Goal: Task Accomplishment & Management: Use online tool/utility

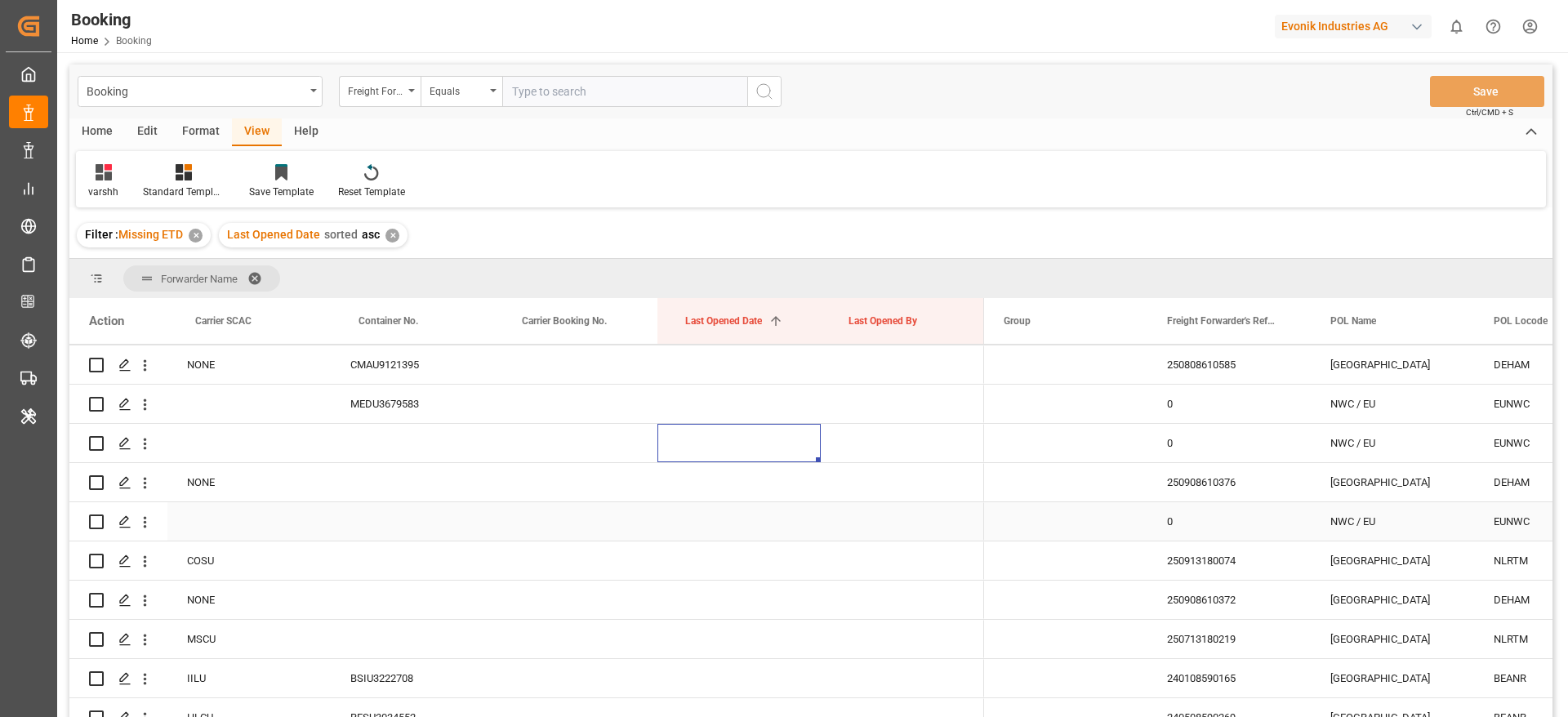
scroll to position [2206, 0]
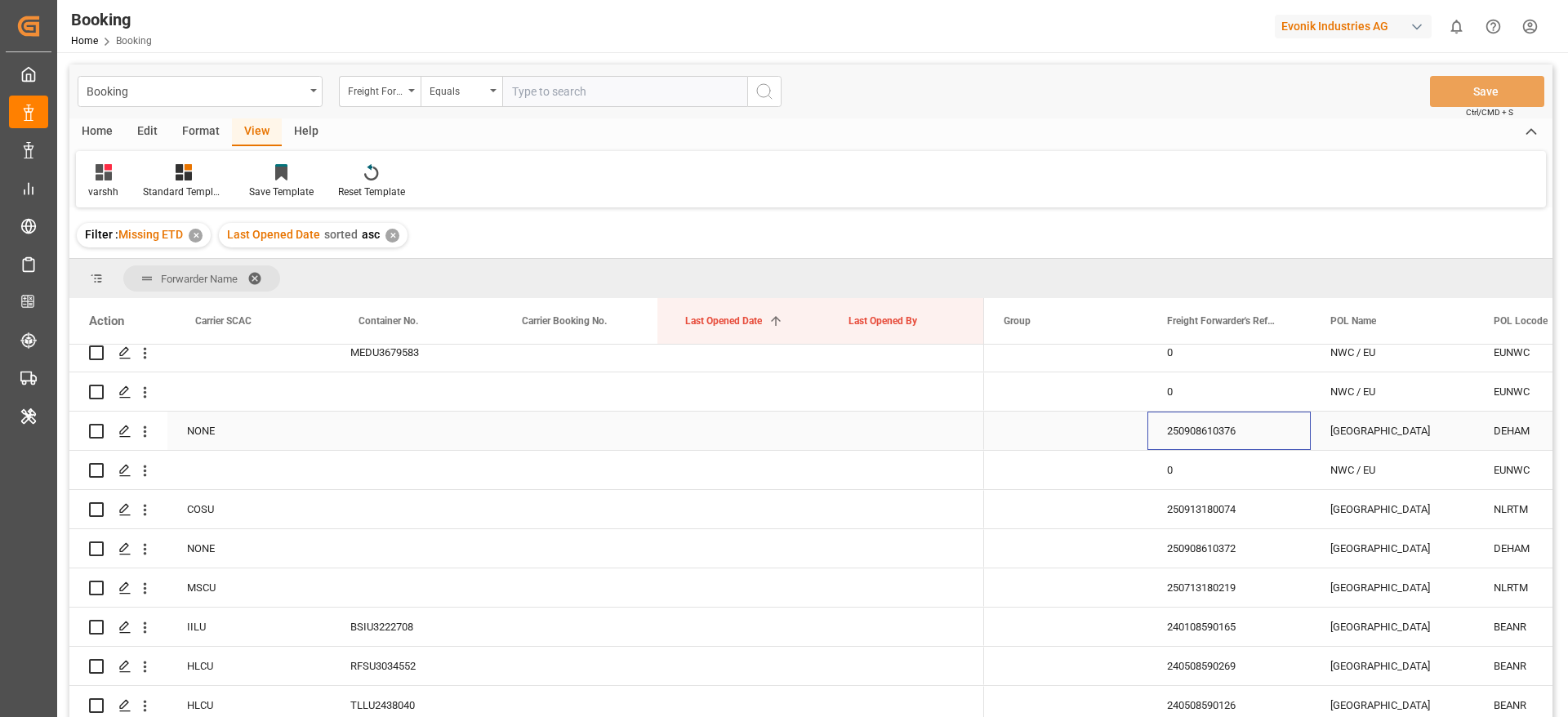
click at [1215, 439] on div "250908610376" at bounding box center [1229, 430] width 163 height 38
click at [596, 330] on div "Carrier Booking No." at bounding box center [572, 320] width 101 height 46
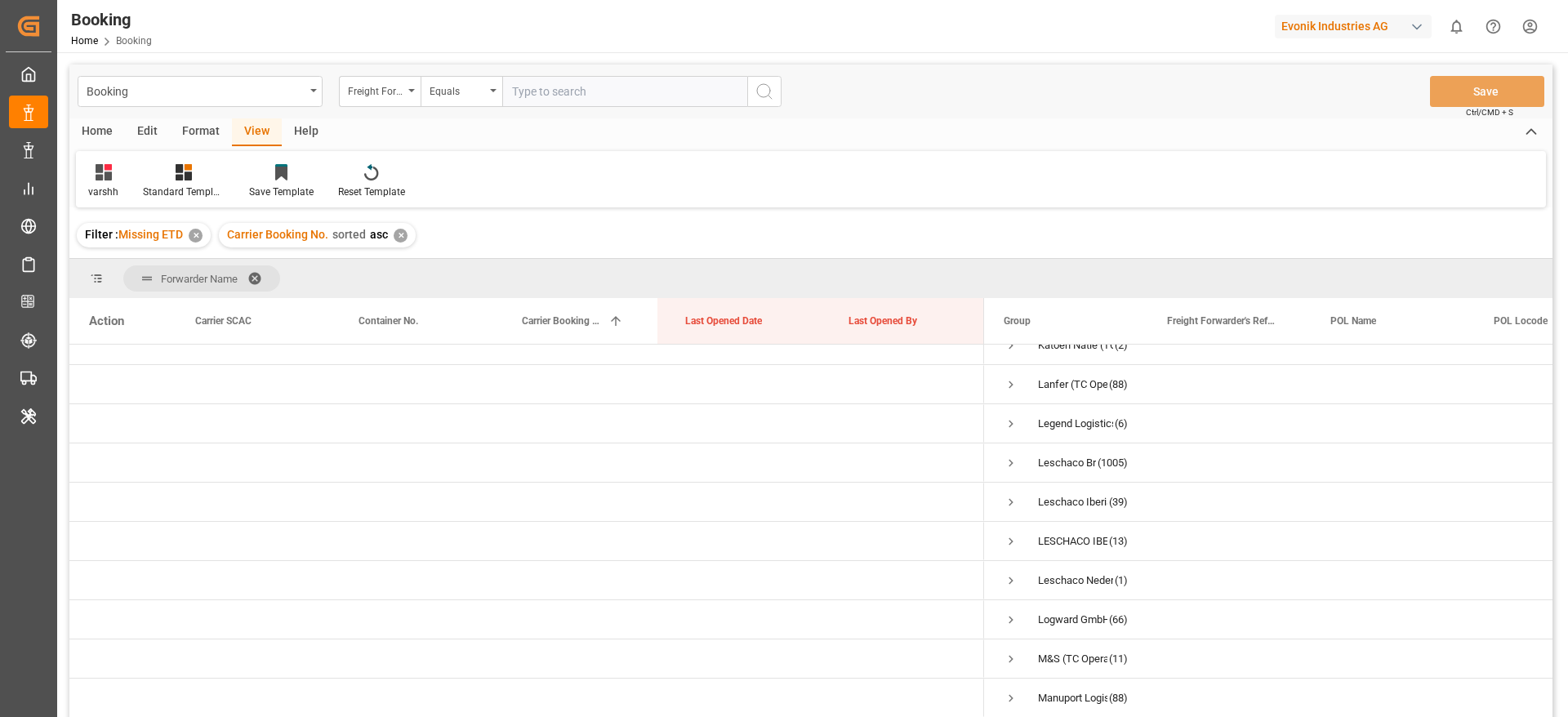
scroll to position [533, 0]
click at [1021, 453] on span "Leschaco Bremen (1005)" at bounding box center [1066, 457] width 124 height 36
click at [1015, 455] on span "Press SPACE to select this row." at bounding box center [1011, 458] width 15 height 15
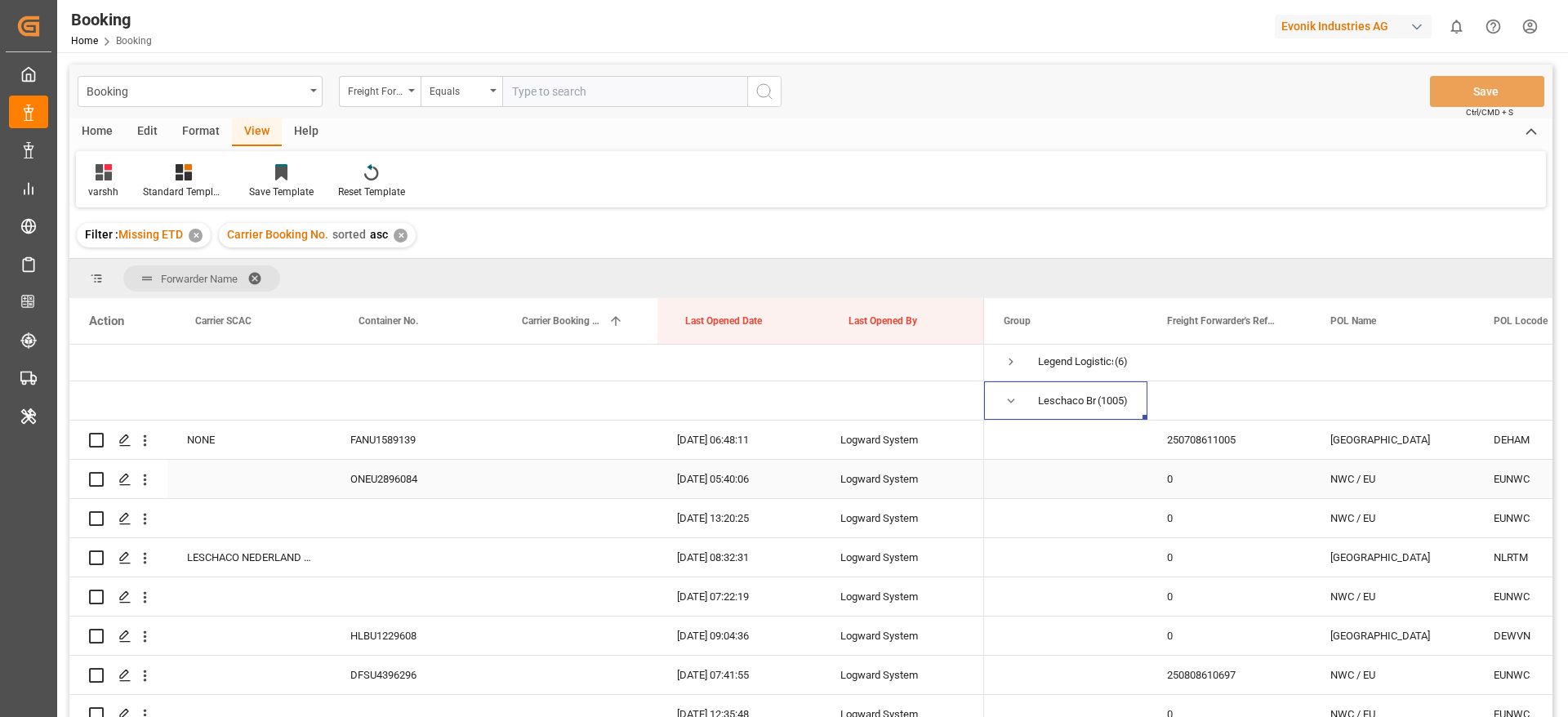
scroll to position [589, 0]
click at [1077, 399] on div "Leschaco Bremen" at bounding box center [1067, 401] width 58 height 37
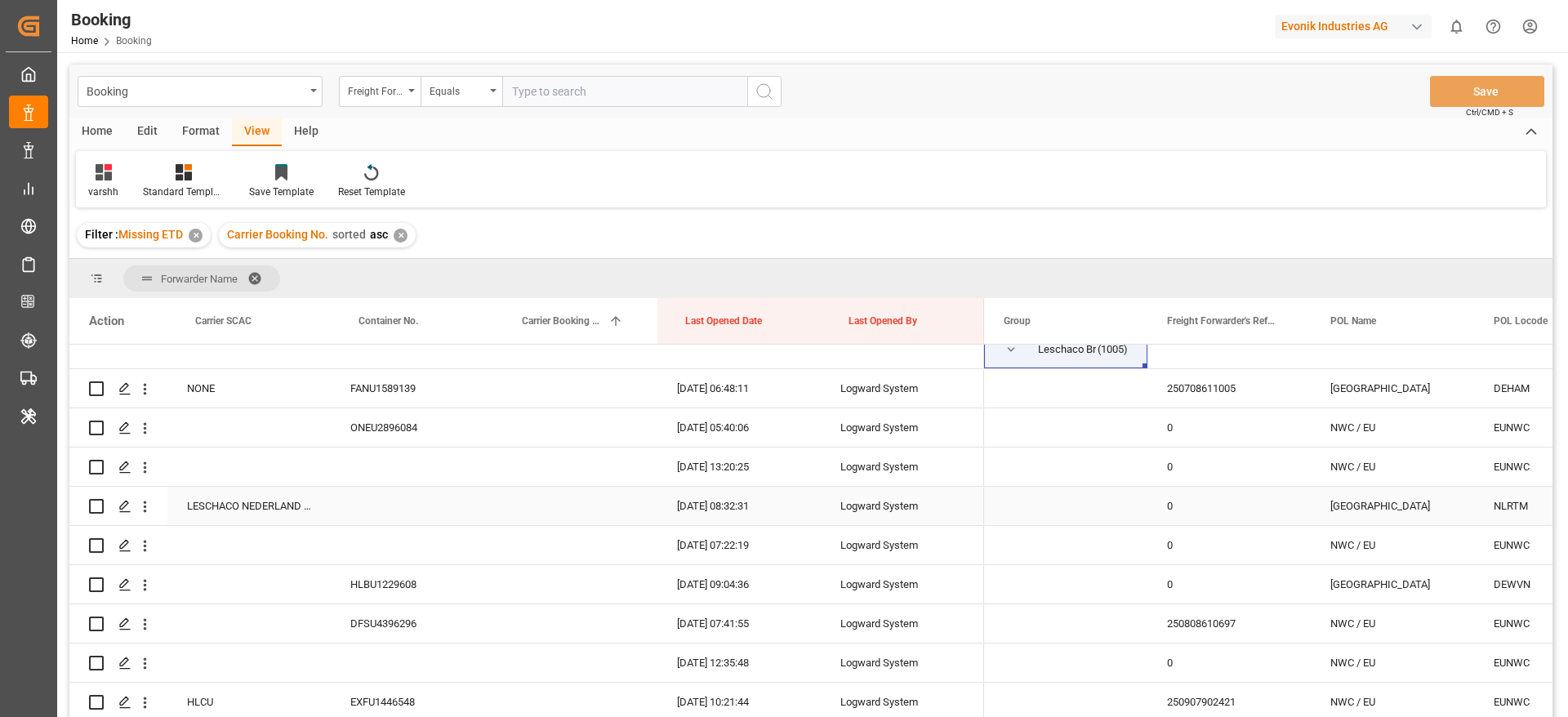
scroll to position [519, 0]
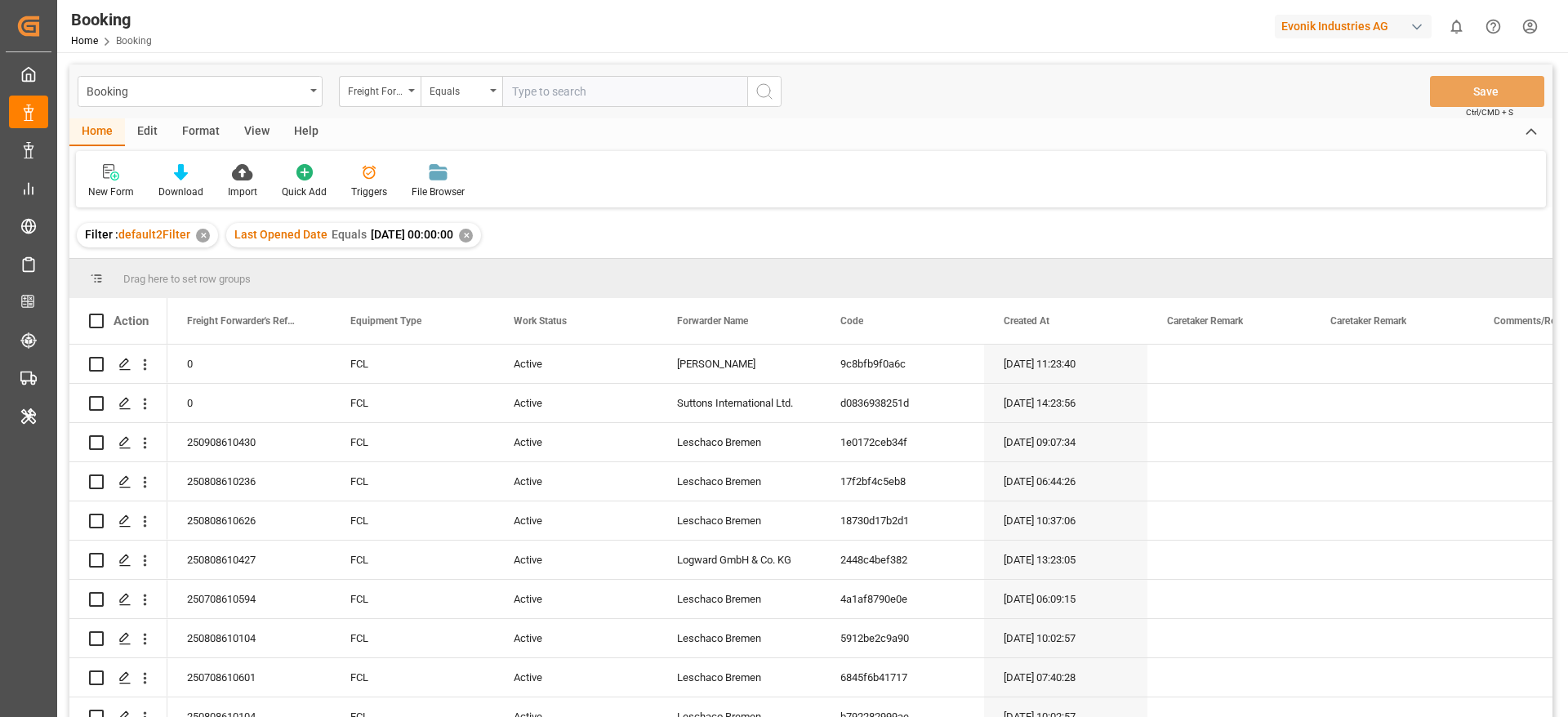
click at [260, 134] on div "View" at bounding box center [256, 133] width 49 height 28
click at [109, 204] on div "Default Standard Templates Save Template Reset Template" at bounding box center [811, 179] width 1470 height 56
click at [107, 191] on div "Default" at bounding box center [104, 192] width 32 height 15
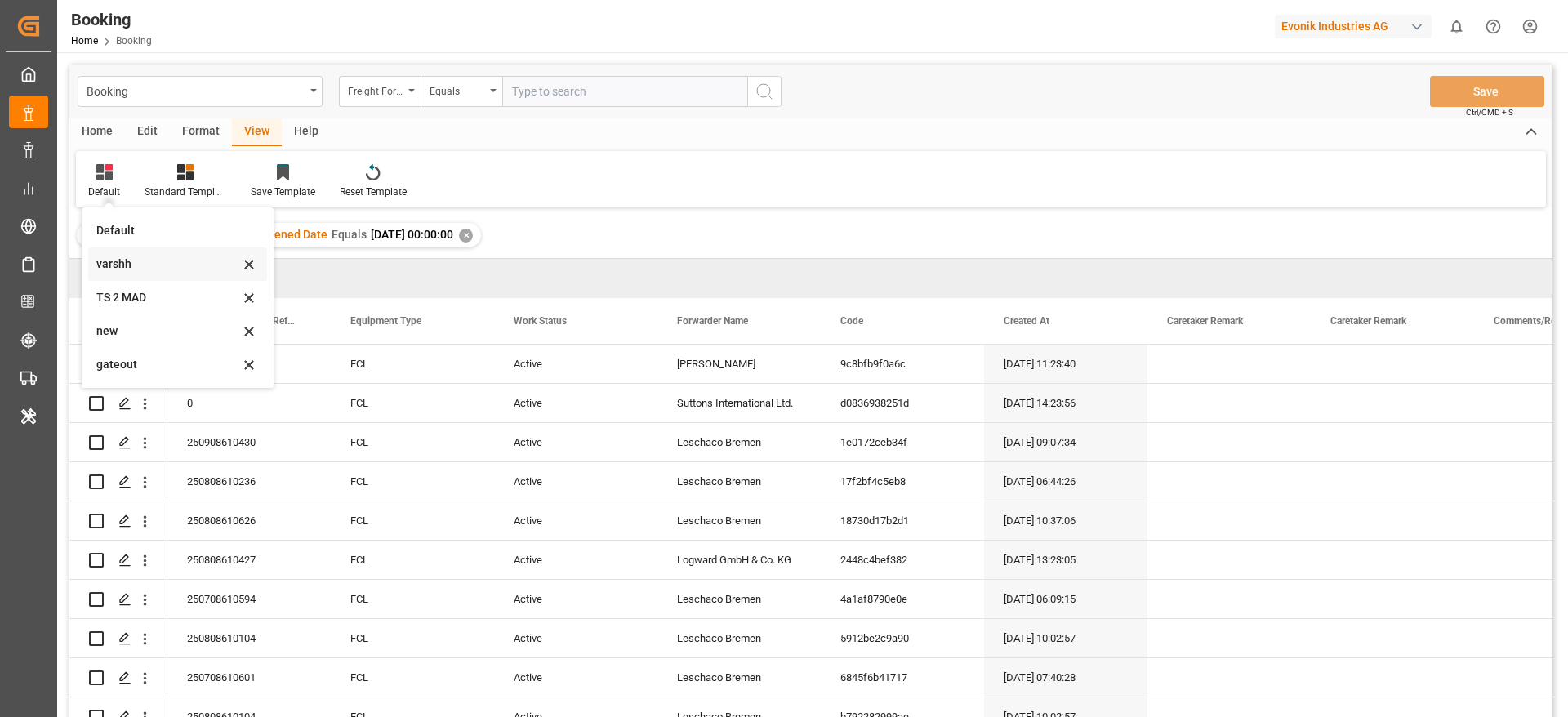
click at [123, 263] on div "varshh" at bounding box center [167, 264] width 143 height 17
click at [123, 263] on div "Drag here to set row groups" at bounding box center [811, 278] width 1483 height 39
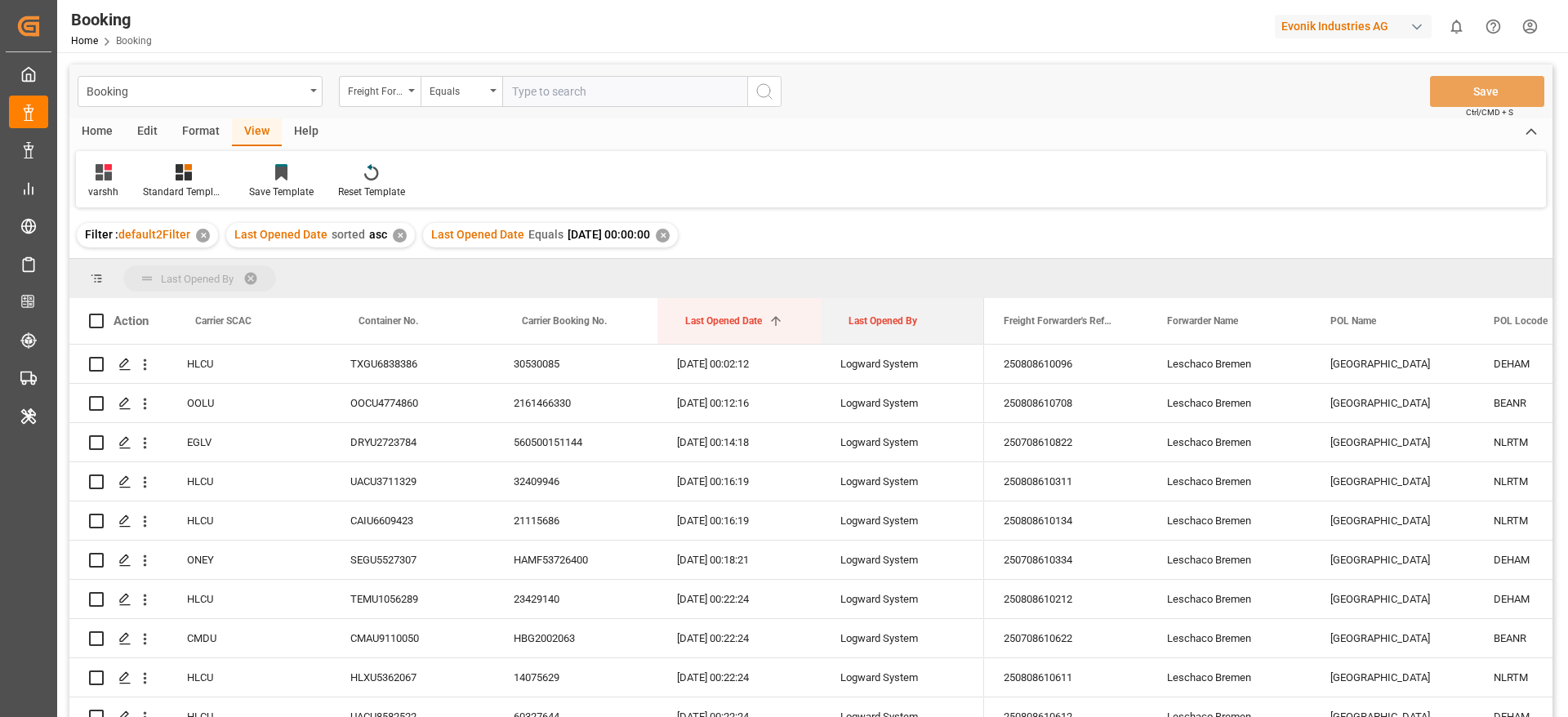
drag, startPoint x: 865, startPoint y: 341, endPoint x: 883, endPoint y: 280, distance: 63.6
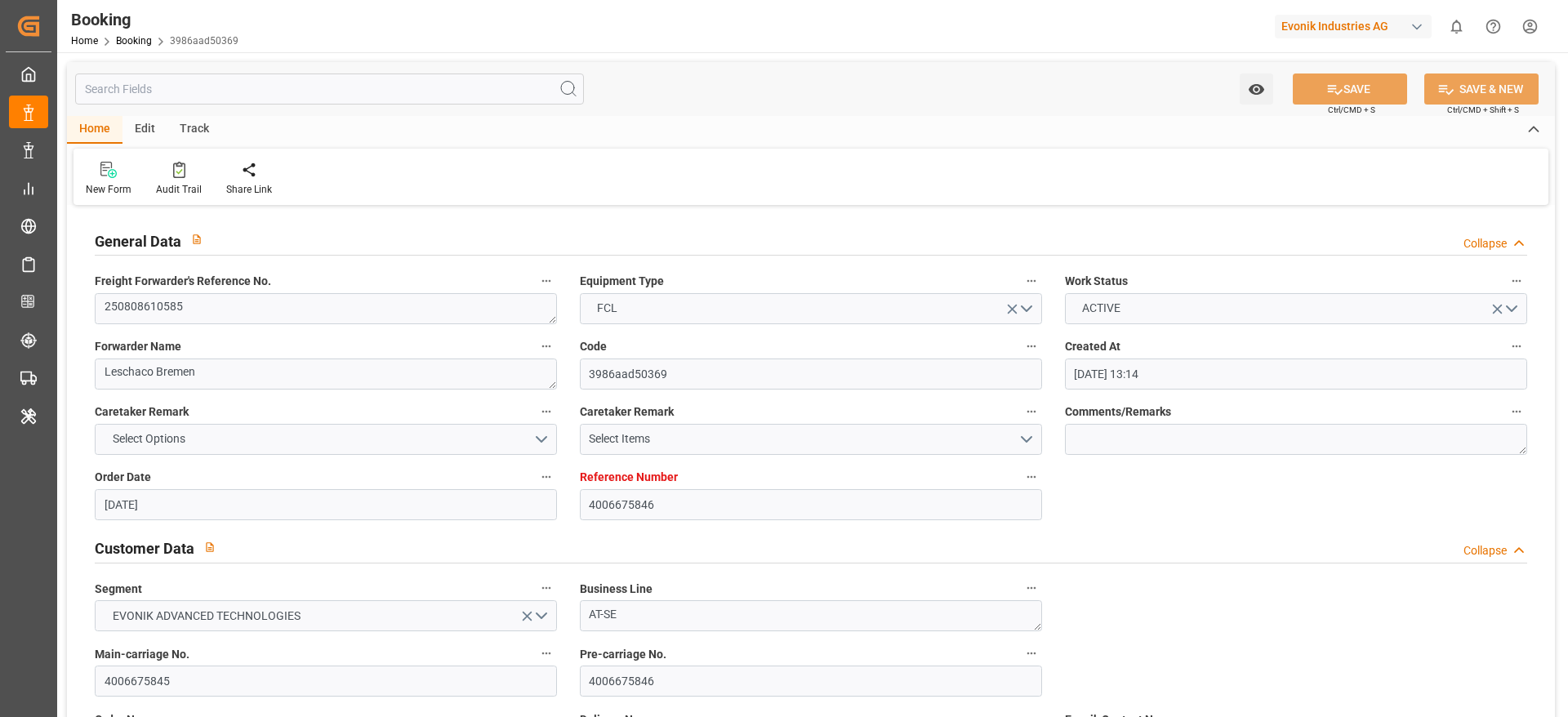
scroll to position [2898, 0]
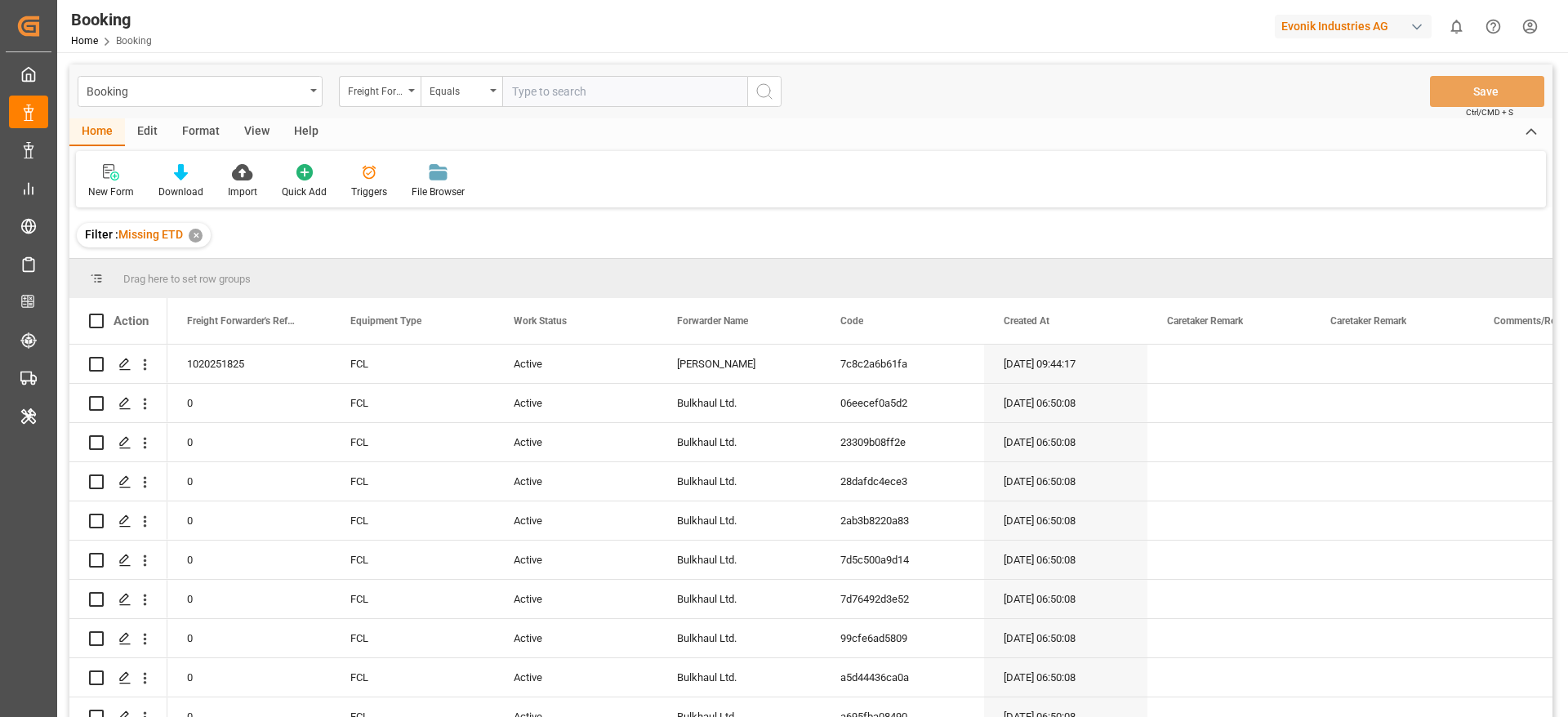
click at [258, 125] on div "View" at bounding box center [256, 133] width 49 height 28
click at [110, 173] on icon at bounding box center [104, 172] width 16 height 16
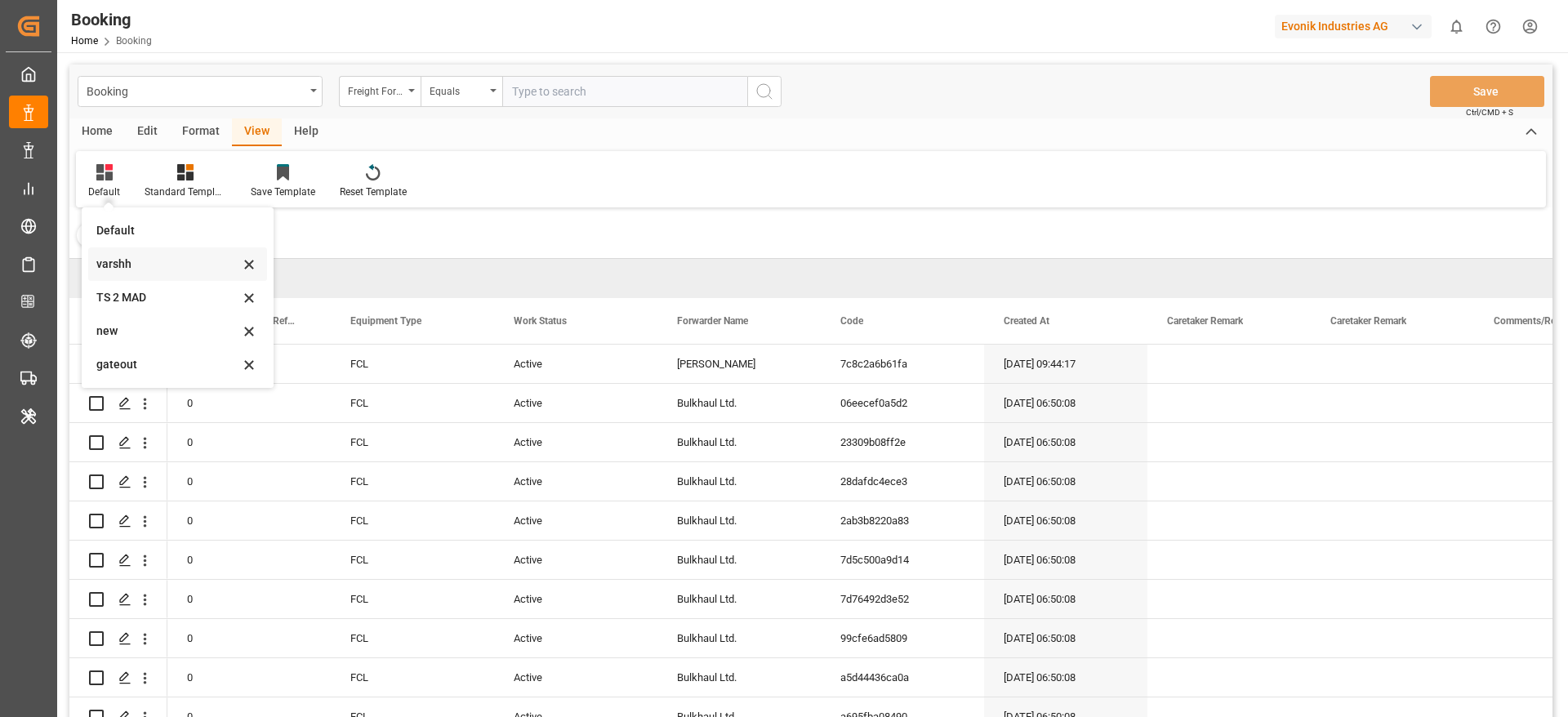
click at [128, 263] on div "varshh" at bounding box center [167, 264] width 143 height 17
click at [128, 263] on div "Drag here to set row groups" at bounding box center [811, 278] width 1483 height 39
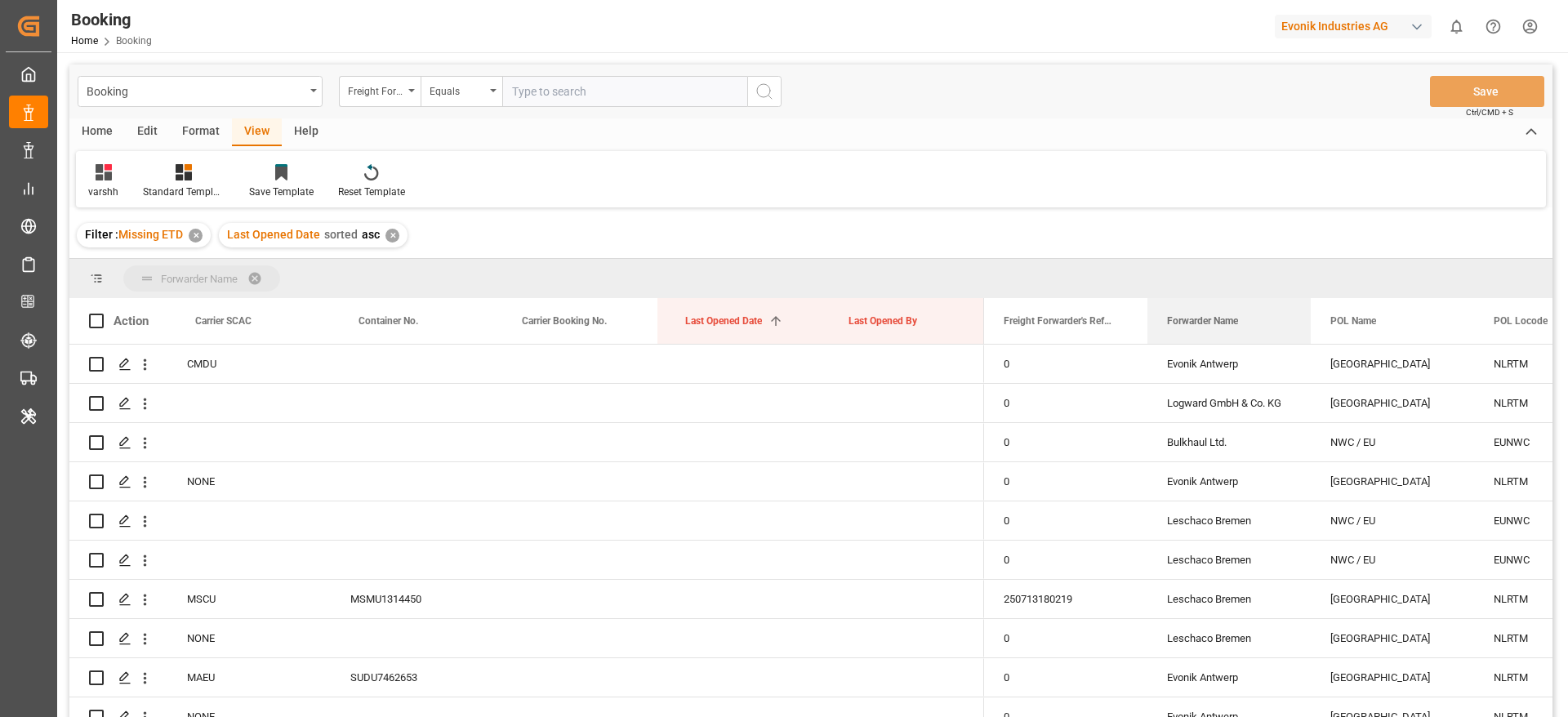
drag, startPoint x: 1191, startPoint y: 329, endPoint x: 1190, endPoint y: 292, distance: 37.0
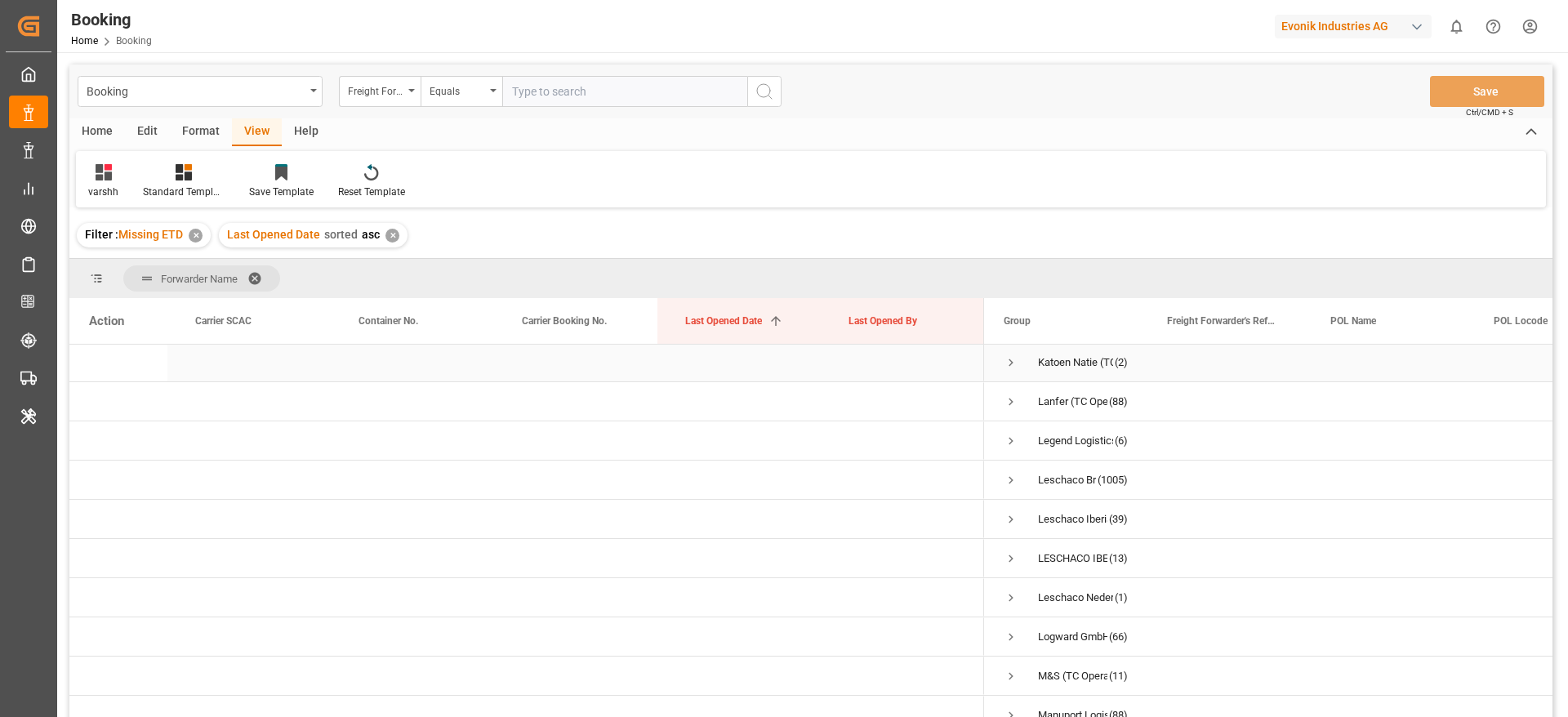
scroll to position [539, 0]
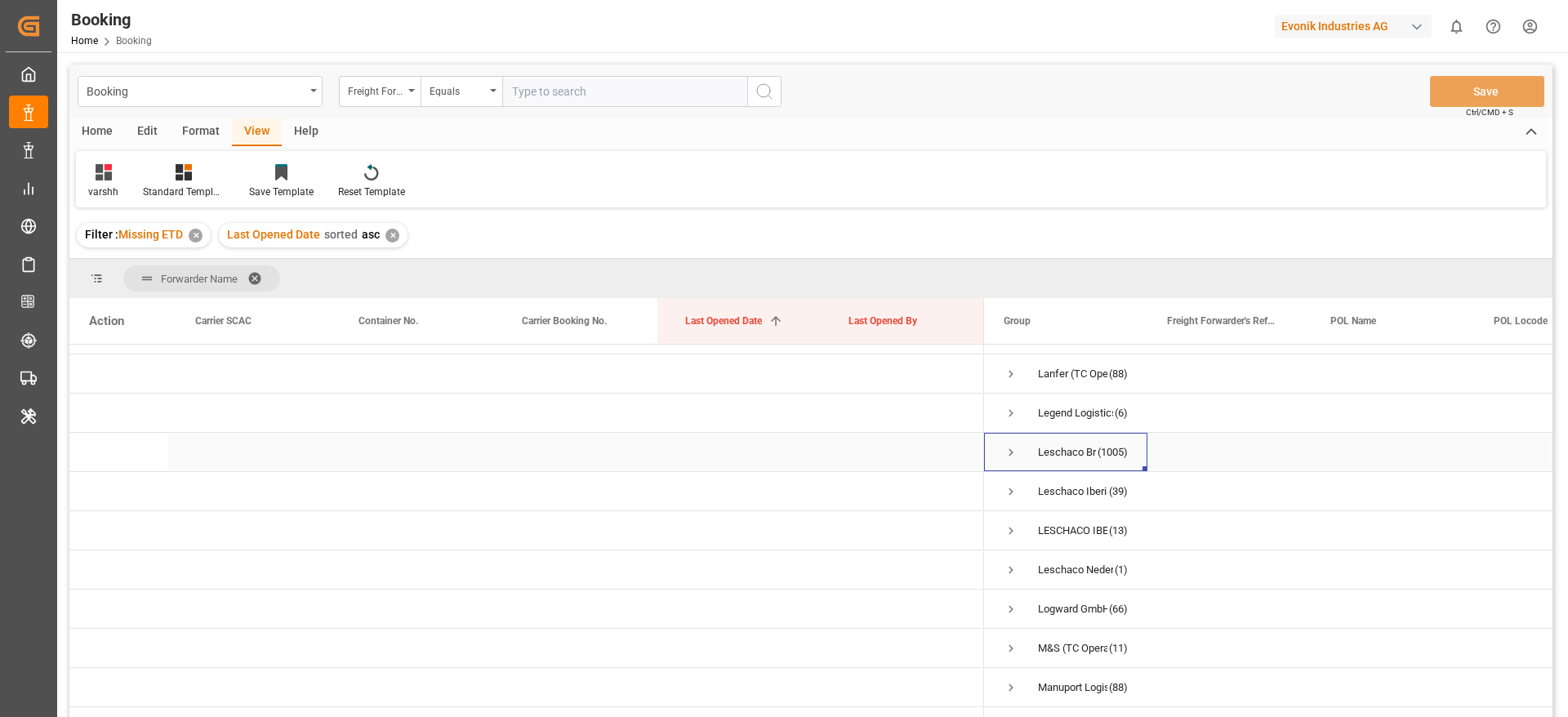
click at [1009, 451] on span "Press SPACE to select this row." at bounding box center [1011, 453] width 15 height 15
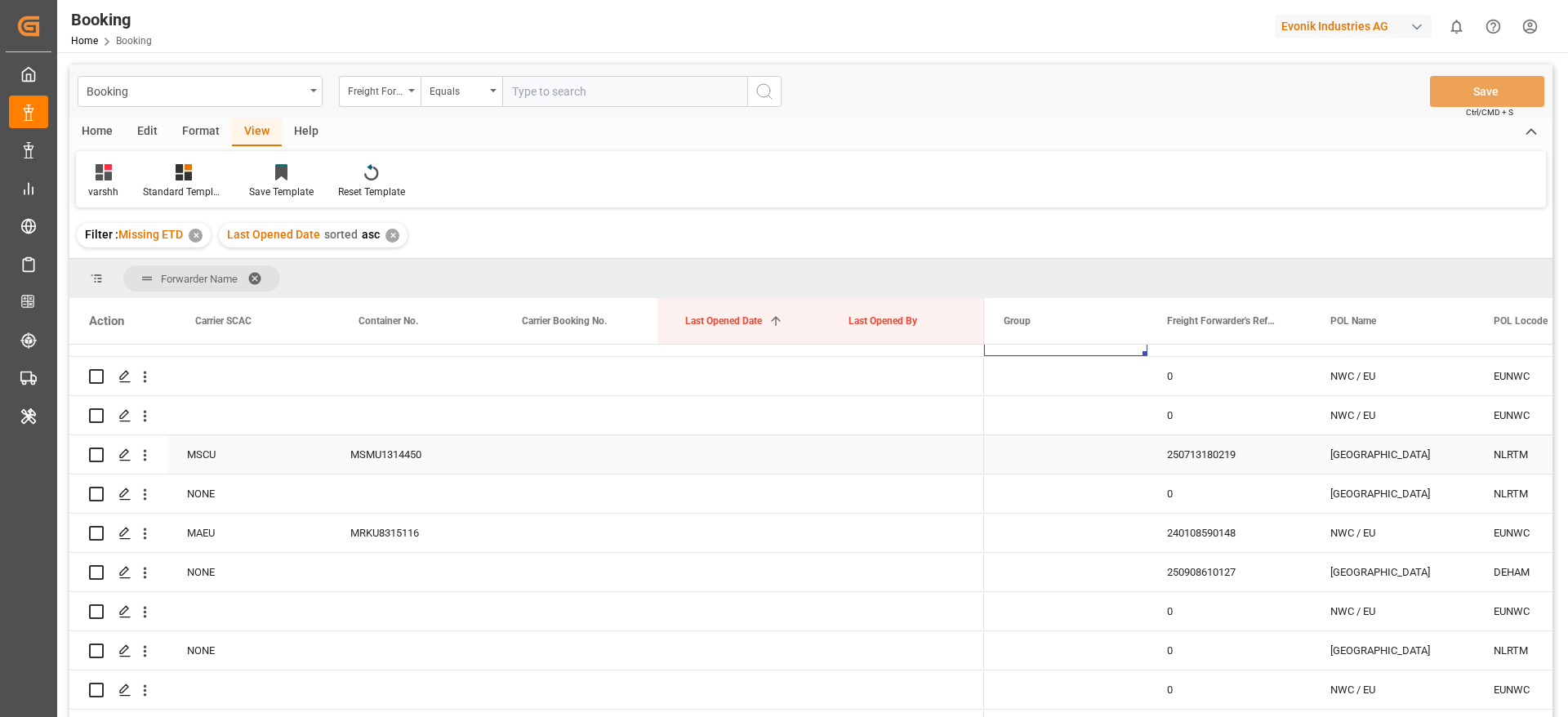
scroll to position [659, 0]
click at [1209, 439] on div "250713180219" at bounding box center [1229, 449] width 163 height 38
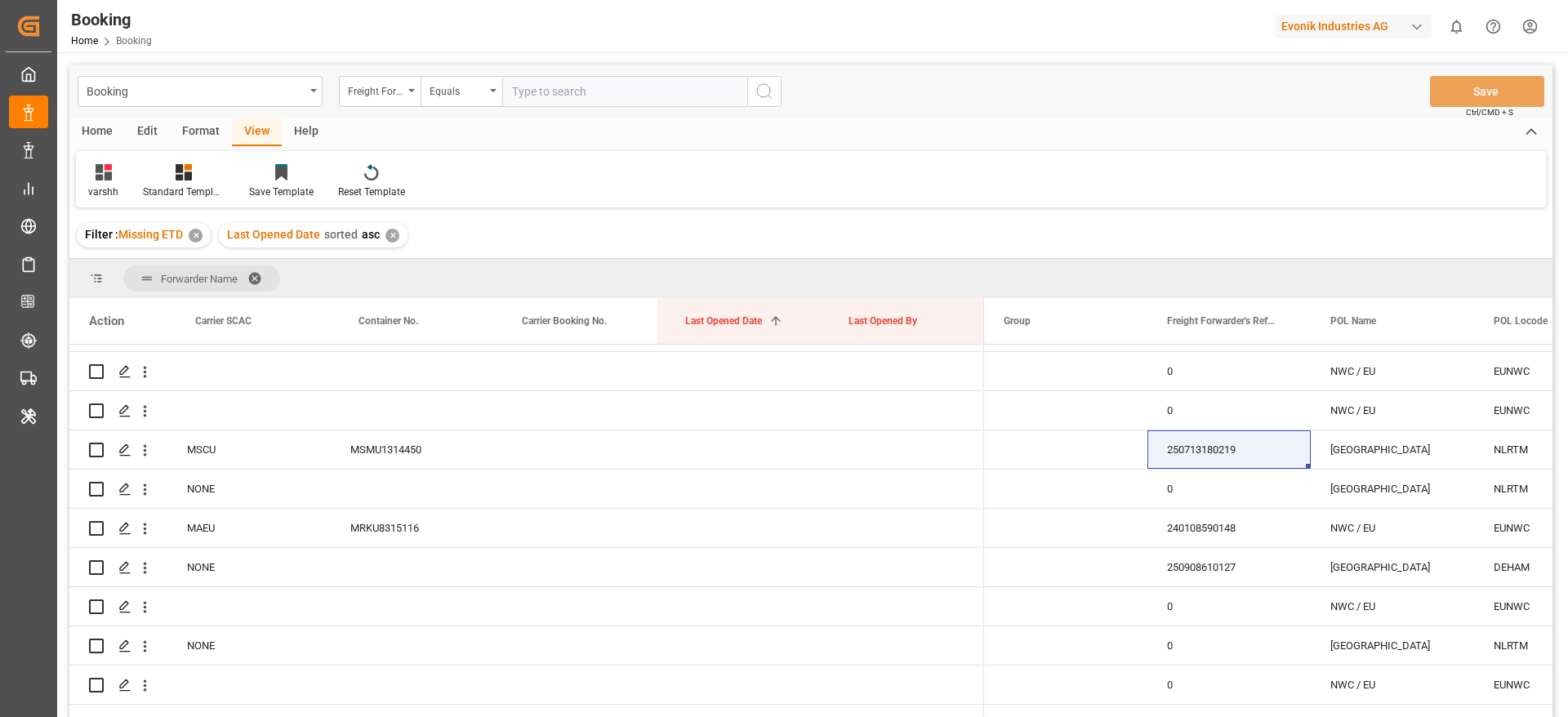
click at [1057, 136] on div "Home Edit Format View Help" at bounding box center [811, 133] width 1483 height 28
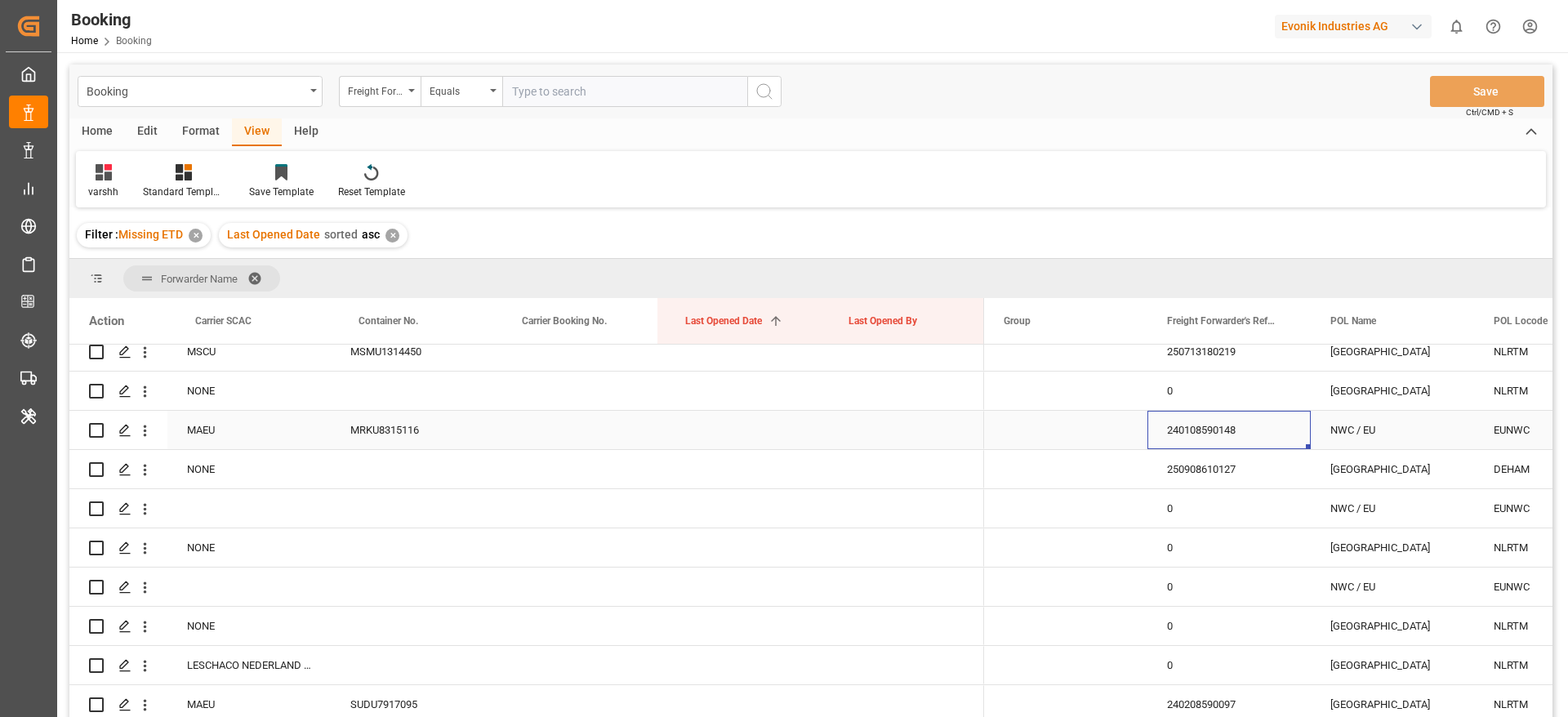
click at [1195, 422] on div "240108590148" at bounding box center [1229, 429] width 163 height 38
drag, startPoint x: 1086, startPoint y: 177, endPoint x: 1203, endPoint y: 471, distance: 316.4
click at [1203, 471] on div "Booking Freight Forwarder's Reference No. Equals Save Ctrl/CMD + S Home Edit Fo…" at bounding box center [811, 412] width 1483 height 696
click at [1203, 471] on div "250908610127" at bounding box center [1229, 469] width 163 height 38
click at [139, 469] on icon "open menu" at bounding box center [145, 470] width 17 height 17
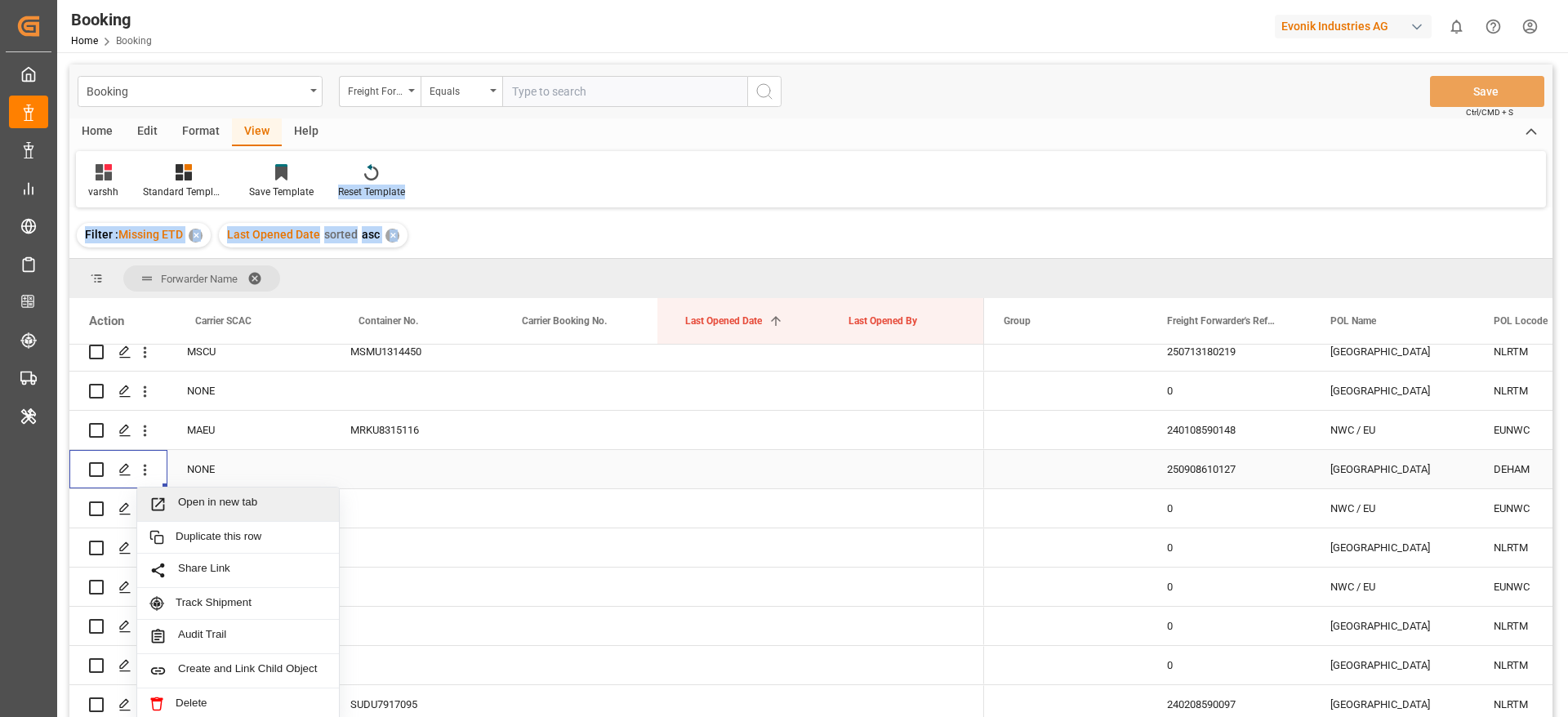
click at [209, 502] on span "Open in new tab" at bounding box center [252, 504] width 148 height 17
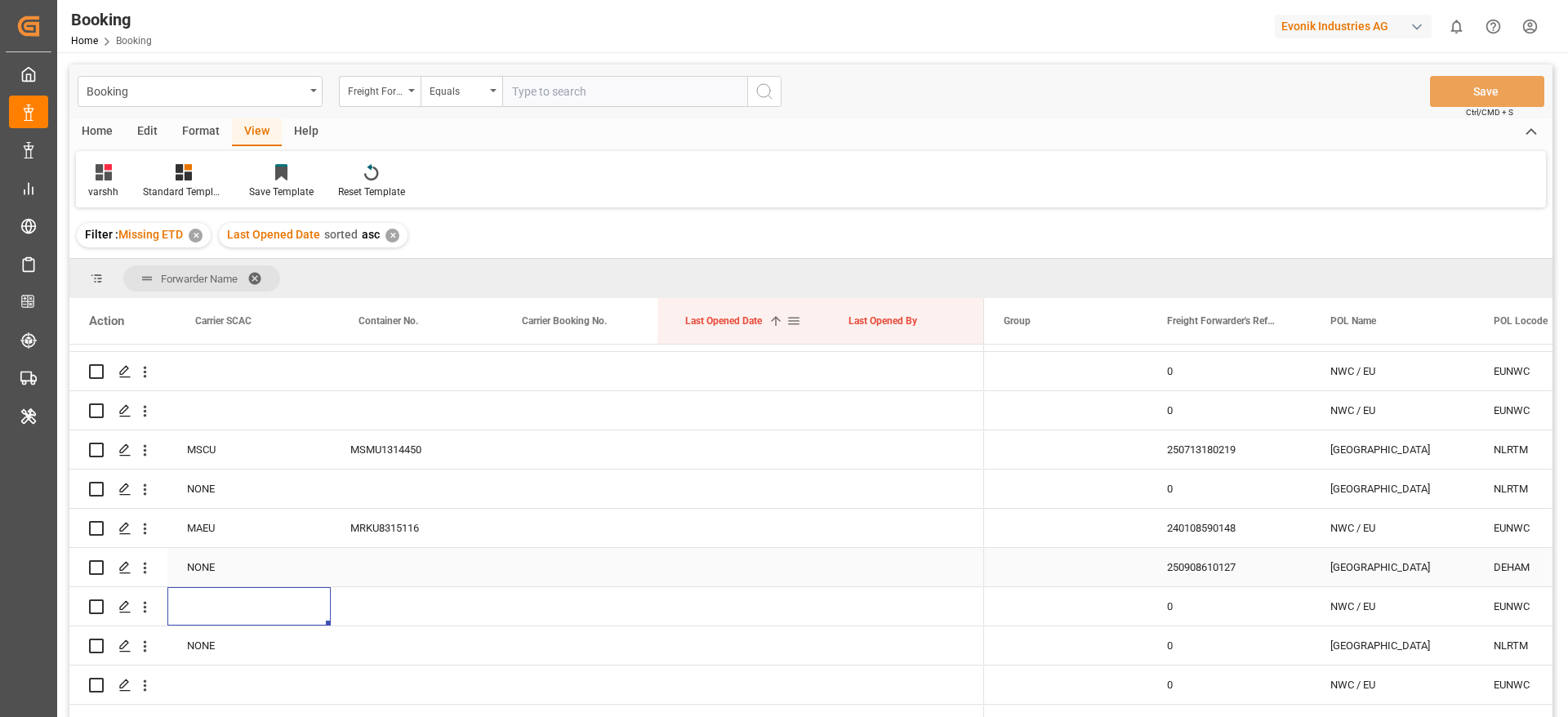
scroll to position [594, 0]
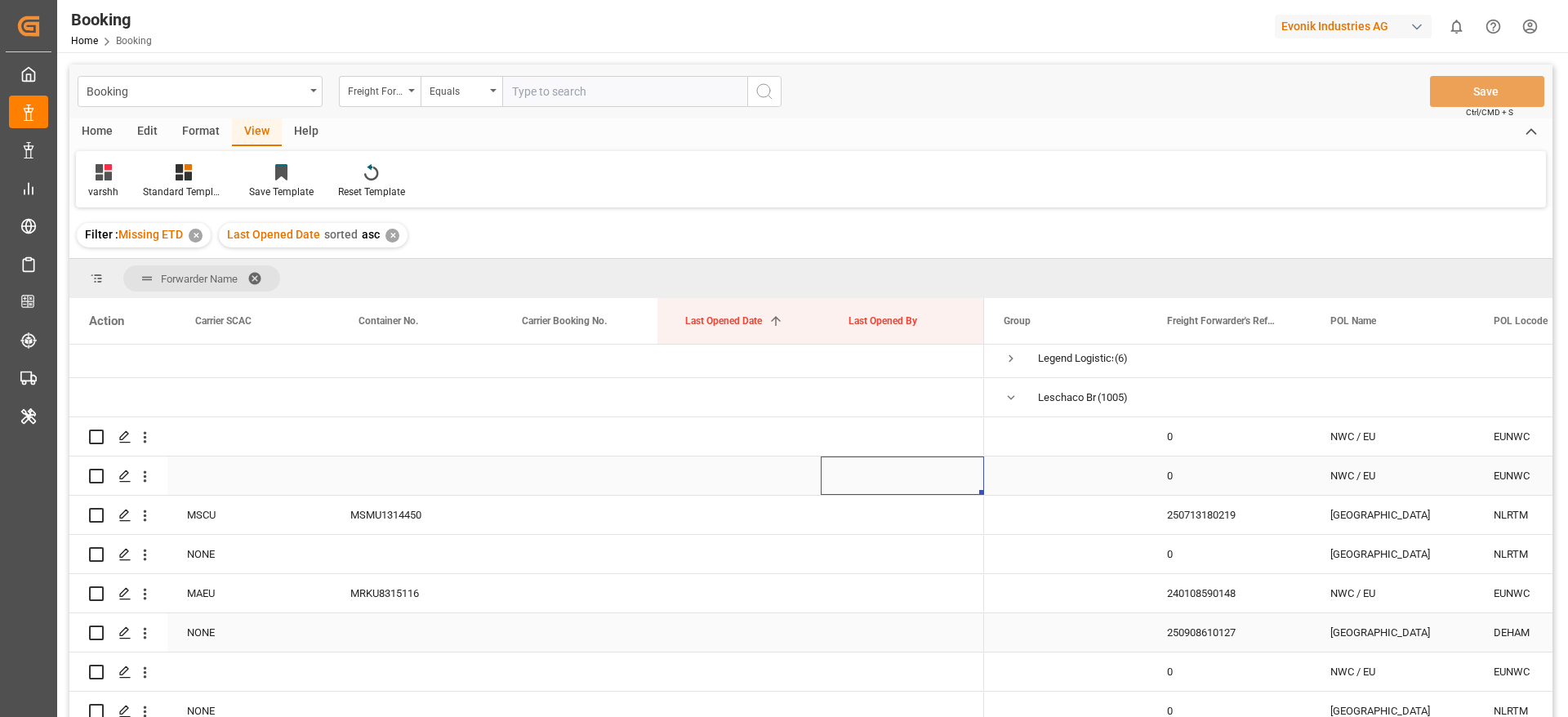
click at [894, 457] on div "Press SPACE to select this row." at bounding box center [902, 475] width 163 height 38
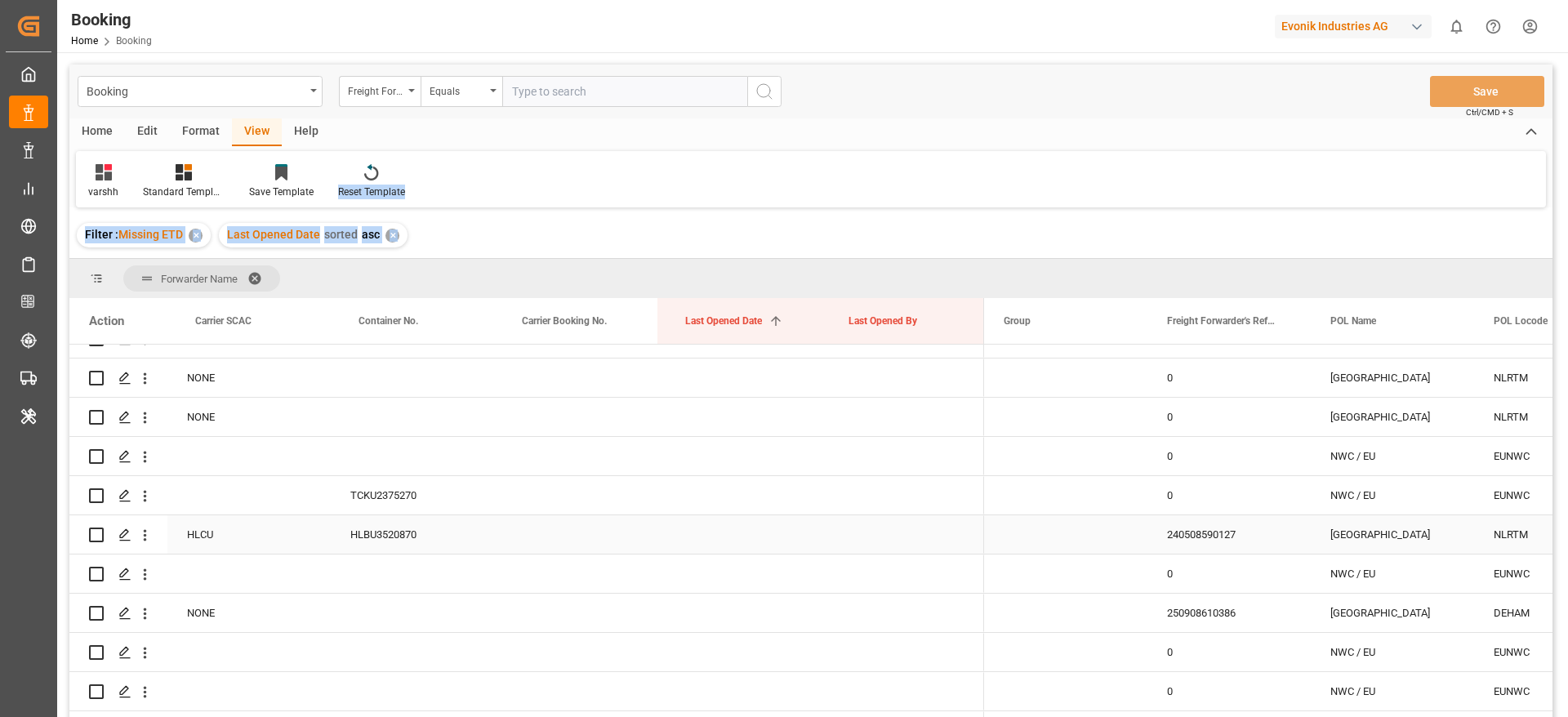
scroll to position [1382, 0]
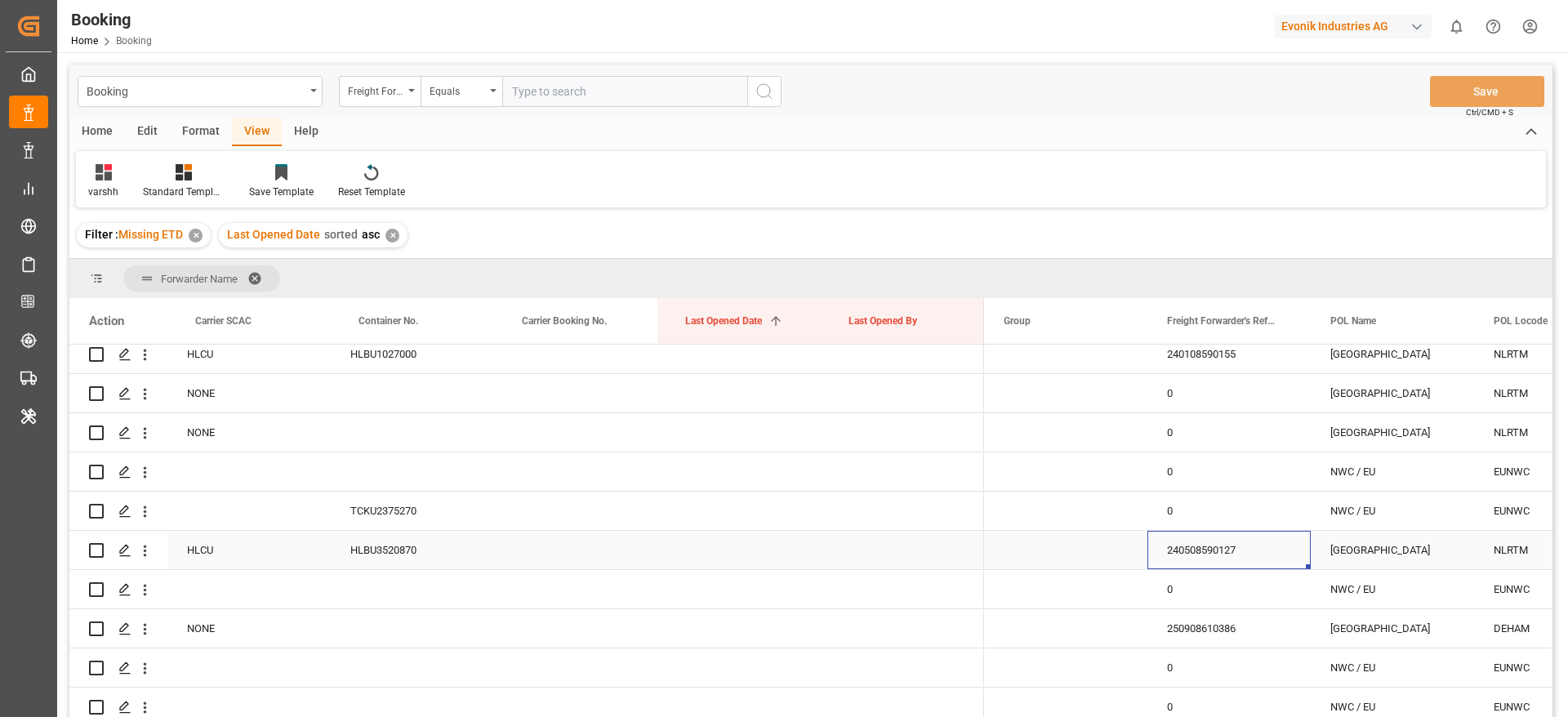
click at [1188, 543] on div "240508590127" at bounding box center [1229, 549] width 163 height 38
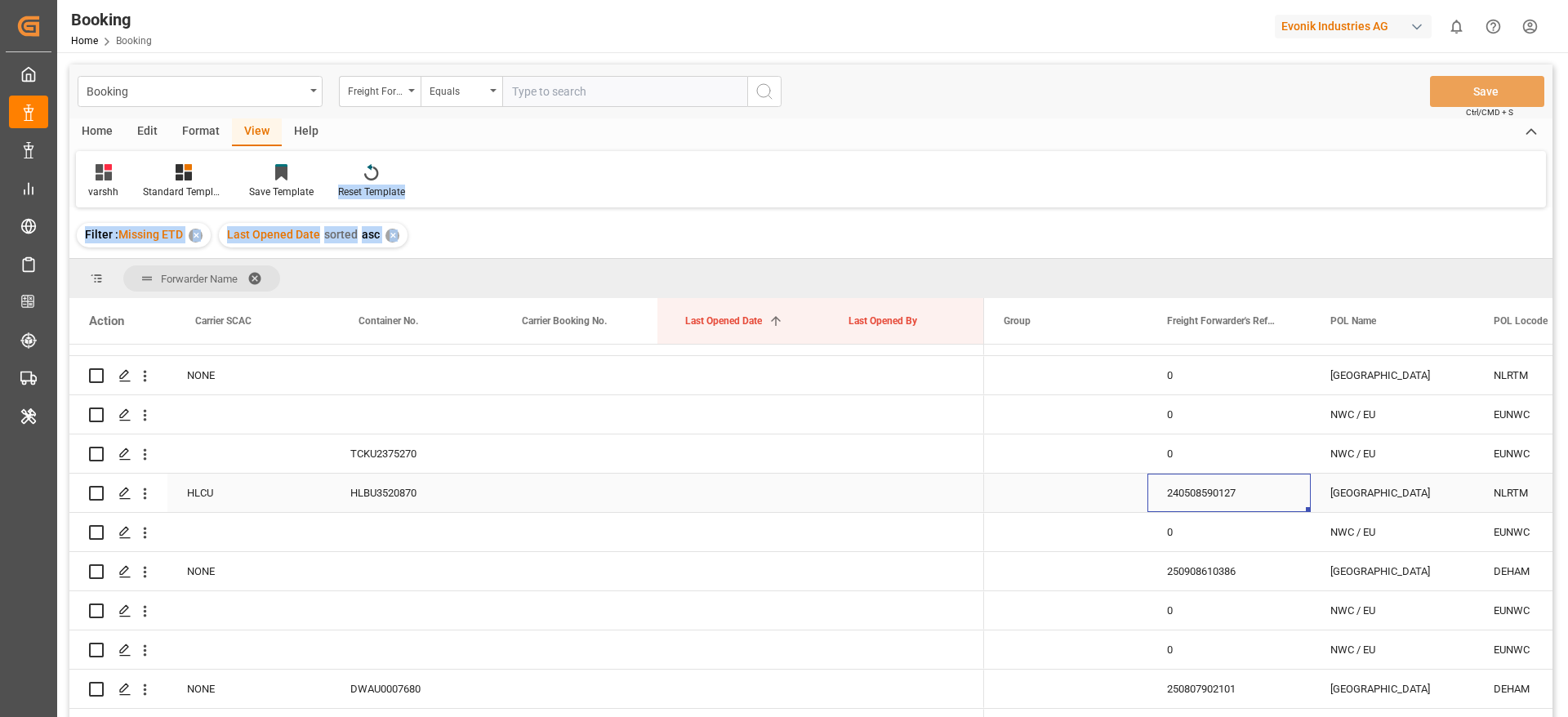
scroll to position [1441, 0]
click at [417, 483] on div "HLBU3520870" at bounding box center [412, 490] width 163 height 38
click at [144, 500] on button "open menu" at bounding box center [145, 491] width 17 height 31
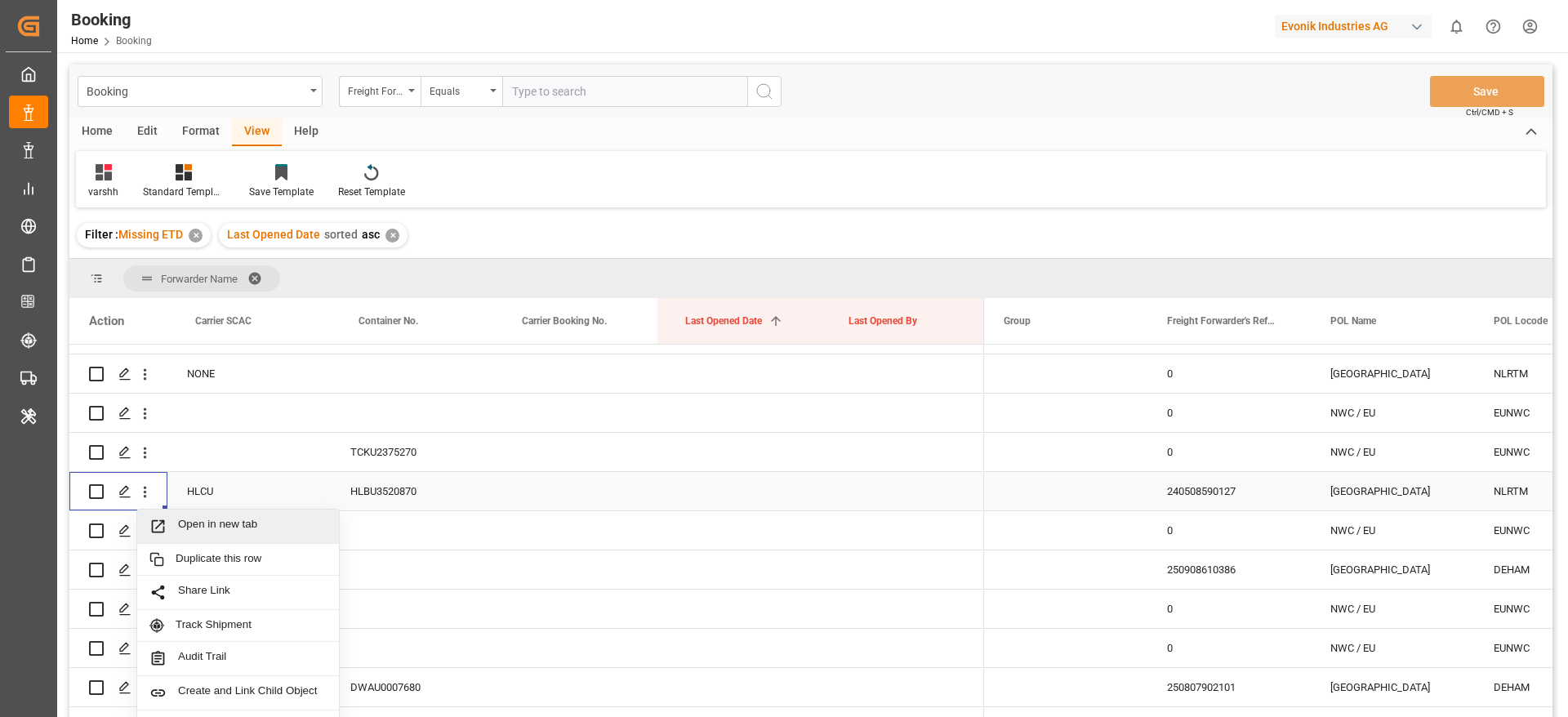
click at [200, 516] on div "Open in new tab" at bounding box center [238, 527] width 202 height 35
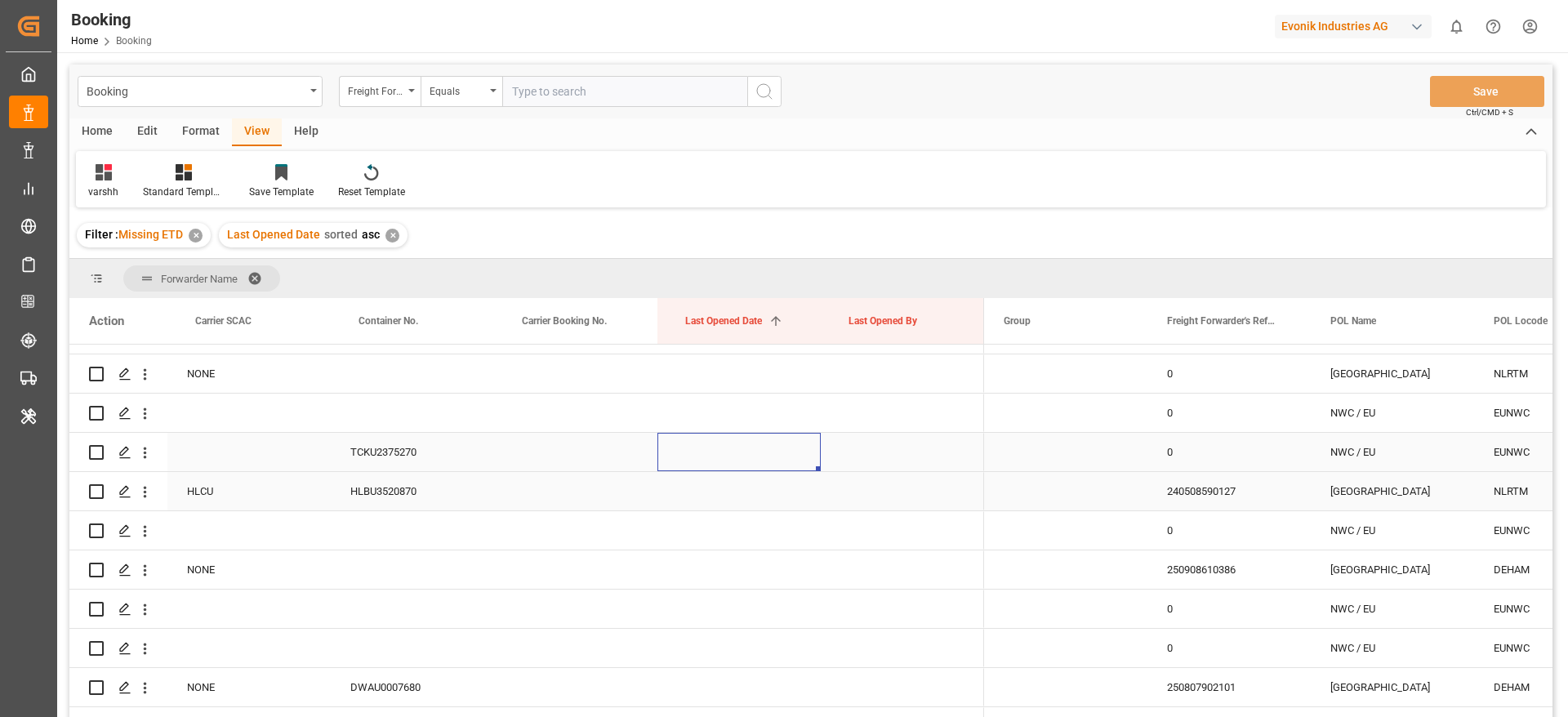
click at [810, 468] on div "Press SPACE to select this row." at bounding box center [739, 451] width 163 height 38
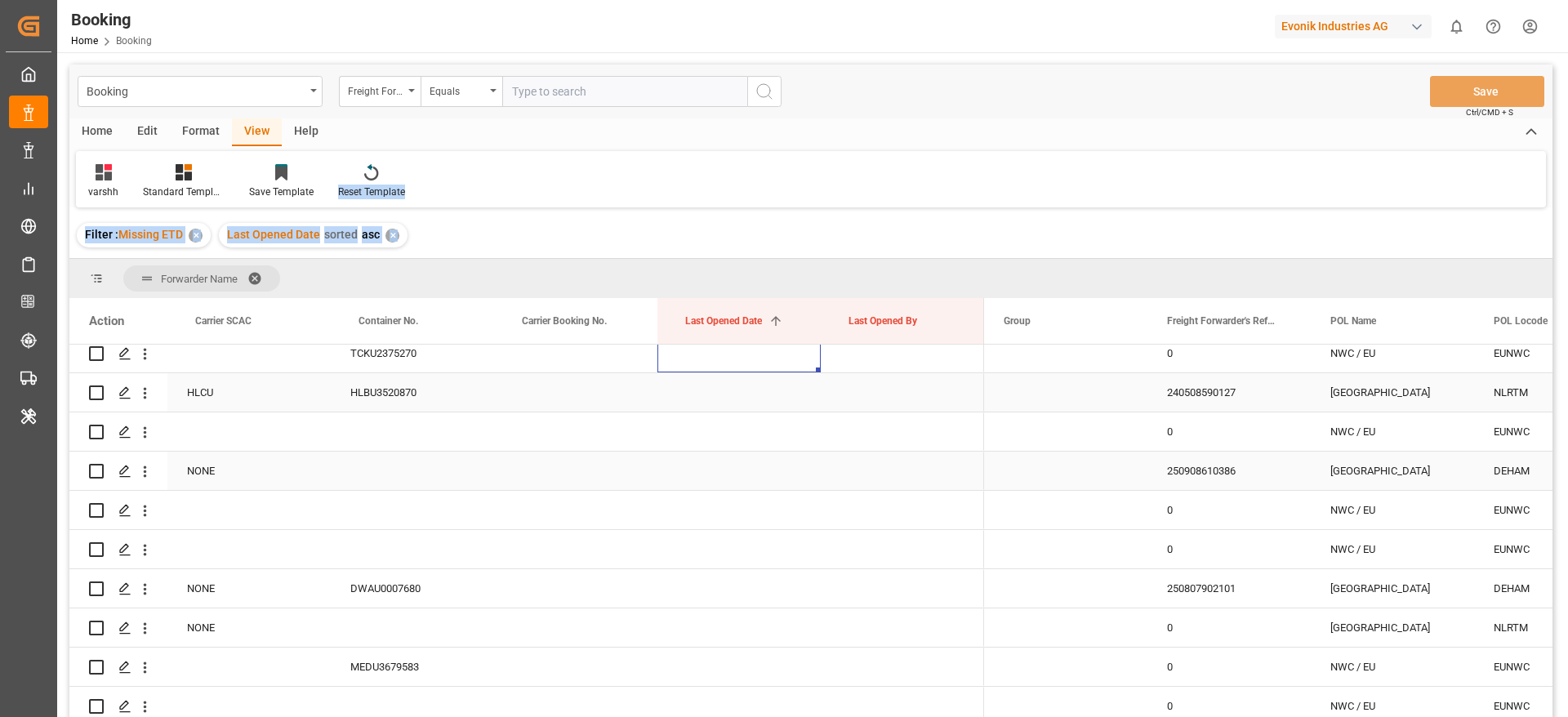
scroll to position [1556, 0]
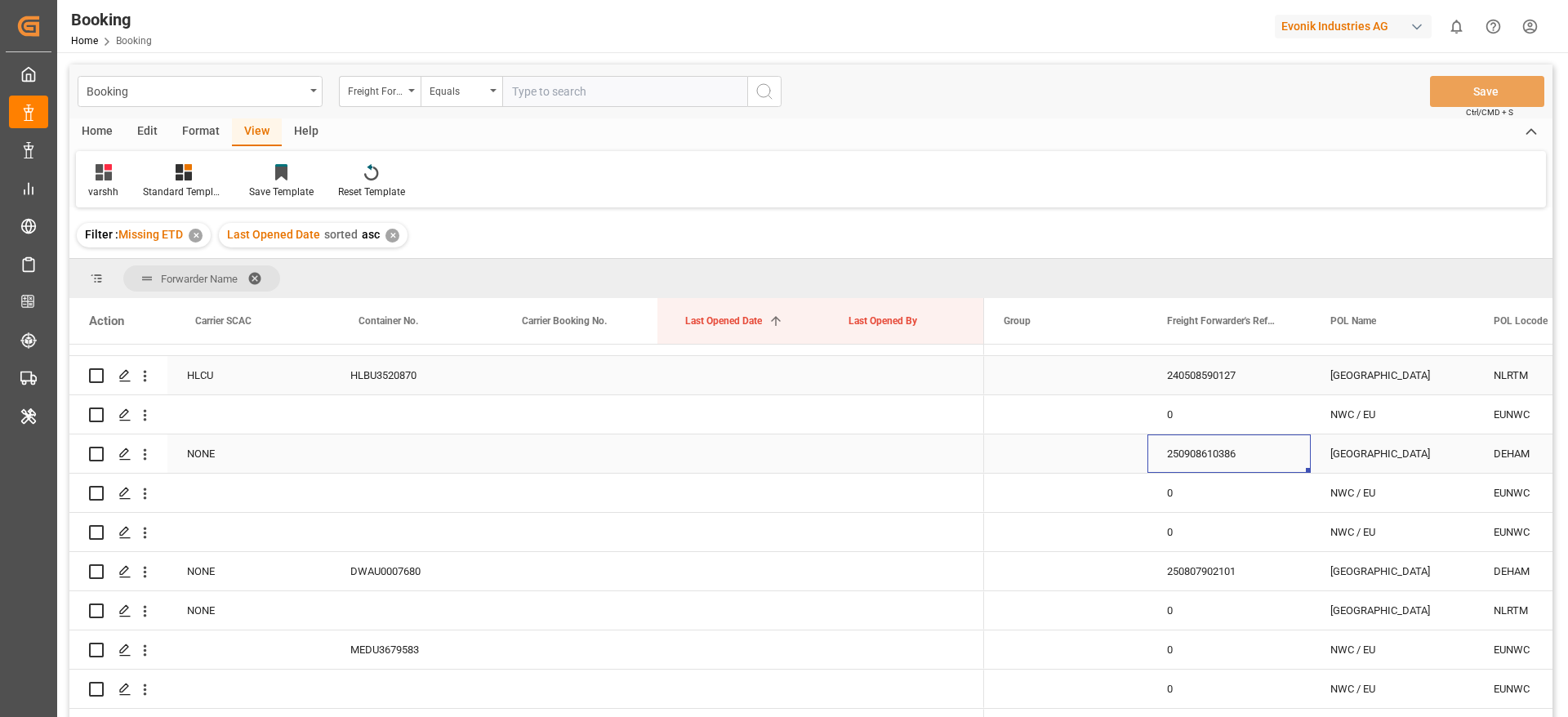
click at [1216, 449] on div "250908610386" at bounding box center [1229, 453] width 163 height 38
click at [147, 460] on icon "open menu" at bounding box center [145, 454] width 17 height 17
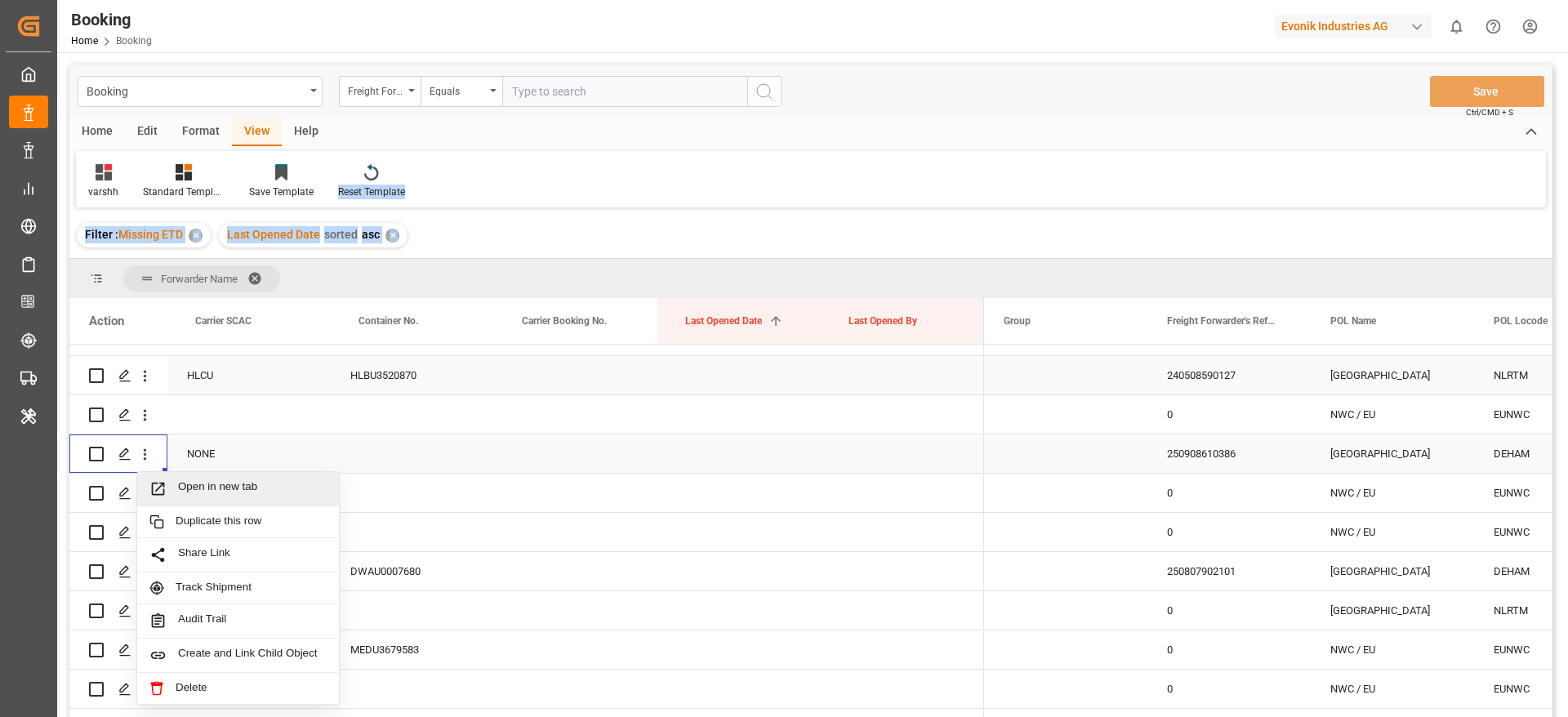
click at [210, 481] on span "Open in new tab" at bounding box center [252, 488] width 148 height 17
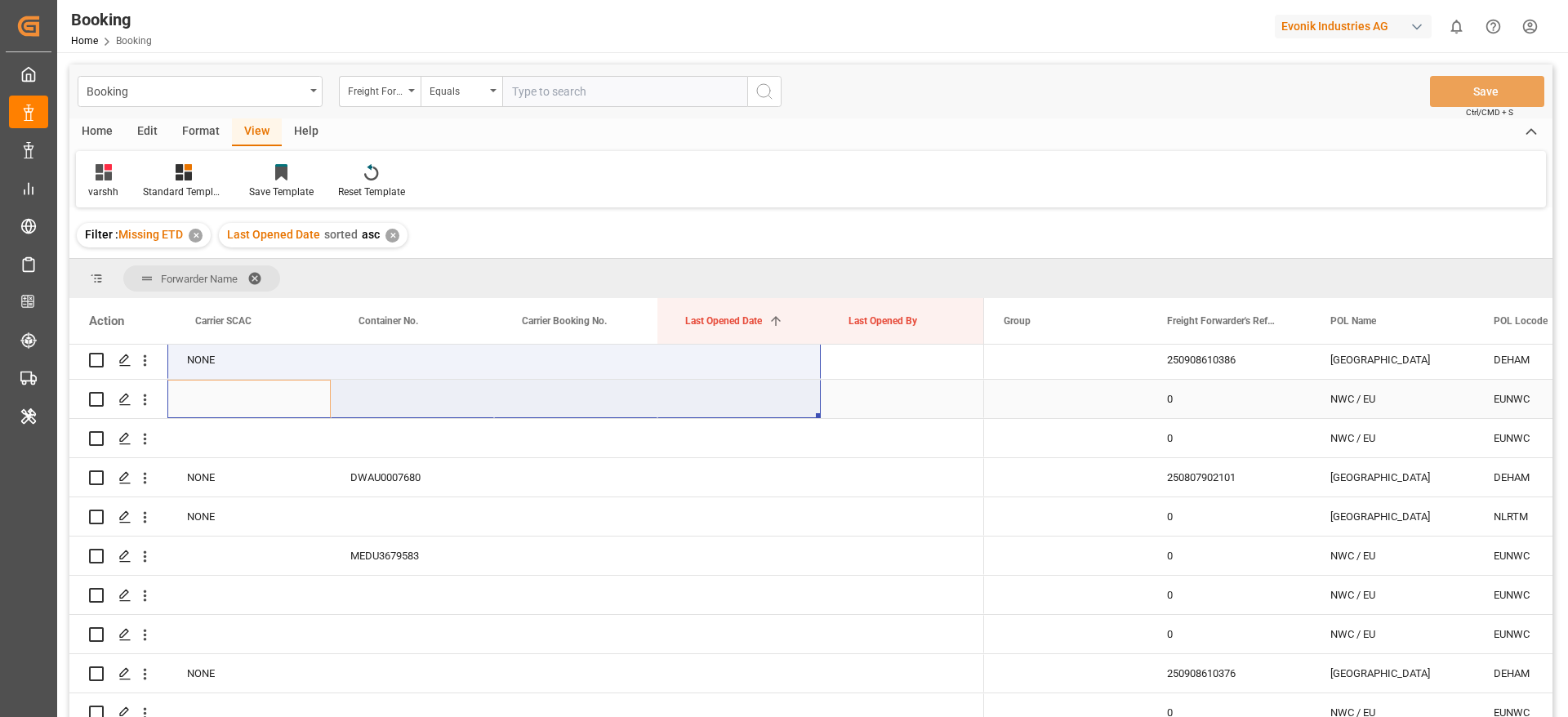
scroll to position [1649, 0]
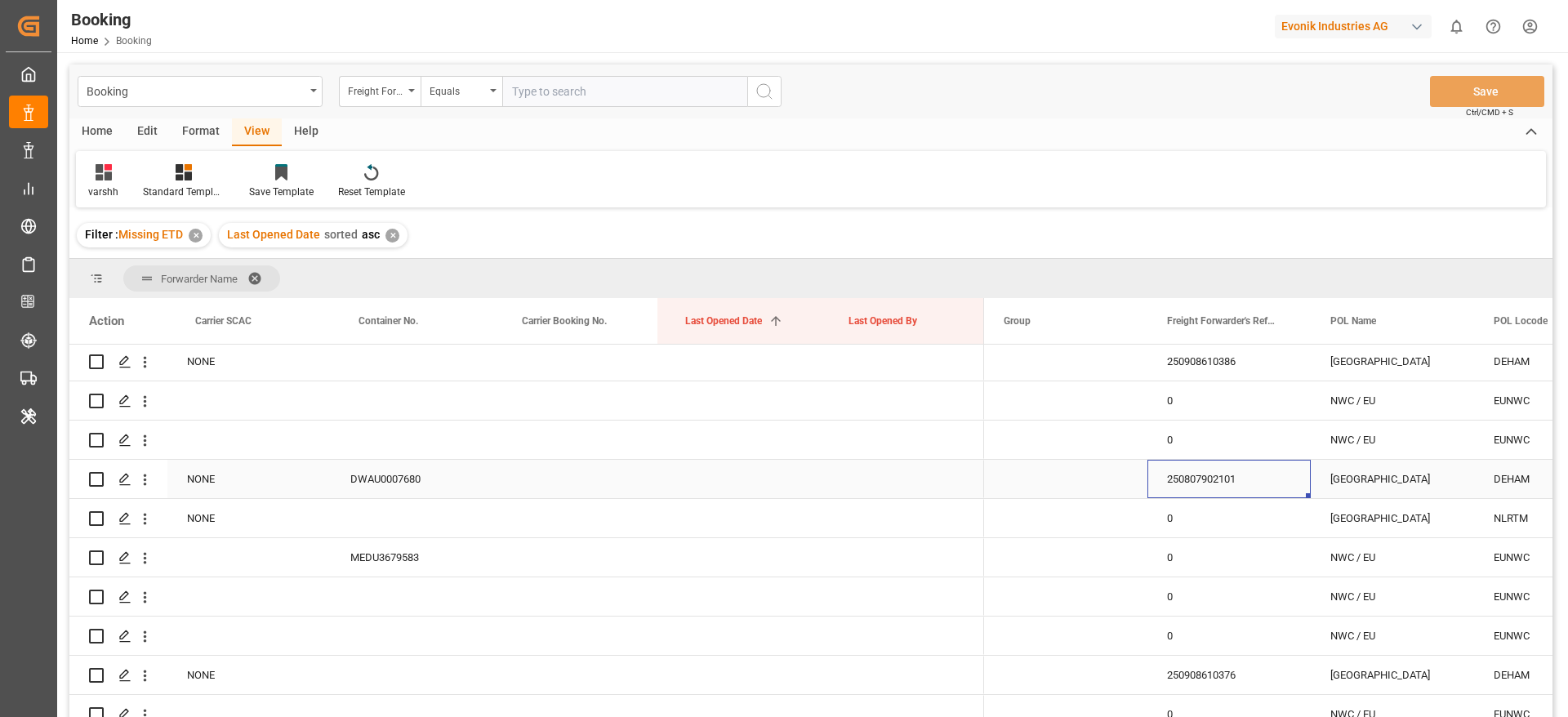
click at [1200, 469] on div "250807902101" at bounding box center [1229, 478] width 163 height 38
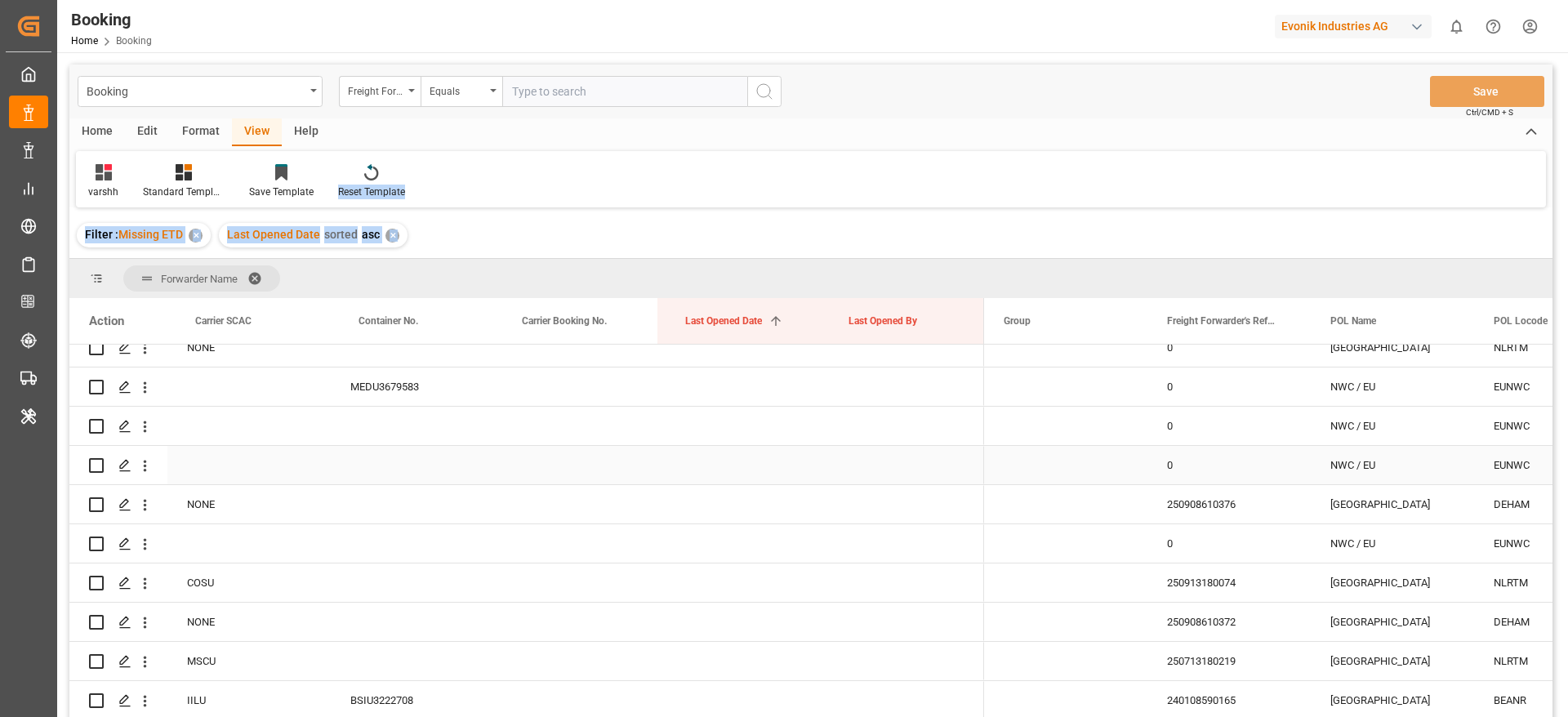
scroll to position [1842, 0]
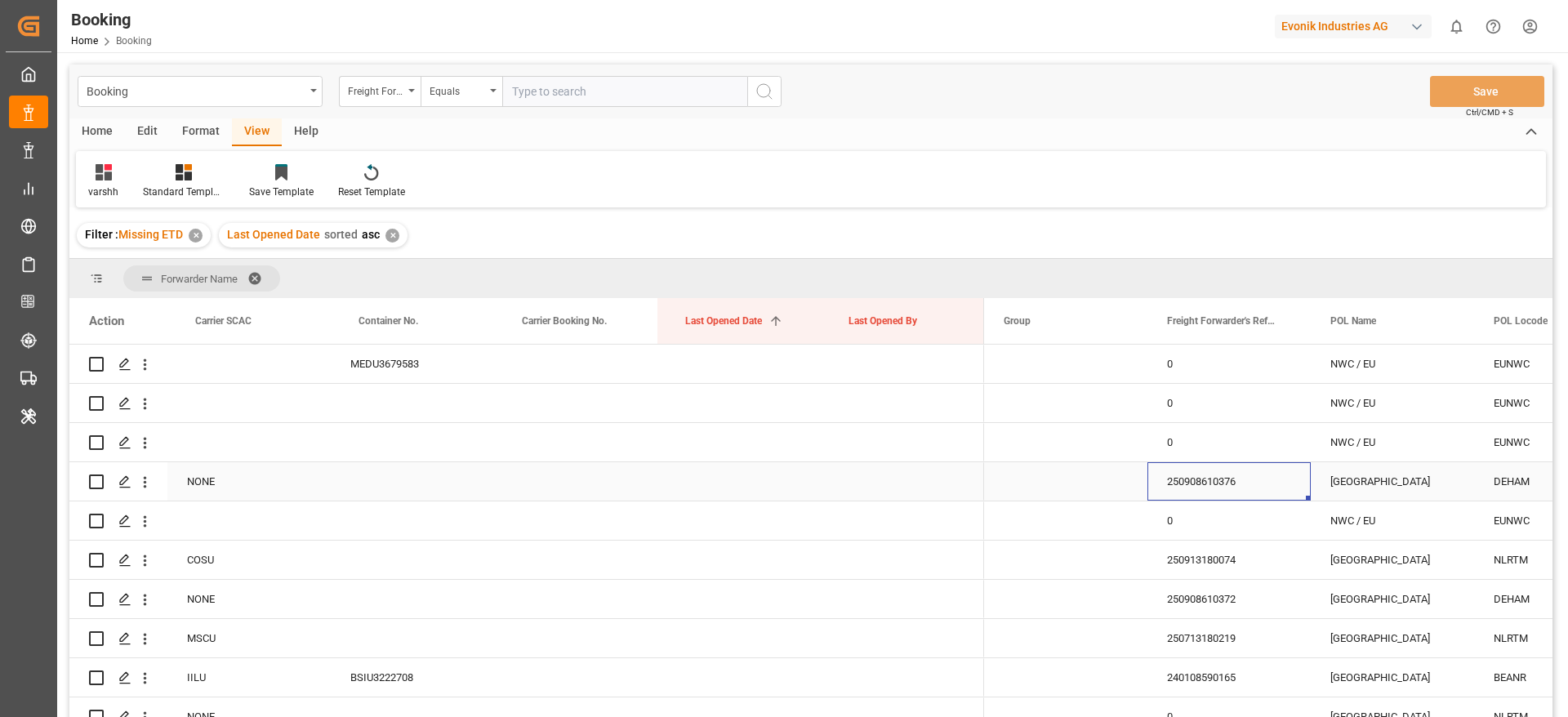
click at [1173, 477] on div "250908610376" at bounding box center [1229, 481] width 163 height 38
click at [150, 494] on button "open menu" at bounding box center [145, 481] width 17 height 31
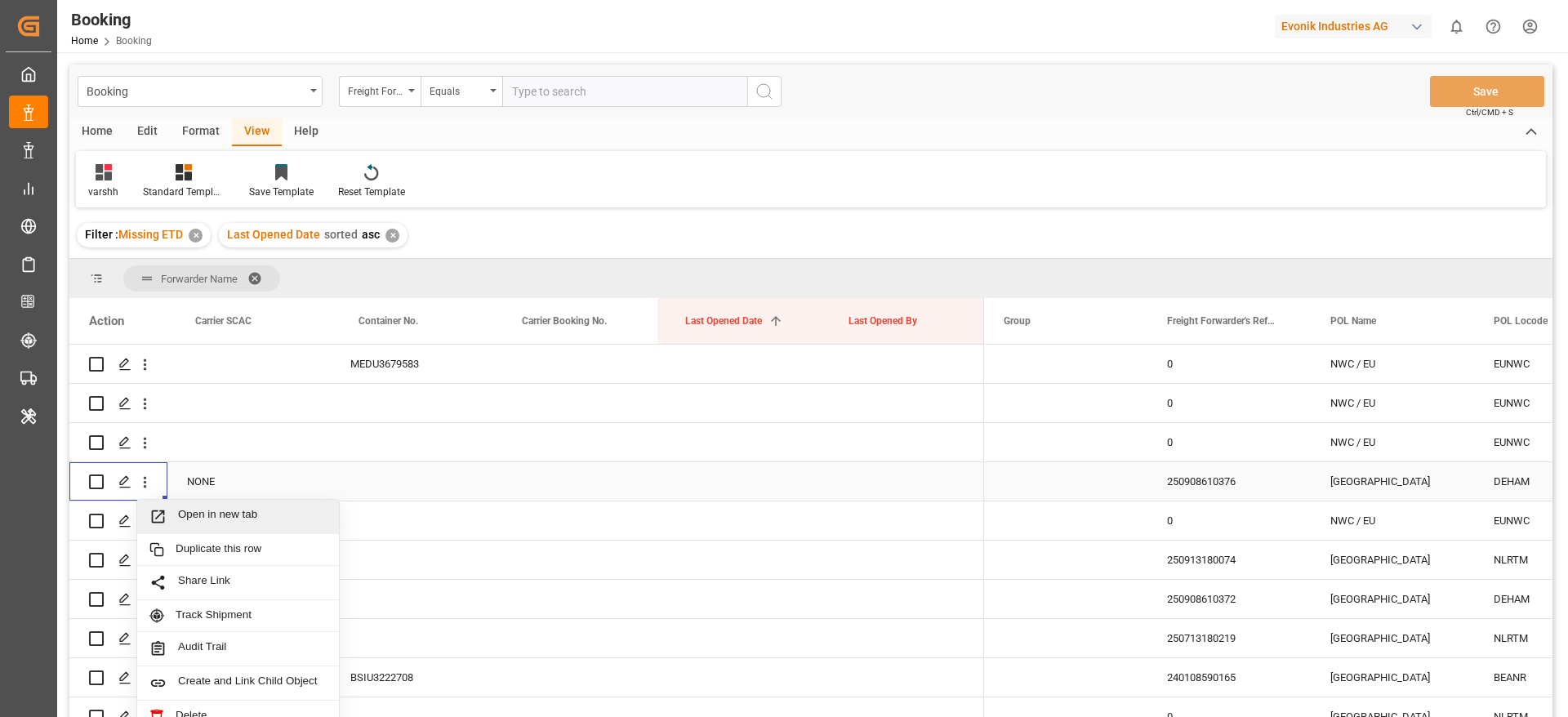
click at [214, 506] on div "Open in new tab" at bounding box center [238, 516] width 202 height 35
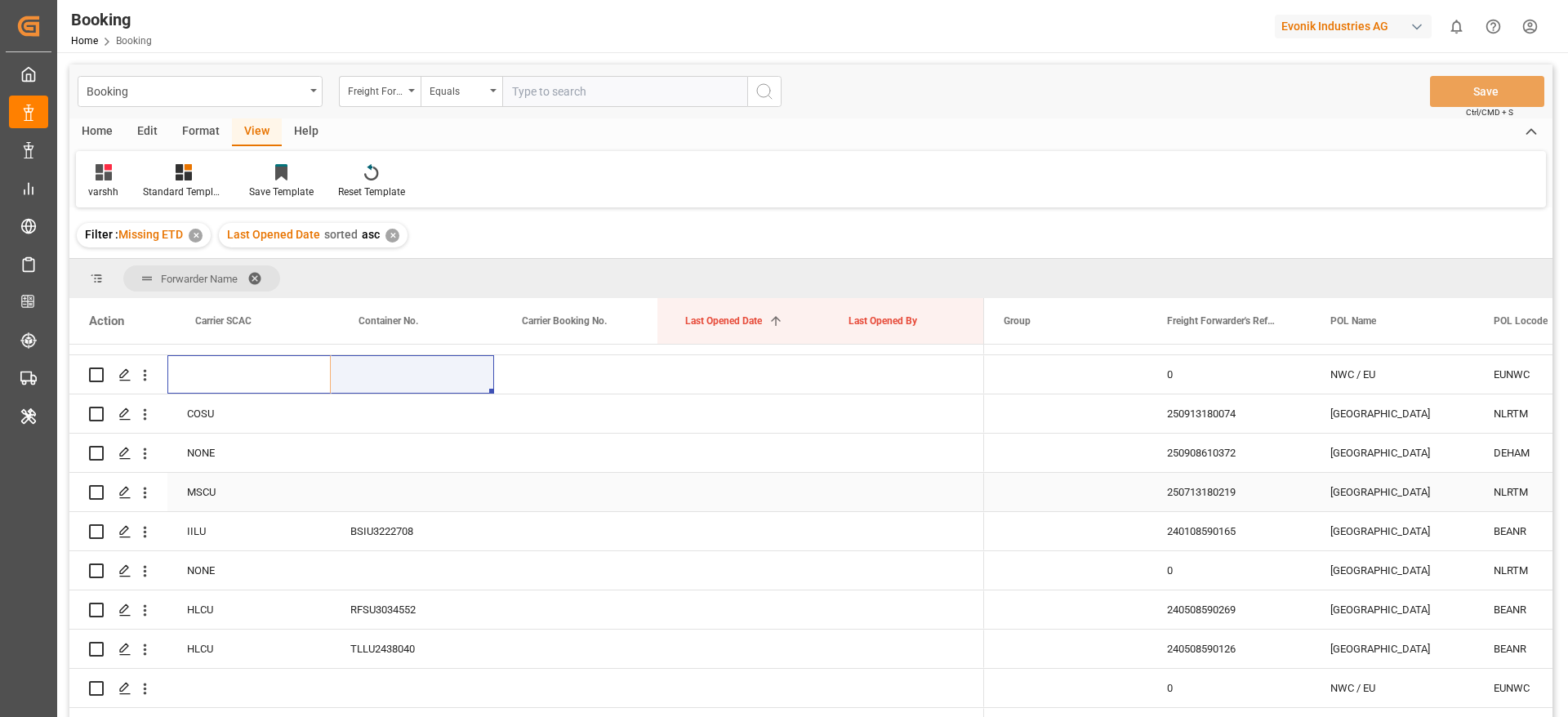
scroll to position [1987, 0]
click at [1166, 417] on div "250913180074" at bounding box center [1229, 415] width 163 height 38
click at [1234, 457] on div "250908610372" at bounding box center [1229, 454] width 163 height 38
click at [151, 459] on icon "open menu" at bounding box center [145, 455] width 17 height 17
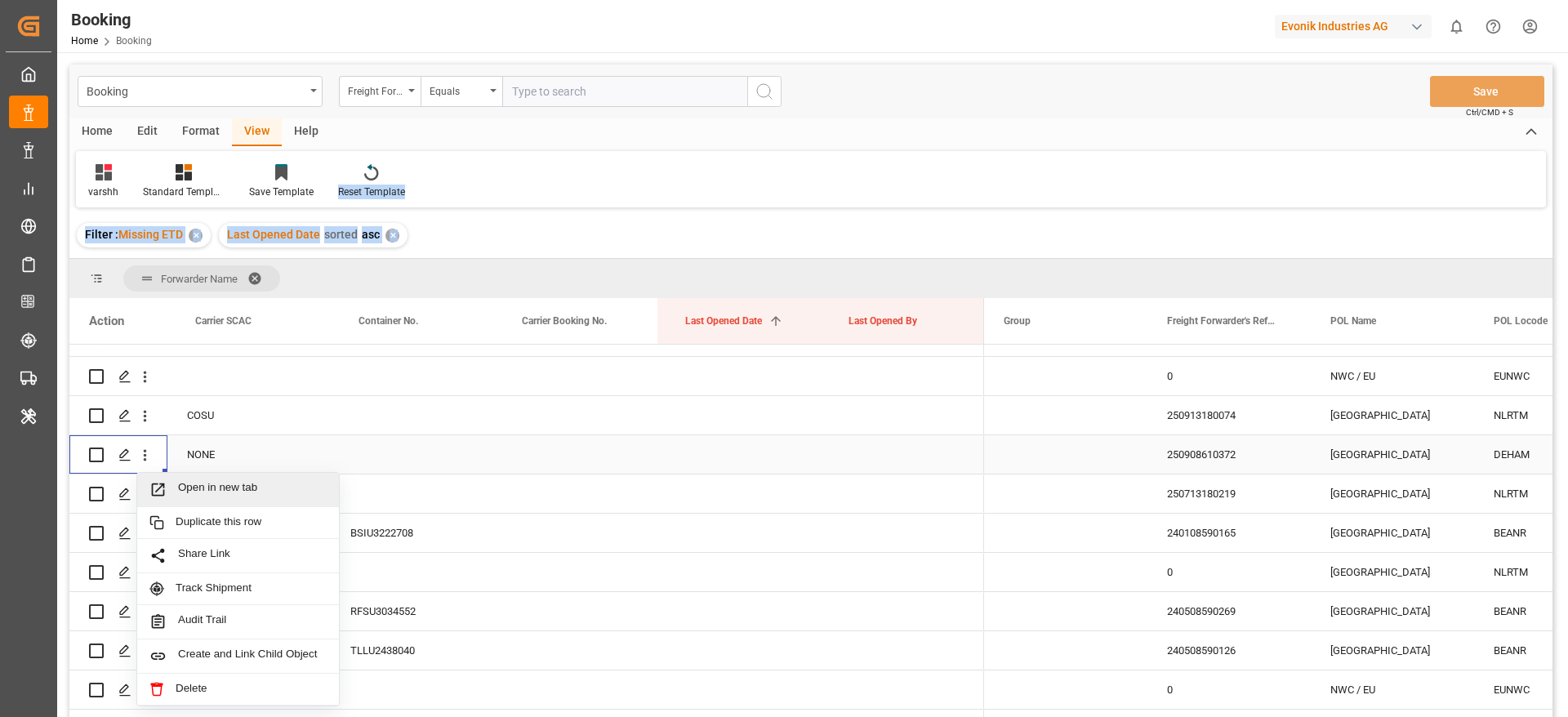
click at [197, 478] on div "Open in new tab" at bounding box center [238, 489] width 202 height 35
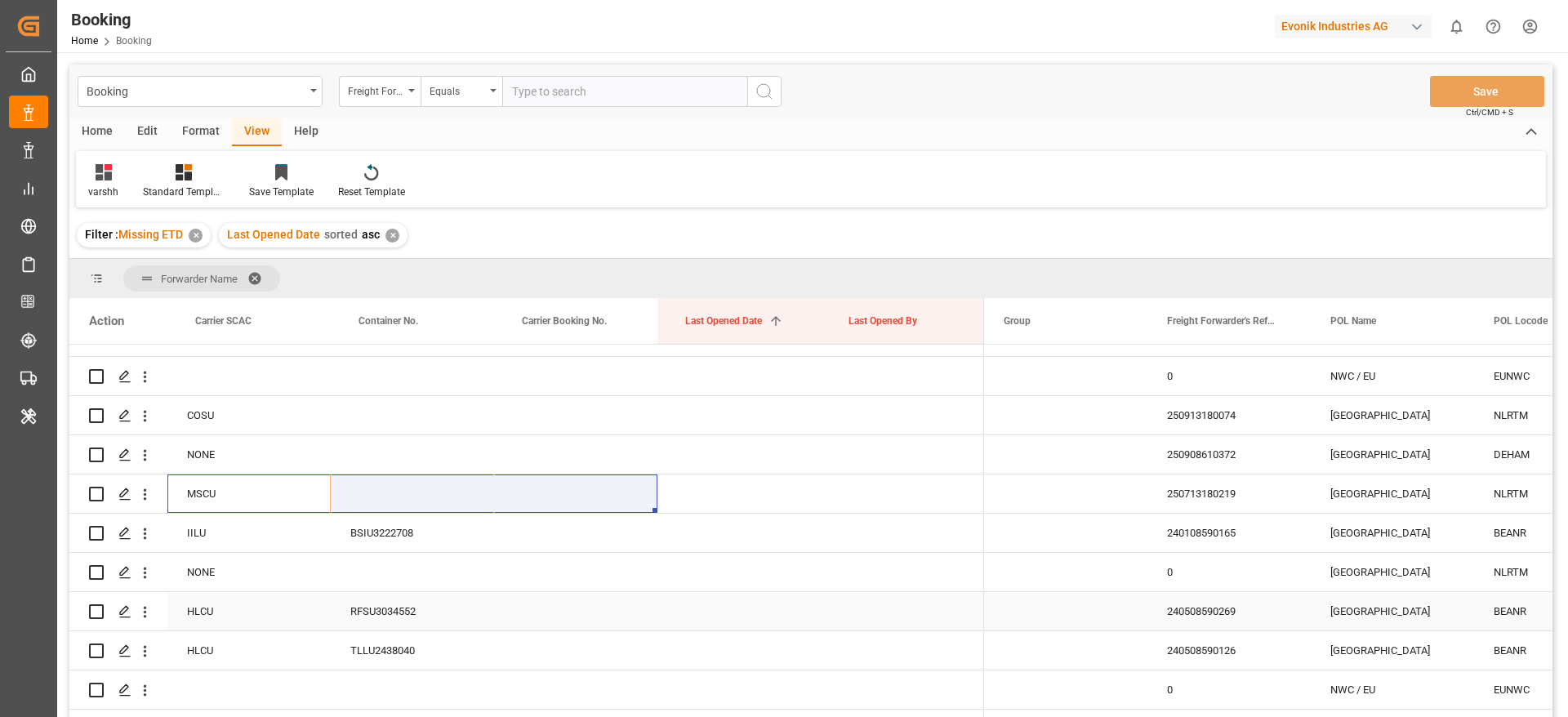
scroll to position [2111, 0]
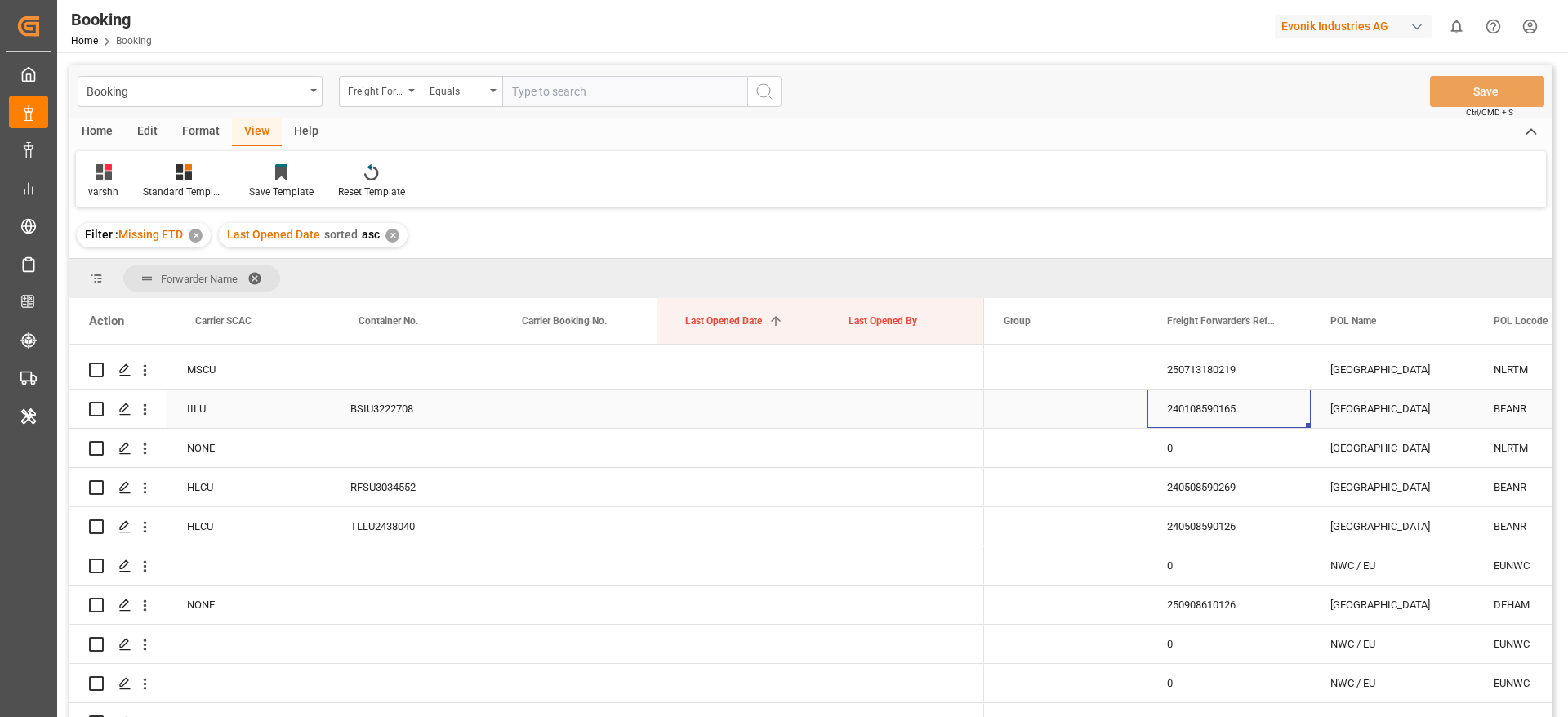
click at [1150, 396] on div "240108590165" at bounding box center [1229, 408] width 163 height 38
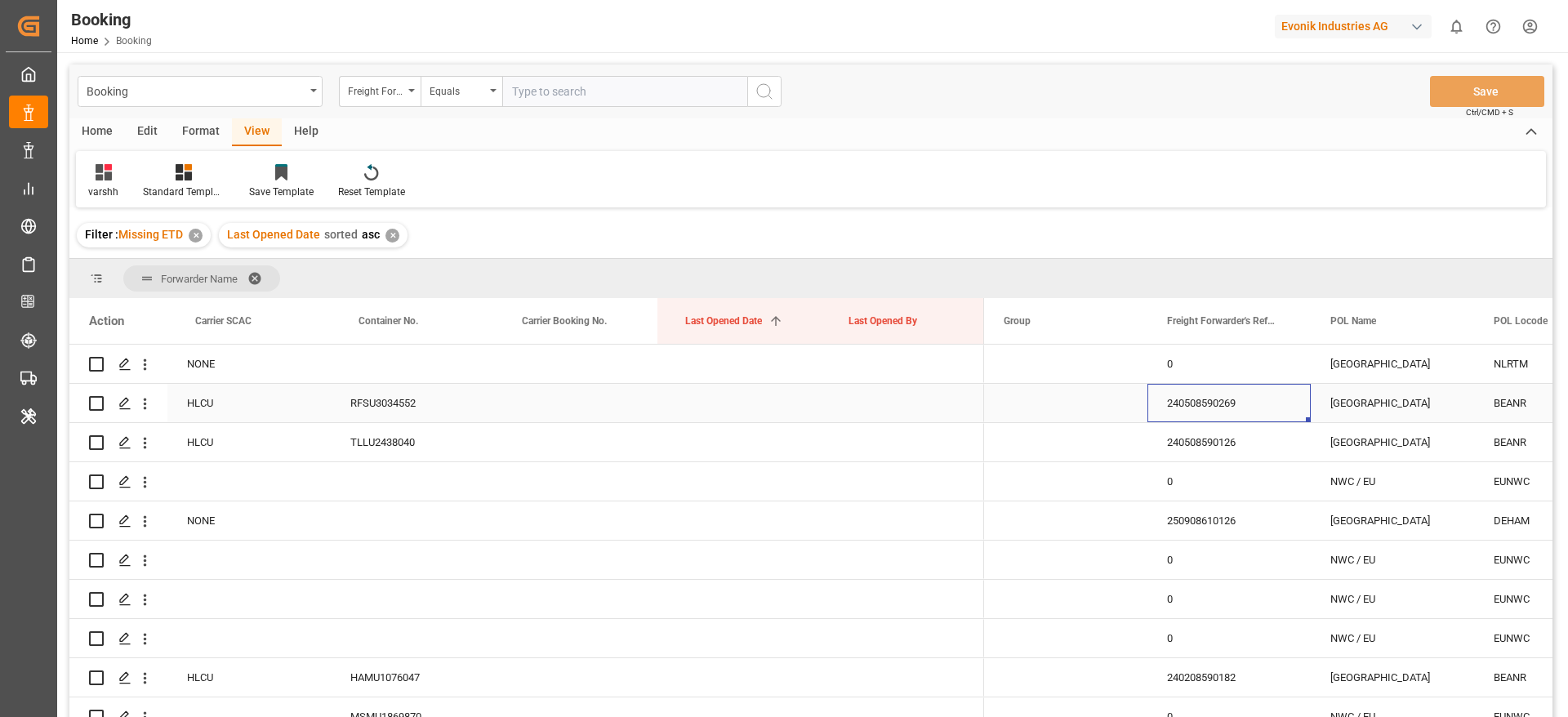
click at [1214, 406] on div "240508590269" at bounding box center [1229, 402] width 163 height 38
click at [1225, 428] on div "240508590126" at bounding box center [1229, 442] width 163 height 38
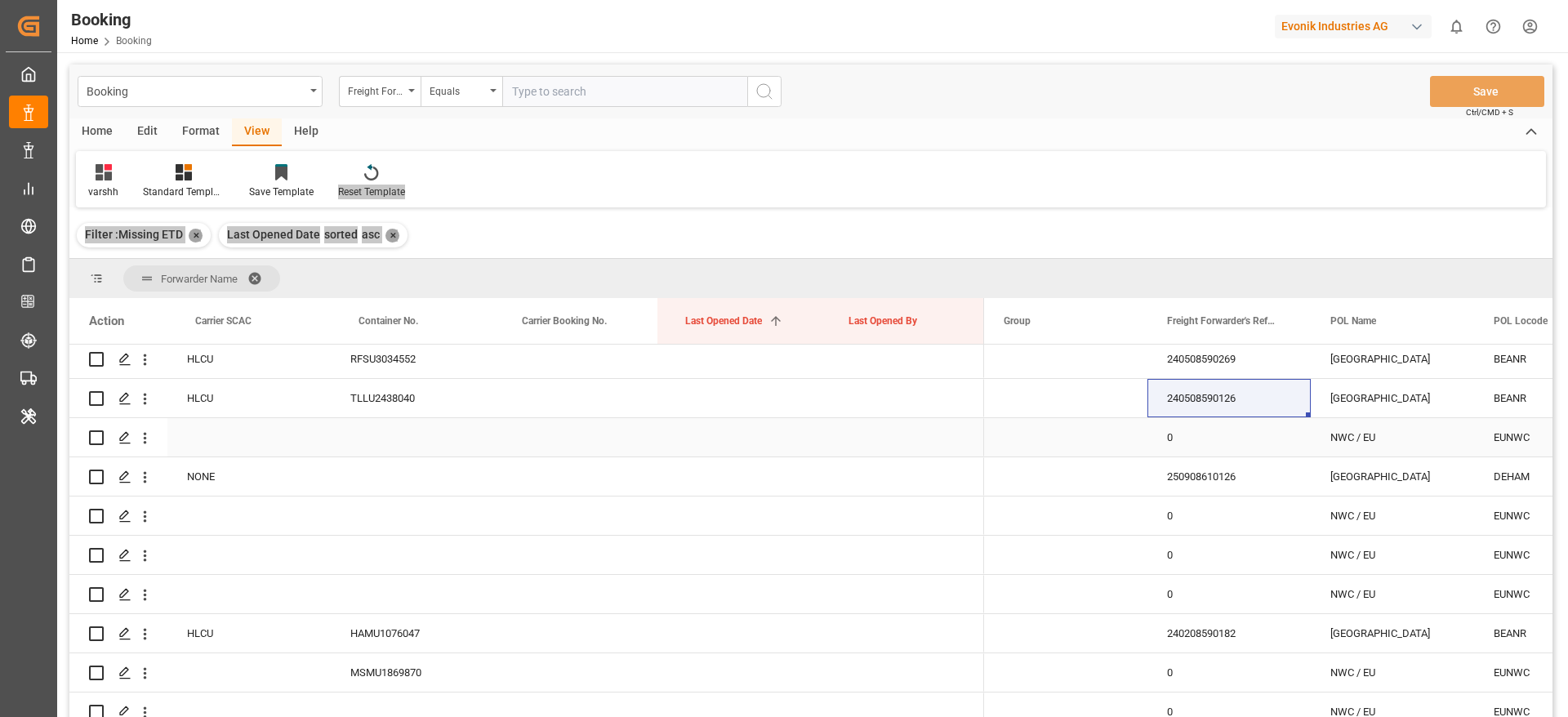
scroll to position [2238, 0]
click at [1201, 468] on div "250908610126" at bounding box center [1229, 477] width 163 height 38
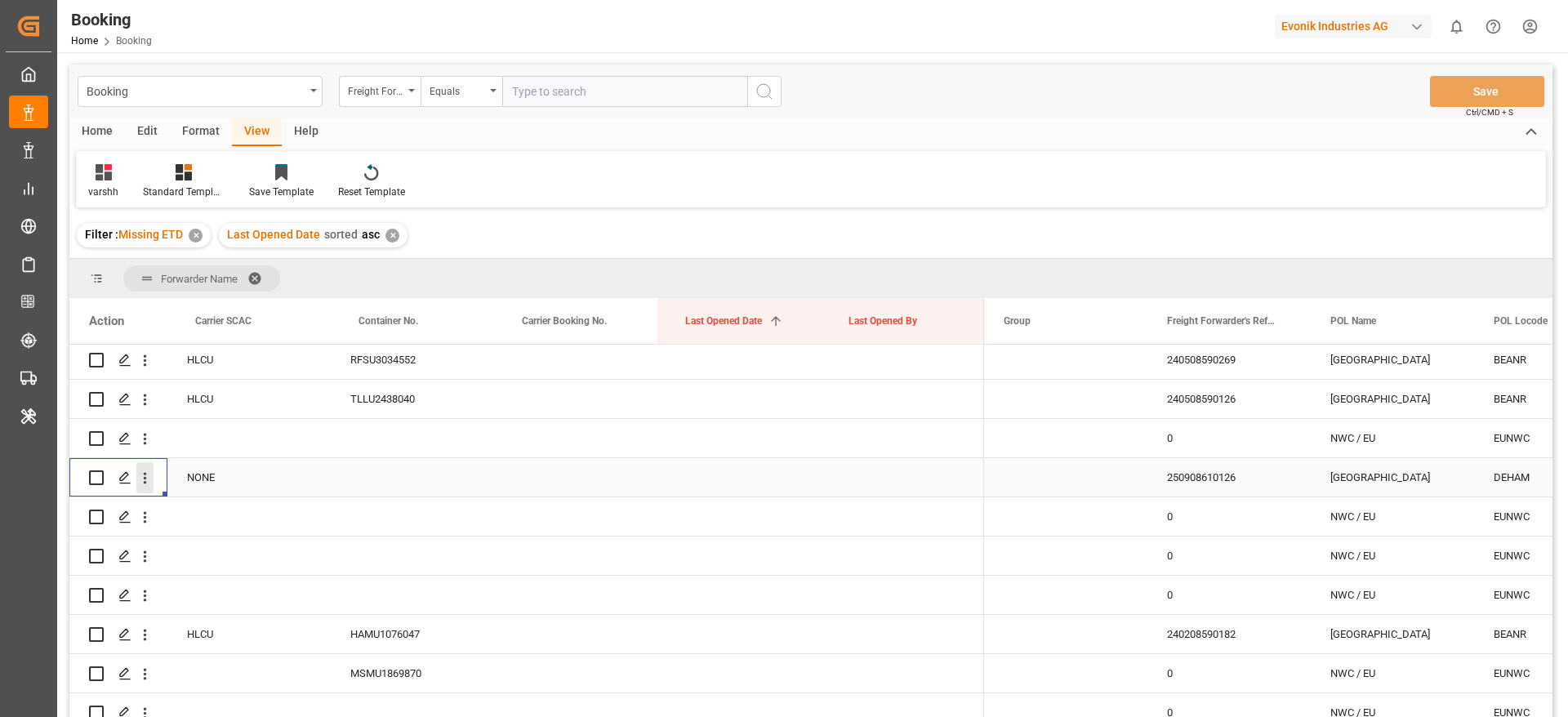
click at [141, 485] on icon "open menu" at bounding box center [145, 478] width 17 height 17
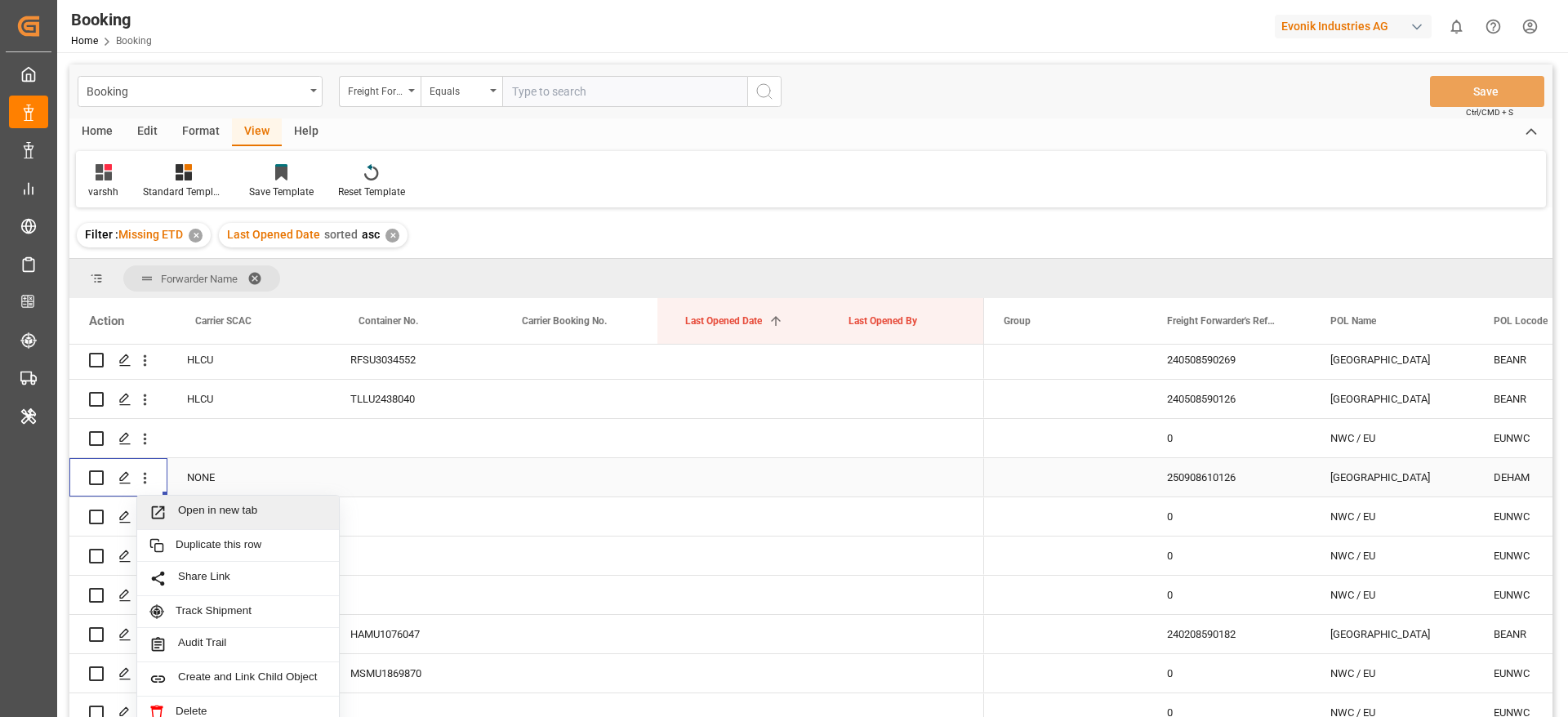
click at [183, 499] on div "Open in new tab" at bounding box center [238, 513] width 202 height 35
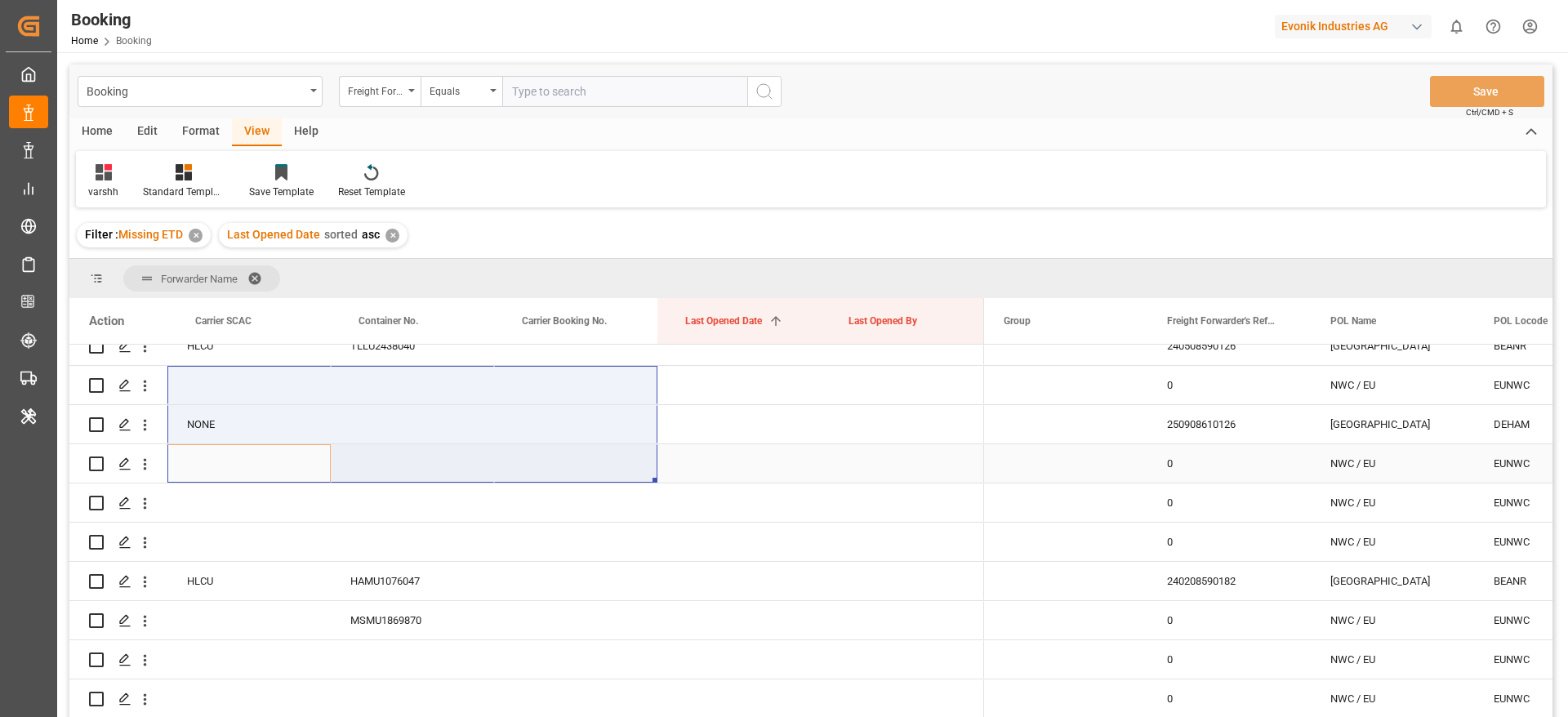
scroll to position [2321, 0]
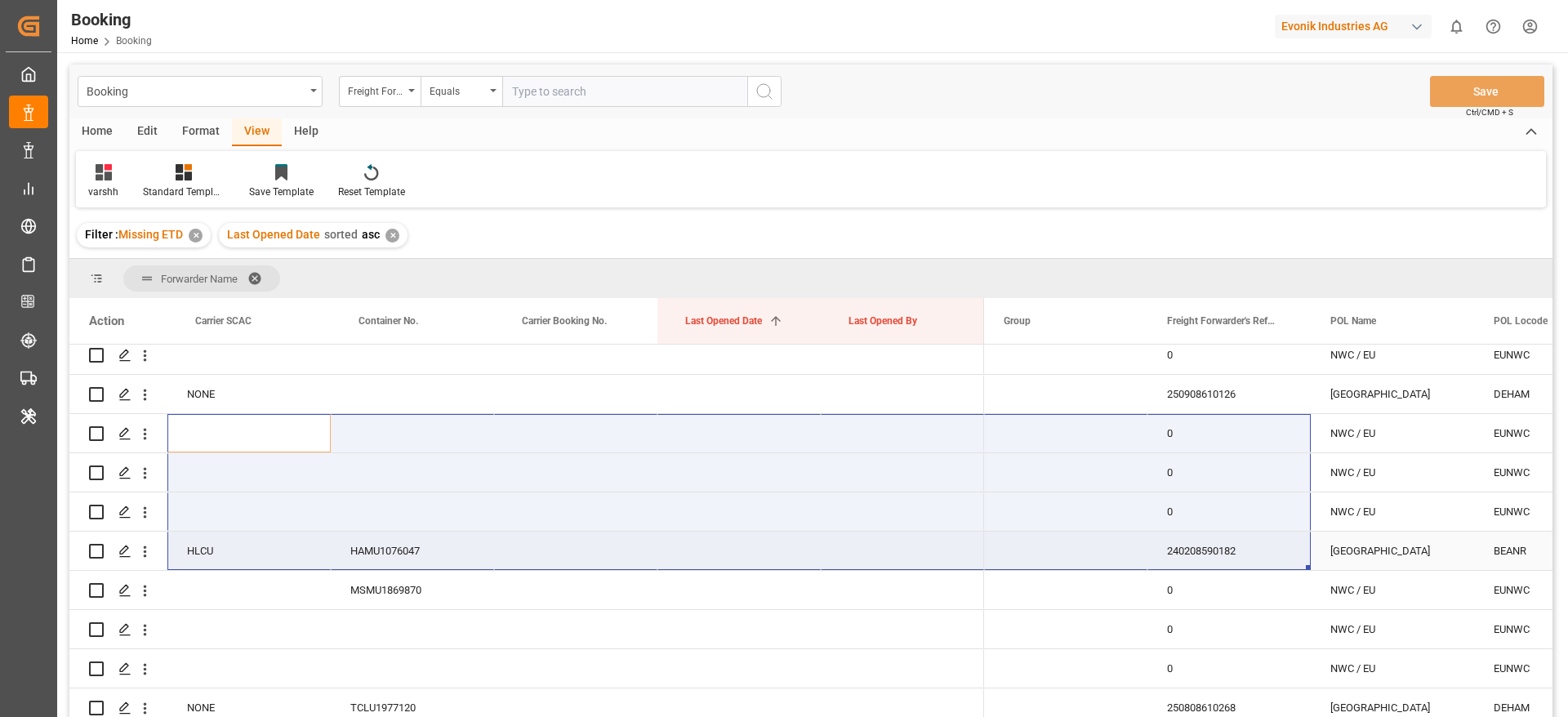
click at [1177, 550] on div "240208590182" at bounding box center [1229, 550] width 163 height 38
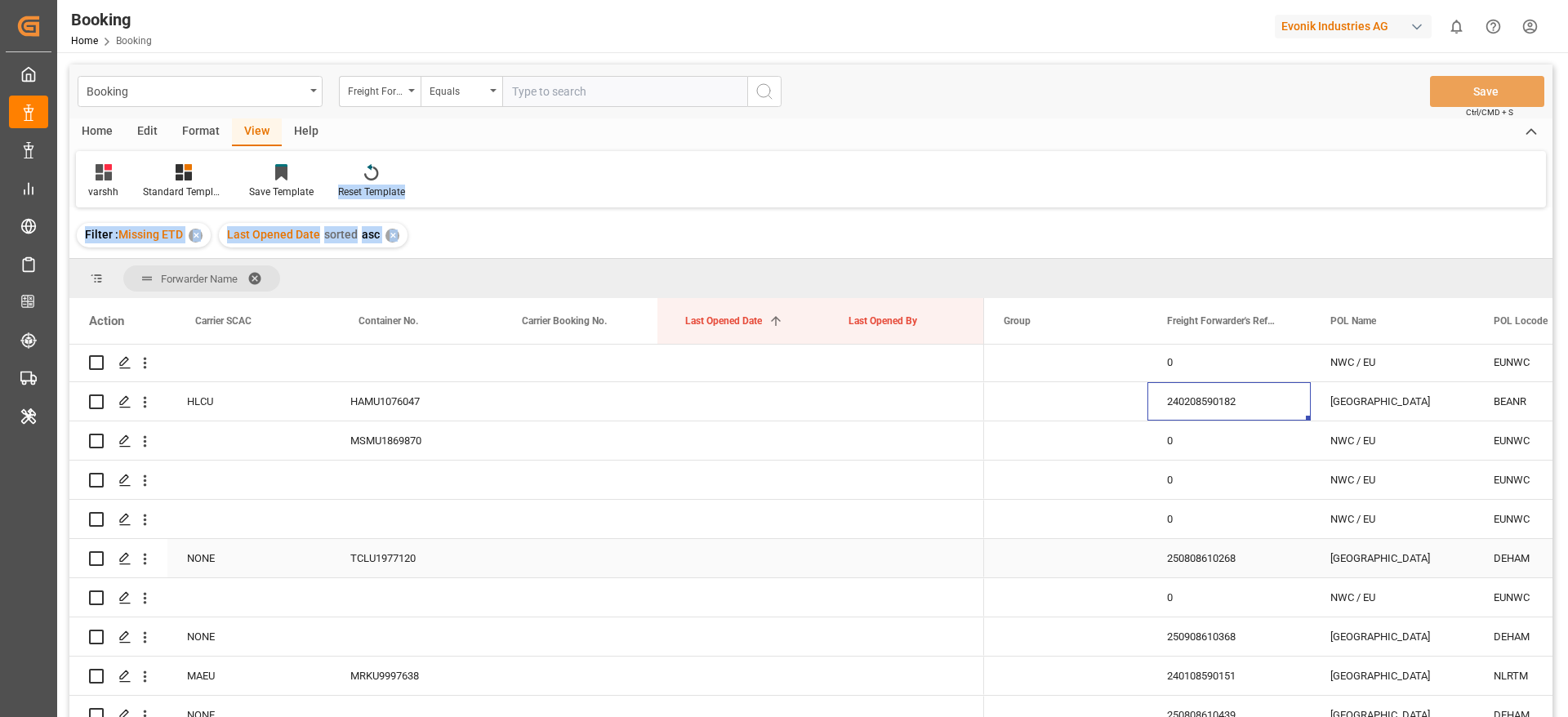
scroll to position [2612, 0]
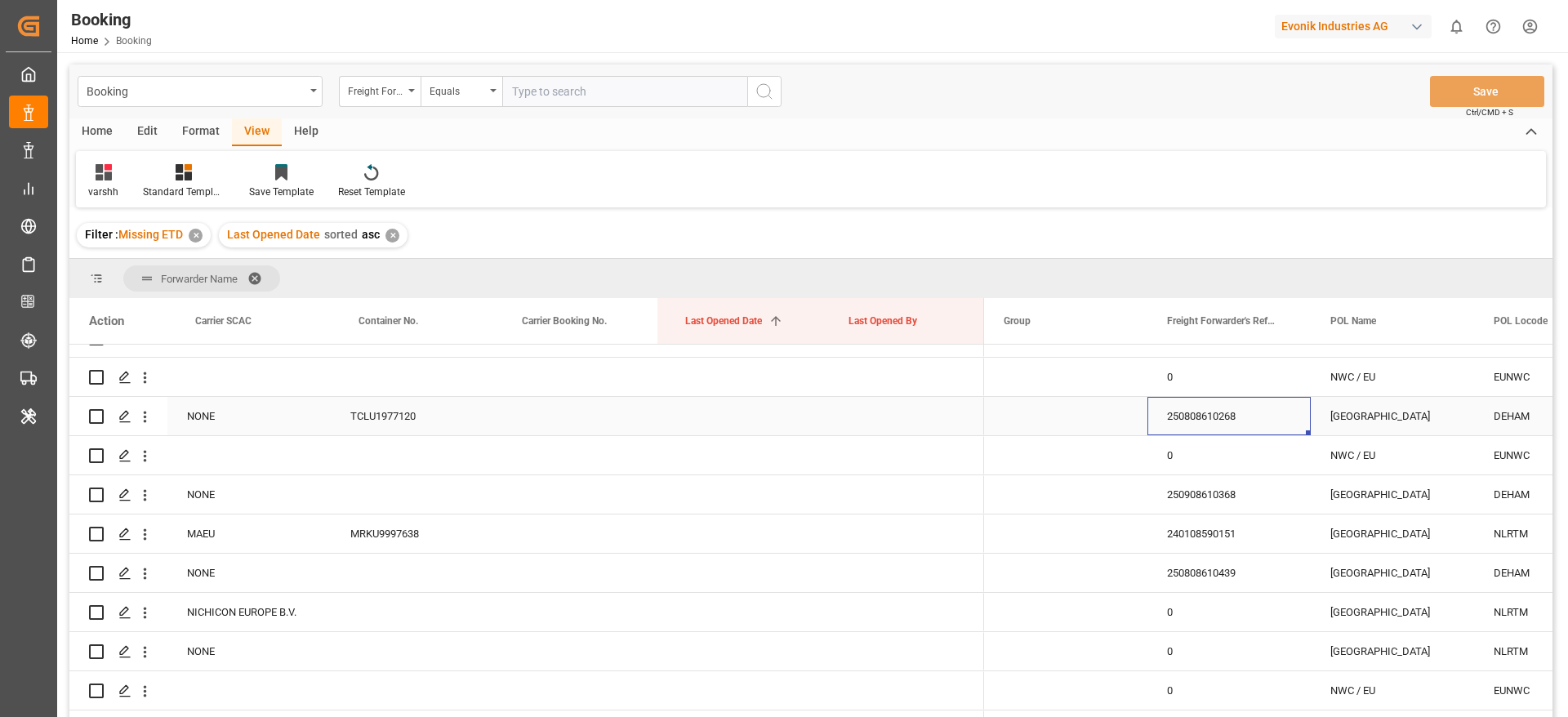
click at [1190, 404] on div "250808610268" at bounding box center [1229, 415] width 163 height 38
click at [141, 418] on icon "open menu" at bounding box center [145, 416] width 17 height 17
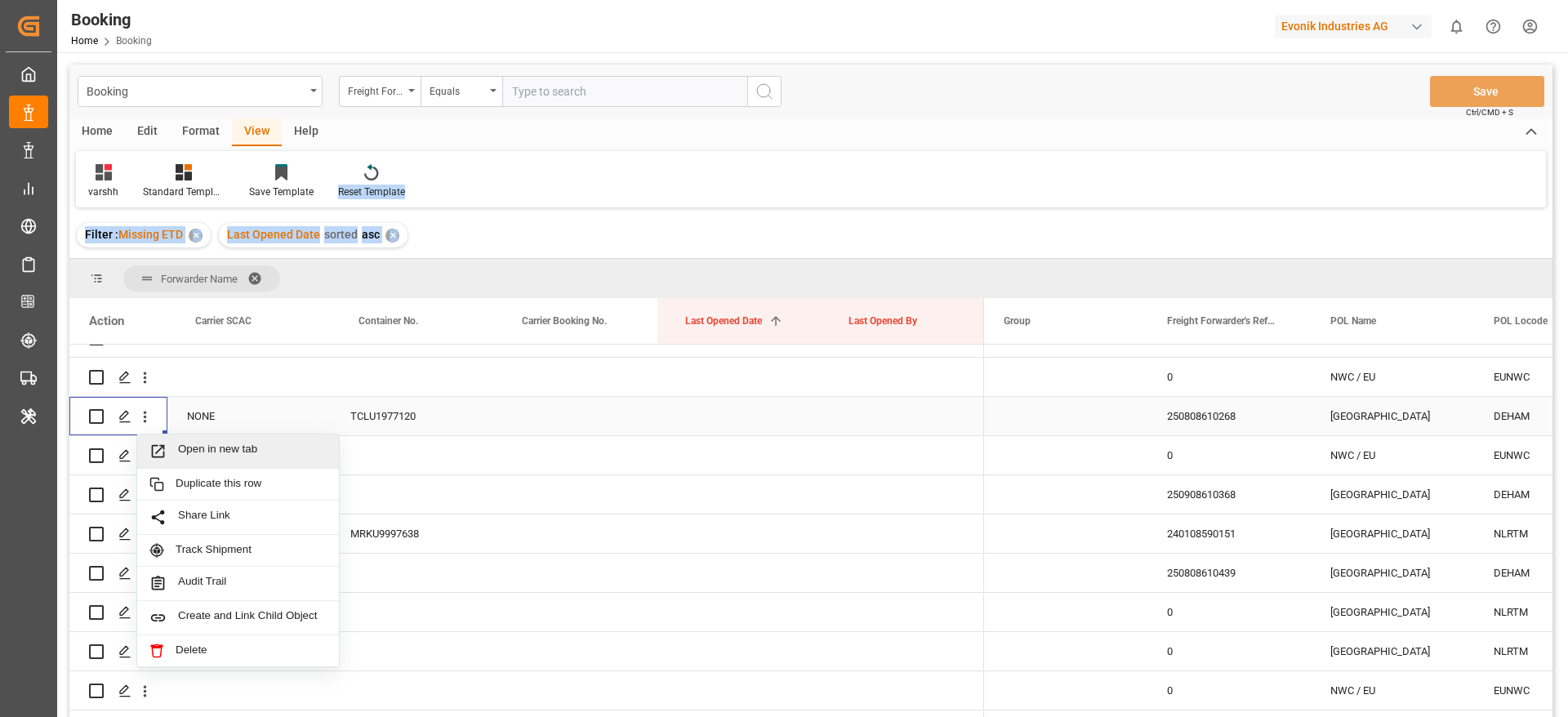
click at [201, 437] on div "Open in new tab" at bounding box center [238, 451] width 202 height 35
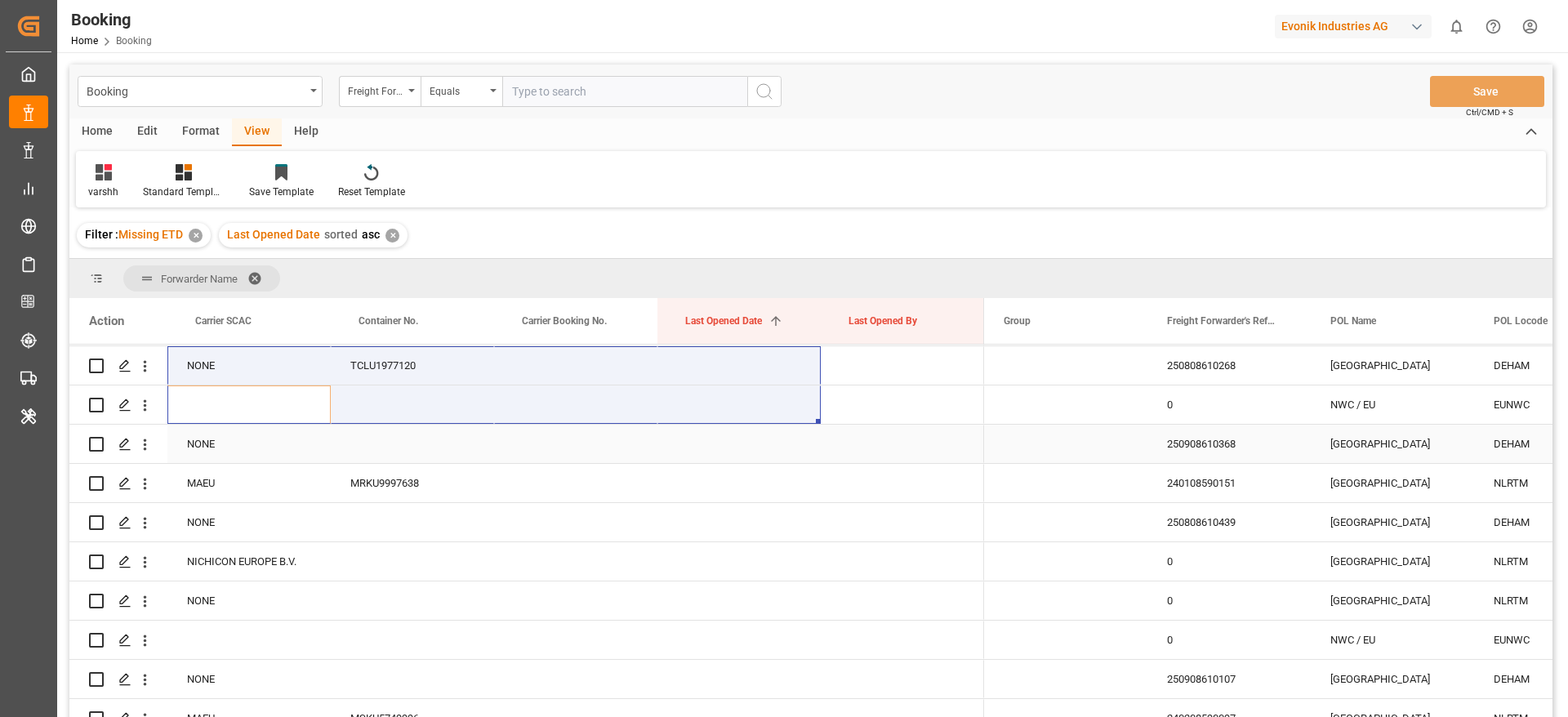
scroll to position [2688, 0]
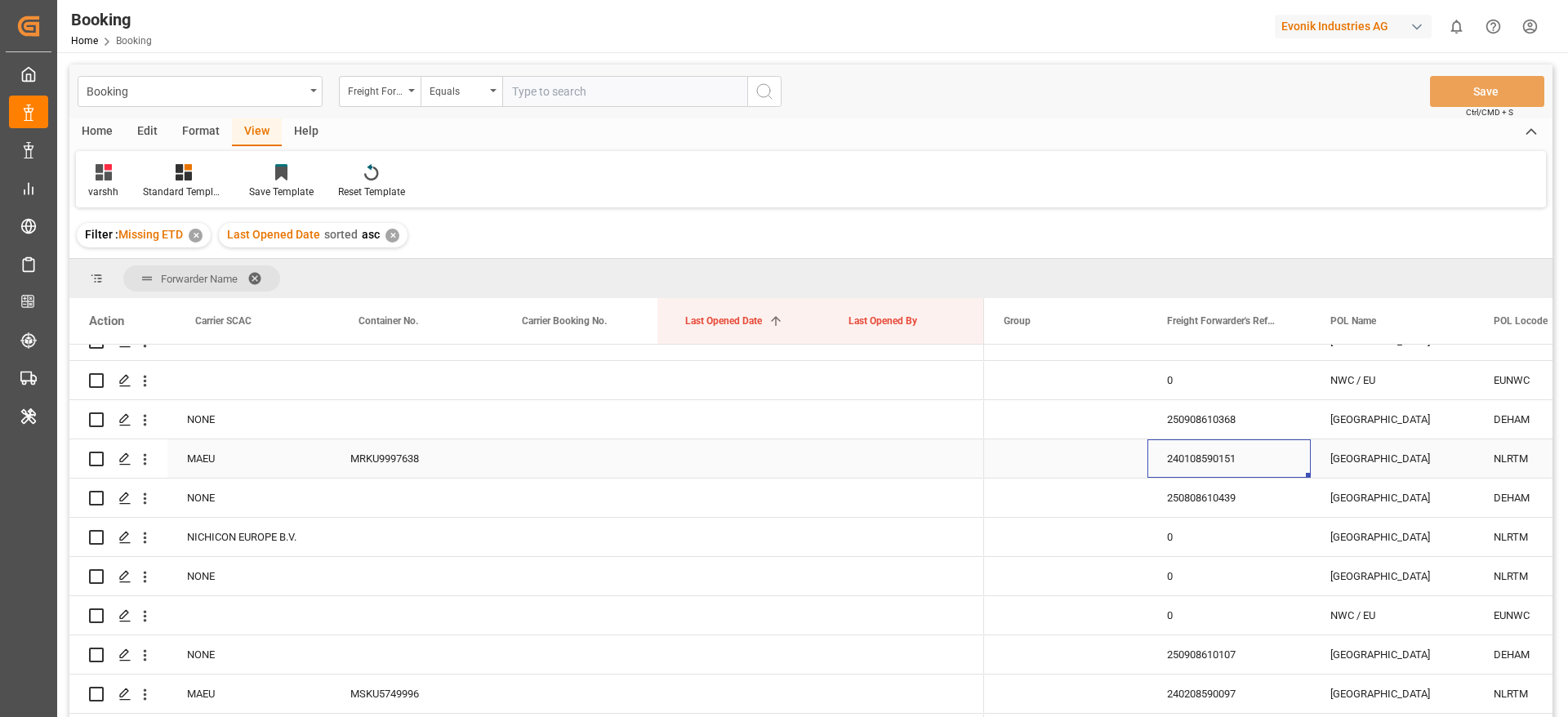
click at [1180, 454] on div "240108590151" at bounding box center [1229, 457] width 163 height 38
click at [1195, 498] on div "250808610439" at bounding box center [1229, 497] width 163 height 38
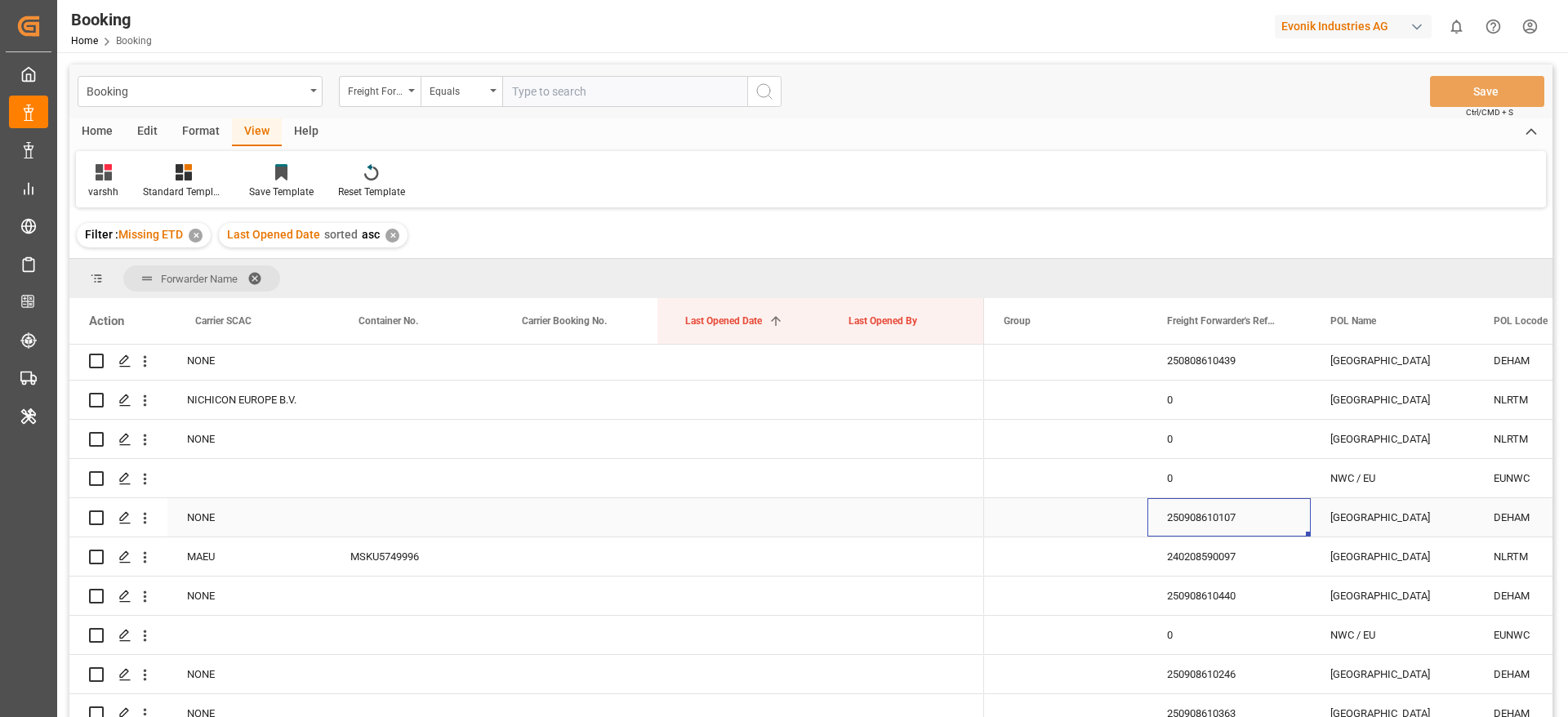
click at [1208, 521] on div "250908610107" at bounding box center [1229, 516] width 163 height 38
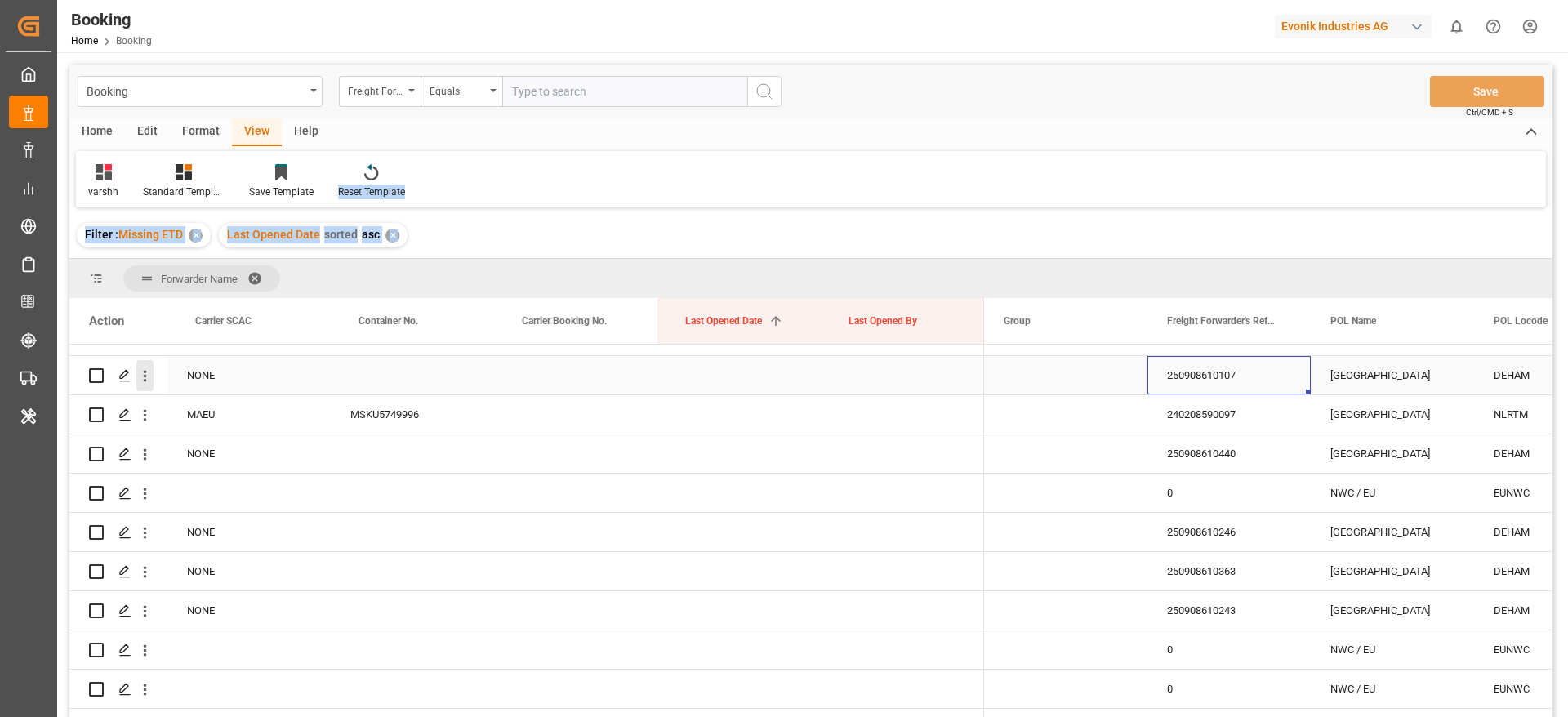
click at [153, 383] on icon "open menu" at bounding box center [145, 376] width 17 height 17
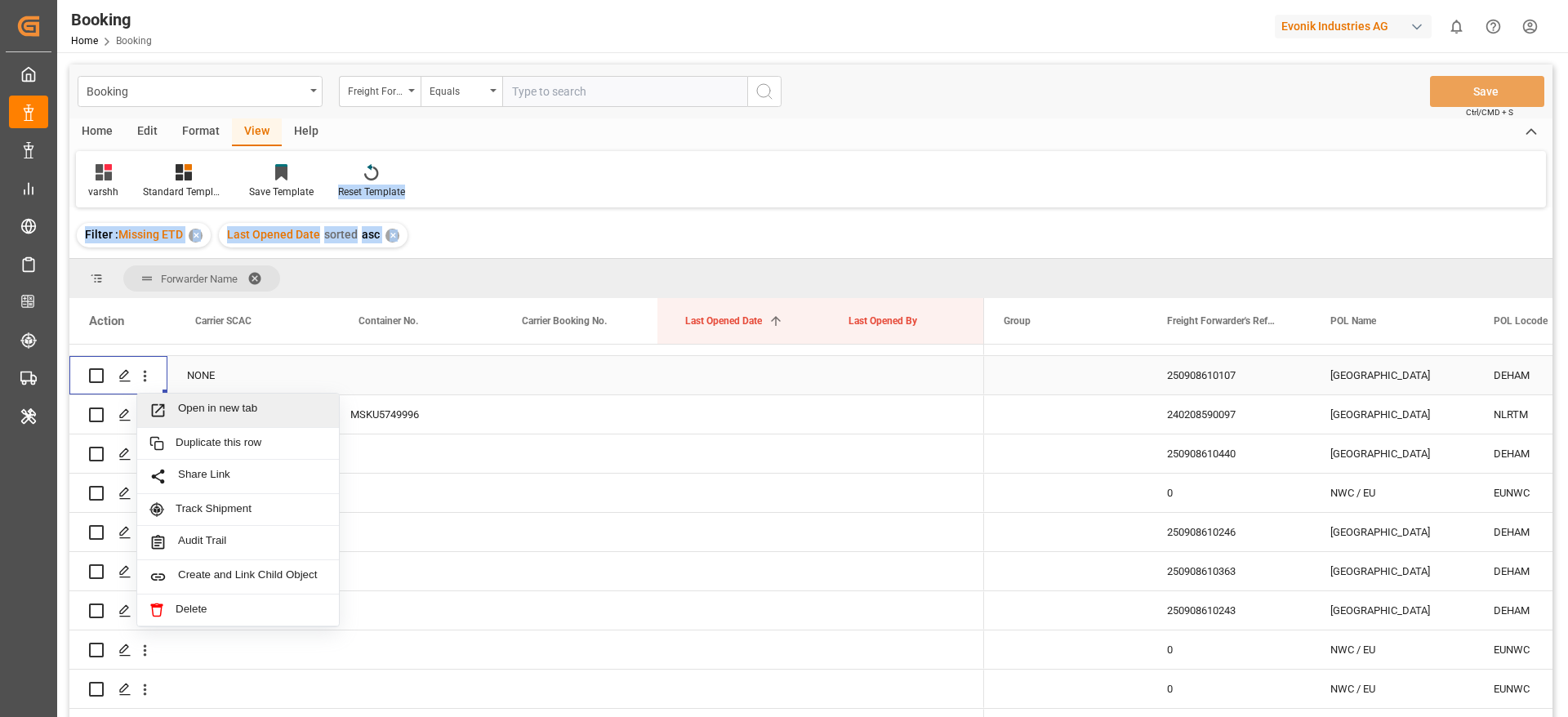
click at [203, 401] on div "Open in new tab" at bounding box center [238, 411] width 202 height 35
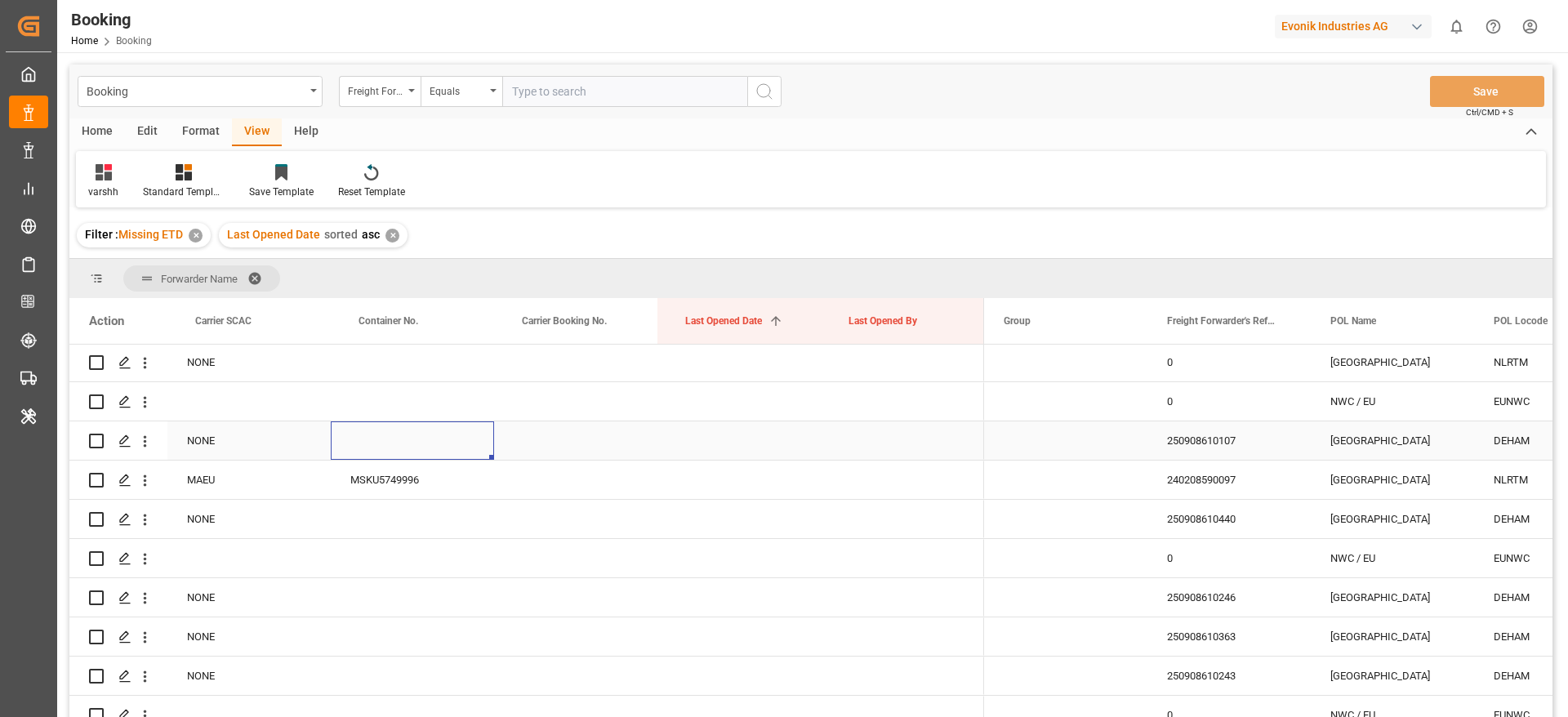
click at [395, 452] on div "Press SPACE to select this row." at bounding box center [412, 440] width 163 height 38
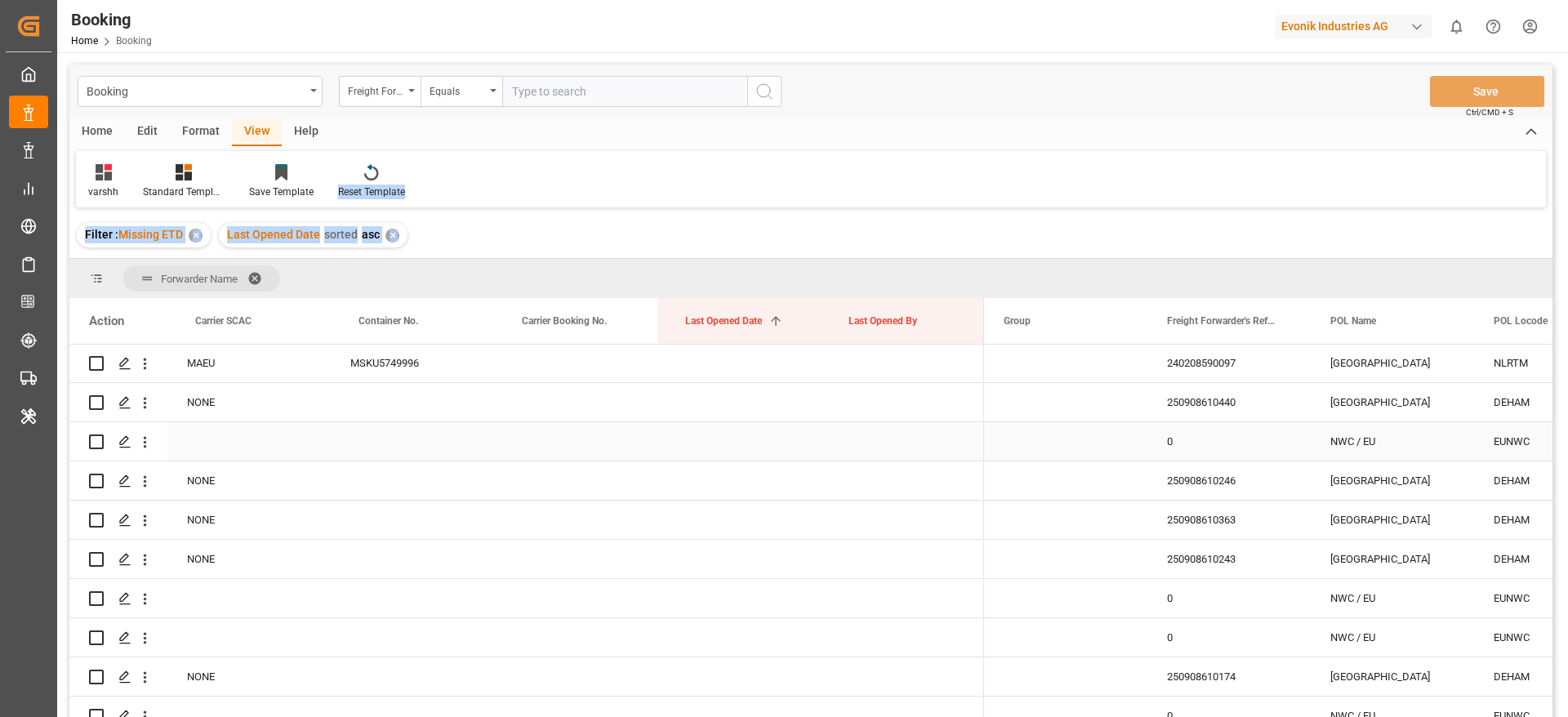
scroll to position [3019, 0]
click at [1187, 398] on div "250908610440" at bounding box center [1229, 401] width 163 height 38
click at [148, 409] on icon "open menu" at bounding box center [145, 402] width 17 height 17
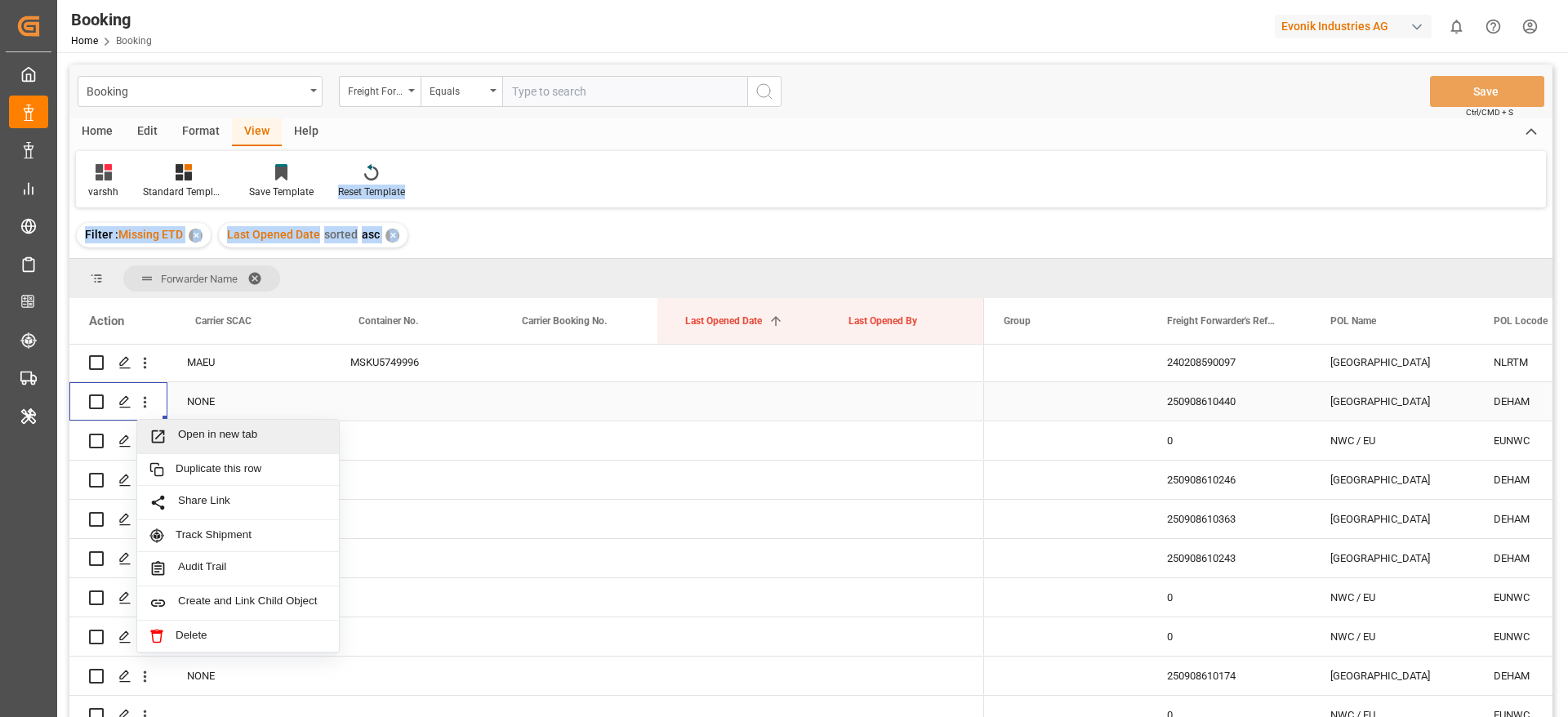
click at [244, 433] on span "Open in new tab" at bounding box center [252, 436] width 148 height 17
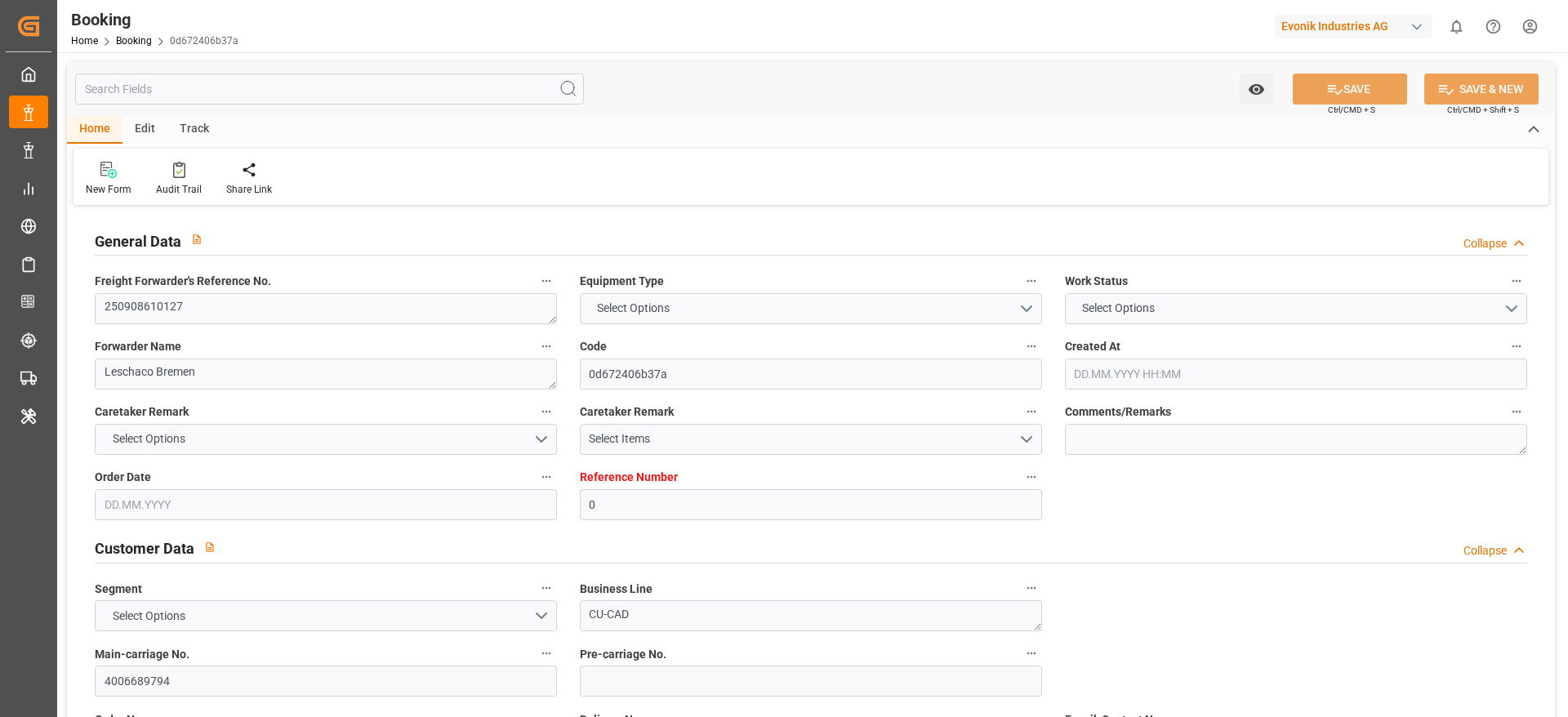
type input "0"
type input "Dummy"
type input "Dummy Carrier"
type input "DEHAM"
type input "SAJED"
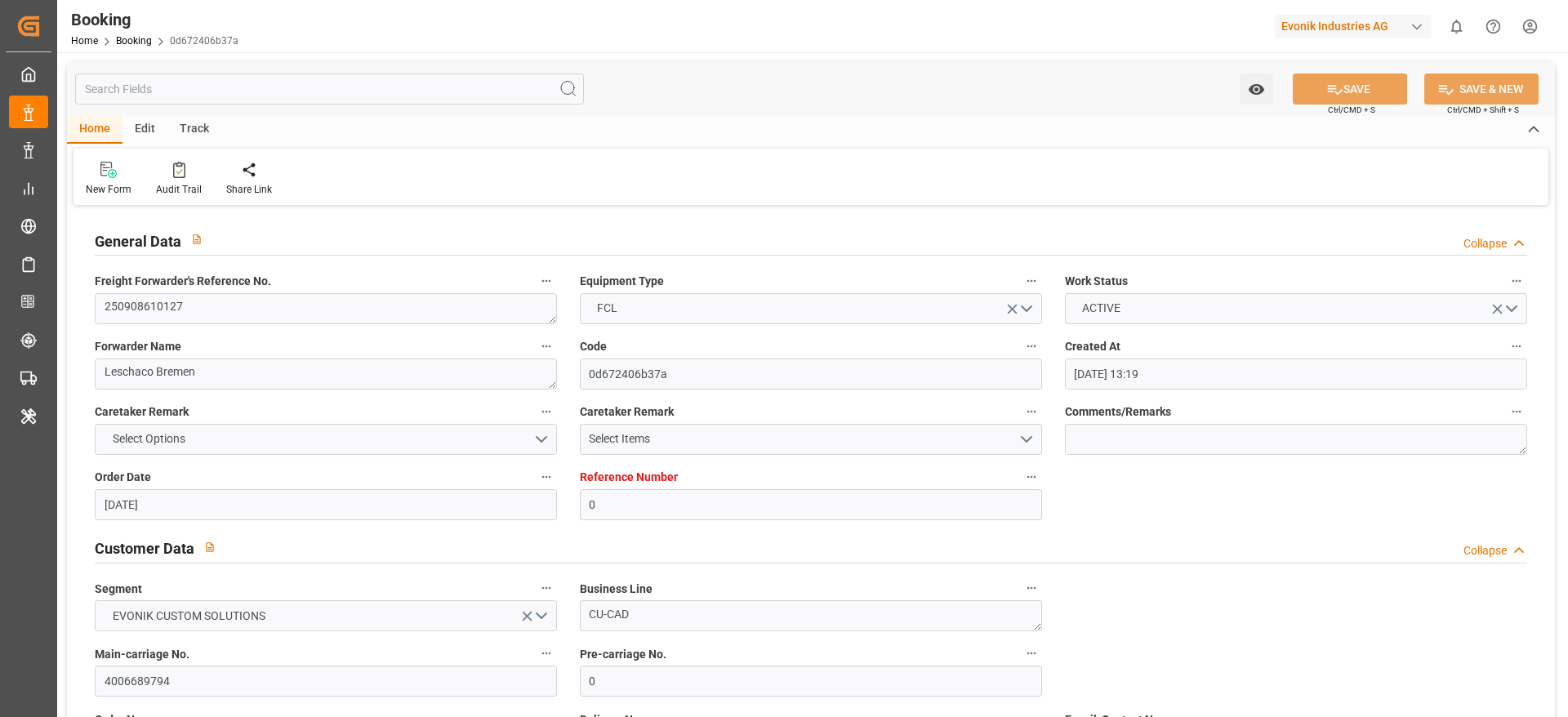
type input "[DATE] 13:19"
type input "[DATE]"
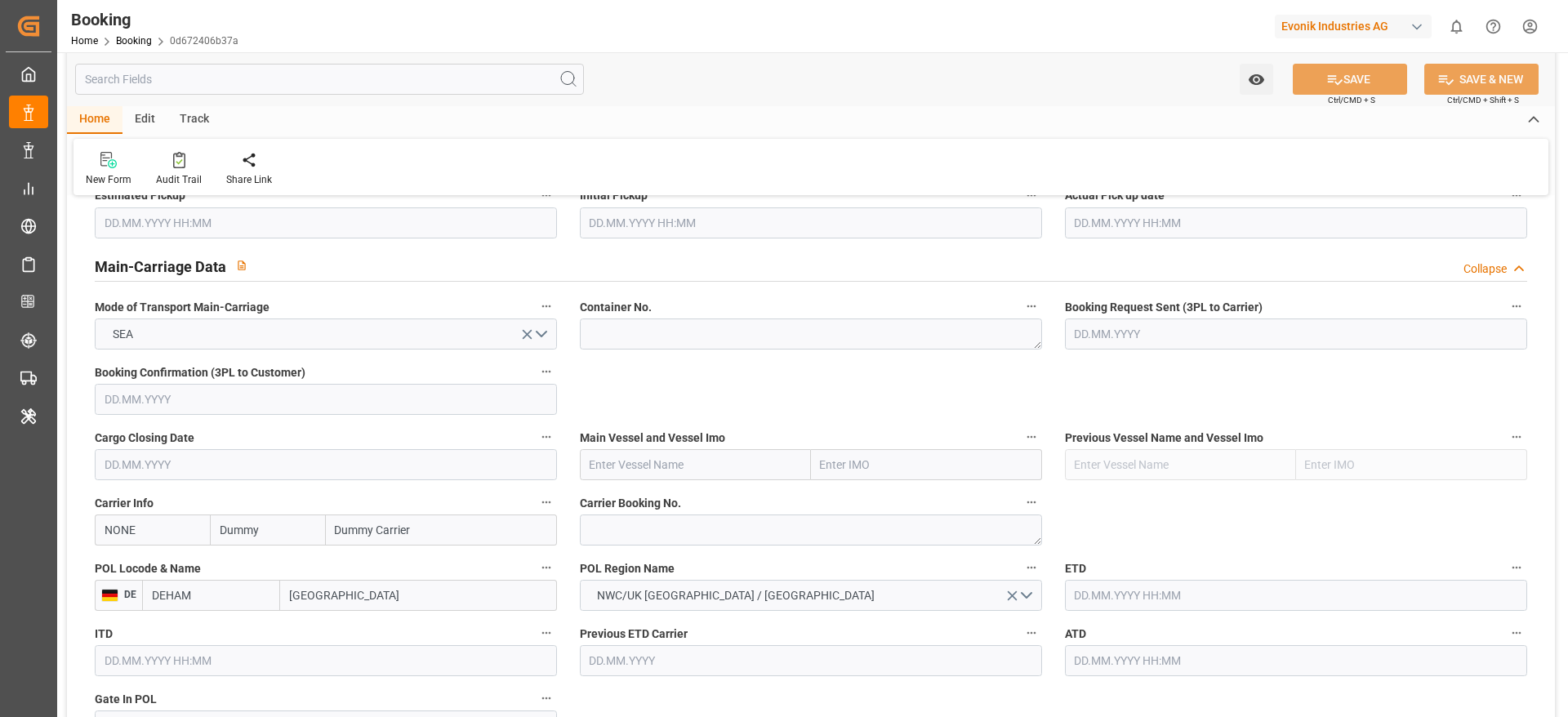
scroll to position [1050, 0]
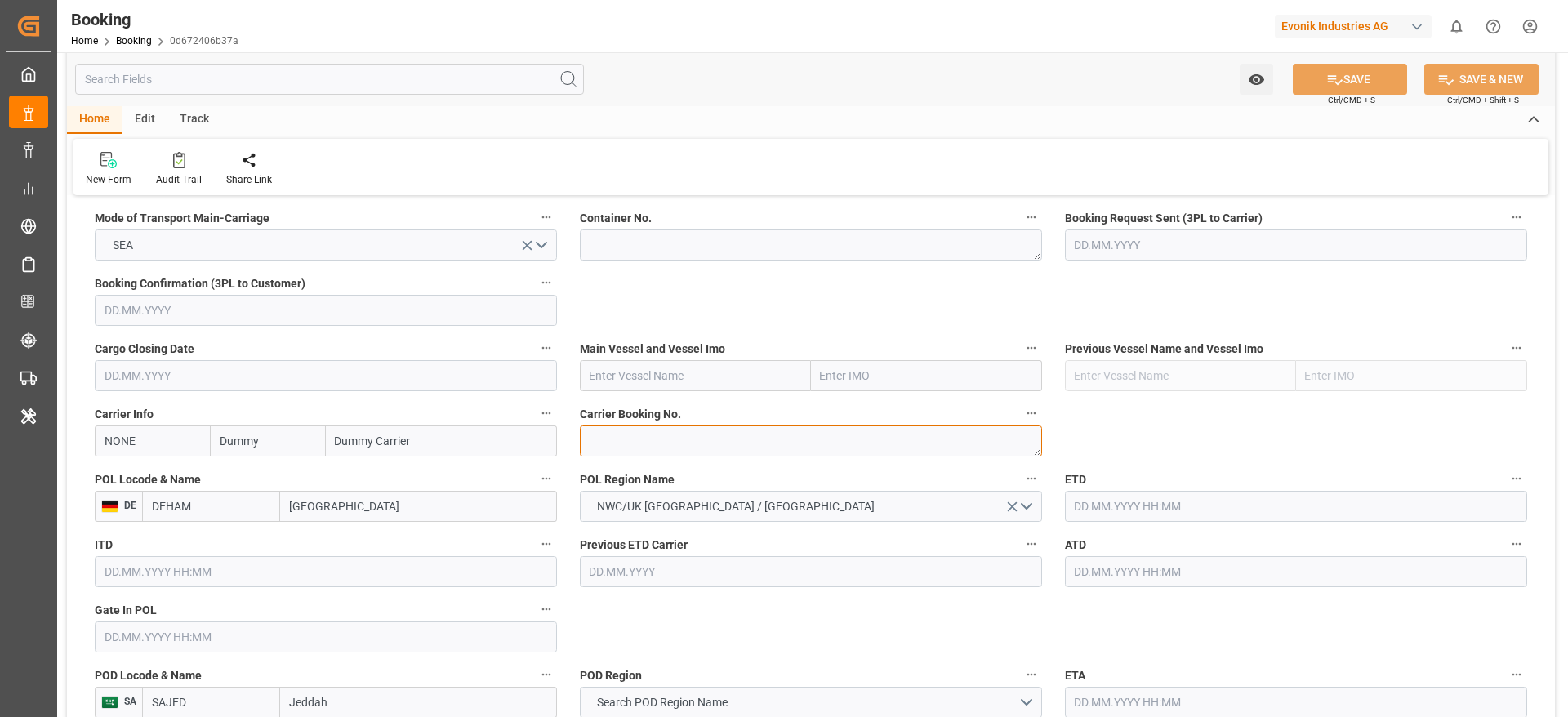
paste textarea "459IHA1424533"
click at [628, 450] on textarea at bounding box center [811, 441] width 462 height 31
click at [628, 450] on textarea "459IHA1424533" at bounding box center [811, 441] width 462 height 31
type textarea "459IHA1424533"
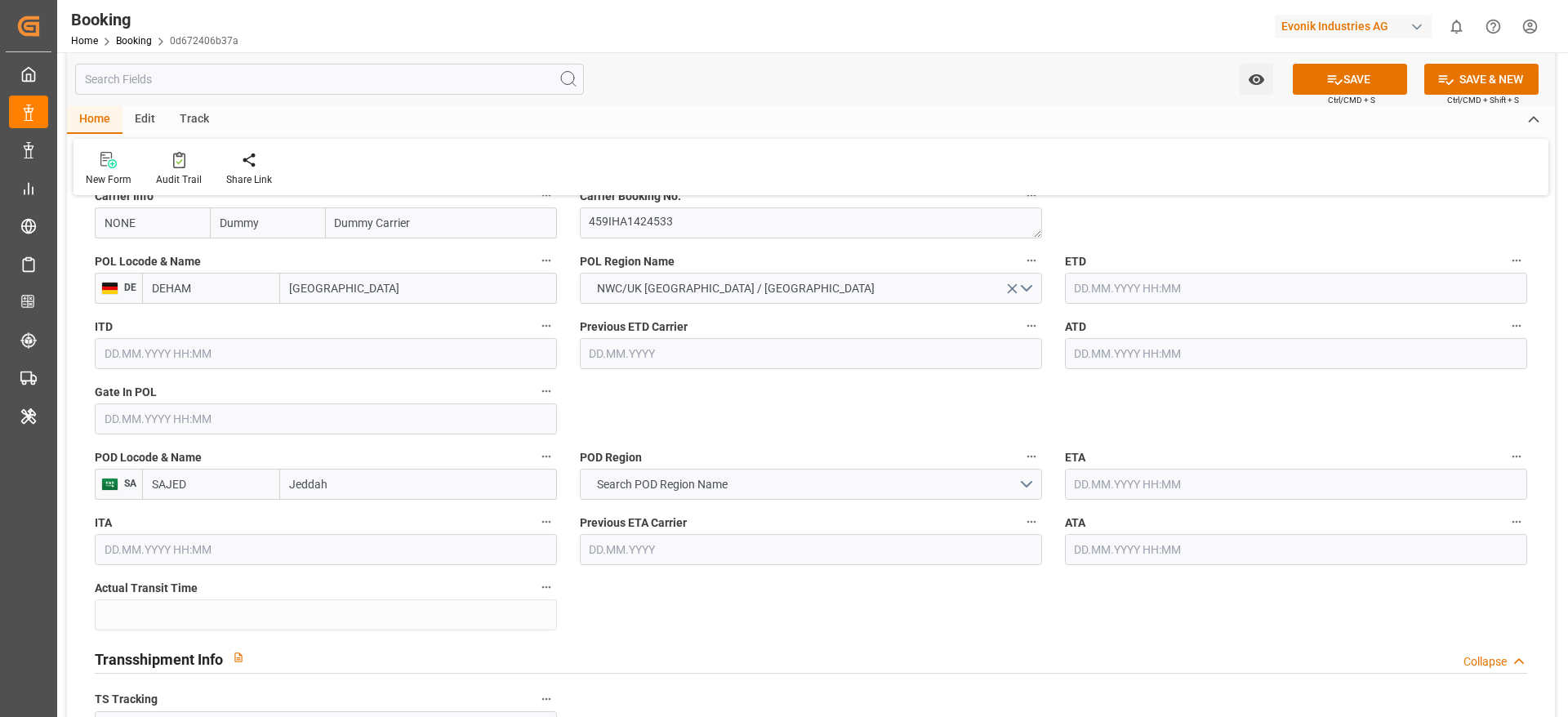
scroll to position [1271, 0]
click at [355, 471] on input "Jeddah" at bounding box center [418, 482] width 276 height 31
click at [342, 522] on span "Jeddah - SAJED" at bounding box center [329, 518] width 77 height 13
type input "Jeddah"
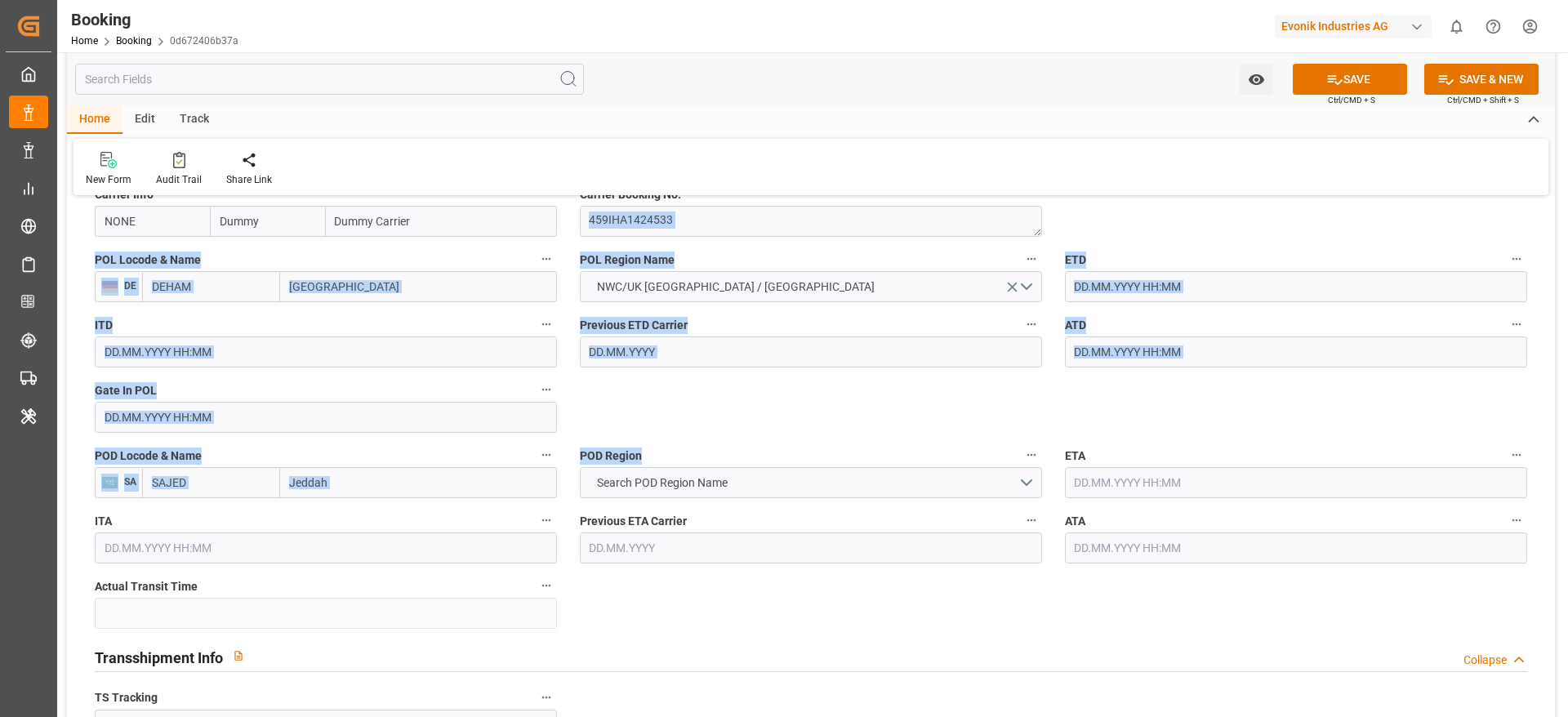
drag, startPoint x: 759, startPoint y: 407, endPoint x: 622, endPoint y: 222, distance: 230.2
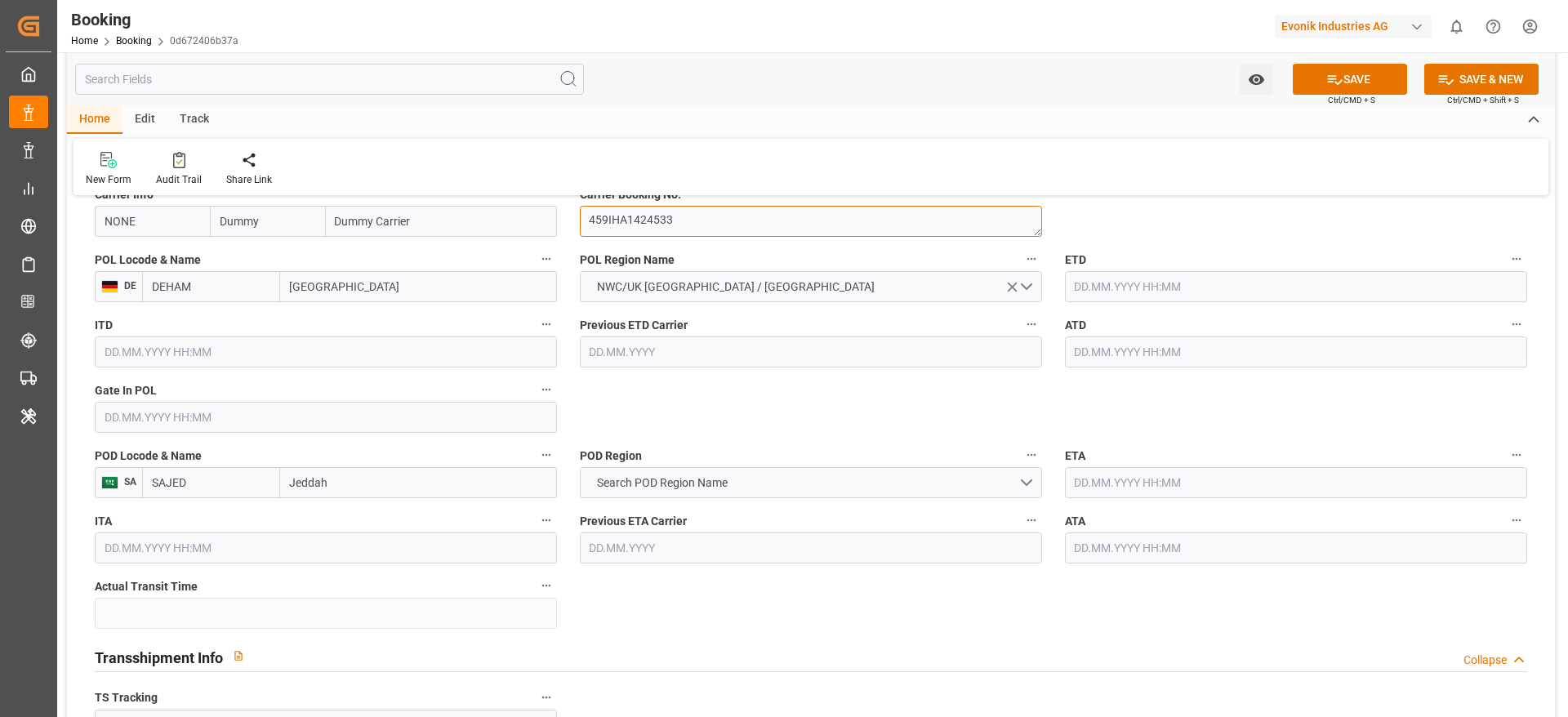
click at [622, 222] on textarea "459IHA1424533" at bounding box center [811, 220] width 462 height 31
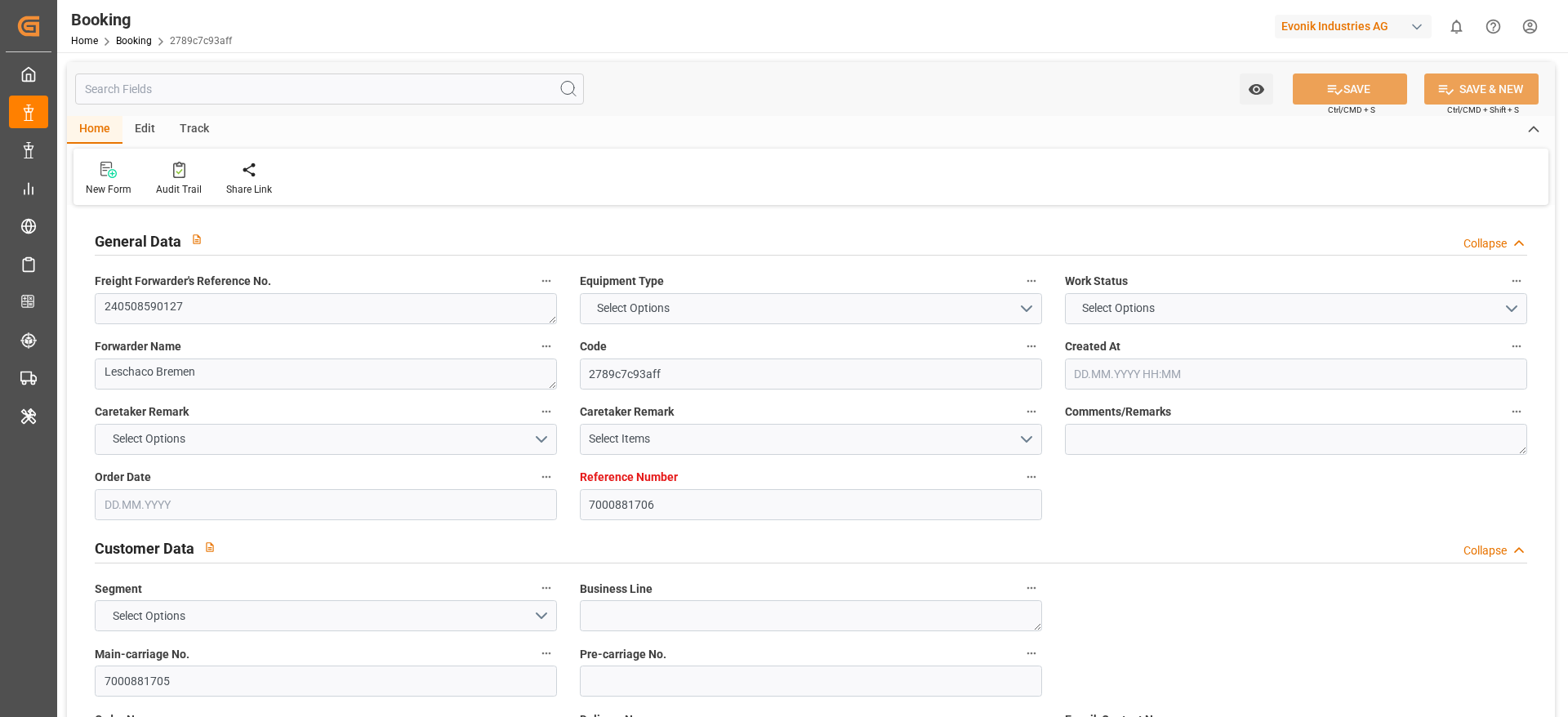
type input "7000881706"
type input "Hapag [PERSON_NAME]"
type input "Hapag [PERSON_NAME] Aktiengesellschaft"
type input "NLRTM"
type input "BRSSZ"
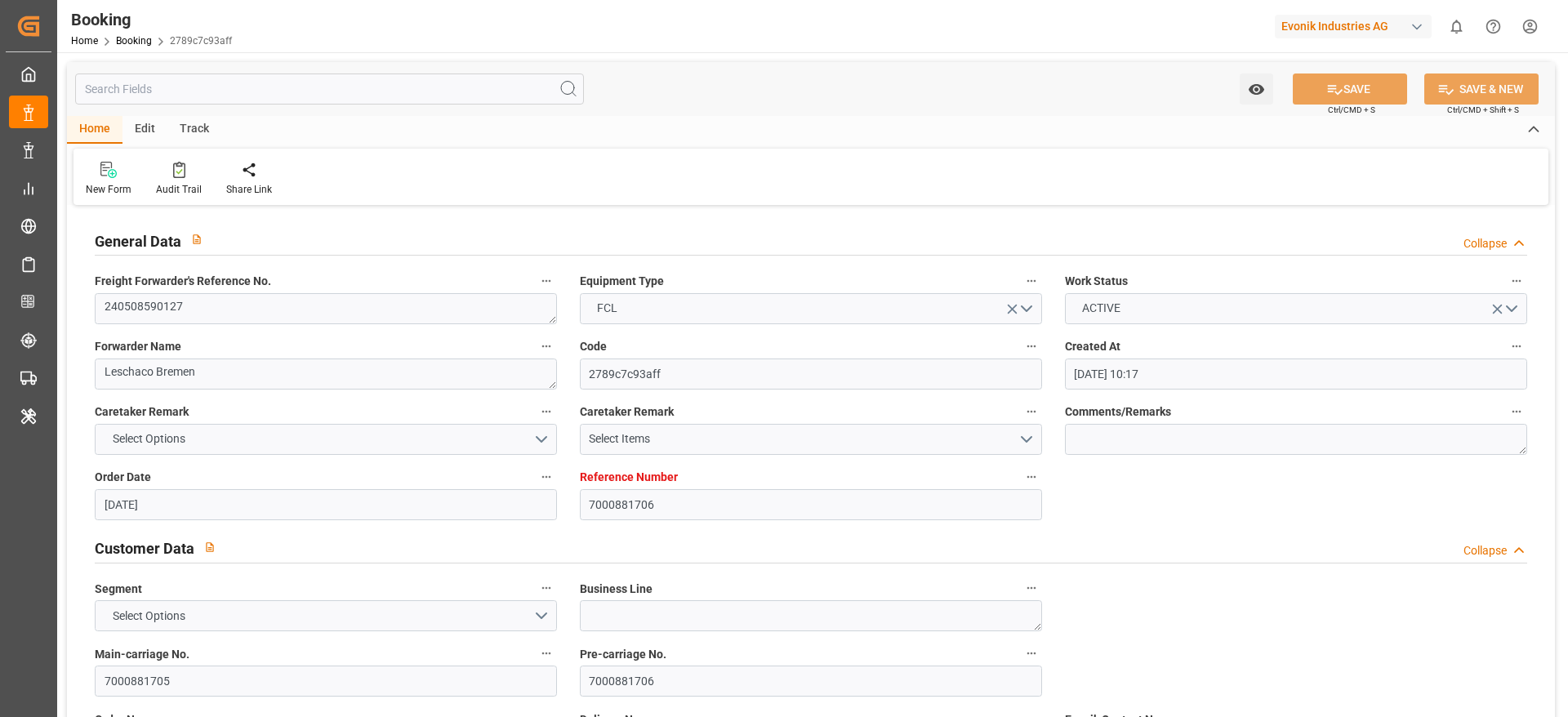
type input "[DATE] 10:17"
type input "[DATE]"
click at [143, 306] on textarea "240508590127" at bounding box center [325, 308] width 462 height 31
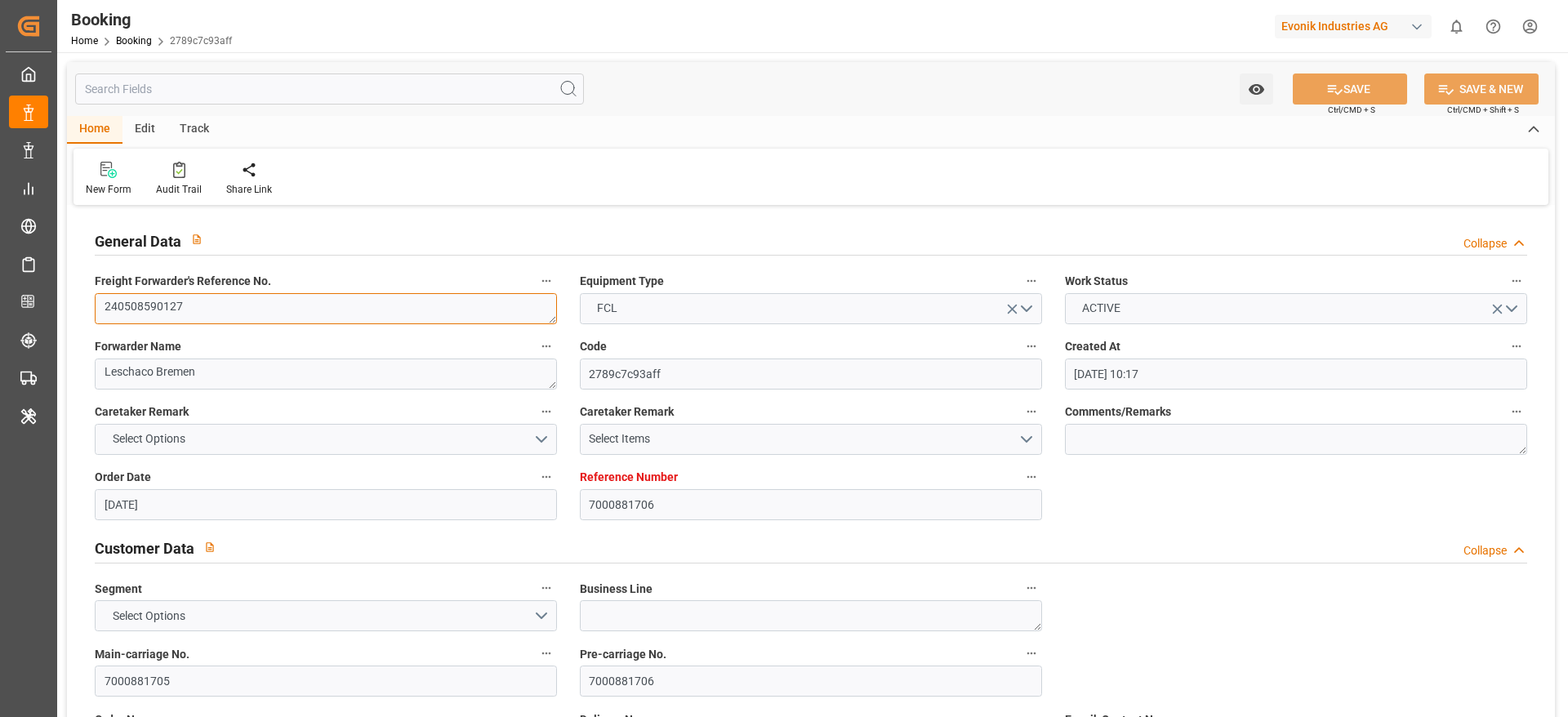
click at [143, 306] on textarea "240508590127" at bounding box center [325, 308] width 462 height 31
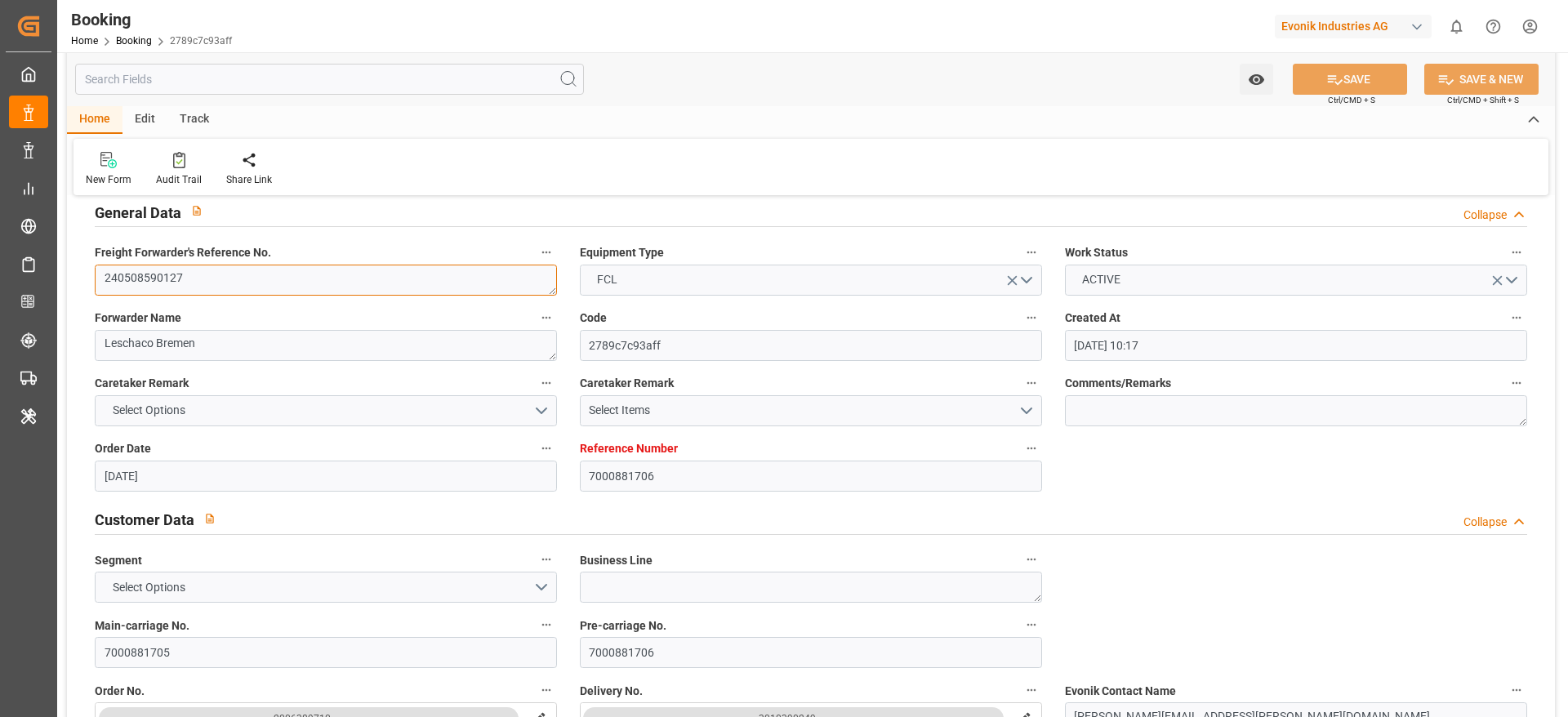
scroll to position [29, 0]
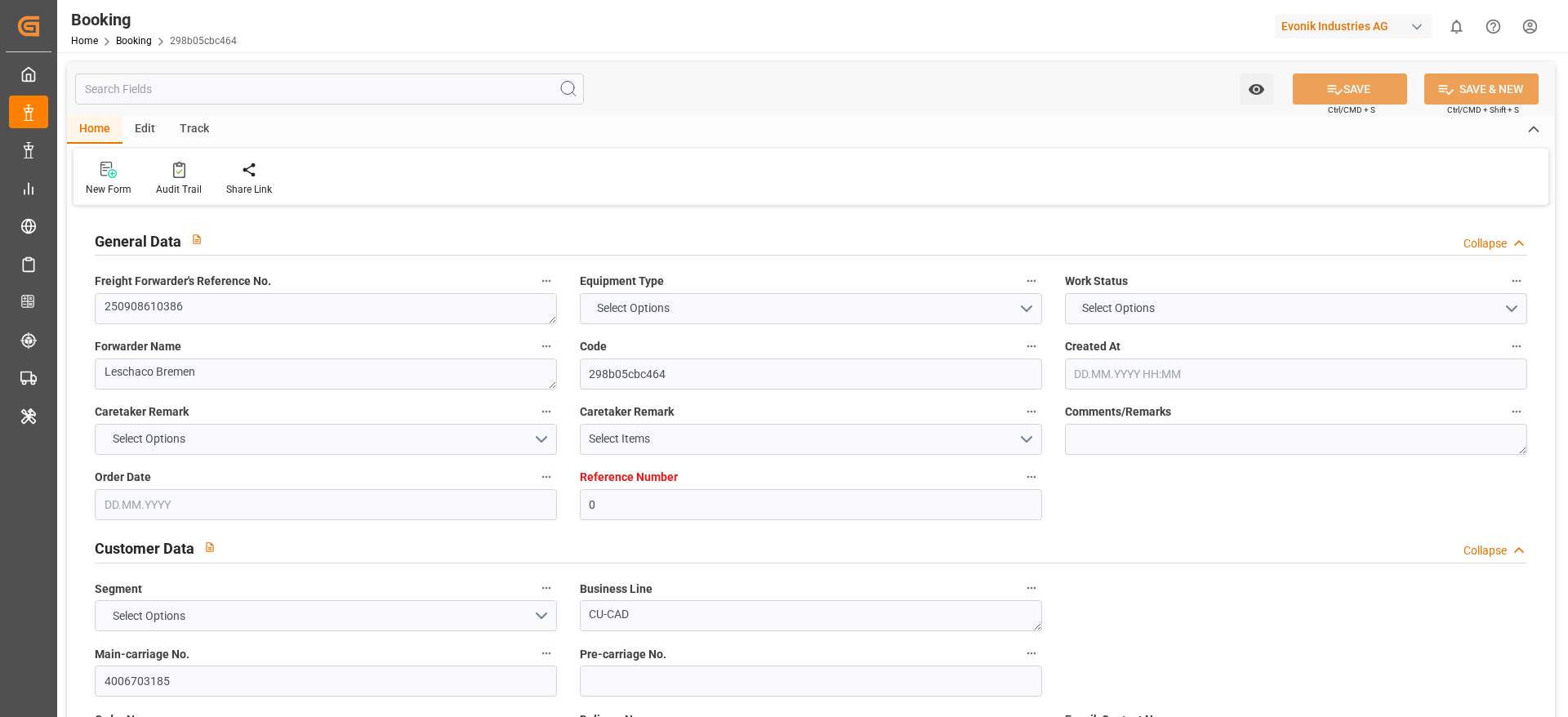
type input "0"
type input "Dummy"
type input "Dummy Carrier"
type input "DEHAM"
type input "USNYC"
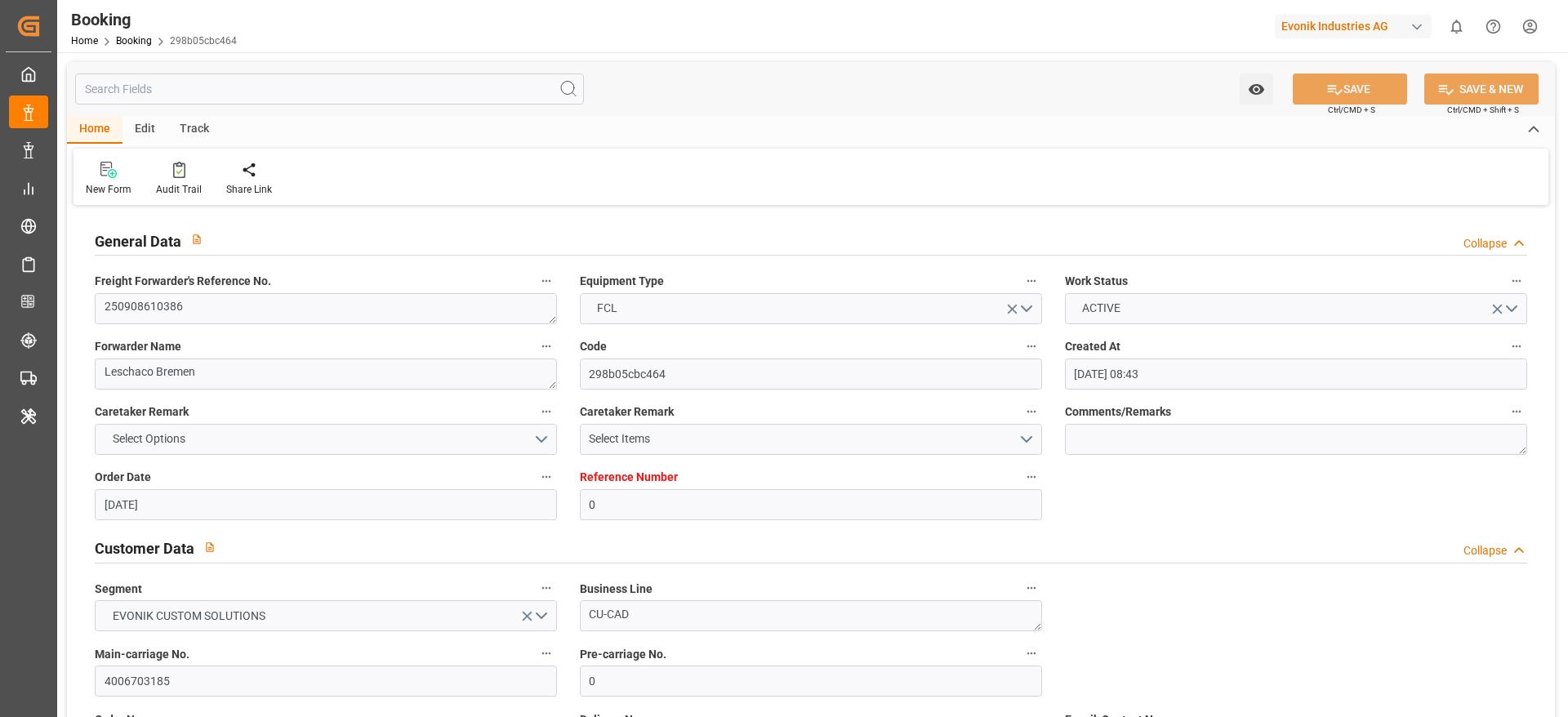
type input "21.08.2025 08:43"
type input "21.08.2025"
type input "15.10.2025"
type input "16.09.2025"
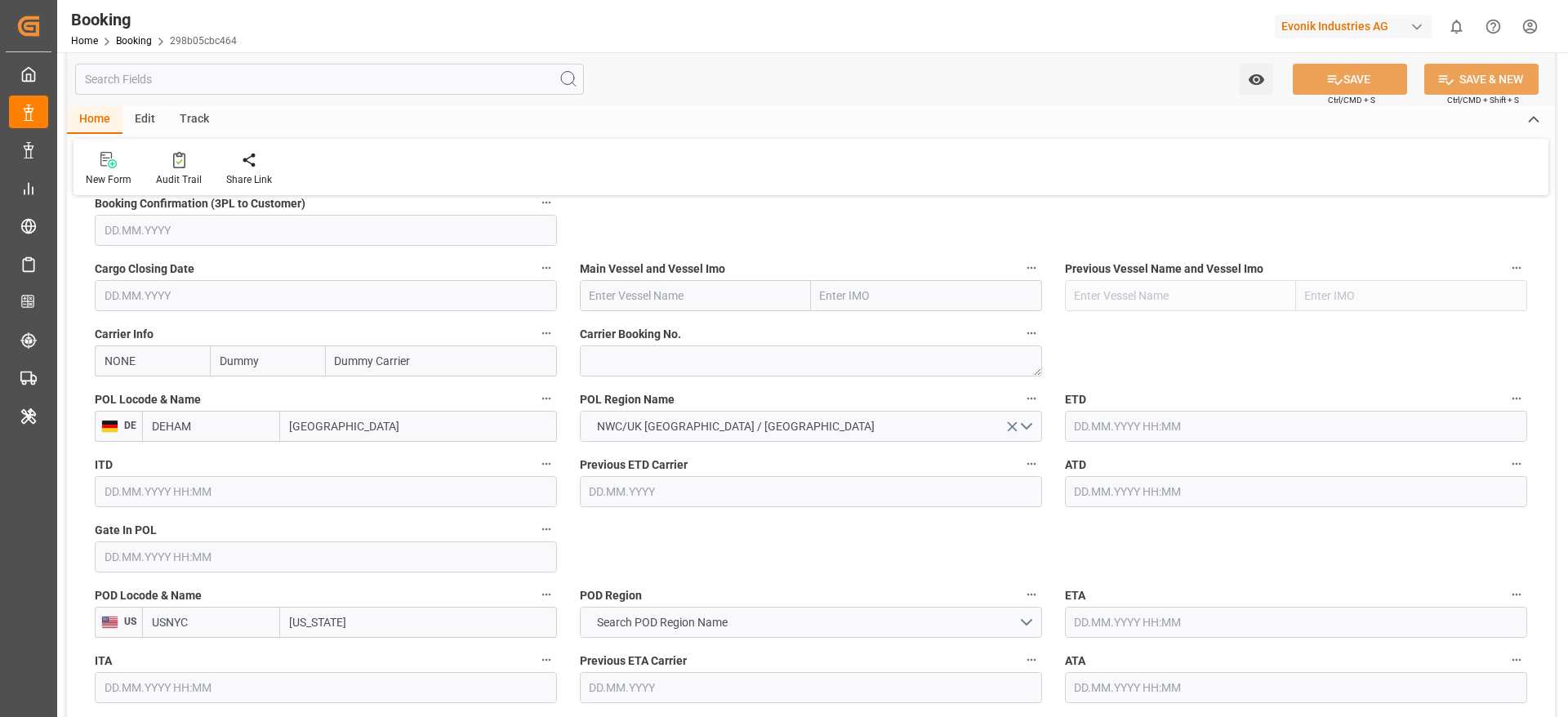
scroll to position [1129, 0]
click at [621, 372] on textarea at bounding box center [811, 362] width 462 height 31
paste textarea "20817586"
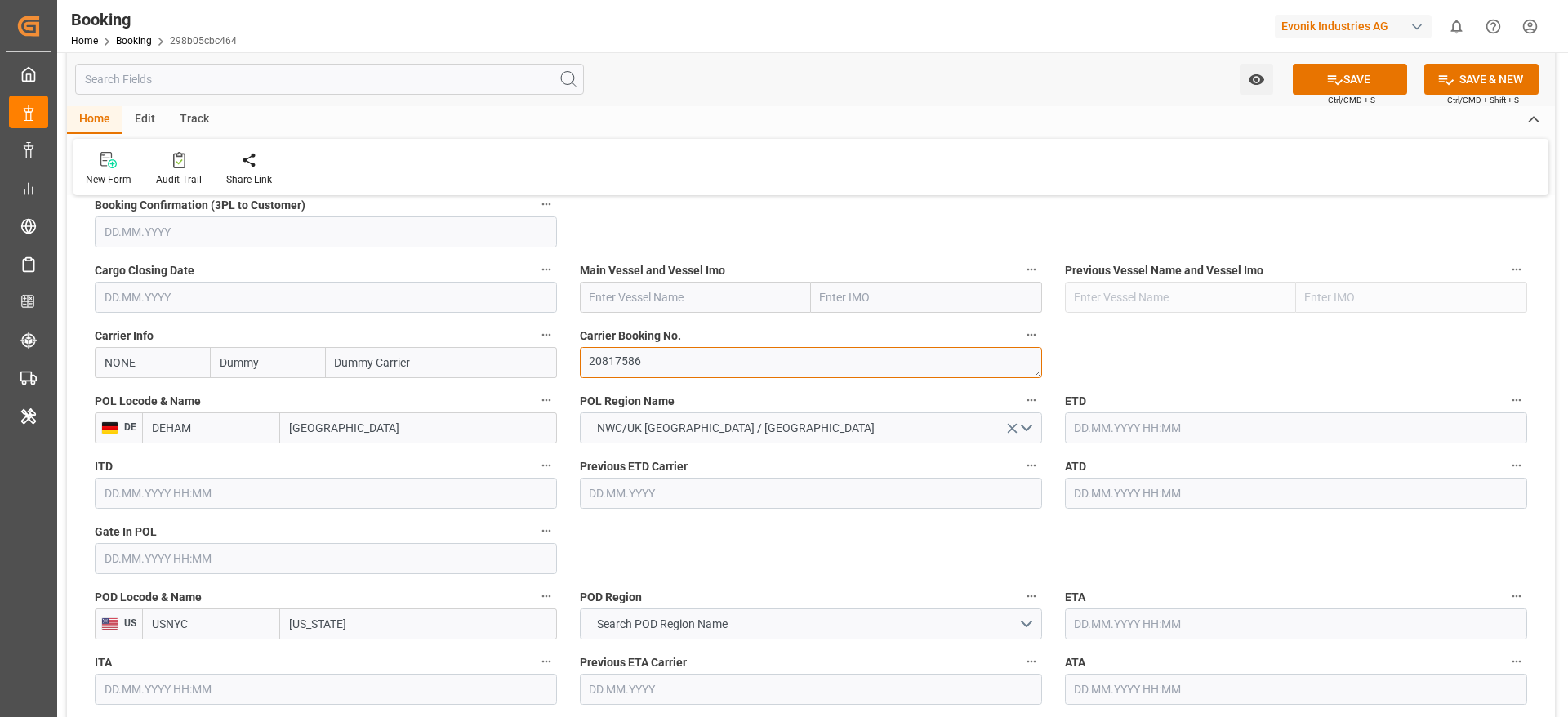
click at [621, 372] on textarea "20817586" at bounding box center [811, 362] width 462 height 31
type textarea "20817586"
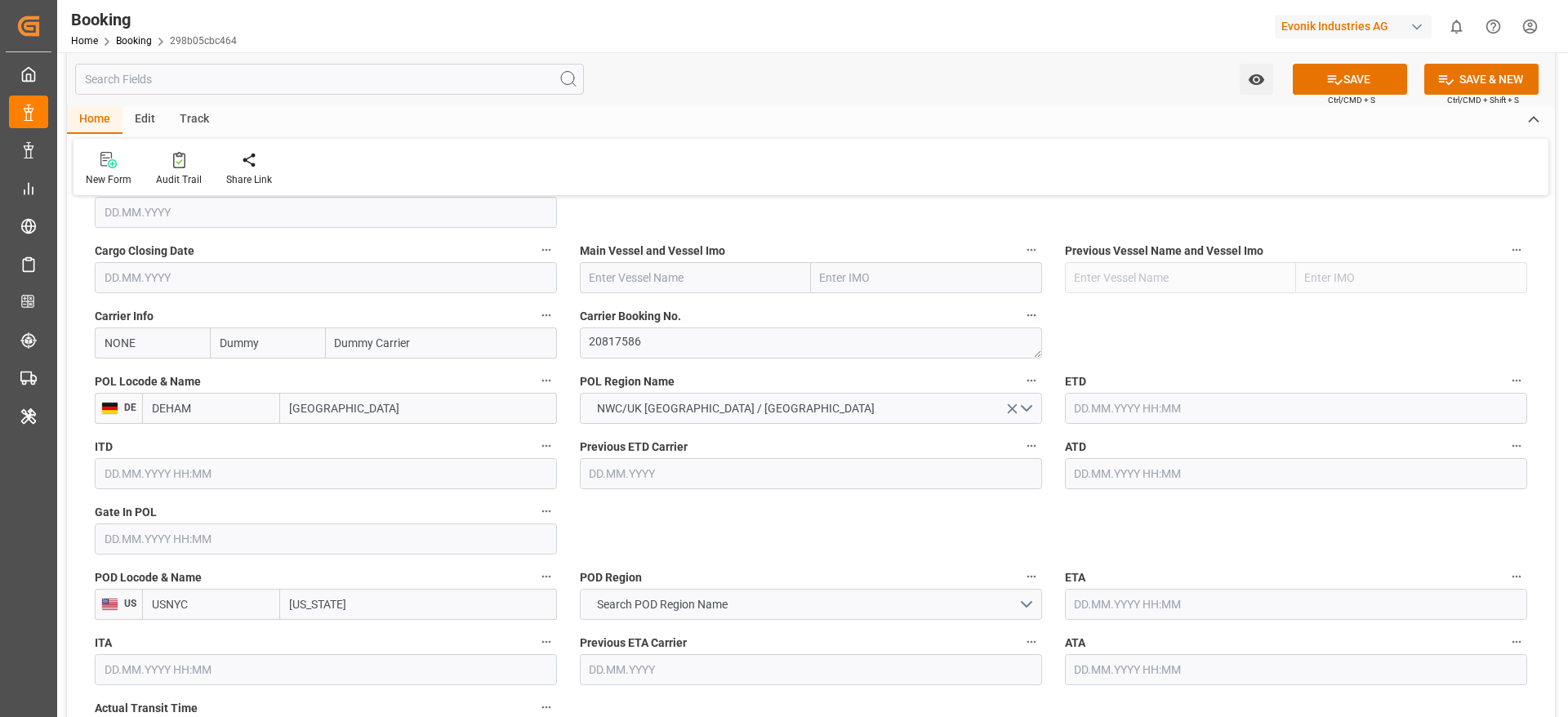
click at [619, 491] on div "Previous ETD Carrier" at bounding box center [811, 462] width 485 height 65
paste input "PORTO GERMENO"
click at [608, 273] on input "PORTO GERMENO" at bounding box center [695, 277] width 231 height 31
click at [657, 302] on div "PORTO GERMENO - 9260902" at bounding box center [663, 314] width 164 height 36
type input "PORTO GERMENO"
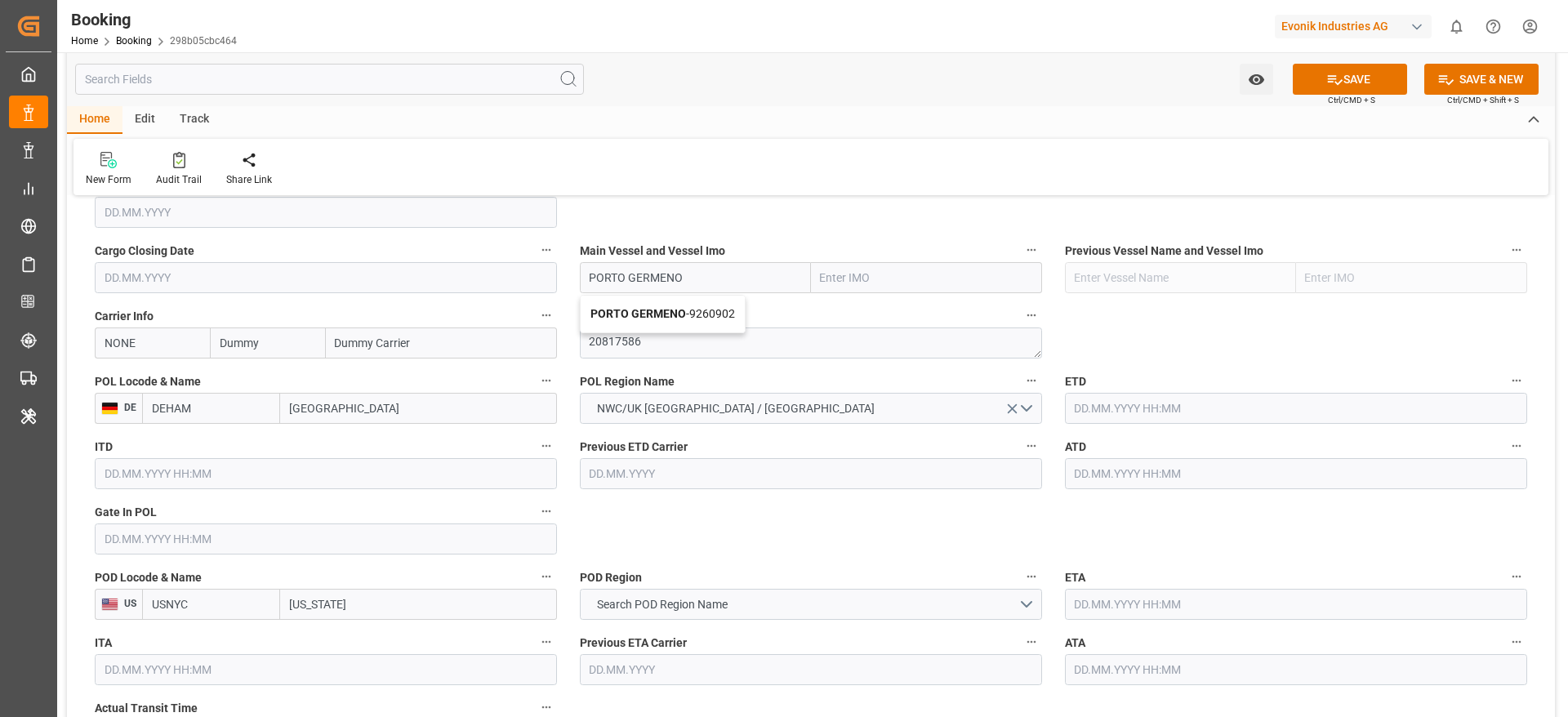
type input "9260902"
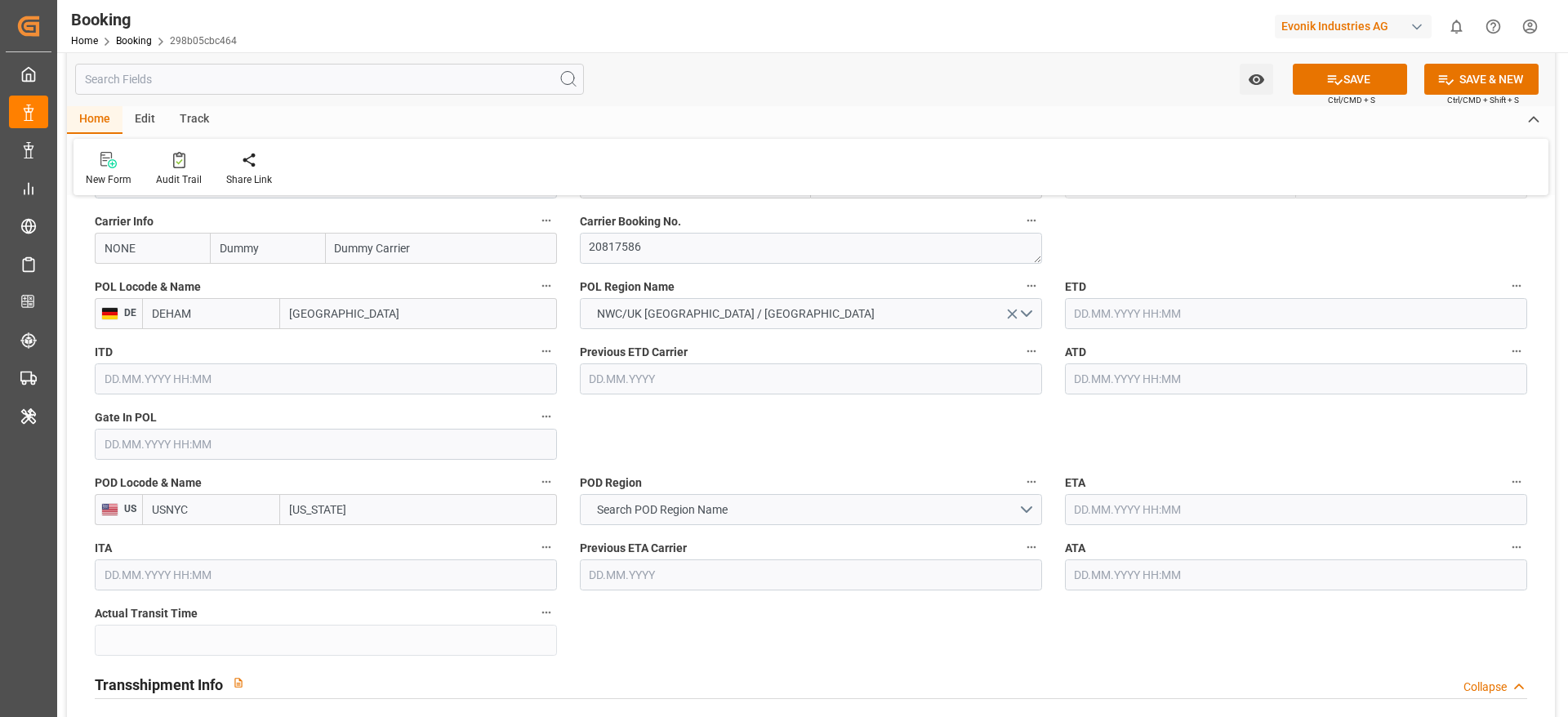
scroll to position [1242, 0]
type input "PORTO GERMENO"
click at [657, 503] on span "Search POD Region Name" at bounding box center [662, 512] width 147 height 17
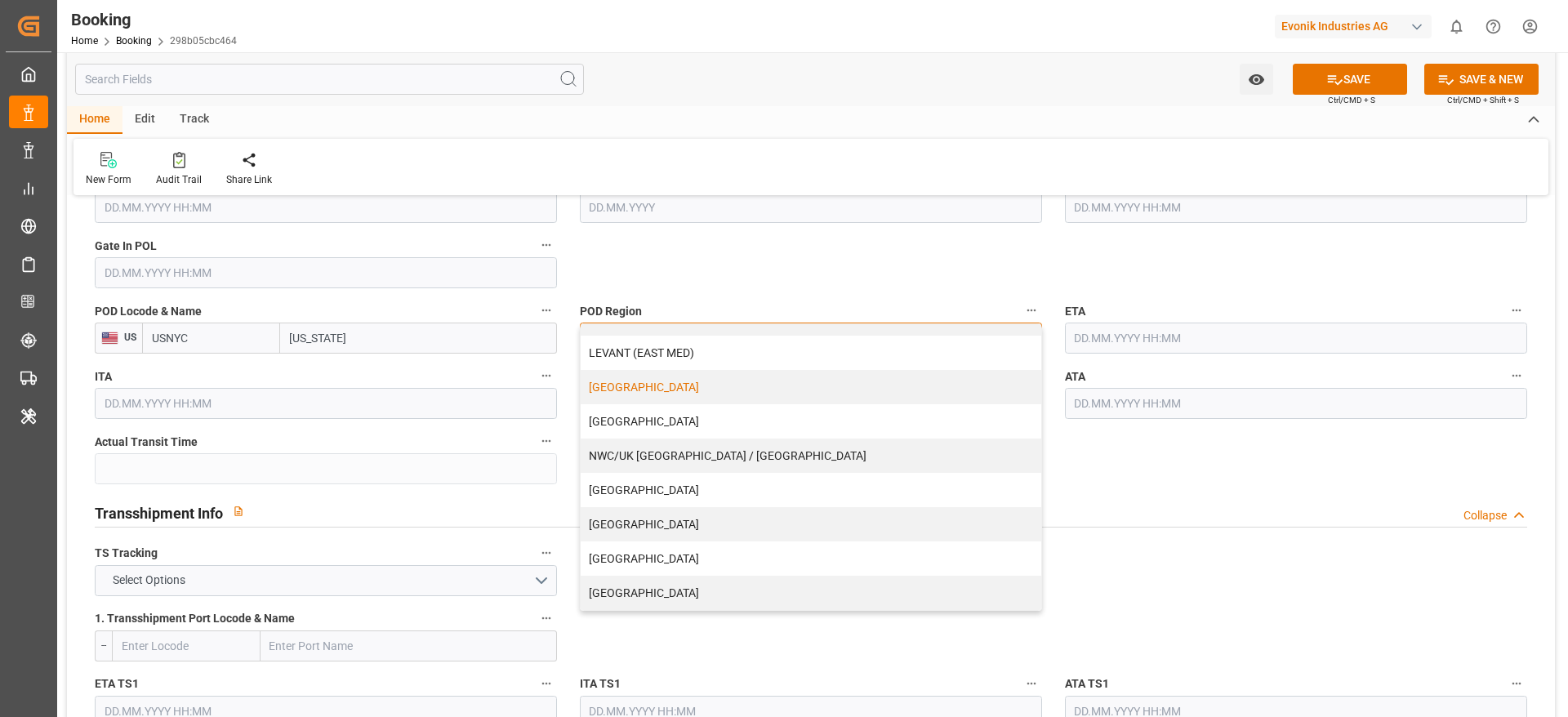
scroll to position [1418, 0]
click at [706, 562] on div "USA" at bounding box center [811, 555] width 460 height 35
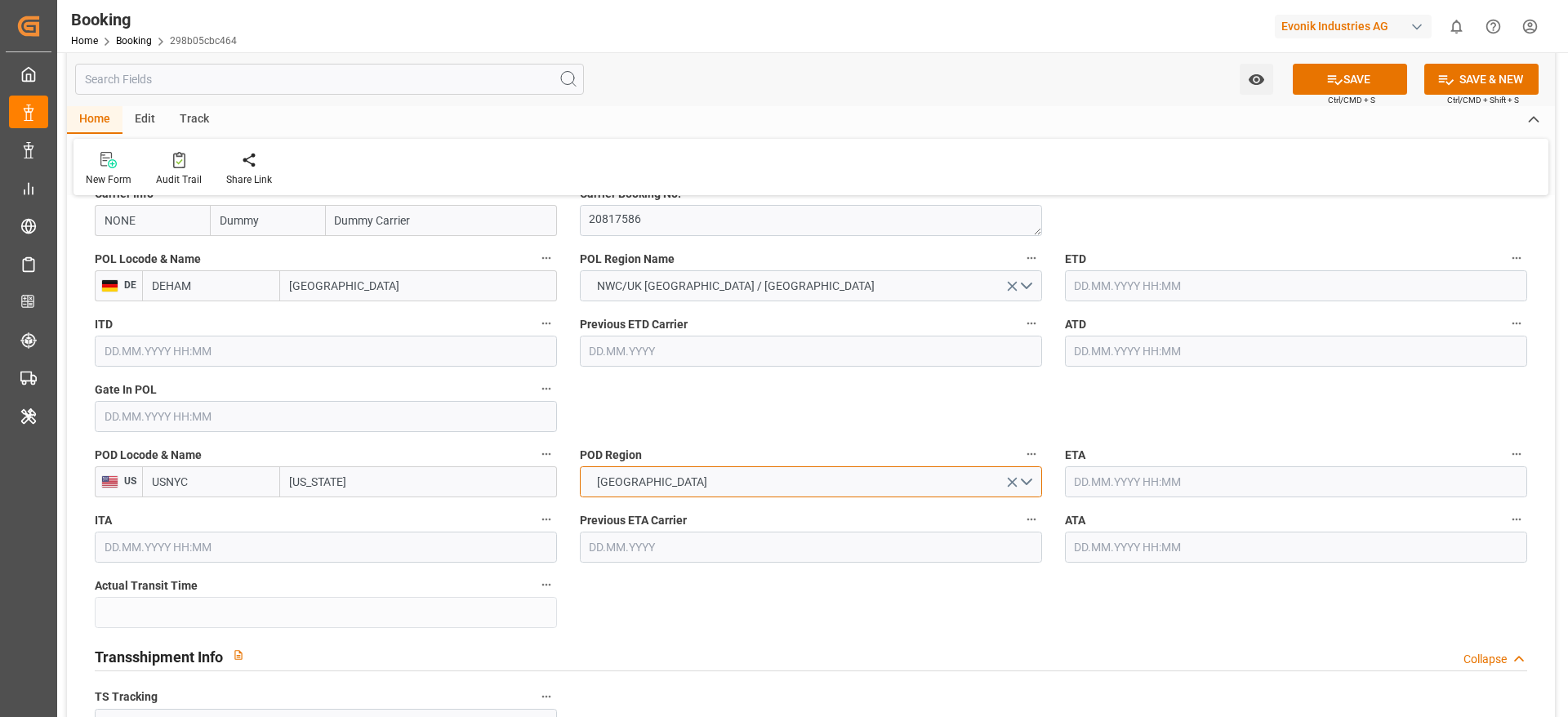
scroll to position [1272, 0]
drag, startPoint x: 286, startPoint y: 484, endPoint x: 356, endPoint y: 487, distance: 70.1
click at [356, 487] on input "New York" at bounding box center [418, 480] width 276 height 31
paste input "NORFOLK"
type input "NORFOLK"
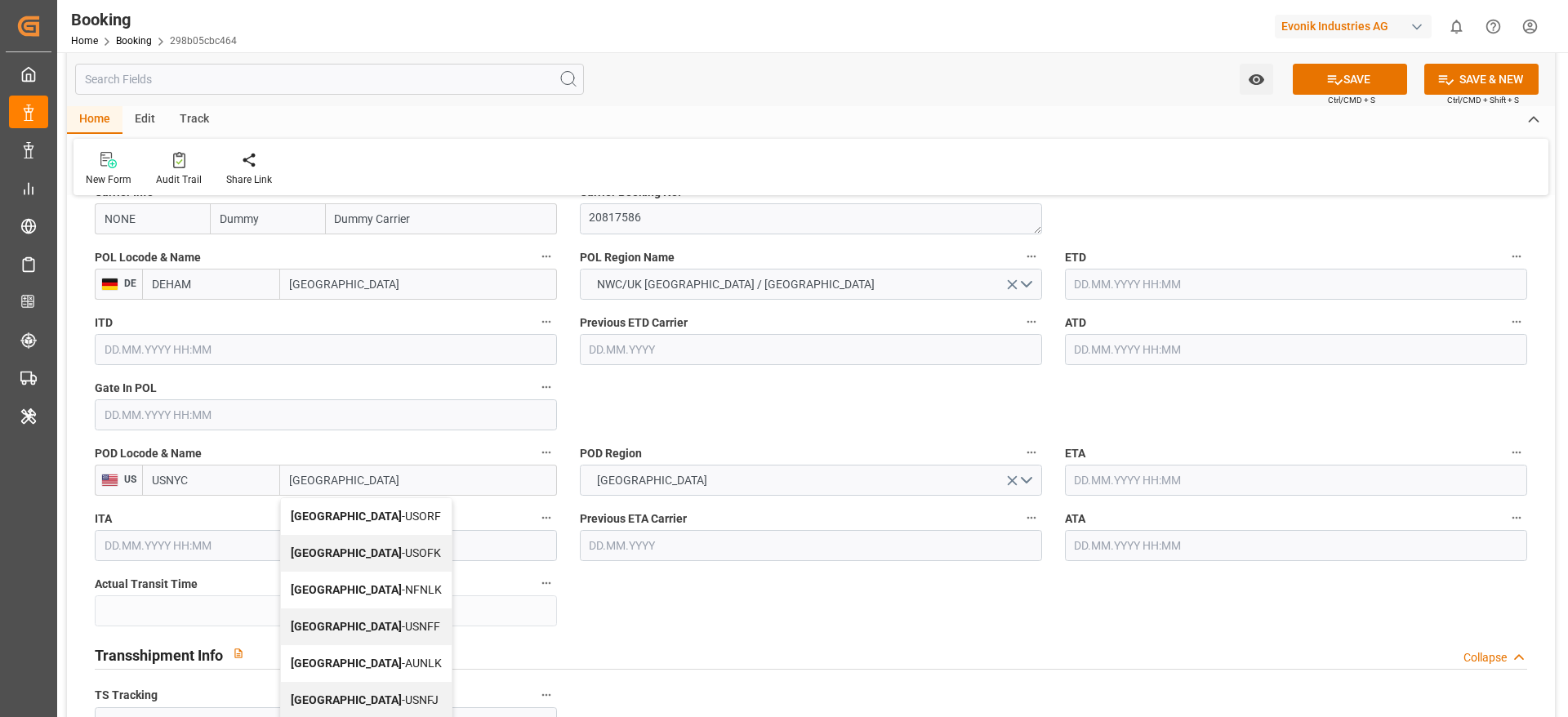
click at [369, 503] on div "Norfolk - USORF" at bounding box center [366, 515] width 171 height 36
type input "USORF"
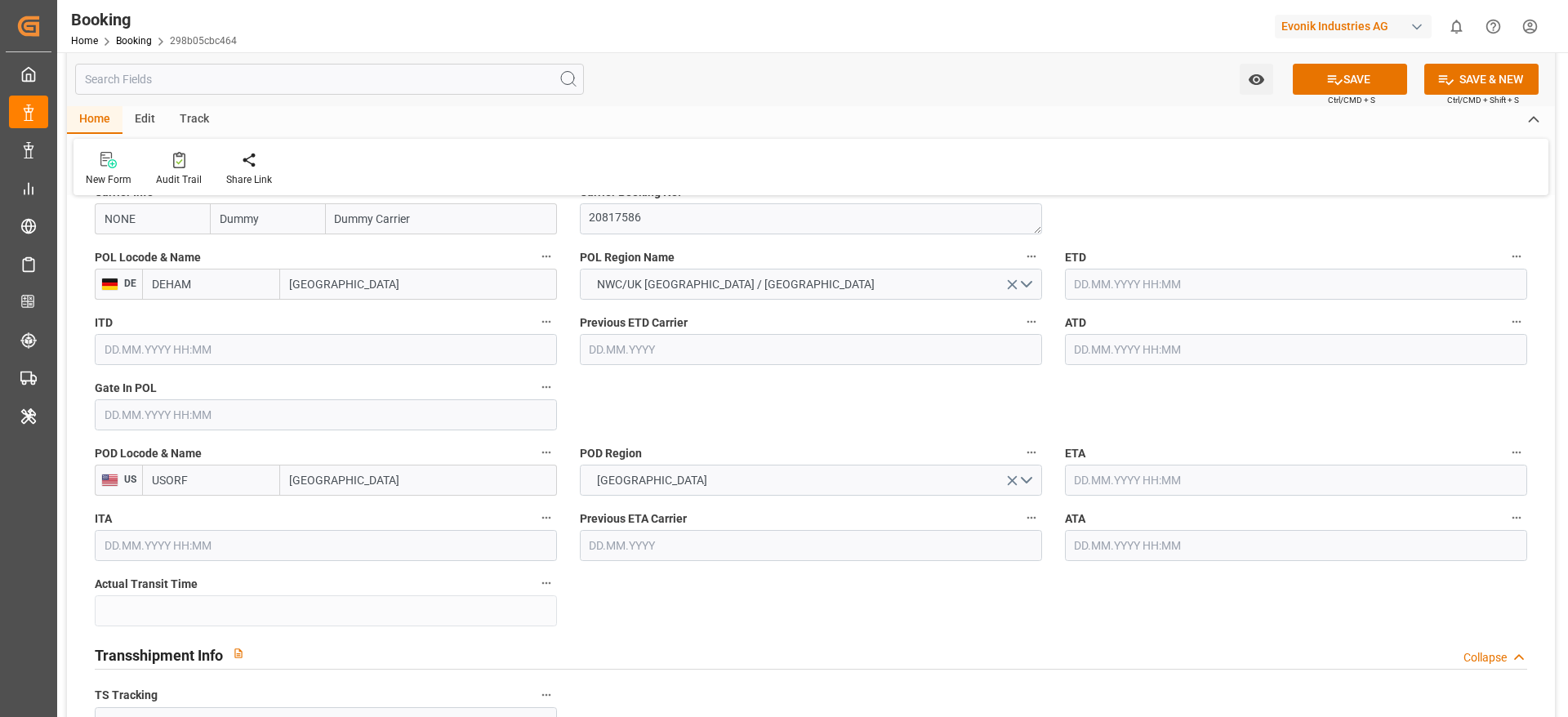
type input "Norfolk"
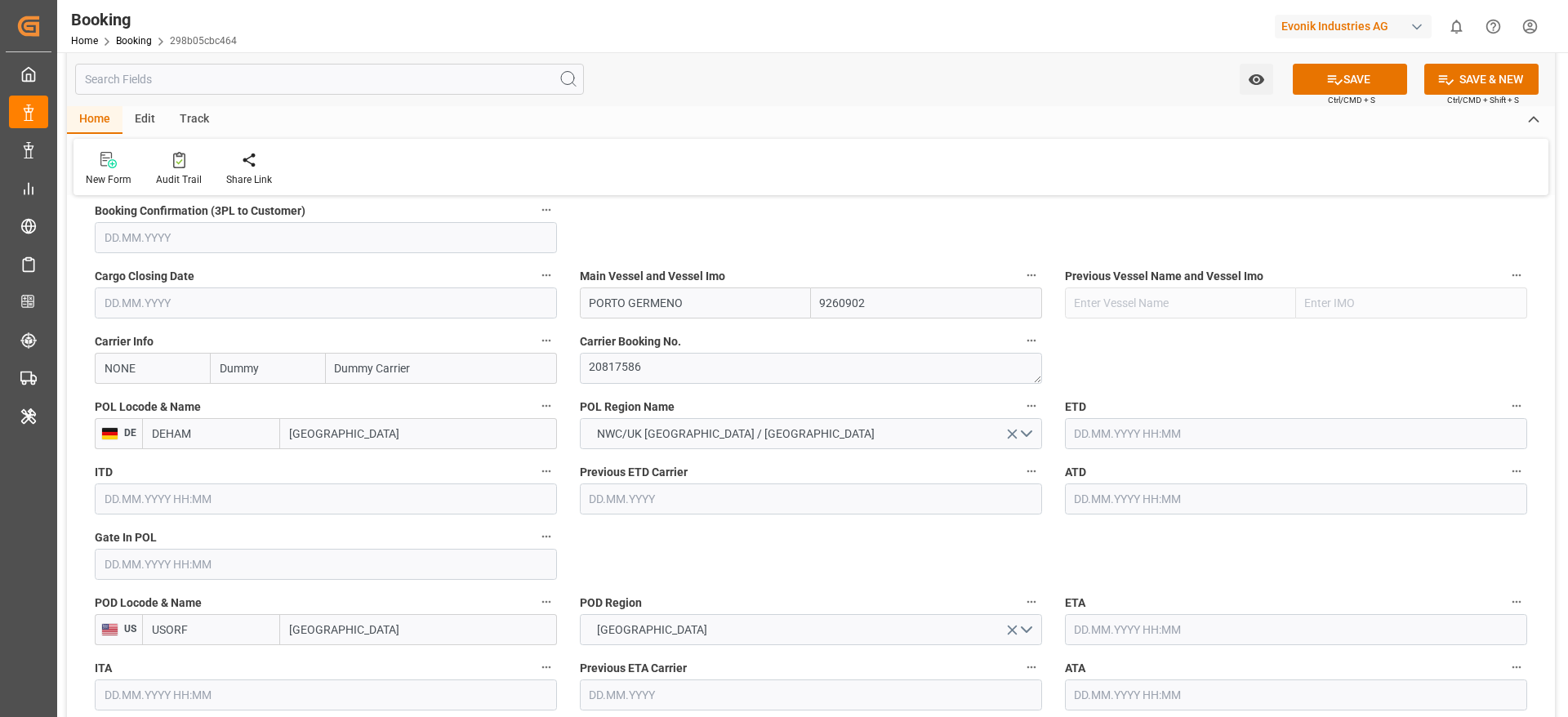
scroll to position [1126, 0]
click at [141, 370] on input "NONE" at bounding box center [151, 365] width 115 height 31
click at [137, 392] on div "HLCU" at bounding box center [120, 401] width 49 height 36
type input "HLCU"
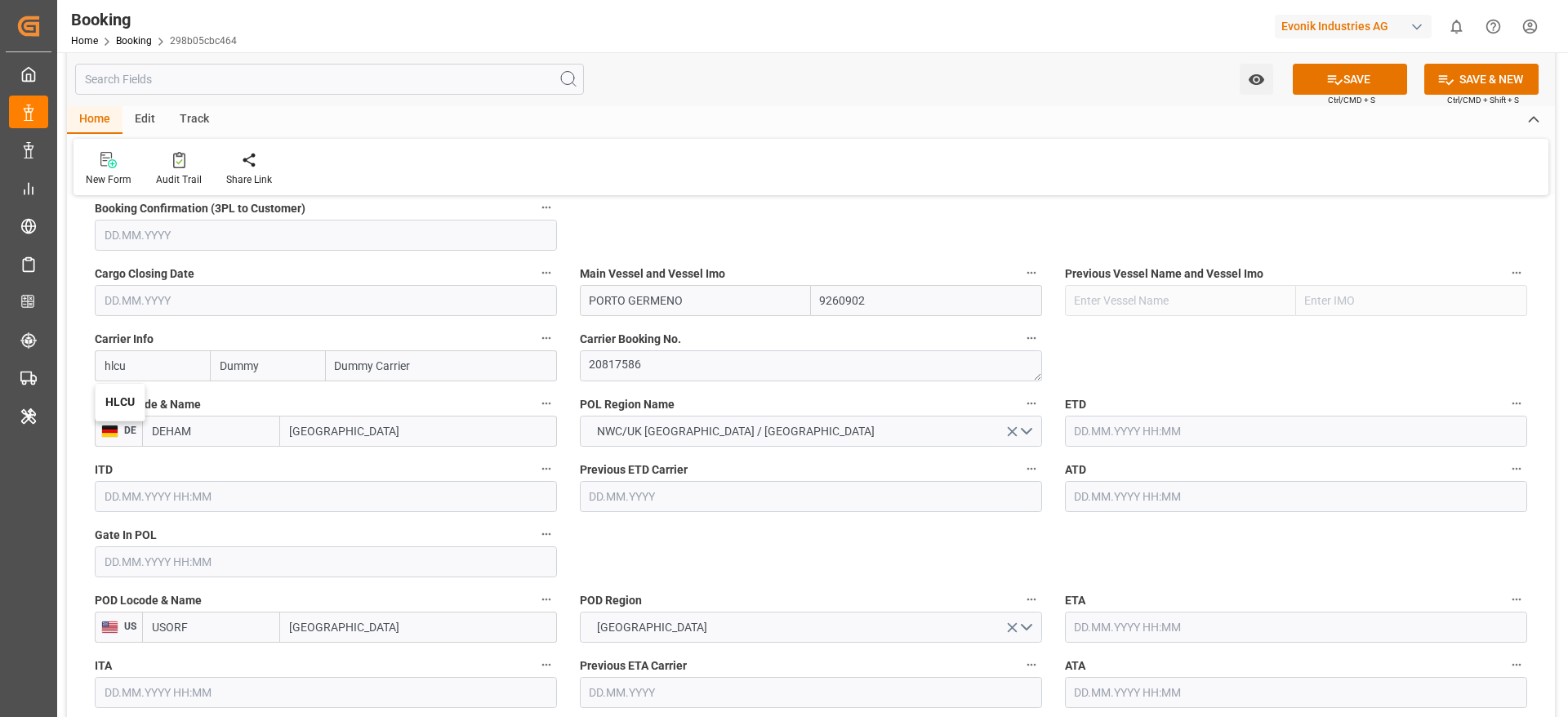
type input "Hapag Lloyd"
type input "Hapag Lloyd Aktiengesellschaft"
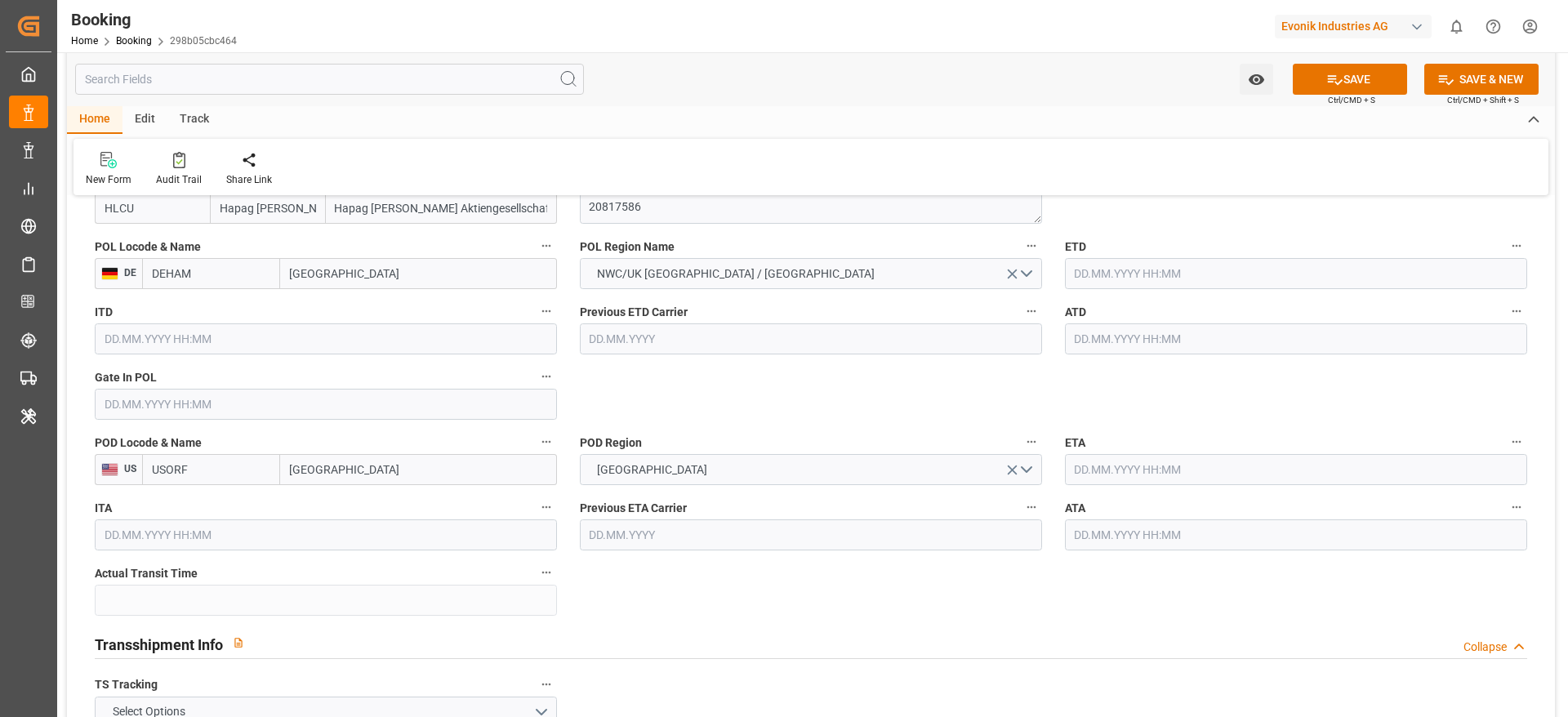
type input "HLCU"
click at [1146, 281] on input "text" at bounding box center [1295, 273] width 462 height 31
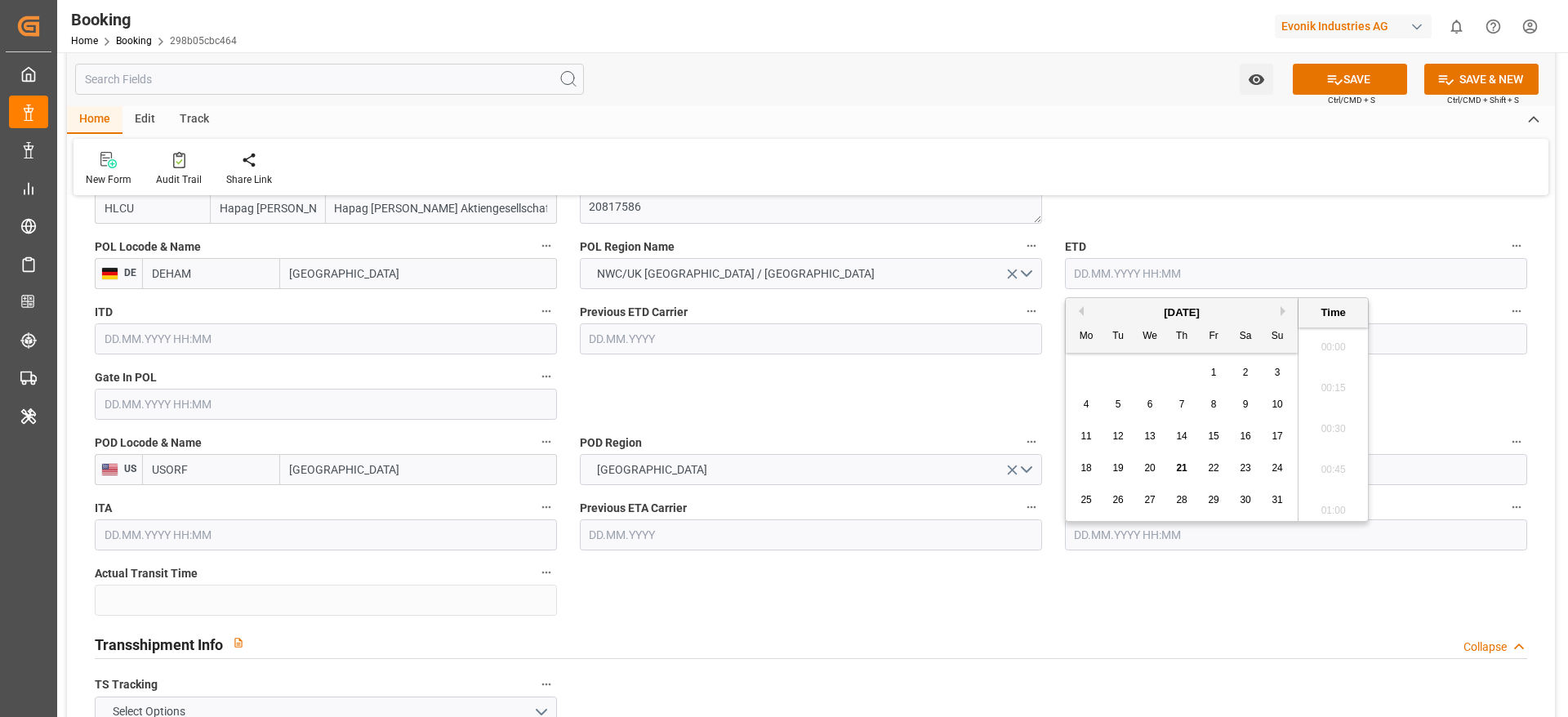
scroll to position [2659, 0]
click at [1281, 309] on button "Next Month" at bounding box center [1285, 311] width 9 height 9
click at [1087, 471] on span "22" at bounding box center [1085, 468] width 10 height 11
type input "22.09.2025 00:00"
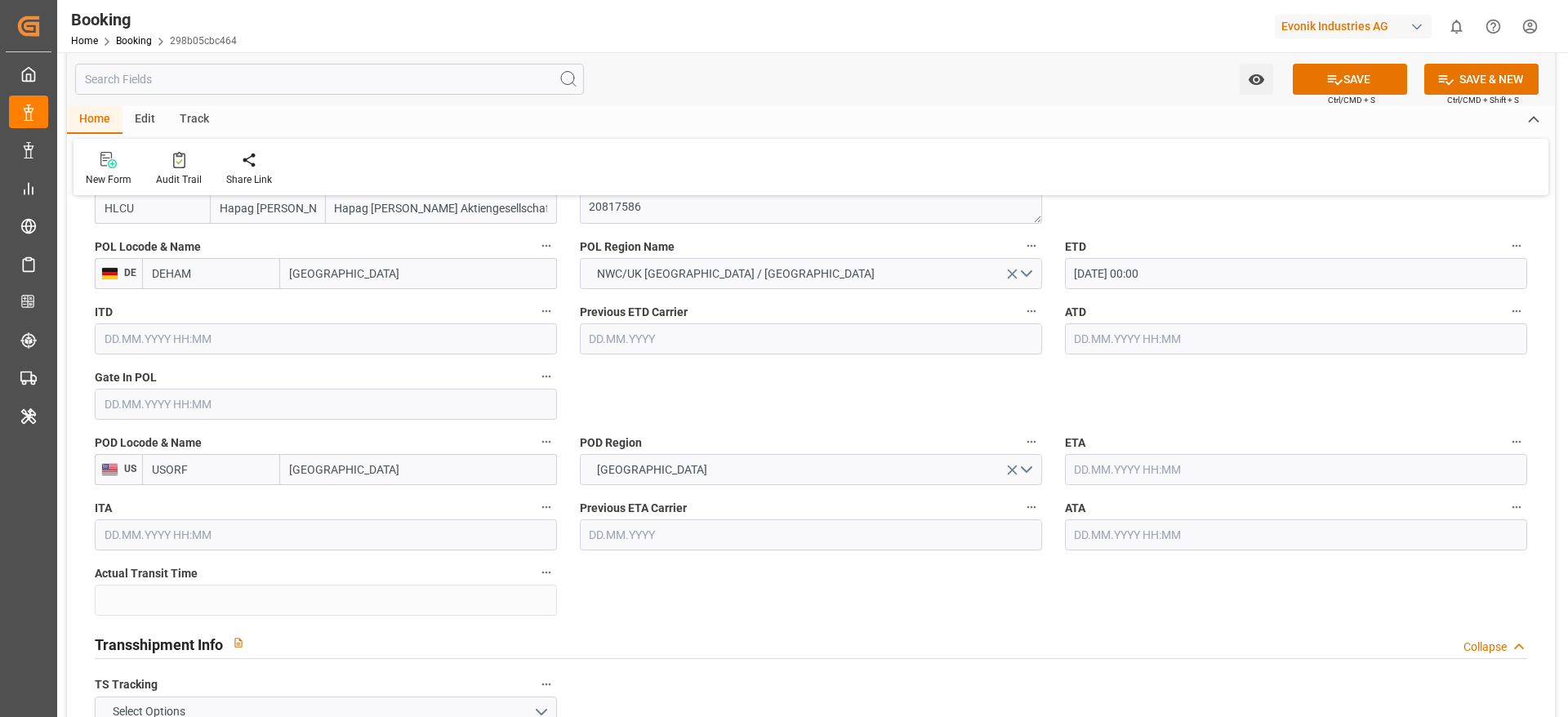
drag, startPoint x: 1113, startPoint y: 492, endPoint x: 1097, endPoint y: 458, distance: 37.6
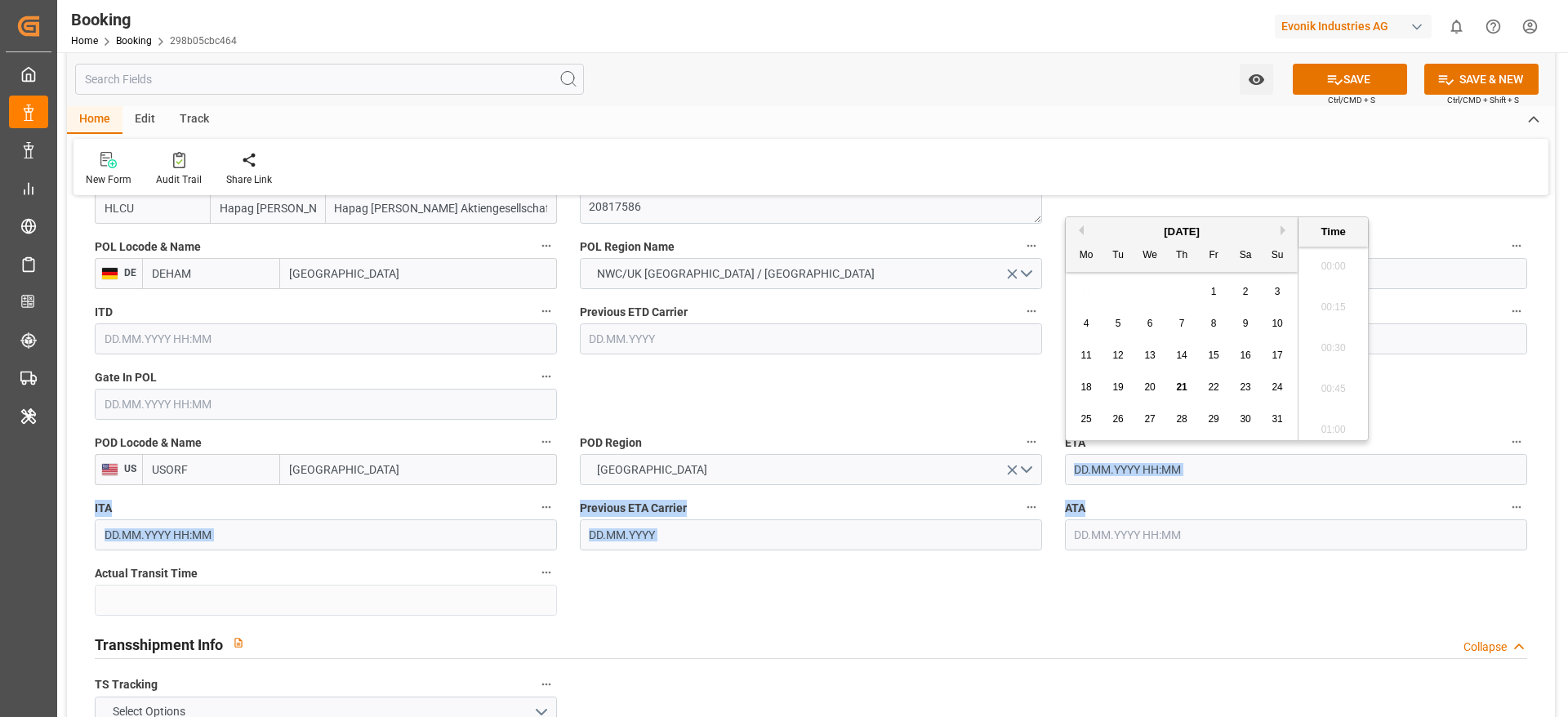
click at [1097, 458] on input "text" at bounding box center [1295, 469] width 462 height 31
click at [1281, 229] on button "Next Month" at bounding box center [1285, 230] width 9 height 9
click at [1149, 329] on span "8" at bounding box center [1151, 323] width 6 height 11
type input "08.10.2025 00:00"
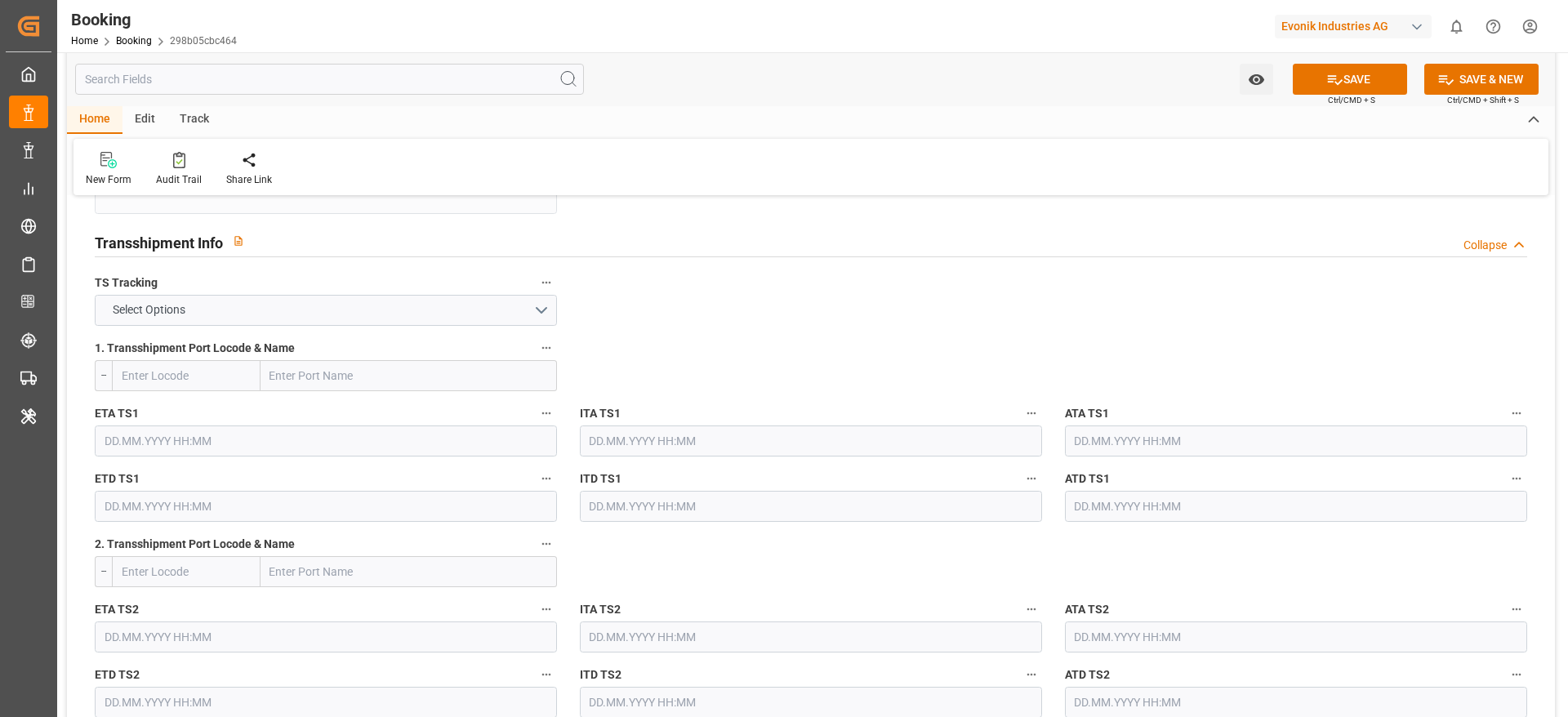
scroll to position [1711, 0]
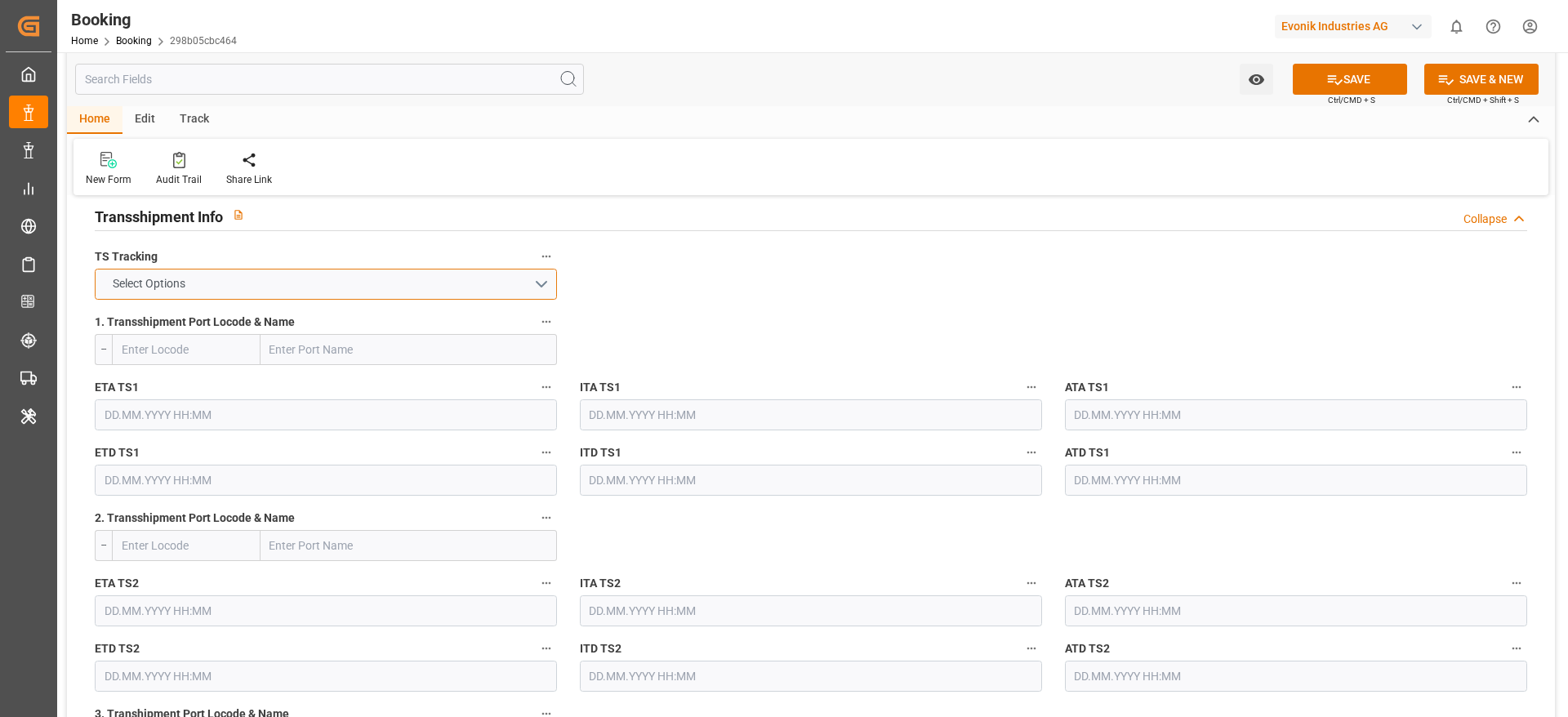
click at [333, 285] on button "Select Options" at bounding box center [325, 284] width 462 height 31
click at [277, 330] on div "FALSE" at bounding box center [325, 322] width 460 height 35
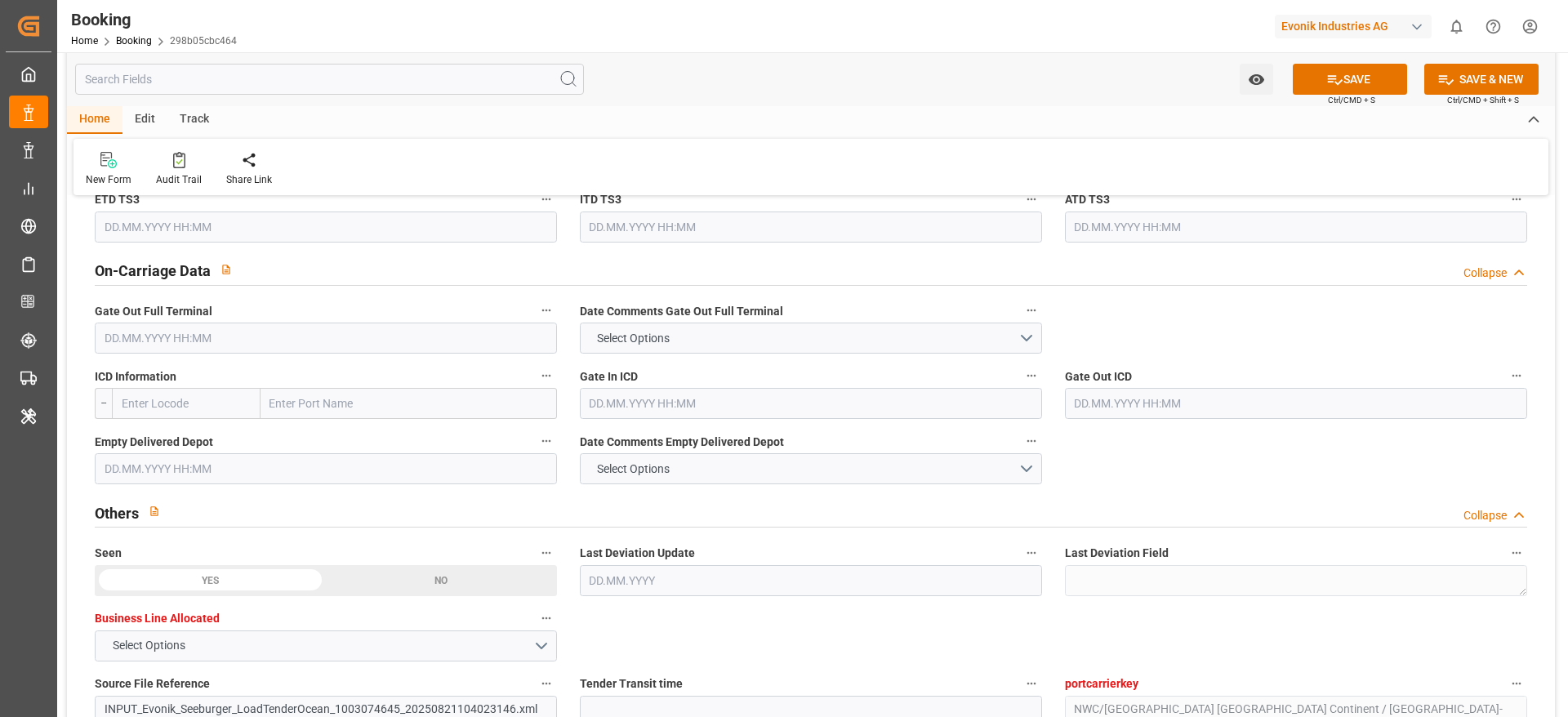
scroll to position [2358, 0]
paste input "CLEVELAND"
click at [284, 401] on input "text" at bounding box center [408, 401] width 296 height 31
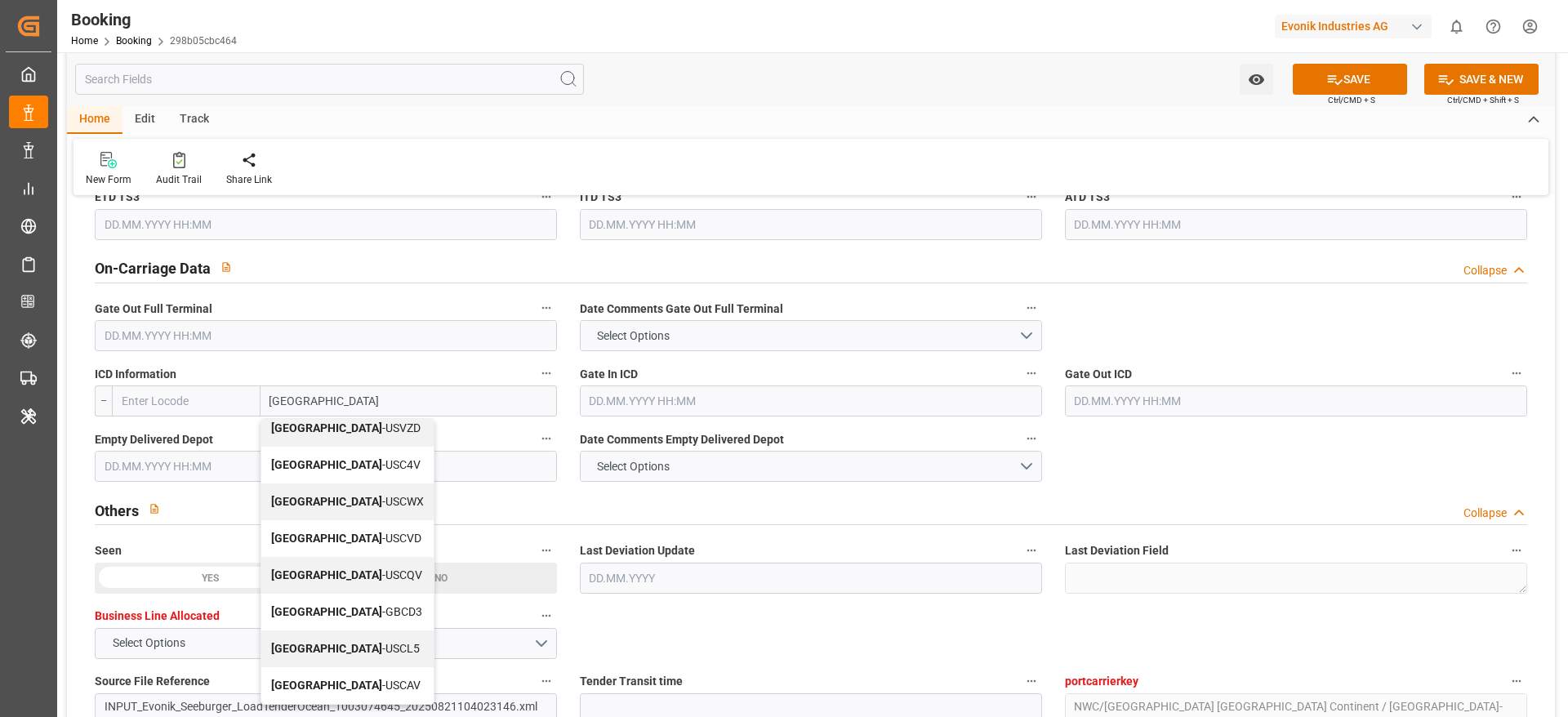
scroll to position [0, 0]
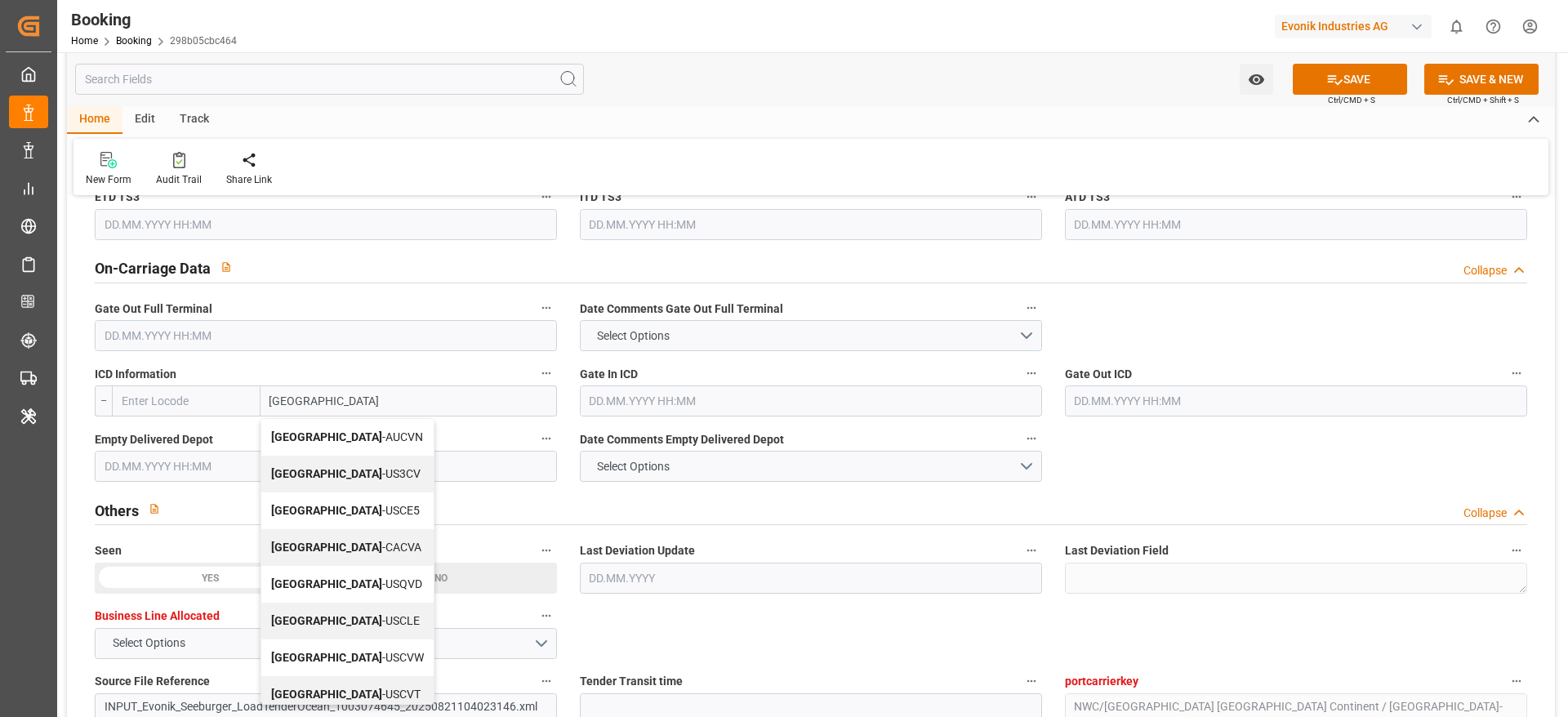
type input "CLEVELAND"
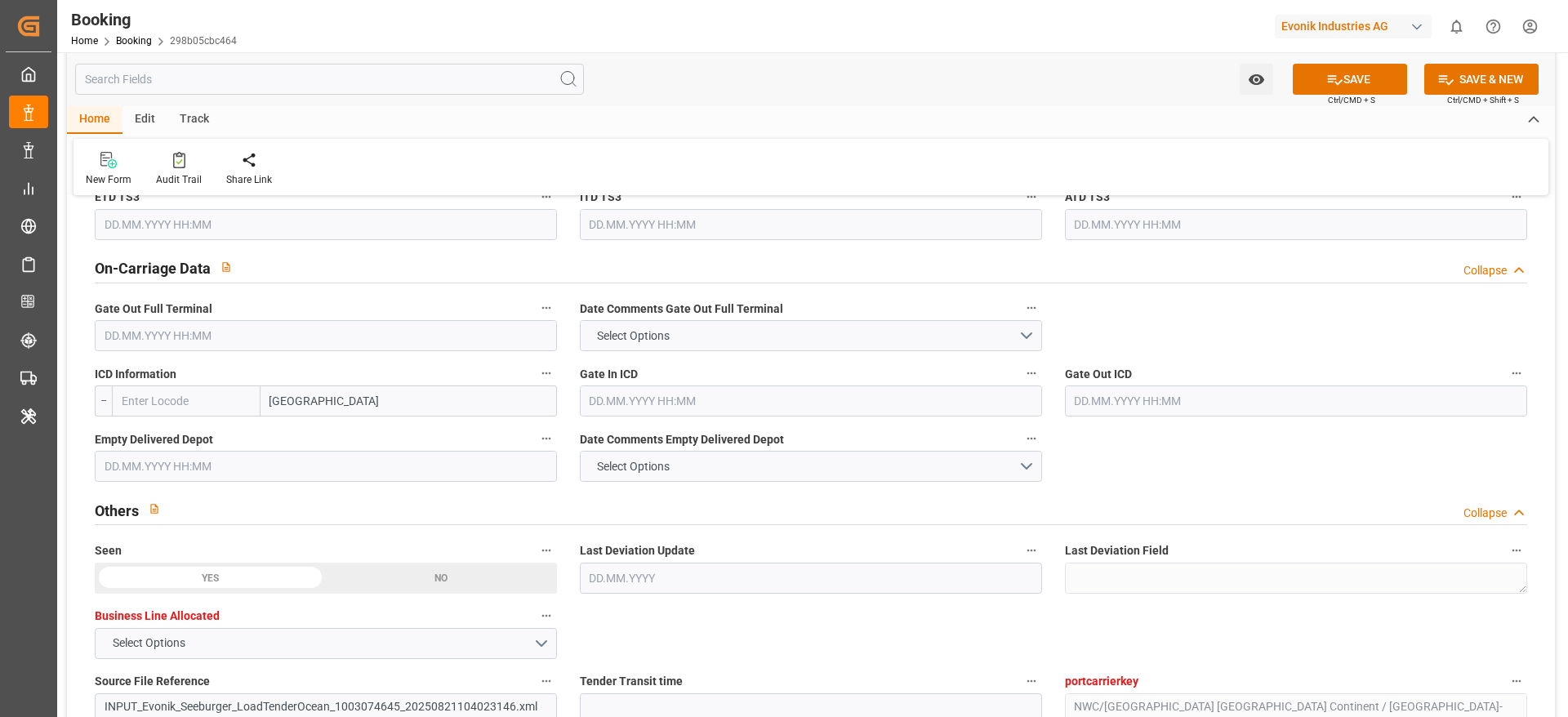
click at [348, 401] on input "CLEVELAND" at bounding box center [408, 401] width 296 height 31
click at [262, 394] on input "text" at bounding box center [408, 401] width 296 height 31
paste input "CLEVELAND"
type input "CLEVELAND"
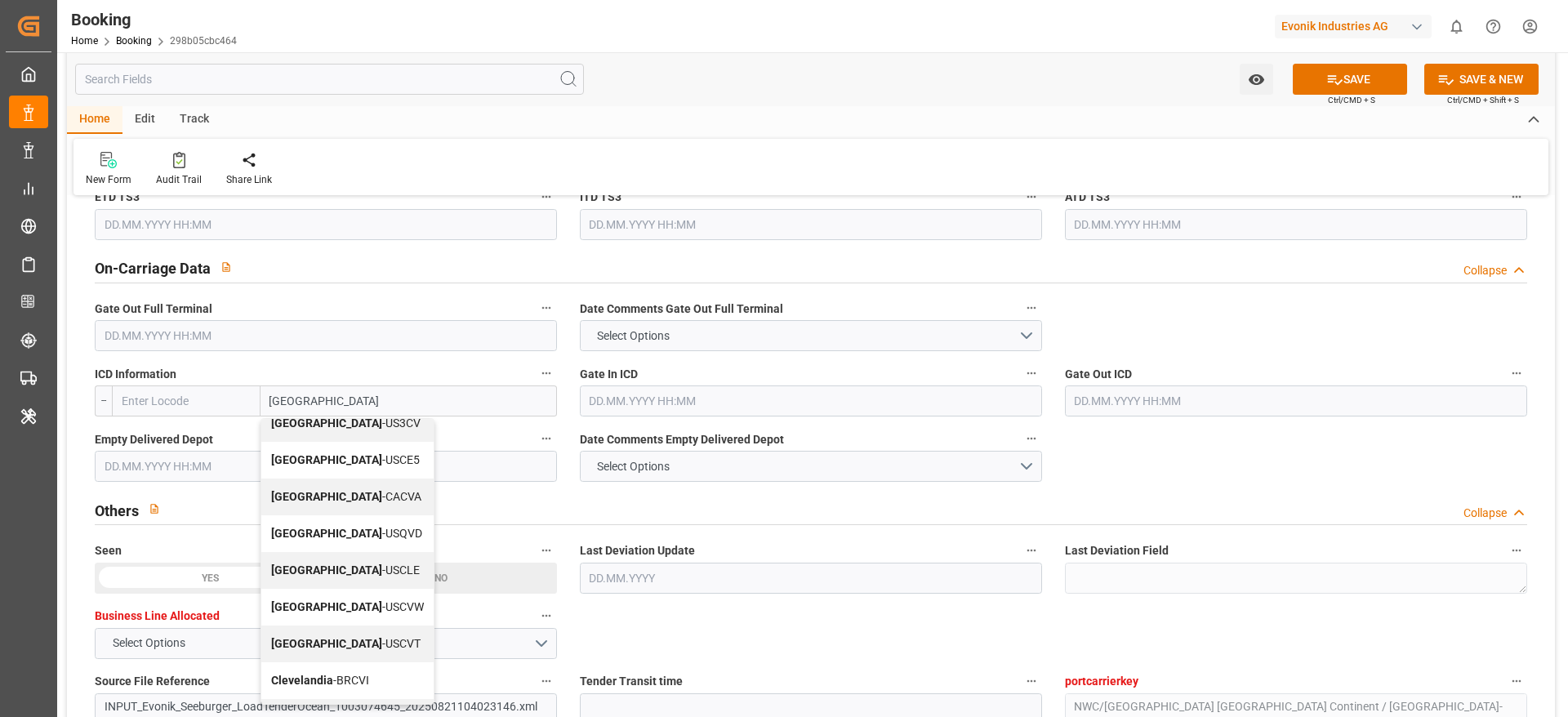
scroll to position [49, 0]
click at [364, 562] on div "Cleveland - USCLE" at bounding box center [347, 571] width 173 height 36
type input "USCLE"
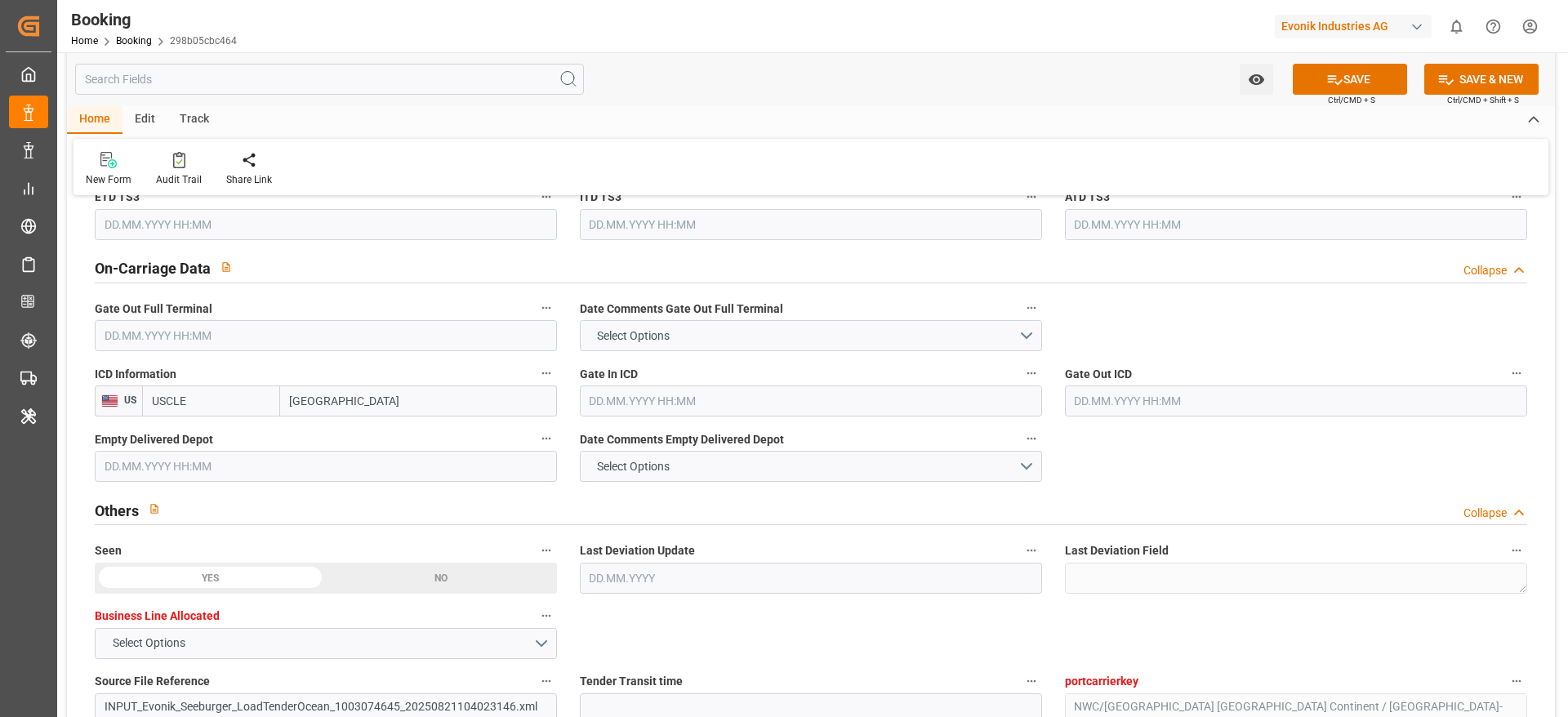
type input "Cleveland"
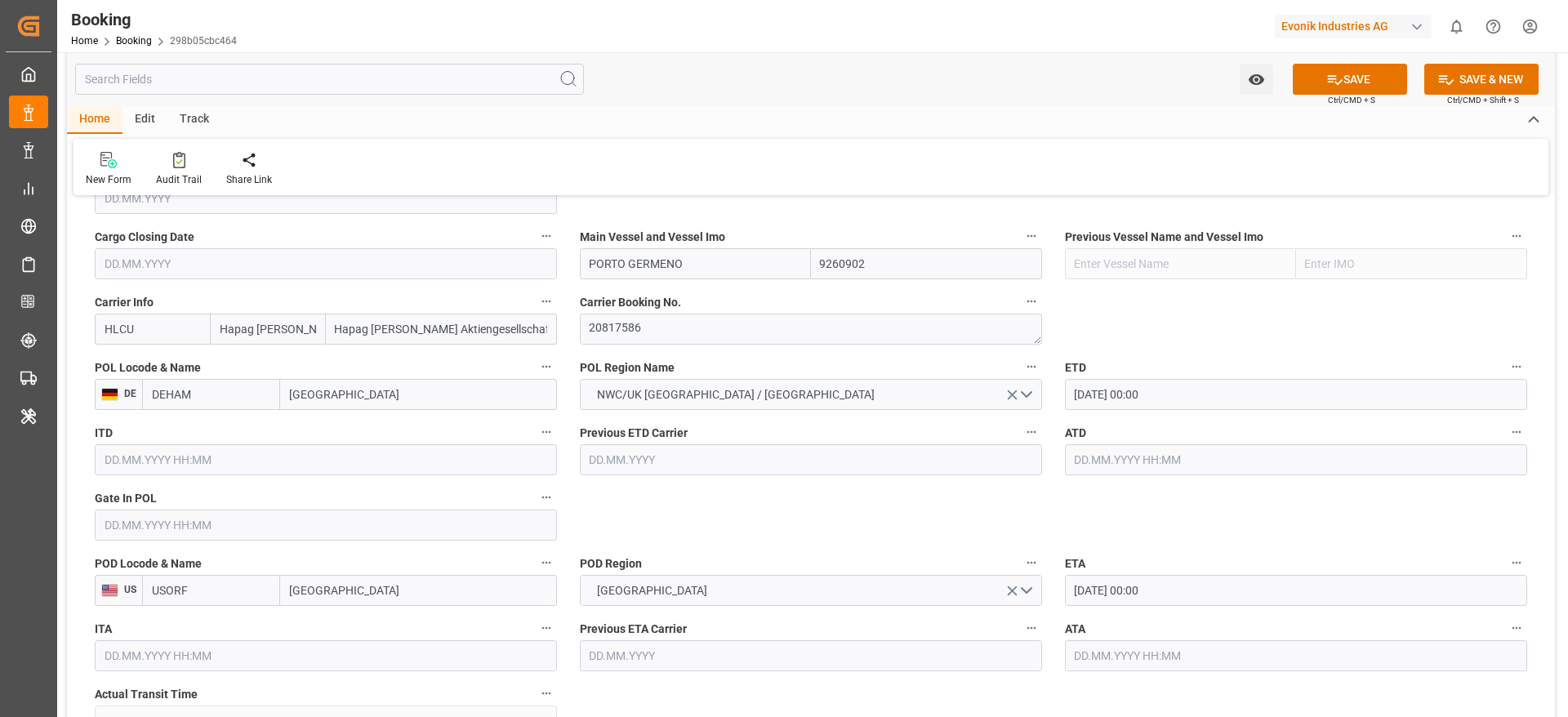
scroll to position [1298, 0]
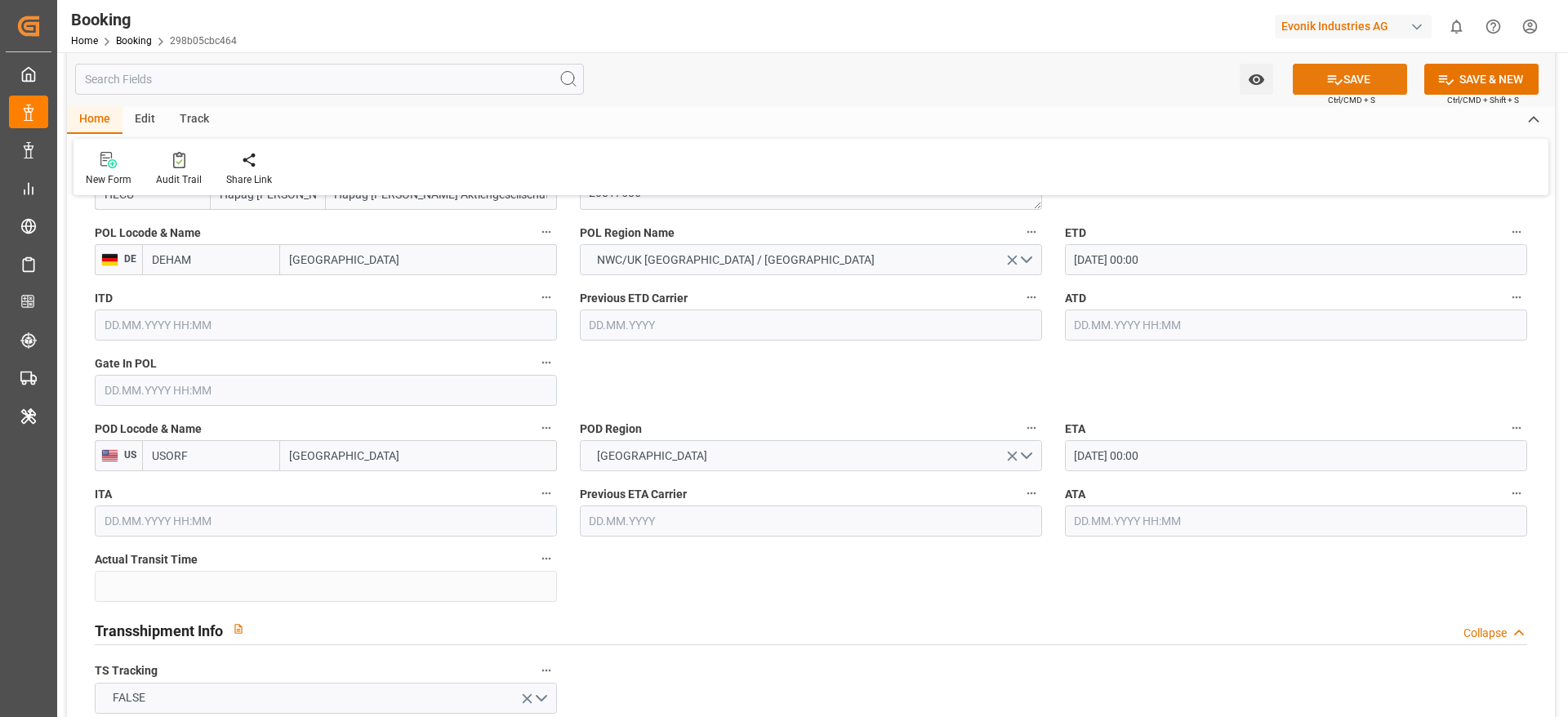
click at [1325, 68] on button "SAVE" at bounding box center [1349, 78] width 114 height 31
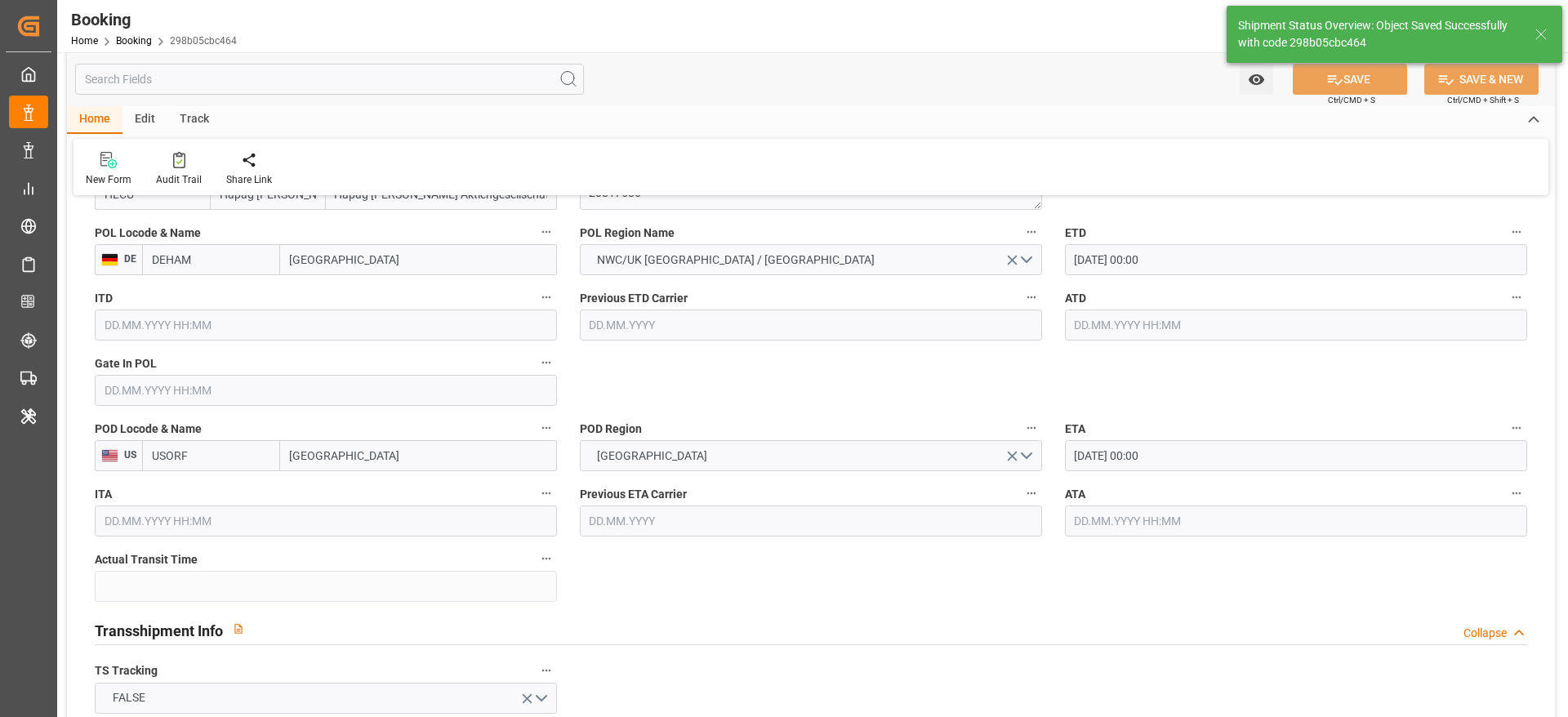
type textarea "NWC/UK North West Continent / UK_USORF_HLCU_CU-CAD"
type textarea "[PERSON_NAME]"
type textarea "businessDivision-businessLine-"
type input "22.09.2025 00:00"
type input "08.10.2025 00:00"
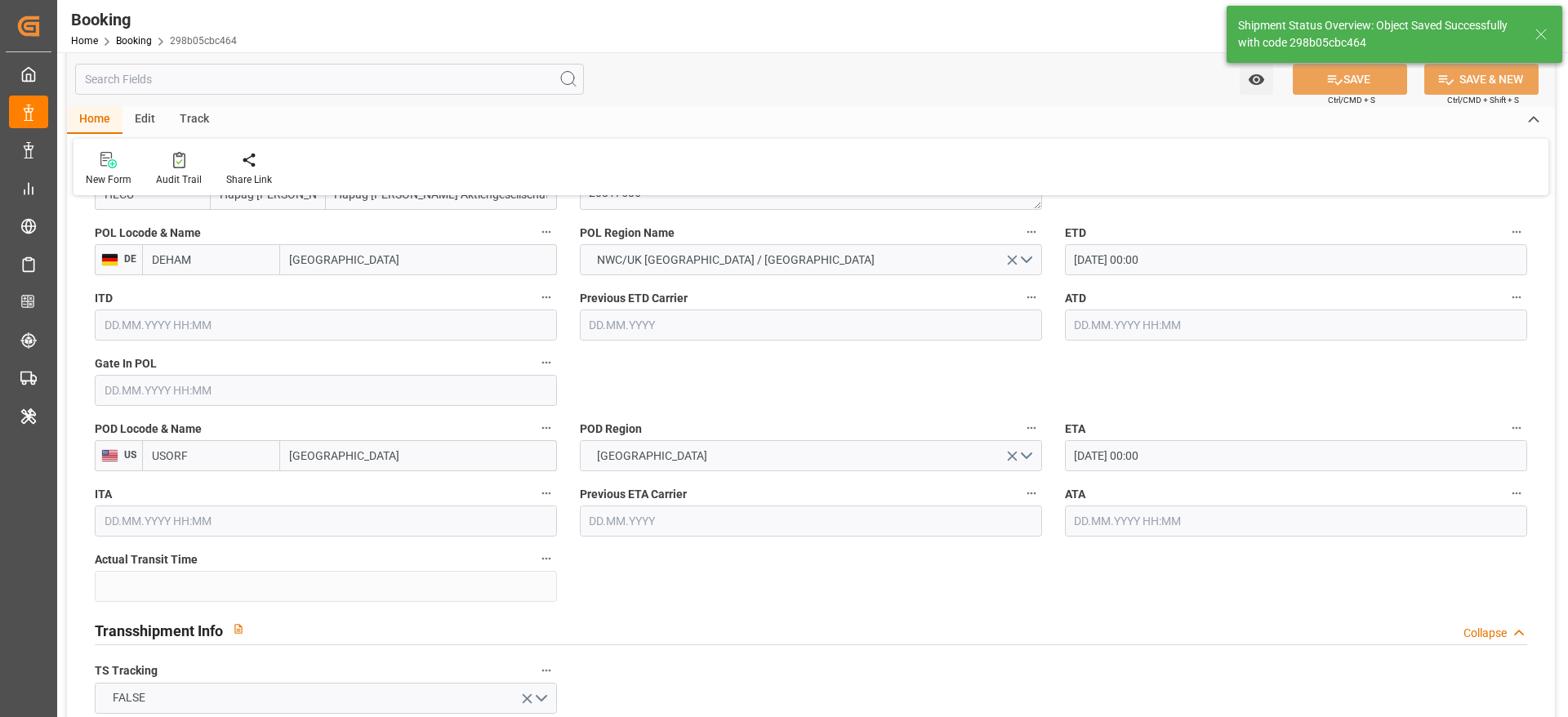
type input "21.08.2025 11:23"
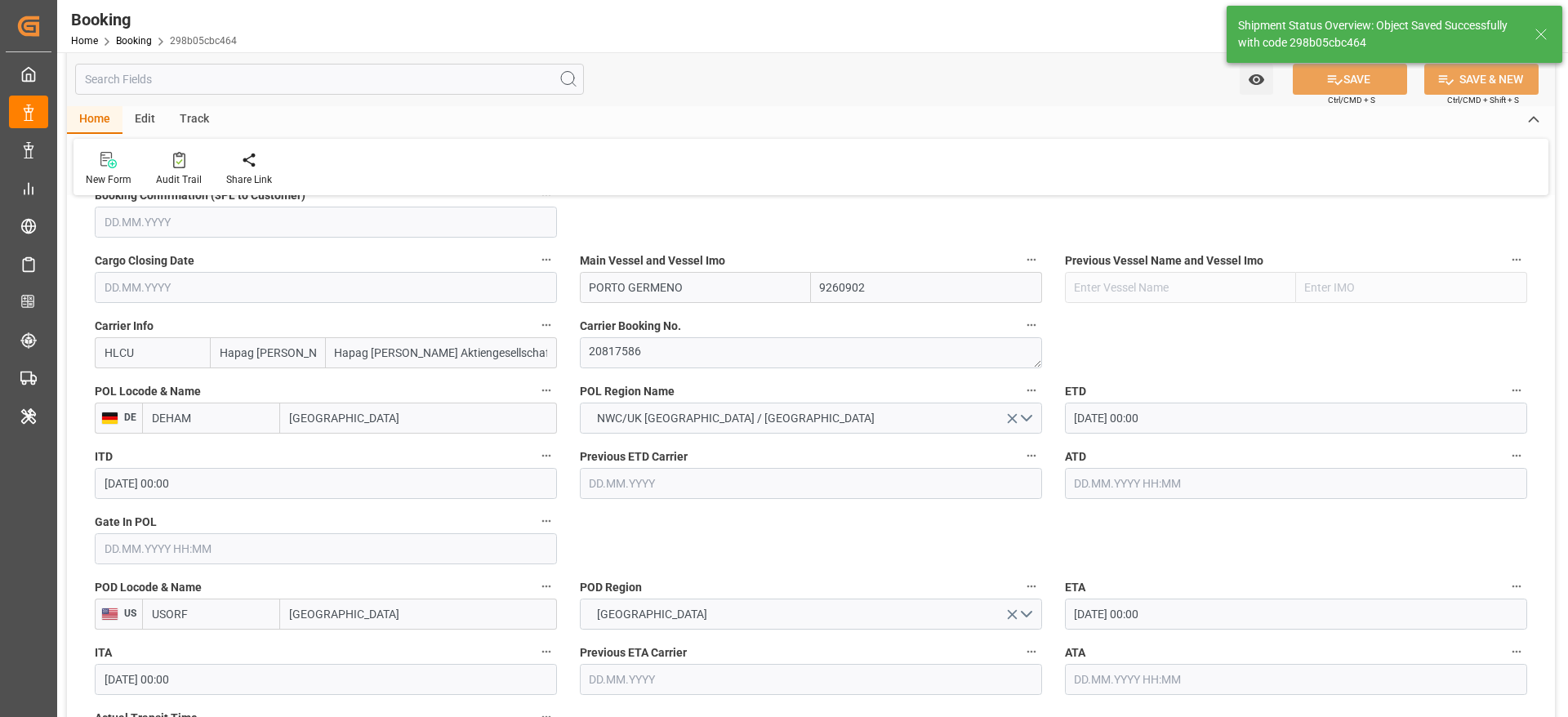
scroll to position [1135, 0]
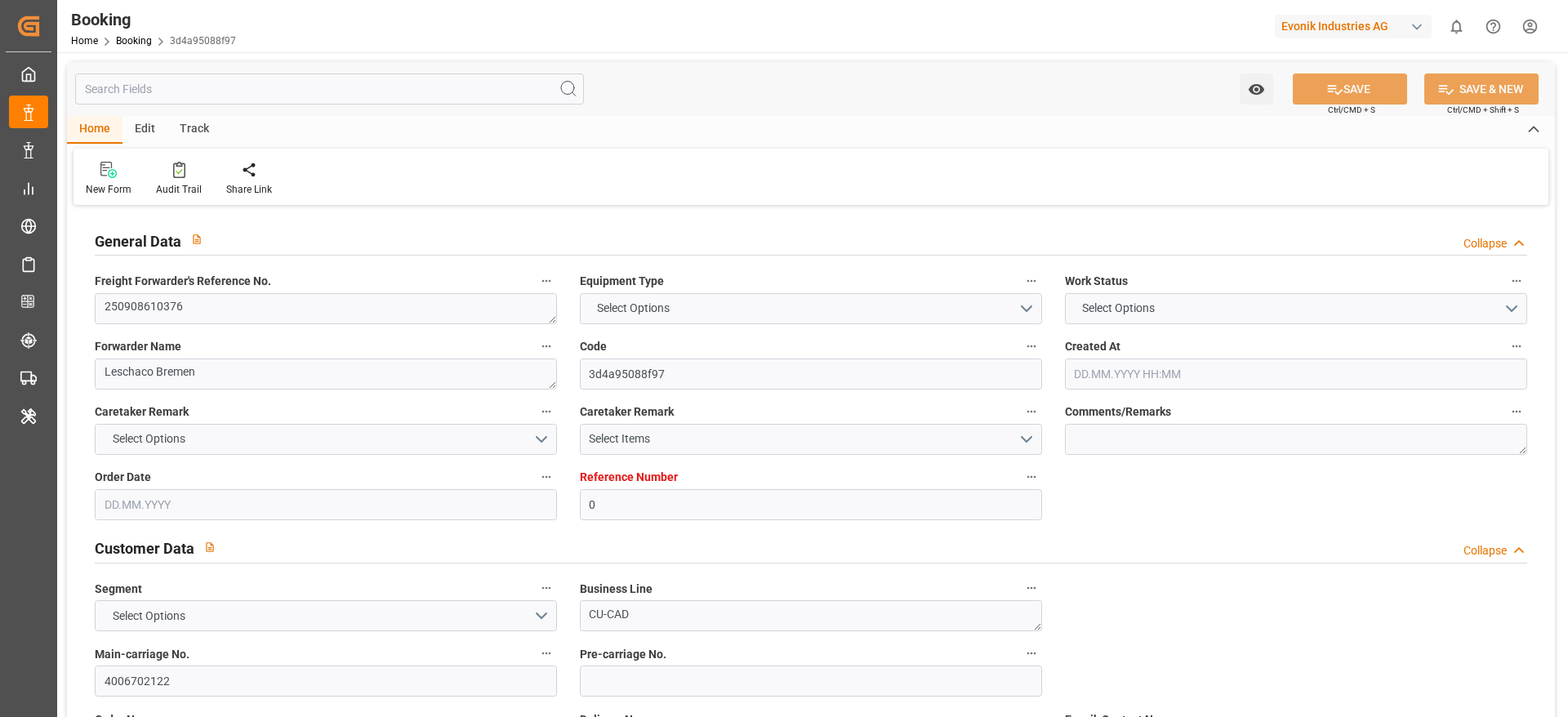
type input "0"
type input "Dummy"
type input "Dummy Carrier"
type input "DEHAM"
type input "CNSHA"
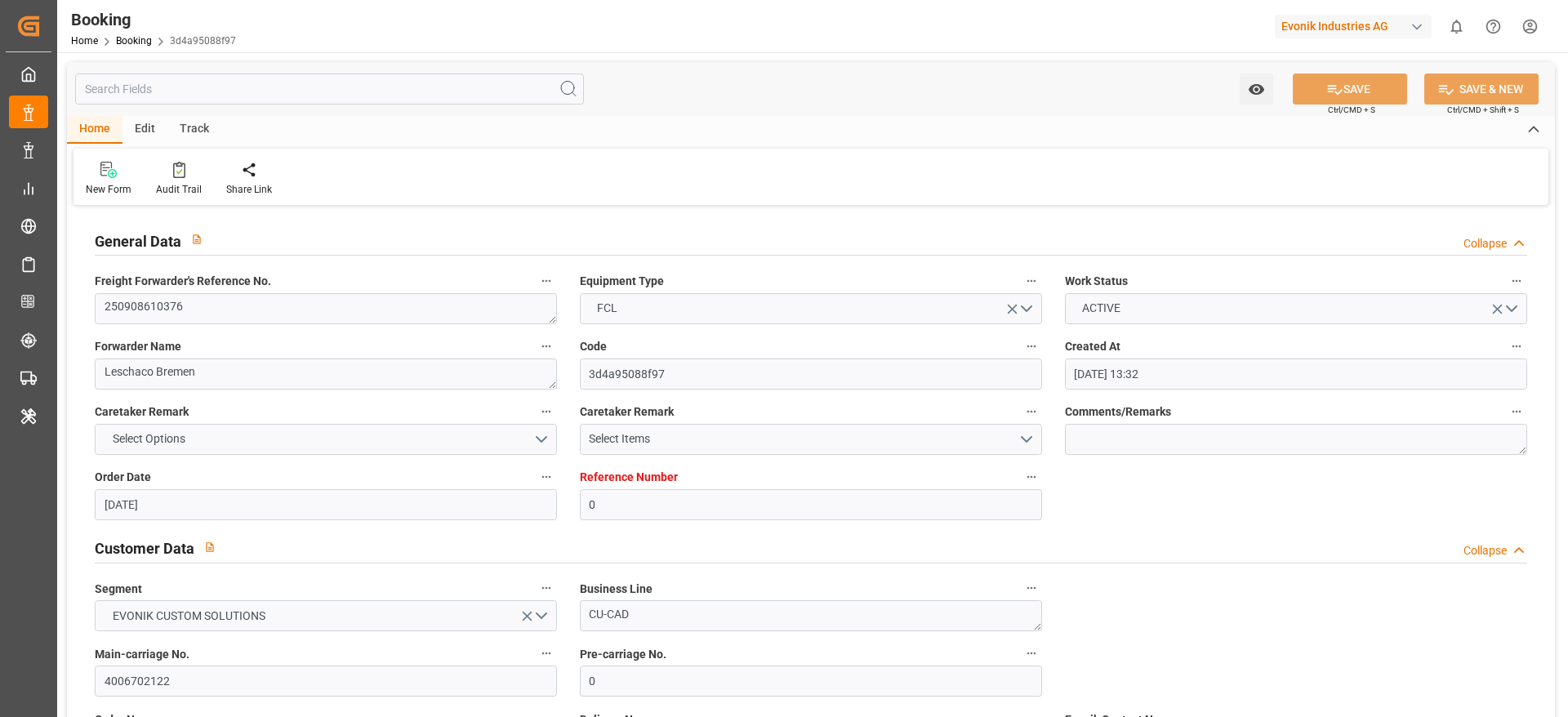
type input "19.08.2025 13:32"
type input "[DATE]"
type input "15.11.2025"
type input "17.09.2025"
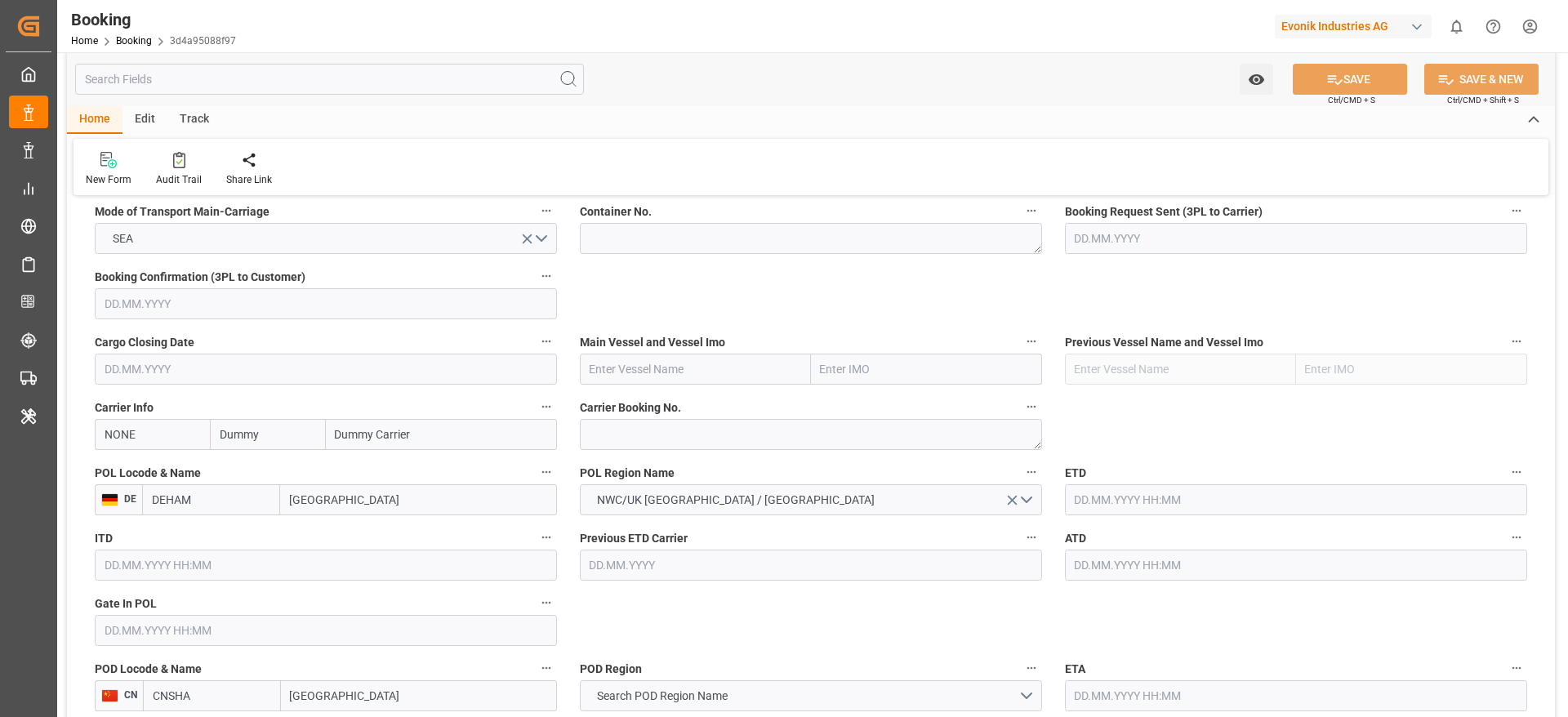
scroll to position [1043, 0]
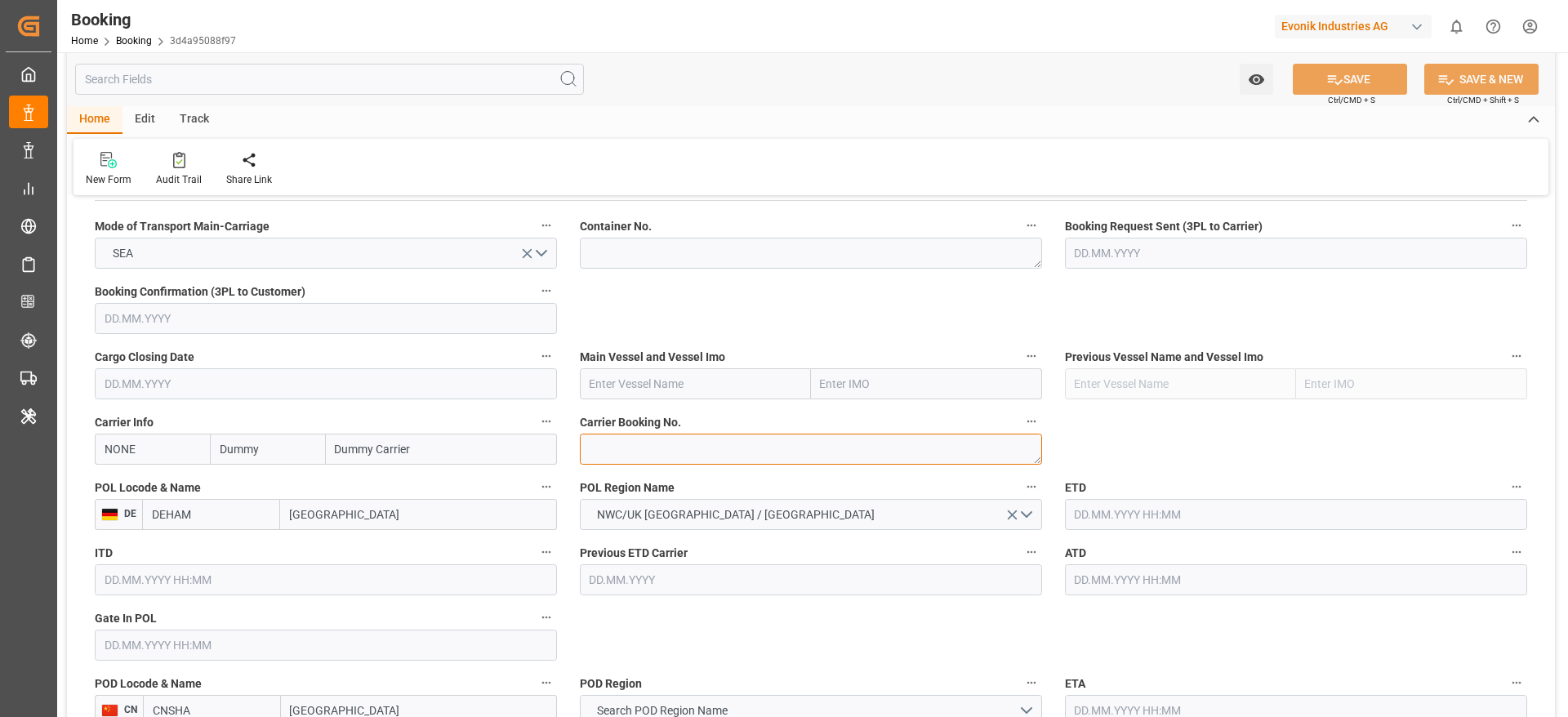
click at [658, 456] on textarea at bounding box center [811, 448] width 462 height 31
paste textarea "6427960030"
click at [631, 452] on textarea "6427960030" at bounding box center [811, 448] width 462 height 31
type textarea "6427960030"
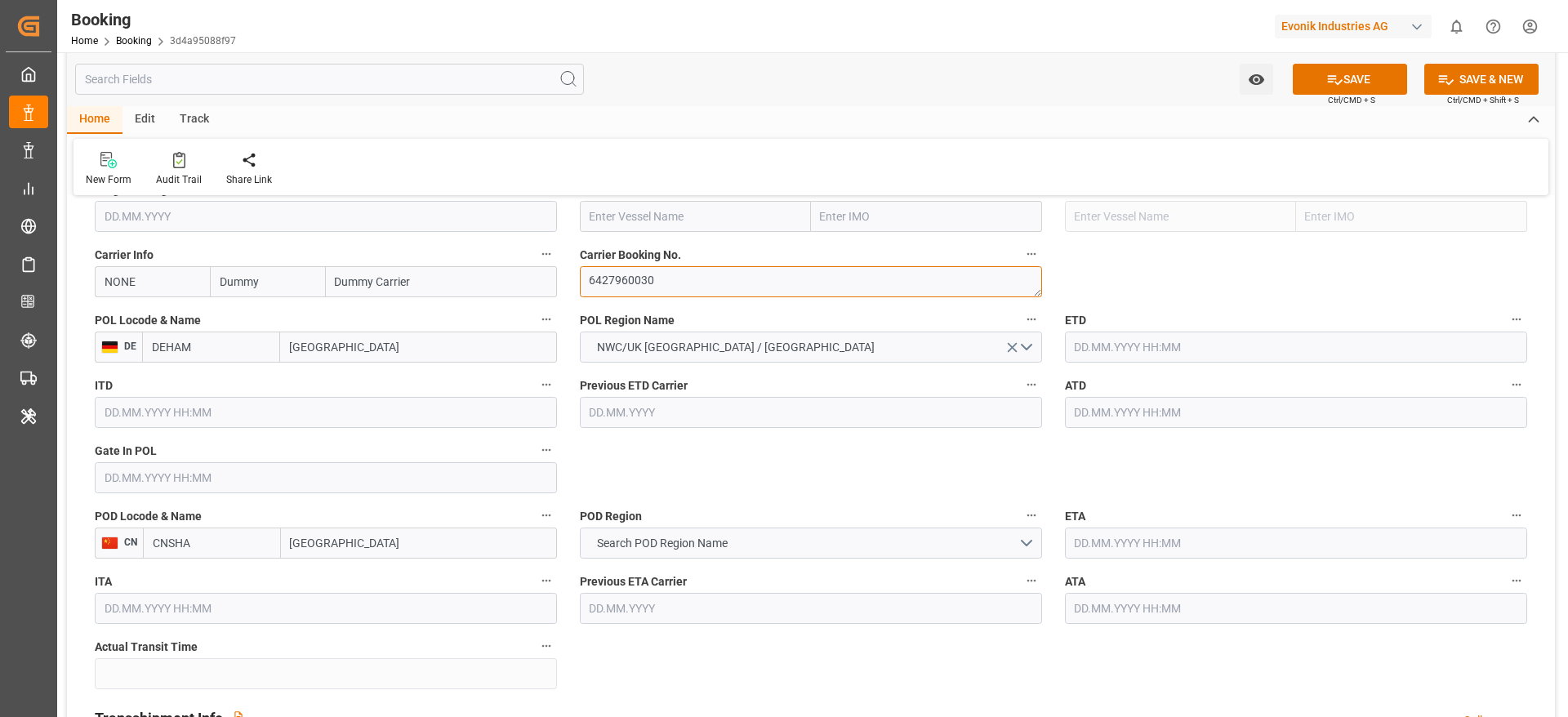
scroll to position [1212, 0]
click at [371, 536] on input "Shanghai" at bounding box center [419, 541] width 276 height 31
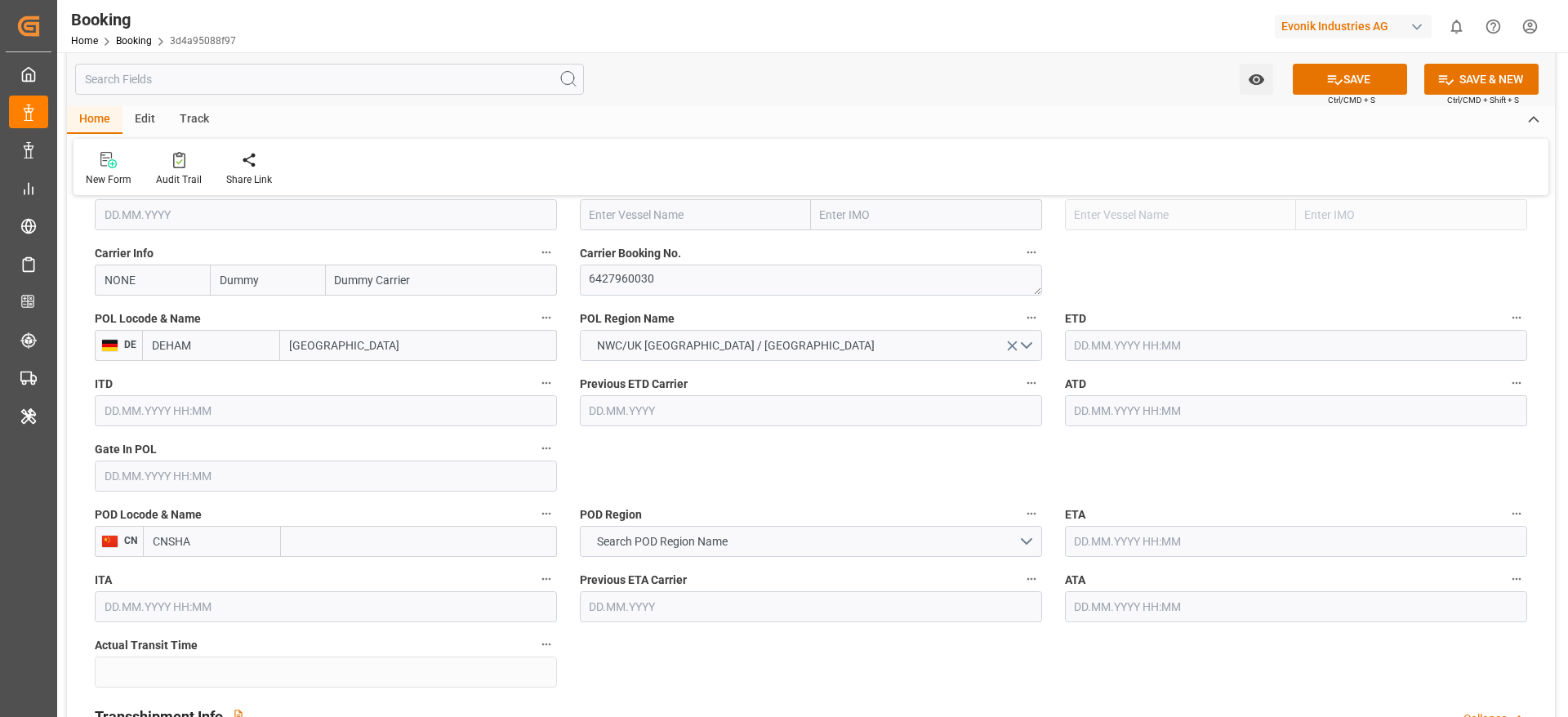
click at [371, 536] on input "text" at bounding box center [419, 541] width 276 height 31
click at [368, 536] on input "text" at bounding box center [419, 541] width 276 height 31
type input "Shanghai"
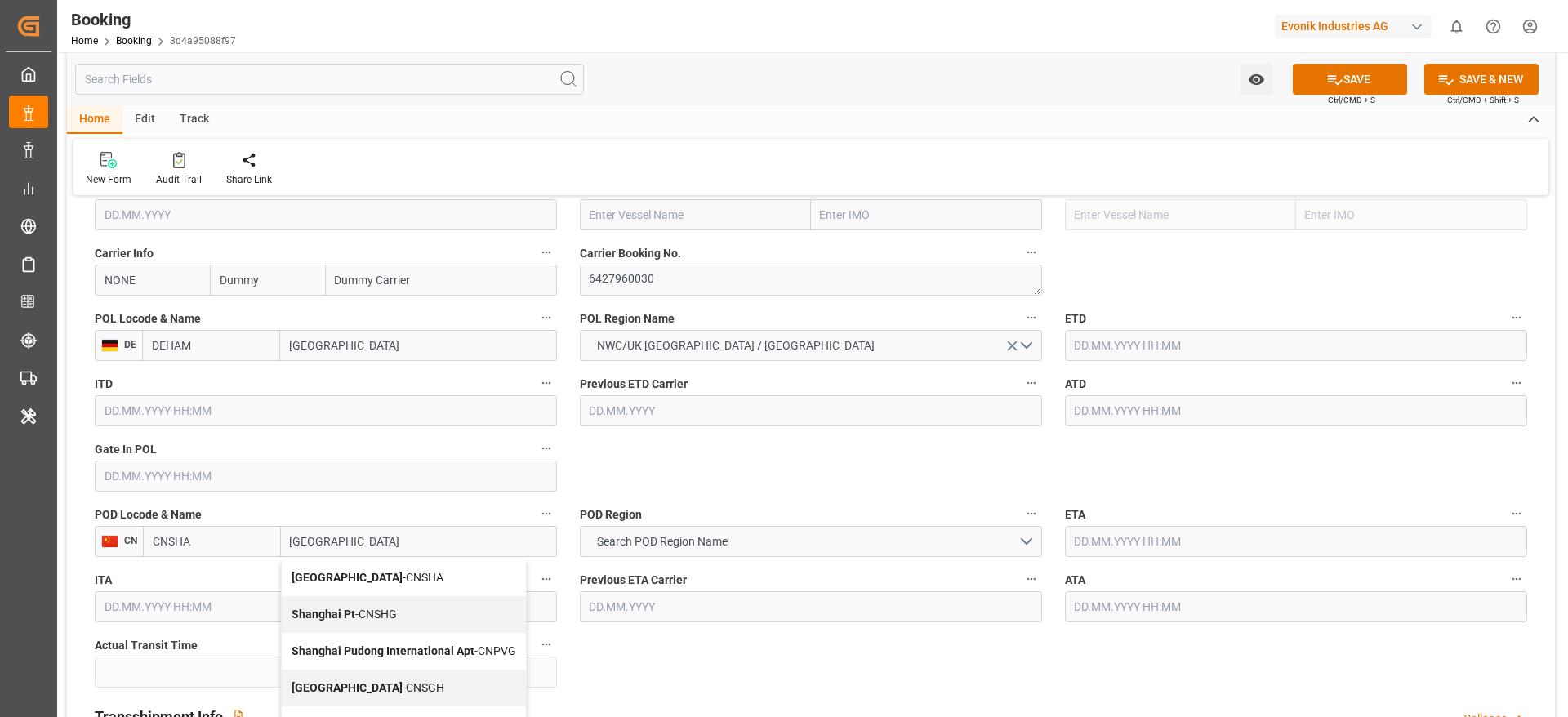
click at [372, 536] on input "Shanghai" at bounding box center [419, 541] width 276 height 31
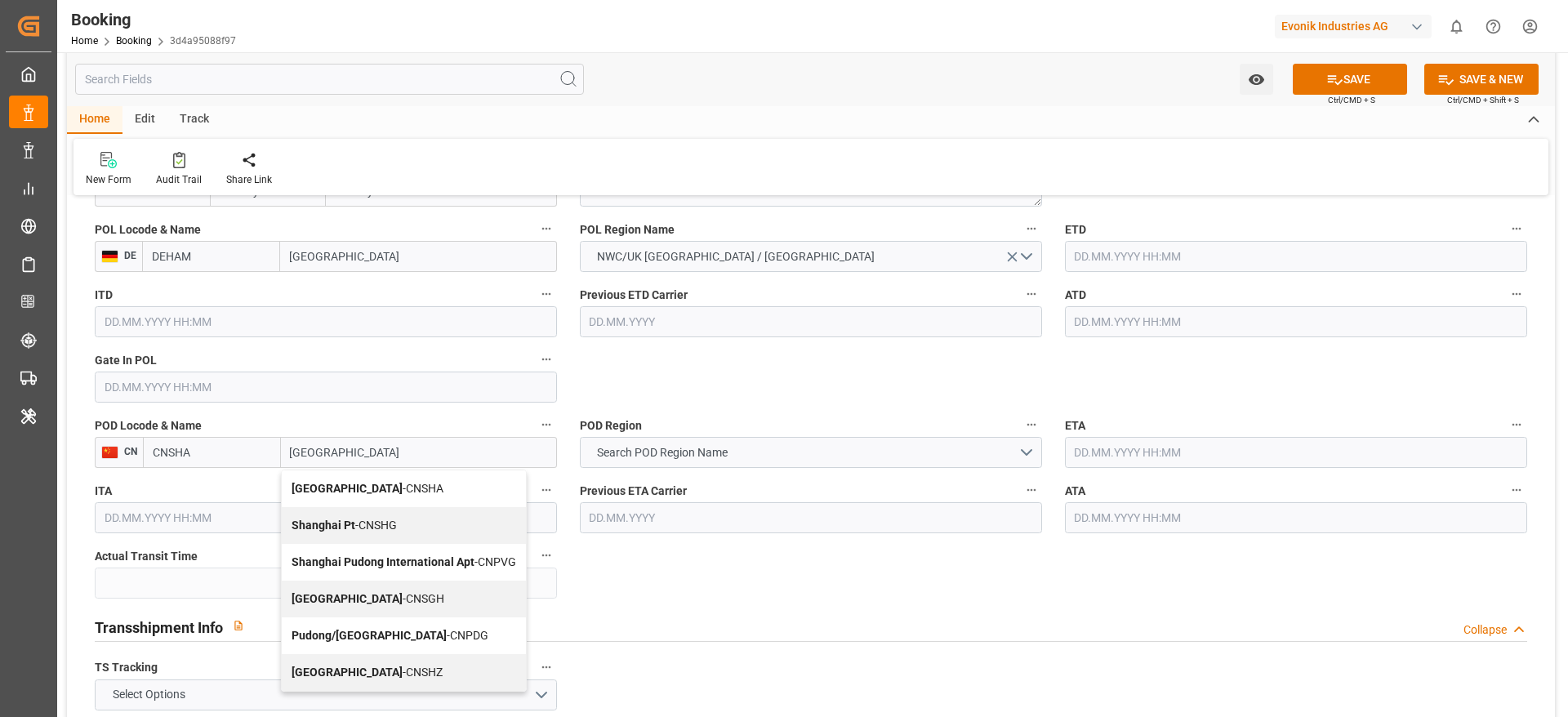
scroll to position [1302, 0]
click at [372, 598] on span "Shanghai - CNSGH" at bounding box center [368, 597] width 153 height 13
type input "CNSGH"
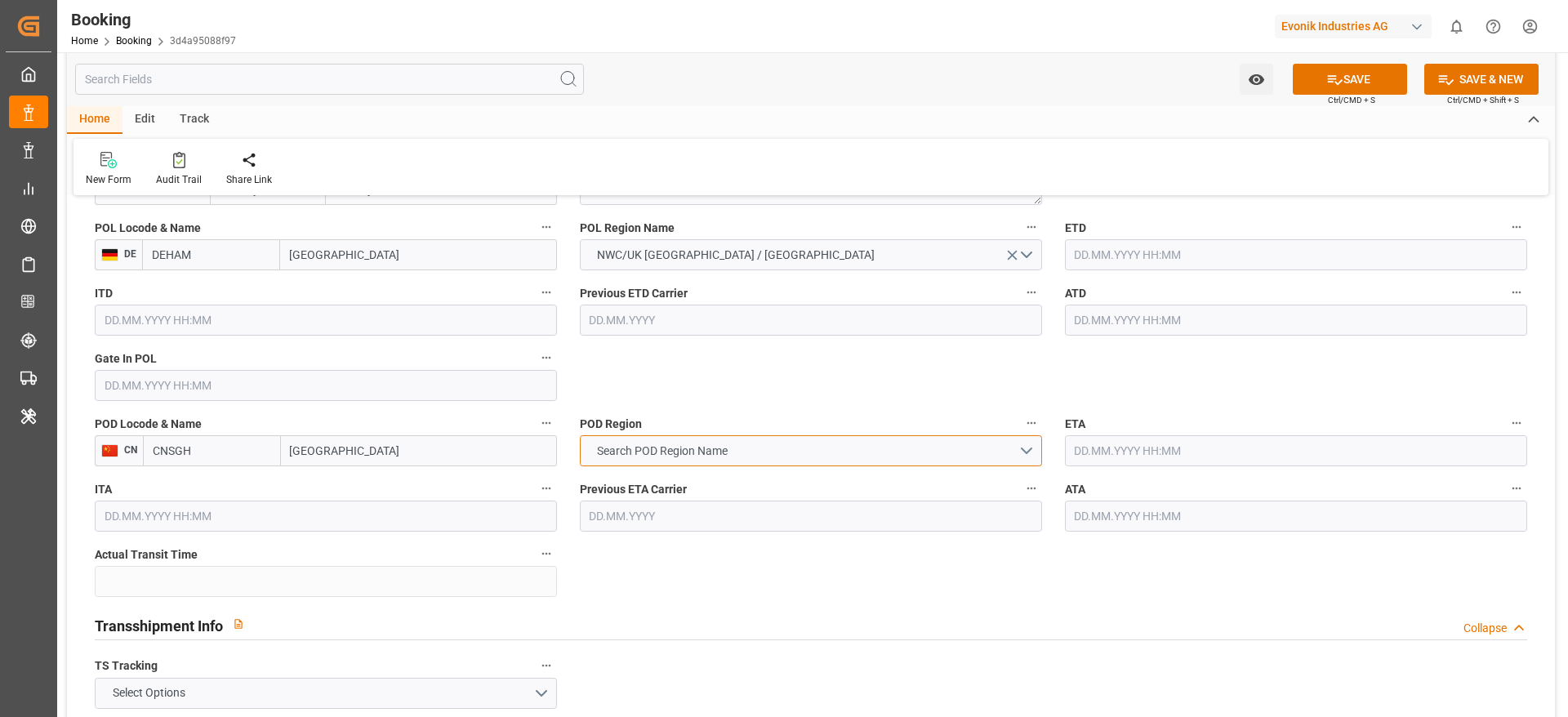
click at [618, 457] on span "Search POD Region Name" at bounding box center [662, 451] width 147 height 17
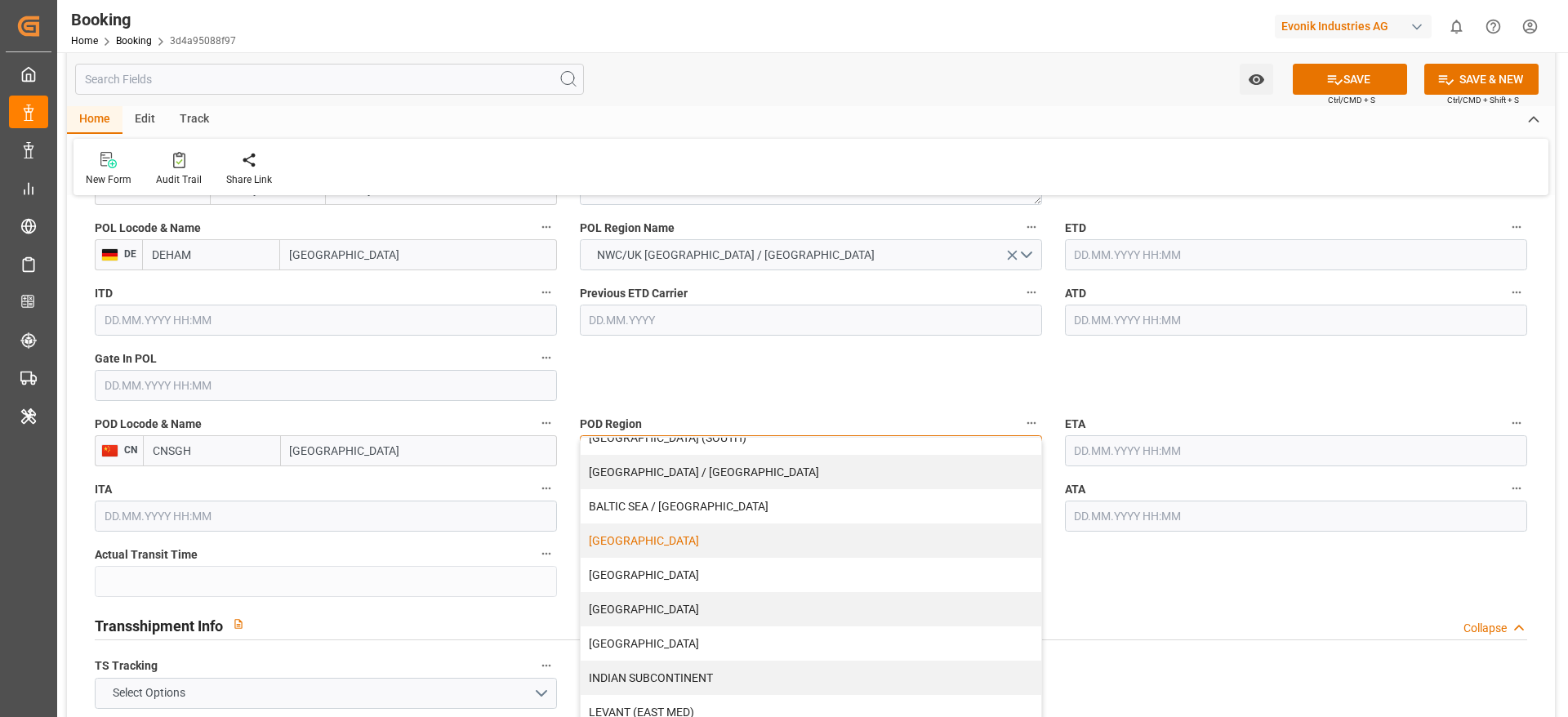
scroll to position [90, 0]
click at [609, 602] on div "CHINA" at bounding box center [811, 605] width 460 height 35
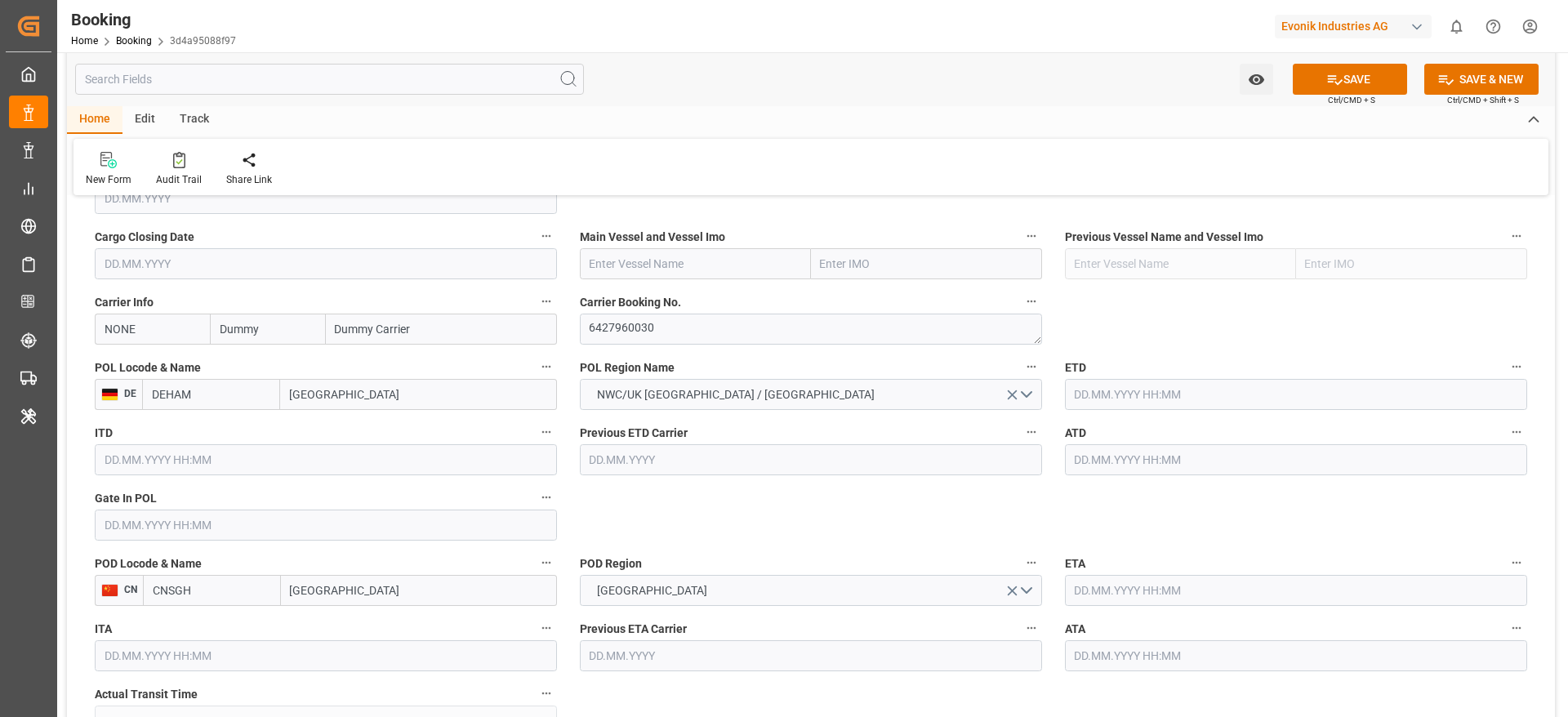
scroll to position [1162, 0]
paste input "COSCO SHIPPING SAGITTARIUS"
click at [636, 255] on input "COSCO SHIPPING SAGITTARIUS" at bounding box center [695, 263] width 231 height 31
click at [685, 303] on b "COSCO Shipping Sagittarius" at bounding box center [664, 300] width 148 height 13
type input "COSCO Shipping Sagittarius"
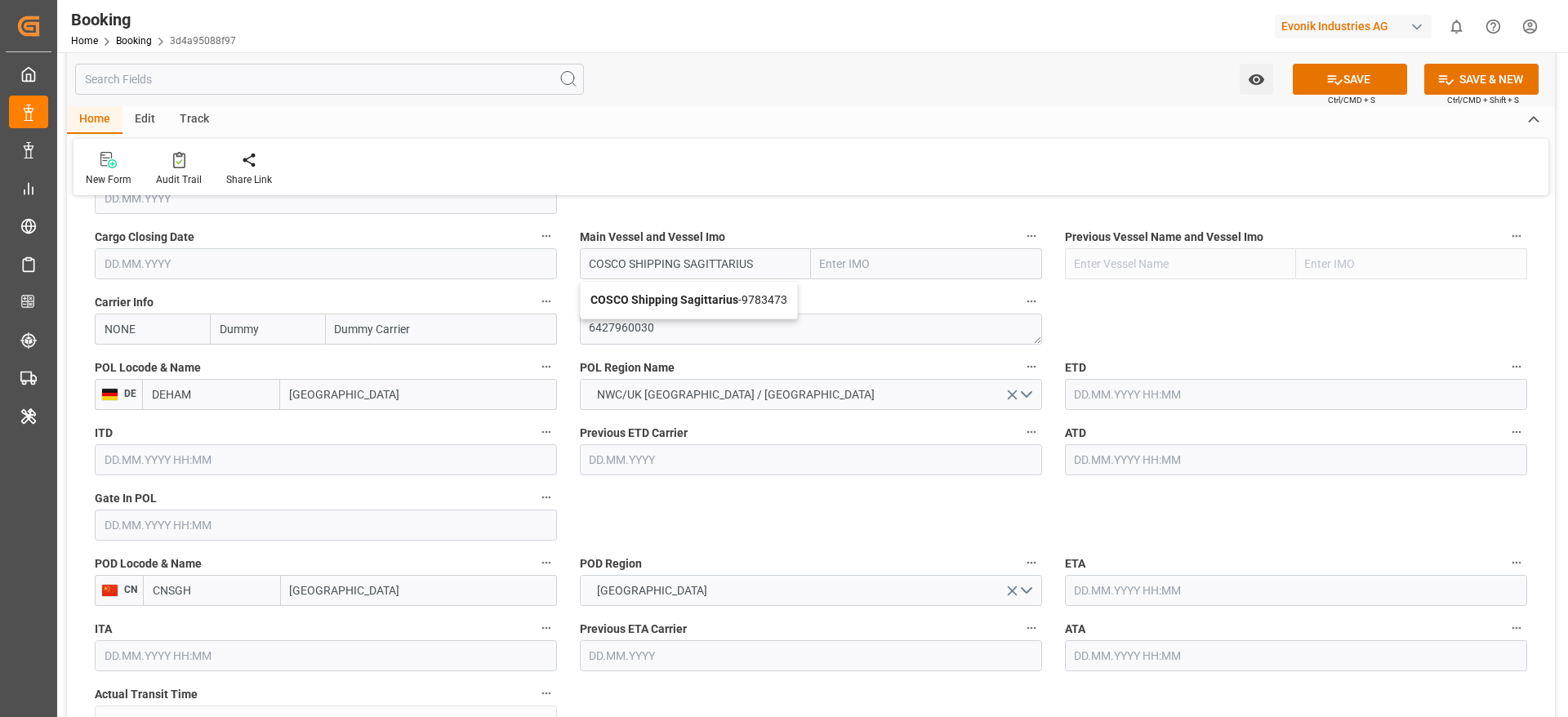
type input "9783473"
type input "COSCO Shipping Sagittarius"
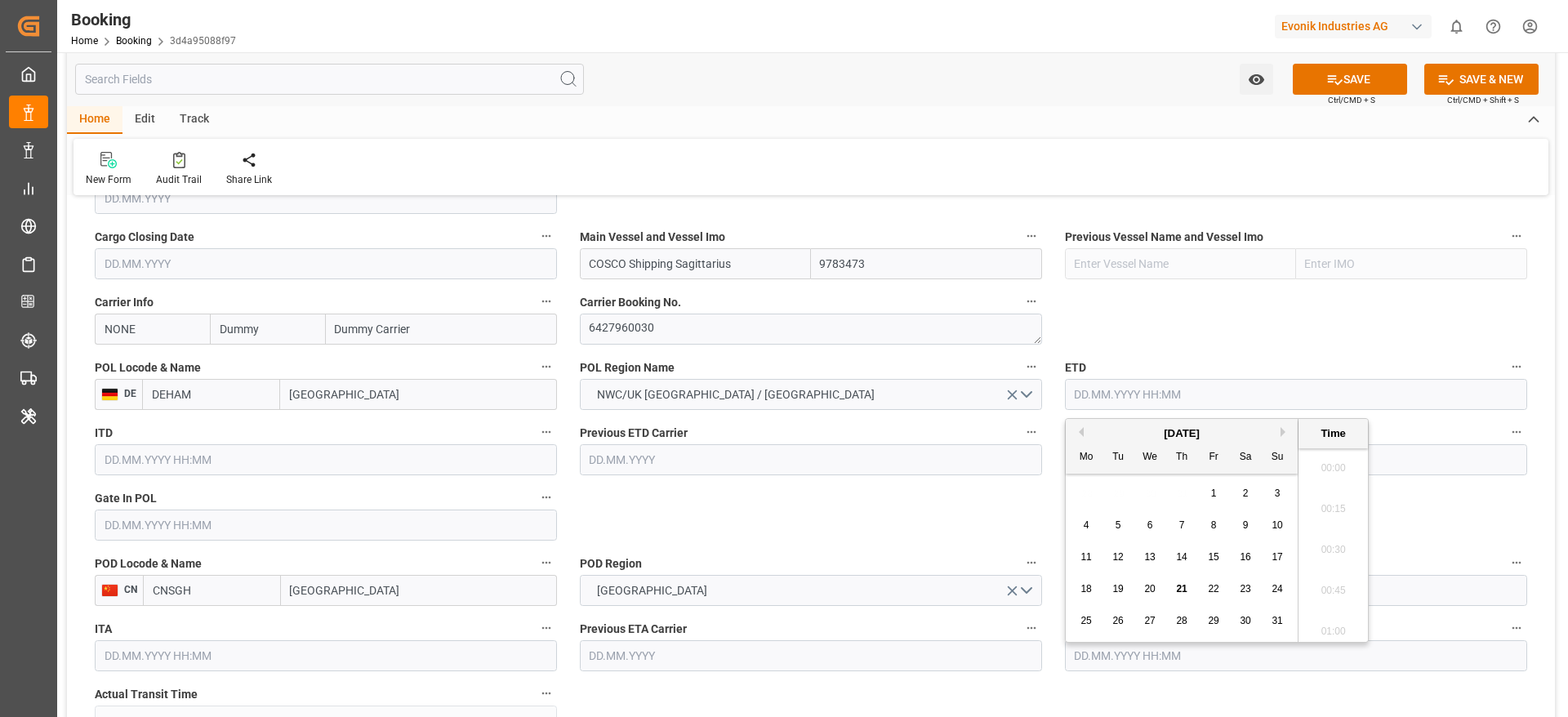
click at [1129, 386] on input "text" at bounding box center [1295, 394] width 462 height 31
click at [1283, 427] on button "Next Month" at bounding box center [1285, 431] width 9 height 9
click at [1117, 626] on div "30" at bounding box center [1119, 621] width 21 height 20
type input "30.09.2025 00:00"
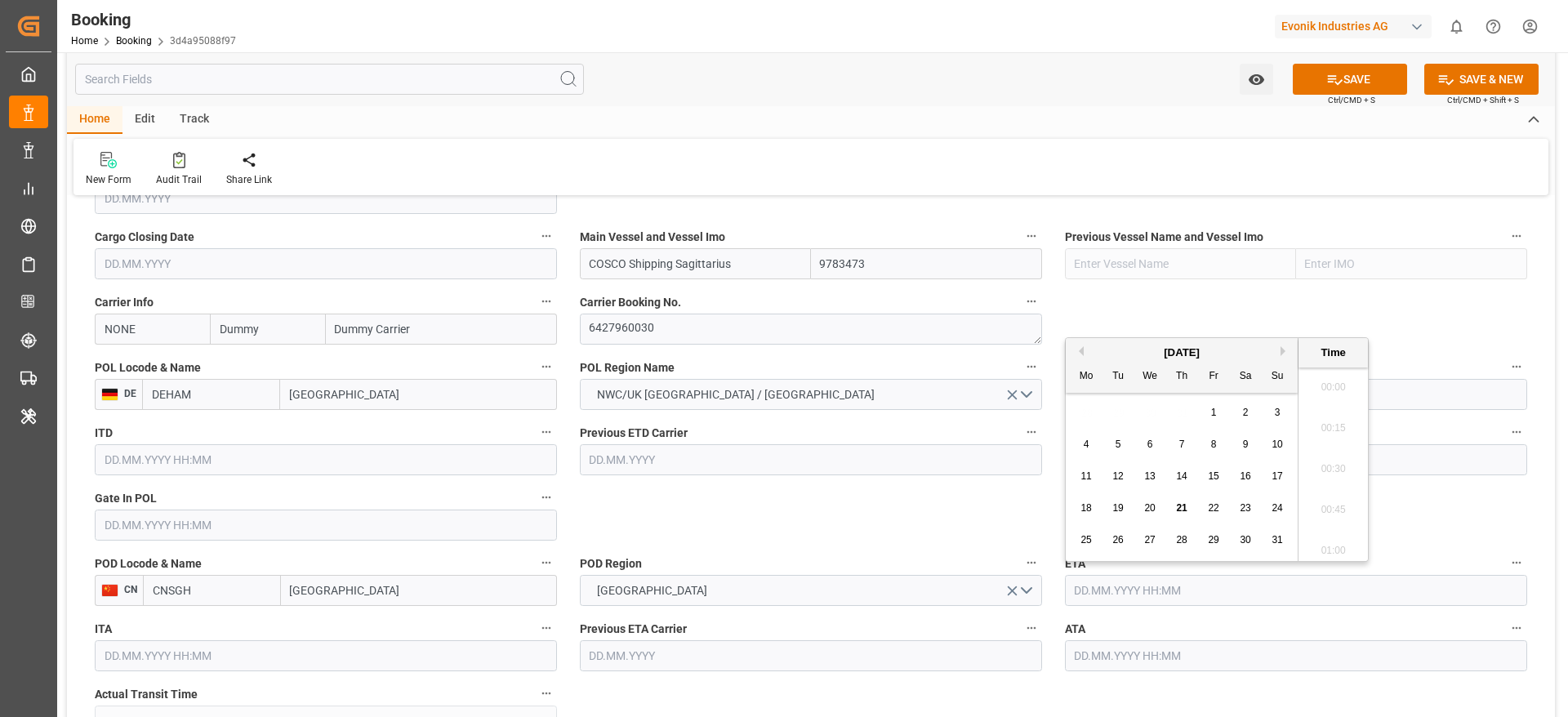
click at [1119, 578] on input "text" at bounding box center [1295, 590] width 462 height 31
click at [1283, 350] on button "Next Month" at bounding box center [1285, 351] width 9 height 9
click at [1120, 483] on div "11" at bounding box center [1119, 476] width 21 height 20
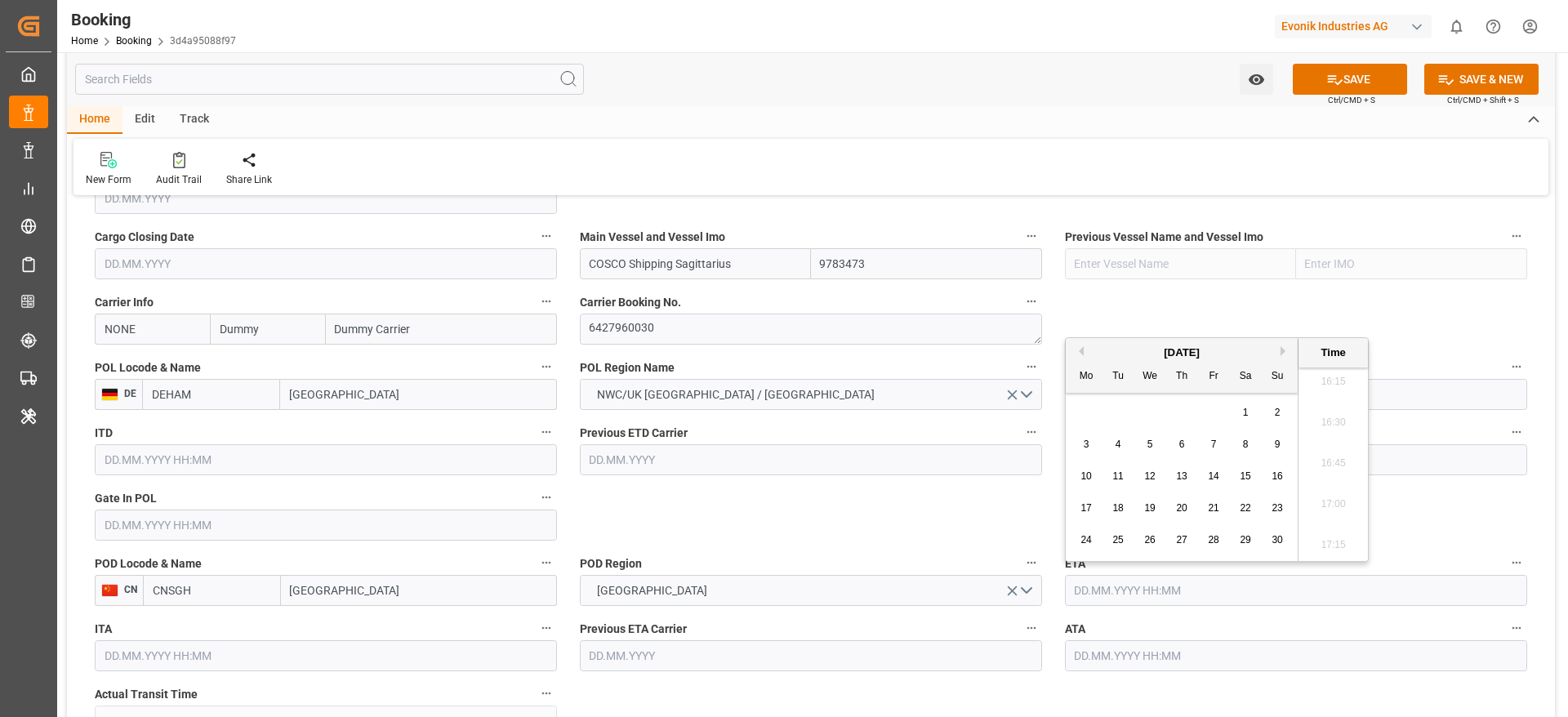
type input "11.11.2025 00:00"
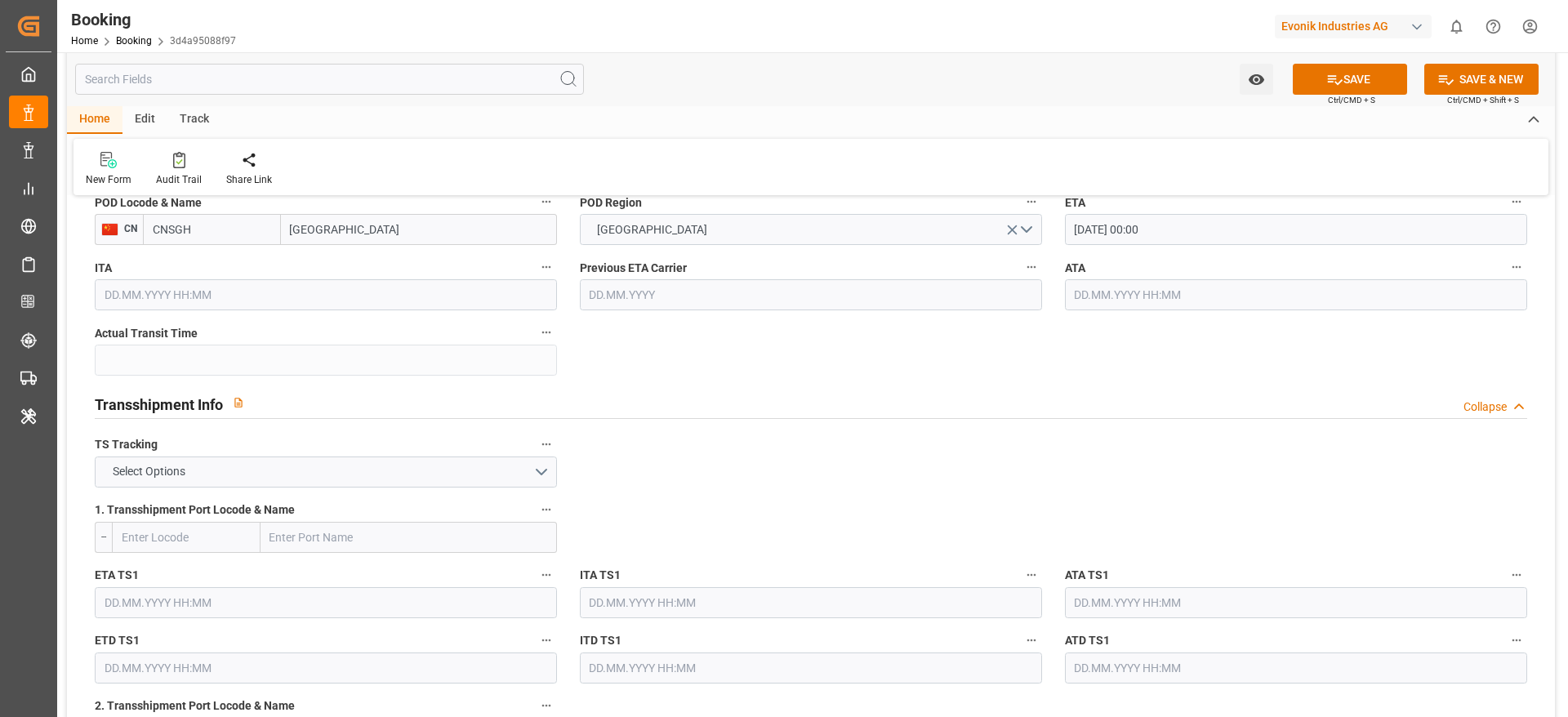
scroll to position [1525, 0]
click at [456, 471] on button "Select Options" at bounding box center [325, 470] width 462 height 31
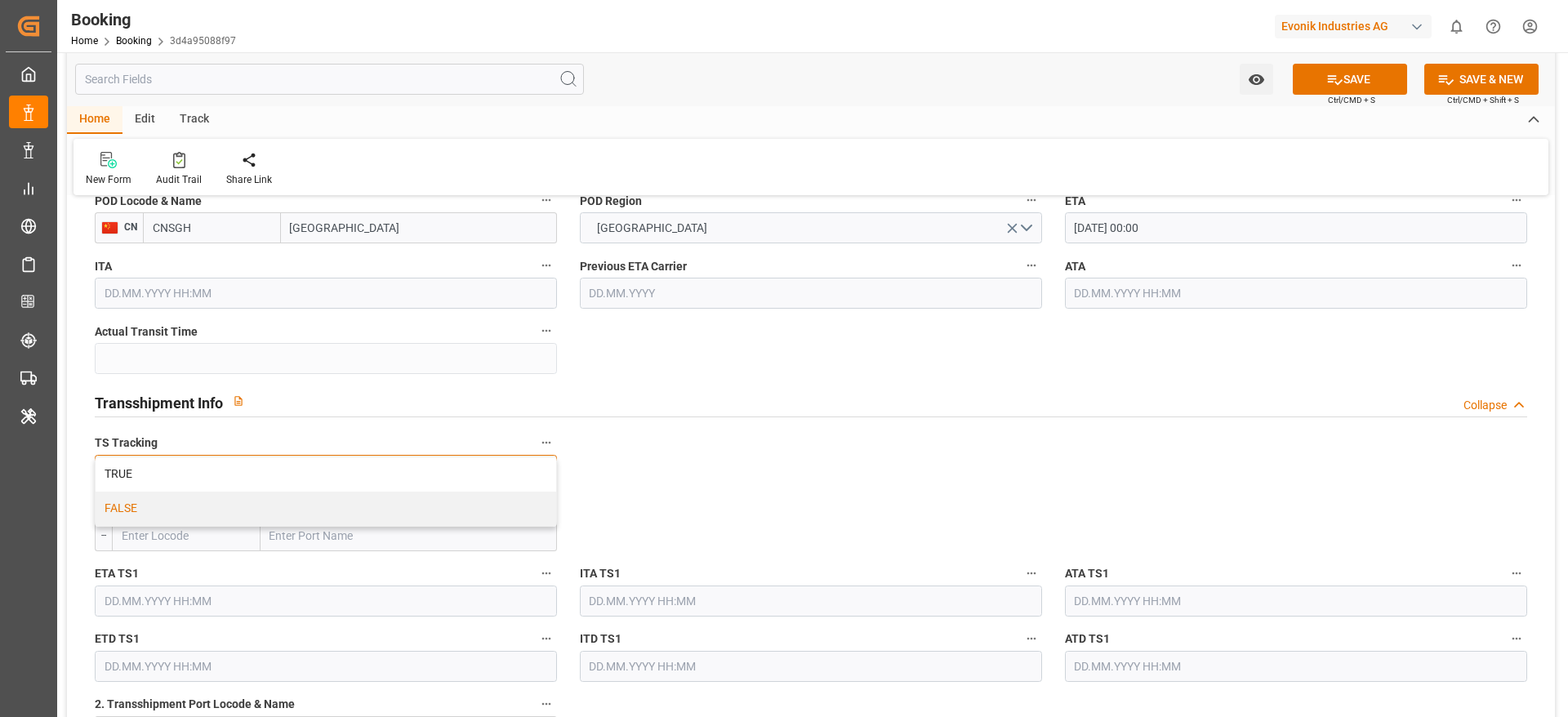
click at [396, 498] on div "FALSE" at bounding box center [325, 508] width 460 height 35
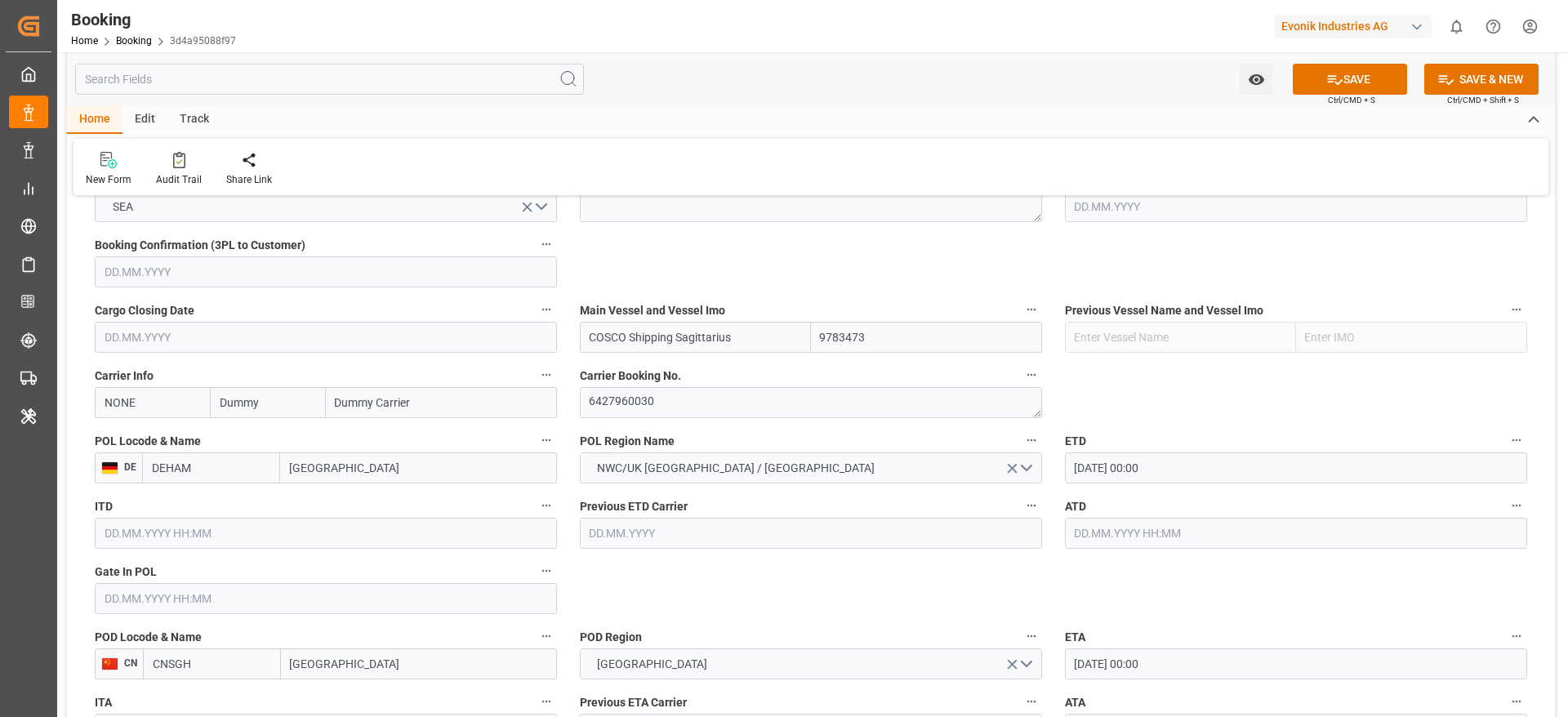
scroll to position [1088, 0]
click at [151, 402] on input "NONE" at bounding box center [151, 403] width 115 height 31
type input "h"
click at [120, 472] on b "COSU" at bounding box center [120, 477] width 30 height 13
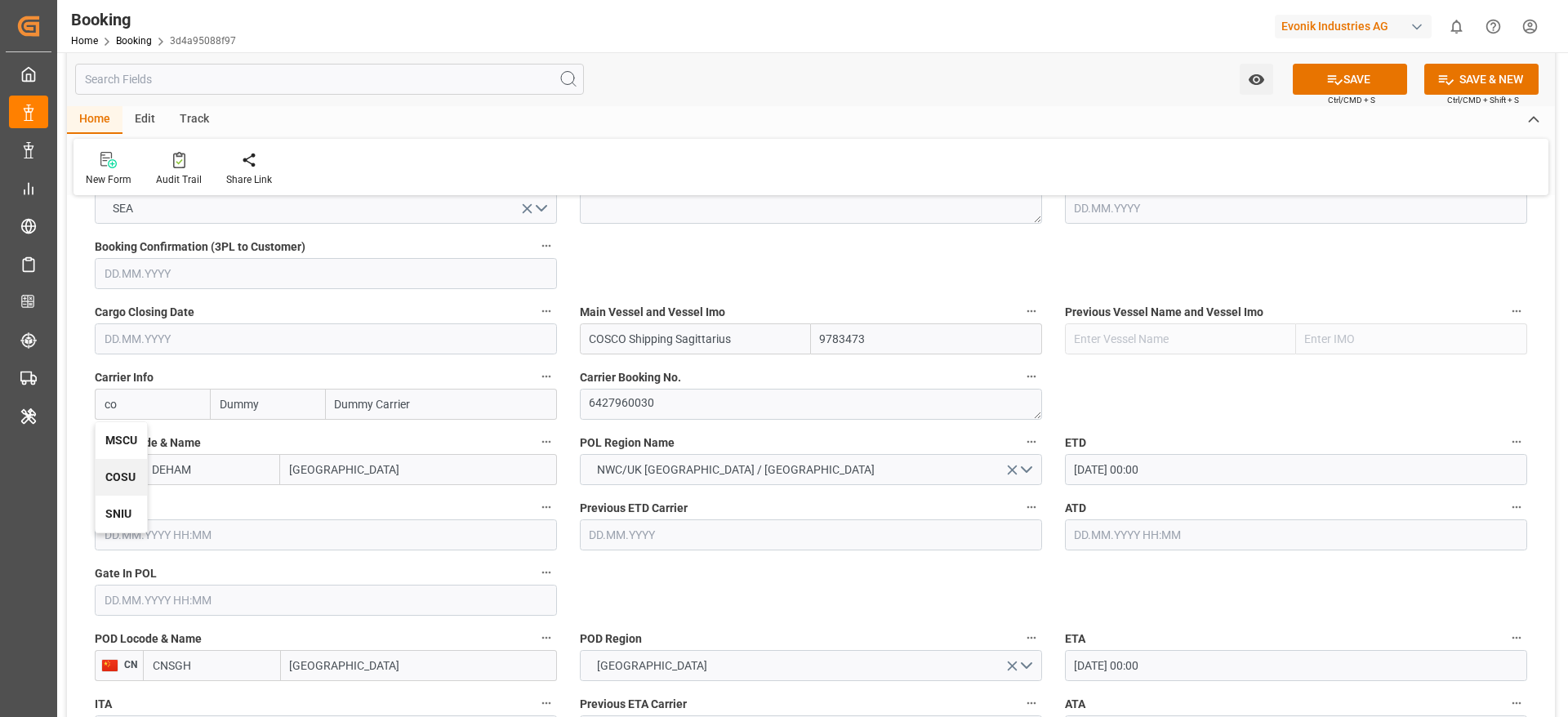
type input "COSU"
type input "Cosco"
type input "COSCO Shipping Co. Ltd."
type input "COSU"
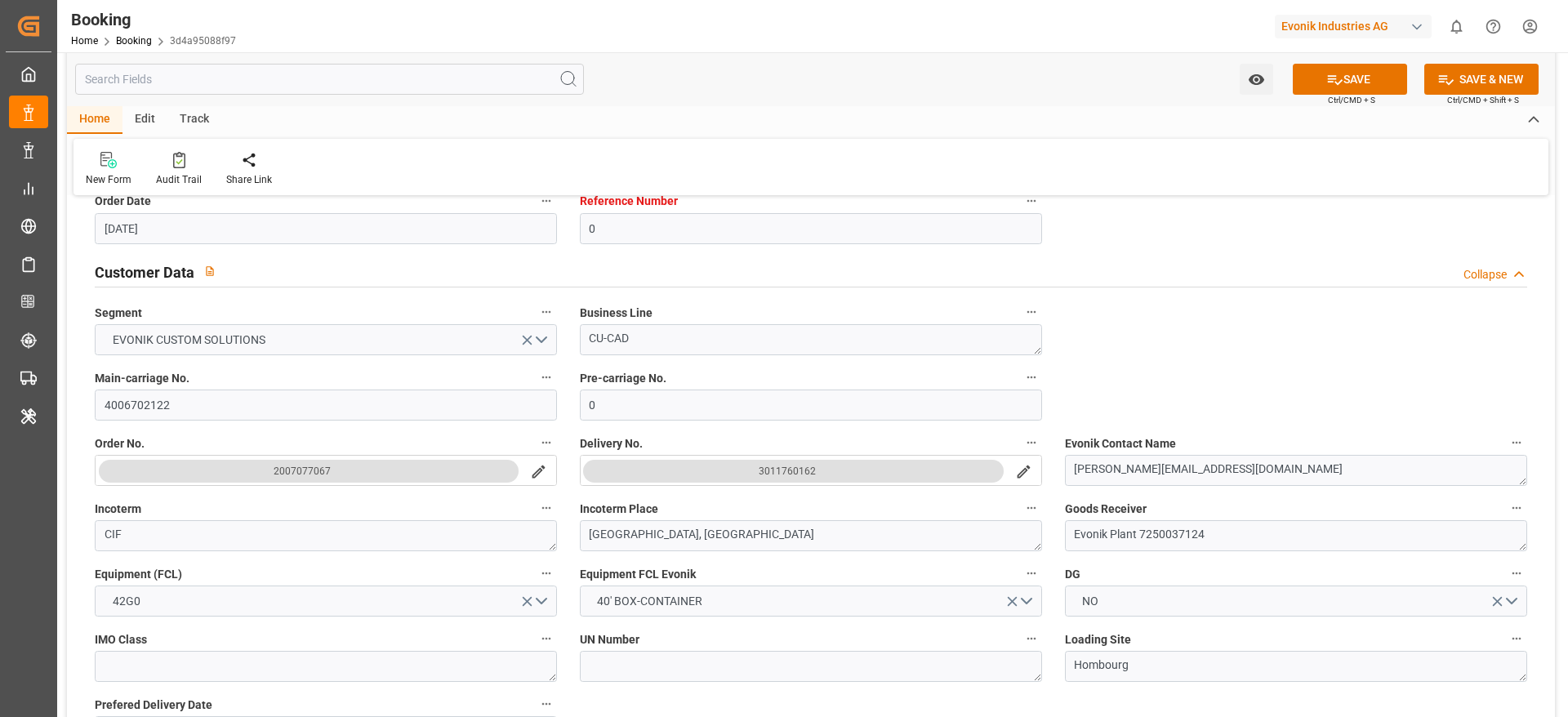
scroll to position [0, 0]
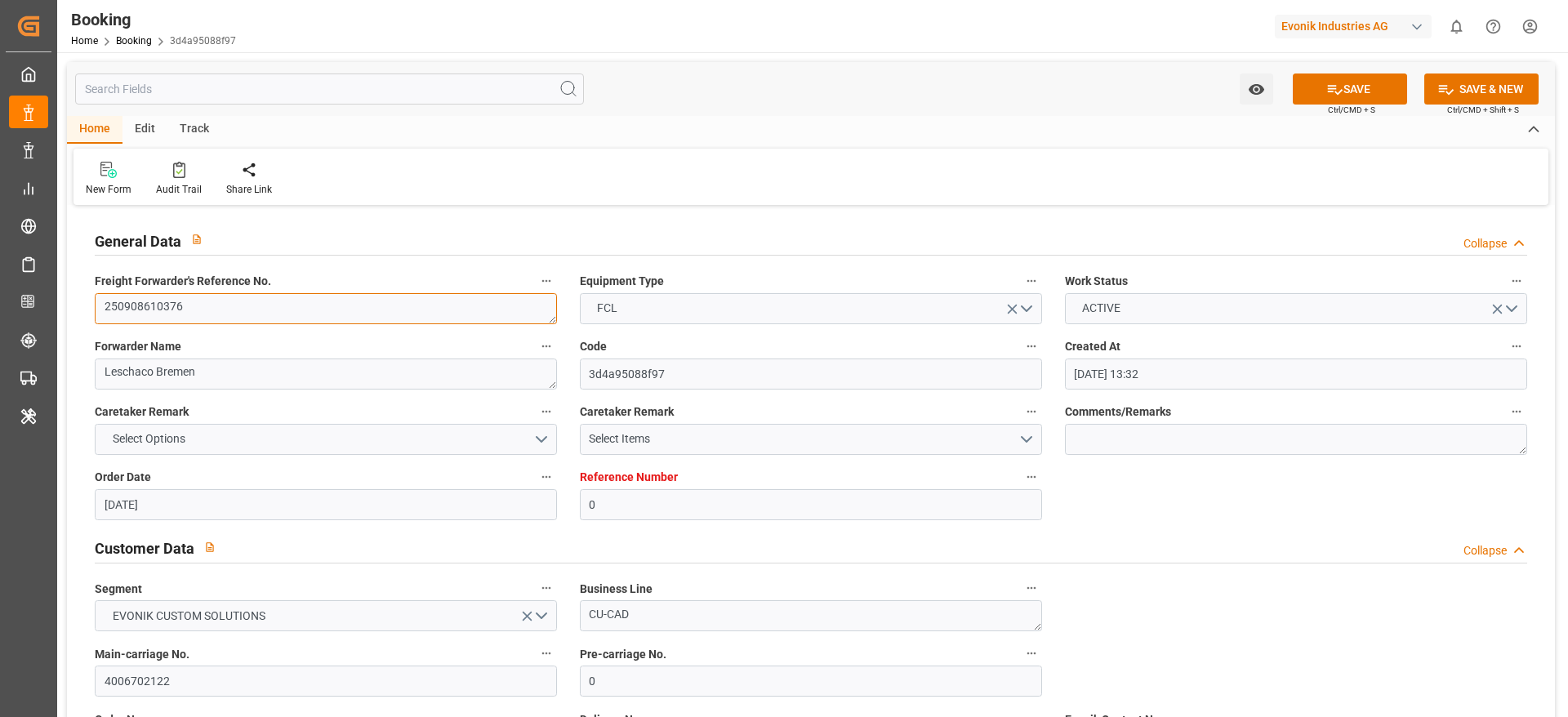
click at [158, 299] on textarea "250908610376" at bounding box center [325, 308] width 462 height 31
click at [1342, 85] on button "SAVE" at bounding box center [1349, 89] width 114 height 31
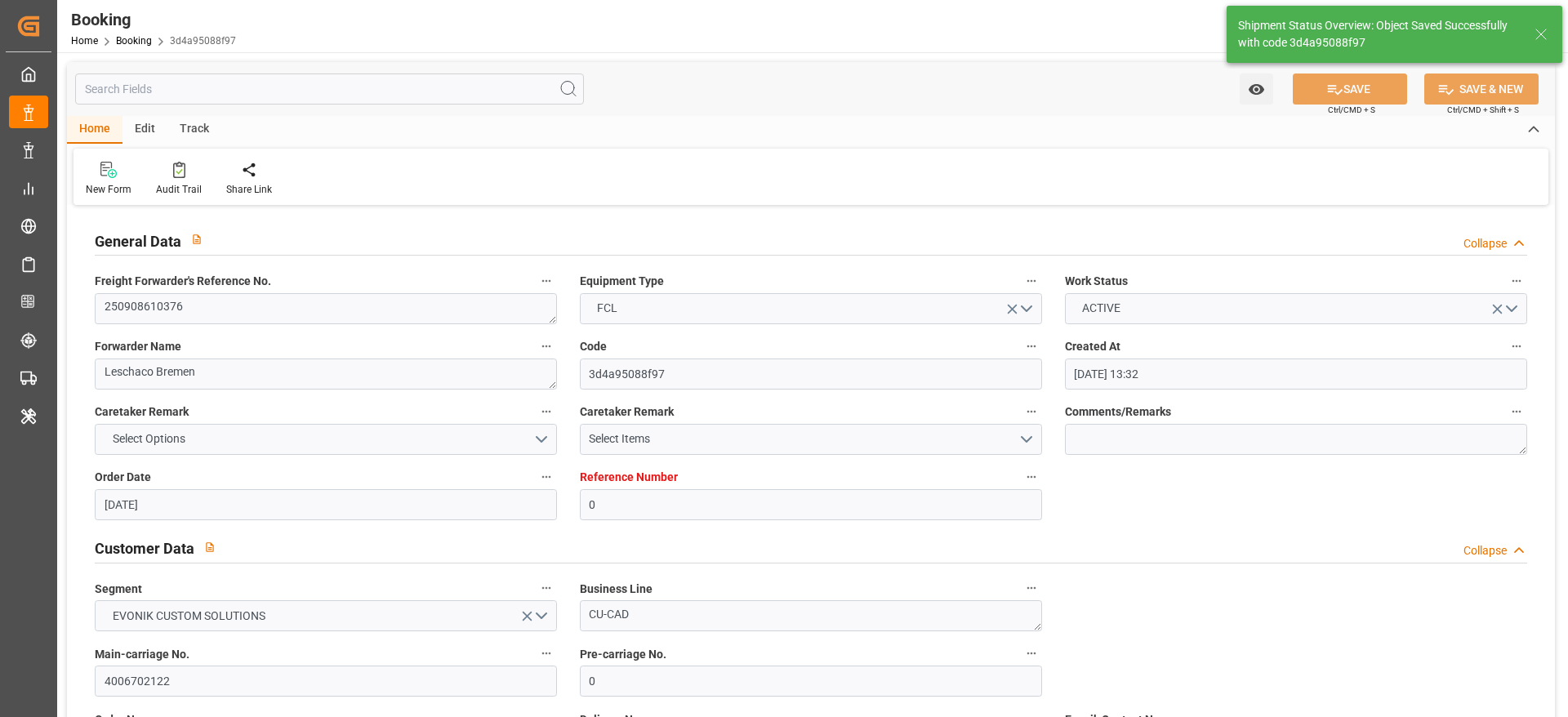
type textarea "NWC/UK North West Continent / UK_CNSGH_COSU_CU-CAD"
type textarea "[PERSON_NAME]"
type textarea "Pod-PodRegionName-businessDivision-businessLine-"
type input "30.09.2025 00:00"
type input "11.11.2025 00:00"
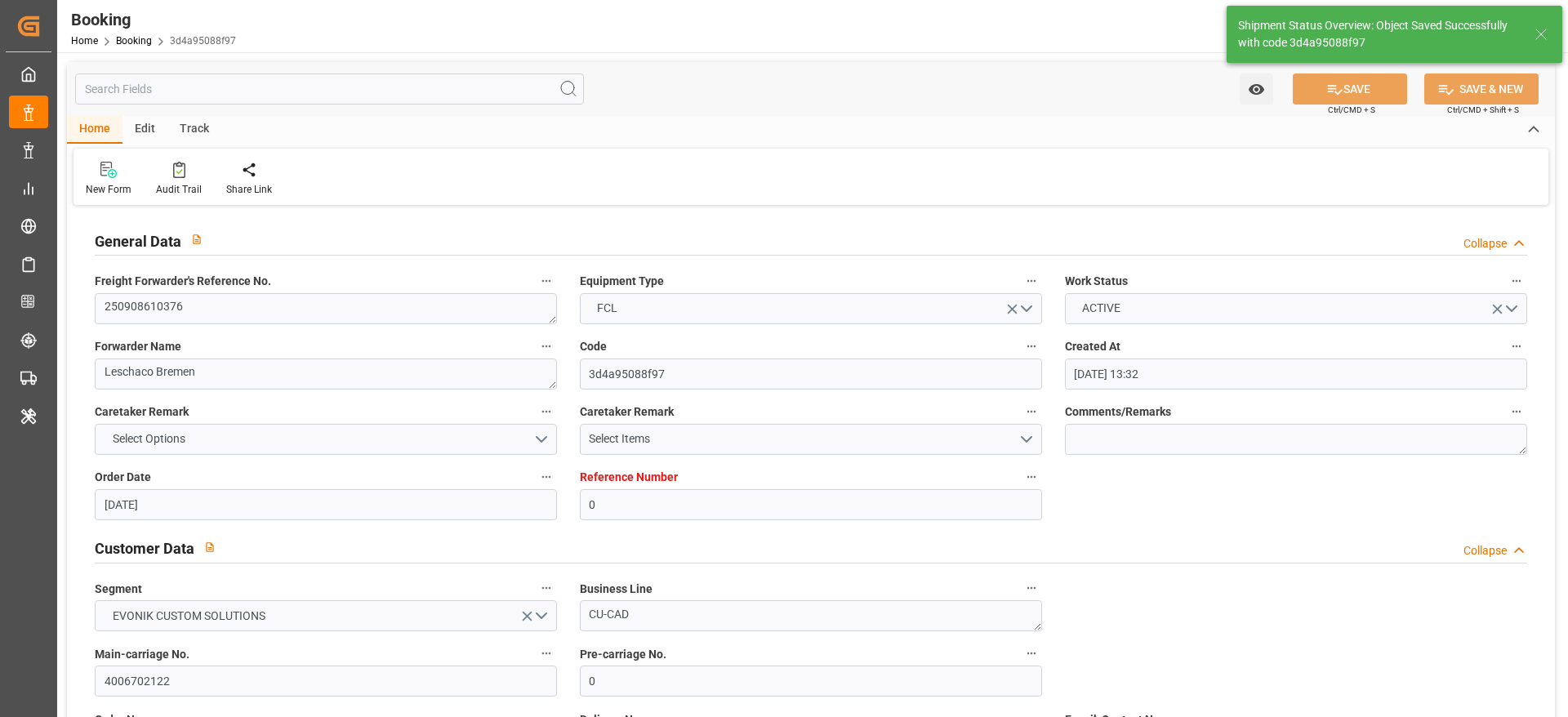
type input "21.08.2025 11:25"
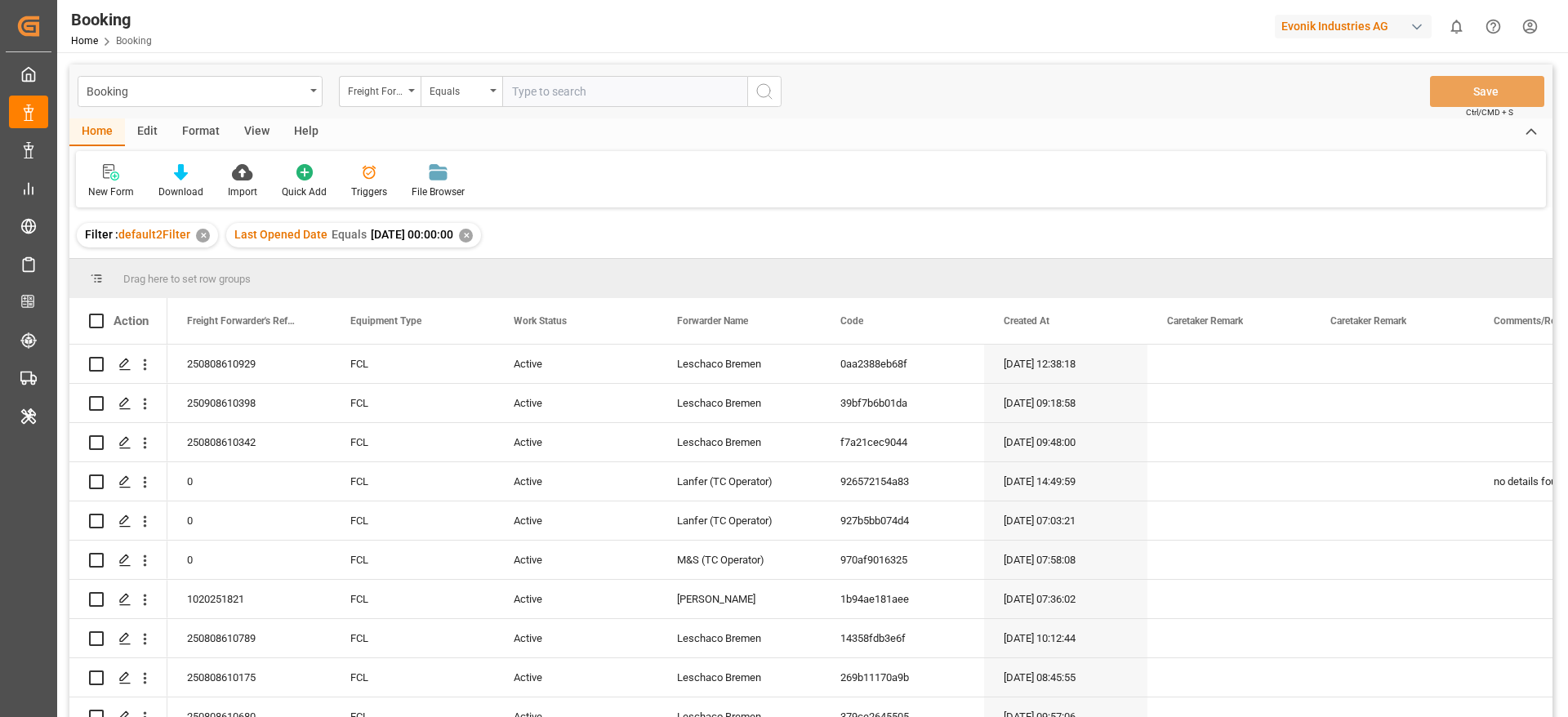
click at [473, 237] on div "✕" at bounding box center [465, 235] width 14 height 14
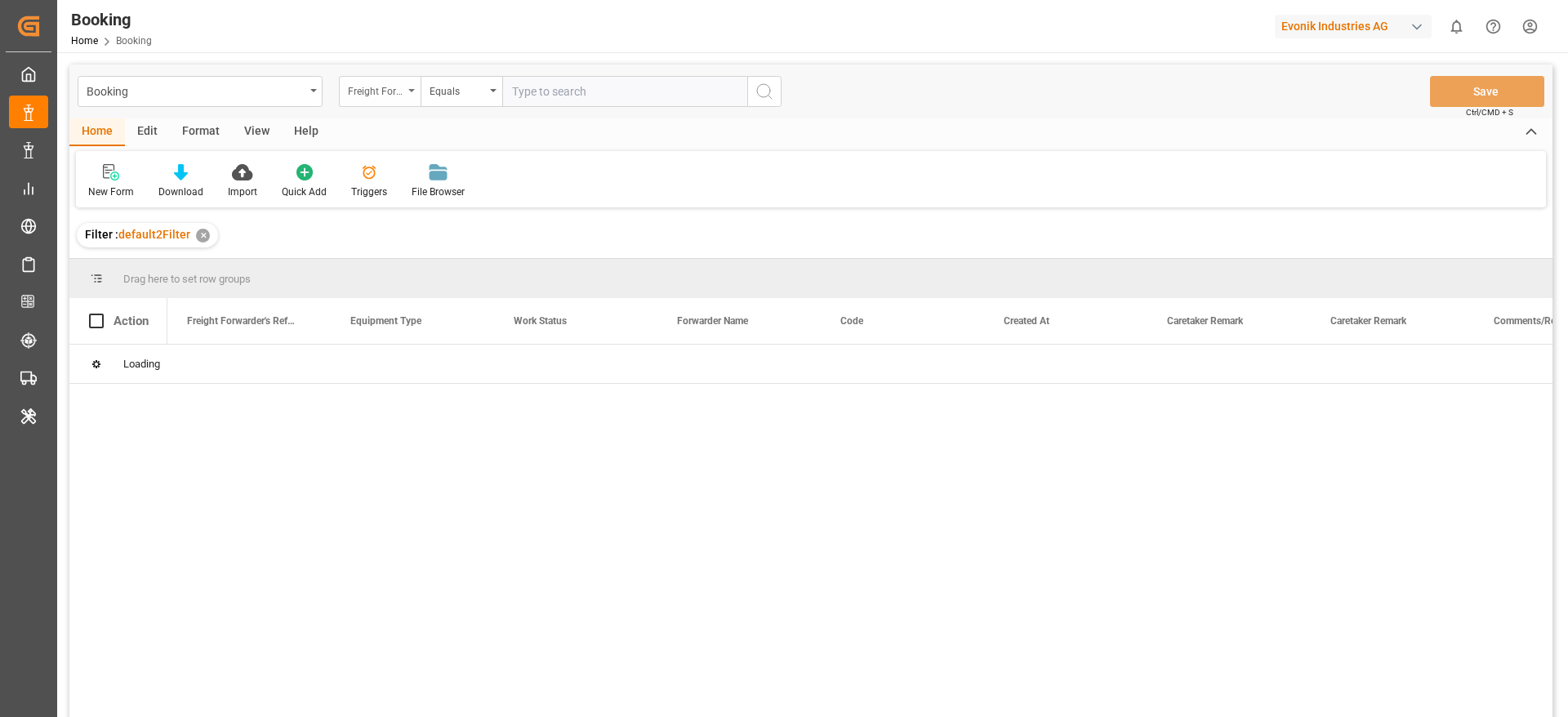
click at [409, 85] on div "Freight Forwarder's Reference No." at bounding box center [379, 91] width 81 height 31
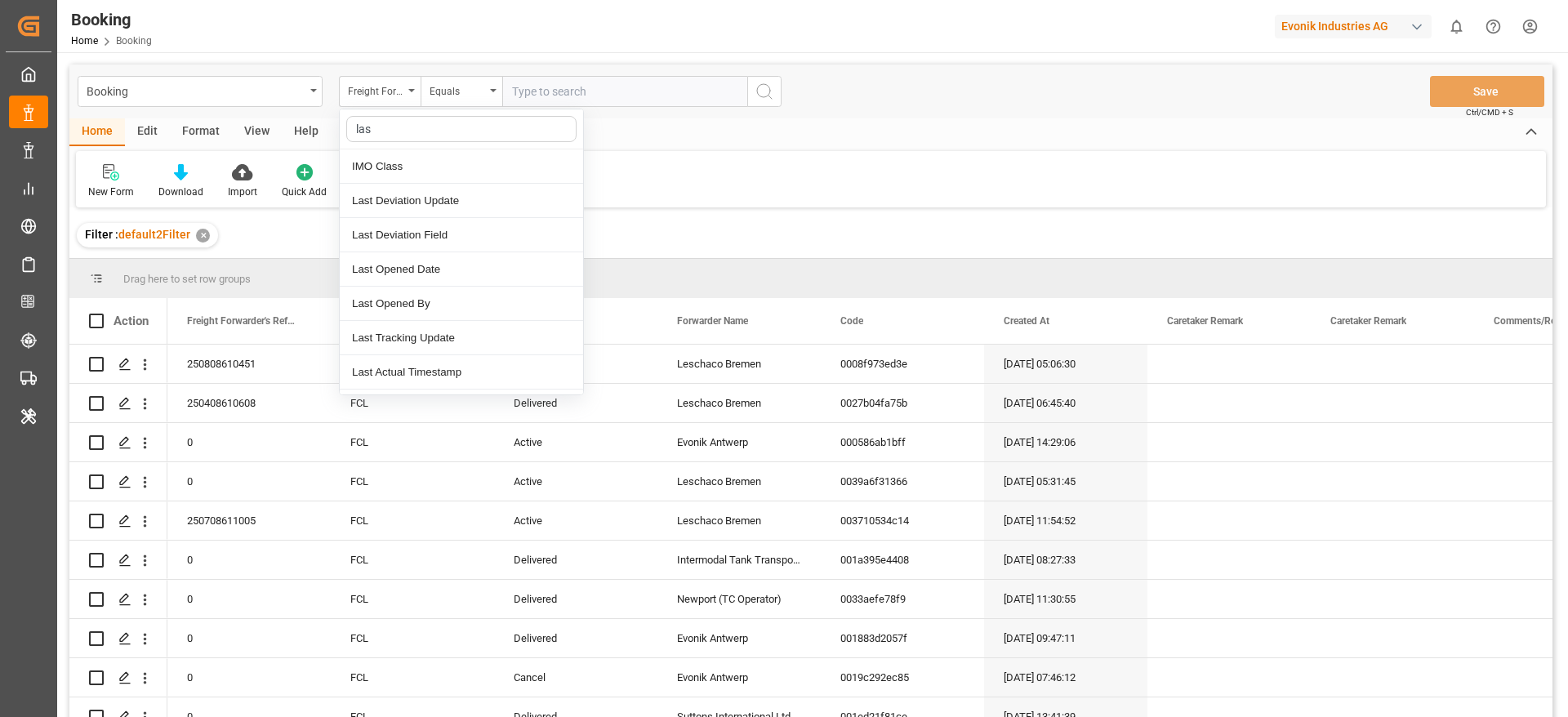
type input "last"
click at [433, 232] on div "Last Opened Date" at bounding box center [461, 234] width 244 height 35
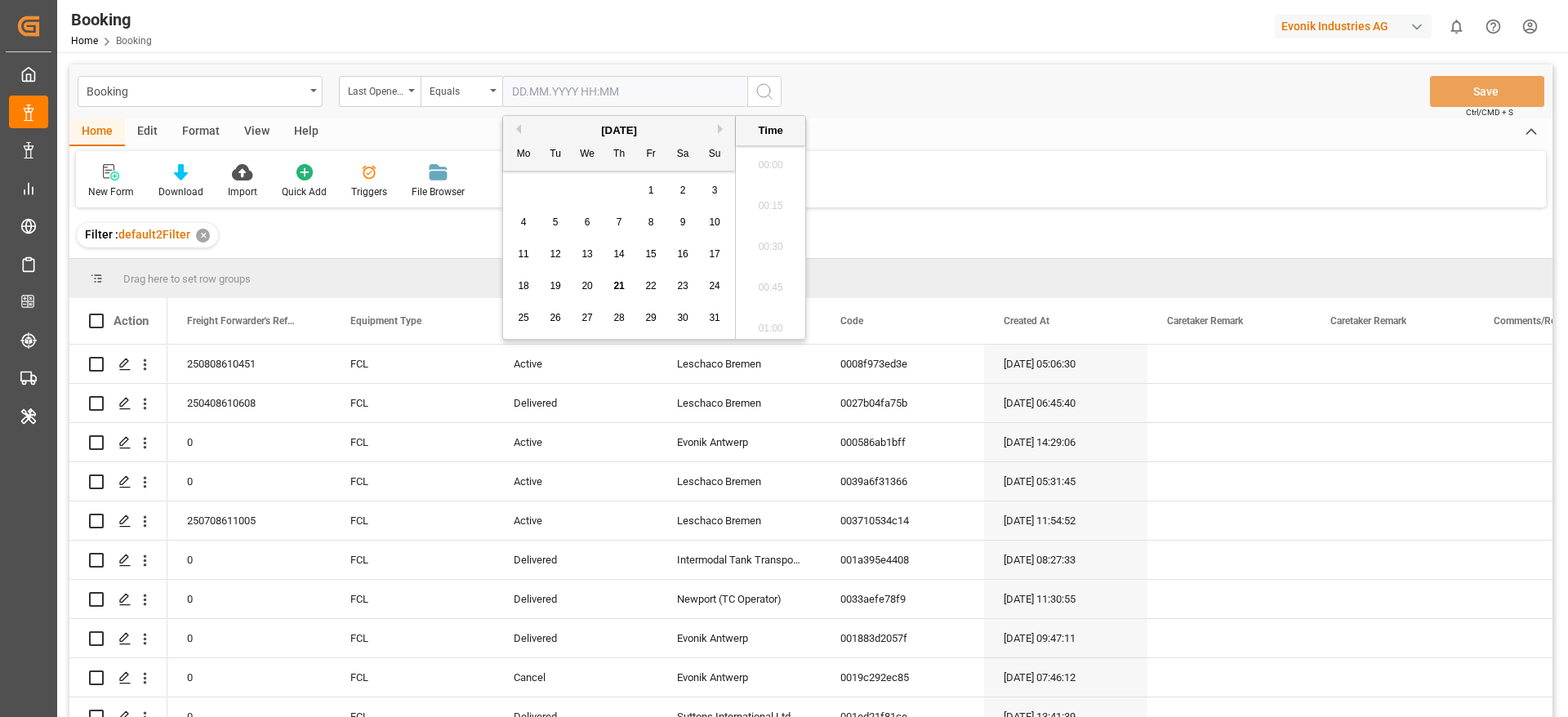
click at [567, 105] on input "text" at bounding box center [625, 91] width 245 height 31
click at [617, 280] on span "21" at bounding box center [618, 286] width 10 height 11
type input "[DATE] 00:00"
click at [773, 90] on icon "search button" at bounding box center [764, 91] width 20 height 20
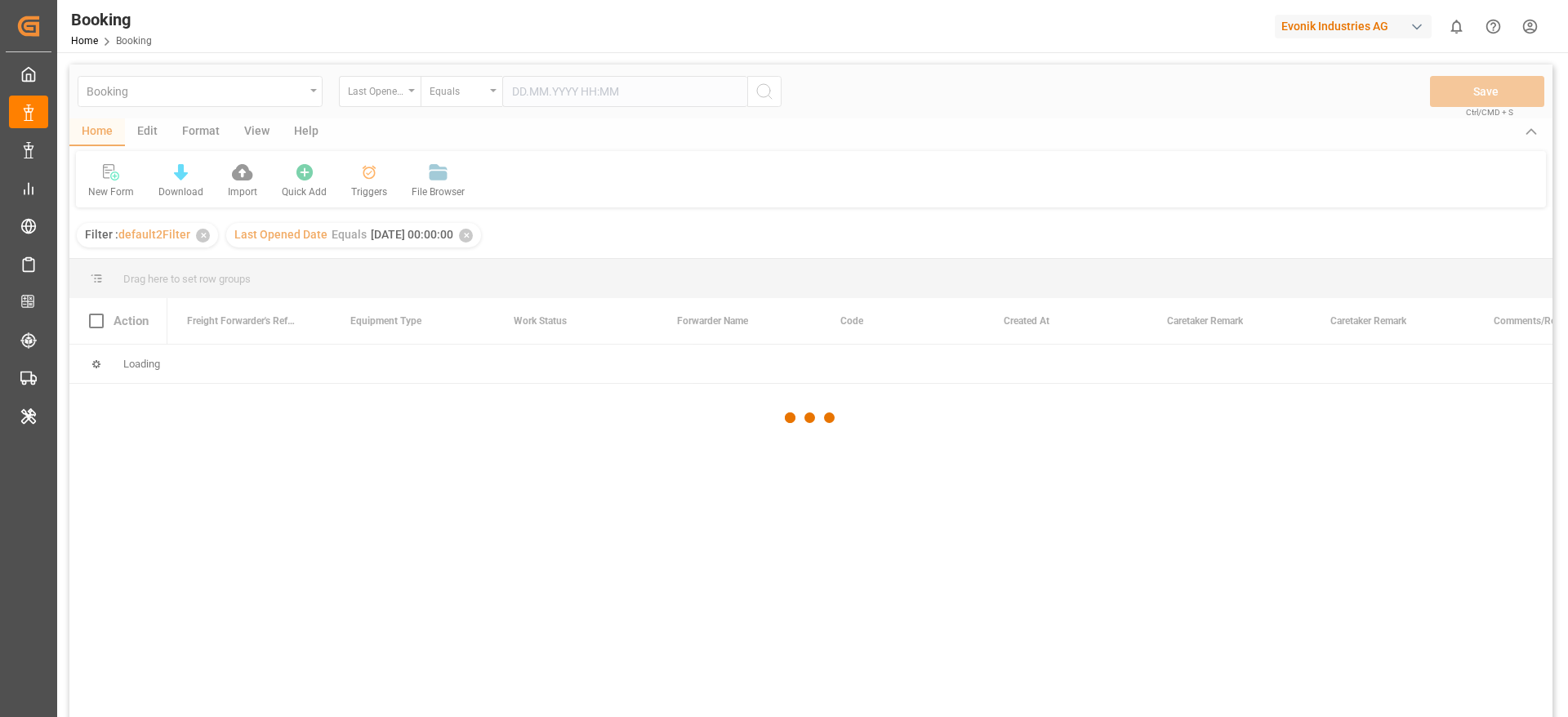
click at [773, 90] on div "Booking Last Opened Date Equals Save Ctrl/CMD + S Home Edit Format View Help Ne…" at bounding box center [811, 412] width 1483 height 696
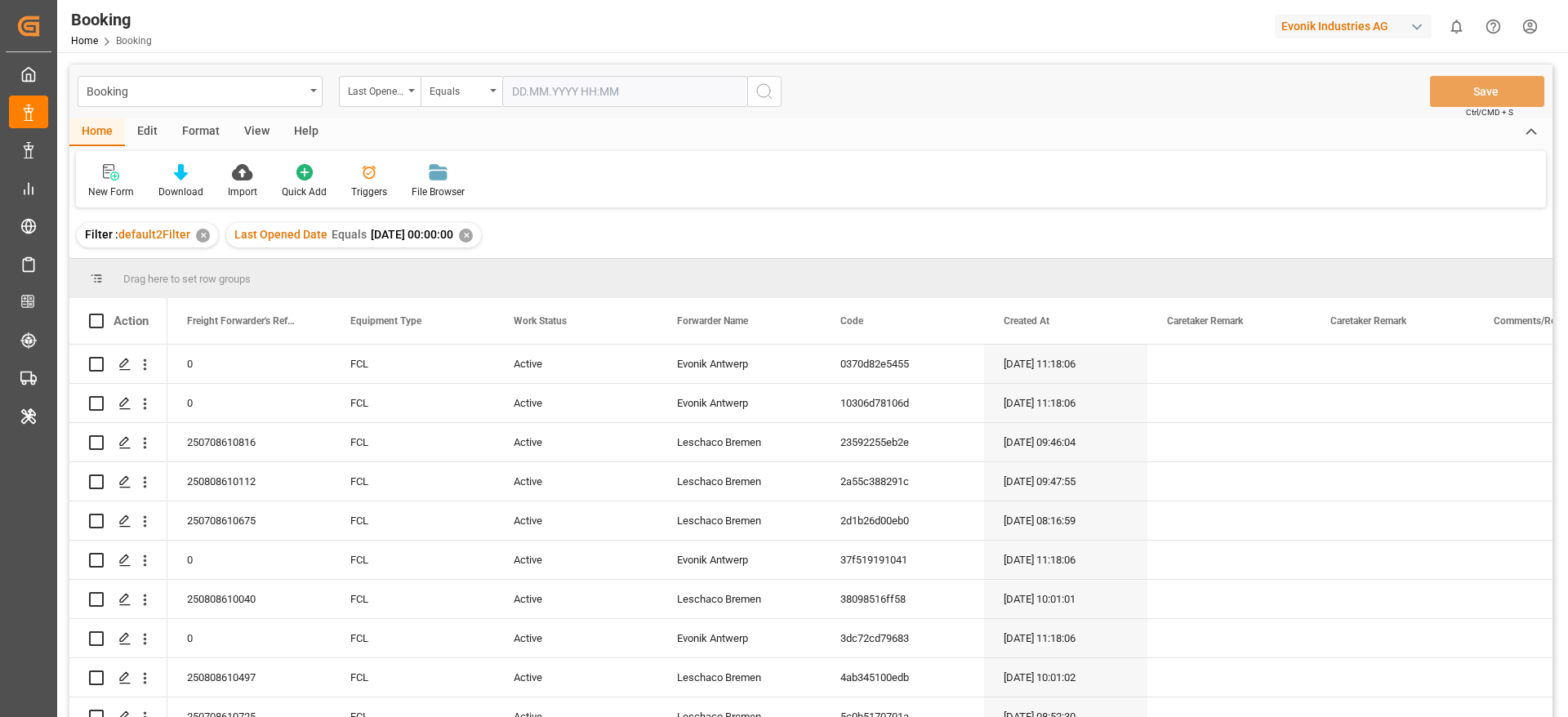
click at [260, 114] on div "Booking Last Opened Date Equals Save Ctrl/CMD + S" at bounding box center [811, 91] width 1483 height 54
click at [257, 126] on div "View" at bounding box center [256, 133] width 49 height 28
click at [110, 186] on div "Default" at bounding box center [104, 192] width 32 height 15
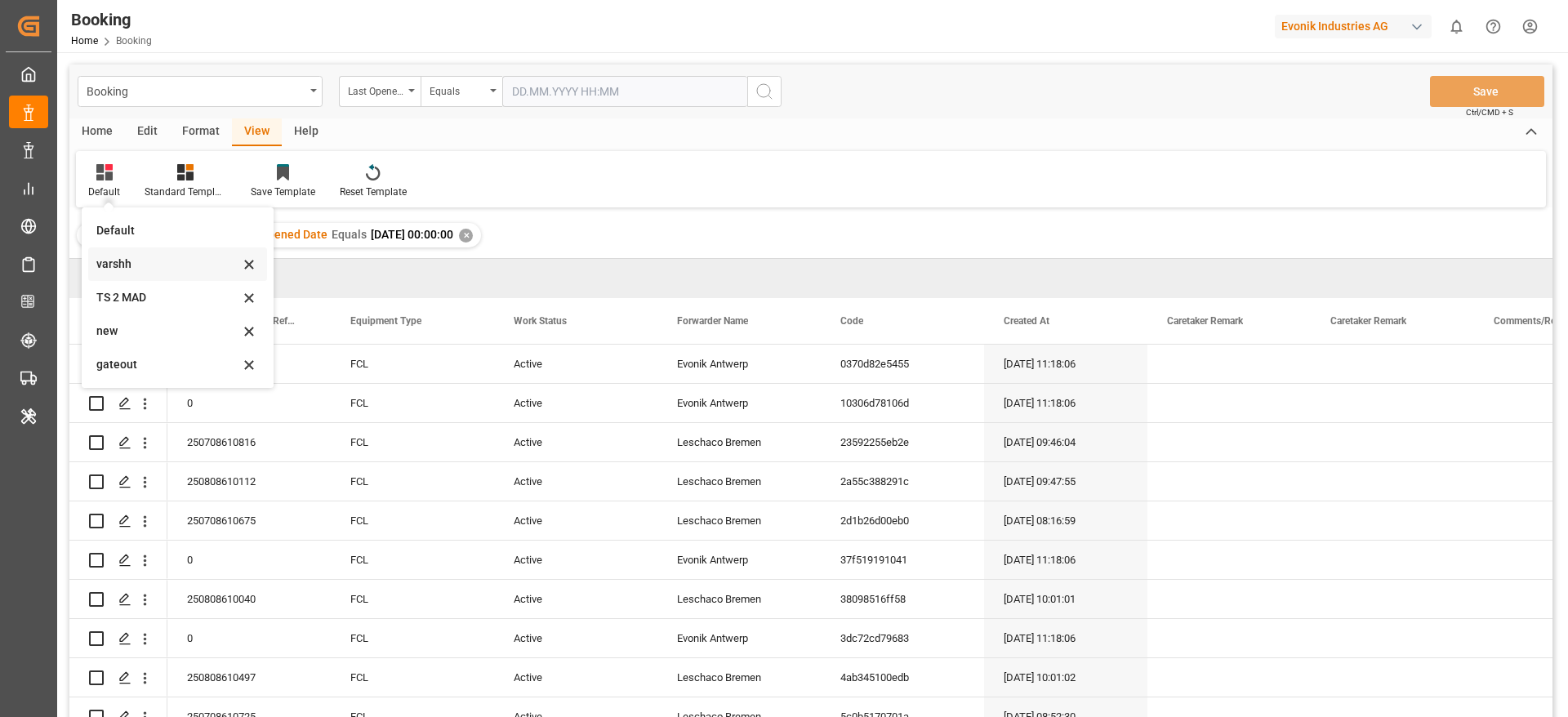
click at [115, 248] on div "varshh" at bounding box center [177, 264] width 179 height 34
click at [115, 248] on div "Filter : default2Filter ✕ Last Opened Date Equals [DATE] 00:00:00 ✕" at bounding box center [811, 234] width 1483 height 46
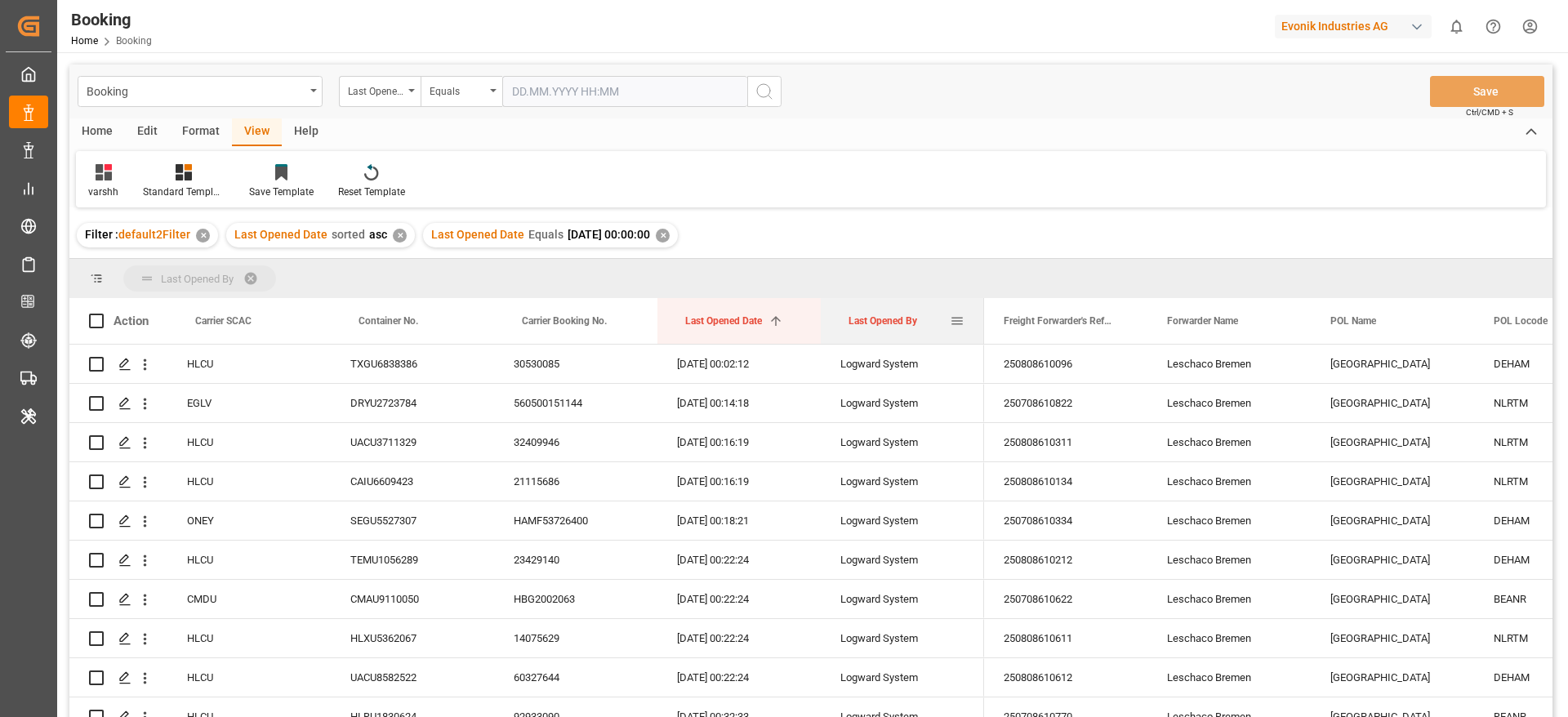
drag, startPoint x: 882, startPoint y: 326, endPoint x: 881, endPoint y: 297, distance: 29.0
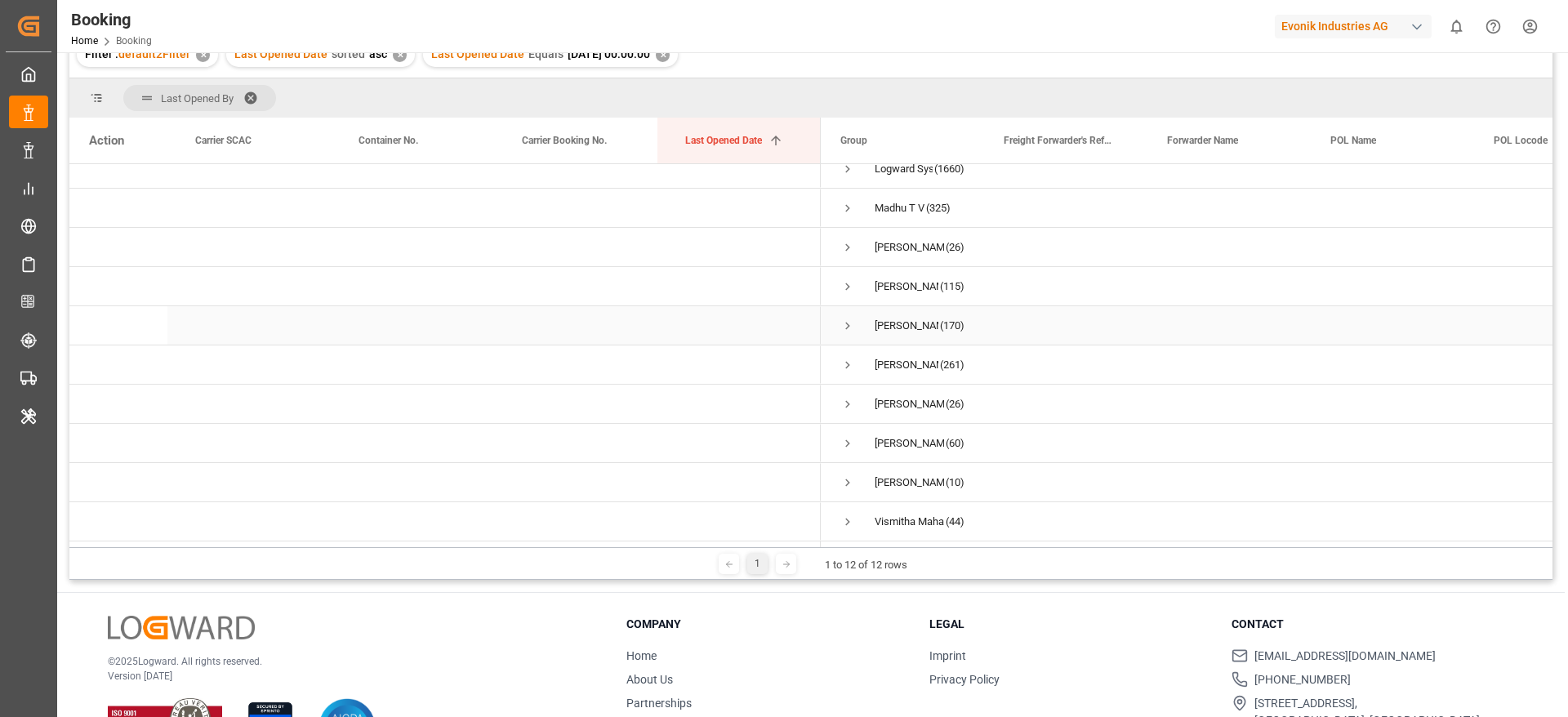
scroll to position [181, 0]
click at [958, 271] on span "(115)" at bounding box center [953, 286] width 24 height 37
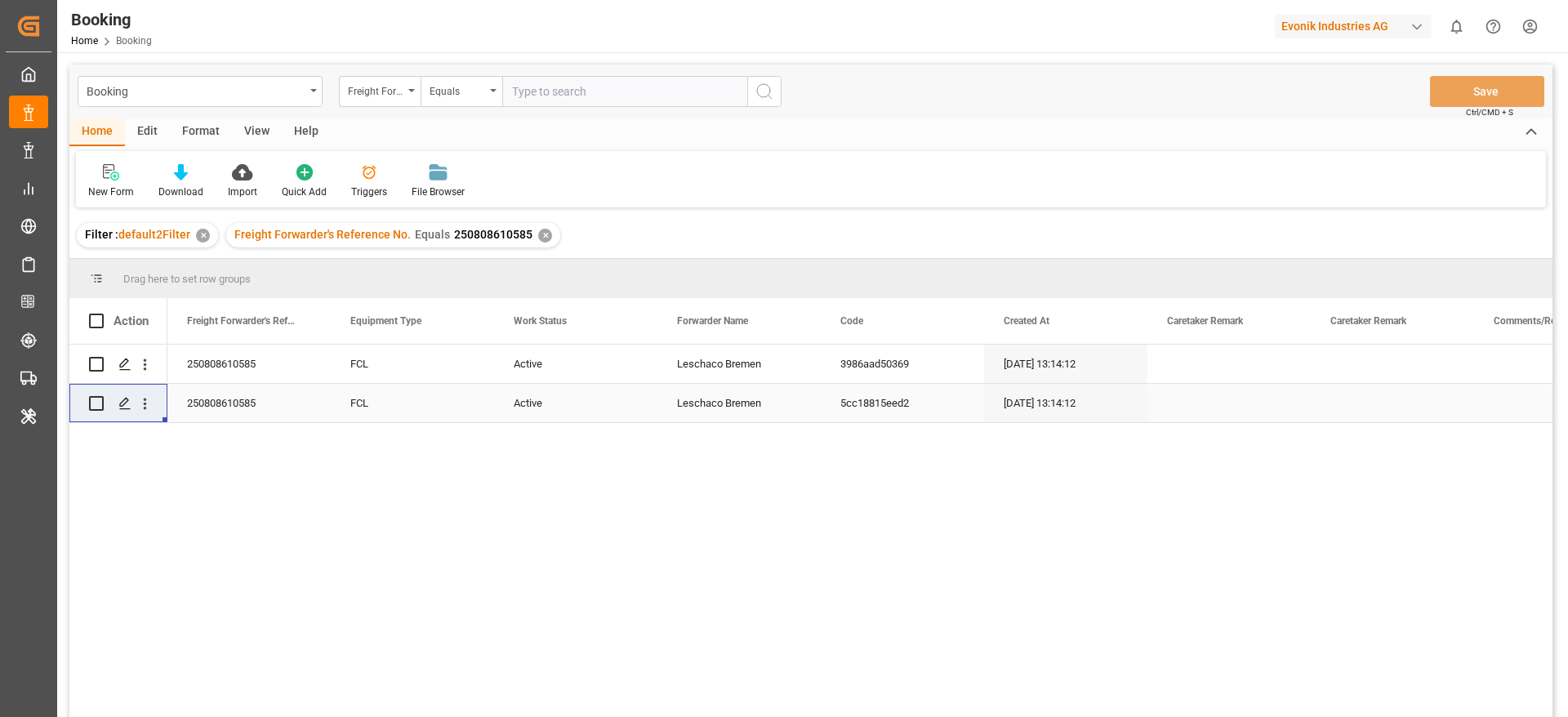
click at [538, 232] on div "✕" at bounding box center [544, 235] width 14 height 14
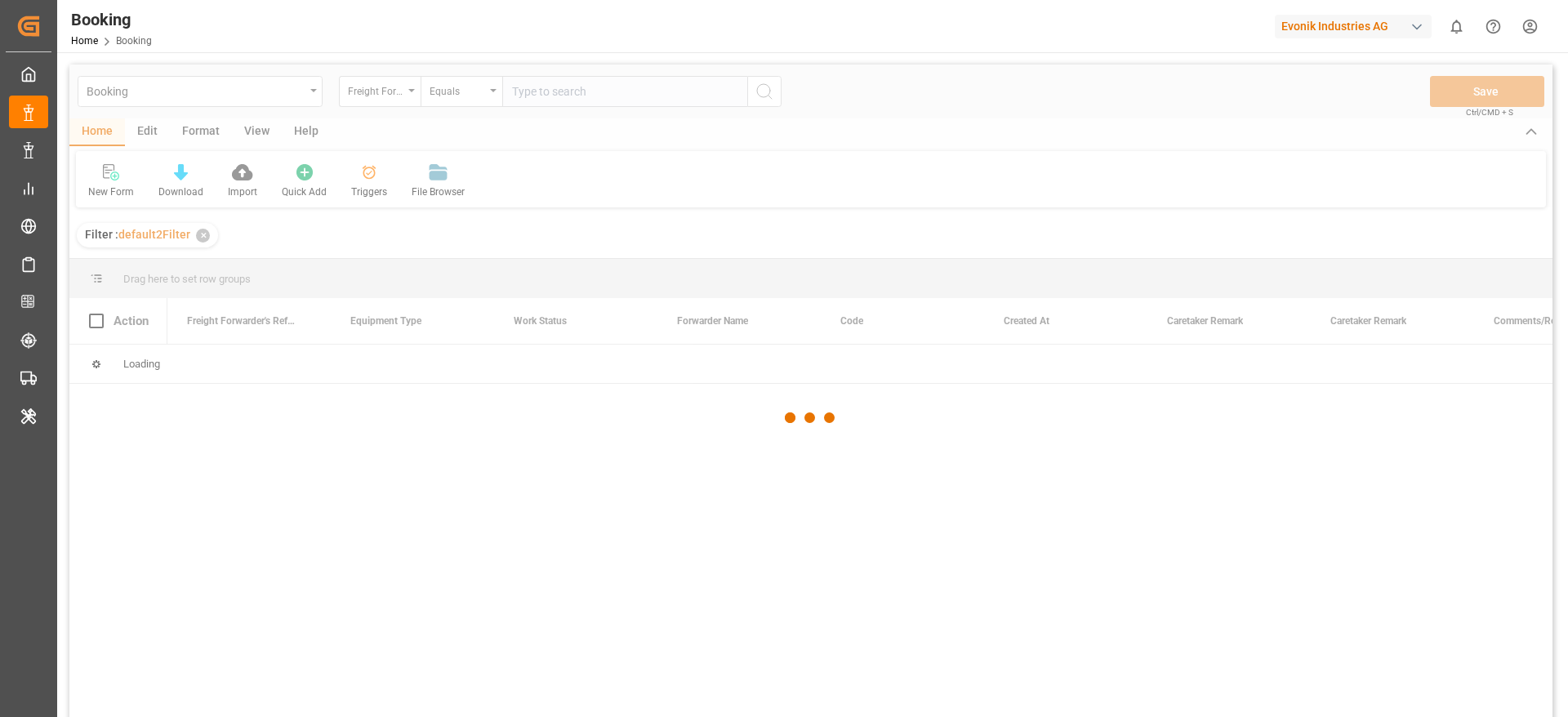
click at [537, 232] on div at bounding box center [811, 417] width 1483 height 707
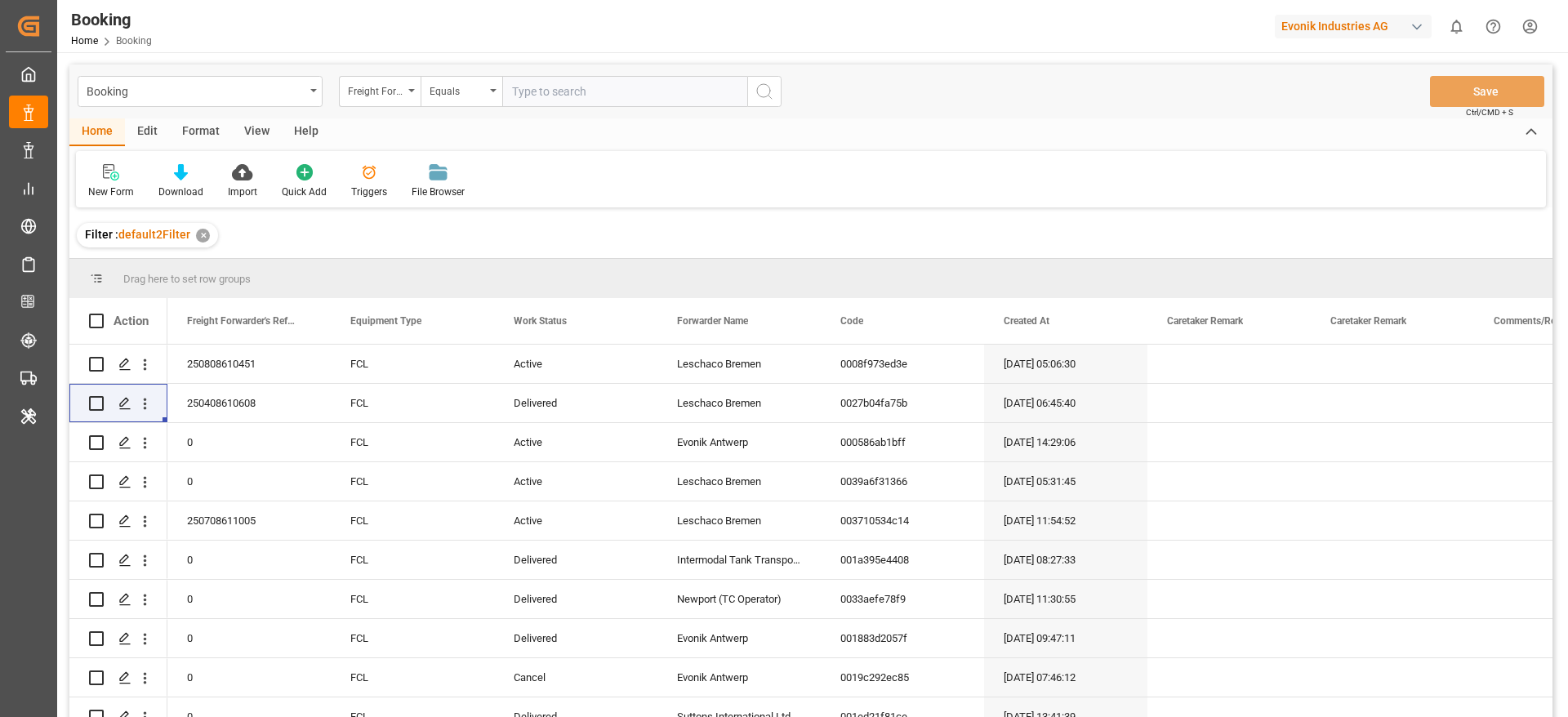
paste input "250908610376"
click at [571, 95] on input "250908610376" at bounding box center [625, 91] width 245 height 31
type input "250908610376"
click at [770, 91] on circle "search button" at bounding box center [764, 91] width 13 height 13
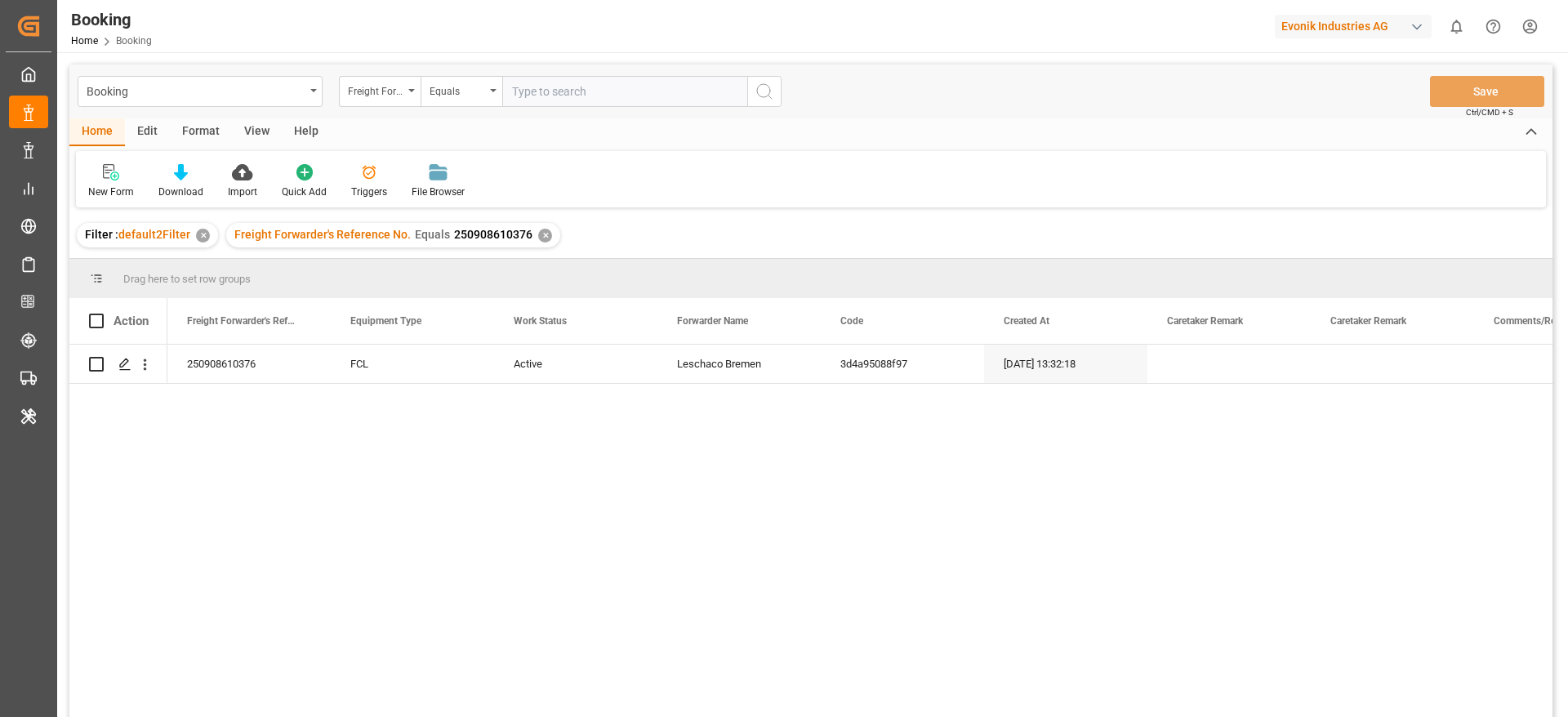
click at [538, 235] on div "✕" at bounding box center [544, 235] width 14 height 14
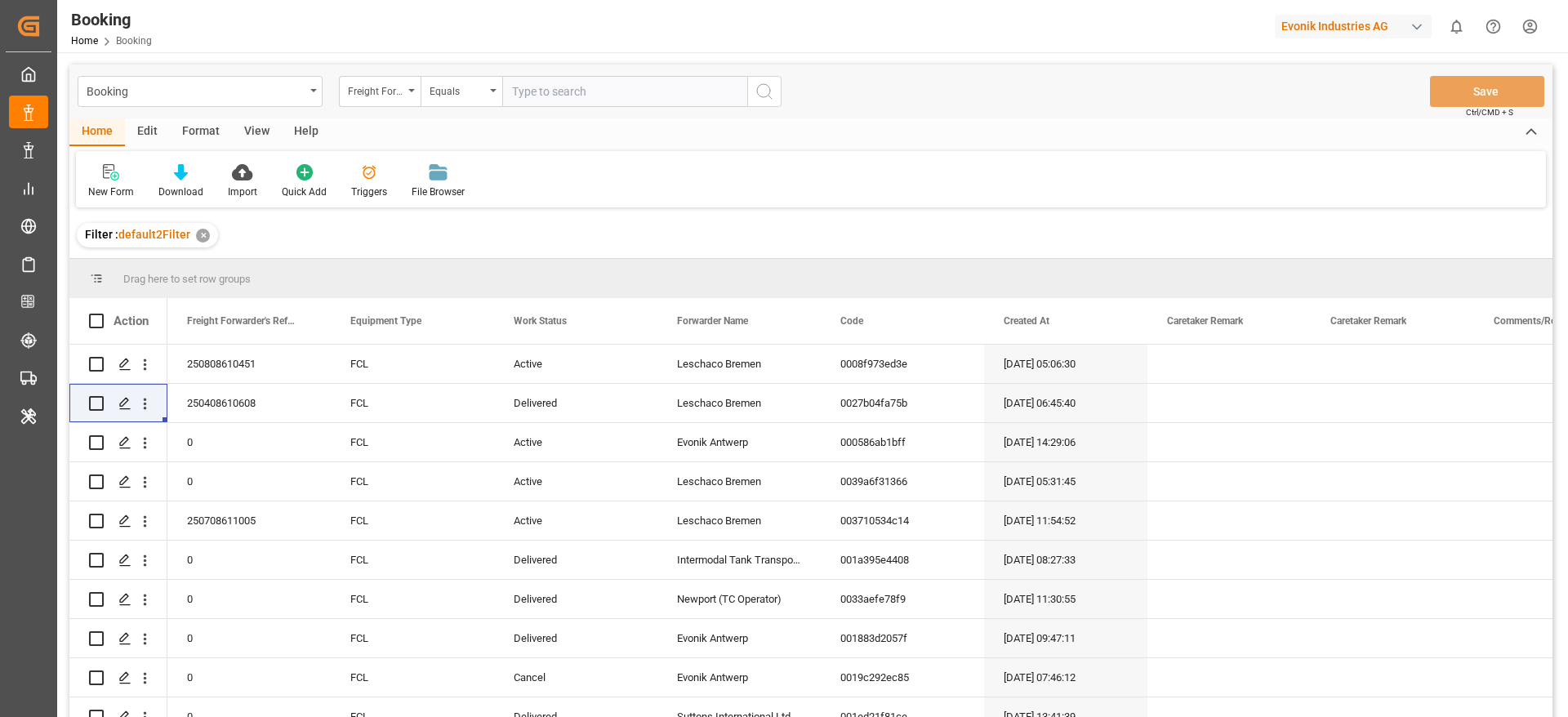
paste input "250908610126"
click at [569, 101] on input "250908610126" at bounding box center [625, 91] width 245 height 31
type input "250908610126"
click at [758, 81] on icon "search button" at bounding box center [764, 91] width 20 height 20
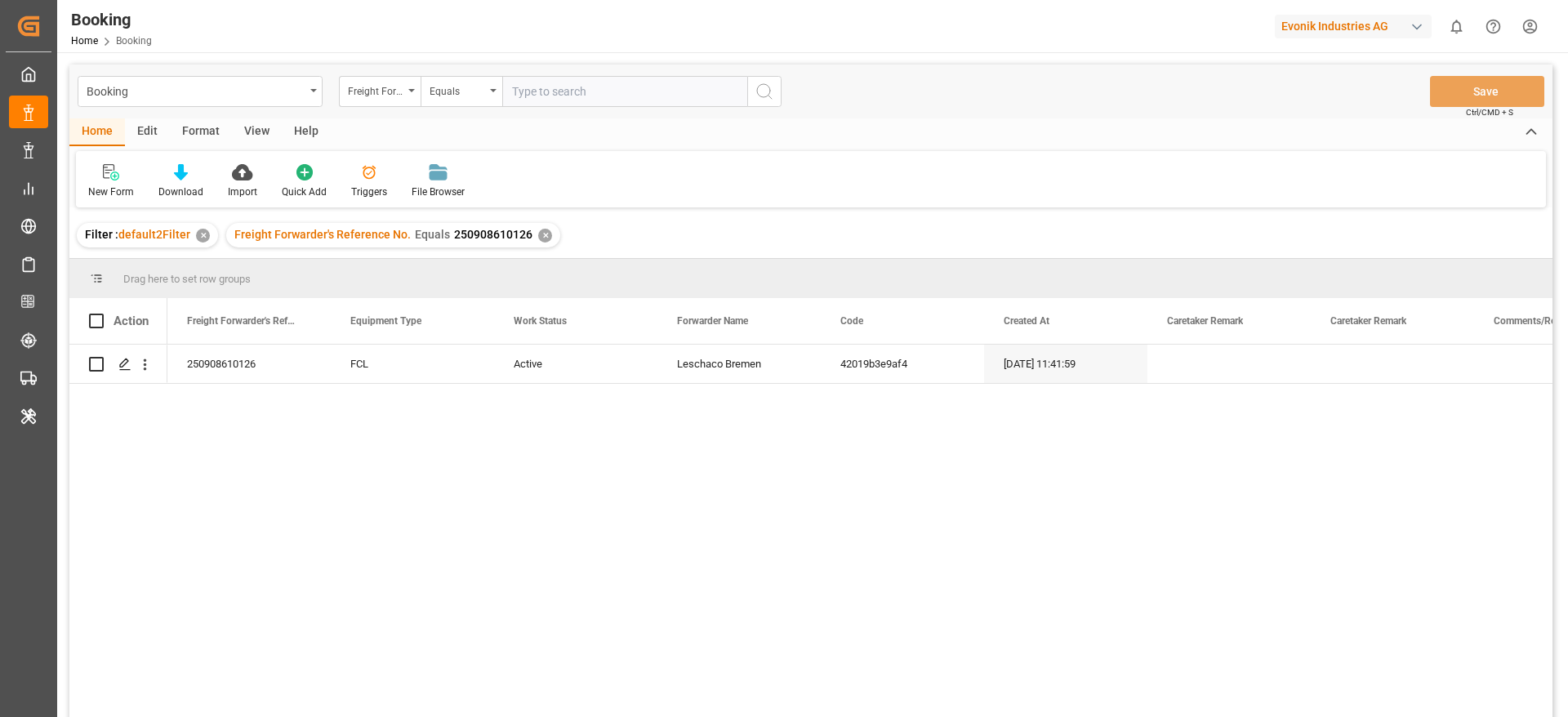
click at [539, 232] on div "✕" at bounding box center [544, 235] width 14 height 14
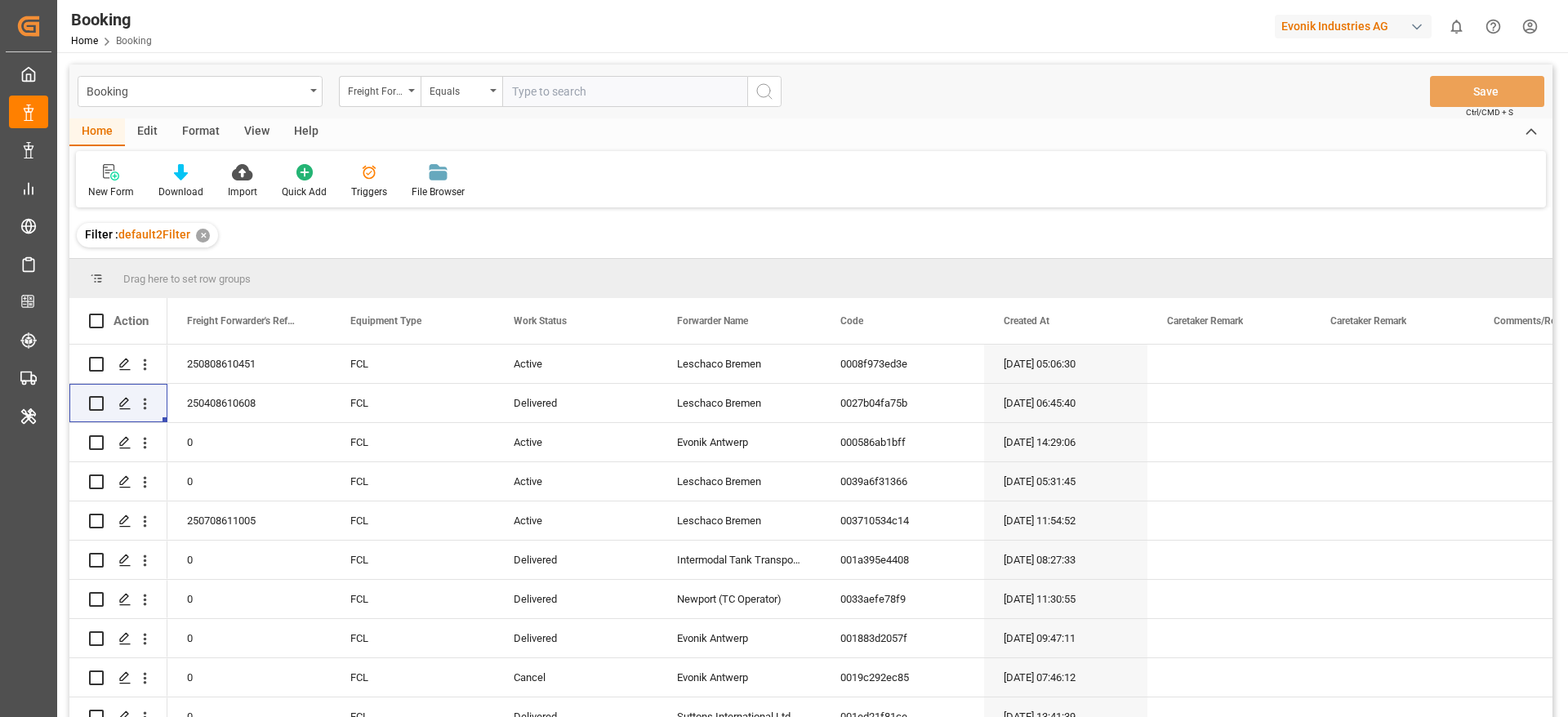
paste input "250808610268"
click at [554, 87] on input "250808610268" at bounding box center [625, 91] width 245 height 31
type input "250808610268"
click at [762, 91] on icon "search button" at bounding box center [764, 91] width 20 height 20
click at [762, 91] on div "Booking Freight Forwarder's Reference No. Equals Save Ctrl/CMD + S Home Edit Fo…" at bounding box center [811, 412] width 1483 height 696
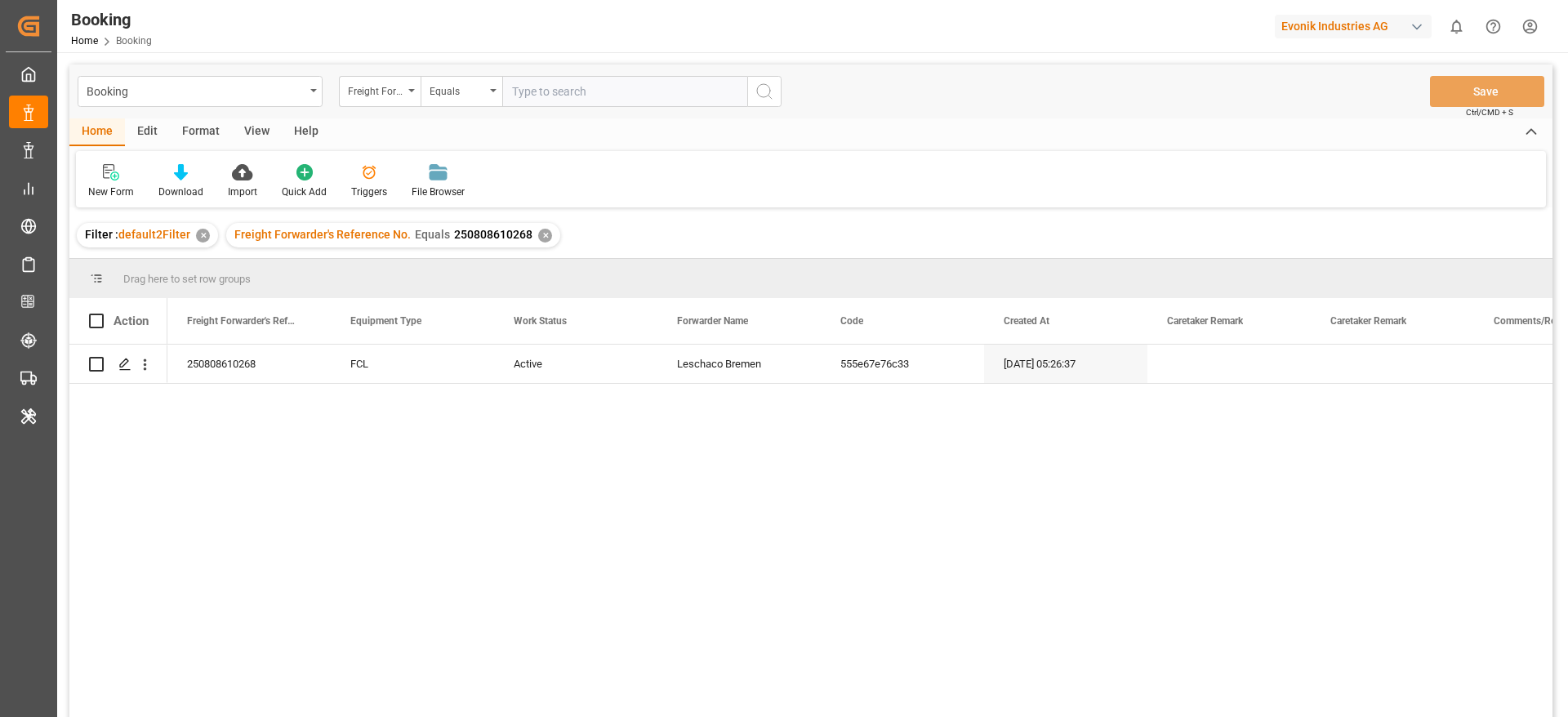
click at [538, 234] on div "✕" at bounding box center [544, 235] width 14 height 14
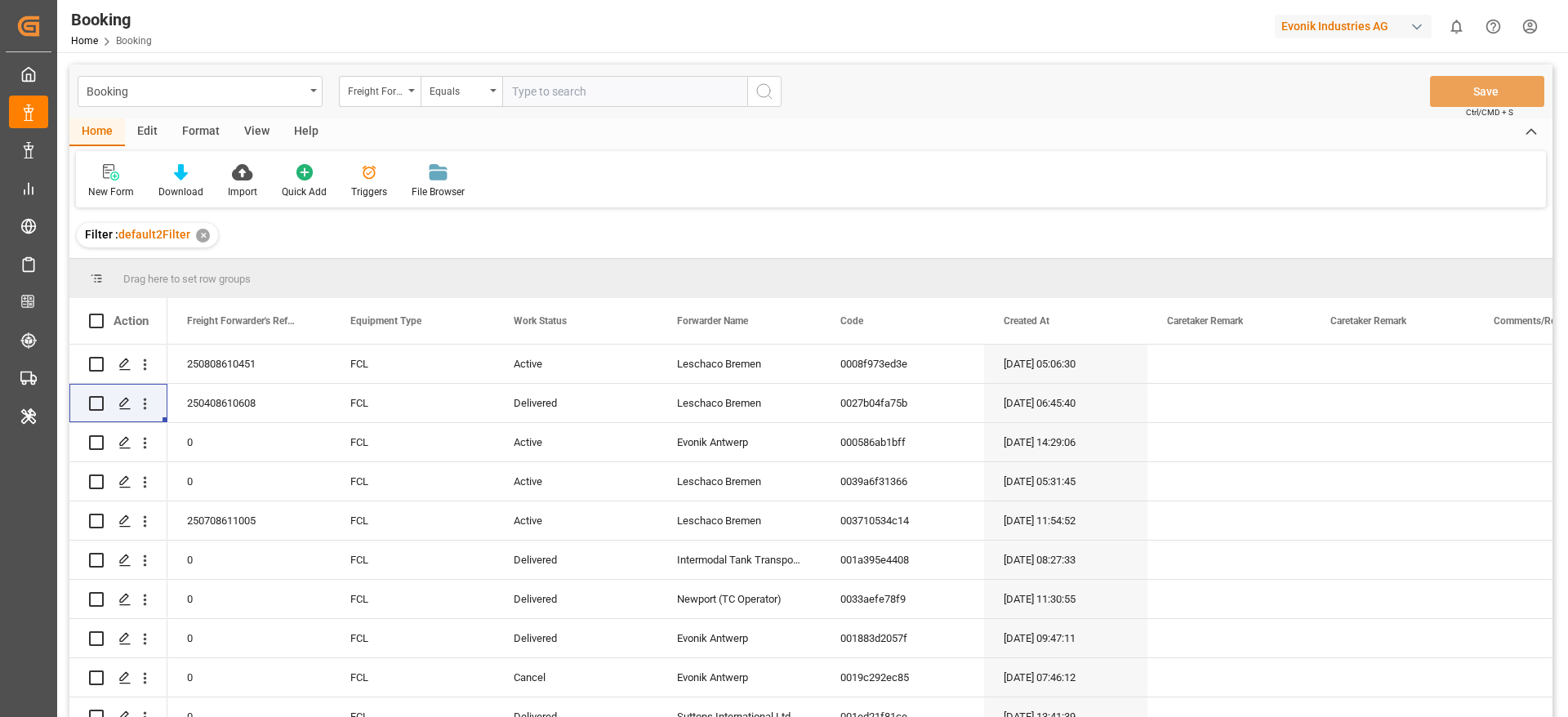
click at [580, 79] on input "text" at bounding box center [625, 91] width 245 height 31
paste input "250908610440"
type input "250908610440"
click at [775, 97] on button "search button" at bounding box center [764, 91] width 35 height 31
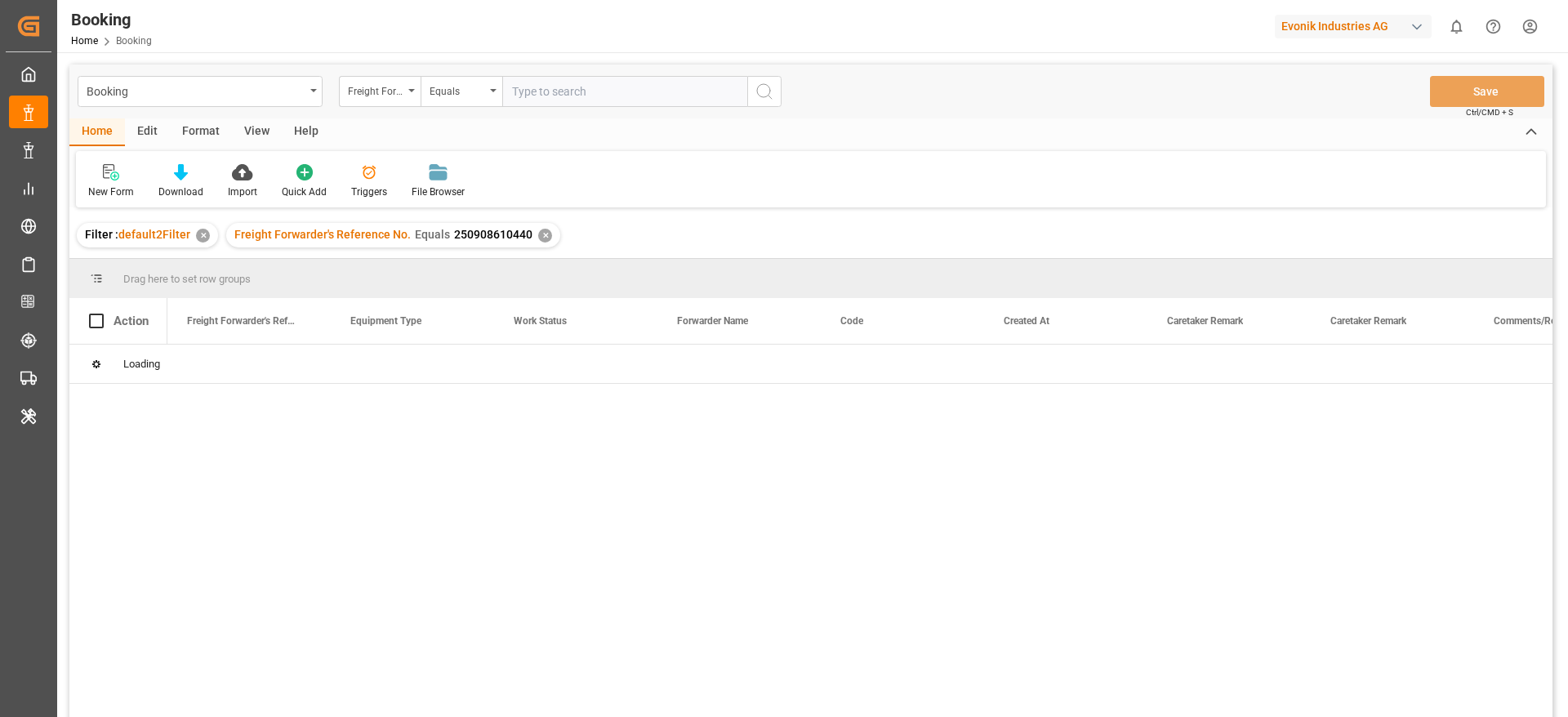
click at [775, 97] on div "Booking Freight Forwarder's Reference No. Equals Save Ctrl/CMD + S Home Edit Fo…" at bounding box center [811, 412] width 1483 height 696
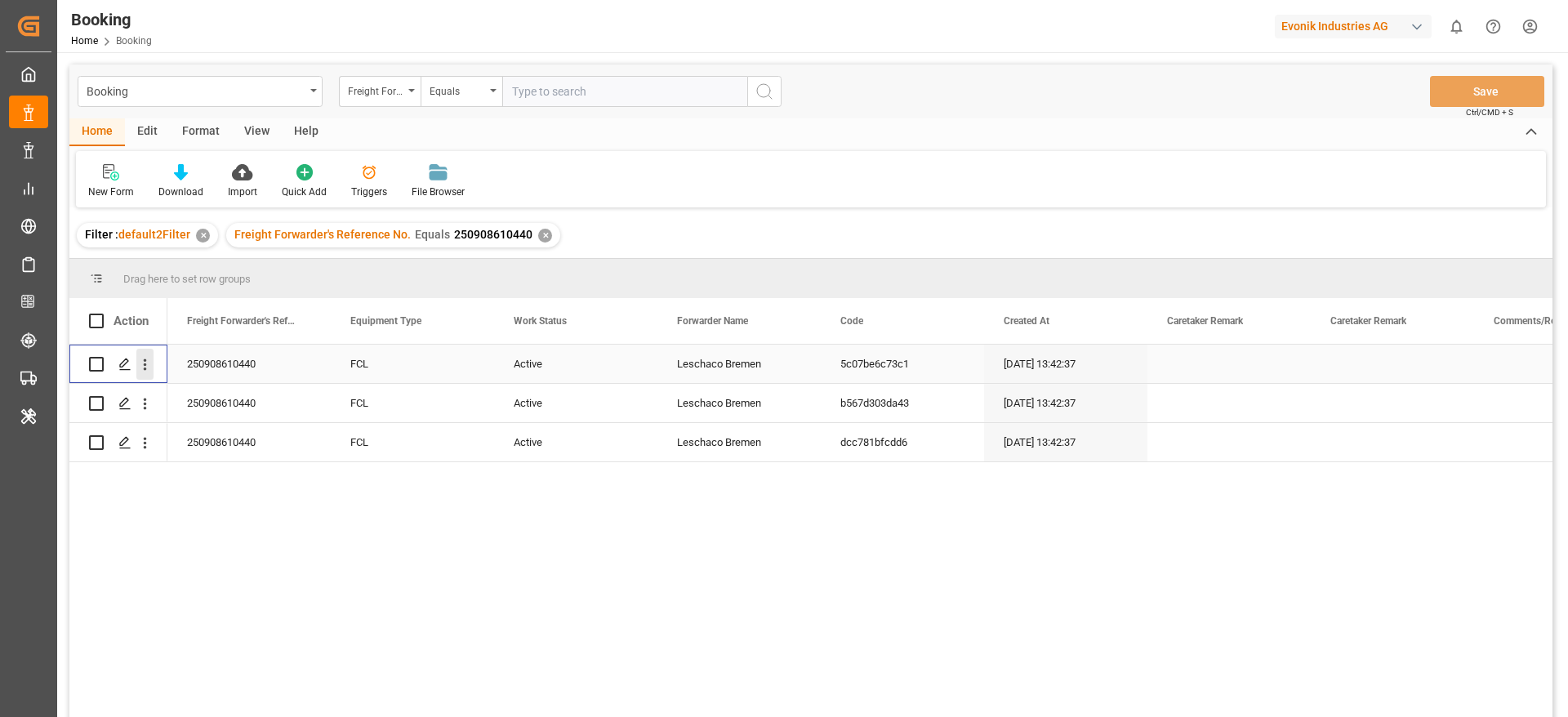
click at [146, 372] on icon "open menu" at bounding box center [145, 364] width 17 height 17
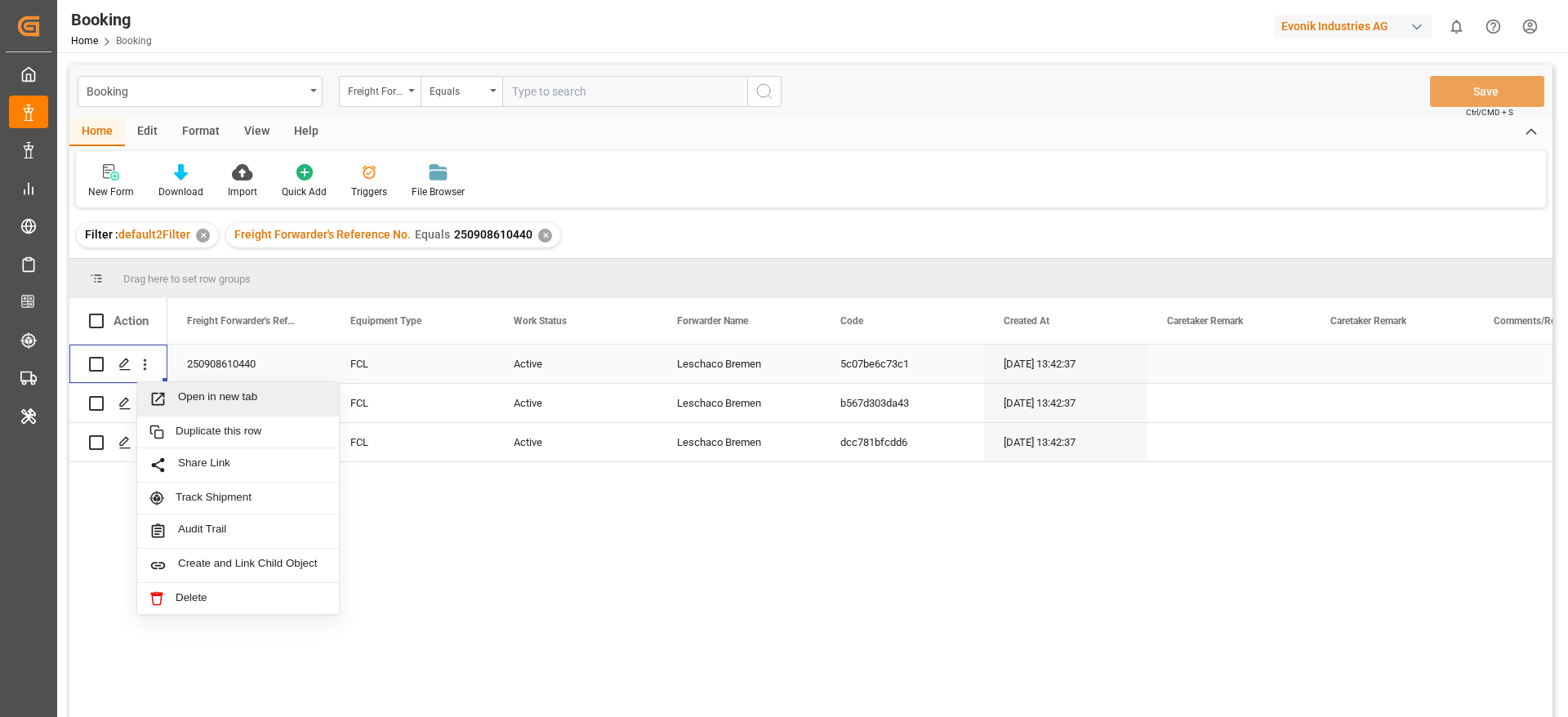
click at [185, 388] on div "Open in new tab" at bounding box center [238, 399] width 202 height 35
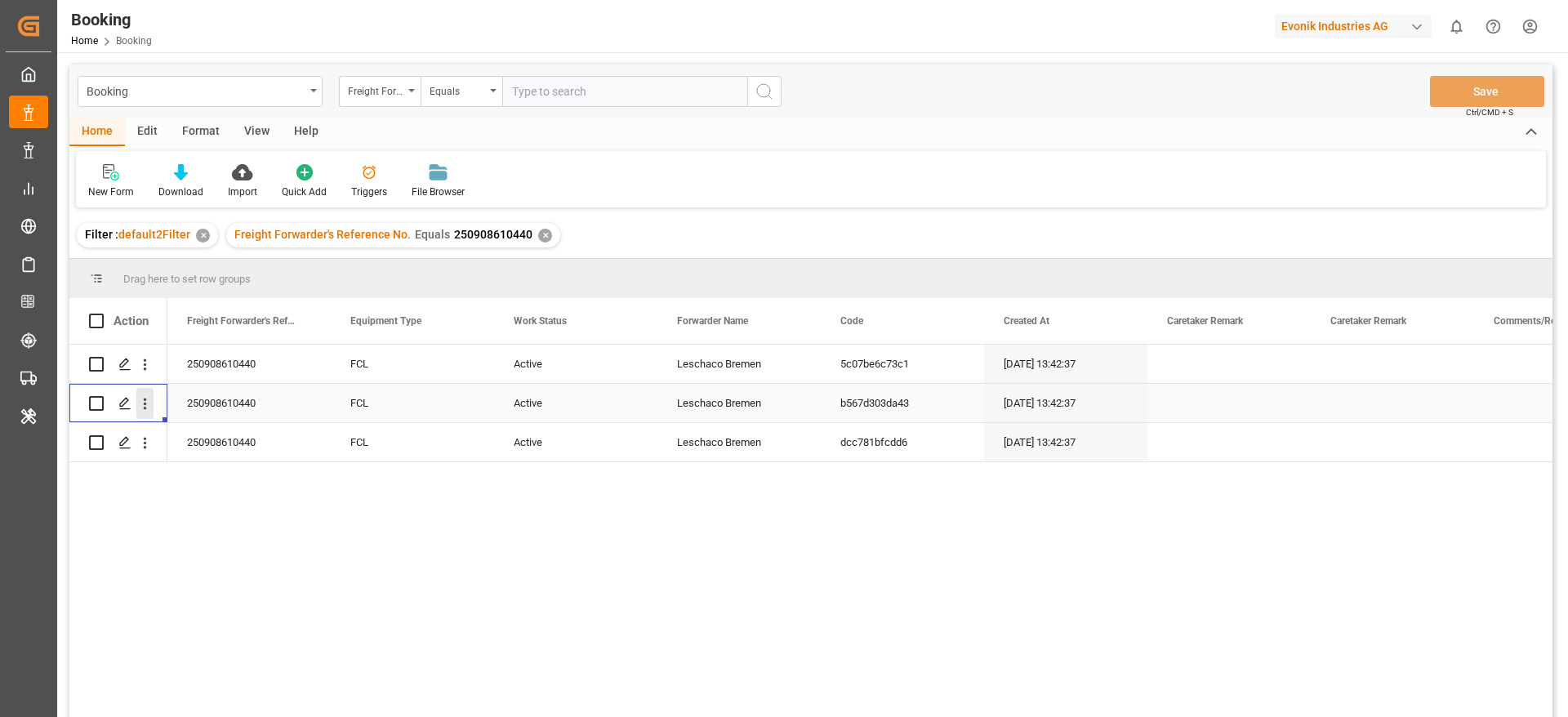
click at [148, 406] on icon "open menu" at bounding box center [145, 403] width 17 height 17
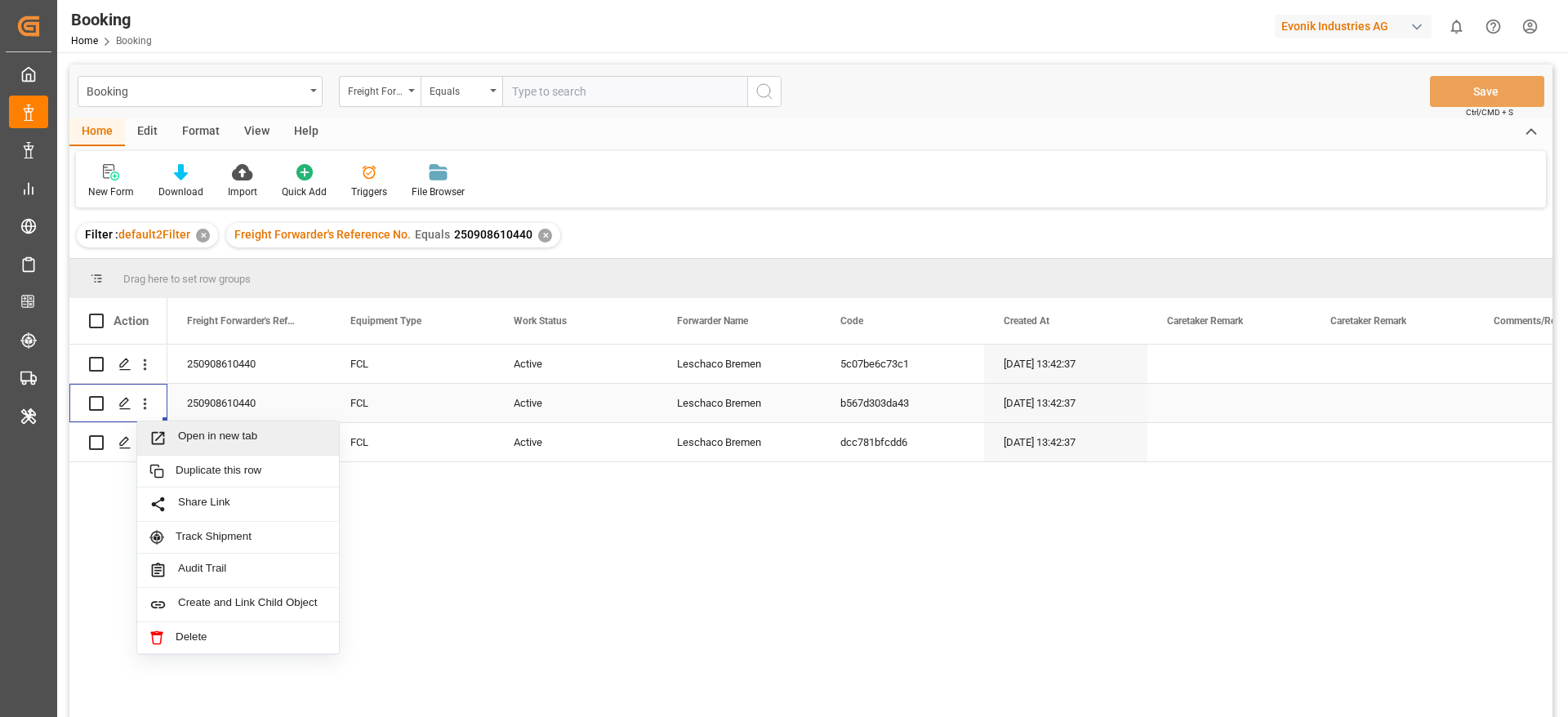
click at [202, 426] on div "Open in new tab" at bounding box center [238, 438] width 202 height 35
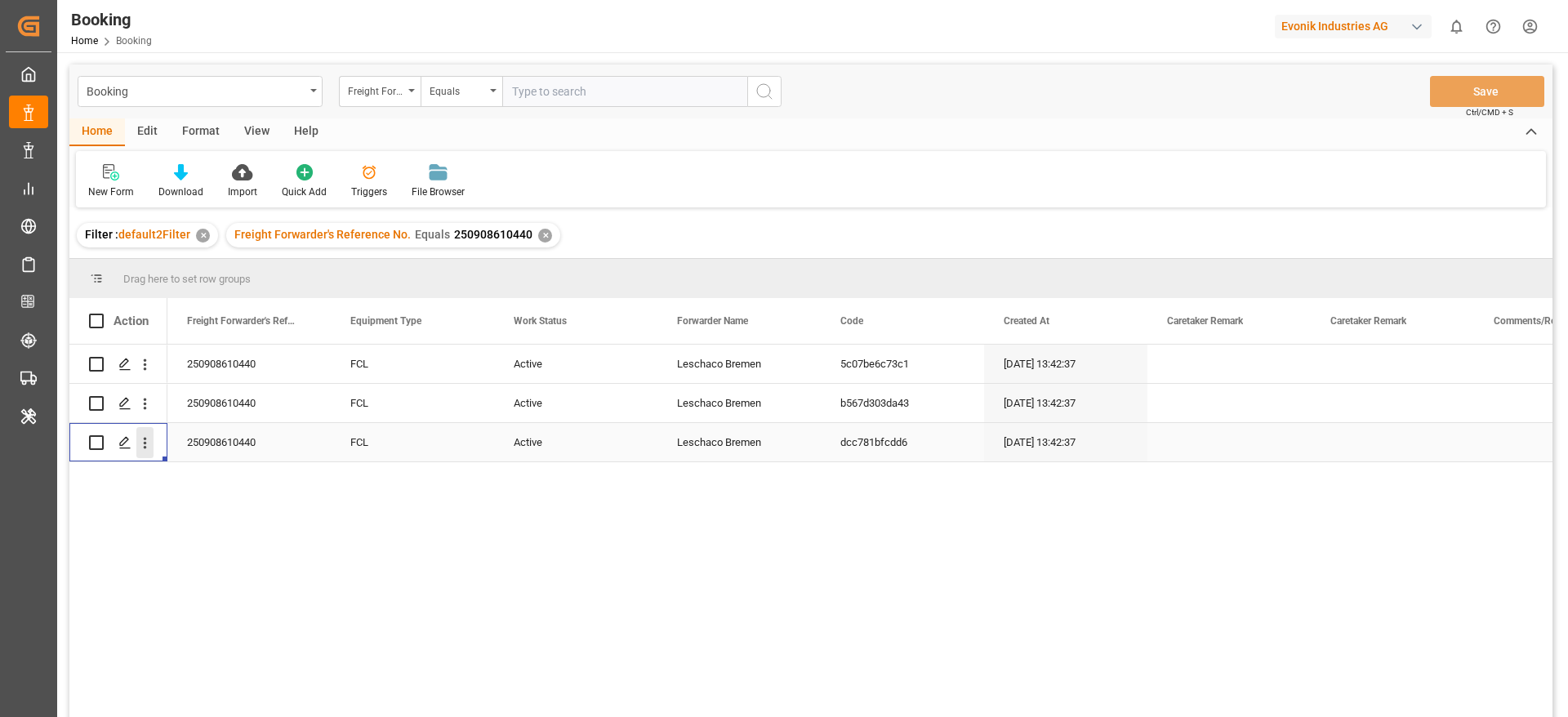
click at [140, 443] on icon "open menu" at bounding box center [145, 443] width 17 height 17
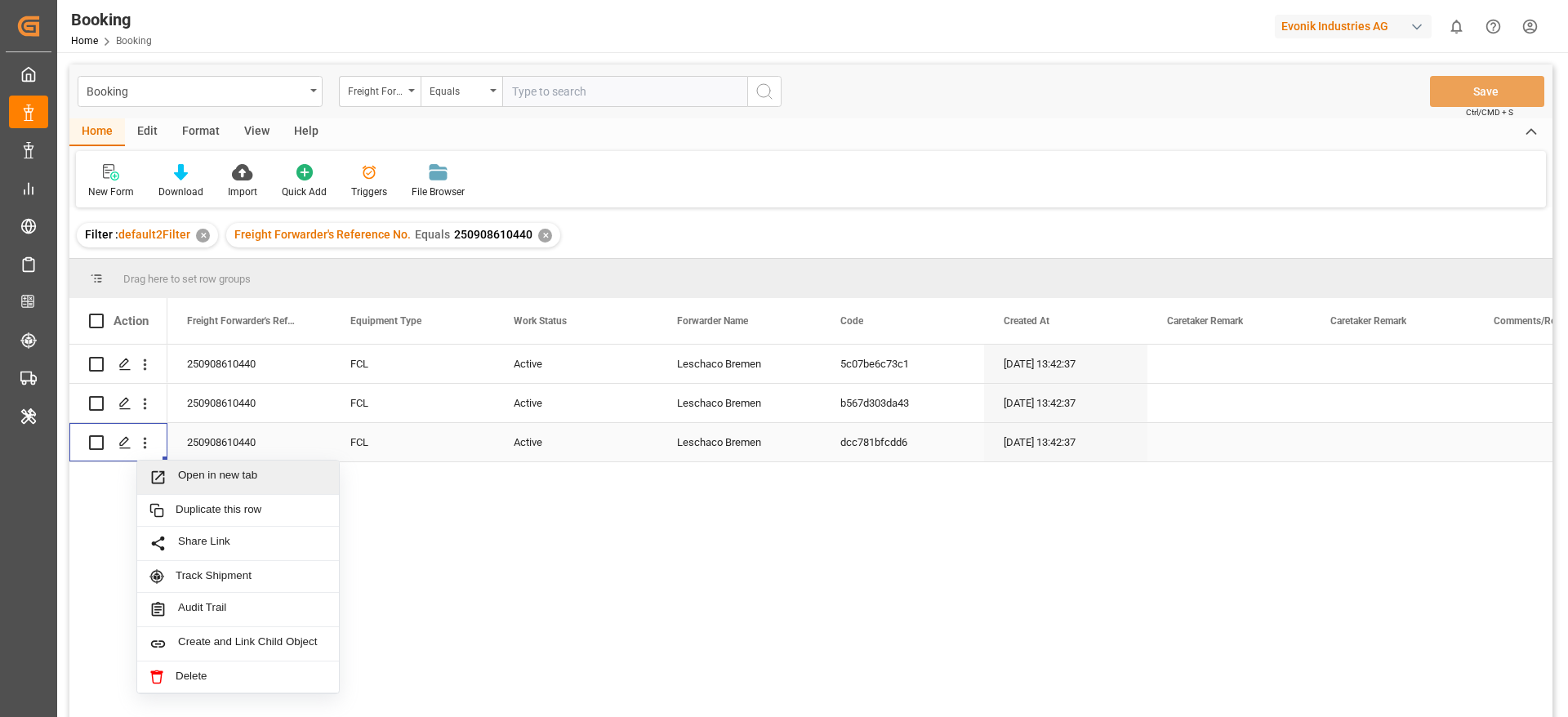
click at [225, 477] on span "Open in new tab" at bounding box center [252, 477] width 148 height 17
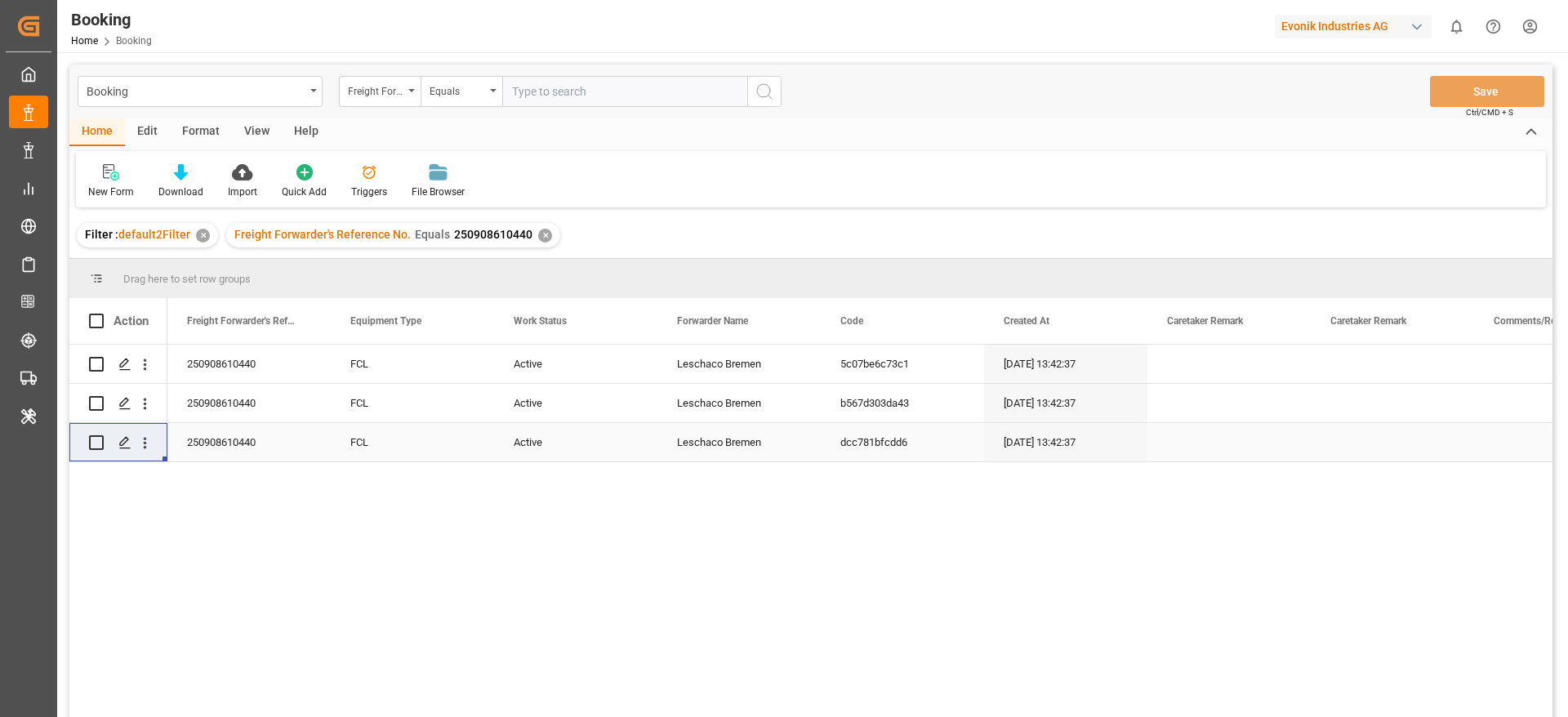
click at [538, 236] on div "✕" at bounding box center [544, 235] width 14 height 14
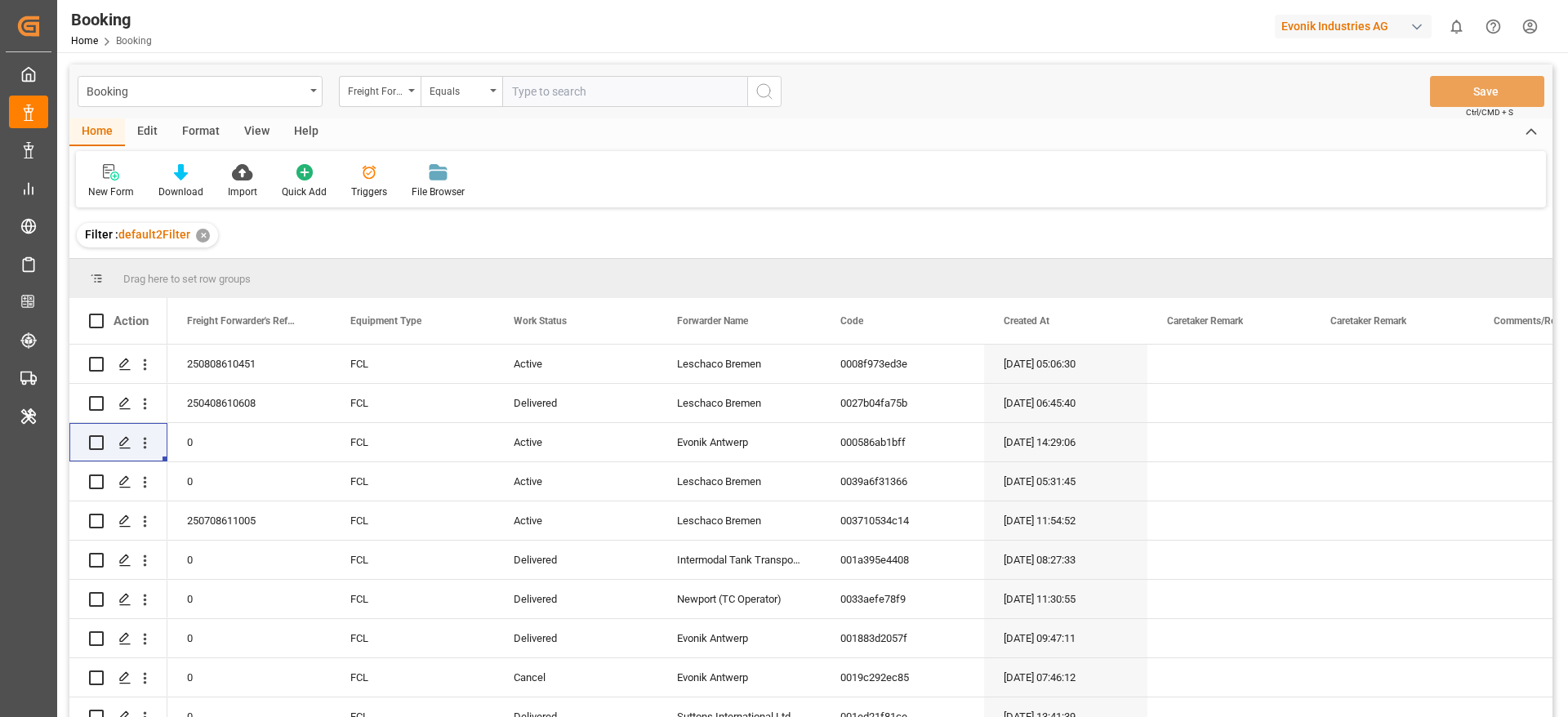
paste input "250908610246"
click at [616, 88] on input "250908610246" at bounding box center [625, 91] width 245 height 31
type input "250908610246"
click at [761, 95] on icon "search button" at bounding box center [764, 91] width 20 height 20
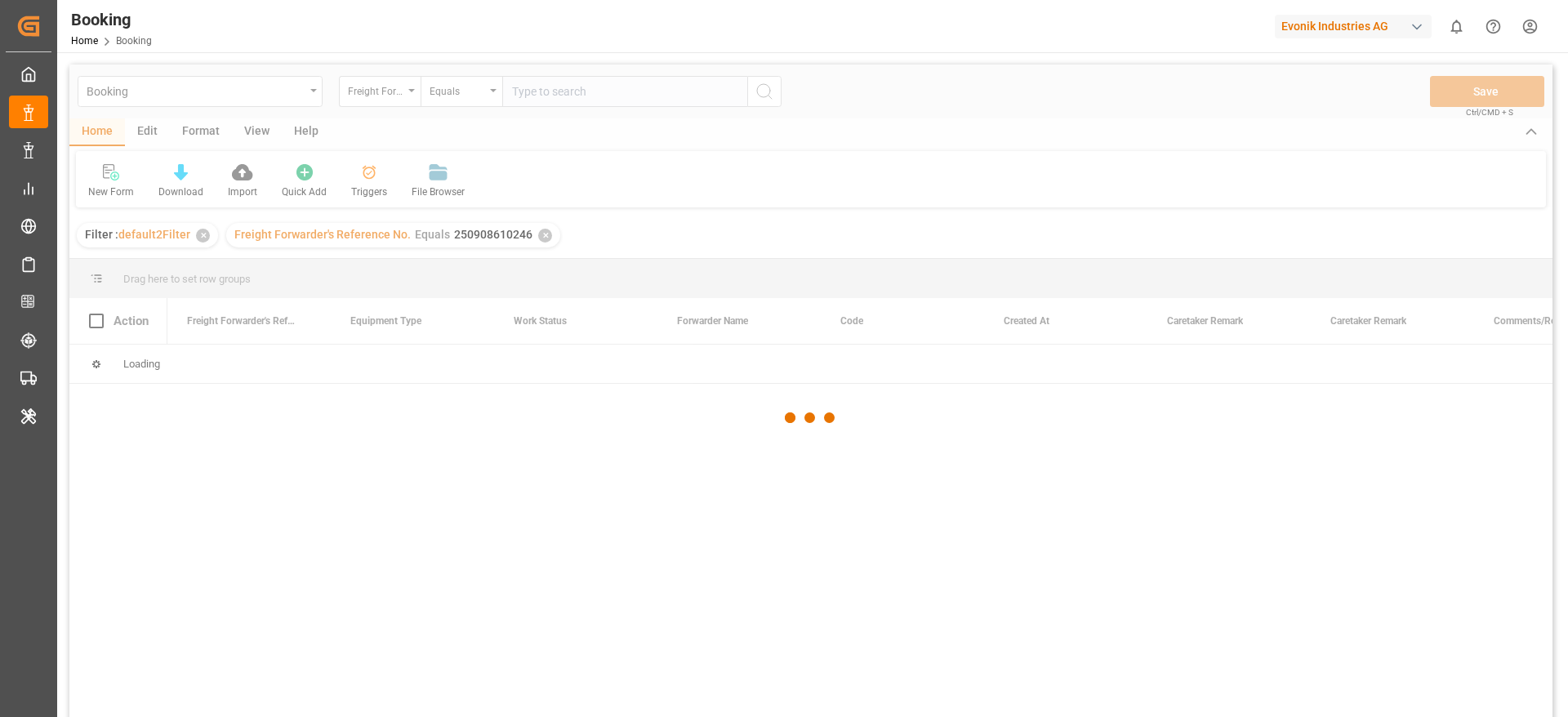
click at [761, 95] on div "Booking Freight Forwarder's Reference No. Equals Save Ctrl/CMD + S Home Edit Fo…" at bounding box center [811, 412] width 1483 height 696
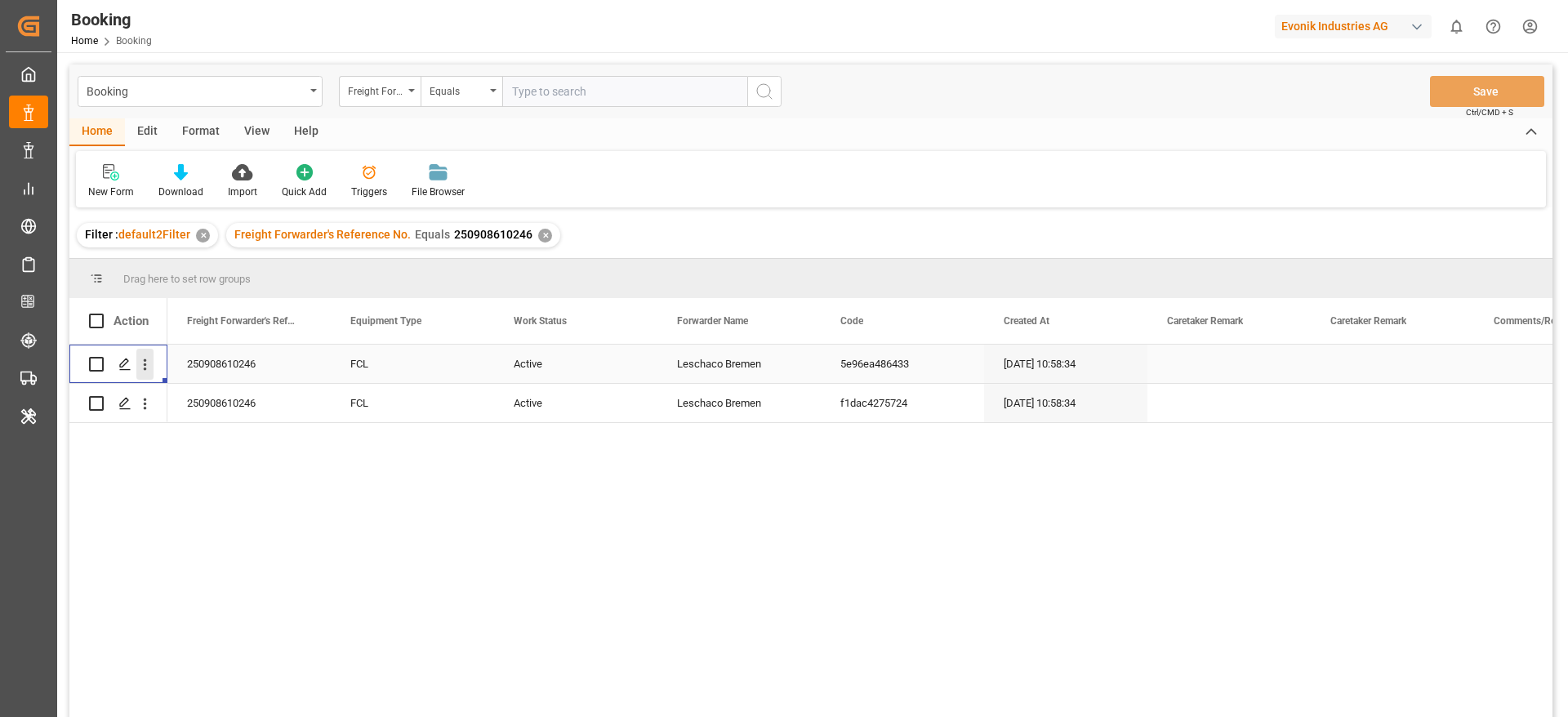
click at [150, 371] on icon "open menu" at bounding box center [145, 364] width 17 height 17
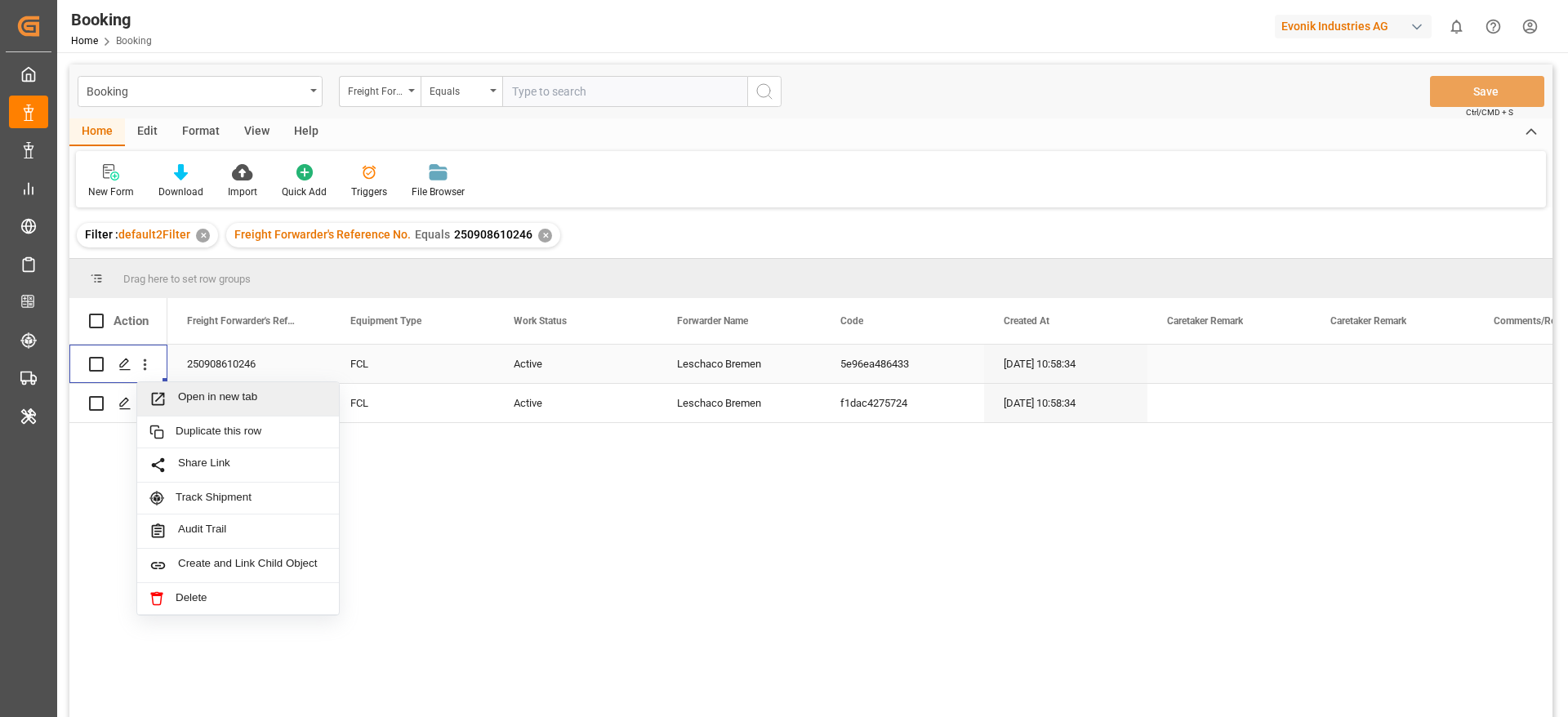
click at [233, 405] on span "Open in new tab" at bounding box center [252, 399] width 148 height 17
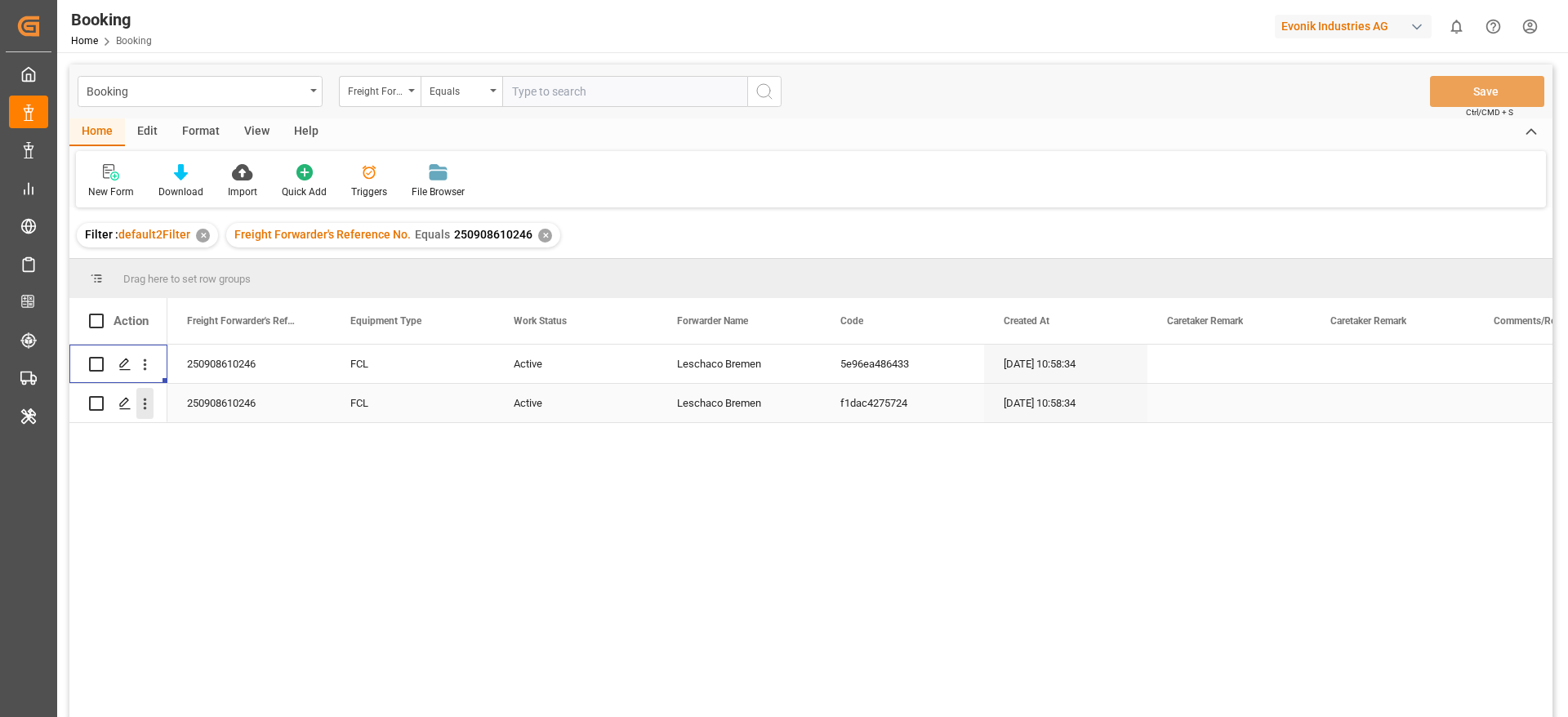
click at [146, 407] on icon "open menu" at bounding box center [145, 404] width 3 height 11
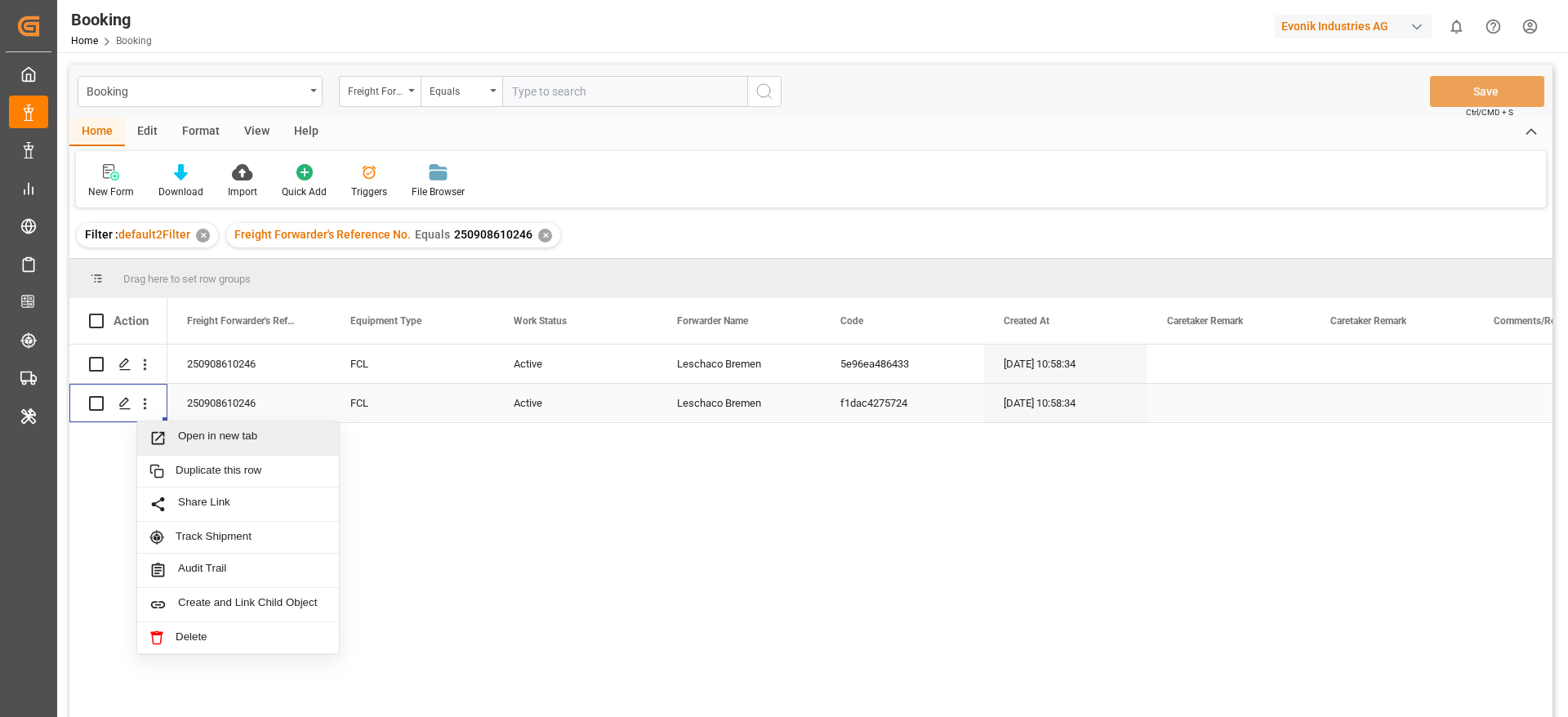
click at [184, 426] on div "Open in new tab" at bounding box center [238, 438] width 202 height 35
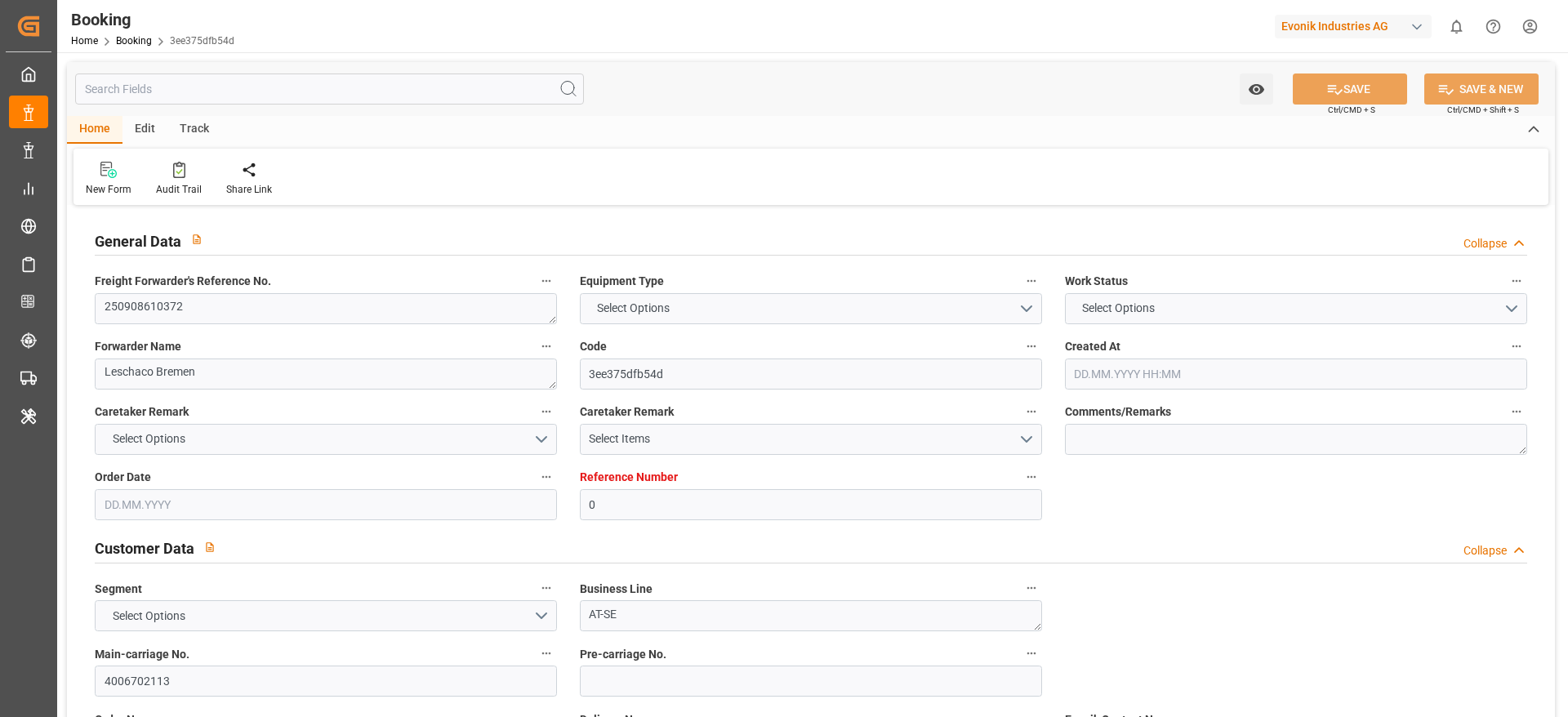
type input "0"
type input "Dummy"
type input "Dummy Carrier"
type input "DEHAM"
type input "MXVER"
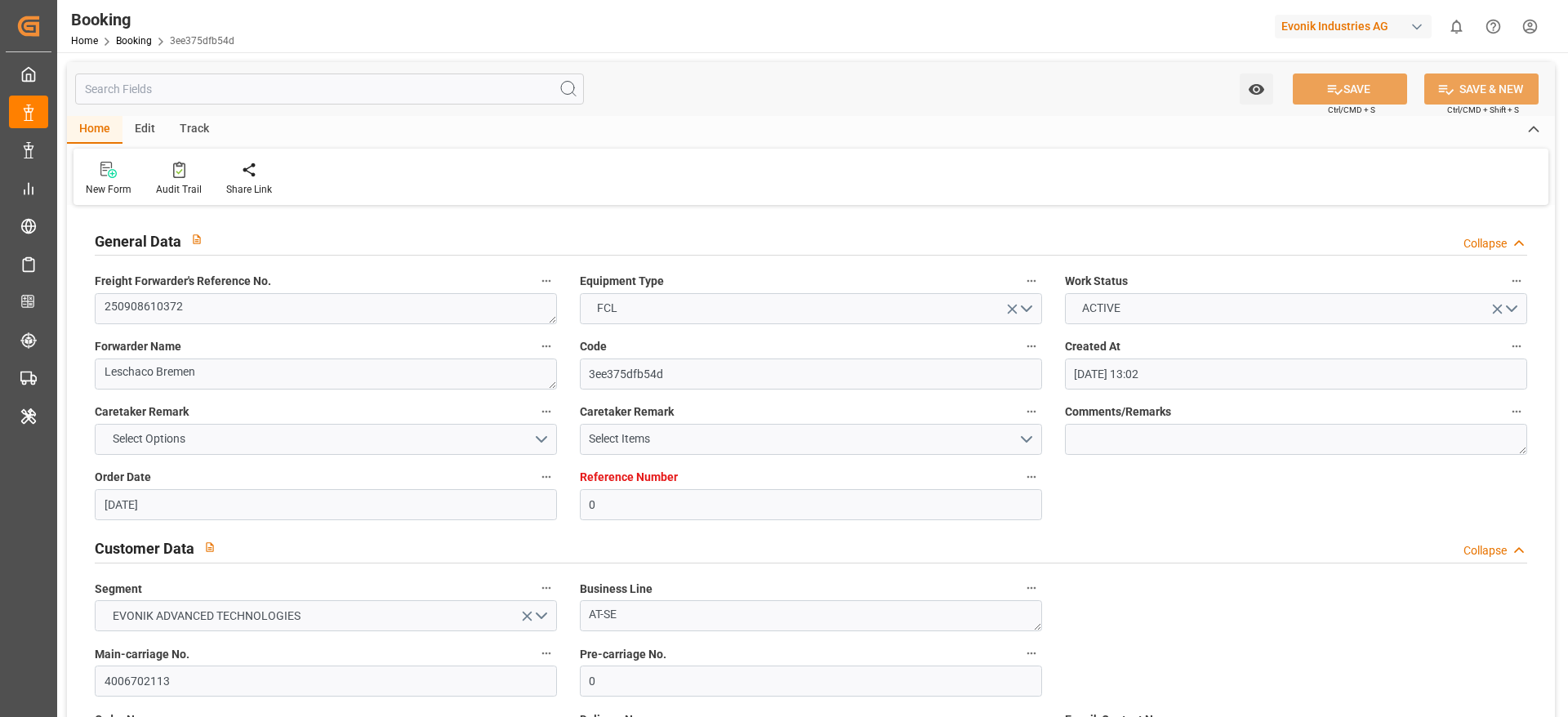
type input "[DATE] 13:02"
type input "[DATE]"
type input "21.10.2025"
type input "22.09.2025"
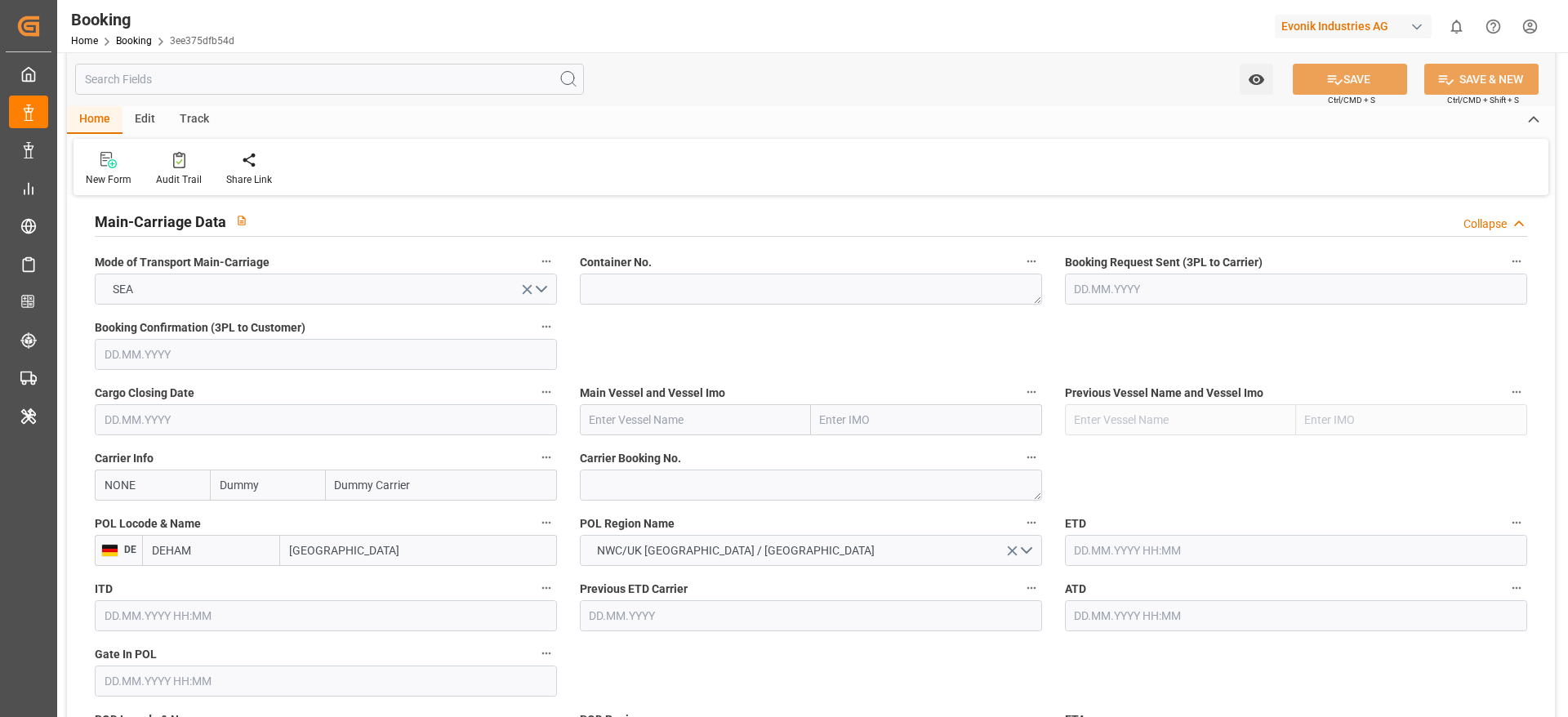
scroll to position [1041, 0]
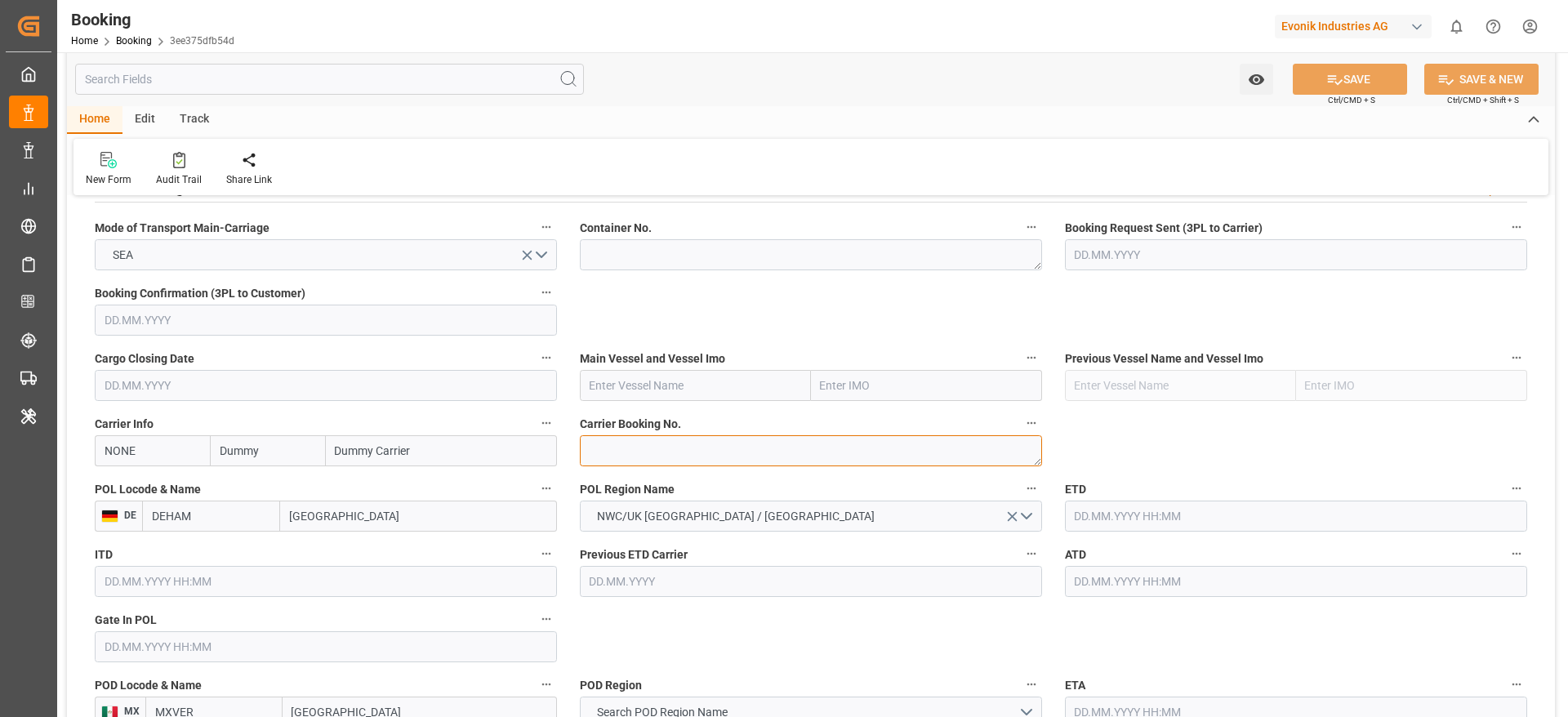
click at [629, 462] on textarea at bounding box center [811, 450] width 462 height 31
paste textarea "HBG2028052"
click at [629, 462] on textarea "HBG2028052" at bounding box center [811, 450] width 462 height 31
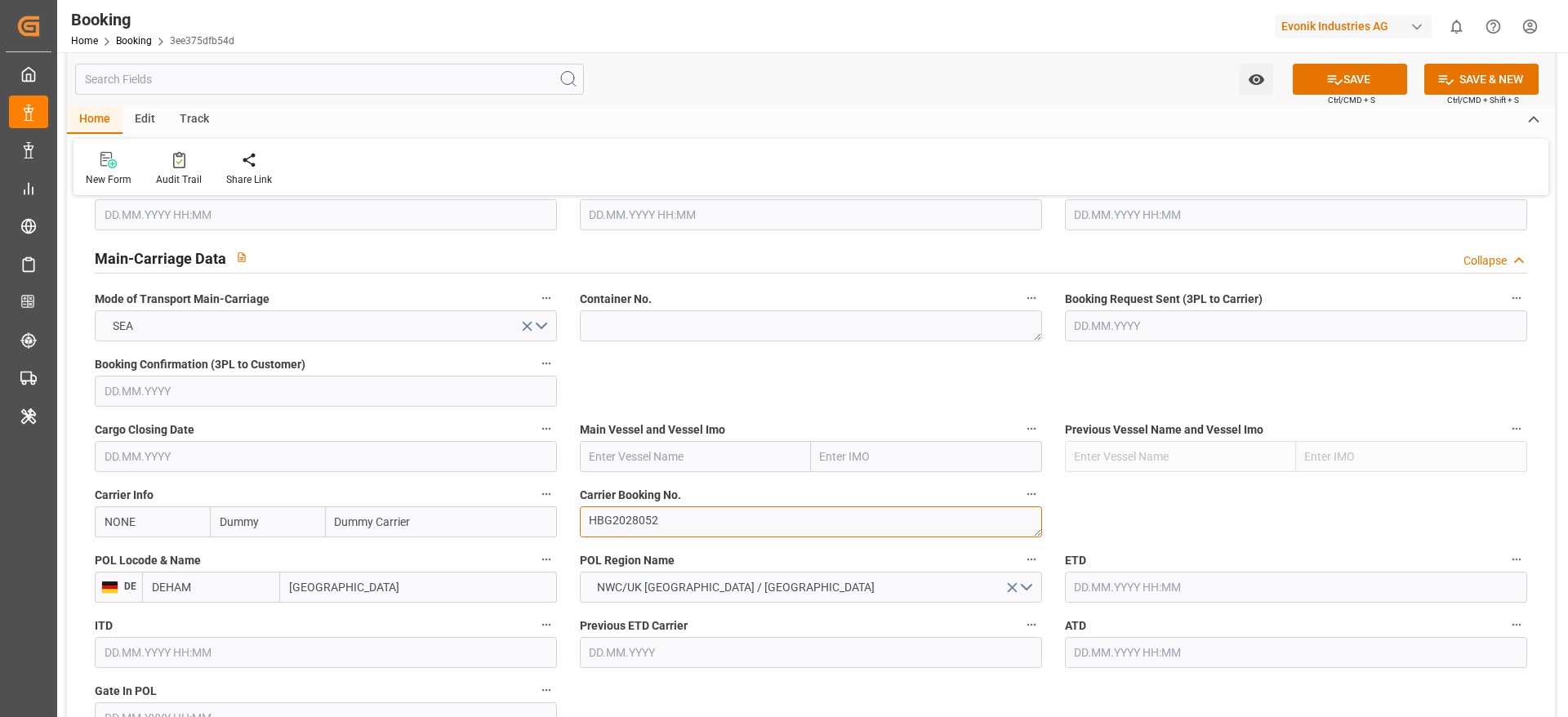
scroll to position [1024, 0]
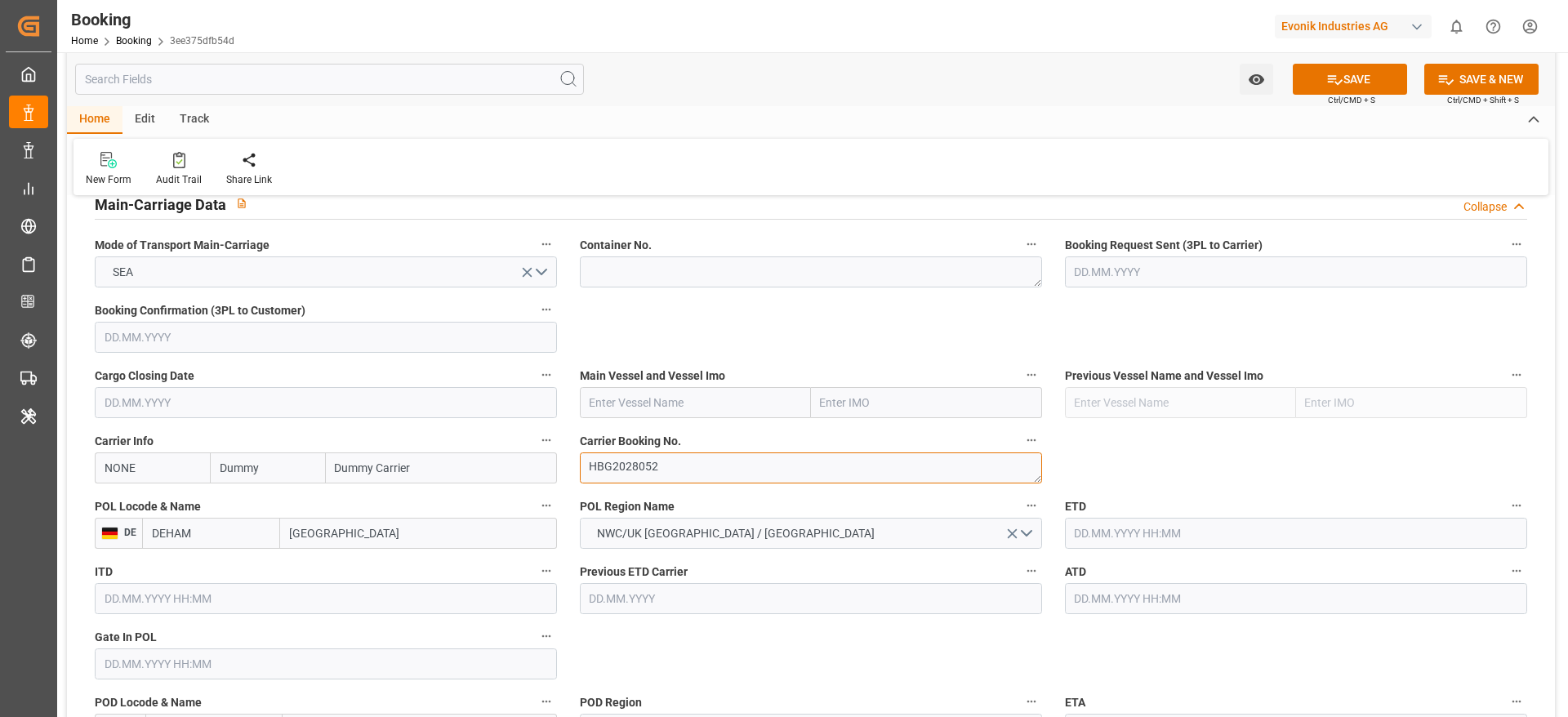
type textarea "HBG2028052"
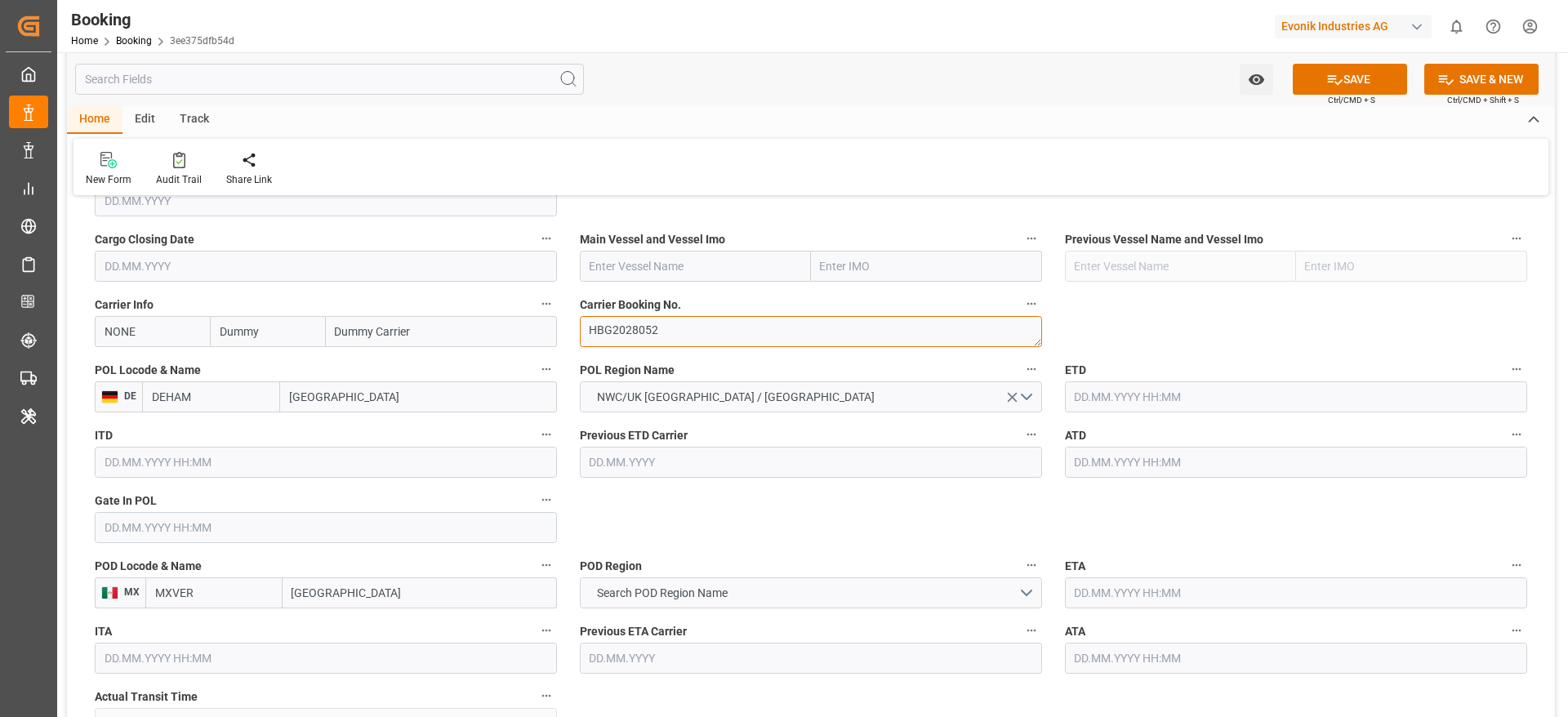
scroll to position [1161, 0]
click at [335, 401] on input "Hamburg" at bounding box center [418, 396] width 276 height 31
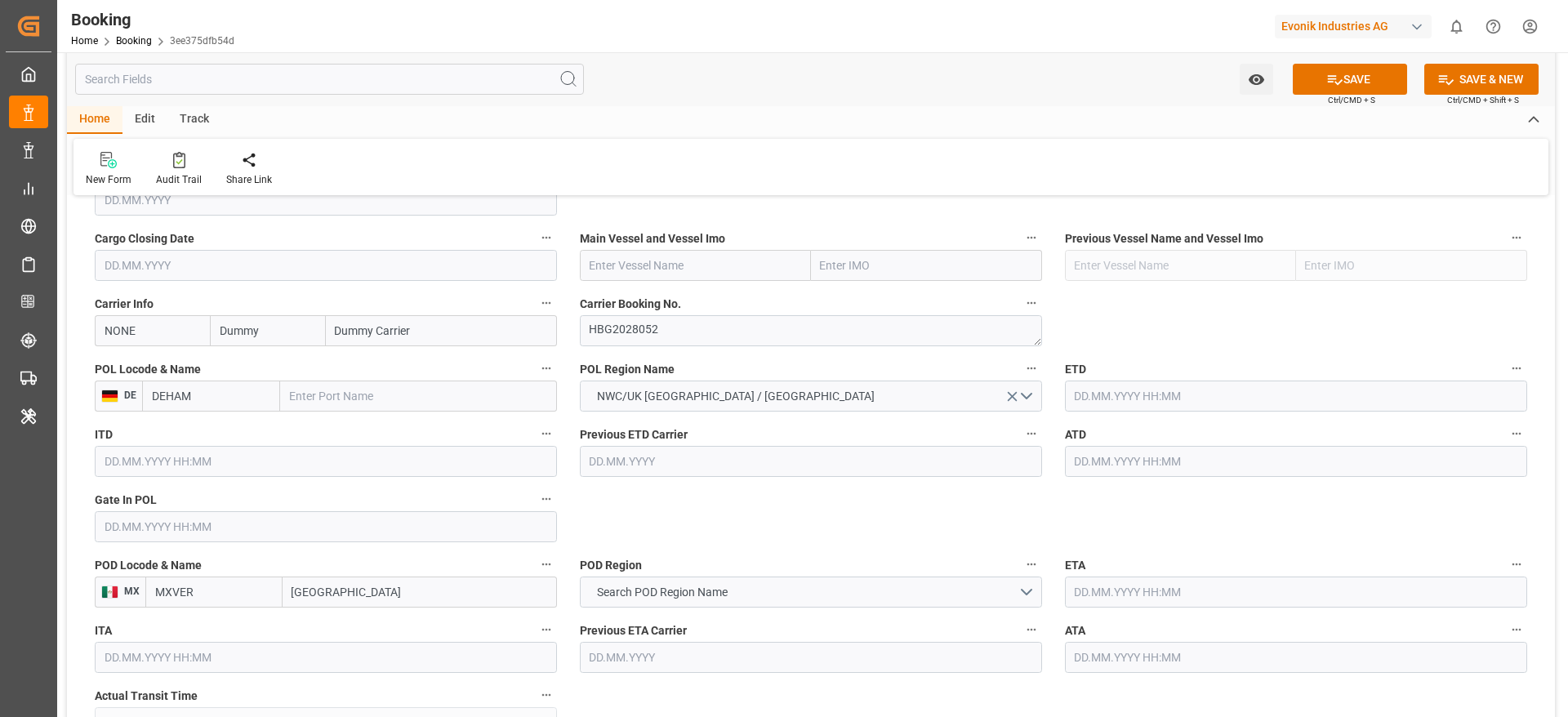
paste input "CMA CGM MOLIERE"
type input "CMA CGM MOLIERE"
drag, startPoint x: 401, startPoint y: 389, endPoint x: 289, endPoint y: 398, distance: 112.4
click at [289, 398] on input "CMA CGM MOLIERE" at bounding box center [418, 396] width 276 height 31
paste input "BREMERHAVEN"
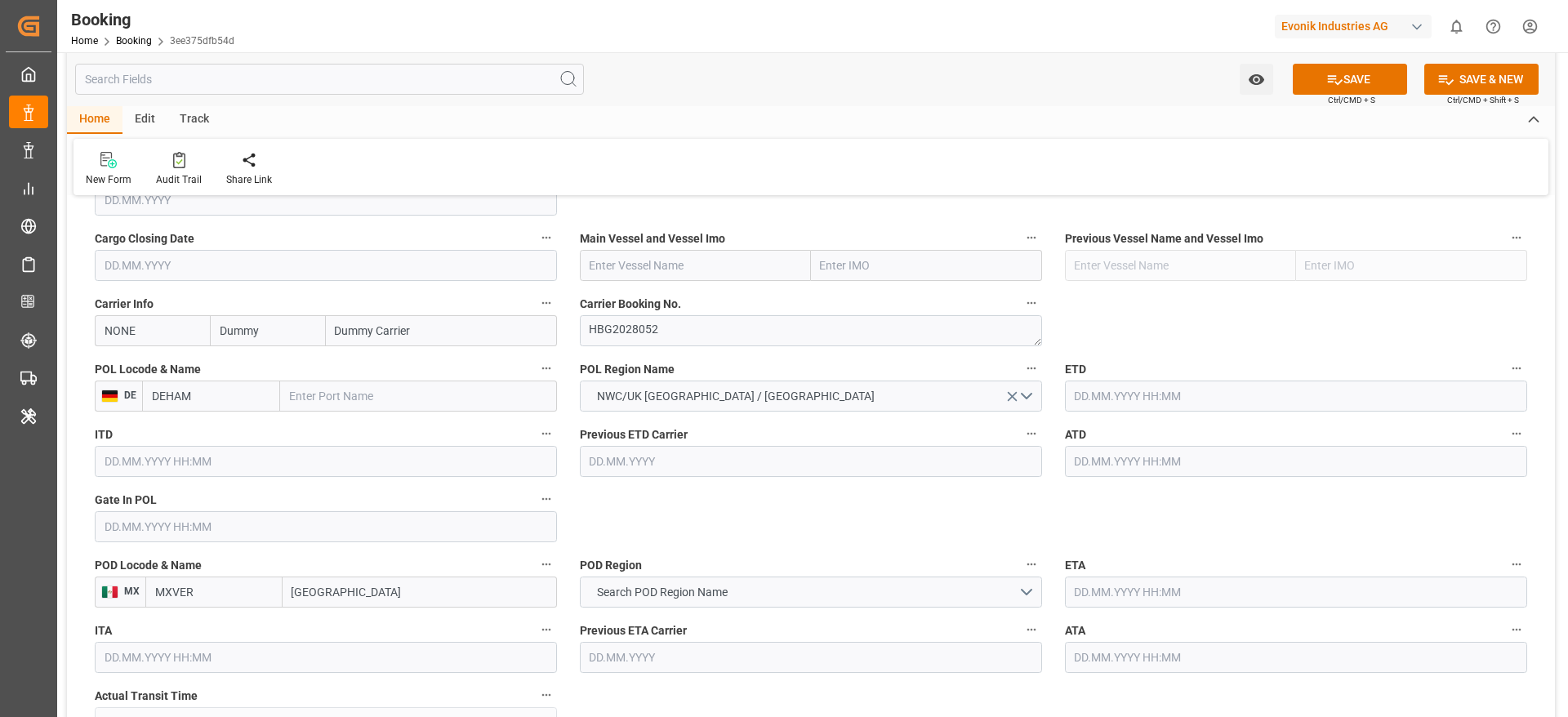
click at [356, 401] on input "text" at bounding box center [418, 396] width 276 height 31
type input "BREMERHAVEN"
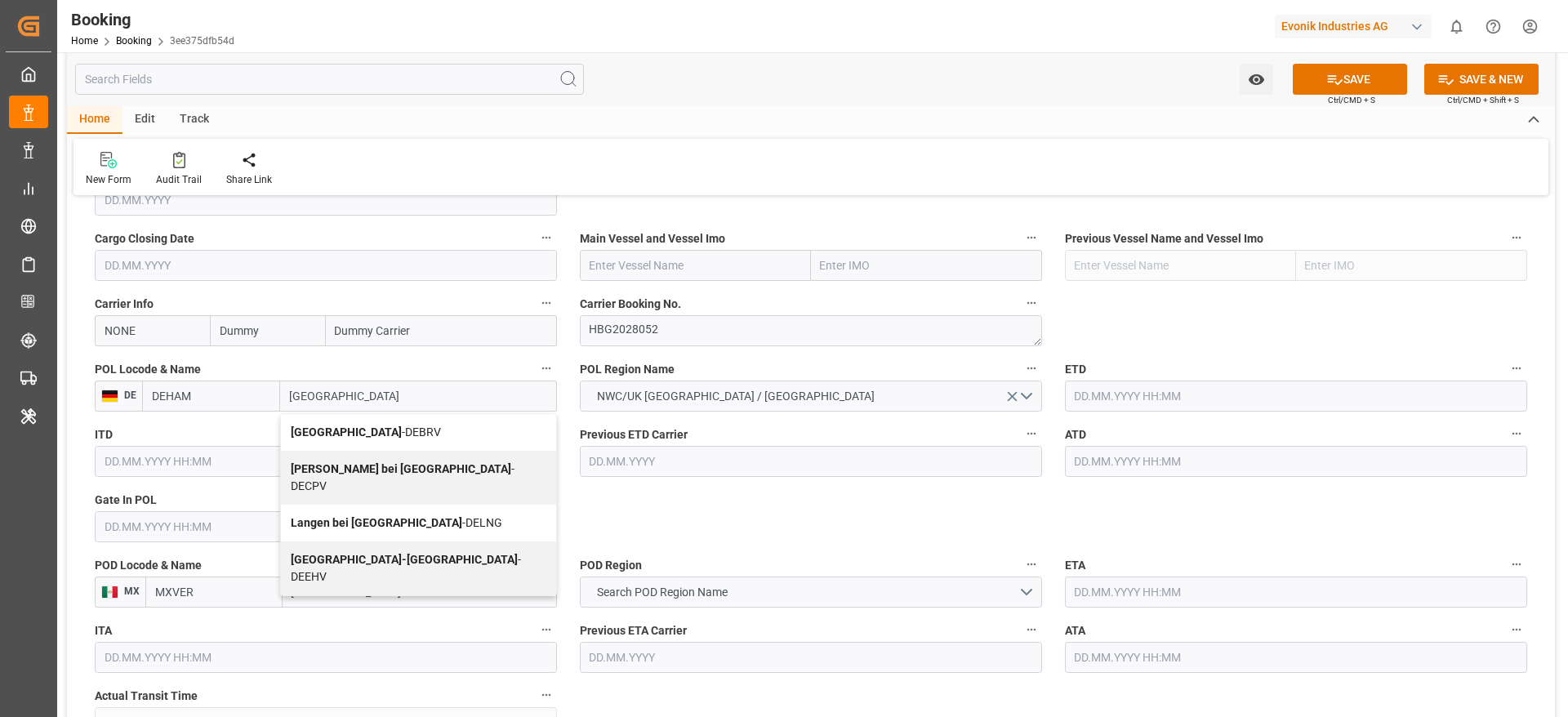
click at [401, 419] on div "Bremerhaven - DEBRV" at bounding box center [418, 431] width 275 height 36
type input "DEBRV"
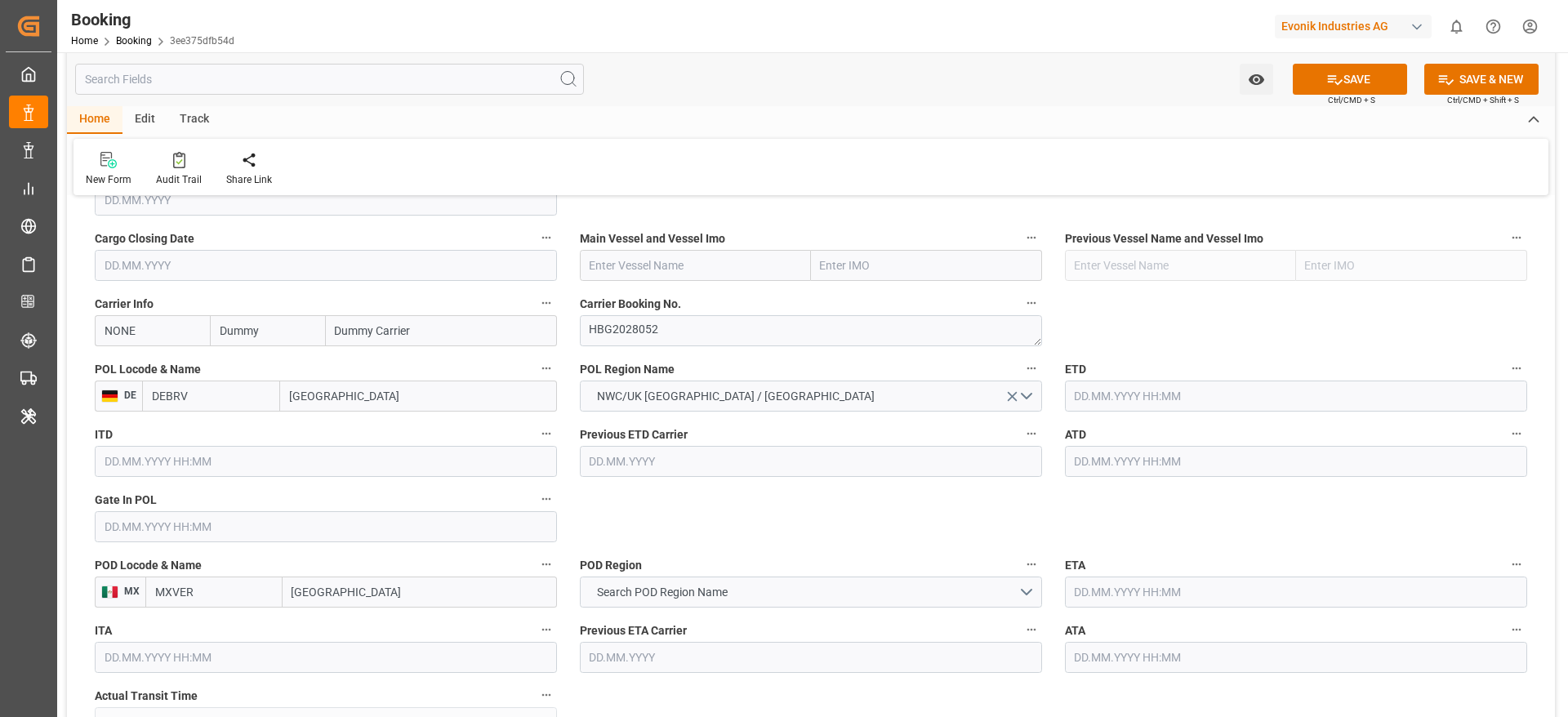
type input "Bremerhaven"
paste input "CMA CGM MOLIERE"
type input "CMA CGM MOLIERE"
click at [636, 274] on input "CMA CGM MOLIERE" at bounding box center [695, 265] width 231 height 31
click at [693, 302] on b "CMA CGM MOLIERE" at bounding box center [642, 302] width 103 height 13
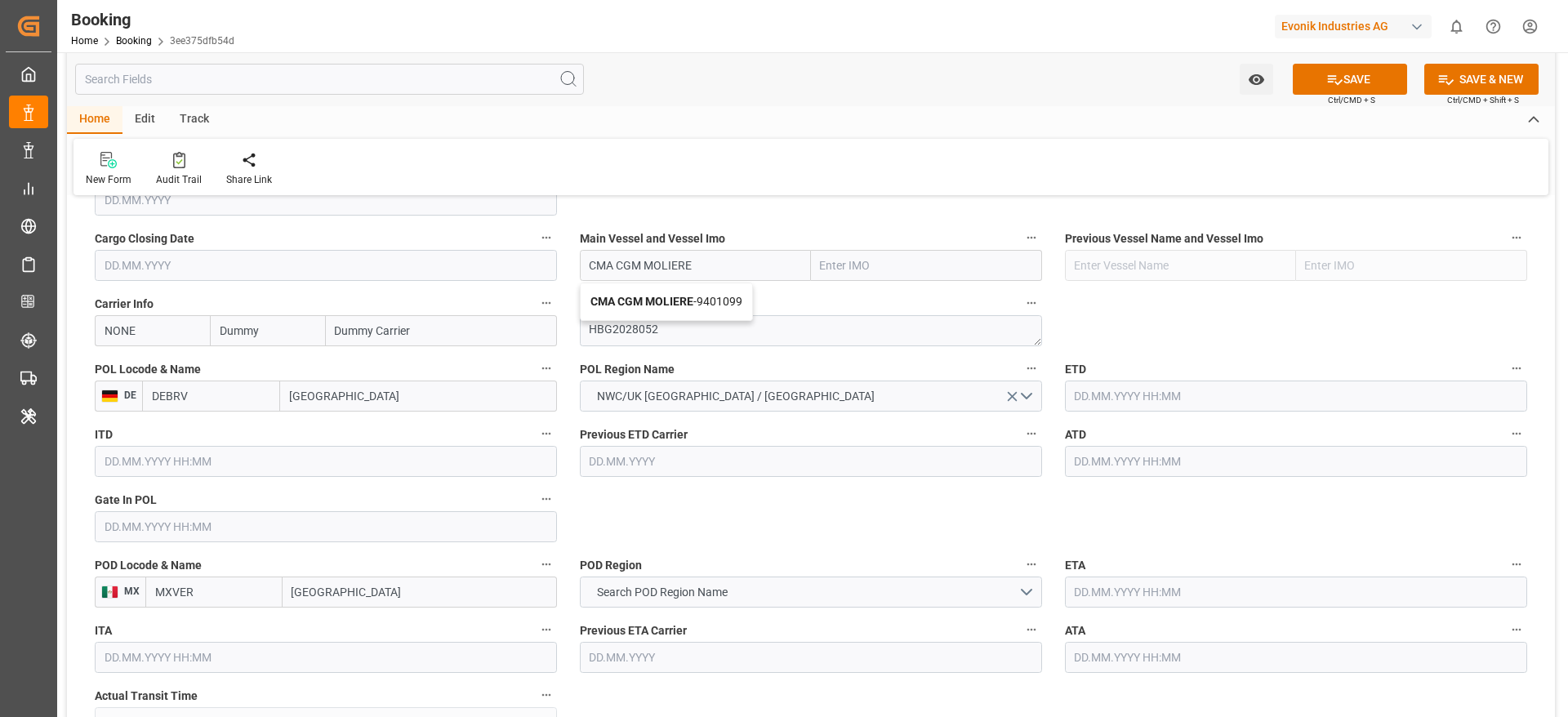
type input "9401099"
type input "CMA CGM MOLIERE"
click at [146, 336] on input "NONE" at bounding box center [151, 330] width 115 height 31
click at [136, 356] on div "CMDU" at bounding box center [120, 366] width 51 height 36
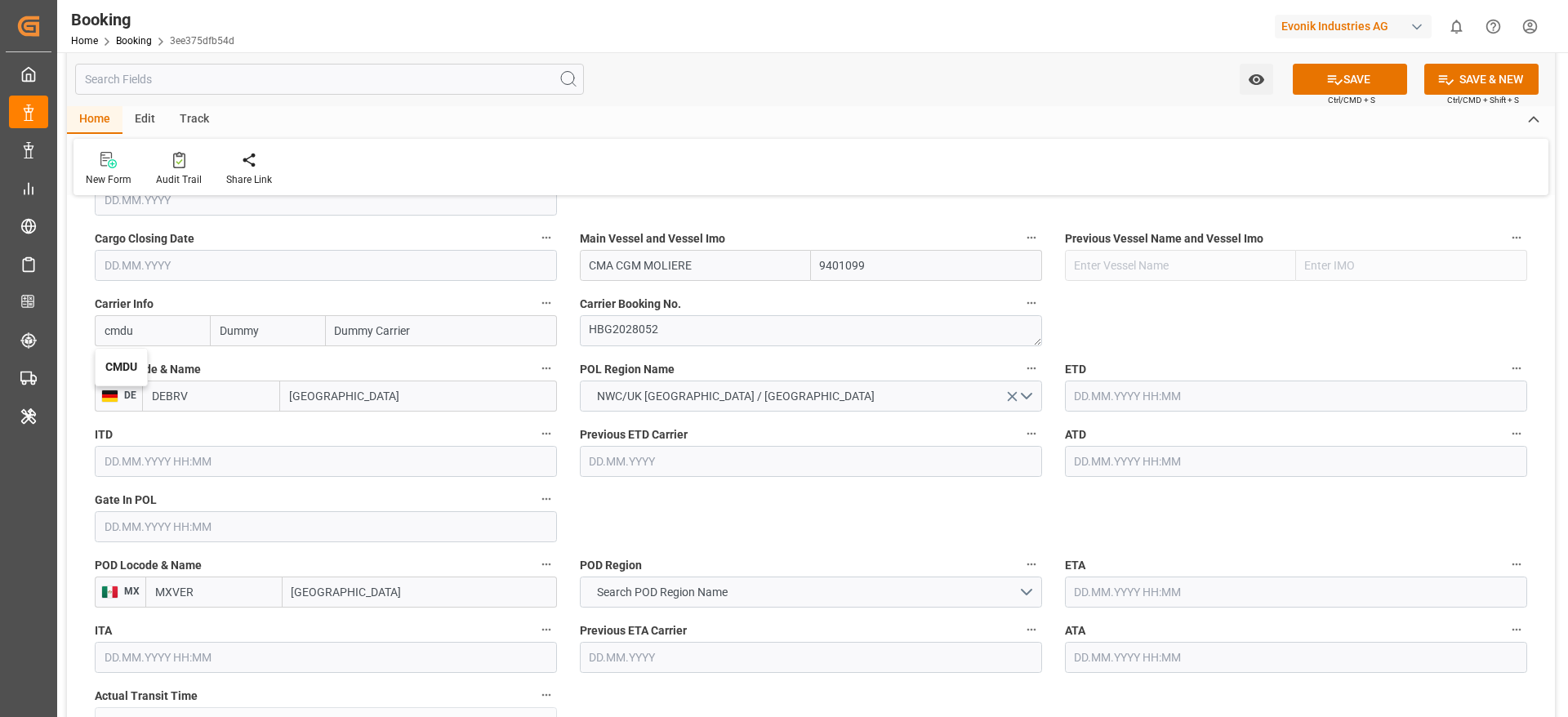
type input "CMDU"
type input "CMACGM"
type input "CMA CGM Group"
type input "CMDU"
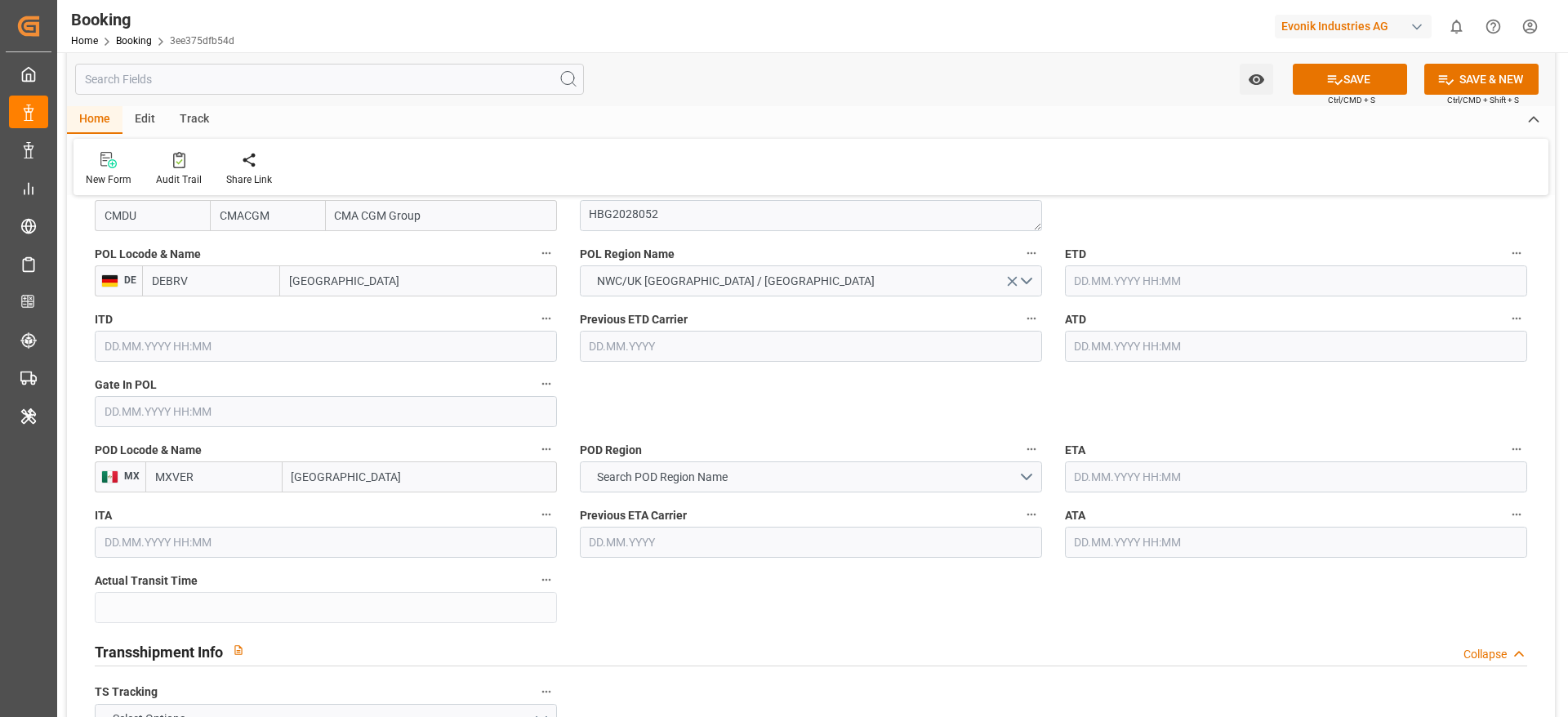
scroll to position [1278, 0]
click at [680, 477] on span "Search POD Region Name" at bounding box center [662, 475] width 147 height 17
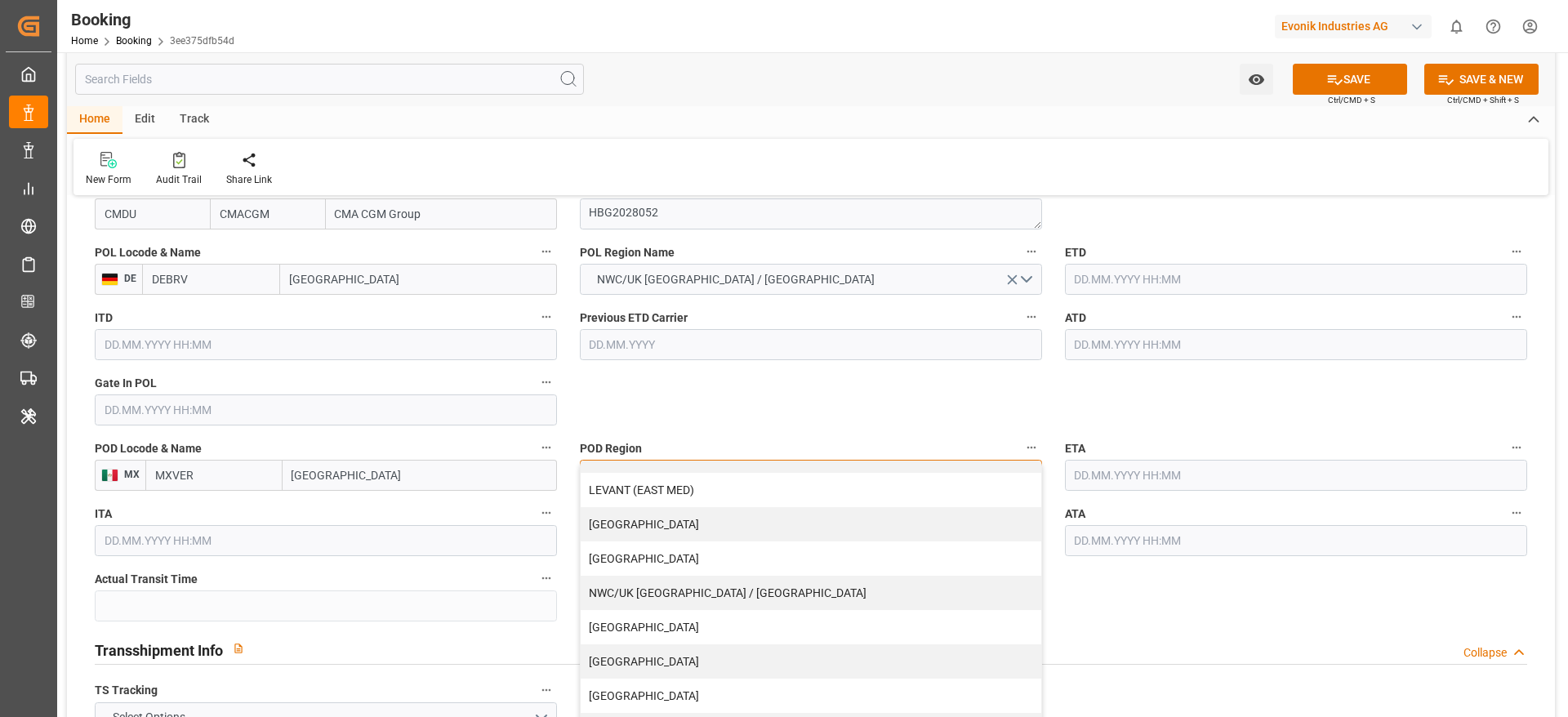
scroll to position [1287, 0]
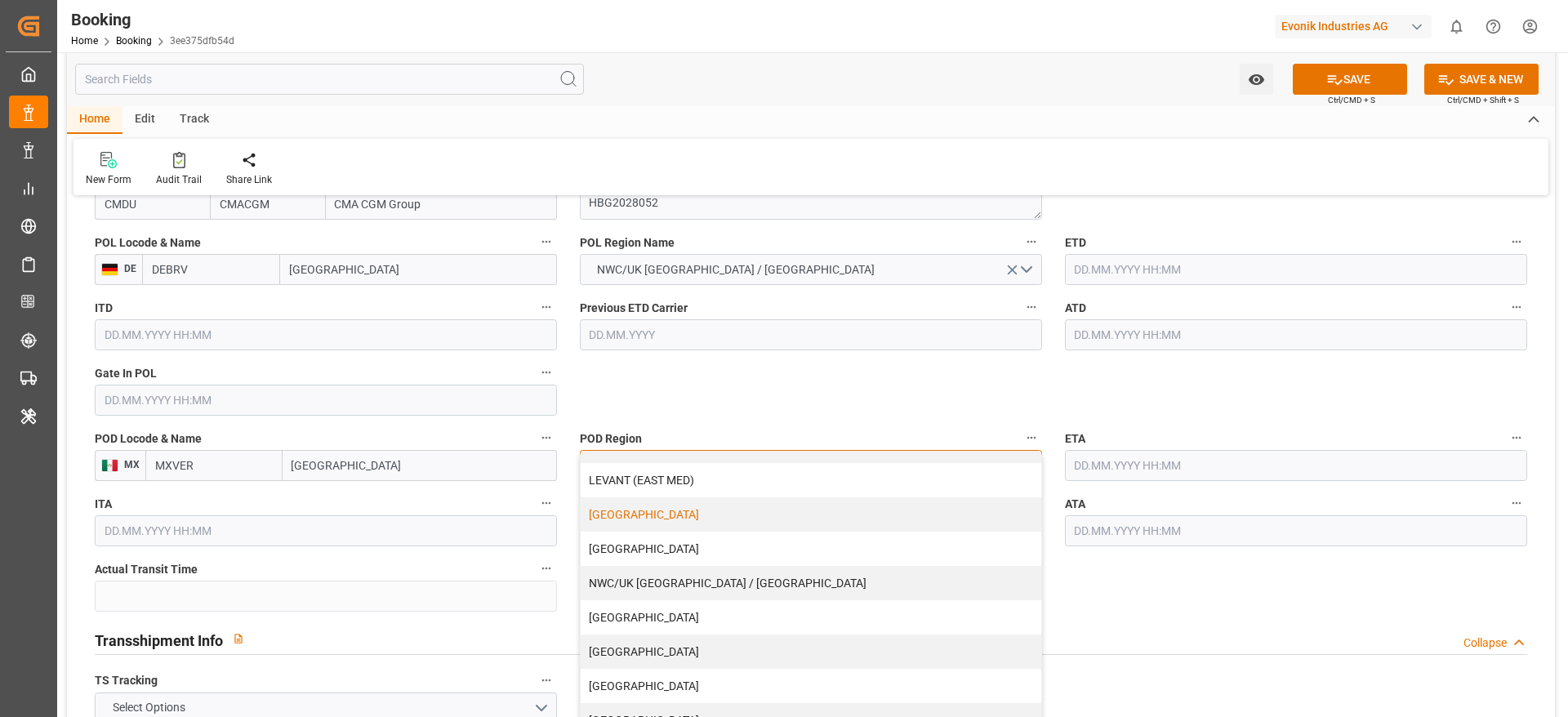
click at [636, 519] on div "[GEOGRAPHIC_DATA]" at bounding box center [811, 514] width 460 height 35
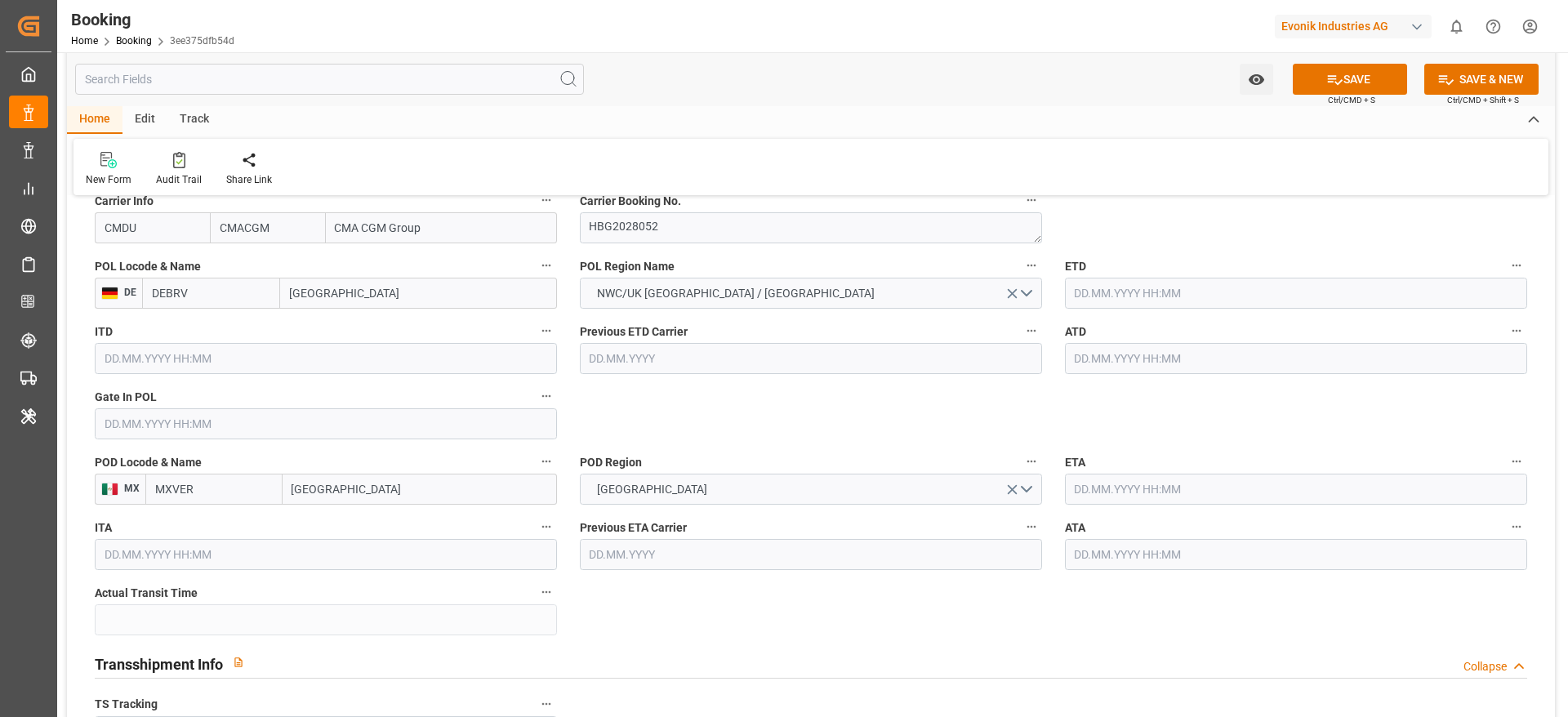
scroll to position [1265, 0]
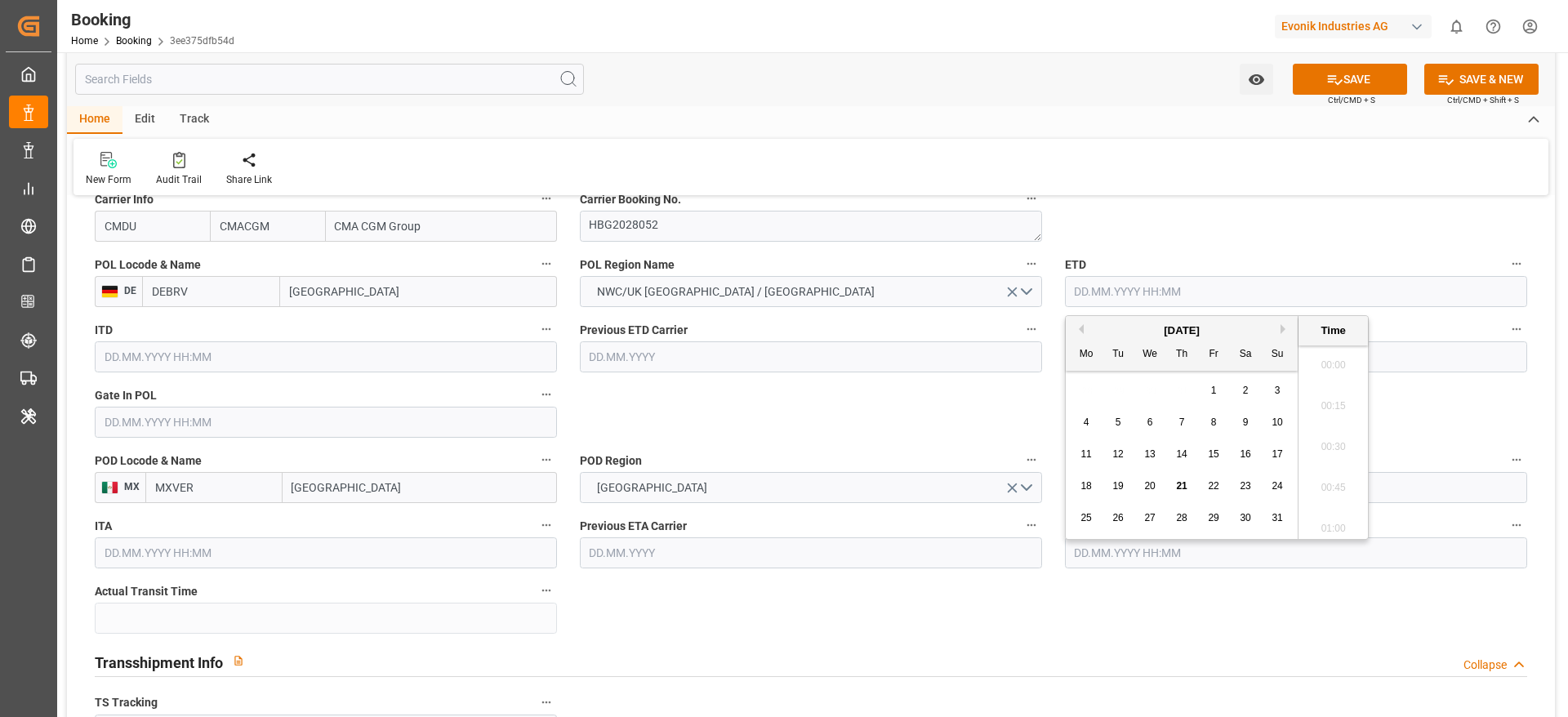
click at [1075, 302] on input "text" at bounding box center [1295, 291] width 462 height 31
click at [1285, 330] on button "Next Month" at bounding box center [1285, 329] width 9 height 9
click at [1092, 516] on div "29" at bounding box center [1087, 518] width 21 height 20
type input "29.09.2025 00:00"
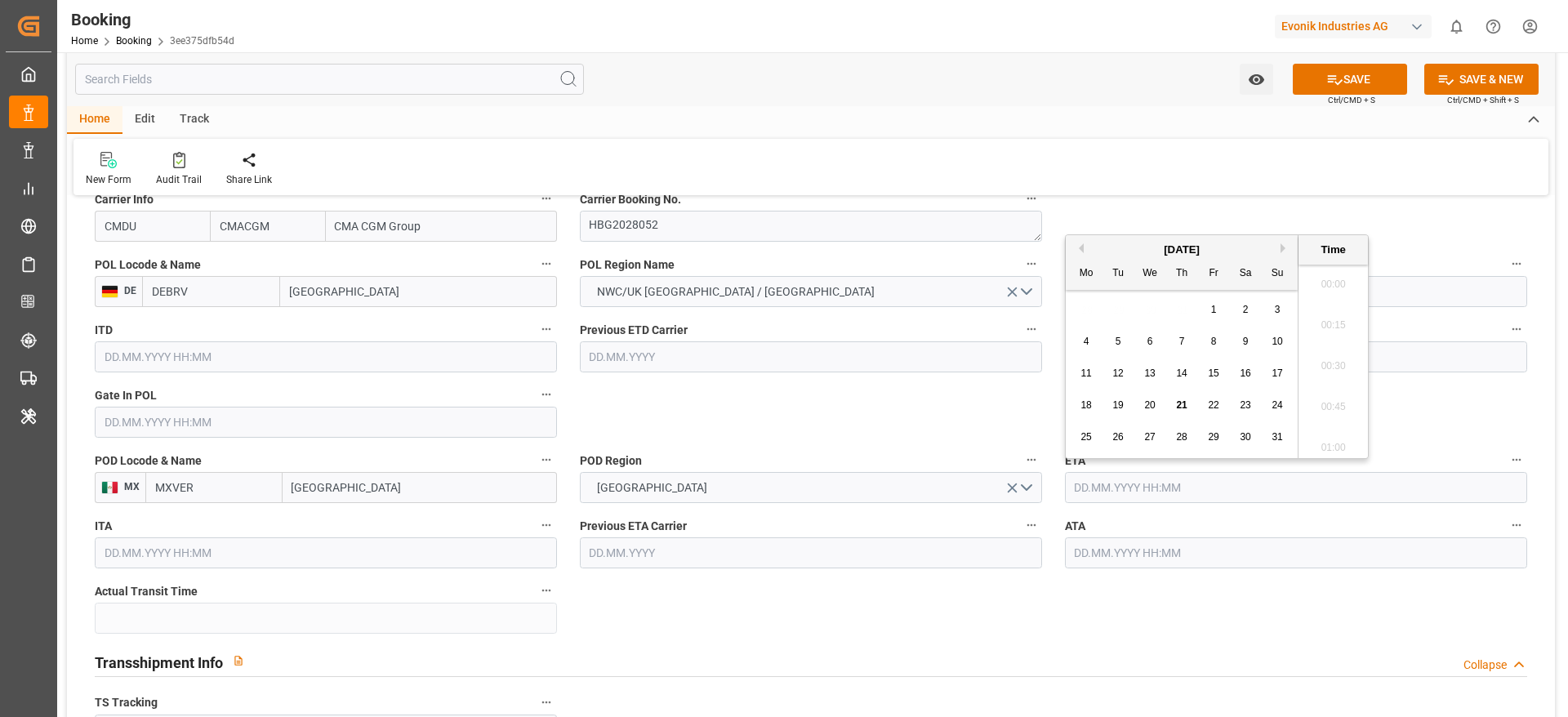
click at [1099, 499] on input "text" at bounding box center [1295, 486] width 462 height 31
click at [1285, 246] on button "Next Month" at bounding box center [1285, 248] width 9 height 9
click at [1113, 373] on span "14" at bounding box center [1117, 373] width 10 height 11
type input "14.10.2025 00:00"
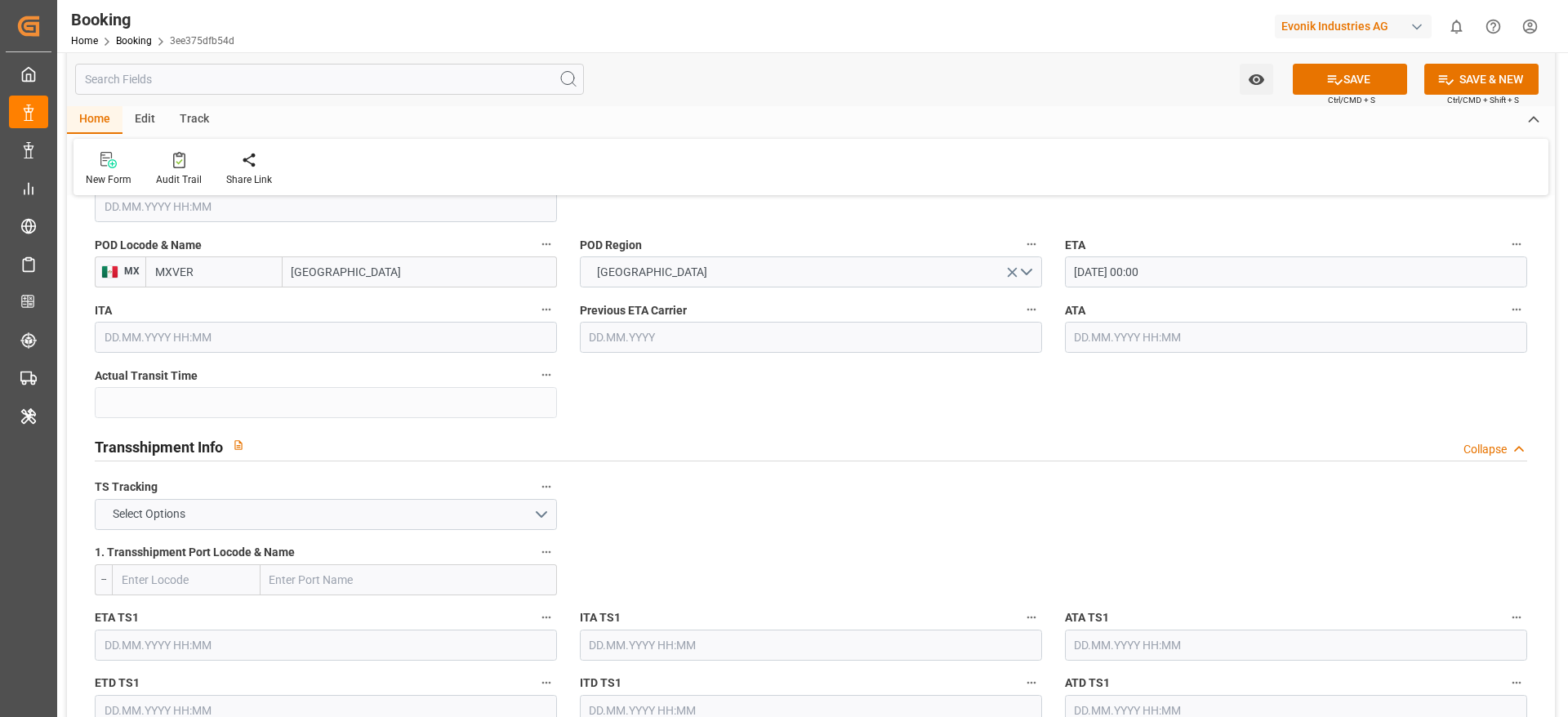
scroll to position [1491, 0]
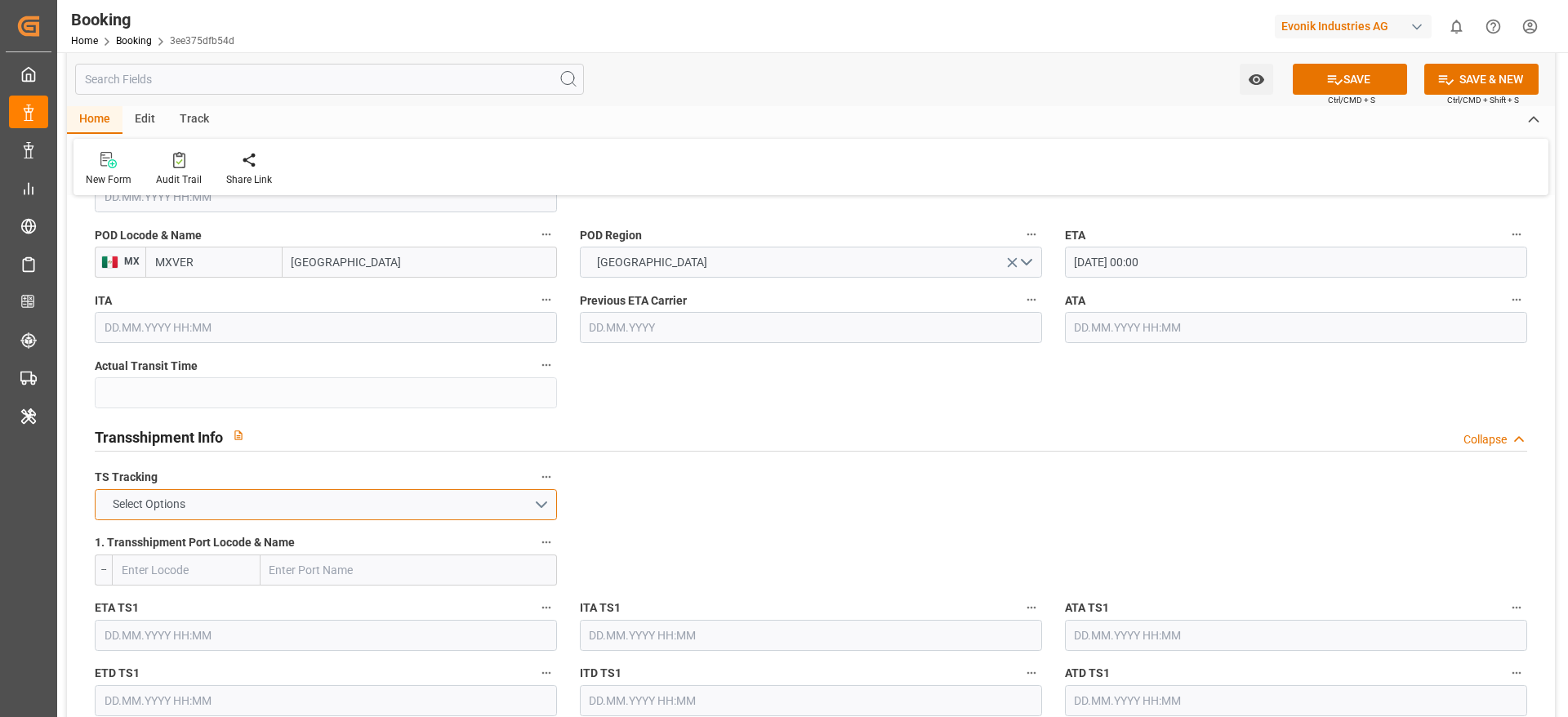
click at [394, 513] on button "Select Options" at bounding box center [325, 504] width 462 height 31
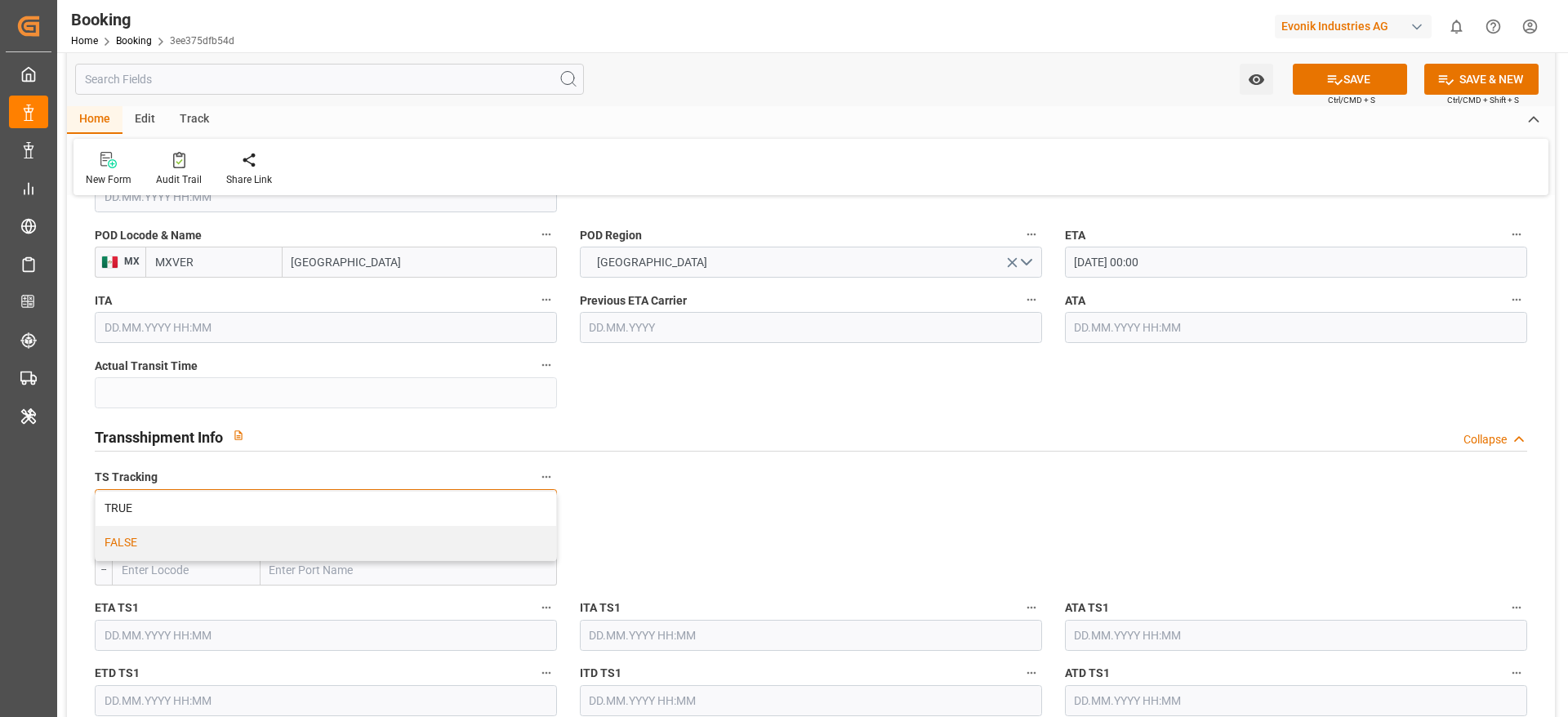
click at [329, 544] on div "FALSE" at bounding box center [325, 542] width 460 height 35
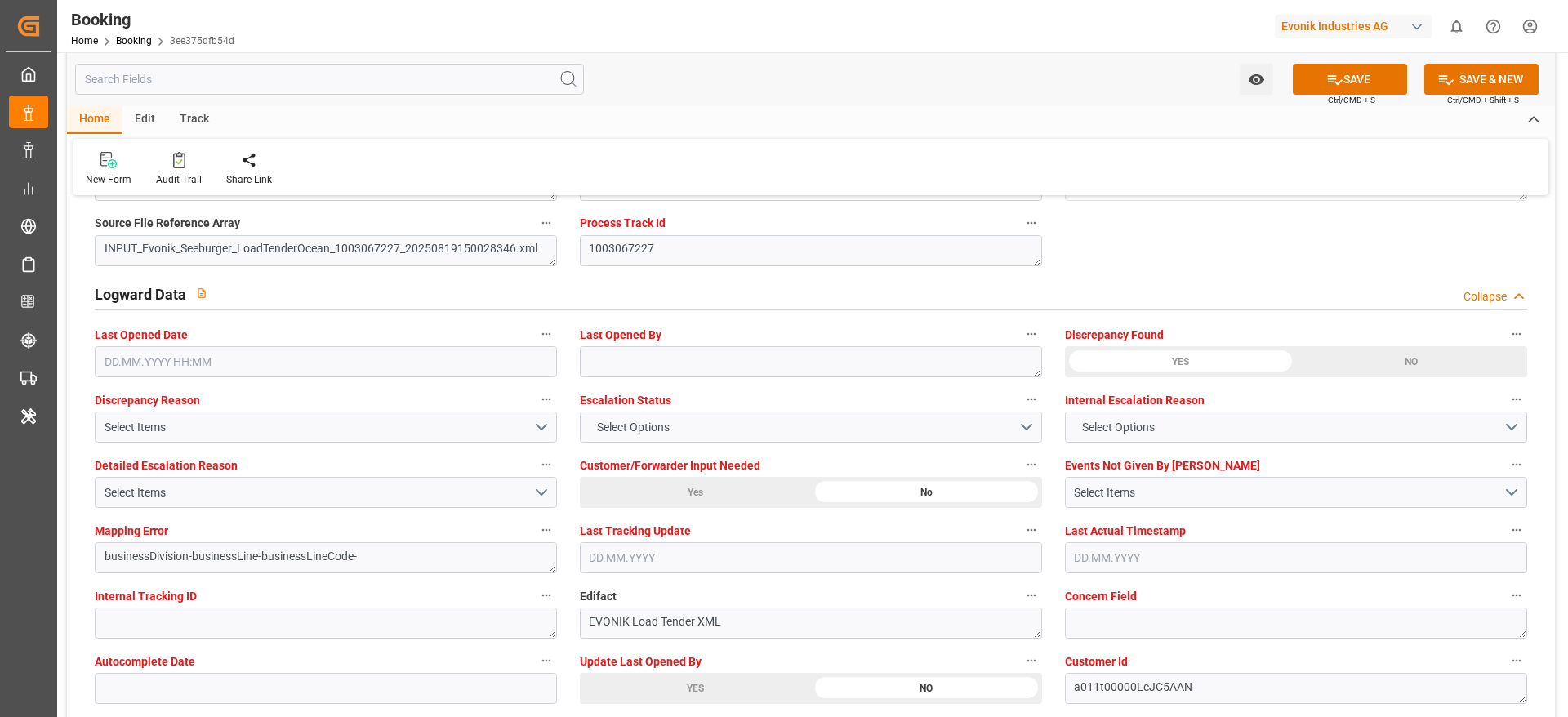
scroll to position [2880, 0]
click at [1349, 77] on button "SAVE" at bounding box center [1349, 78] width 114 height 31
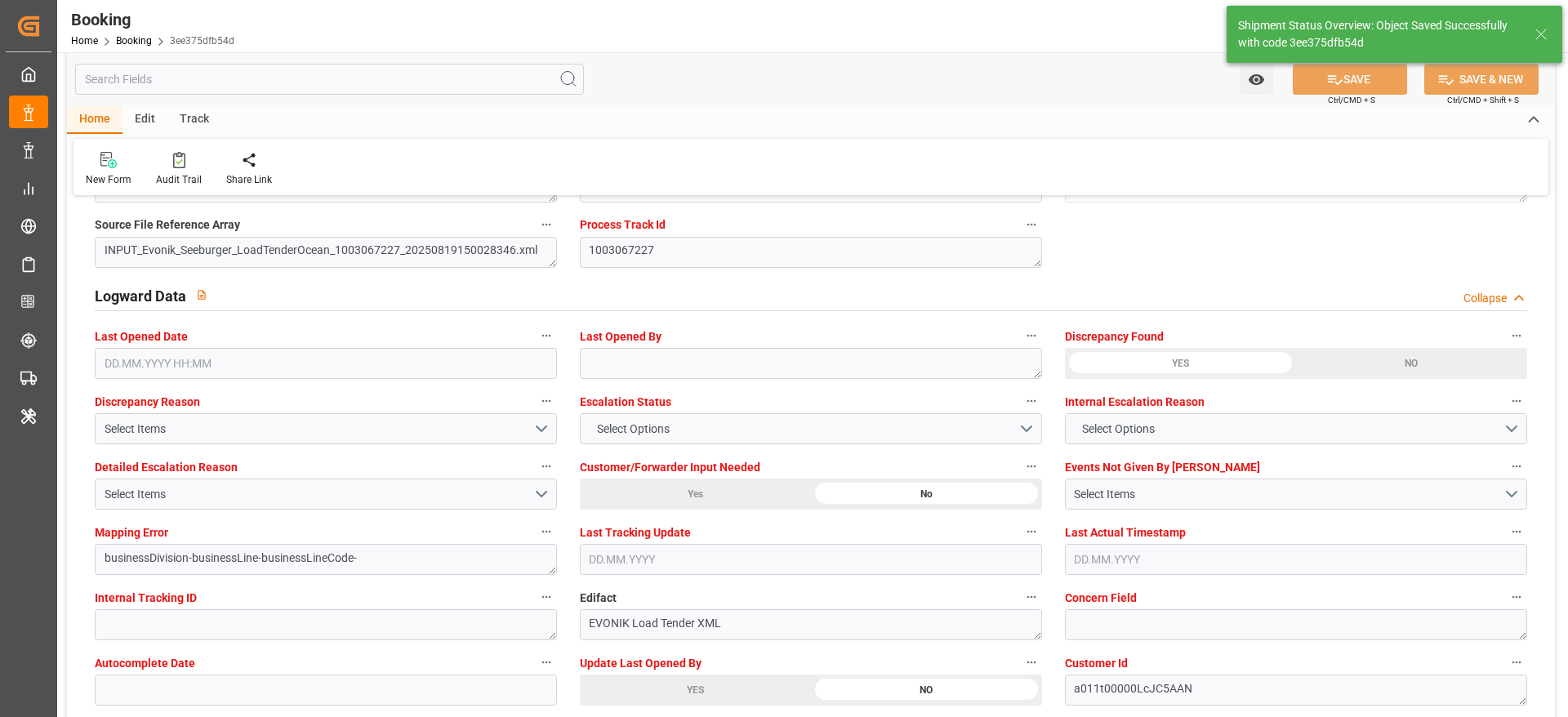
type textarea "NWC/UK North West Continent / UK_MXVER_CMDU_AT-SE"
type textarea "[PERSON_NAME]"
type textarea "businessDivision-businessLine-"
type input "29.09.2025 00:00"
type input "14.10.2025 00:00"
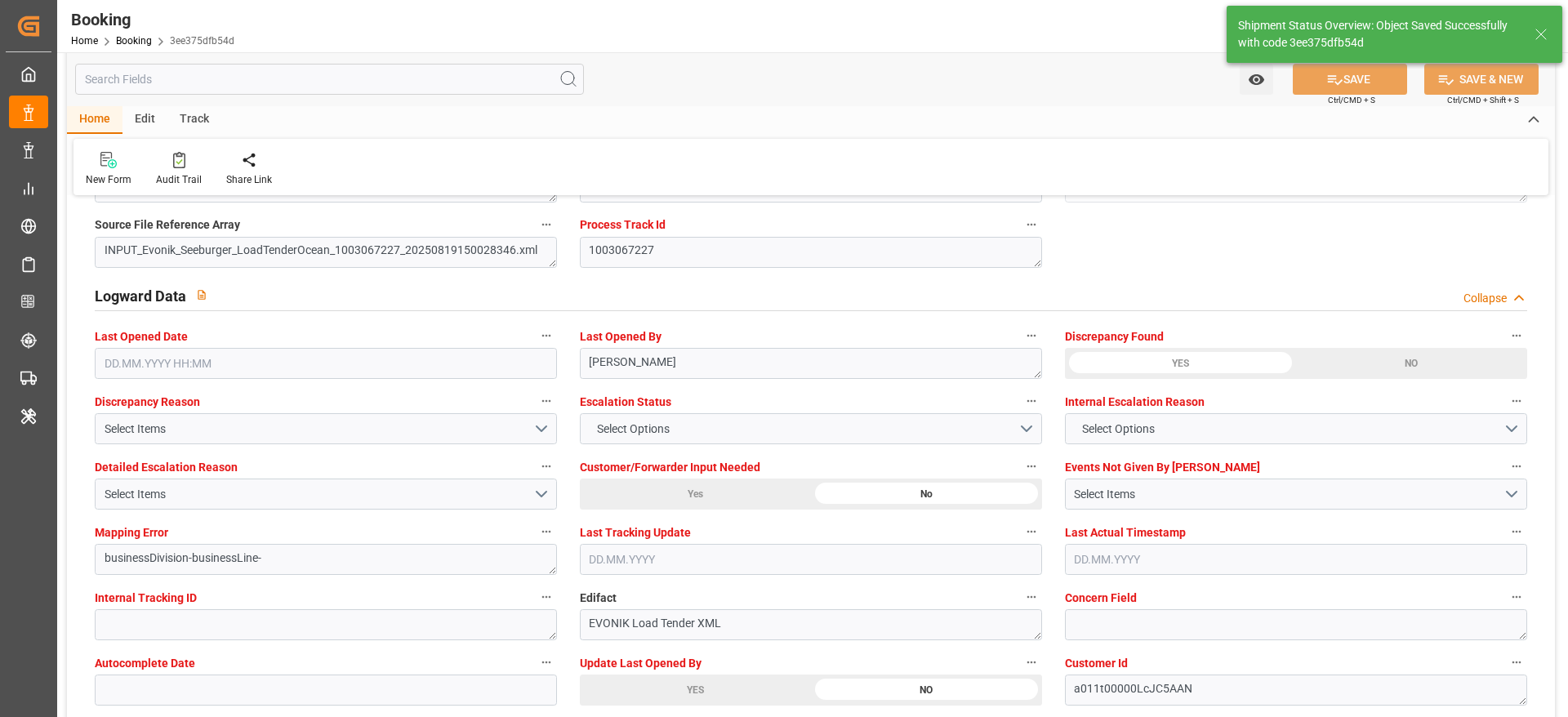
type input "21.08.2025 11:27"
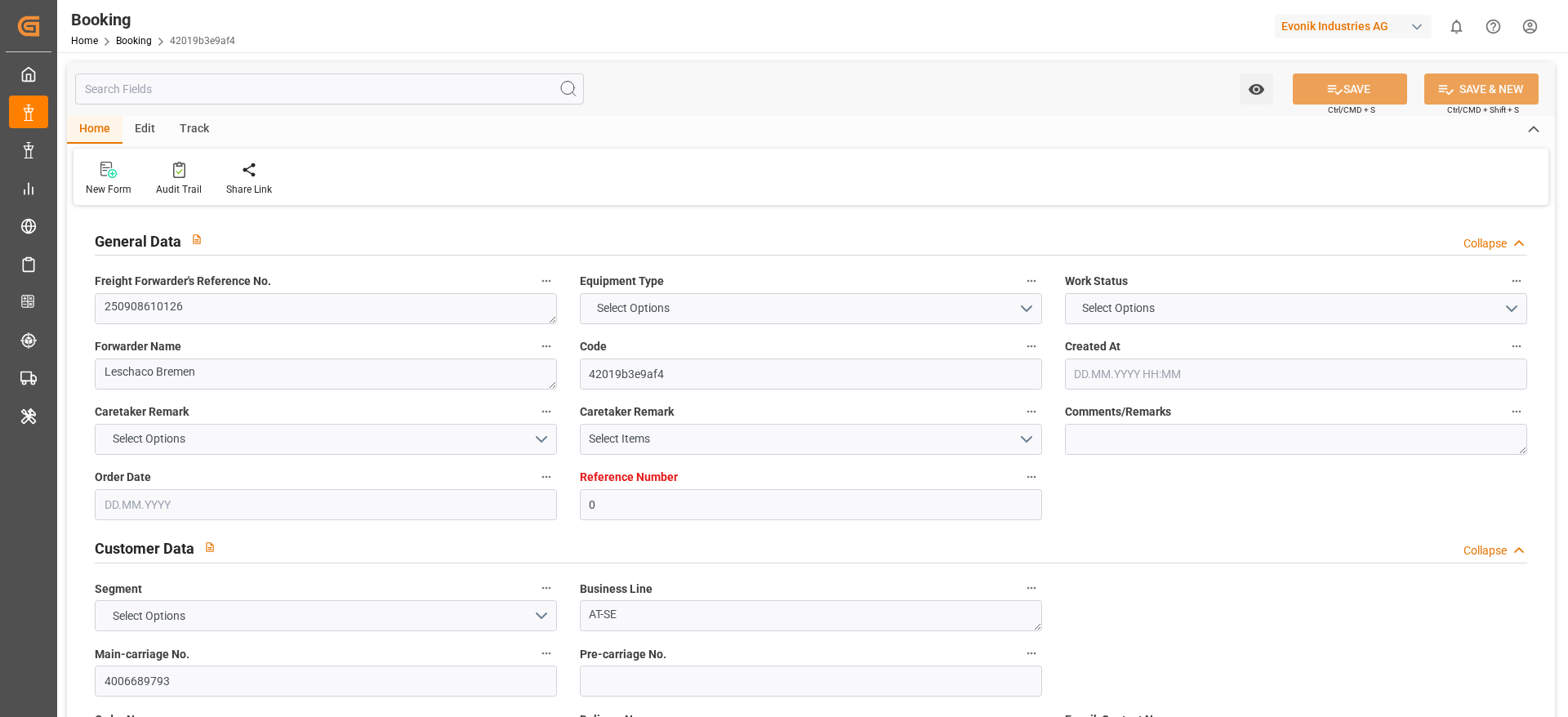
type input "0"
type input "Dummy"
type input "Dummy Carrier"
type input "DEHAM"
type input "ZADUR"
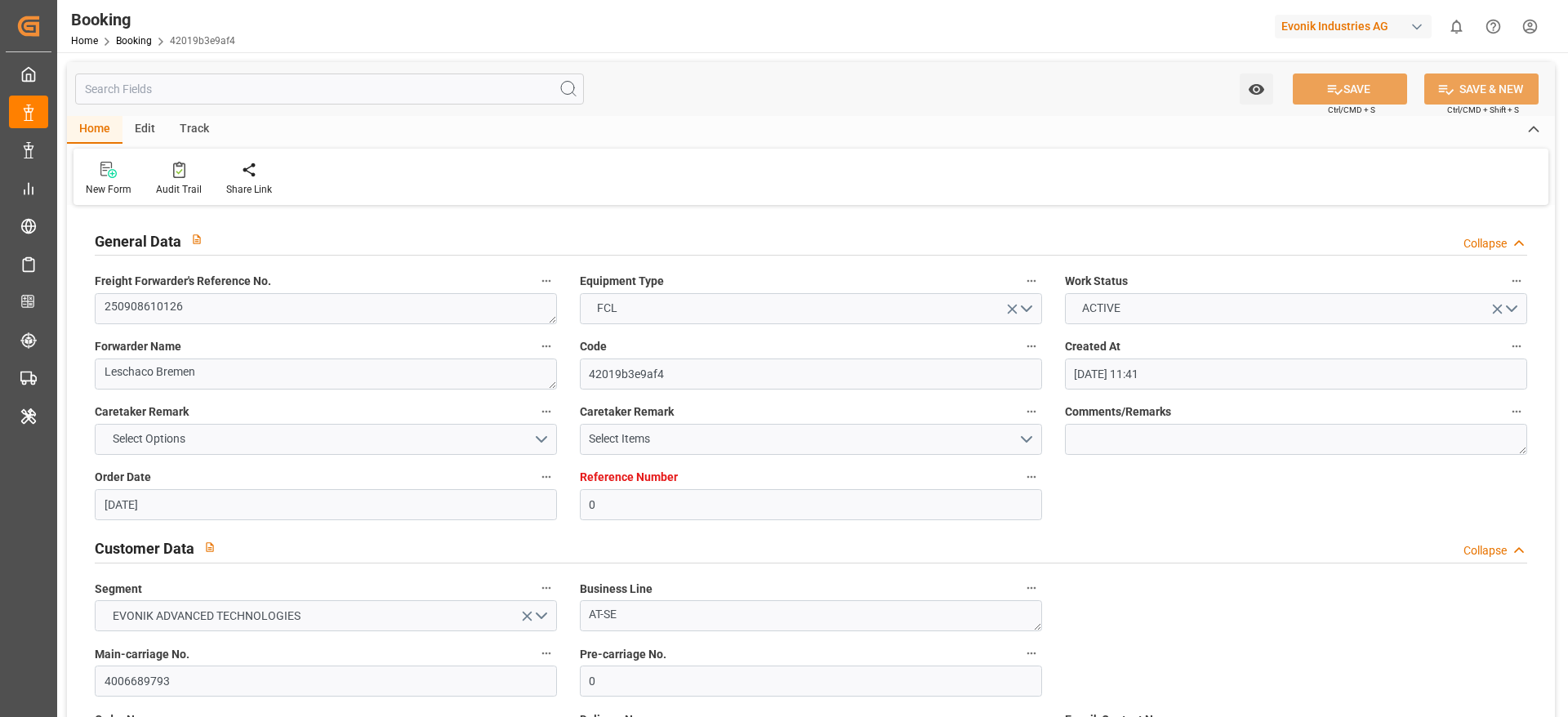
type input "[DATE] 11:41"
type input "[DATE]"
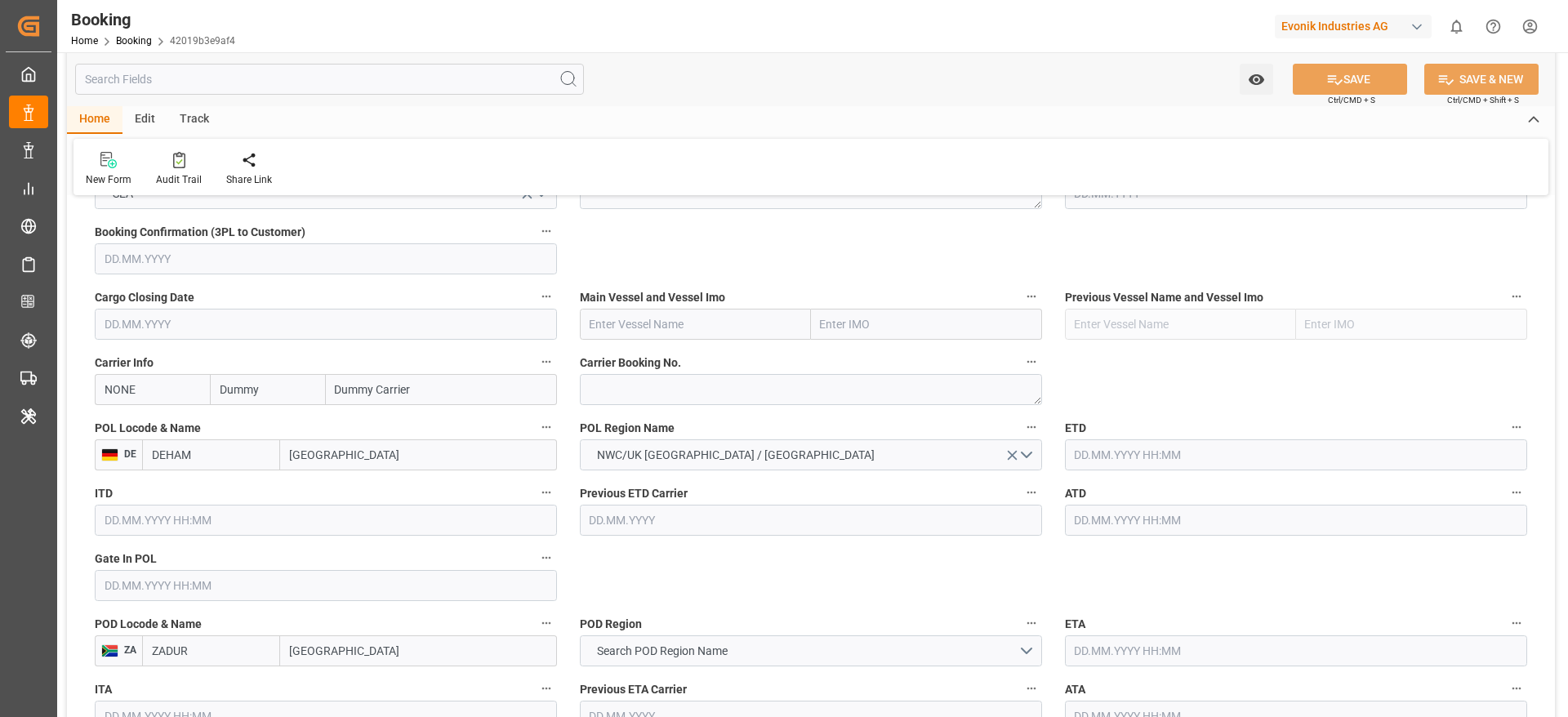
scroll to position [1097, 0]
click at [620, 401] on textarea at bounding box center [811, 394] width 462 height 31
paste textarea "HAMF74539900"
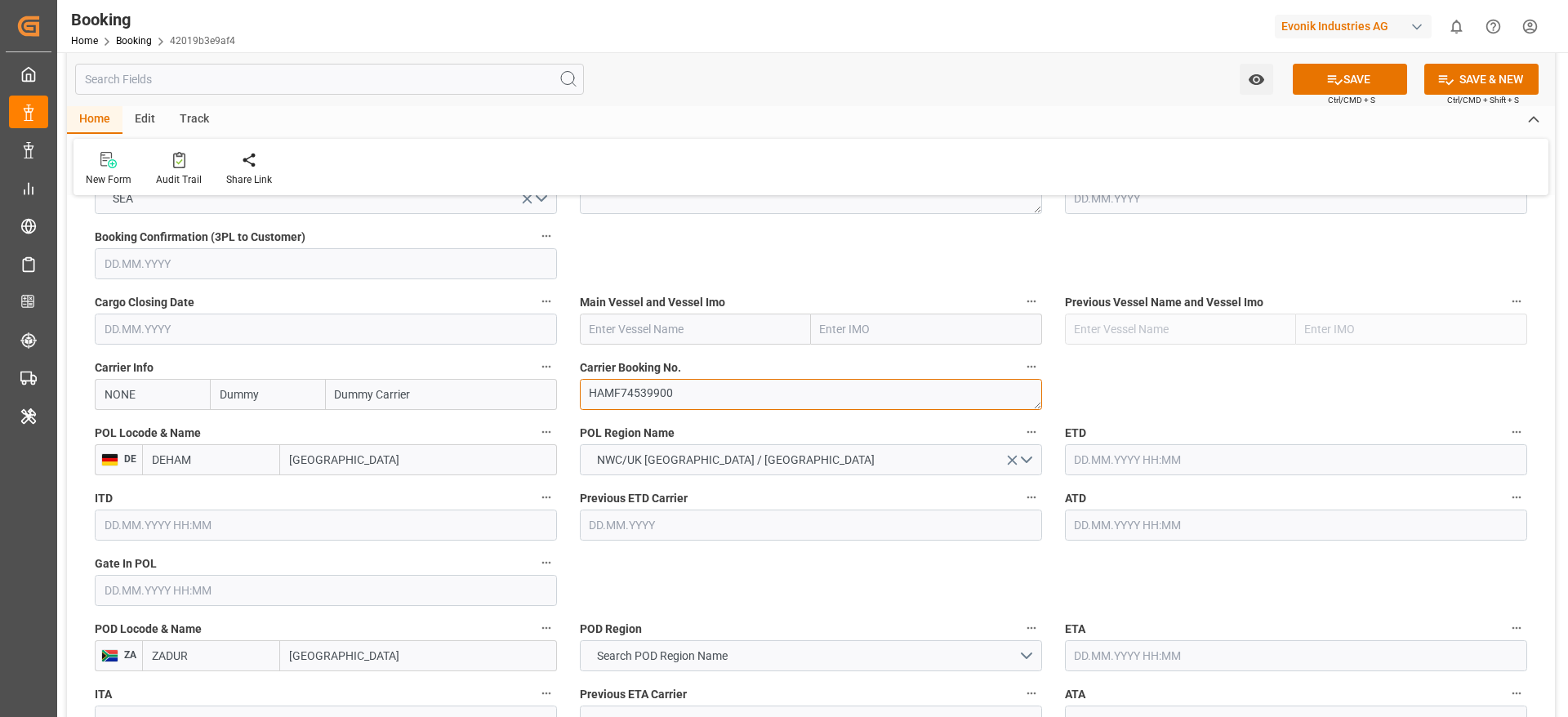
click at [620, 401] on textarea "HAMF74539900" at bounding box center [811, 394] width 462 height 31
type textarea "HAMF74539900"
click at [148, 385] on input "NONE" at bounding box center [151, 394] width 115 height 31
click at [127, 415] on div "ONEY" at bounding box center [120, 430] width 49 height 36
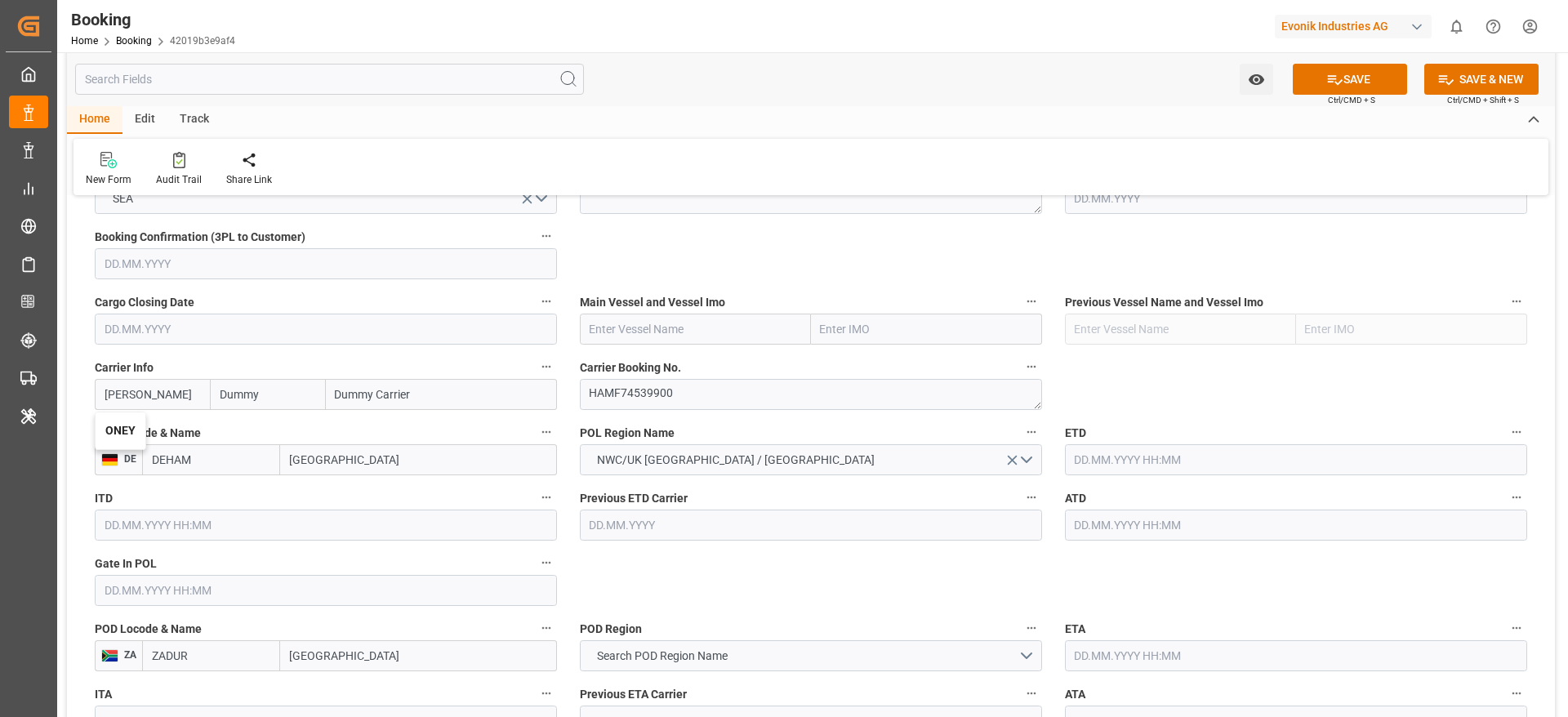
type input "ONEY"
type input "ONE"
type input "Ocean Network Express"
type input "ONEY"
click at [617, 377] on label "Carrier Booking No." at bounding box center [811, 367] width 462 height 22
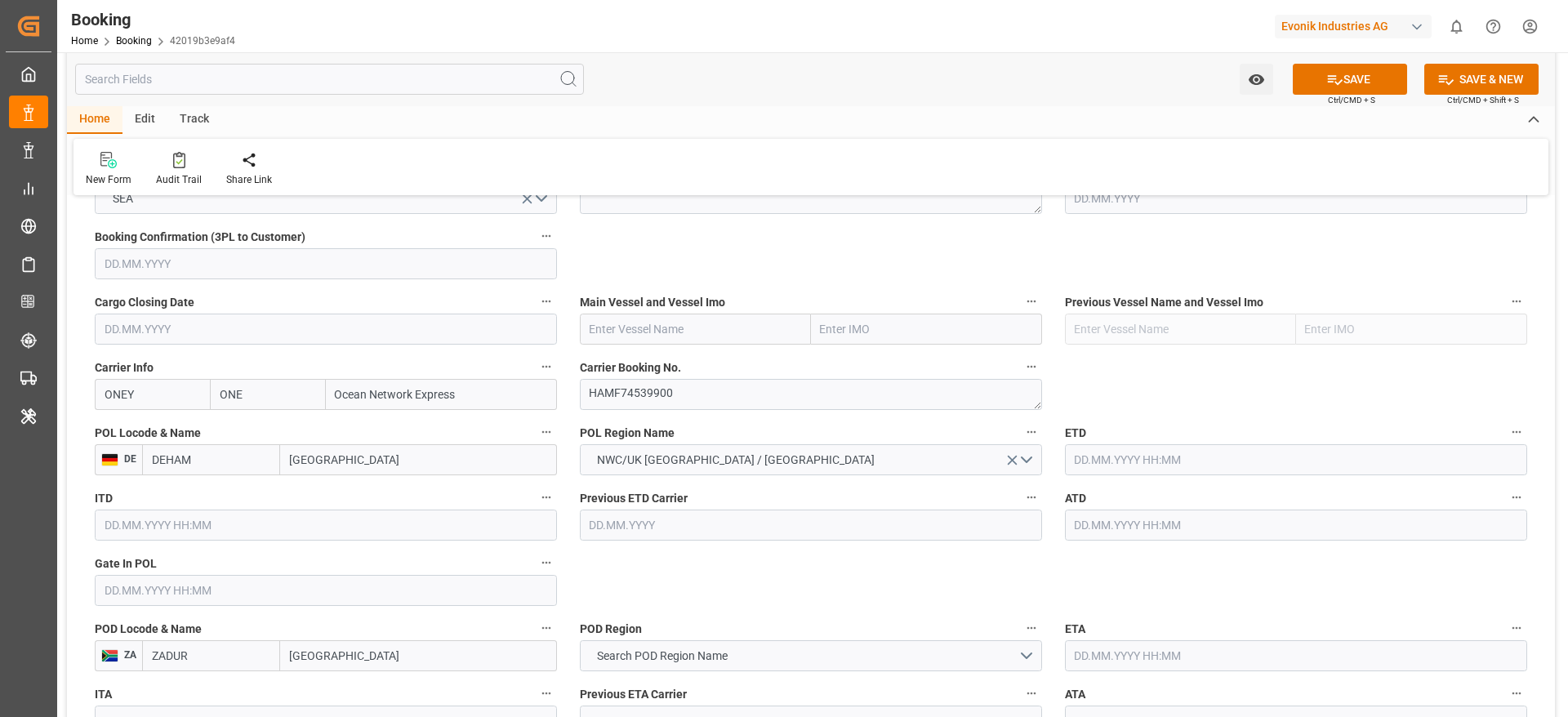
click at [1021, 377] on button "Carrier Booking No." at bounding box center [1031, 366] width 21 height 21
click at [617, 396] on div at bounding box center [784, 358] width 1568 height 717
click at [617, 396] on body "Created by potrace 1.15, written by Peter Selinger 2001-2017 Created by potrace…" at bounding box center [784, 358] width 1568 height 717
click at [641, 396] on textarea "HAMF74539900" at bounding box center [811, 394] width 462 height 31
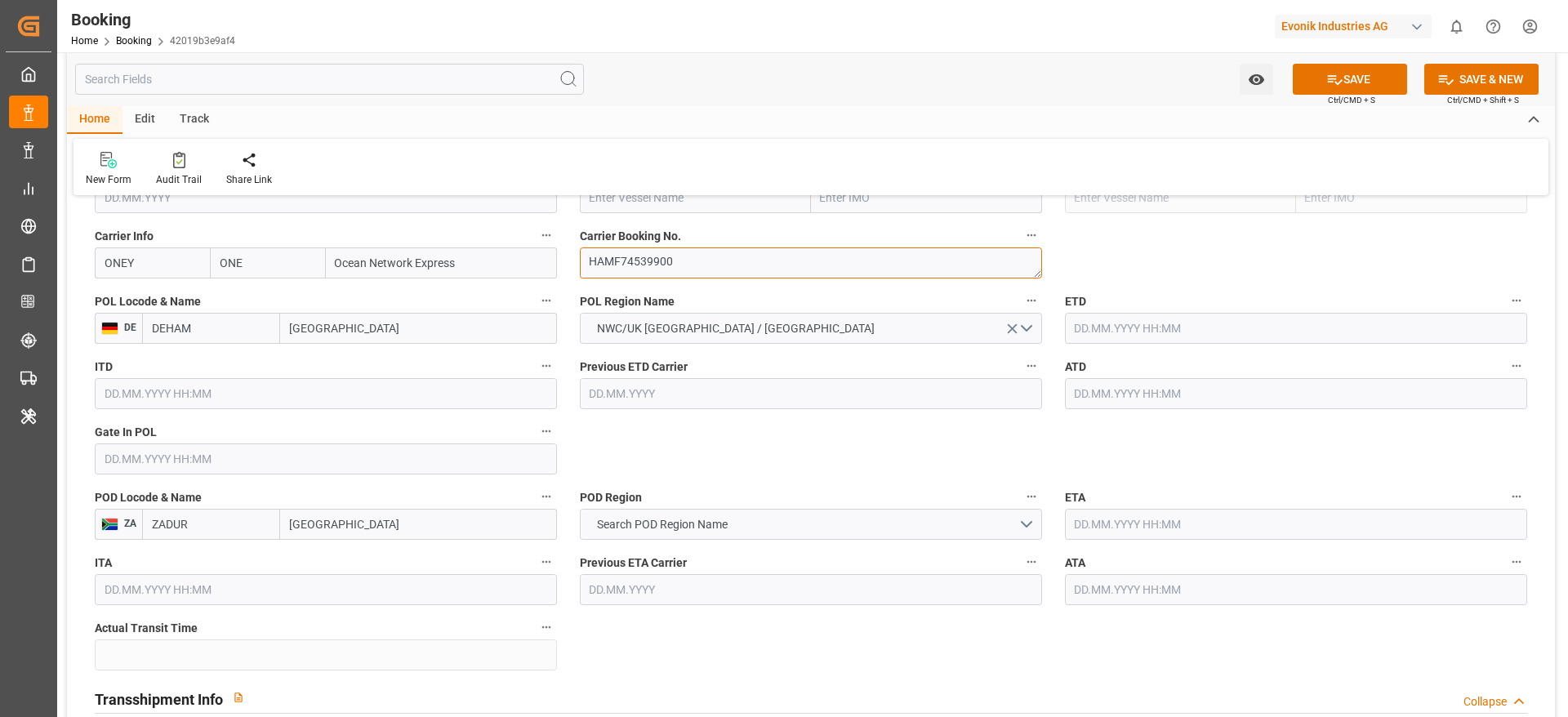
scroll to position [1239, 0]
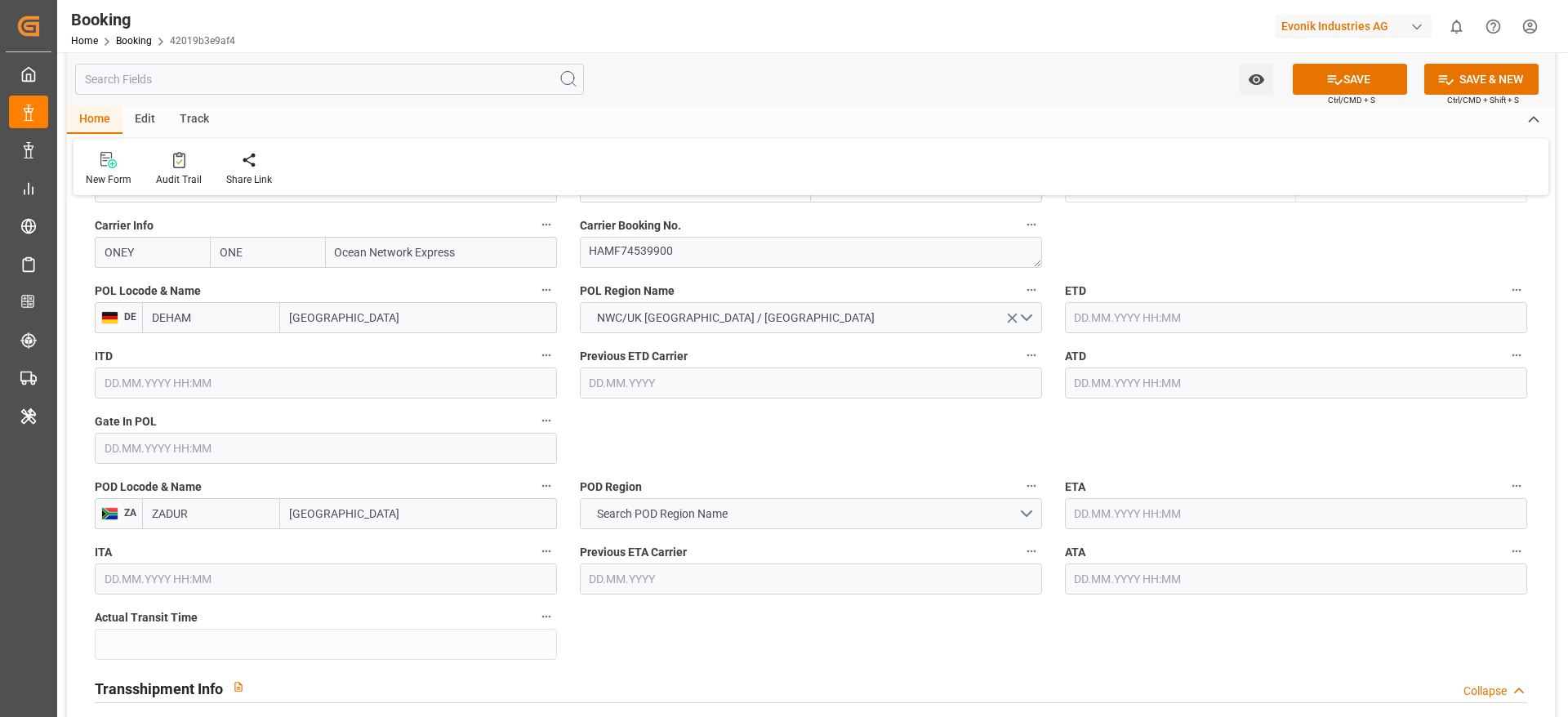
click at [934, 214] on label "Carrier Booking No." at bounding box center [811, 225] width 462 height 22
click at [1021, 214] on button "Carrier Booking No." at bounding box center [1031, 224] width 21 height 21
click at [732, 419] on div at bounding box center [784, 358] width 1568 height 717
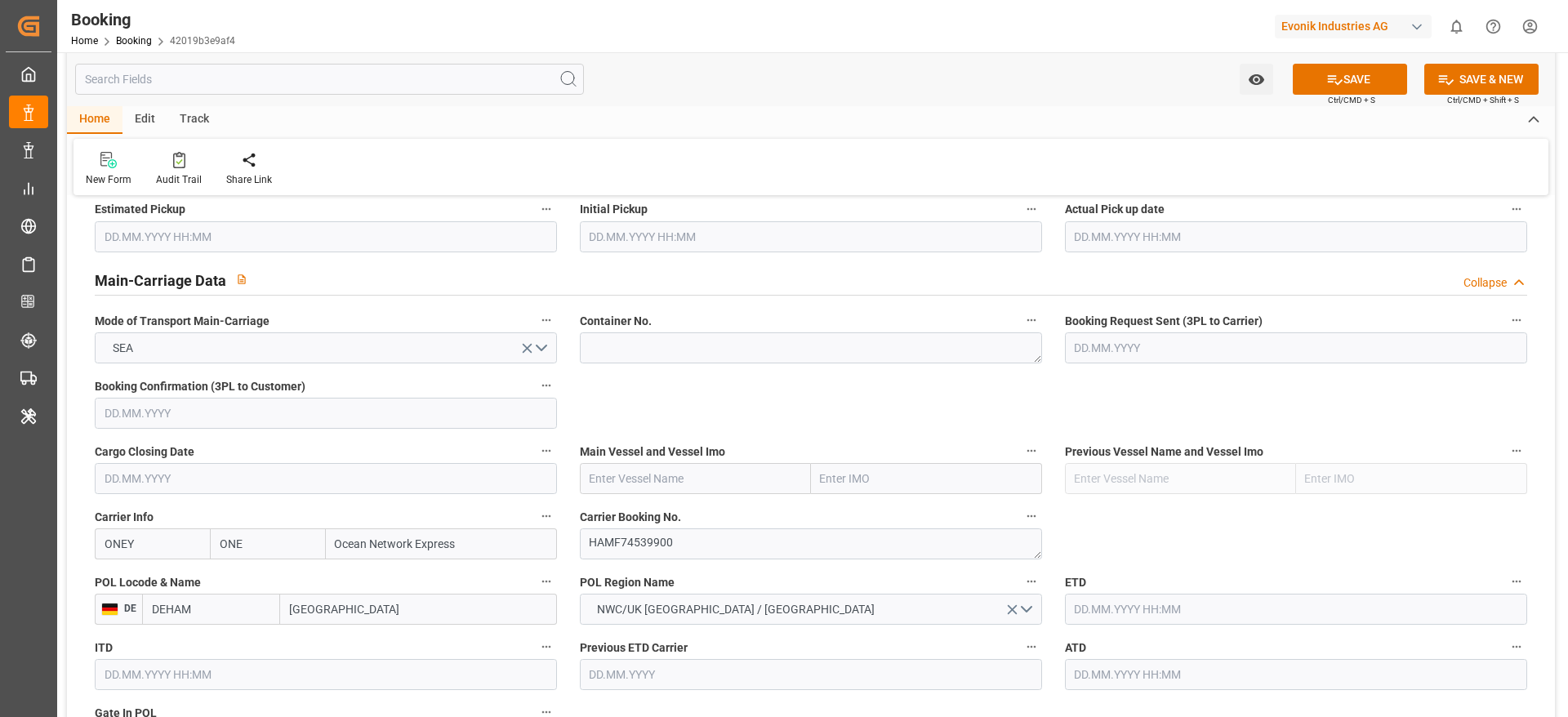
scroll to position [947, 0]
paste input "ONE RESOLUTION"
type input "ONE RESOLUTION"
click at [634, 471] on input "ONE RESOLUTION" at bounding box center [695, 479] width 231 height 31
click at [659, 504] on div "ONE RESOLUTION - 9952763" at bounding box center [663, 515] width 164 height 36
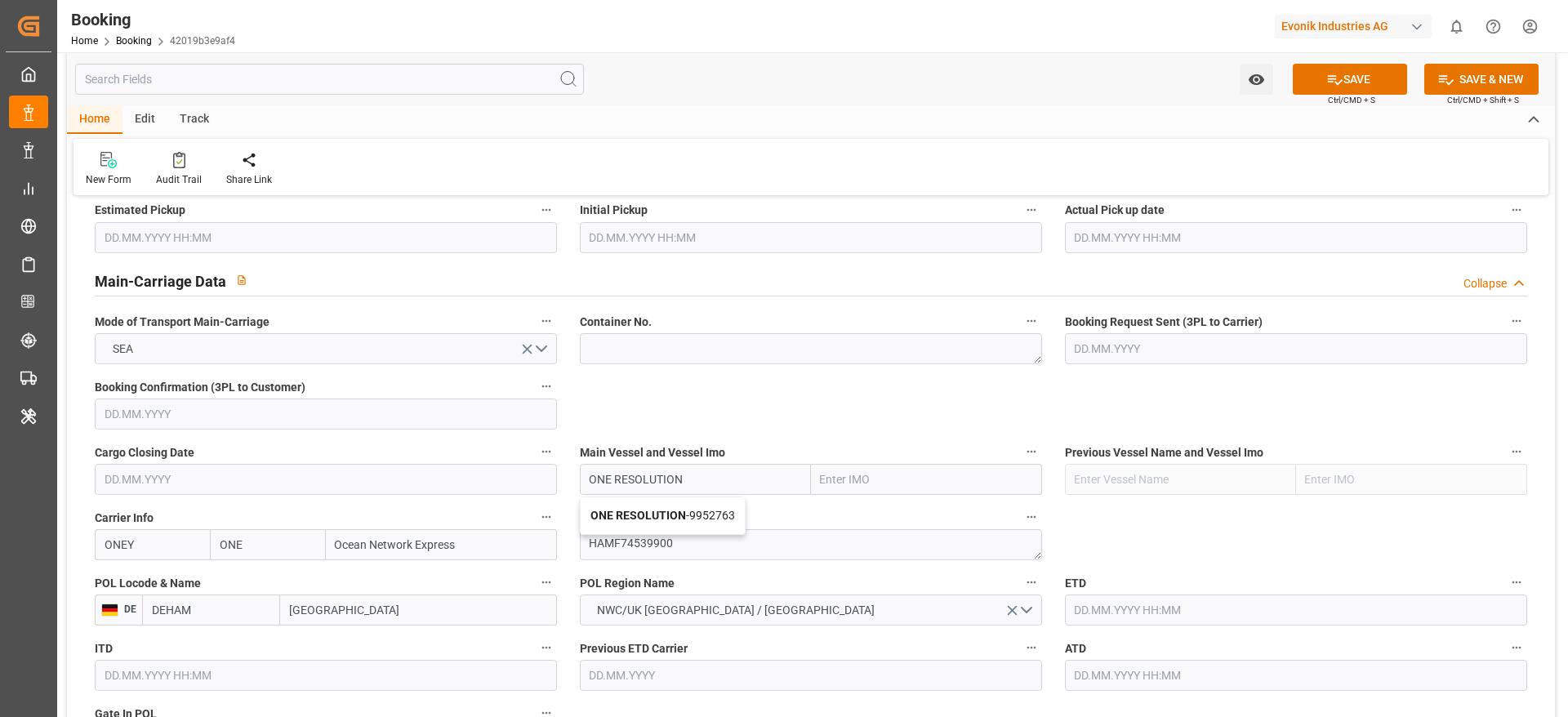
type input "9952763"
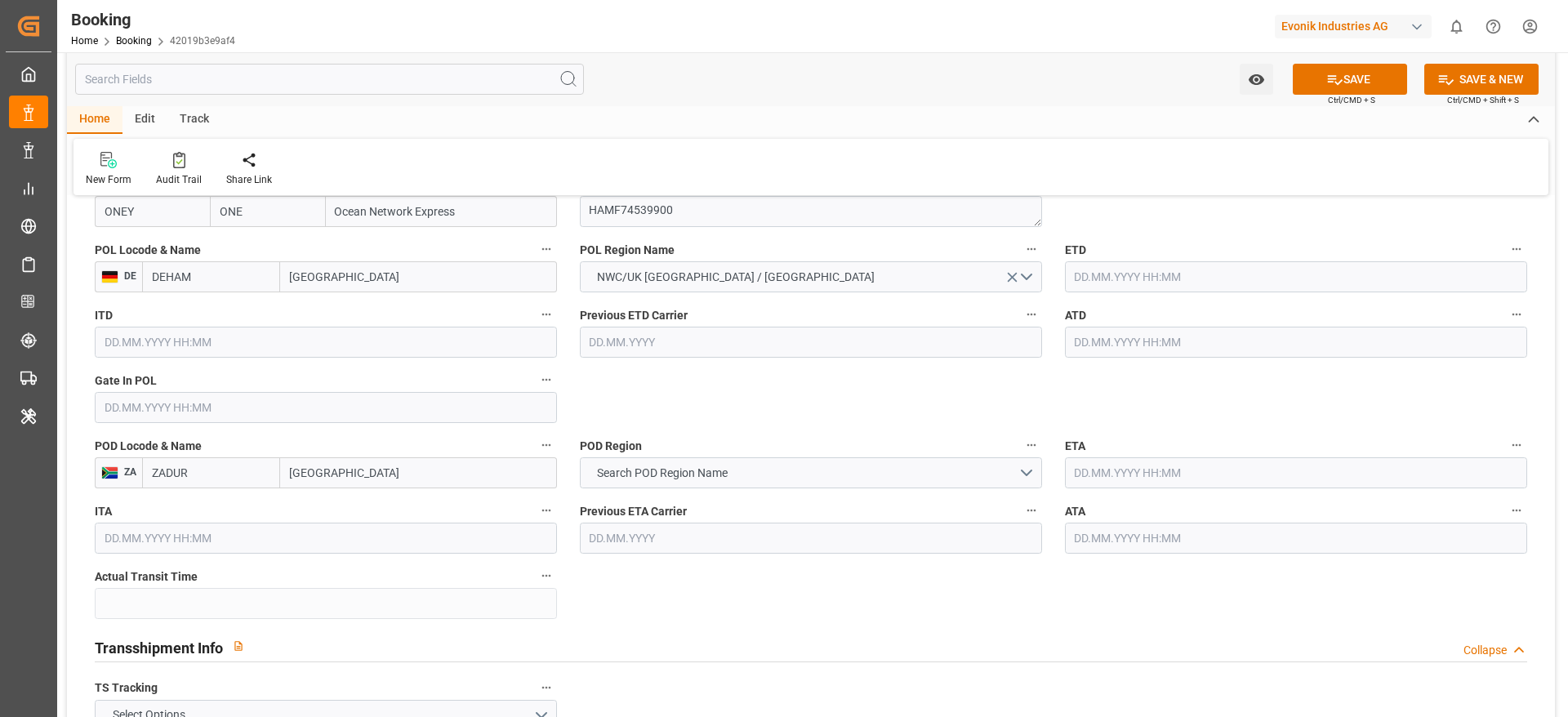
scroll to position [1288, 0]
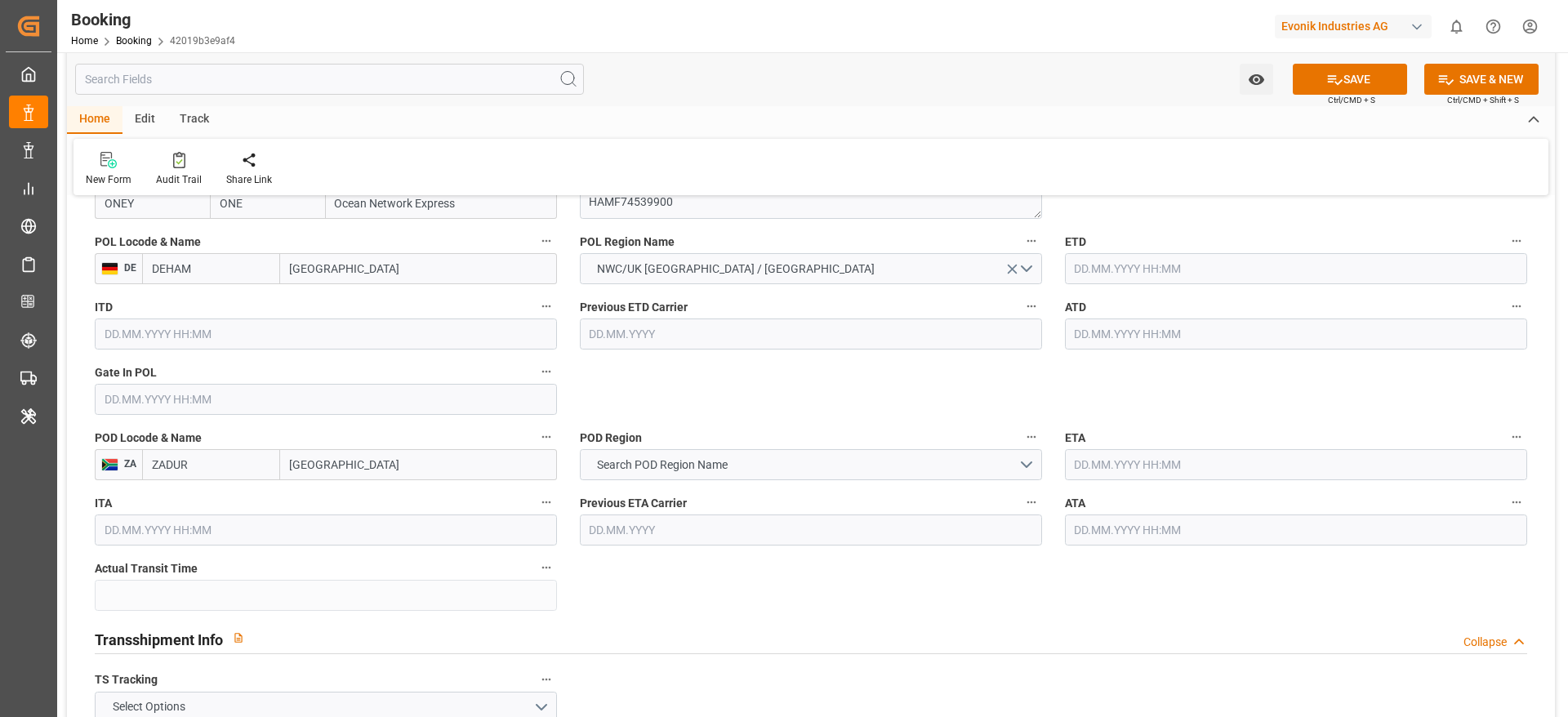
type input "ONE RESOLUTION"
click at [1109, 264] on input "text" at bounding box center [1295, 268] width 462 height 31
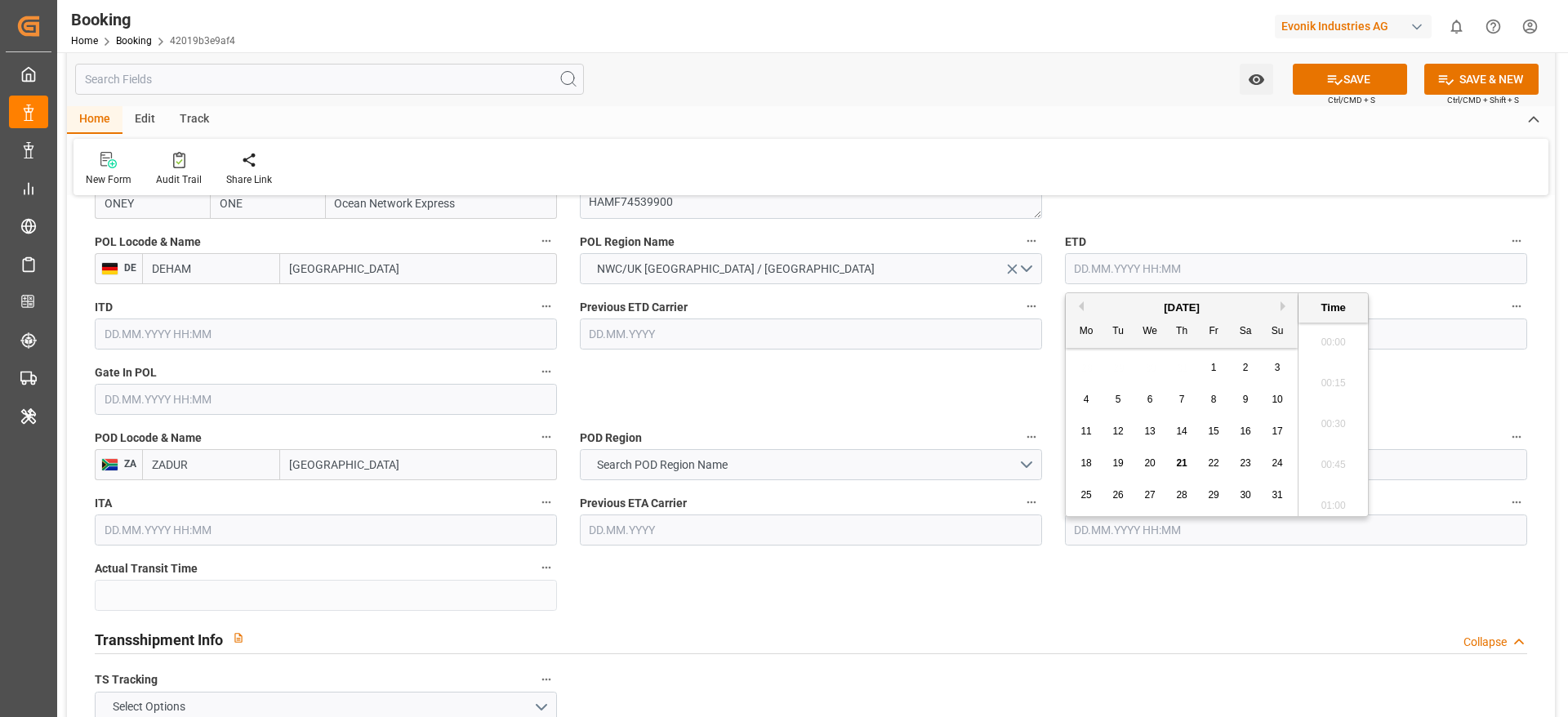
scroll to position [2700, 0]
click at [1279, 303] on div "[DATE]" at bounding box center [1181, 307] width 232 height 16
click at [1283, 307] on button "Next Month" at bounding box center [1285, 306] width 9 height 9
click at [1123, 437] on div "16" at bounding box center [1119, 431] width 21 height 20
type input "16.09.2025 00:00"
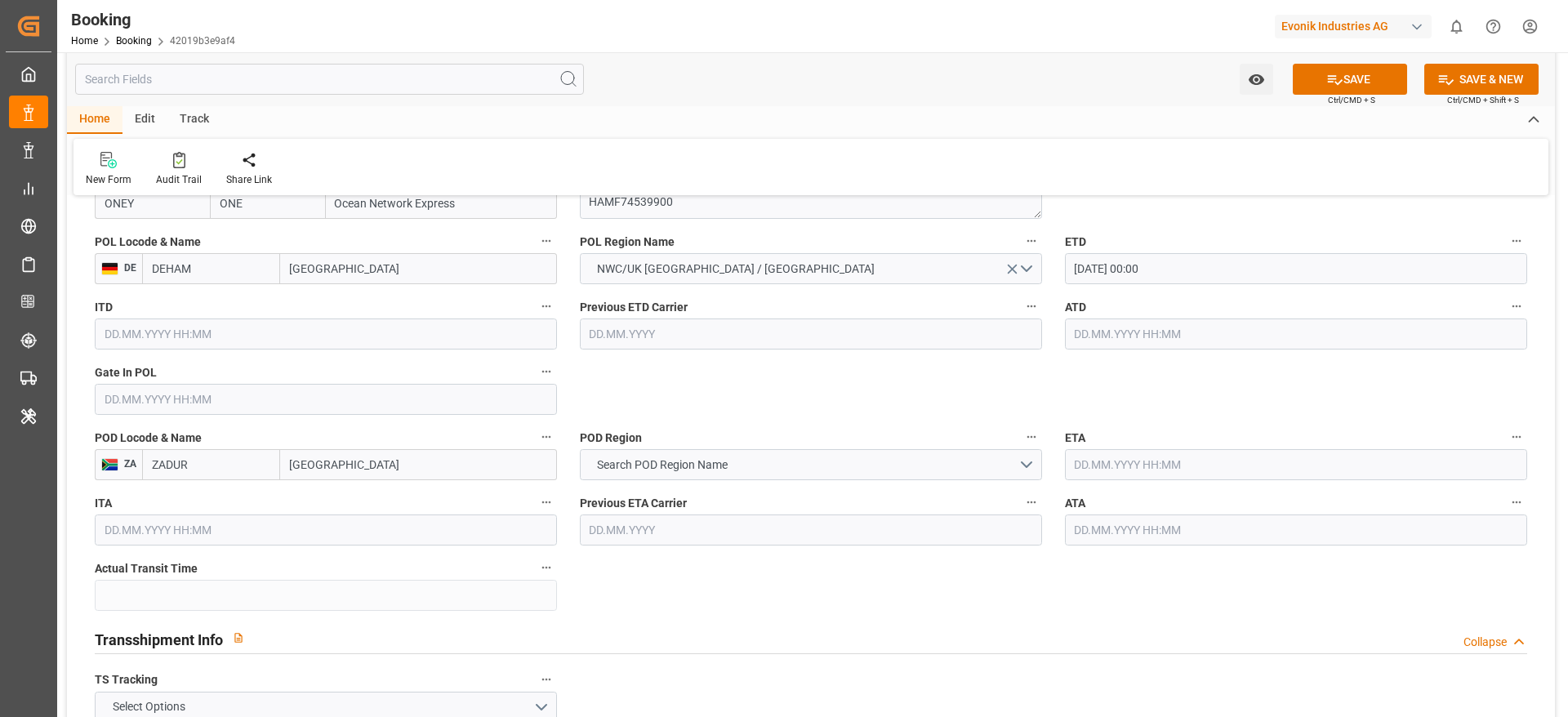
click at [1089, 472] on input "text" at bounding box center [1295, 464] width 462 height 31
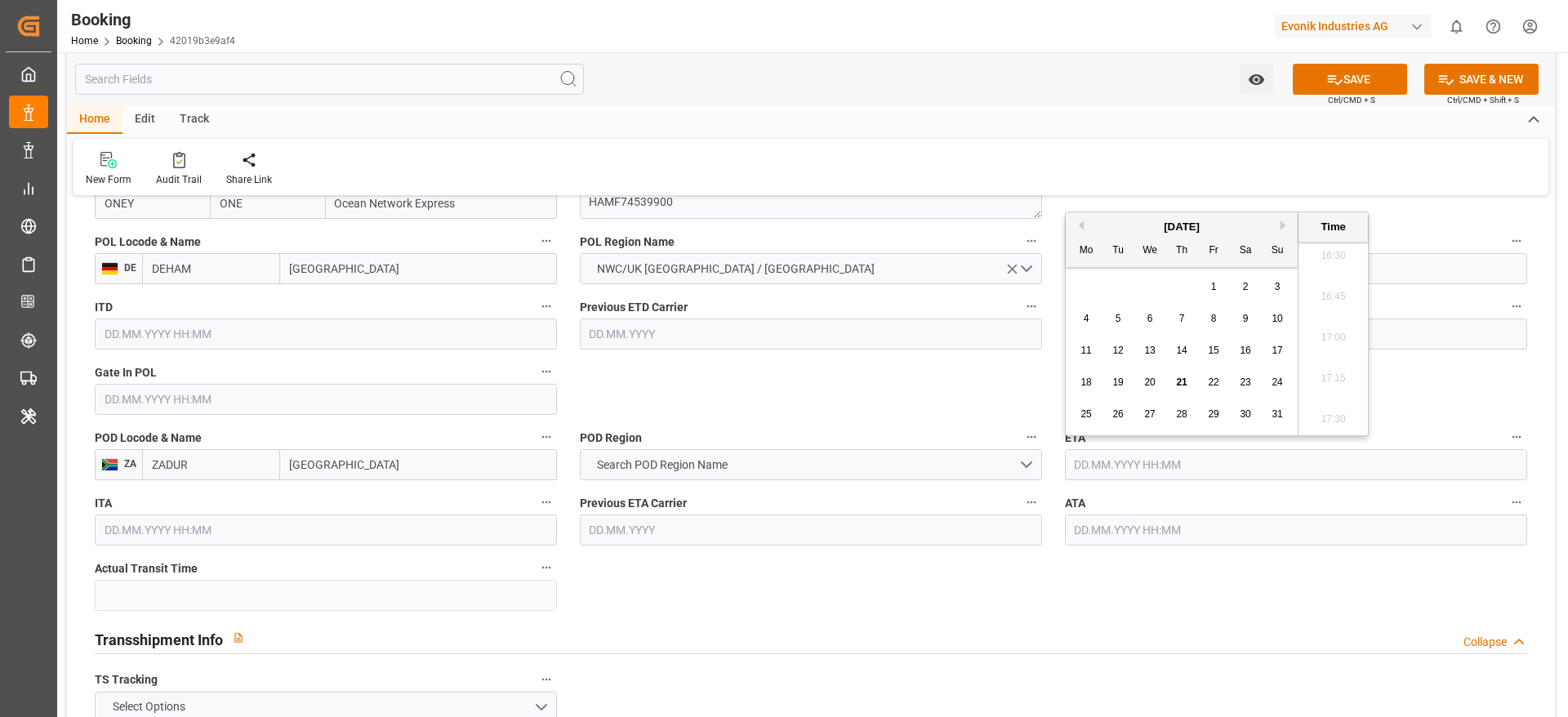
click at [1283, 228] on button "Next Month" at bounding box center [1285, 225] width 9 height 9
click at [1155, 343] on div "15" at bounding box center [1151, 351] width 21 height 20
type input "15.10.2025 00:00"
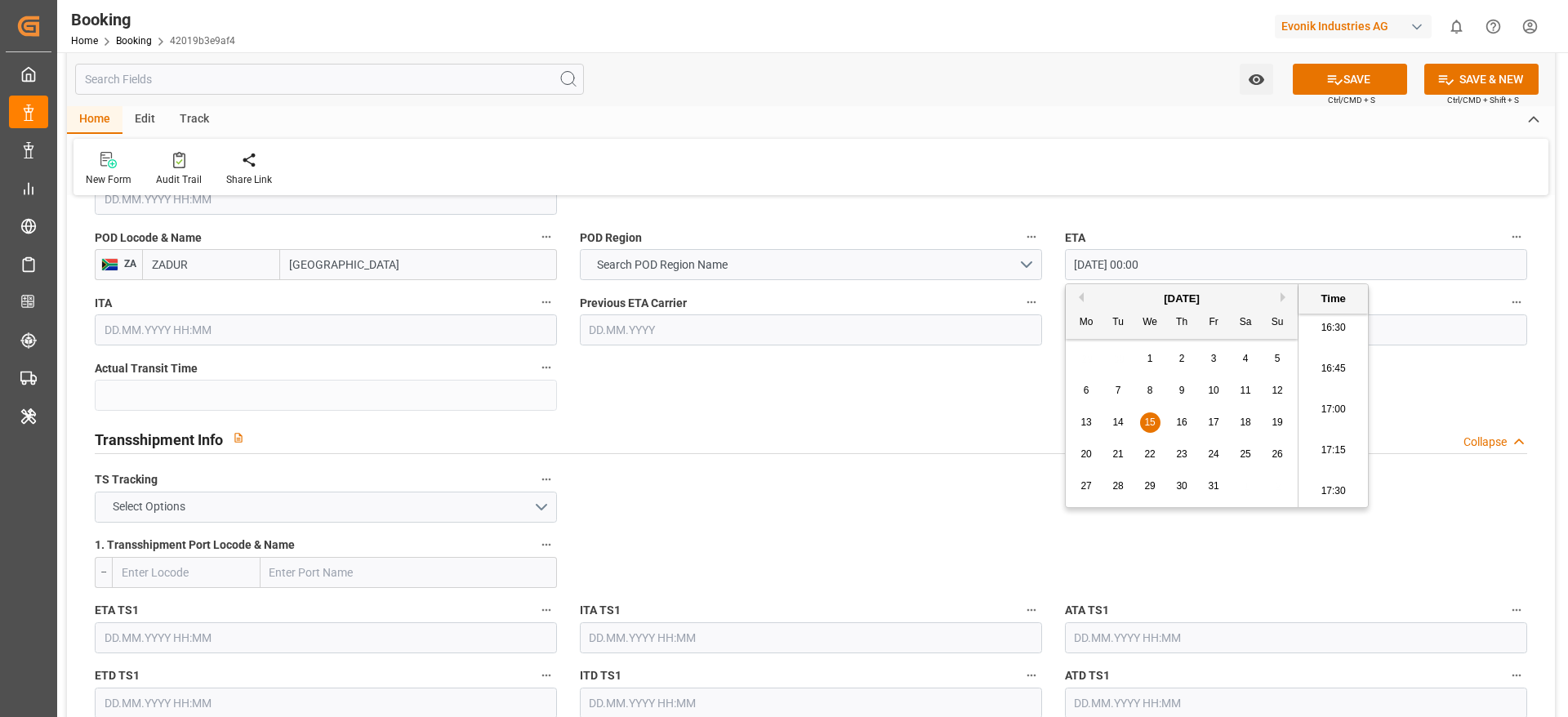
scroll to position [1496, 0]
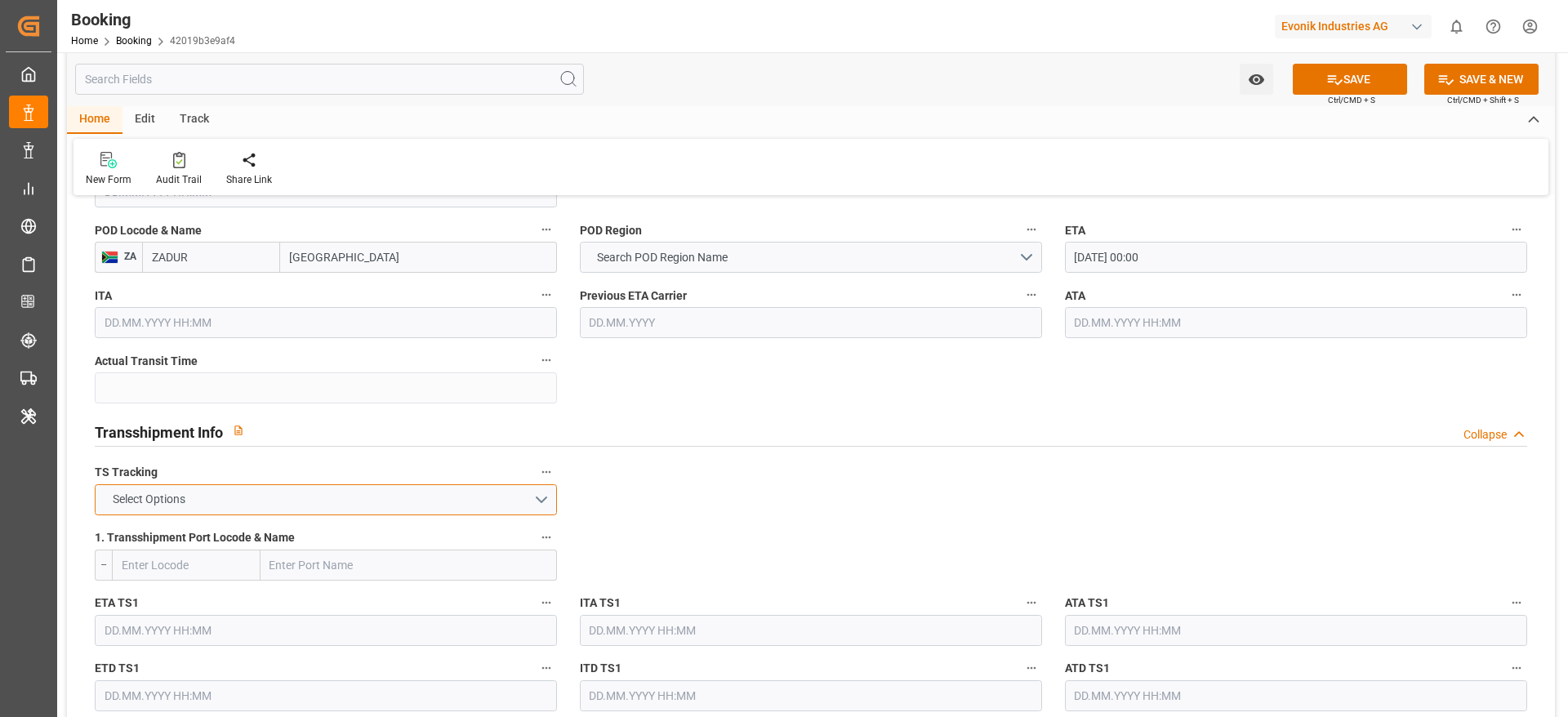
click at [403, 513] on button "Select Options" at bounding box center [325, 499] width 462 height 31
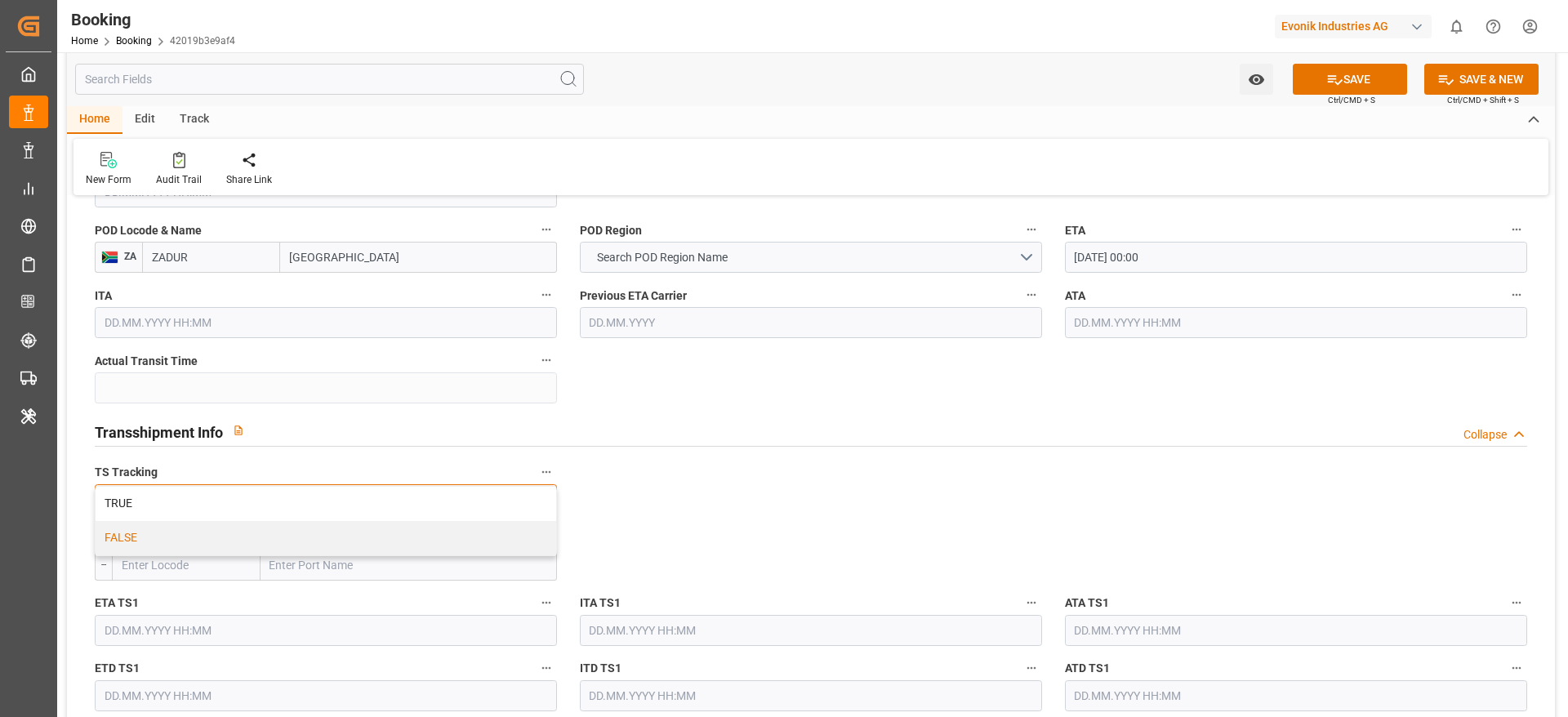
click at [353, 541] on div "FALSE" at bounding box center [325, 538] width 460 height 35
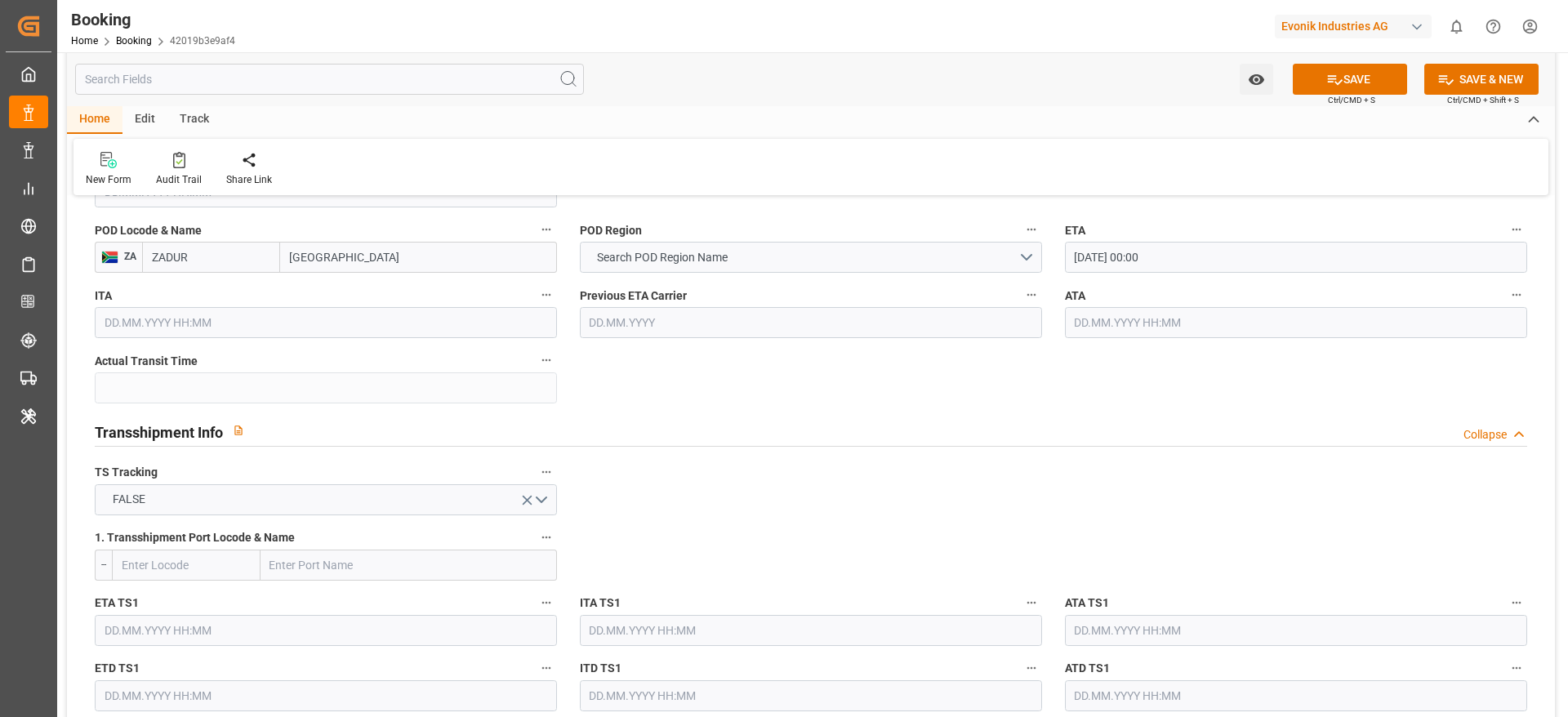
click at [602, 446] on div "Transshipment Info Collapse" at bounding box center [811, 432] width 1455 height 47
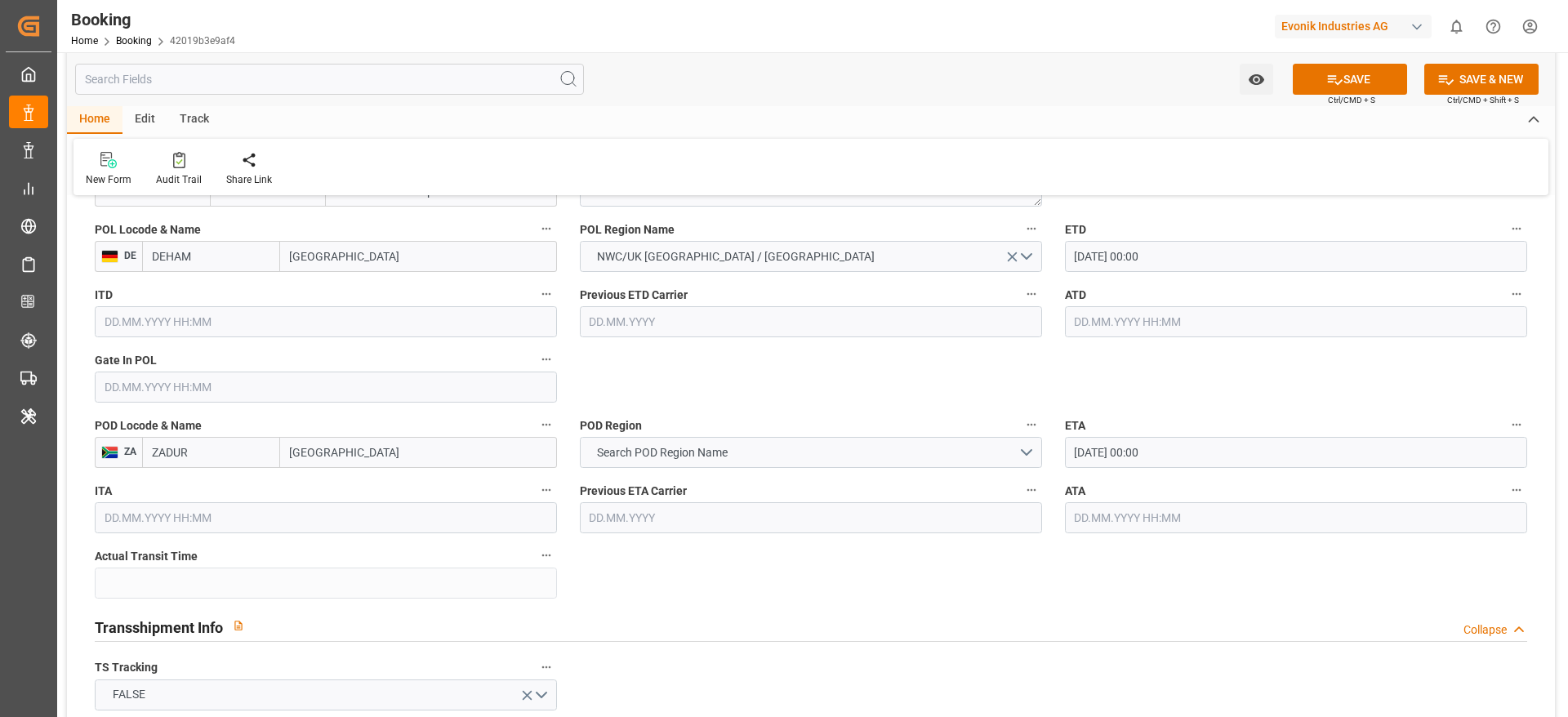
scroll to position [1302, 0]
click at [378, 465] on input "Durban" at bounding box center [418, 450] width 276 height 31
click at [639, 447] on span "Search POD Region Name" at bounding box center [662, 451] width 147 height 17
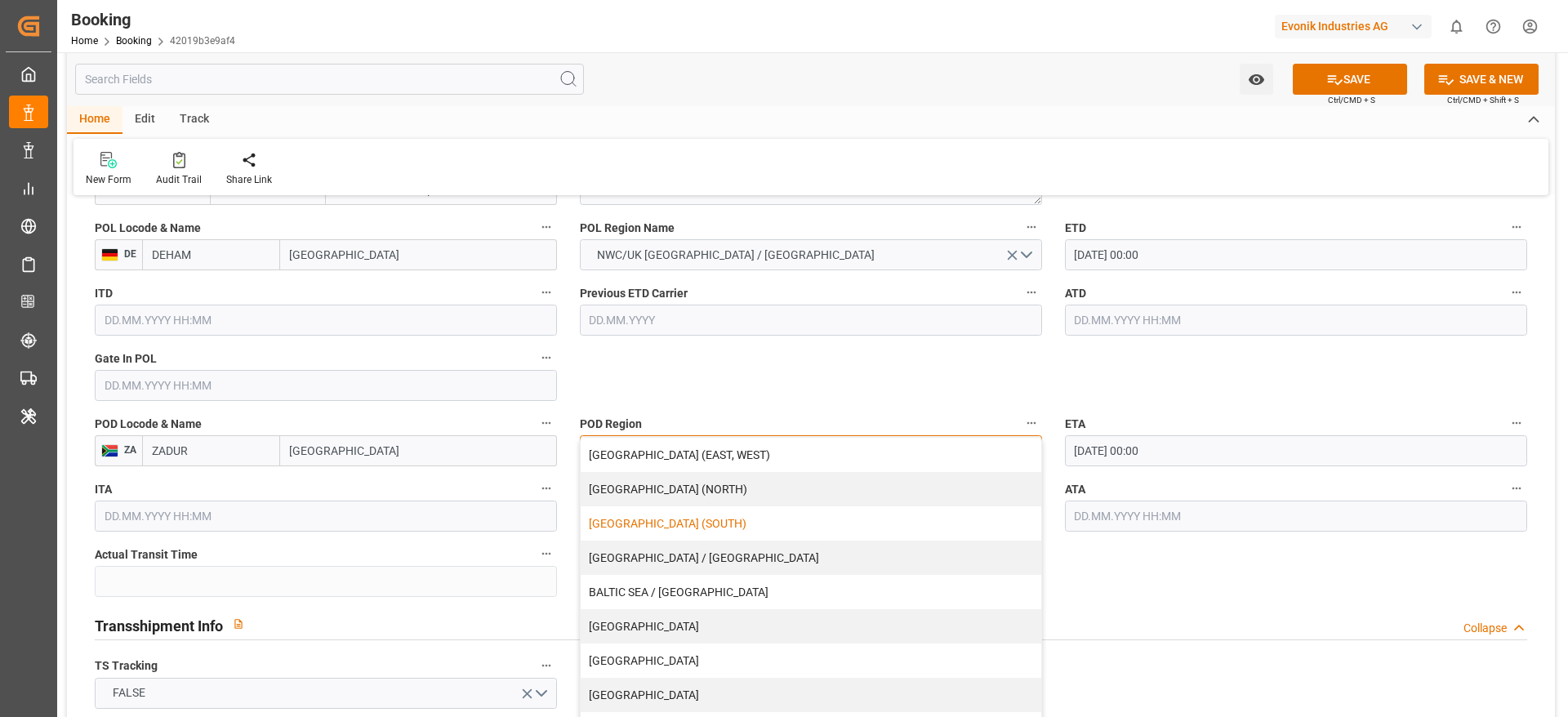
click at [638, 538] on div "[GEOGRAPHIC_DATA] (SOUTH)" at bounding box center [811, 523] width 460 height 35
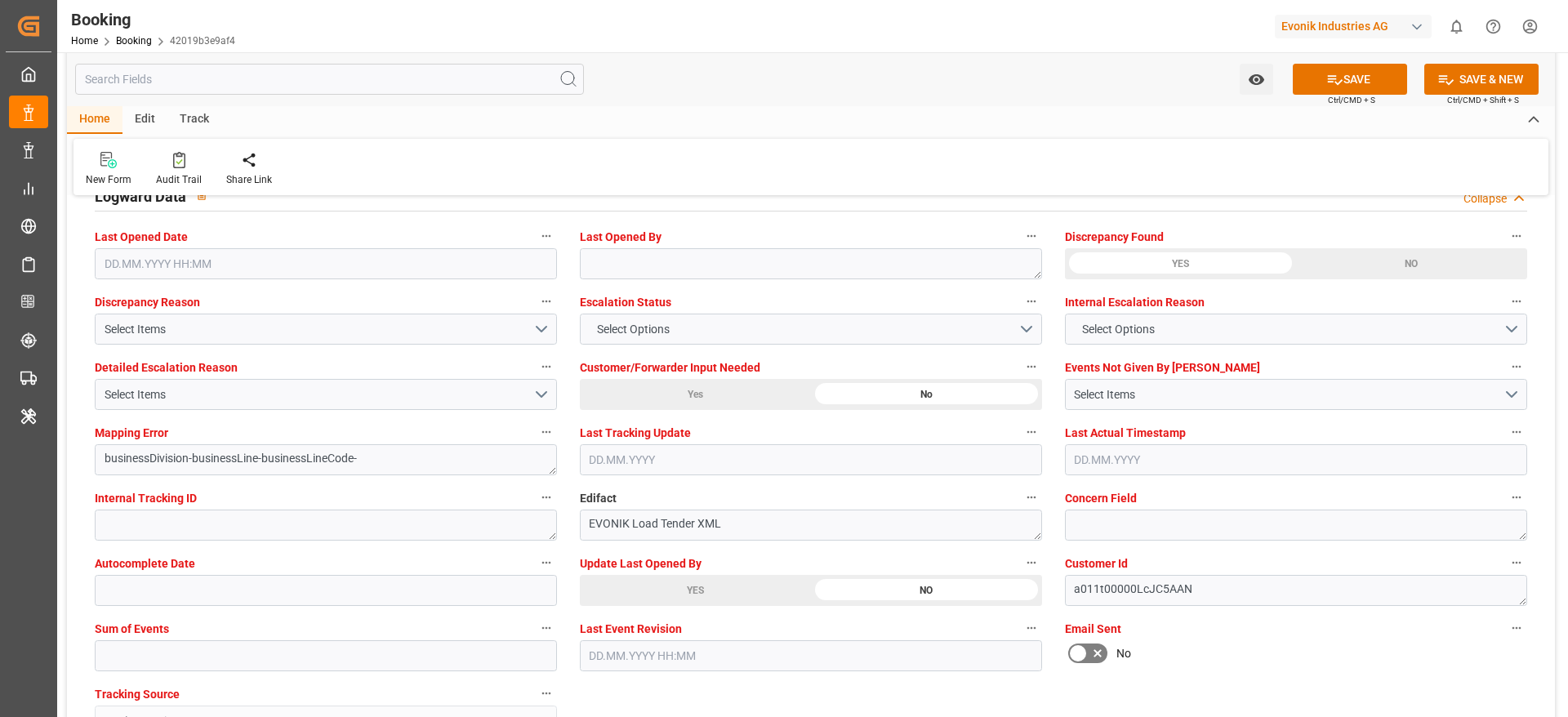
scroll to position [3066, 0]
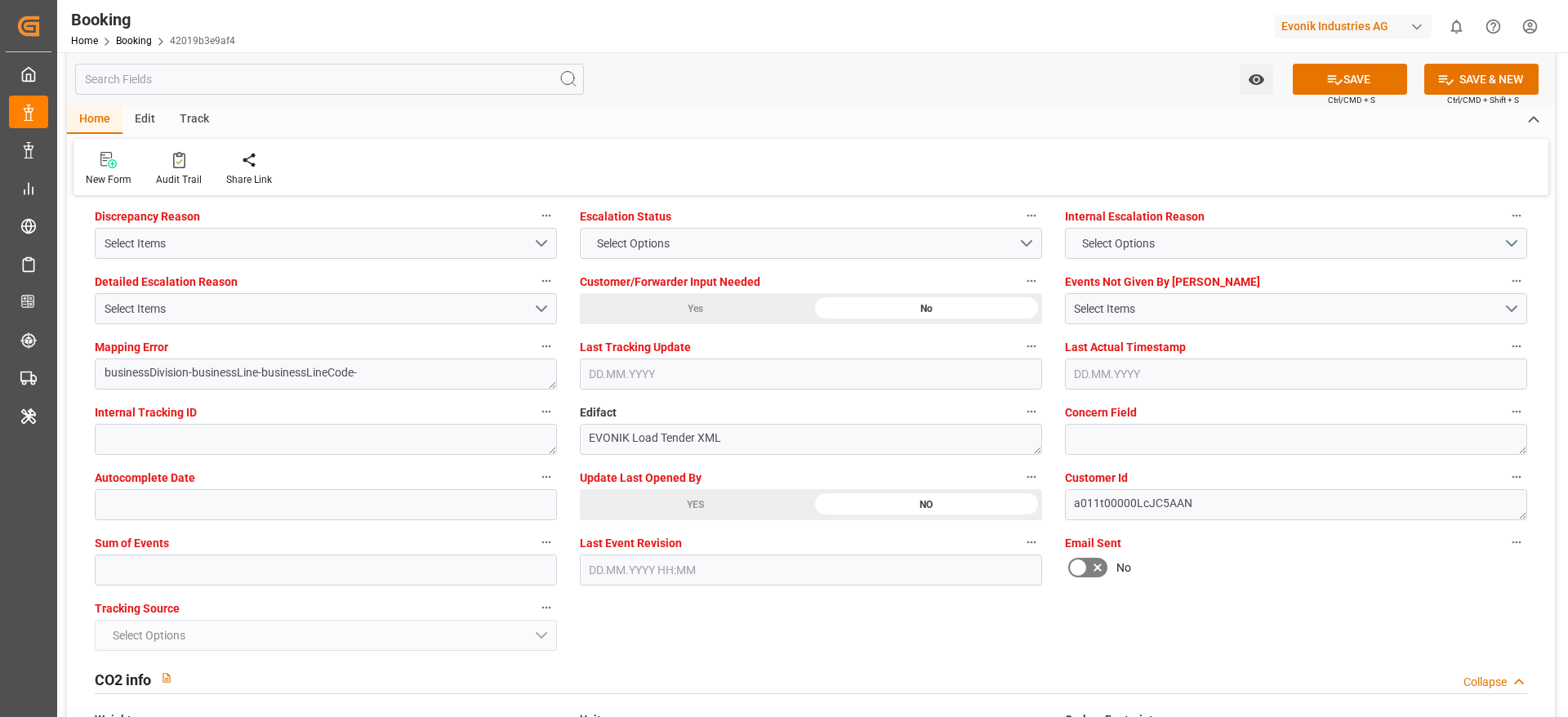
click at [1349, 81] on button "SAVE" at bounding box center [1349, 78] width 114 height 31
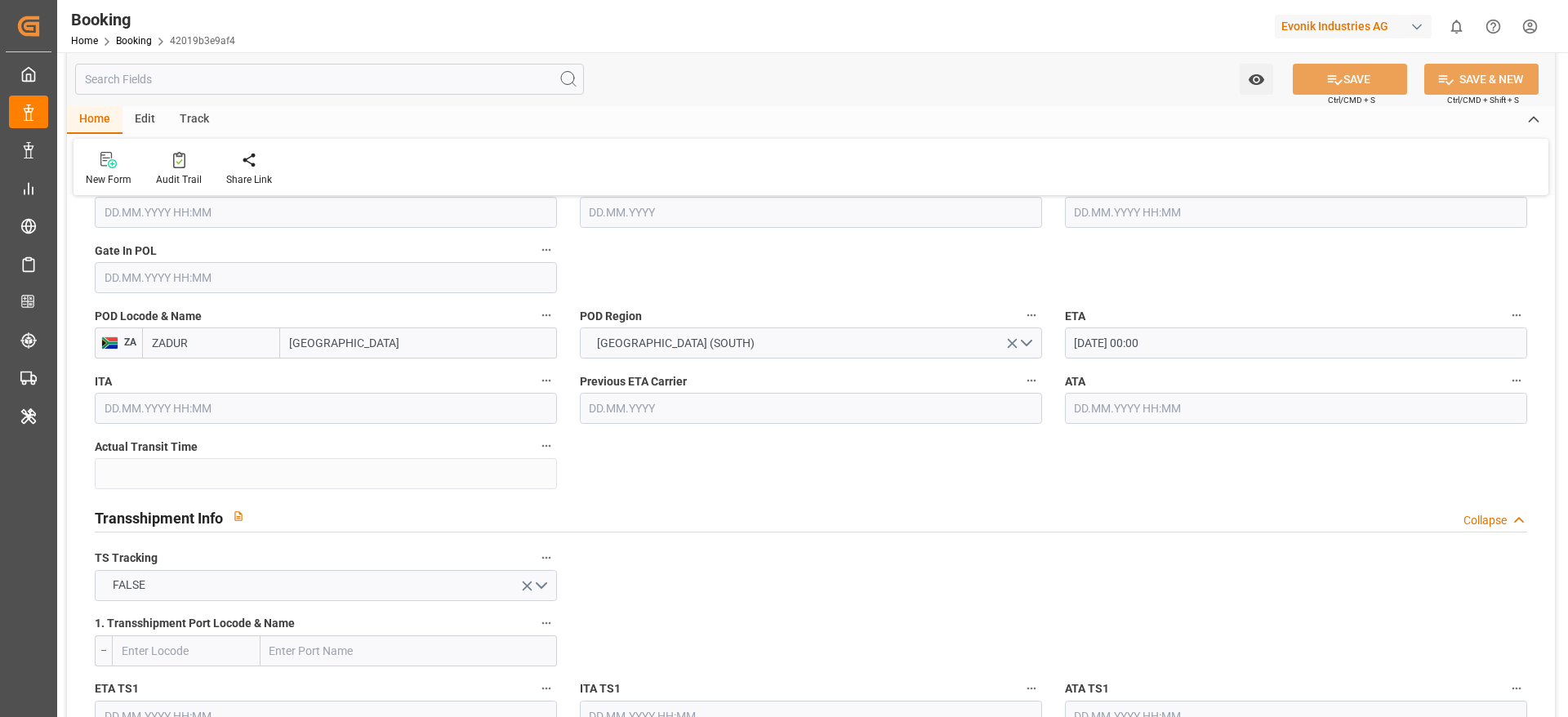
scroll to position [0, 0]
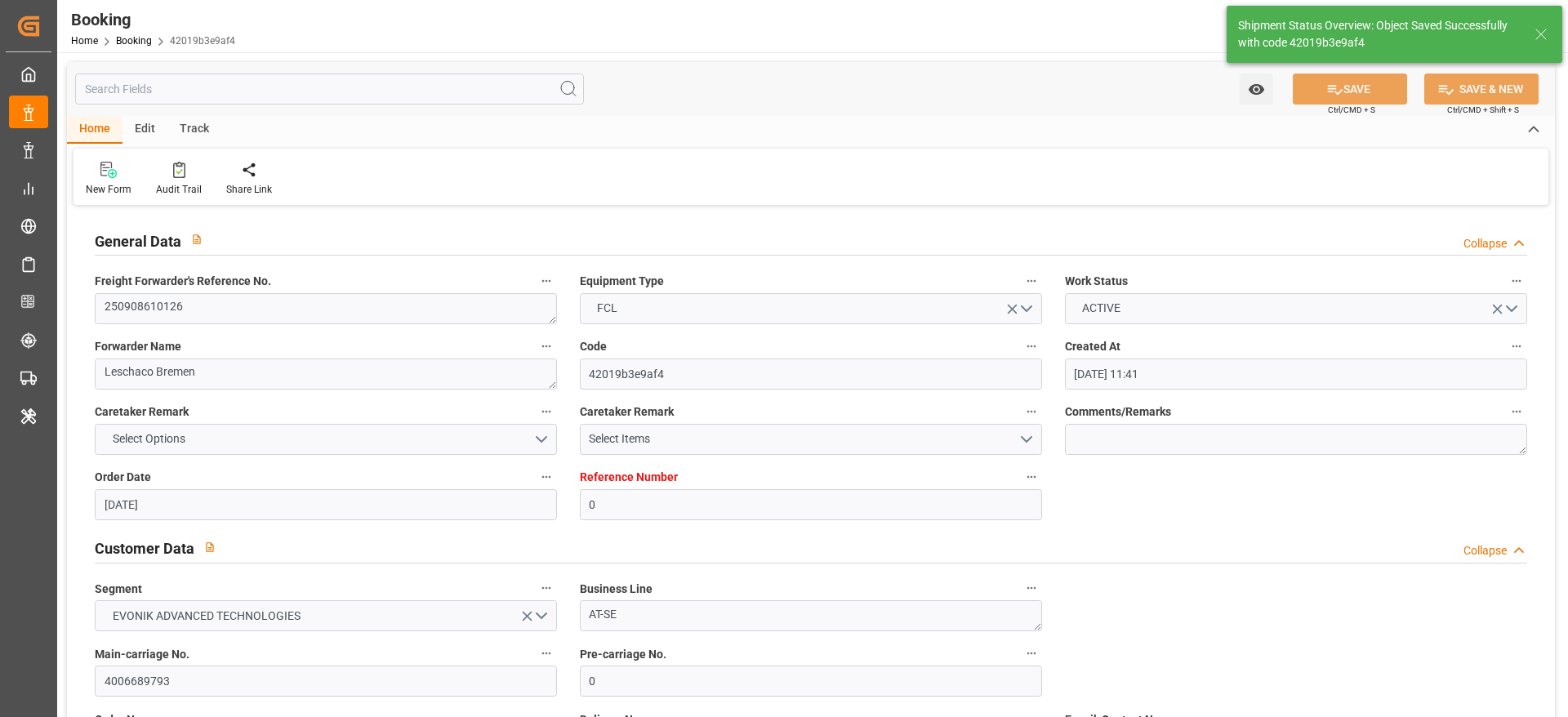
type textarea "NWC/UK North West Continent / UK_ZADUR_ONEY_AT-SE"
type textarea "[PERSON_NAME]"
type textarea "businessDivision-businessLine-"
type input "16.09.2025 00:00"
type input "15.10.2025 00:00"
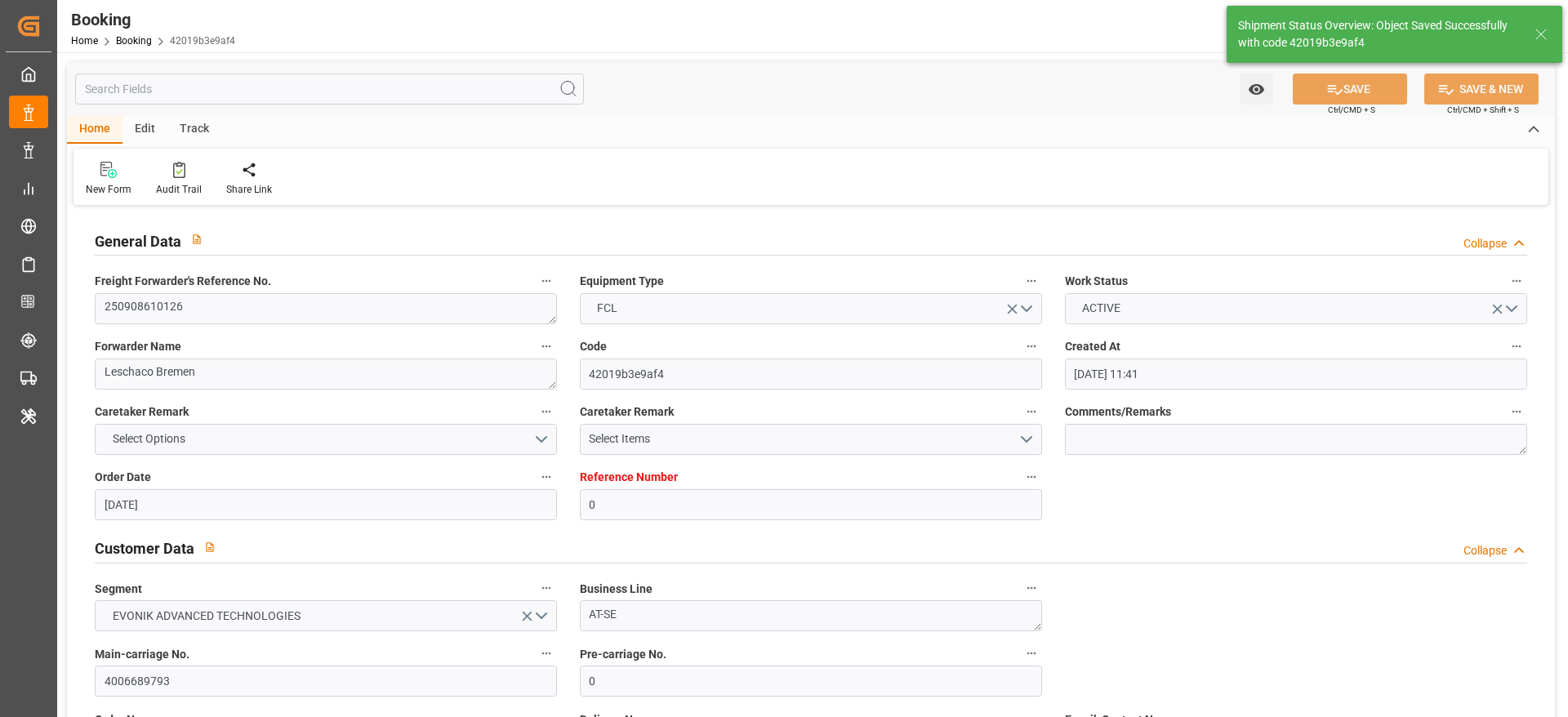
type input "21.08.2025 11:31"
click at [203, 297] on textarea "250908610126" at bounding box center [325, 308] width 462 height 31
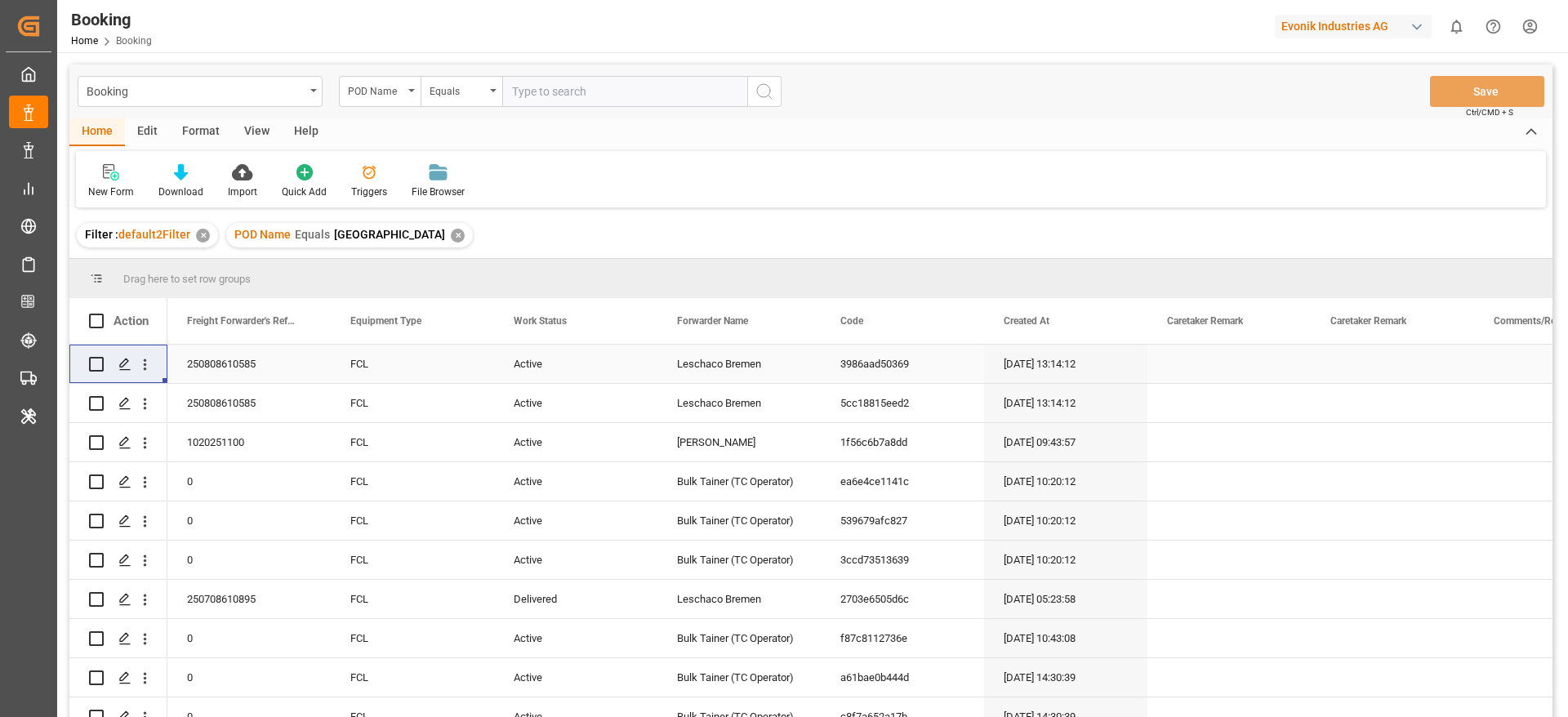
click at [451, 231] on div "✕" at bounding box center [458, 235] width 14 height 14
paste input "[GEOGRAPHIC_DATA]"
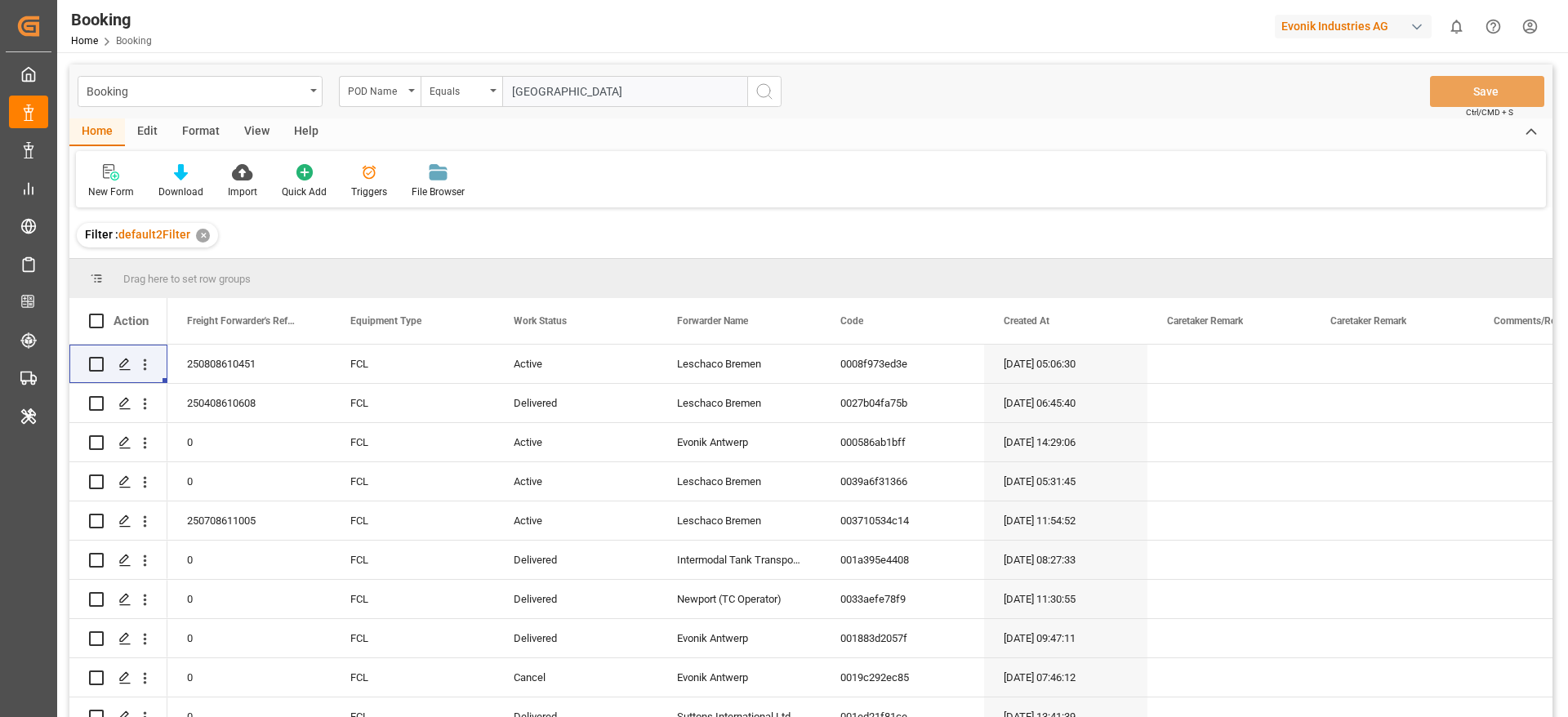
click at [540, 101] on input "[GEOGRAPHIC_DATA]" at bounding box center [625, 91] width 245 height 31
type input "[GEOGRAPHIC_DATA]"
click at [771, 94] on icon "search button" at bounding box center [764, 91] width 20 height 20
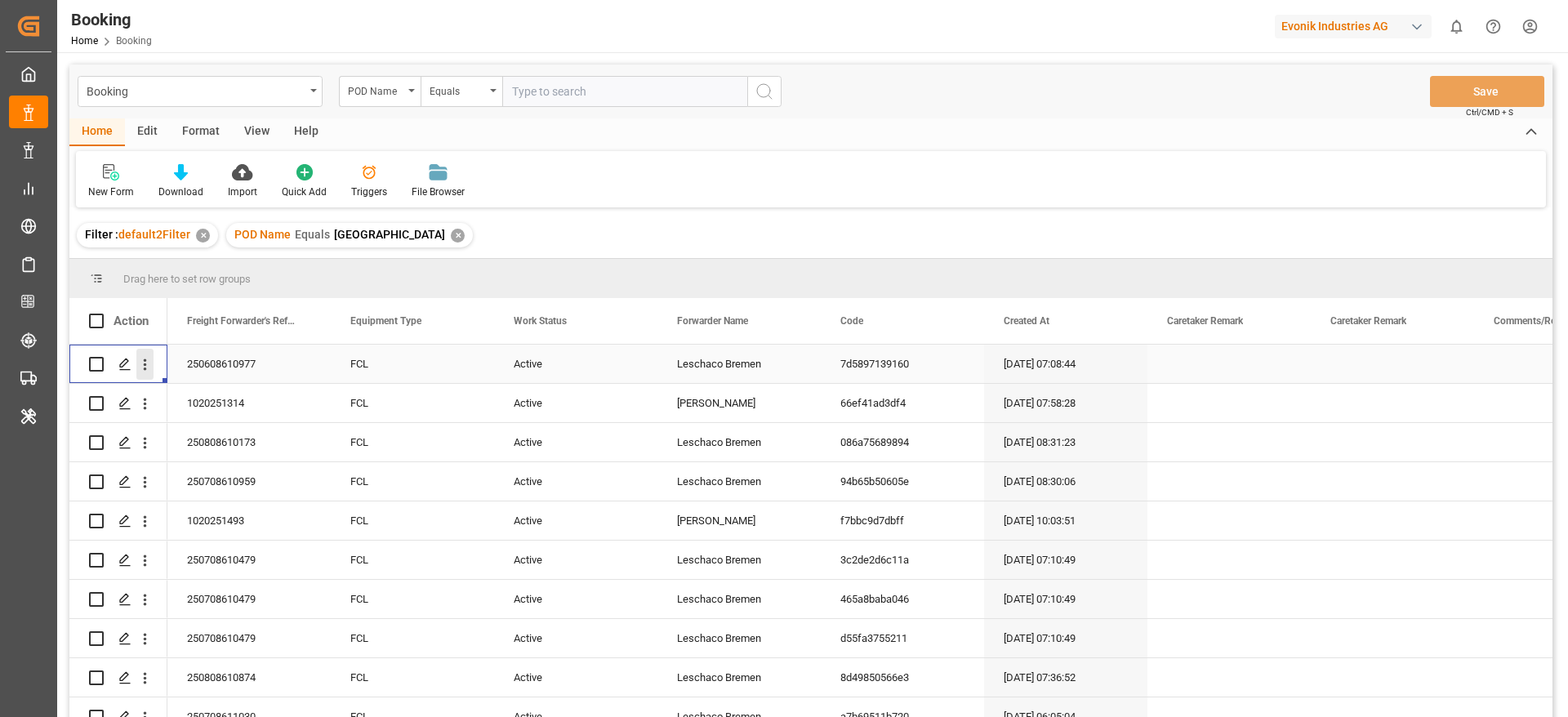
click at [152, 373] on icon "open menu" at bounding box center [145, 364] width 17 height 17
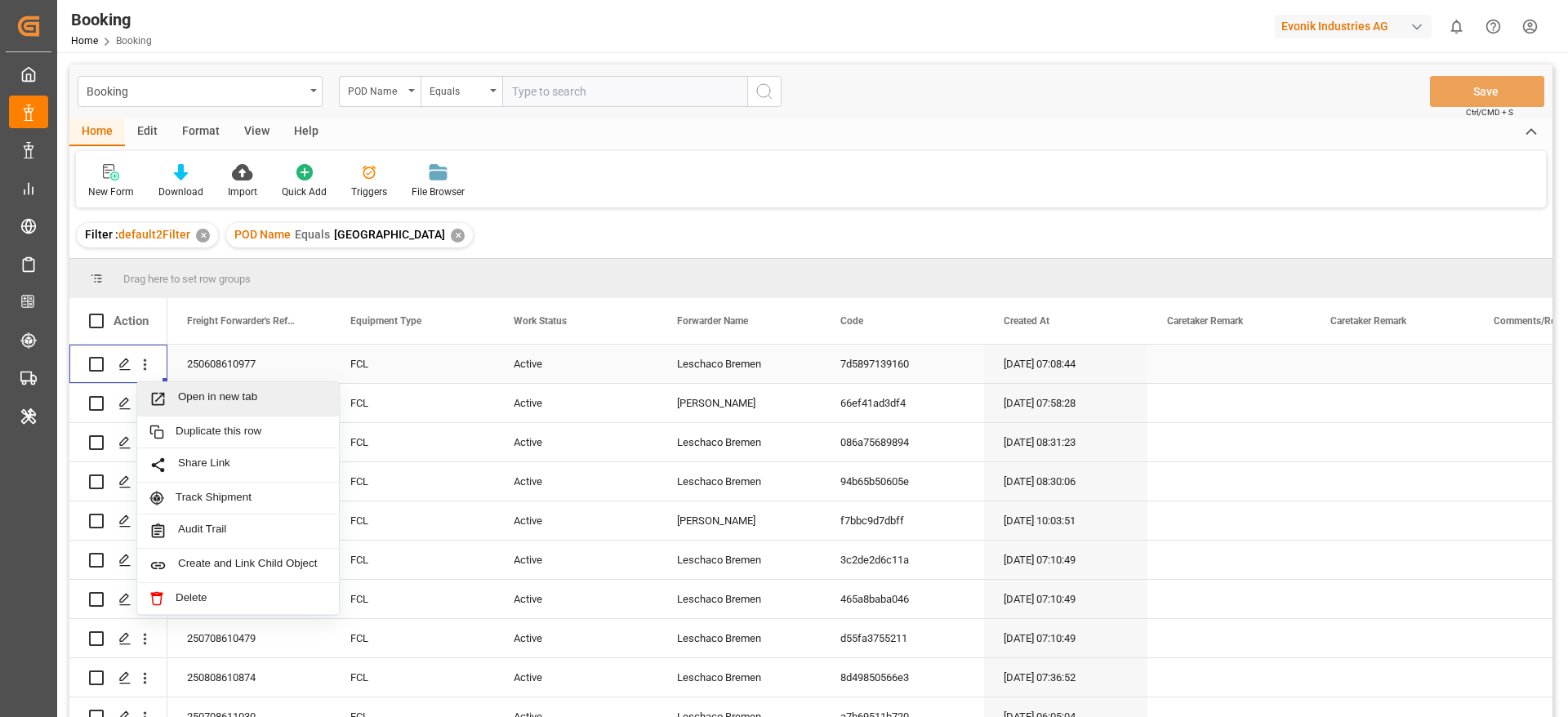
click at [192, 390] on span "Open in new tab" at bounding box center [252, 399] width 148 height 17
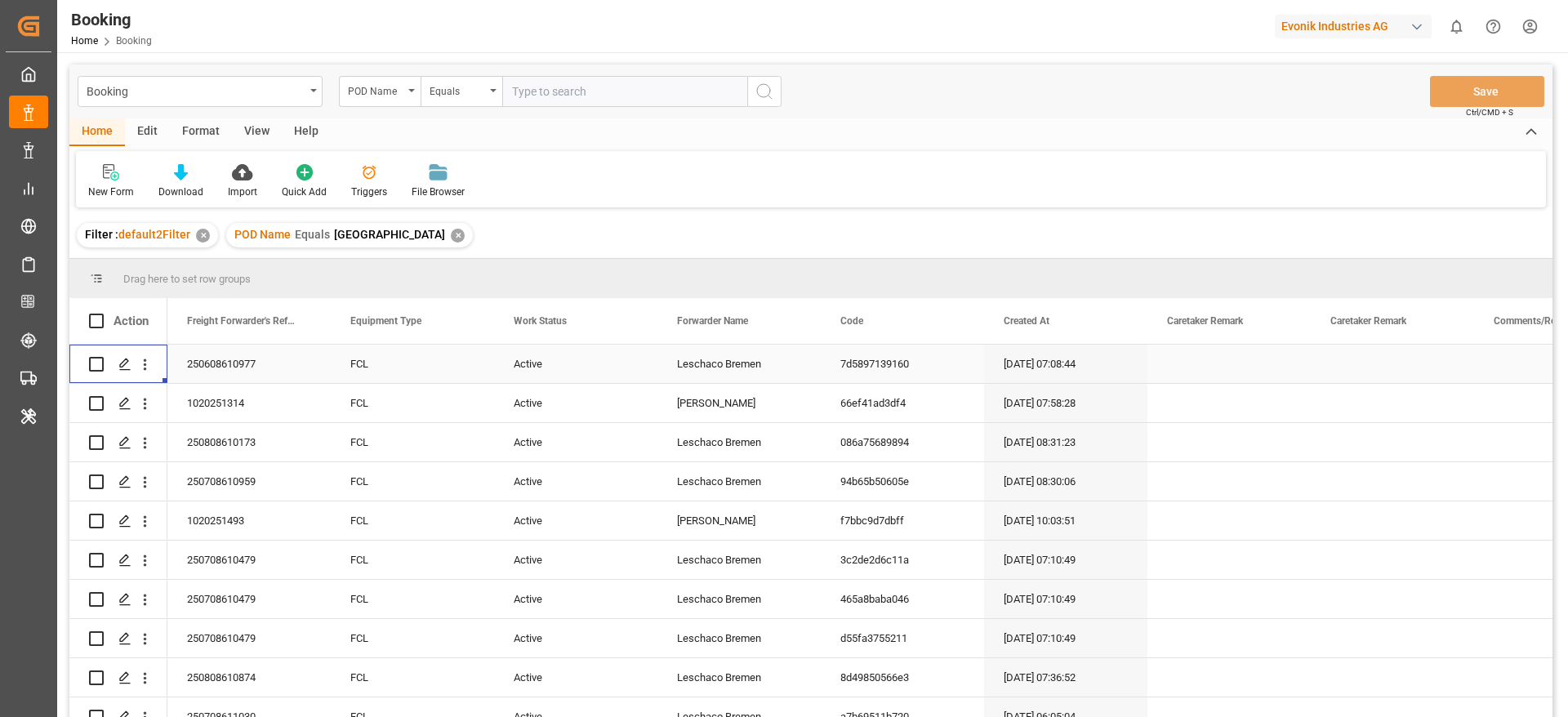
click at [451, 231] on div "✕" at bounding box center [458, 235] width 14 height 14
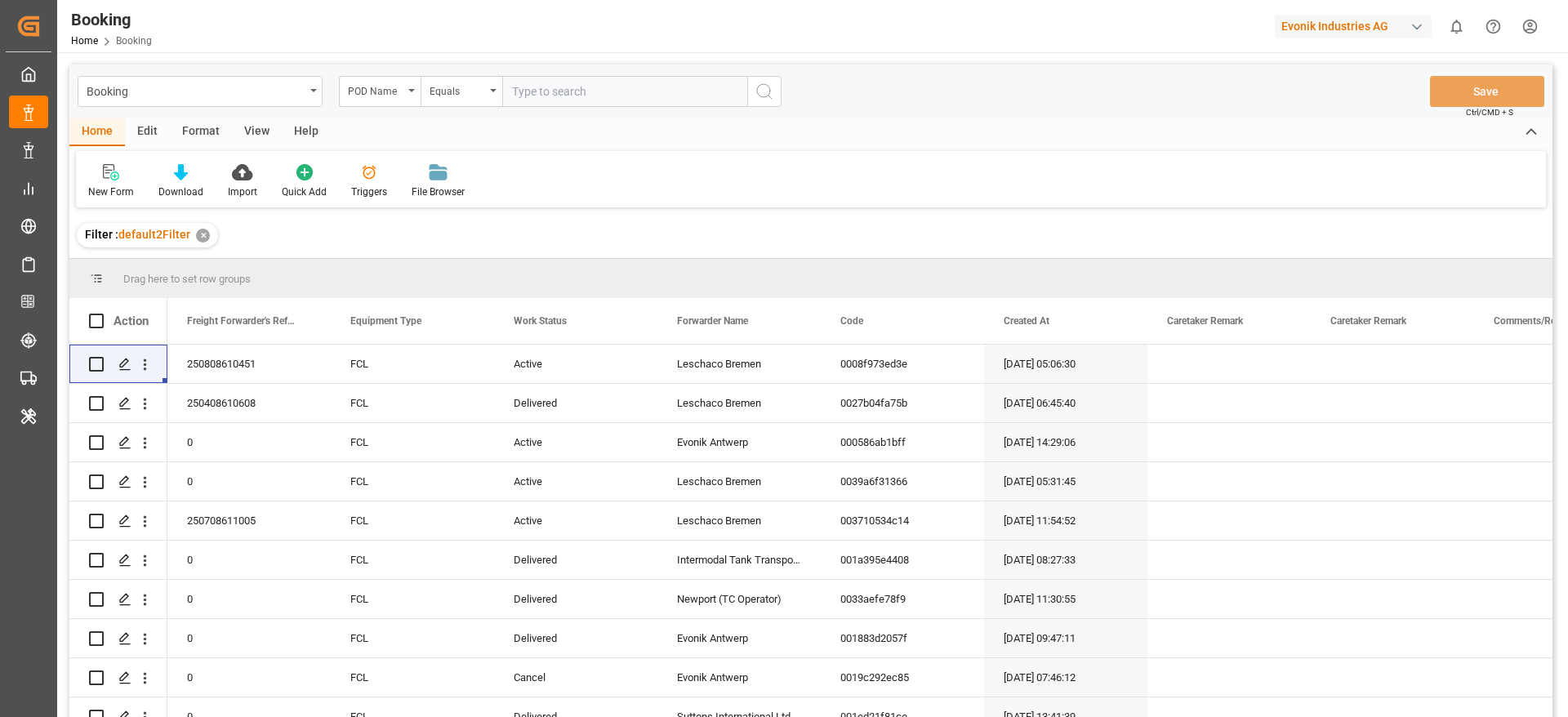
click at [598, 77] on input "text" at bounding box center [625, 91] width 245 height 31
paste input "Ashdod"
type input "Ashdod"
click at [767, 88] on icon "search button" at bounding box center [764, 91] width 20 height 20
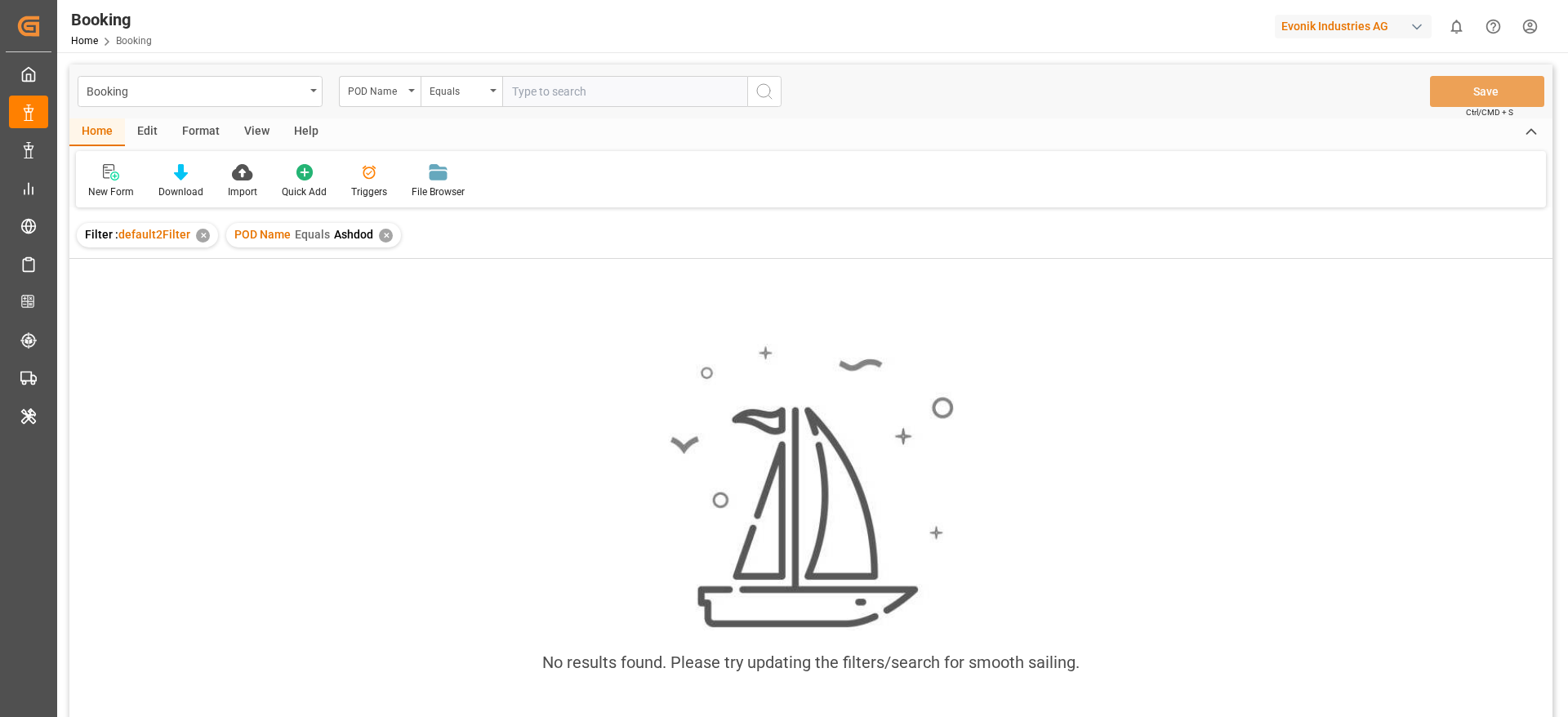
click at [541, 95] on input "text" at bounding box center [625, 91] width 245 height 31
paste input "Ashdod"
type input "Ashdod"
click at [383, 234] on div "✕" at bounding box center [386, 235] width 14 height 14
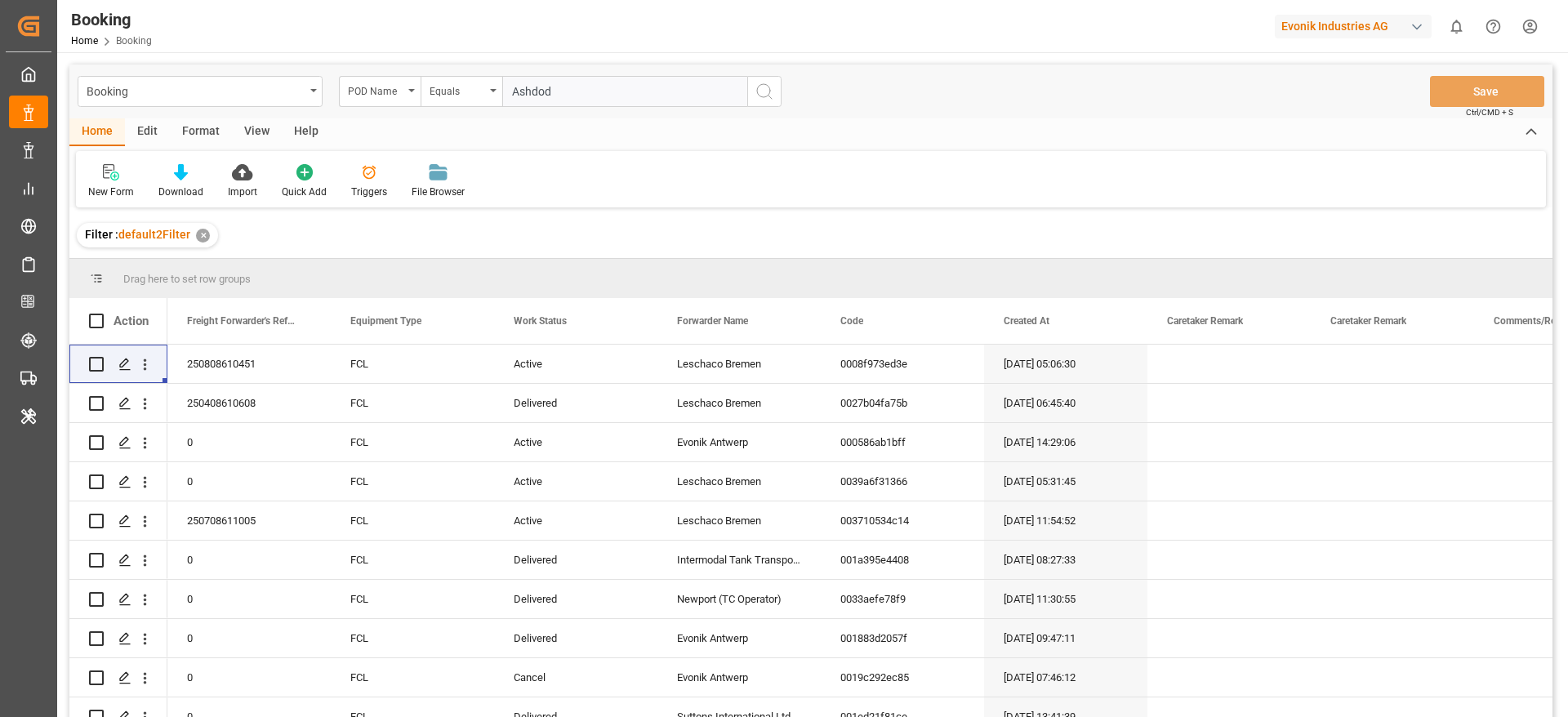
click at [610, 99] on input "Ashdod" at bounding box center [625, 91] width 245 height 31
click at [550, 94] on input "Ashdod" at bounding box center [625, 91] width 245 height 31
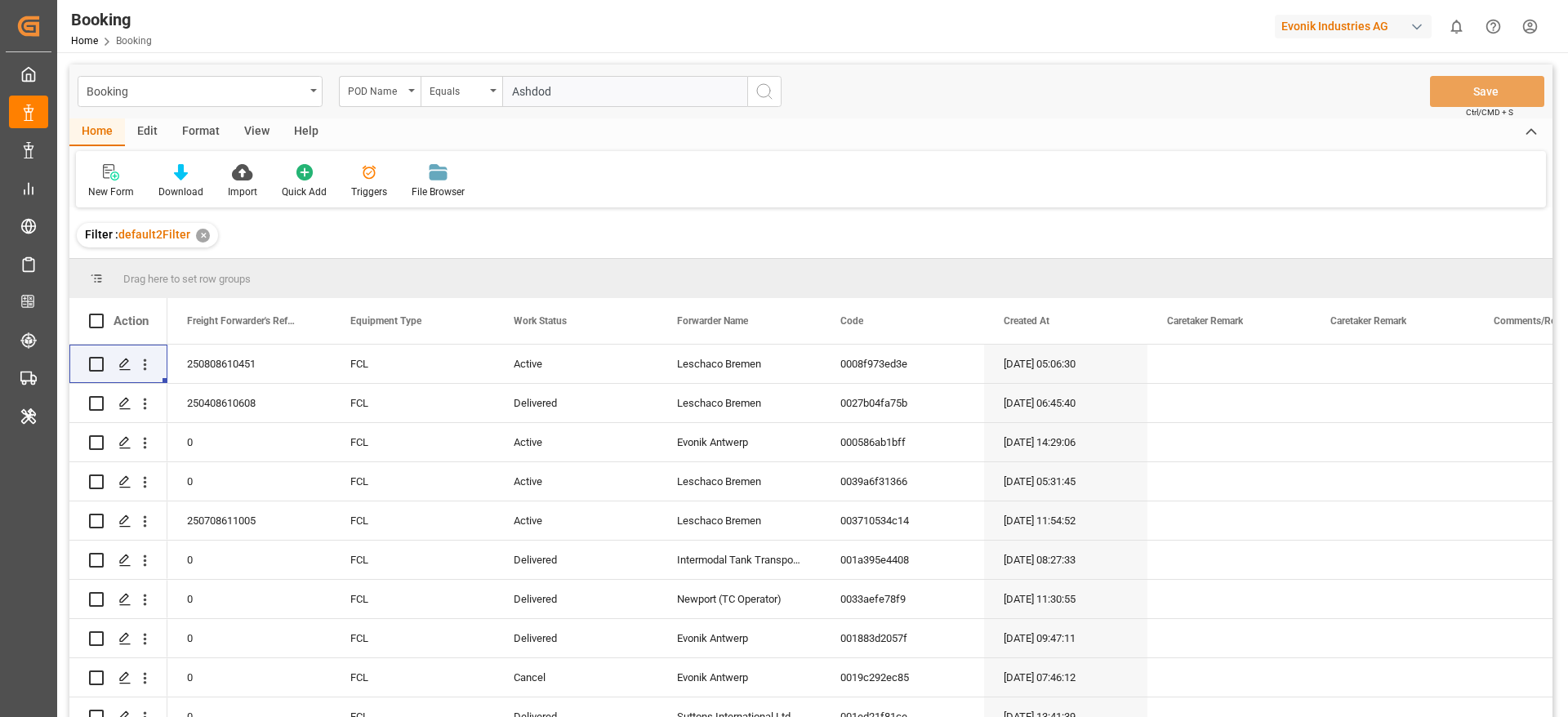
click at [512, 87] on input "Ashdod" at bounding box center [625, 91] width 245 height 31
paste input "Ashdod"
type input "Ashdod"
click at [770, 97] on icon "search button" at bounding box center [764, 91] width 20 height 20
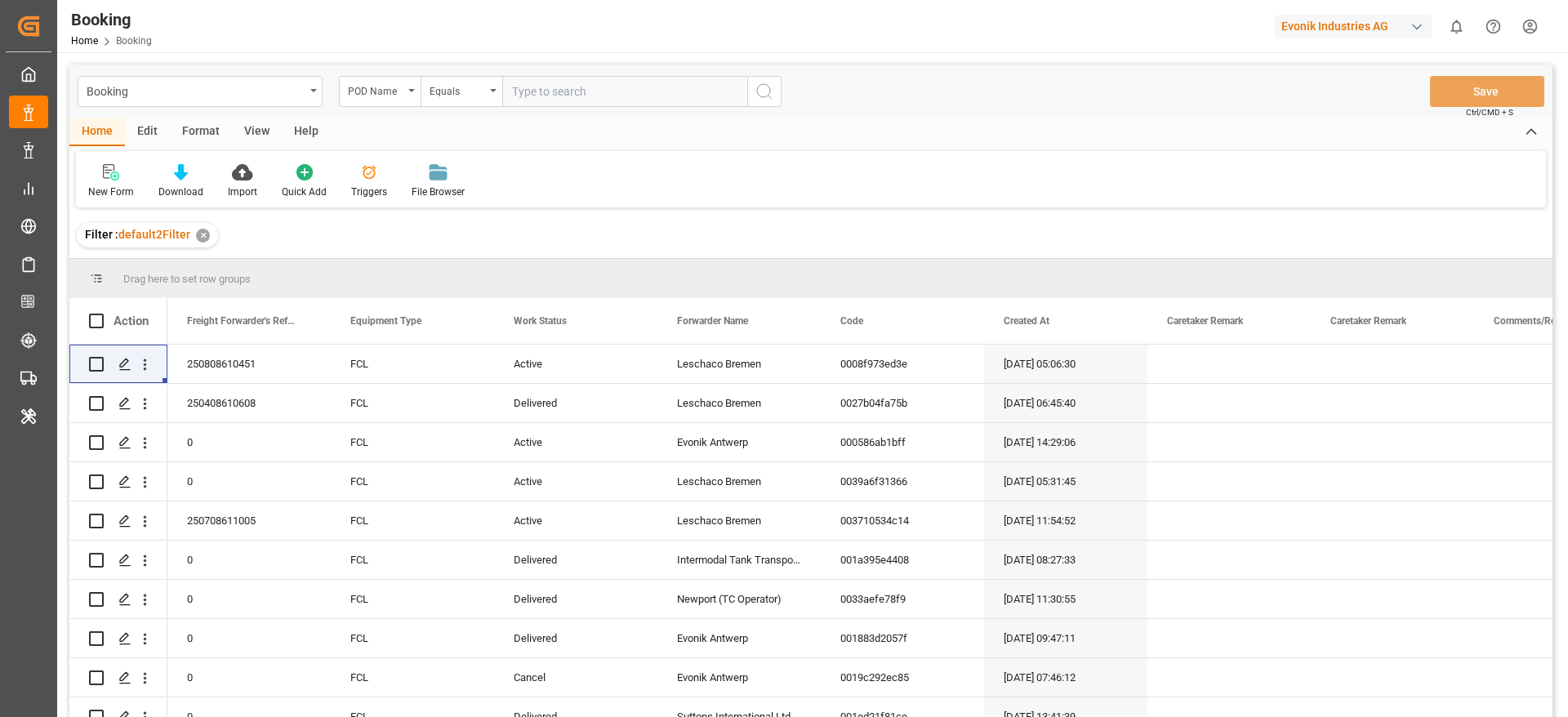
click at [770, 97] on div "Booking POD Name Equals Save Ctrl/CMD + S Home Edit Format View Help New Form D…" at bounding box center [811, 412] width 1483 height 696
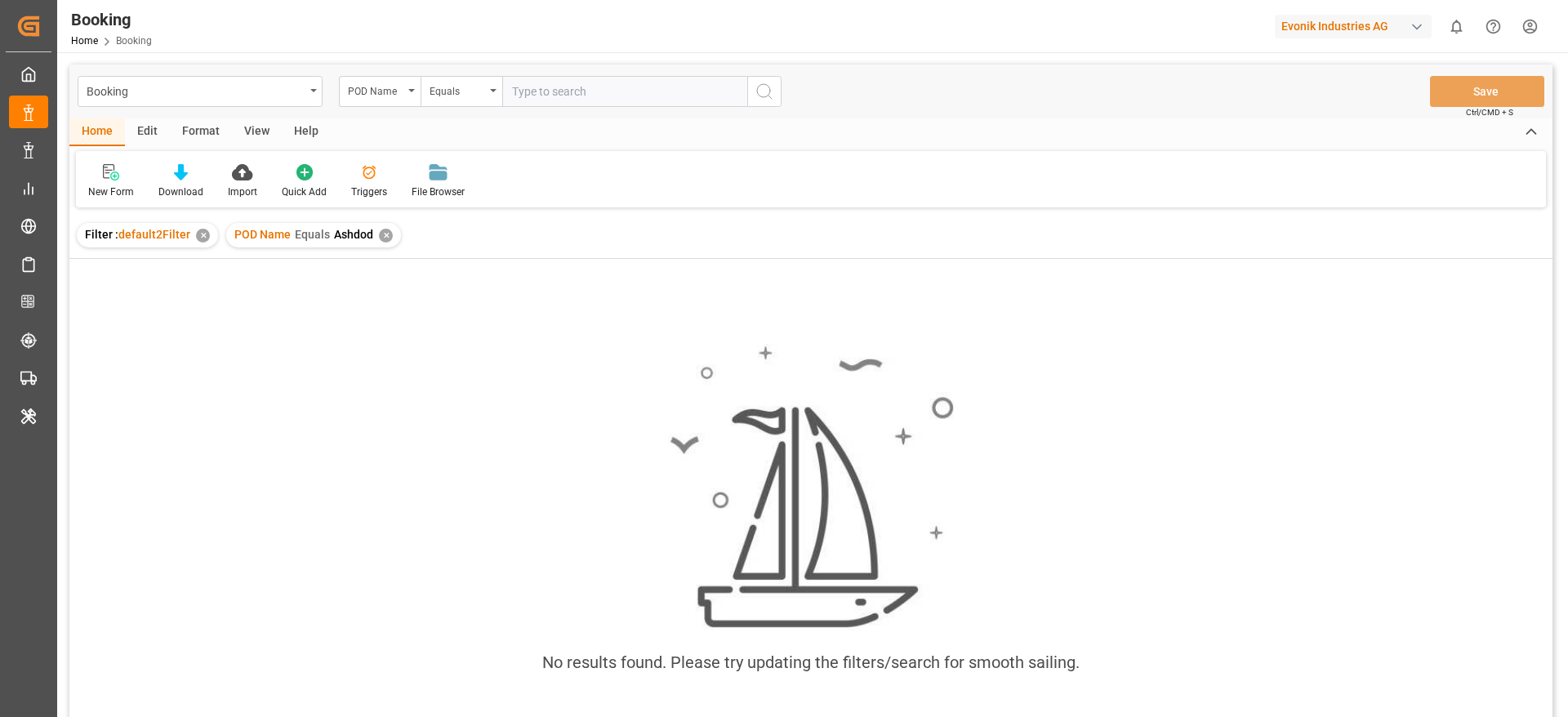
paste input "Ashdod"
click at [544, 81] on input "Ashdod" at bounding box center [625, 91] width 245 height 31
type input "Ashdod"
click at [772, 95] on icon "search button" at bounding box center [764, 91] width 20 height 20
click at [383, 240] on div "✕" at bounding box center [386, 235] width 14 height 14
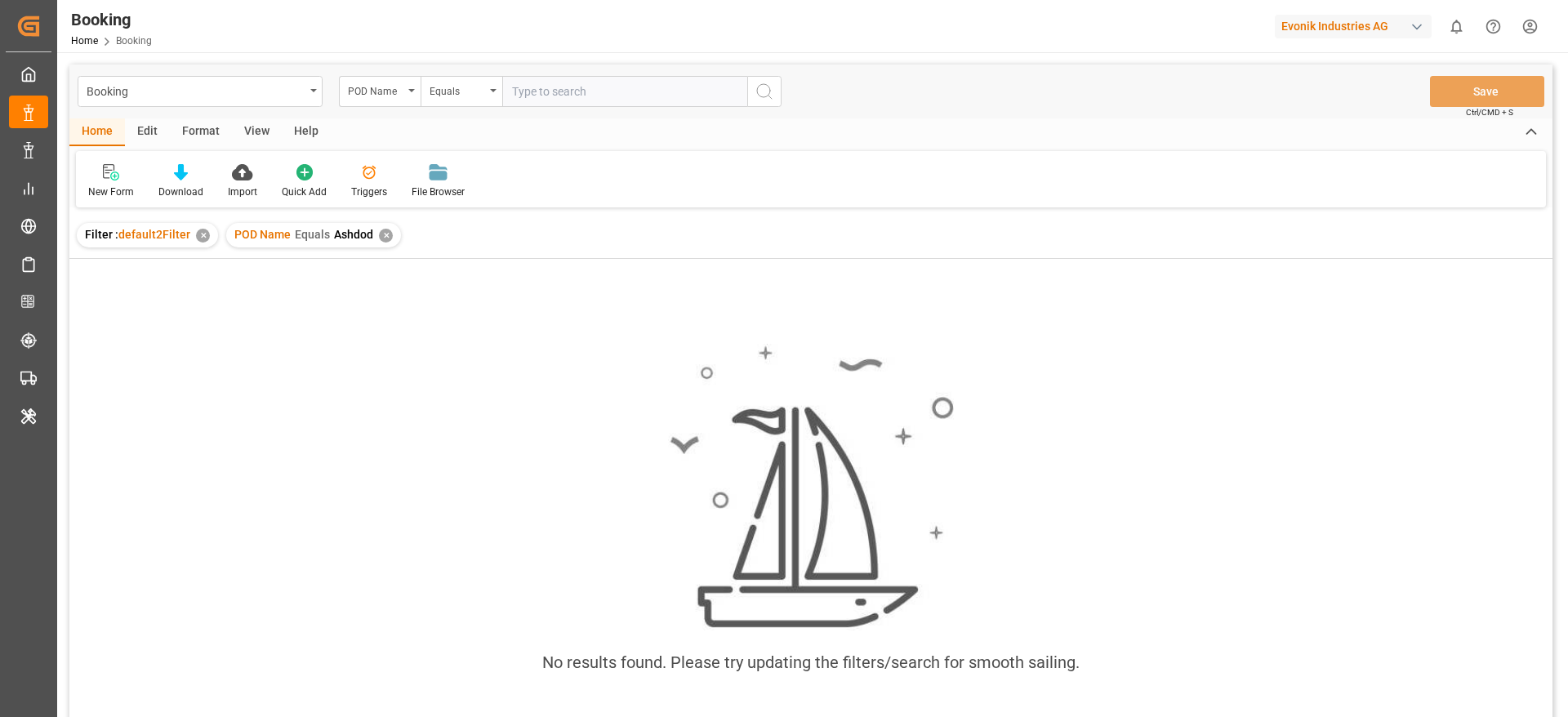
click at [384, 232] on div "✕" at bounding box center [386, 235] width 14 height 14
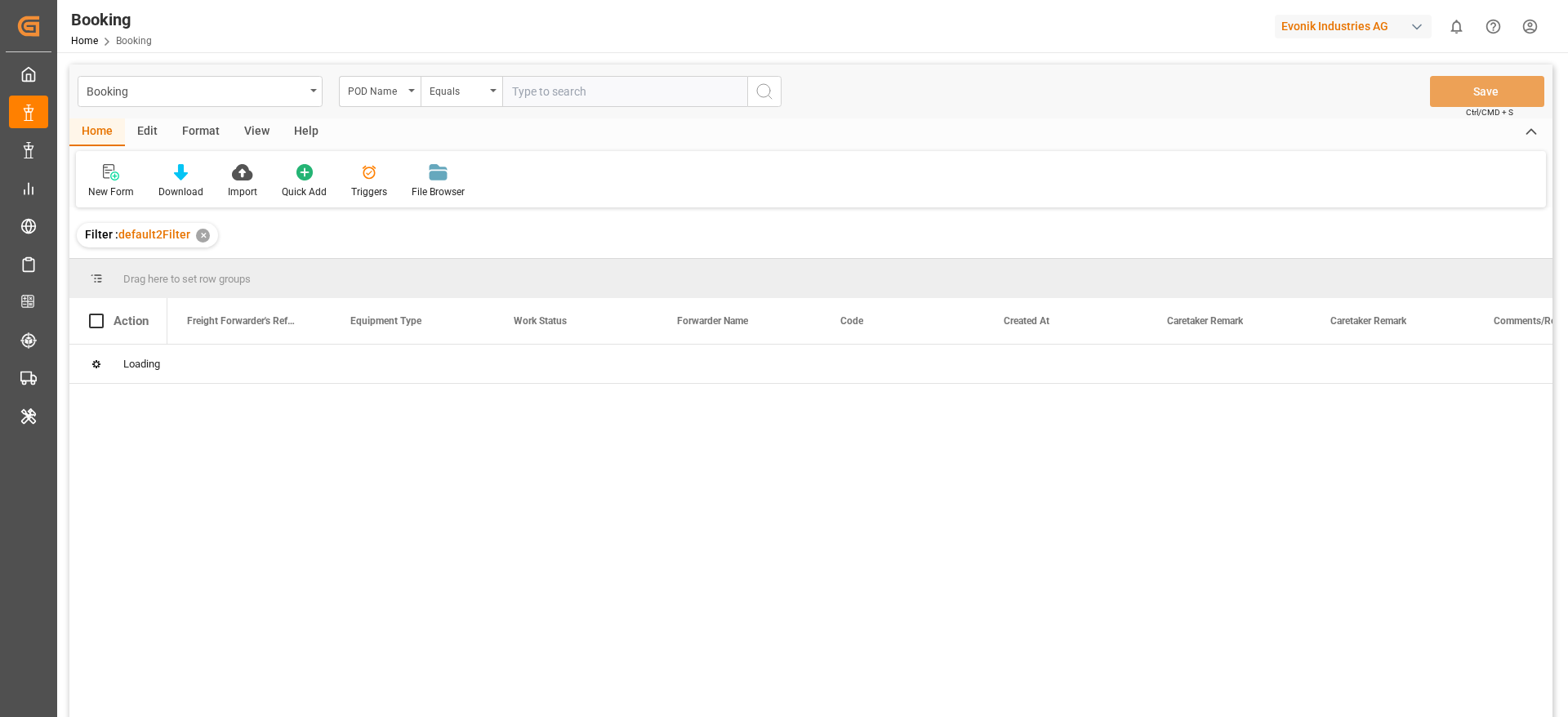
click at [203, 237] on div "✕" at bounding box center [203, 235] width 14 height 14
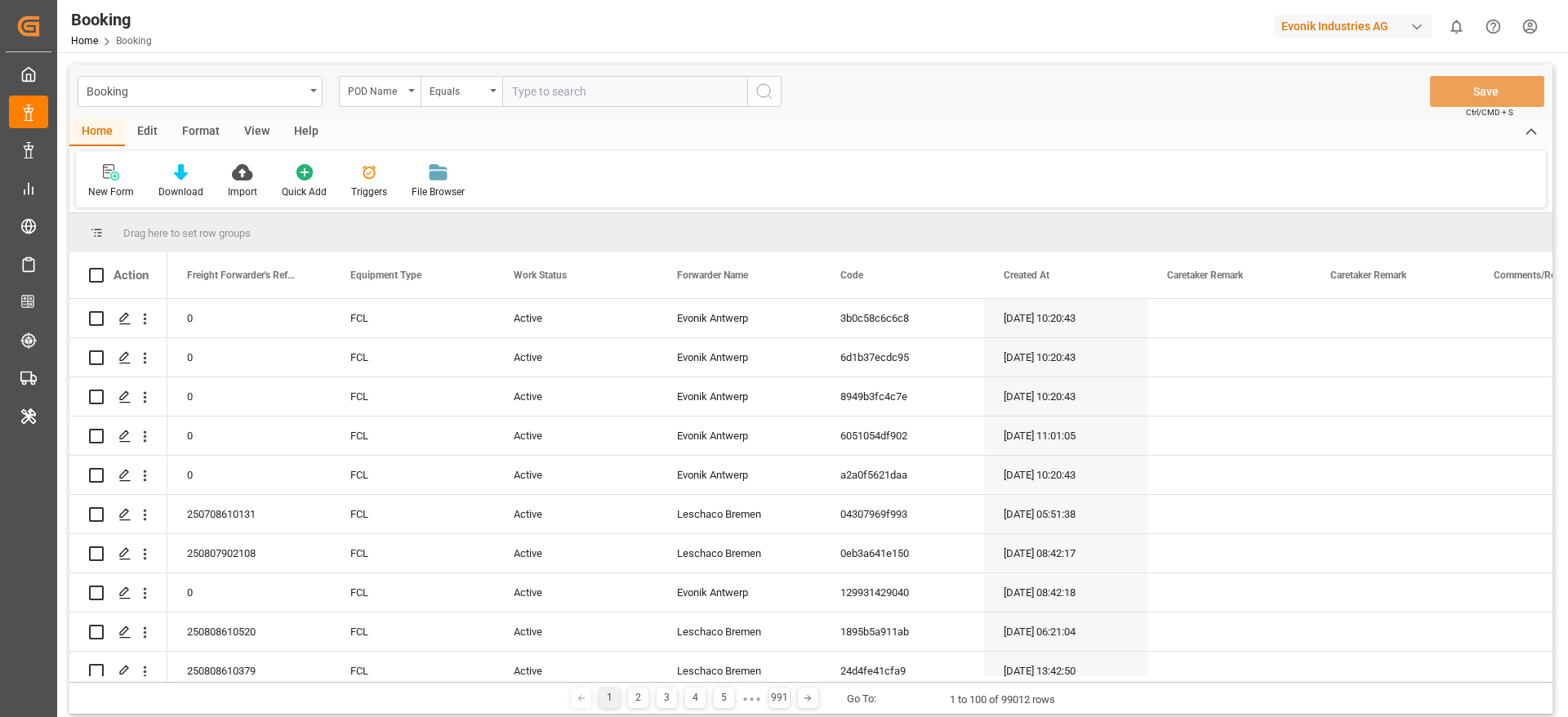
paste input "Ashdod"
click at [605, 100] on input "Ashdod" at bounding box center [625, 91] width 245 height 31
type input "Ashdod"
click at [770, 91] on circle "search button" at bounding box center [764, 91] width 13 height 13
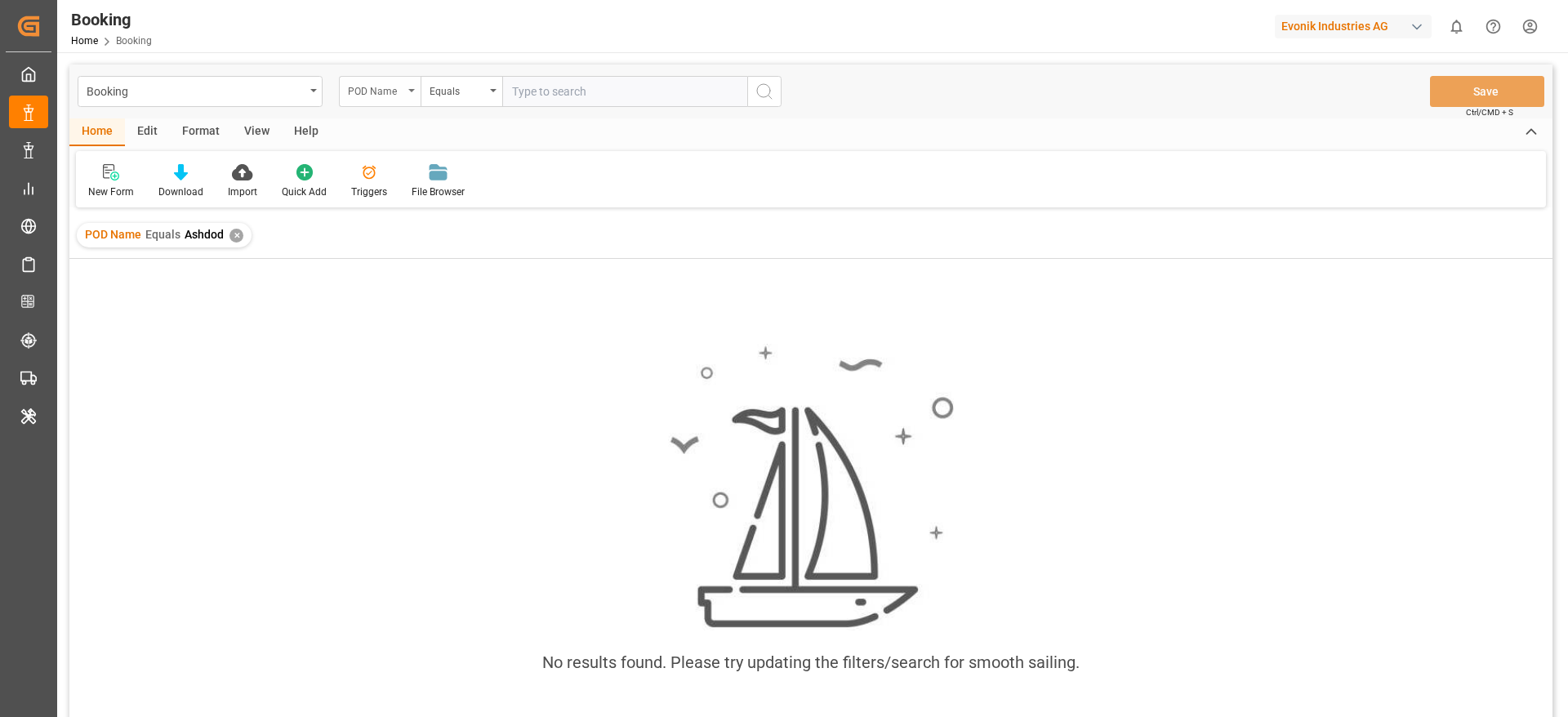
click at [407, 90] on div "POD Name" at bounding box center [379, 91] width 81 height 31
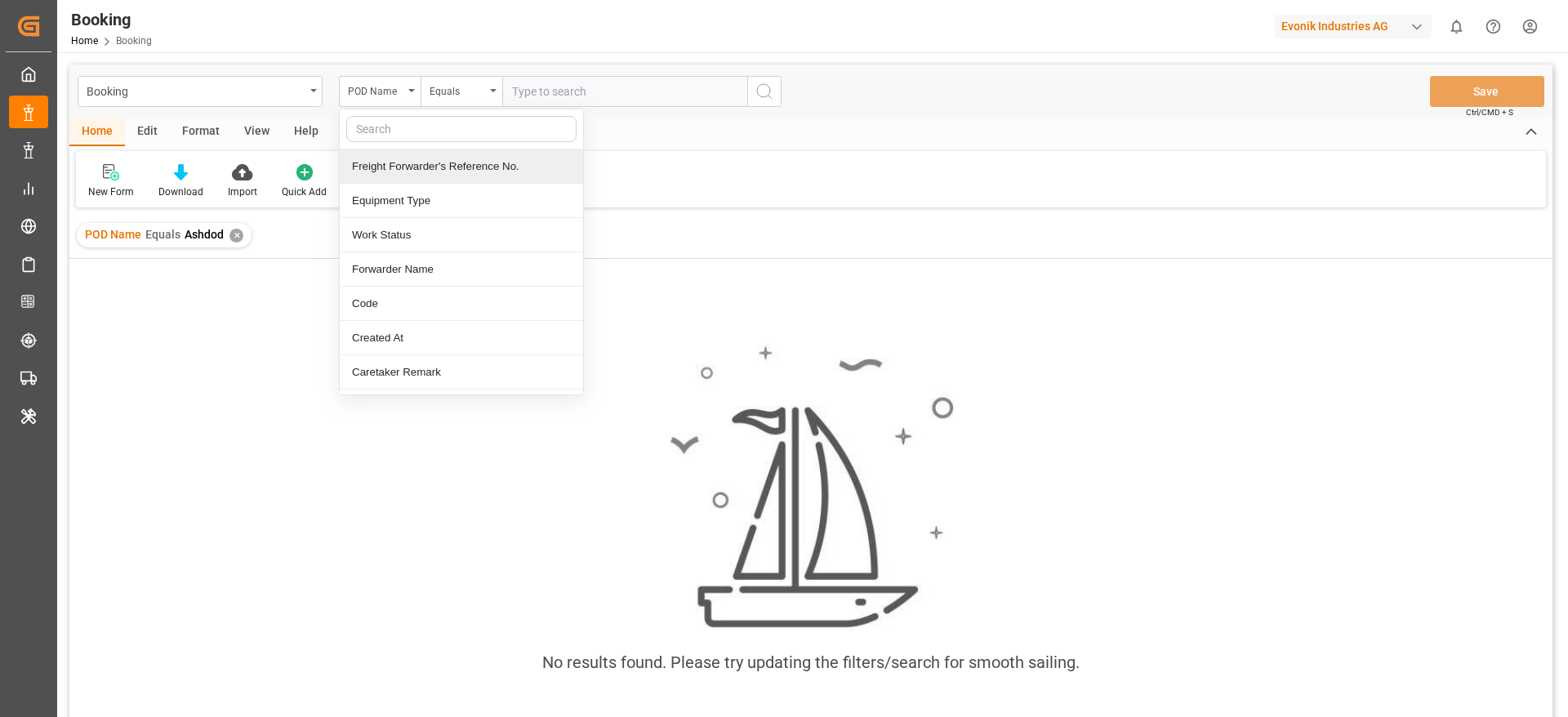
drag, startPoint x: 383, startPoint y: 150, endPoint x: 398, endPoint y: 123, distance: 30.9
click at [398, 123] on div "Freight Forwarder's Reference No. Equipment Type Work Status Forwarder Name Cod…" at bounding box center [461, 251] width 245 height 287
click at [398, 123] on input "text" at bounding box center [461, 129] width 231 height 26
type input "l"
type input "loc"
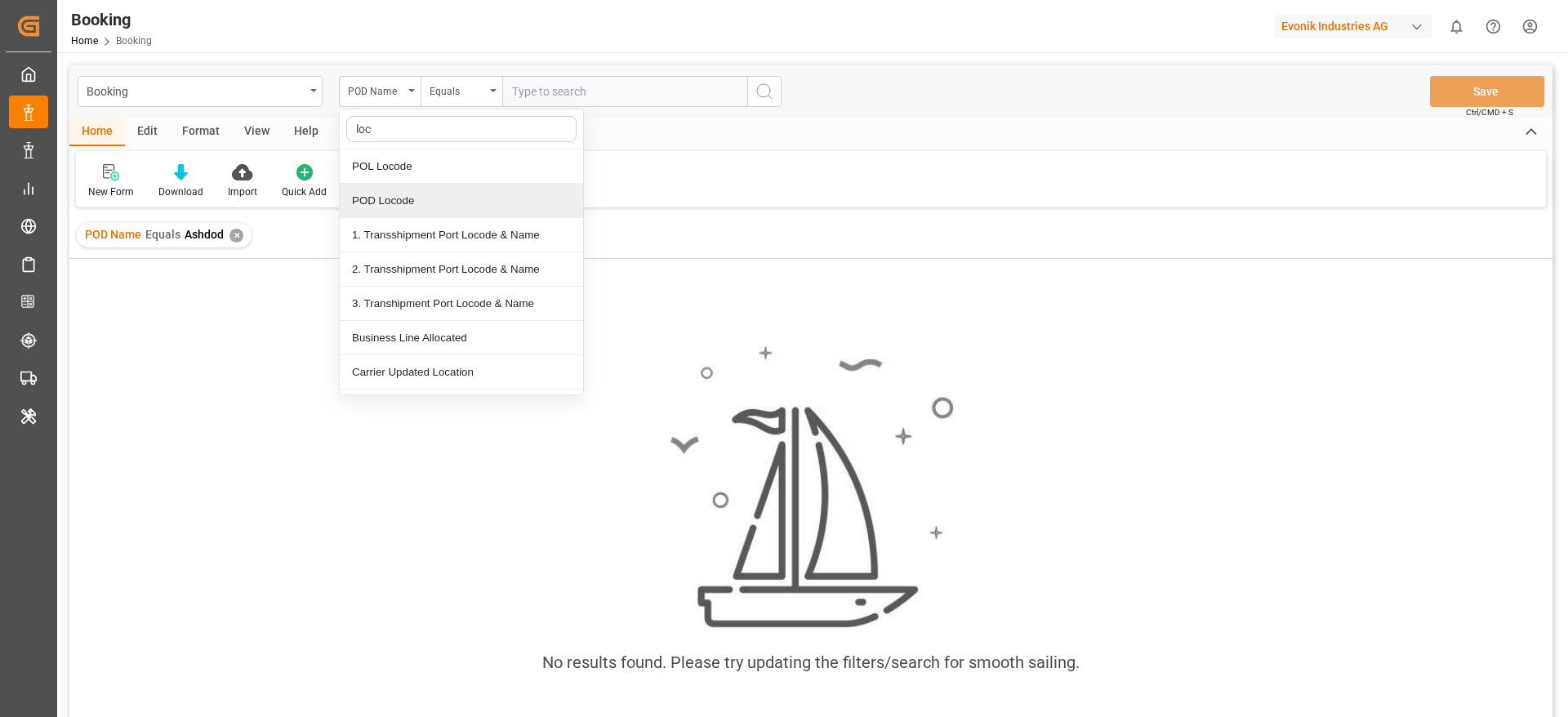
click at [415, 188] on div "POD Locode" at bounding box center [461, 201] width 244 height 35
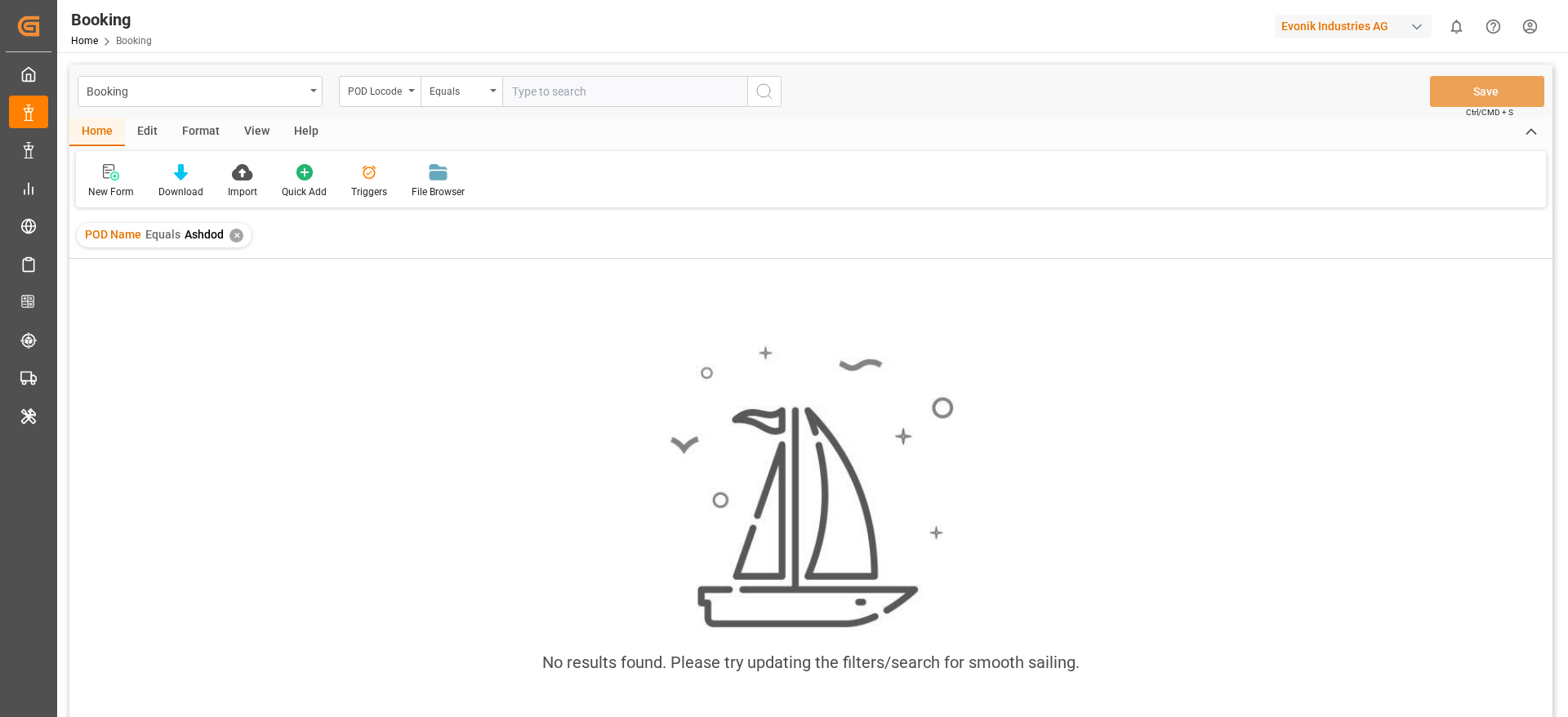
paste input "ILASH"
click at [549, 106] on input "ILASH" at bounding box center [625, 91] width 245 height 31
type input "ILASH"
click at [763, 94] on icon "search button" at bounding box center [764, 91] width 20 height 20
click at [418, 230] on div "✕" at bounding box center [419, 235] width 14 height 14
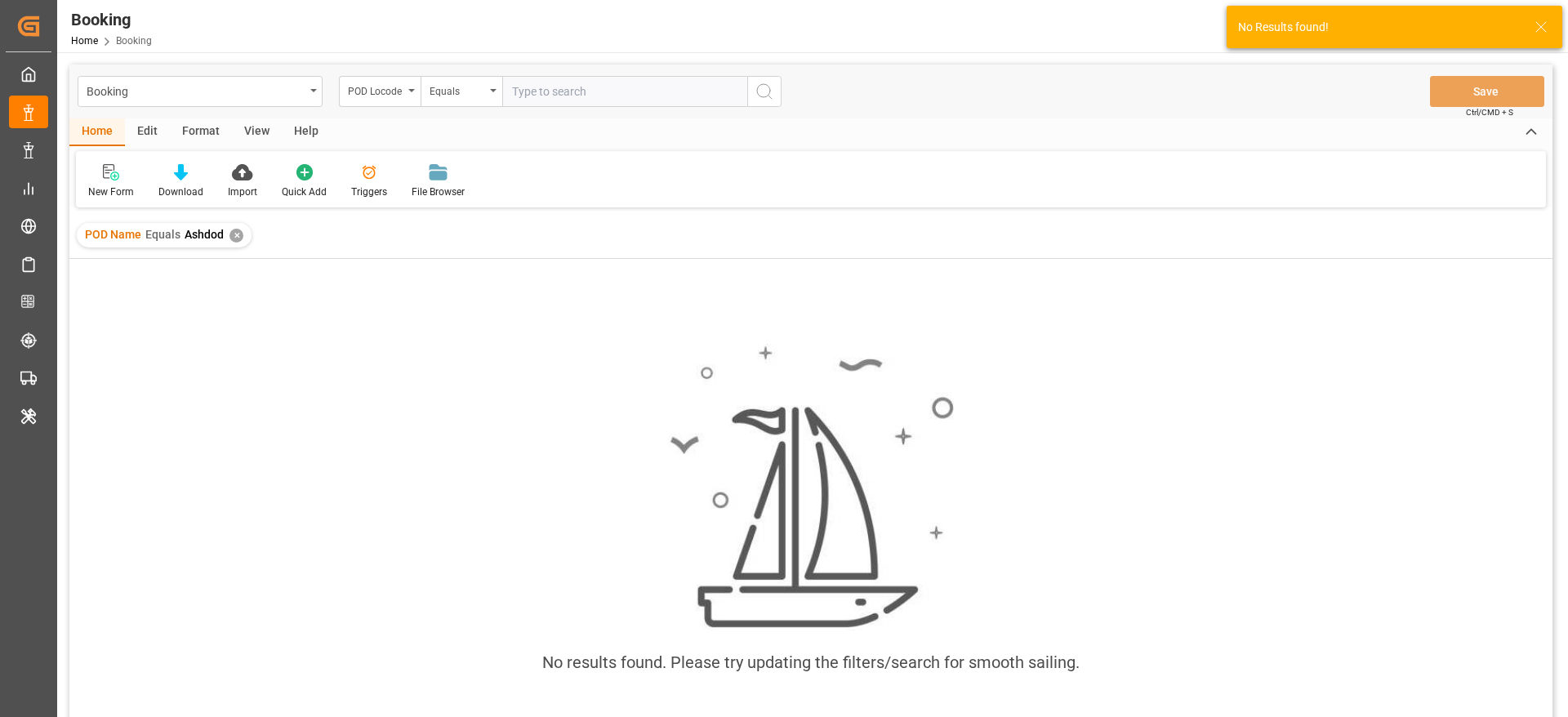
click at [231, 233] on div "✕" at bounding box center [236, 235] width 14 height 14
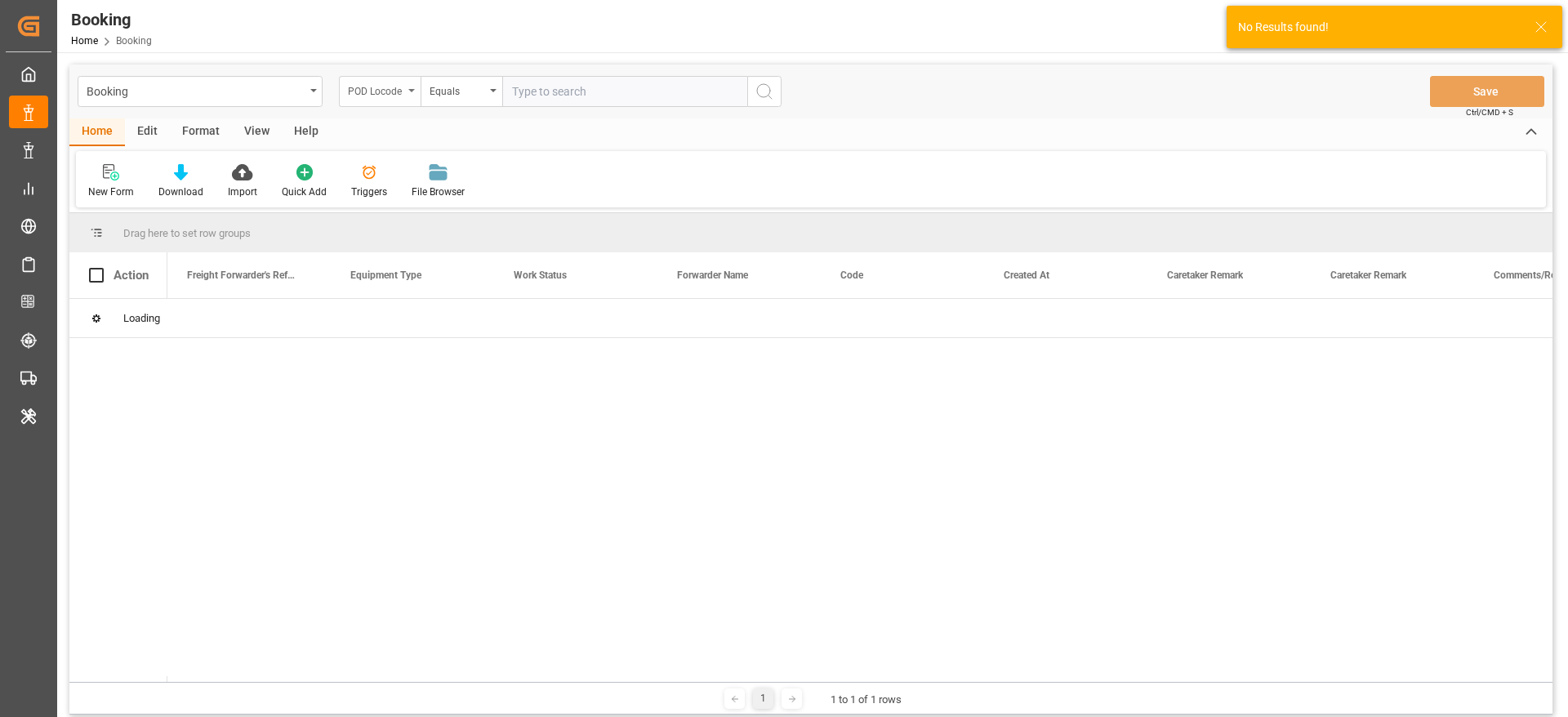
click at [381, 80] on div "POD Locode" at bounding box center [375, 90] width 55 height 19
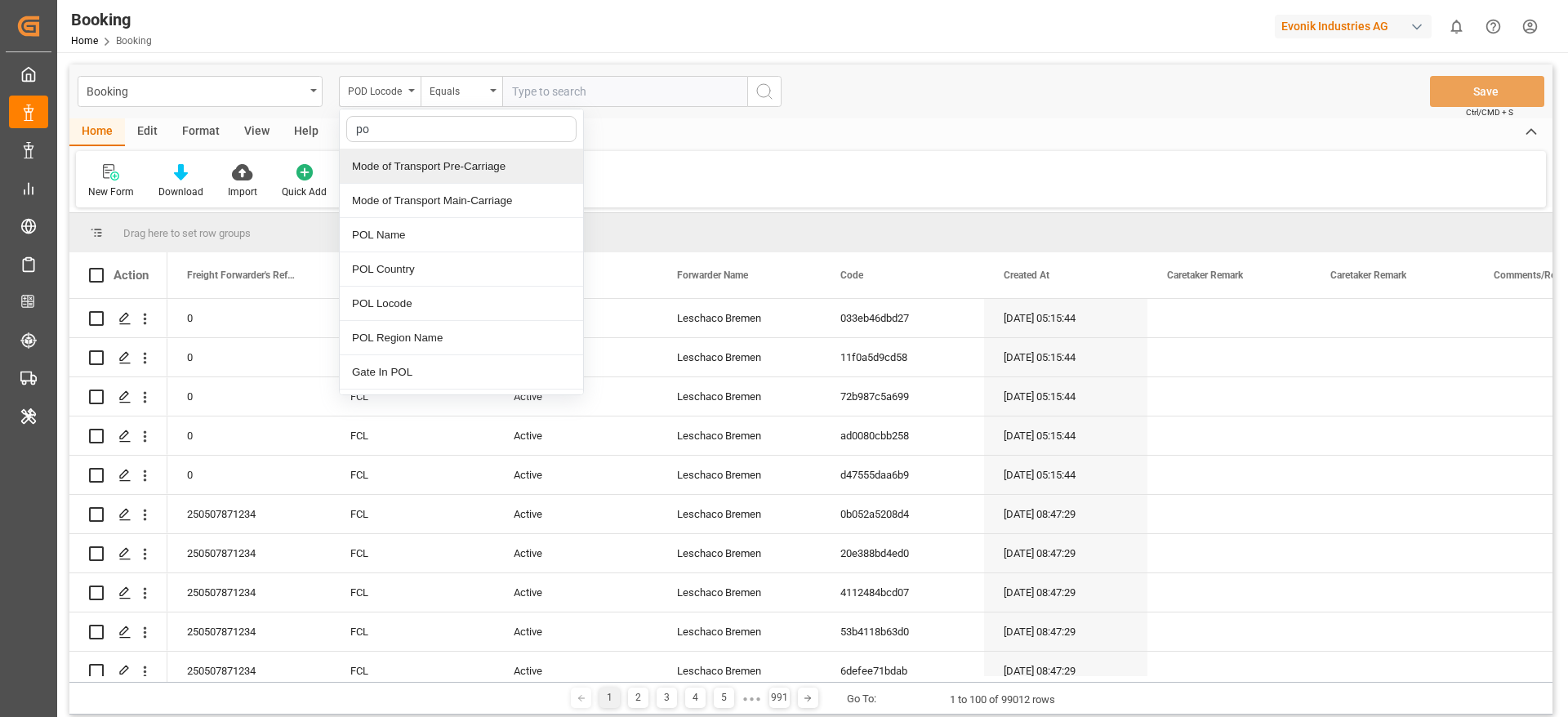
type input "pod"
click at [394, 176] on div "POD Name" at bounding box center [461, 166] width 244 height 35
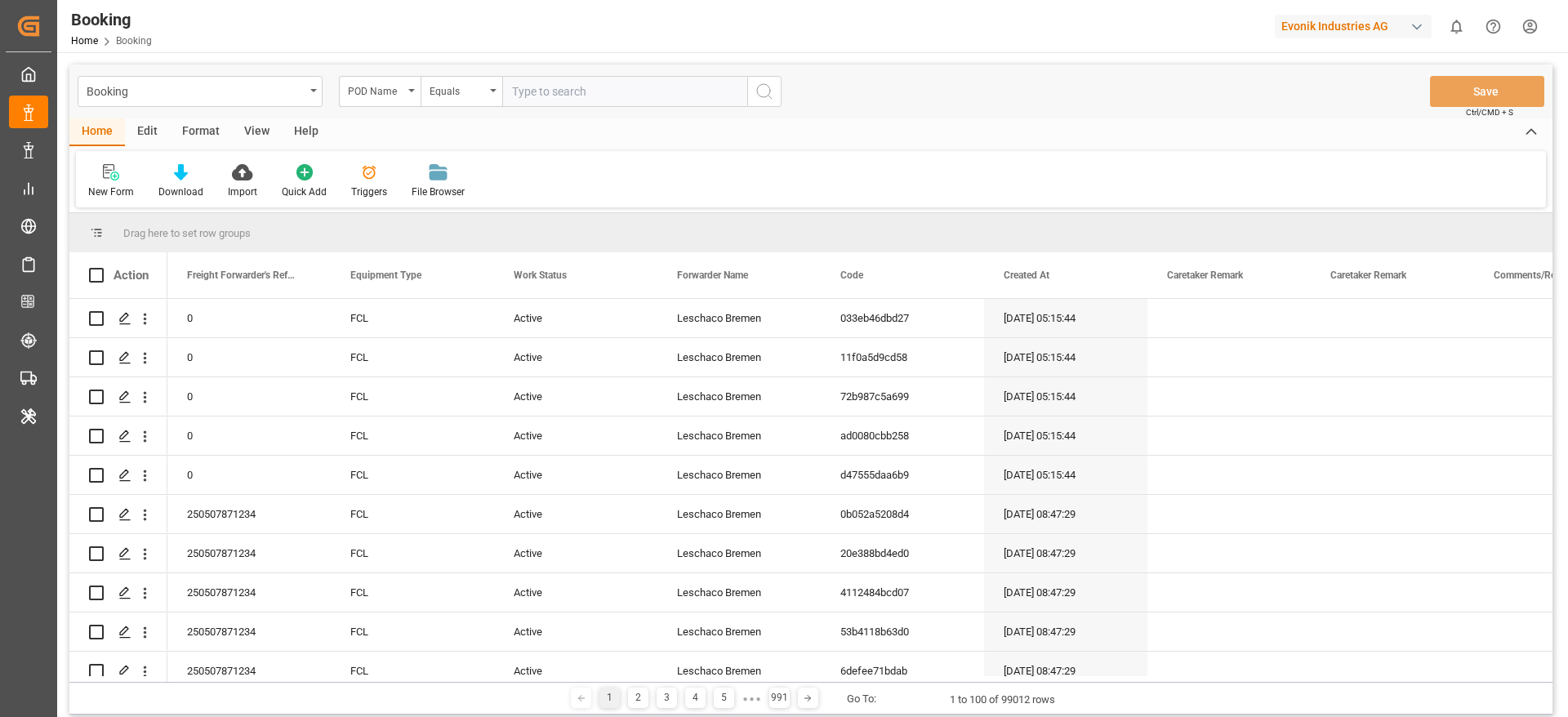
paste input "Chittagong"
click at [518, 102] on input "Chittagong" at bounding box center [625, 91] width 245 height 31
type input "Chittagong"
click at [756, 81] on icon "search button" at bounding box center [764, 91] width 20 height 20
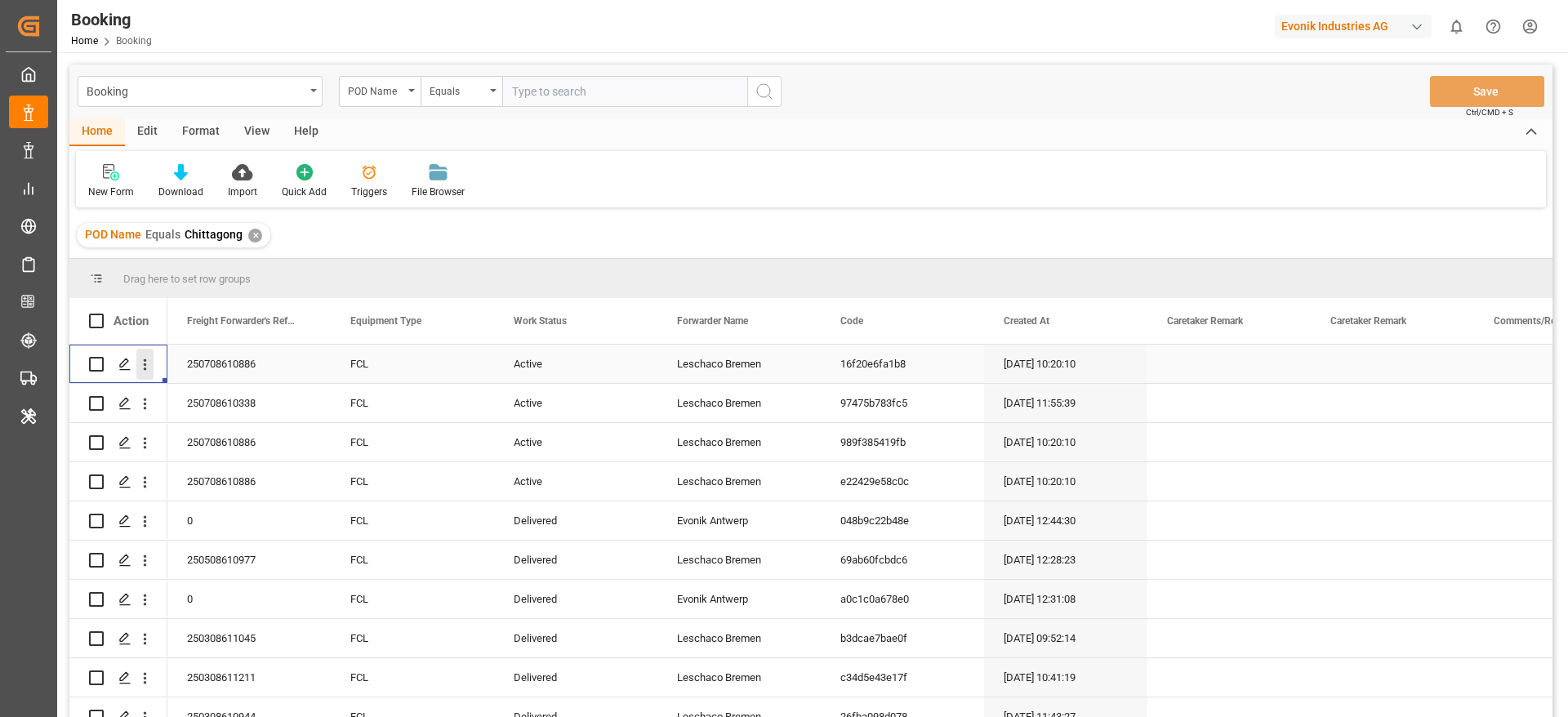
click at [147, 362] on icon "open menu" at bounding box center [145, 364] width 17 height 17
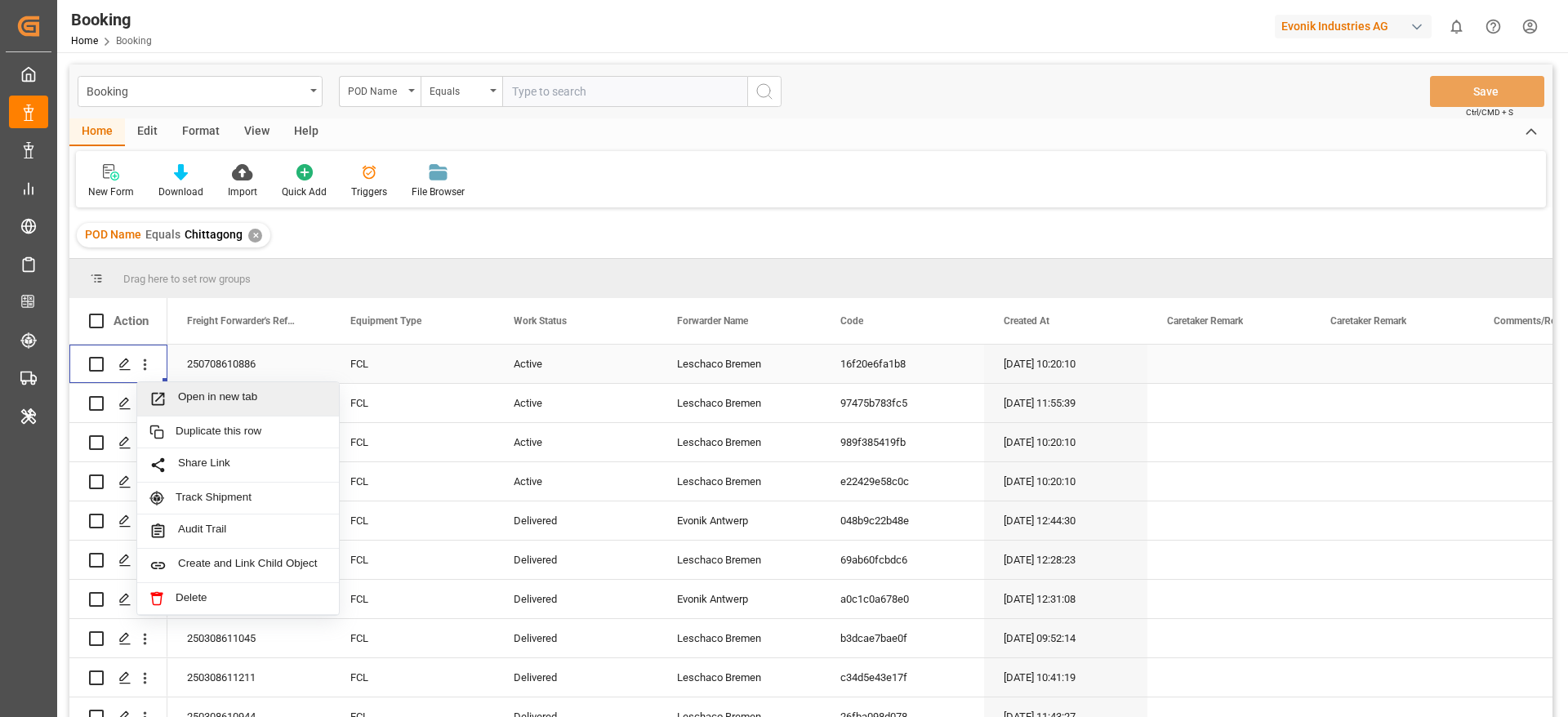
click at [192, 385] on div "Open in new tab" at bounding box center [238, 399] width 202 height 35
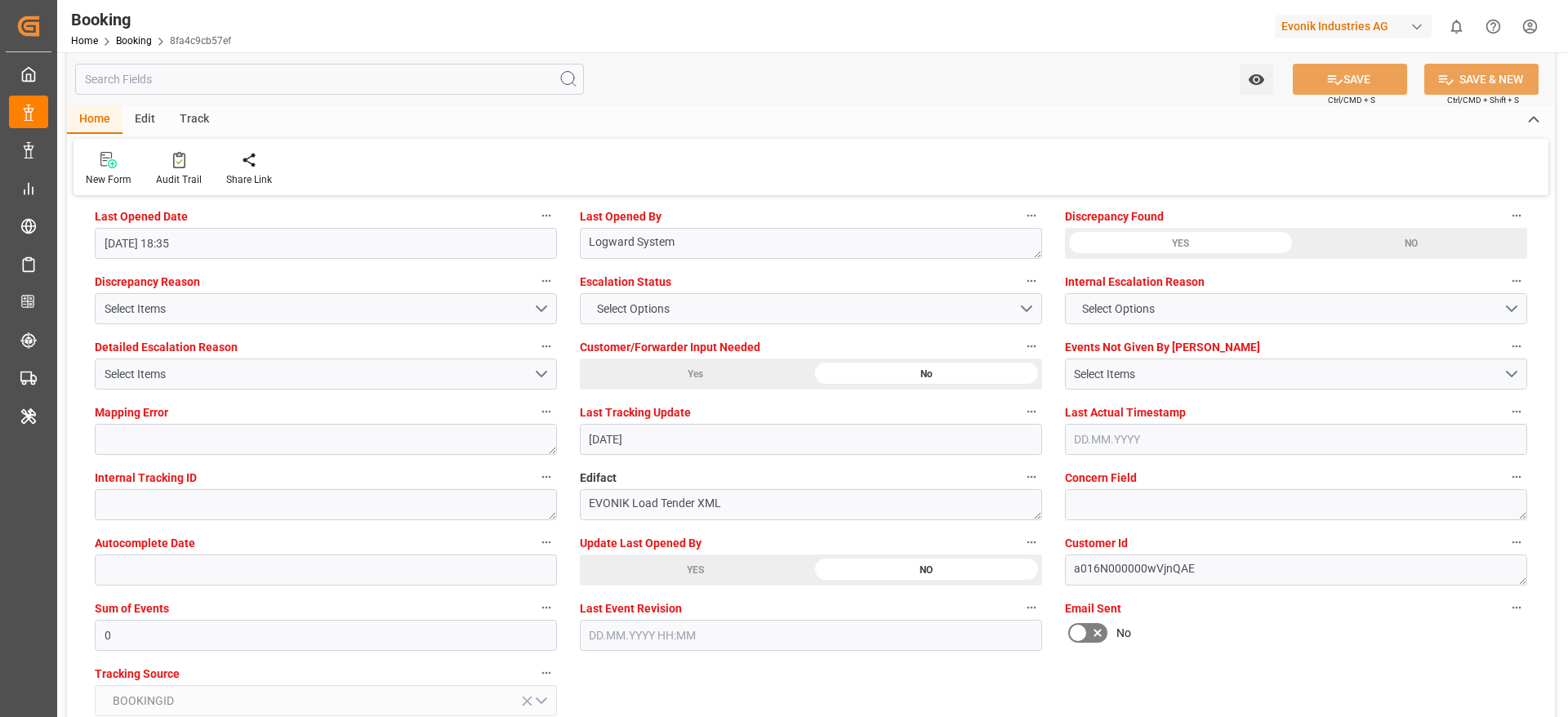
scroll to position [3012, 0]
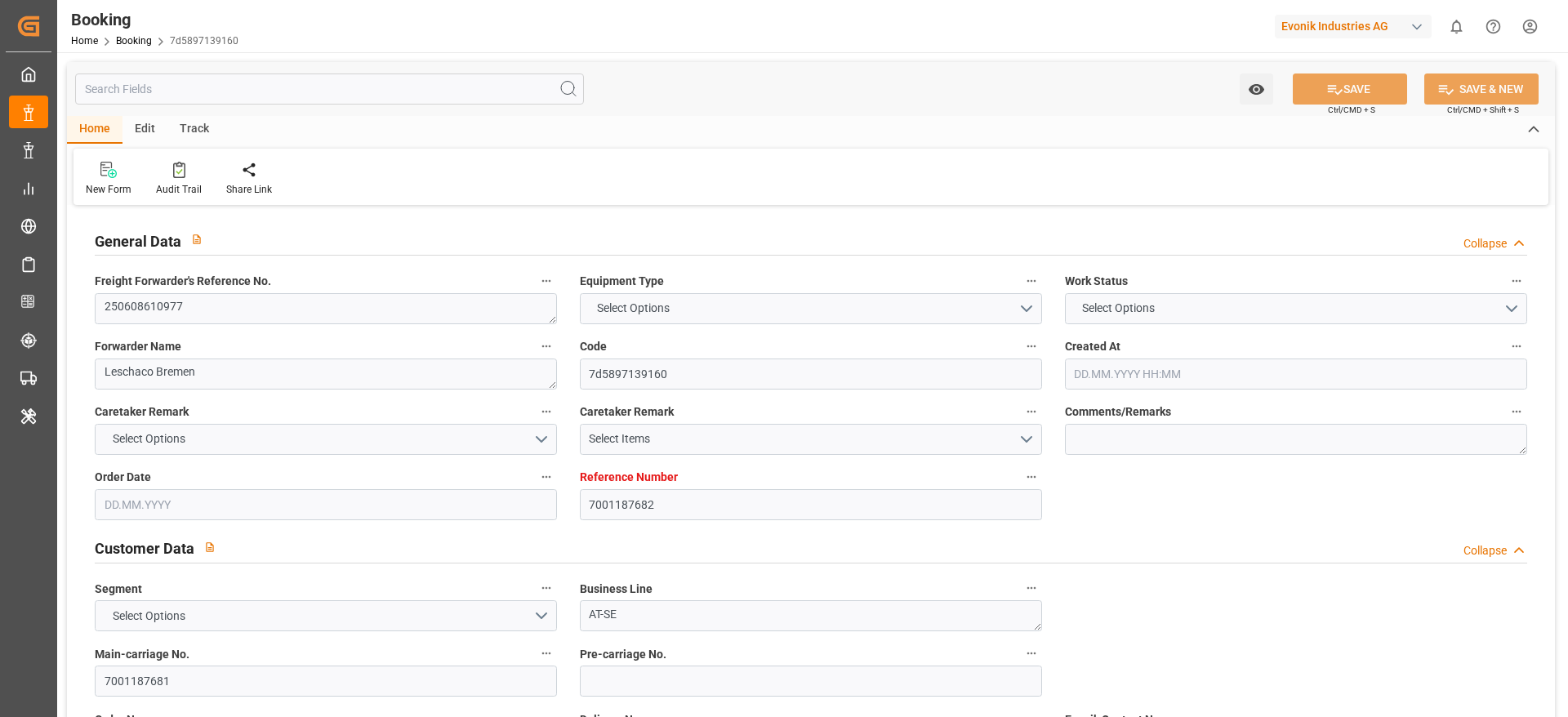
type input "7001187682"
type input "9785457"
type input "MSC"
type input "Mediterranean Shipping Company"
type input "NLRTM"
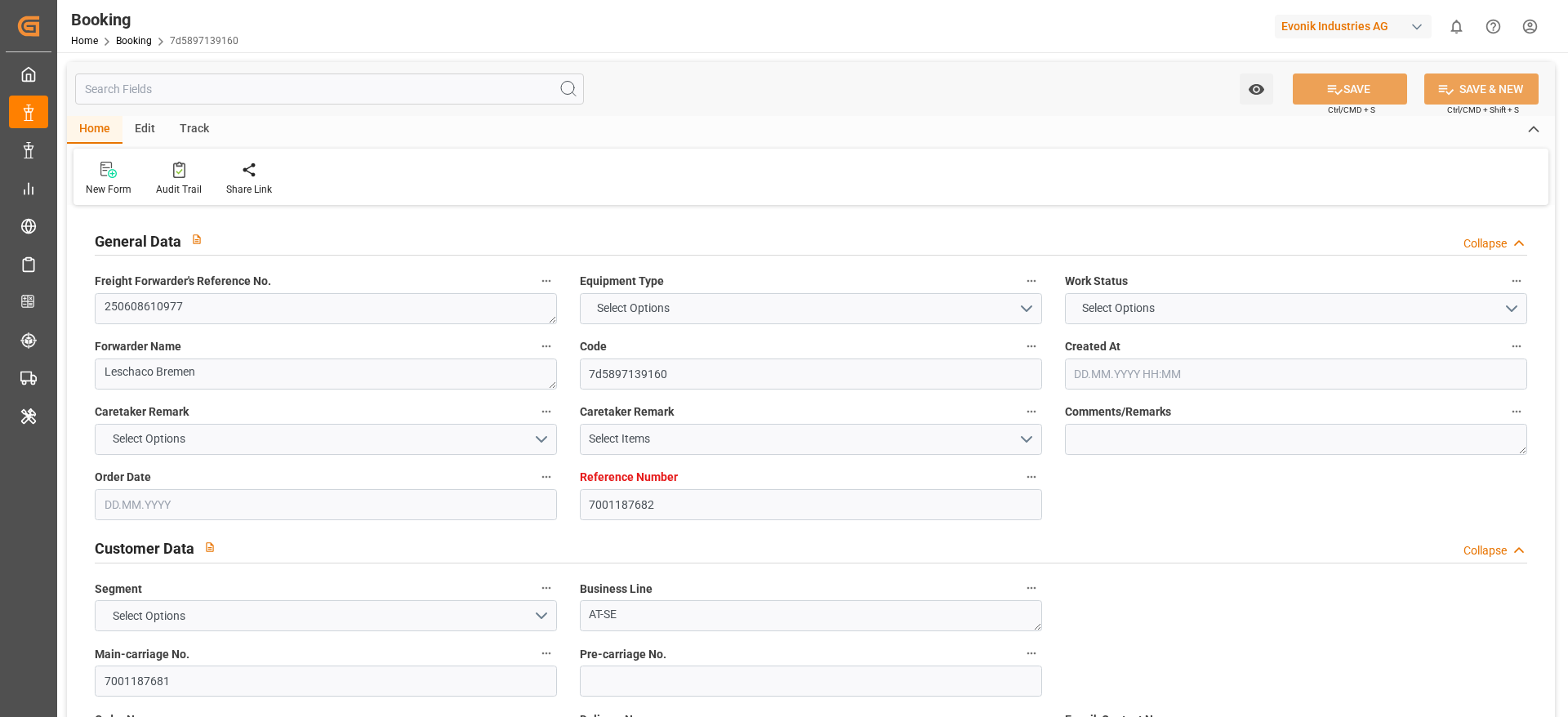
type input "ZADUR"
type input "0"
type input "NLRTM"
type input "ZADUR"
type input "9785457"
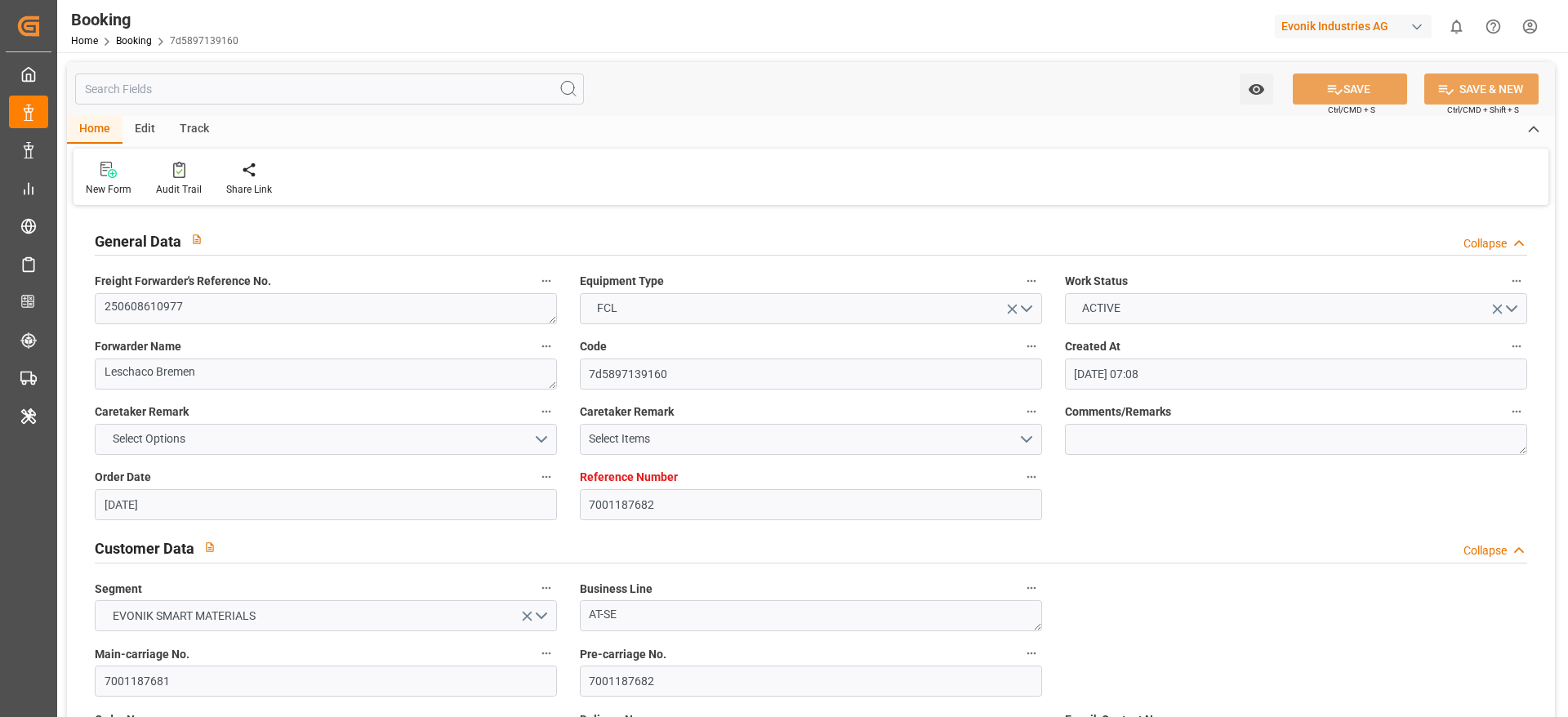
type input "[DATE] 07:08"
type input "[DATE]"
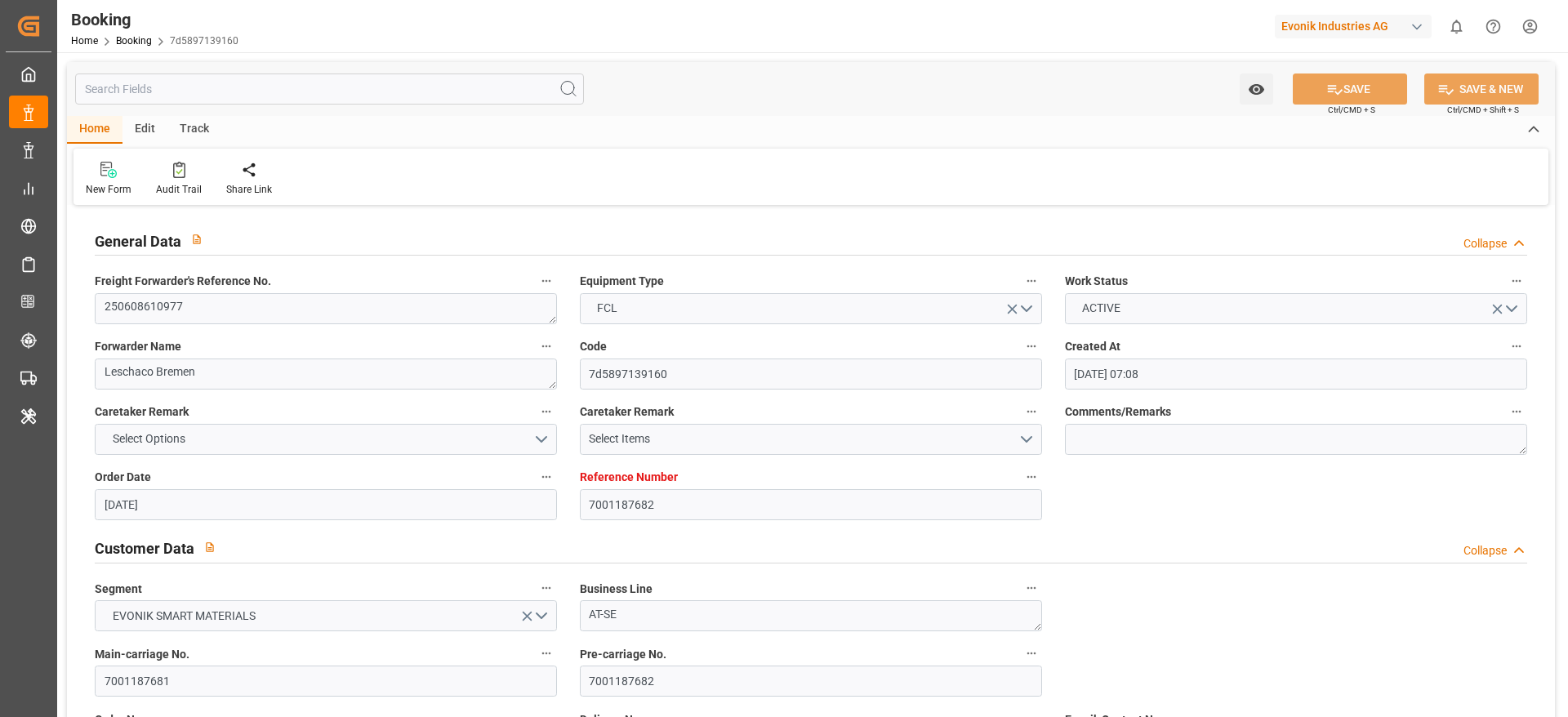
type input "[DATE]"
type input "[DATE] 00:00"
type input "[DATE] 12:00"
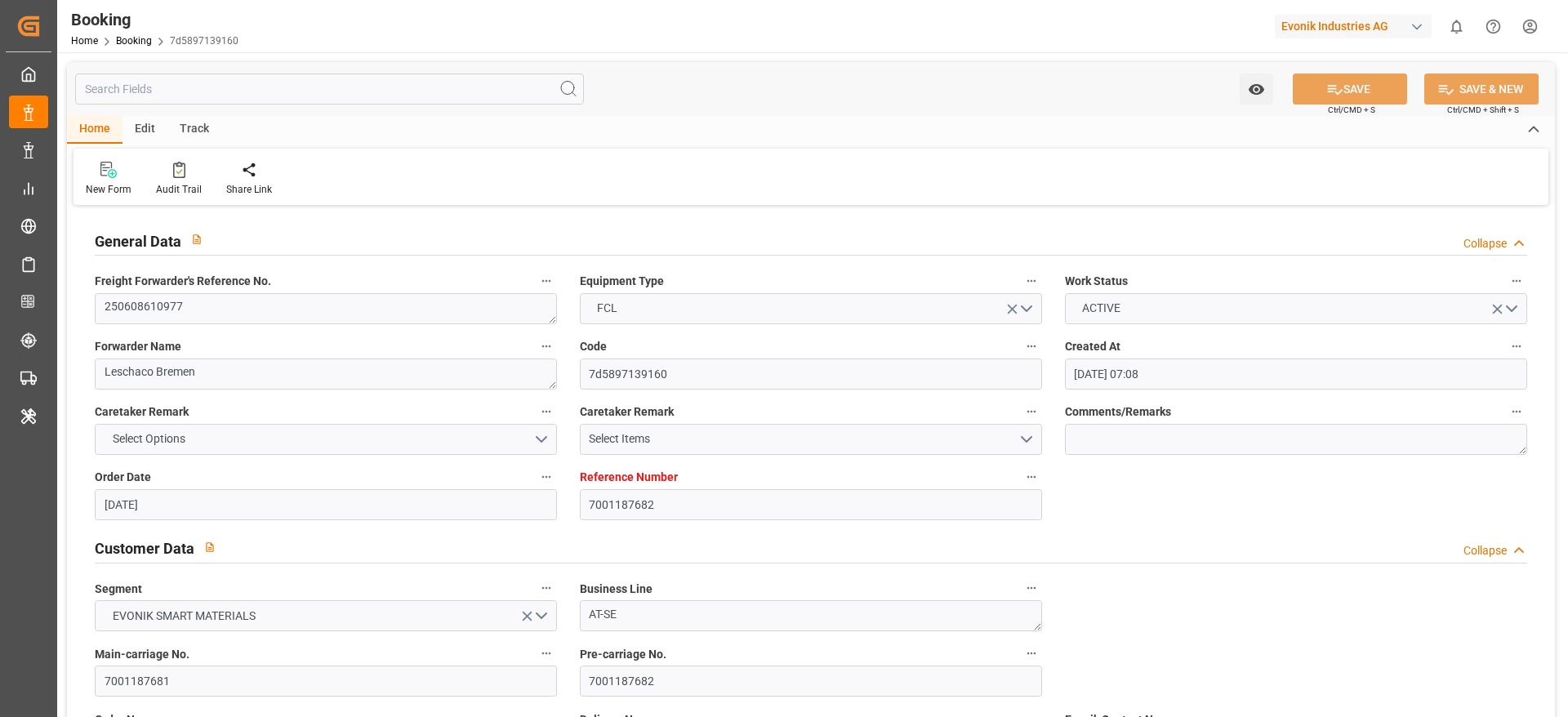
type input "[DATE] 12:00"
type input "[DATE] 00:00"
type input "[DATE]"
type input "[DATE] 11:29"
type input "[DATE]"
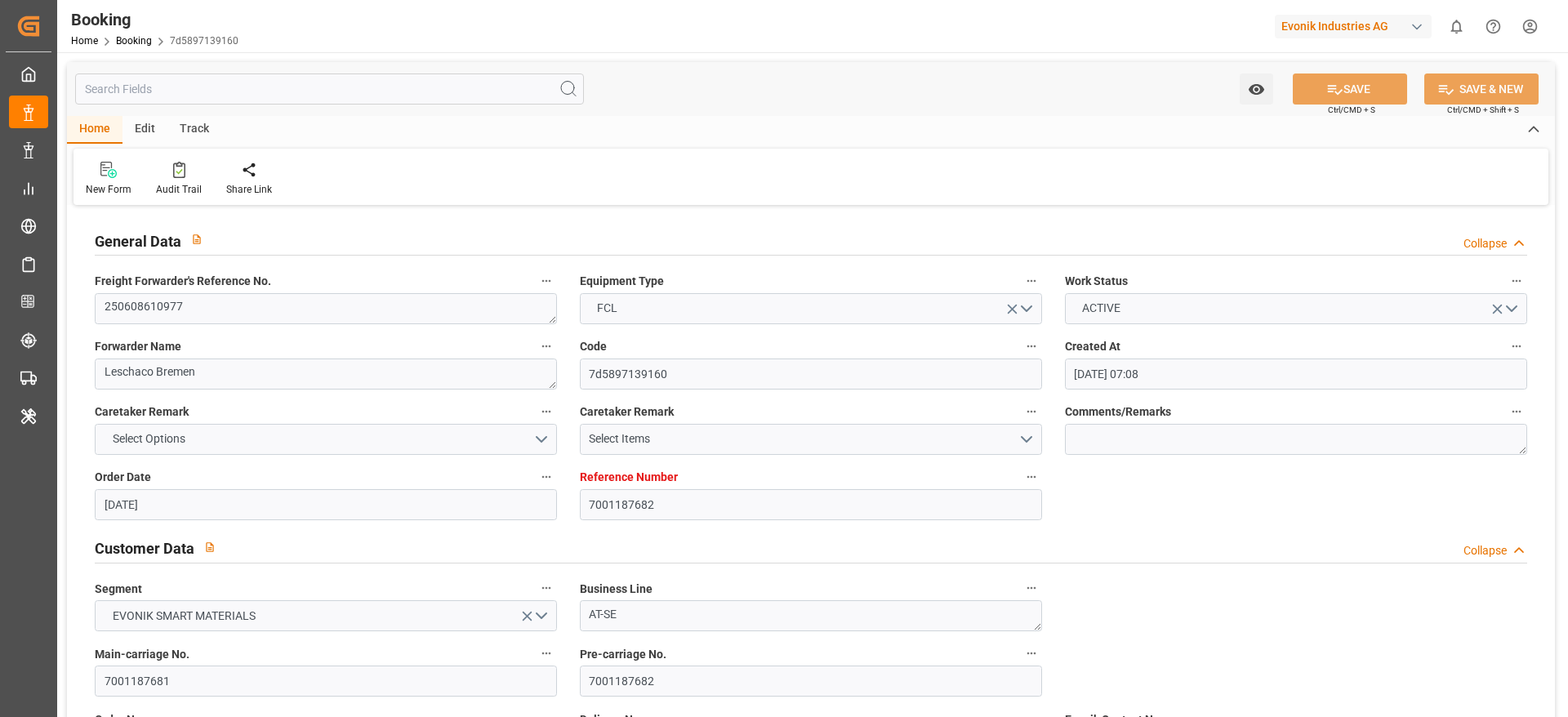
type input "[DATE] 12:00"
type input "[DATE] 00:01"
type input "[DATE] 09:52"
type input "[DATE] 12:00"
type input "[DATE] 22:03"
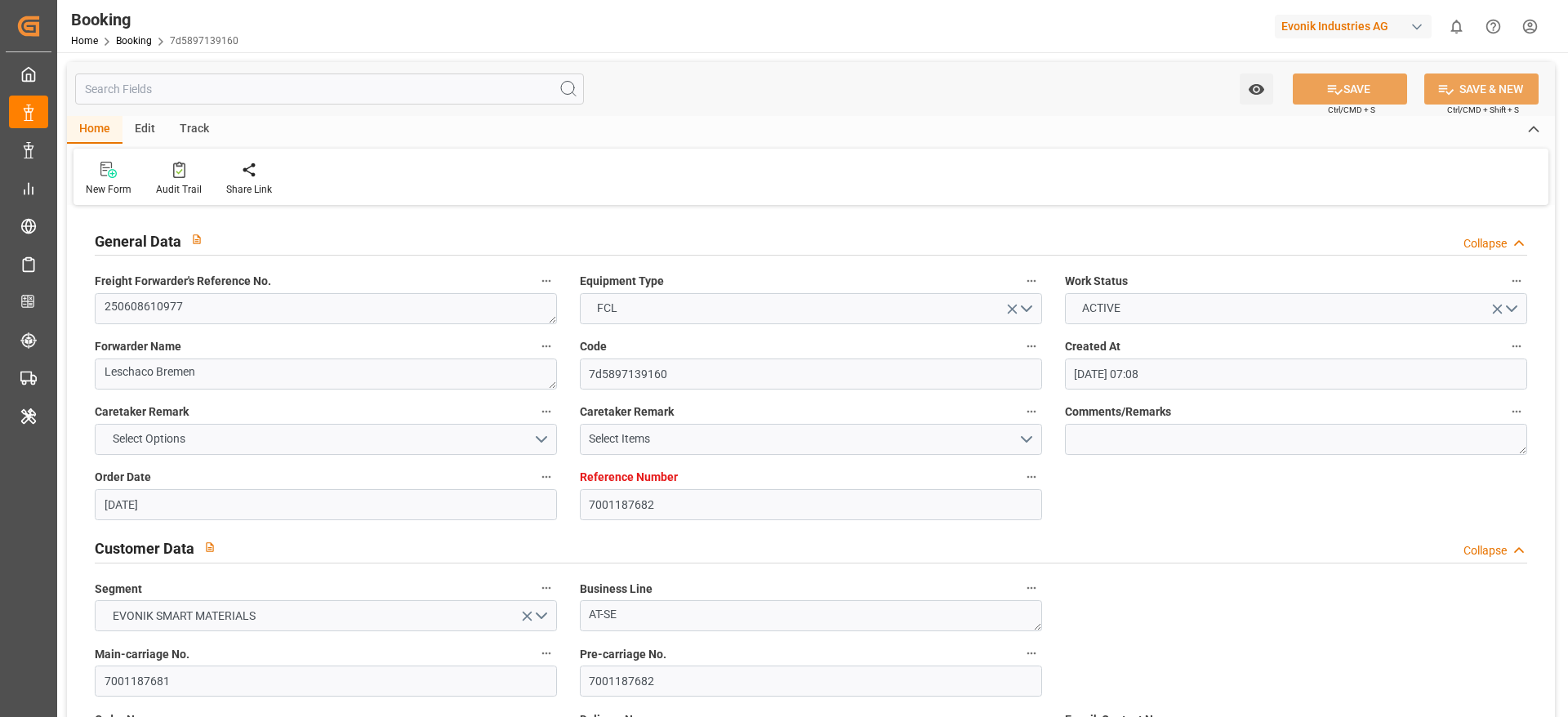
type input "[DATE] 22:03"
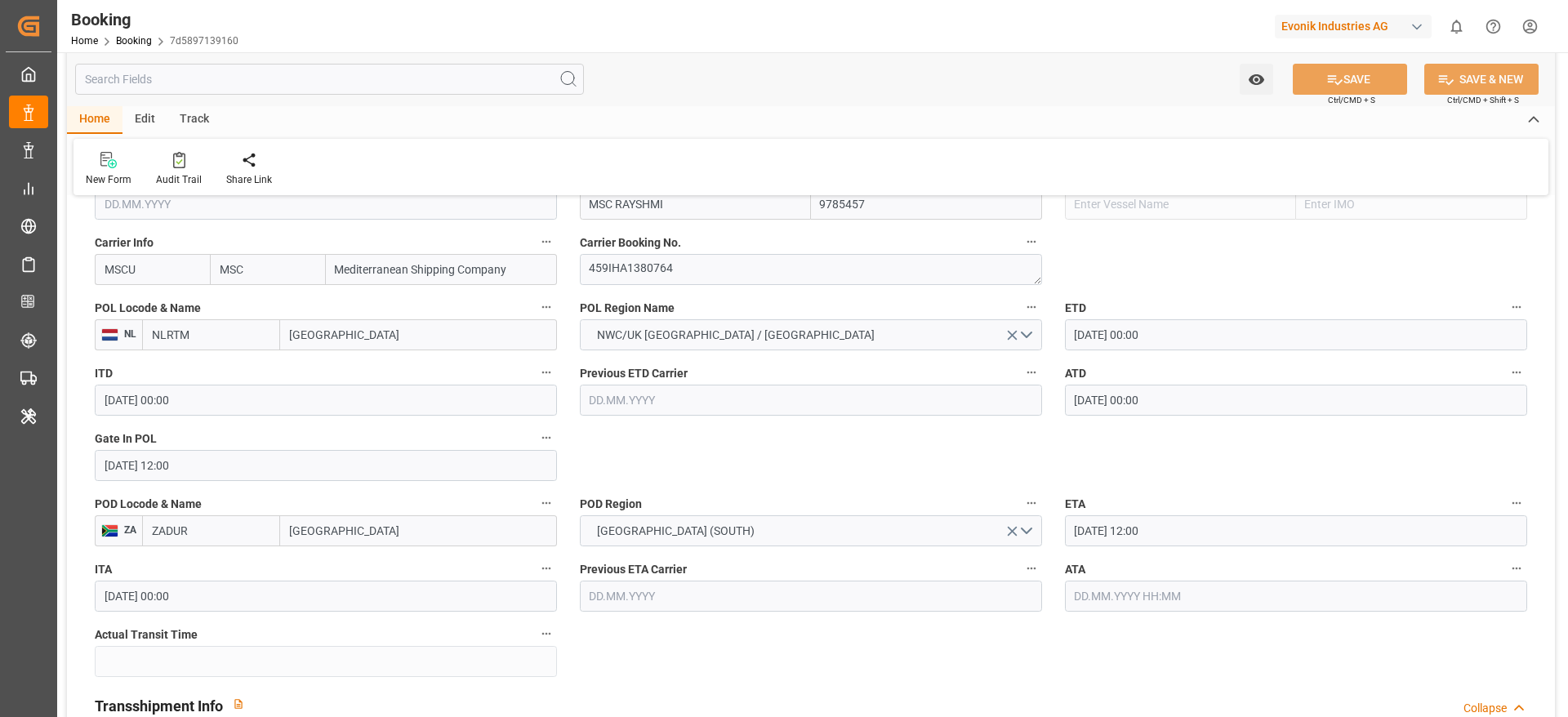
scroll to position [1295, 0]
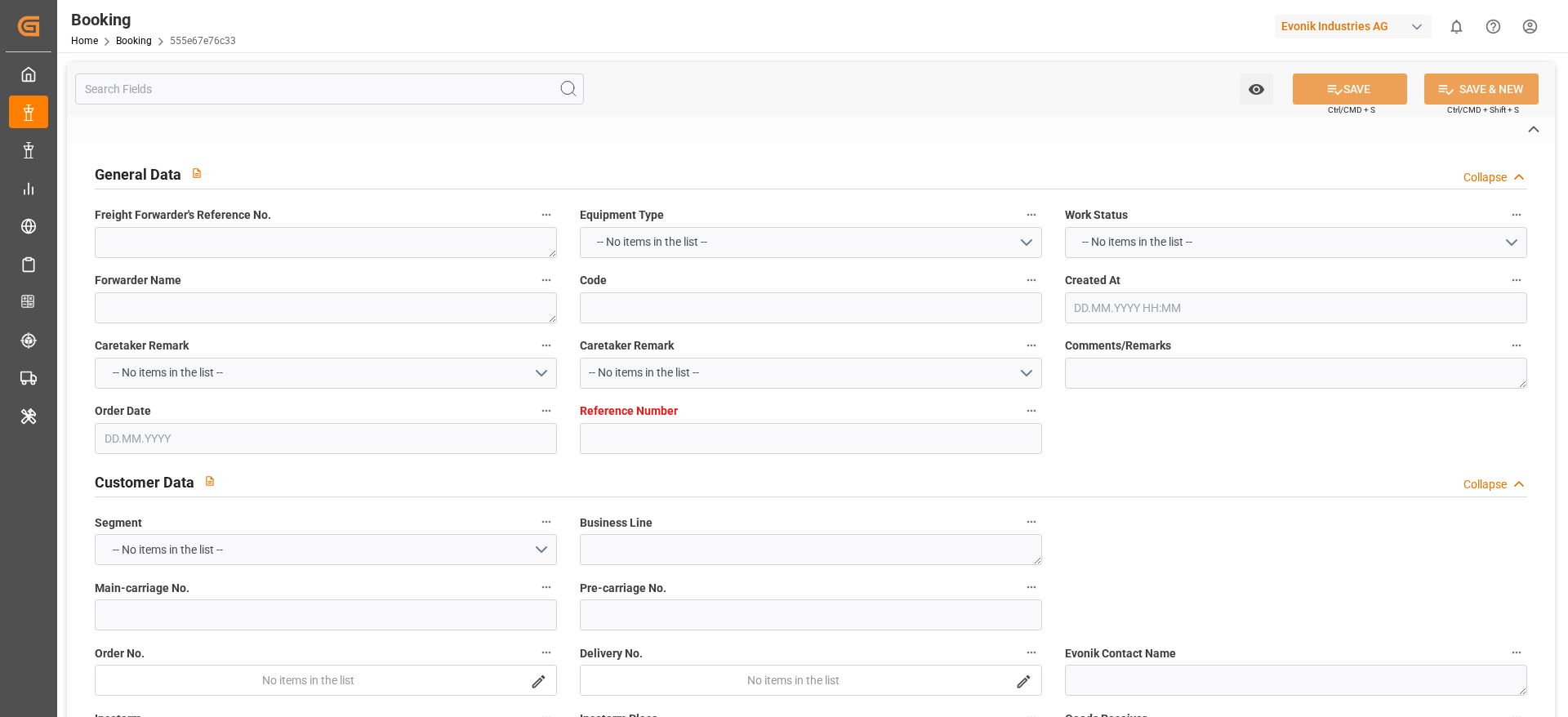
type textarea "250808610268"
type textarea "Leschaco Bremen"
type input "555e67e76c33"
type input "0"
type textarea "AT-SE"
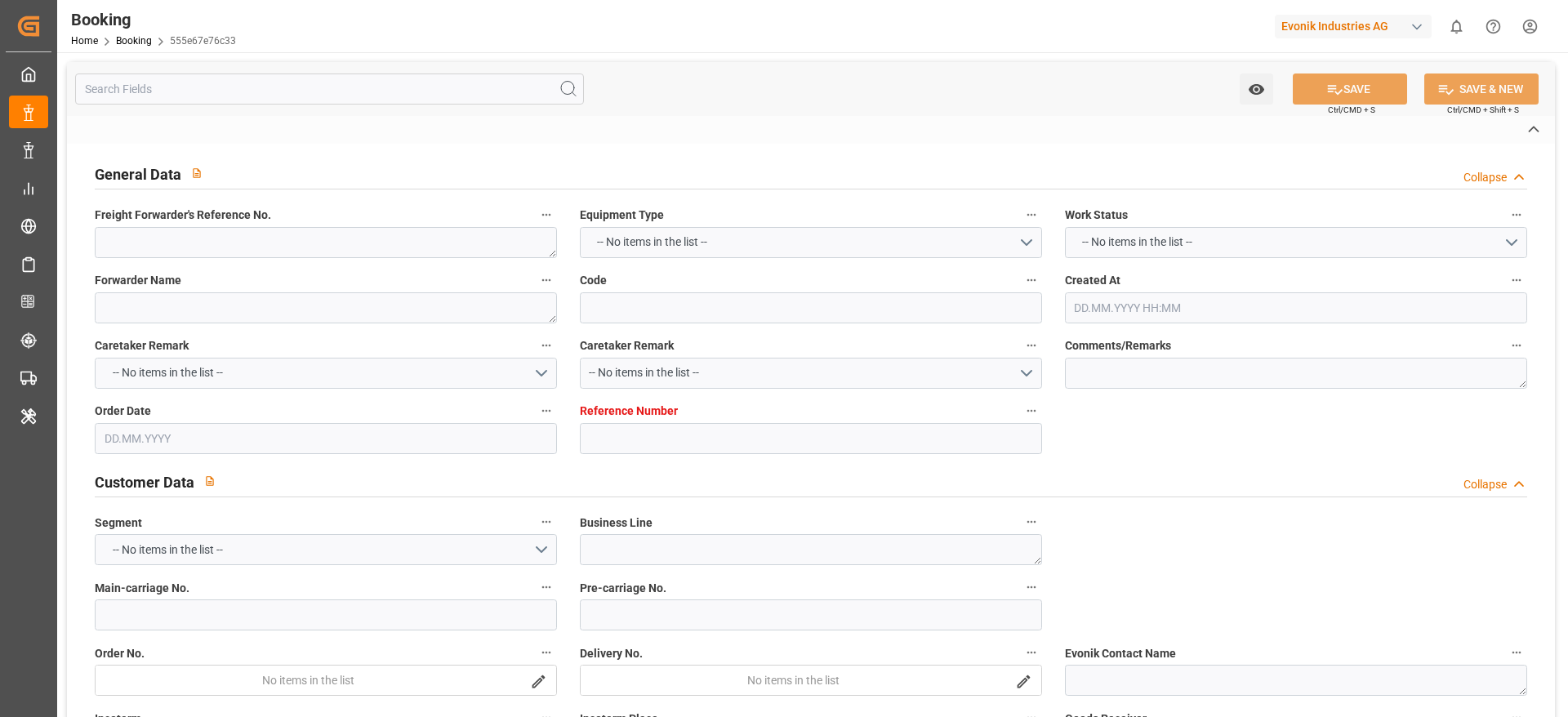
type input "4006662973"
type textarea "[EMAIL_ADDRESS][DOMAIN_NAME]"
type textarea "CIF"
type textarea "Ashdod"
type textarea "Evonik Plant 7000312459"
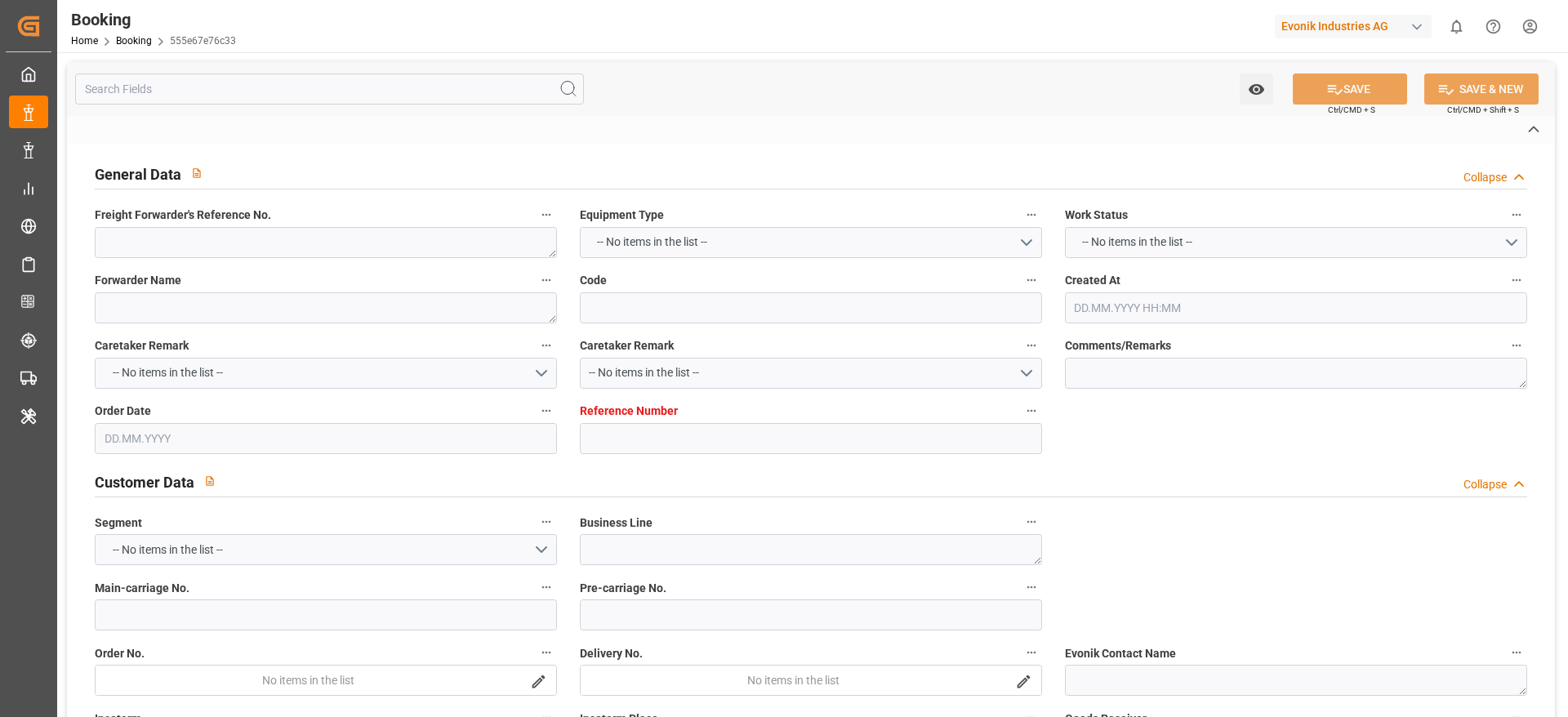
type textarea "4.2"
type textarea "3190"
type textarea "[GEOGRAPHIC_DATA]"
type textarea "TCLU1977120"
type input "NONE"
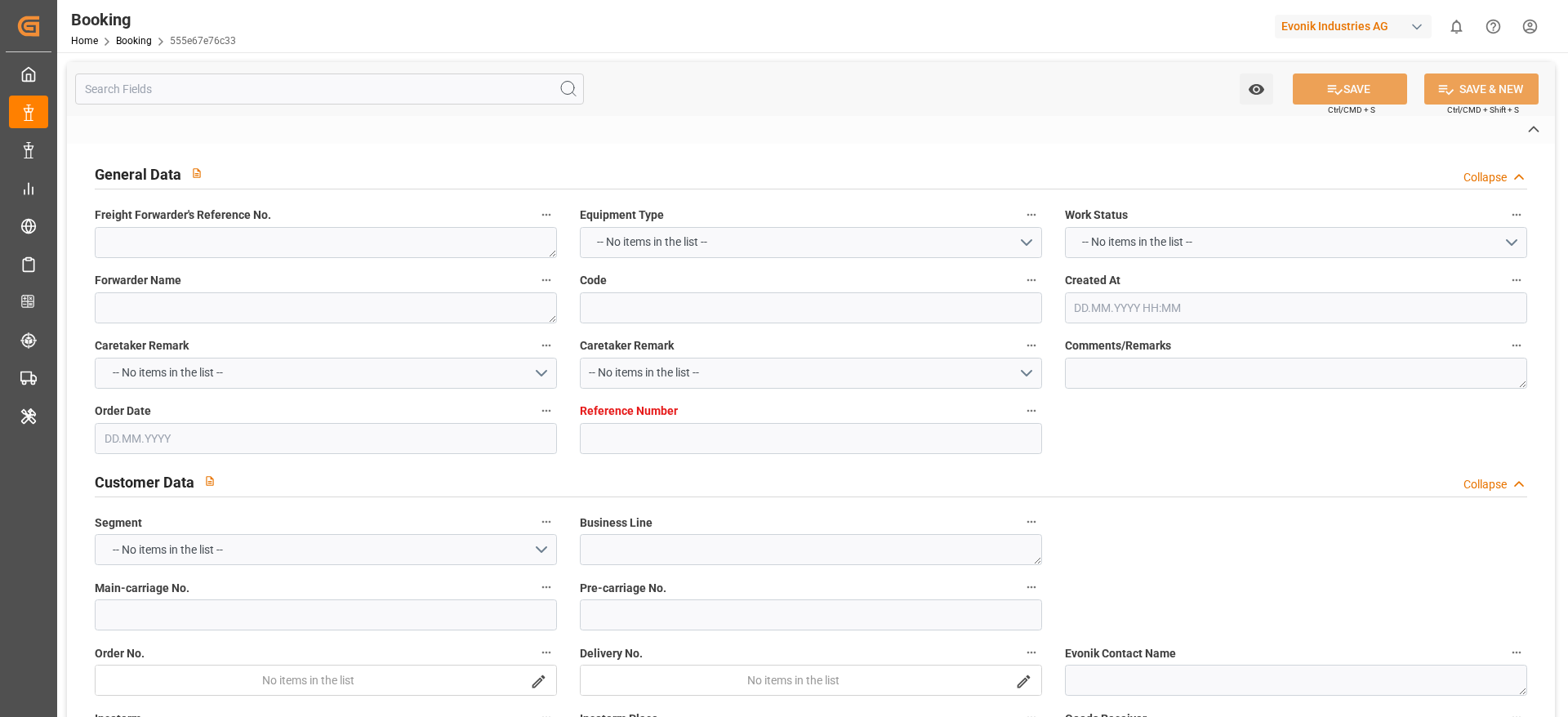
type input "[GEOGRAPHIC_DATA]"
type input "Ashdod"
type textarea "INPUT_Evonik_Seeburger_LoadTenderOcean_1003042385_20250812072024746.xml"
type textarea "NWC/[GEOGRAPHIC_DATA] [GEOGRAPHIC_DATA] Continent / [GEOGRAPHIC_DATA]-SE"
type textarea "INPUT_Evonik_Seeburger_LoadTenderOcean_1003042385_20250812072024746.xml"
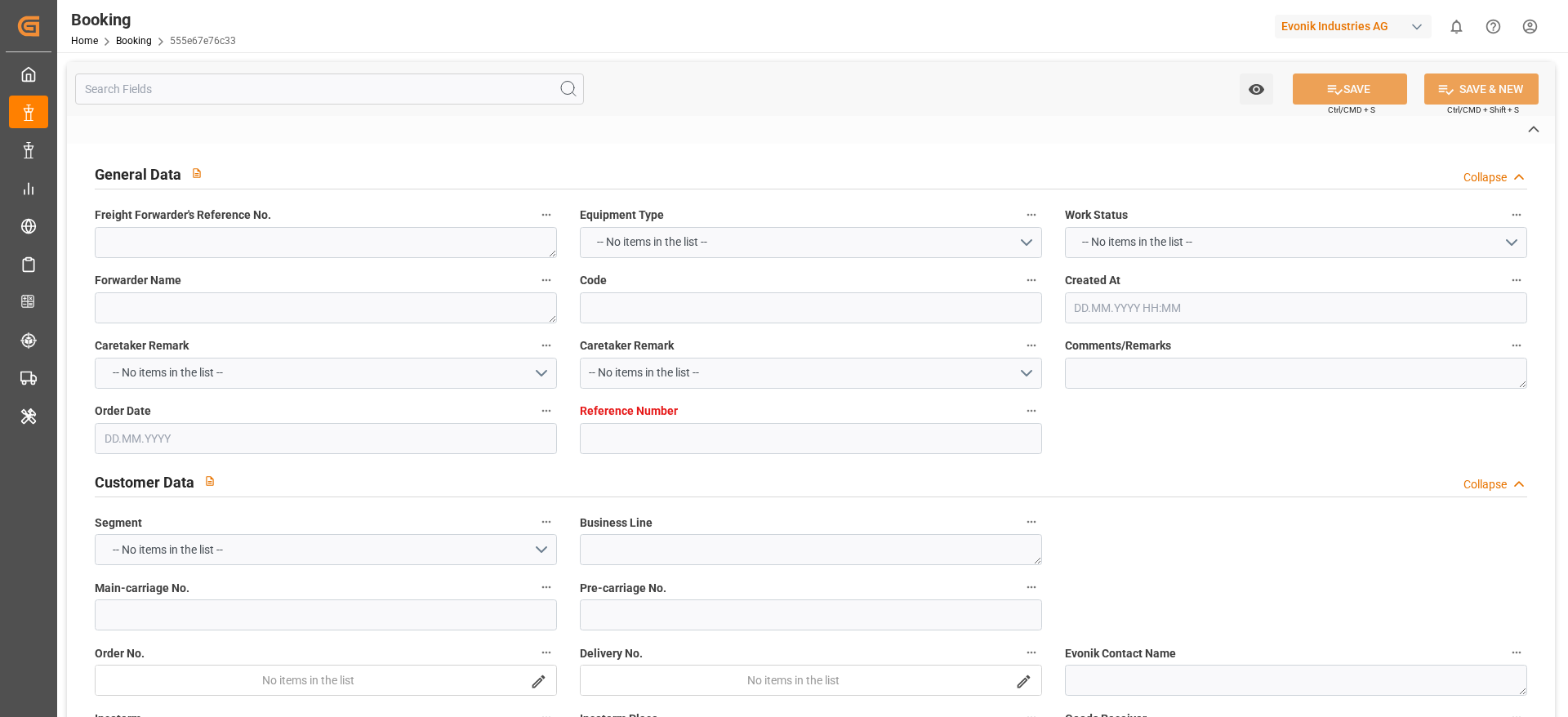
type textarea "1003042385"
type textarea "businessDivision-businessLine-businessLineCode-"
type textarea "EVONIK Load Tender XML"
type textarea "a011t00000LcJC5AAN"
type textarea "No"
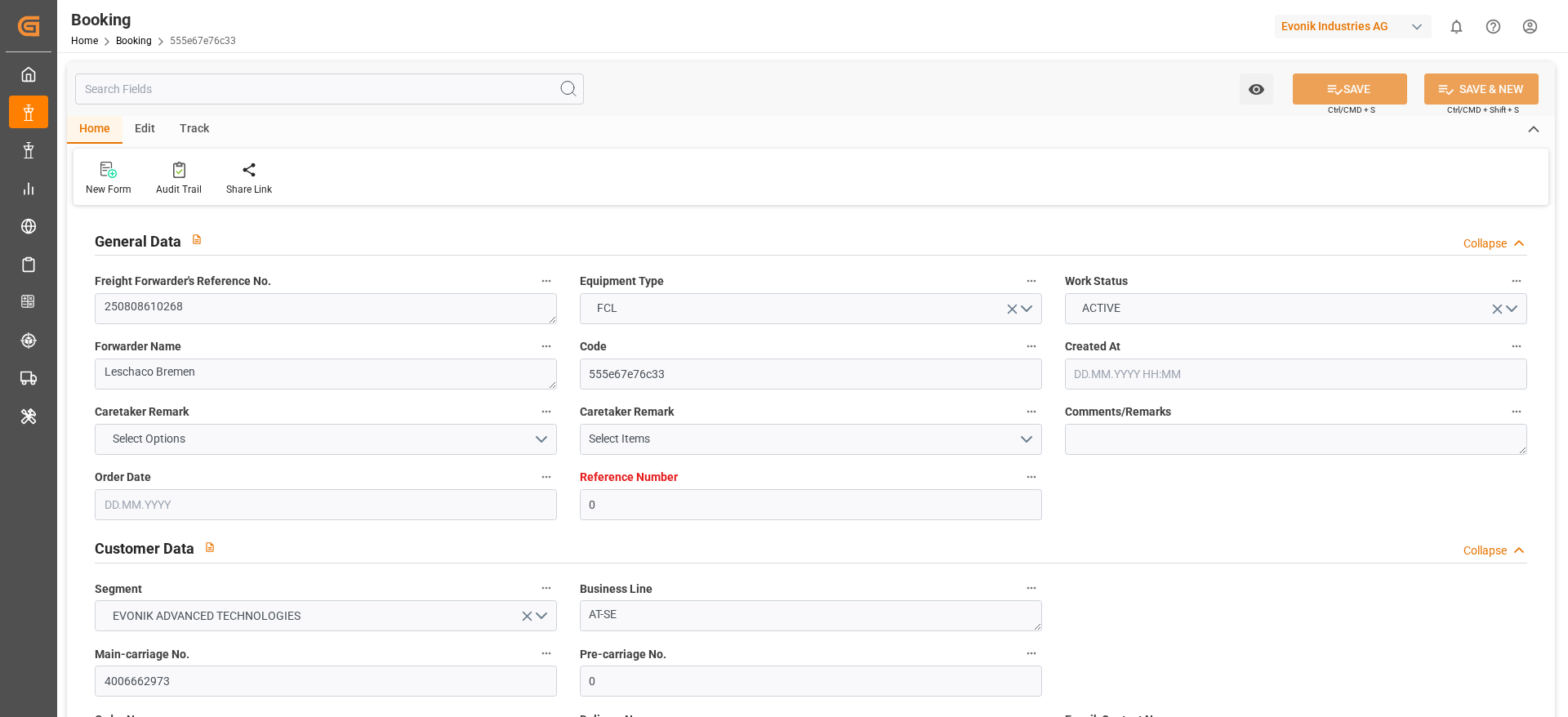
type input "0"
type input "Dummy"
type input "Dummy Carrier"
type input "DEHAM"
type input "ILASH"
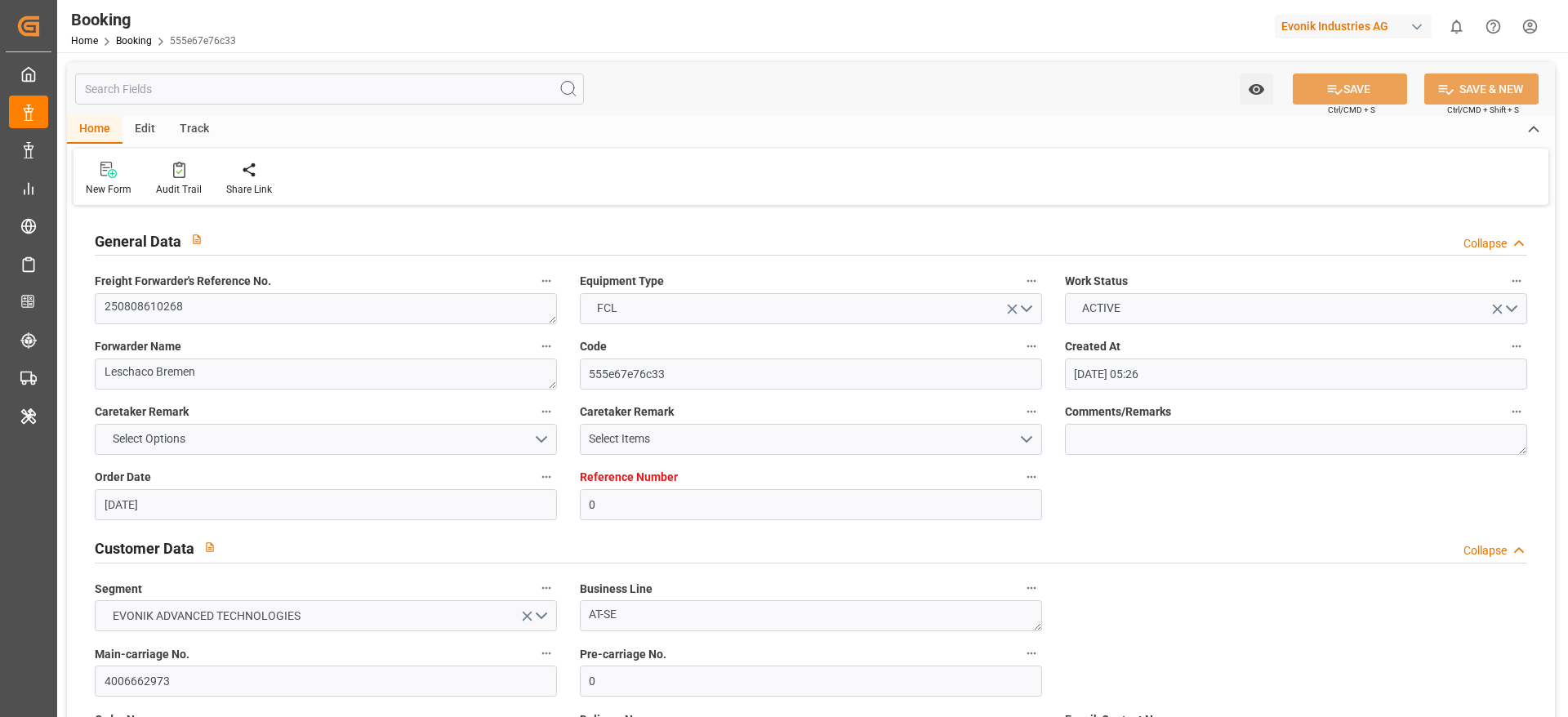
type input "[DATE] 05:26"
type input "[DATE]"
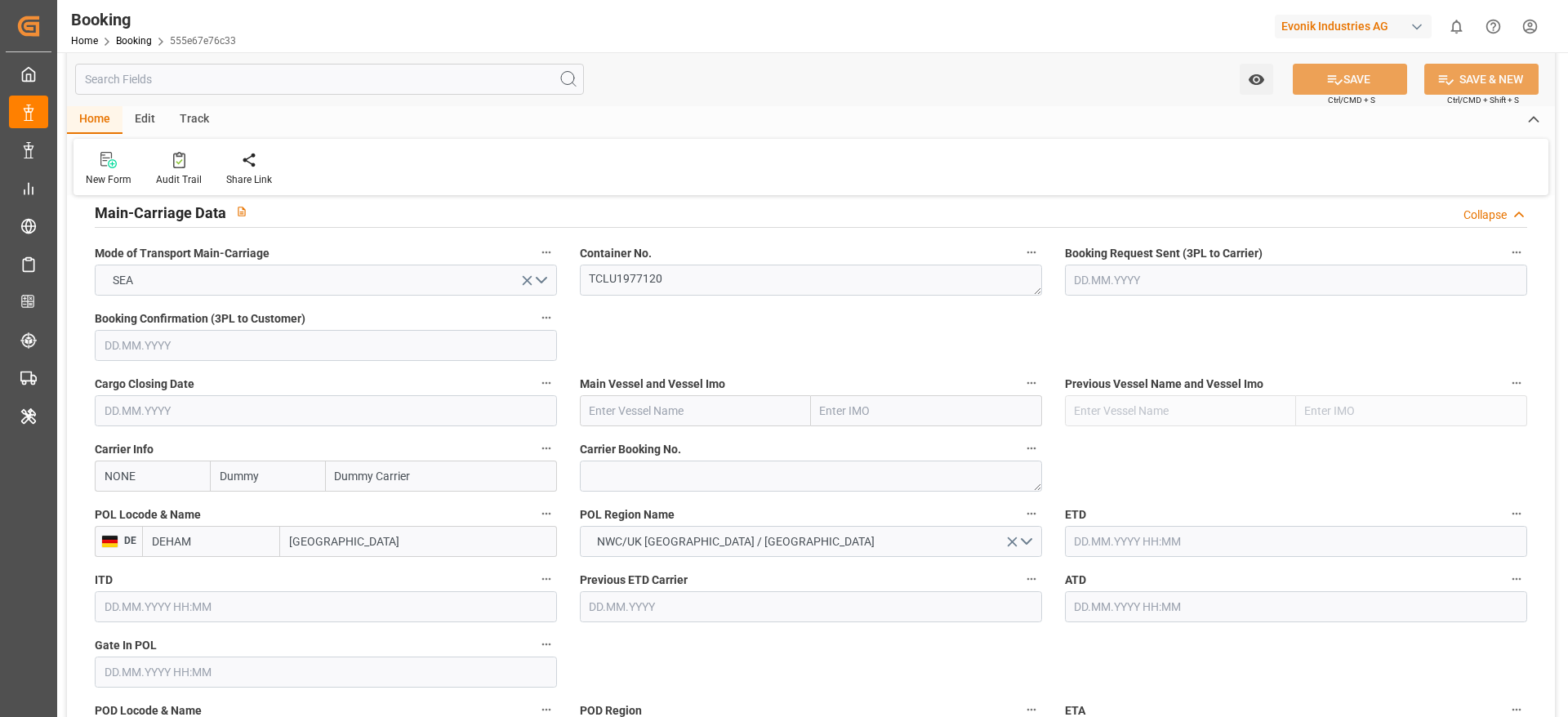
scroll to position [1053, 0]
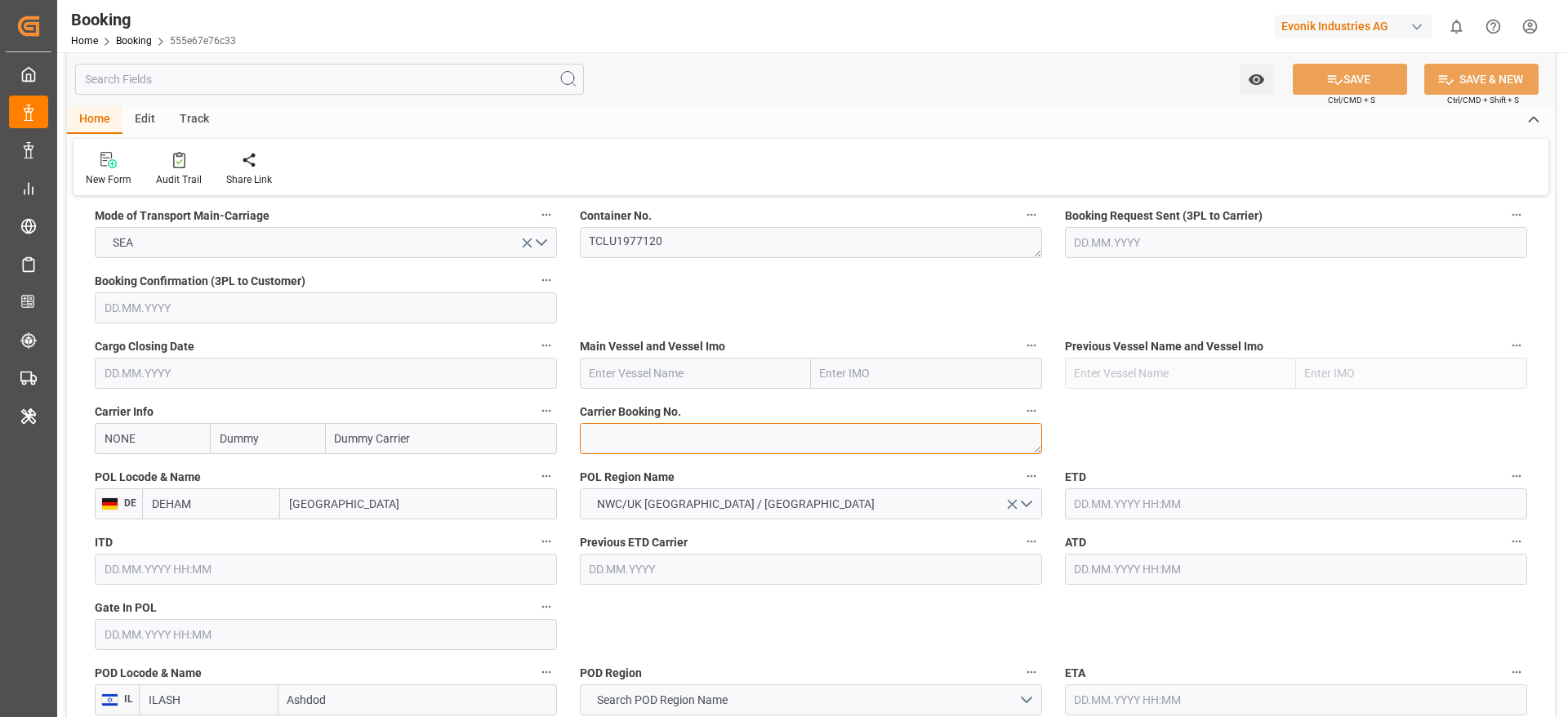
paste textarea "9019985550"
click at [631, 445] on textarea "9019985550" at bounding box center [811, 438] width 462 height 31
click at [628, 443] on textarea "9019985550" at bounding box center [811, 438] width 462 height 31
type textarea "9019985550"
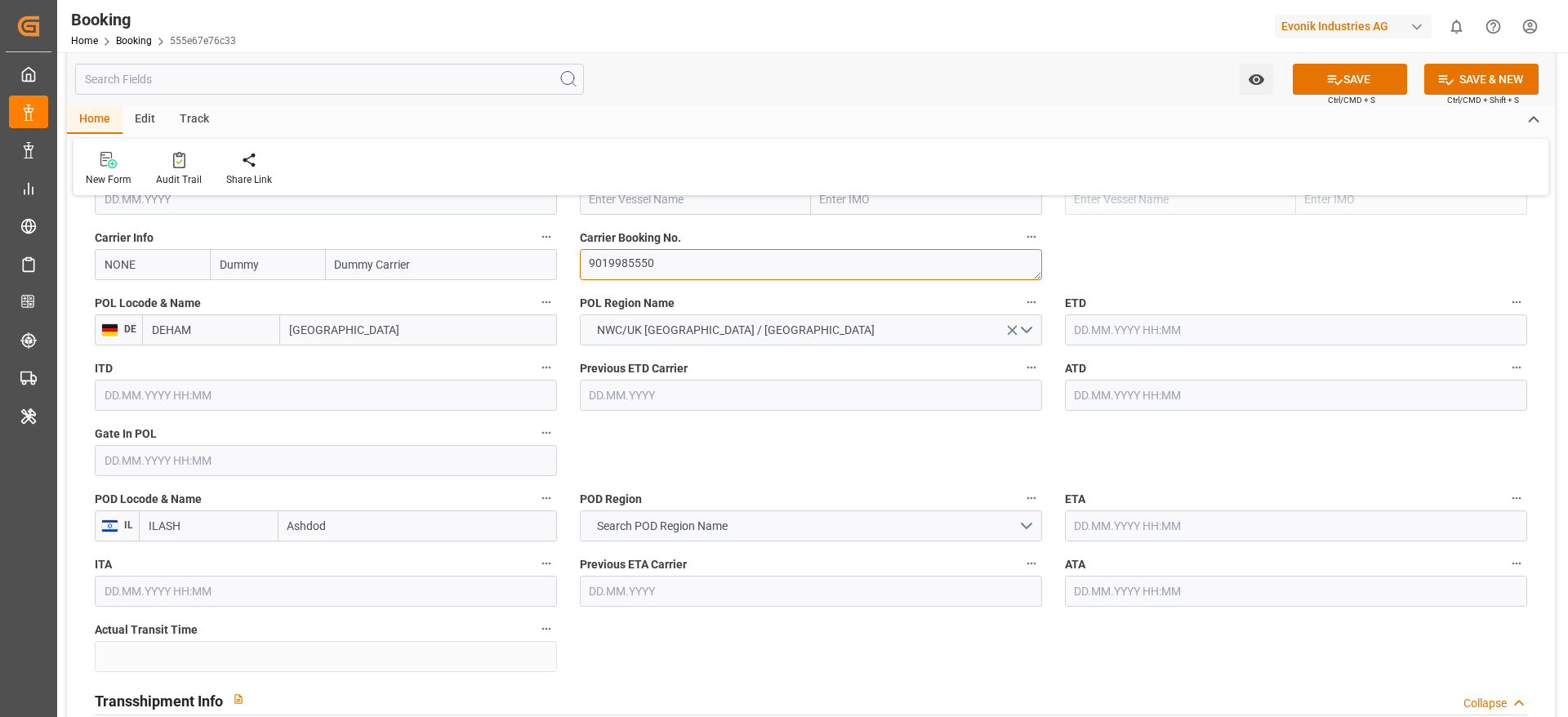
scroll to position [1231, 0]
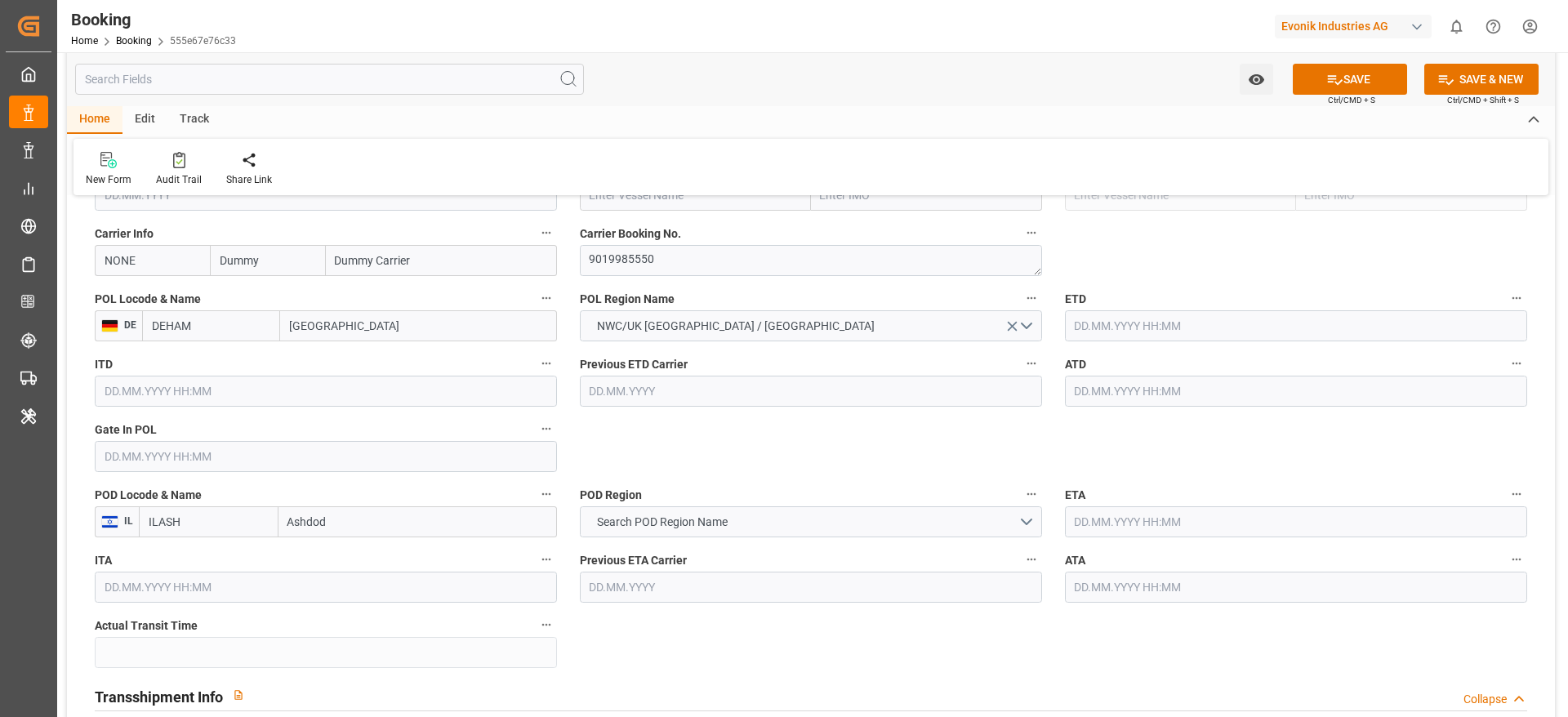
click at [374, 514] on input "Ashdod" at bounding box center [417, 521] width 278 height 31
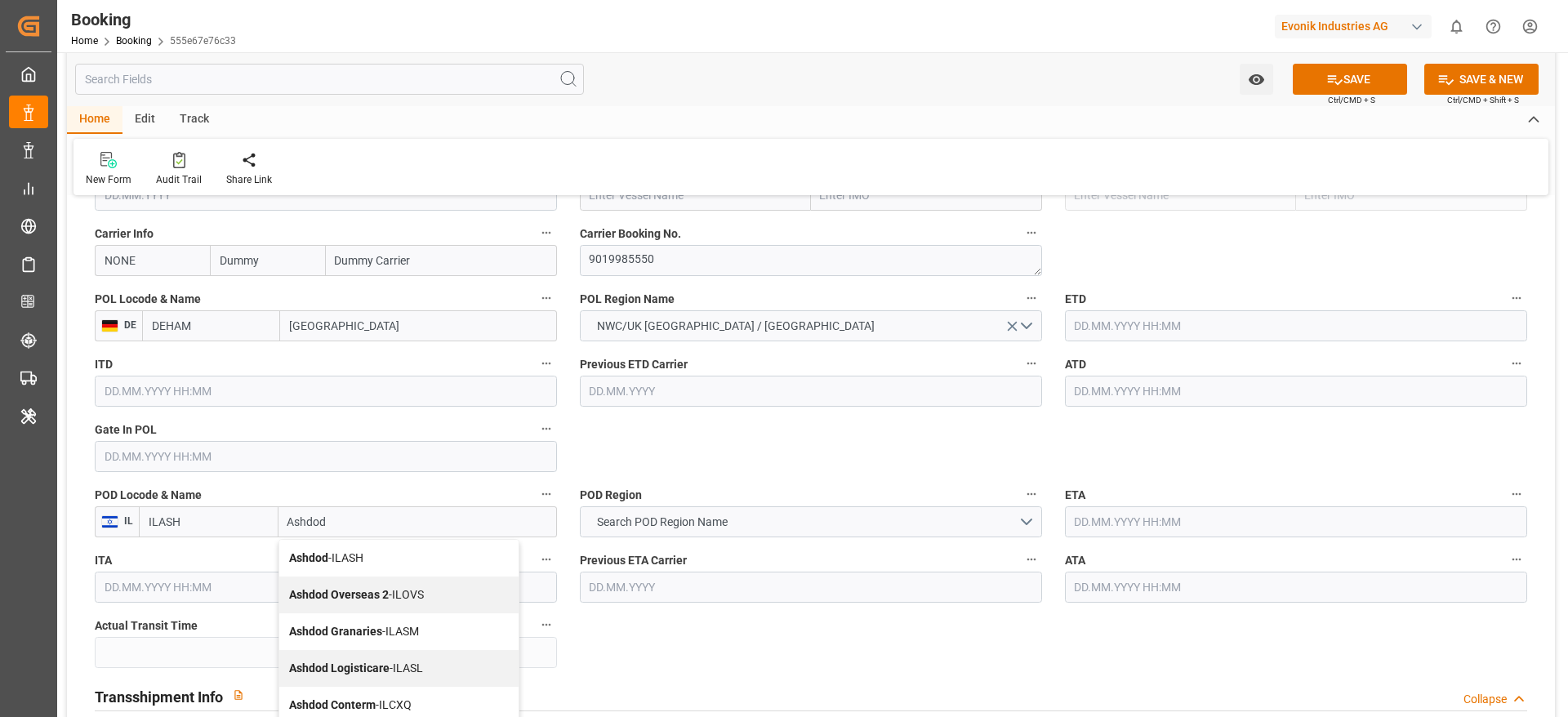
type input "Ashdod"
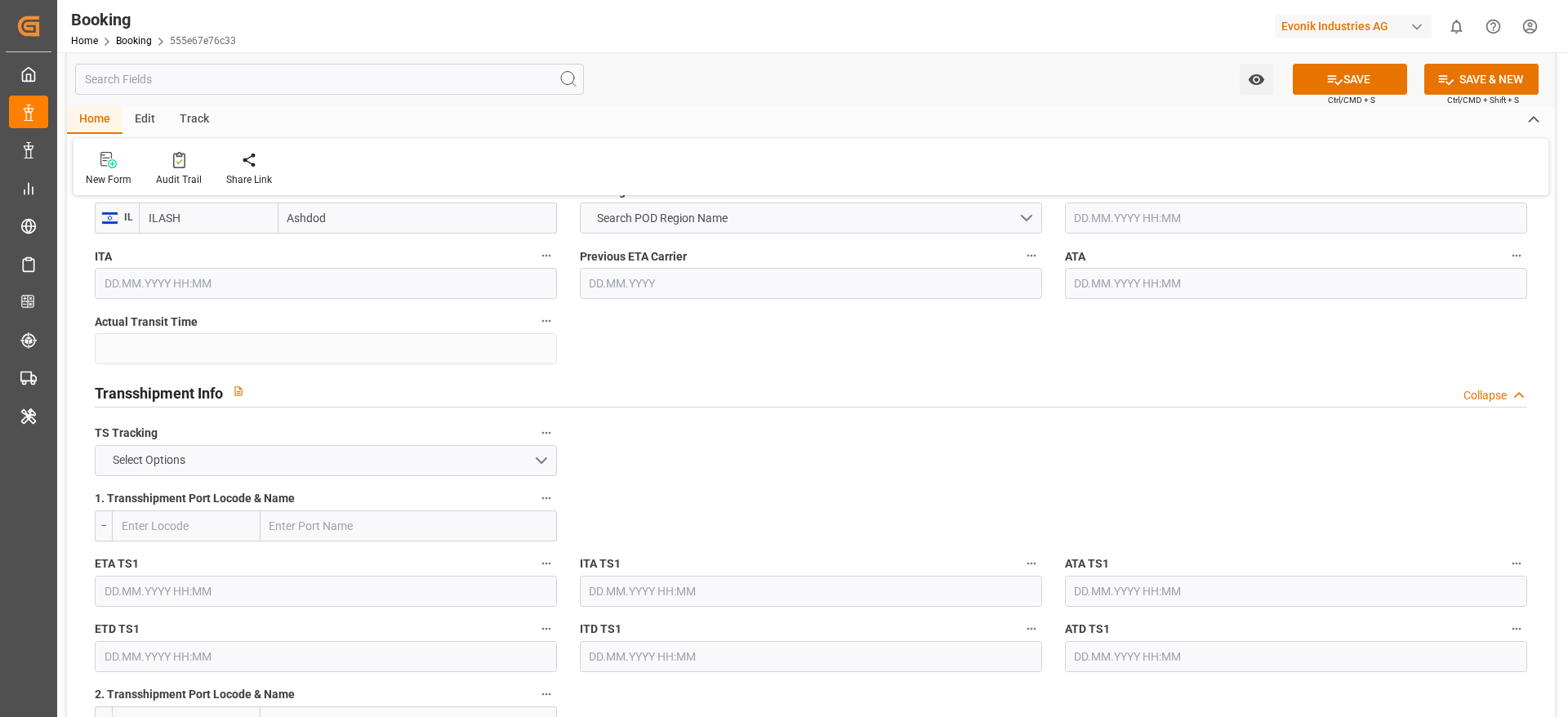
scroll to position [1545, 0]
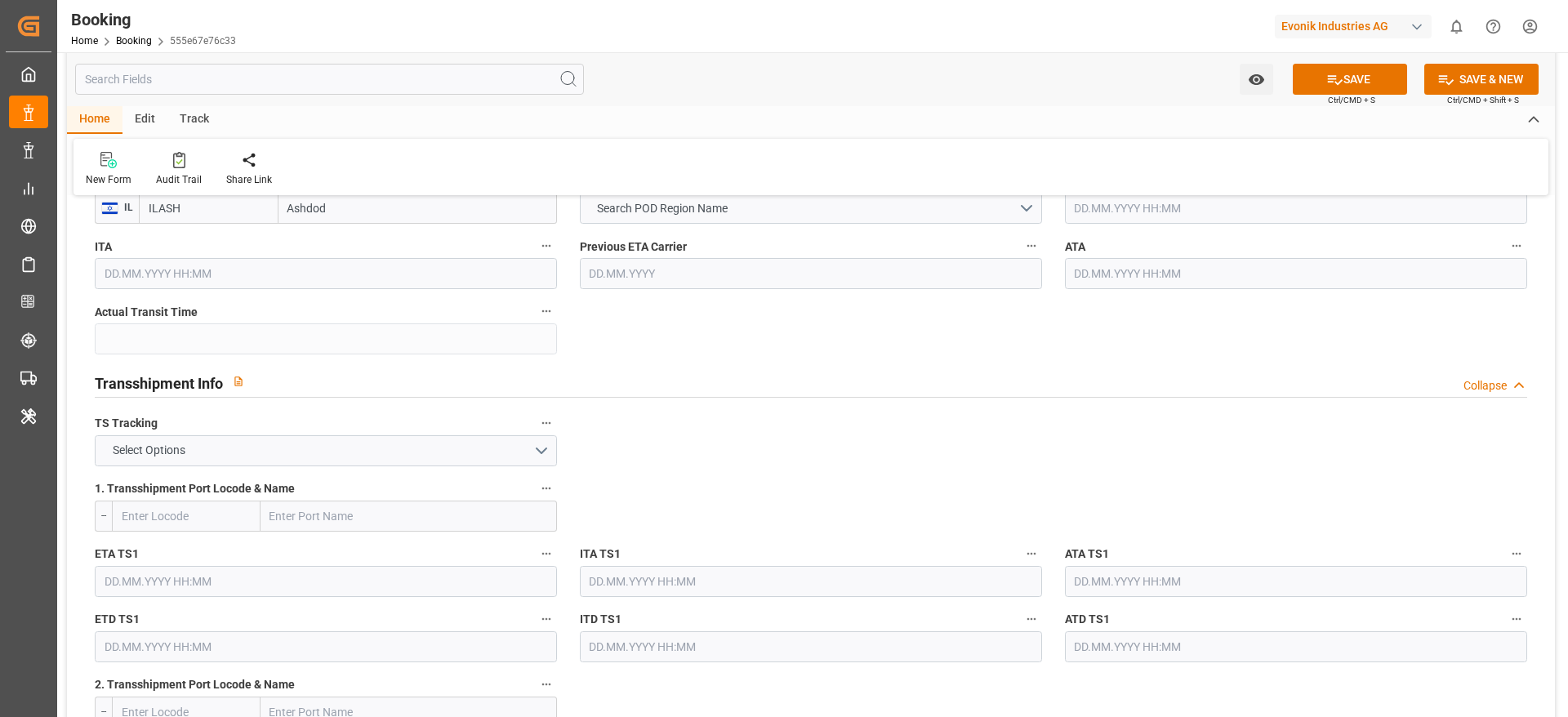
paste input "Piraeus"
click at [379, 528] on input "text" at bounding box center [408, 515] width 296 height 31
type input "Piraeus"
click at [335, 545] on span "Piraeus - GRPIR" at bounding box center [309, 552] width 77 height 13
type input "GRPIR"
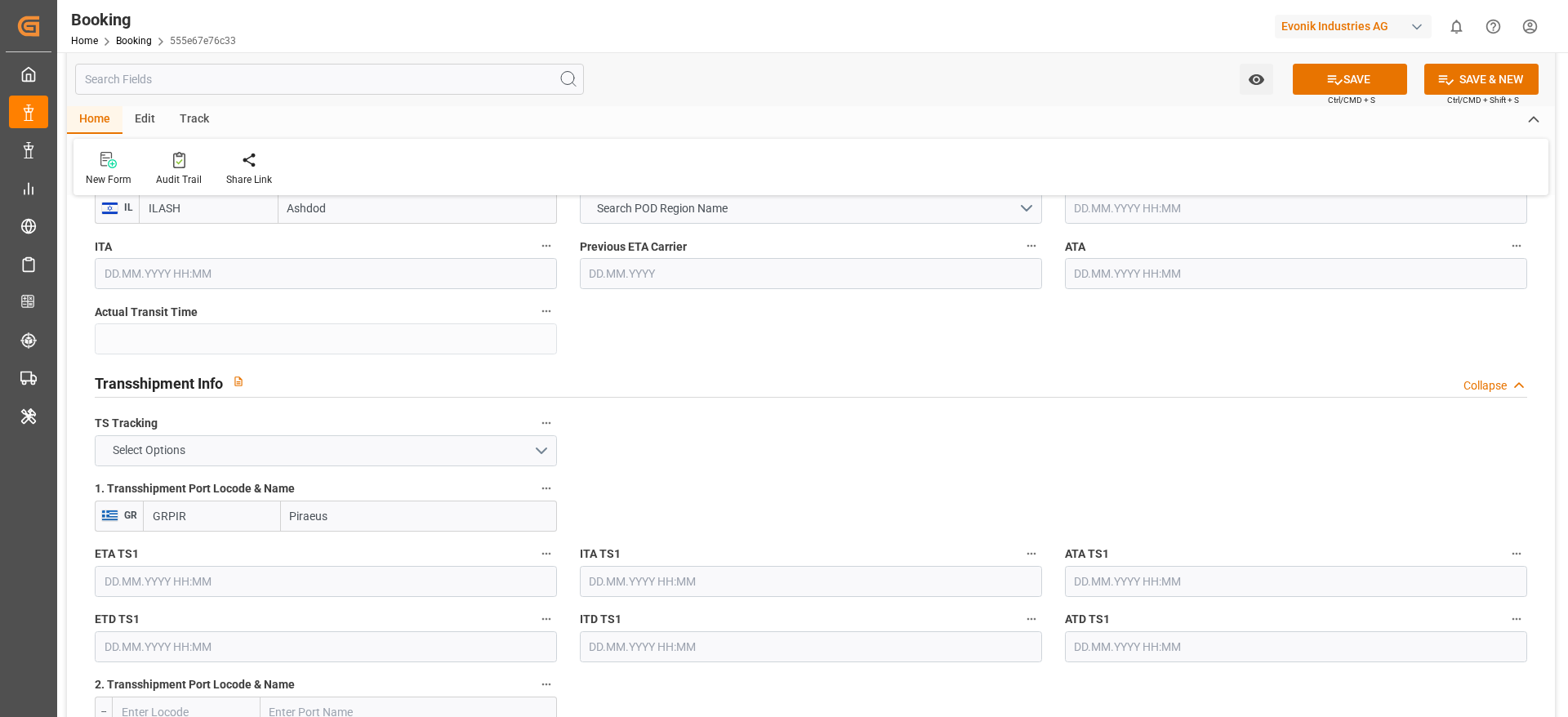
type input "Piraeus"
click at [388, 443] on button "Select Options" at bounding box center [325, 450] width 462 height 31
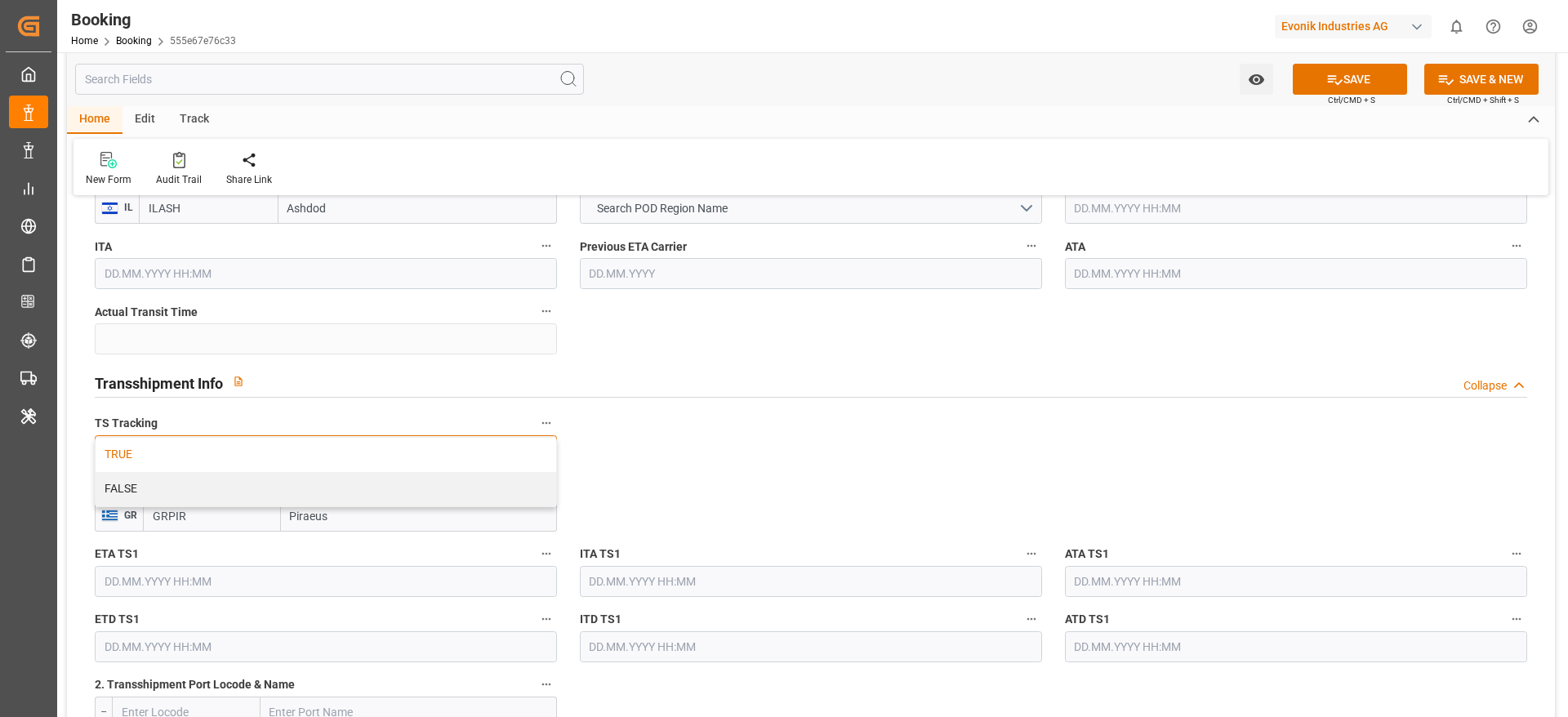
click at [368, 449] on div "TRUE" at bounding box center [325, 455] width 460 height 35
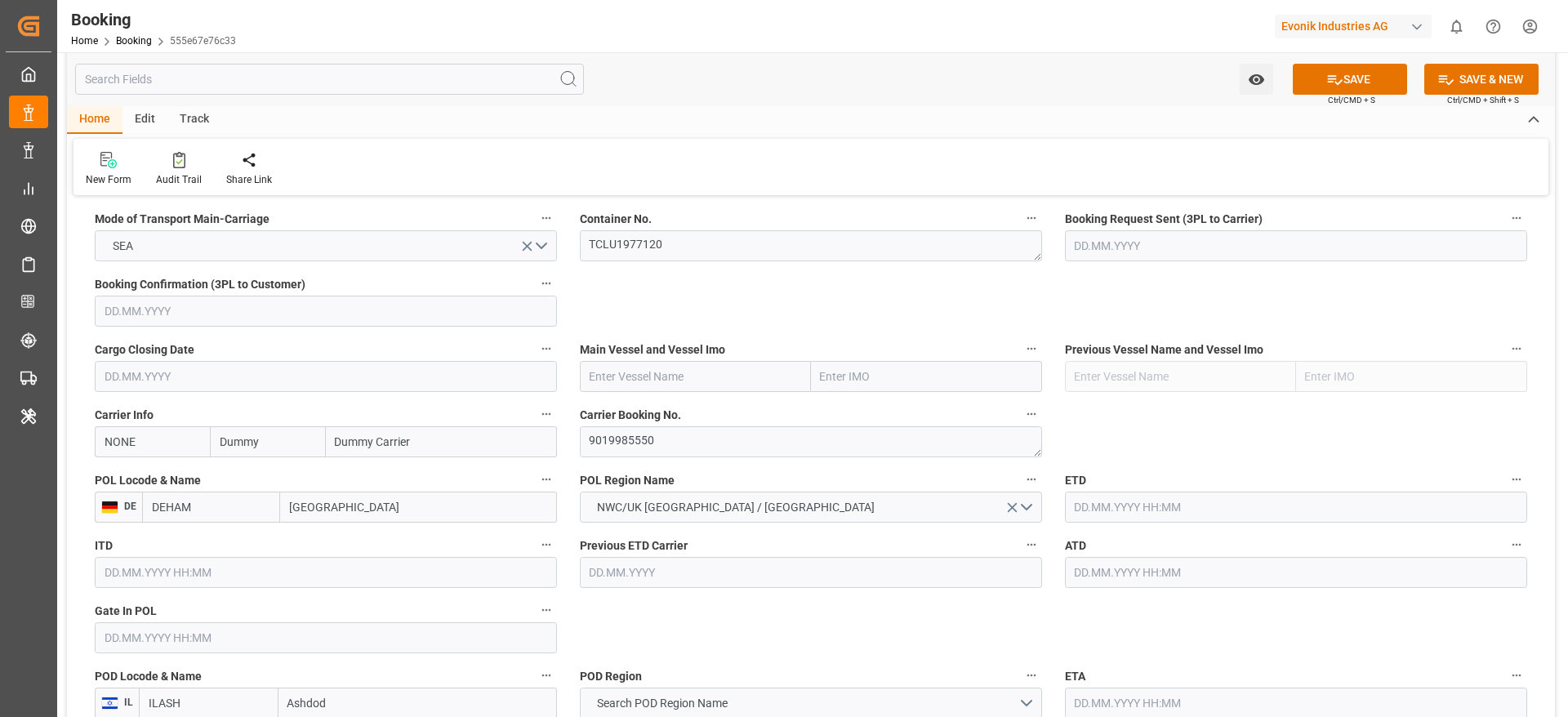
scroll to position [1050, 0]
click at [173, 444] on input "NONE" at bounding box center [151, 441] width 115 height 31
click at [117, 485] on div "COSU" at bounding box center [120, 476] width 49 height 36
type input "COSU"
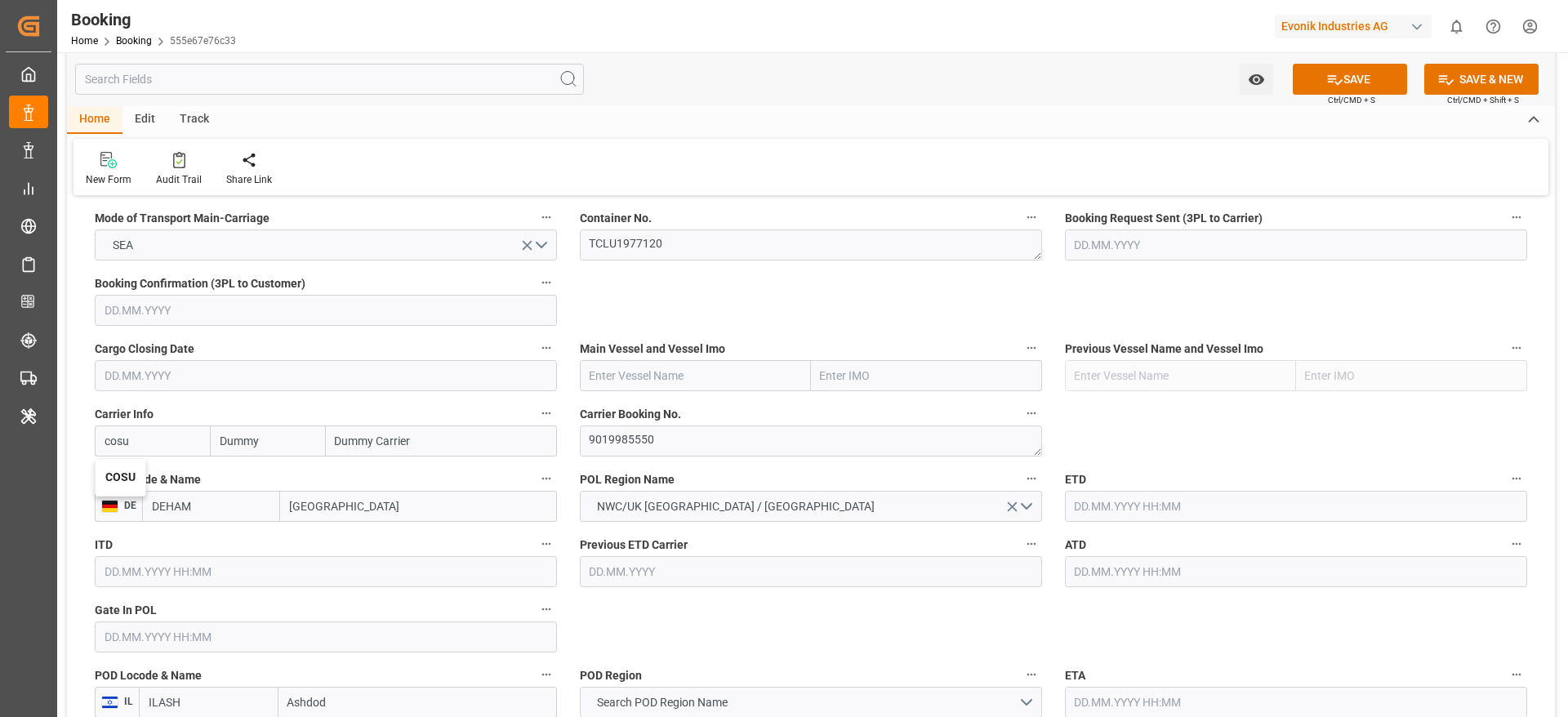
type input "Cosco"
type input "COSCO Shipping Co. Ltd."
type input "COSU"
click at [622, 391] on div "Main Vessel and Vessel Imo" at bounding box center [811, 364] width 485 height 65
paste input "XIN NAN TONG"
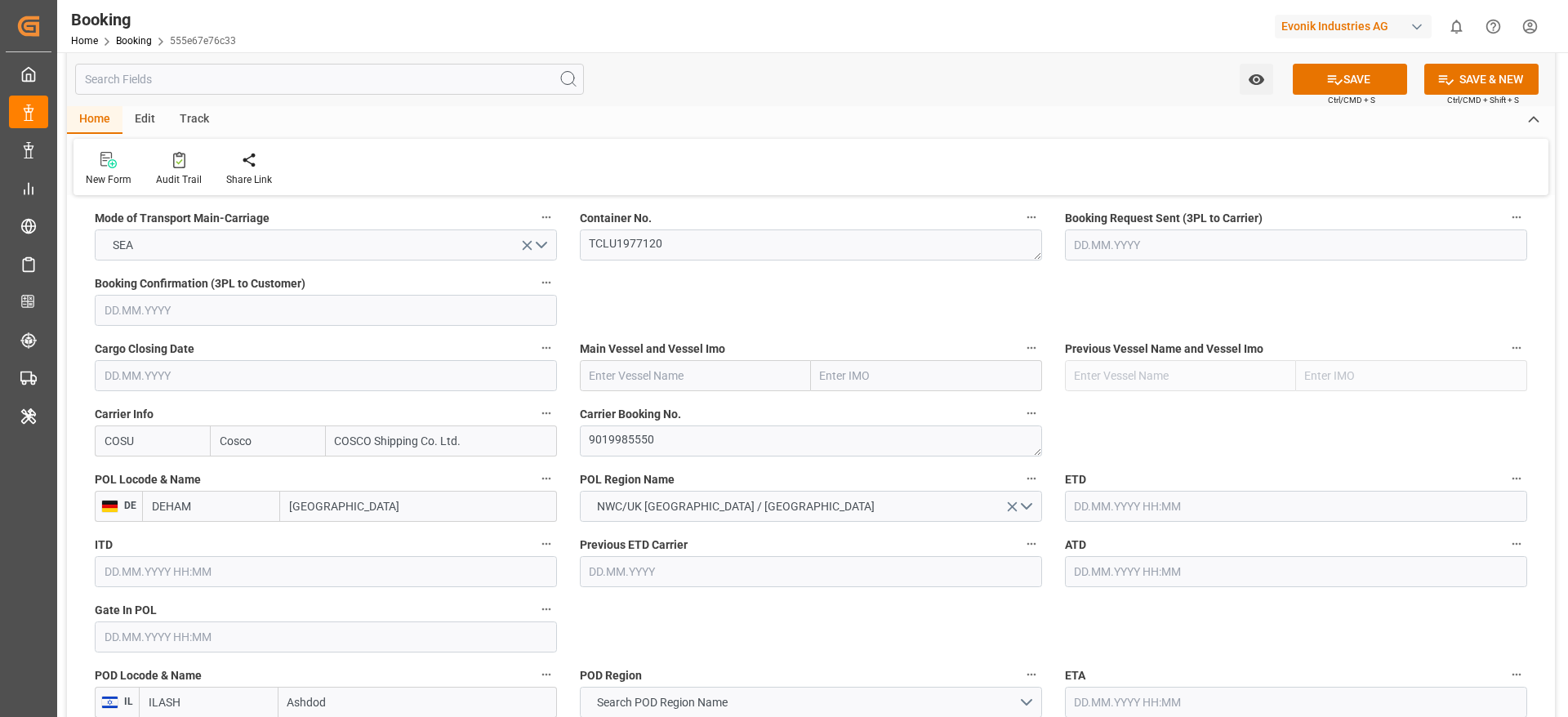
type input "XIN NAN TONG"
click at [632, 384] on input "XIN NAN TONG" at bounding box center [695, 375] width 231 height 31
click at [673, 398] on div "XIN NAN TONG - 9262132" at bounding box center [659, 412] width 157 height 36
type input "9262132"
type input "XIN NAN TONG"
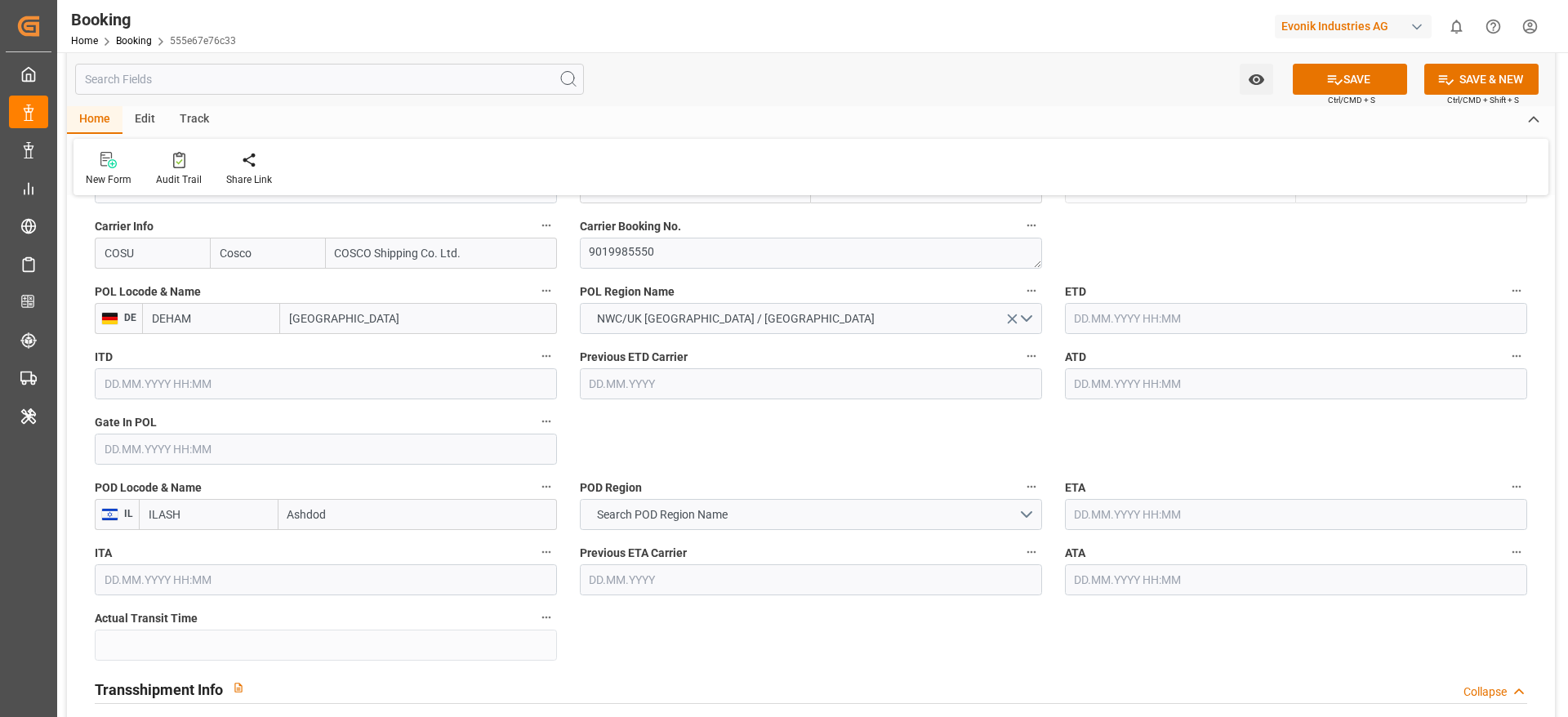
scroll to position [1245, 0]
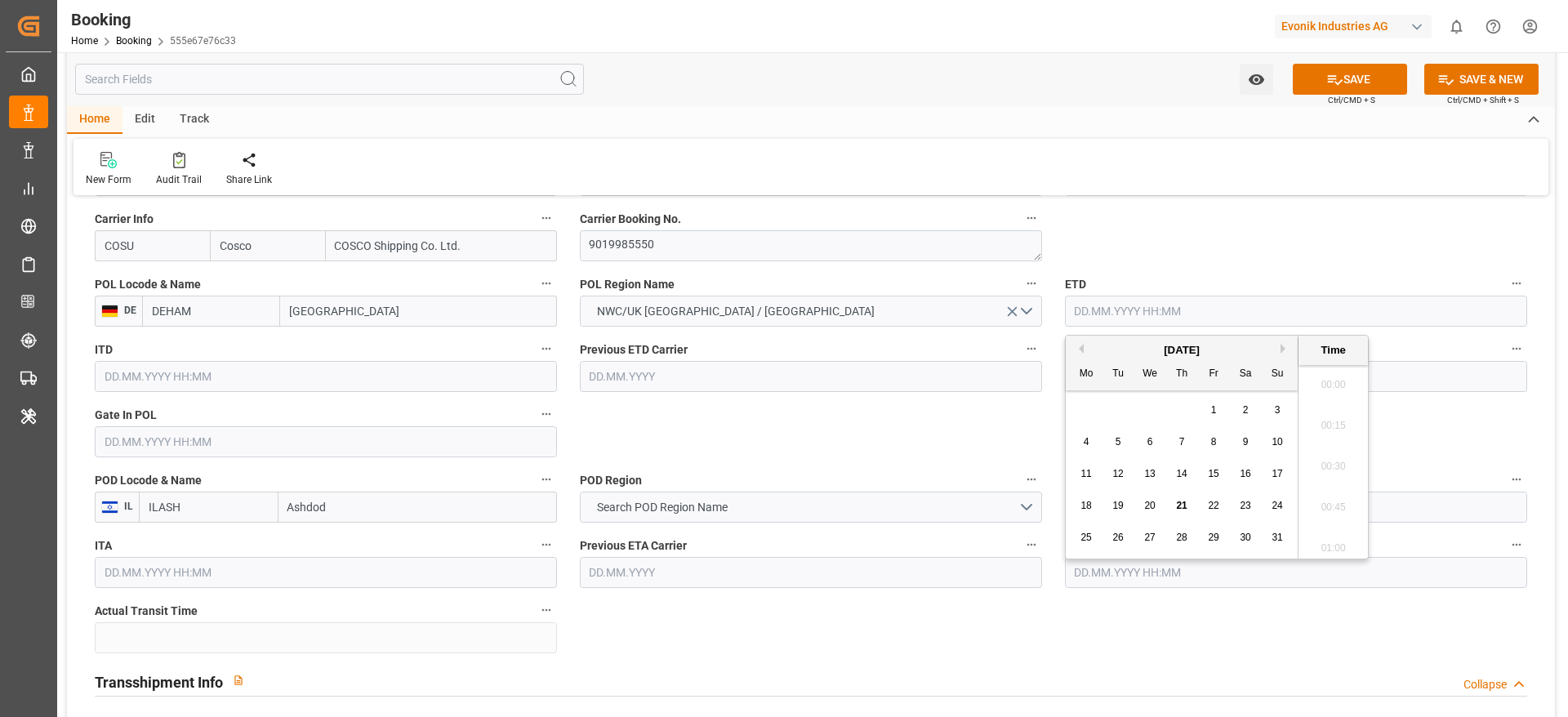
click at [1073, 303] on input "text" at bounding box center [1295, 311] width 462 height 31
click at [1092, 475] on div "11" at bounding box center [1087, 474] width 21 height 20
type input "11.08.2025 00:00"
click at [975, 396] on div "Previous ETD Carrier" at bounding box center [811, 365] width 485 height 65
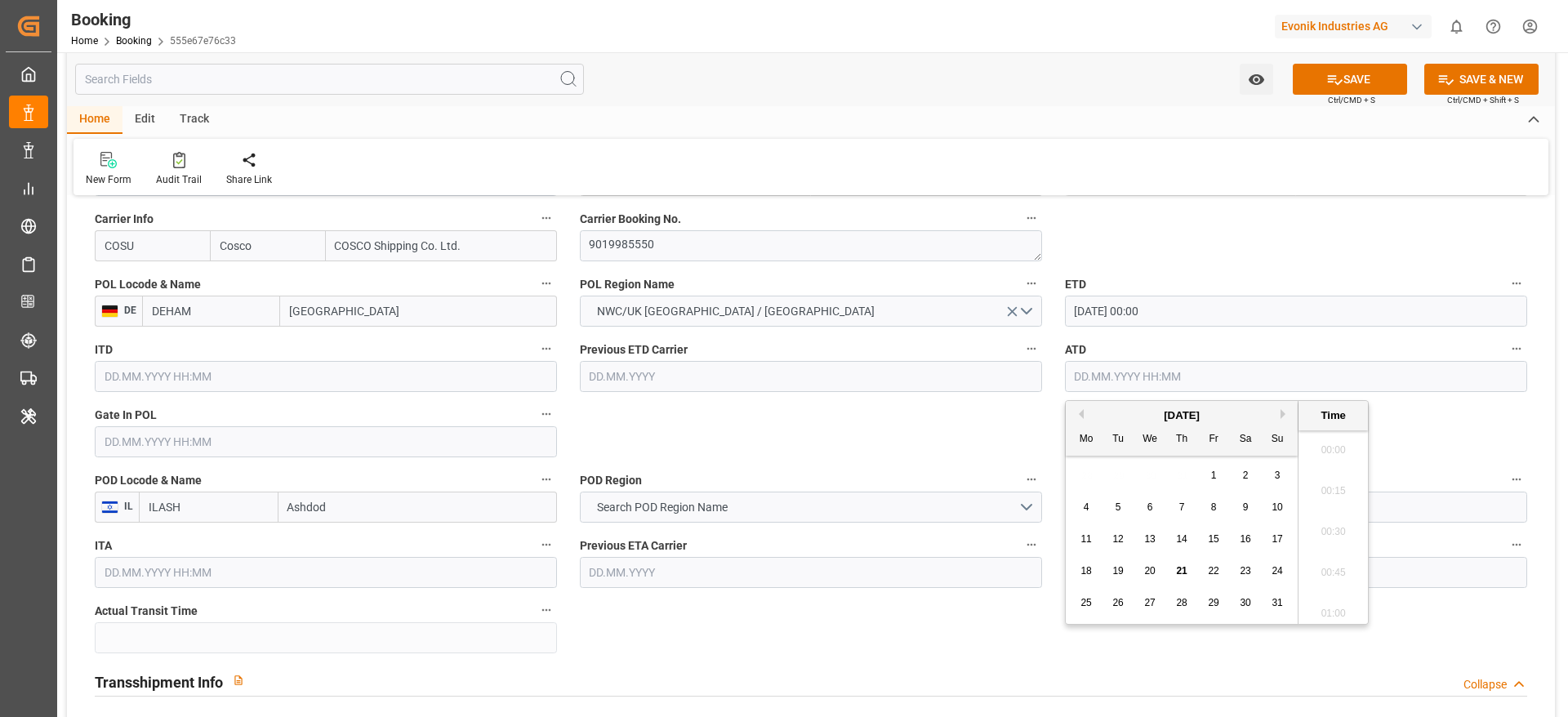
click at [1084, 368] on input "text" at bounding box center [1295, 376] width 462 height 31
click at [1093, 541] on div "11" at bounding box center [1087, 540] width 21 height 20
type input "11.08.2025 00:00"
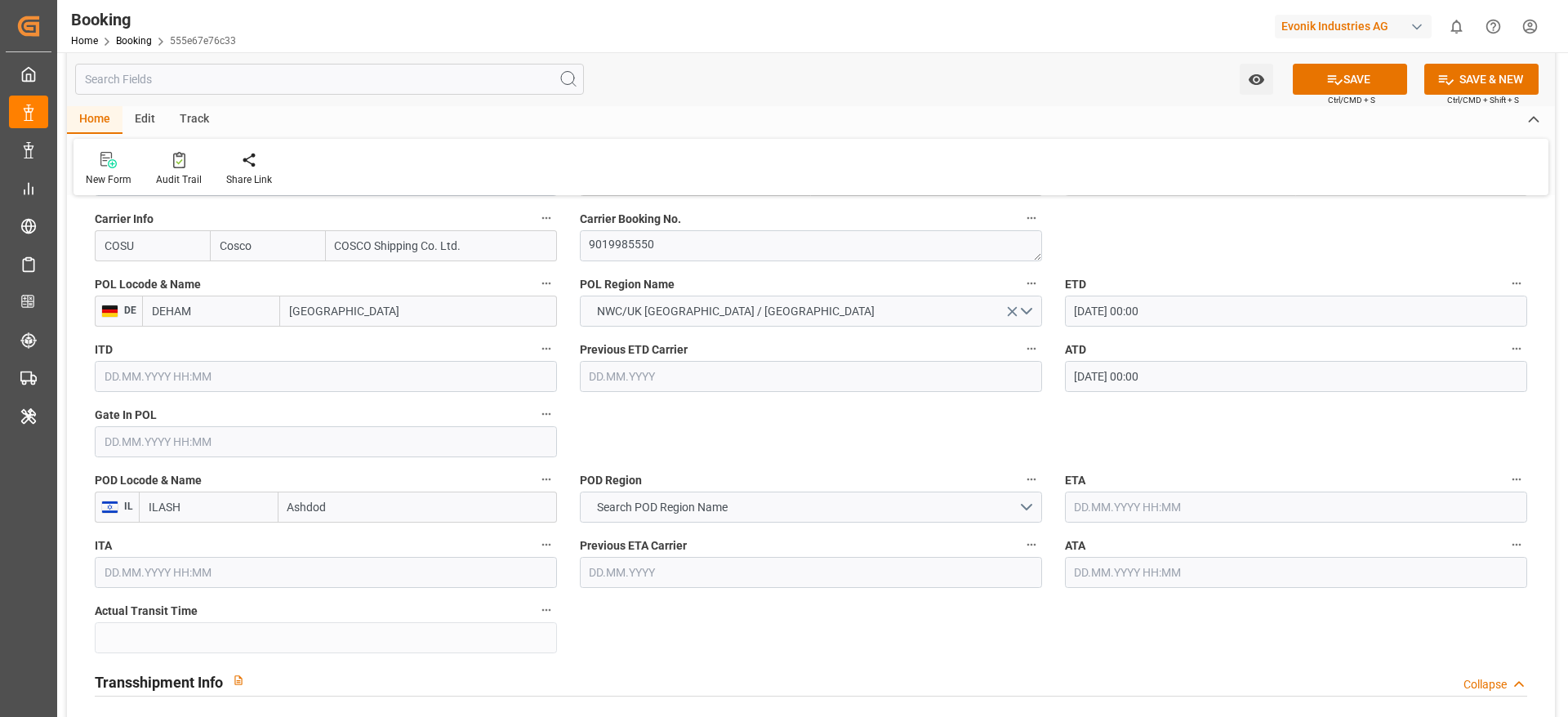
drag, startPoint x: 107, startPoint y: 461, endPoint x: 120, endPoint y: 451, distance: 16.4
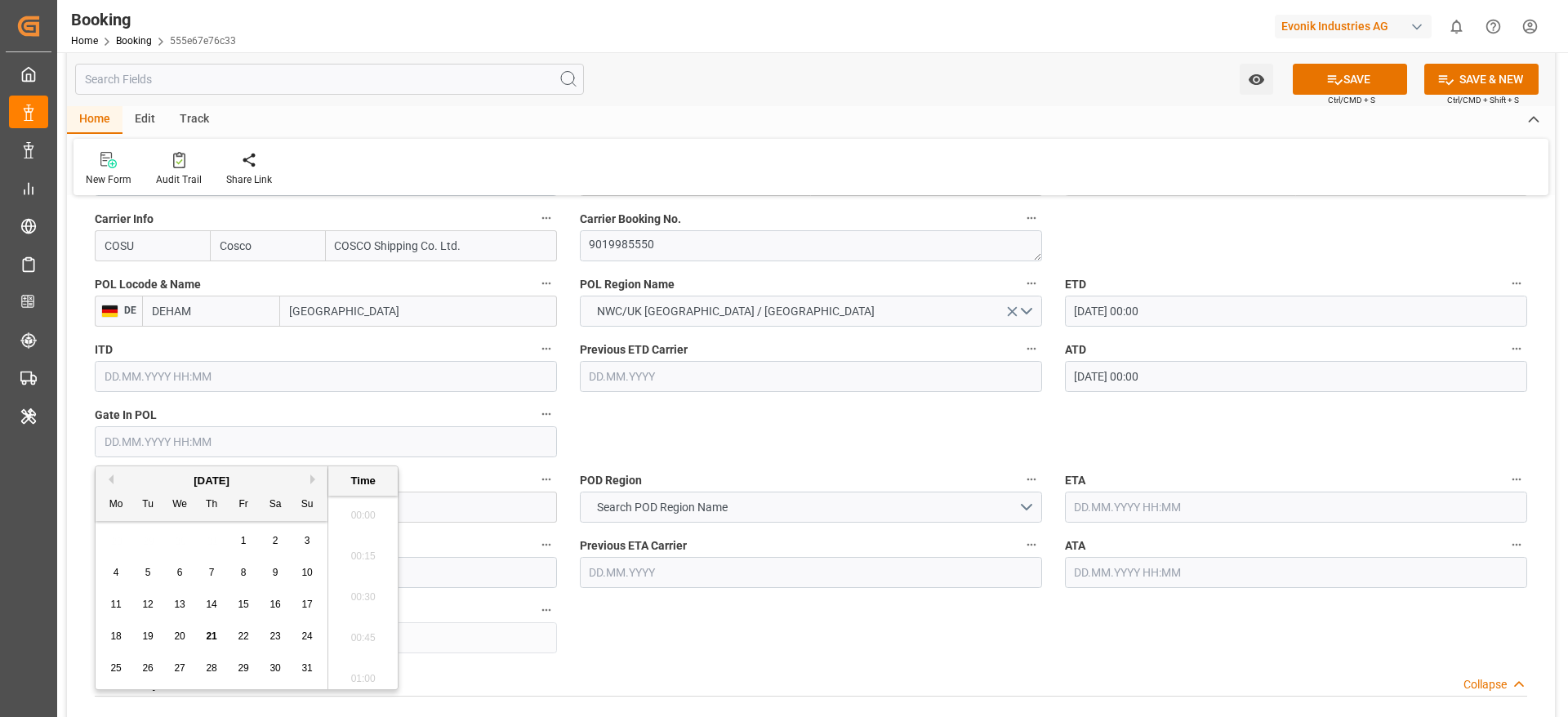
click at [120, 451] on input "text" at bounding box center [325, 441] width 462 height 31
click at [120, 574] on div "4" at bounding box center [117, 572] width 21 height 20
type input "04.08.2025 00:00"
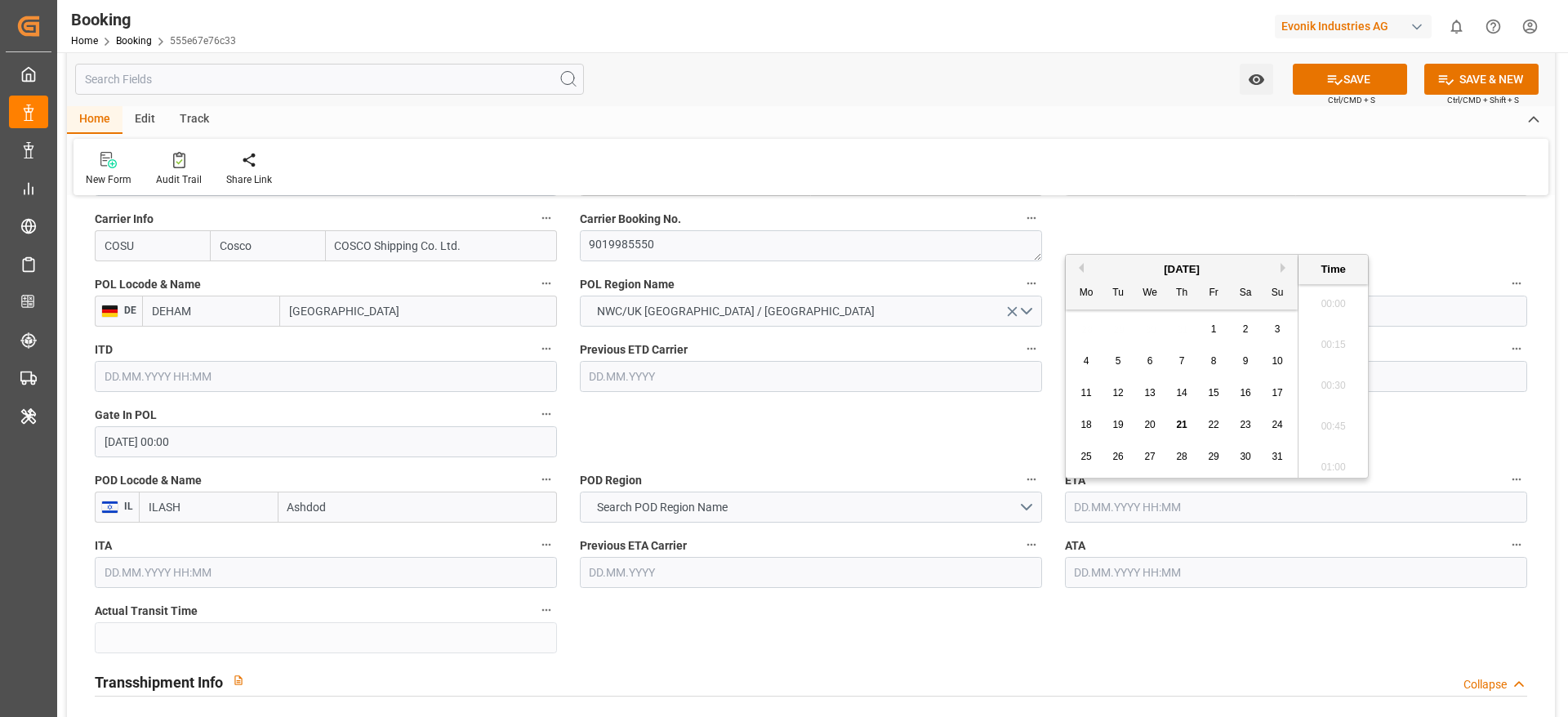
click at [1097, 508] on input "text" at bounding box center [1295, 506] width 462 height 31
click at [1284, 270] on button "Next Month" at bounding box center [1285, 268] width 9 height 9
click at [1087, 329] on span "1" at bounding box center [1086, 329] width 6 height 11
type input "01.09.2025 00:00"
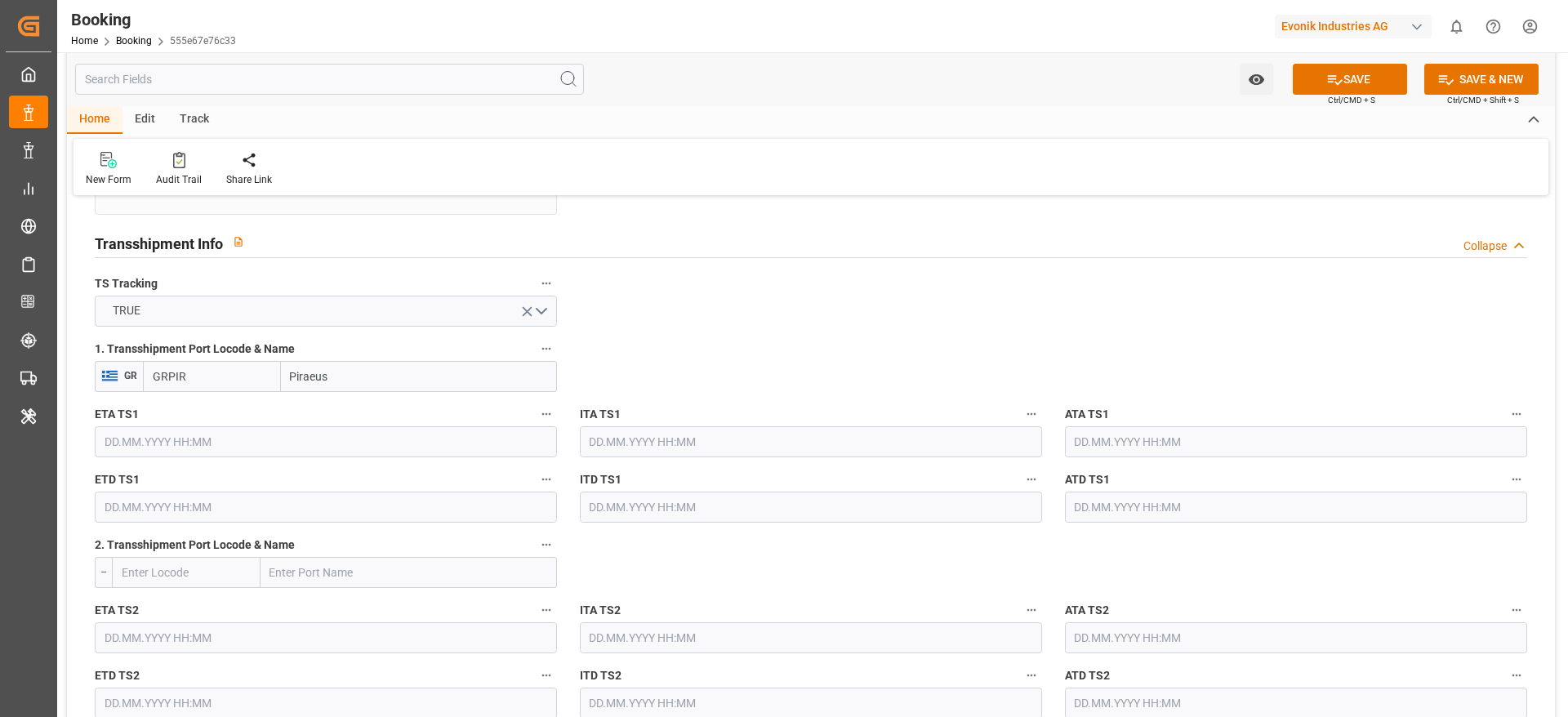
scroll to position [1687, 0]
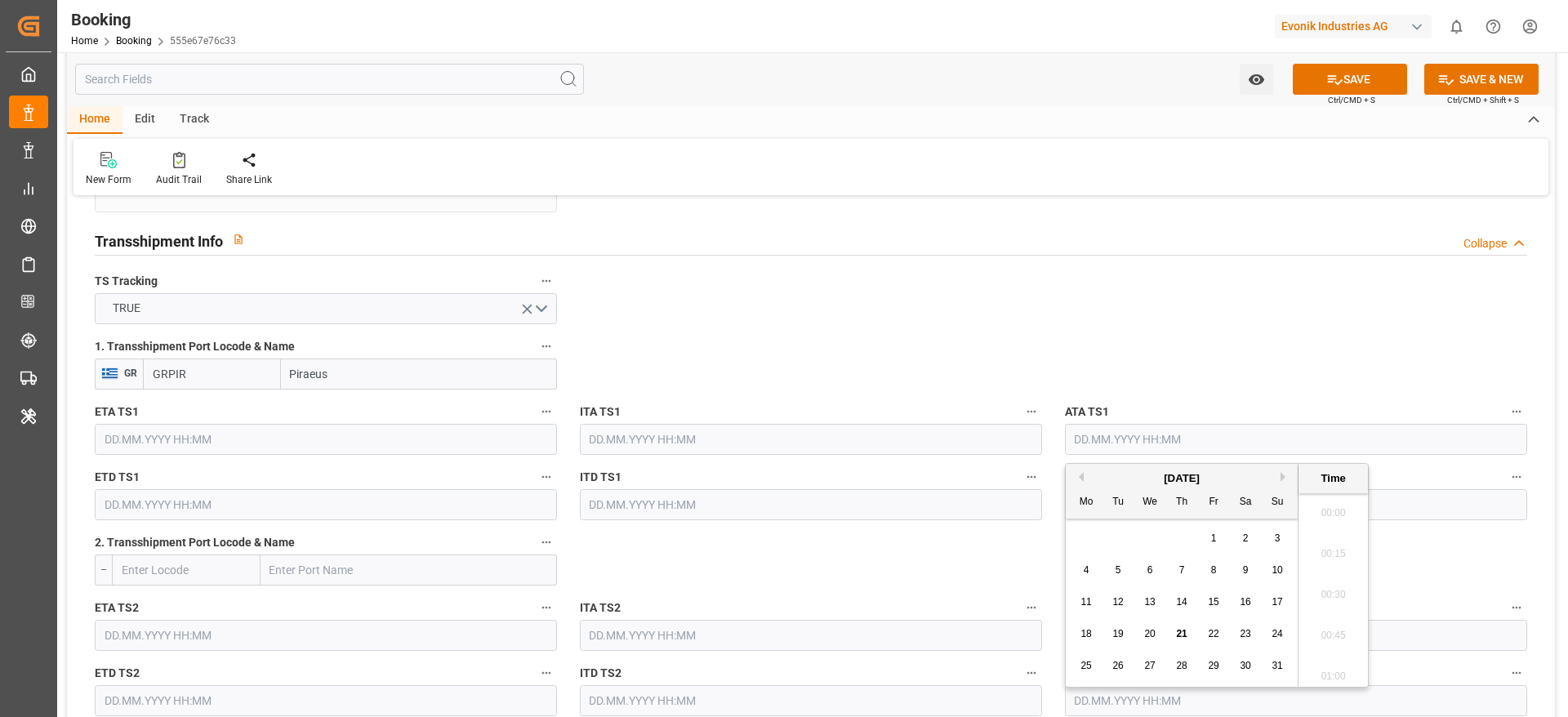
click at [1087, 439] on input "text" at bounding box center [1295, 439] width 462 height 31
click at [1181, 627] on span "21" at bounding box center [1180, 633] width 10 height 11
type input "21.08.2025 00:00"
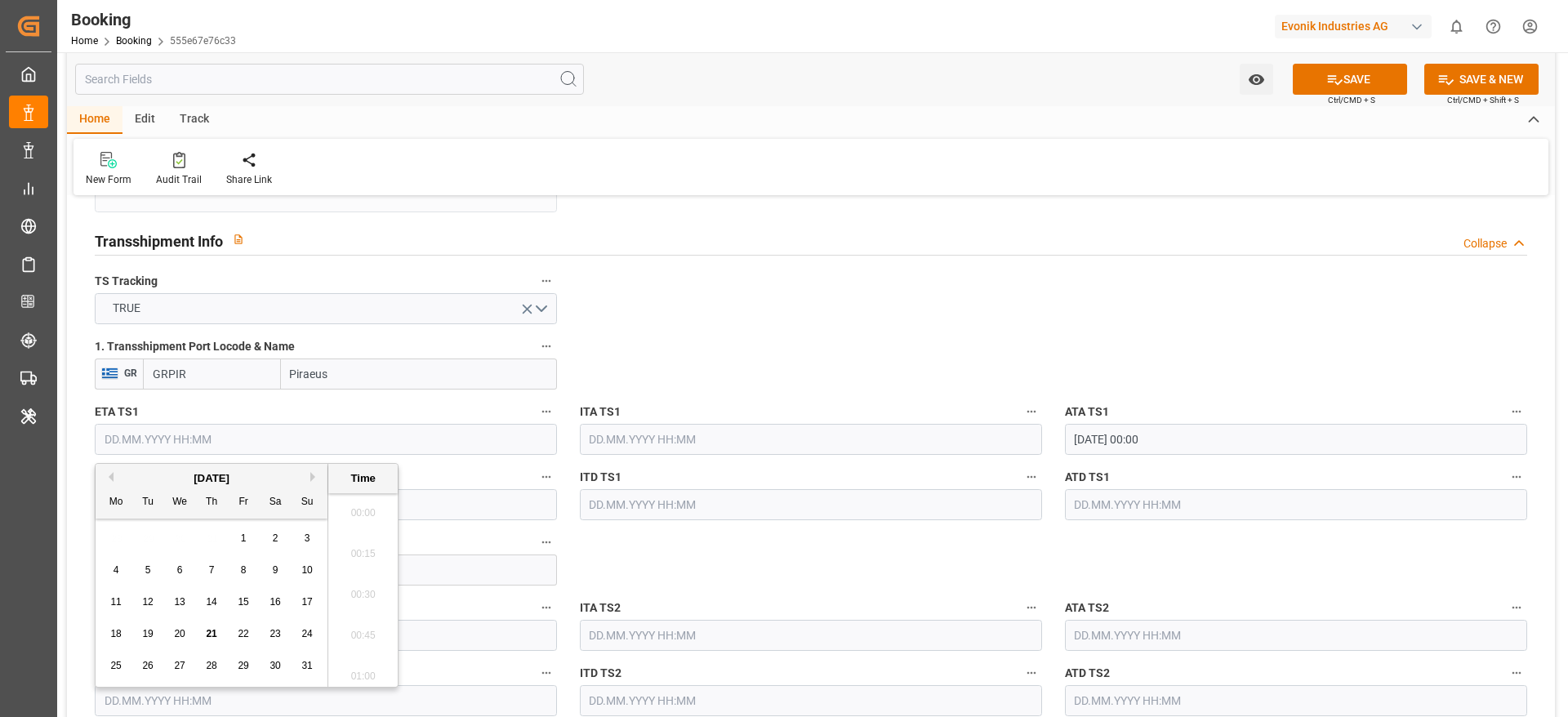
click at [237, 454] on input "text" at bounding box center [325, 439] width 462 height 31
click at [216, 633] on span "21" at bounding box center [210, 633] width 10 height 11
type input "21.08.2025 00:00"
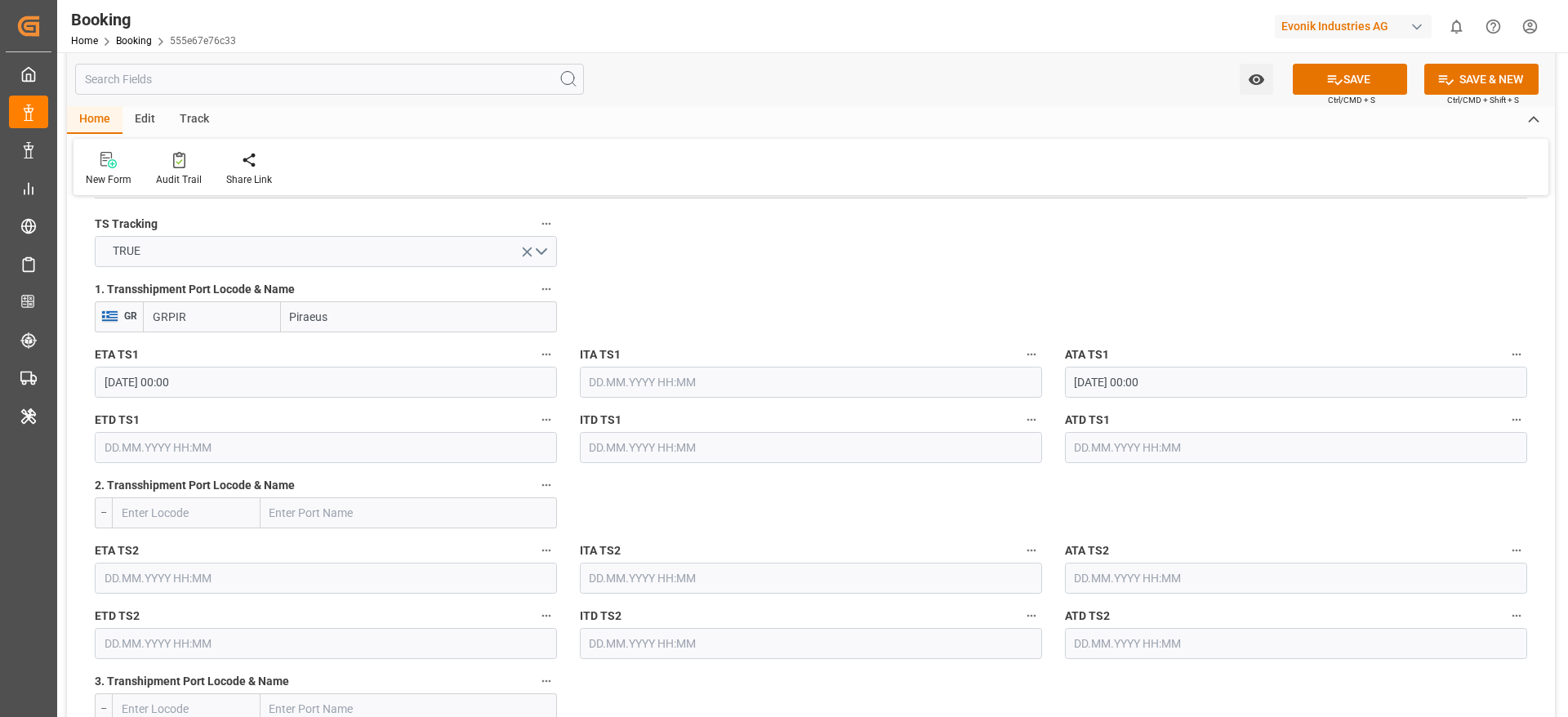
scroll to position [1760, 0]
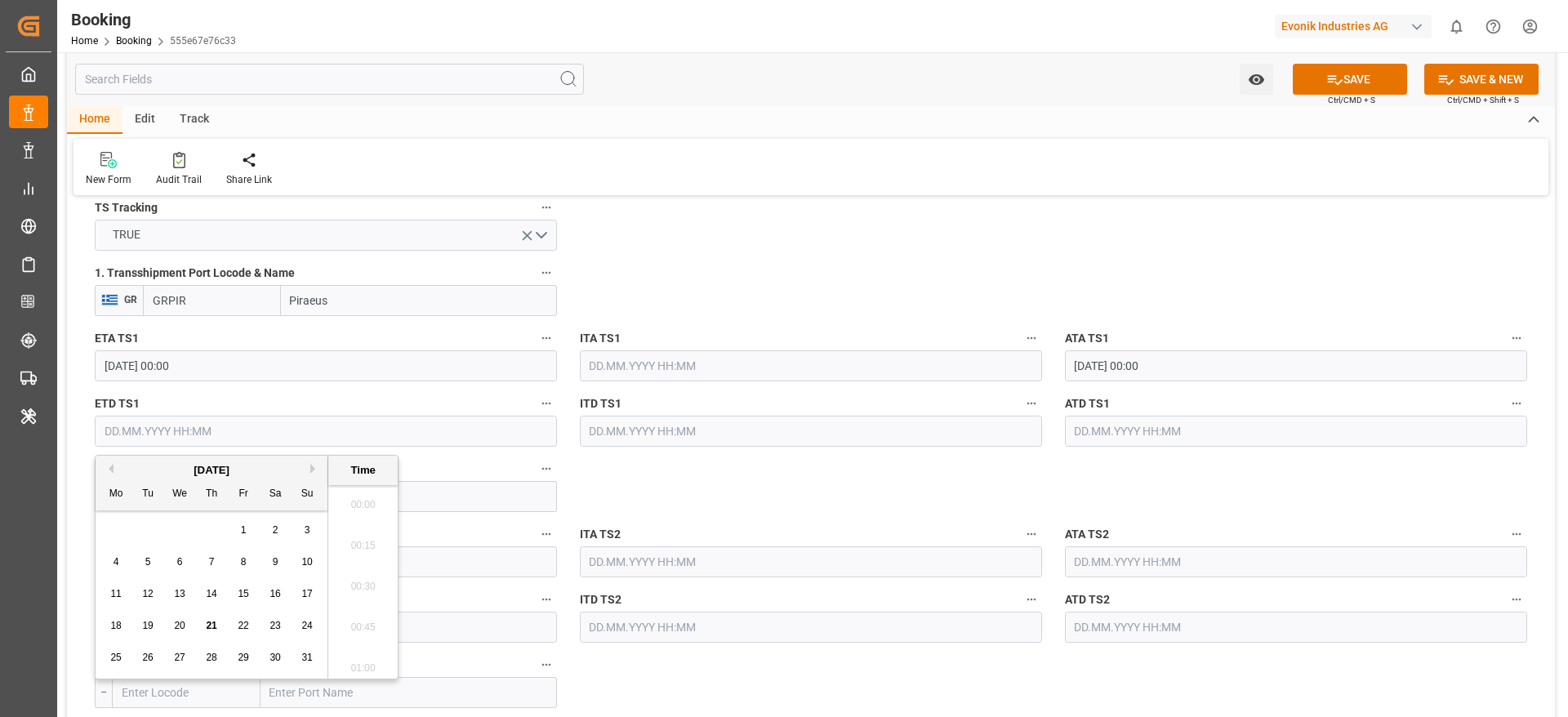
click at [140, 443] on input "text" at bounding box center [325, 430] width 462 height 31
click at [251, 661] on div "29" at bounding box center [244, 657] width 21 height 20
type input "29.08.2025 00:00"
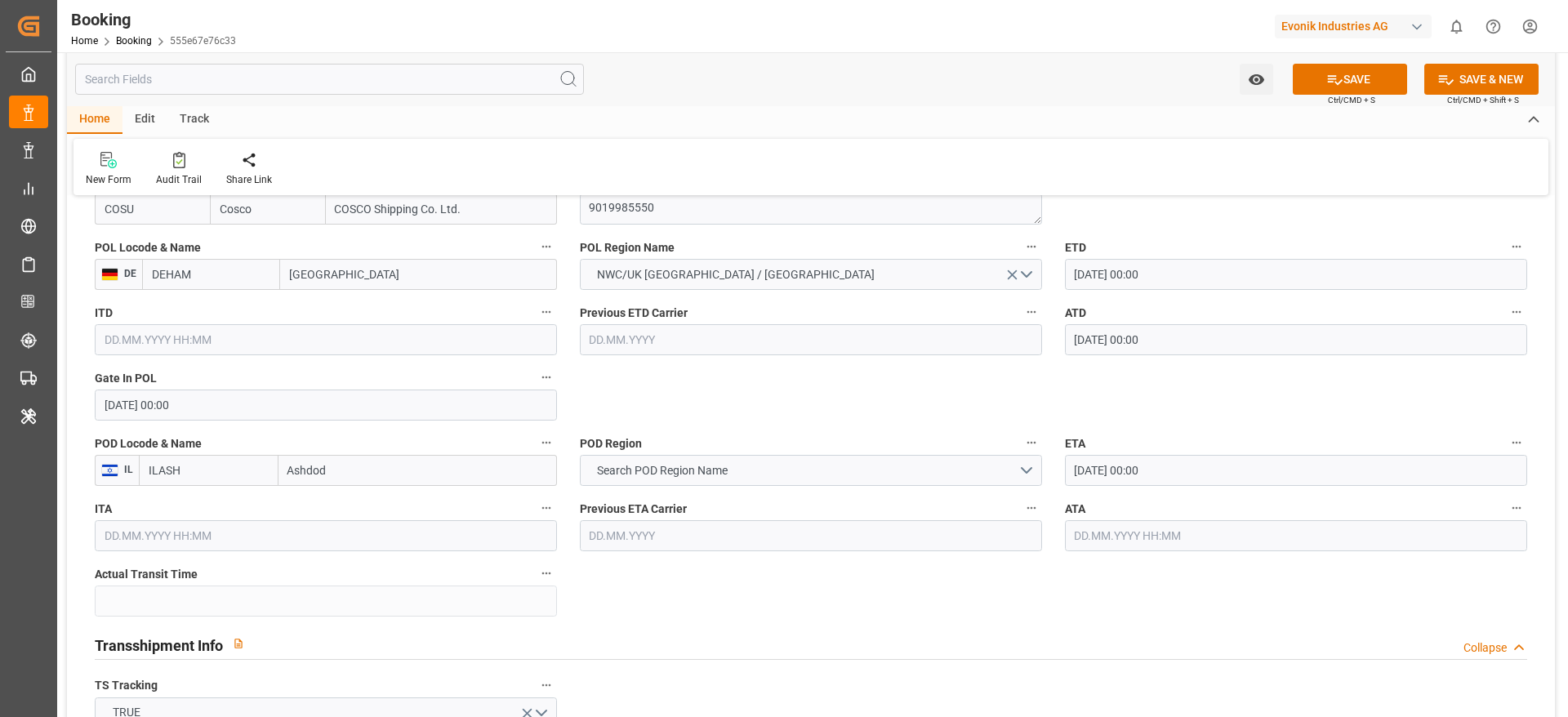
scroll to position [1276, 0]
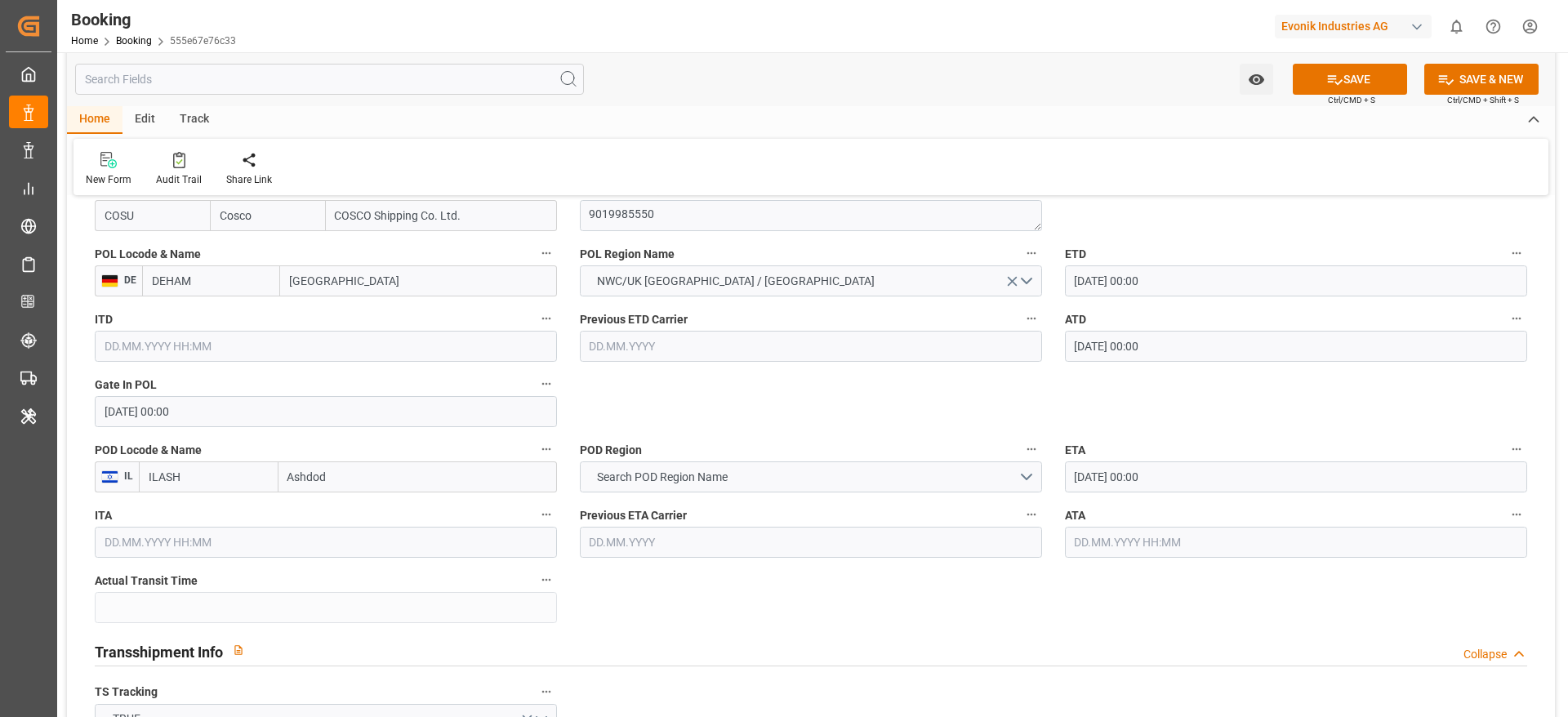
click at [327, 485] on input "Ashdod" at bounding box center [417, 476] width 278 height 31
click at [310, 482] on input "Ashdod" at bounding box center [417, 476] width 278 height 31
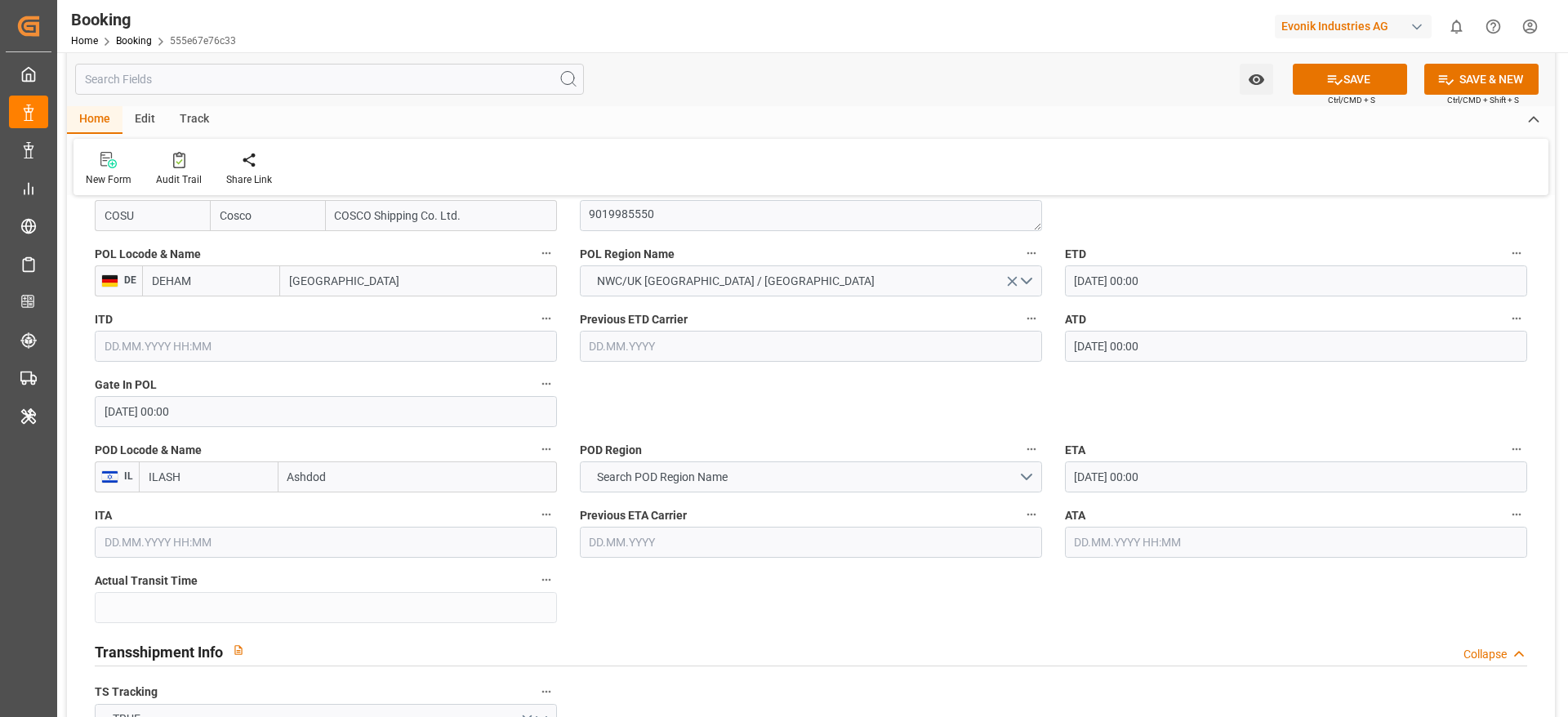
click at [294, 469] on input "Ashdod" at bounding box center [417, 476] width 278 height 31
click at [445, 458] on label "POD Locode & Name" at bounding box center [325, 450] width 462 height 22
click at [536, 458] on button "POD Locode & Name" at bounding box center [546, 449] width 21 height 21
click at [172, 477] on div at bounding box center [784, 358] width 1568 height 717
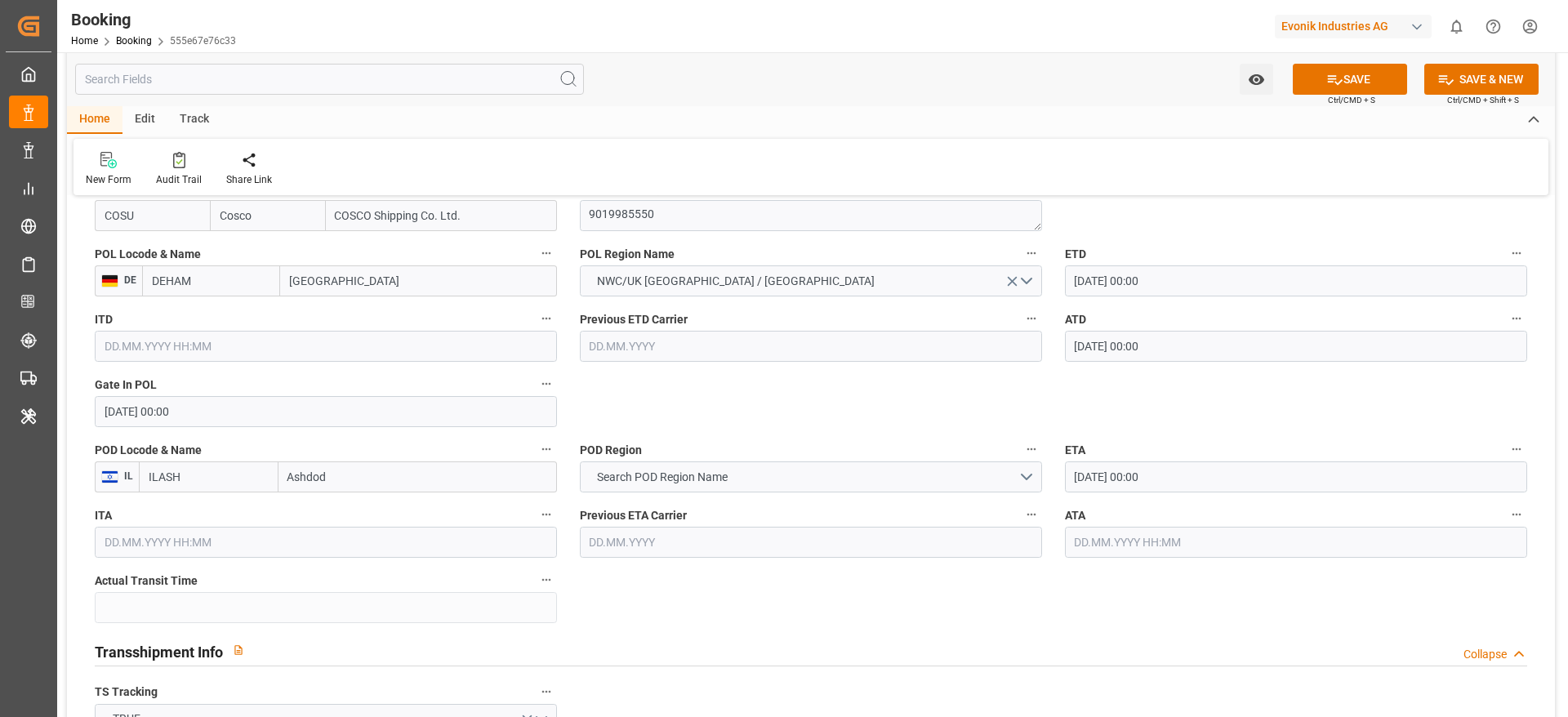
click at [172, 477] on div "Description Audits" at bounding box center [784, 358] width 1568 height 717
click at [160, 481] on input "ILASH" at bounding box center [209, 476] width 140 height 31
click at [305, 483] on input "Ashdod" at bounding box center [417, 476] width 278 height 31
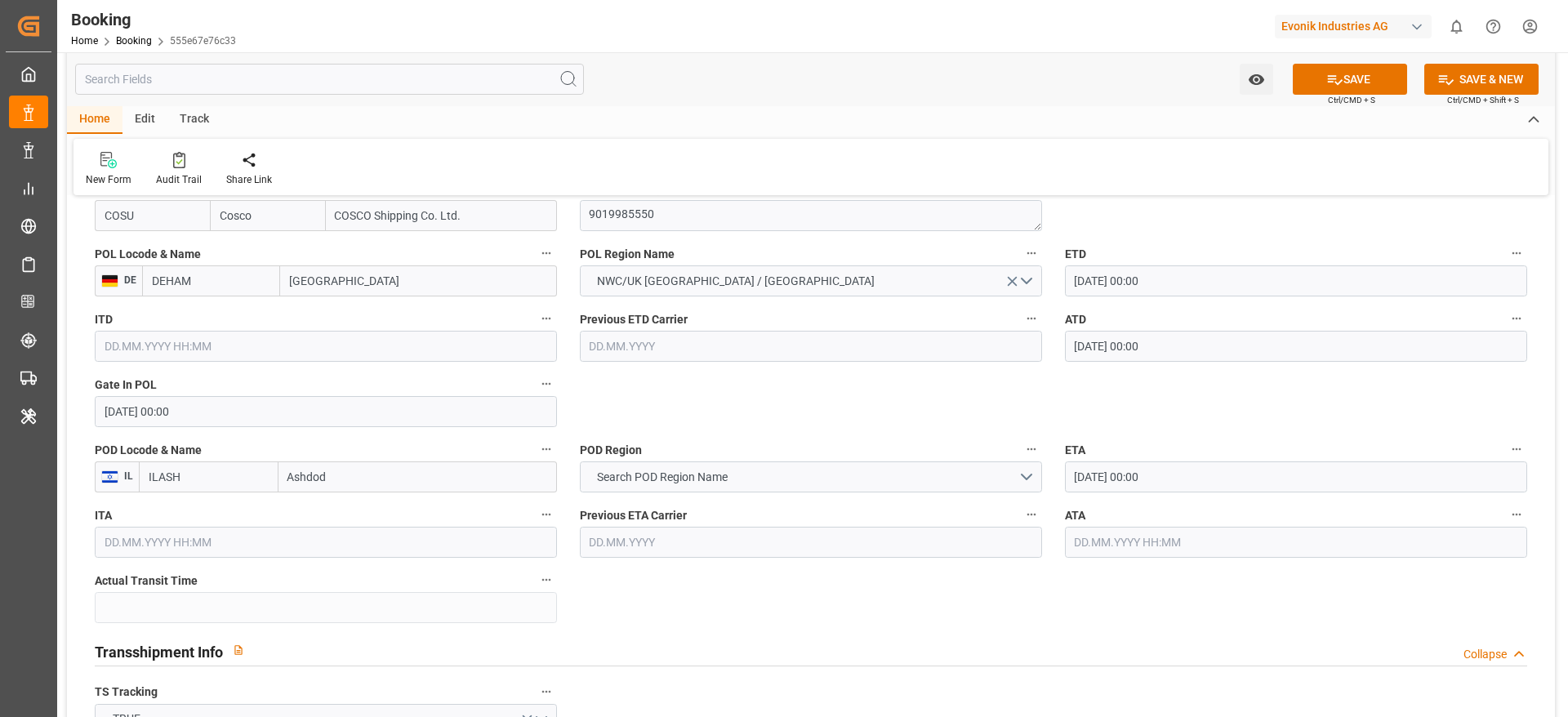
click at [305, 483] on input "Ashdod" at bounding box center [417, 476] width 278 height 31
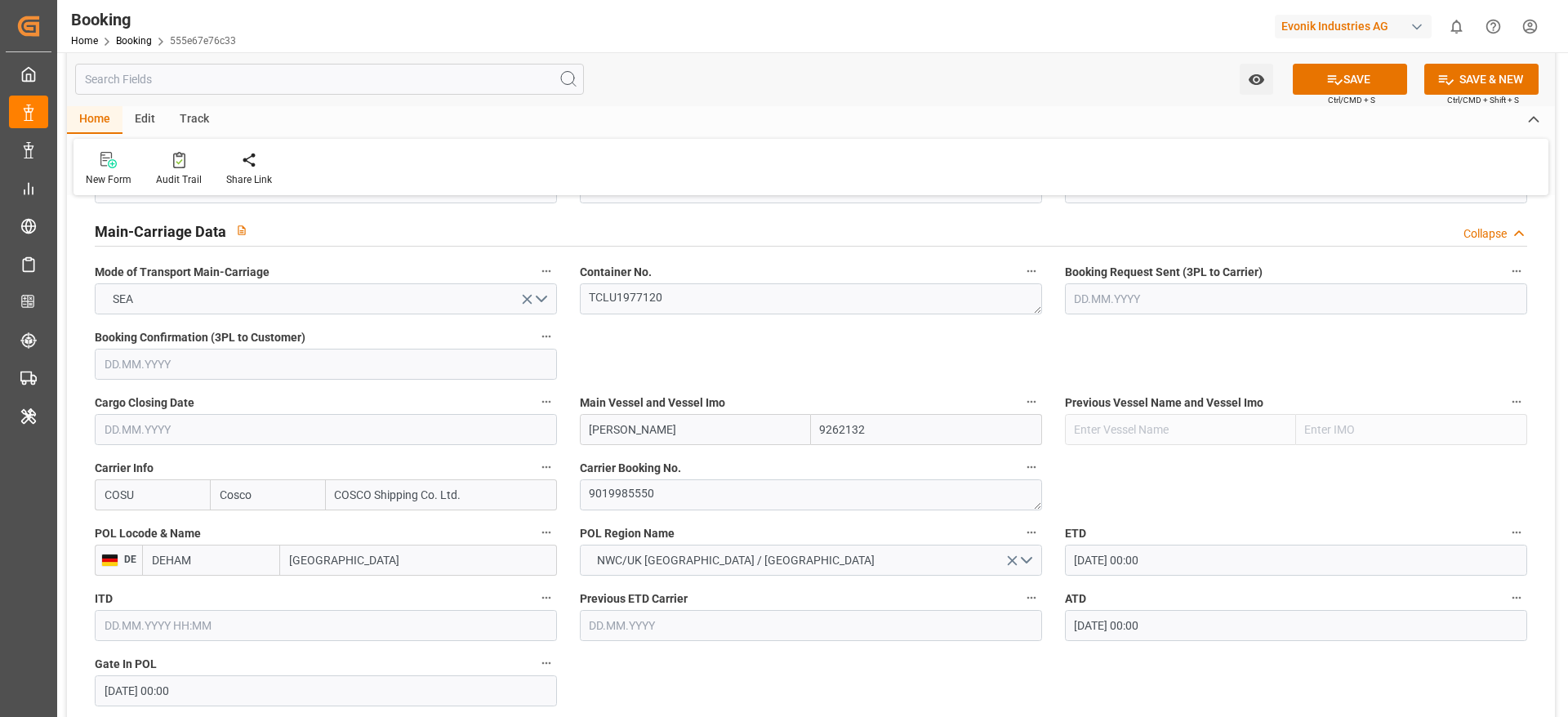
scroll to position [883, 0]
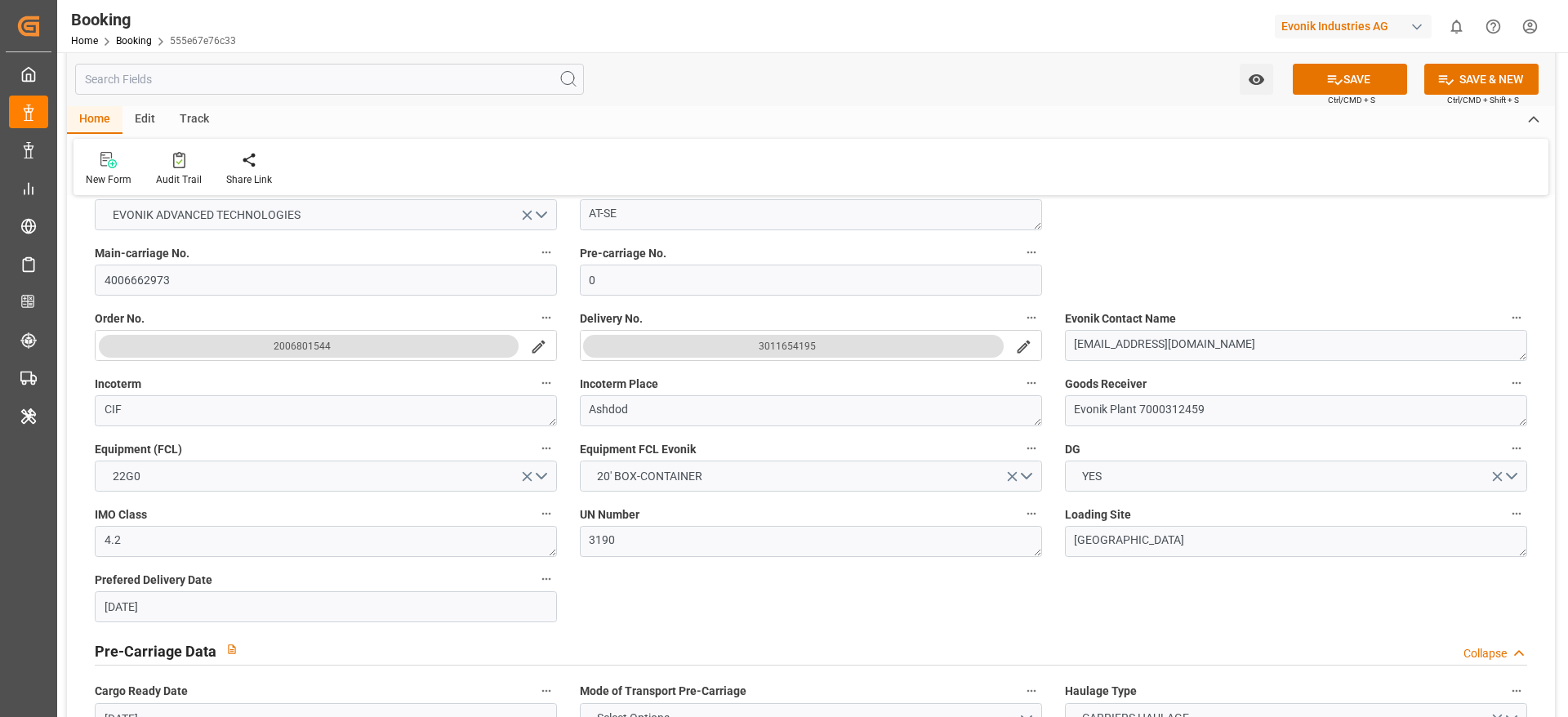
scroll to position [0, 0]
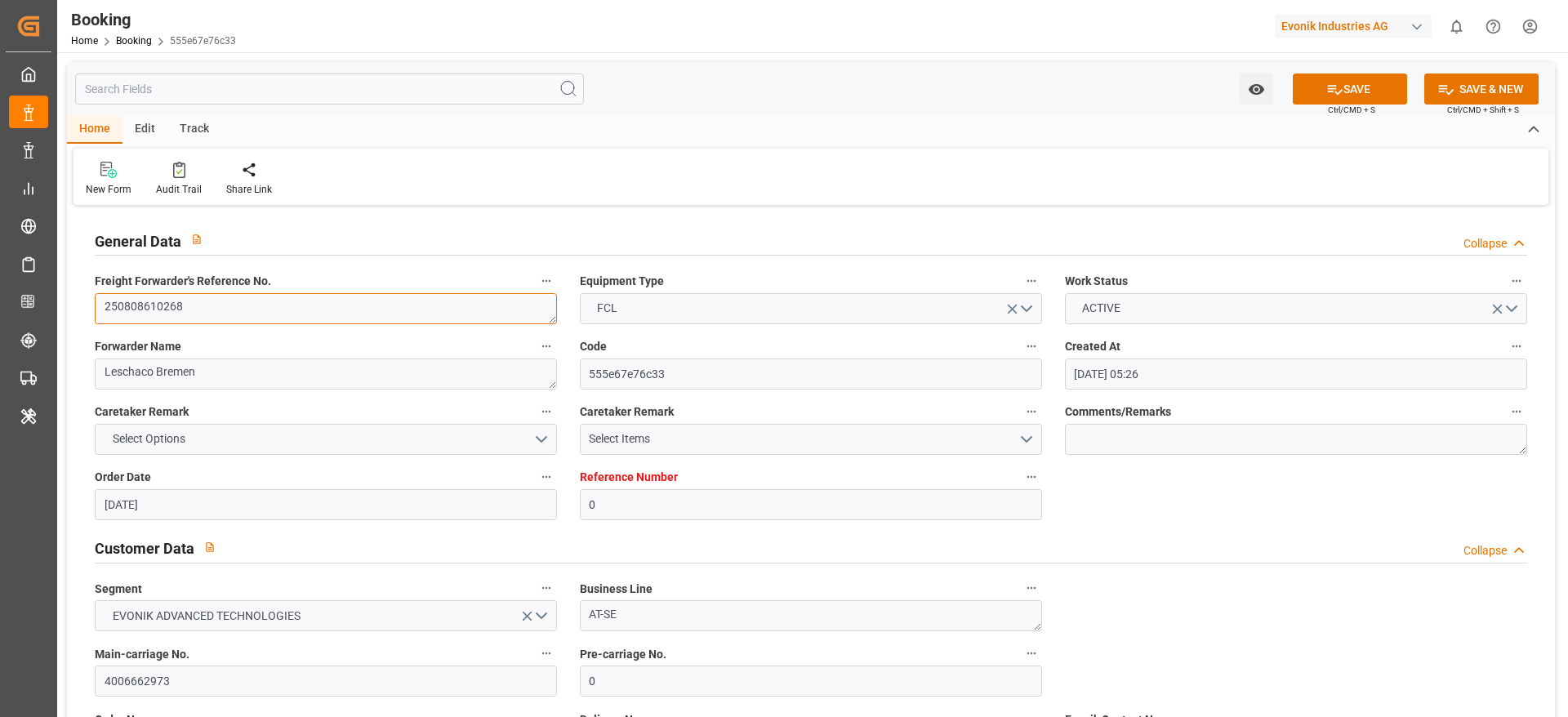
click at [186, 318] on textarea "250808610268" at bounding box center [325, 308] width 462 height 31
click at [1052, 479] on div "Reference Number 0" at bounding box center [811, 493] width 485 height 65
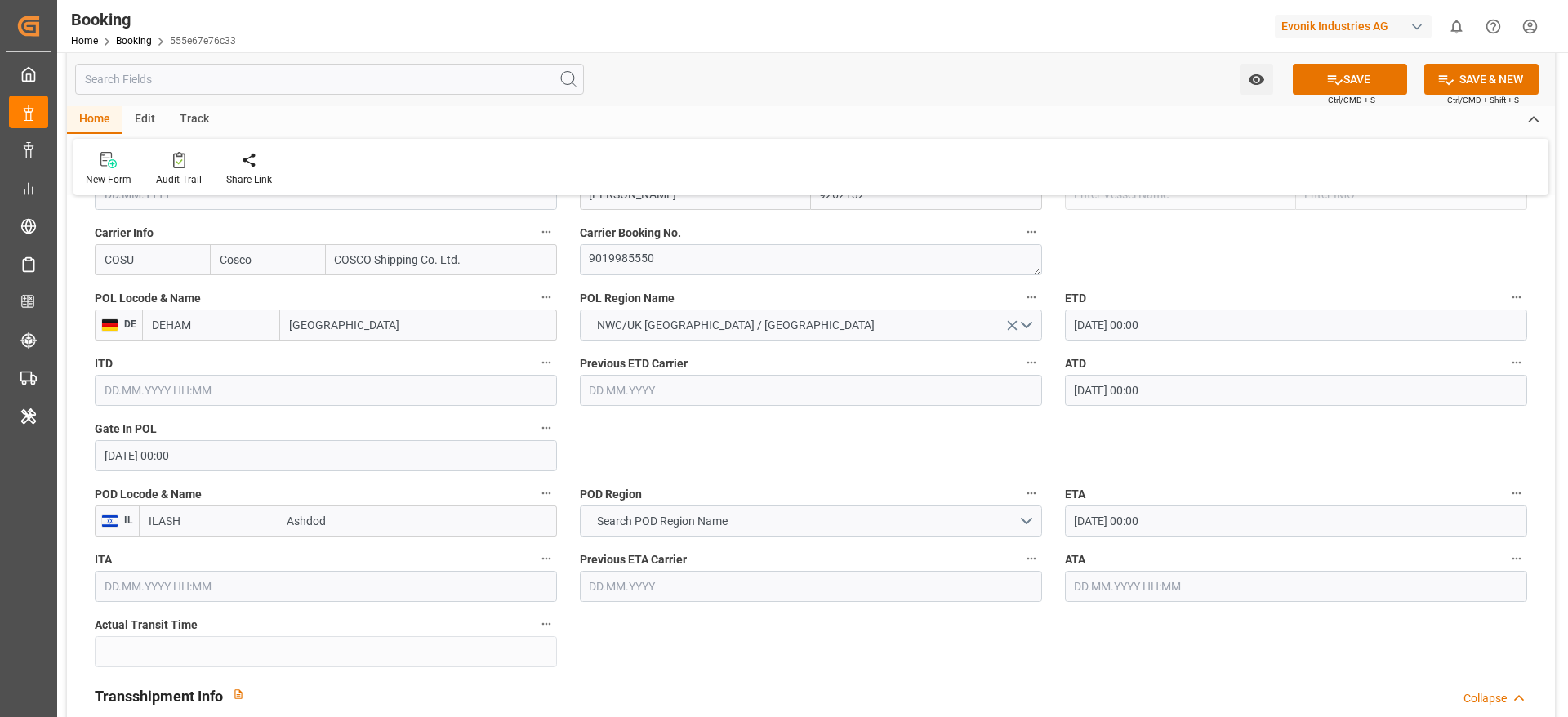
scroll to position [1258, 0]
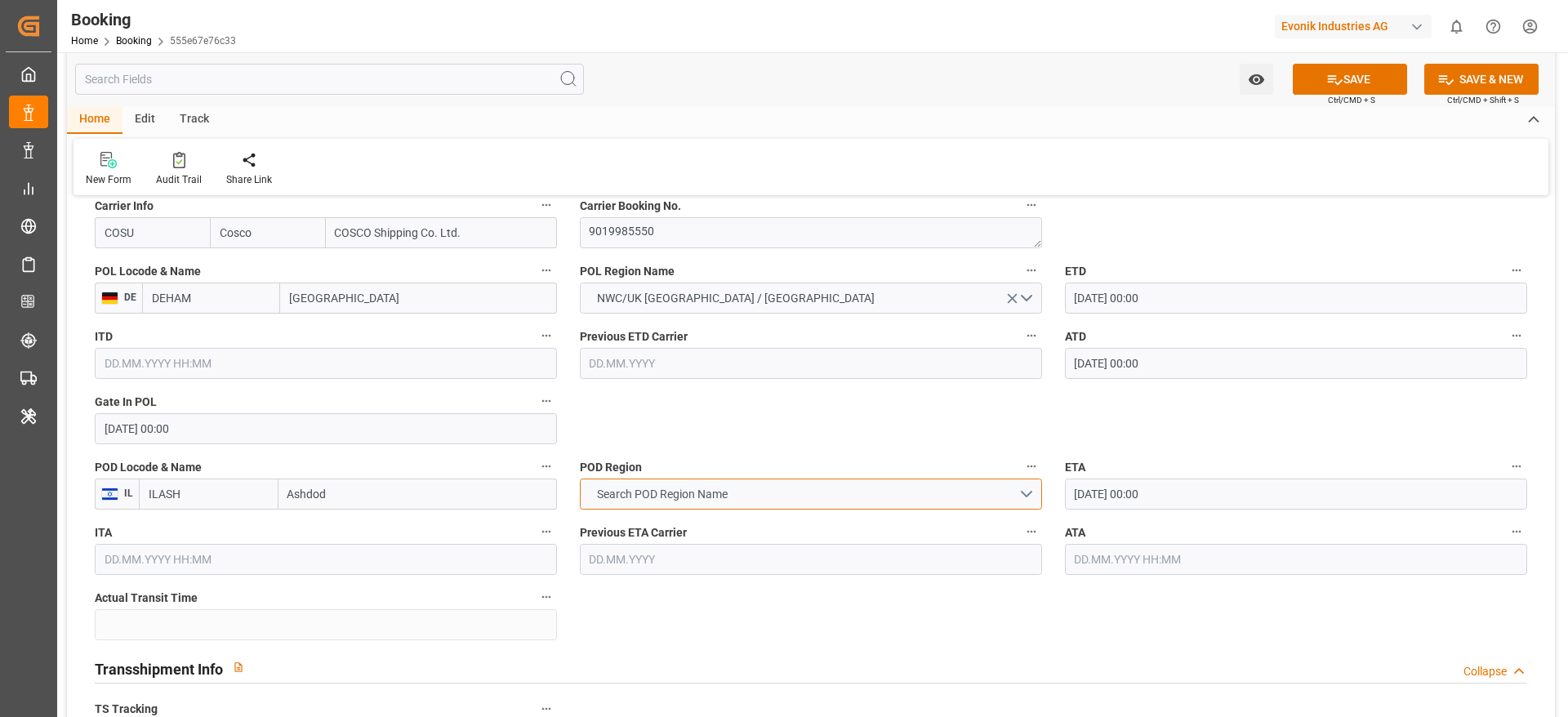
click at [725, 485] on span "Search POD Region Name" at bounding box center [662, 494] width 147 height 17
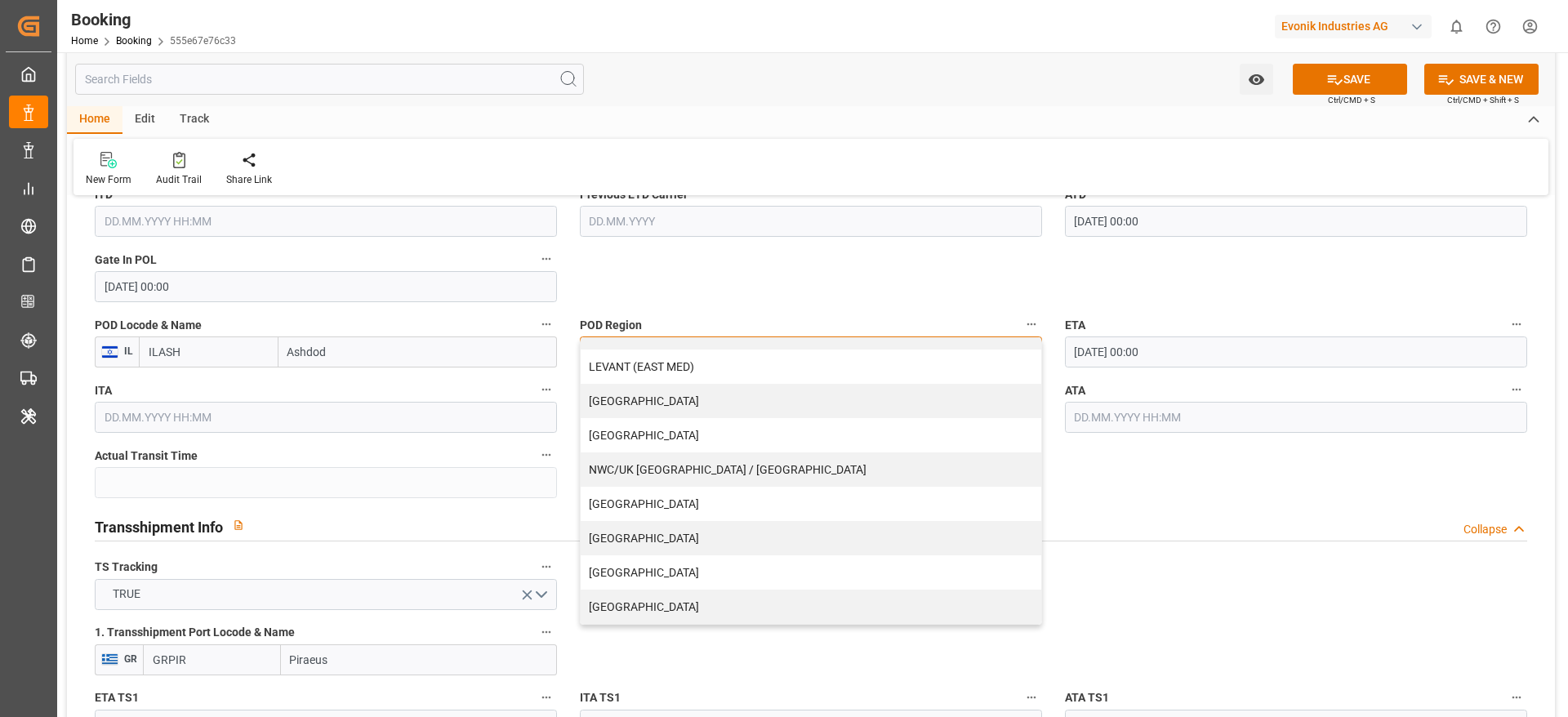
scroll to position [1400, 0]
click at [1134, 522] on div "Transshipment Info Collapse" at bounding box center [811, 526] width 1433 height 31
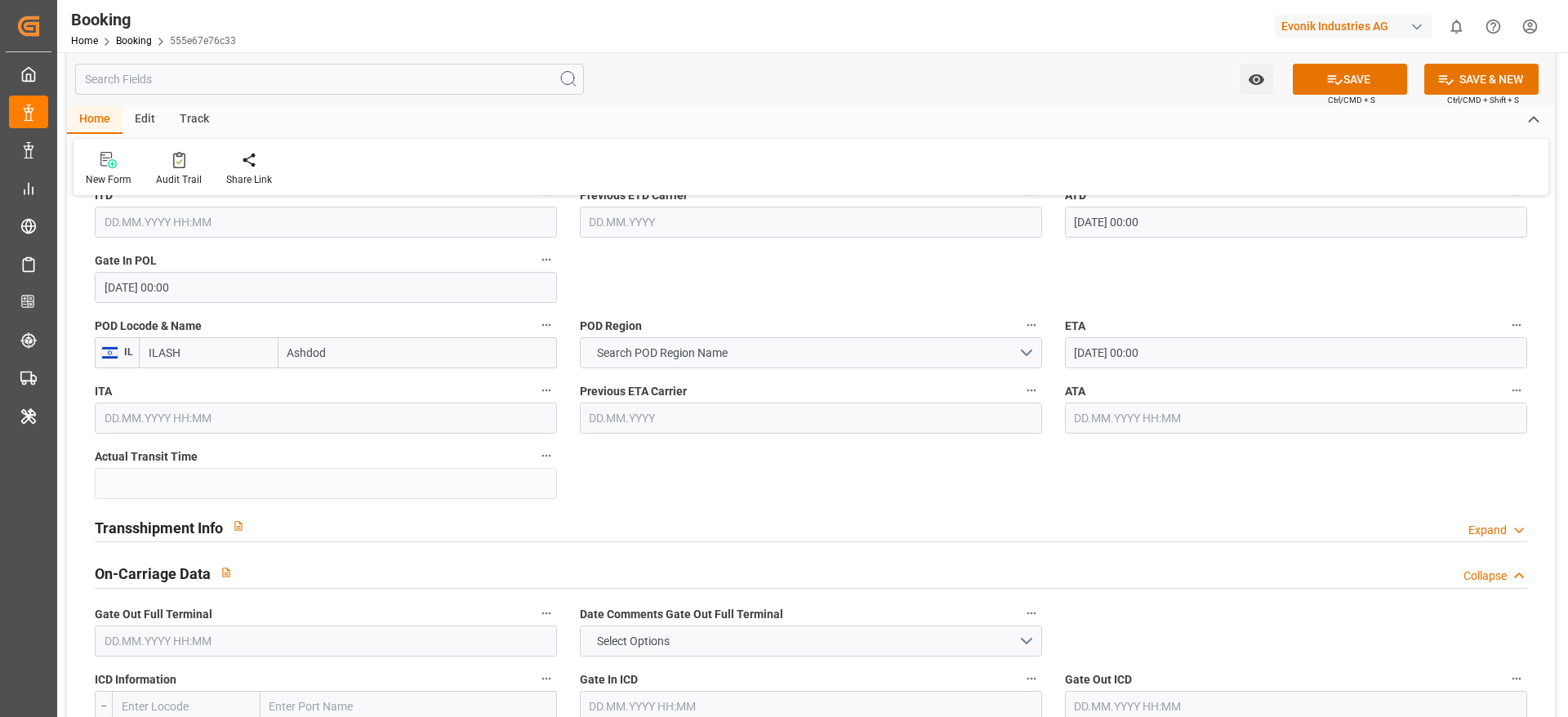
click at [649, 540] on div "Transshipment Info Expand" at bounding box center [811, 526] width 1433 height 31
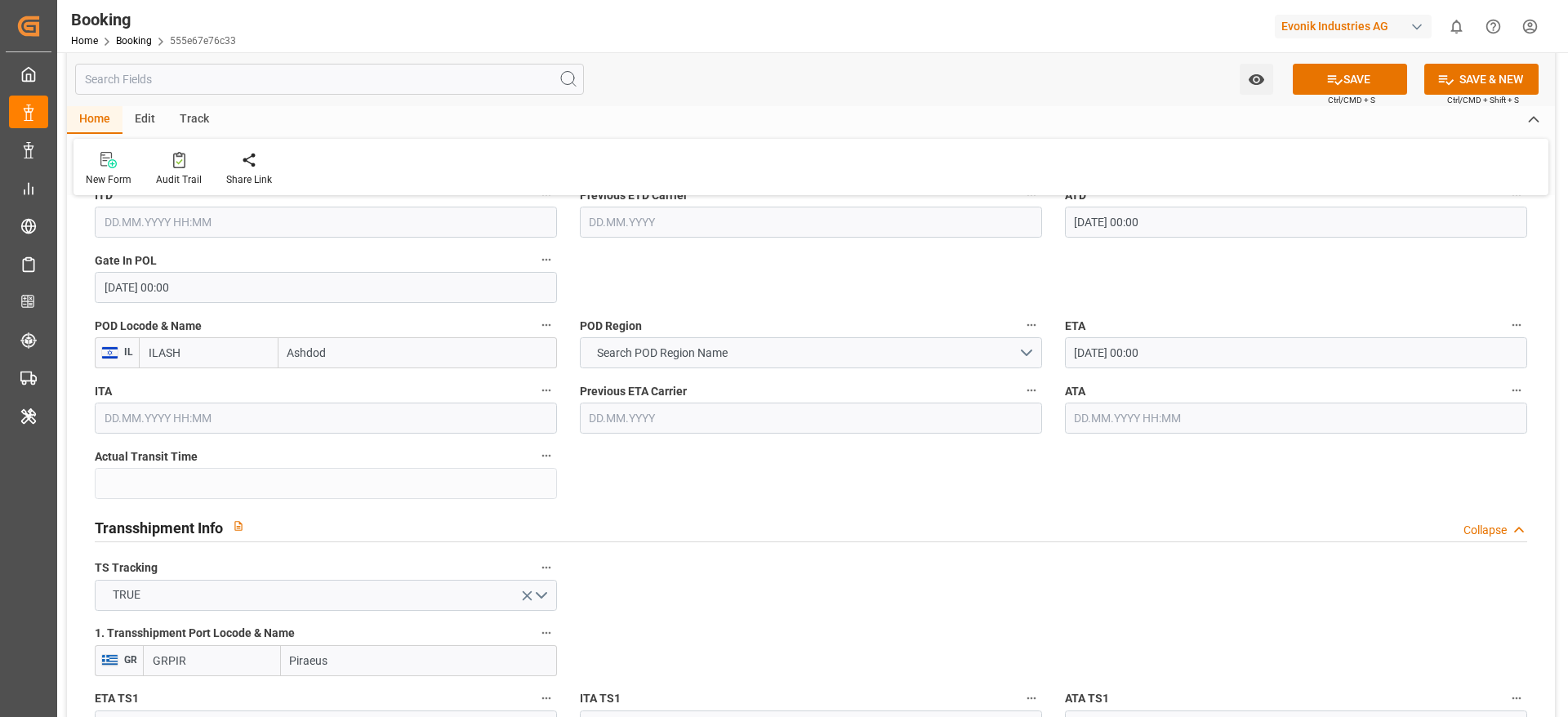
click at [191, 353] on input "ILASH" at bounding box center [209, 352] width 140 height 31
click at [641, 348] on span "Search POD Region Name" at bounding box center [662, 353] width 147 height 17
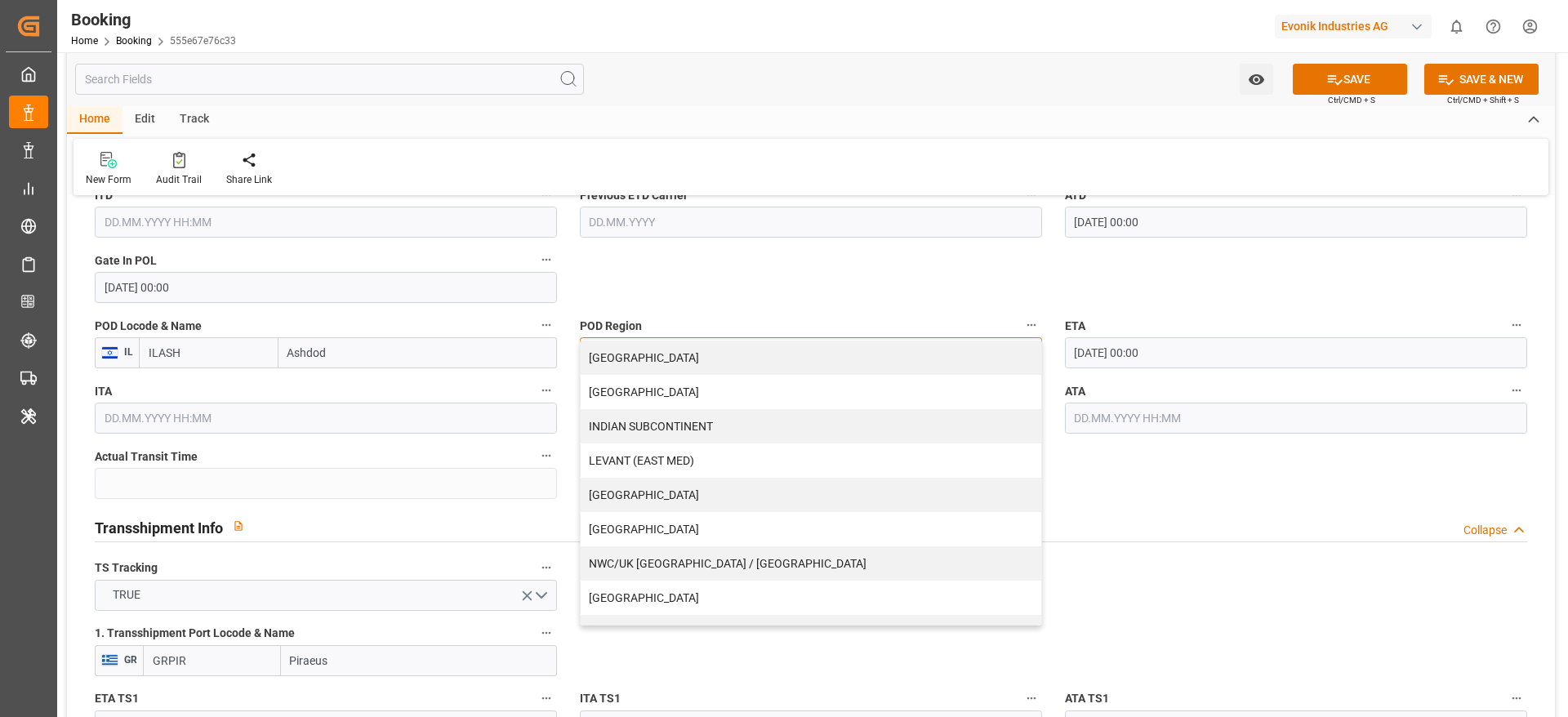
scroll to position [240, 0]
click at [629, 462] on div "LEVANT (EAST MED)" at bounding box center [811, 459] width 460 height 35
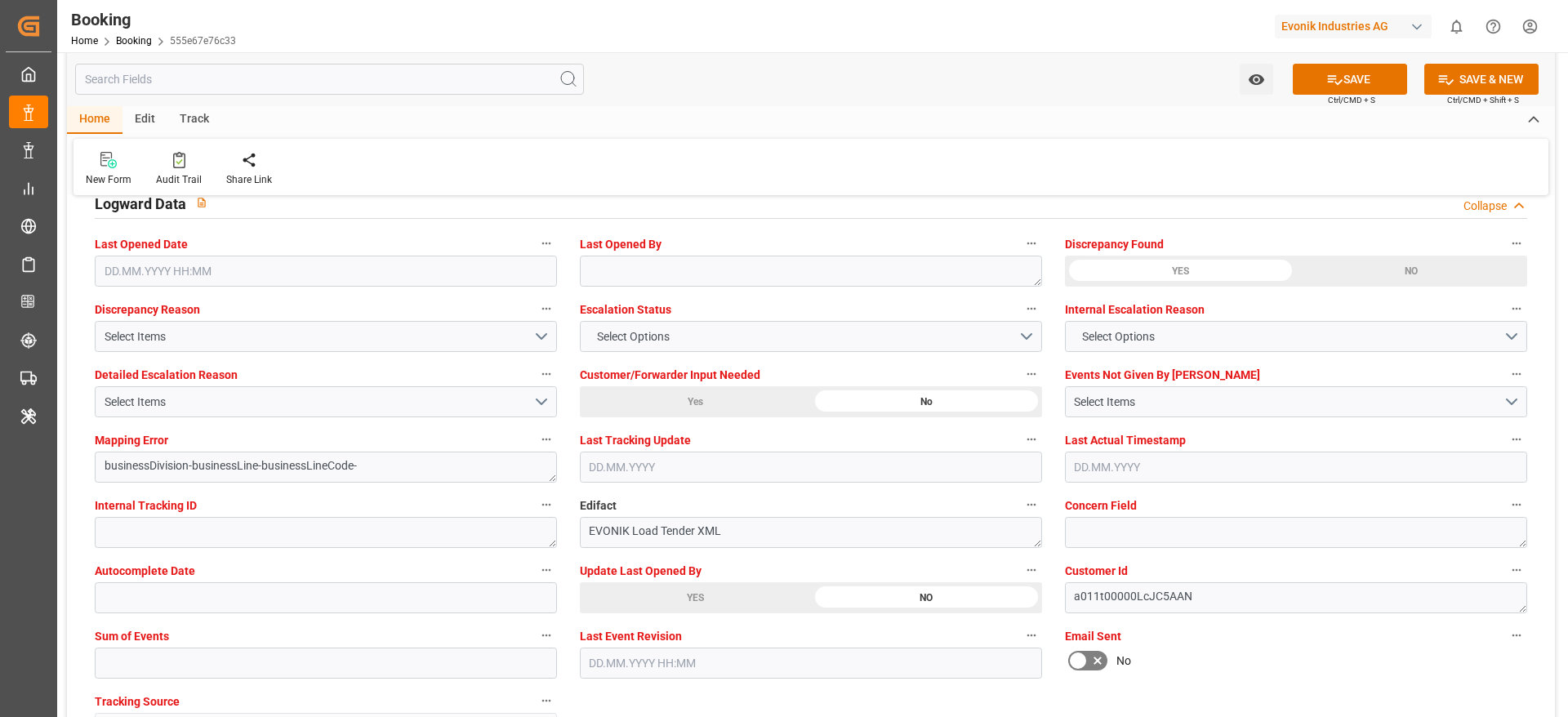
scroll to position [3002, 0]
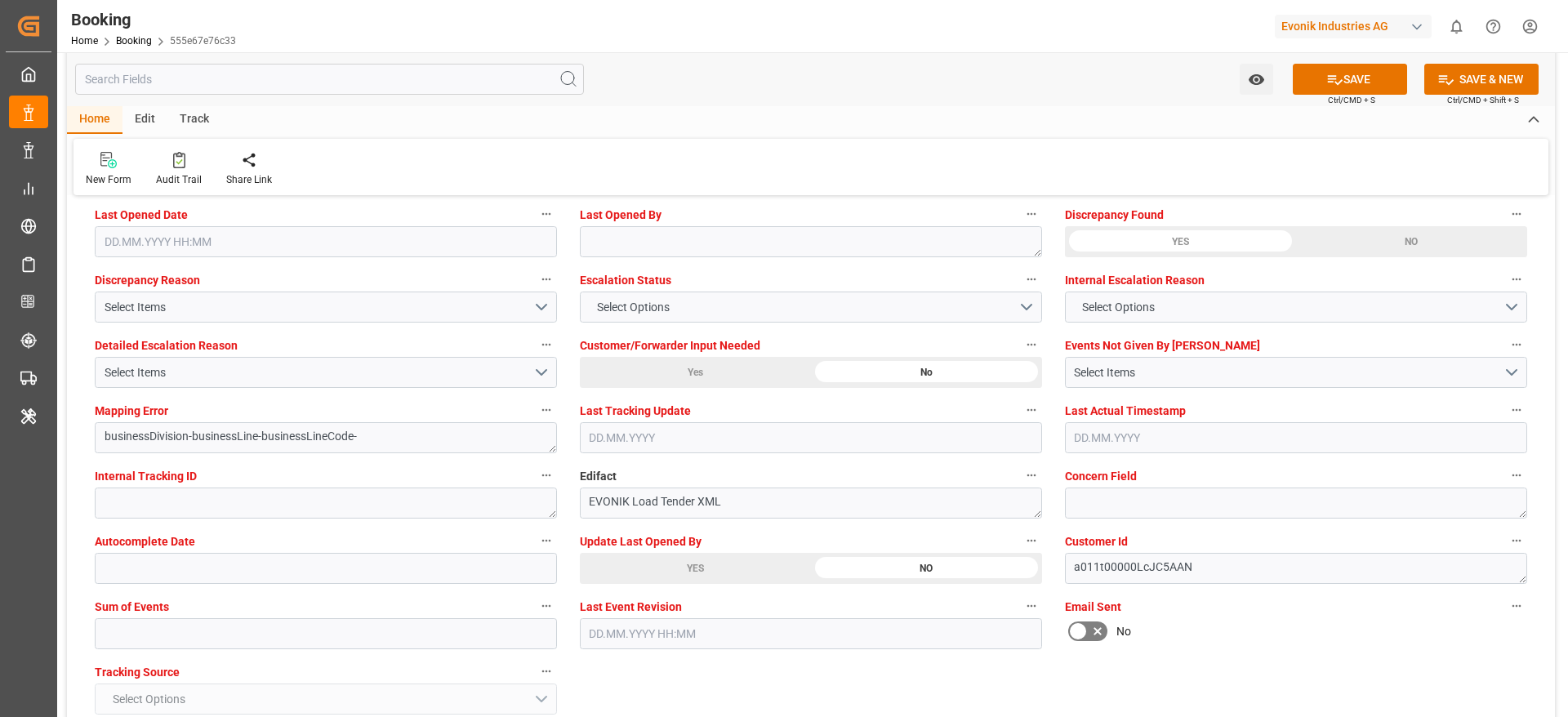
click at [666, 549] on span "Update Last Opened By" at bounding box center [641, 541] width 121 height 17
click at [1021, 549] on button "Update Last Opened By" at bounding box center [1031, 541] width 21 height 21
click at [648, 572] on div at bounding box center [784, 358] width 1568 height 717
click at [1334, 77] on icon at bounding box center [1335, 79] width 17 height 17
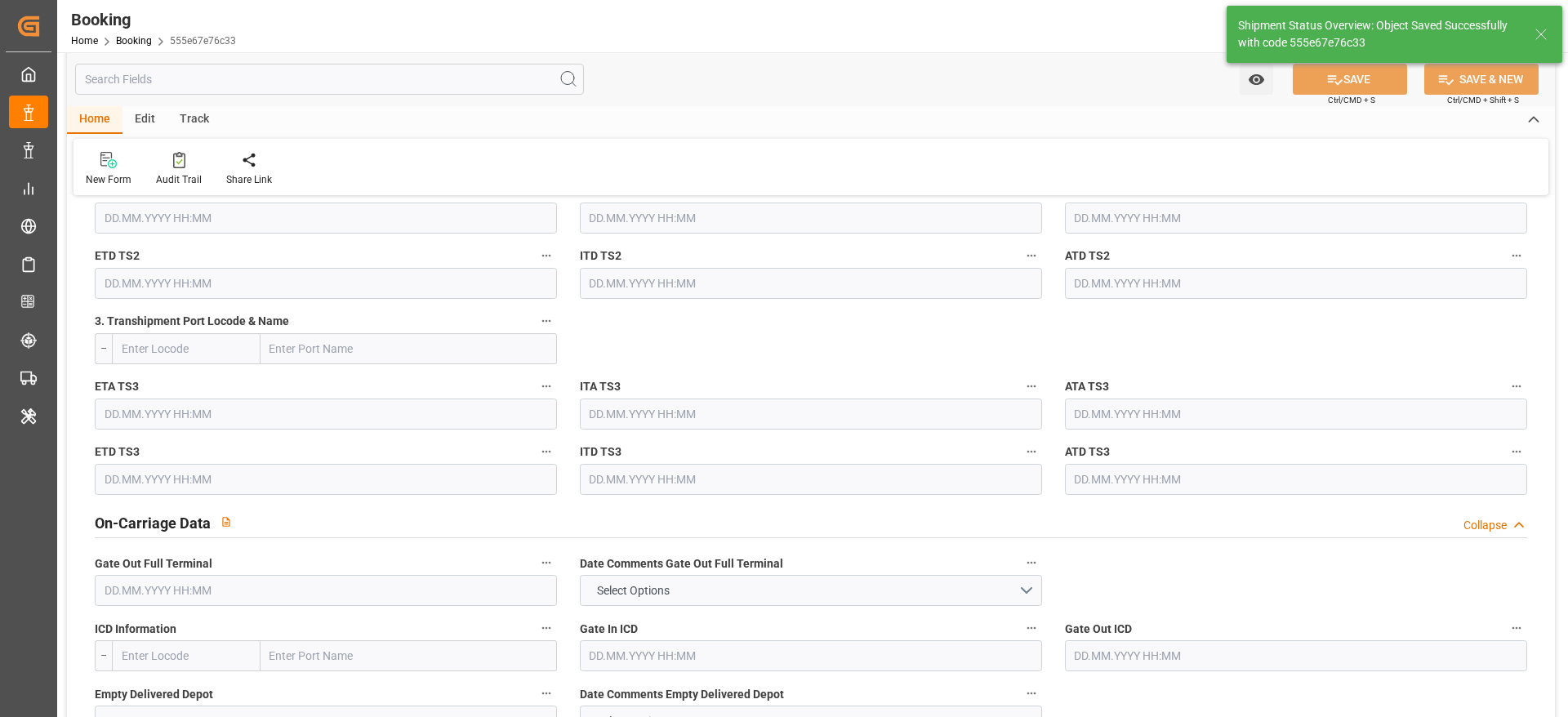
type textarea "NWC/UK North West Continent / UK_ILASH_COSU_AT-SE"
type textarea "varshini suresh"
type textarea "businessDivision-businessLine-"
type textarea "Yes"
type input "Ashdod"
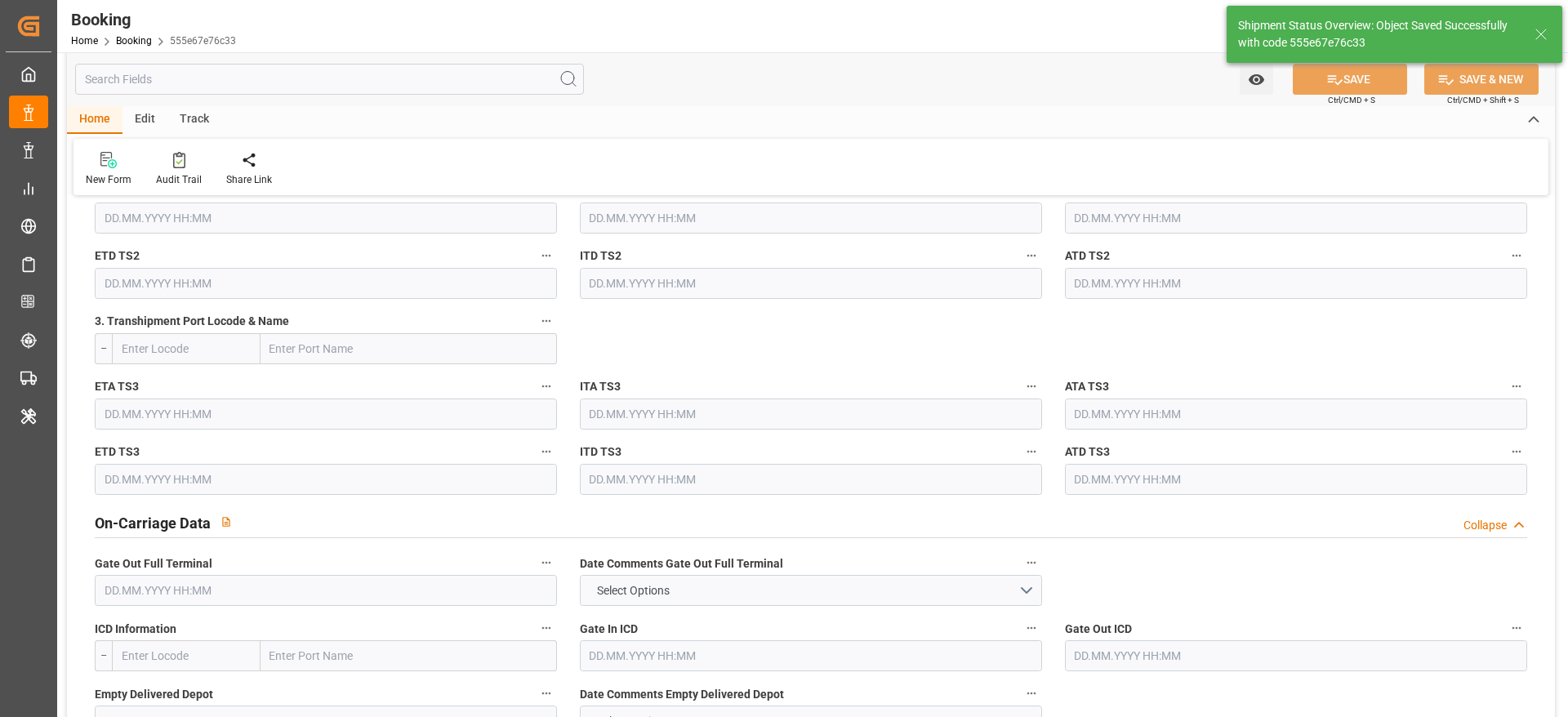
type input "11.08.2025 00:00"
type input "01.09.2025 00:00"
type input "21.08.2025 00:00"
type input "29.08.2025 00:00"
type input "21.08.2025 11:39"
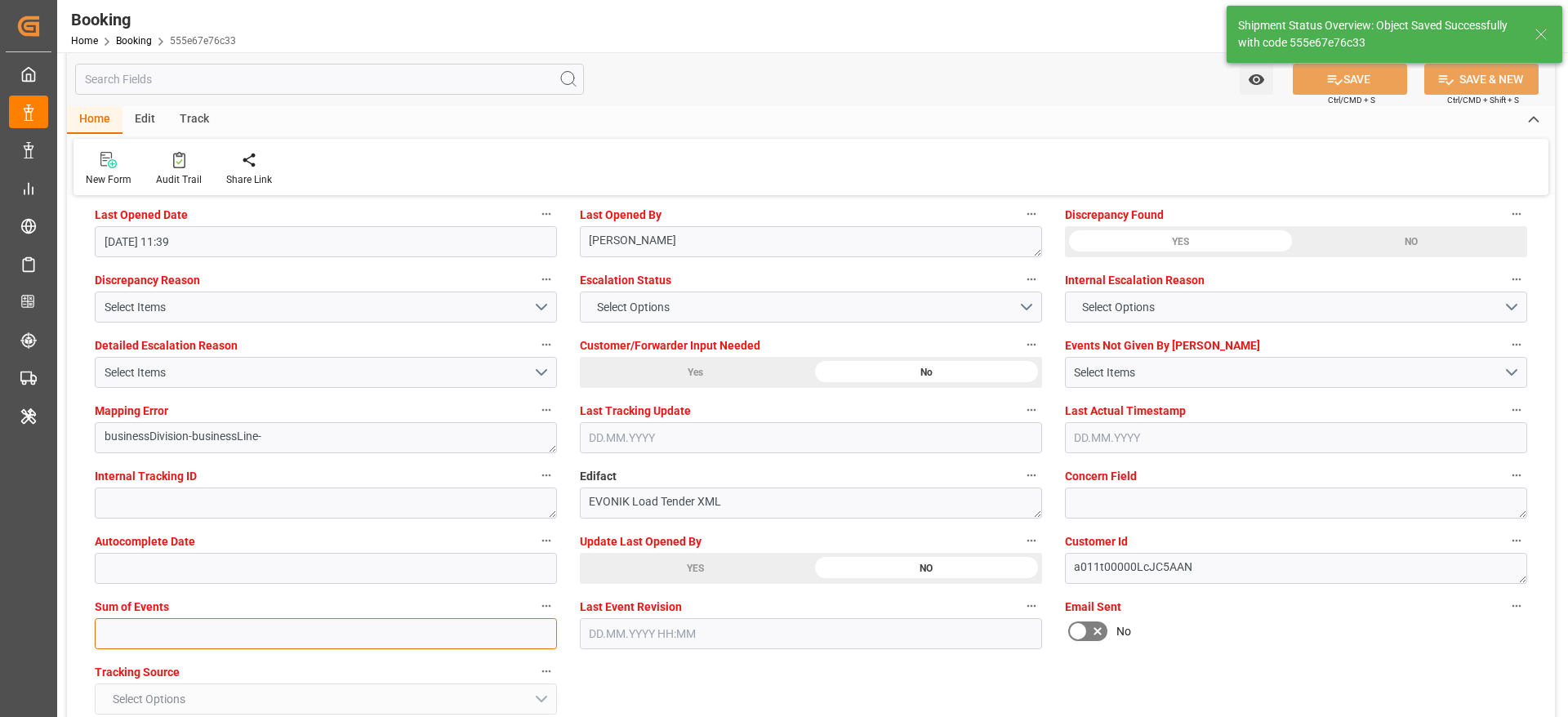
click at [106, 635] on input "text" at bounding box center [325, 633] width 462 height 31
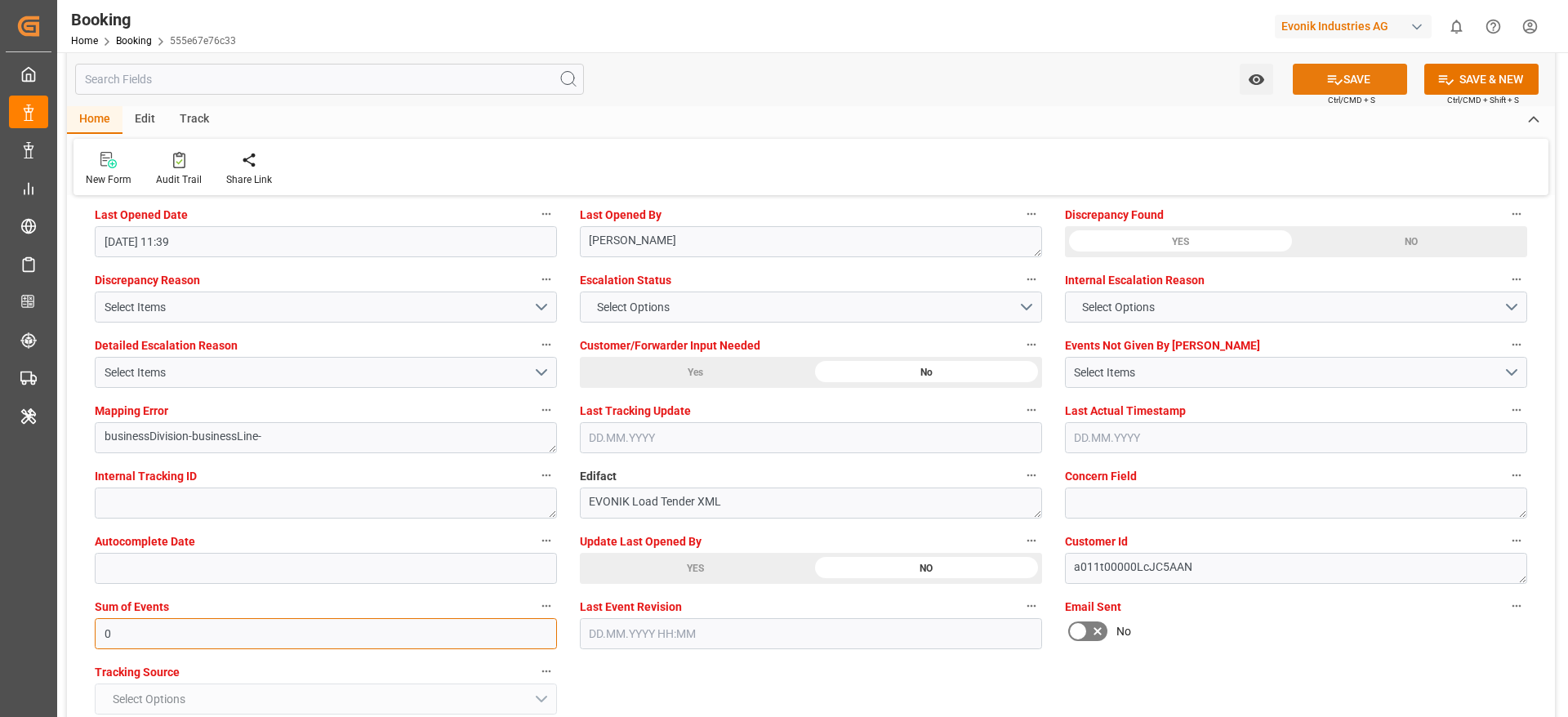
type input "0"
click at [1336, 76] on icon at bounding box center [1335, 79] width 17 height 17
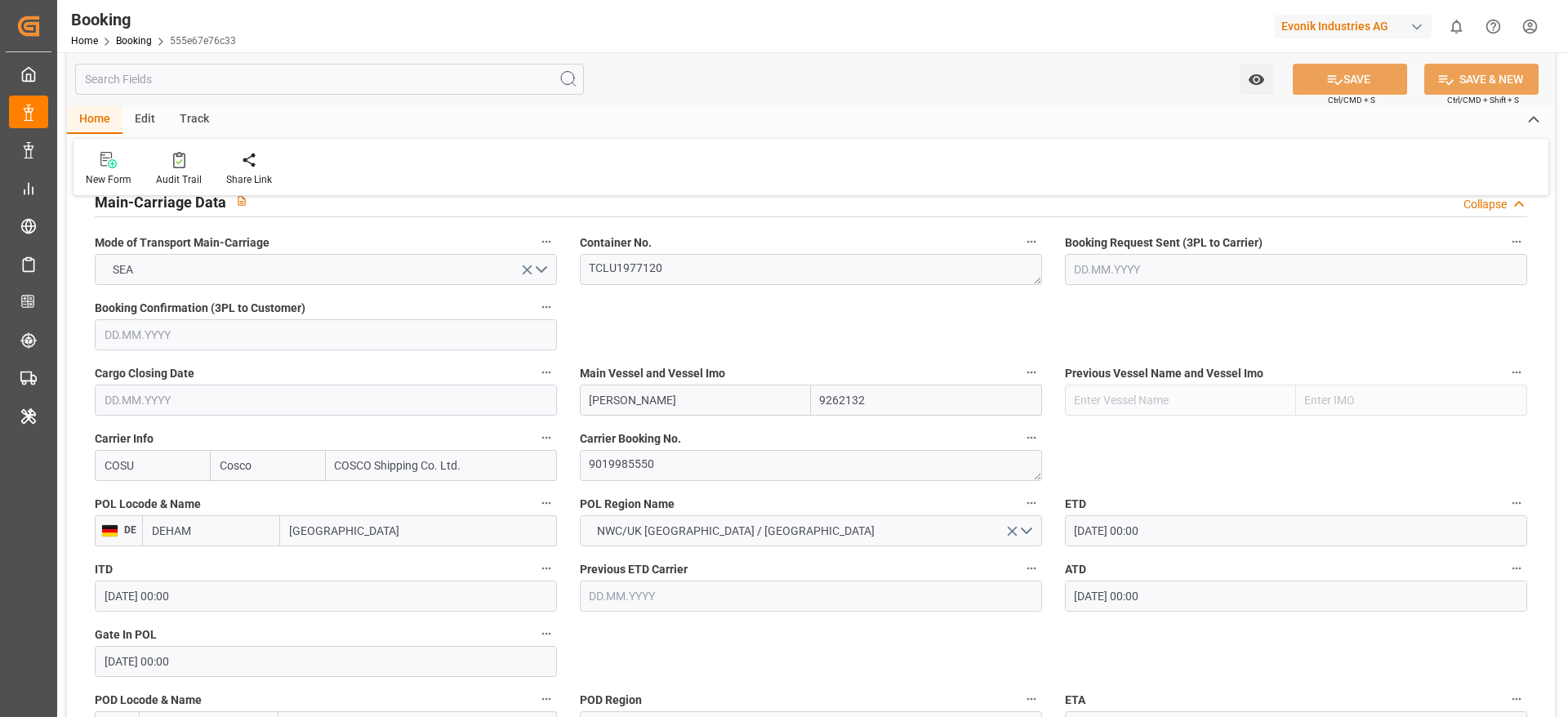
scroll to position [1050, 0]
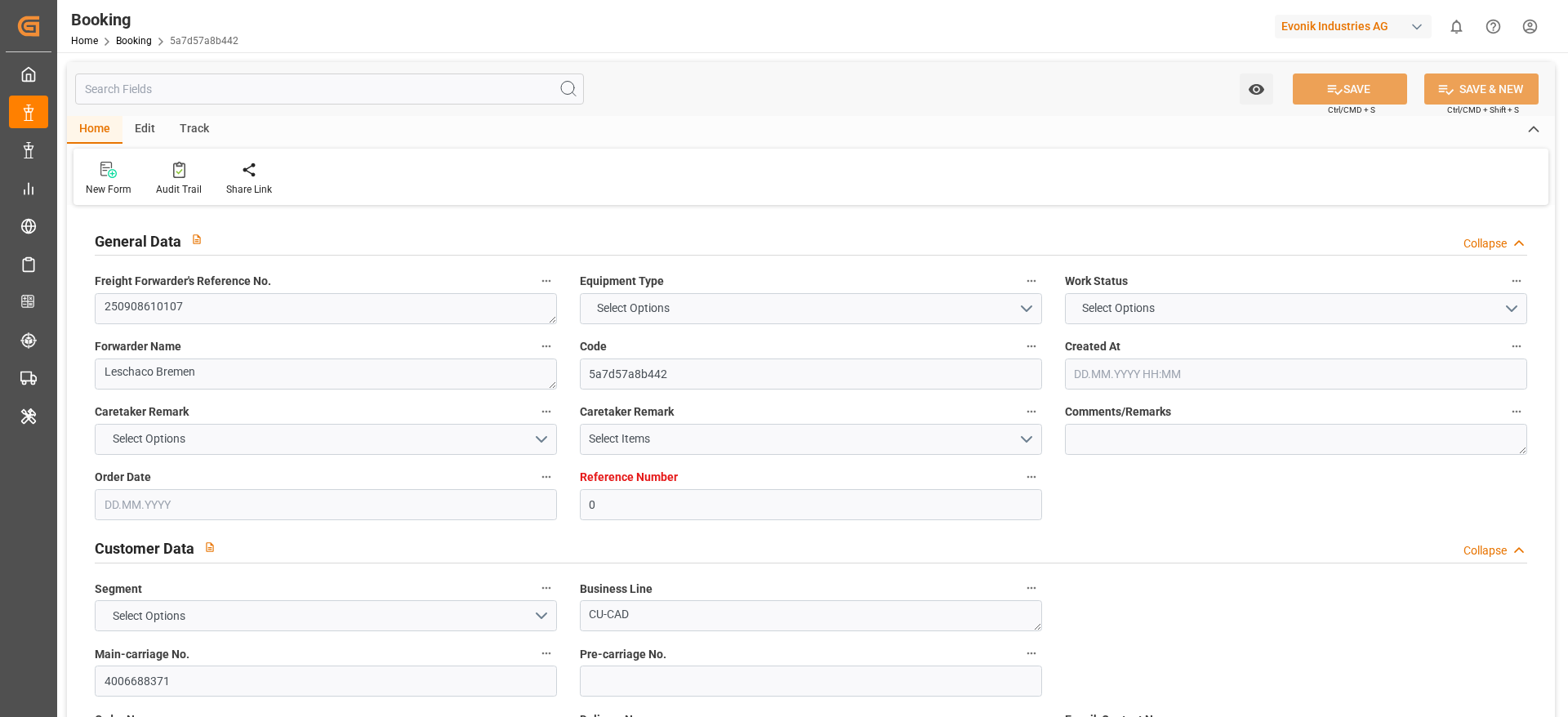
type input "0"
type input "Dummy"
type input "Dummy Carrier"
type input "DEHAM"
type input "[GEOGRAPHIC_DATA], [GEOGRAPHIC_DATA]"
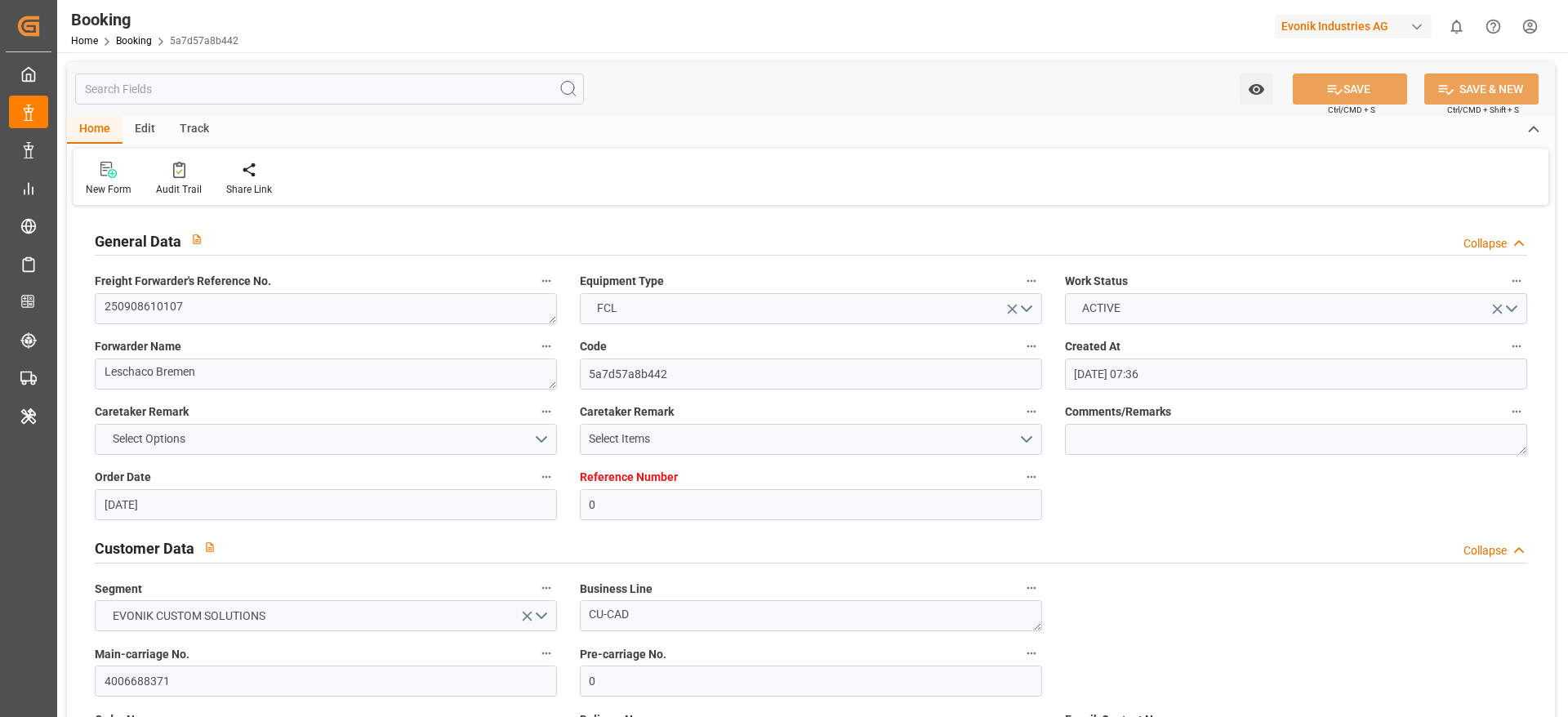
type input "[DATE] 07:36"
type input "[DATE]"
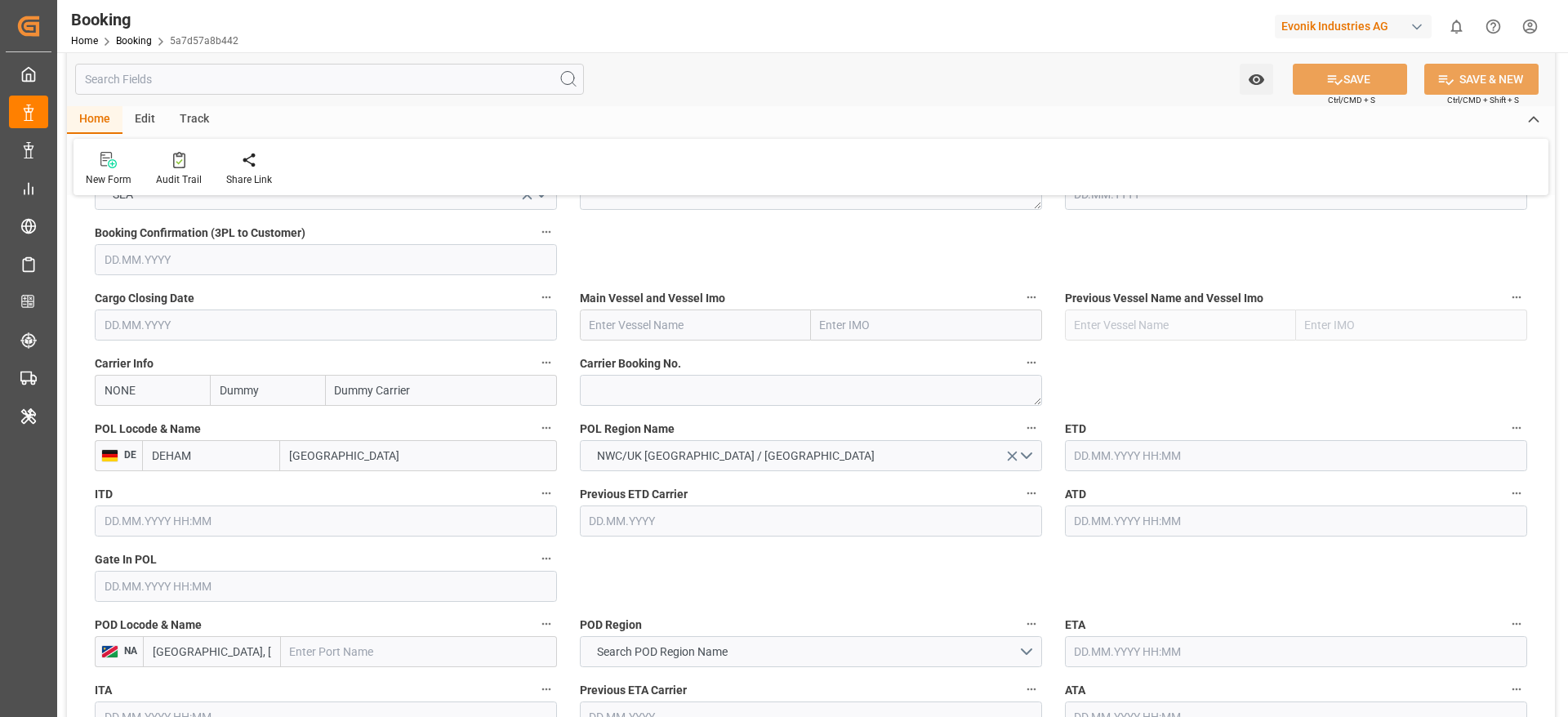
scroll to position [1104, 0]
click at [608, 399] on textarea at bounding box center [811, 387] width 462 height 31
paste textarea "257936855"
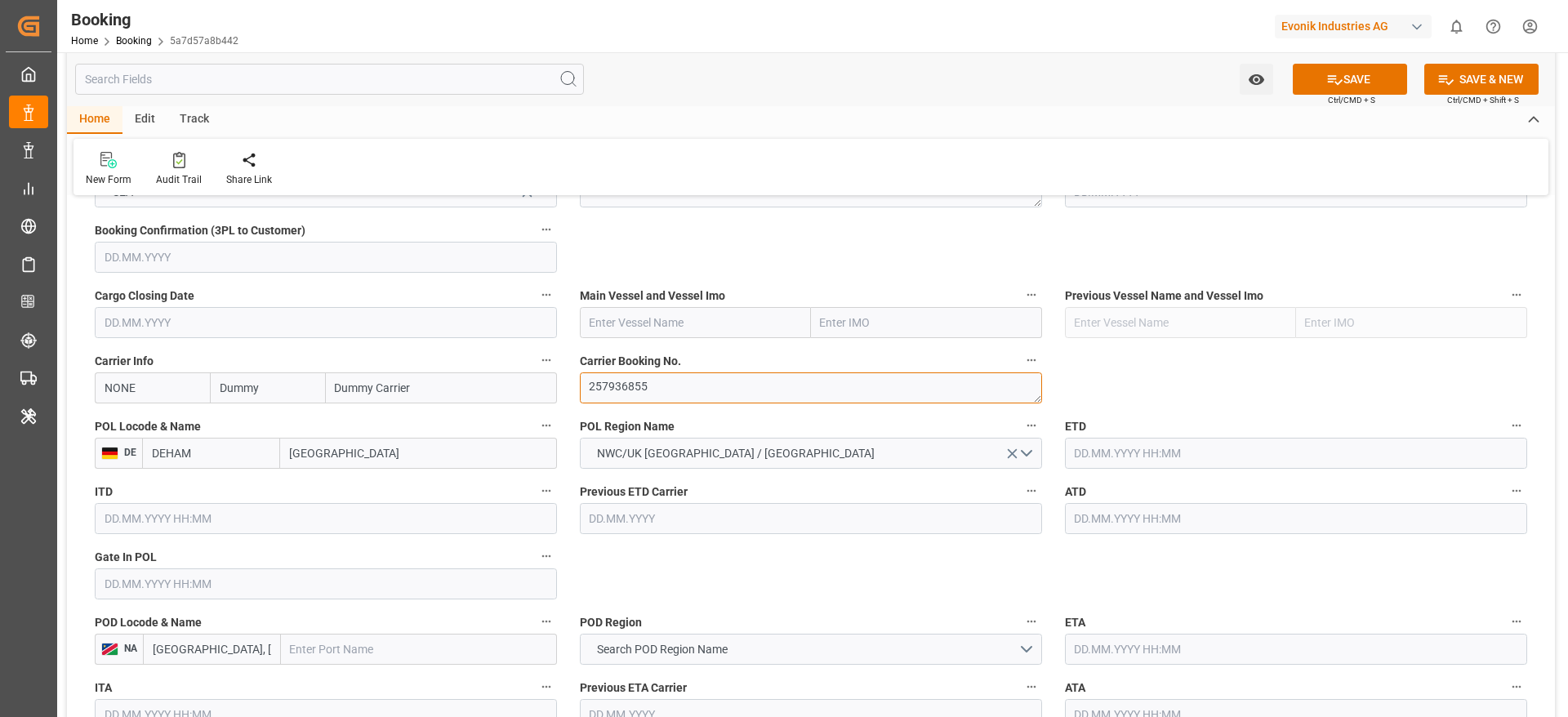
click at [608, 399] on textarea "257936855" at bounding box center [811, 387] width 462 height 31
type textarea "257936855"
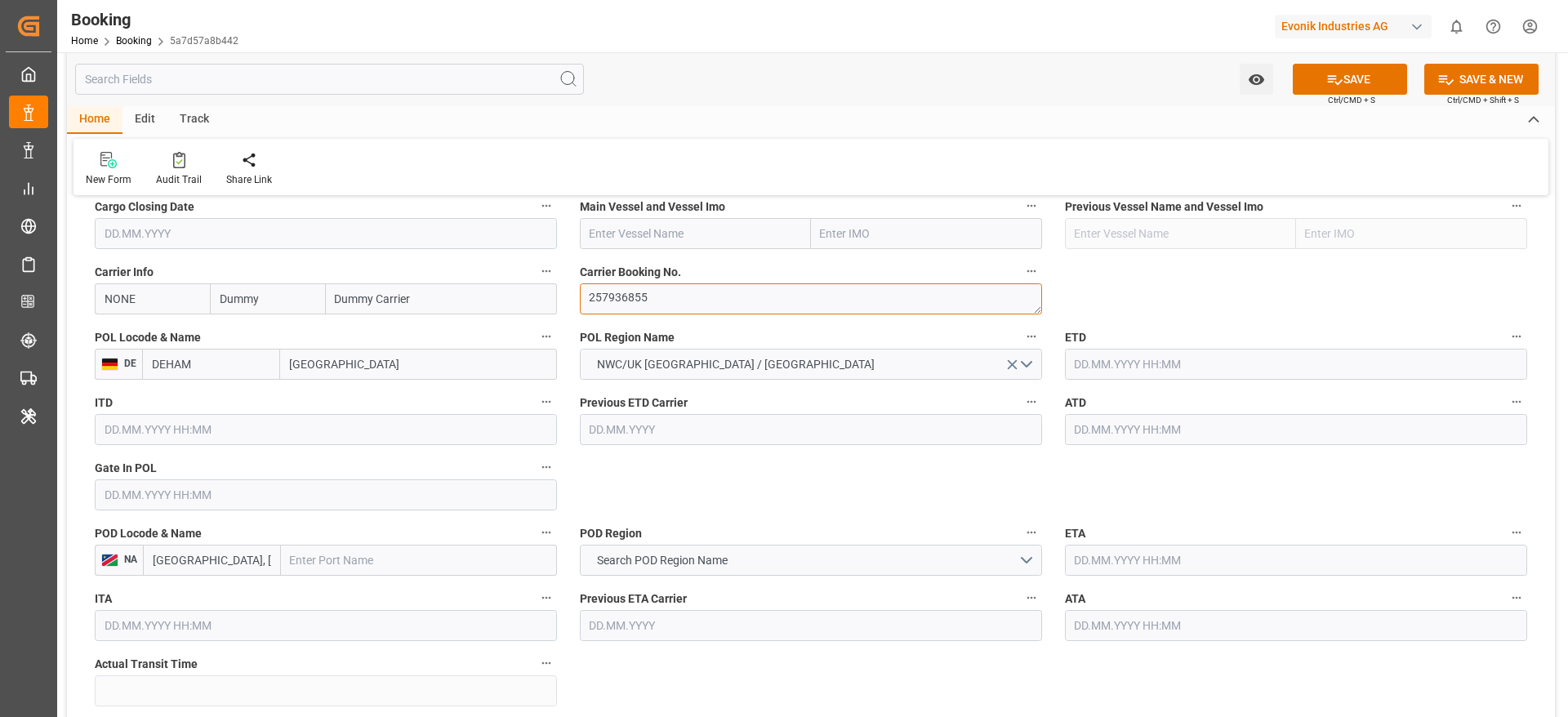
scroll to position [1194, 0]
click at [120, 294] on input "NONE" at bounding box center [151, 297] width 115 height 31
click at [137, 334] on div "MAEU" at bounding box center [120, 333] width 50 height 36
type input "MAEU"
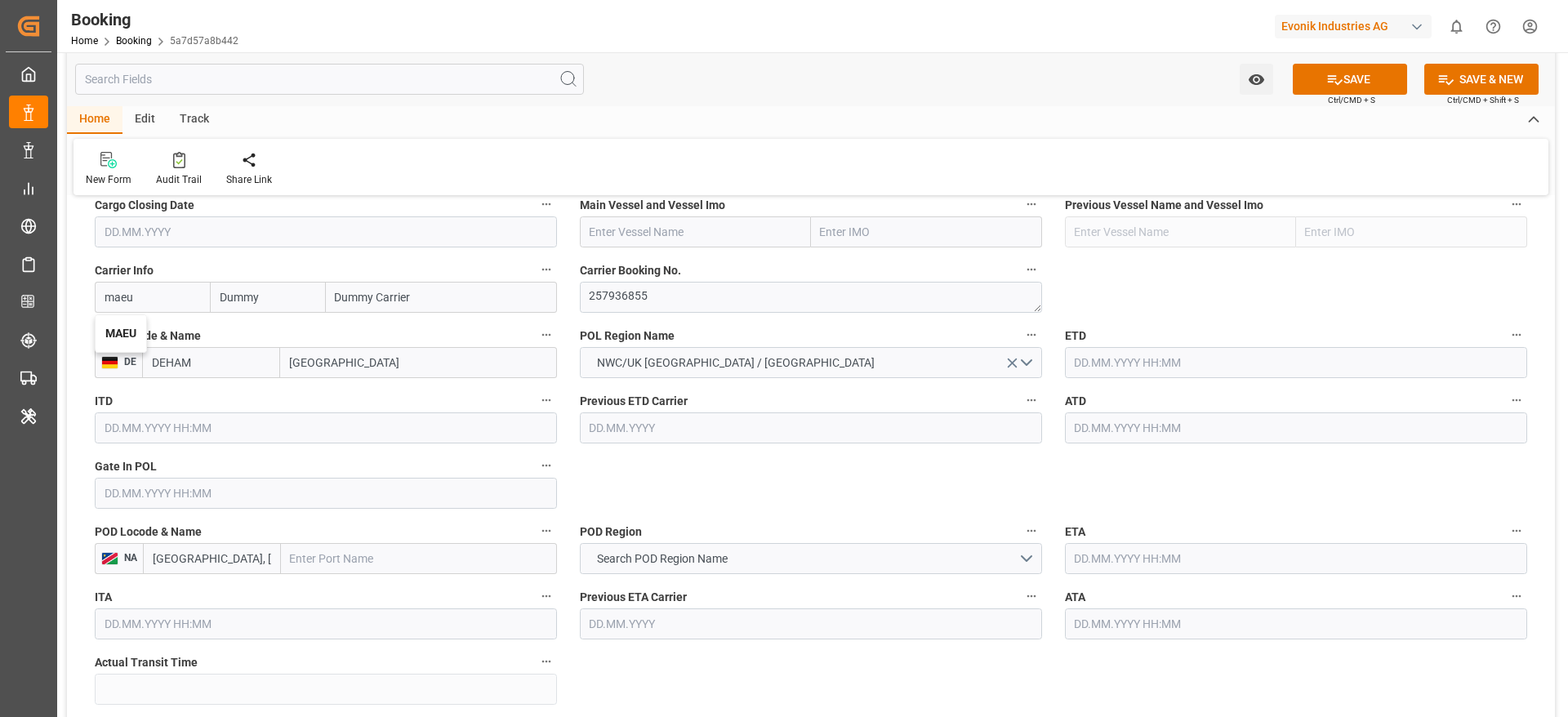
type input "Maersk"
type input "Maersk Line AS"
type input "MAEU"
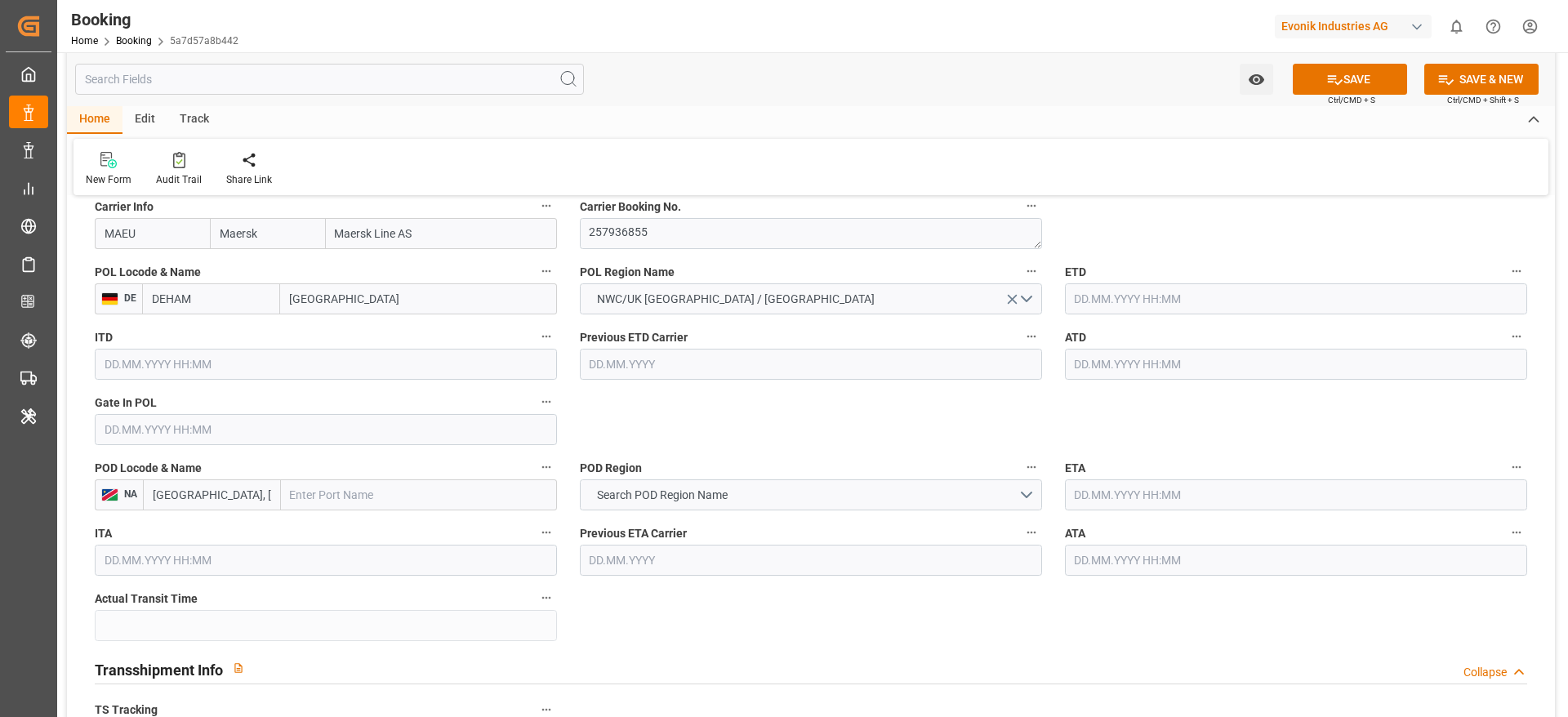
click at [370, 487] on input "text" at bounding box center [419, 494] width 276 height 31
type input "nansha"
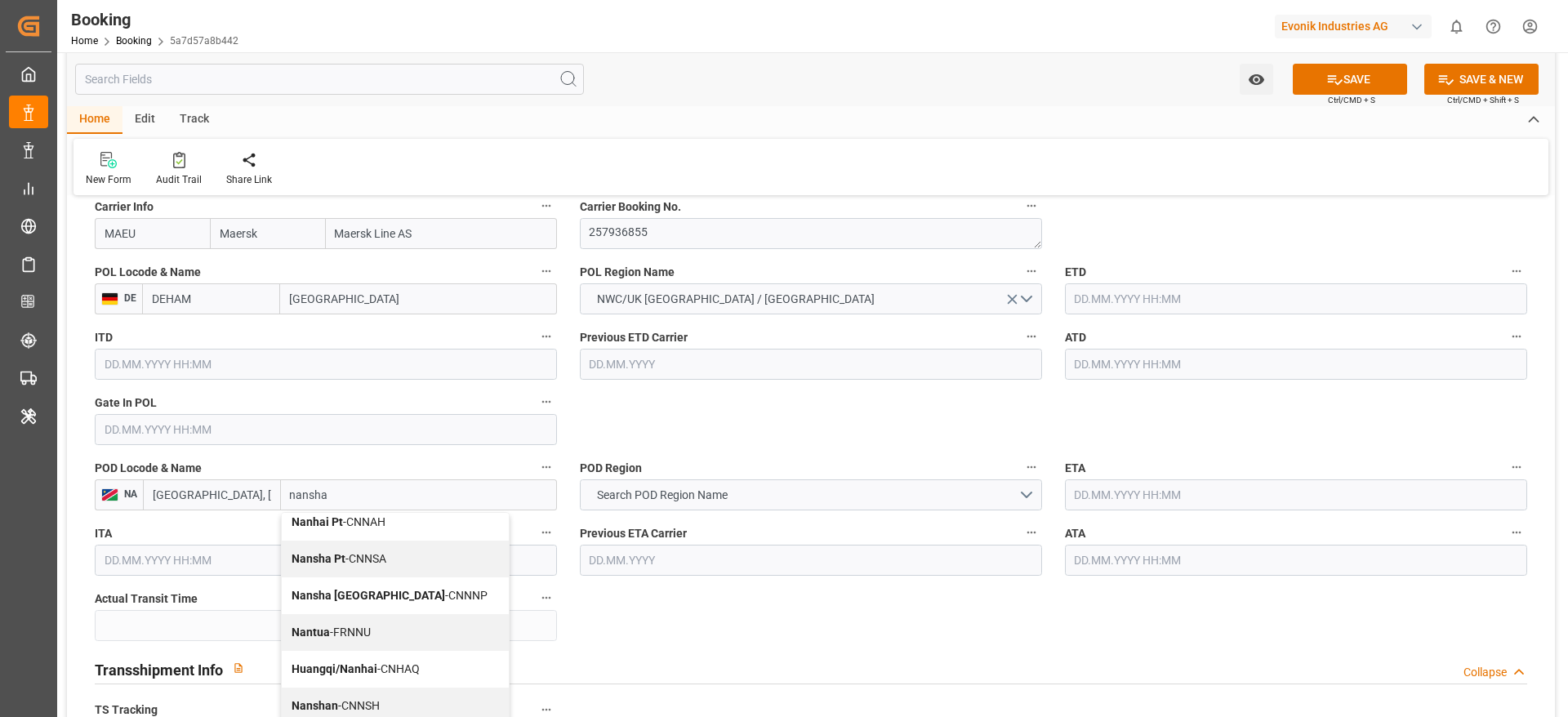
scroll to position [0, 0]
click at [365, 556] on div "Nansha Pt - CNNSA" at bounding box center [395, 568] width 227 height 36
type input "CNNSA"
type input "Nansha Pt"
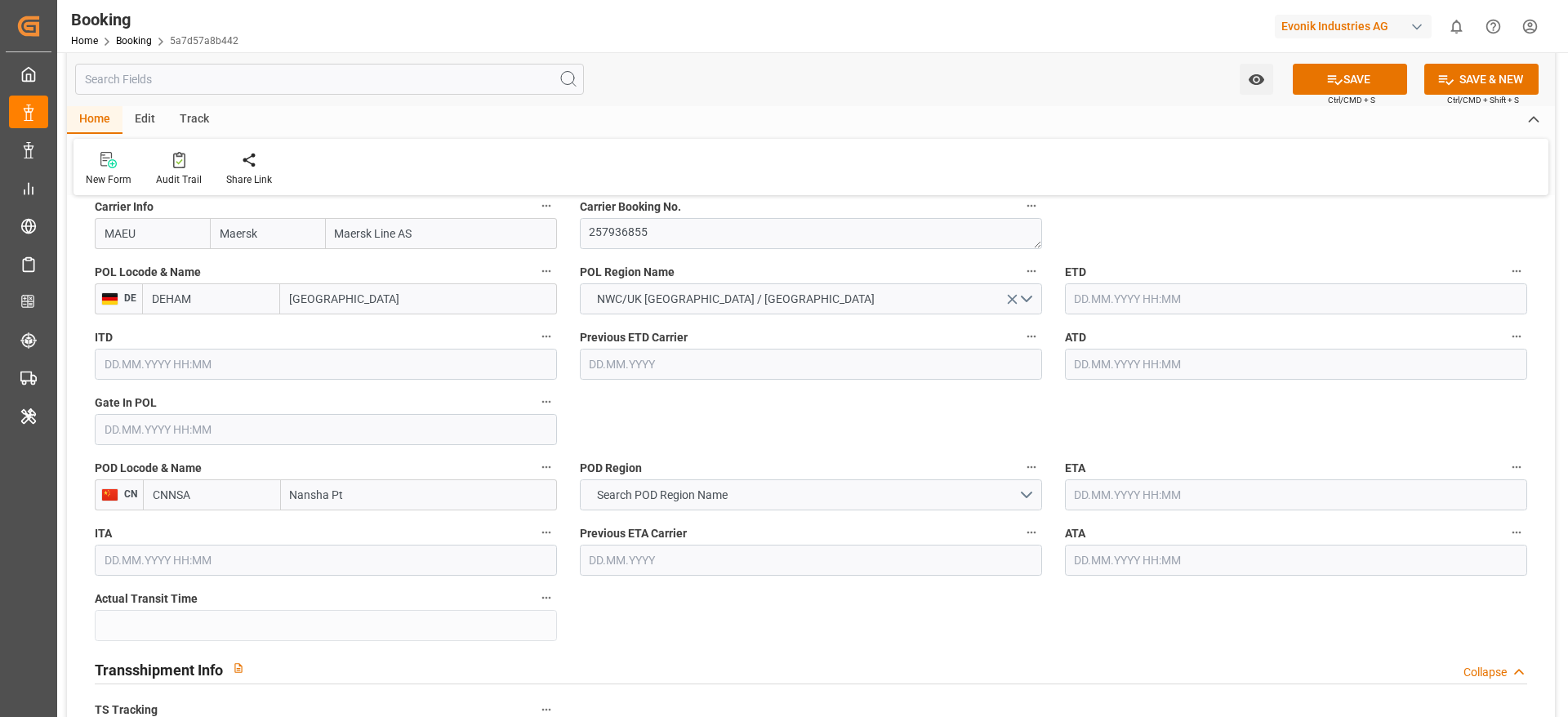
drag, startPoint x: 287, startPoint y: 501, endPoint x: 361, endPoint y: 497, distance: 74.1
click at [361, 497] on input "Nansha Pt" at bounding box center [419, 494] width 276 height 31
paste input "NANSHA [GEOGRAPHIC_DATA]"
click at [329, 508] on input "text" at bounding box center [419, 494] width 276 height 31
type input "NANSHA [GEOGRAPHIC_DATA]"
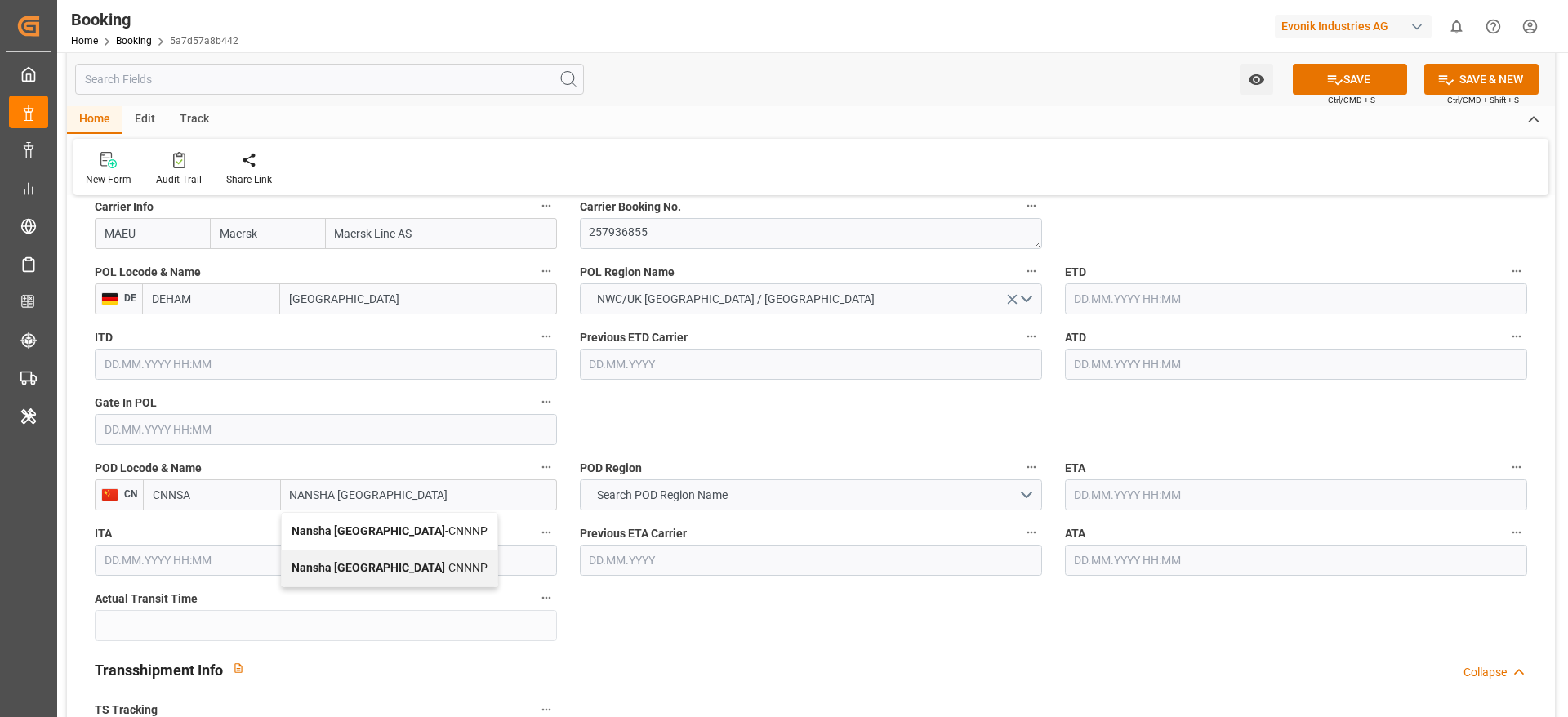
click at [361, 530] on b "Nansha [GEOGRAPHIC_DATA]" at bounding box center [368, 530] width 153 height 13
type input "CNNNP"
click at [443, 486] on input "Nansha [GEOGRAPHIC_DATA]" at bounding box center [419, 494] width 276 height 31
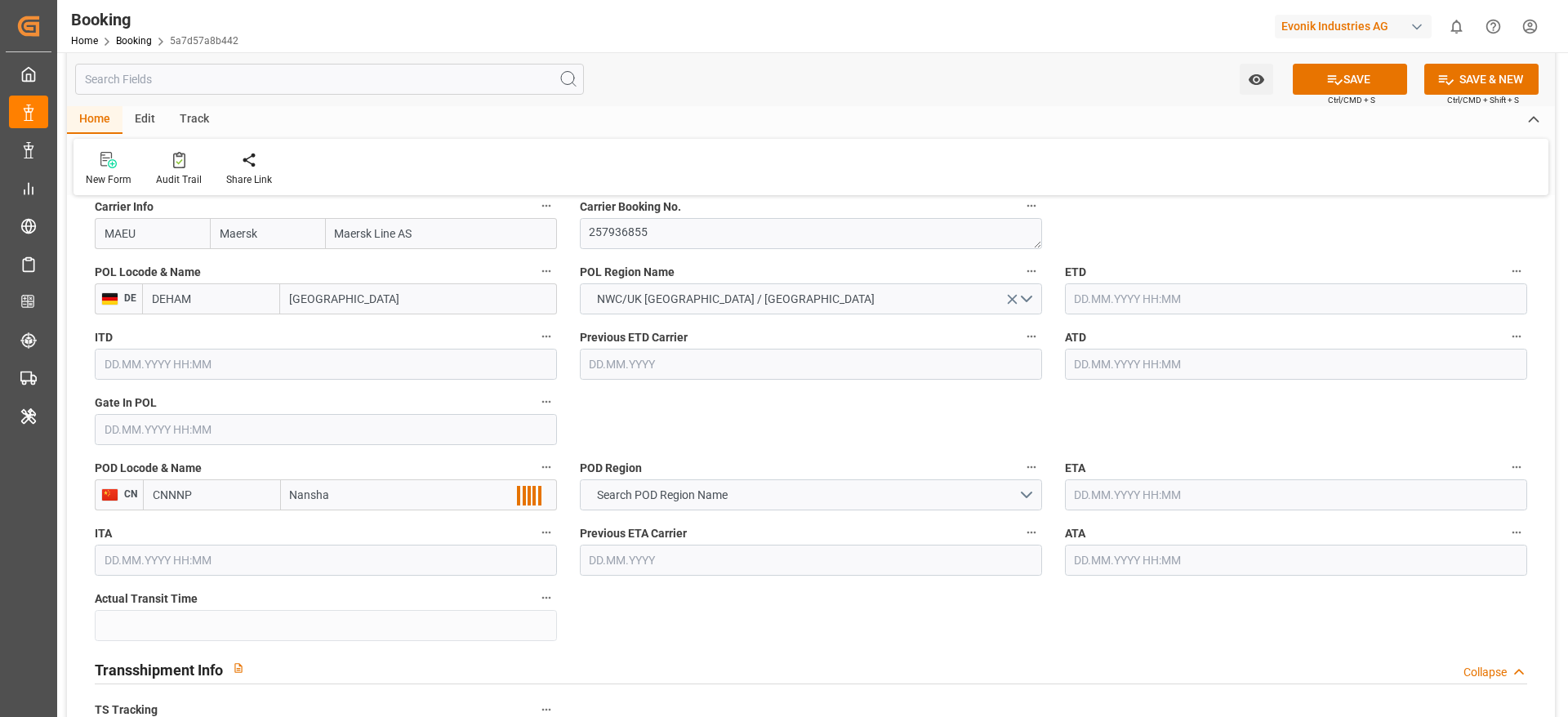
type input "Nansha"
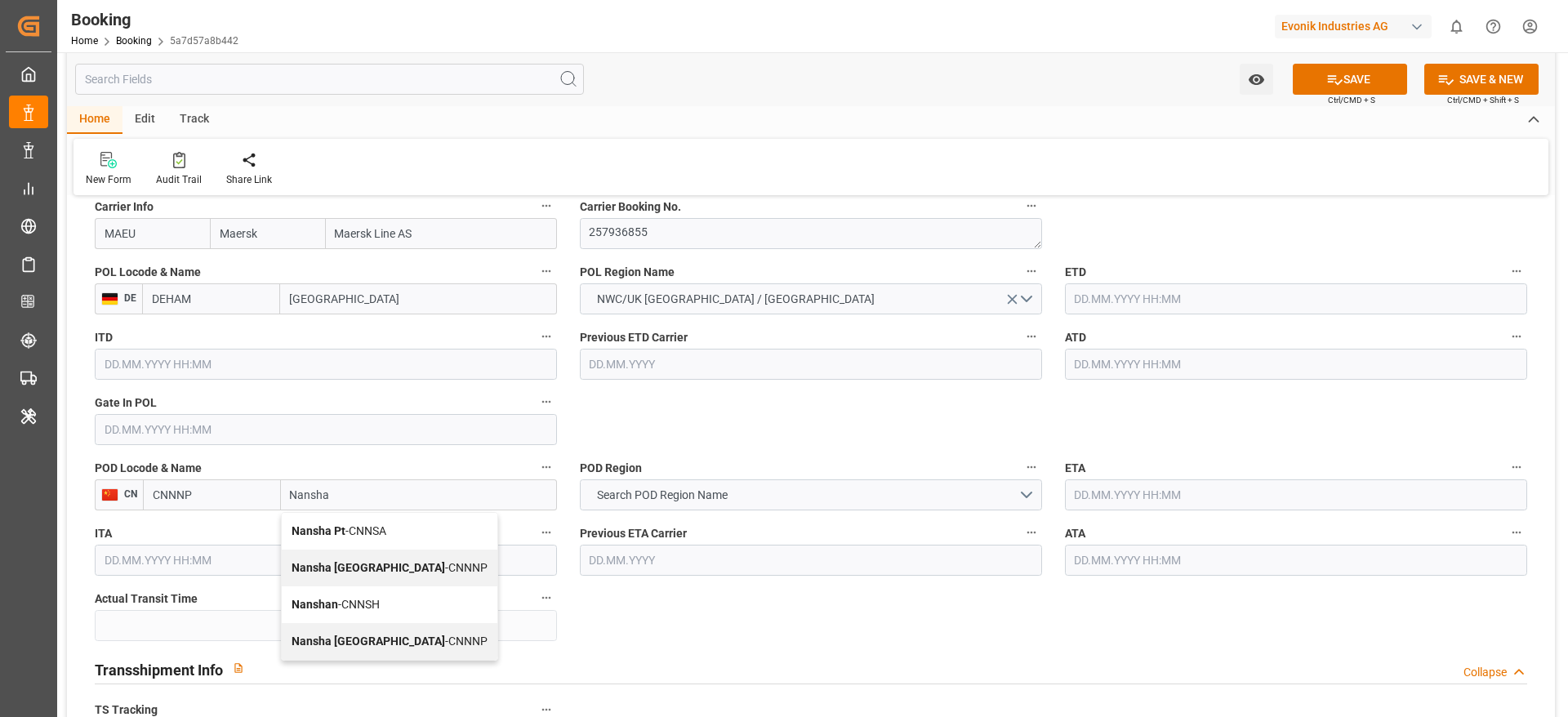
click at [404, 520] on div "Nansha Pt - CNNSA" at bounding box center [389, 530] width 216 height 36
type input "CNNSA"
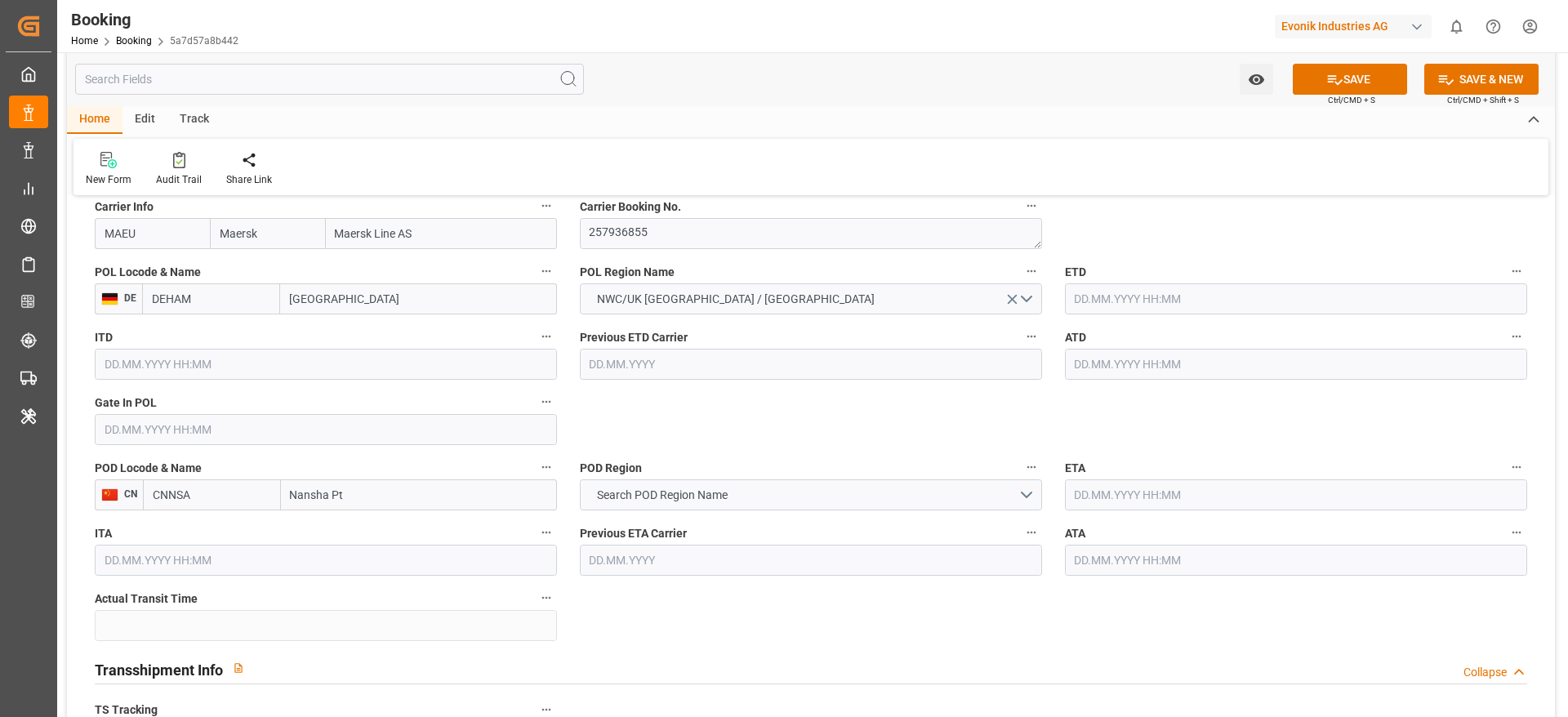
type input "Nansha Pt"
click at [657, 486] on span "Search POD Region Name" at bounding box center [662, 495] width 147 height 17
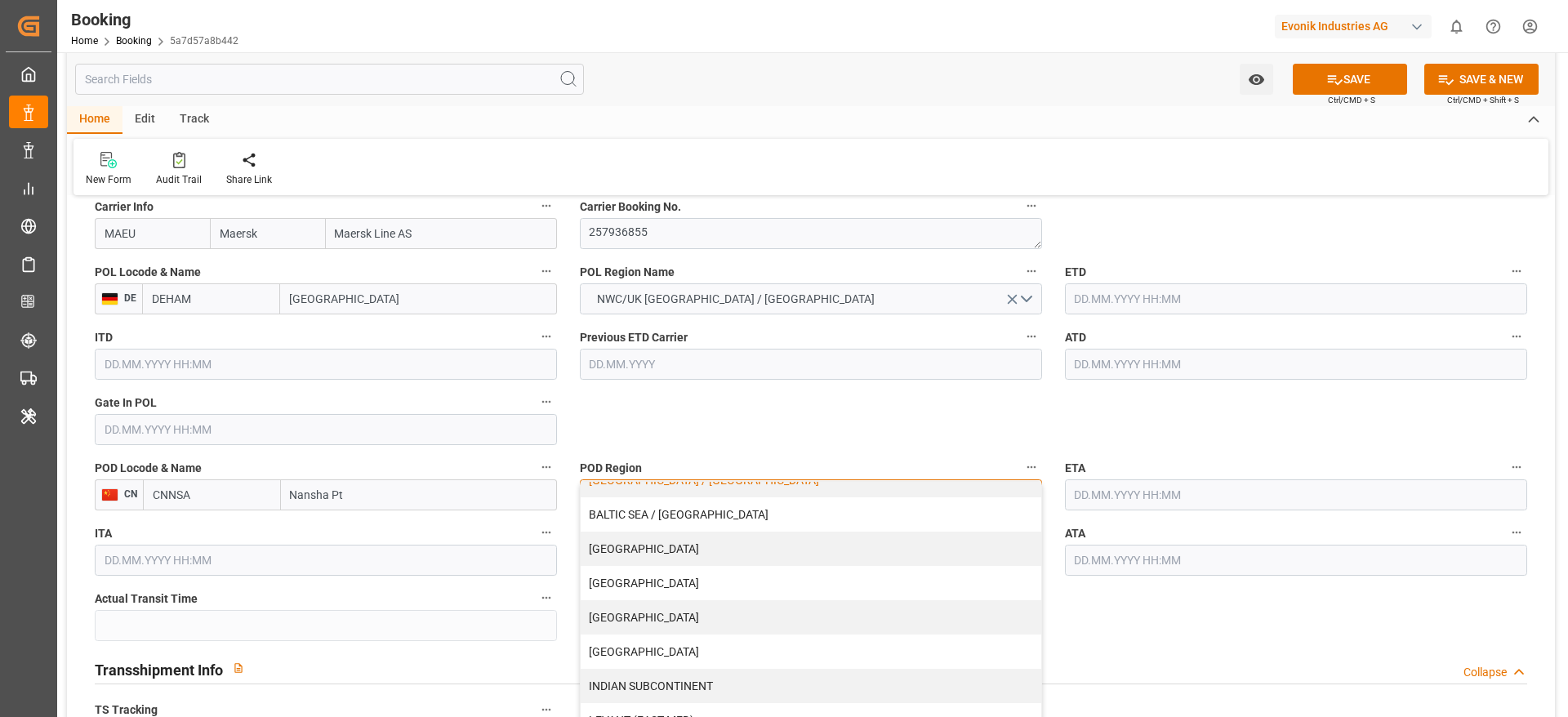
scroll to position [124, 0]
click at [659, 606] on div "CHINA" at bounding box center [811, 614] width 460 height 35
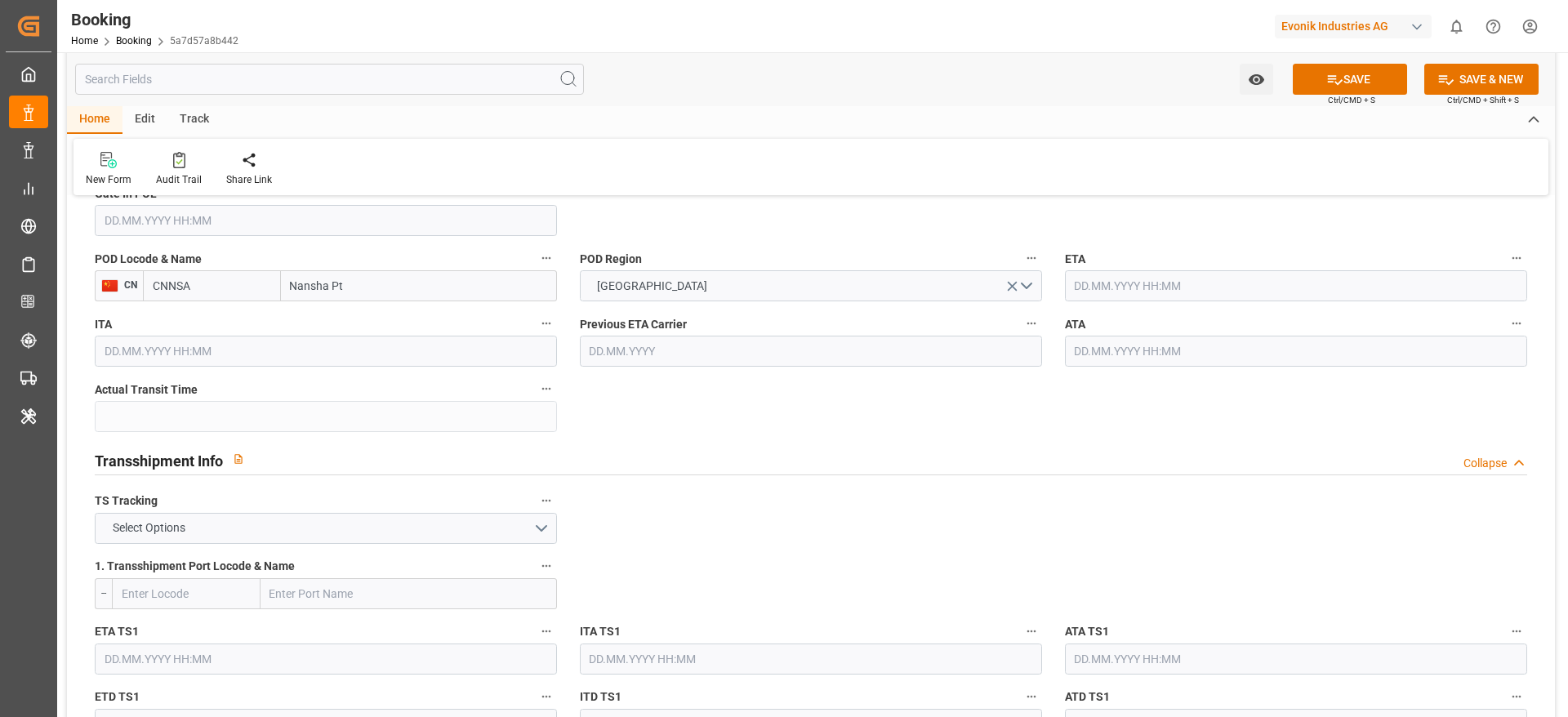
scroll to position [1469, 0]
click at [324, 541] on button "Select Options" at bounding box center [325, 526] width 462 height 31
click at [324, 541] on div "TRUE" at bounding box center [325, 530] width 460 height 35
paste input "TANJUNG PELEPAS"
type input "TANJUNG PELEPAS"
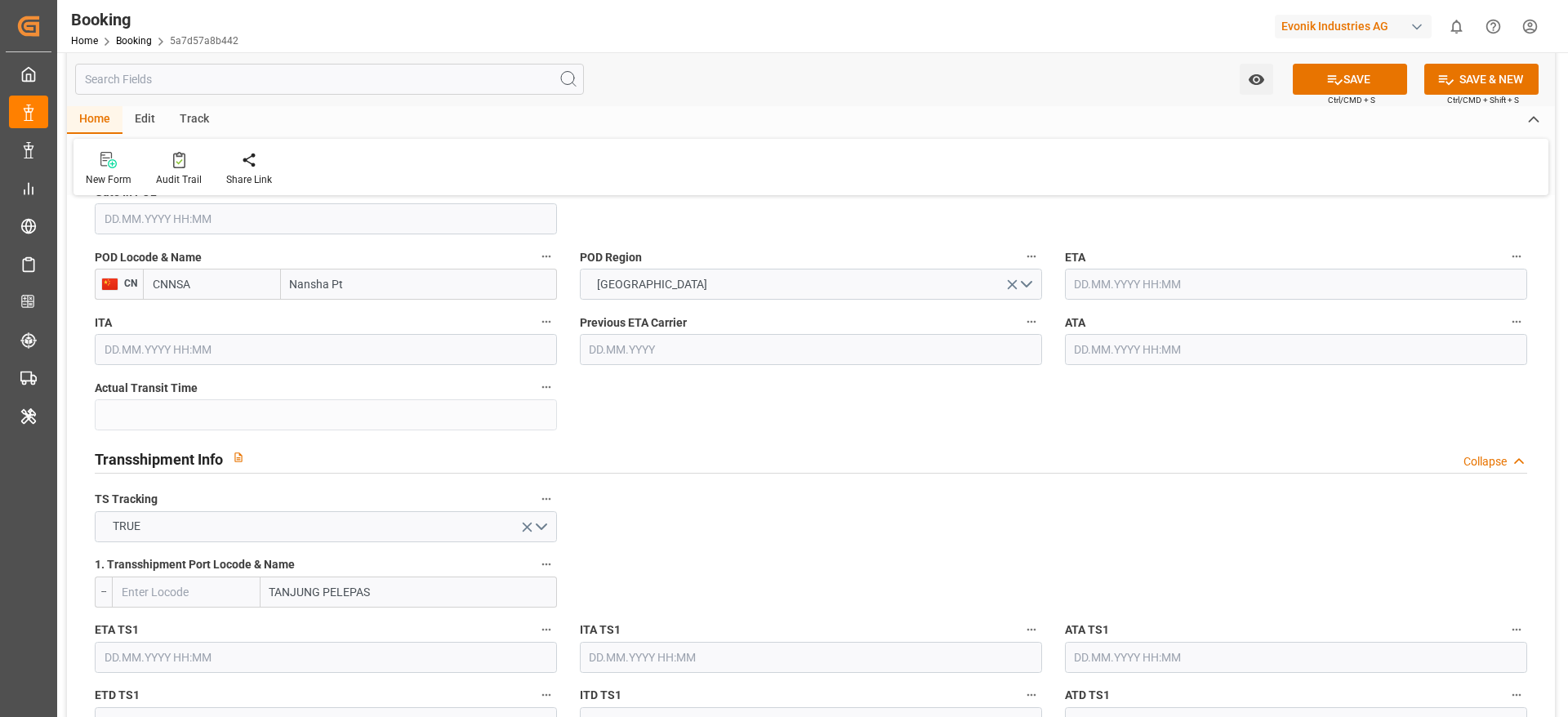
click at [316, 607] on input "TANJUNG PELEPAS" at bounding box center [408, 591] width 296 height 31
click at [359, 615] on div "Tanjung Pelepas - MYTPP" at bounding box center [335, 627] width 148 height 36
type input "MYTPP"
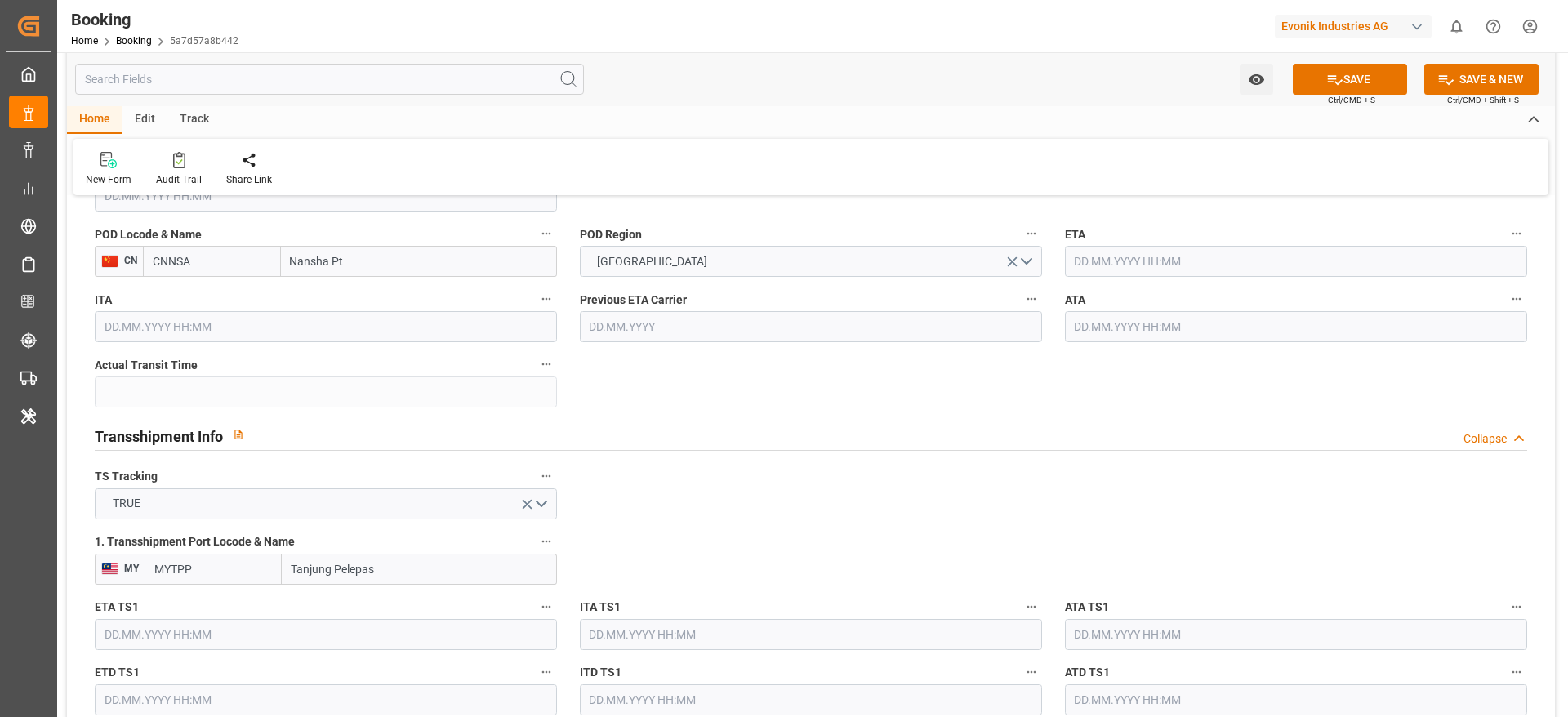
scroll to position [1637, 0]
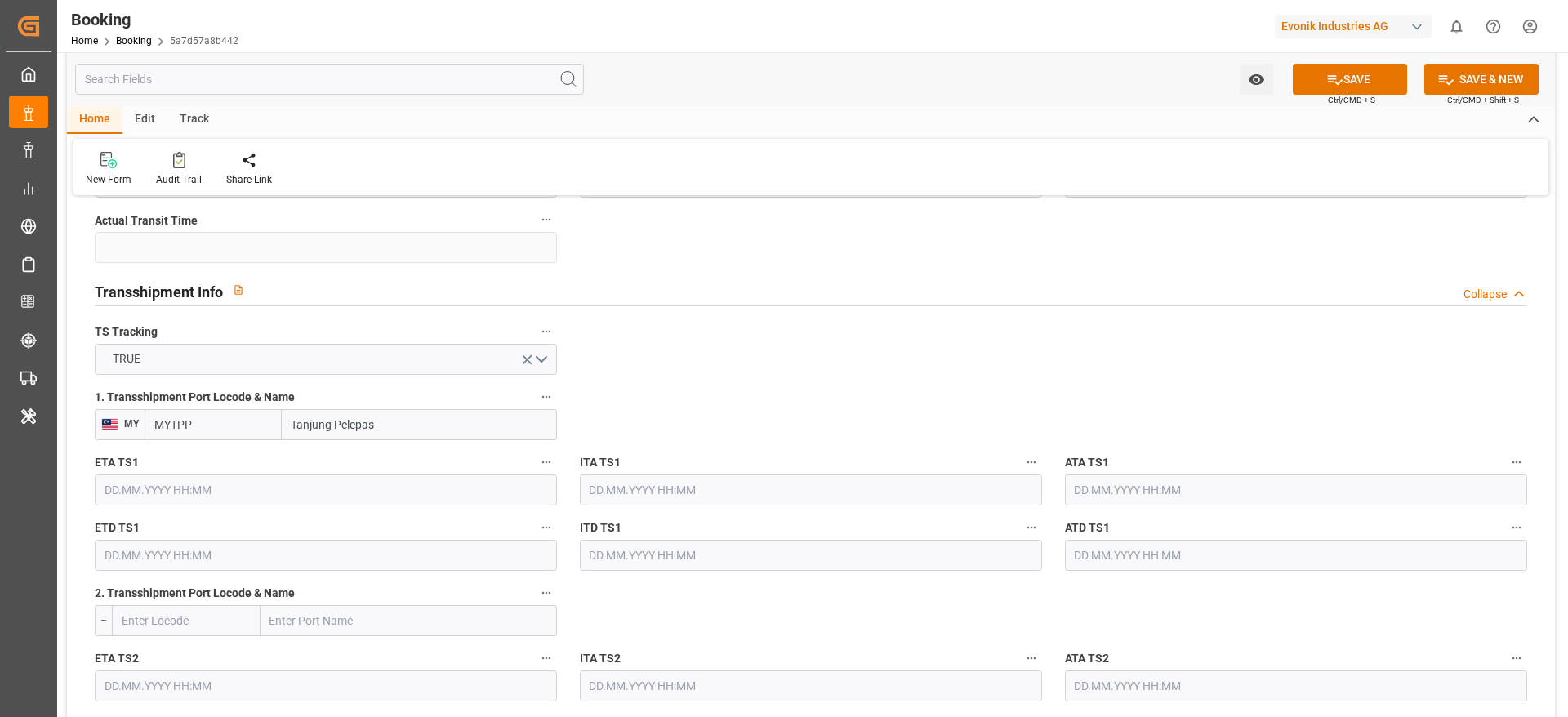
type input "Tanjung Pelepas"
click at [231, 495] on input "text" at bounding box center [325, 489] width 462 height 31
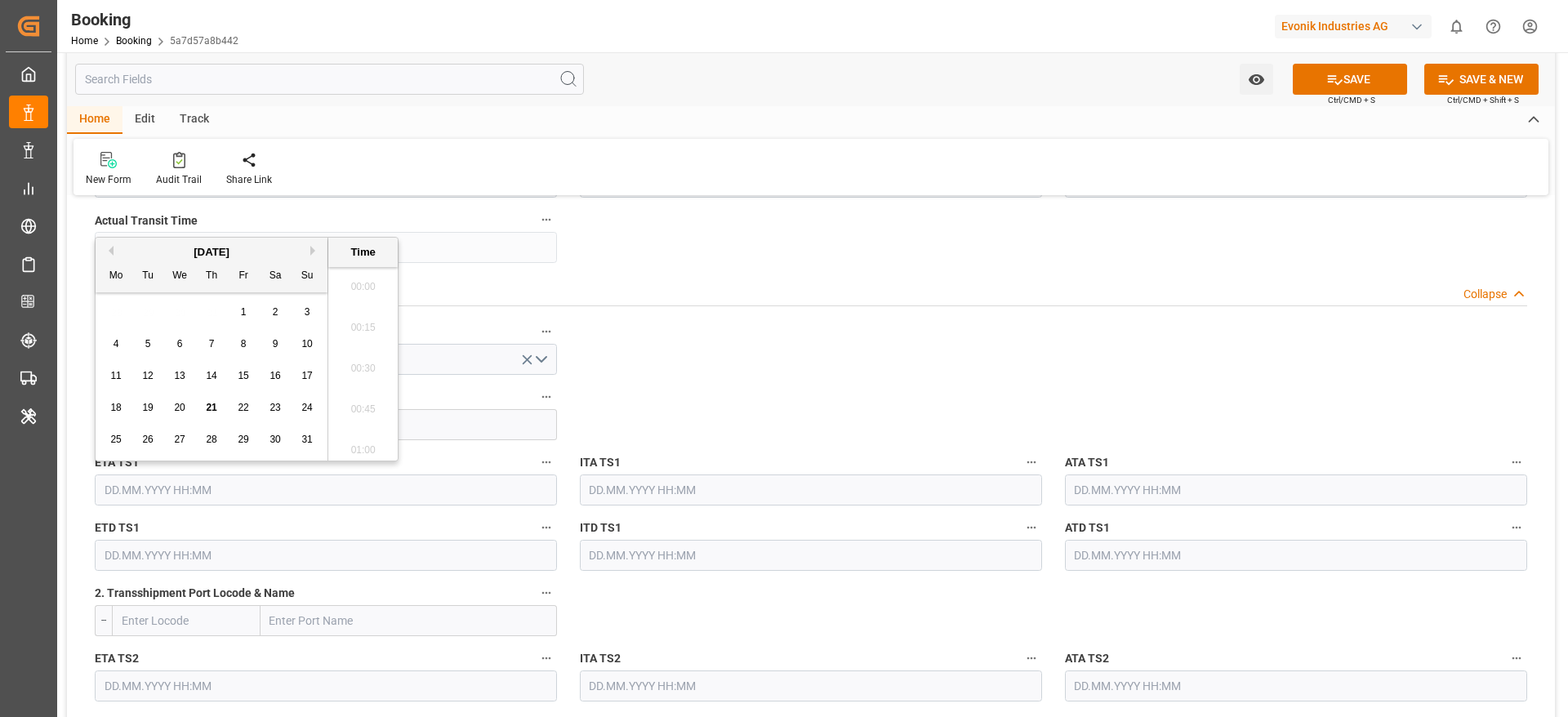
scroll to position [2700, 0]
click at [312, 256] on div "August 2025" at bounding box center [211, 251] width 232 height 16
click at [313, 248] on button "Next Month" at bounding box center [315, 250] width 9 height 9
click at [177, 401] on div "22" at bounding box center [180, 408] width 21 height 20
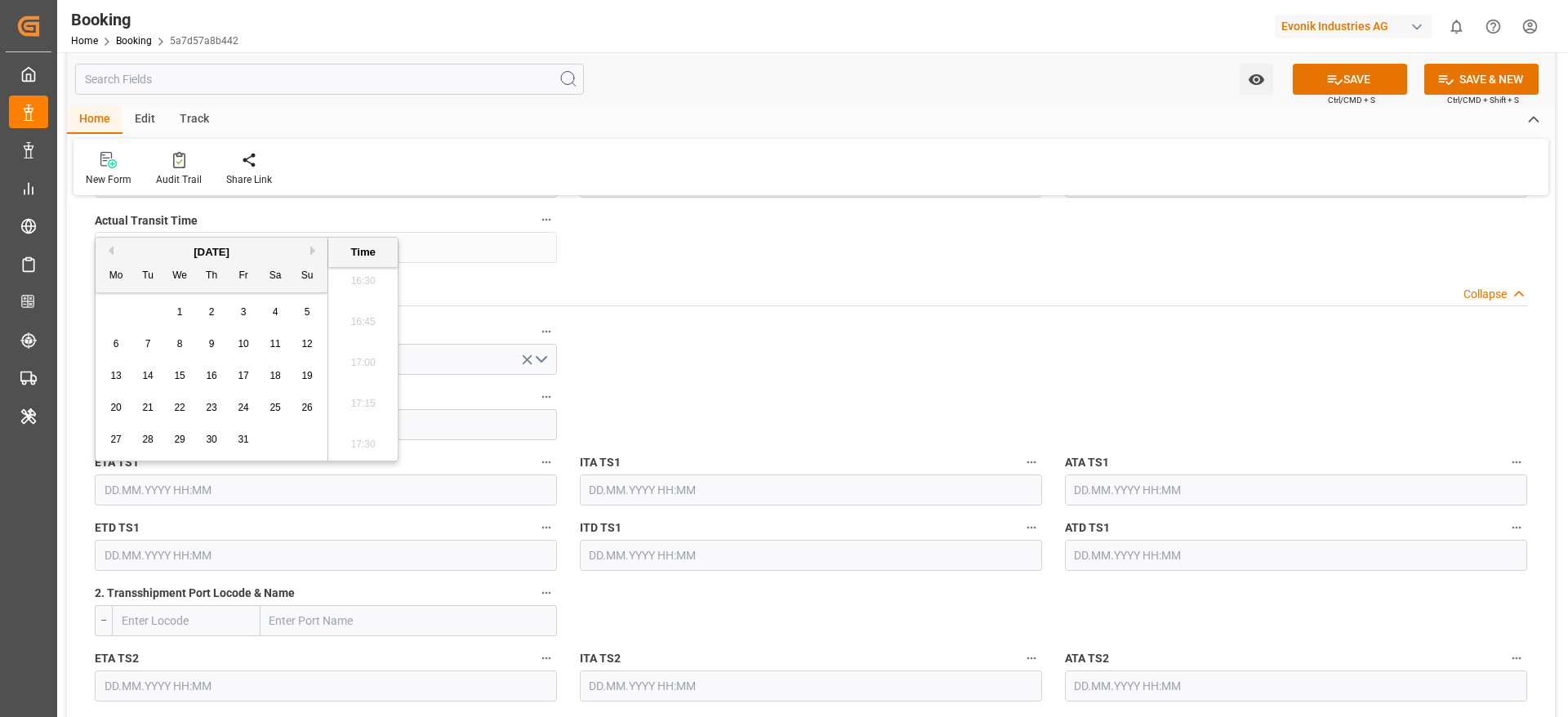
type input "22.10.2025 00:00"
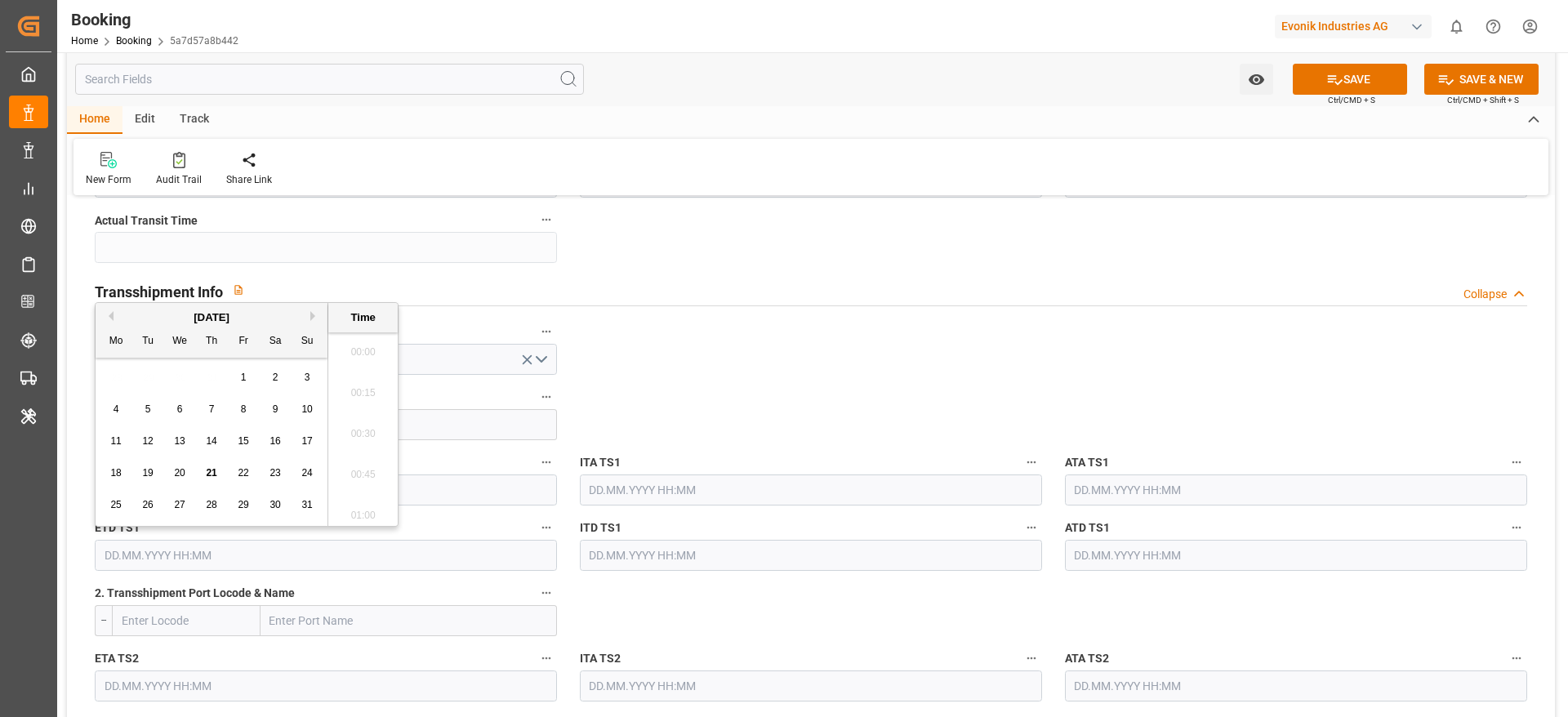
click at [132, 556] on input "text" at bounding box center [325, 555] width 462 height 31
click at [315, 313] on button "Next Month" at bounding box center [315, 316] width 9 height 9
click at [118, 503] on span "27" at bounding box center [115, 504] width 10 height 11
type input "27.10.2025 00:00"
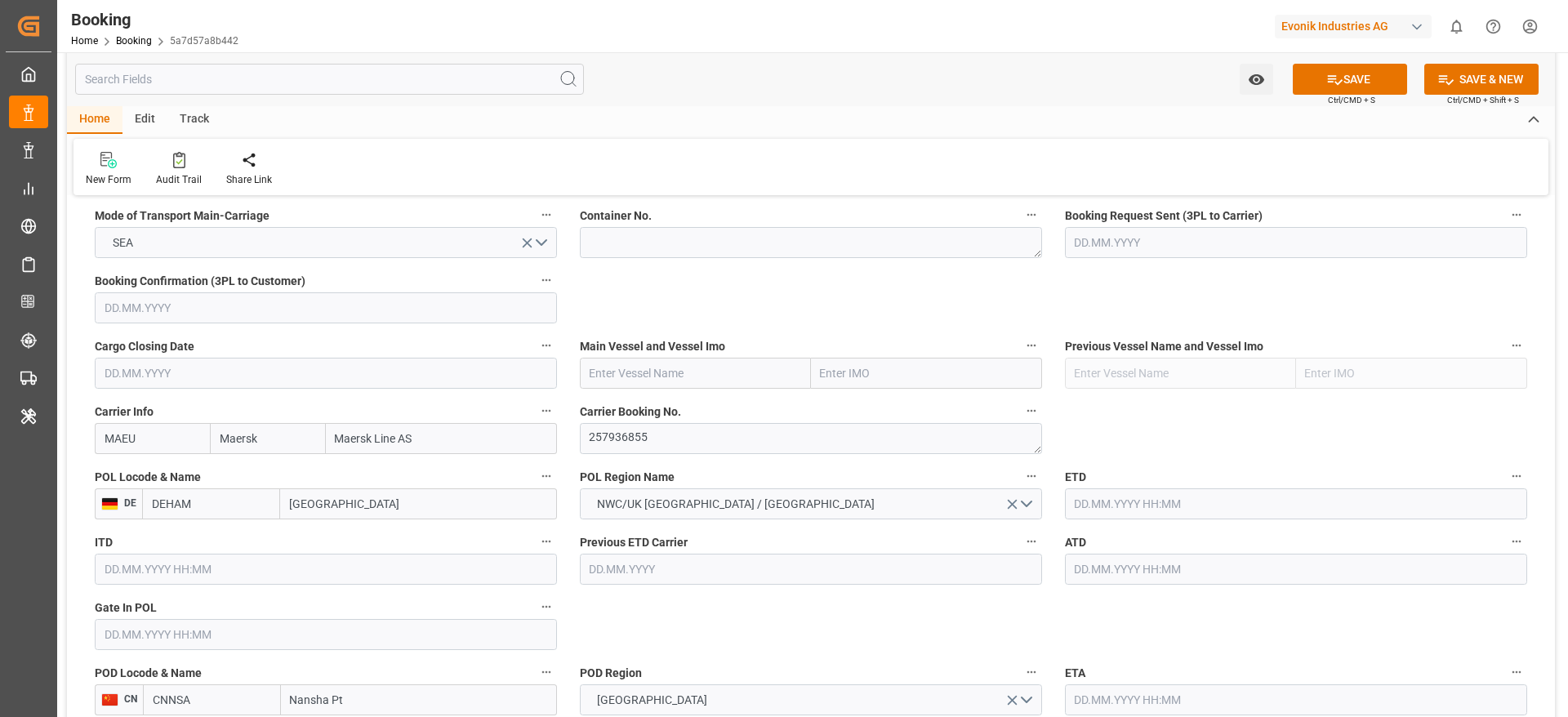
scroll to position [1053, 0]
paste input "MAGLEBY MAERSK"
type input "MAGLEBY MAERSK"
click at [642, 360] on input "MAGLEBY MAERSK" at bounding box center [695, 373] width 231 height 31
click at [699, 415] on span "MAGLEBY MAERSK - 9619957" at bounding box center [683, 409] width 186 height 13
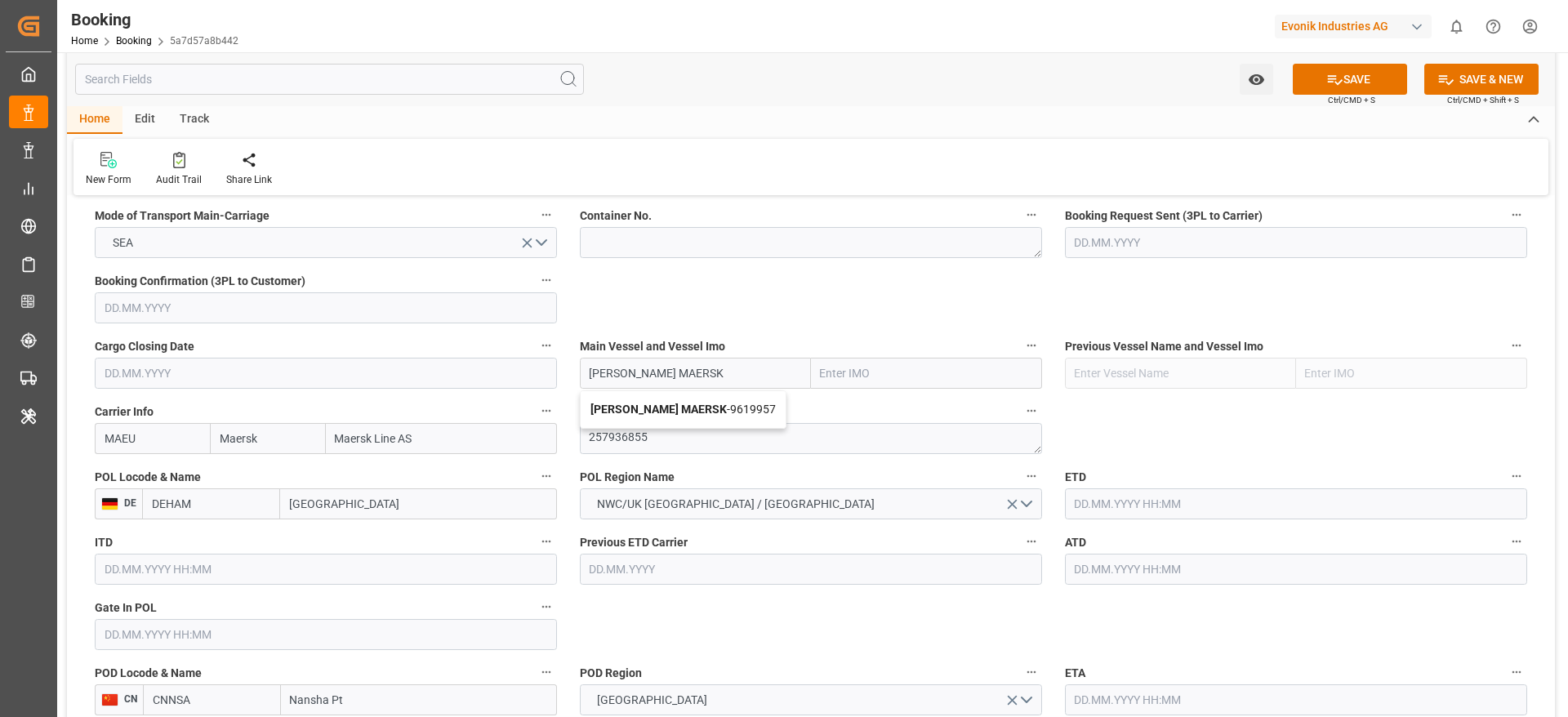
type input "9619957"
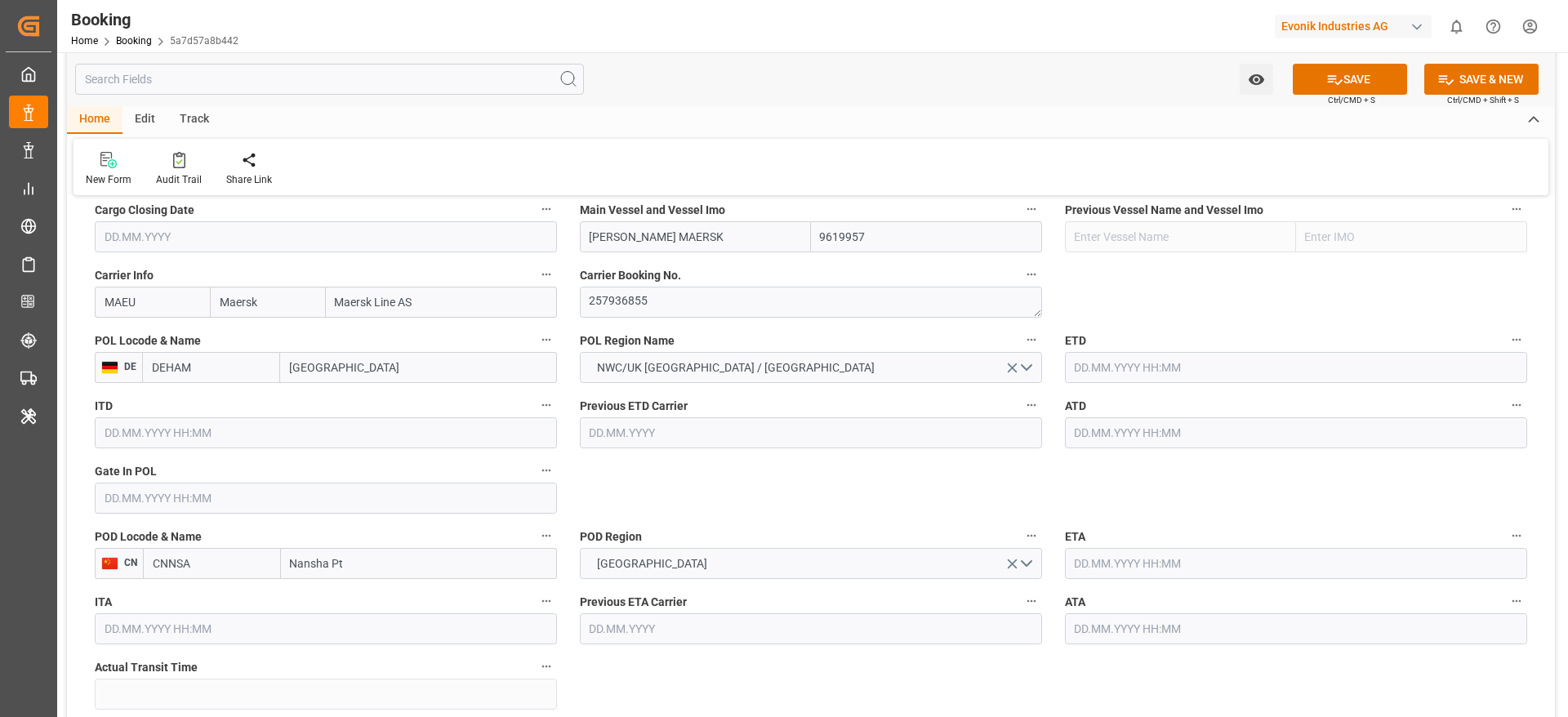
scroll to position [1205, 0]
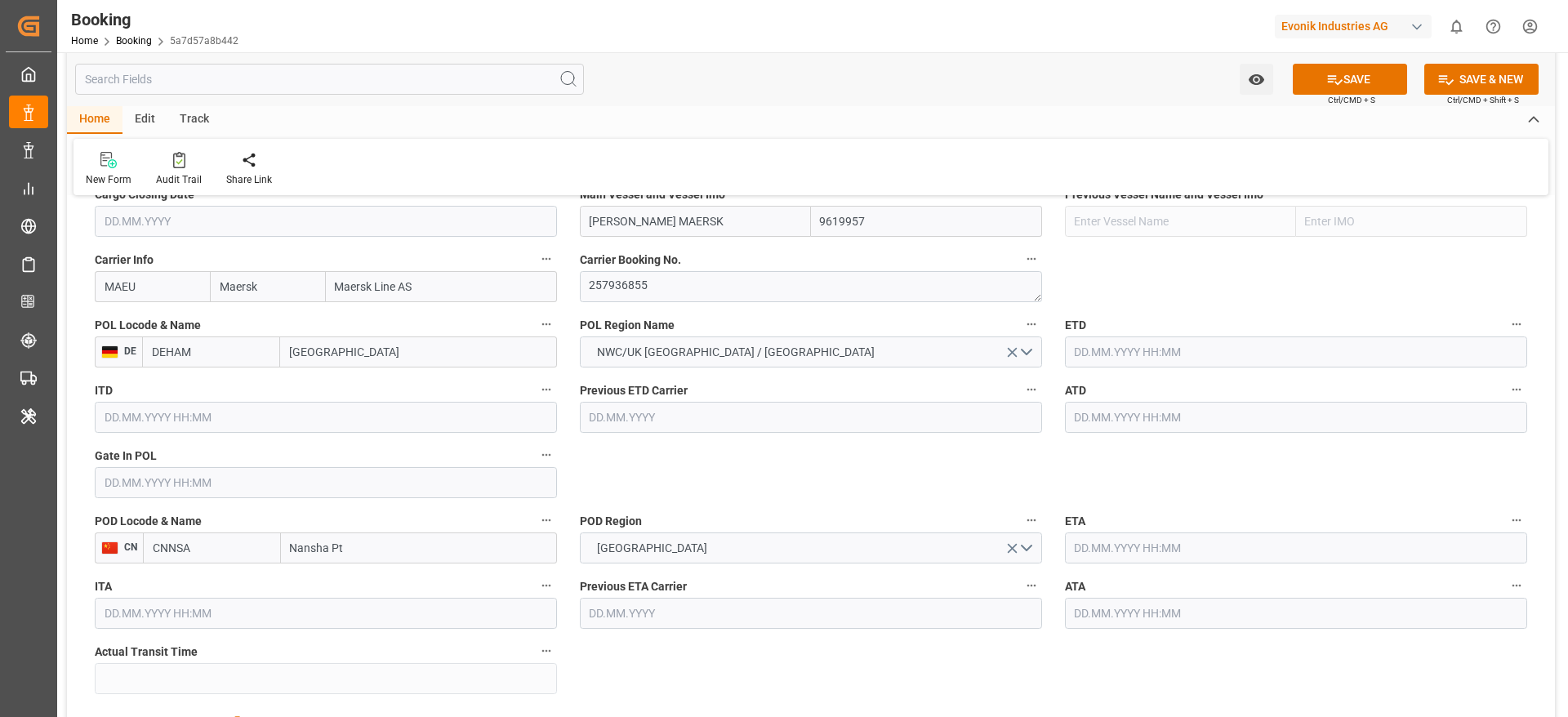
type input "MAGLEBY MAERSK"
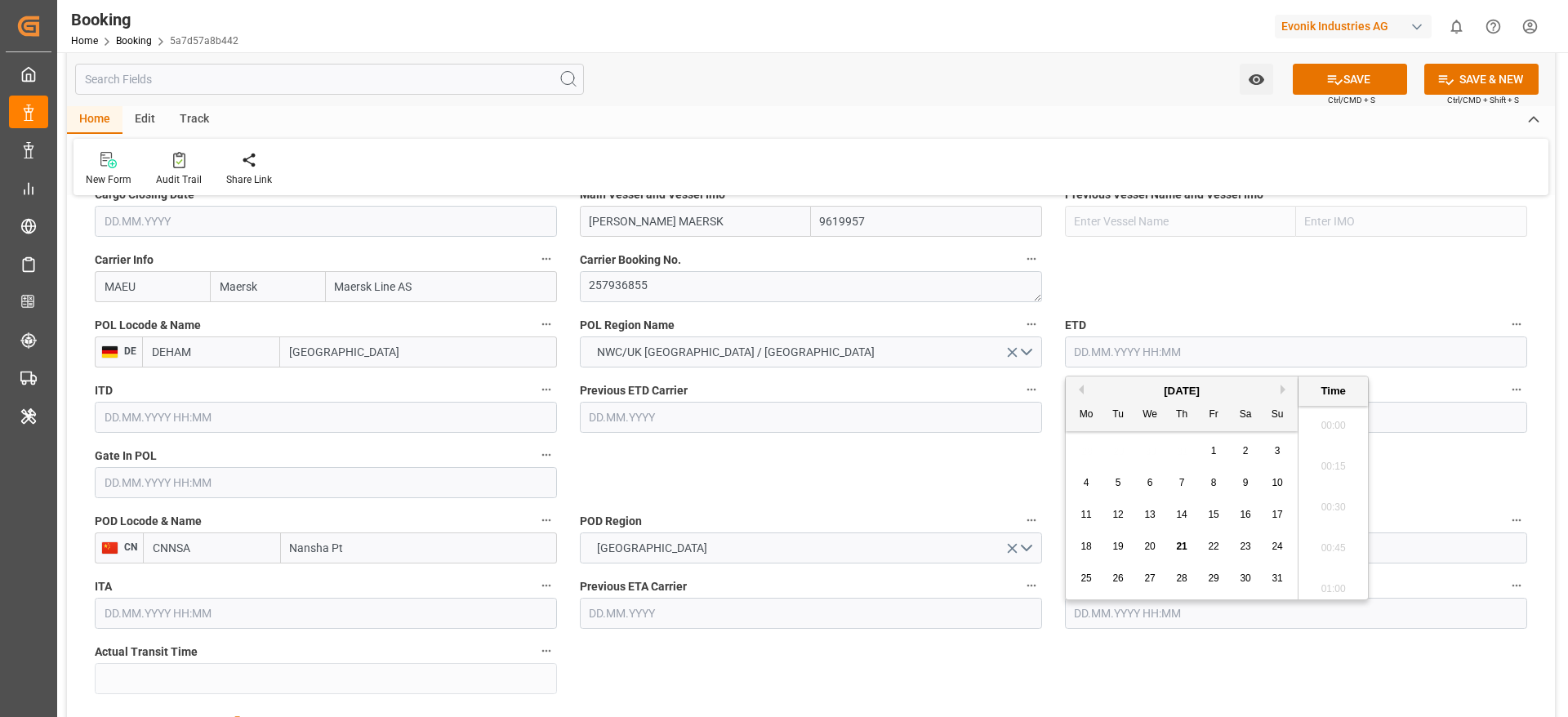
click at [1111, 347] on input "text" at bounding box center [1295, 351] width 462 height 31
click at [1284, 387] on button "Next Month" at bounding box center [1285, 389] width 9 height 9
click at [1185, 475] on div "11" at bounding box center [1182, 483] width 21 height 20
type input "11.09.2025 00:00"
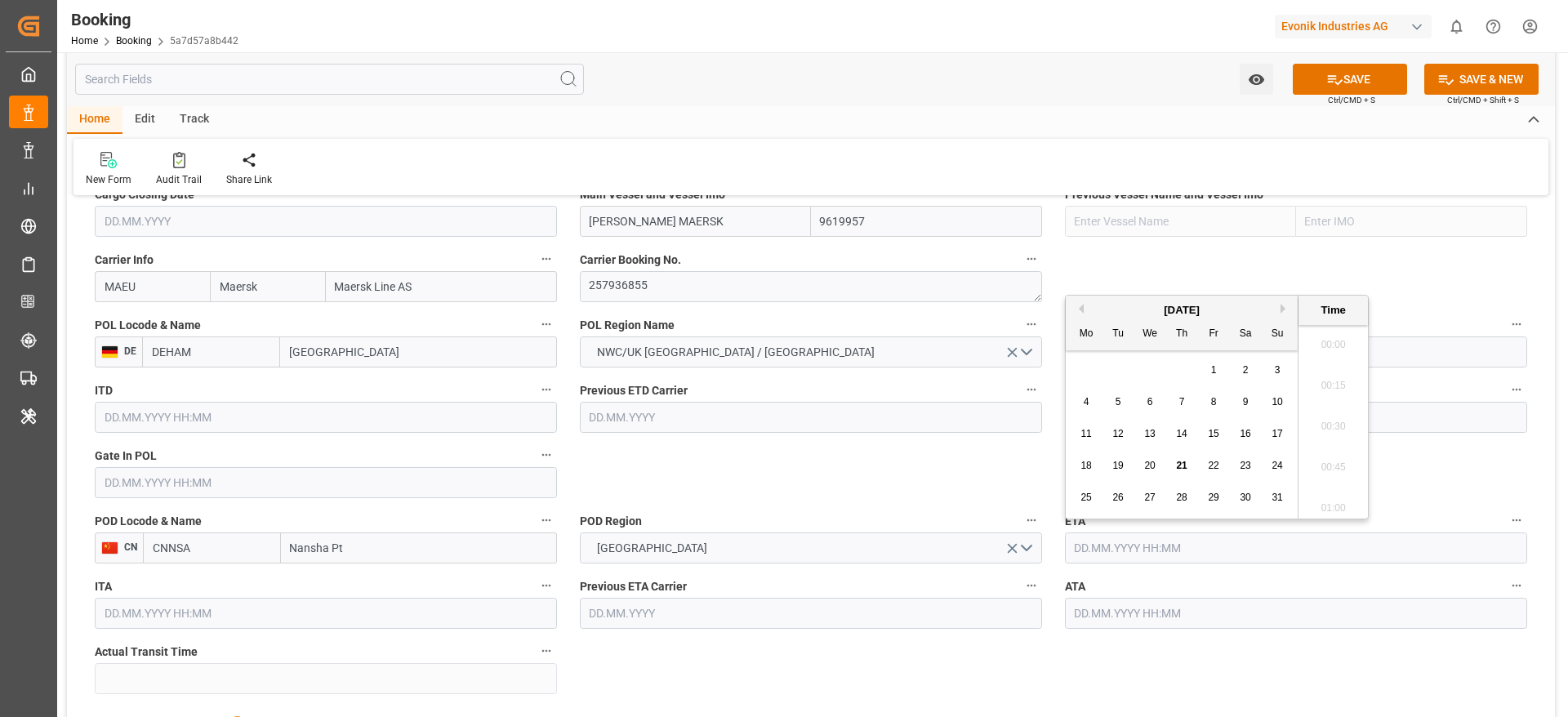
click at [1148, 537] on input "text" at bounding box center [1295, 547] width 462 height 31
click at [1283, 308] on button "Next Month" at bounding box center [1285, 308] width 9 height 9
click at [1252, 403] on div "8" at bounding box center [1246, 402] width 21 height 20
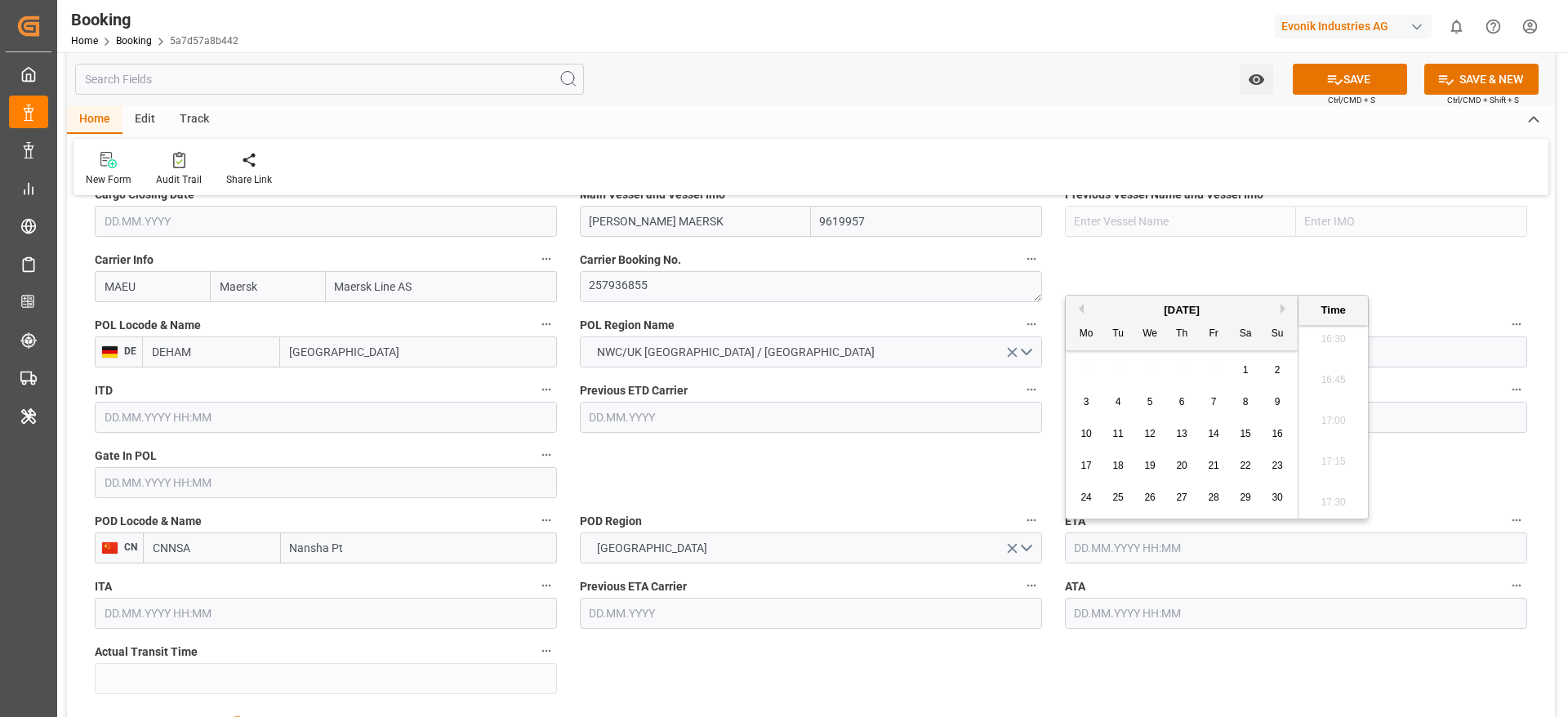
type input "08.11.2025 00:00"
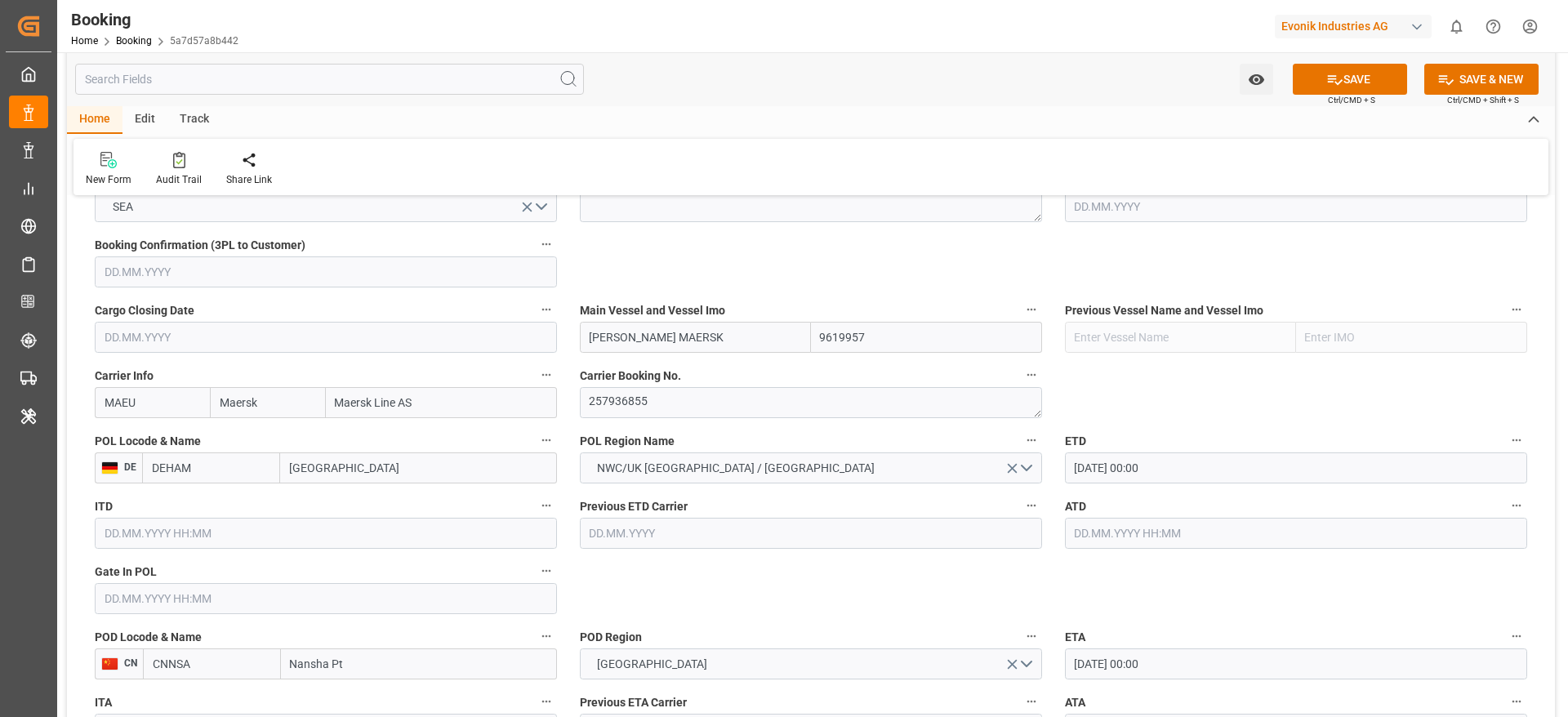
scroll to position [957, 0]
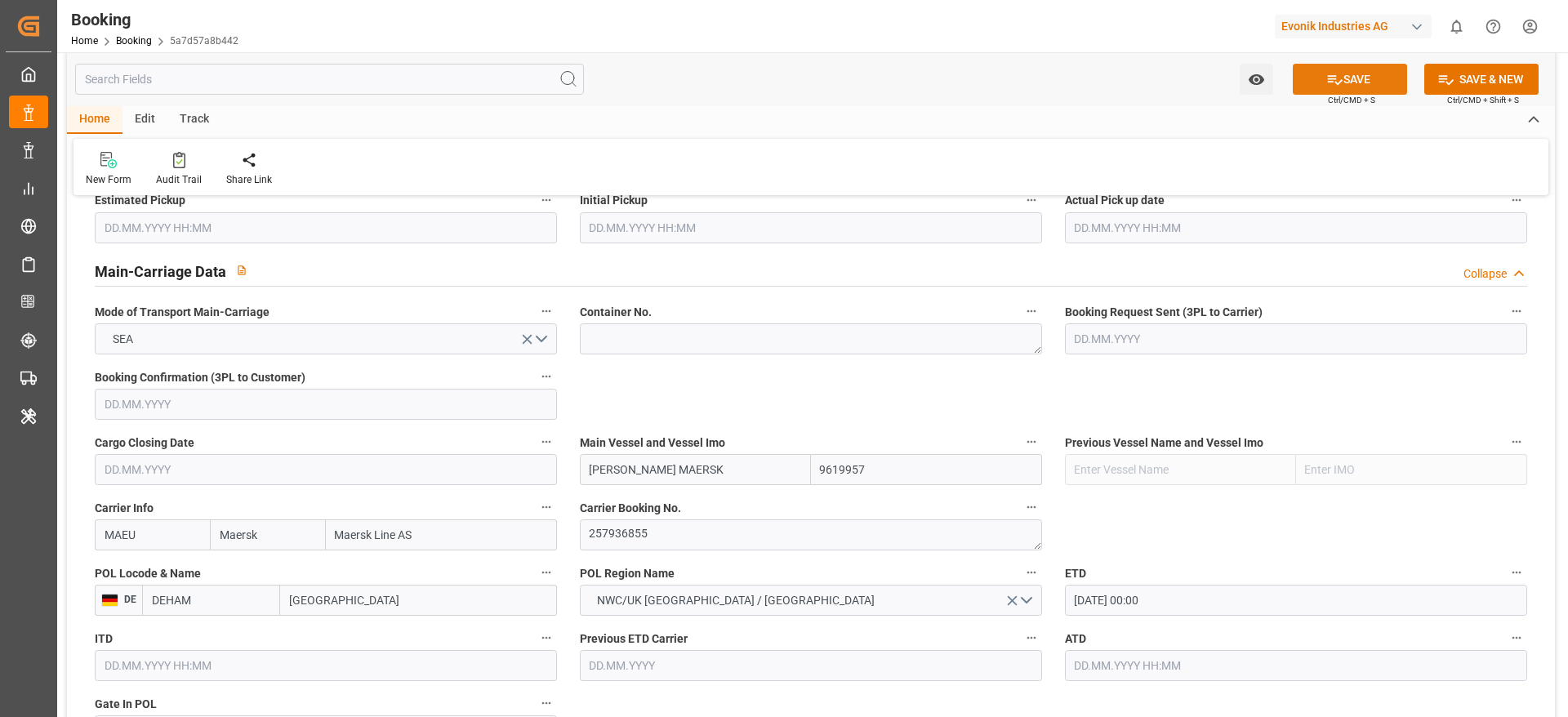
click at [1333, 69] on button "SAVE" at bounding box center [1349, 78] width 114 height 31
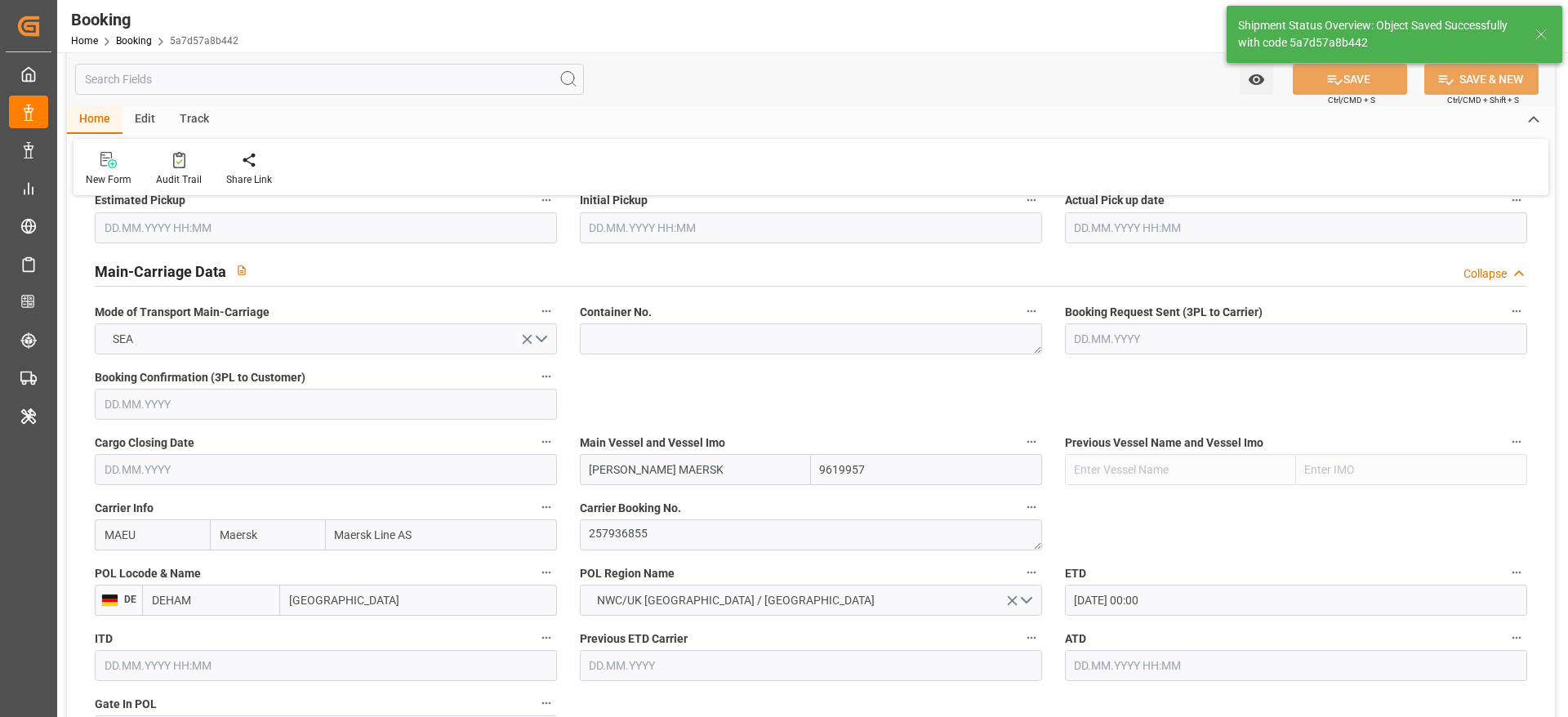
type textarea "NWC/UK North West Continent / UK_CNNSA_MAEU_CU-CAD"
type textarea "varshini suresh"
type textarea "businessDivision-businessLine-"
type textarea "Yes"
type input "11.09.2025 00:00"
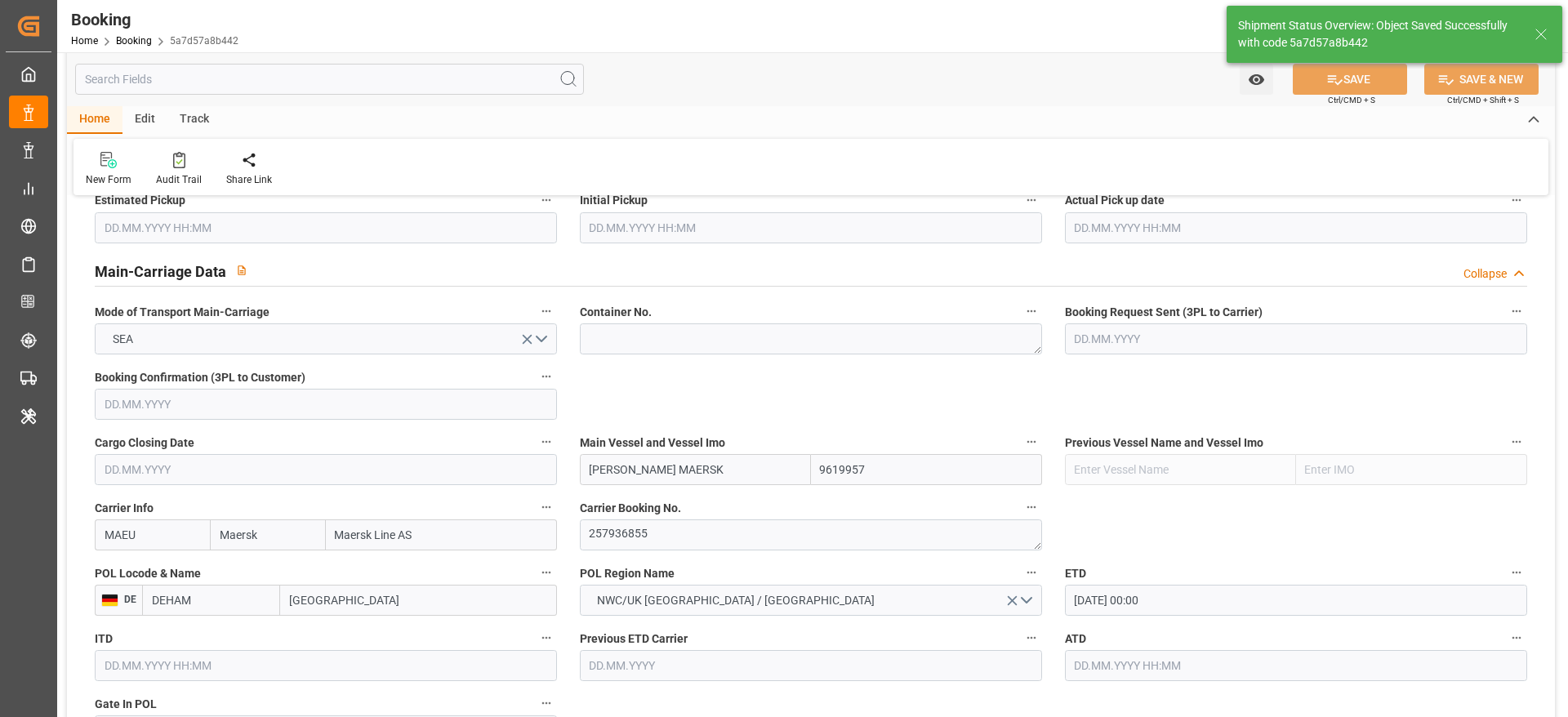
type input "08.11.2025 00:00"
type input "22.10.2025 00:00"
type input "27.10.2025 00:00"
type input "21.08.2025 11:43"
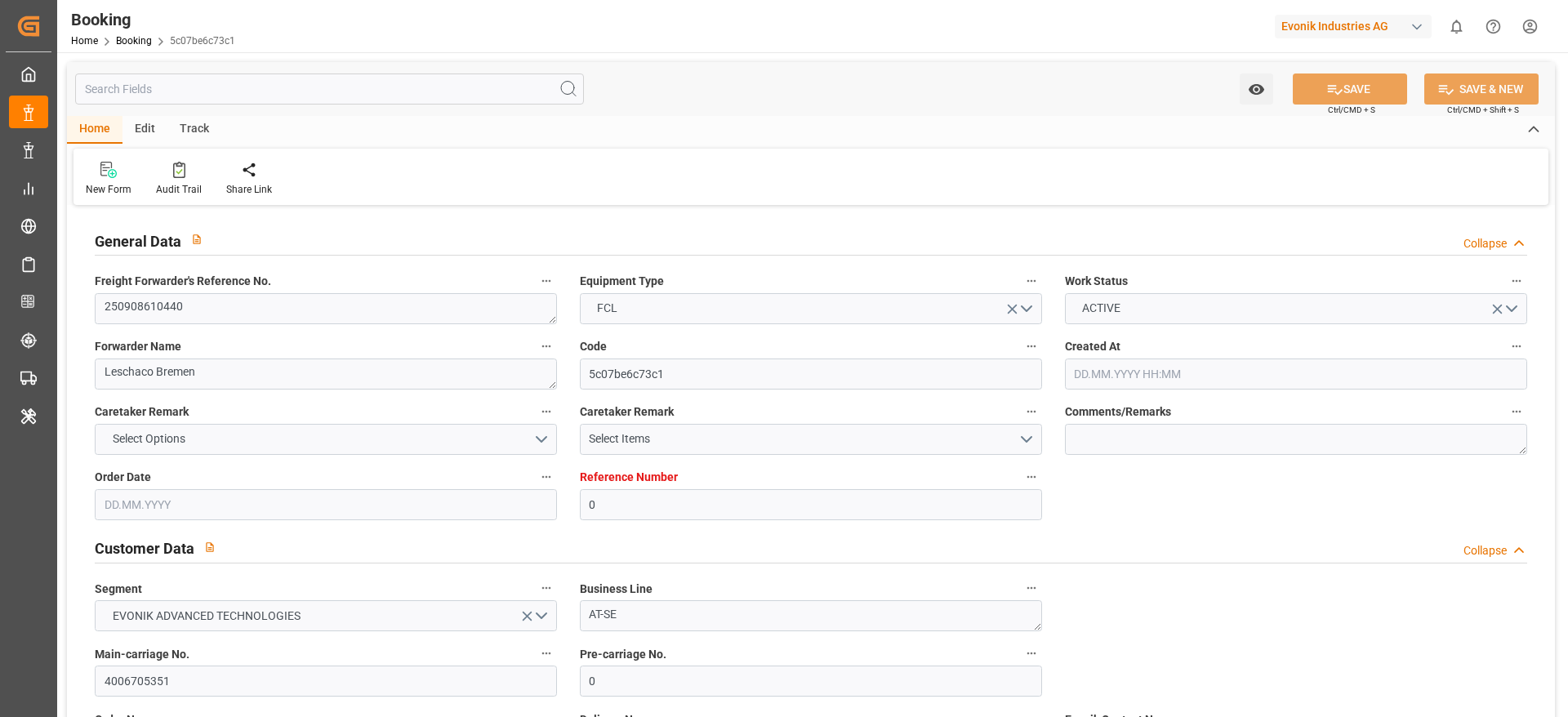
type input "0"
type input "Dummy"
type input "Dummy Carrier"
type input "DEHAM"
type input "Chittagong Seaport"
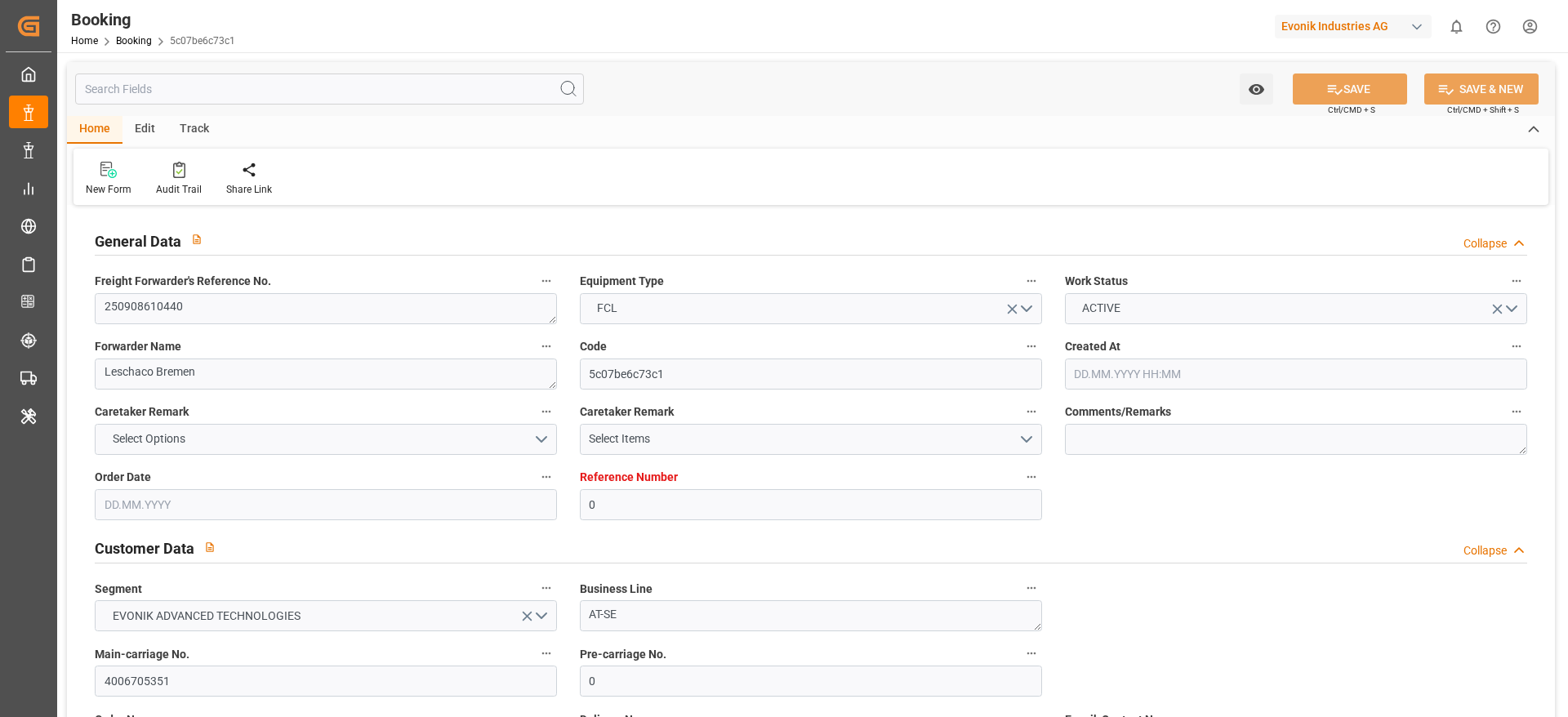
type input "20.08.2025 13:42"
type input "20.08.2025"
type input "06.11.2025"
type input "27.08.2025"
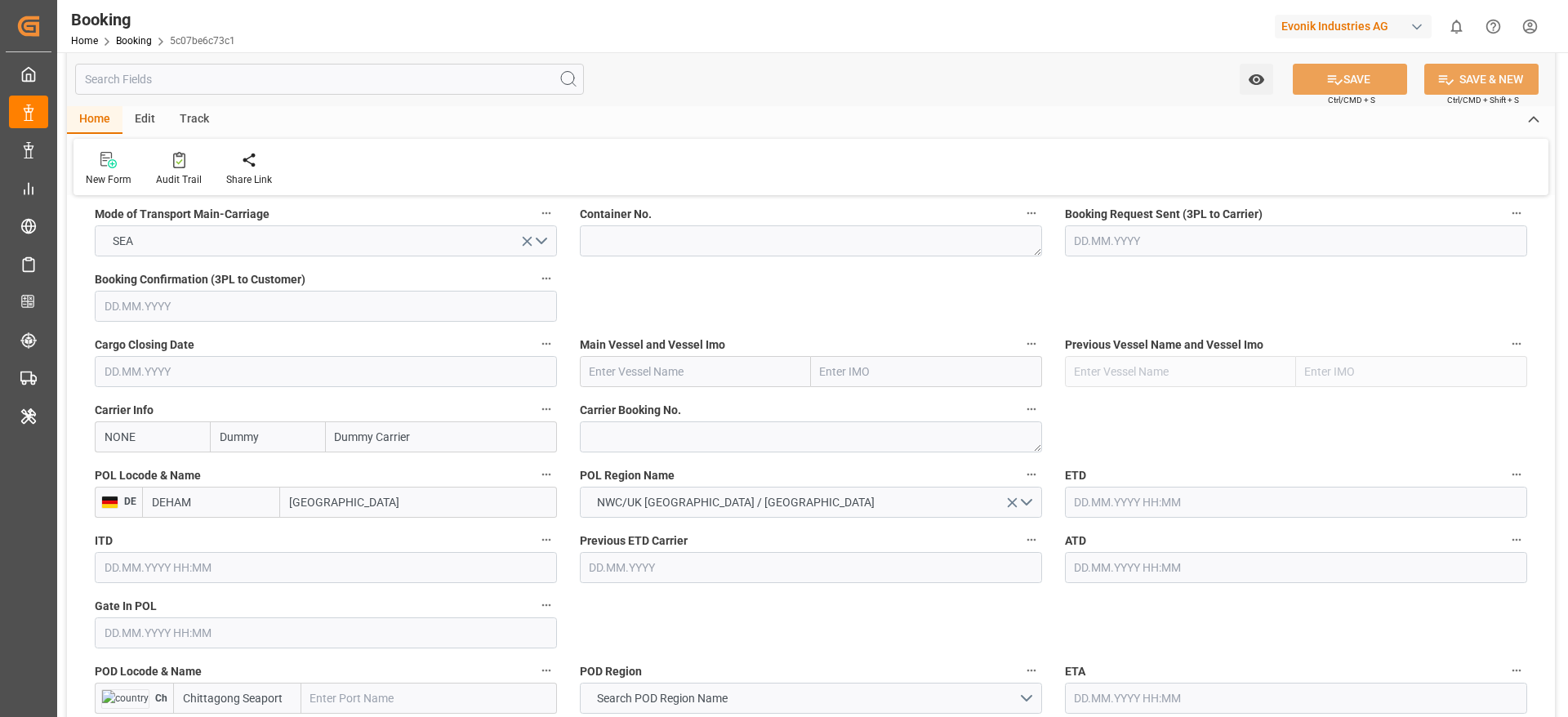
scroll to position [1065, 0]
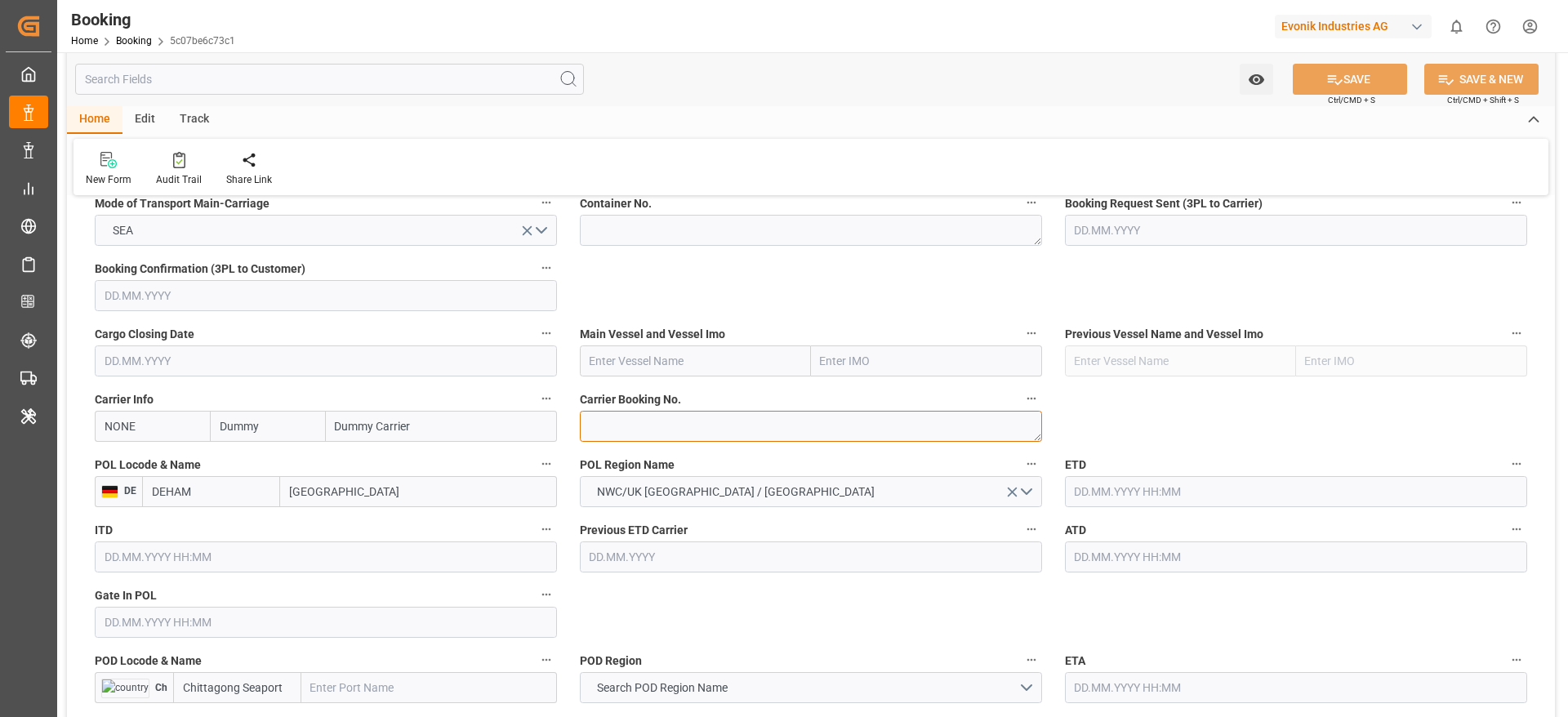
click at [624, 425] on textarea at bounding box center [811, 426] width 462 height 31
paste textarea "HAMF75217300"
type textarea "HAMF75217300"
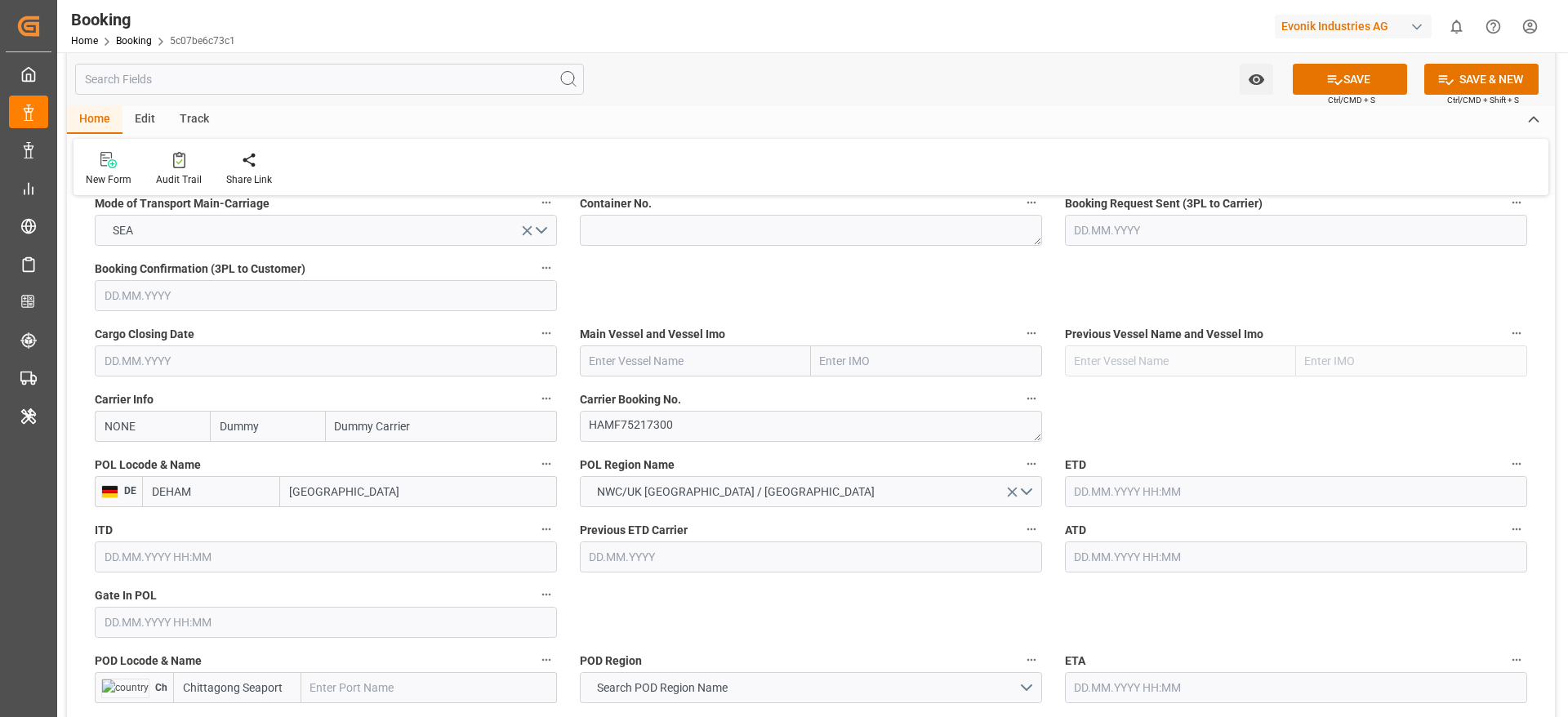
click at [107, 438] on input "NONE" at bounding box center [151, 426] width 115 height 31
click at [127, 450] on div "ONEY" at bounding box center [120, 462] width 49 height 36
type input "ONEY"
type input "ONE"
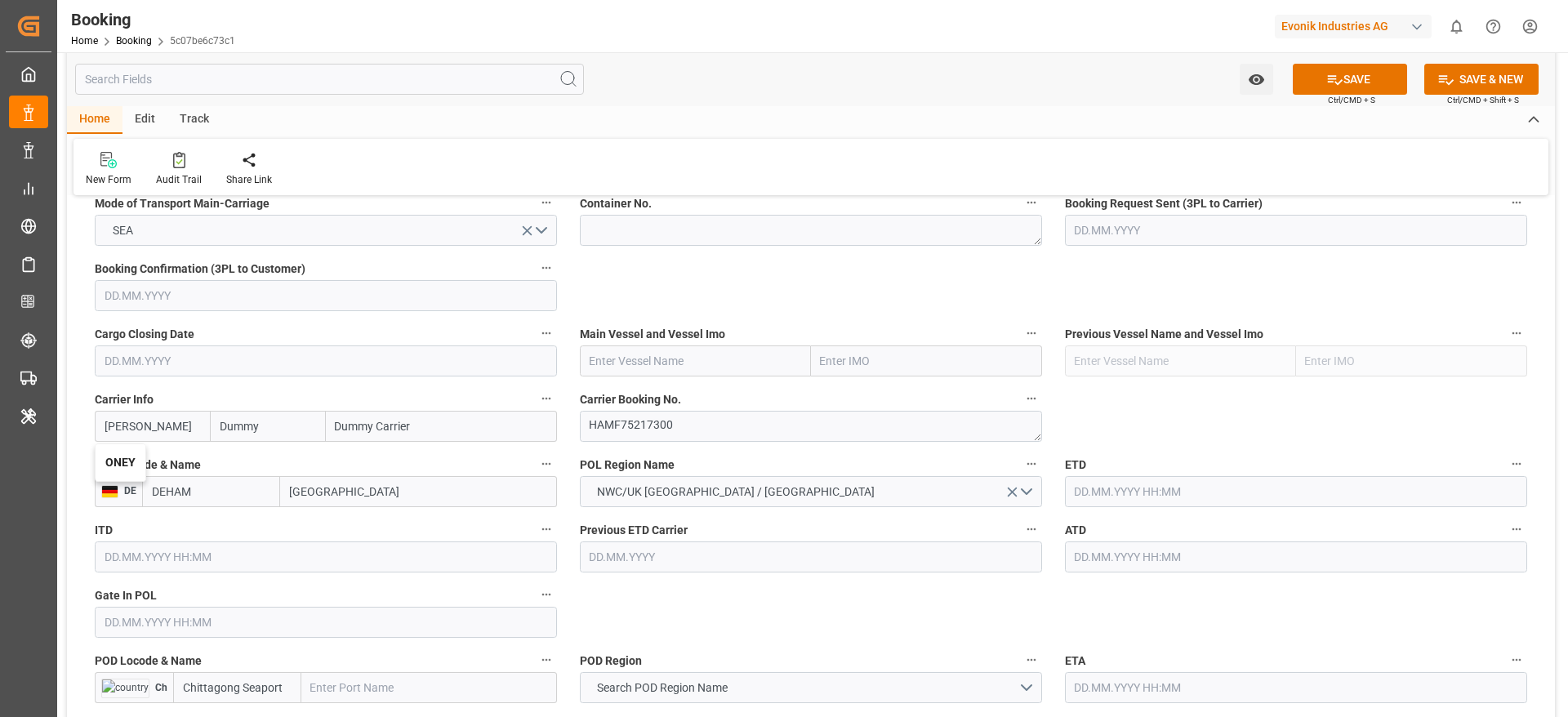
type input "Ocean Network Express"
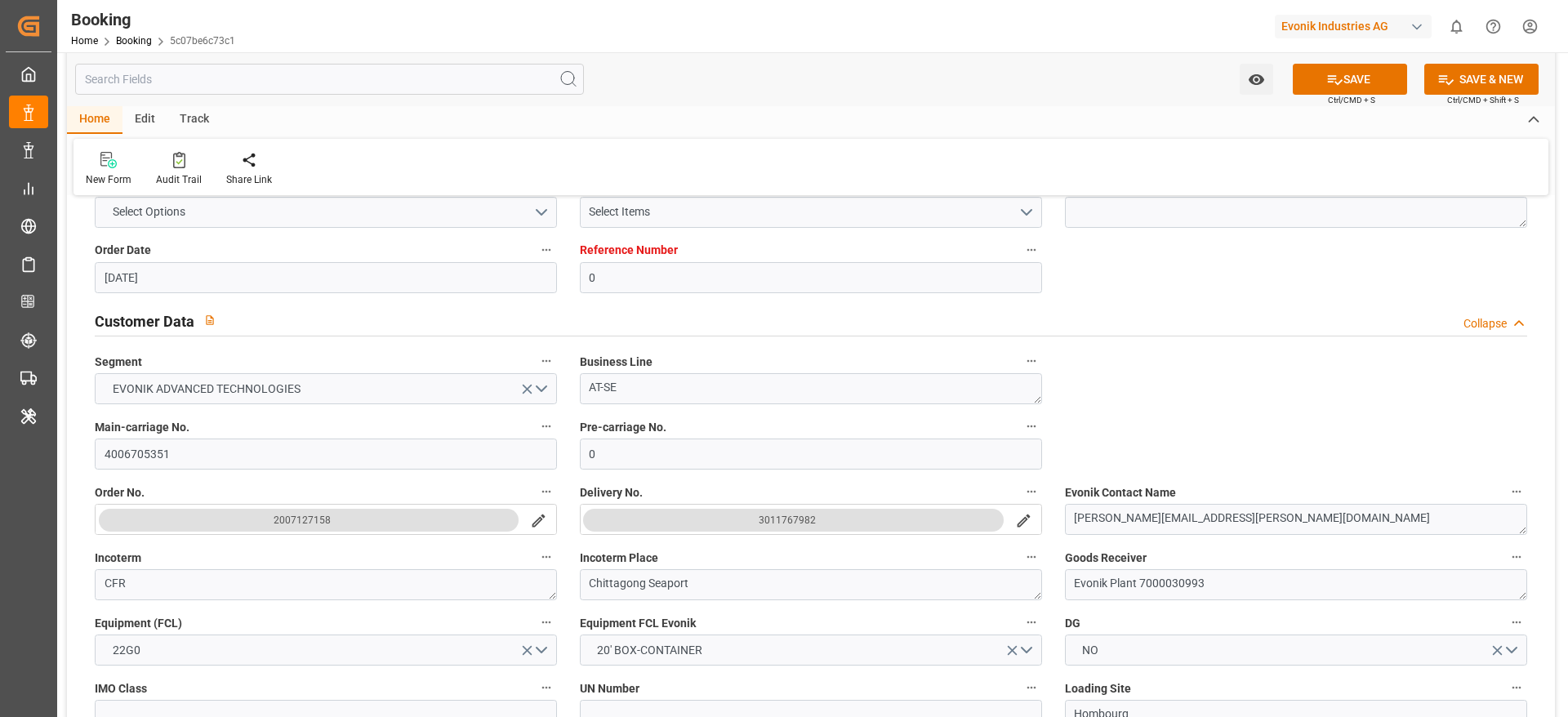
scroll to position [0, 0]
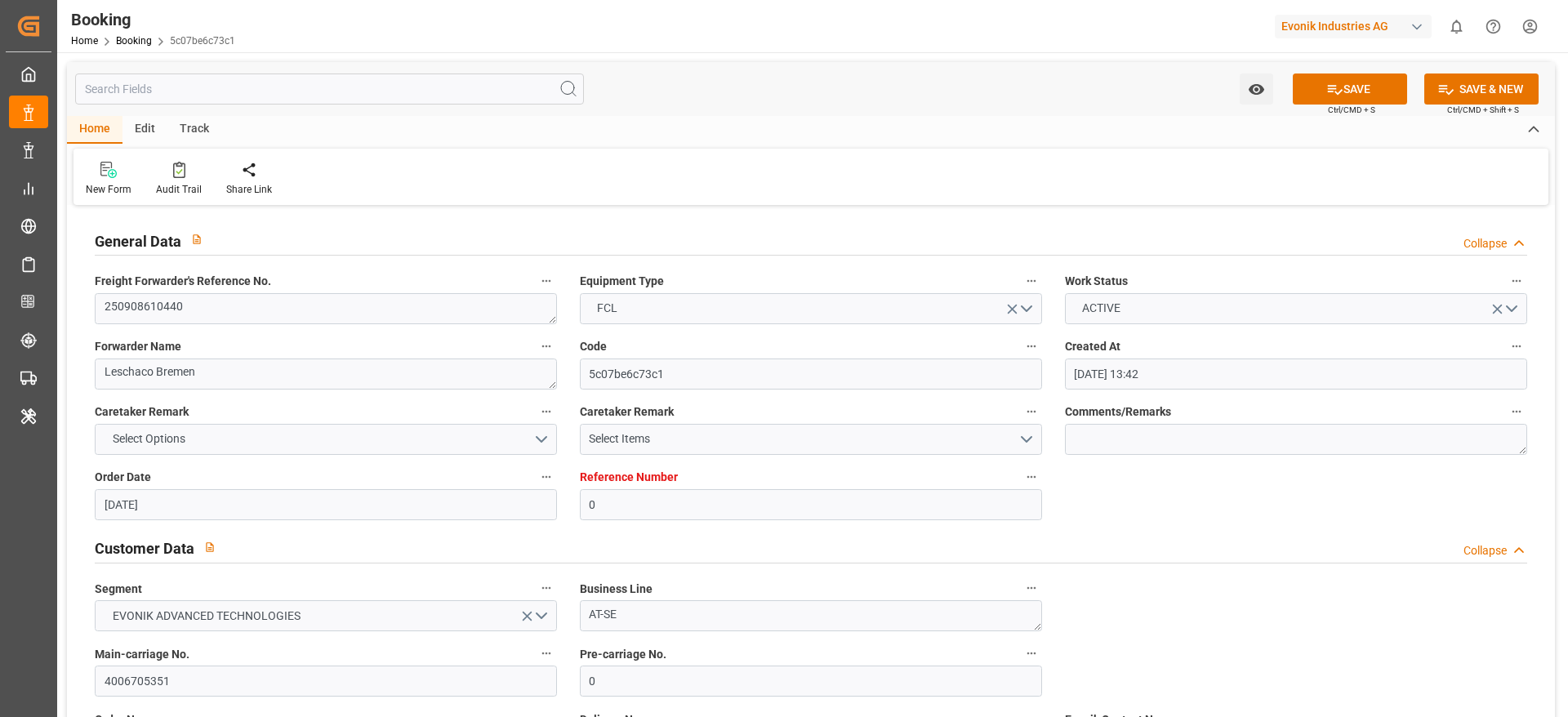
type input "ONEY"
click at [198, 311] on textarea "250908610440" at bounding box center [325, 308] width 462 height 31
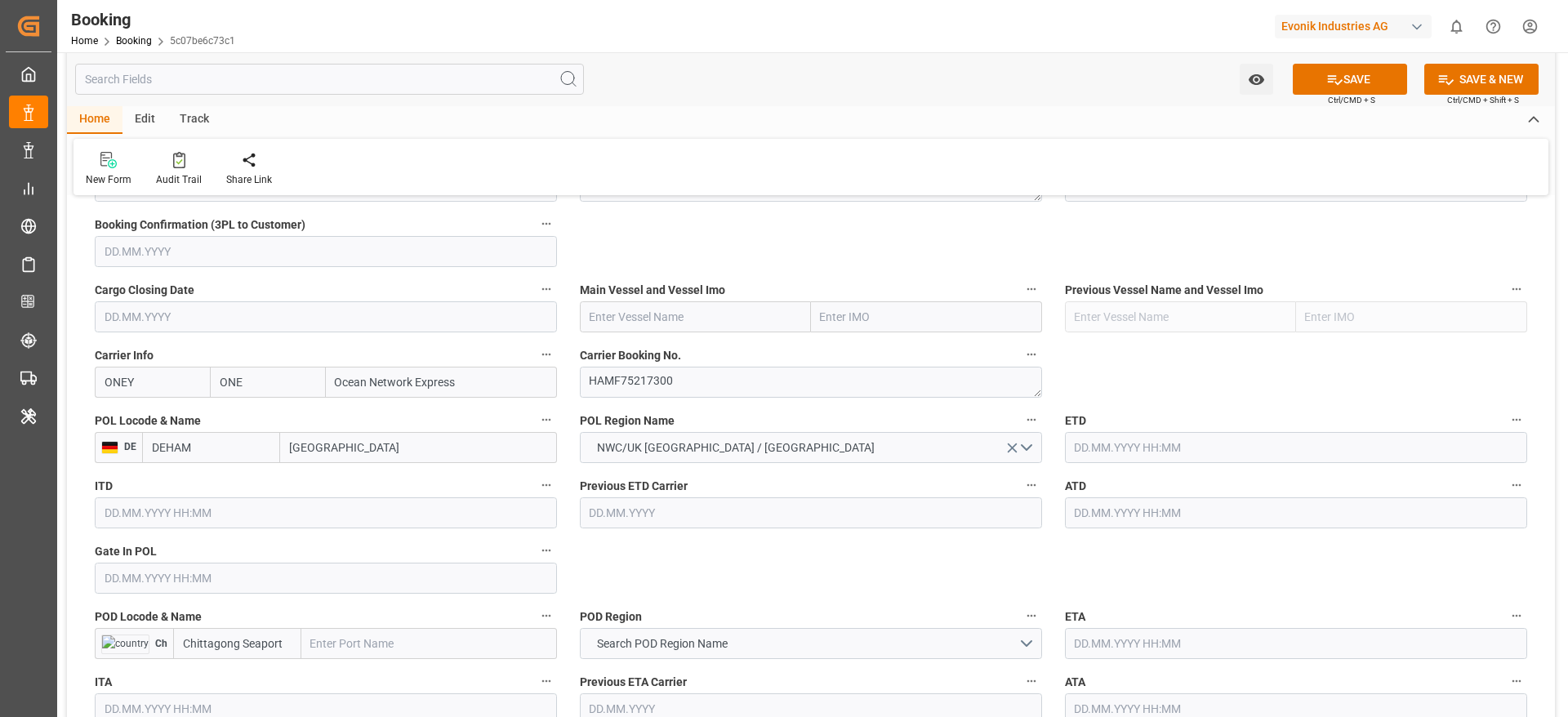
scroll to position [1111, 0]
click at [614, 371] on textarea "HAMF75217300" at bounding box center [811, 380] width 462 height 31
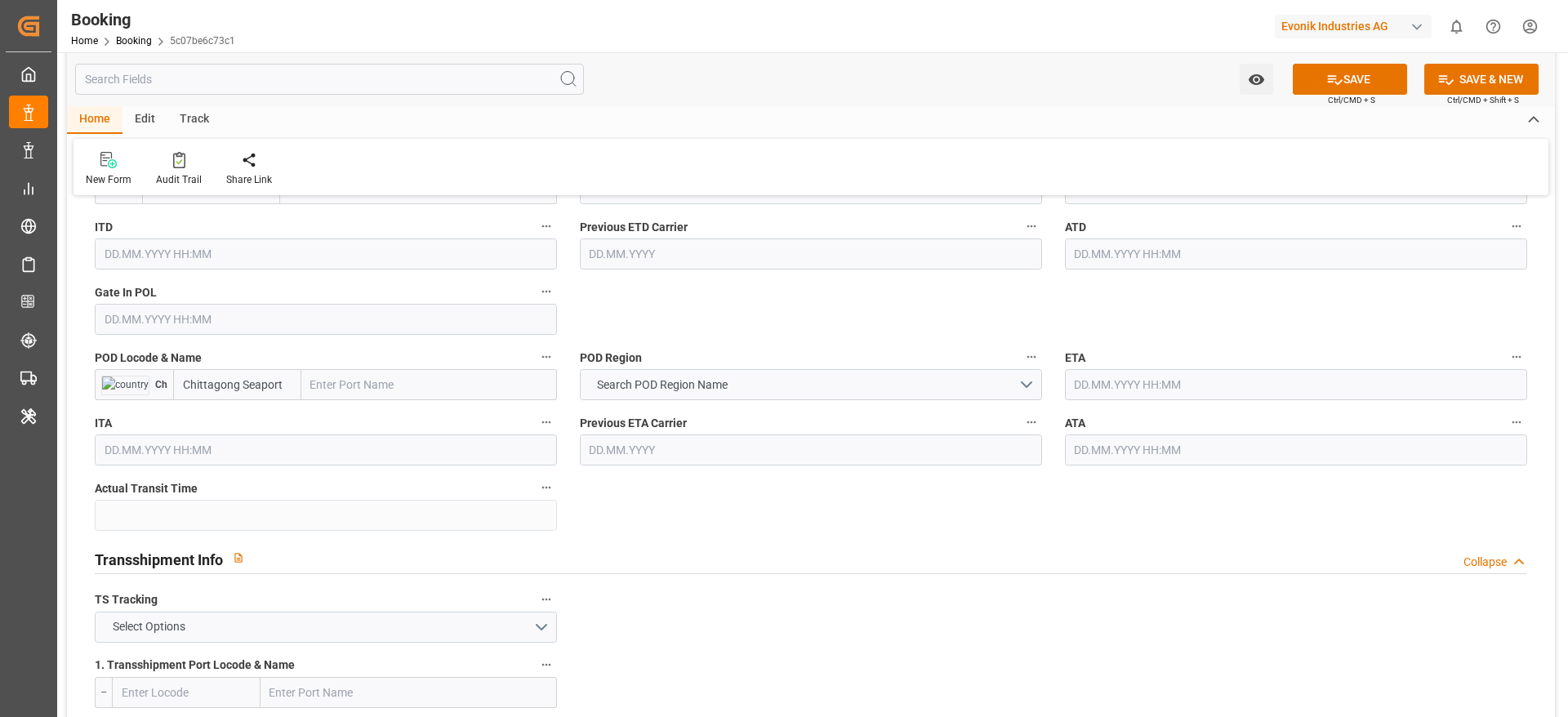
scroll to position [1378, 0]
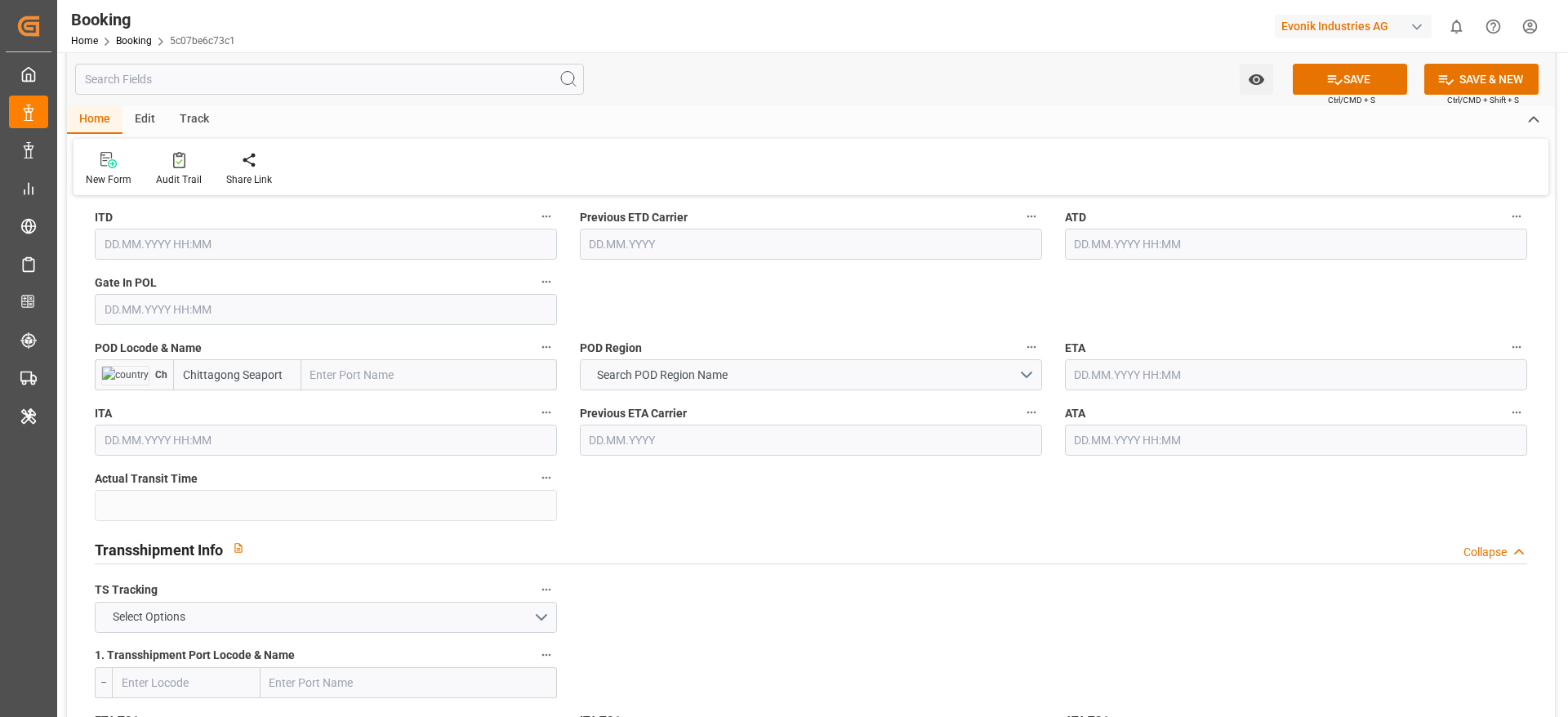
paste input "CHITTAGONG"
type input "CHITTAGONG"
click at [388, 386] on input "CHITTAGONG" at bounding box center [430, 374] width 256 height 31
click at [385, 414] on span "Chittagong - BDCGP" at bounding box center [361, 411] width 99 height 13
type input "BDCGP"
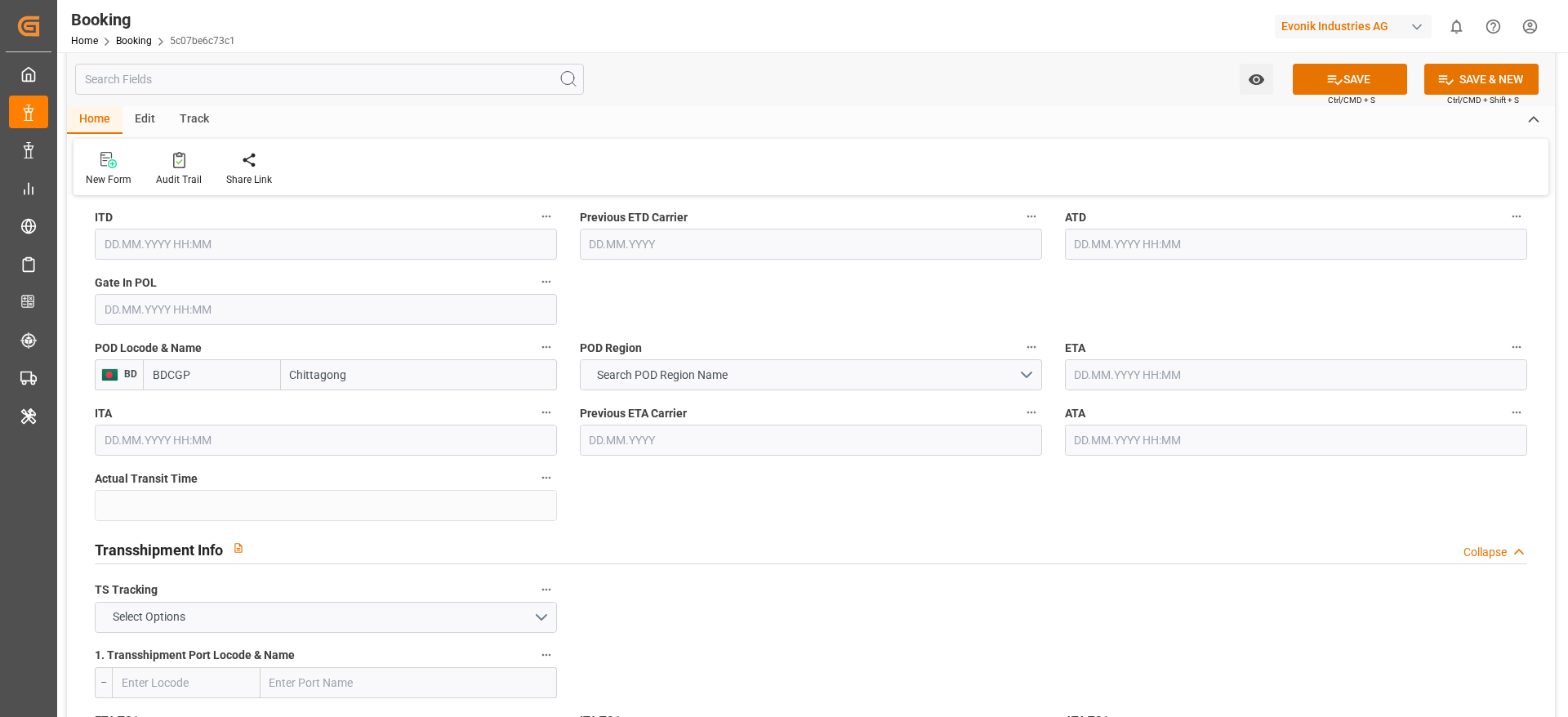
click at [322, 383] on input "Chittagong" at bounding box center [419, 374] width 276 height 31
type input "Chittagong"
click at [662, 389] on button "Search POD Region Name" at bounding box center [811, 374] width 462 height 31
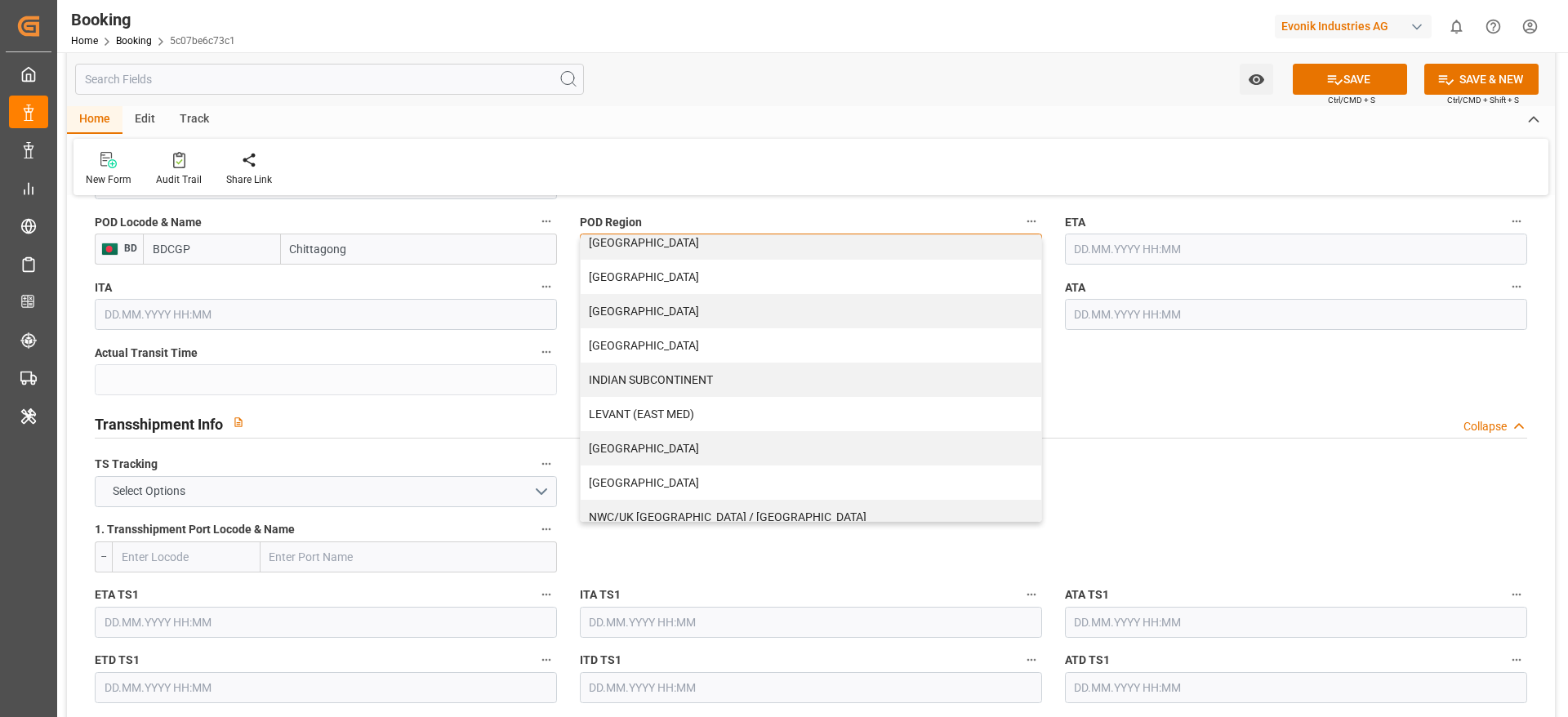
scroll to position [168, 0]
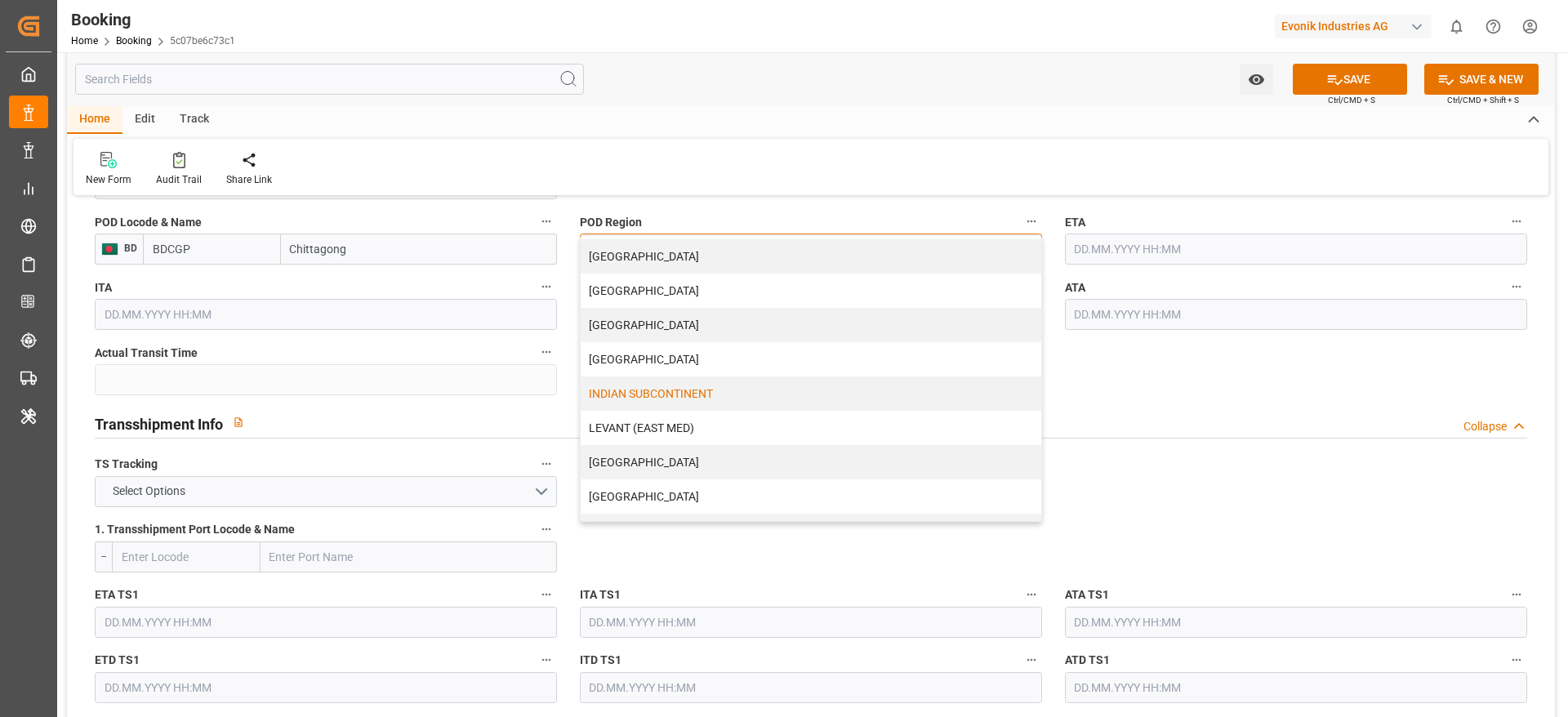
click at [670, 401] on div "INDIAN SUBCONTINENT" at bounding box center [811, 393] width 460 height 35
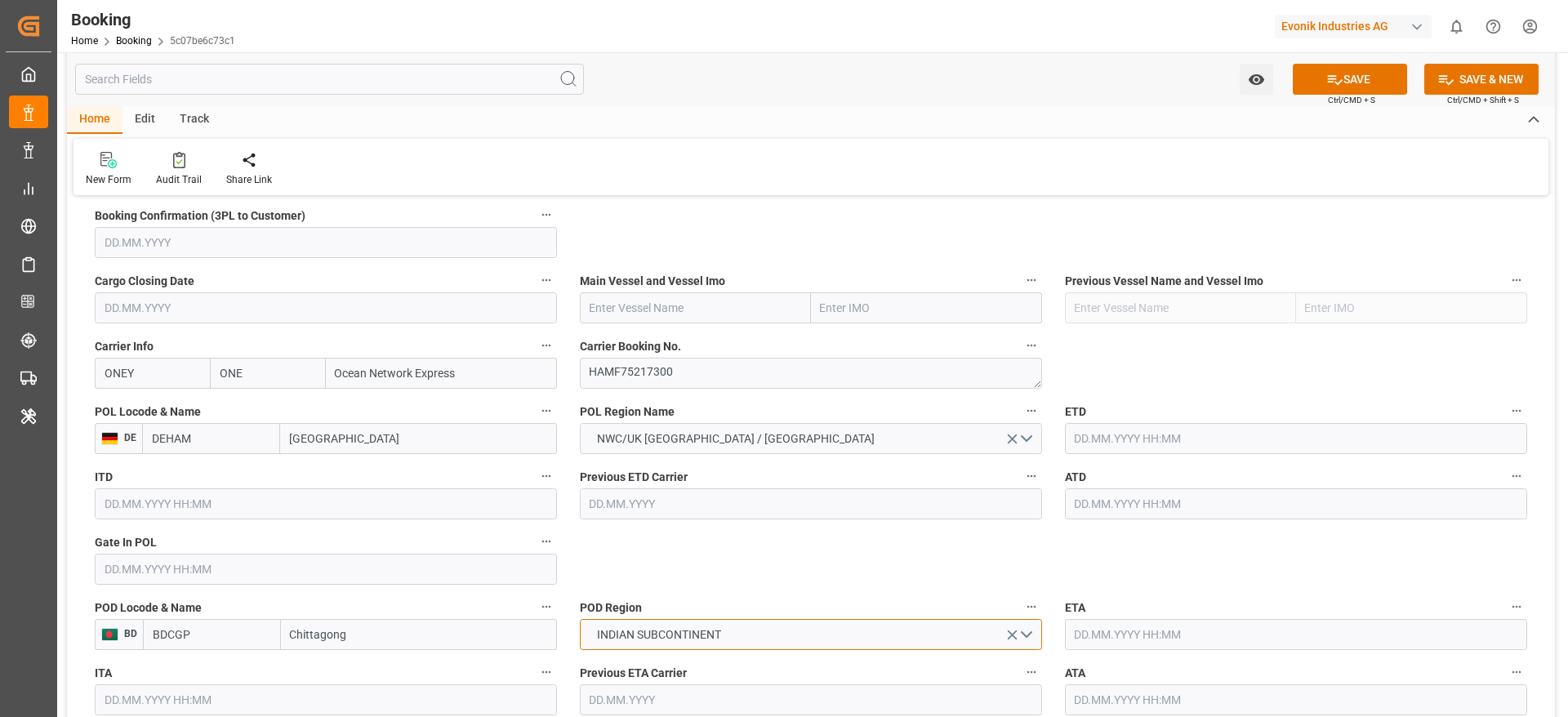
scroll to position [1119, 0]
click at [722, 391] on div "Carrier Booking No. HAMF75217300" at bounding box center [811, 361] width 485 height 65
paste input "HMM [GEOGRAPHIC_DATA]"
click at [656, 299] on input "text" at bounding box center [695, 306] width 231 height 31
type input "HMM [GEOGRAPHIC_DATA]"
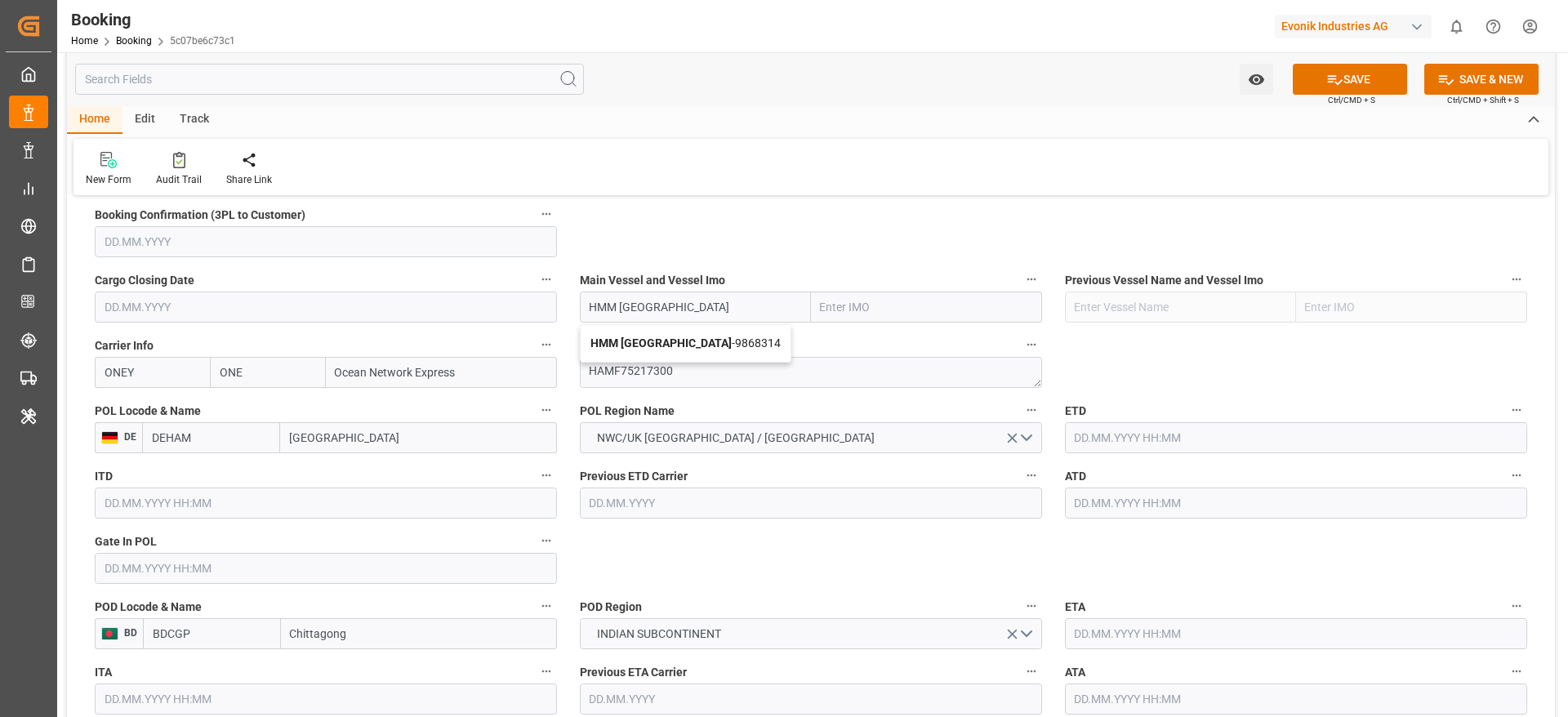
click at [673, 334] on div "HMM LE HAVRE - 9868314" at bounding box center [685, 343] width 210 height 36
type input "9868314"
type input "HMM [GEOGRAPHIC_DATA]"
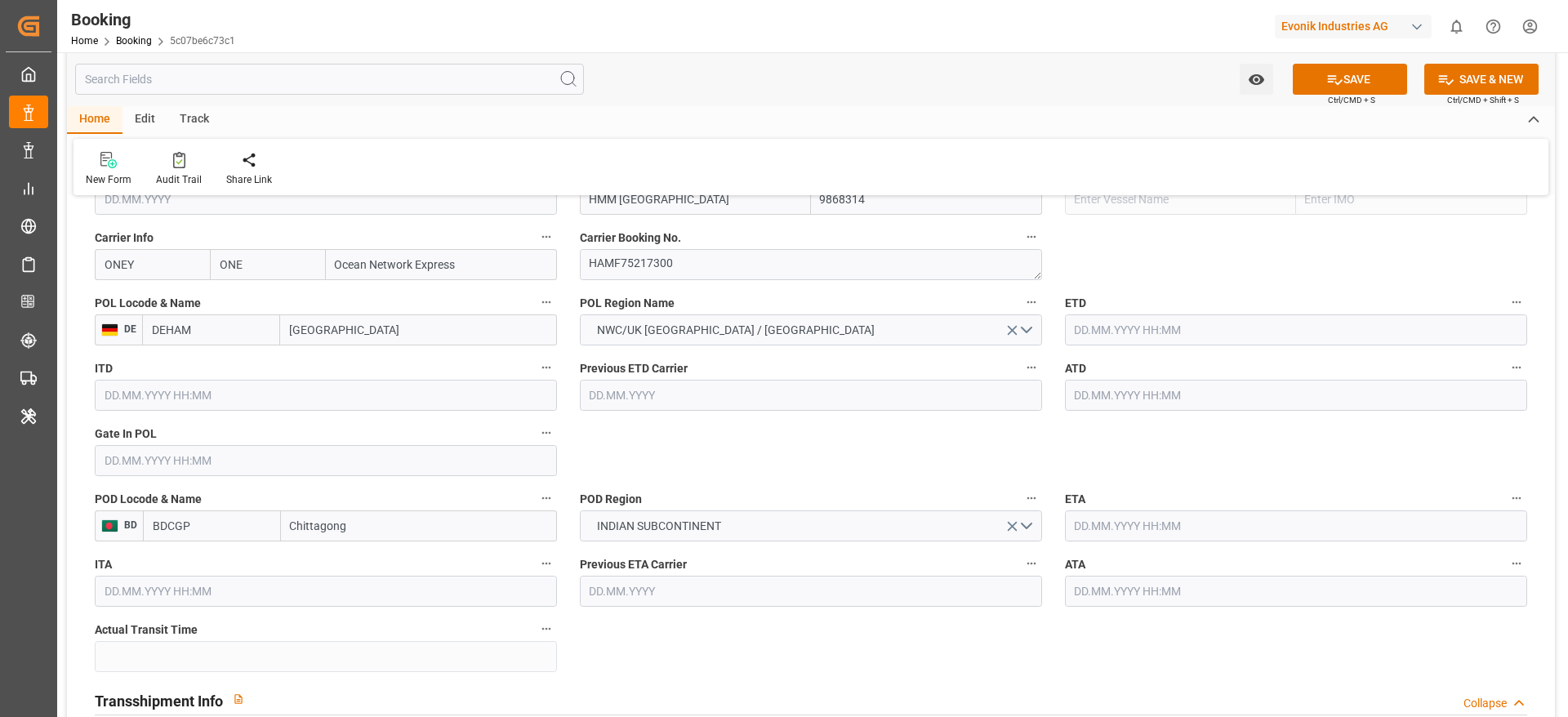
scroll to position [1252, 0]
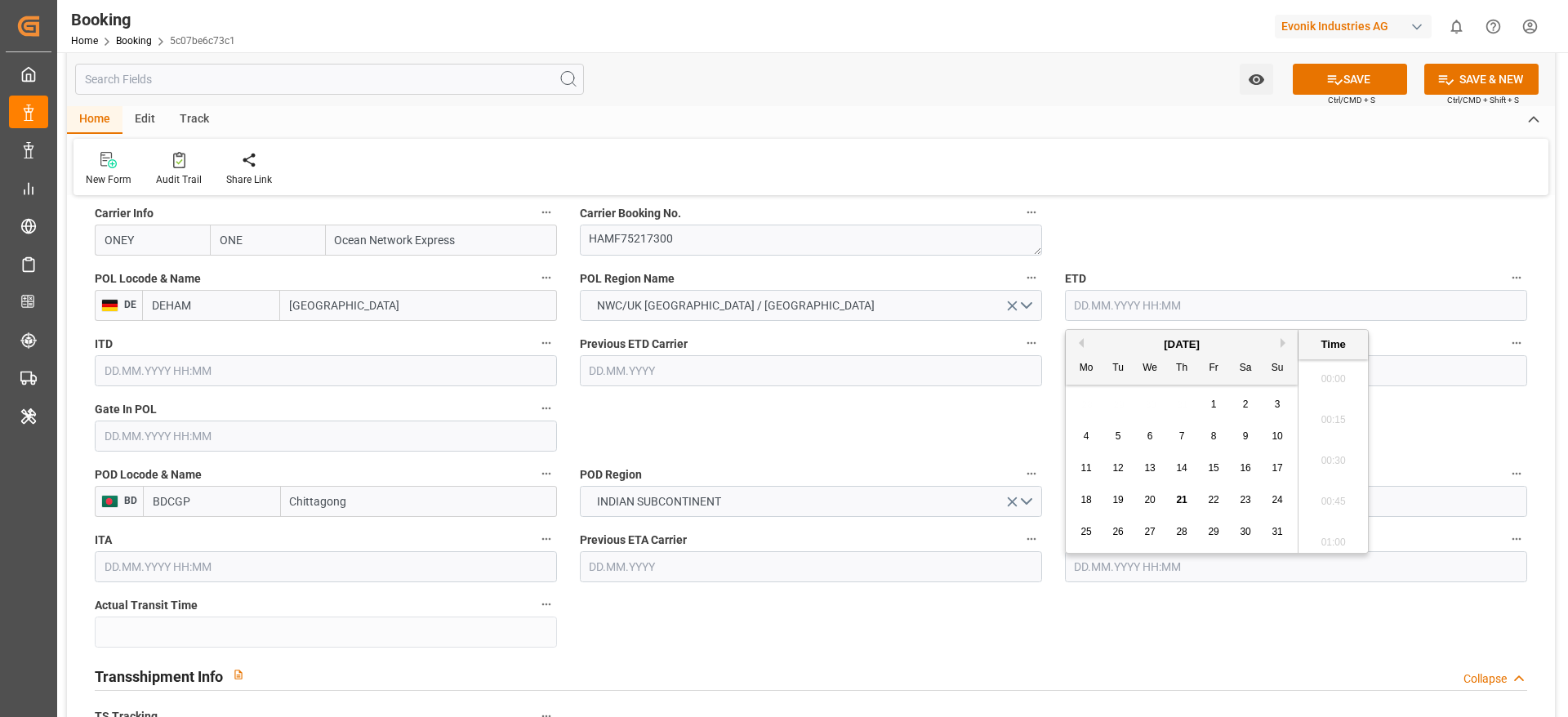
click at [1092, 312] on input "text" at bounding box center [1295, 304] width 462 height 31
click at [1283, 338] on button "Next Month" at bounding box center [1285, 343] width 9 height 9
click at [1236, 401] on div "6" at bounding box center [1246, 404] width 21 height 20
type input "[DATE] 00:00"
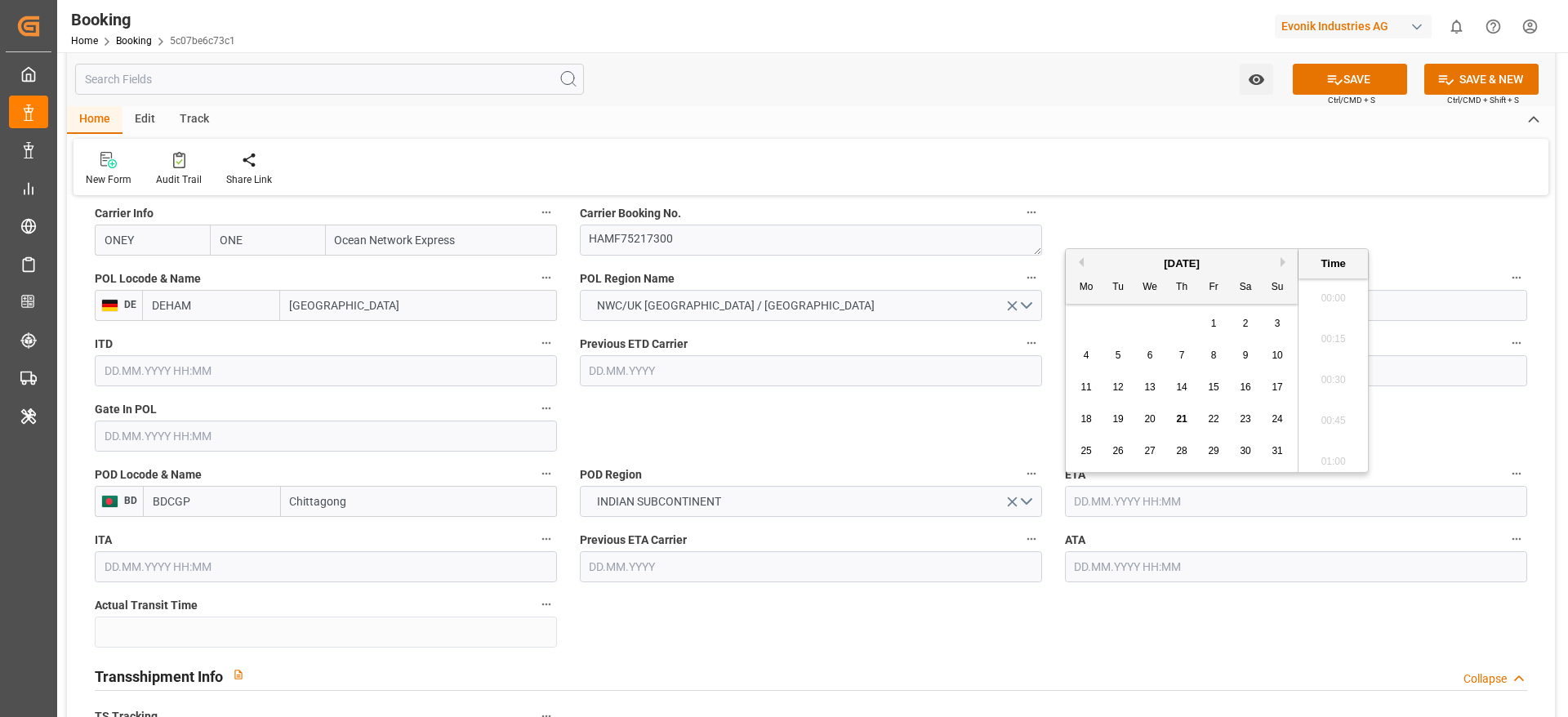
click at [1105, 506] on input "text" at bounding box center [1295, 500] width 462 height 31
click at [1281, 260] on button "Next Month" at bounding box center [1285, 261] width 9 height 9
click at [1212, 418] on span "24" at bounding box center [1212, 418] width 10 height 11
type input "[DATE] 00:00"
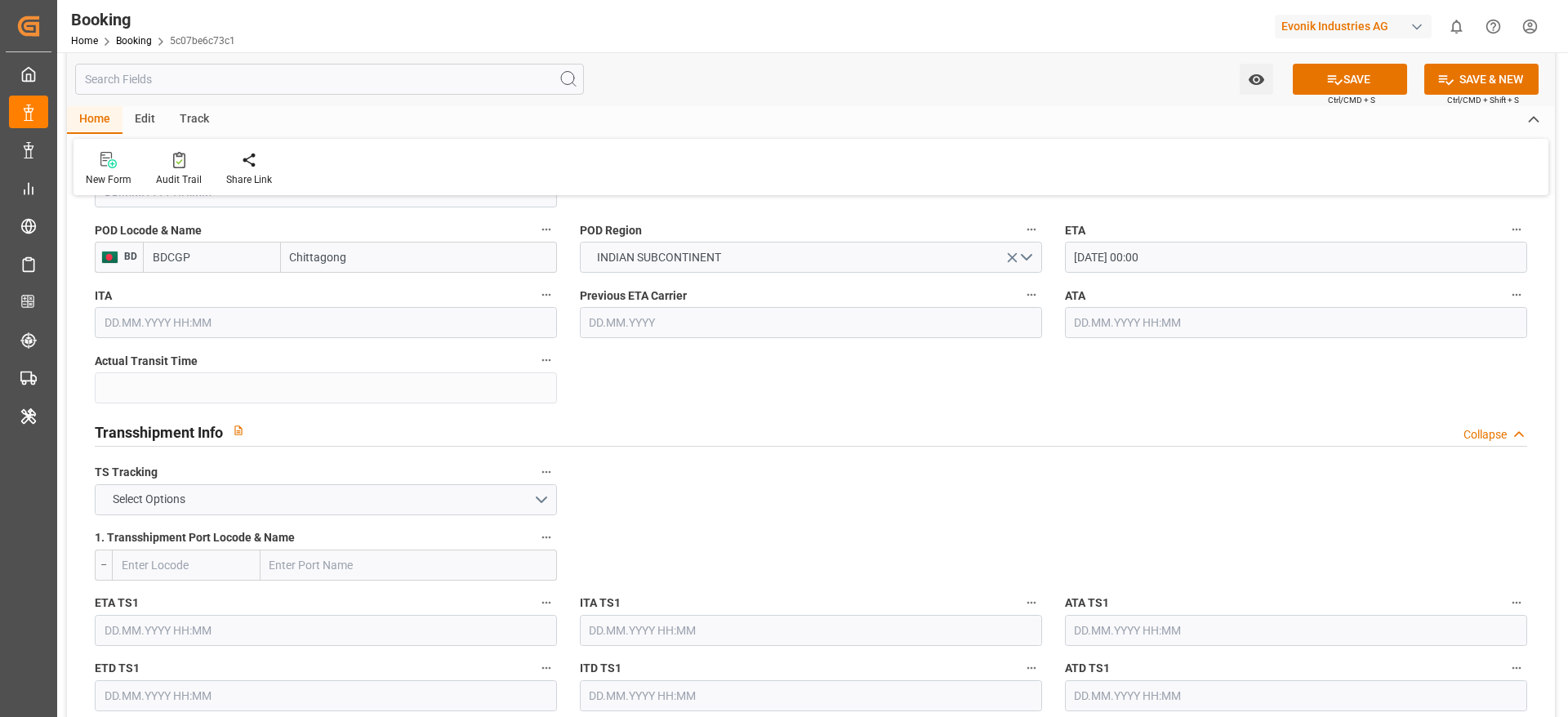
scroll to position [1498, 0]
click at [329, 498] on button "Select Options" at bounding box center [325, 497] width 462 height 31
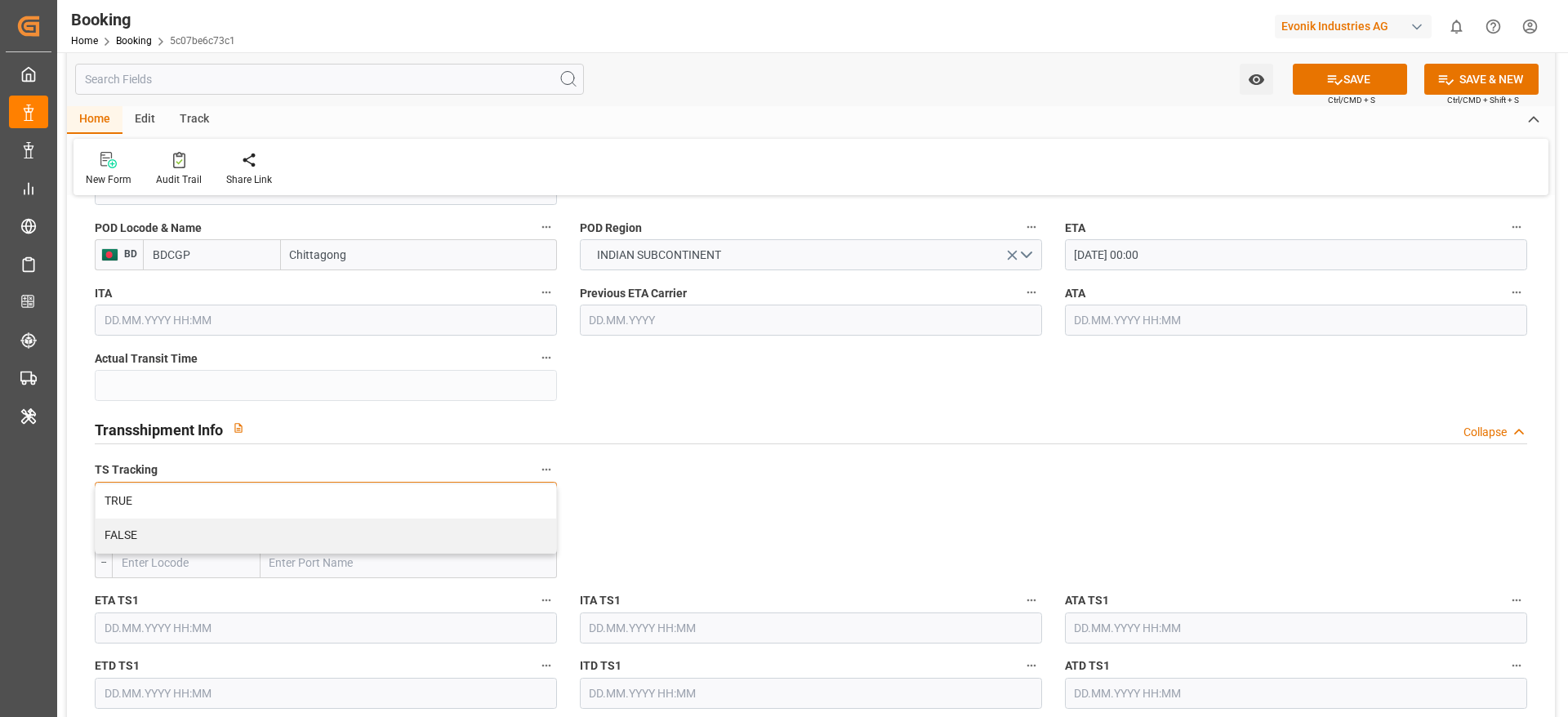
click at [329, 498] on div "TRUE" at bounding box center [325, 501] width 460 height 35
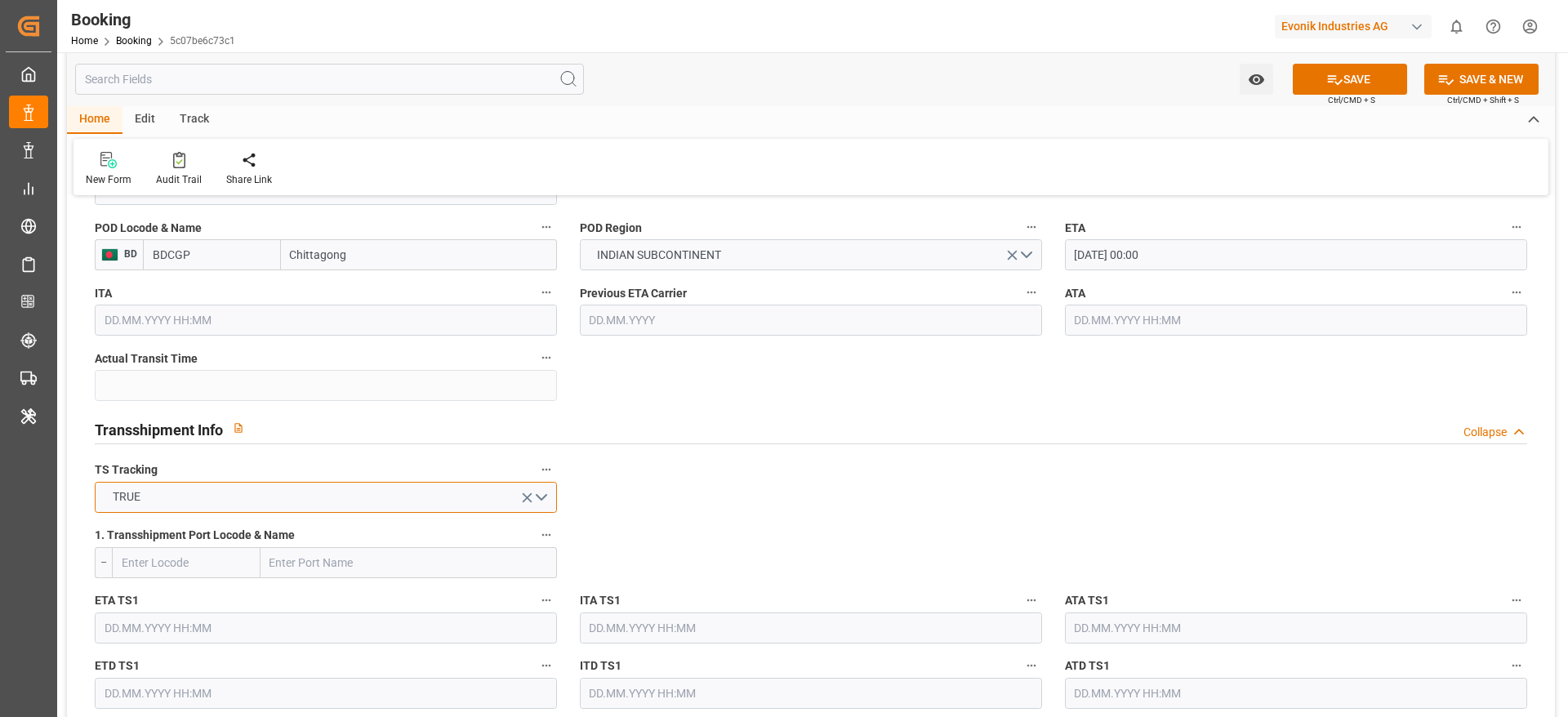
drag, startPoint x: 329, startPoint y: 498, endPoint x: 325, endPoint y: 545, distance: 47.2
click at [311, 568] on input "text" at bounding box center [408, 562] width 296 height 31
paste input "SINGAPORE"
type input "SINGAPORE"
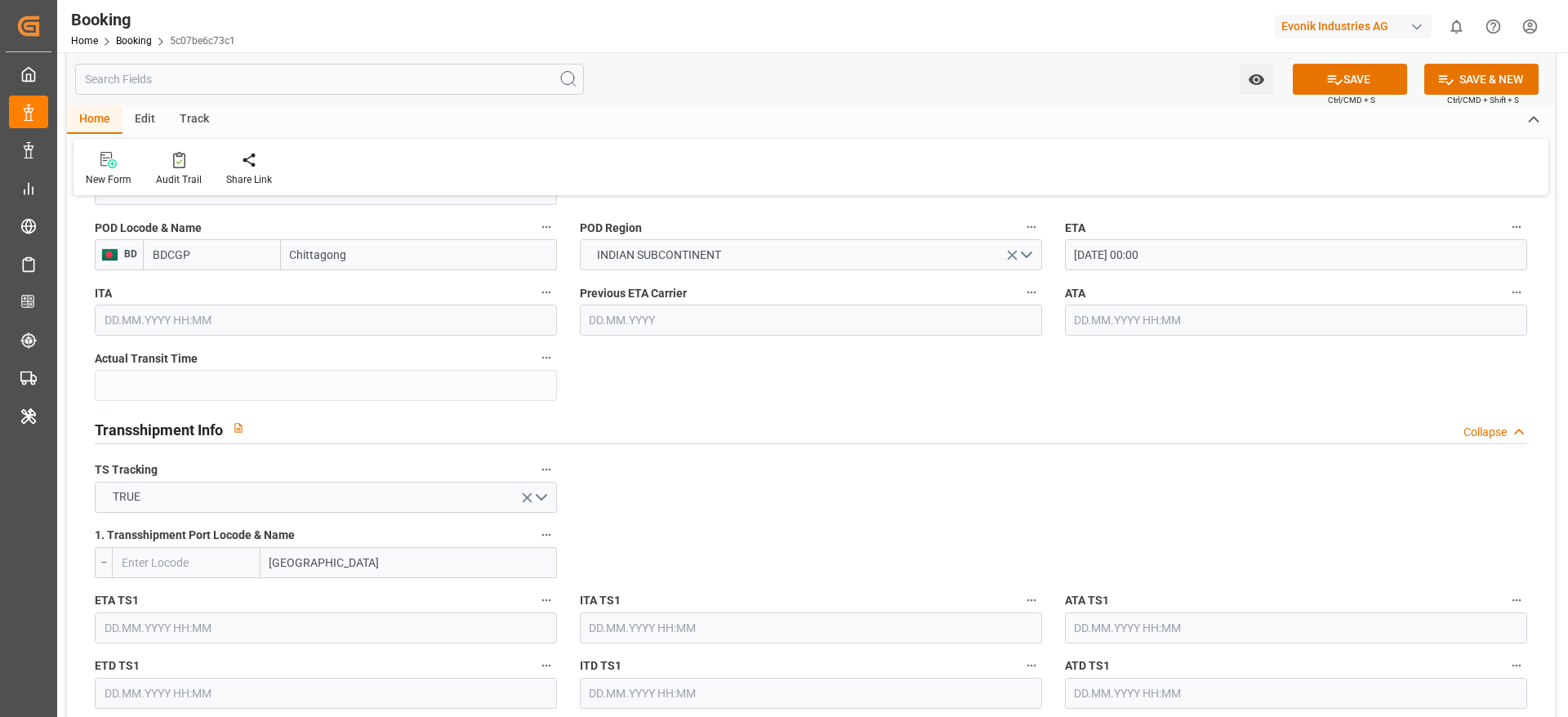
click at [467, 558] on input "SINGAPORE" at bounding box center [408, 562] width 296 height 31
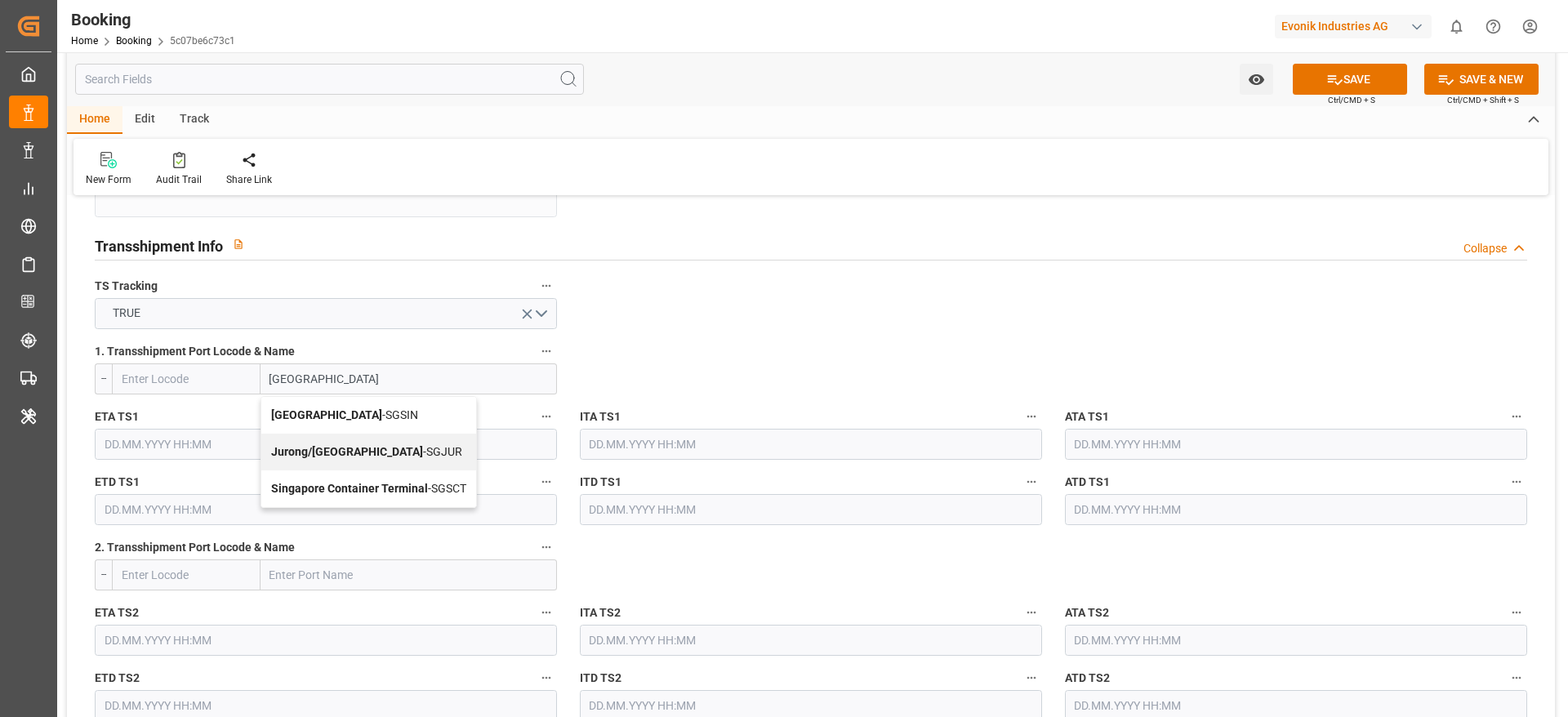
click at [352, 416] on span "Singapore - SGSIN" at bounding box center [344, 415] width 147 height 13
type input "SGSIN"
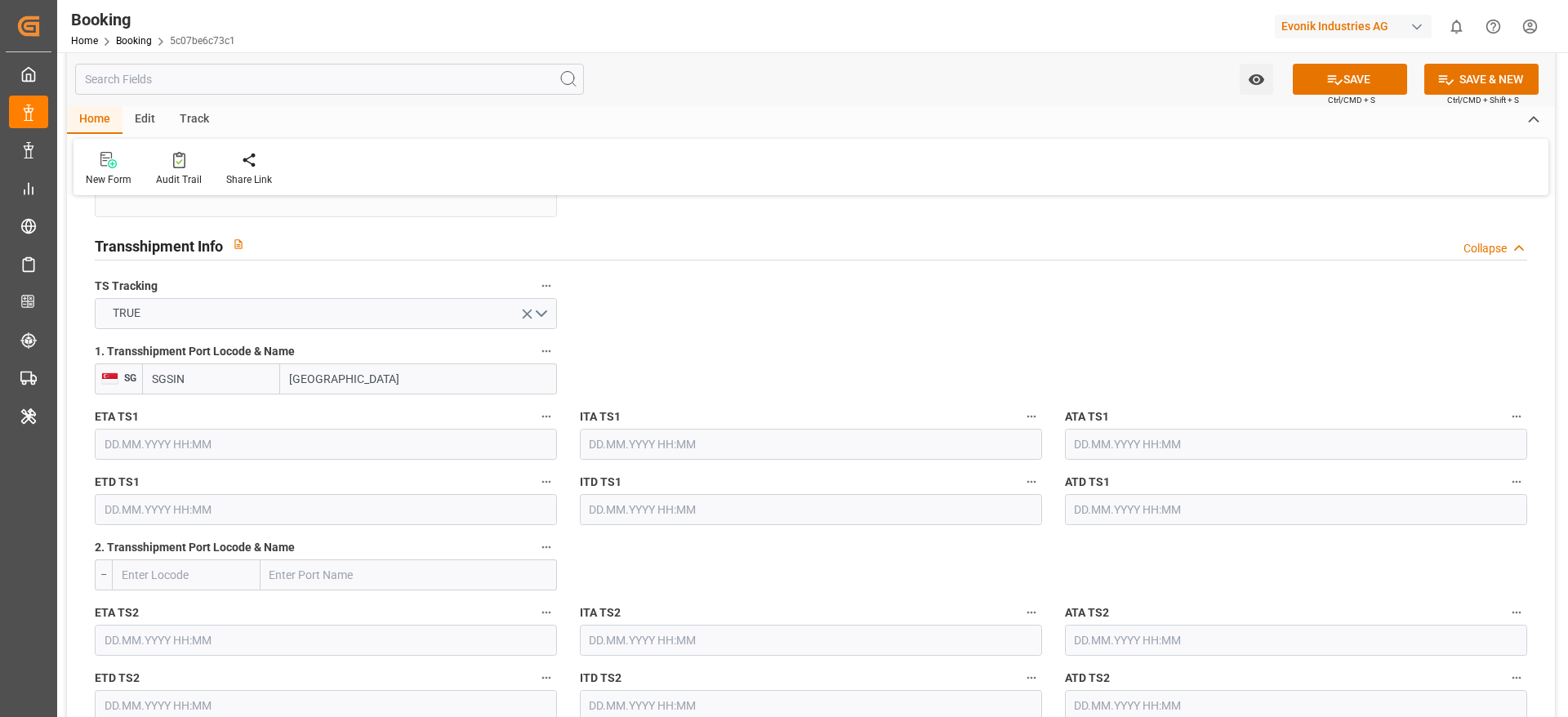
type input "[GEOGRAPHIC_DATA]"
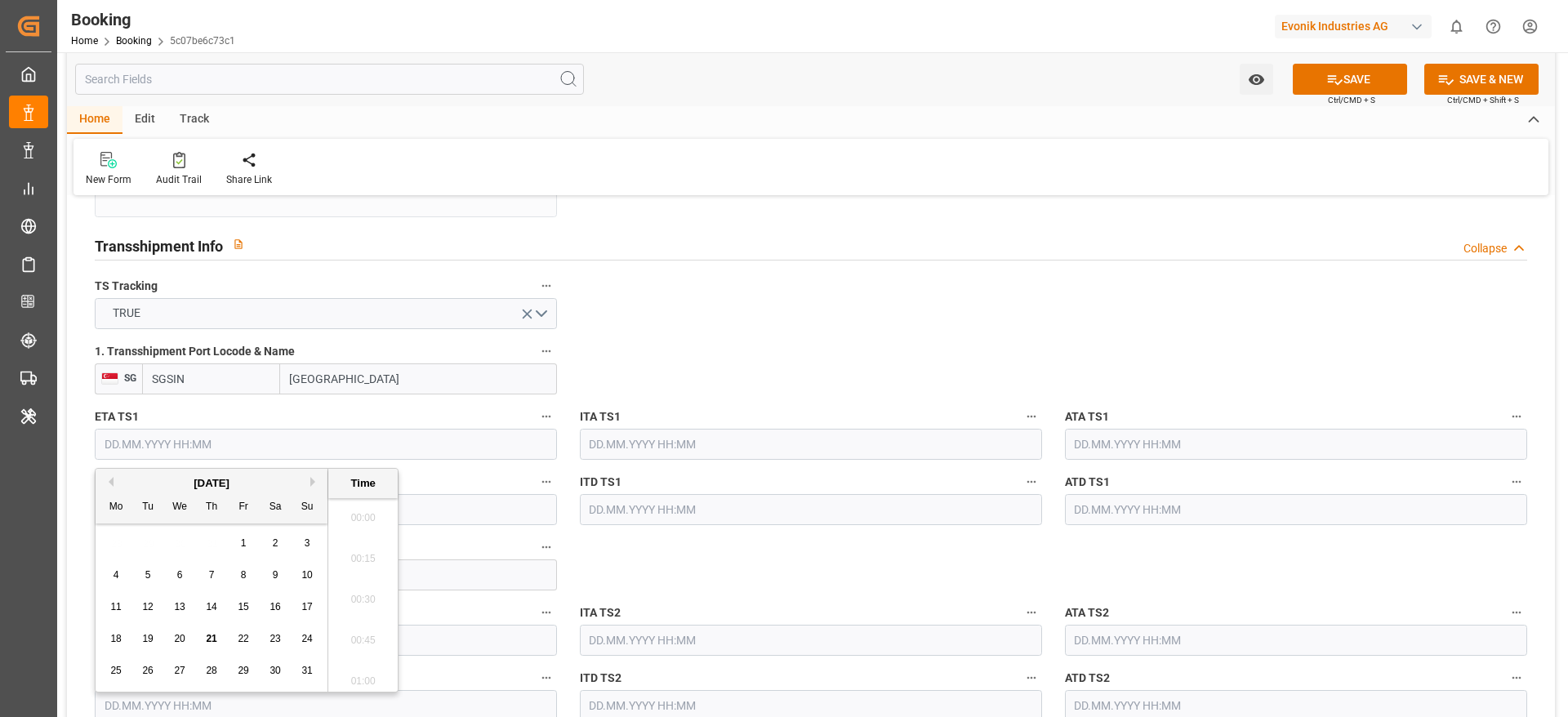
click at [283, 446] on input "text" at bounding box center [325, 443] width 462 height 31
click at [312, 484] on button "Next Month" at bounding box center [315, 482] width 9 height 9
drag, startPoint x: 323, startPoint y: 574, endPoint x: 302, endPoint y: 573, distance: 21.0
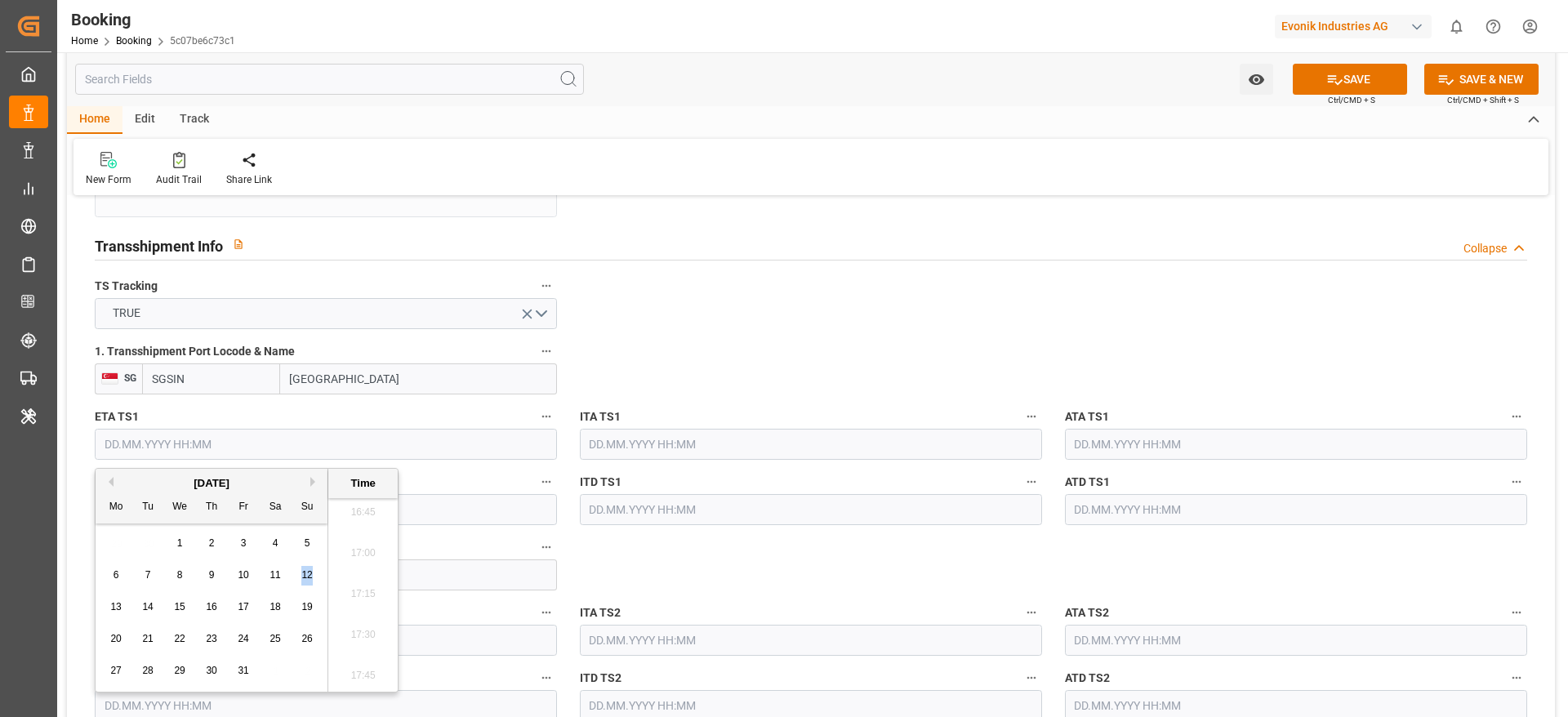
click at [302, 573] on div "October 2025 Mo Tu We Th Fr Sa Su 29 30 1 2 3 4 5 6 7 8 9 10 11 12 13 14 15 16 …" at bounding box center [211, 580] width 233 height 223
click at [302, 573] on span "12" at bounding box center [306, 575] width 10 height 11
type input "[DATE] 00:00"
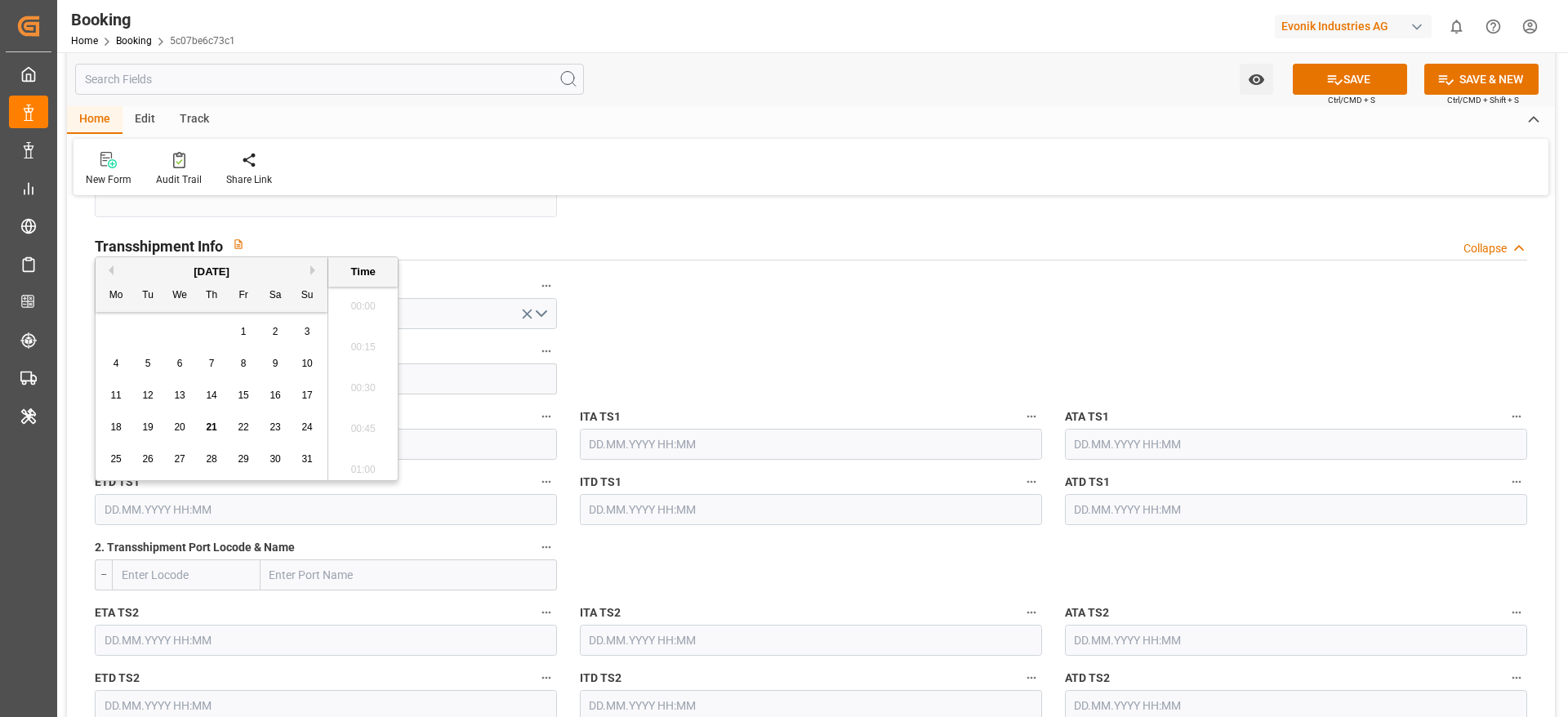
click at [435, 521] on input "text" at bounding box center [325, 509] width 462 height 31
click at [312, 267] on button "Next Month" at bounding box center [315, 270] width 9 height 9
click at [274, 394] on span "18" at bounding box center [275, 395] width 10 height 11
type input "[DATE] 00:00"
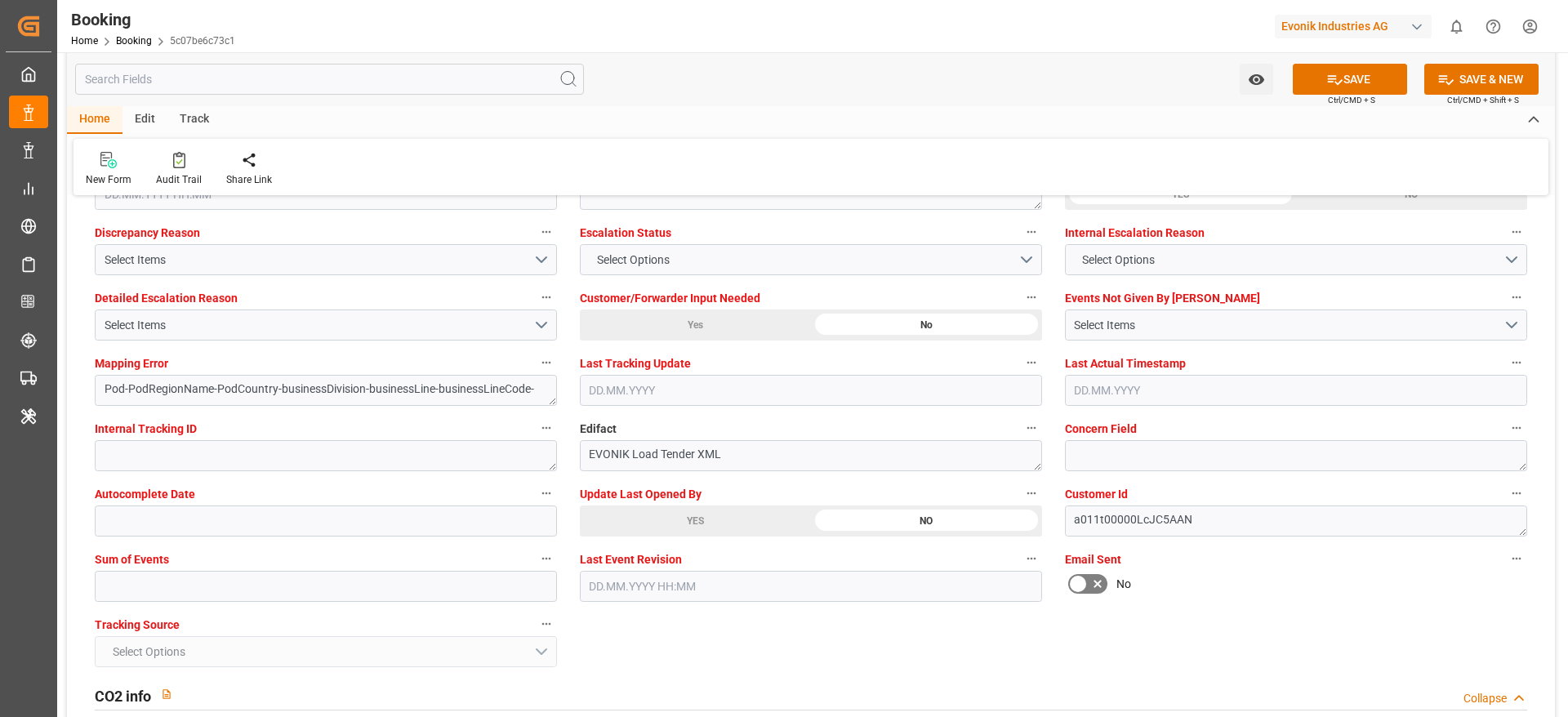
scroll to position [3051, 0]
click at [1337, 88] on button "SAVE" at bounding box center [1349, 78] width 114 height 31
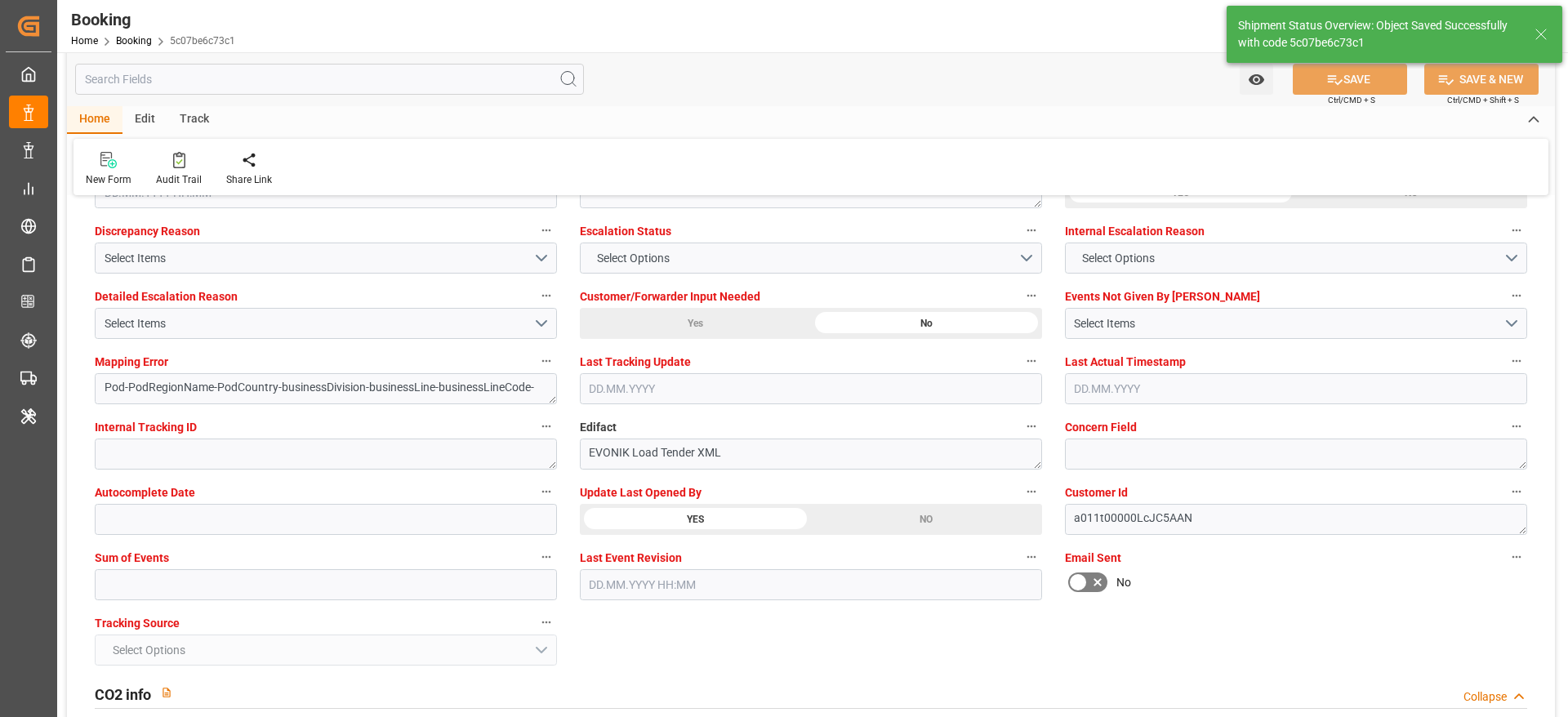
type textarea "NWC/UK North West Continent / UK_BDCGP_ONEY_AT-SE"
type textarea "[PERSON_NAME]"
type textarea "businessDivision-businessLine-"
type textarea "Yes"
type input "[DATE] 00:00"
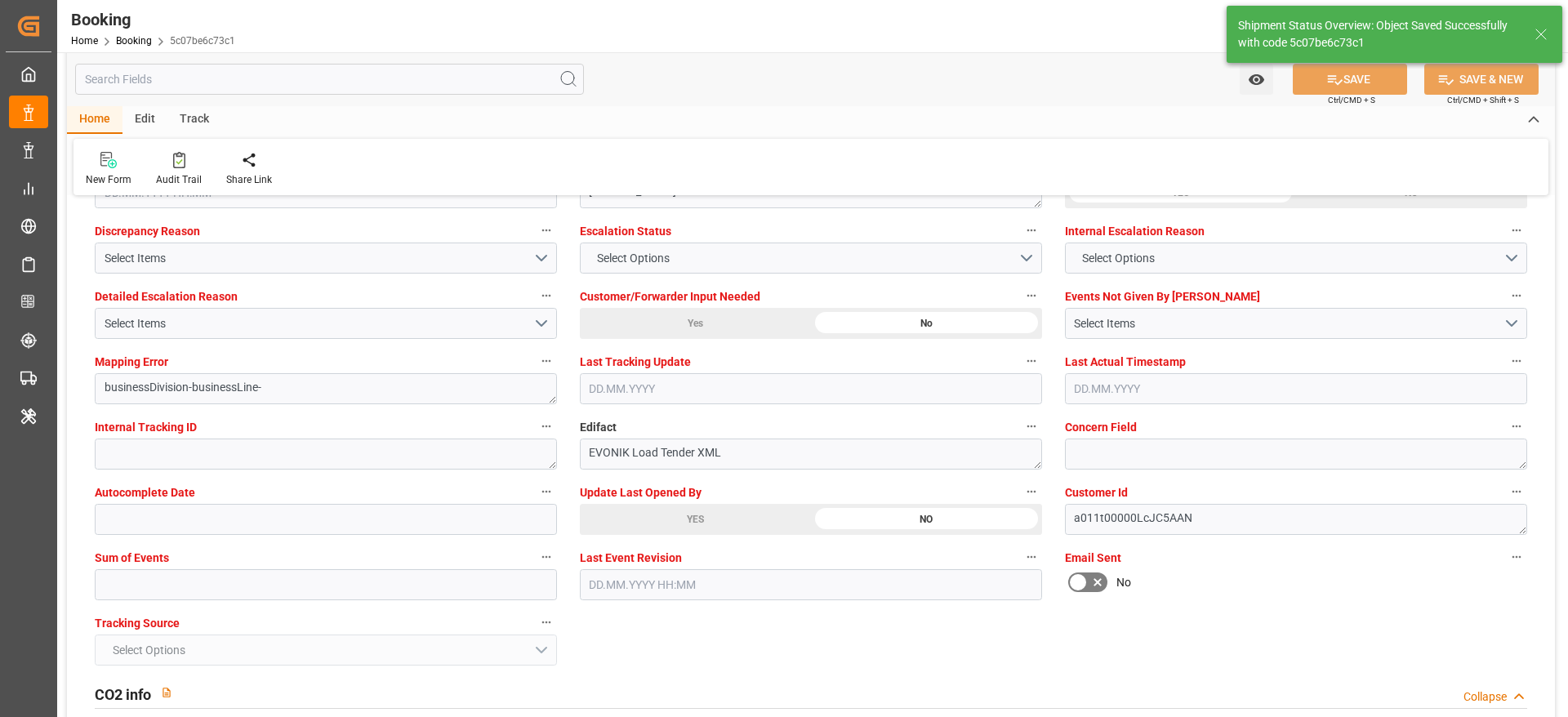
type input "[DATE] 00:00"
type input "21.08.2025 11:46"
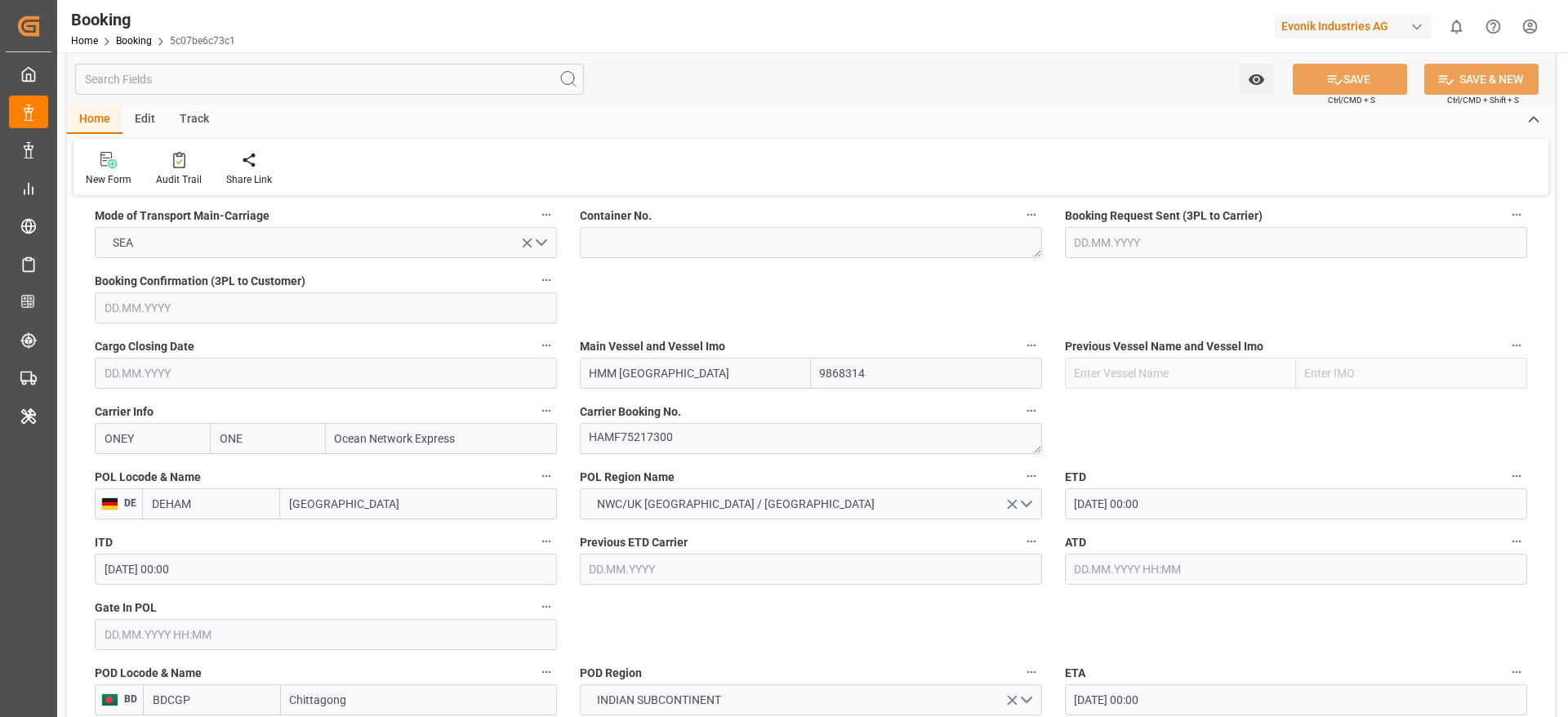
scroll to position [1050, 0]
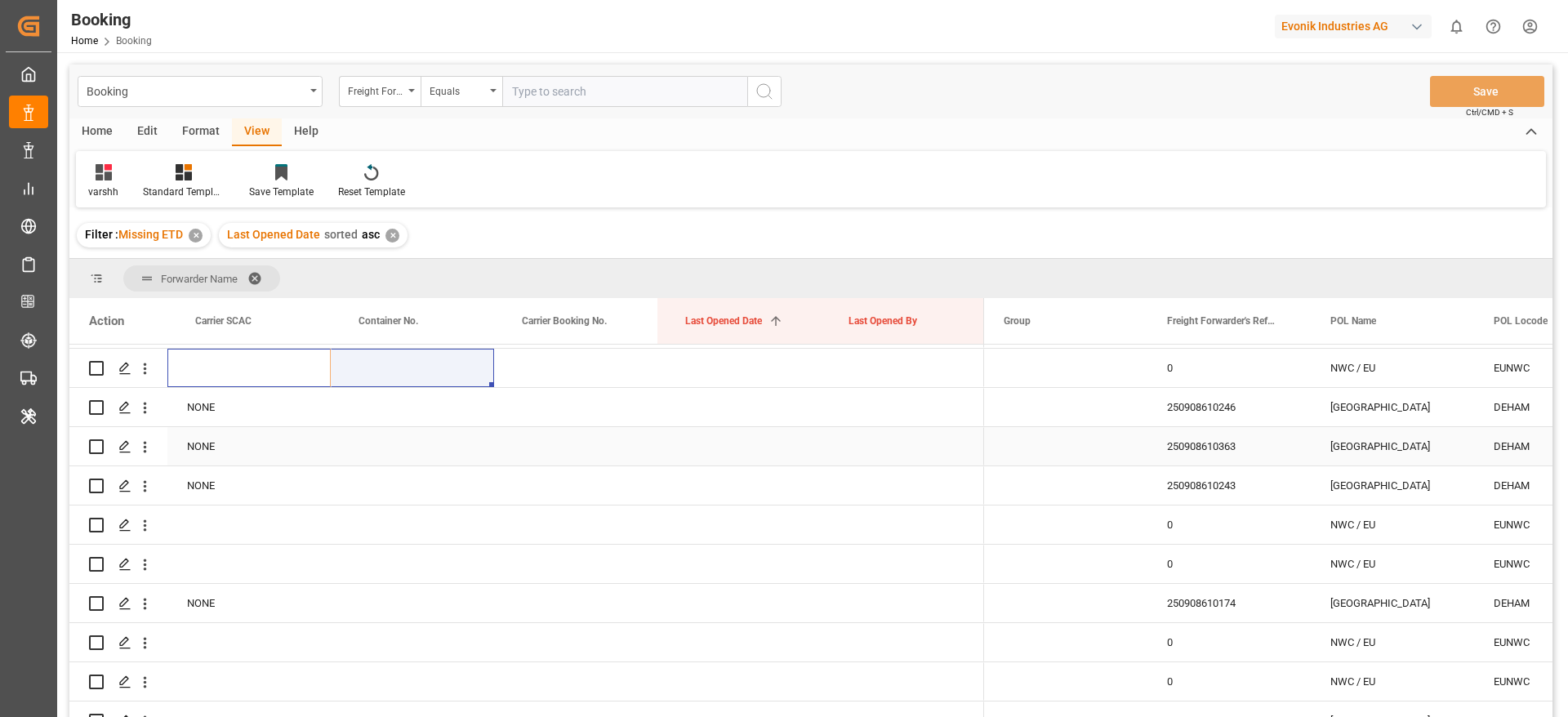
scroll to position [3102, 0]
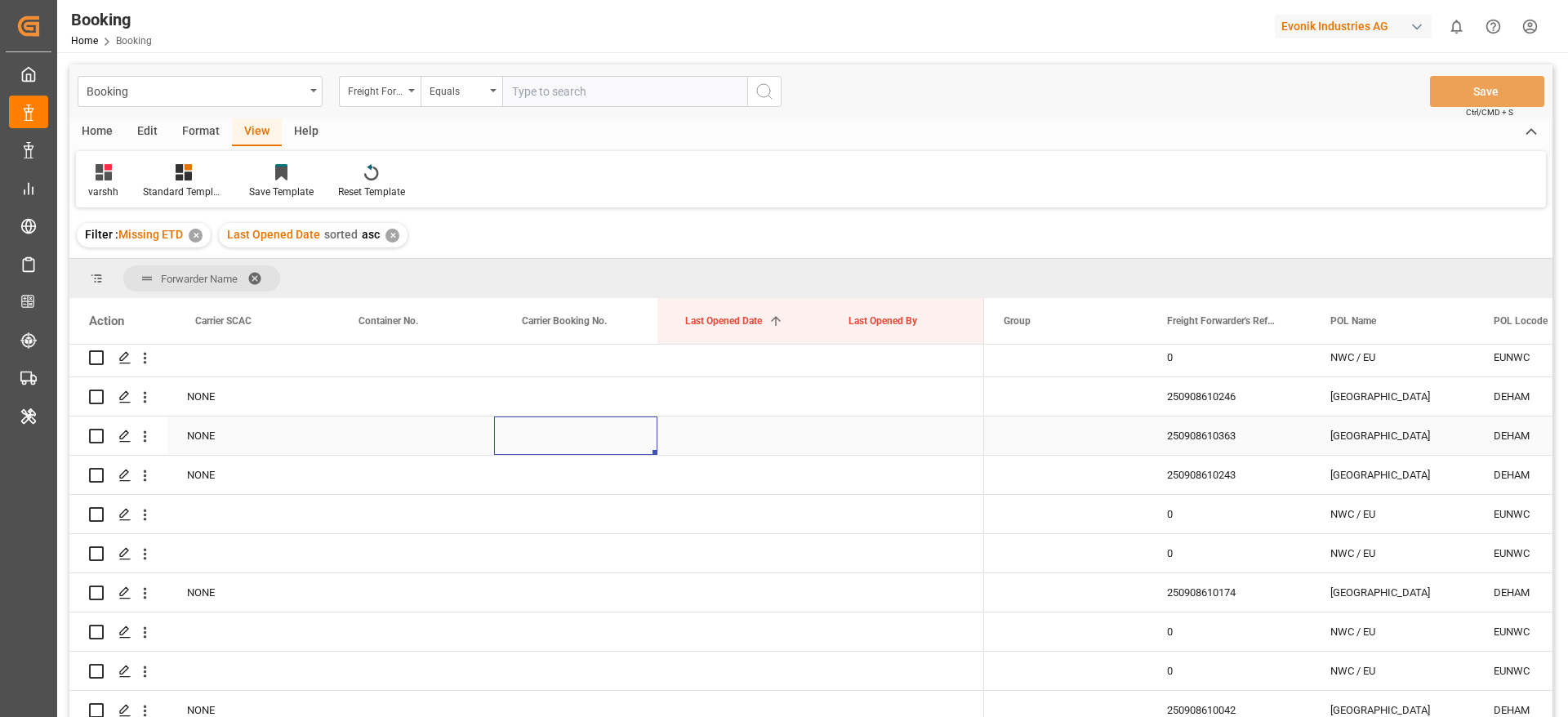
click at [615, 439] on div "Press SPACE to select this row." at bounding box center [575, 435] width 163 height 38
click at [1241, 398] on div "250908610246" at bounding box center [1229, 396] width 163 height 38
click at [147, 401] on icon "open menu" at bounding box center [145, 397] width 17 height 17
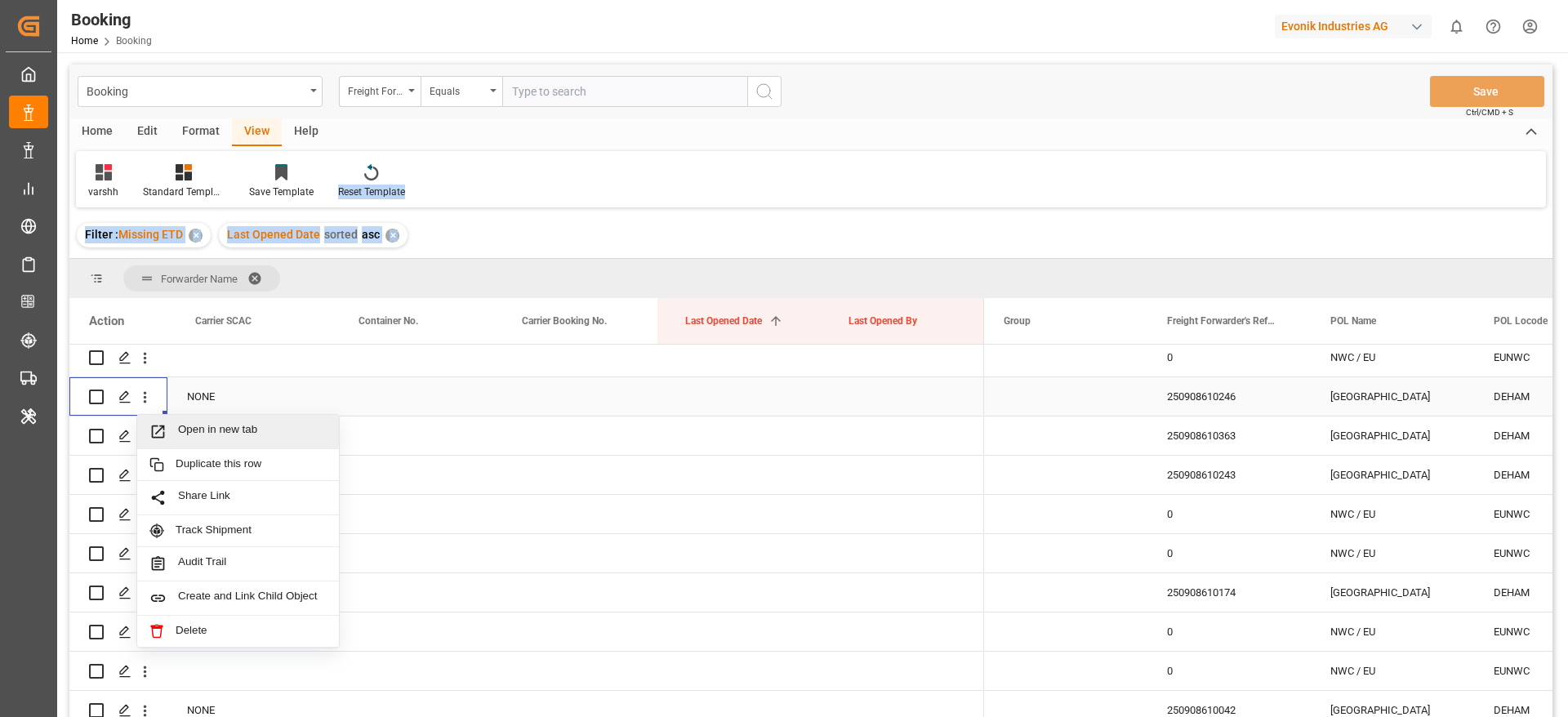
click at [224, 420] on div "Open in new tab" at bounding box center [238, 431] width 202 height 35
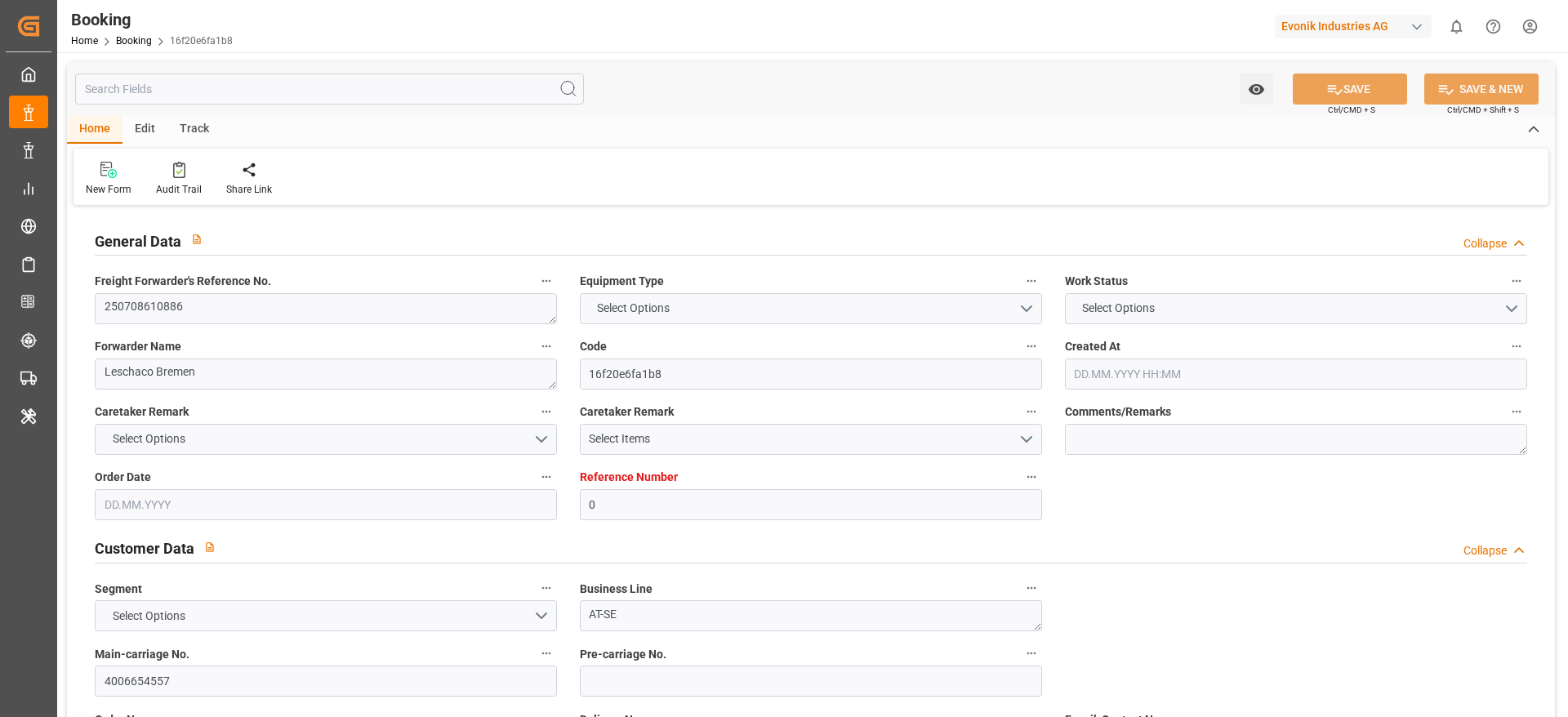
type input "0"
type input "9863314"
type input "ONE"
type input "Ocean Network Express"
type input "DEHAM"
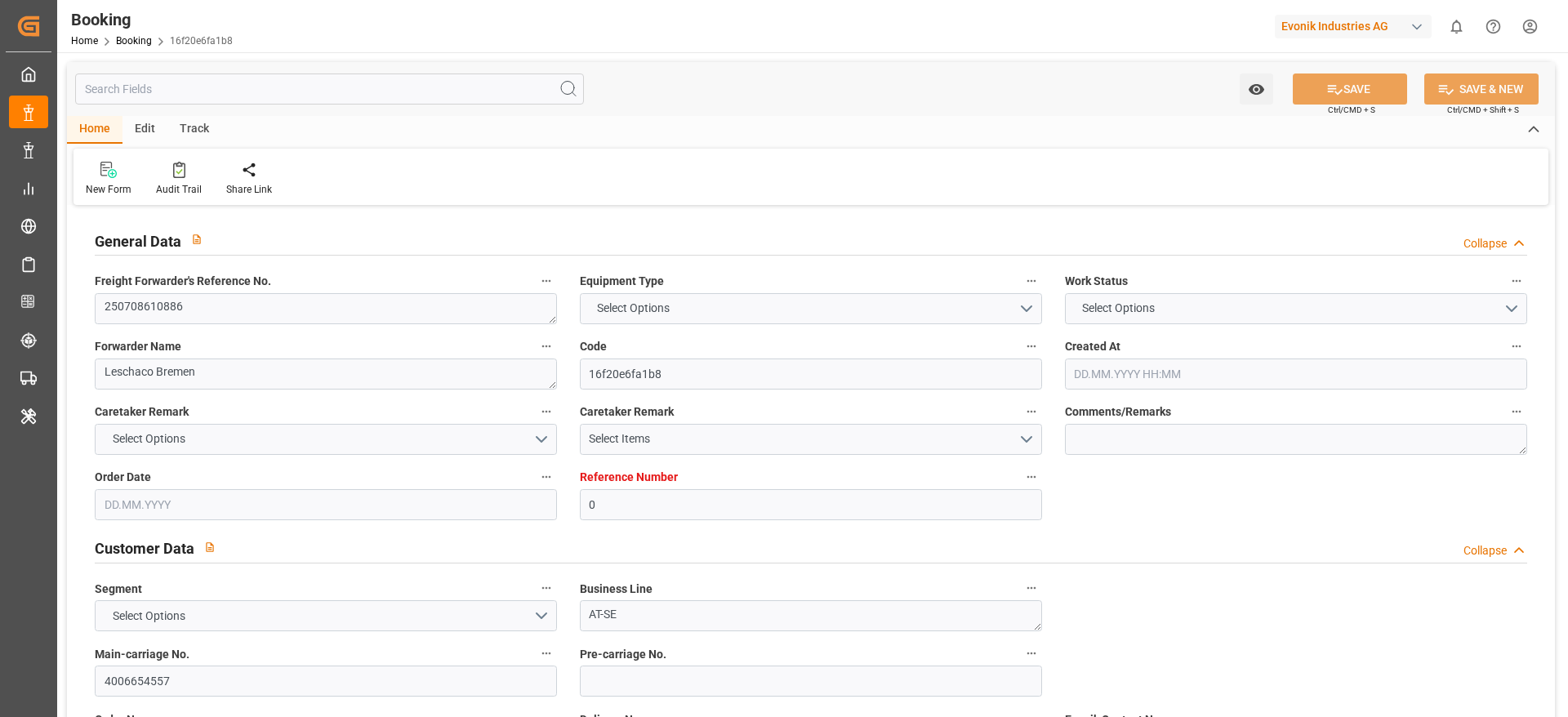
type input "BDCGP"
type input "SGSIN"
type input "0"
type input "DEHAM"
type input "BDCGP"
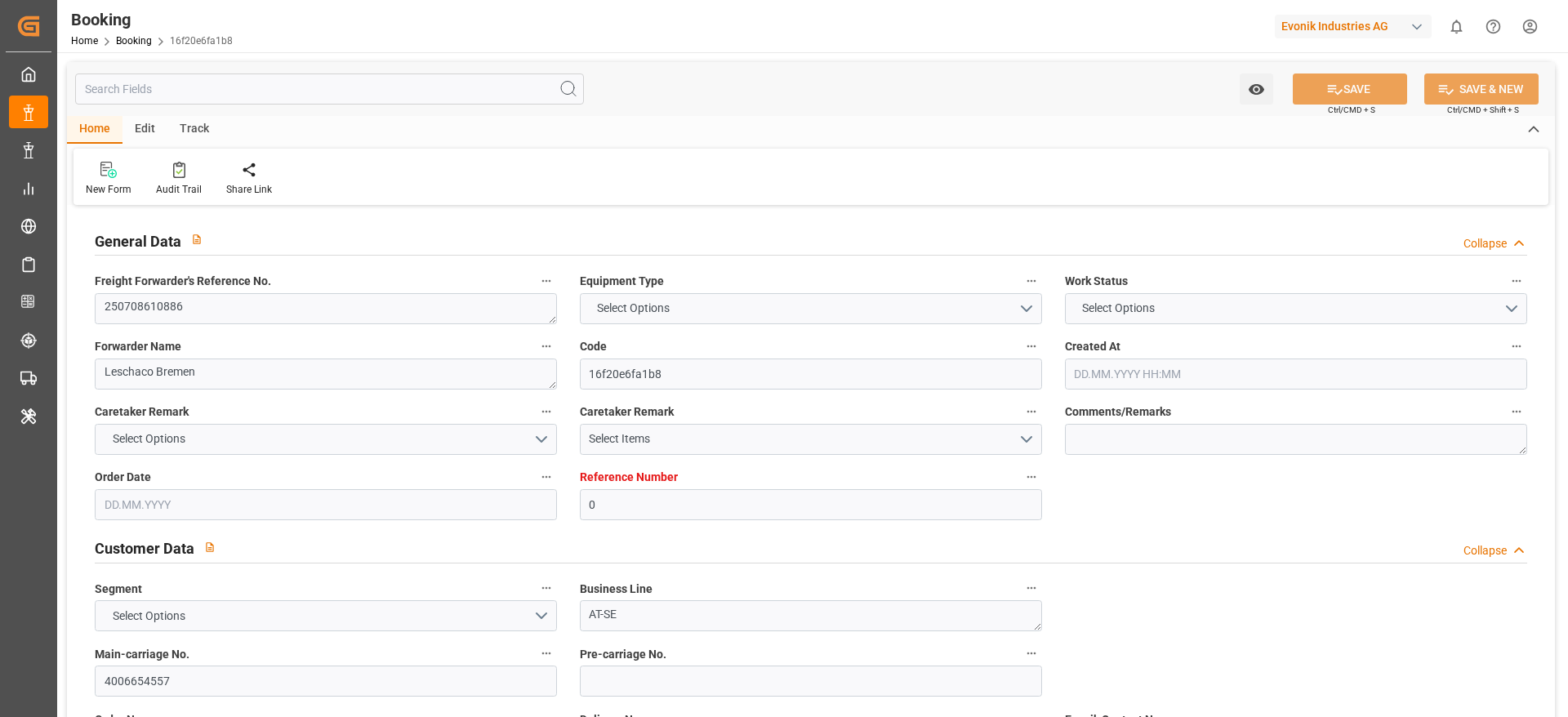
type input "9970454"
type input "[DATE] 10:20"
type input "[DATE]"
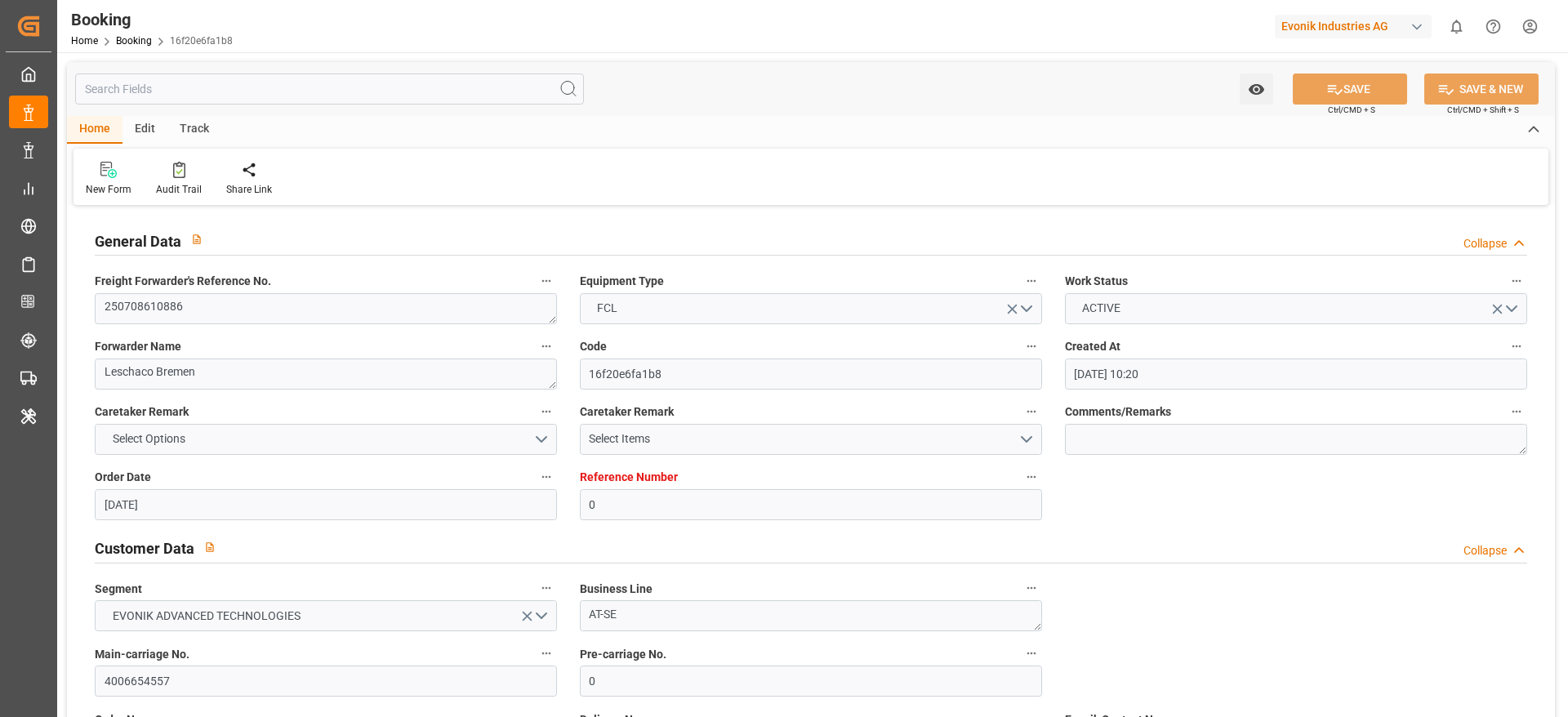
type input "[DATE]"
type input "[DATE] 00:00"
type input "[DATE] 08:30"
type input "[DATE] 16:16"
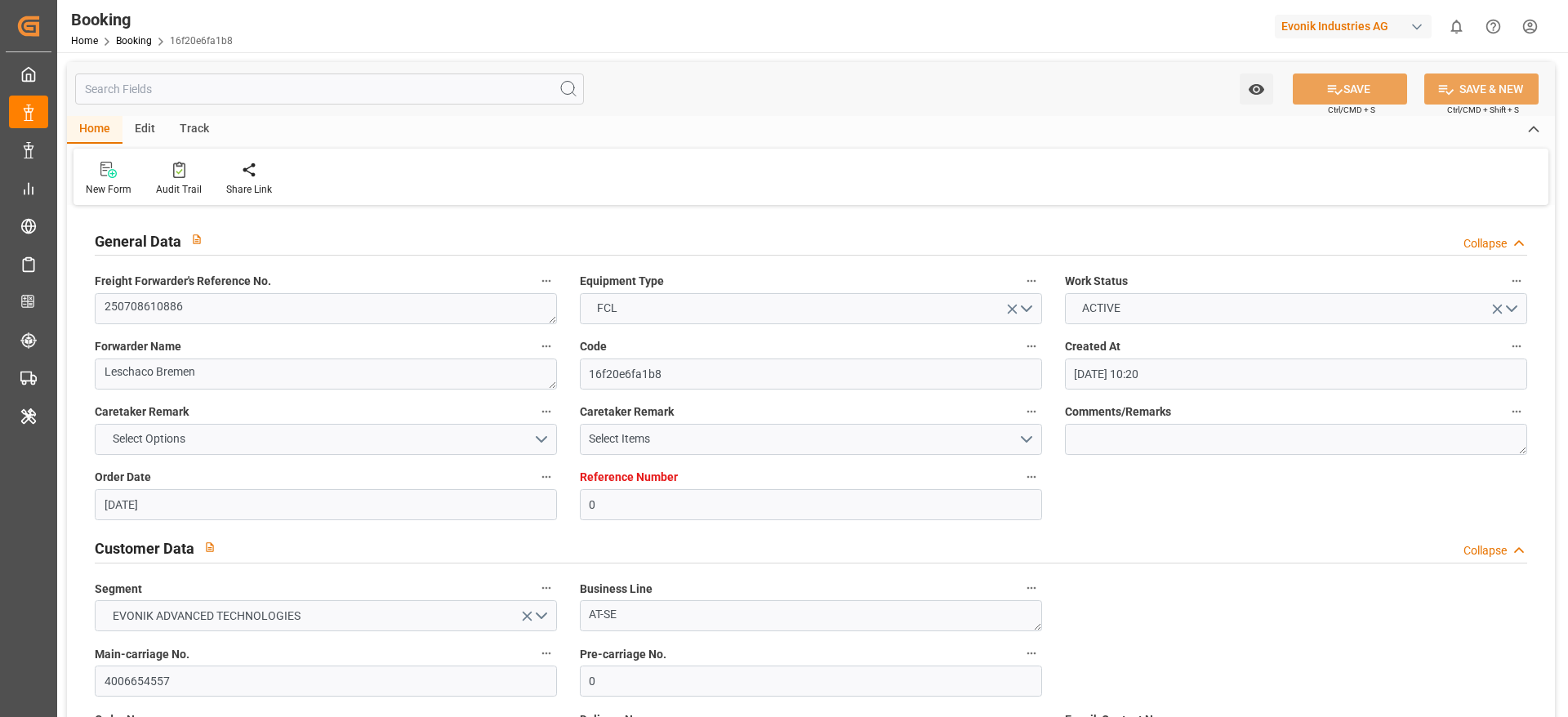
type input "[DATE] 11:00"
type input "[DATE] 00:00"
type input "[DATE] 23:00"
type input "08.09.2025 00:00"
type input "25.09.2025 02:00"
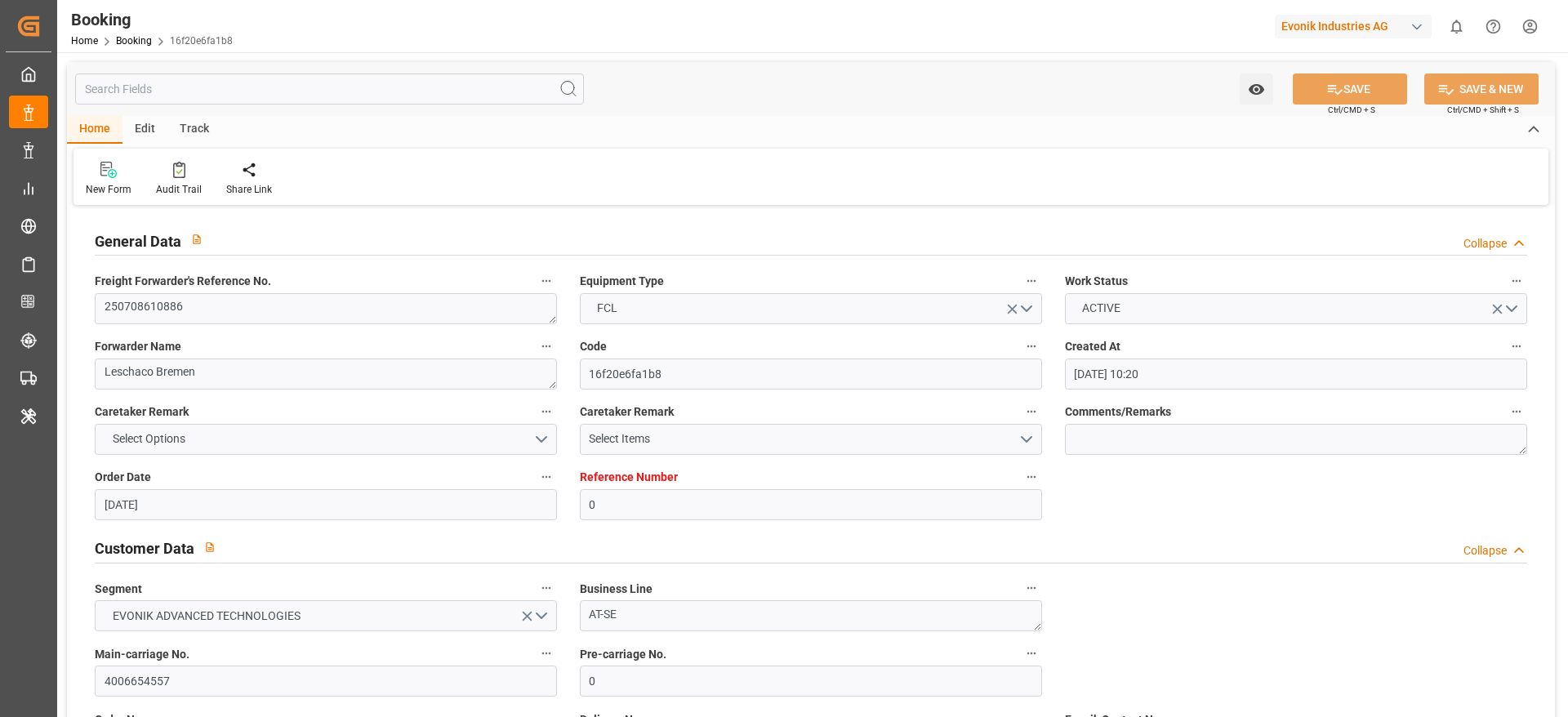
type input "18.09.2025 00:00"
type input "21.08.2025 11:03"
type input "21.08.2025"
type input "17.07.2025 08:02"
type input "31.07.2025 14:41"
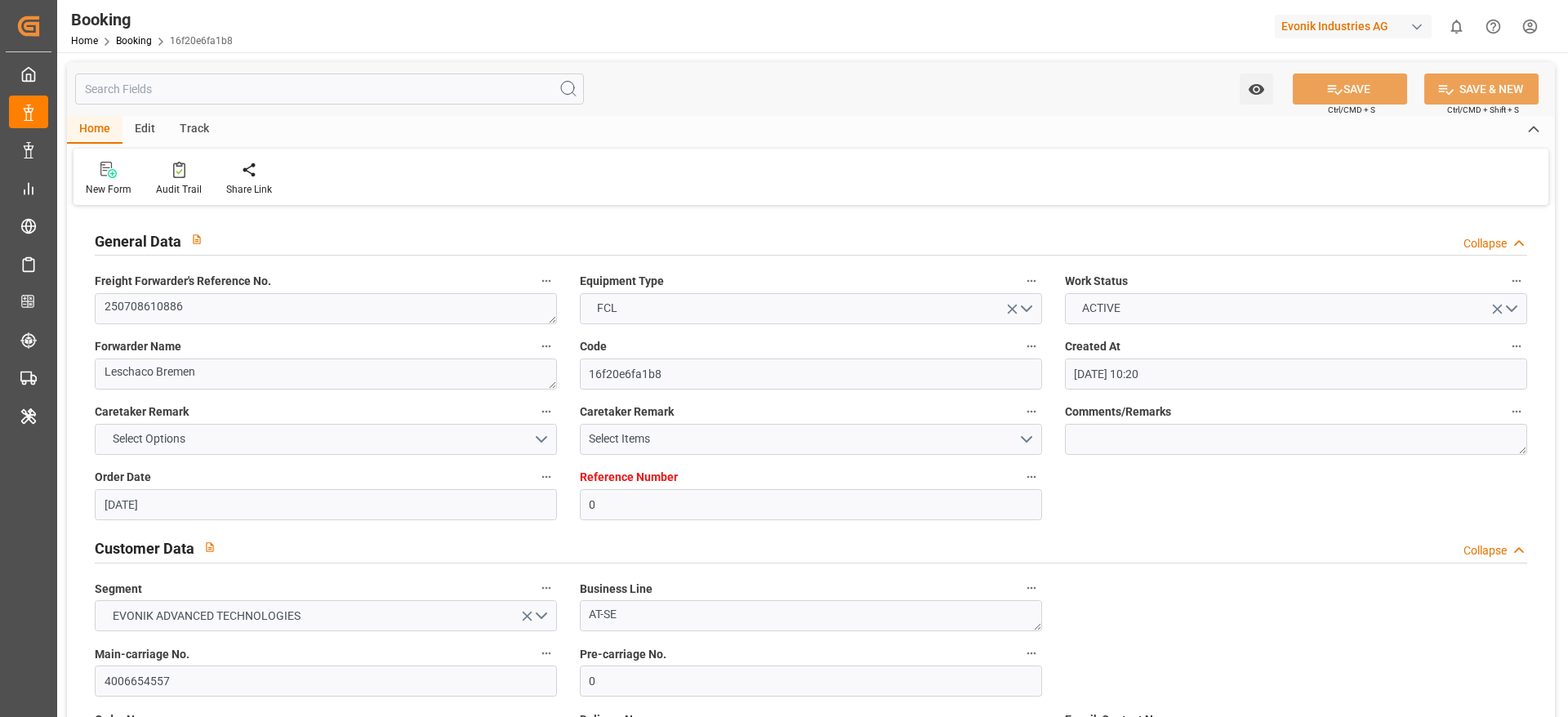
type input "01.08.2025 08:54"
type input "06.09.2025 23:00"
type input "10.09.2025 10:15"
type input "07.09.2025 11:22"
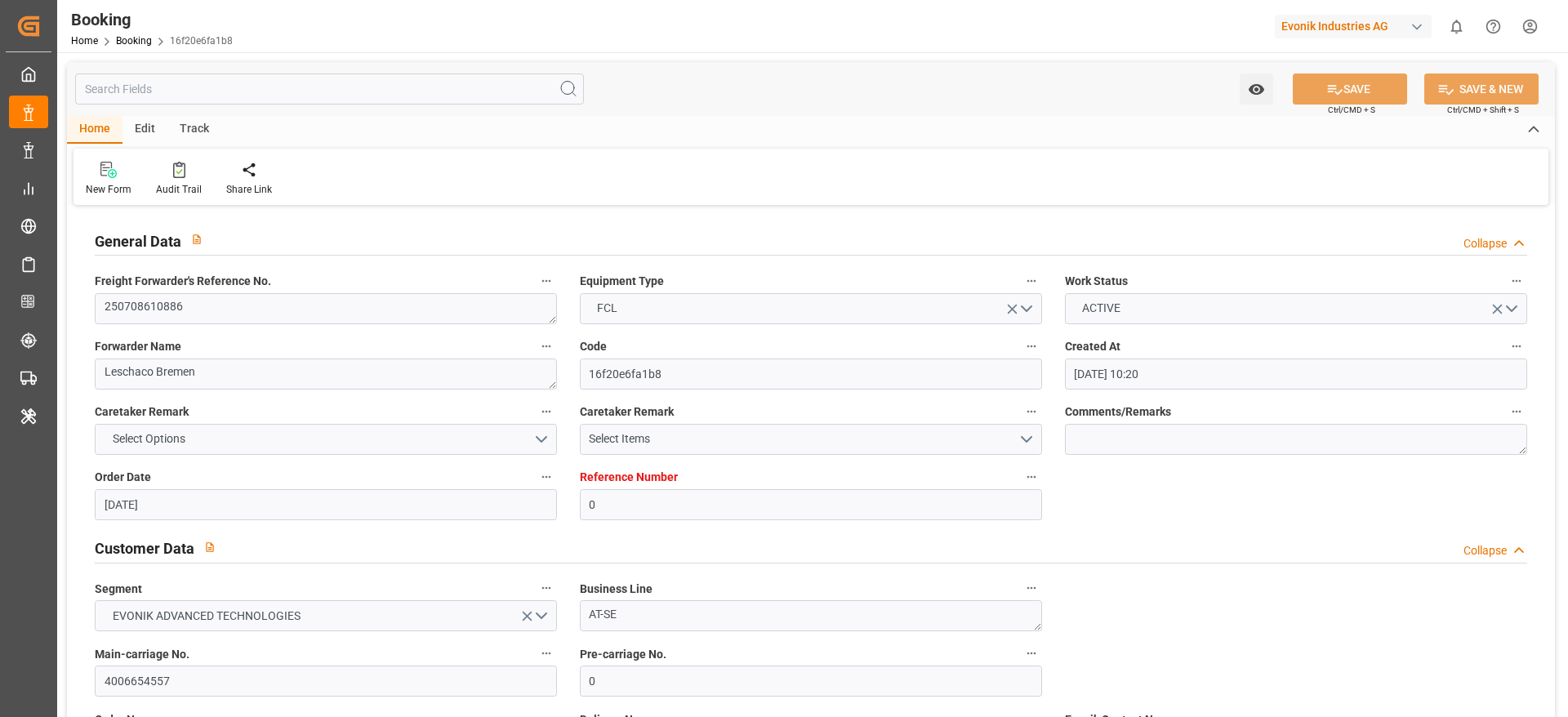
type input "24.09.2025 15:33"
type input "19.09.2025 14:33"
type input "25.09.2025 02:00"
type input "03.10.2025 11:00"
type input "04.10.2025 08:05"
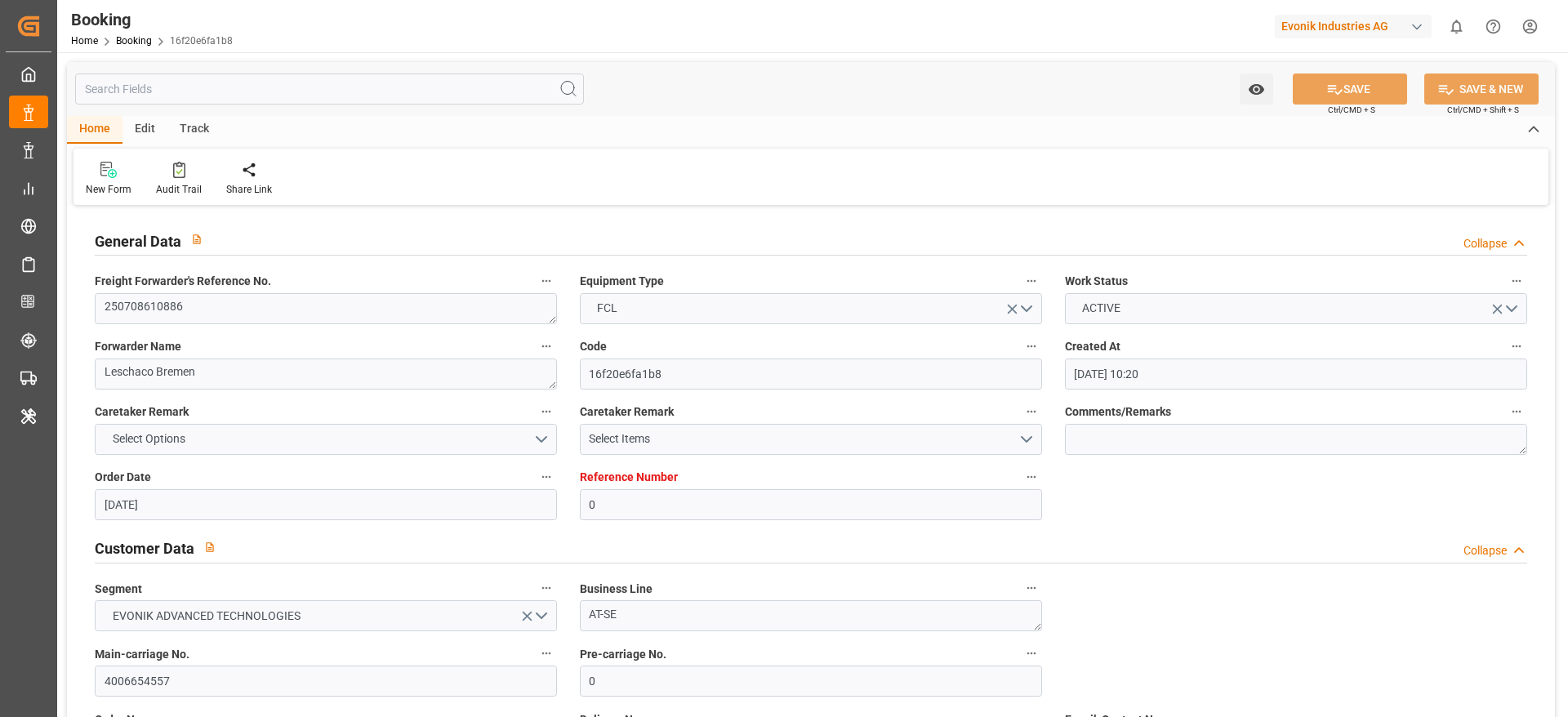
type input "03.10.2025 12:30"
type input "29.09.2025 14:30"
type input "03.10.2025 17:00"
type input "29.09.2025 19:00"
type input "08.10.2025 08:05"
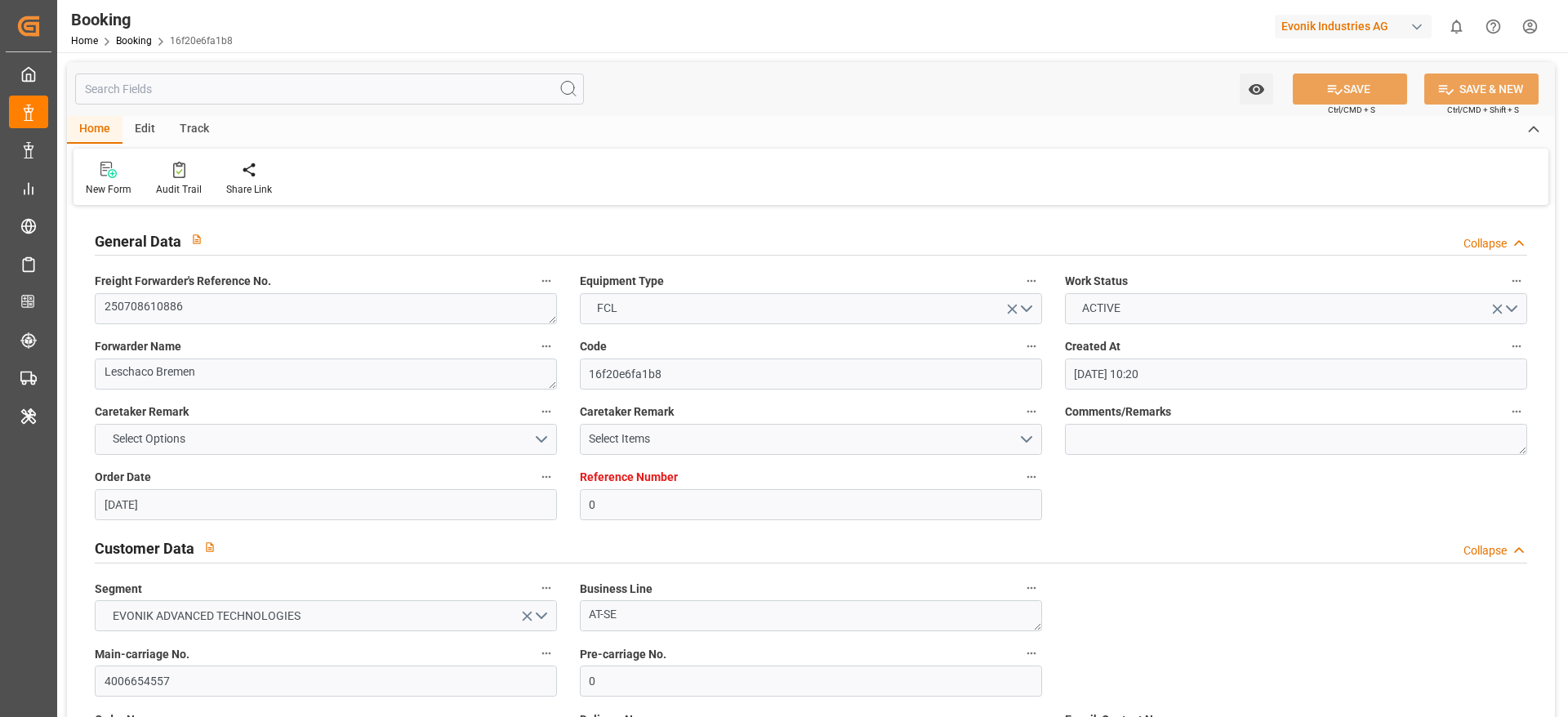
type input "03.10.2025 17:00"
type input "29.09.2025 19:00"
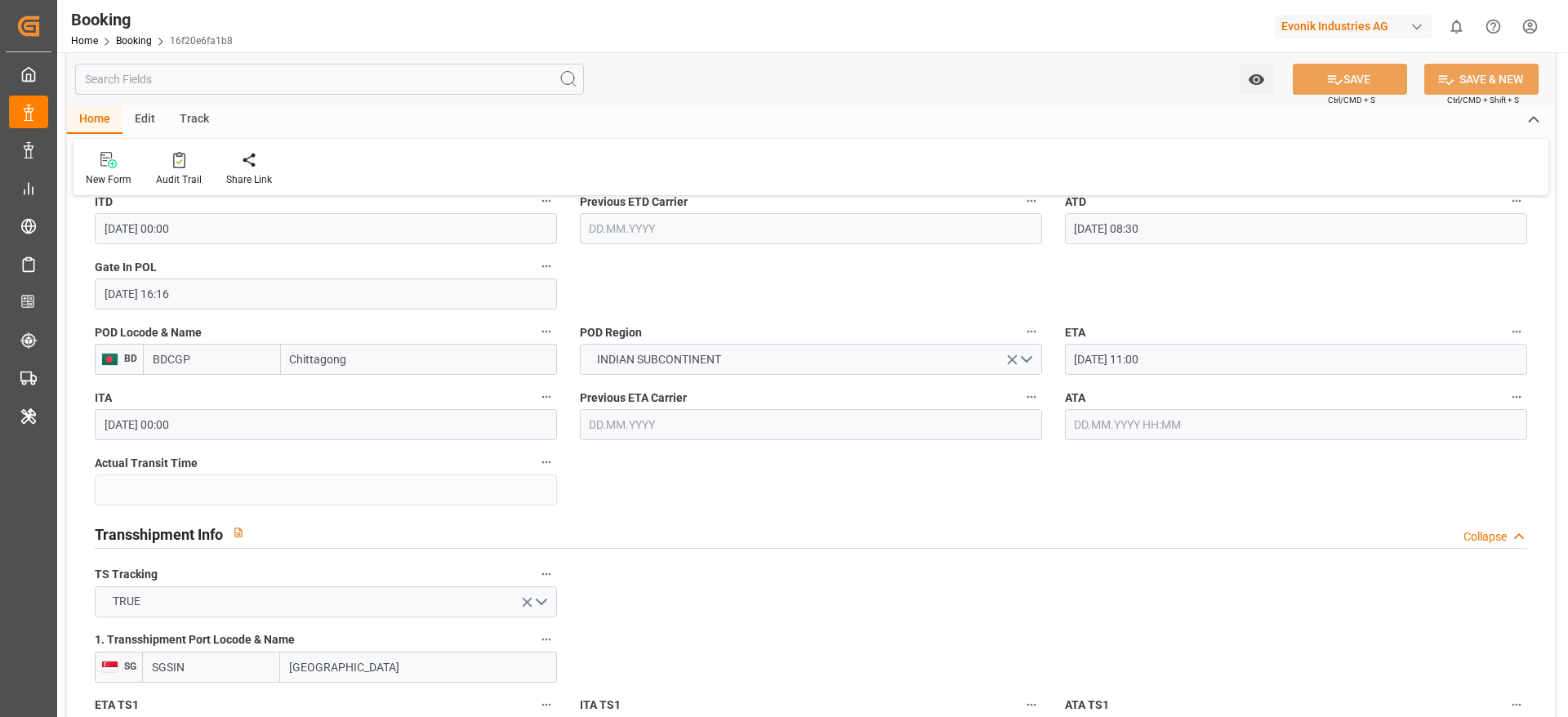
scroll to position [1396, 0]
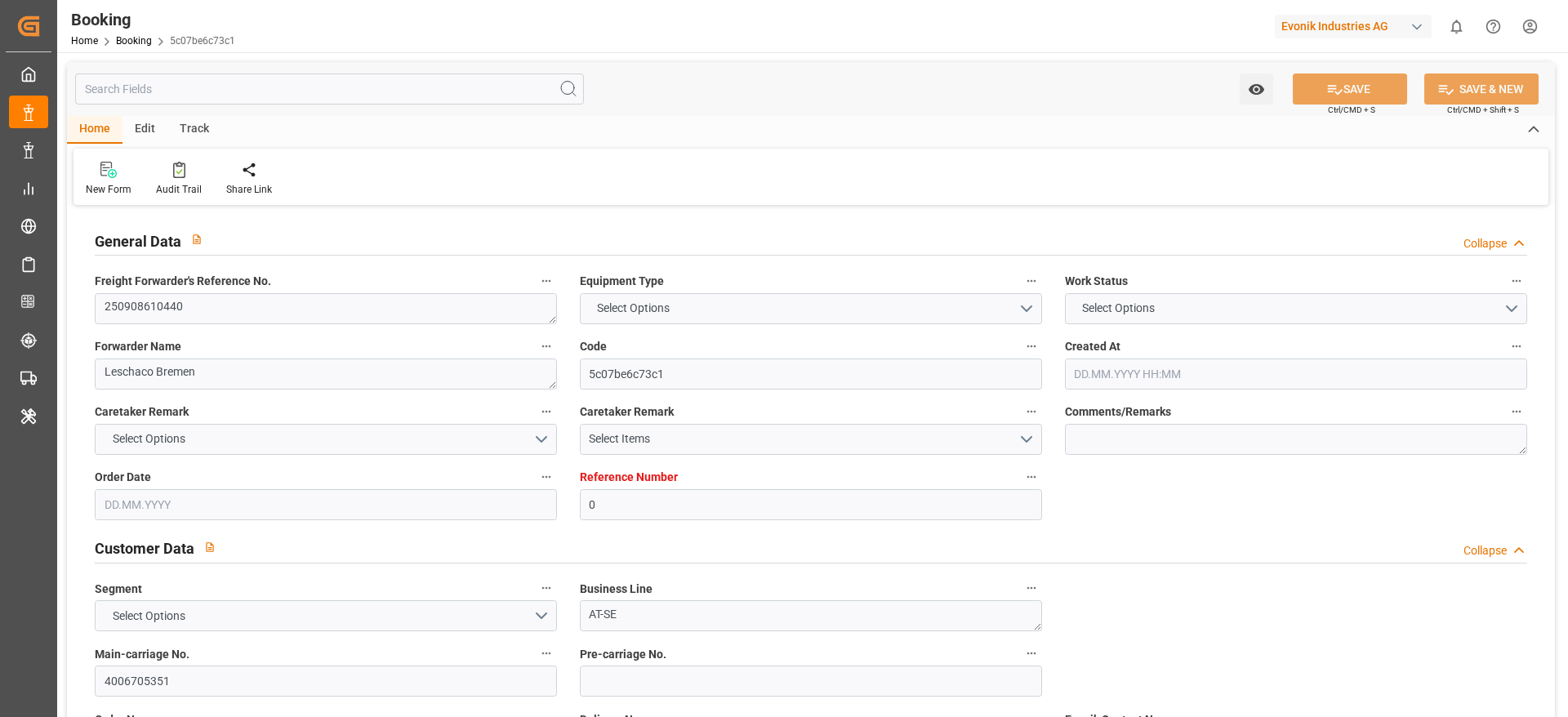
type input "0"
type input "9868314"
type input "ONE"
type input "Ocean Network Express"
type input "DEHAM"
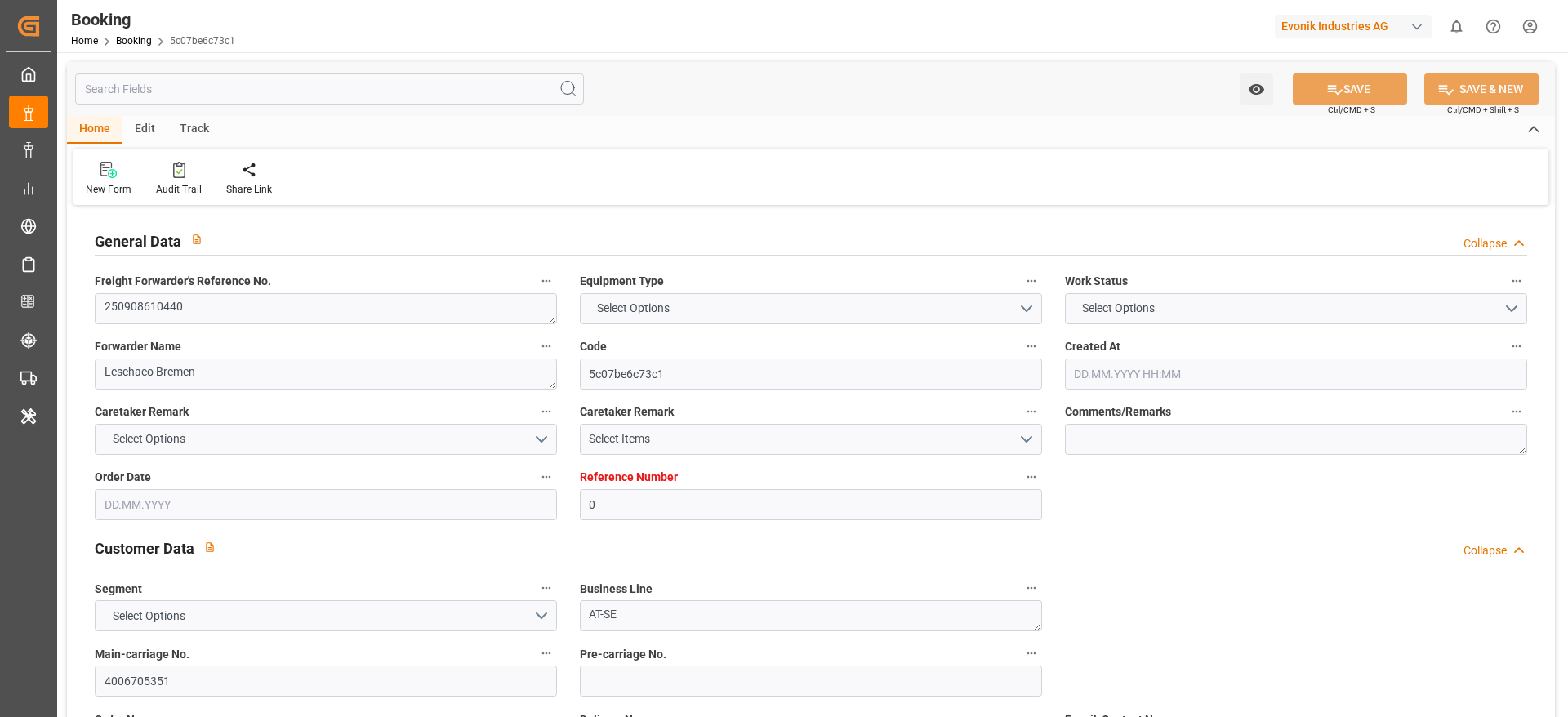
type input "BDCGP"
type input "SGSIN"
type input "[DATE] 13:42"
type input "[DATE]"
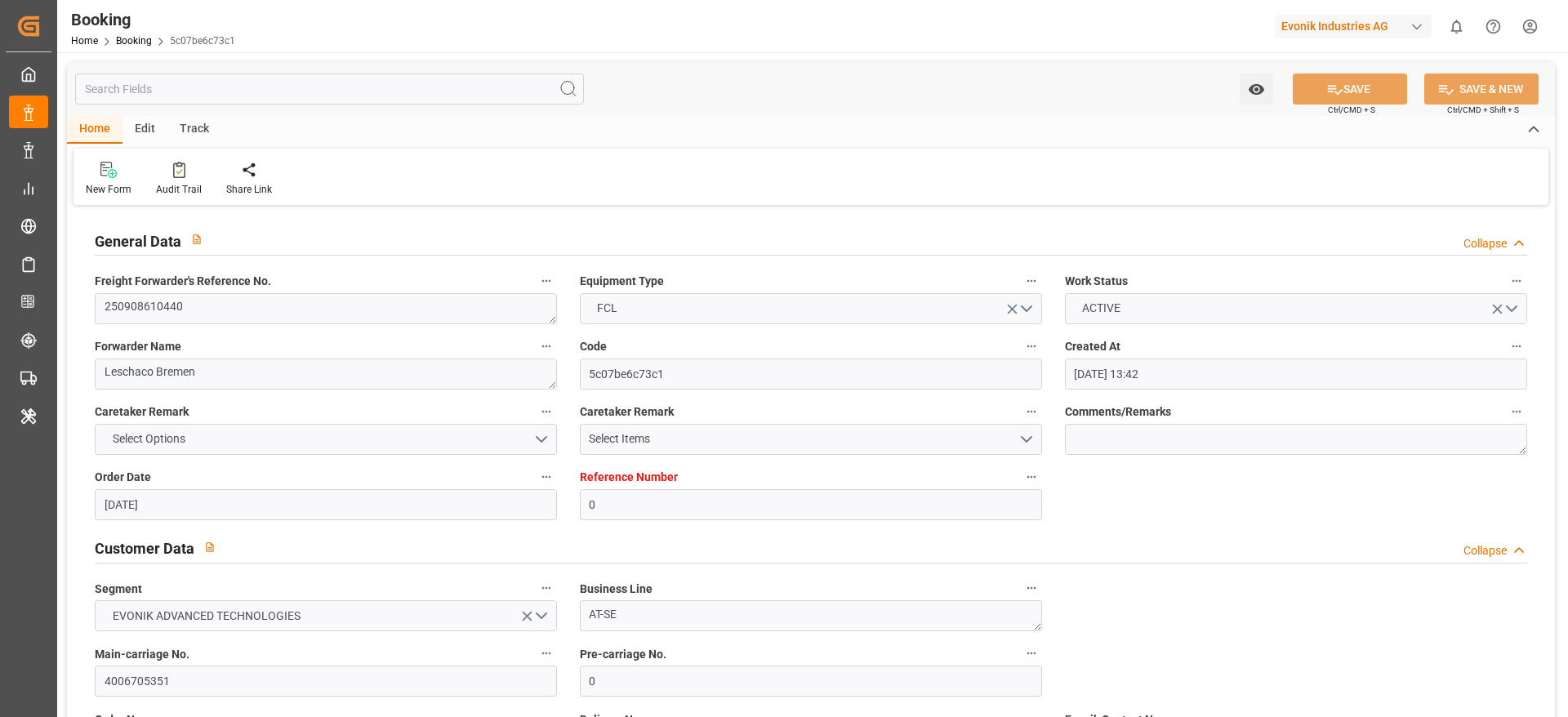
type input "[DATE]"
type input "[DATE] 00:00"
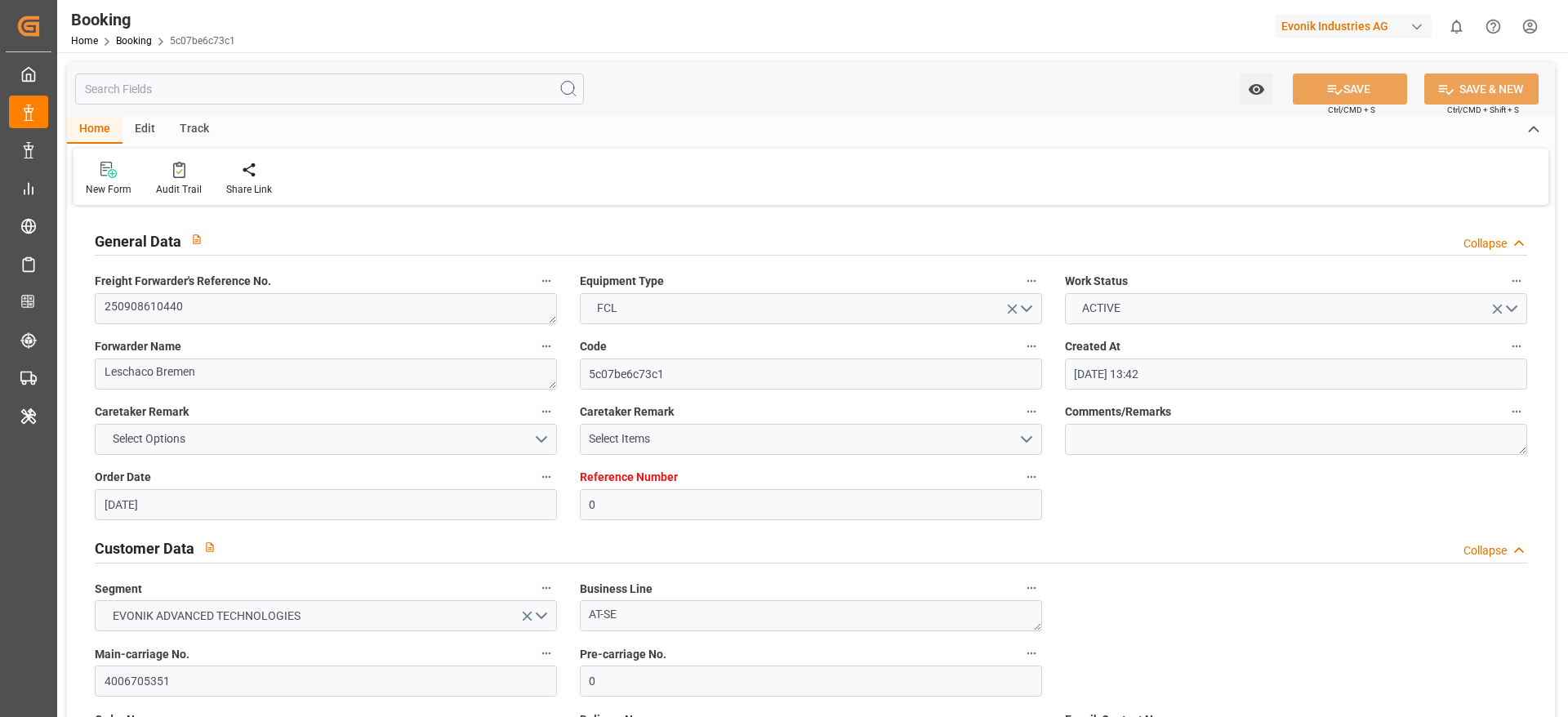
type input "[DATE] 00:00"
type input "[DATE] 11:46"
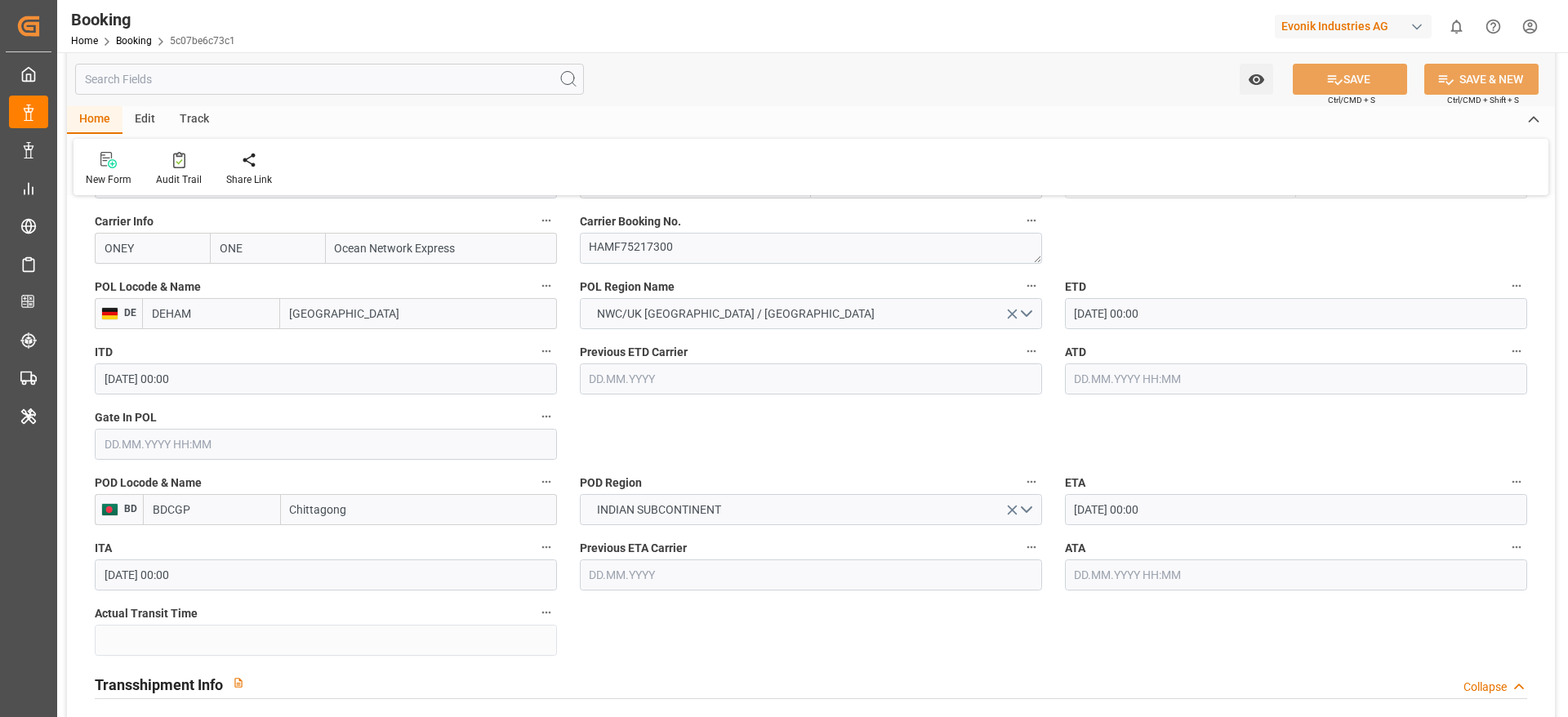
scroll to position [1272, 0]
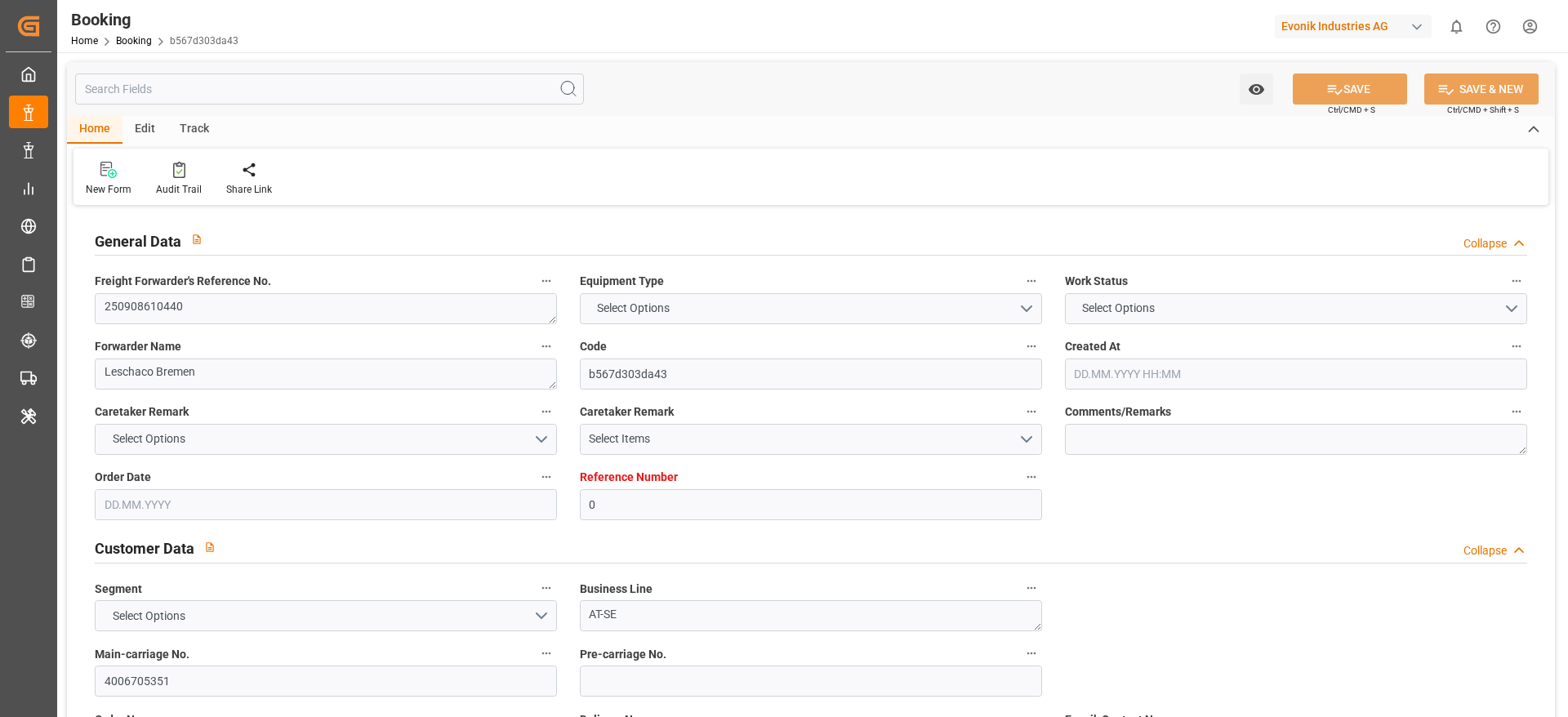
type input "0"
type input "Dummy"
type input "Dummy Carrier"
type input "DEHAM"
type input "Chittagong Seaport"
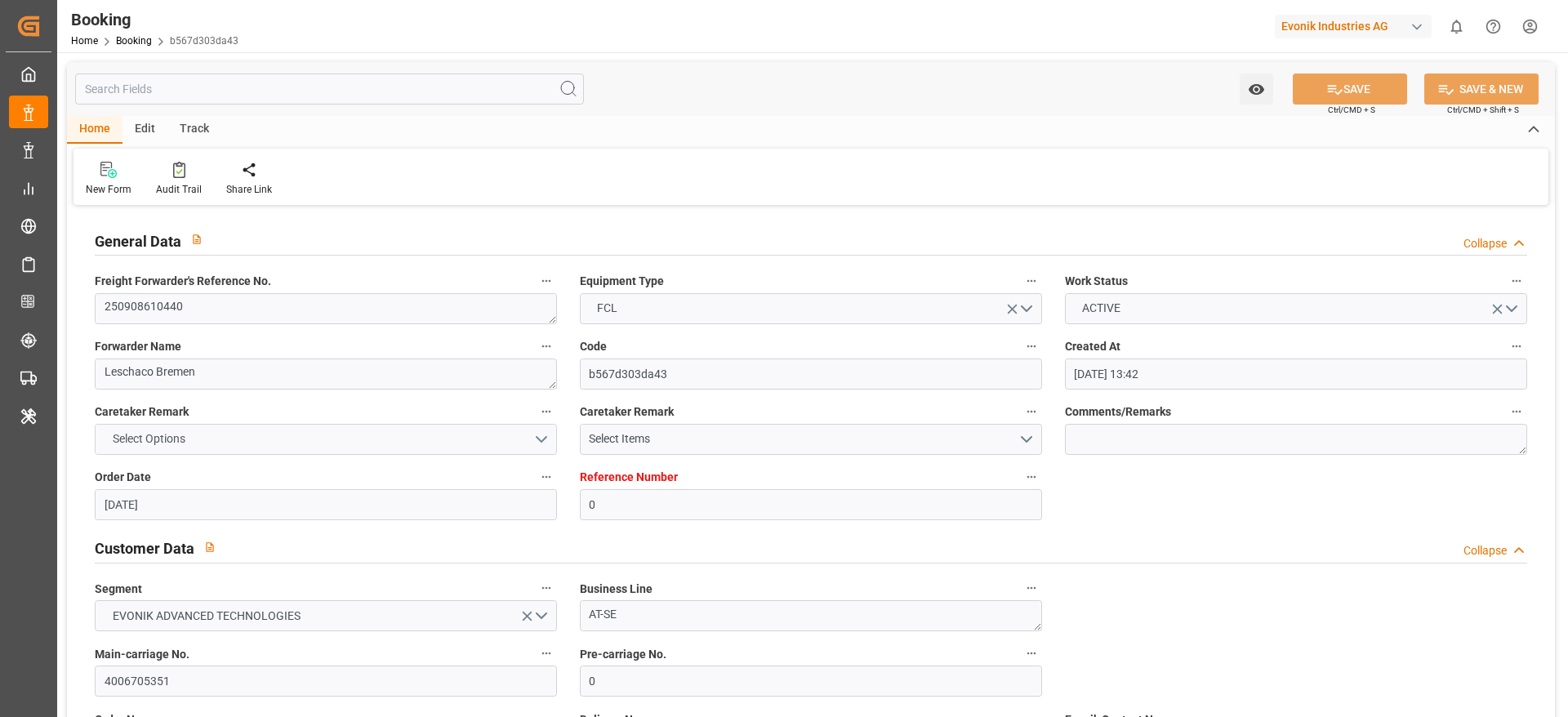
type input "[DATE] 13:42"
type input "[DATE]"
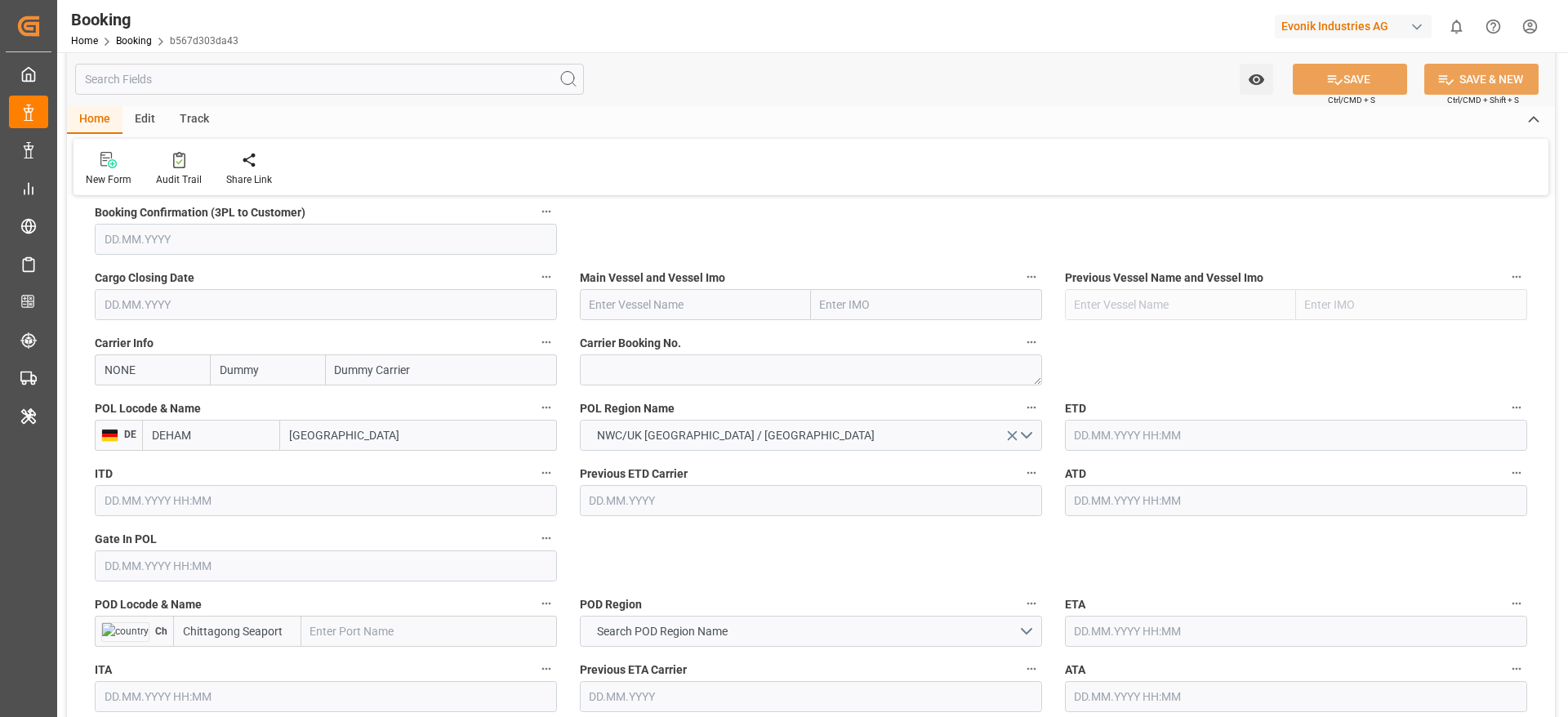
scroll to position [1134, 0]
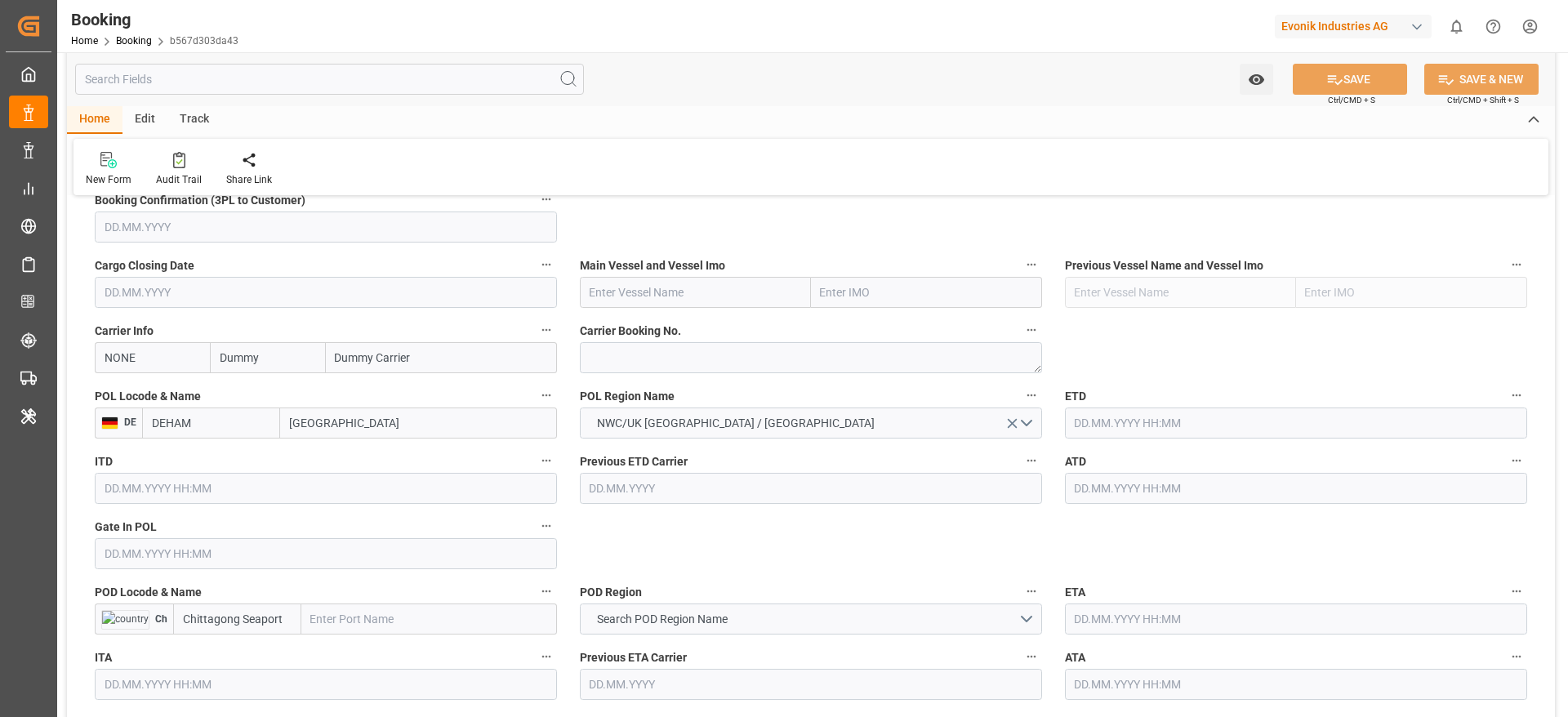
click at [147, 353] on input "NONE" at bounding box center [151, 357] width 115 height 31
click at [123, 384] on div "ONEY" at bounding box center [120, 393] width 49 height 36
type input "ONEY"
type input "ONE"
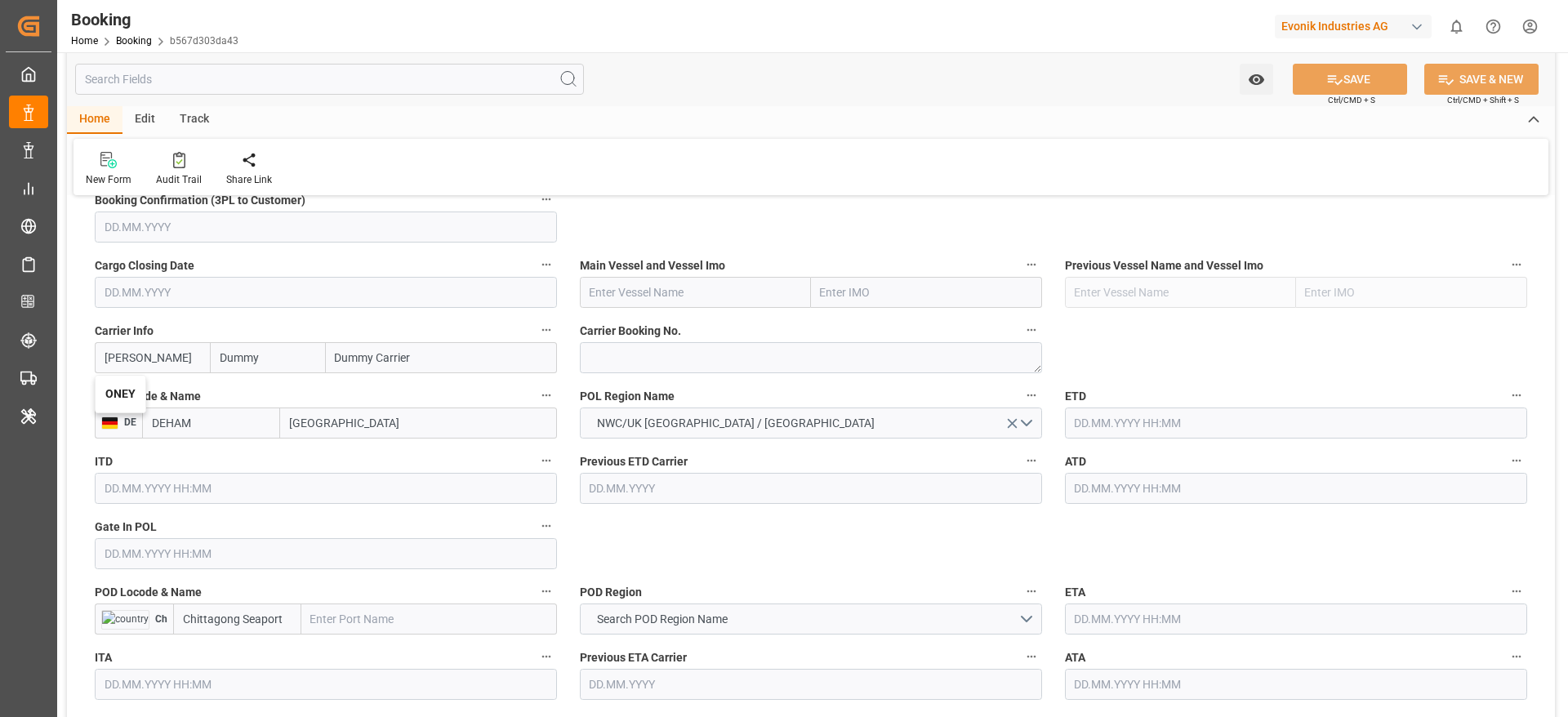
type input "Ocean Network Express"
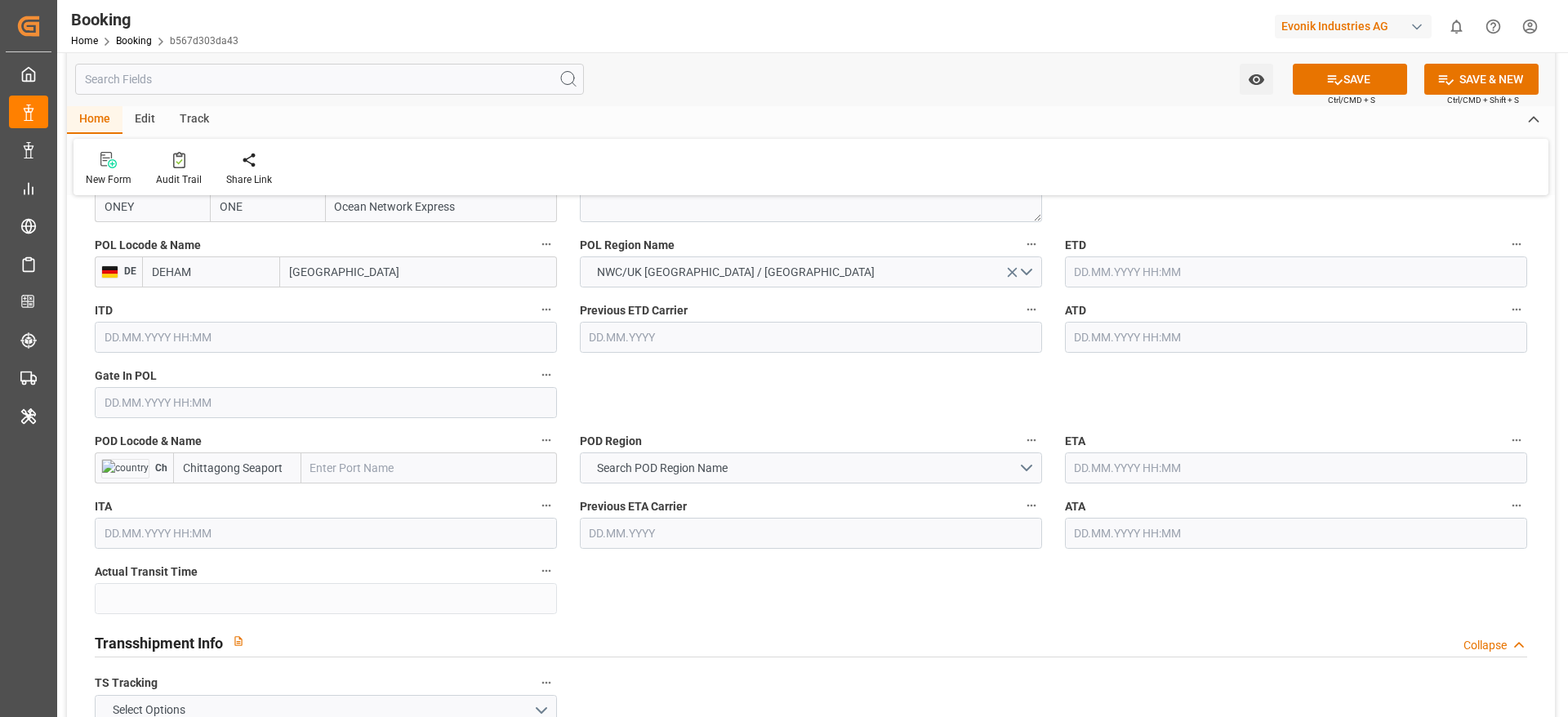
scroll to position [1298, 0]
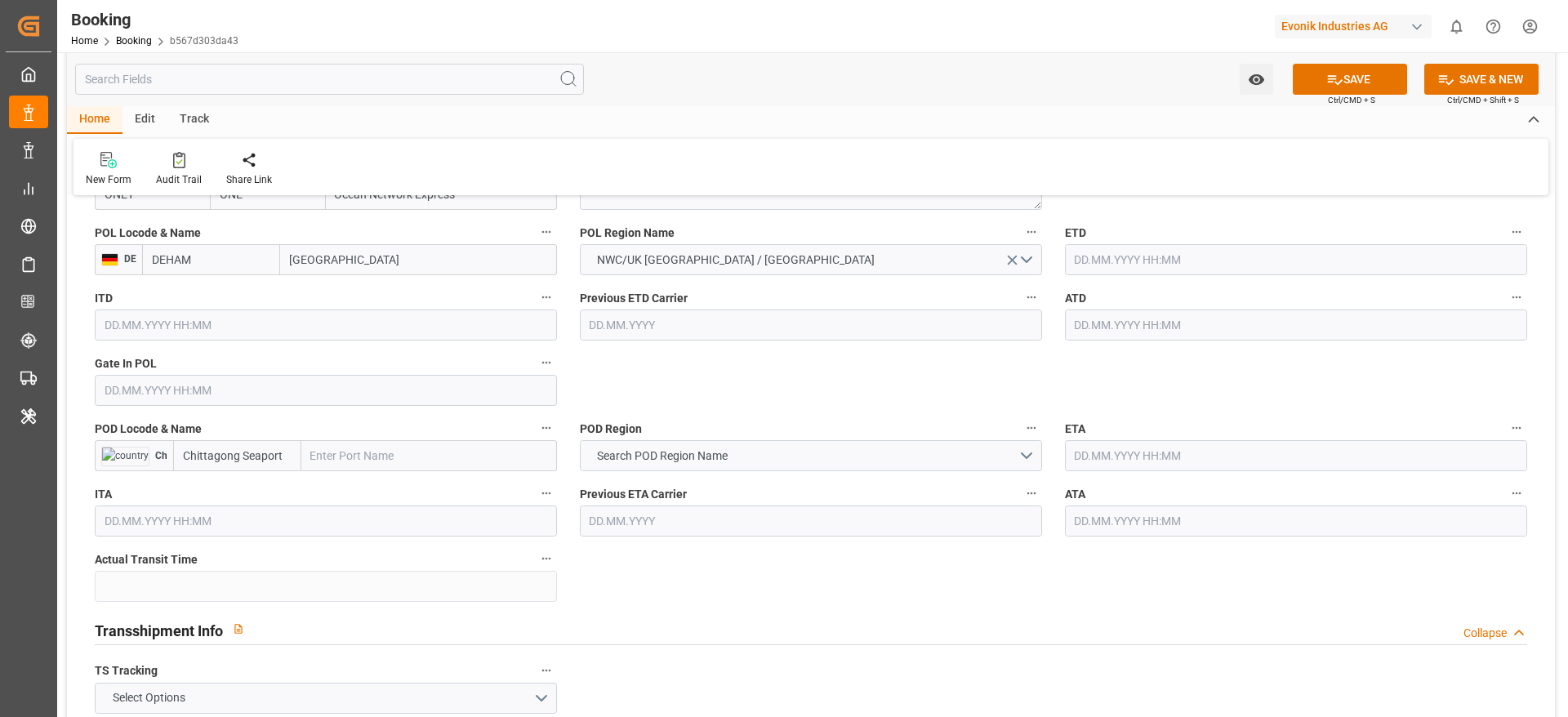
type input "ONEY"
click at [669, 473] on div "POD Region Search POD Region Name" at bounding box center [811, 444] width 485 height 65
click at [652, 460] on span "Search POD Region Name" at bounding box center [662, 456] width 147 height 17
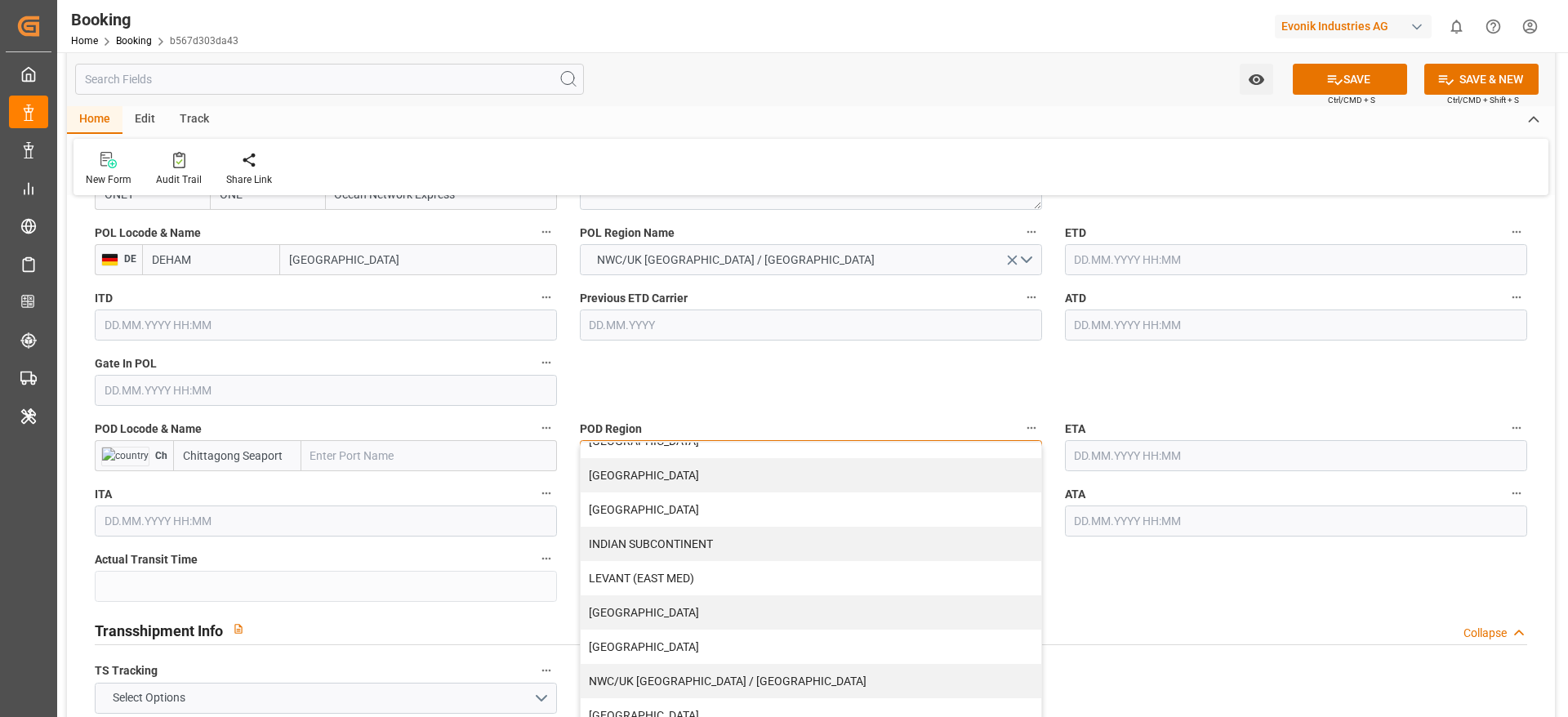
scroll to position [228, 0]
click at [624, 539] on div "INDIAN SUBCONTINENT" at bounding box center [811, 541] width 460 height 35
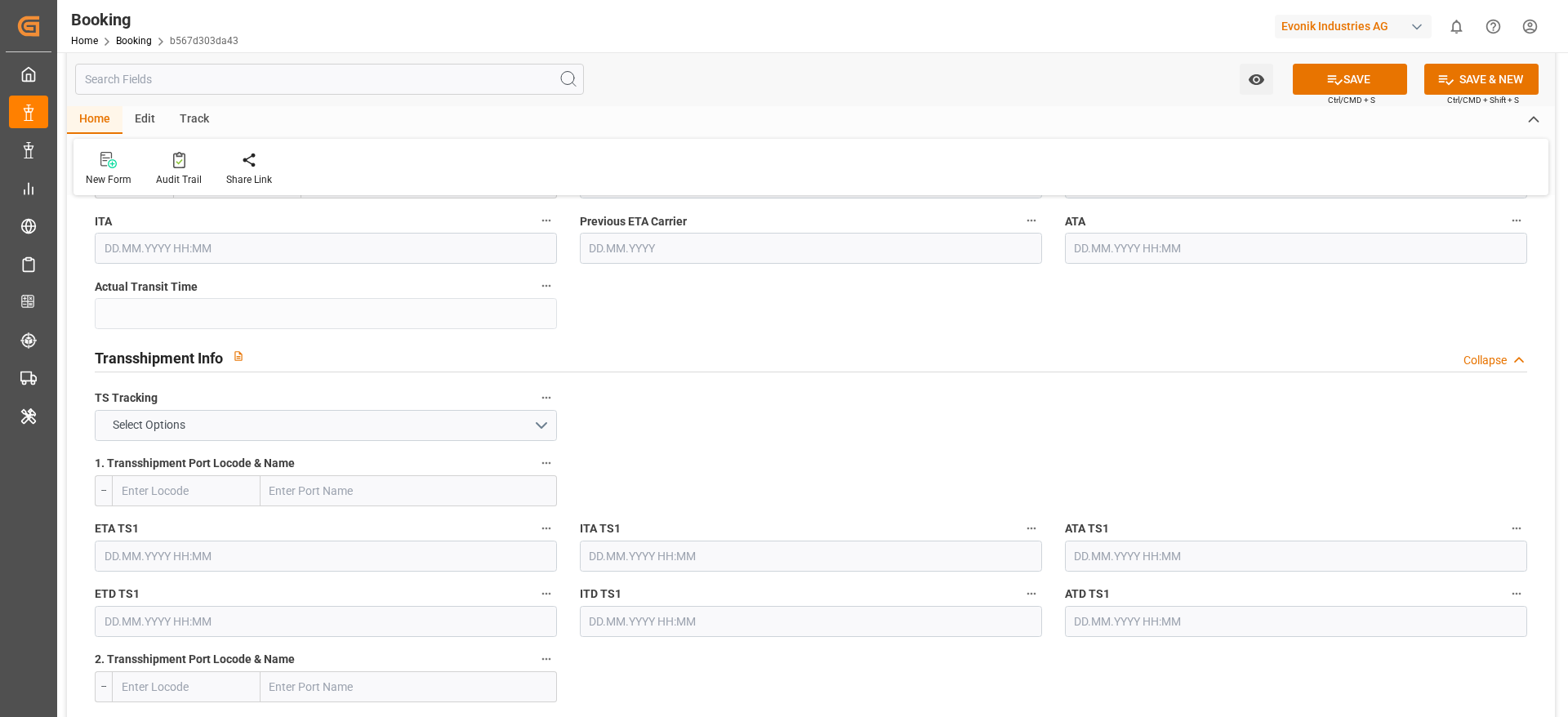
scroll to position [1579, 0]
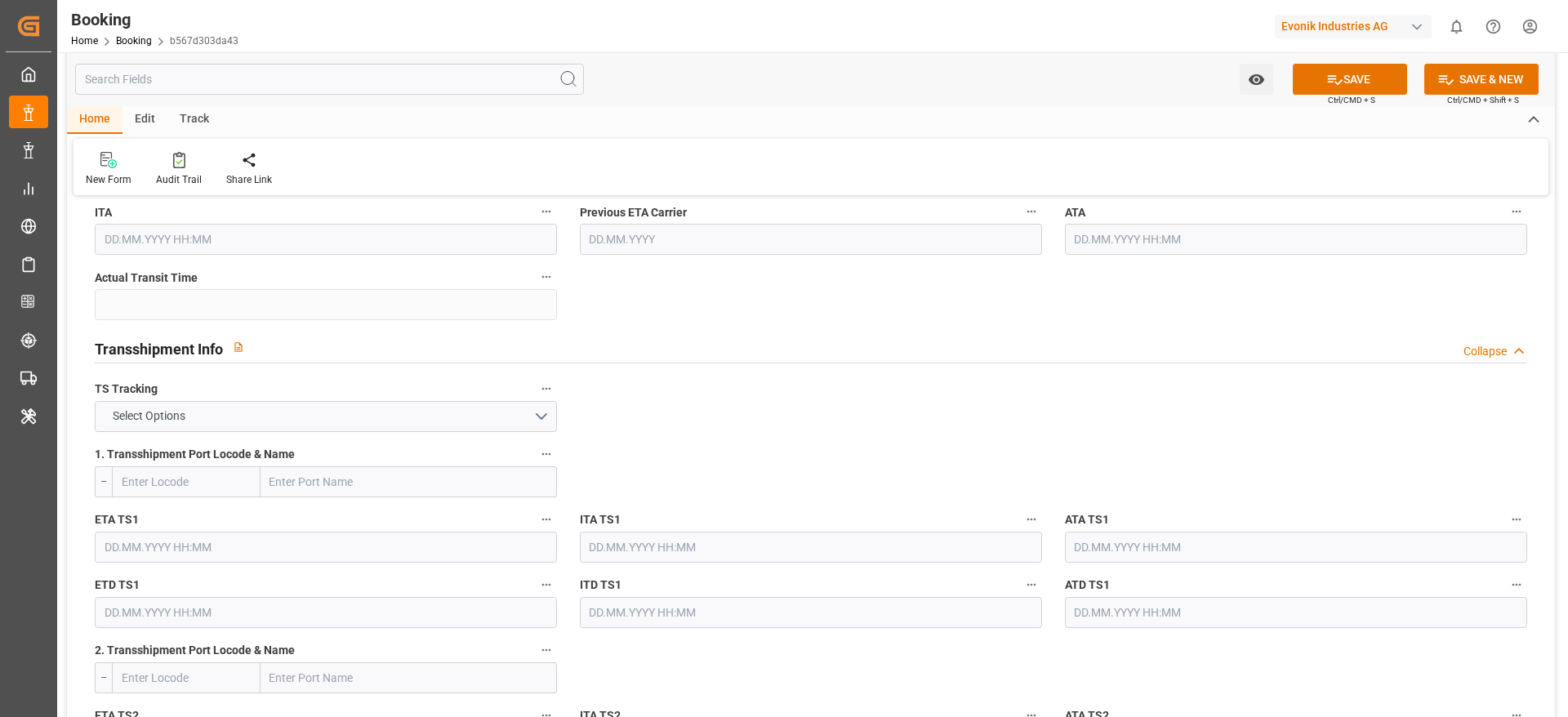
paste input "SINGAPORE"
click at [290, 496] on input "text" at bounding box center [408, 481] width 296 height 31
type input "SINGAPORE"
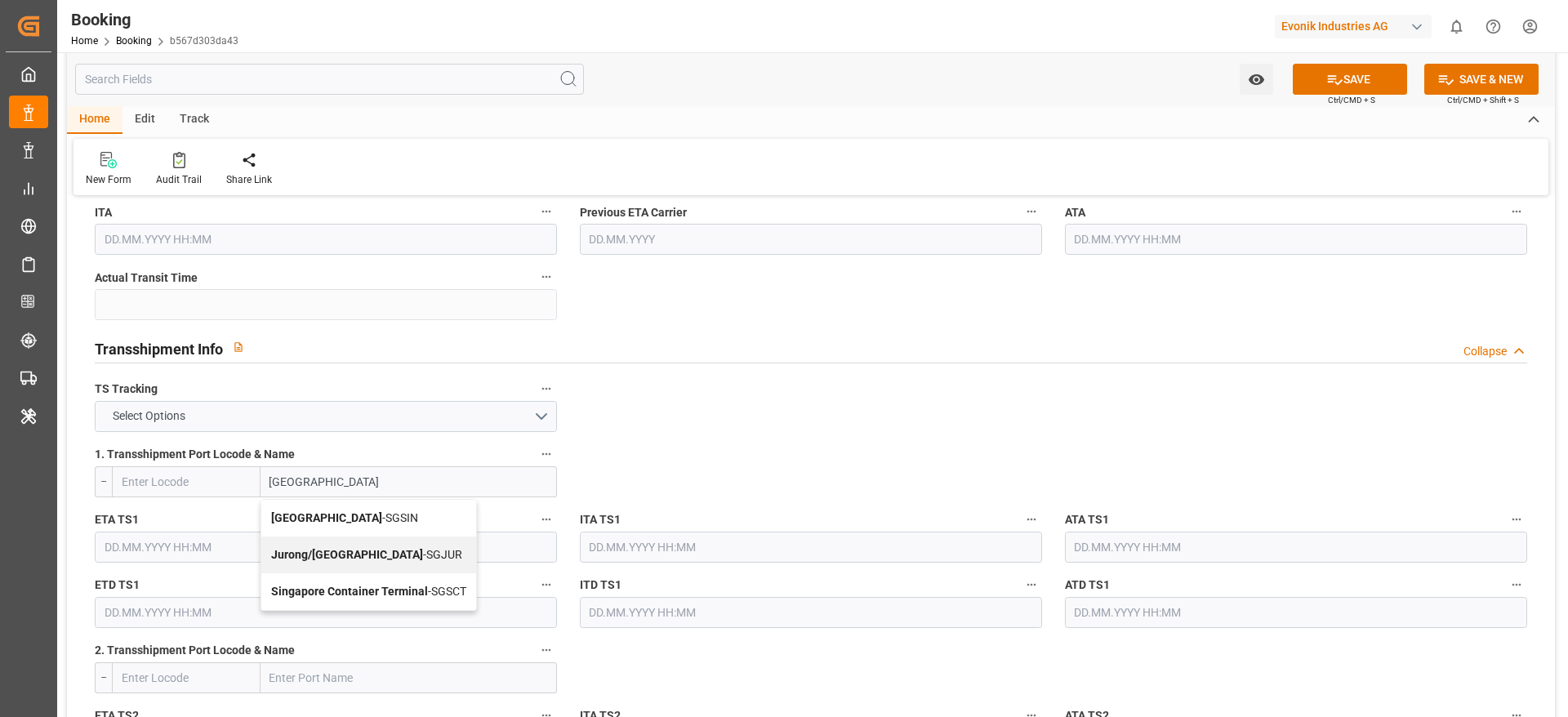
click at [348, 513] on span "Singapore - SGSIN" at bounding box center [344, 517] width 147 height 13
type input "SGSIN"
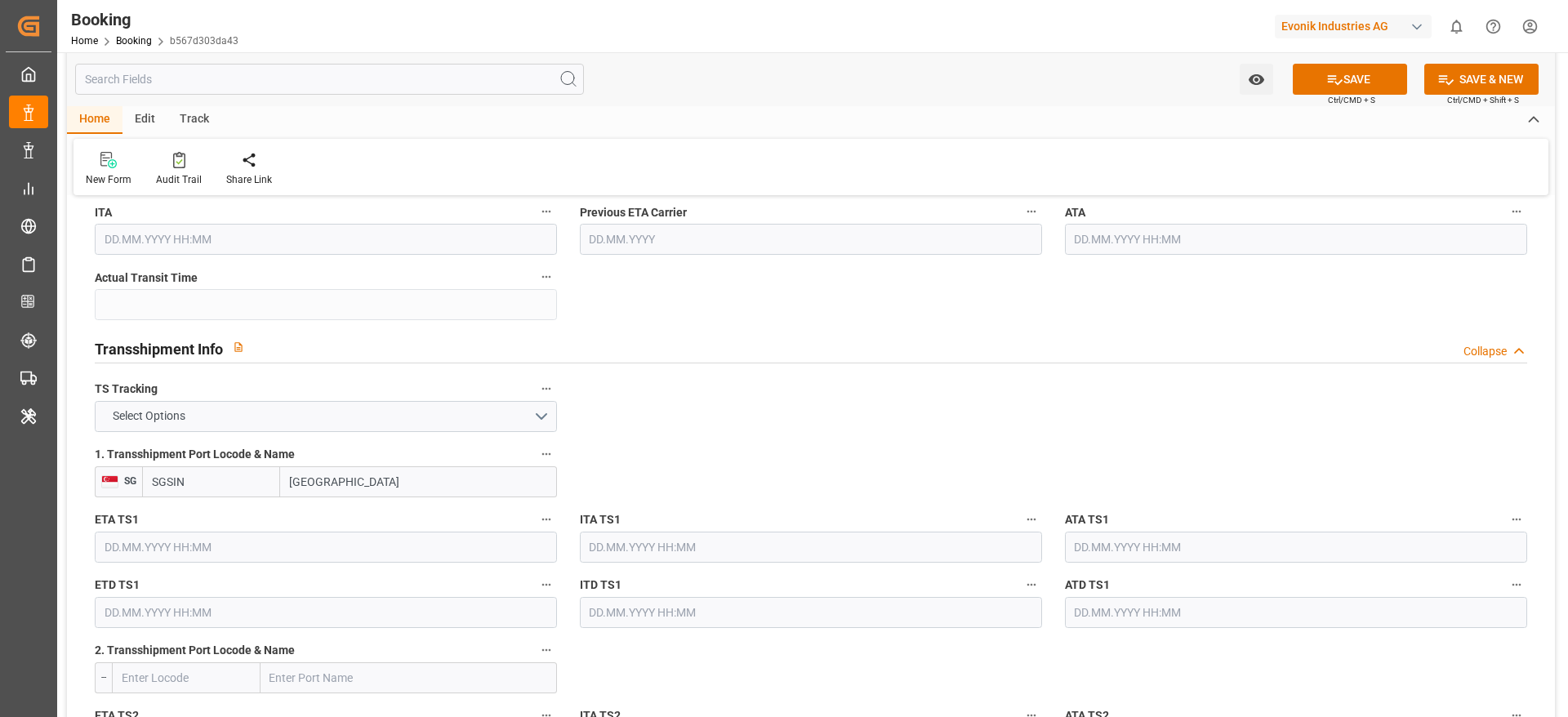
type input "[GEOGRAPHIC_DATA]"
click at [451, 398] on label "TS Tracking" at bounding box center [325, 389] width 462 height 22
click at [536, 398] on button "TS Tracking" at bounding box center [546, 388] width 21 height 21
click at [432, 415] on div at bounding box center [784, 358] width 1568 height 717
click at [397, 430] on button "Select Options" at bounding box center [325, 415] width 462 height 31
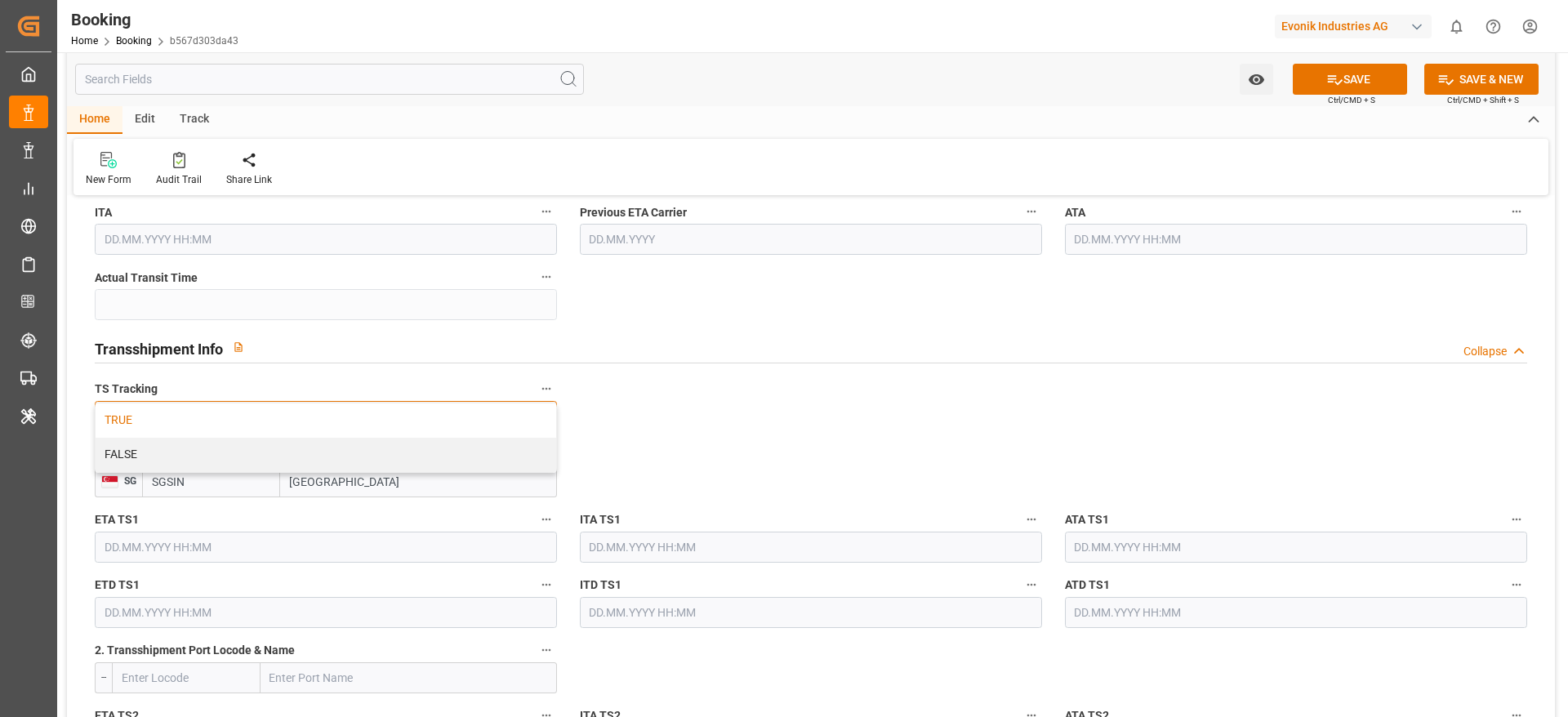
click at [377, 426] on div "TRUE" at bounding box center [325, 420] width 460 height 35
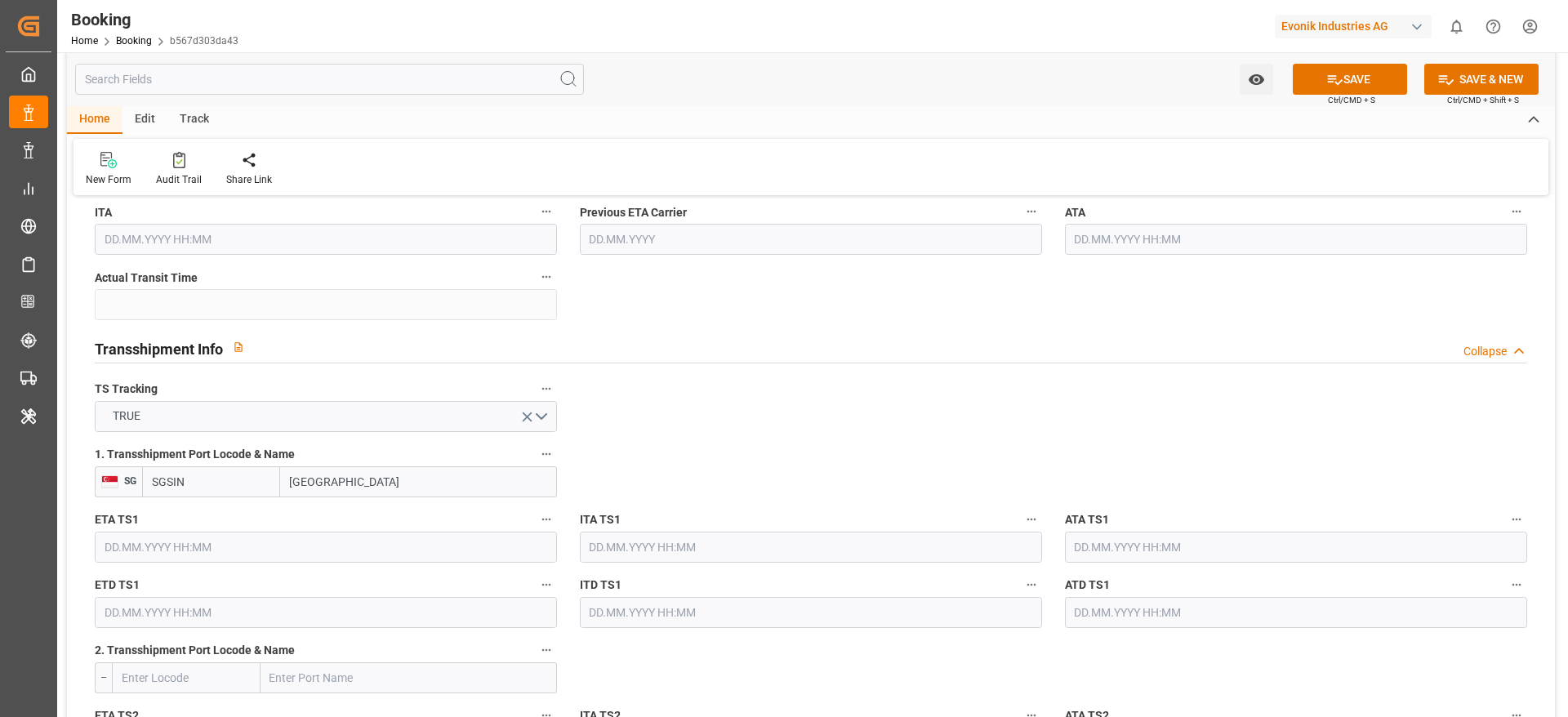
click at [168, 536] on input "text" at bounding box center [325, 546] width 462 height 31
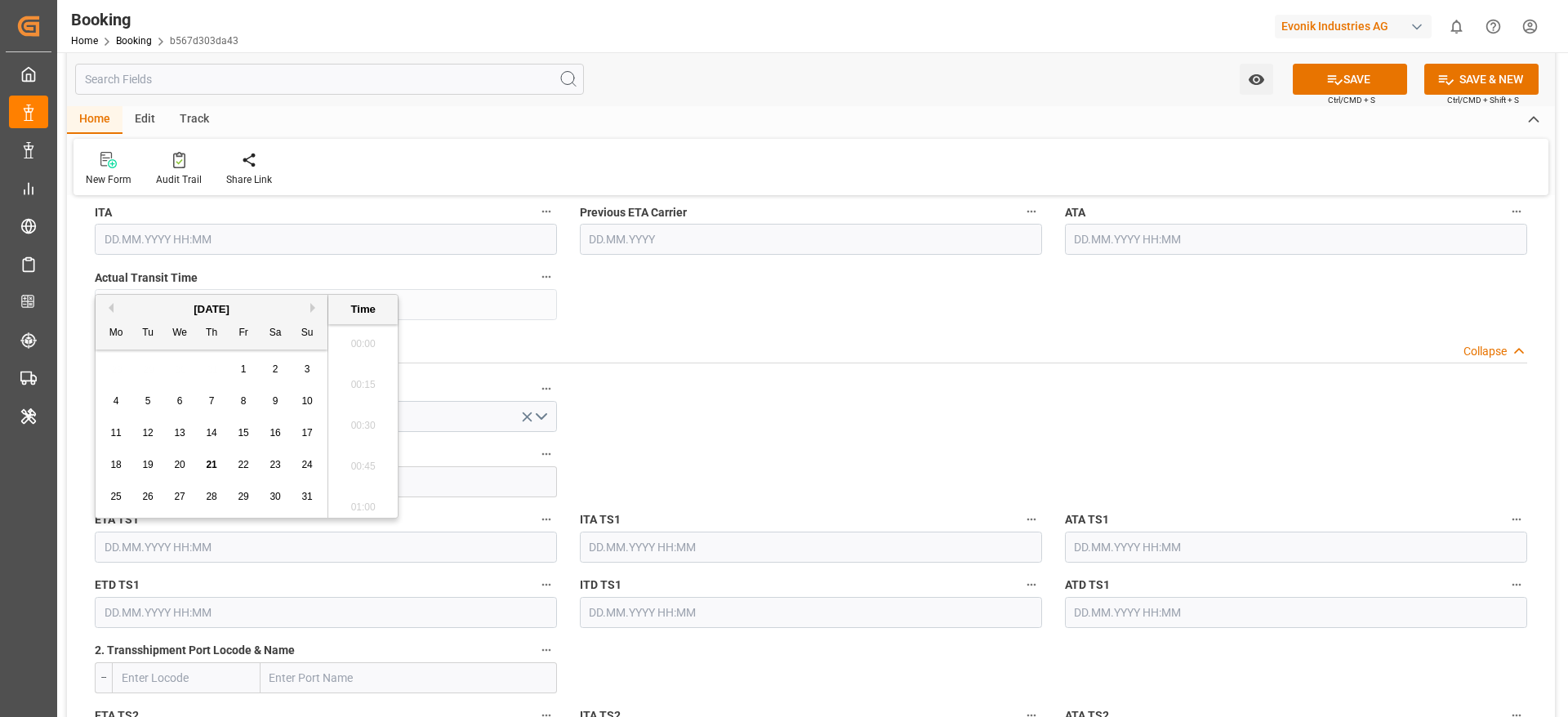
scroll to position [2741, 0]
click at [312, 306] on button "Next Month" at bounding box center [315, 307] width 9 height 9
click at [309, 411] on div "12" at bounding box center [307, 401] width 21 height 20
type input "[DATE] 00:00"
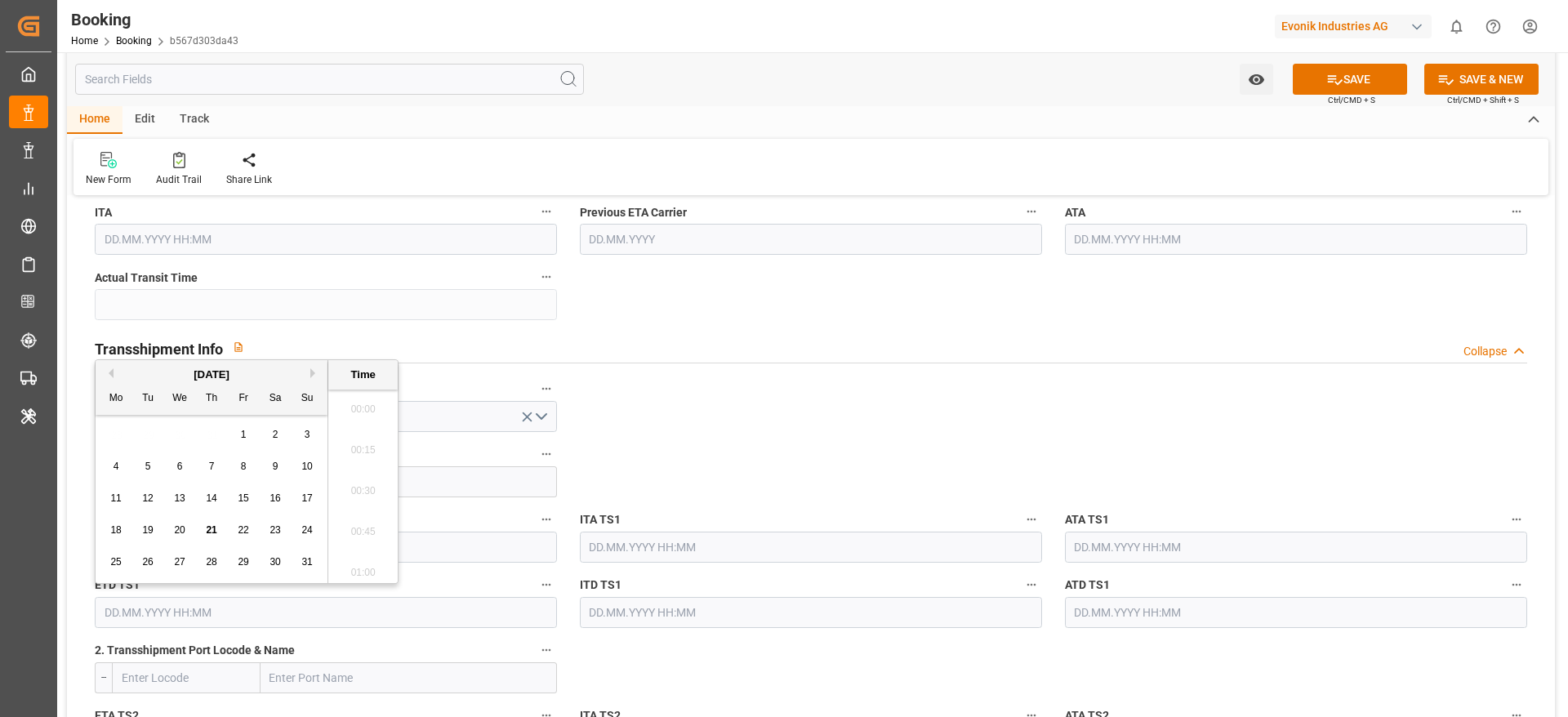
click at [149, 606] on input "text" at bounding box center [325, 612] width 462 height 31
click at [310, 373] on button "Next Month" at bounding box center [315, 373] width 9 height 9
click at [282, 494] on div "18" at bounding box center [275, 499] width 21 height 20
type input "18.10.2025 00:00"
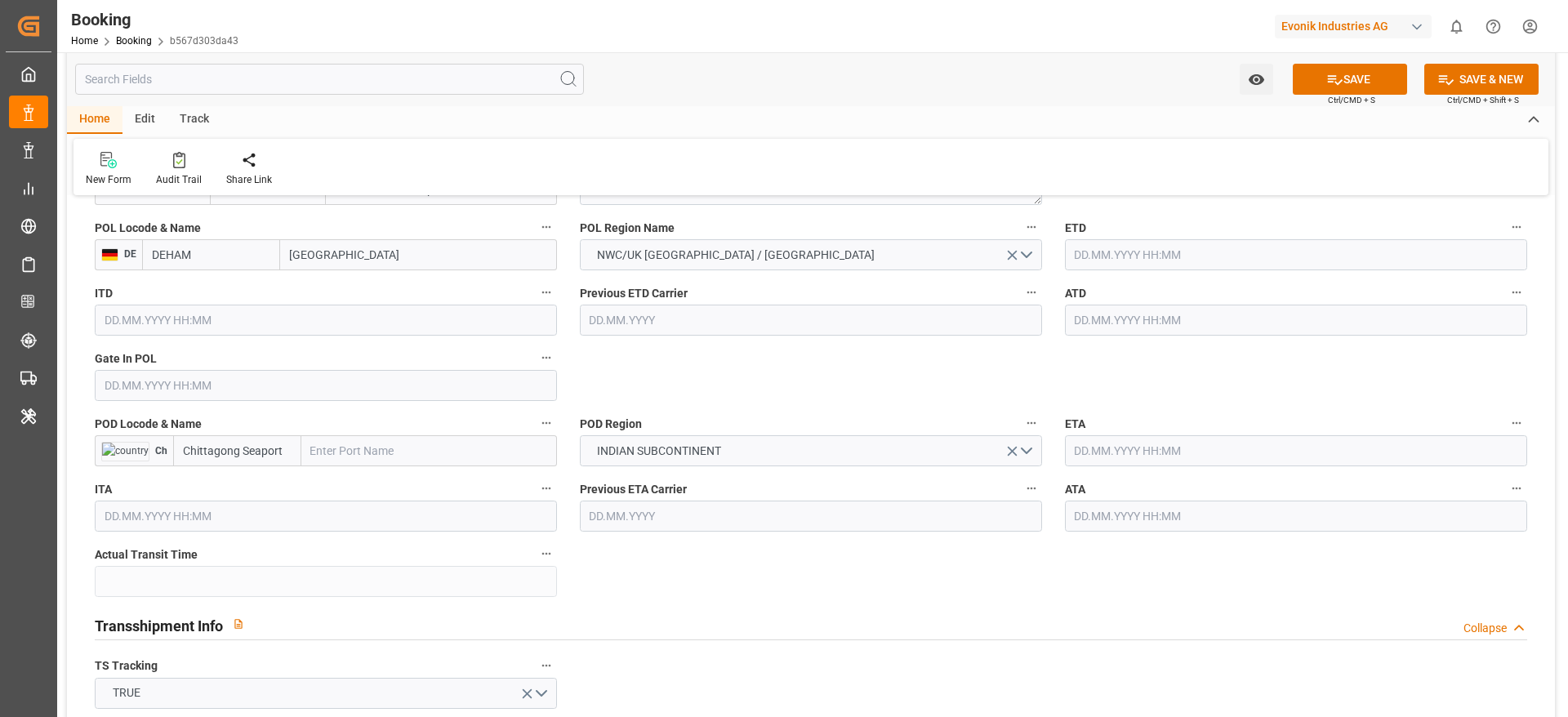
scroll to position [1275, 0]
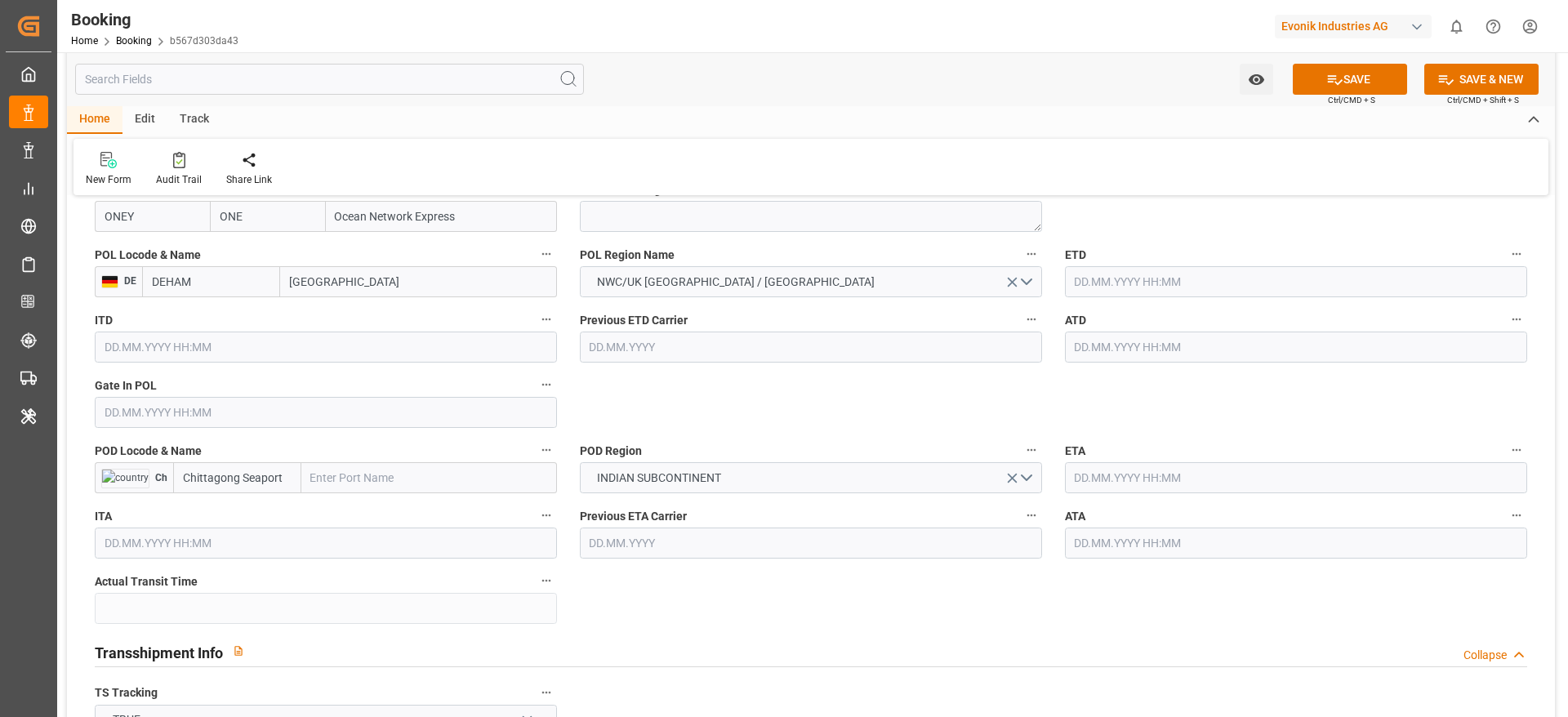
paste input "CHITTAGONG"
type input "CHITTAGONG"
click at [368, 480] on input "CHITTAGONG" at bounding box center [430, 477] width 256 height 31
click at [399, 522] on div "Chittagong - BDCGP" at bounding box center [361, 513] width 119 height 36
type input "BDCGP"
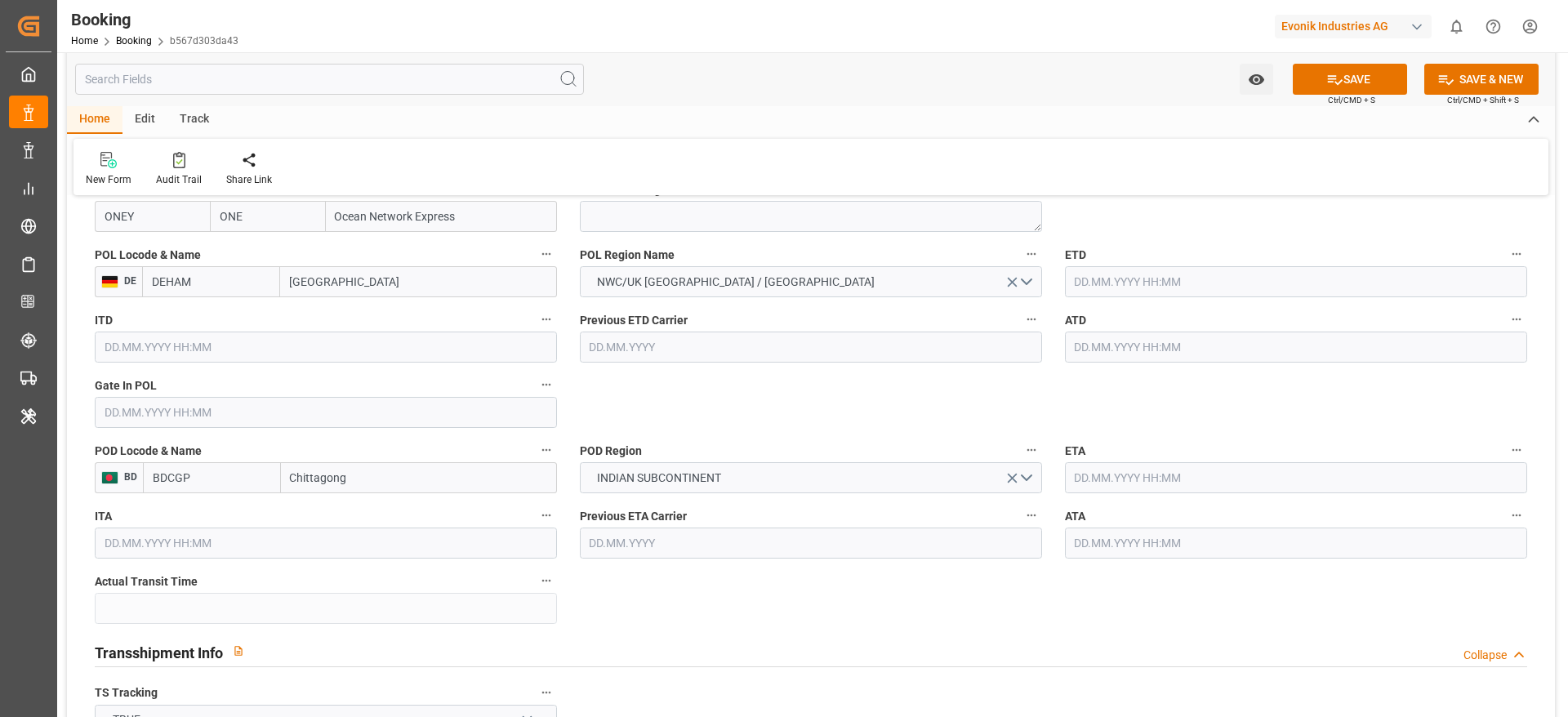
type input "Chittagong"
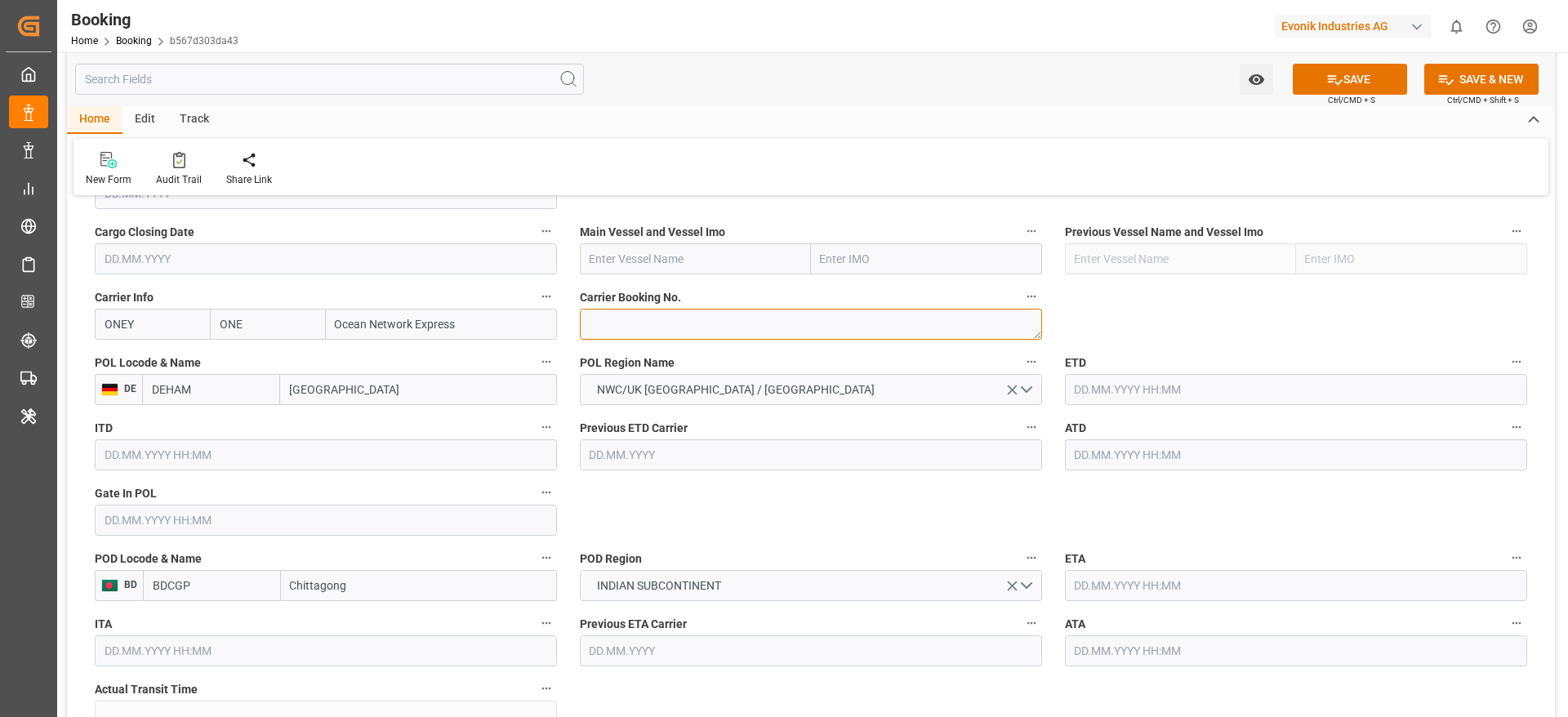
paste textarea "HAMF75217300"
click at [627, 320] on textarea "HAMF75217300" at bounding box center [811, 324] width 462 height 31
type textarea "HAMF75217300"
paste input "HMM LE HAVRE"
click at [727, 272] on input "text" at bounding box center [695, 259] width 231 height 31
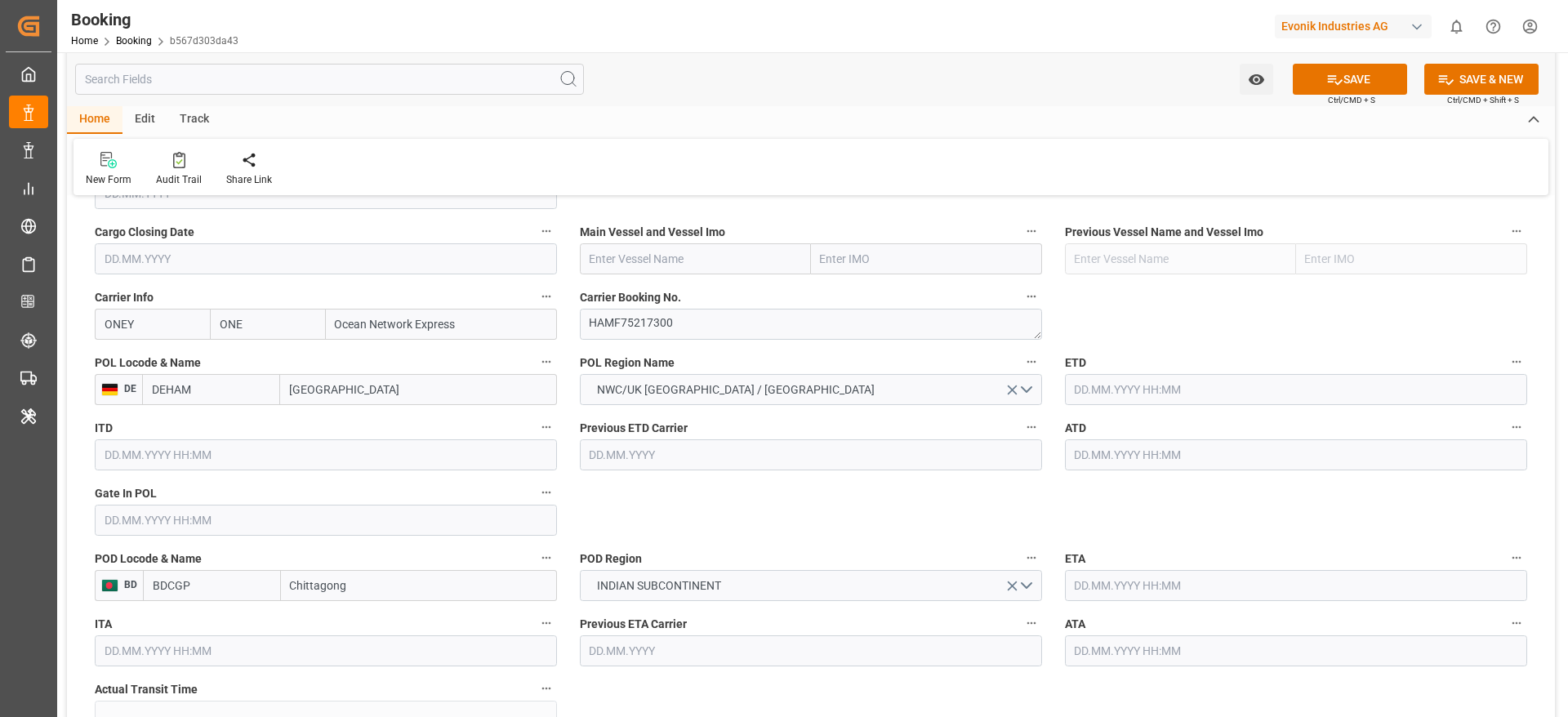
type input "HMM LE HAVRE"
click at [692, 296] on span "HMM LE HAVRE - 9868314" at bounding box center [685, 295] width 191 height 13
type input "9868314"
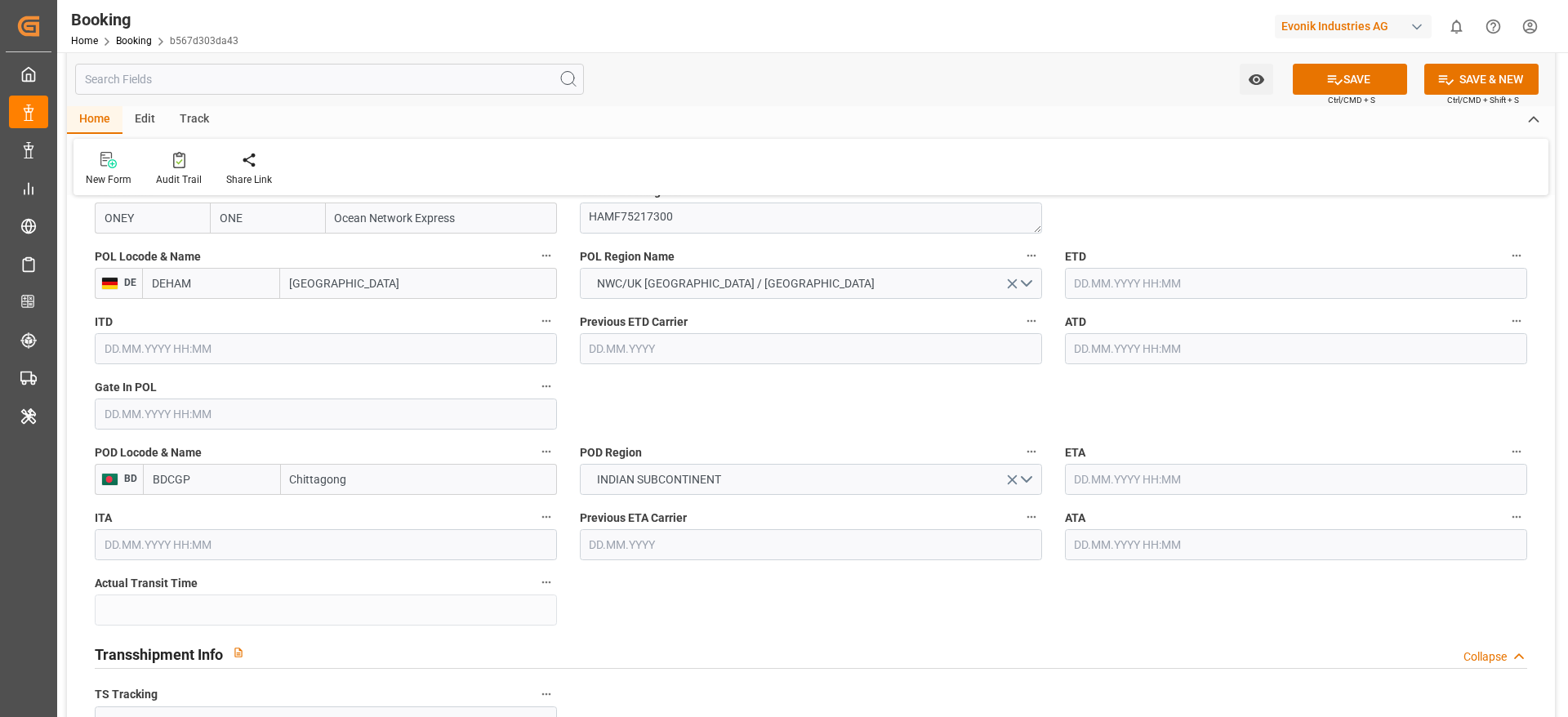
scroll to position [1272, 0]
type input "HMM LE HAVRE"
click at [1118, 296] on input "text" at bounding box center [1295, 284] width 462 height 31
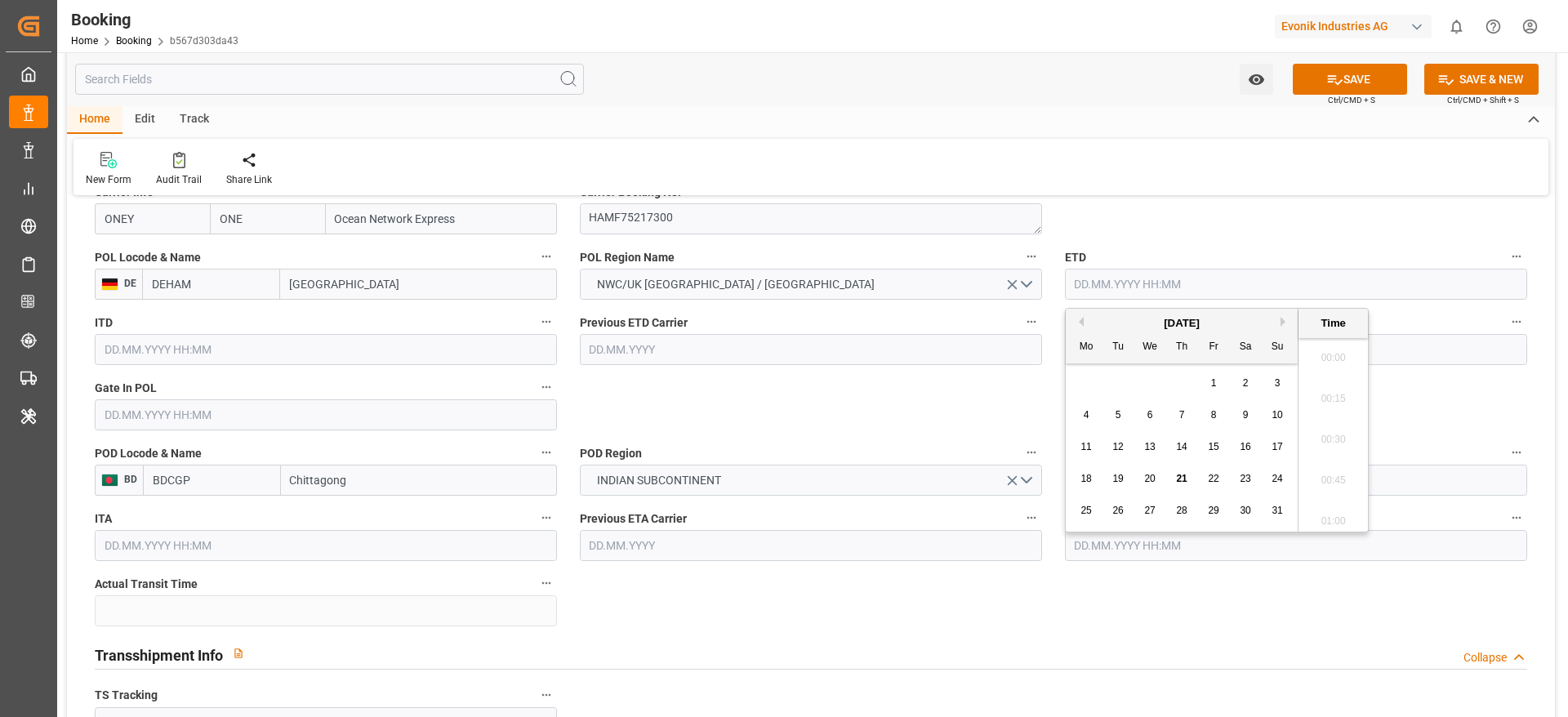
scroll to position [2741, 0]
click at [1284, 322] on button "Next Month" at bounding box center [1285, 321] width 9 height 9
click at [1250, 381] on div "6" at bounding box center [1246, 384] width 21 height 20
type input "06.09.2025 00:00"
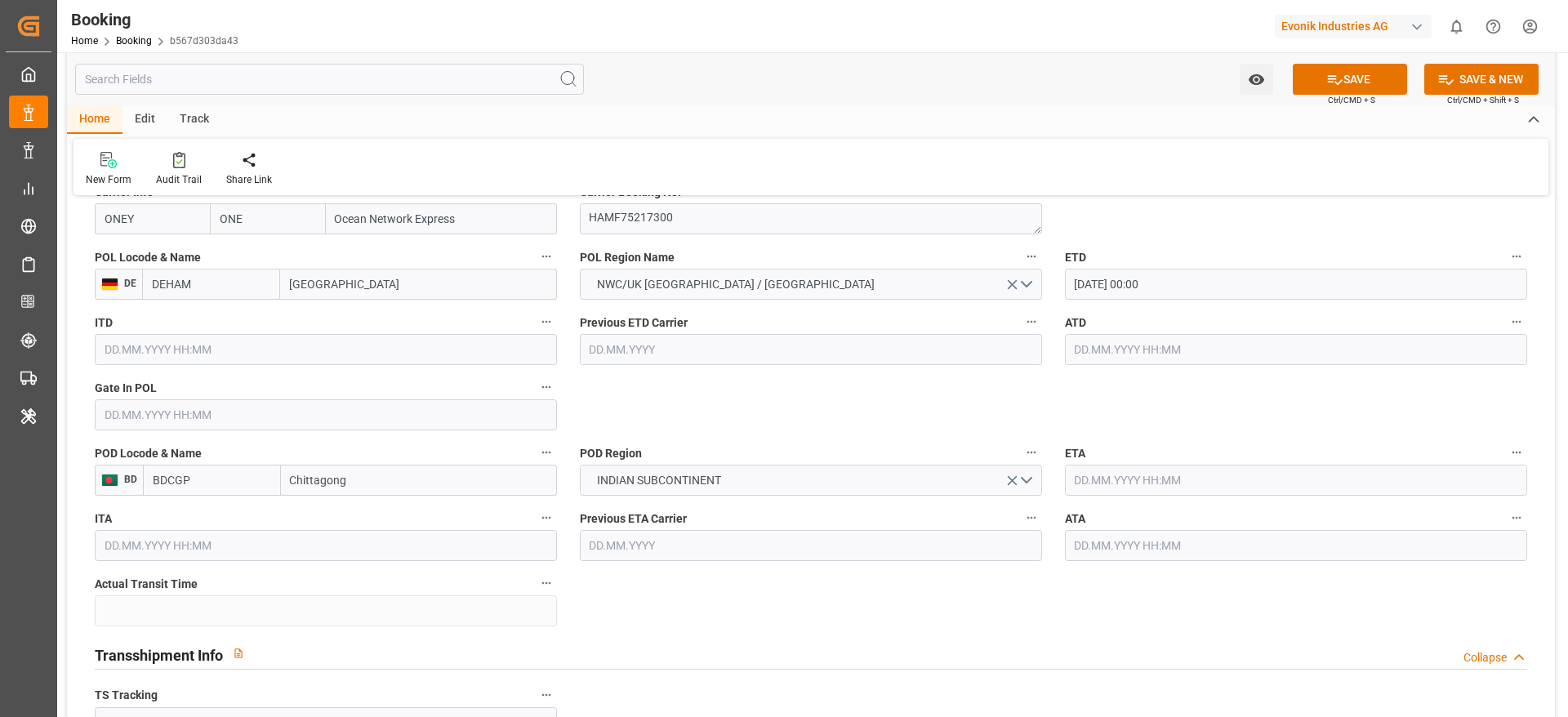
click at [1109, 471] on input "text" at bounding box center [1295, 480] width 462 height 31
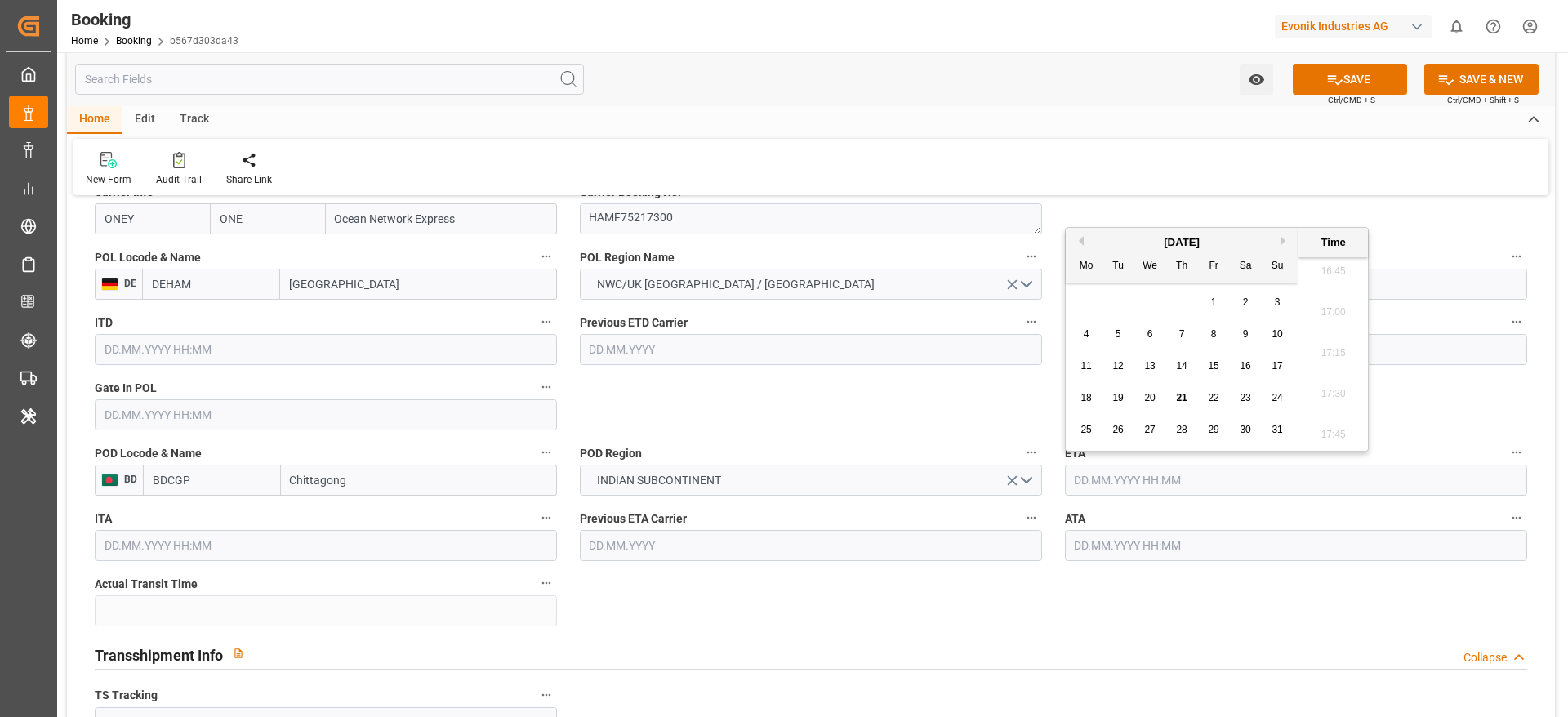
click at [1278, 238] on div "[DATE]" at bounding box center [1181, 242] width 232 height 16
click at [1285, 242] on button "Next Month" at bounding box center [1285, 241] width 9 height 9
click at [1214, 407] on div "24" at bounding box center [1214, 398] width 21 height 20
type input "24.10.2025 00:00"
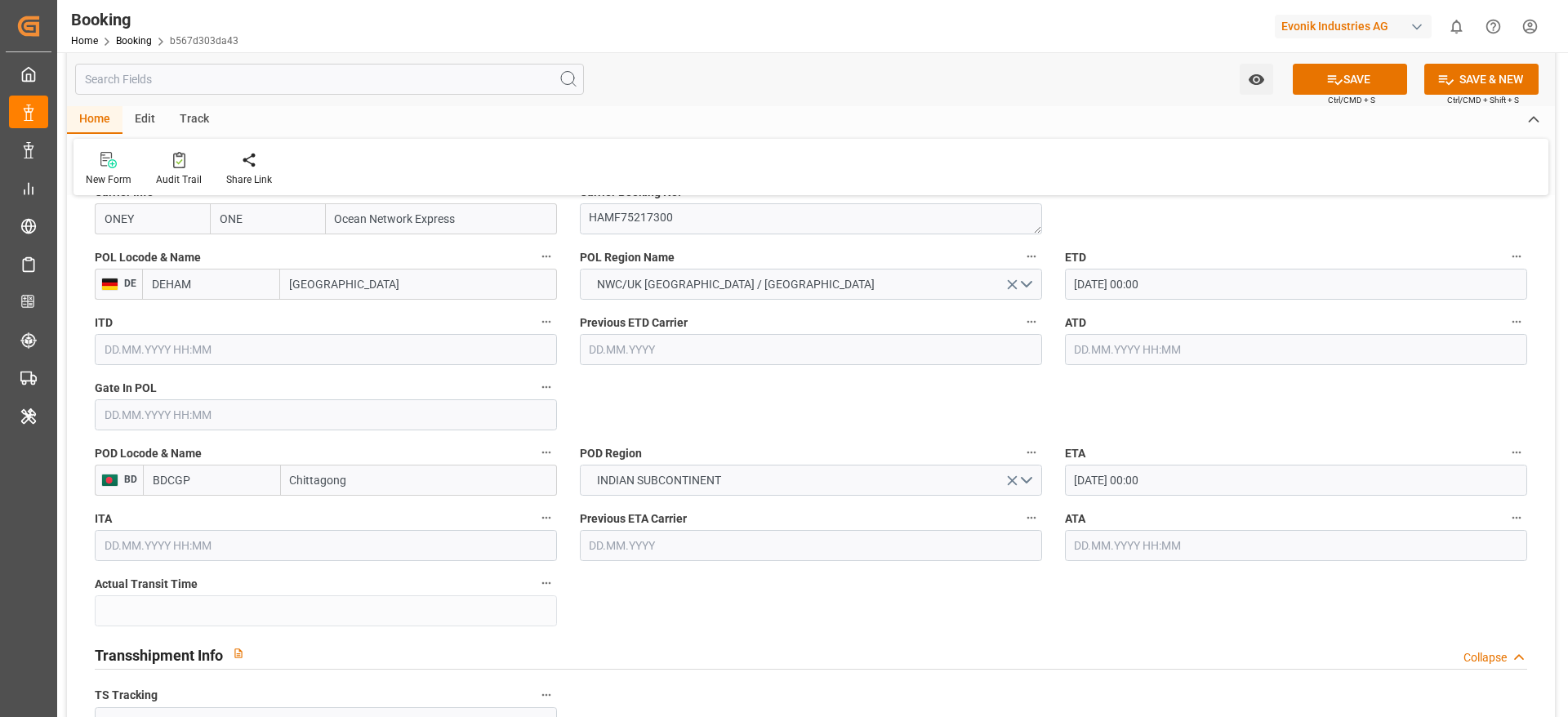
click at [954, 370] on div "Previous ETD Carrier" at bounding box center [811, 338] width 485 height 65
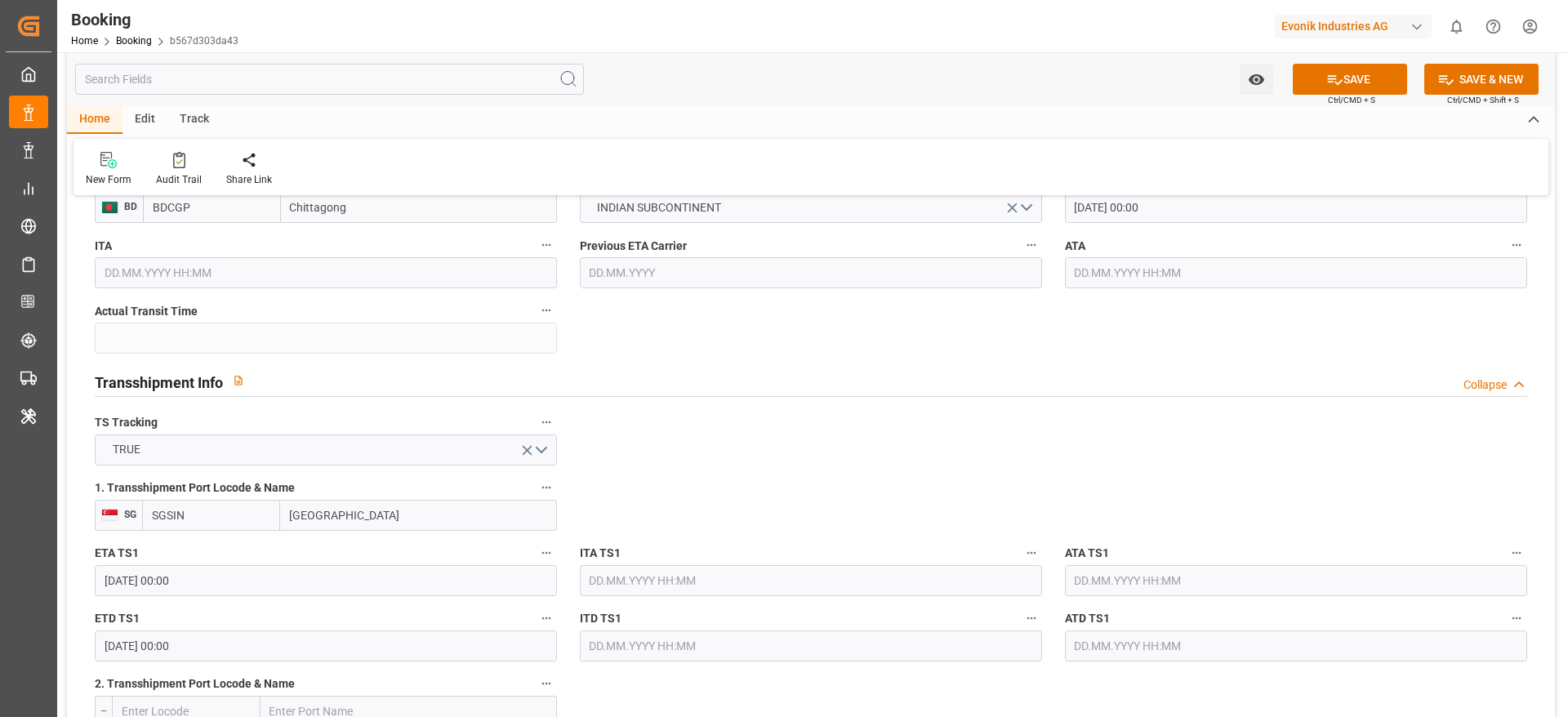
scroll to position [1545, 0]
click at [1346, 85] on button "SAVE" at bounding box center [1349, 78] width 114 height 31
type textarea "NWC/UK North West Continent / UK_BDCGP_ONEY_AT-SE"
type textarea "[PERSON_NAME]"
type textarea "businessDivision-businessLine-"
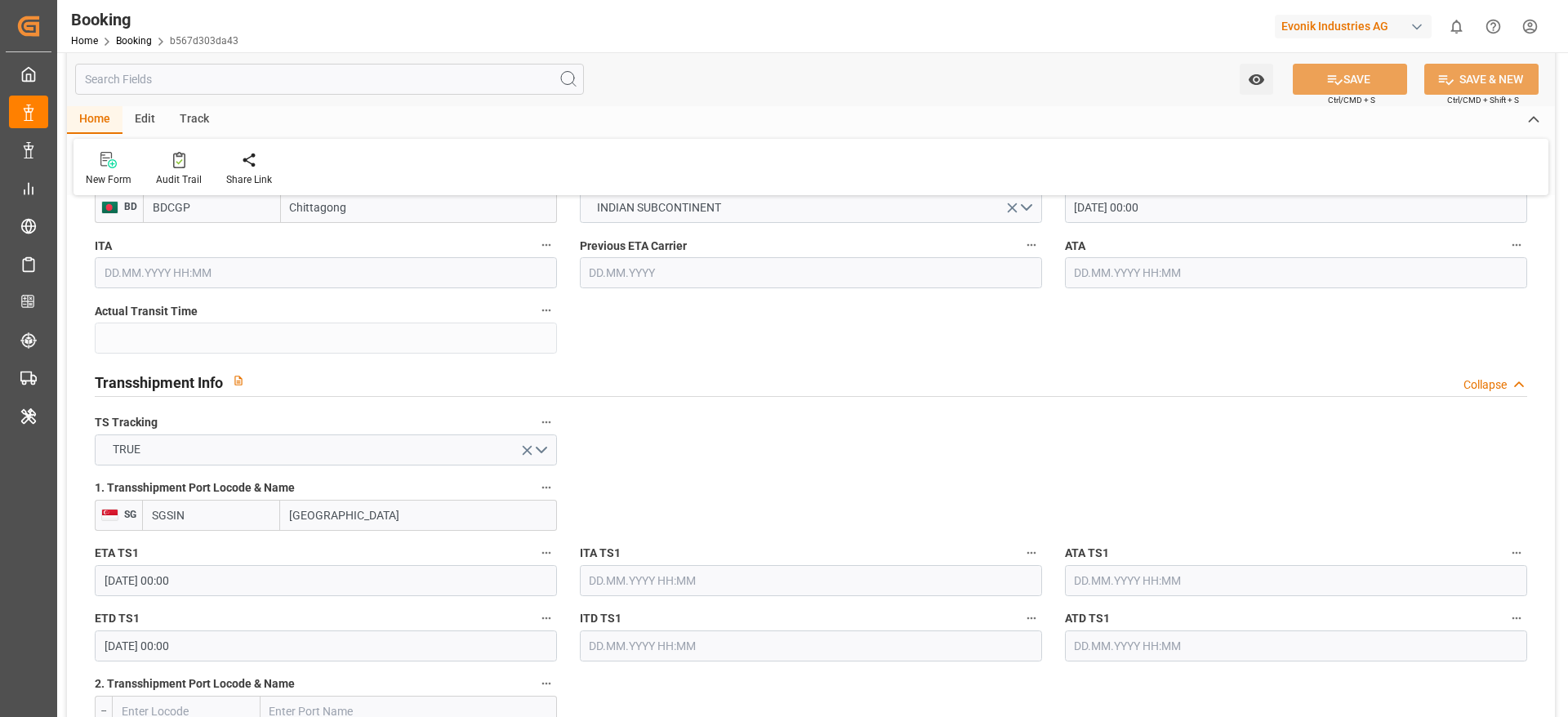
type textarea "Yes"
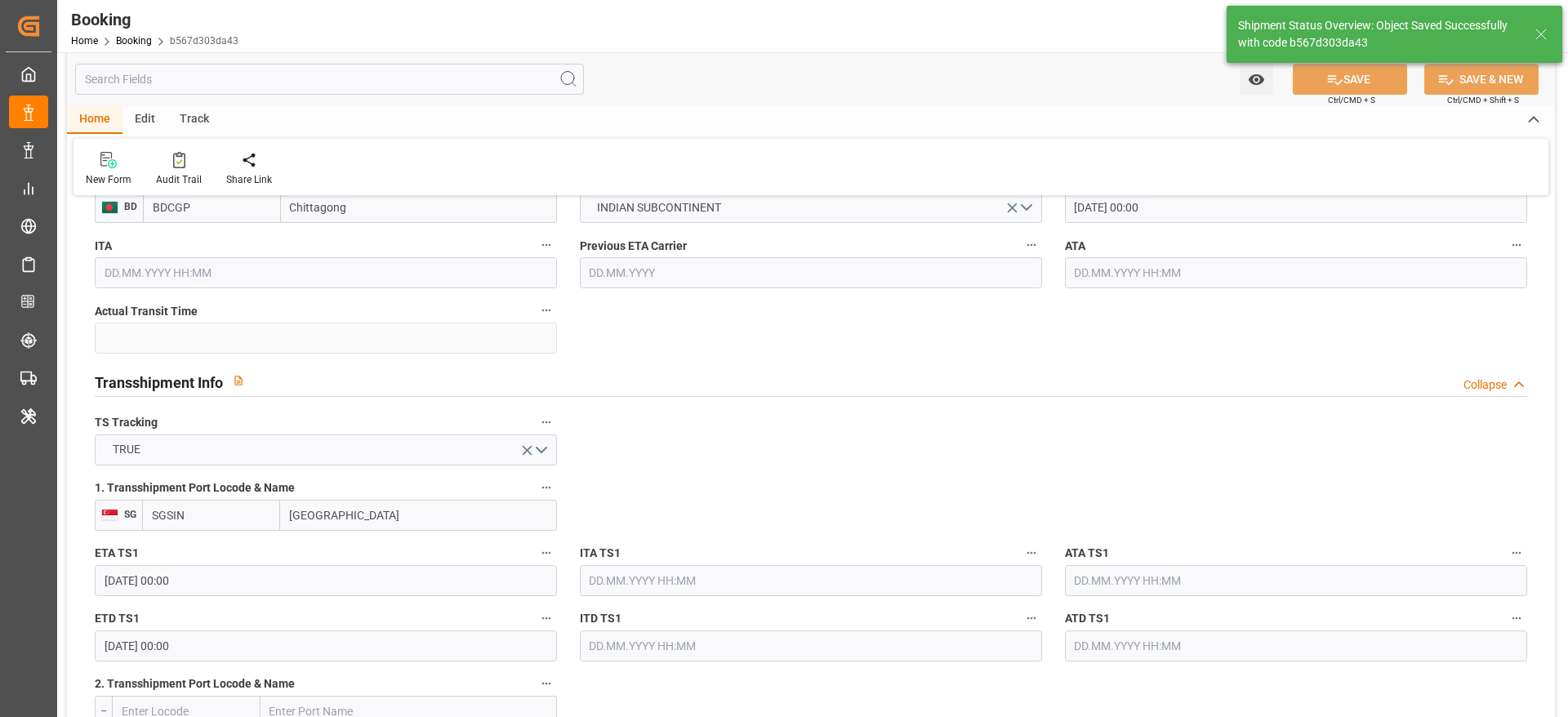
type input "06.09.2025 00:00"
type input "24.10.2025 00:00"
type input "12.10.2025 00:00"
type input "18.10.2025 00:00"
type input "21.08.2025 11:48"
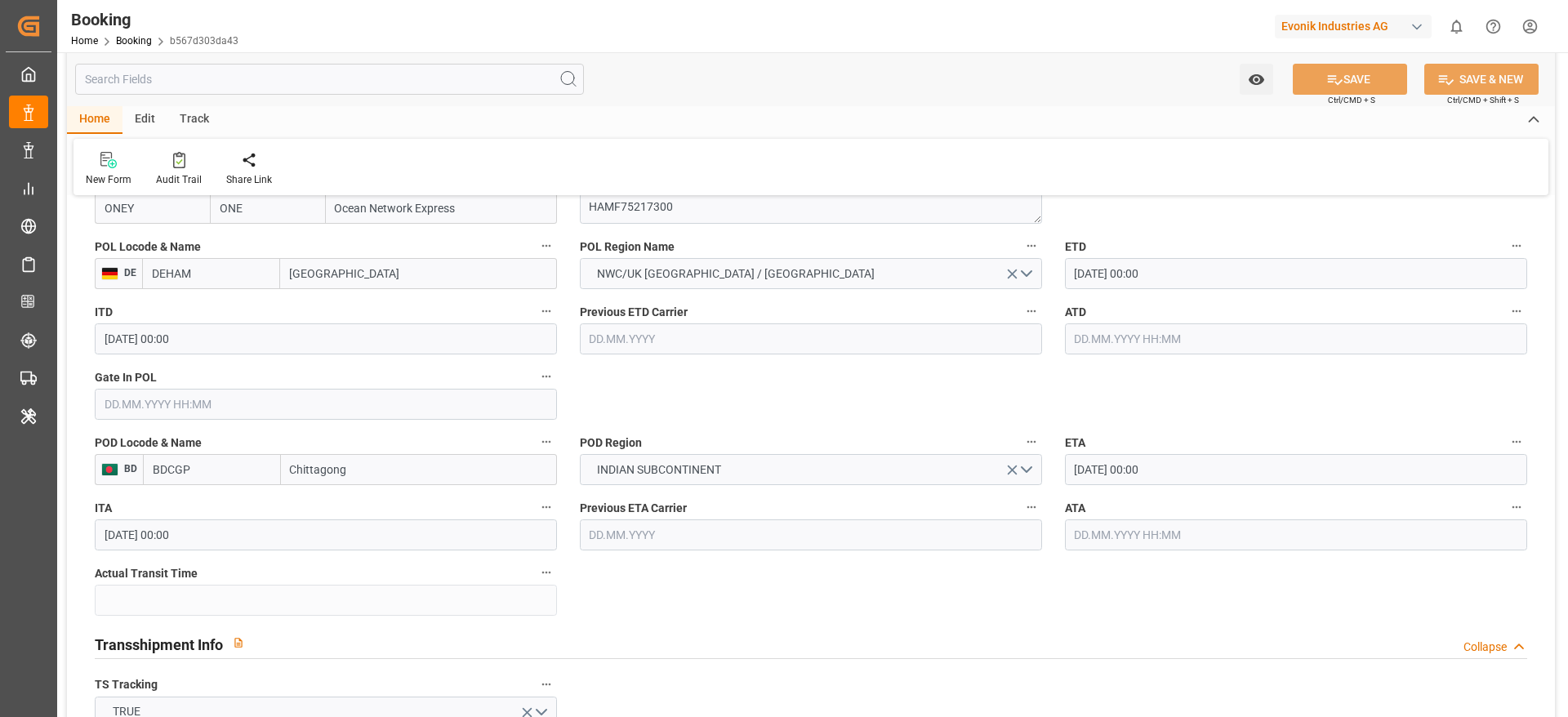
scroll to position [1283, 0]
click at [321, 477] on input "Chittagong" at bounding box center [419, 470] width 276 height 31
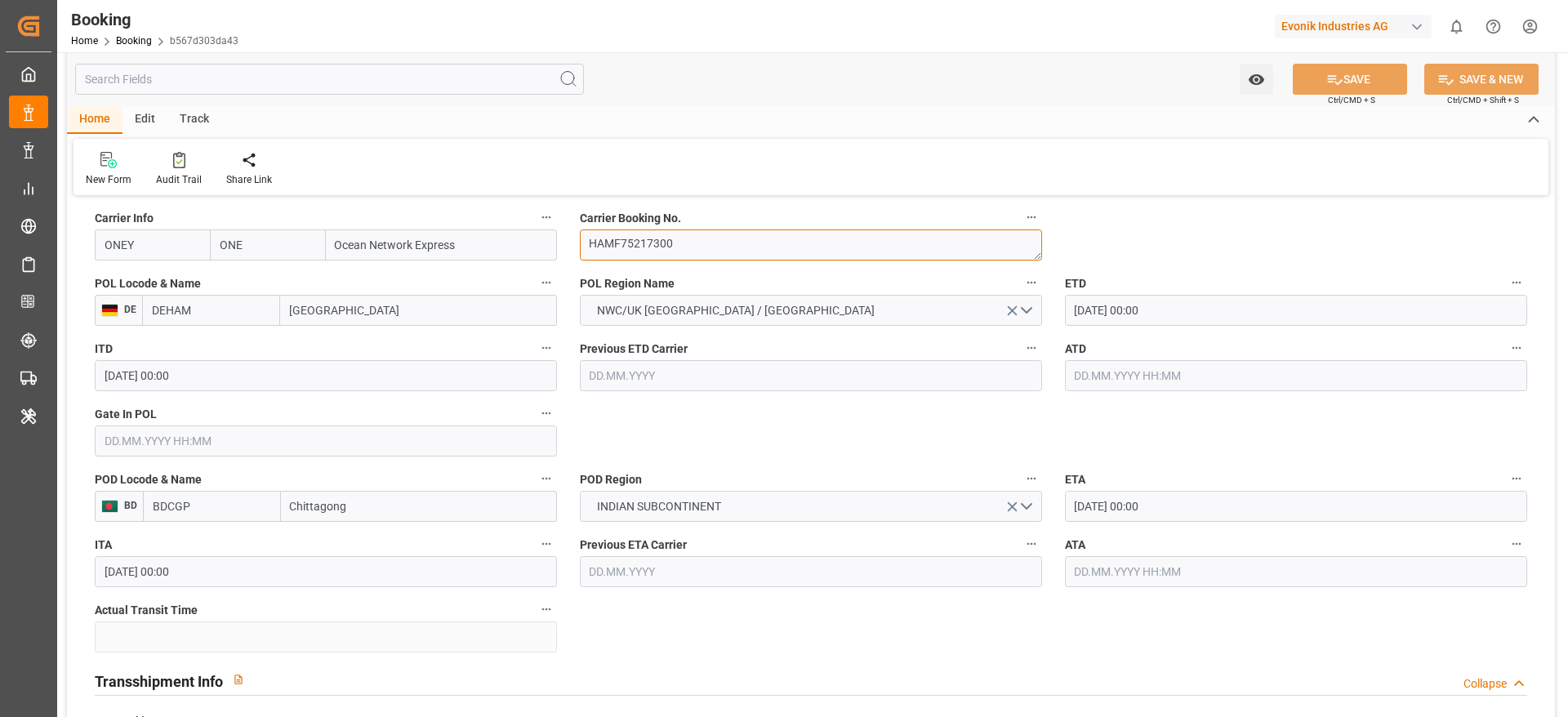
click at [619, 254] on textarea "HAMF75217300" at bounding box center [811, 245] width 462 height 31
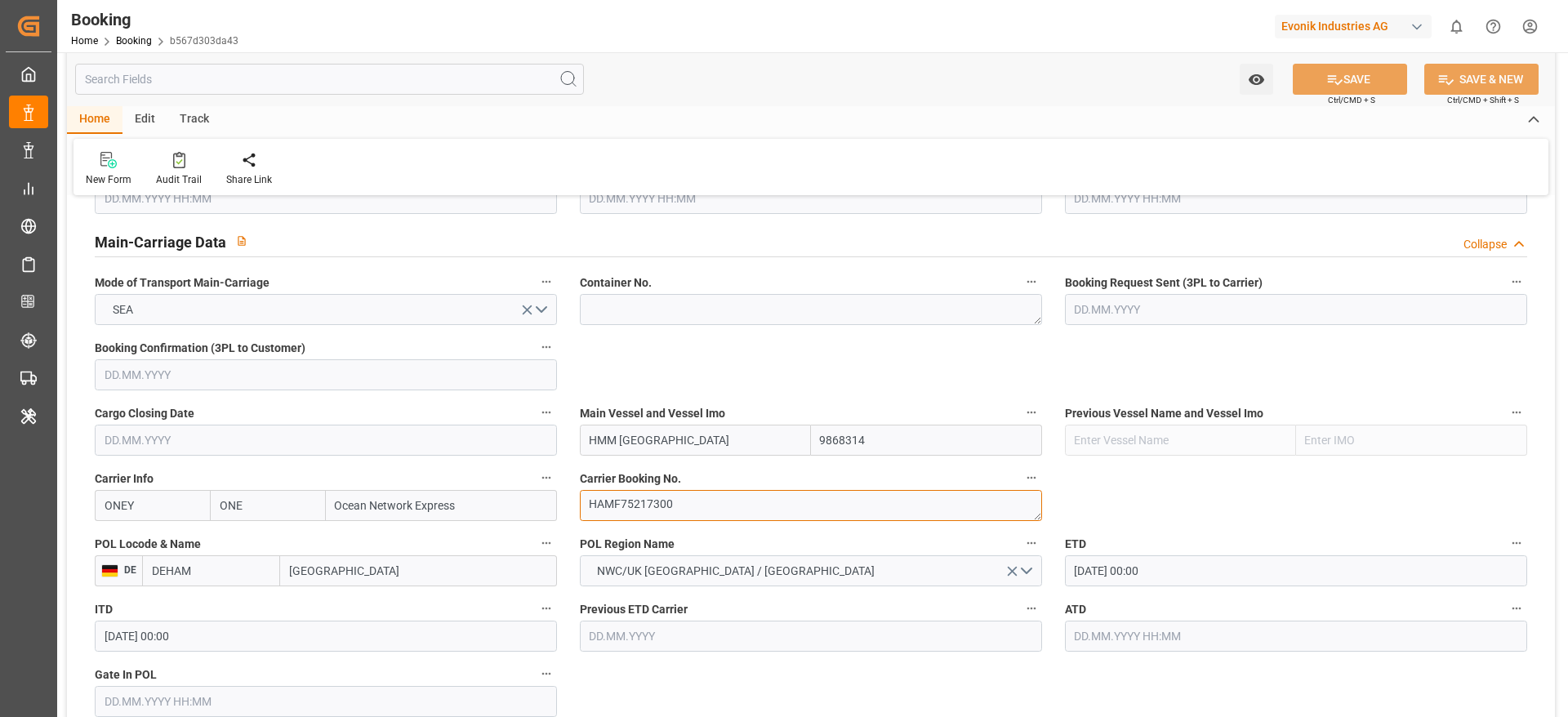
scroll to position [991, 0]
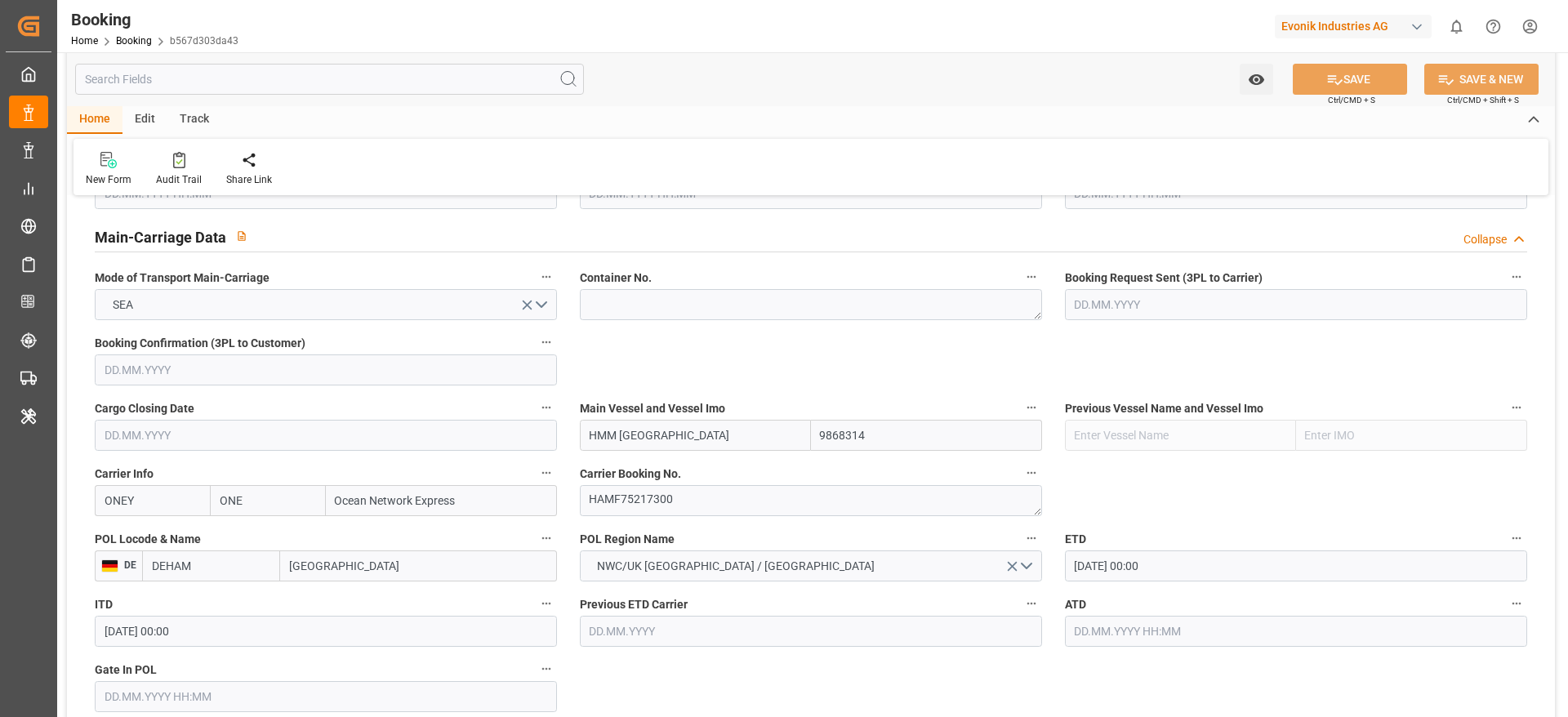
drag, startPoint x: 589, startPoint y: 438, endPoint x: 678, endPoint y: 429, distance: 89.5
click at [678, 429] on input "HMM LE HAVRE" at bounding box center [695, 434] width 231 height 31
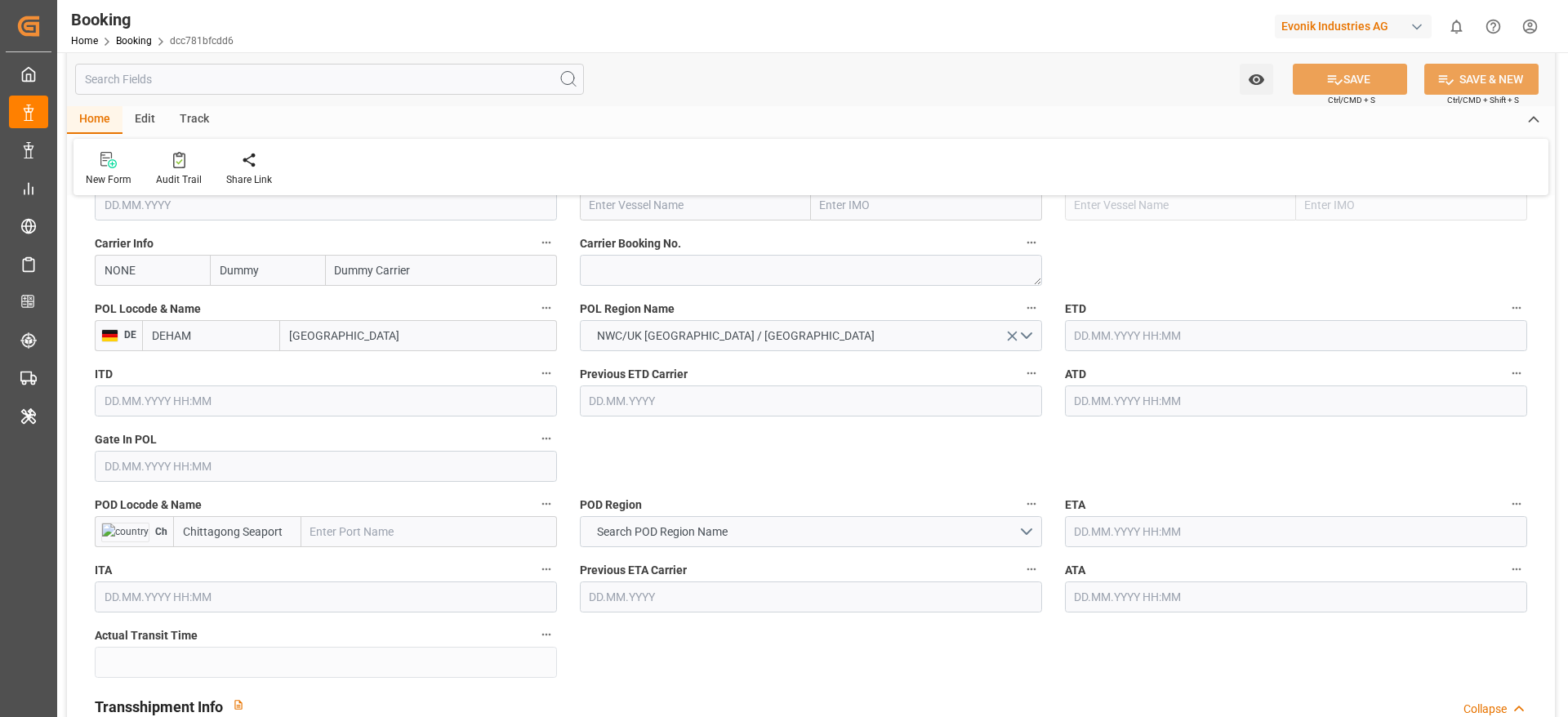
scroll to position [1236, 0]
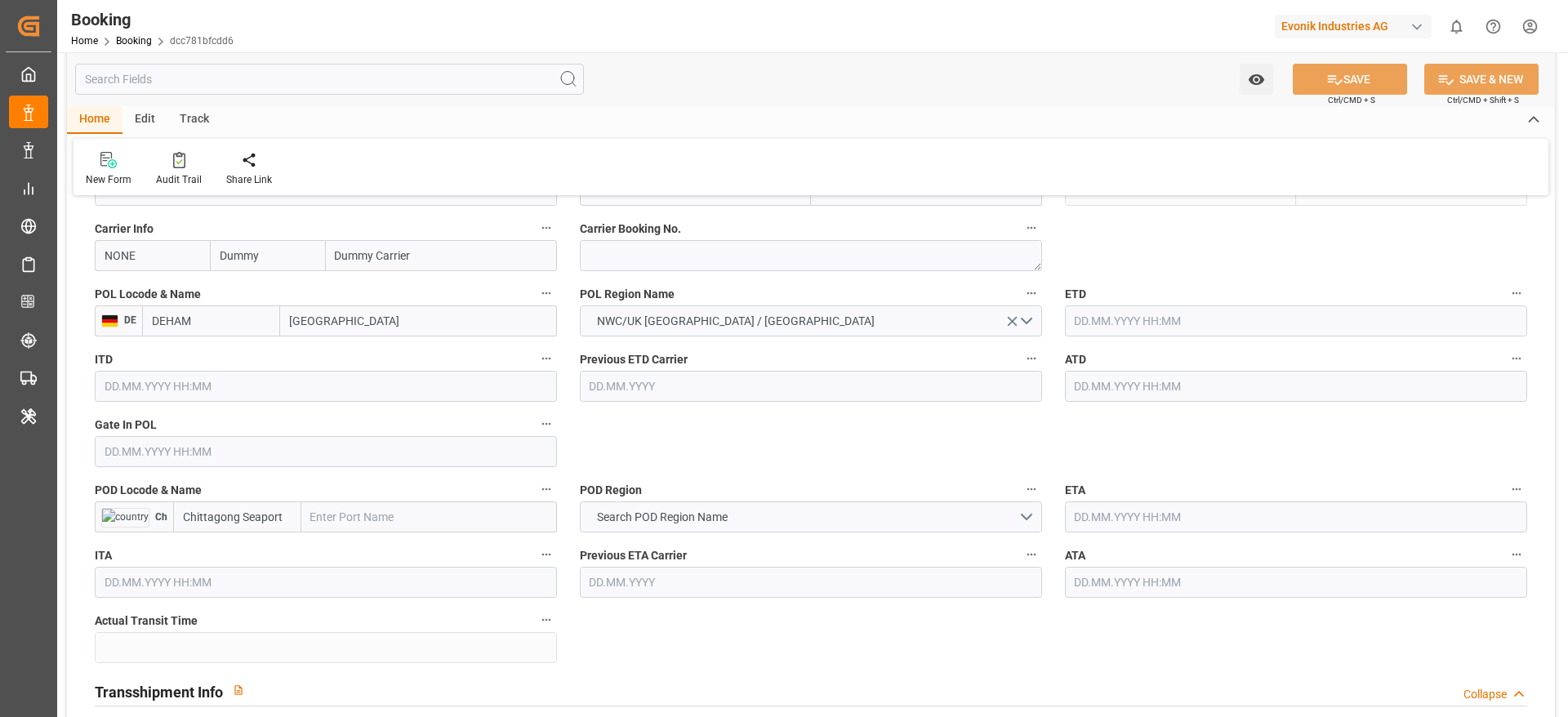
paste input "Chittagong"
type input "Chittagong"
click at [320, 506] on input "Chittagong" at bounding box center [430, 516] width 256 height 31
click at [376, 548] on span "Chittagong - BDCGP" at bounding box center [361, 553] width 99 height 13
type input "BDCGP"
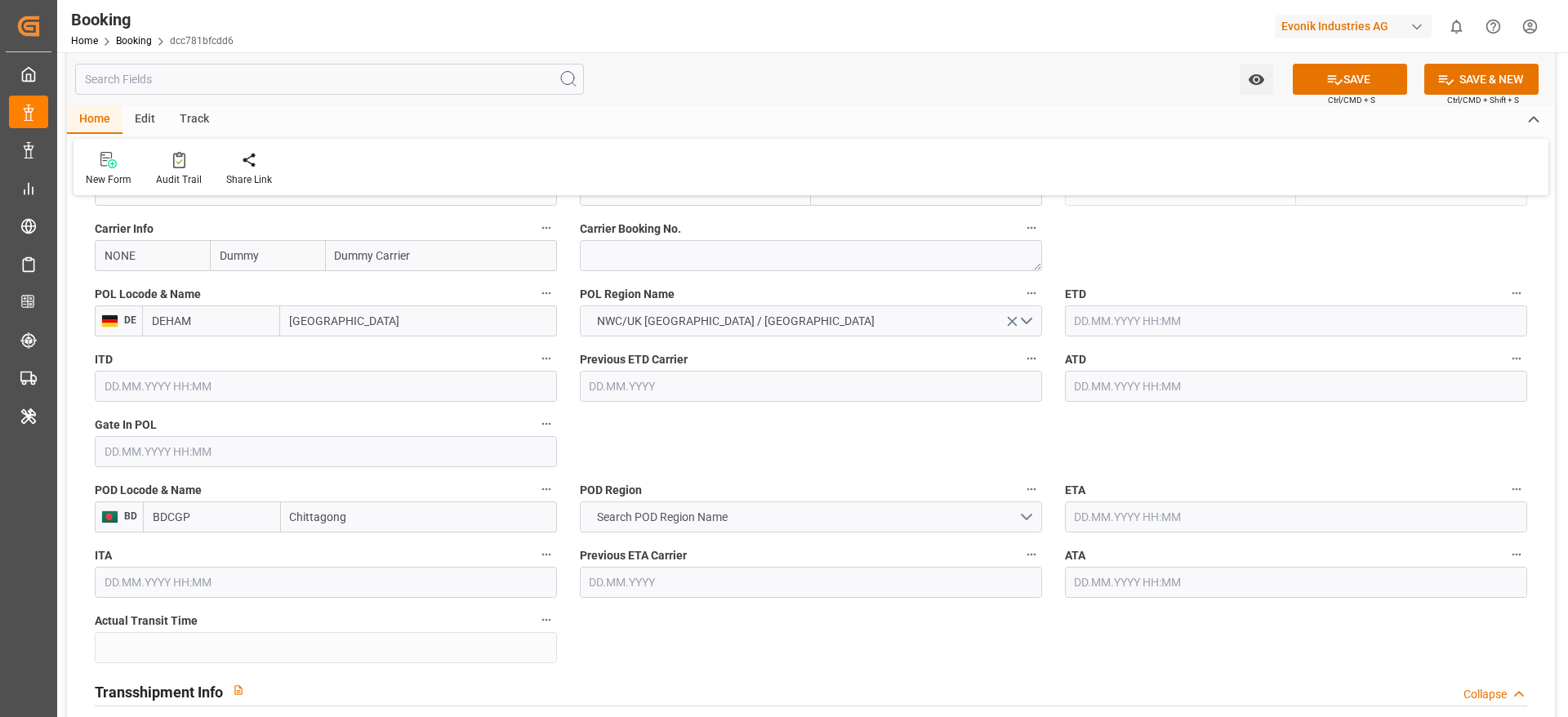
type input "Chittagong"
click at [606, 504] on button "Search POD Region Name" at bounding box center [811, 516] width 462 height 31
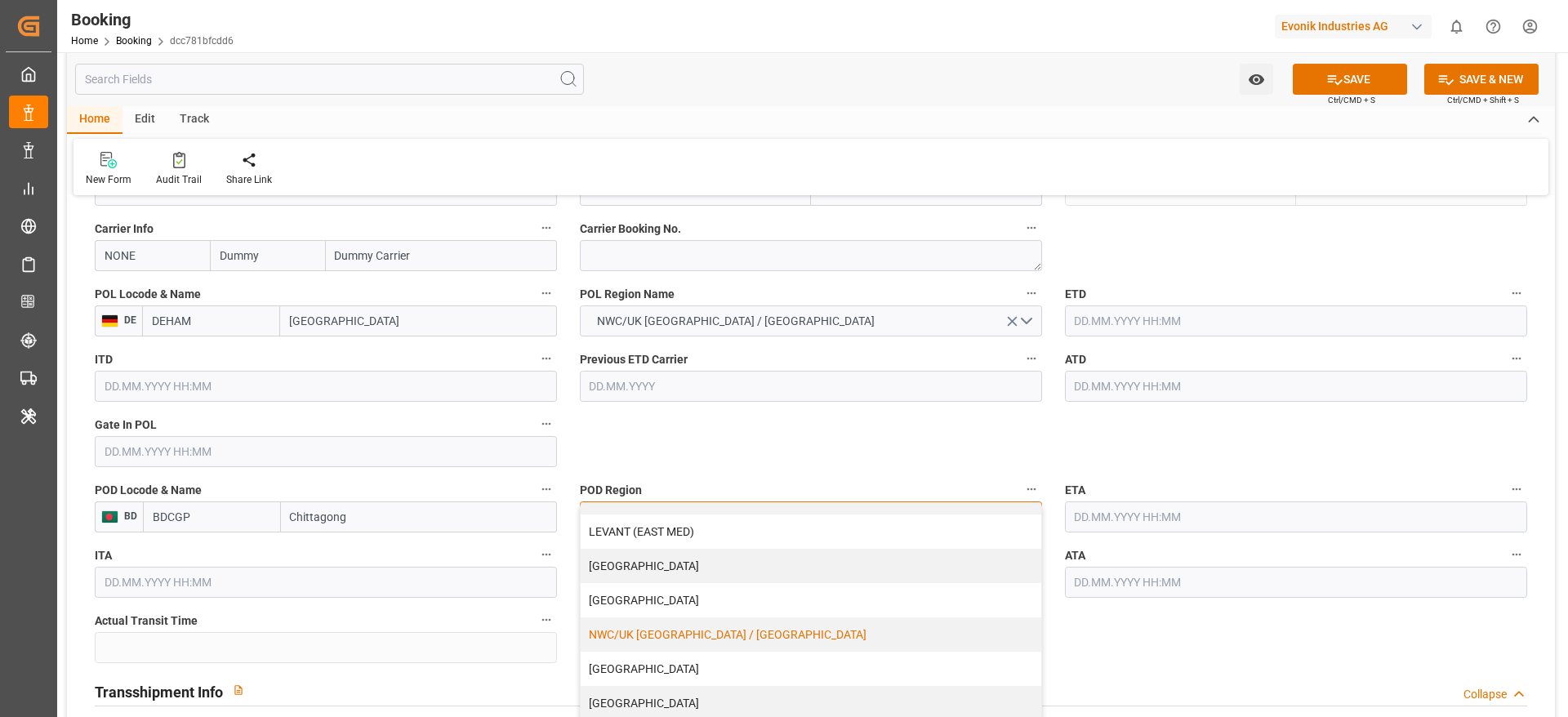
scroll to position [263, 0]
click at [693, 569] on div "INDIAN SUBCONTINENT" at bounding box center [811, 567] width 460 height 35
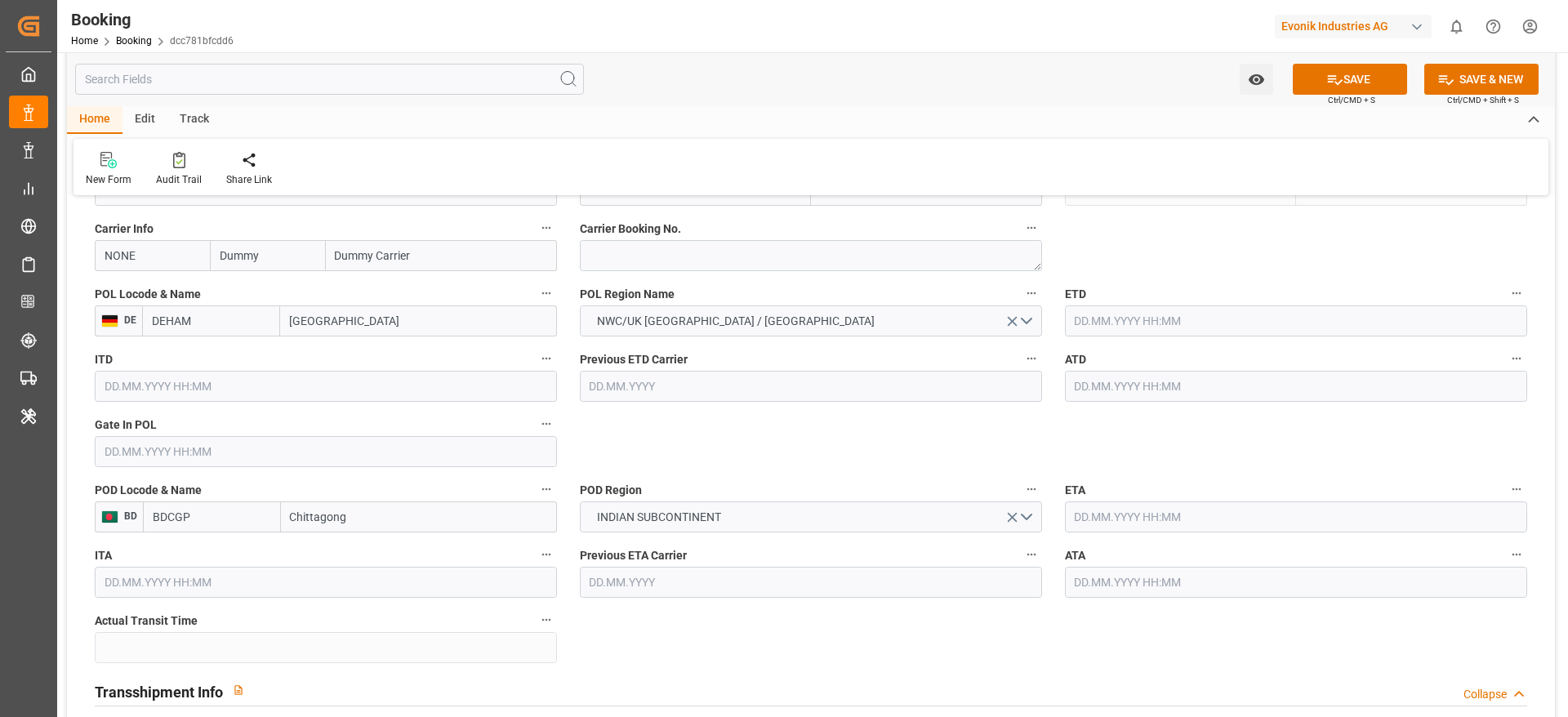
click at [1109, 523] on input "text" at bounding box center [1295, 516] width 462 height 31
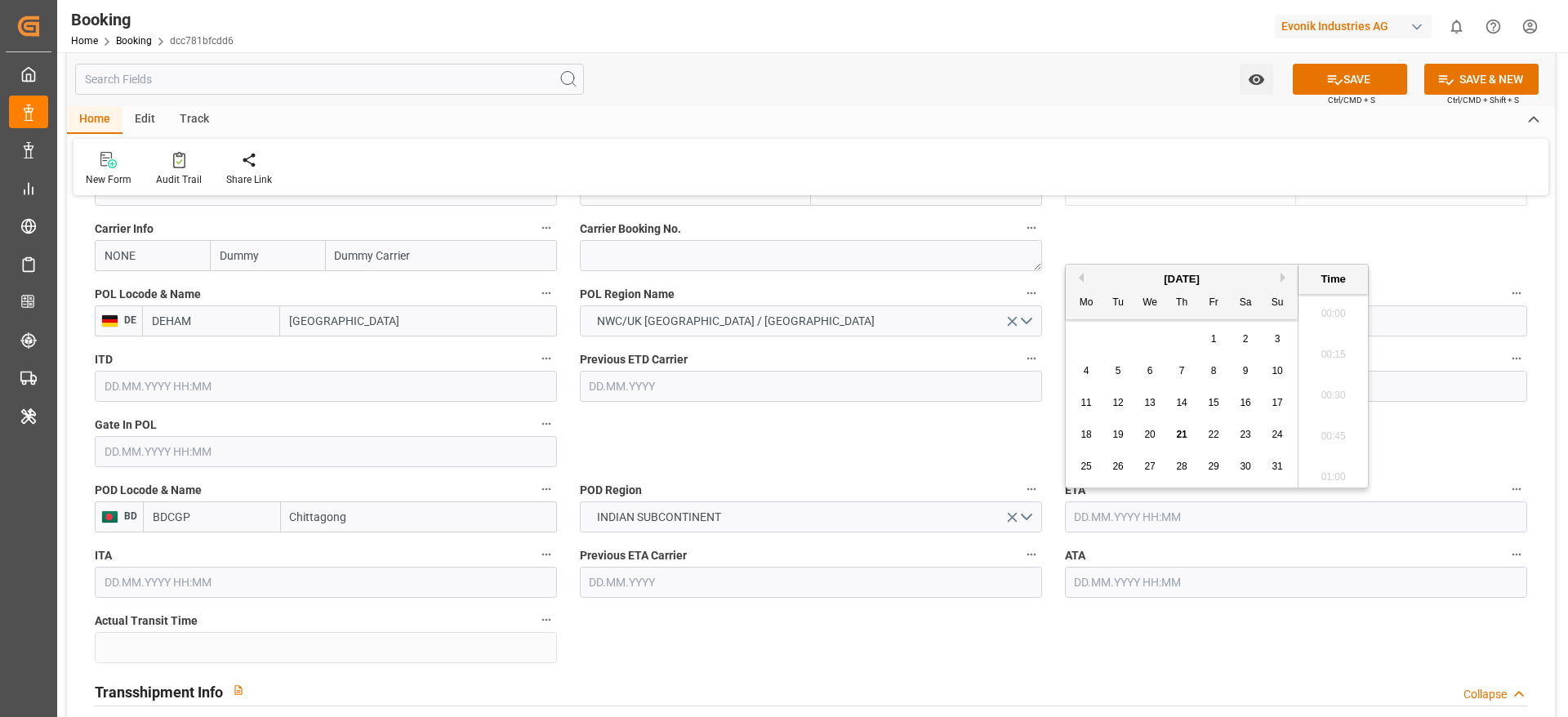
scroll to position [2741, 0]
click at [1285, 283] on div "August 2025" at bounding box center [1181, 278] width 232 height 16
click at [1279, 271] on div "August 2025" at bounding box center [1181, 278] width 232 height 16
click at [1279, 271] on div "[DATE]" at bounding box center [1181, 278] width 232 height 16
click at [1284, 279] on button "Next Month" at bounding box center [1285, 277] width 9 height 9
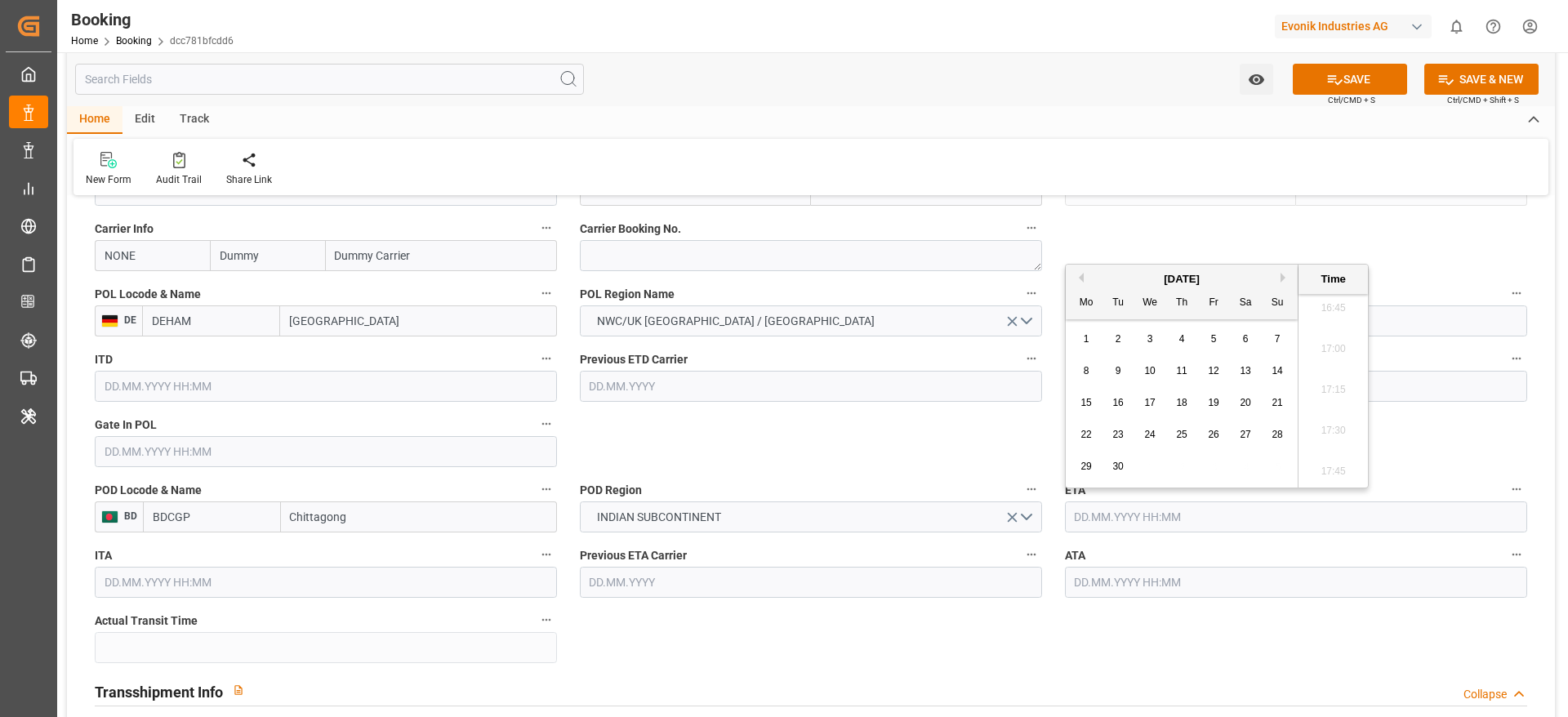
click at [1284, 279] on button "Next Month" at bounding box center [1285, 277] width 9 height 9
click at [1216, 438] on span "24" at bounding box center [1212, 434] width 10 height 11
type input "24.10.2025 00:00"
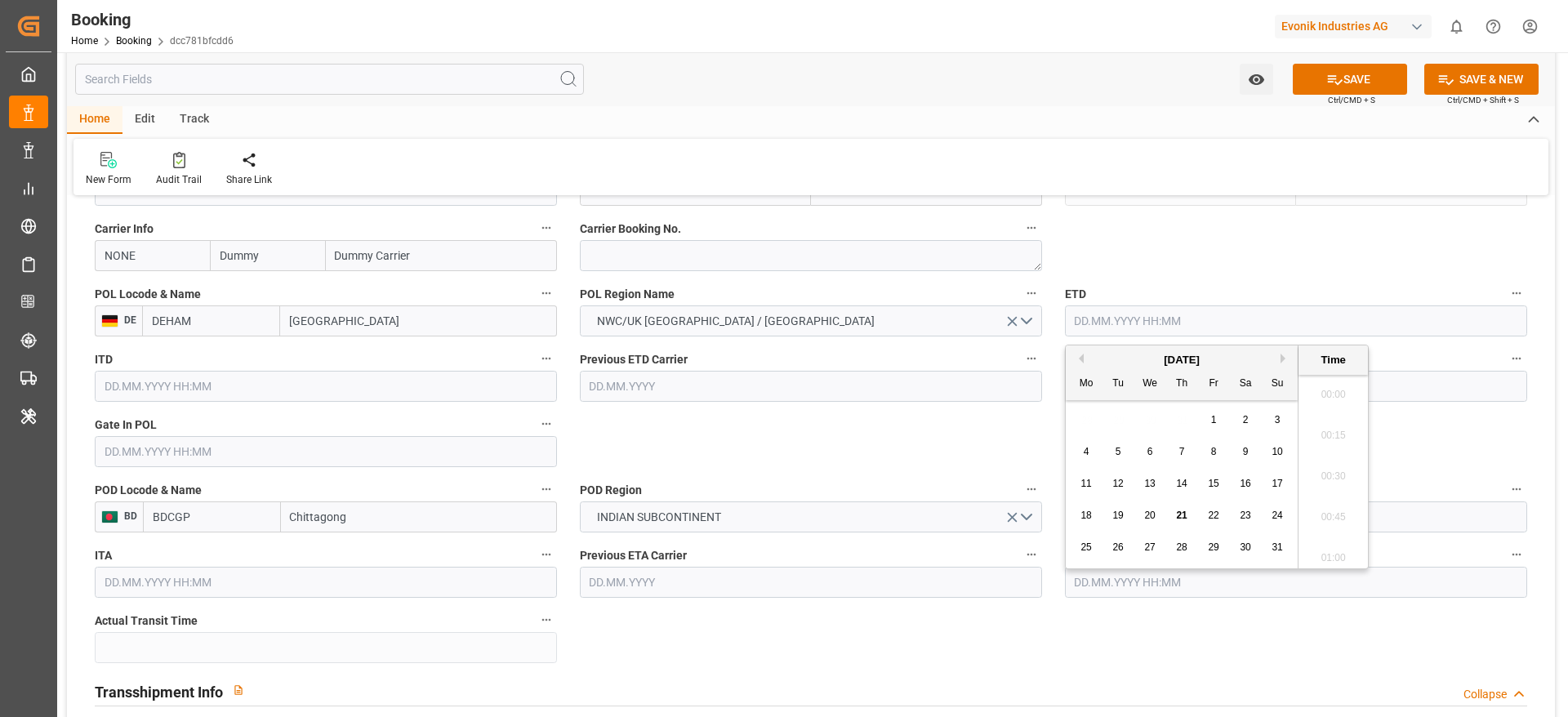
click at [1165, 316] on input "text" at bounding box center [1295, 320] width 462 height 31
click at [1285, 359] on button "Next Month" at bounding box center [1285, 358] width 9 height 9
click at [1254, 416] on div "6" at bounding box center [1246, 420] width 21 height 20
type input "06.09.2025 00:00"
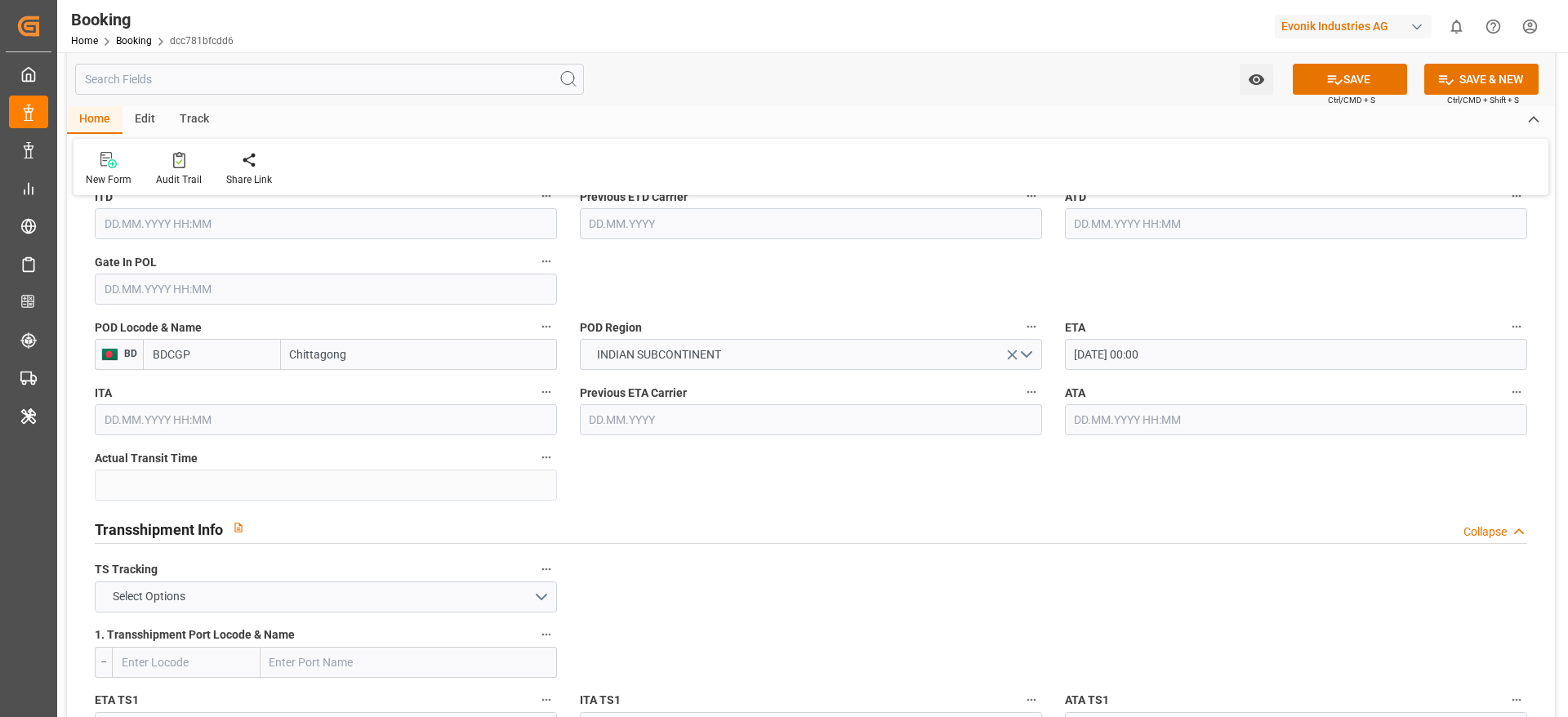
scroll to position [1400, 0]
click at [393, 598] on button "Select Options" at bounding box center [325, 595] width 462 height 31
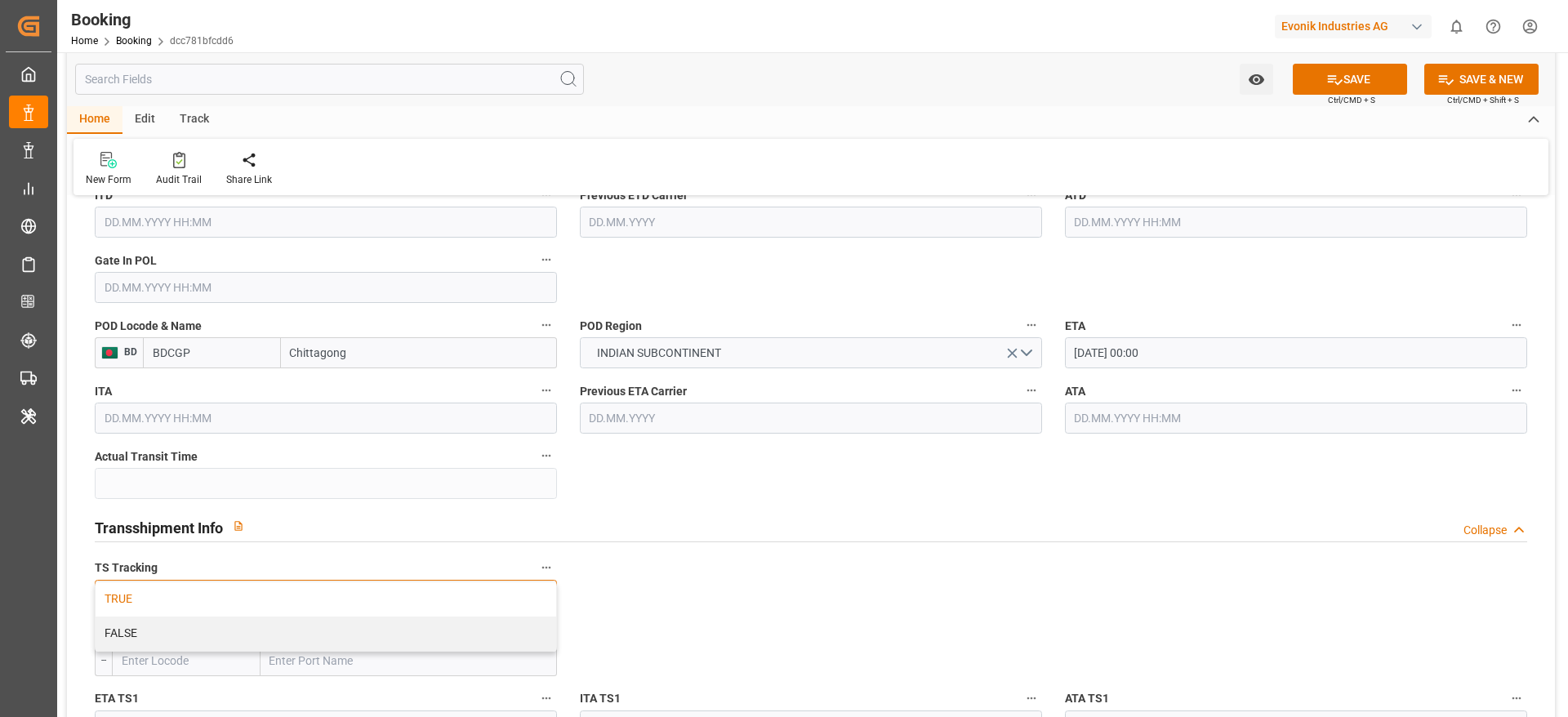
click at [305, 606] on div "TRUE" at bounding box center [325, 599] width 460 height 35
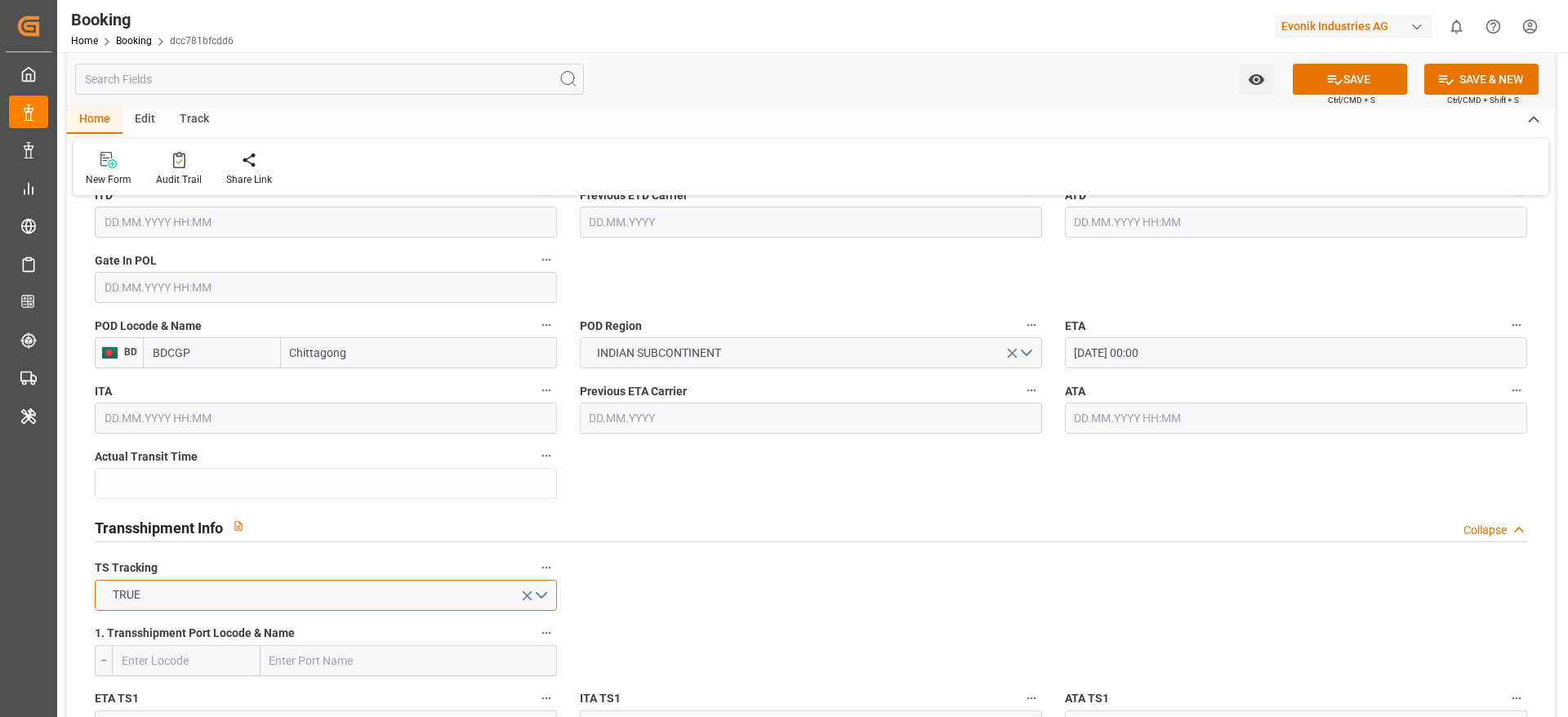
scroll to position [1565, 0]
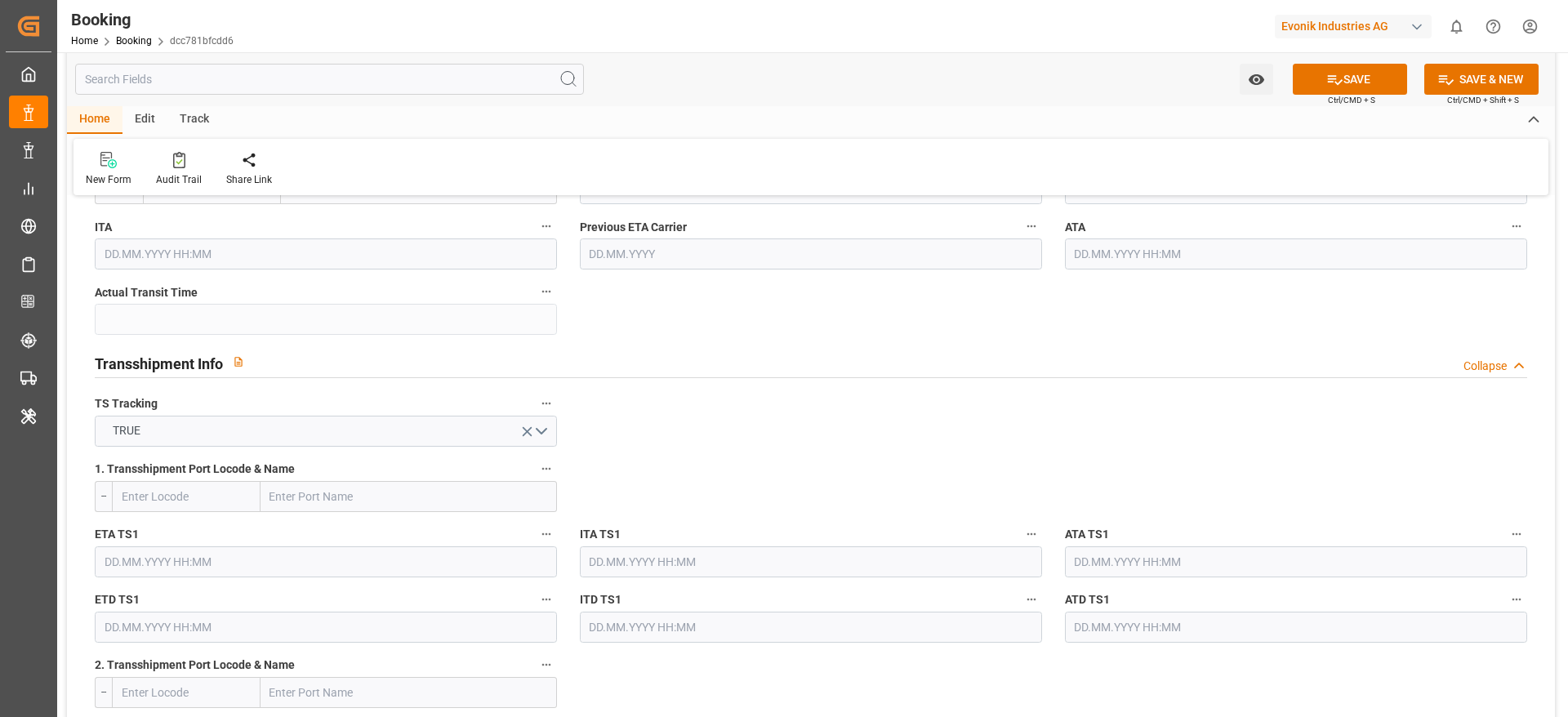
click at [303, 512] on div "1. Transshipment Port Locode & Name --" at bounding box center [325, 485] width 485 height 65
click at [314, 503] on input "text" at bounding box center [408, 496] width 296 height 31
type input "sing"
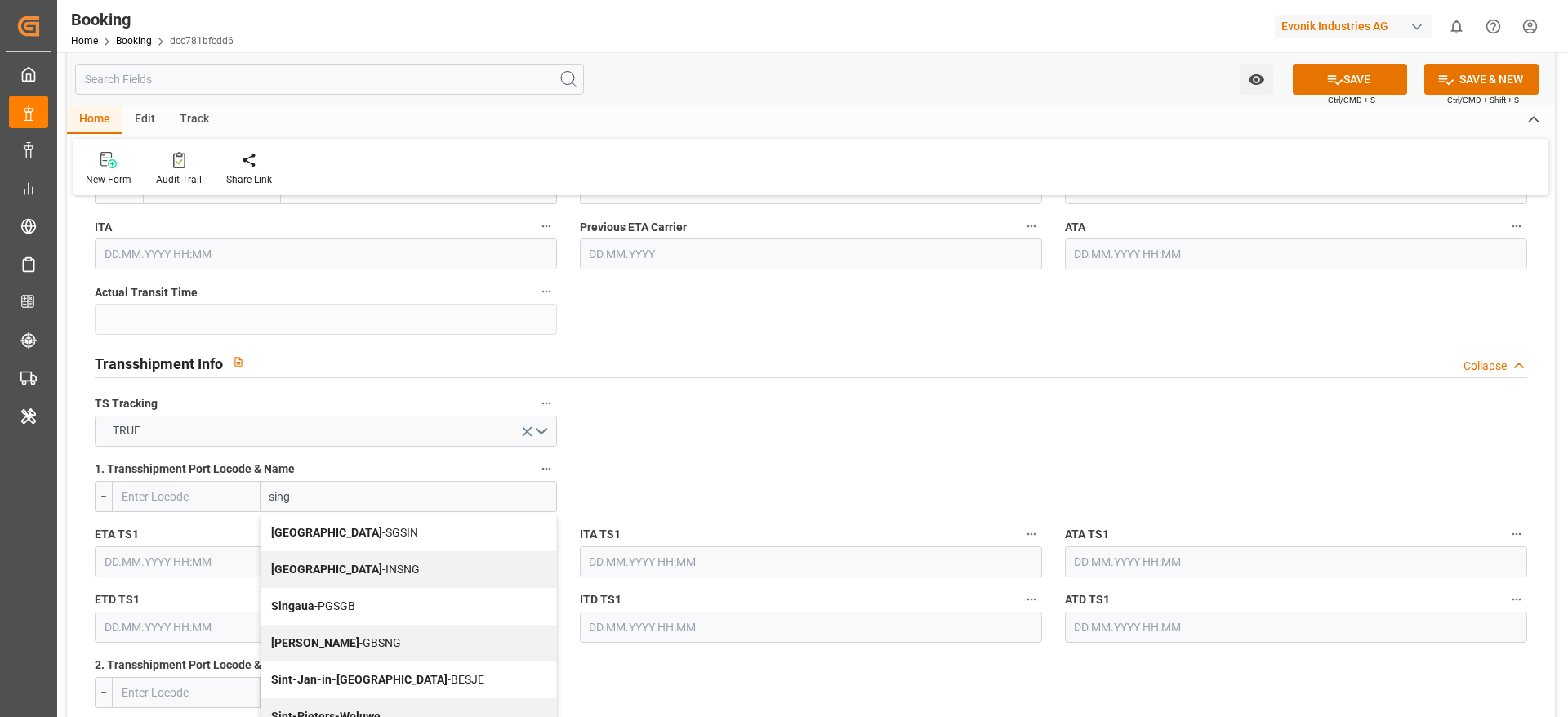
click at [329, 526] on span "Singapore - SGSIN" at bounding box center [344, 532] width 147 height 13
type input "SGSIN"
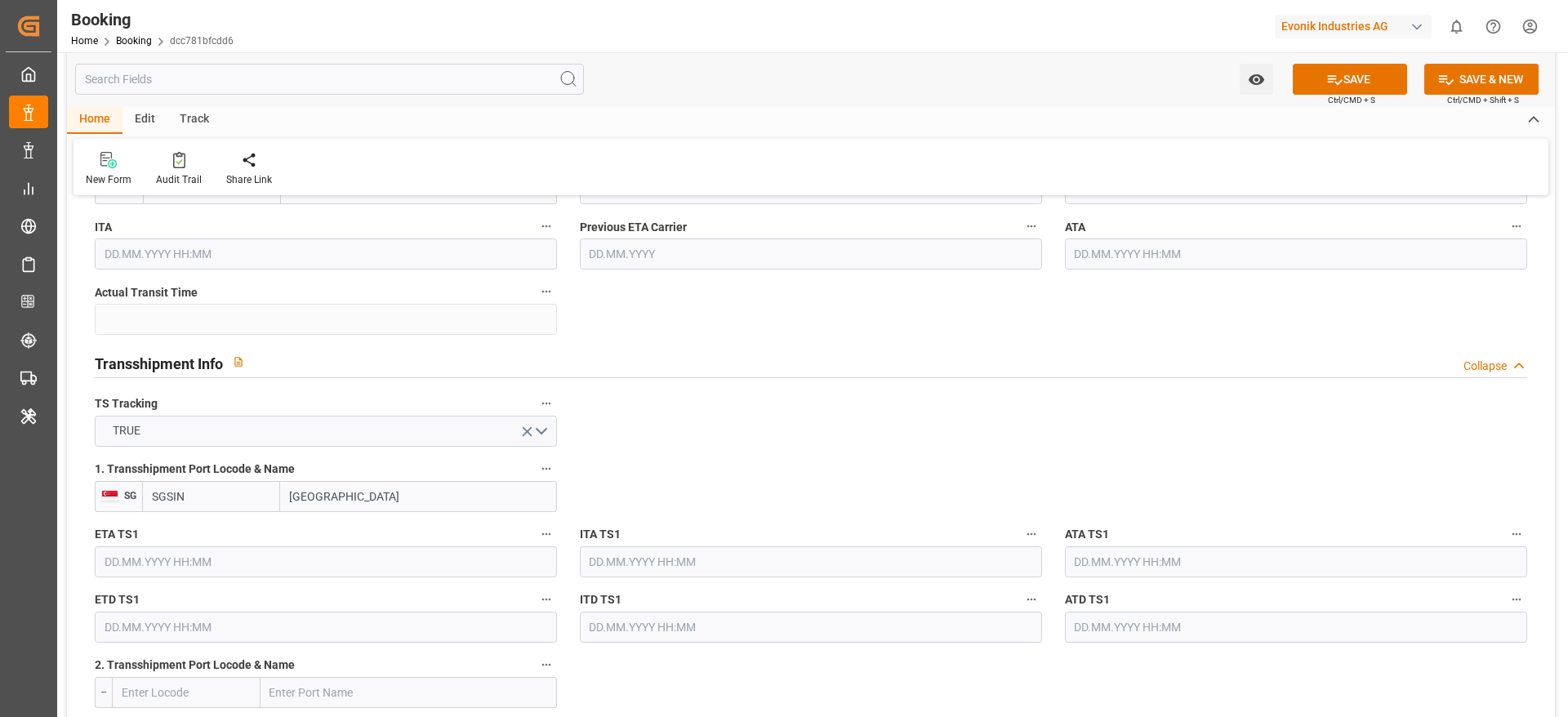
scroll to position [1643, 0]
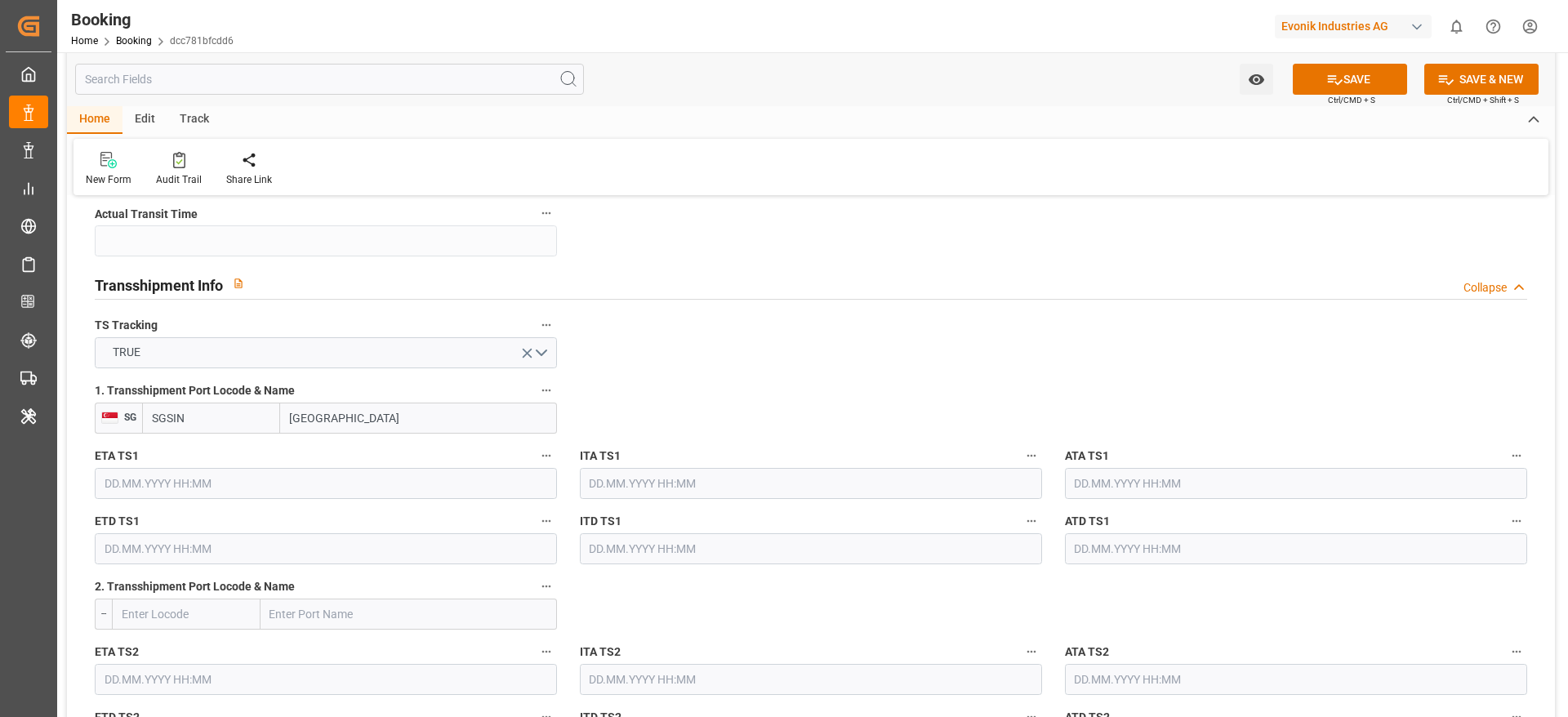
type input "Singapore"
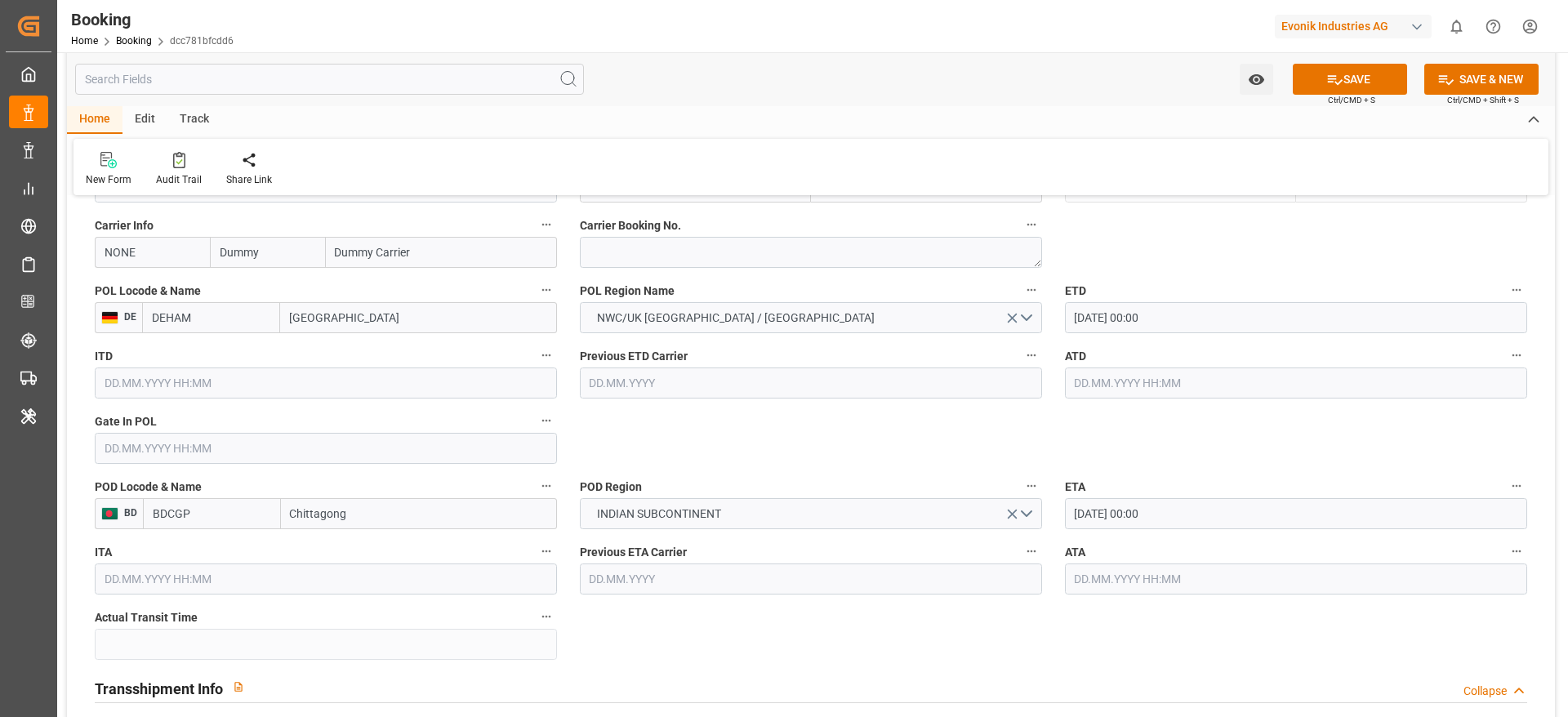
scroll to position [1224, 0]
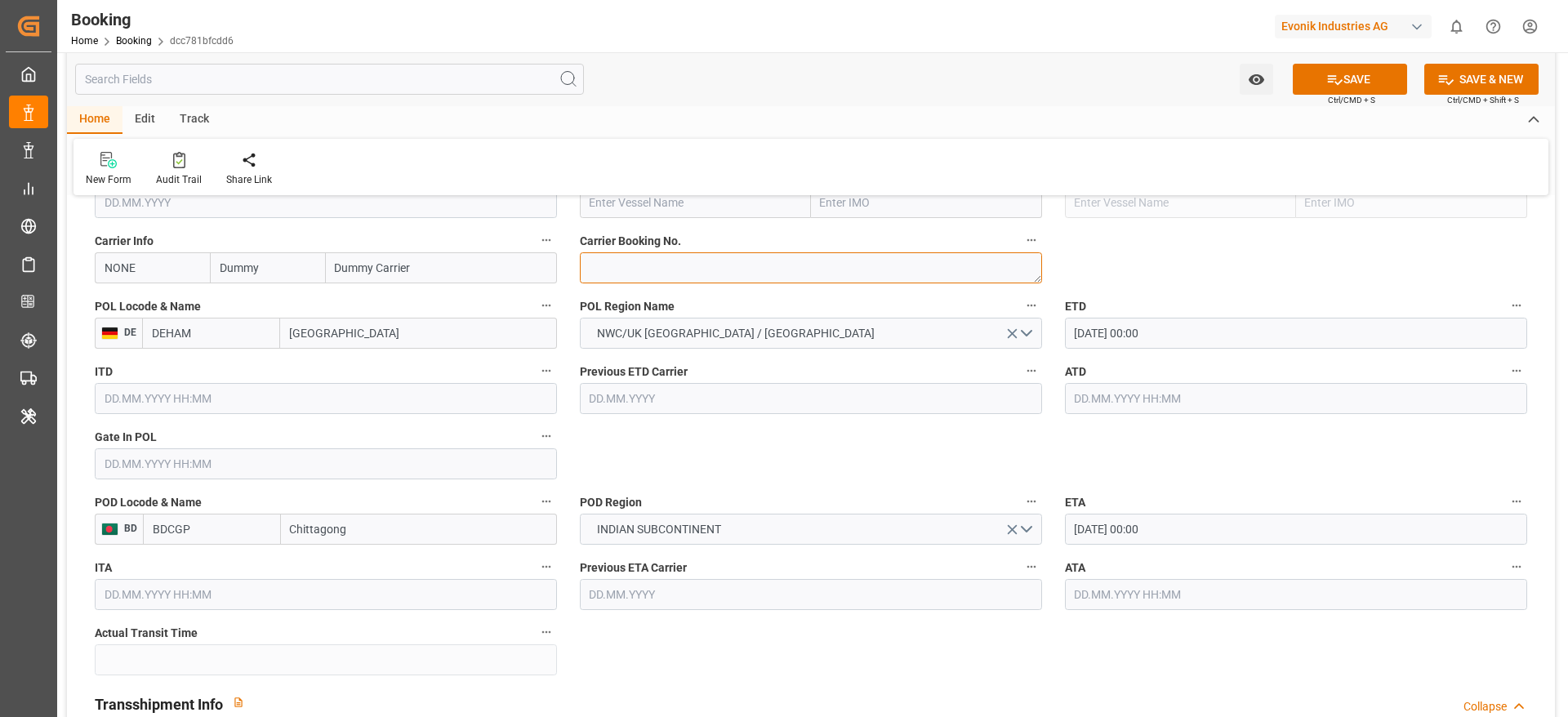
paste textarea "HAMF75217300"
click at [624, 268] on textarea at bounding box center [811, 267] width 462 height 31
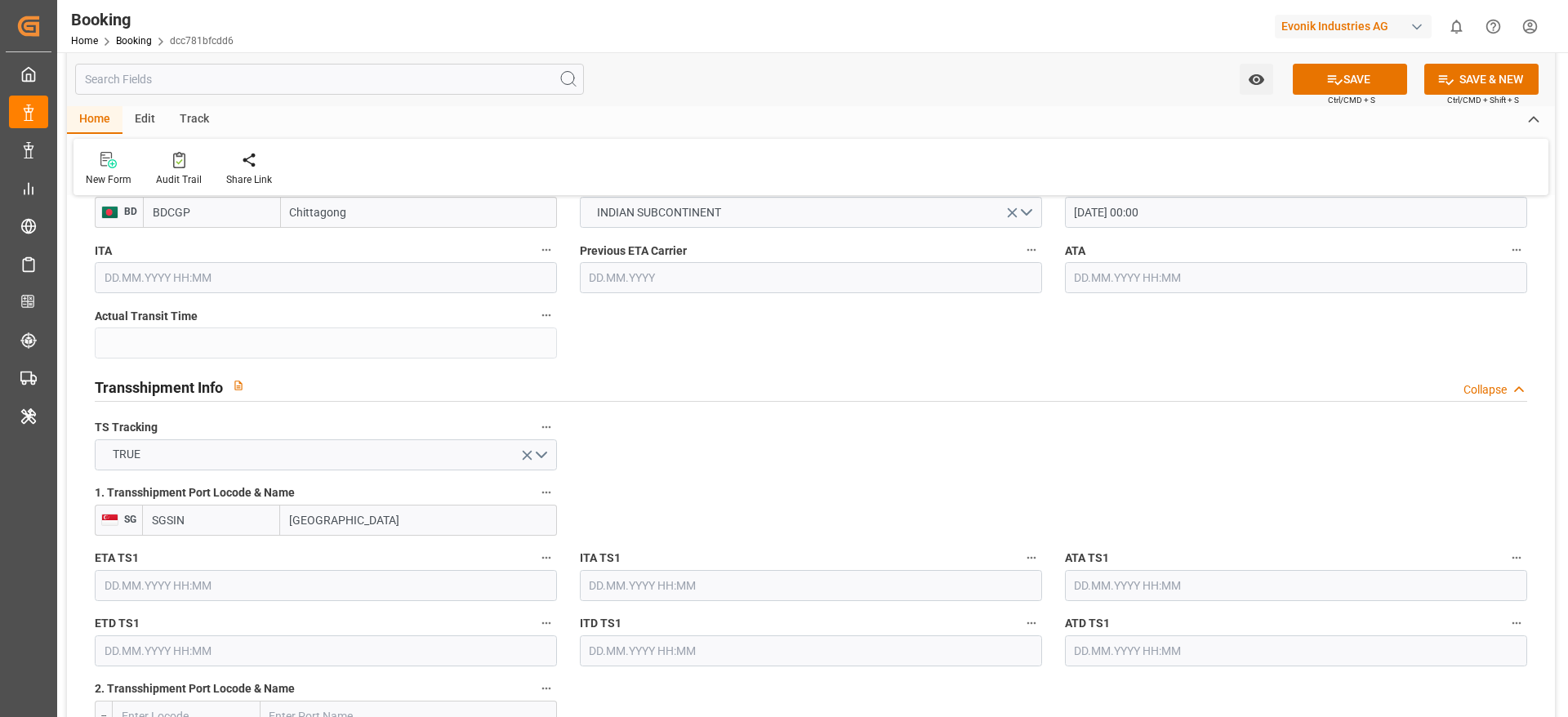
scroll to position [1548, 0]
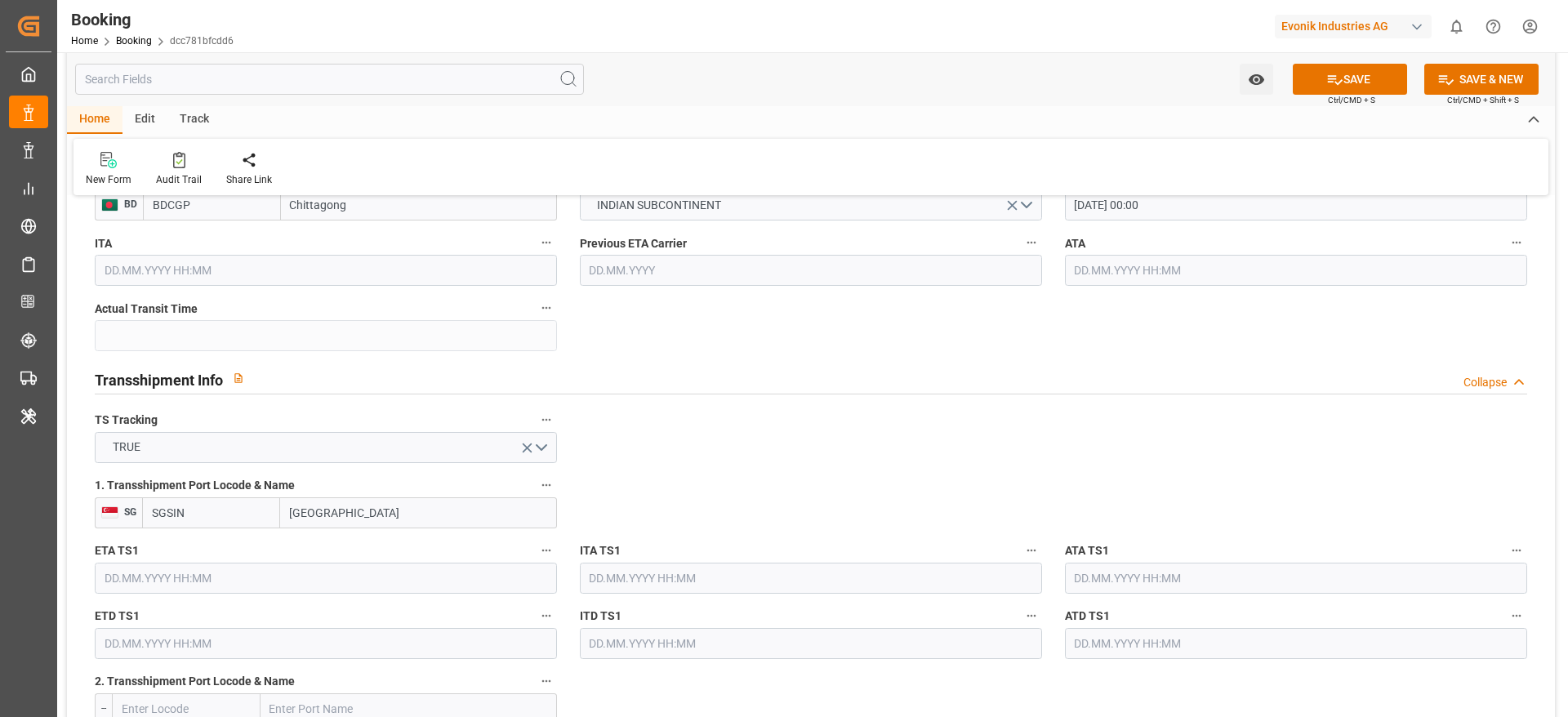
type textarea "HAMF75217300"
click at [145, 583] on input "text" at bounding box center [325, 578] width 462 height 31
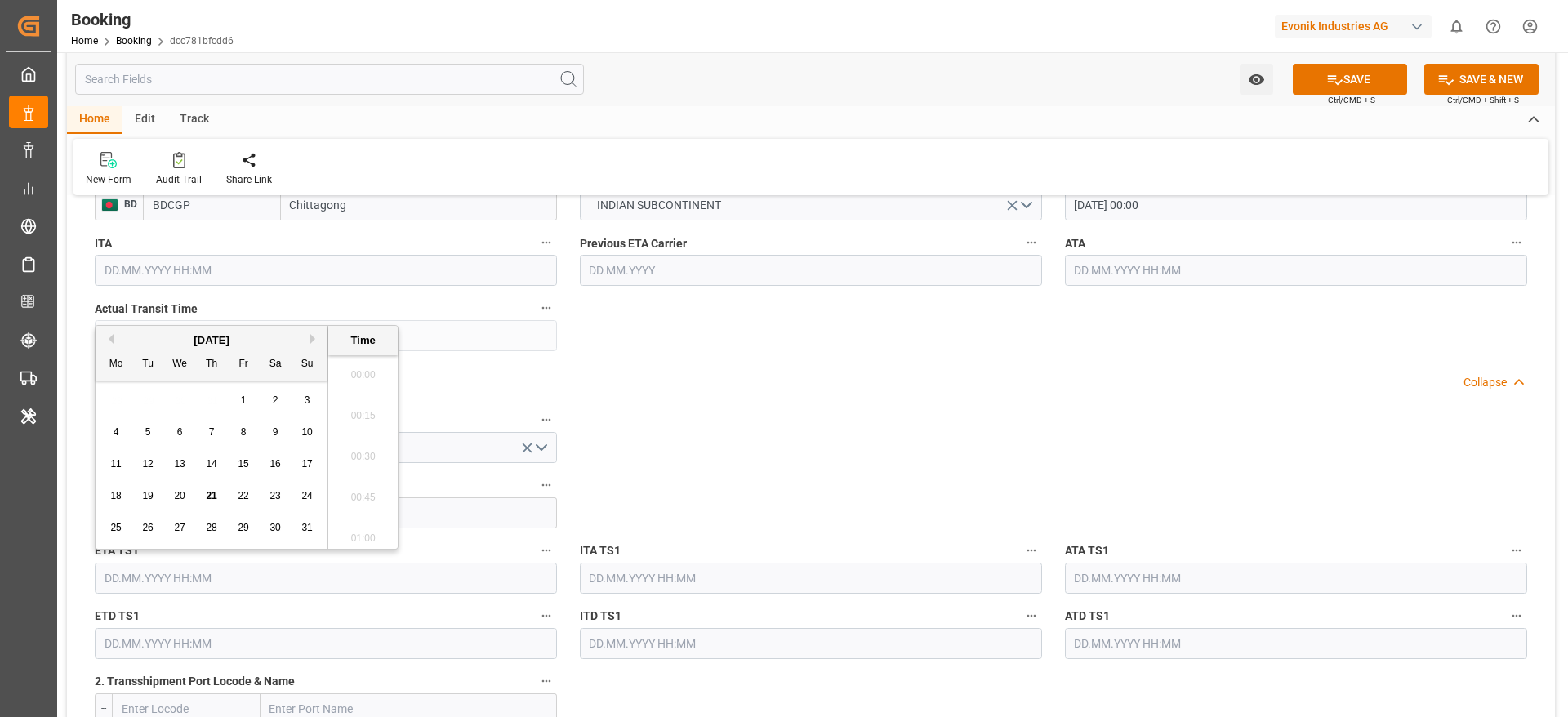
scroll to position [2741, 0]
click at [312, 337] on button "Next Month" at bounding box center [315, 339] width 9 height 9
click at [309, 434] on span "12" at bounding box center [306, 431] width 10 height 11
type input "12.10.2025 00:00"
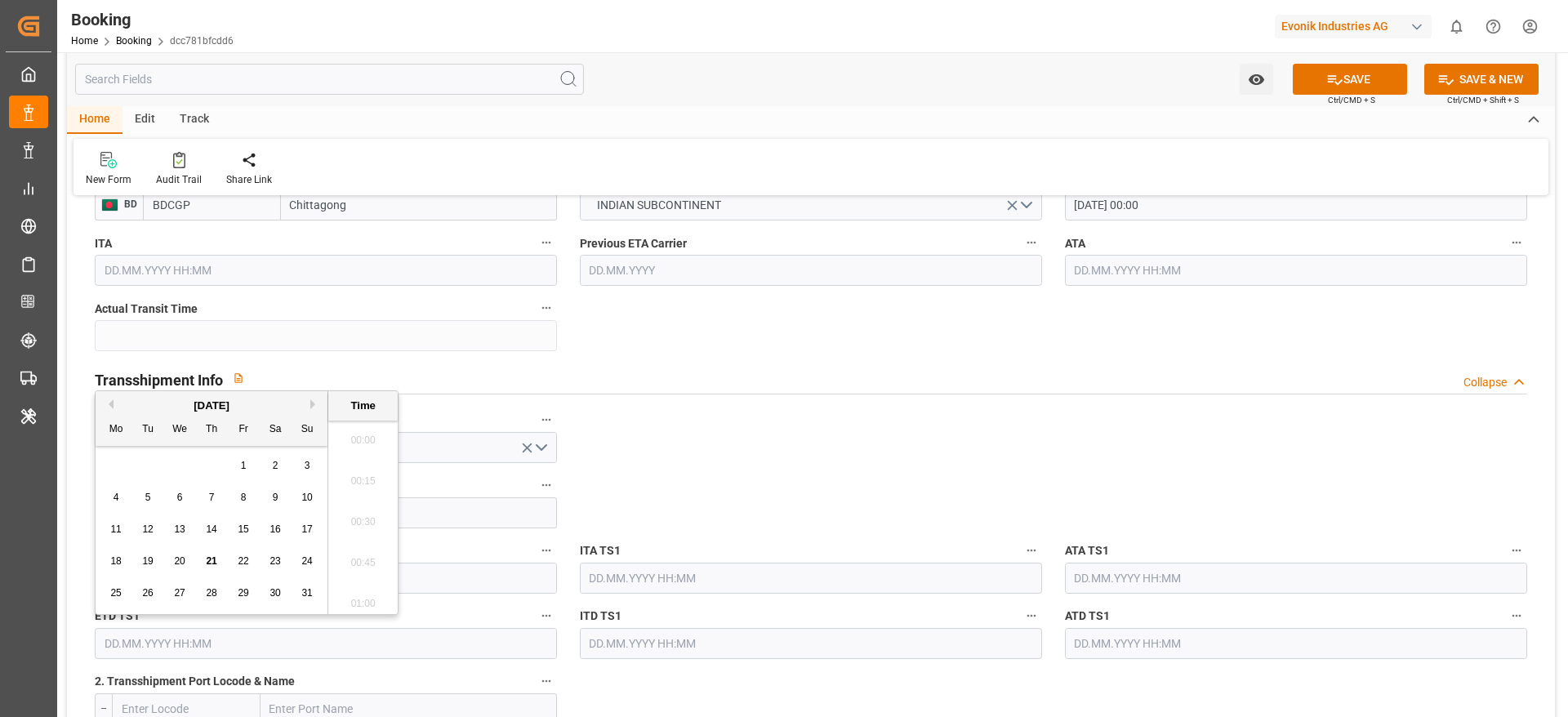
click at [126, 647] on input "text" at bounding box center [325, 642] width 462 height 31
click at [311, 402] on button "Next Month" at bounding box center [315, 404] width 9 height 9
click at [282, 539] on div "18" at bounding box center [275, 529] width 21 height 20
type input "18.10.2025 00:00"
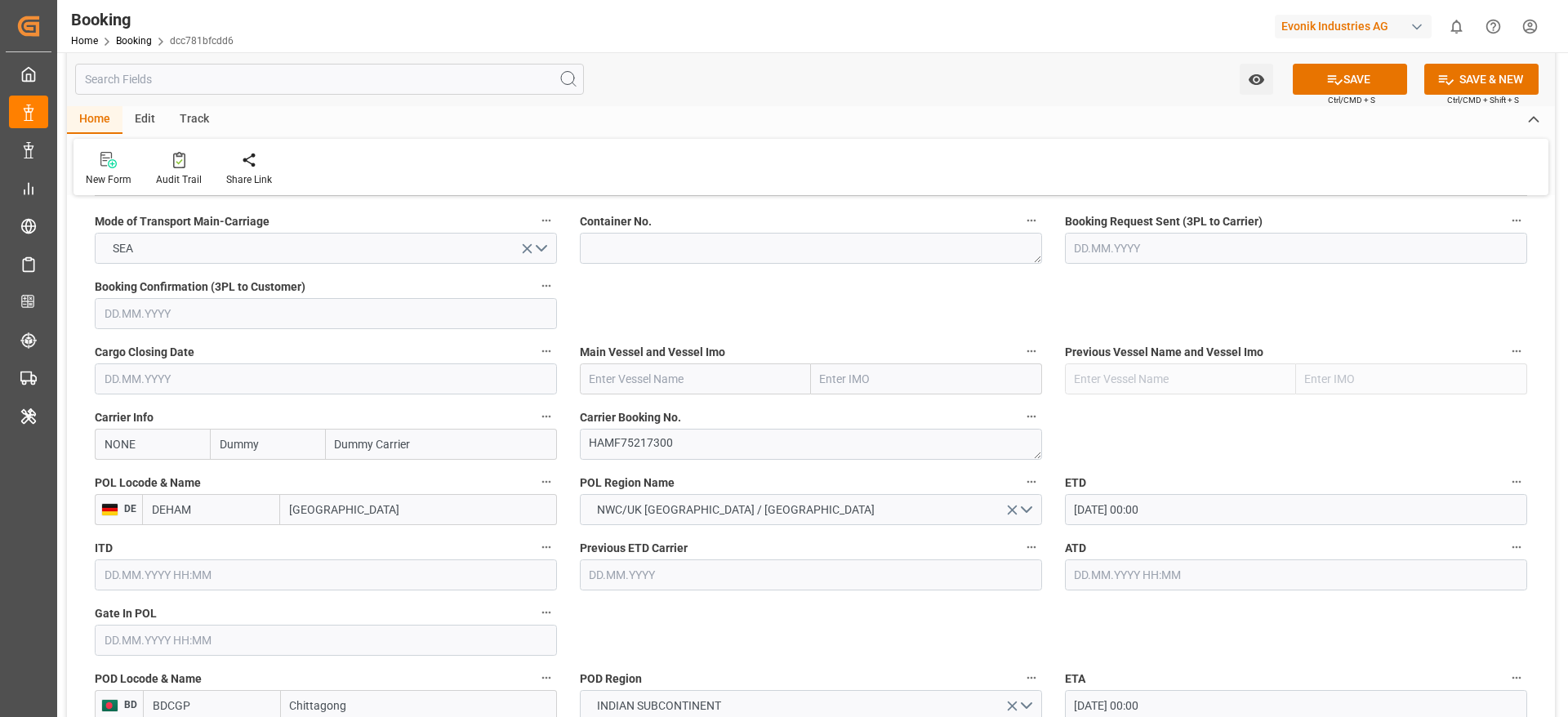
scroll to position [1048, 0]
paste input "HMM LE HAVRE"
type input "HMM LE HAVRE"
click at [646, 378] on input "HMM LE HAVRE" at bounding box center [695, 377] width 231 height 31
click at [682, 410] on span "HMM LE HAVRE - 9868314" at bounding box center [685, 414] width 191 height 13
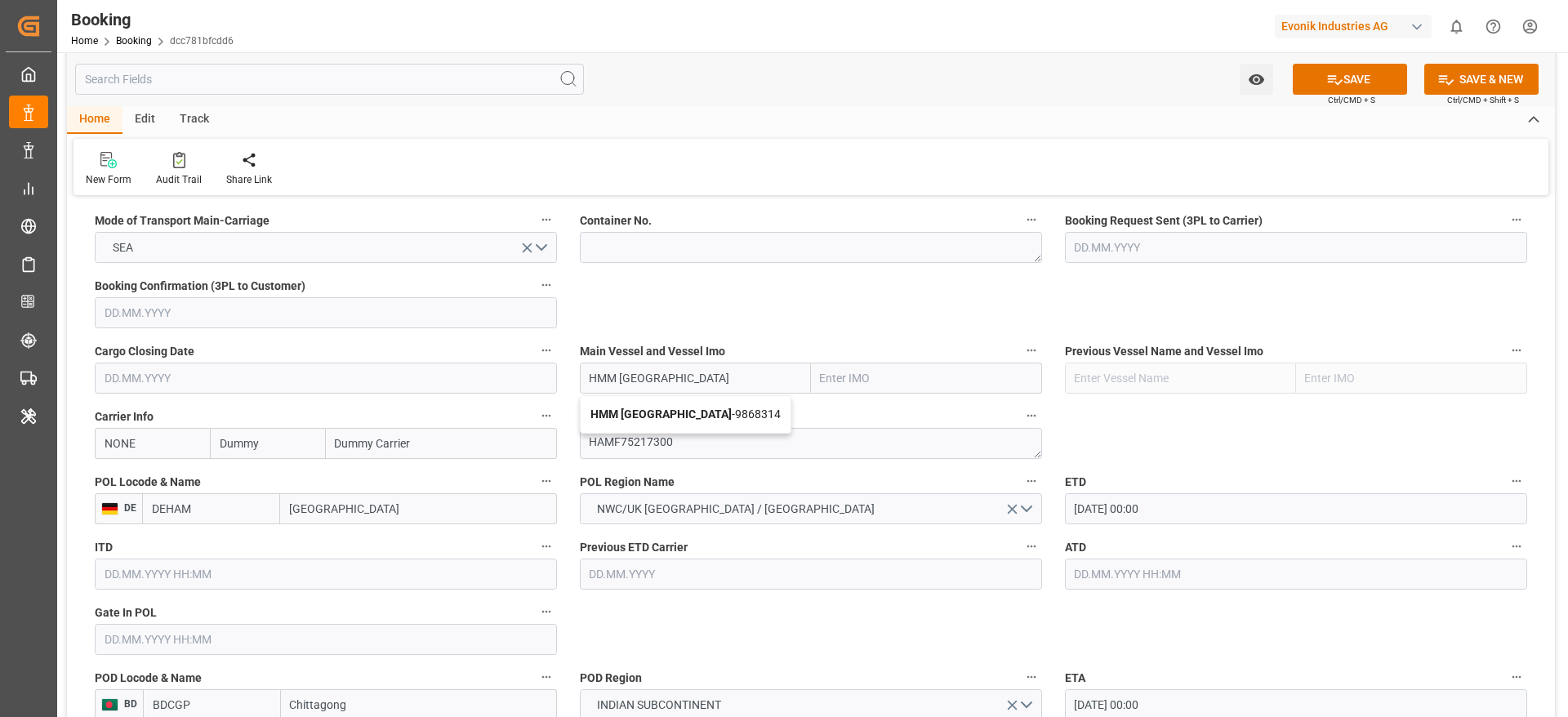
type input "9868314"
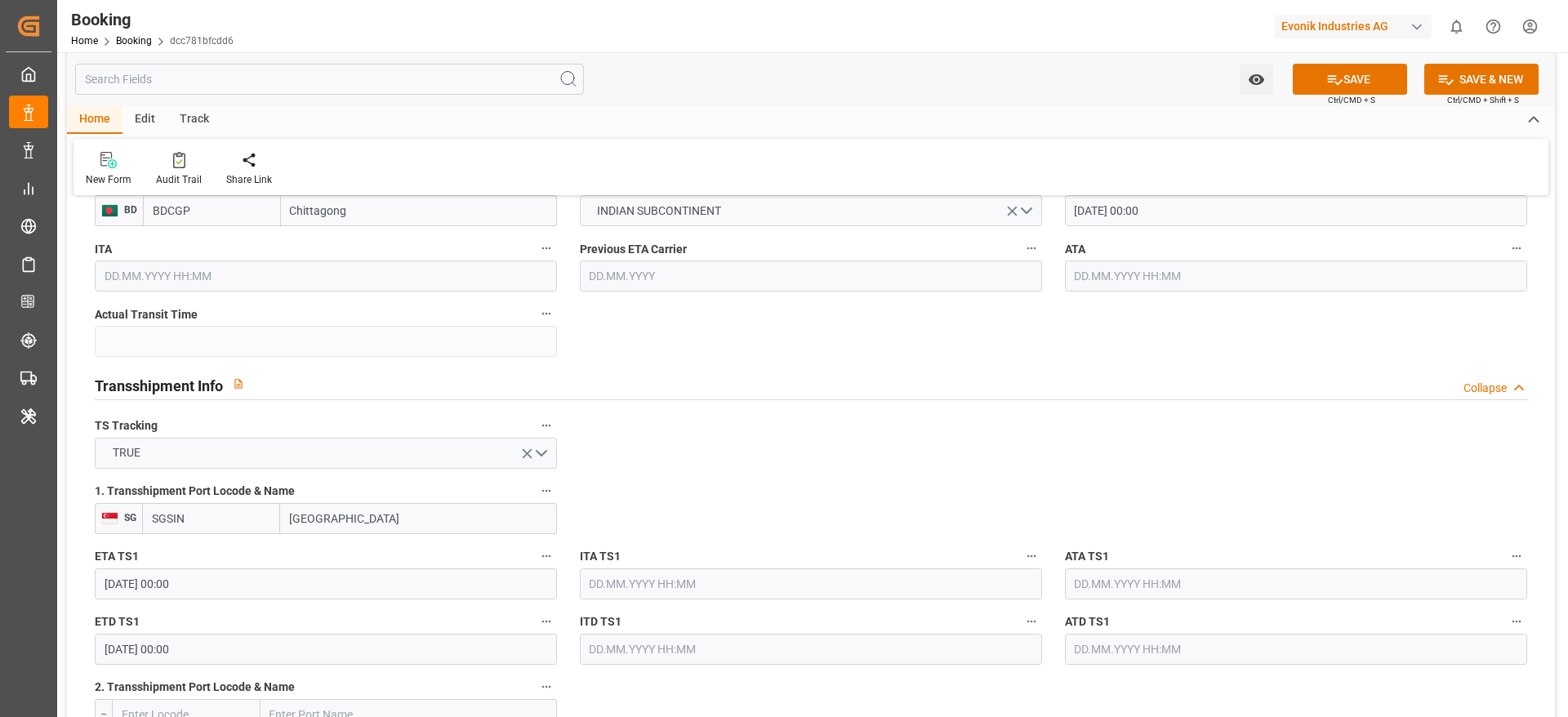
scroll to position [1545, 0]
type input "HMM LE HAVRE"
click at [1331, 82] on icon at bounding box center [1335, 79] width 17 height 17
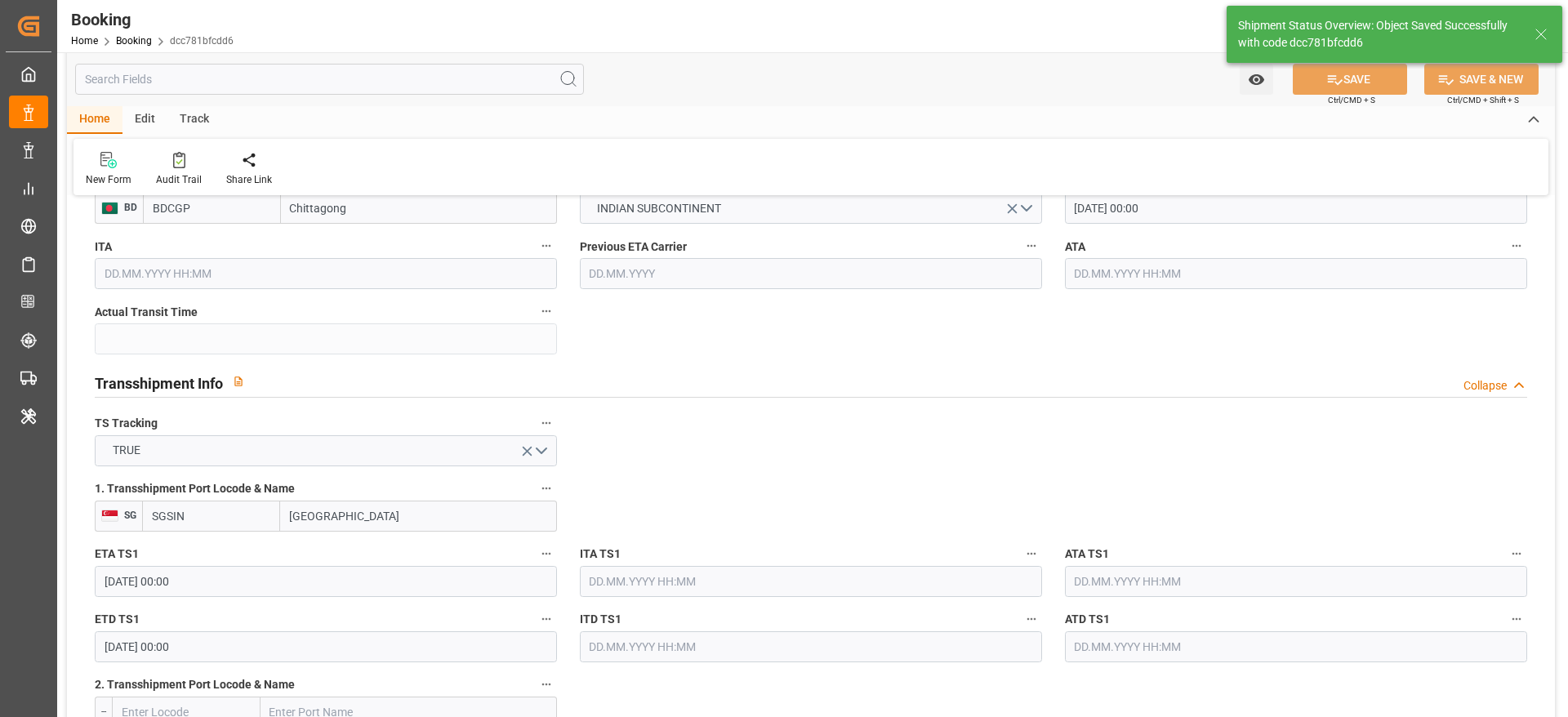
type textarea "NWC/UK North West Continent / UK_BDCGP_NONE_AT-SE"
type textarea "varshini suresh"
type textarea "businessDivision-businessLine-"
type textarea "Yes"
type input "06.09.2025 00:00"
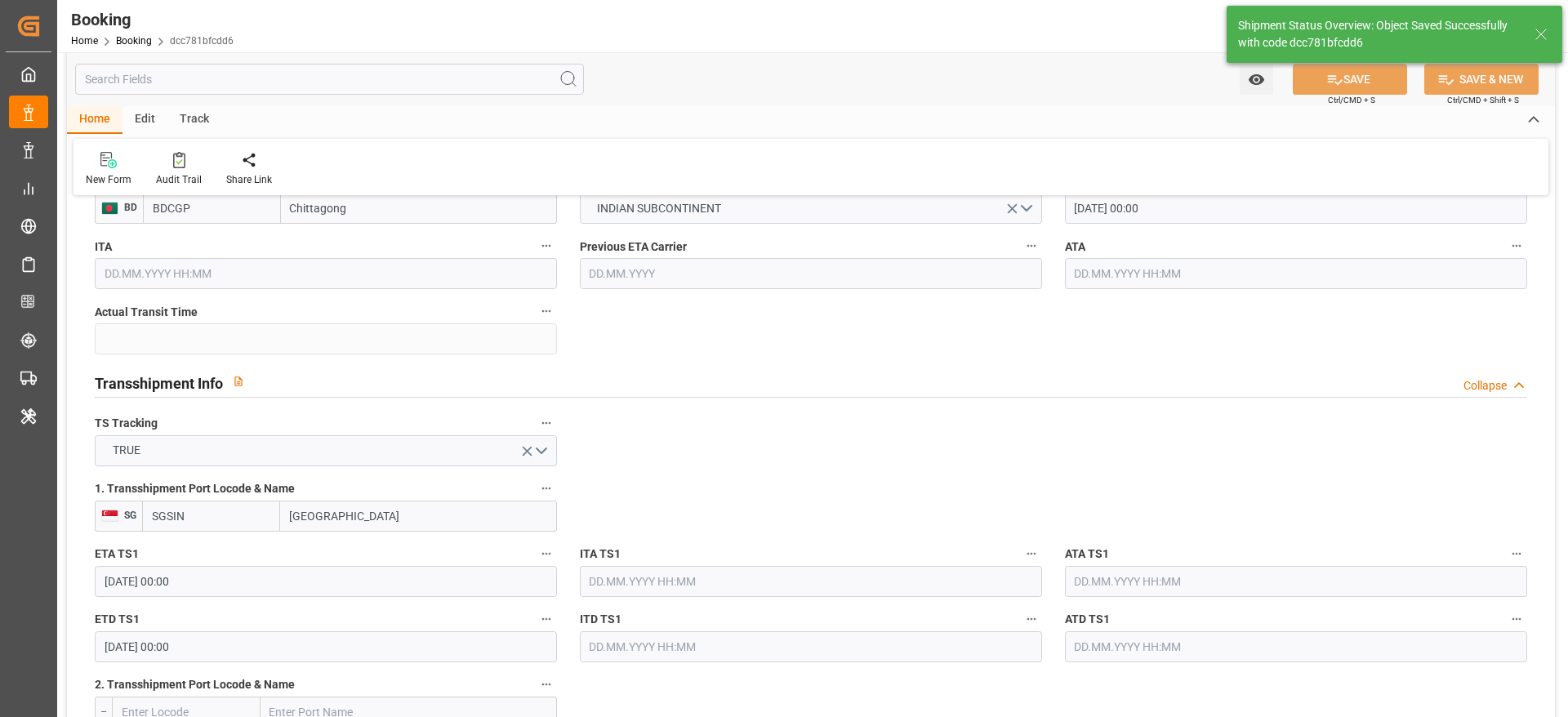
type input "24.10.2025 00:00"
type input "12.10.2025 00:00"
type input "18.10.2025 00:00"
type input "21.08.2025 11:50"
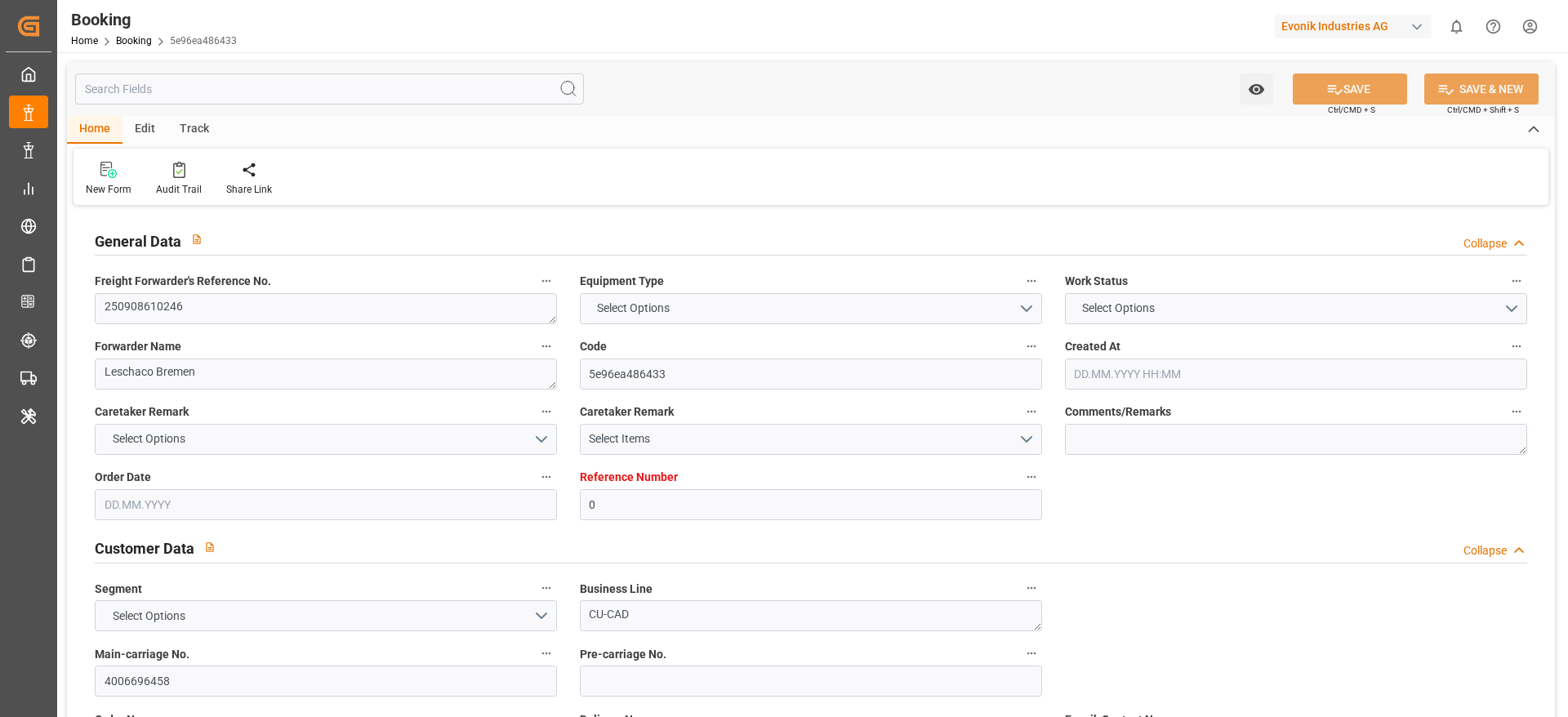
type input "0"
type input "Dummy"
type input "Dummy Carrier"
type input "DEHAM"
type input "CNSHA"
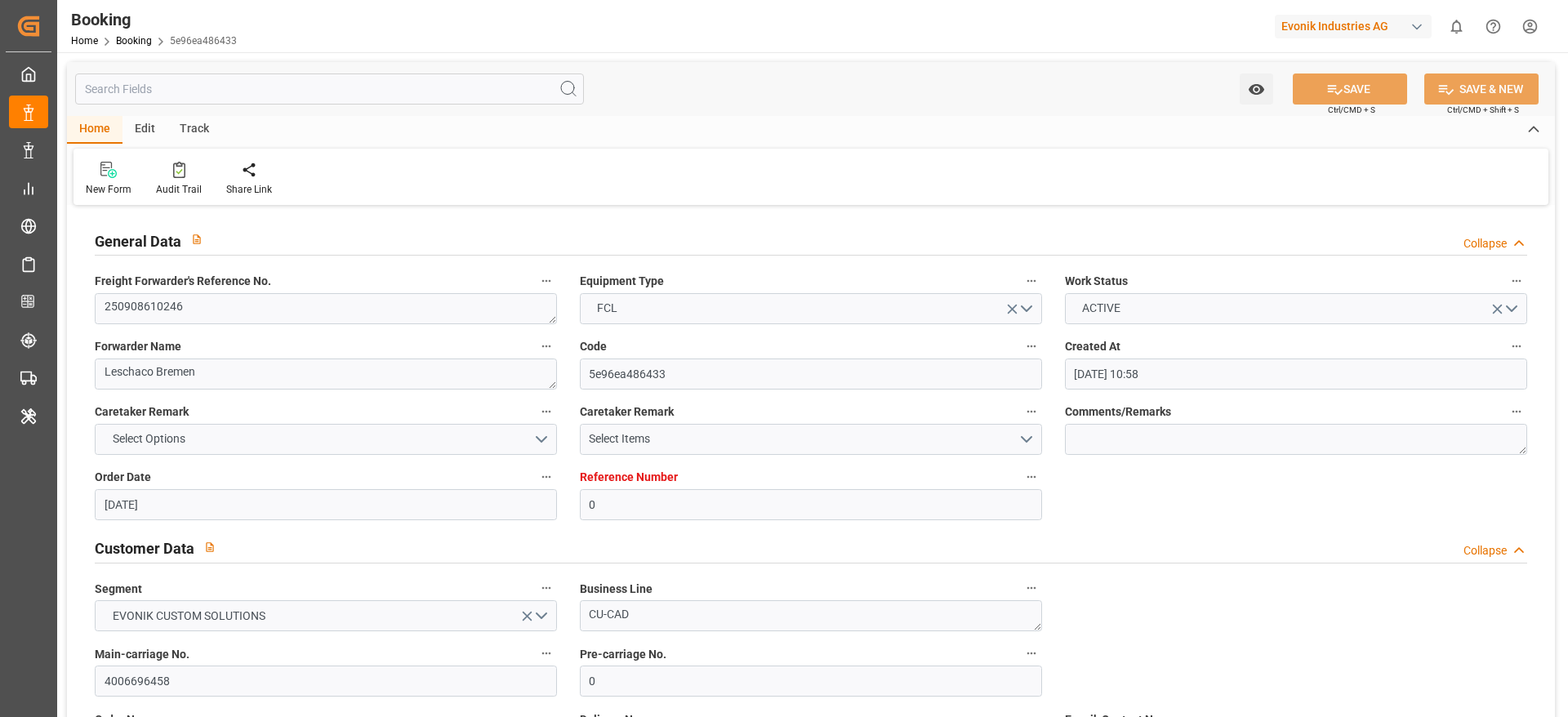
type input "[DATE] 10:58"
type input "[DATE]"
click at [238, 322] on textarea "250908610246" at bounding box center [325, 308] width 462 height 31
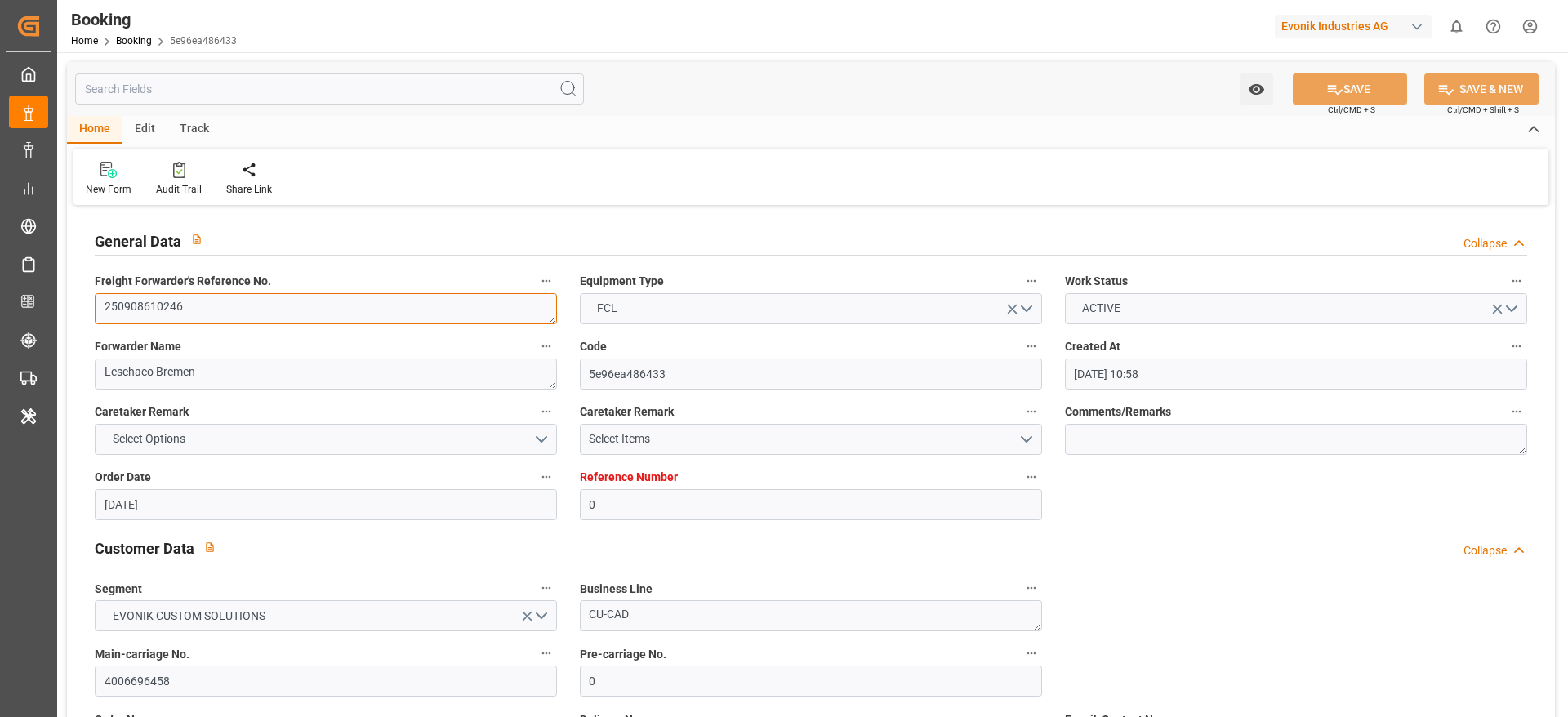
click at [238, 322] on textarea "250908610246" at bounding box center [325, 308] width 462 height 31
type input "0"
type input "Dummy"
type input "Dummy Carrier"
type input "DEHAM"
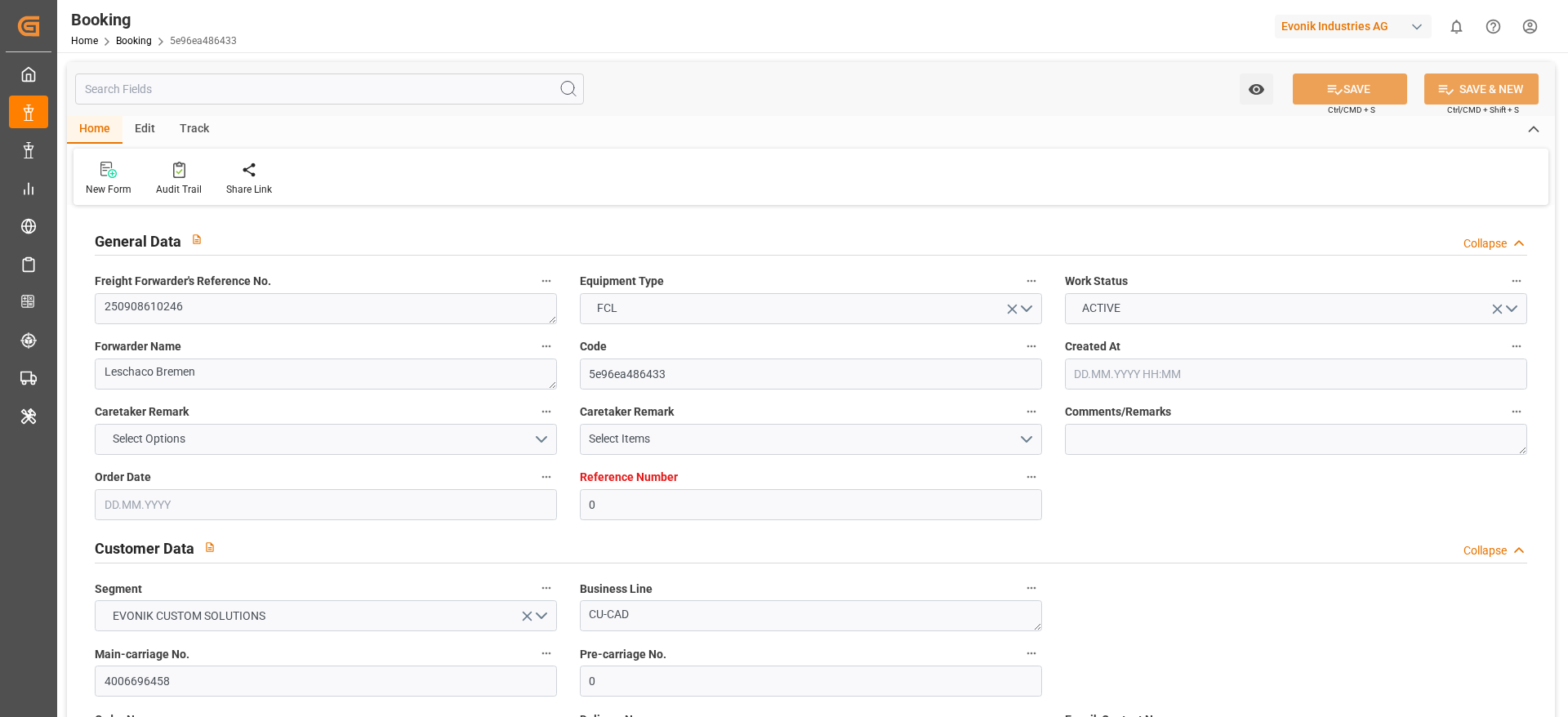
type input "CNSHA"
type input "[DATE] 10:58"
type input "[DATE]"
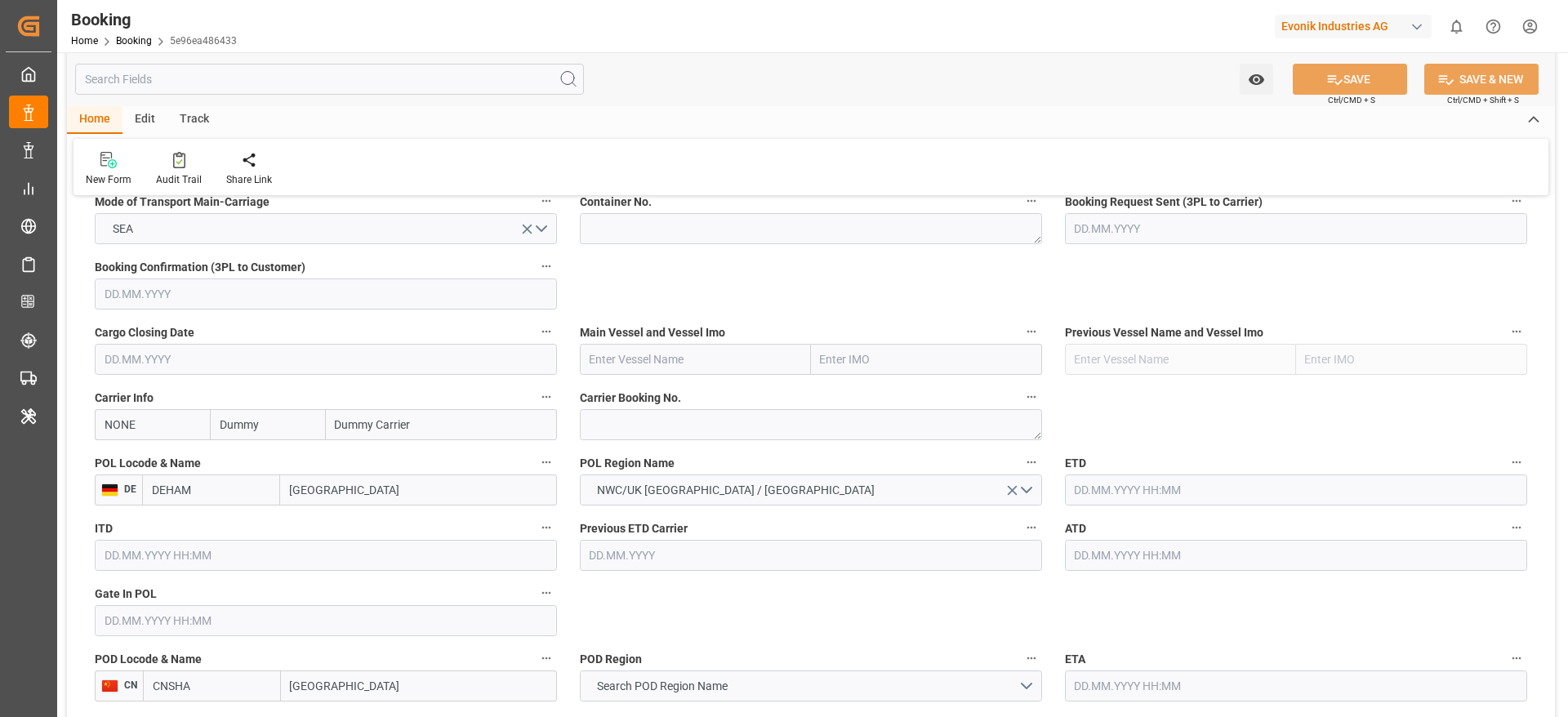
scroll to position [1068, 0]
click at [605, 433] on textarea at bounding box center [811, 423] width 462 height 31
paste textarea "250908610246"
type textarea "250908610246"
click at [658, 410] on textarea "250908610246" at bounding box center [811, 423] width 462 height 31
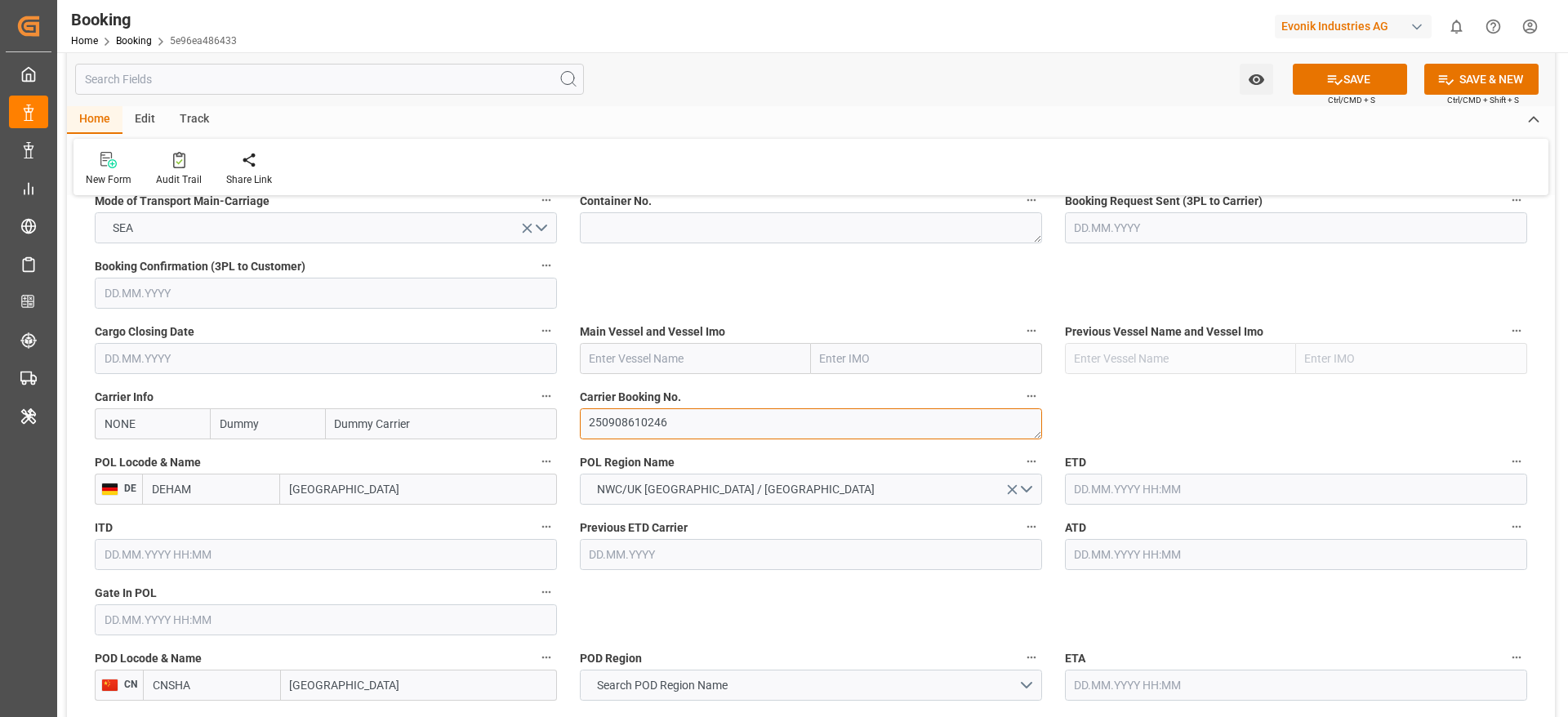
click at [658, 410] on textarea "250908610246" at bounding box center [811, 423] width 462 height 31
paste textarea "6427490280"
click at [609, 426] on textarea "6427490280" at bounding box center [811, 423] width 462 height 31
type textarea "6427490280"
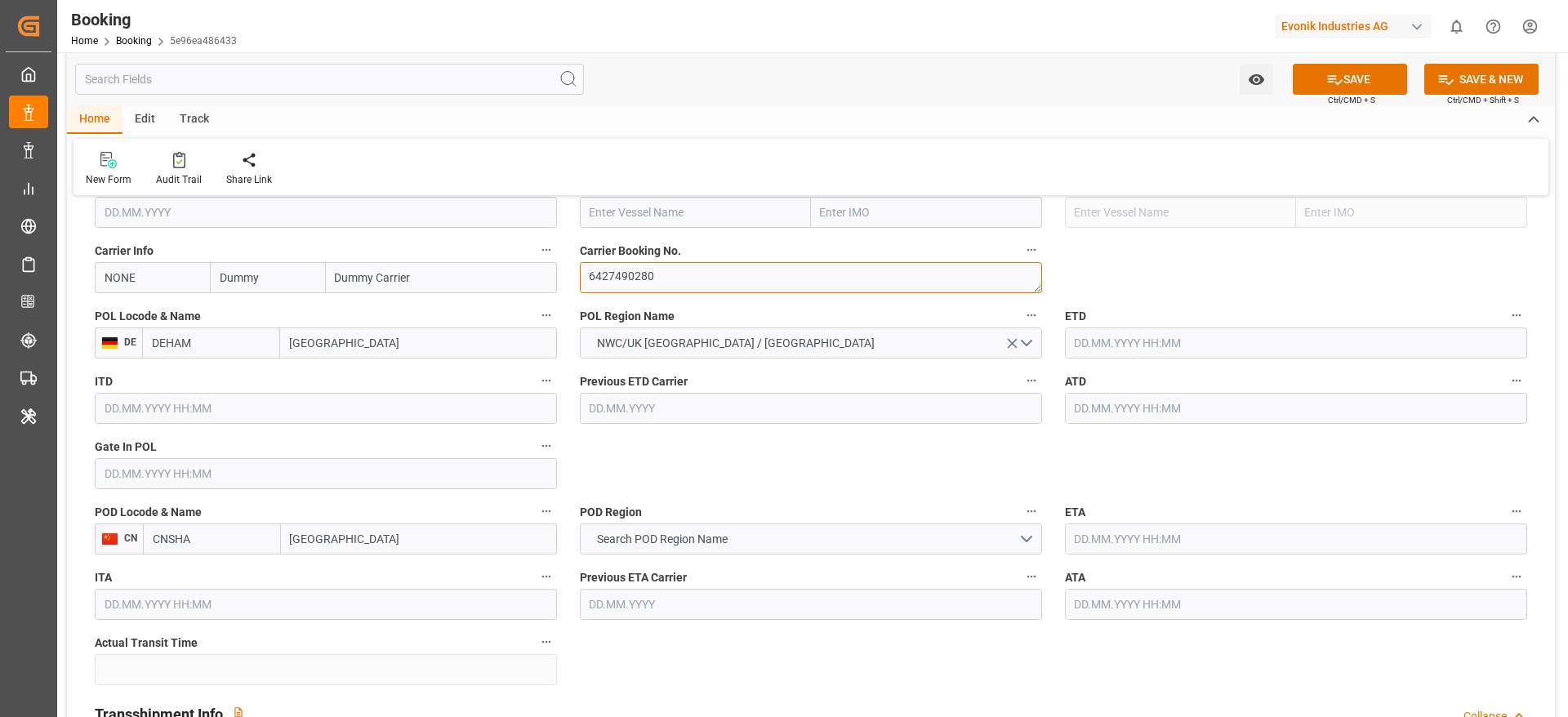
scroll to position [1215, 0]
click at [141, 274] on input "NONE" at bounding box center [151, 276] width 115 height 31
click at [123, 322] on div "COSU" at bounding box center [120, 313] width 49 height 36
type input "COSU"
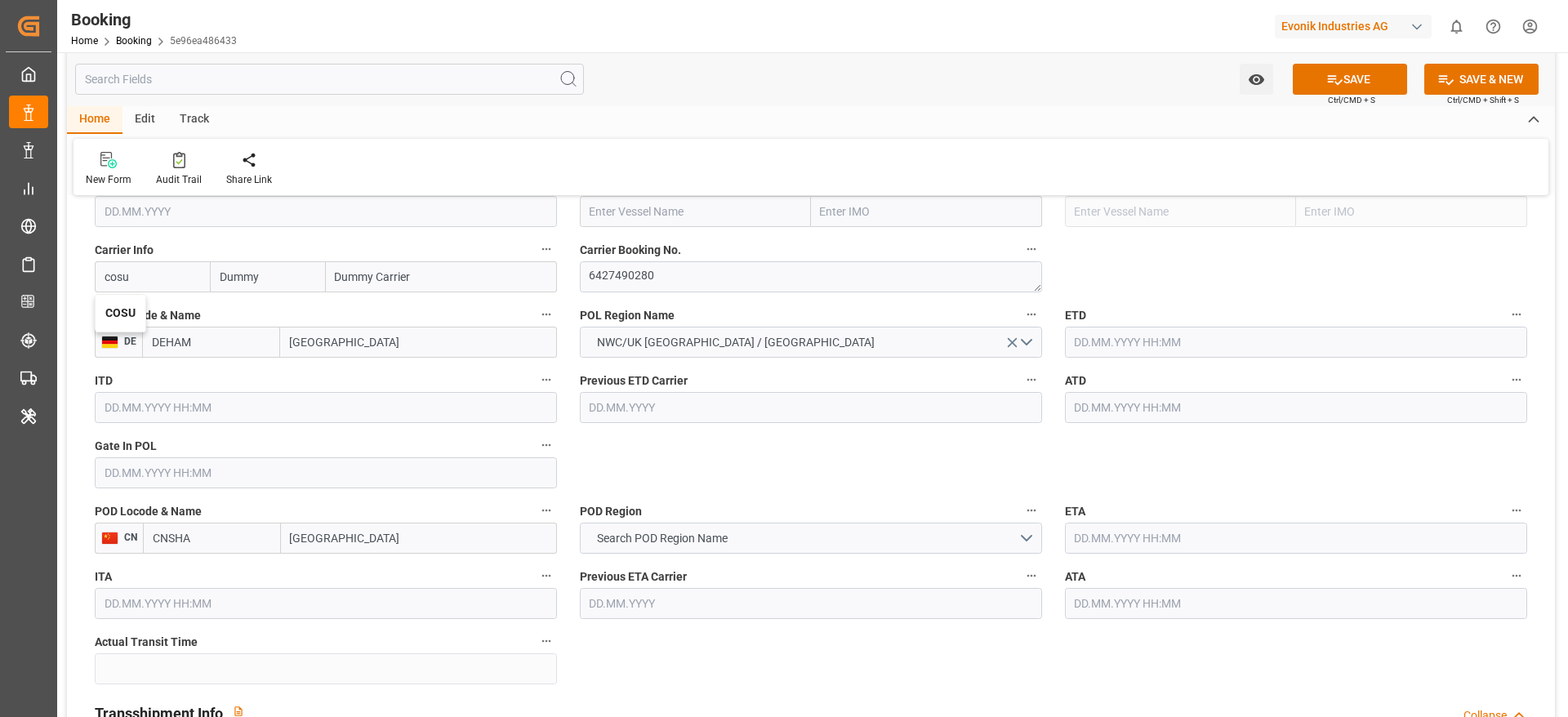
type input "Cosco"
type input "COSCO Shipping Co. Ltd."
type input "COSU"
paste input "COSCO SHIPPING [PERSON_NAME]"
click at [590, 220] on input "text" at bounding box center [695, 211] width 231 height 31
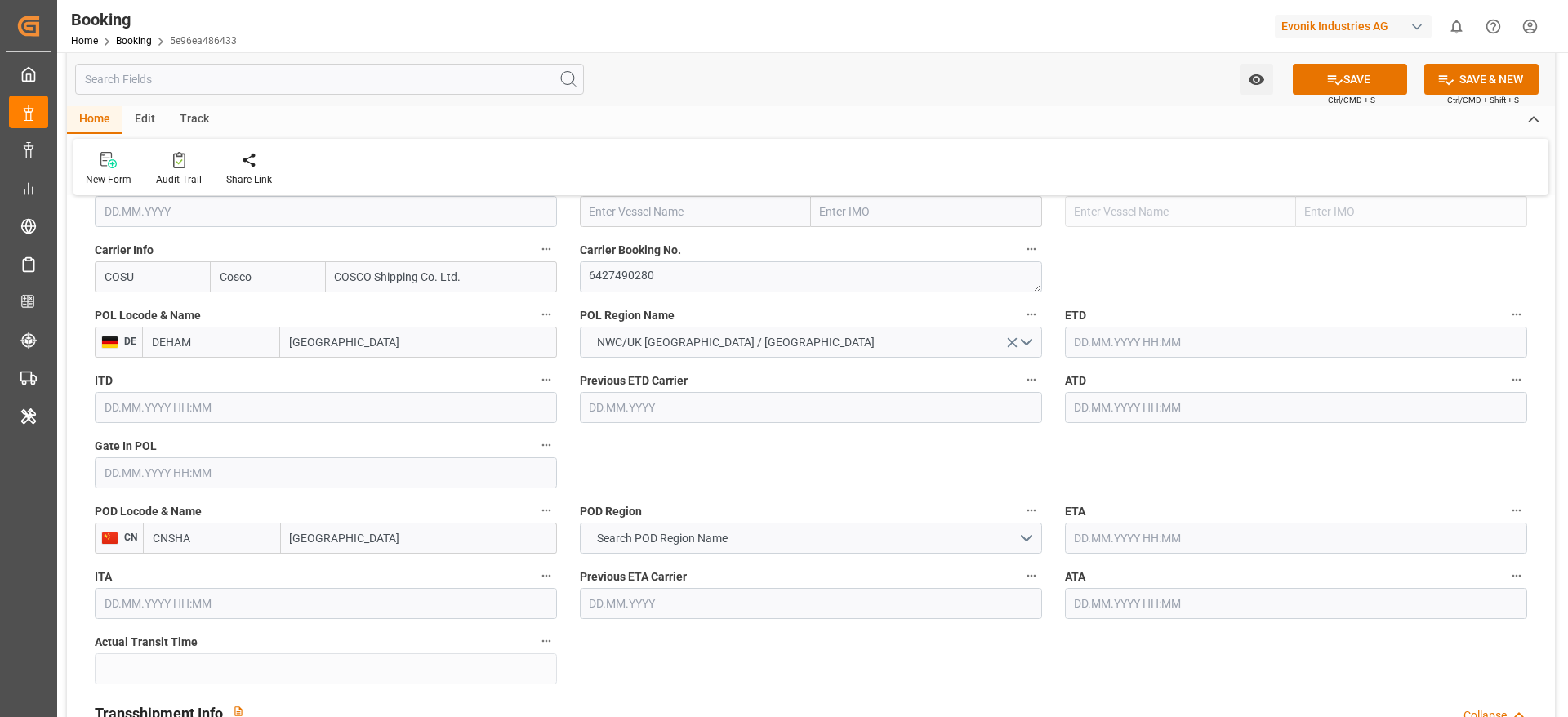
type input "COSCO SHIPPING [PERSON_NAME]"
click at [685, 244] on b "COSCO SHIPPING [PERSON_NAME]" at bounding box center [637, 256] width 94 height 30
type input "9783502"
type input "COSCO SHIPPING [PERSON_NAME]"
click at [654, 261] on textarea "6427490280" at bounding box center [811, 276] width 462 height 31
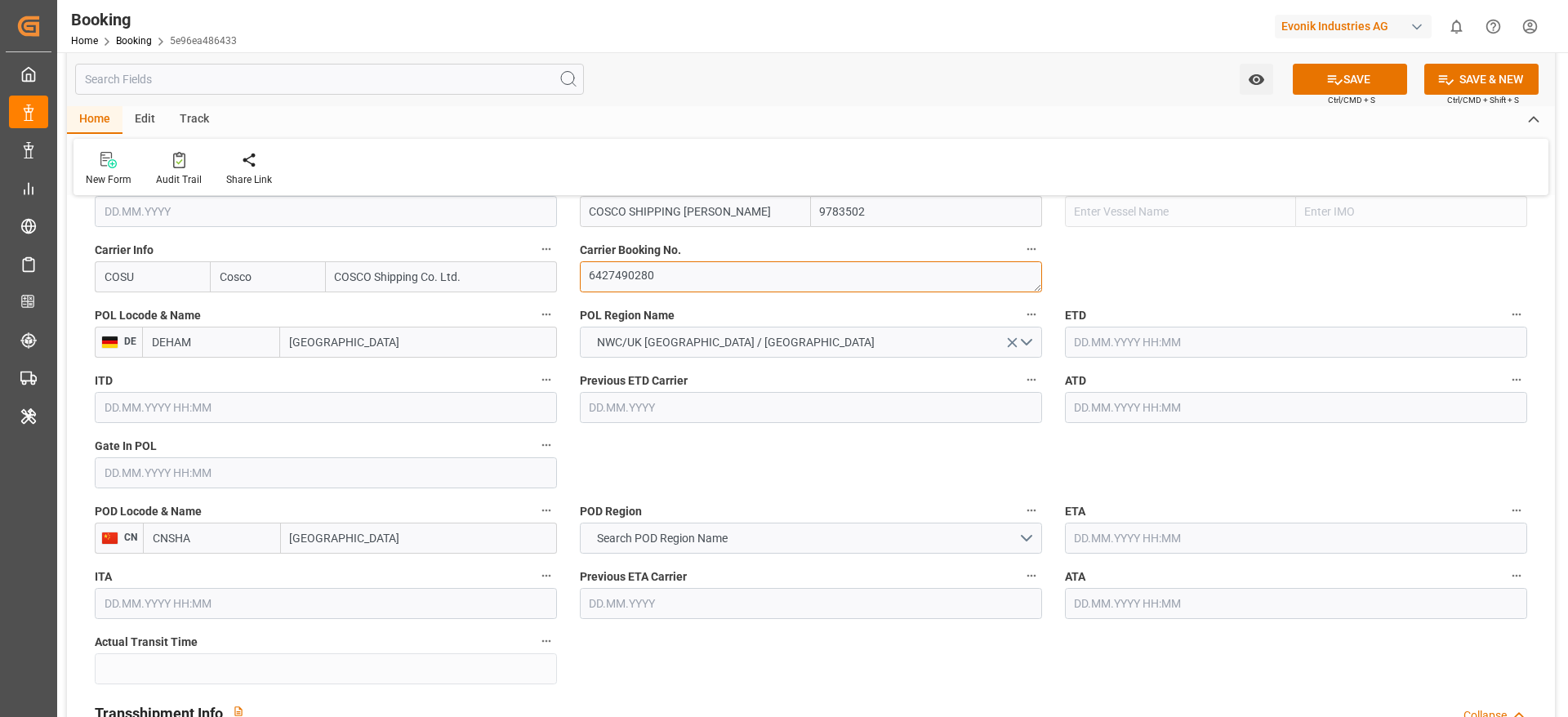
click at [654, 261] on textarea "6427490280" at bounding box center [811, 276] width 462 height 31
click at [1080, 335] on input "text" at bounding box center [1295, 342] width 462 height 31
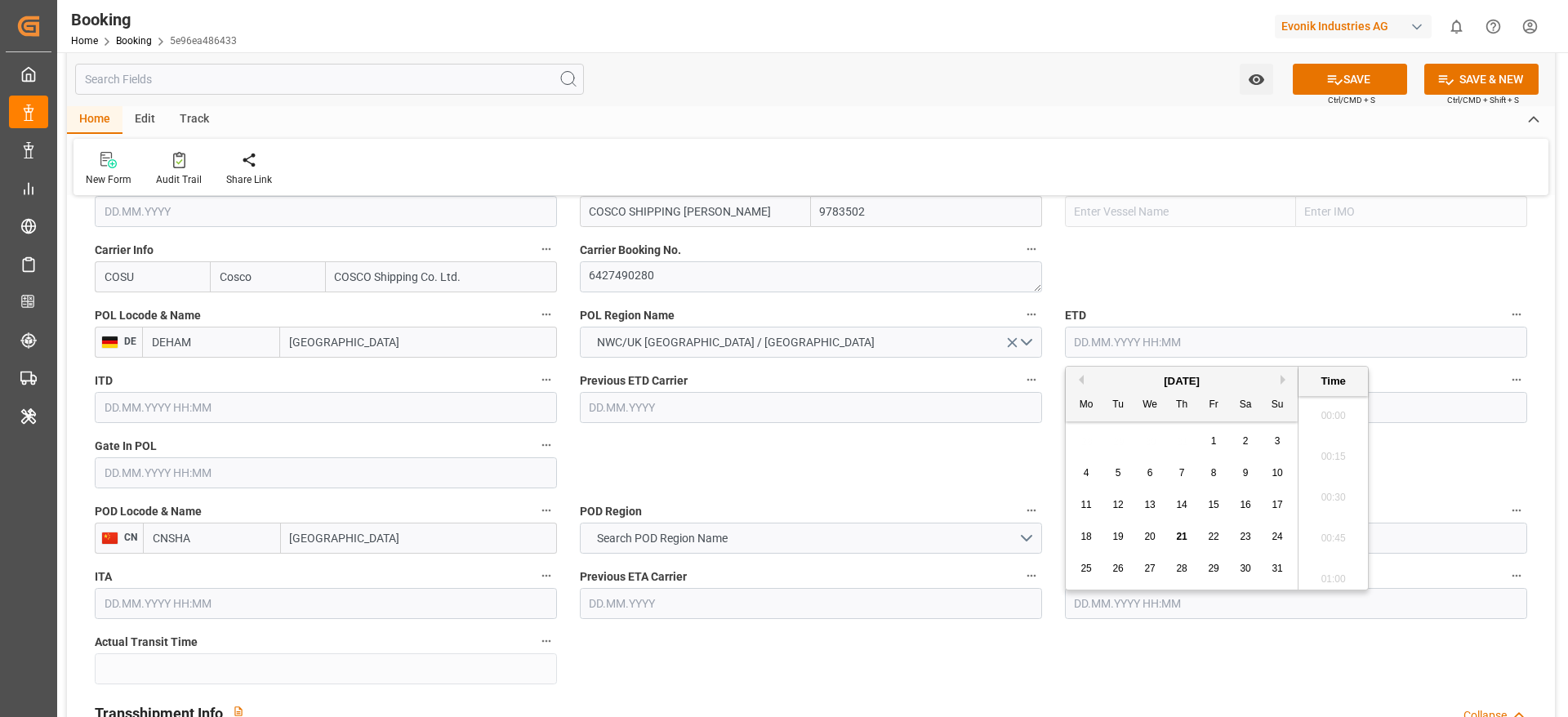
scroll to position [2741, 0]
click at [1283, 381] on button "Next Month" at bounding box center [1285, 379] width 9 height 9
click at [1142, 498] on div "17" at bounding box center [1151, 505] width 21 height 20
type input "[DATE] 00:00"
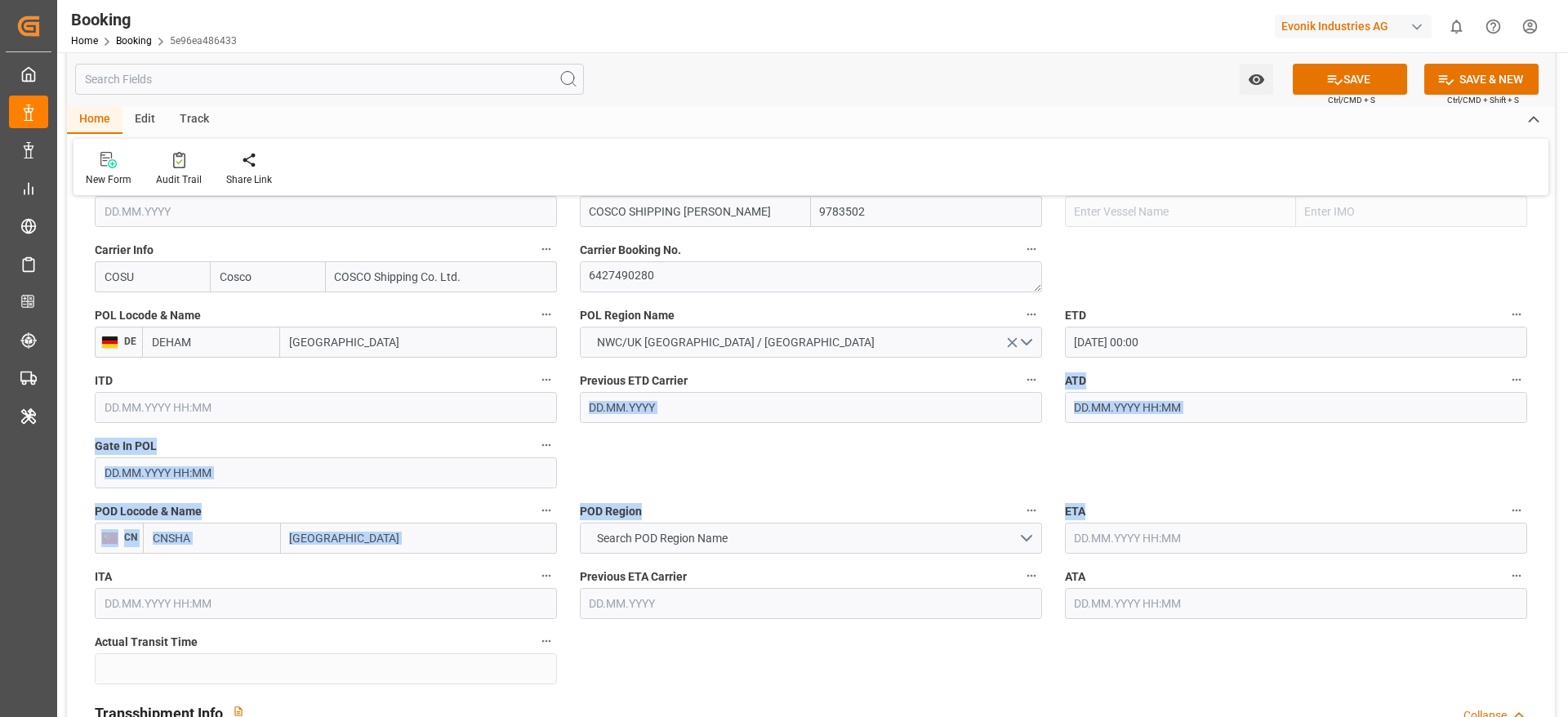
drag, startPoint x: 925, startPoint y: 452, endPoint x: 1105, endPoint y: 543, distance: 201.7
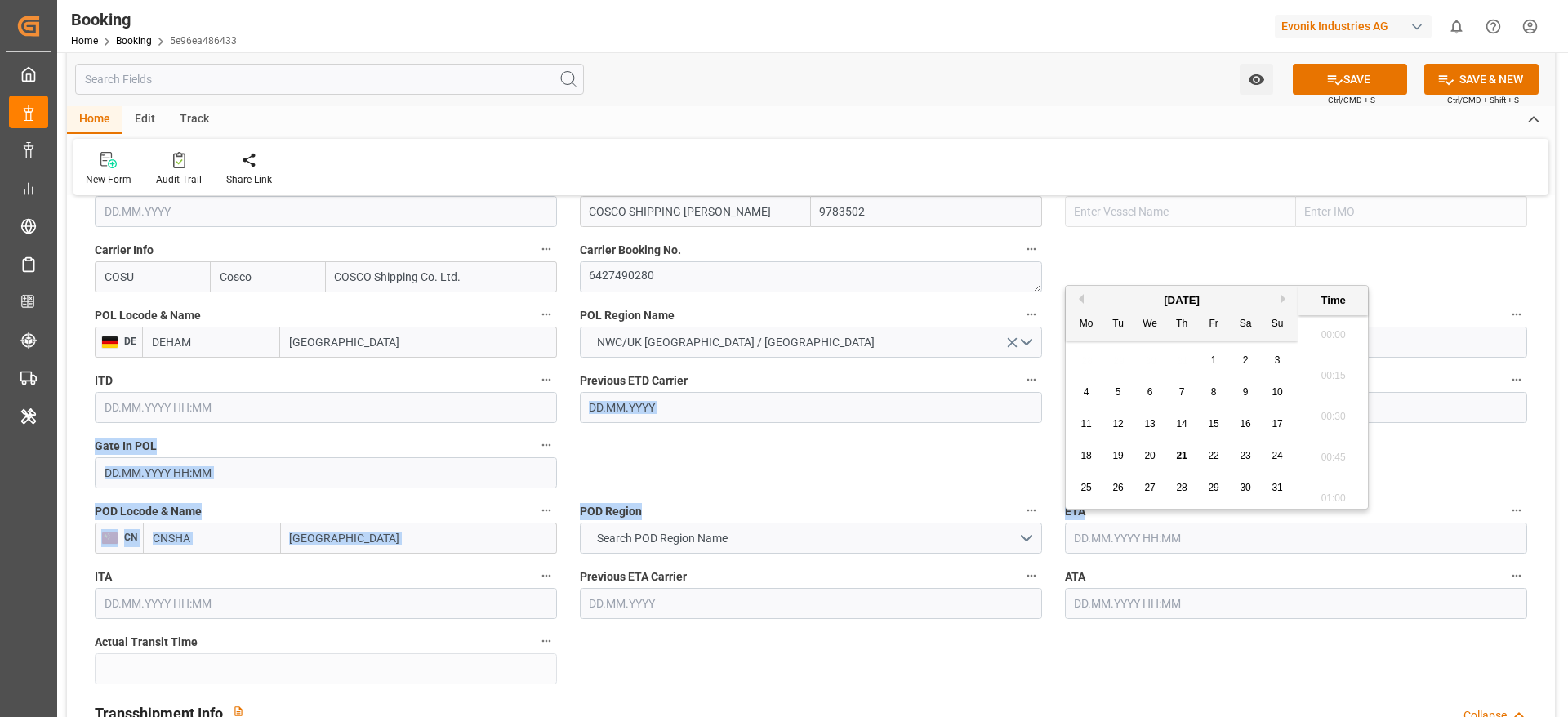
click at [1105, 543] on input "text" at bounding box center [1295, 538] width 462 height 31
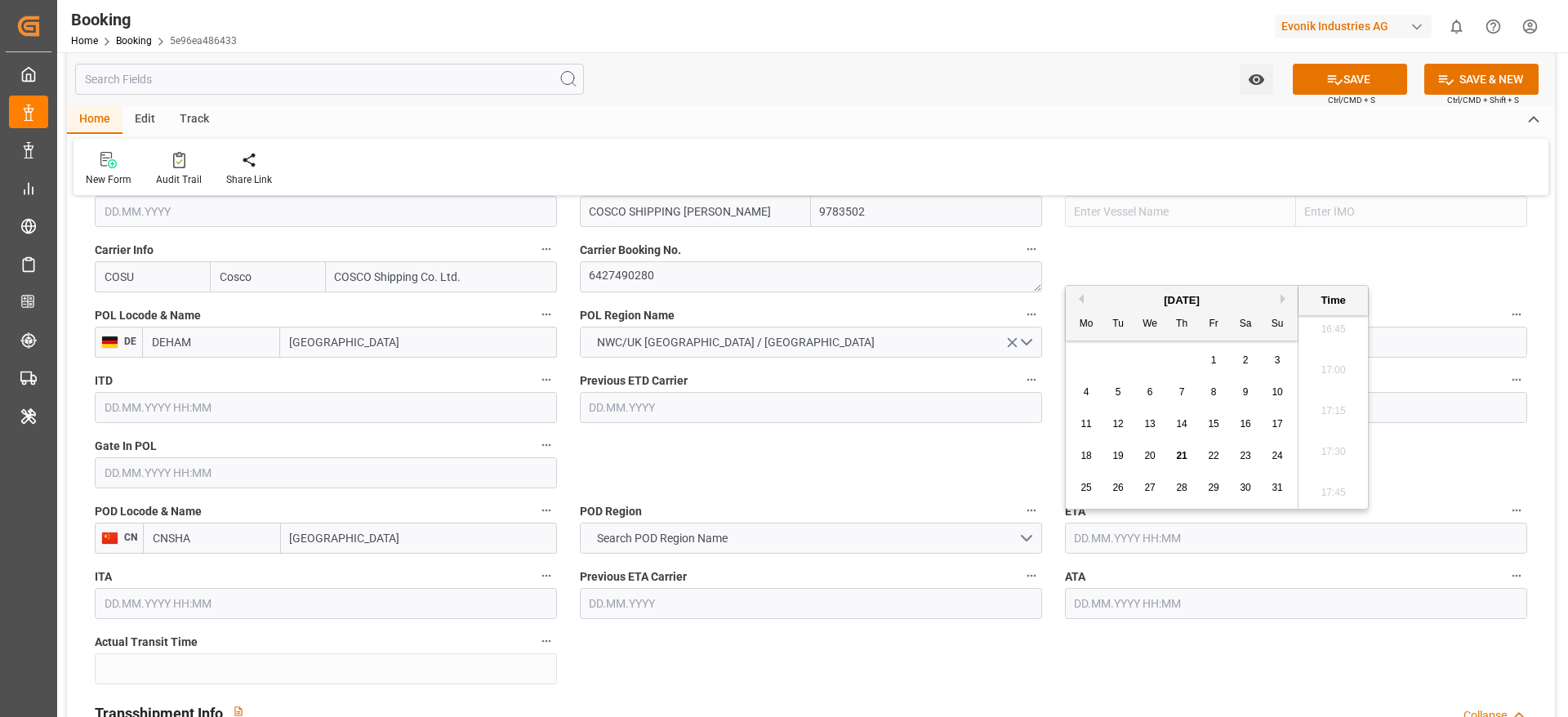
click at [1284, 299] on button "Next Month" at bounding box center [1285, 299] width 9 height 9
click at [1123, 491] on div "28" at bounding box center [1119, 487] width 21 height 20
type input "[DATE] 00:00"
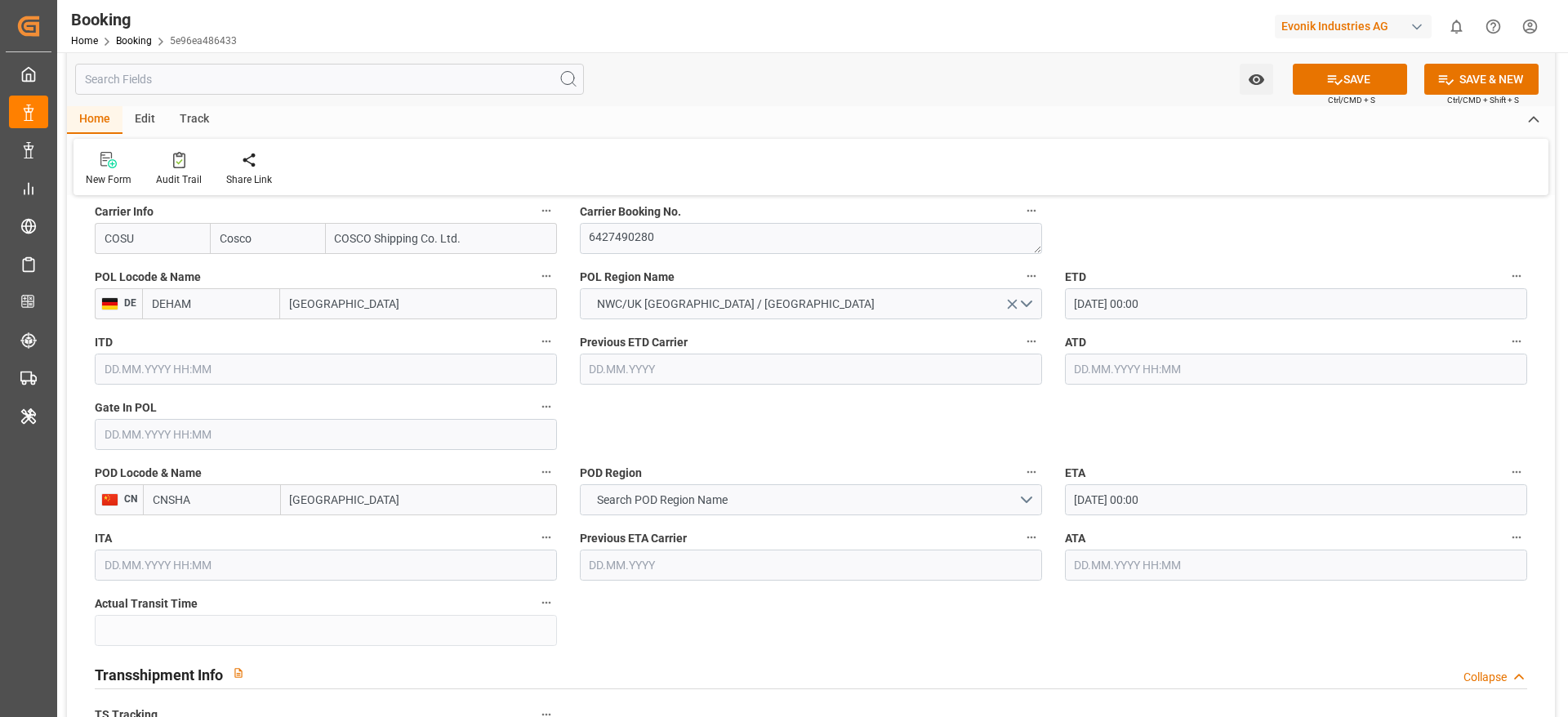
scroll to position [1254, 0]
click at [701, 500] on span "Search POD Region Name" at bounding box center [662, 499] width 147 height 17
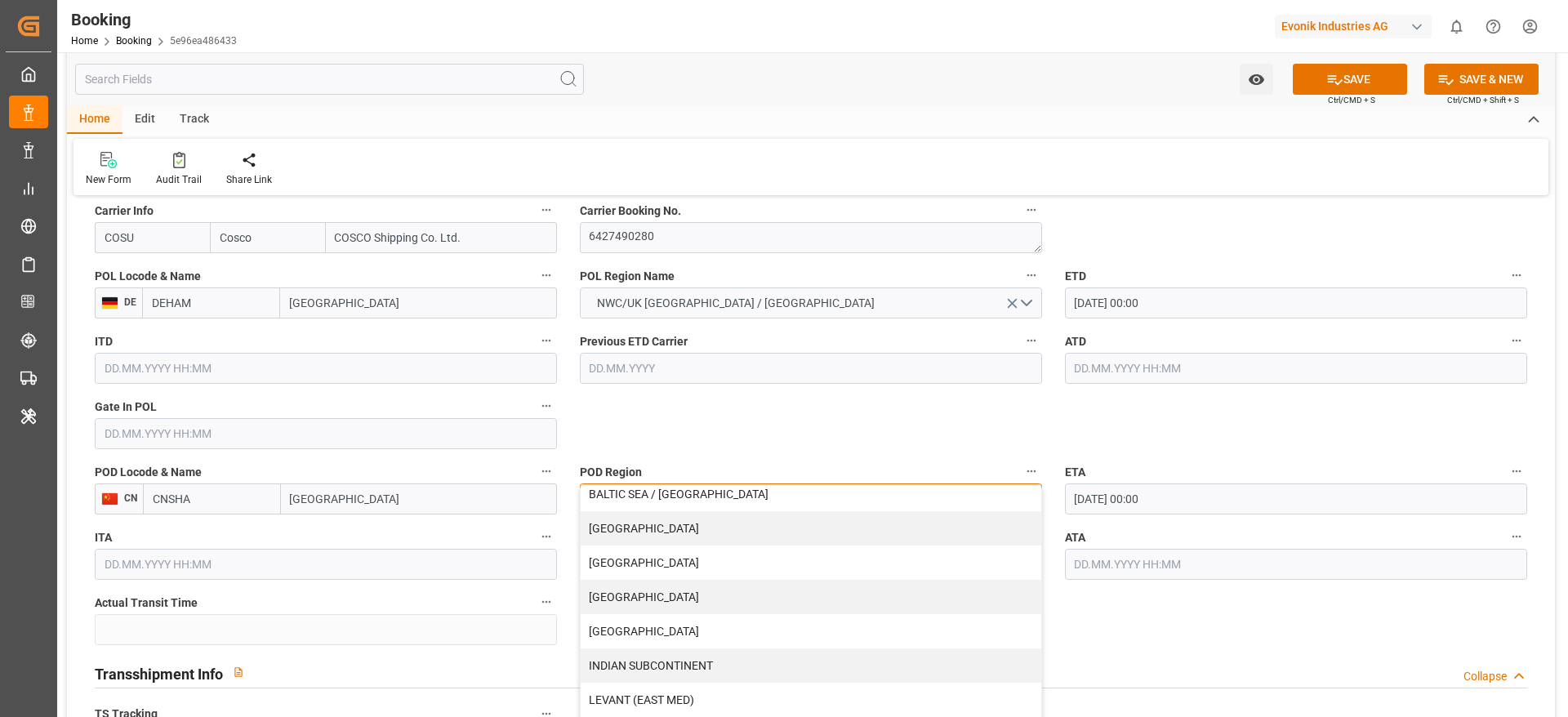
scroll to position [149, 0]
click at [629, 593] on div "[GEOGRAPHIC_DATA]" at bounding box center [811, 593] width 460 height 35
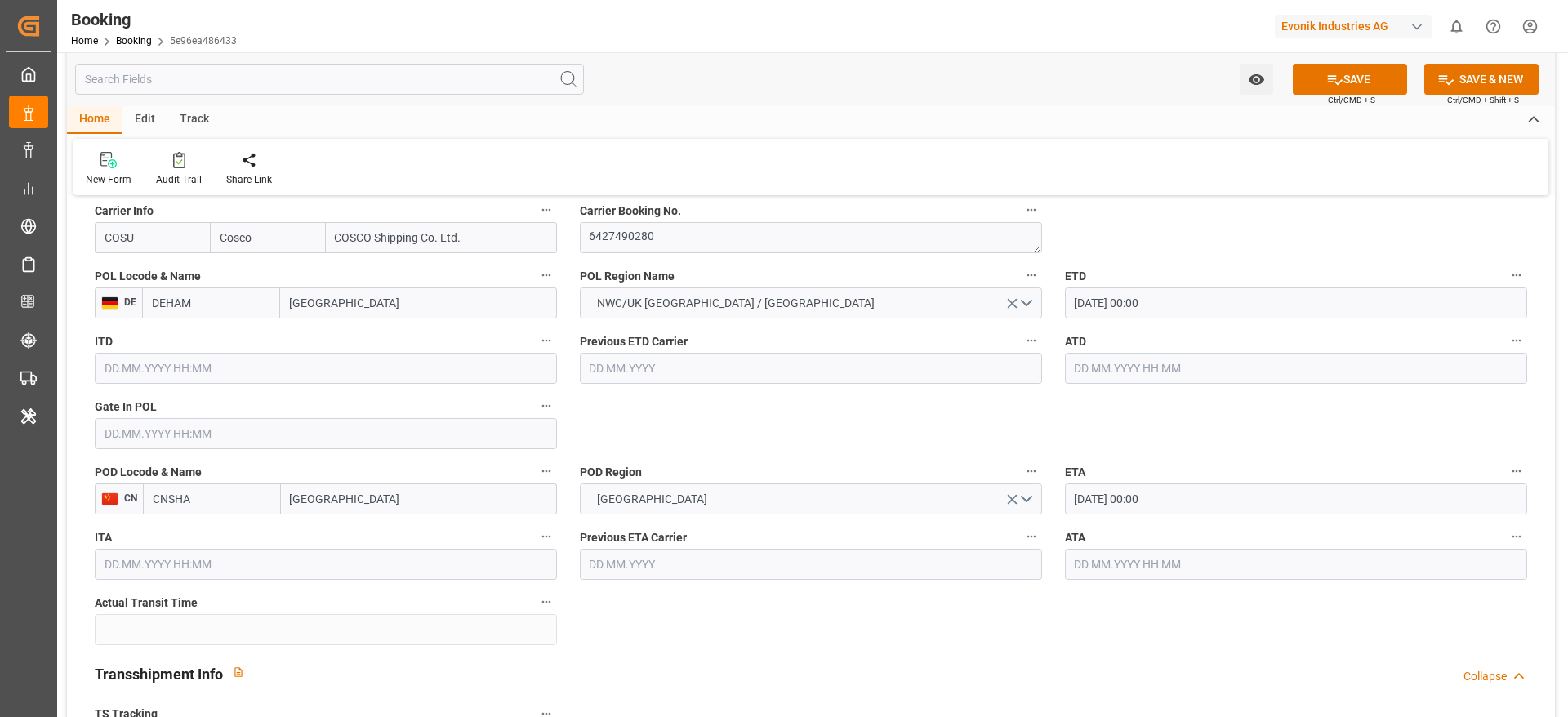
type input "[GEOGRAPHIC_DATA]"
click at [370, 508] on input "[GEOGRAPHIC_DATA]" at bounding box center [419, 499] width 276 height 31
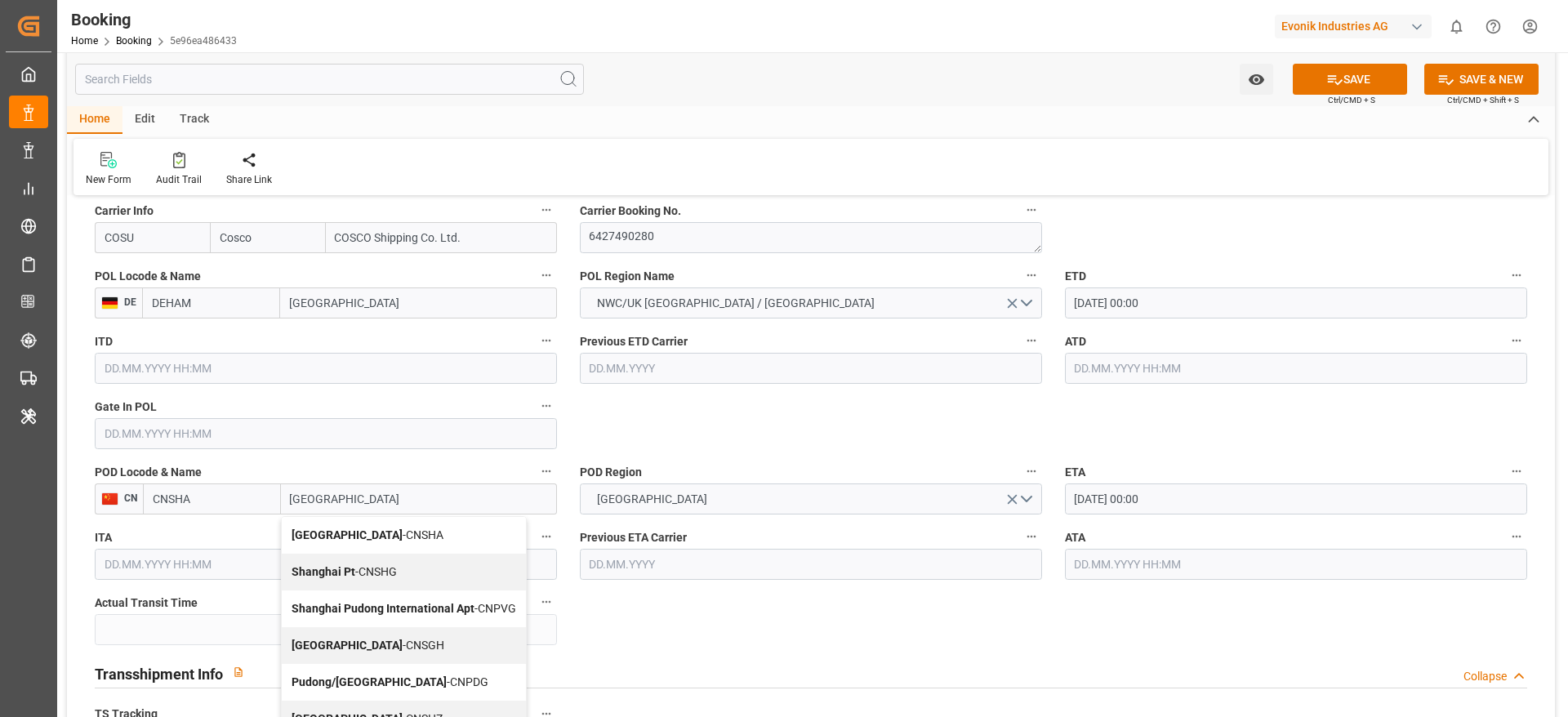
click at [384, 652] on span "Shanghai - CNSGH" at bounding box center [368, 645] width 153 height 13
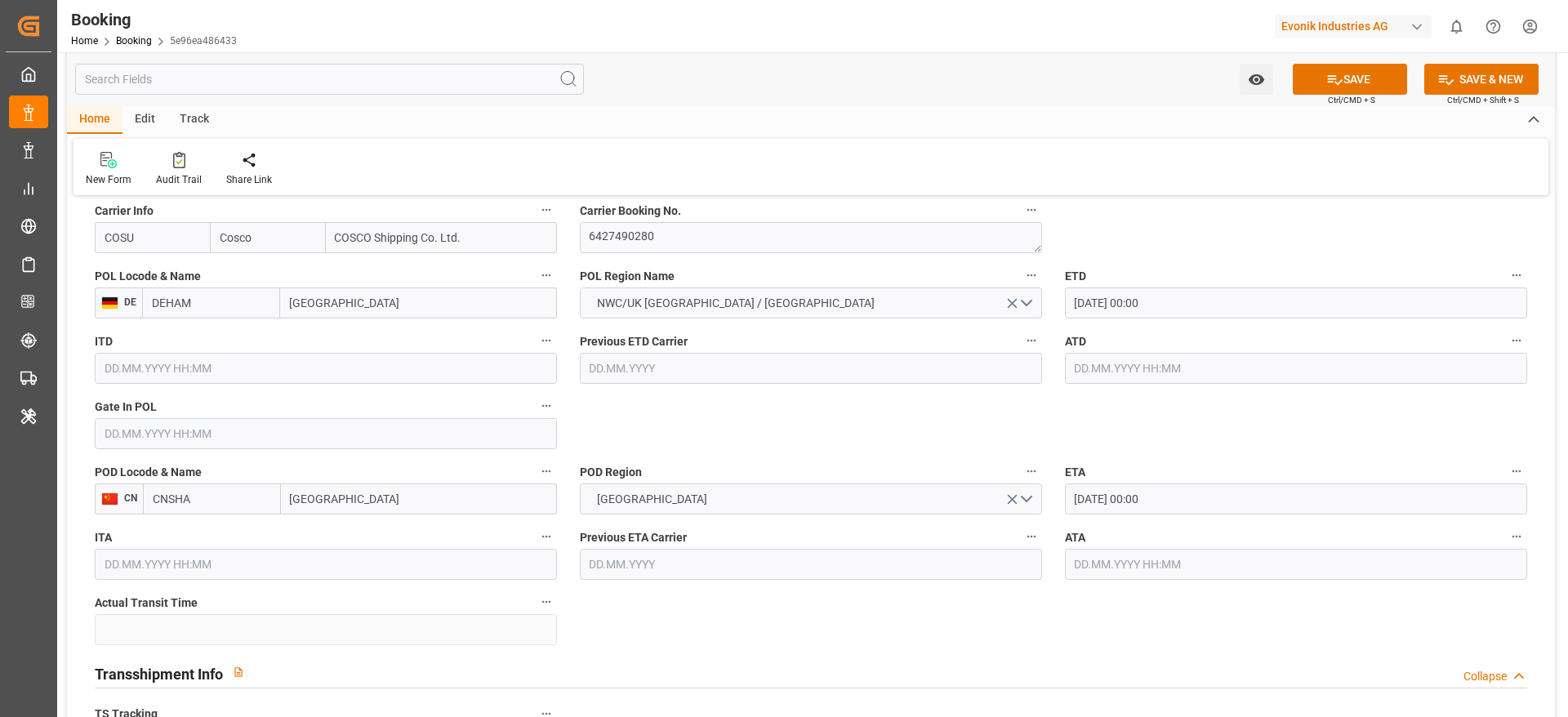
type input "CNSGH"
type input "[GEOGRAPHIC_DATA]"
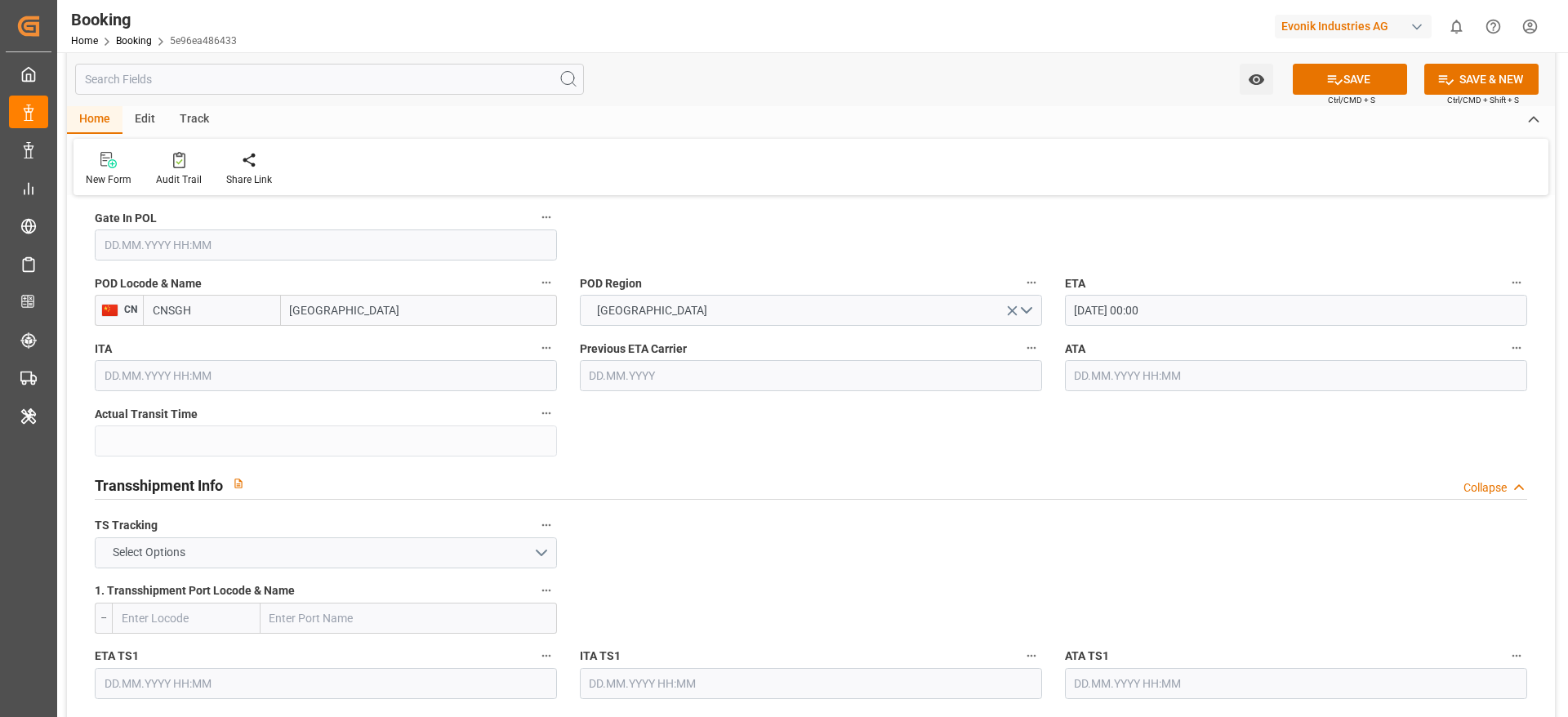
scroll to position [1444, 0]
click at [315, 550] on button "Select Options" at bounding box center [325, 551] width 462 height 31
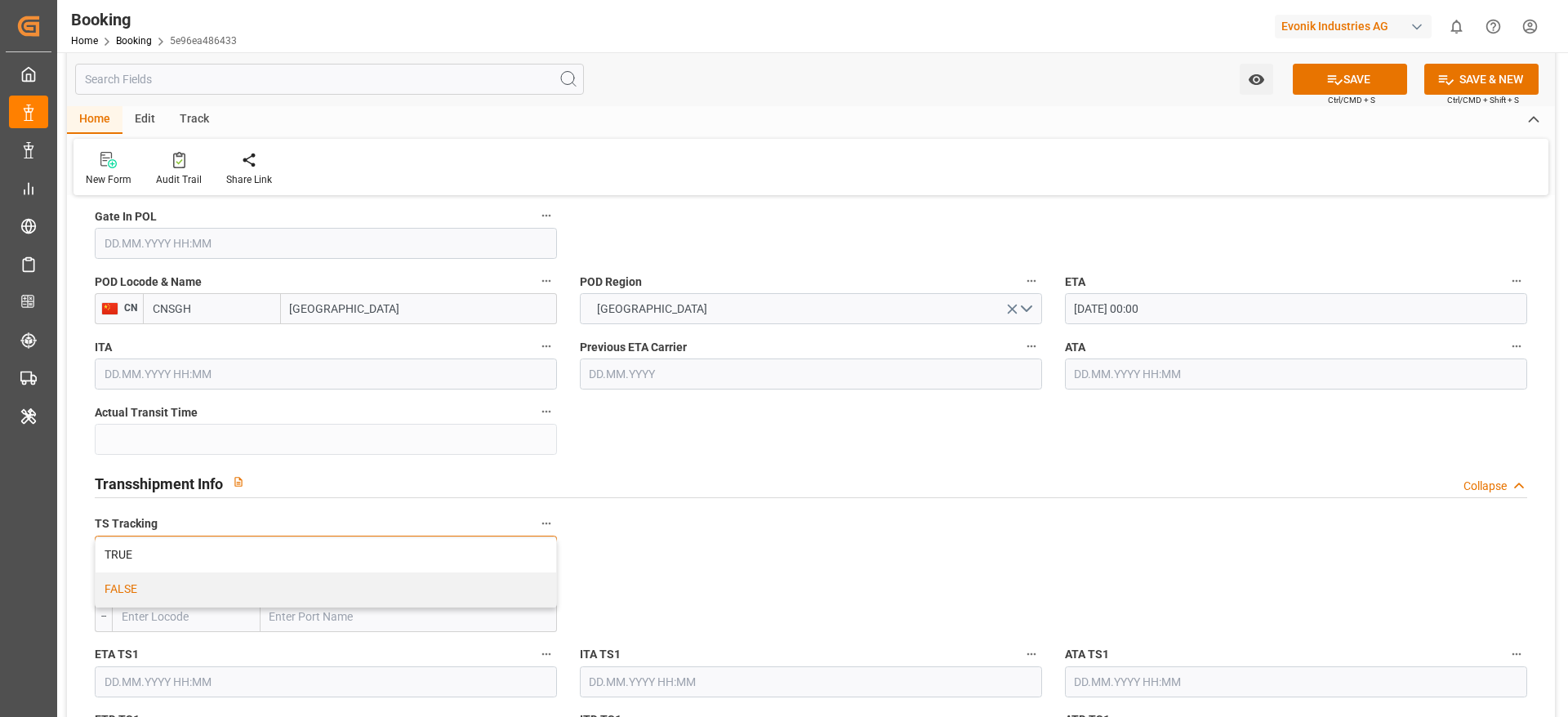
click at [235, 602] on div "FALSE" at bounding box center [325, 589] width 460 height 35
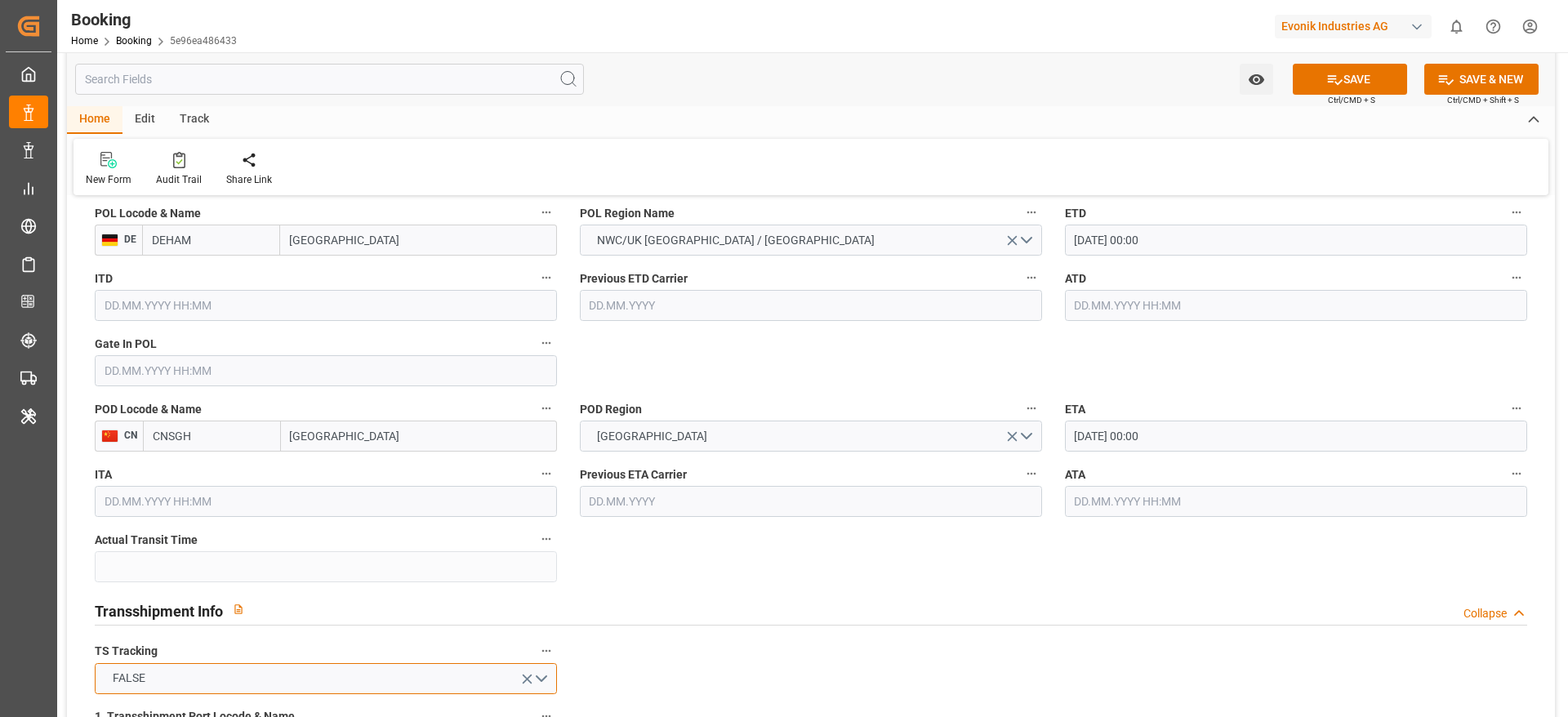
scroll to position [1304, 0]
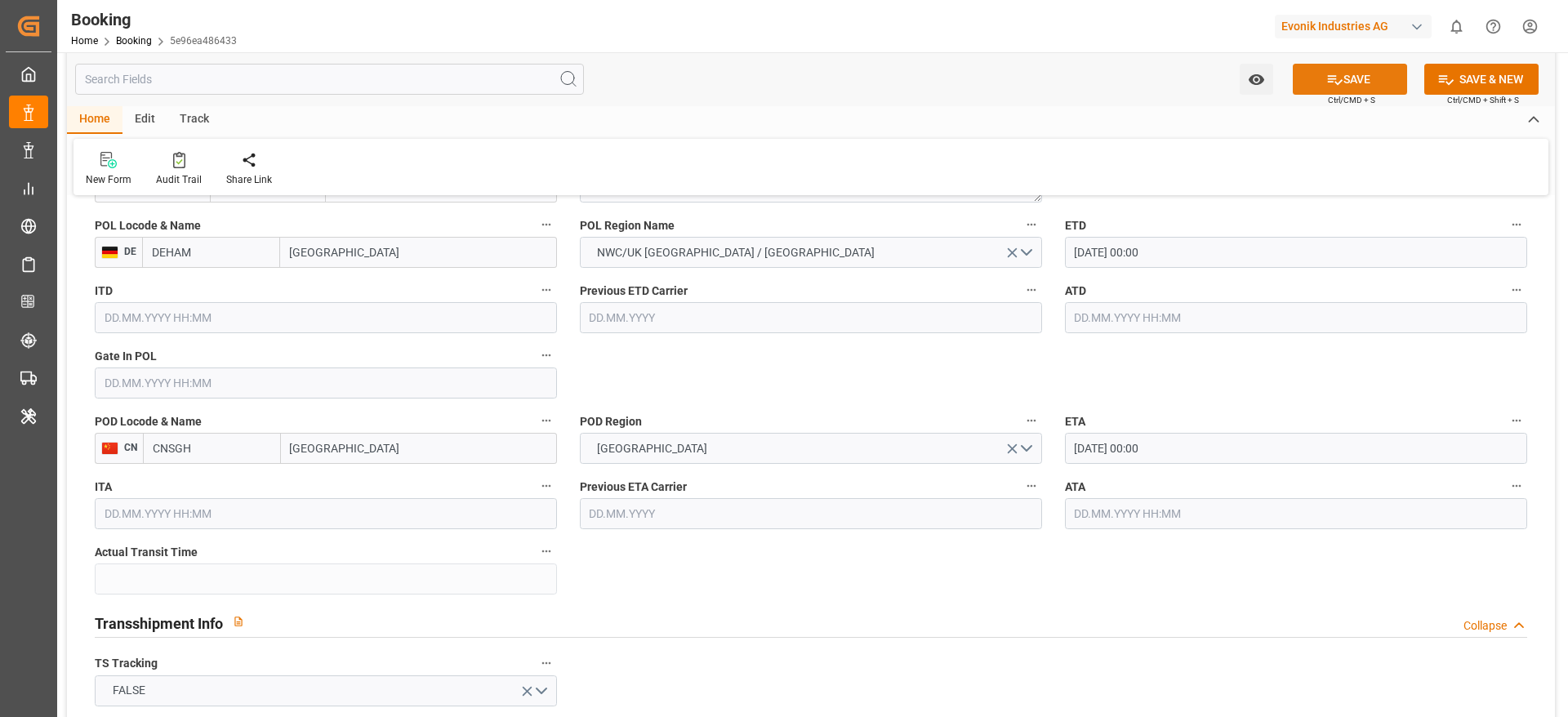
click at [1377, 80] on button "SAVE" at bounding box center [1349, 78] width 114 height 31
type textarea "NWC/[GEOGRAPHIC_DATA] [GEOGRAPHIC_DATA] Continent / [GEOGRAPHIC_DATA]-CAD"
type textarea "[PERSON_NAME]"
type textarea "Pod-PodRegionName-businessDivision-businessLine-"
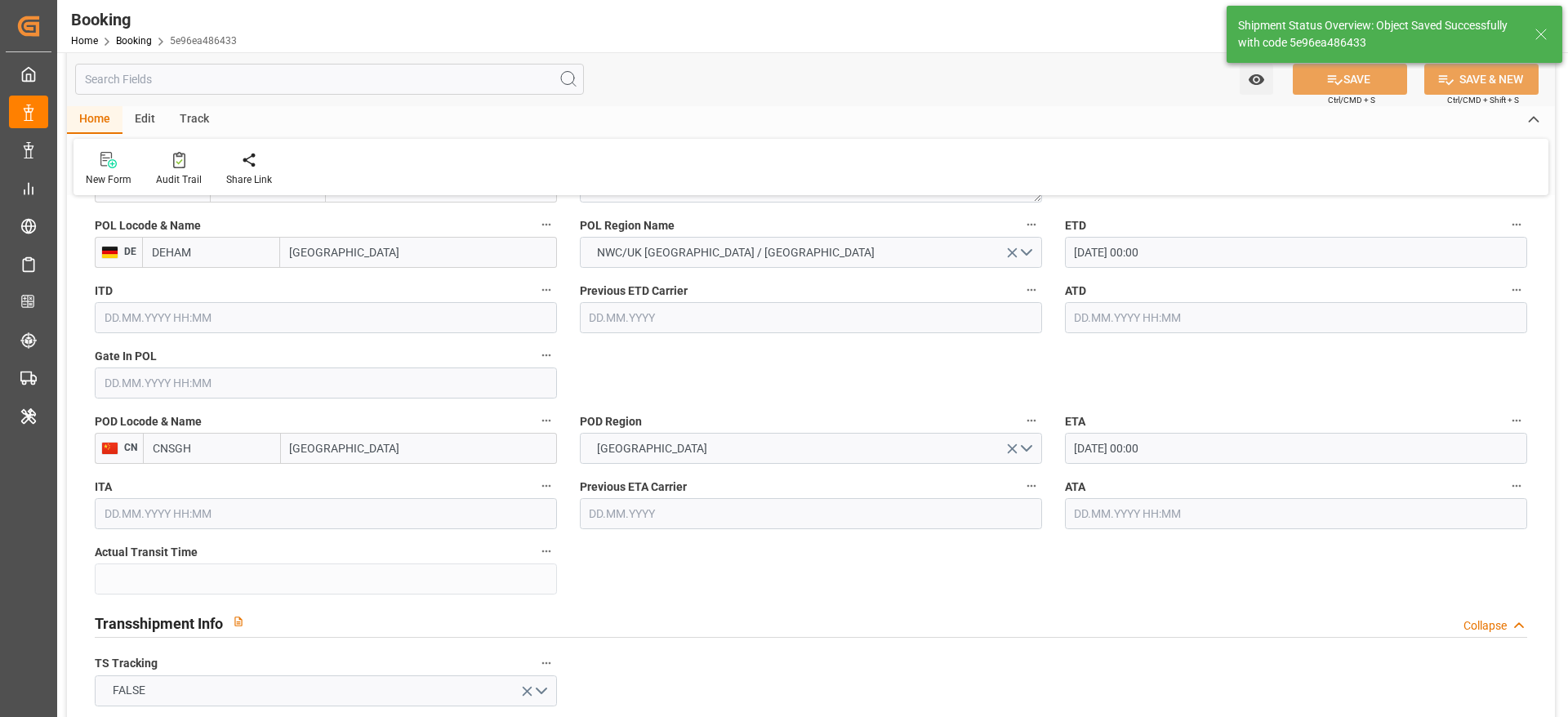
type input "[DATE] 00:00"
type input "[DATE] 11:54"
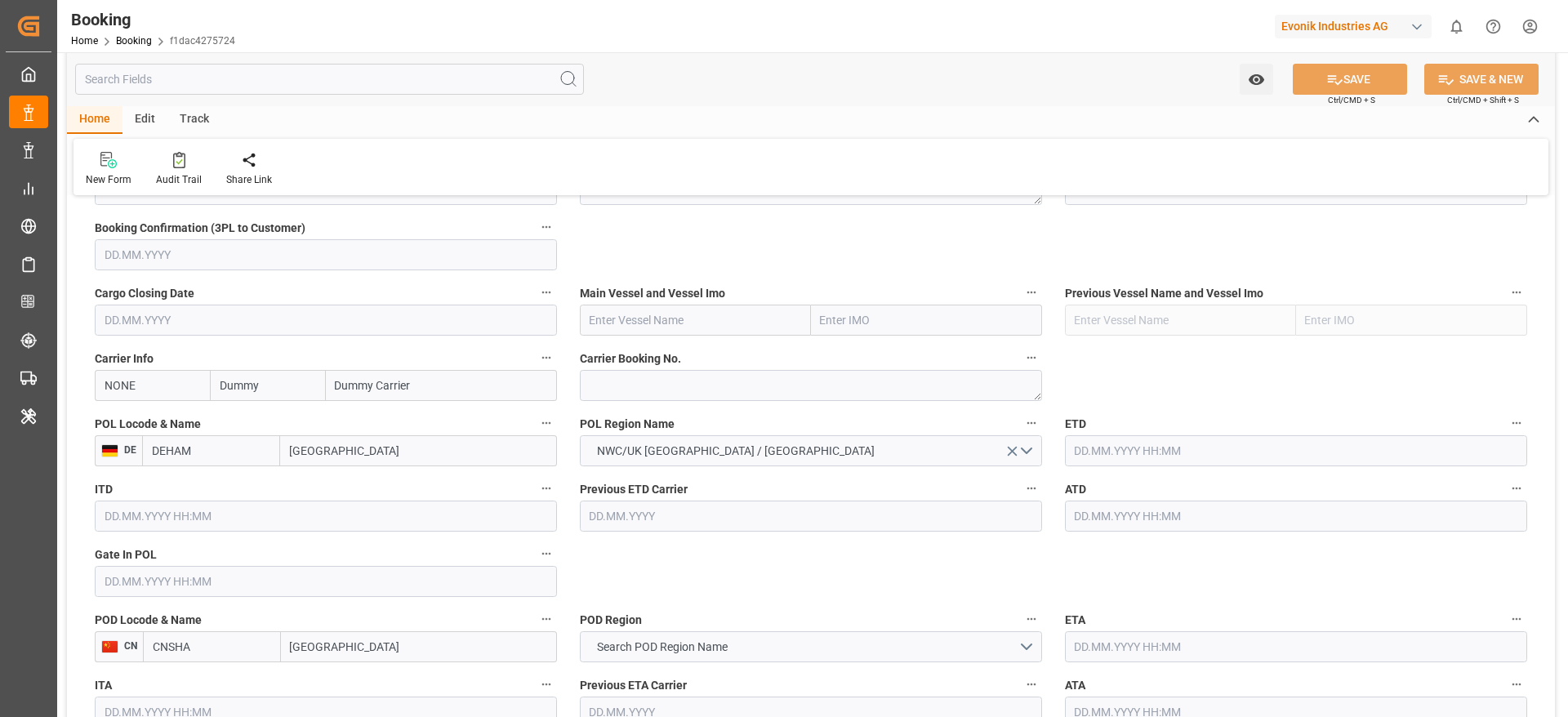
scroll to position [1122, 0]
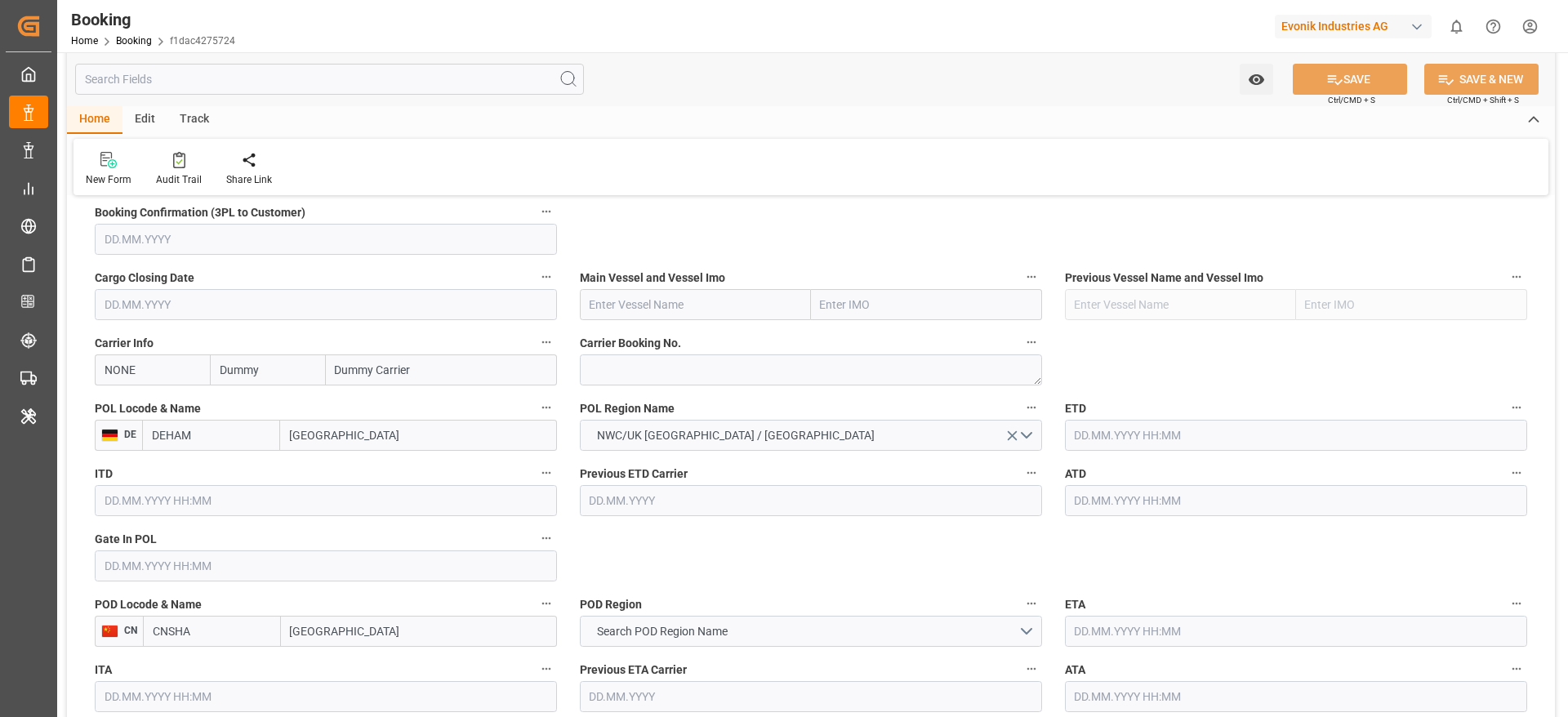
click at [388, 637] on input "[GEOGRAPHIC_DATA]" at bounding box center [419, 630] width 276 height 31
type input "[GEOGRAPHIC_DATA]"
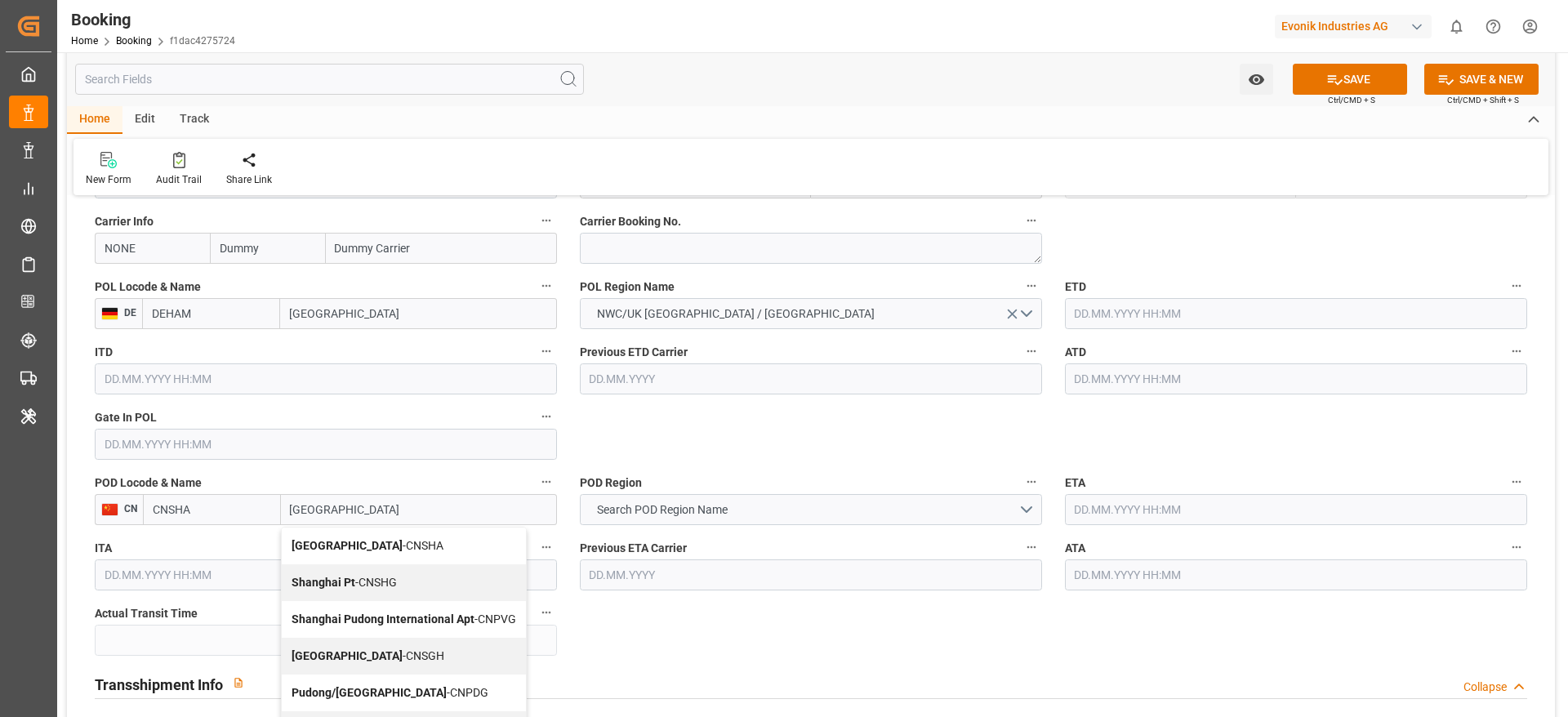
scroll to position [1258, 0]
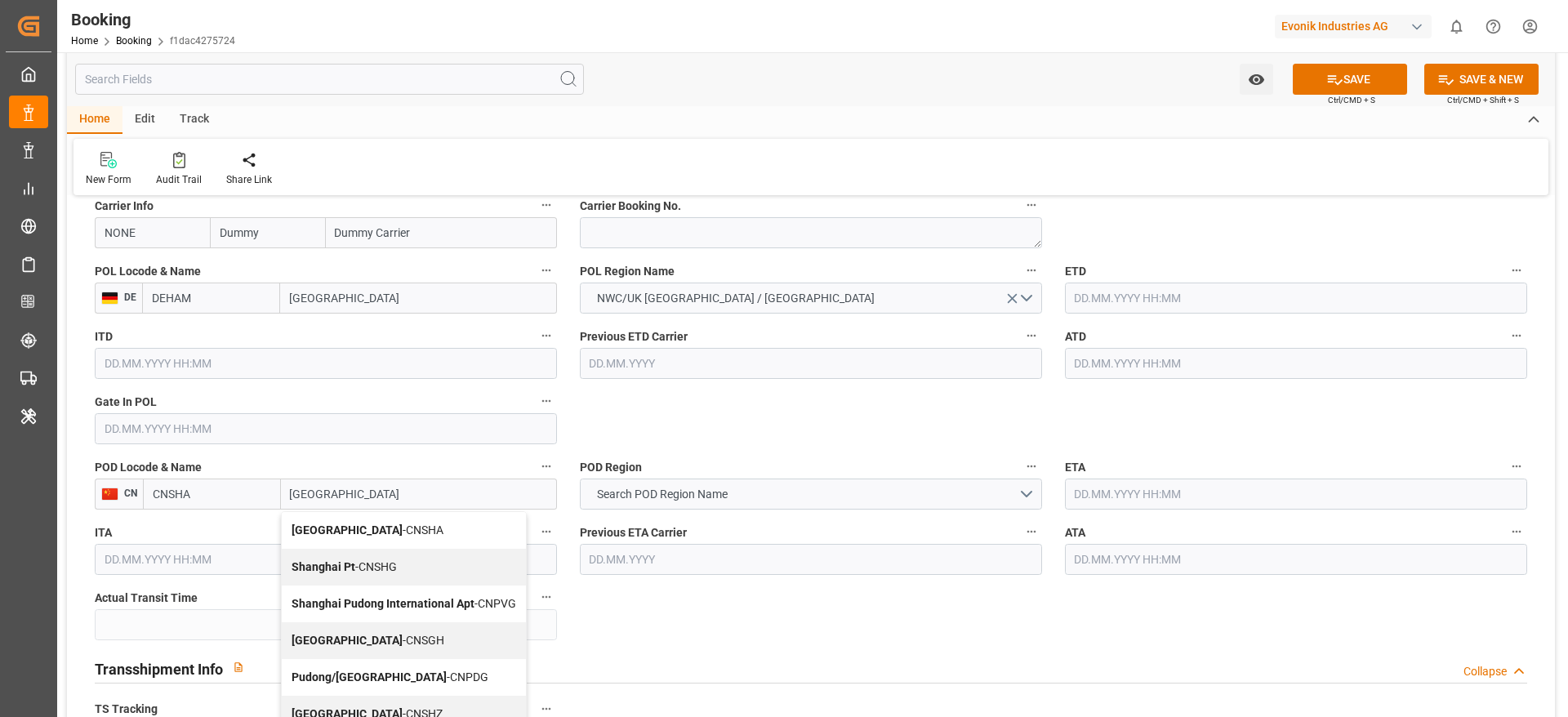
click at [384, 651] on div "Shanghai - CNSGH" at bounding box center [403, 640] width 244 height 36
type input "CNSGH"
type input "[GEOGRAPHIC_DATA]"
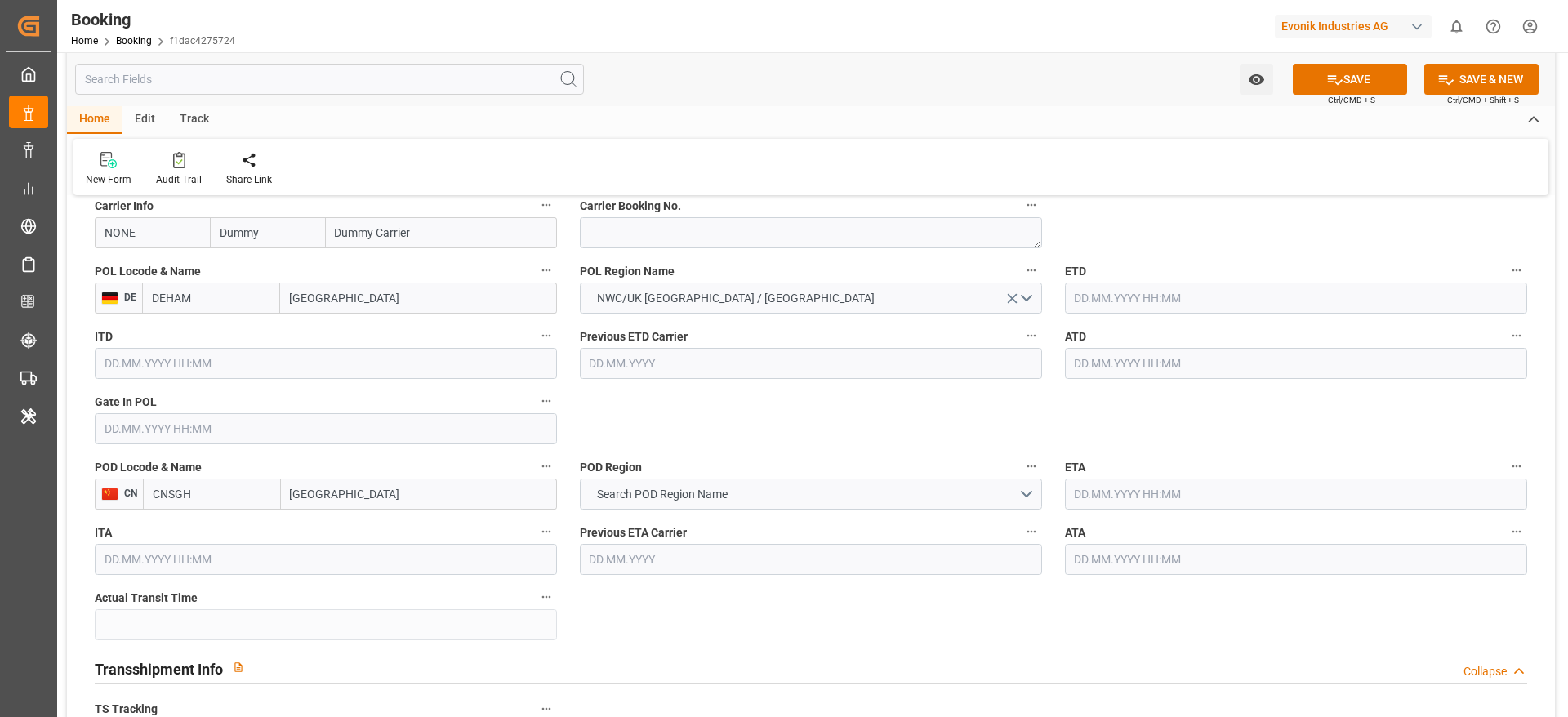
scroll to position [1127, 0]
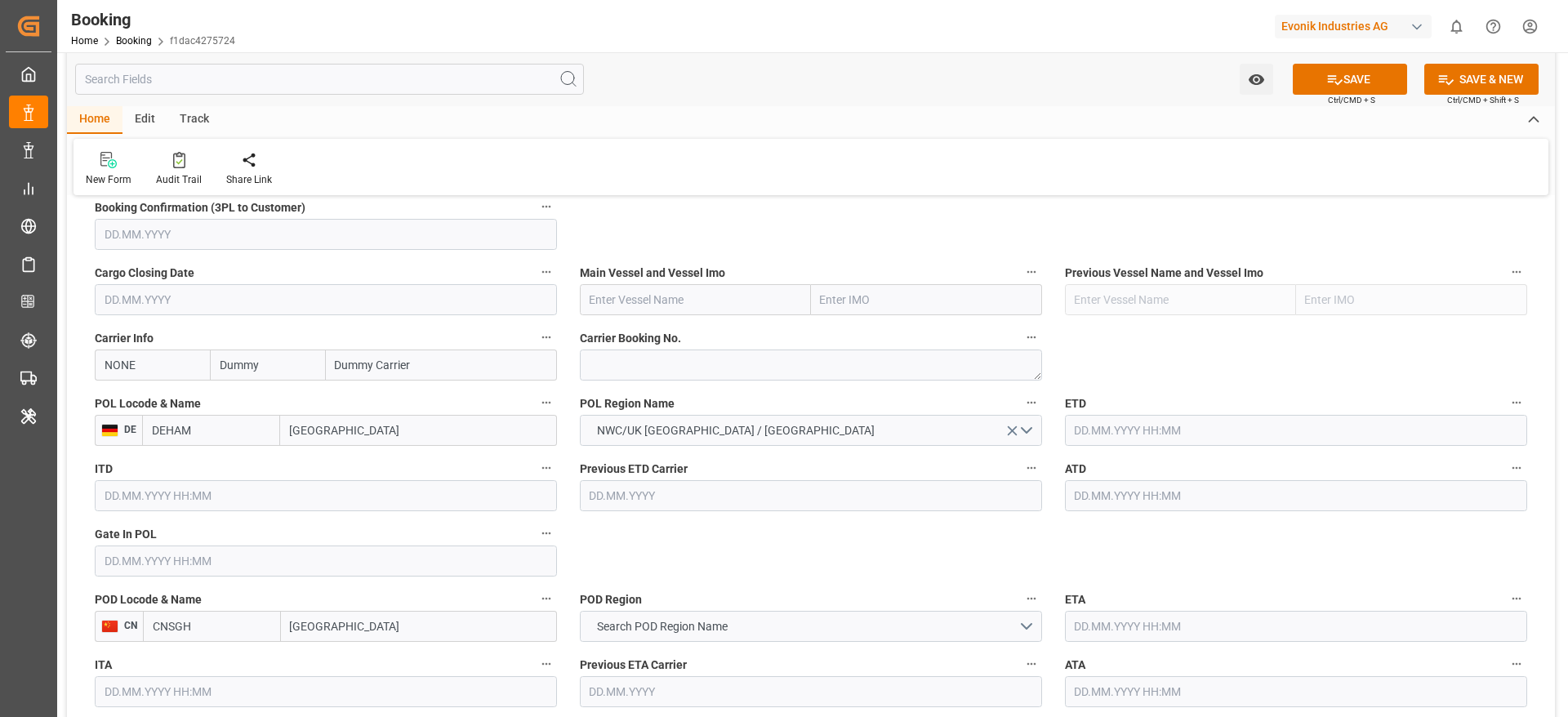
click at [624, 312] on input "text" at bounding box center [695, 299] width 231 height 31
paste input "COSCO SHIPPING [PERSON_NAME]"
type input "COSCO SHIPPING [PERSON_NAME]"
click at [680, 329] on b "COSCO SHIPPING [PERSON_NAME]" at bounding box center [637, 344] width 94 height 30
type input "9783502"
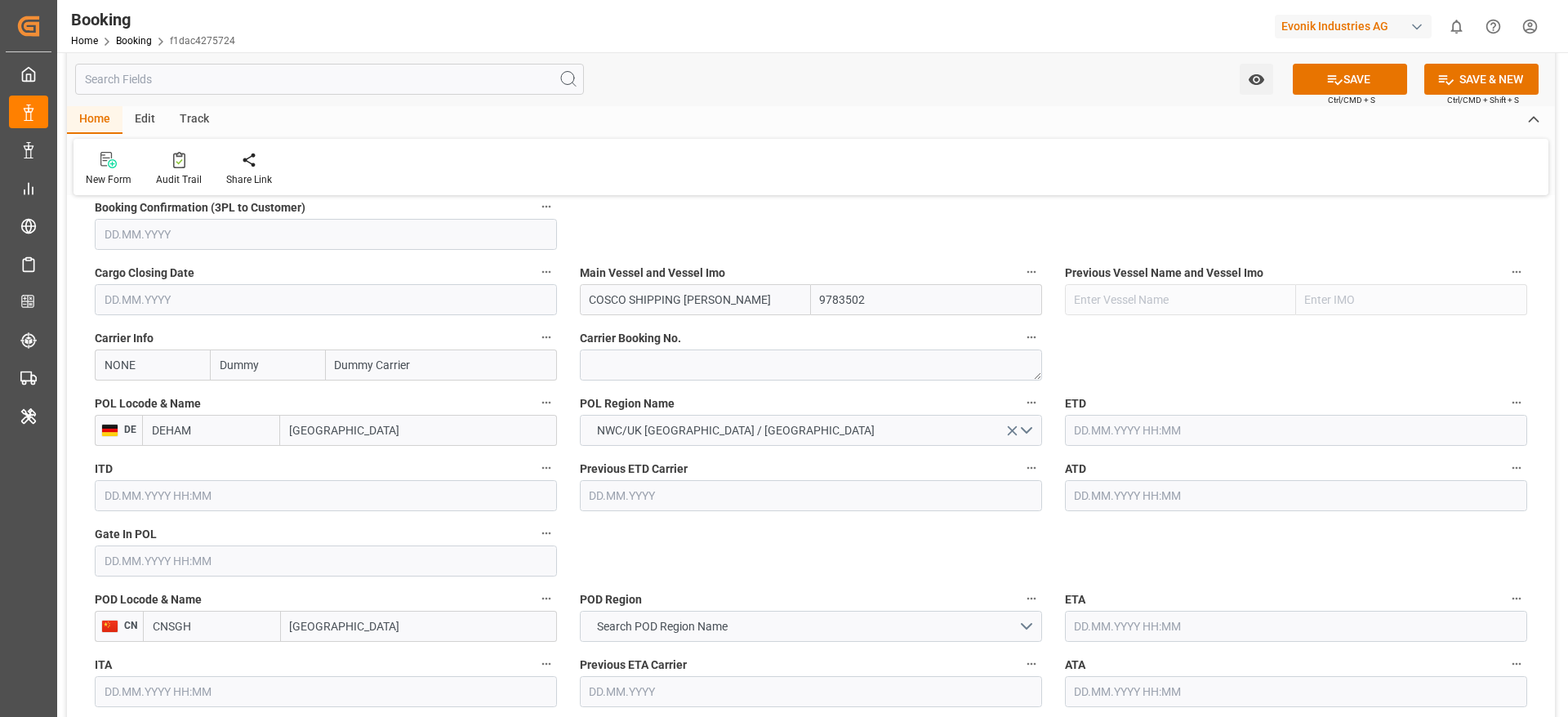
type input "COSCO SHIPPING [PERSON_NAME]"
click at [125, 359] on input "NONE" at bounding box center [151, 364] width 115 height 31
click at [127, 403] on b "COSU" at bounding box center [120, 401] width 30 height 13
type input "COSU"
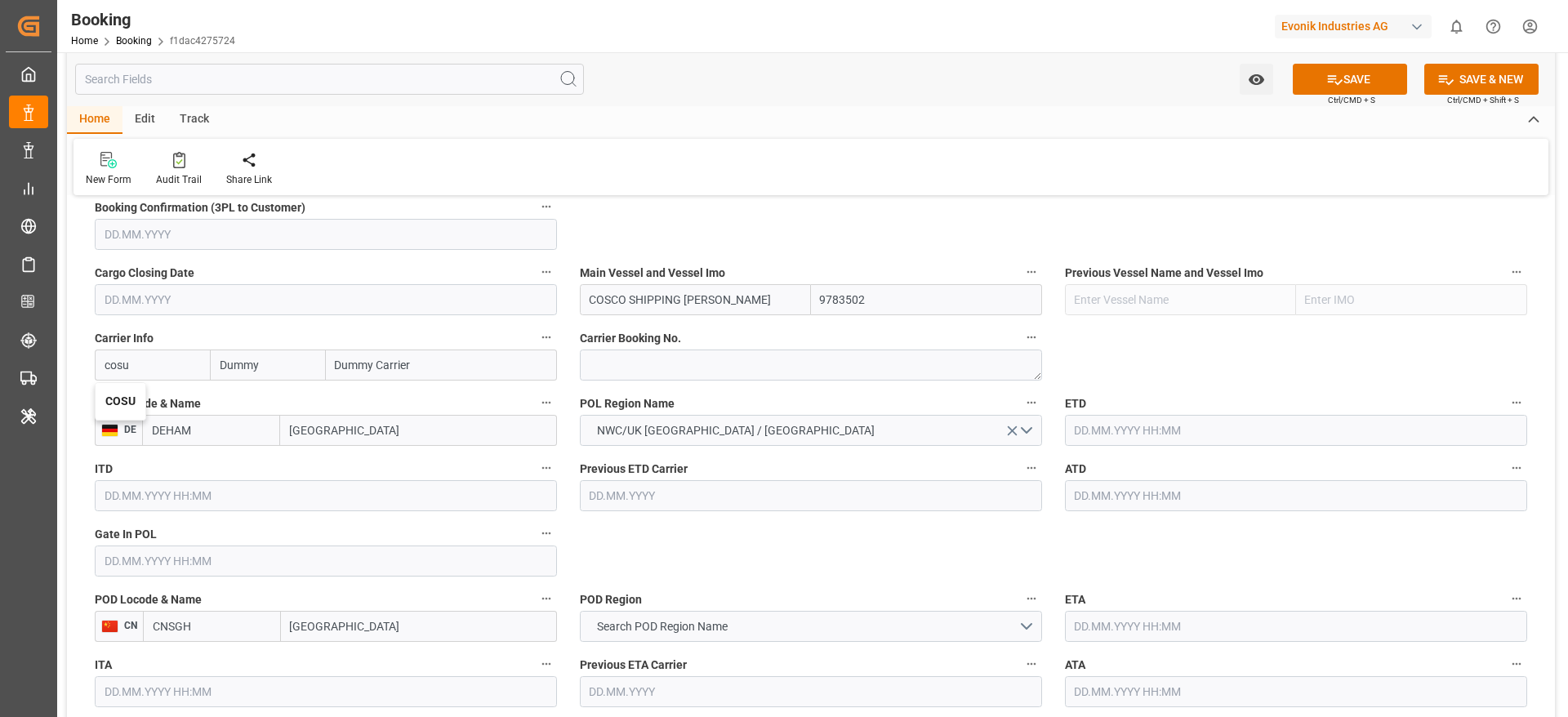
type input "Cosco"
type input "COSCO Shipping Co. Ltd."
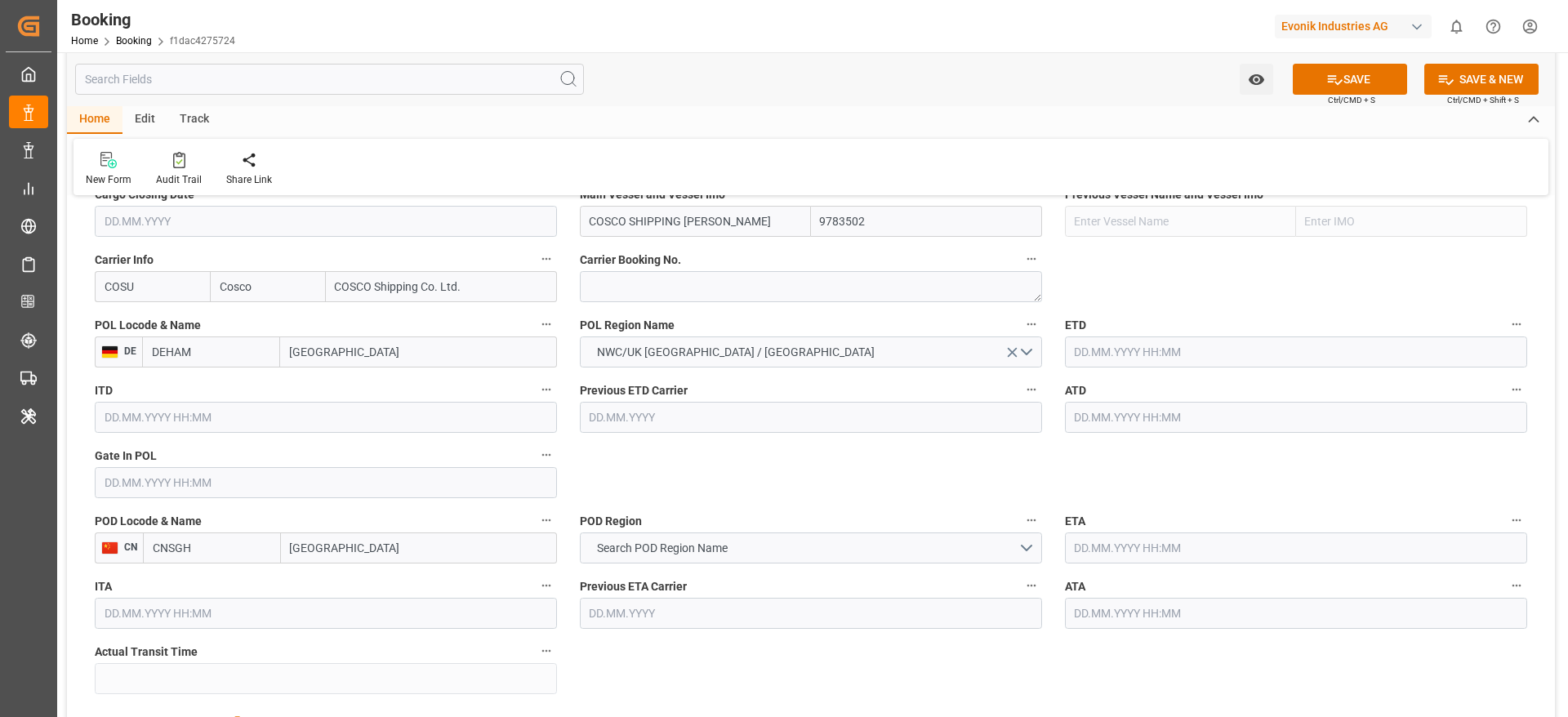
scroll to position [1207, 0]
type input "COSU"
click at [620, 530] on button "Search POD Region Name" at bounding box center [811, 545] width 462 height 31
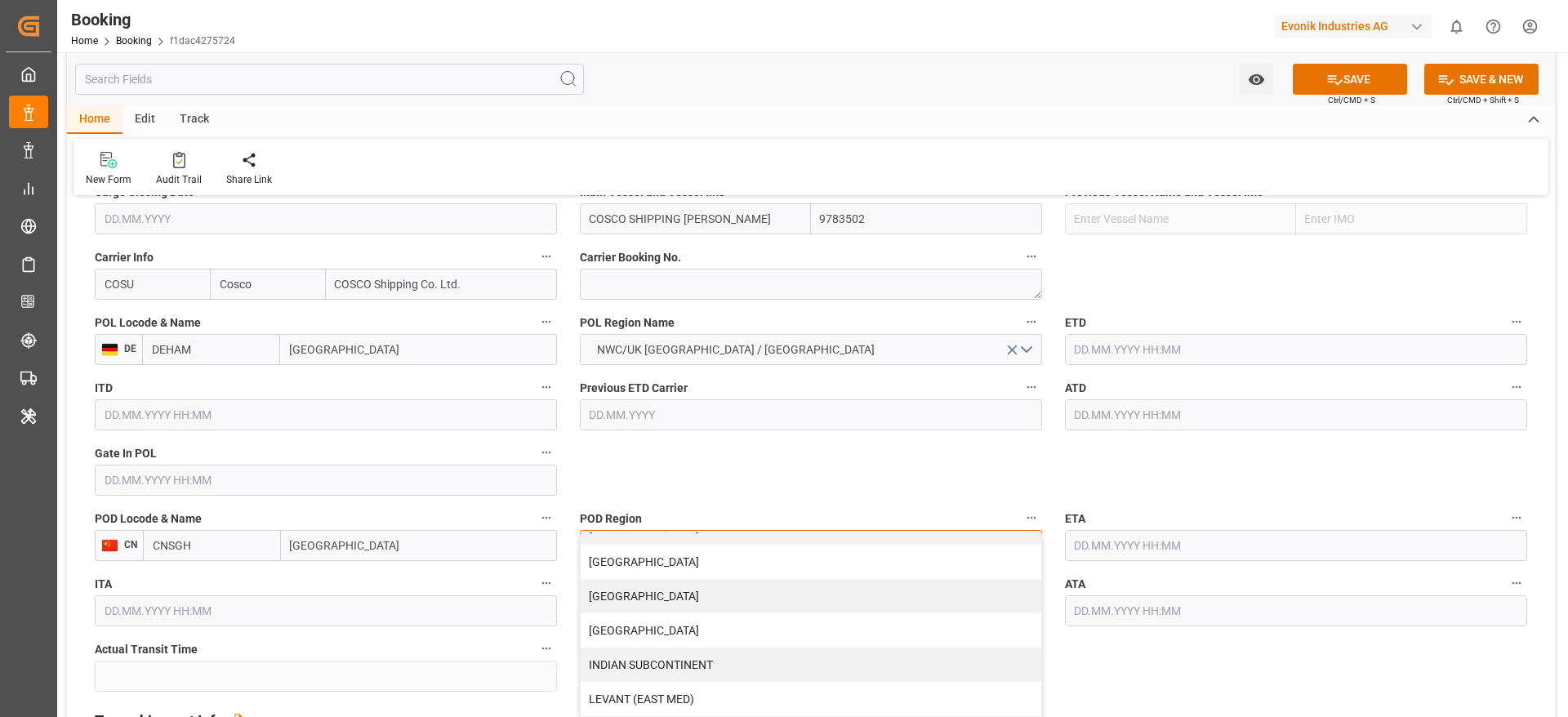
scroll to position [195, 0]
click at [636, 598] on div "[GEOGRAPHIC_DATA]" at bounding box center [811, 594] width 460 height 35
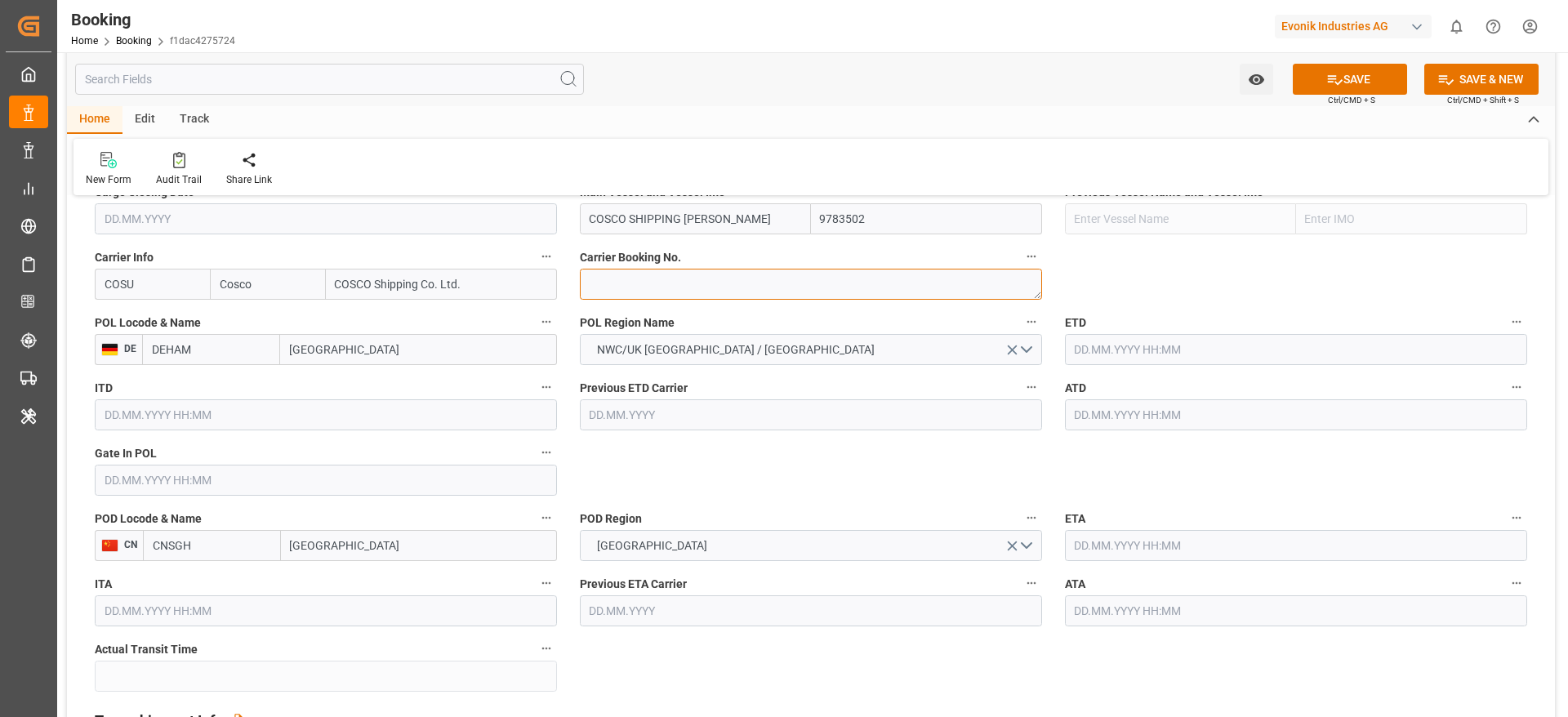
paste textarea "6427490280"
click at [656, 271] on textarea at bounding box center [811, 284] width 462 height 31
type textarea "6427490280"
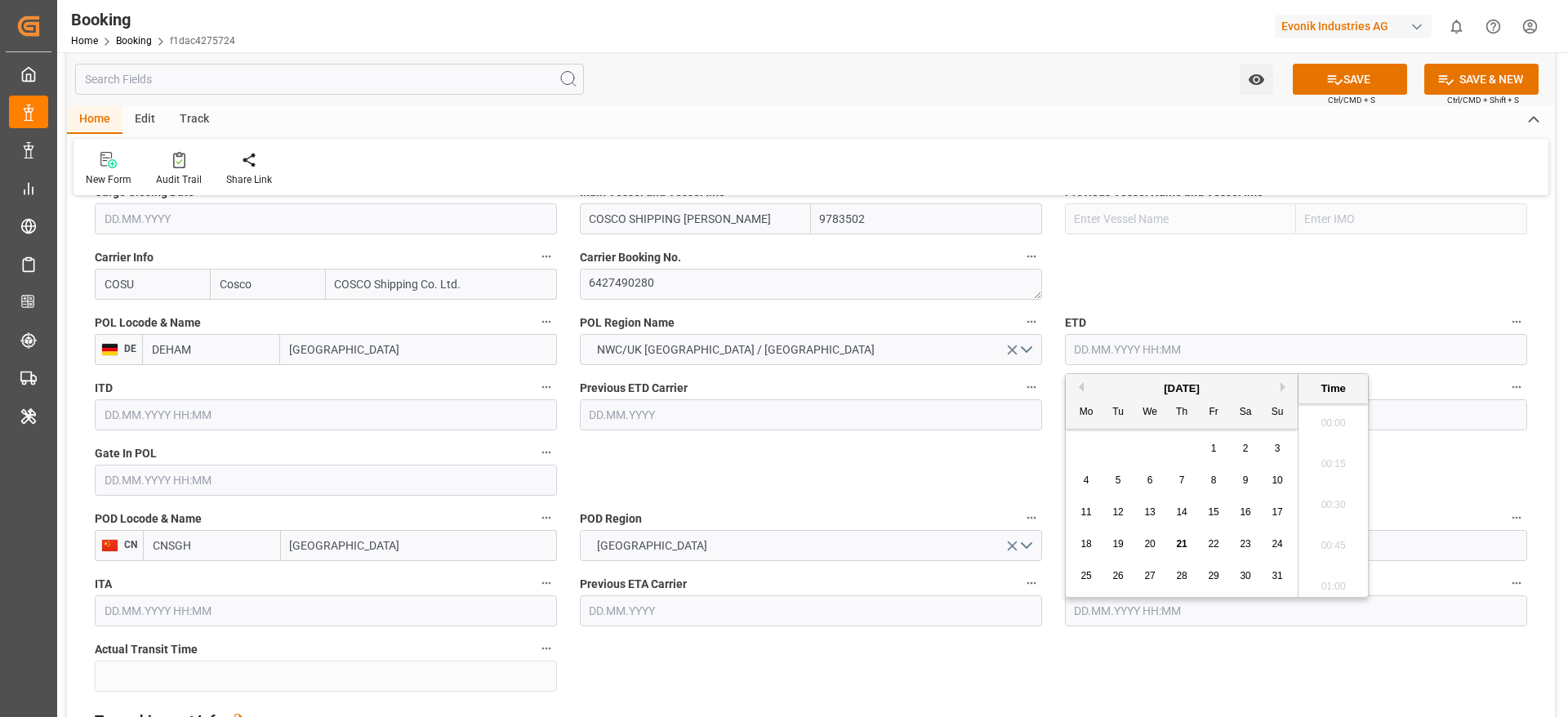
click at [1097, 361] on input "text" at bounding box center [1295, 349] width 462 height 31
click at [1282, 388] on button "Next Month" at bounding box center [1285, 387] width 9 height 9
click at [1152, 513] on span "17" at bounding box center [1149, 512] width 10 height 11
type input "17.09.2025 00:00"
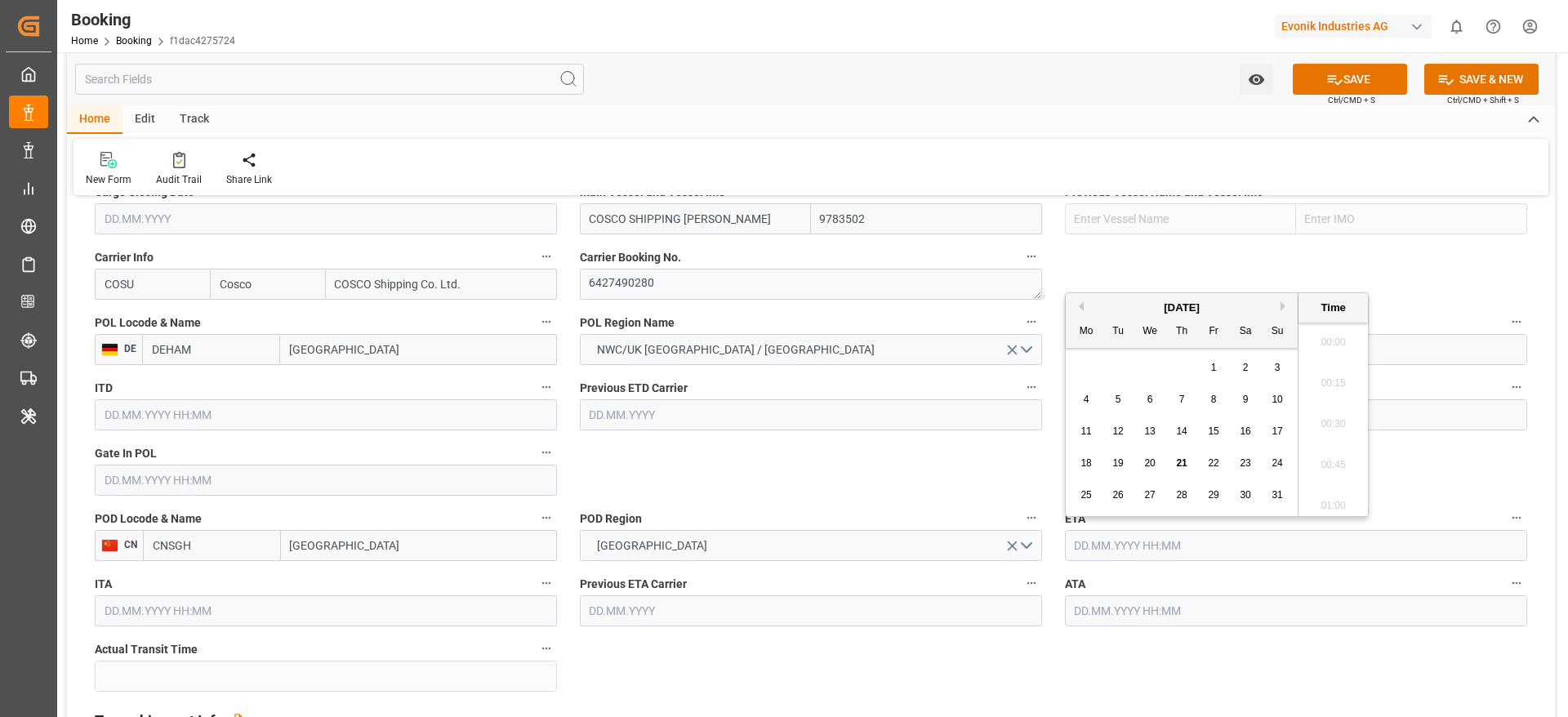
click at [1081, 534] on input "text" at bounding box center [1295, 545] width 462 height 31
click at [1279, 307] on div "August 2025" at bounding box center [1181, 307] width 232 height 16
click at [1284, 304] on button "Next Month" at bounding box center [1285, 306] width 9 height 9
click at [1110, 499] on div "28" at bounding box center [1119, 495] width 21 height 20
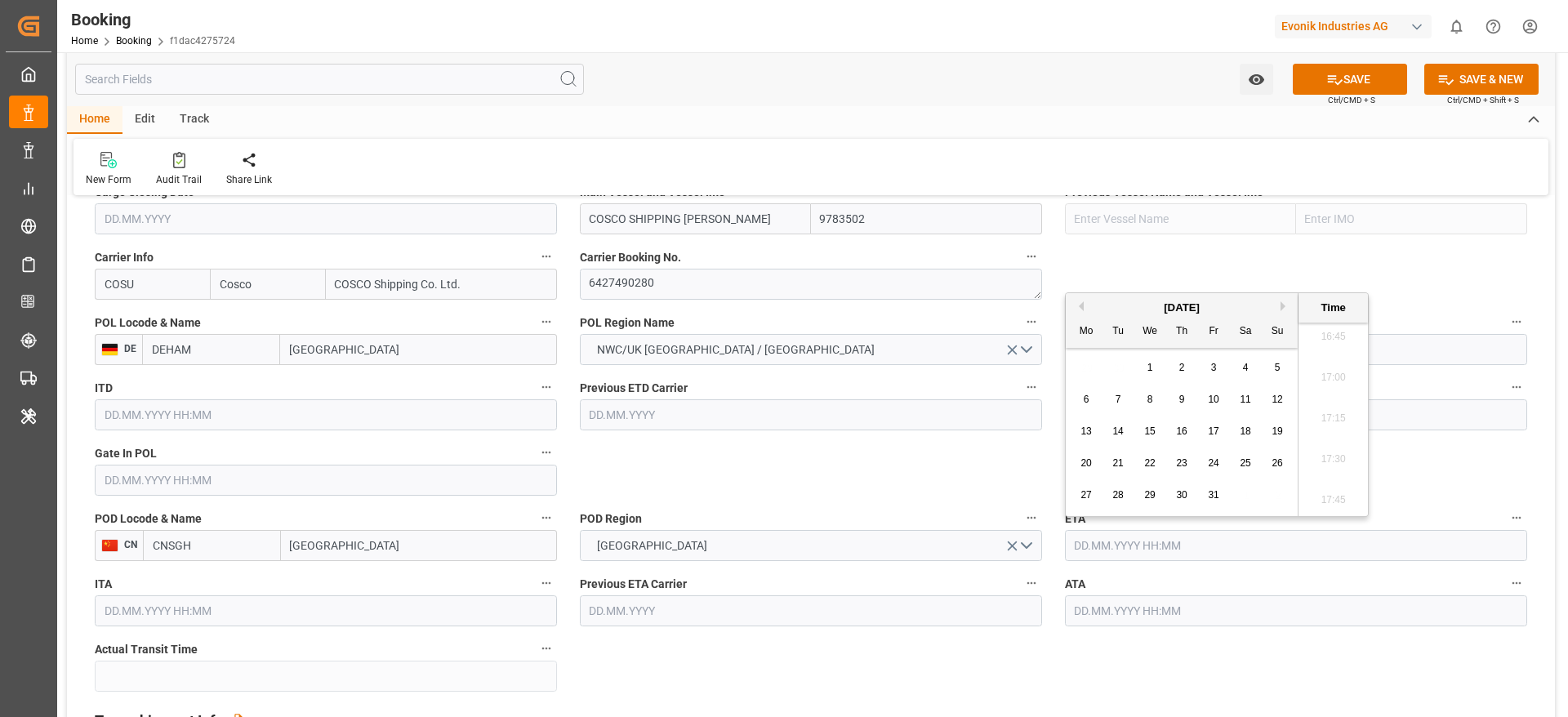
type input "28.10.2025 00:00"
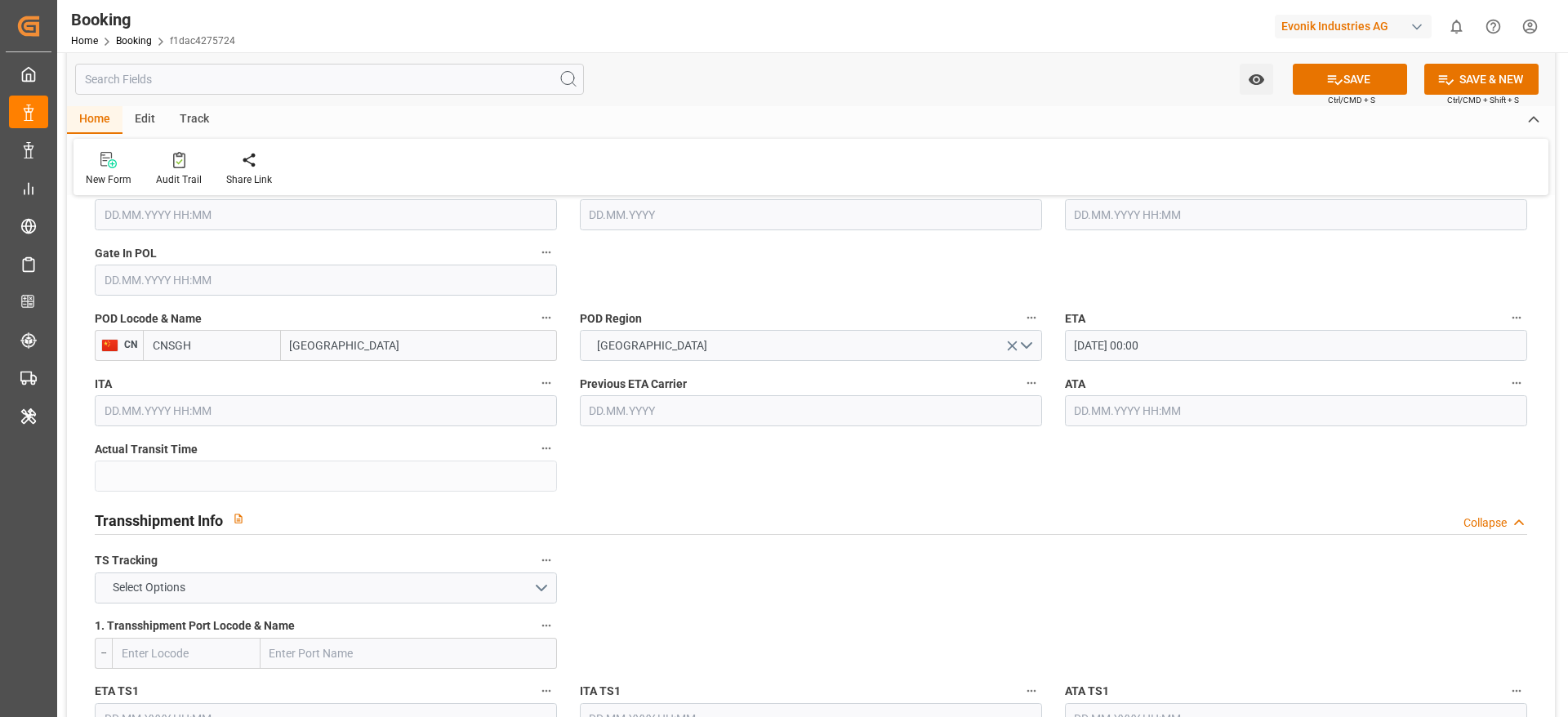
scroll to position [1411, 0]
click at [233, 576] on button "Select Options" at bounding box center [325, 584] width 462 height 31
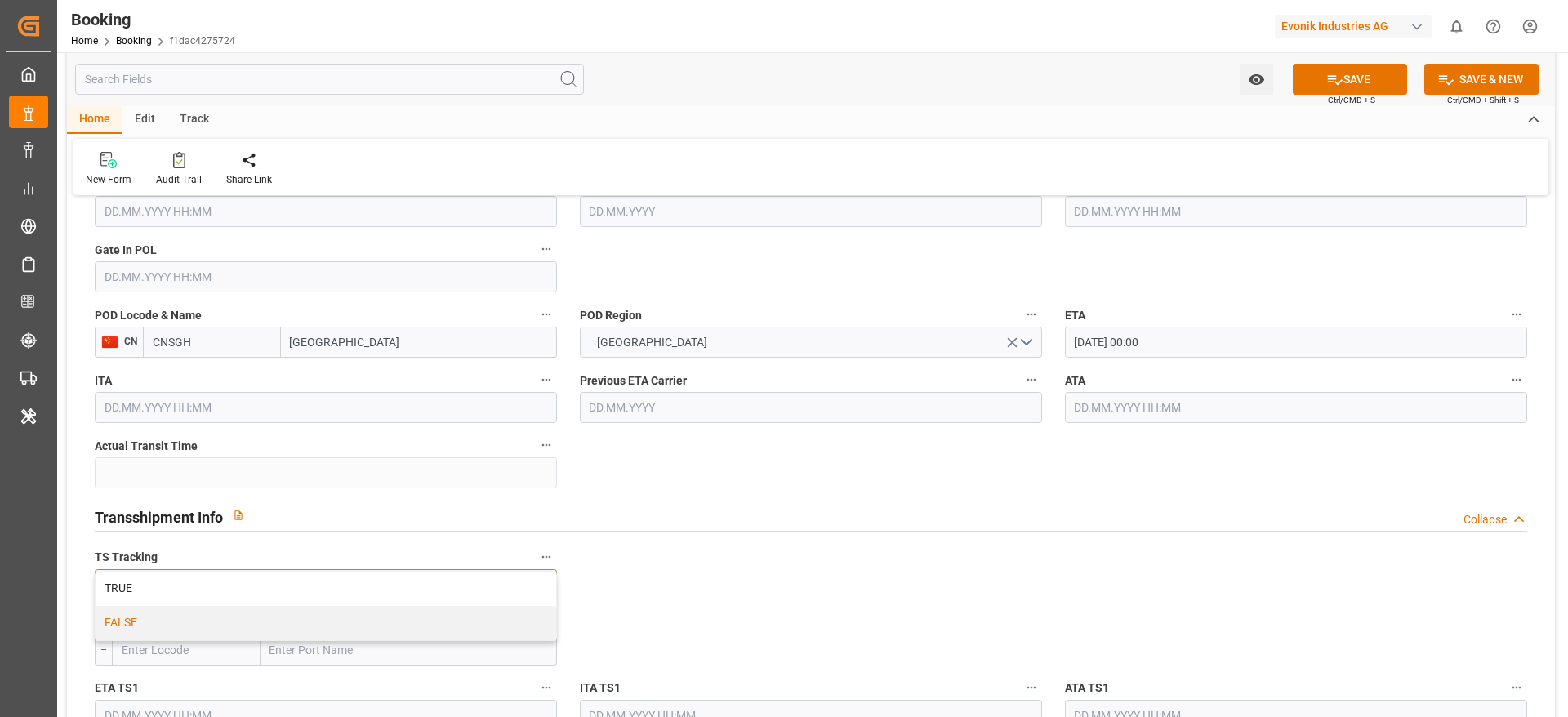
click at [186, 623] on div "FALSE" at bounding box center [325, 623] width 460 height 35
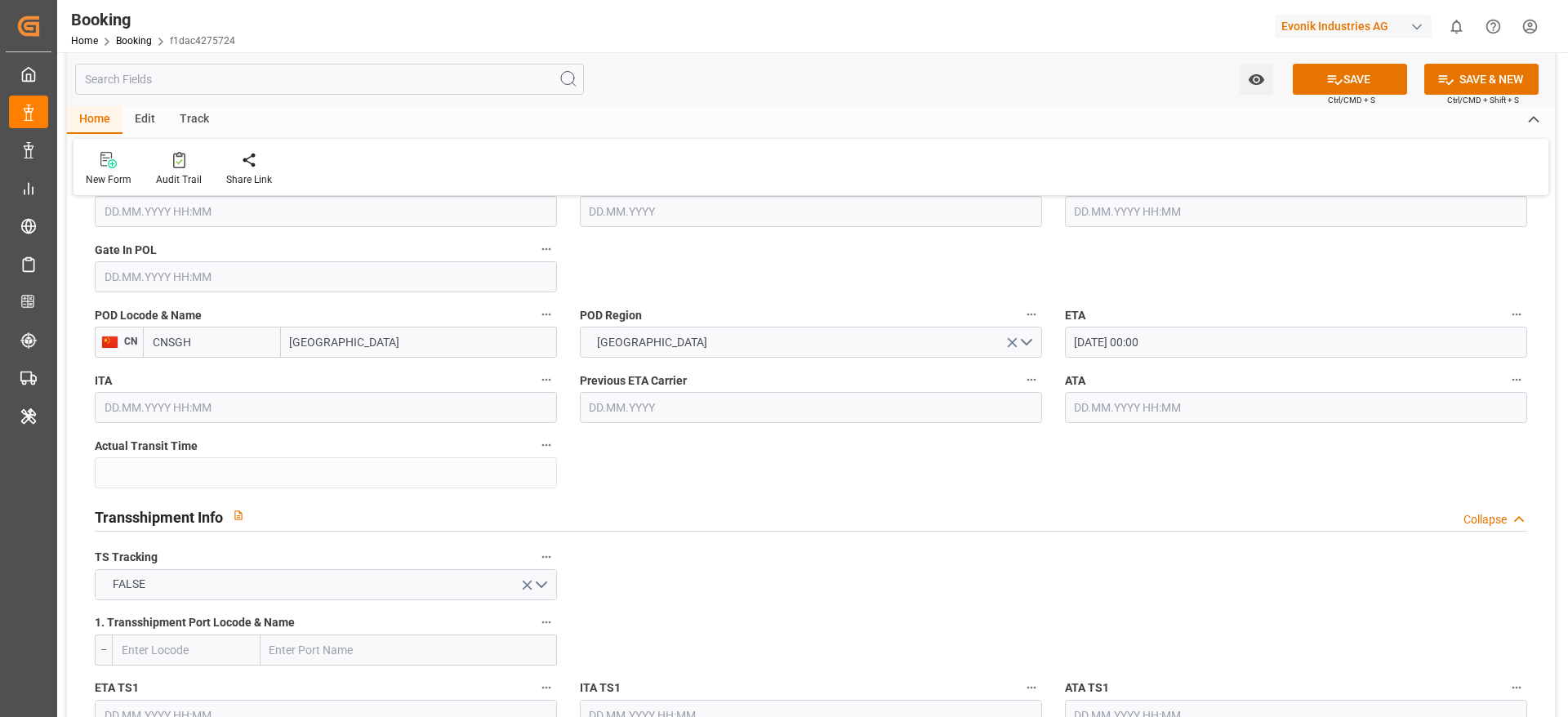
click at [1334, 94] on span "Ctrl/CMD + S" at bounding box center [1351, 100] width 48 height 12
click at [1329, 82] on icon at bounding box center [1335, 79] width 17 height 17
type textarea "NWC/UK North West Continent / UK_CNSGH_COSU_CU-CAD"
type textarea "[PERSON_NAME]"
type textarea "Pod-PodRegionName-businessDivision-businessLine-"
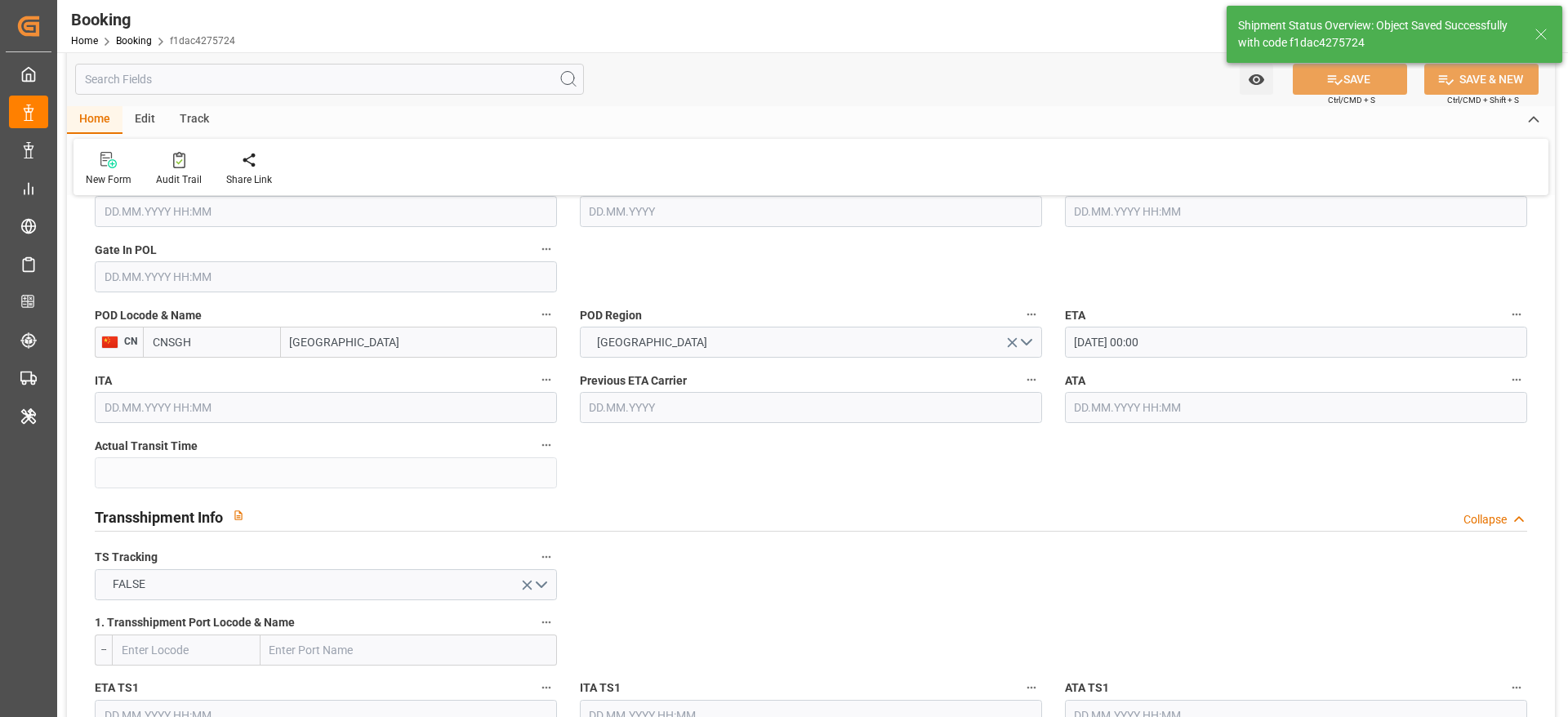
type input "17.09.2025 00:00"
type input "28.10.2025 00:00"
type input "21.08.2025 11:54"
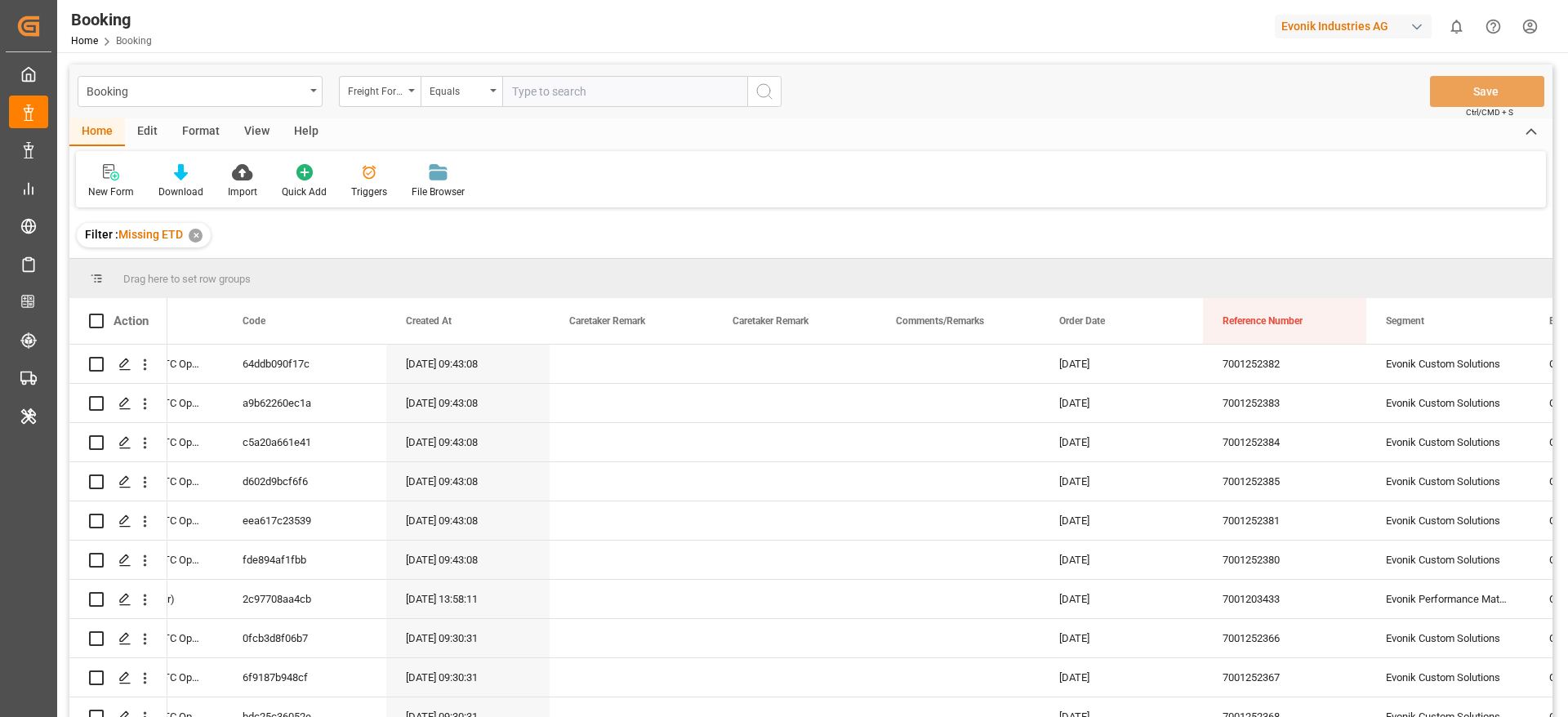
click at [274, 120] on div "View" at bounding box center [256, 133] width 49 height 28
click at [104, 172] on icon at bounding box center [104, 172] width 16 height 16
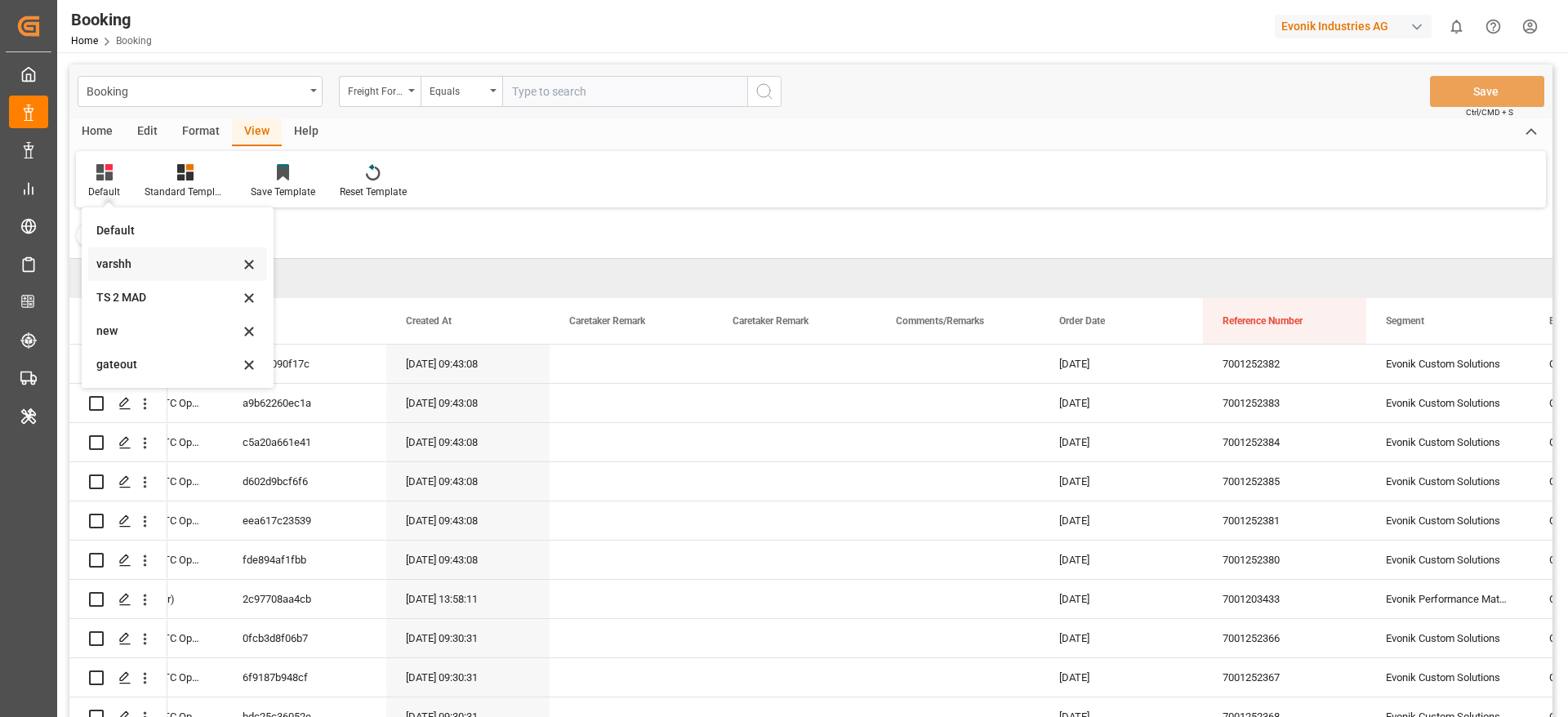
click at [127, 253] on div "varshh" at bounding box center [177, 264] width 179 height 34
click at [127, 253] on div "Filter : Missing ETD ✕" at bounding box center [811, 234] width 1483 height 46
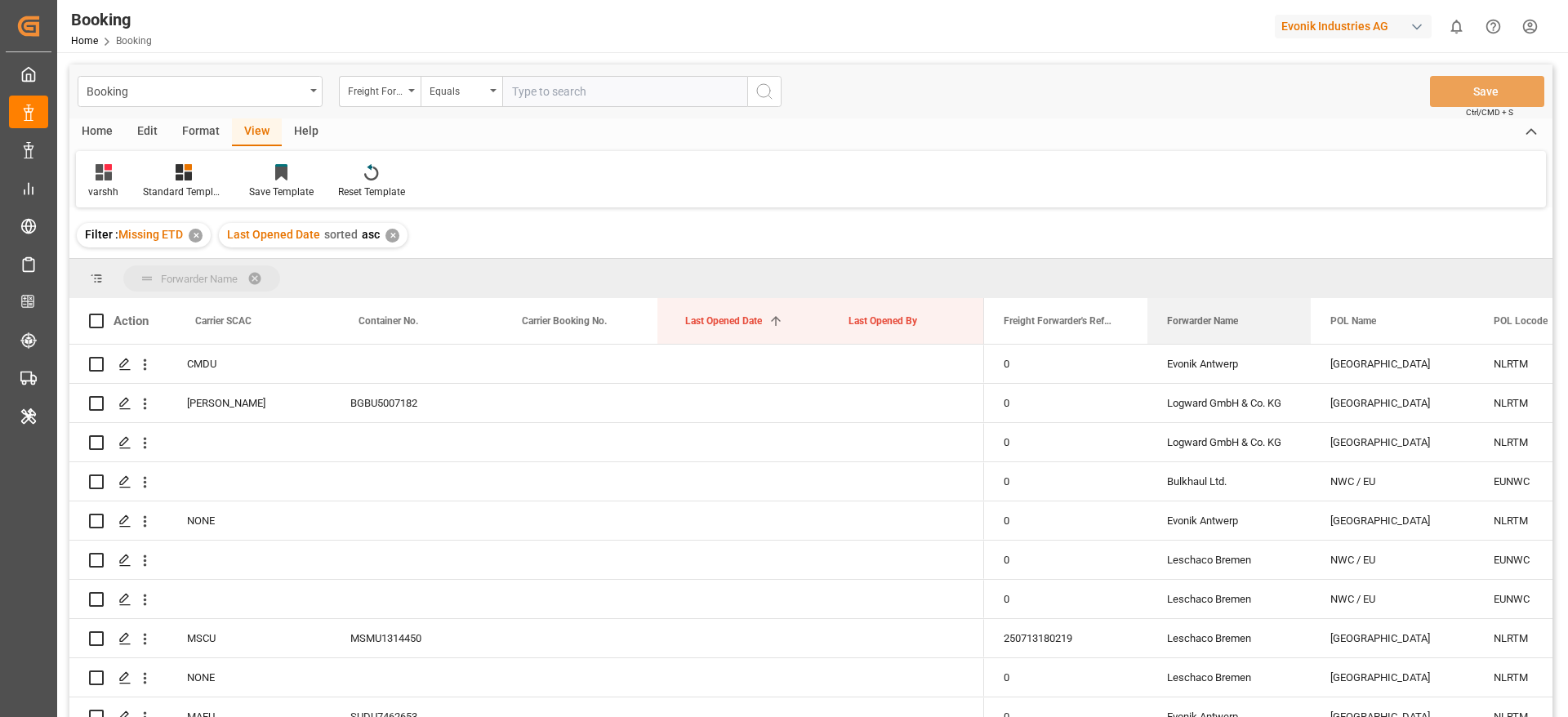
drag, startPoint x: 1194, startPoint y: 322, endPoint x: 1185, endPoint y: 280, distance: 43.0
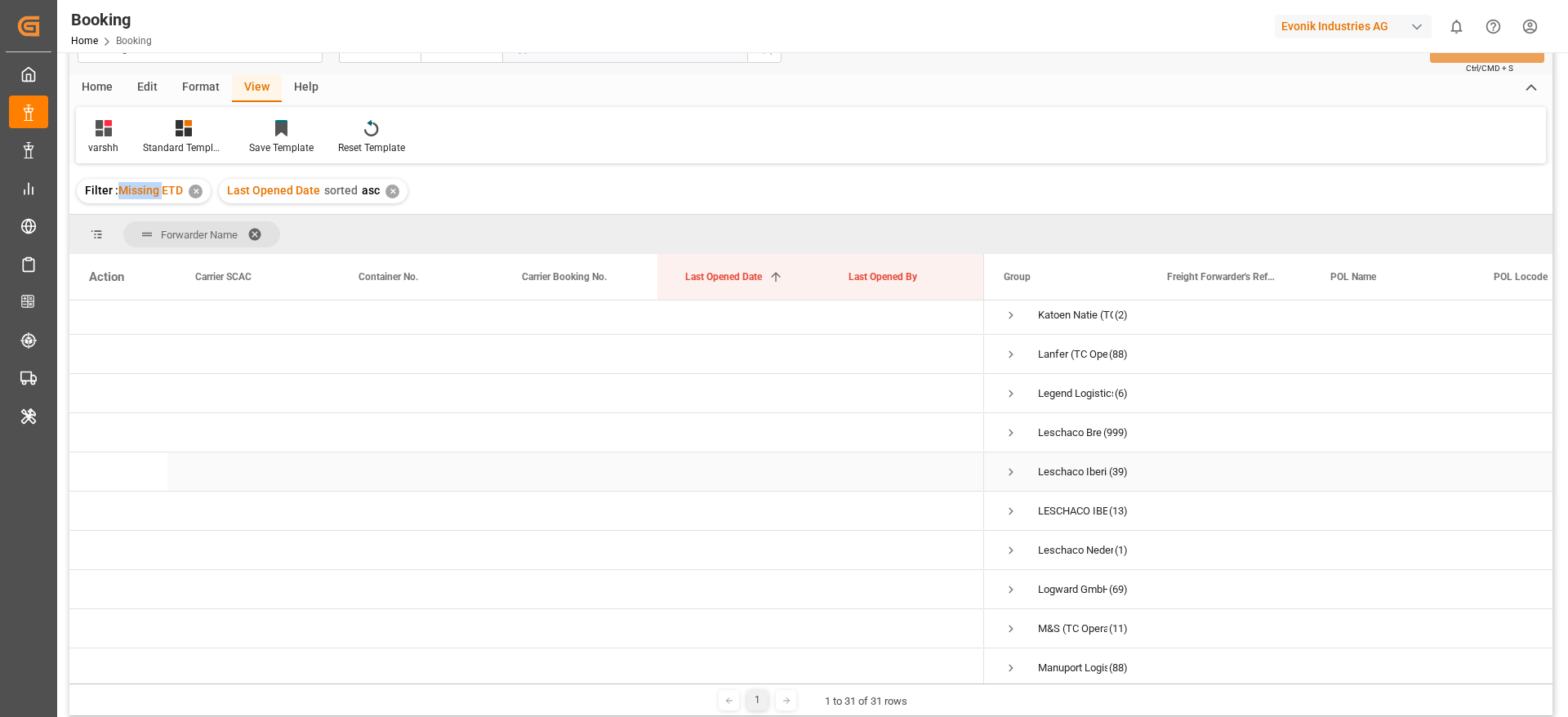
scroll to position [516, 0]
click at [996, 433] on div "Leschaco Bremen (999)" at bounding box center [1066, 430] width 163 height 38
click at [1002, 433] on div "Leschaco Bremen (999)" at bounding box center [1066, 430] width 163 height 38
click at [1012, 430] on span "Press SPACE to select this row." at bounding box center [1011, 431] width 15 height 15
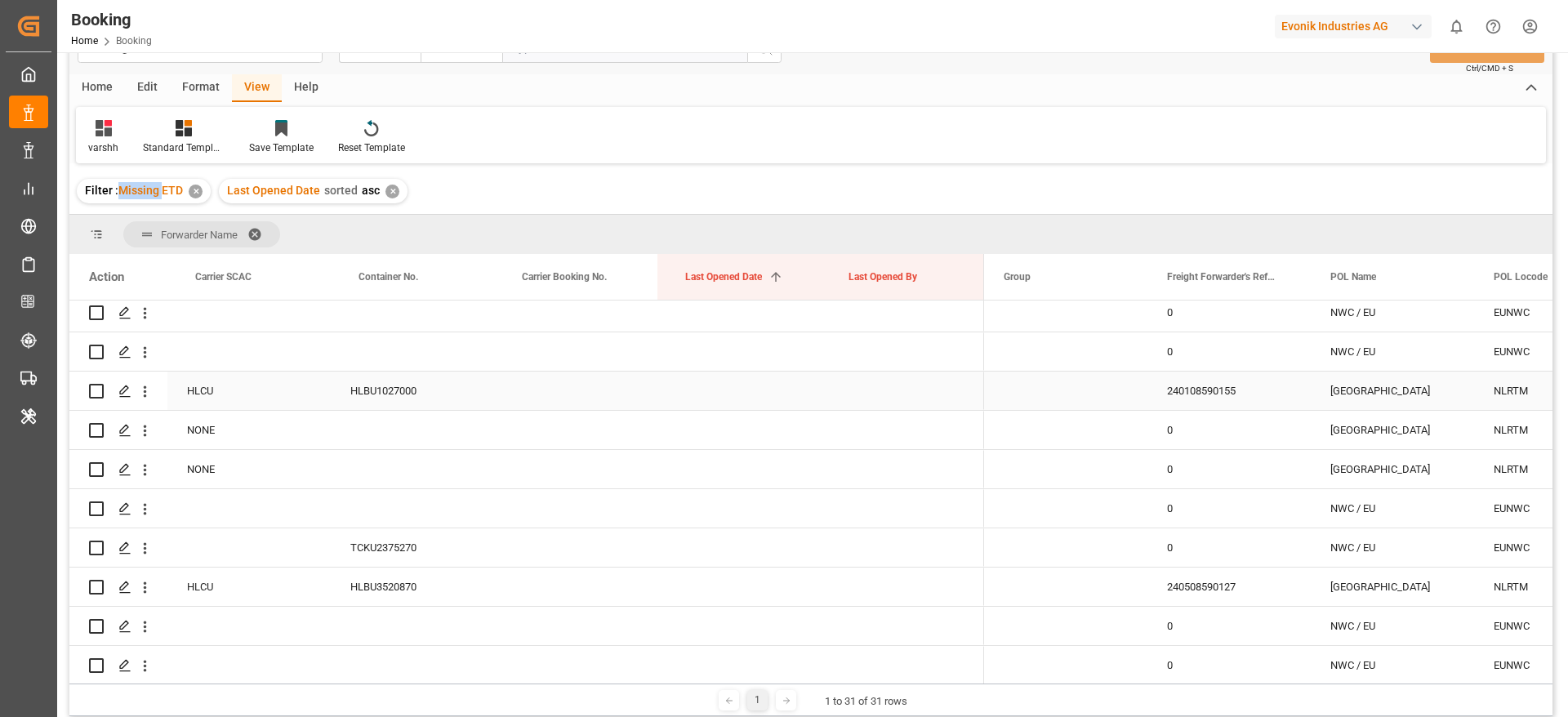
scroll to position [1292, 0]
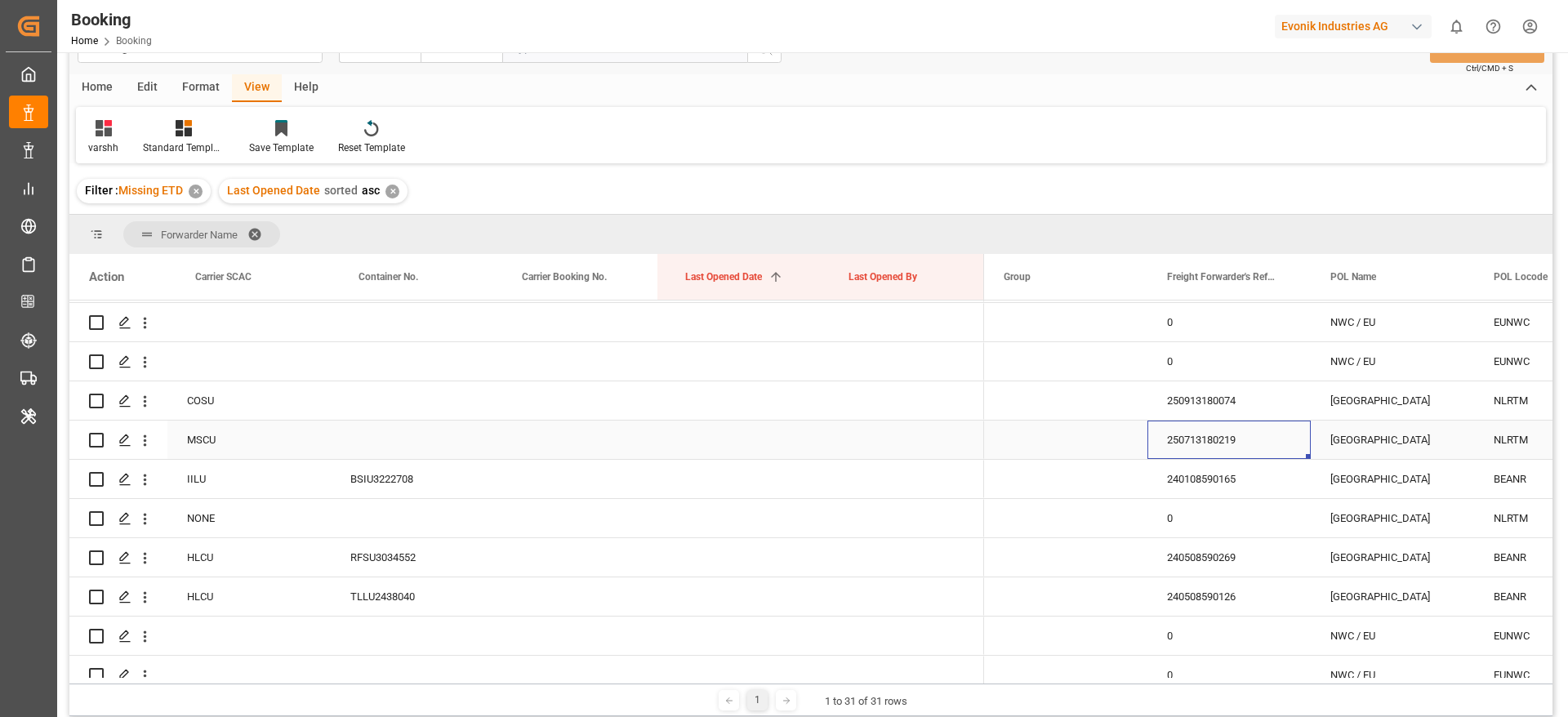
click at [1180, 432] on div "250713180219" at bounding box center [1229, 439] width 163 height 38
click at [965, 439] on div "Press SPACE to select this row." at bounding box center [902, 439] width 163 height 38
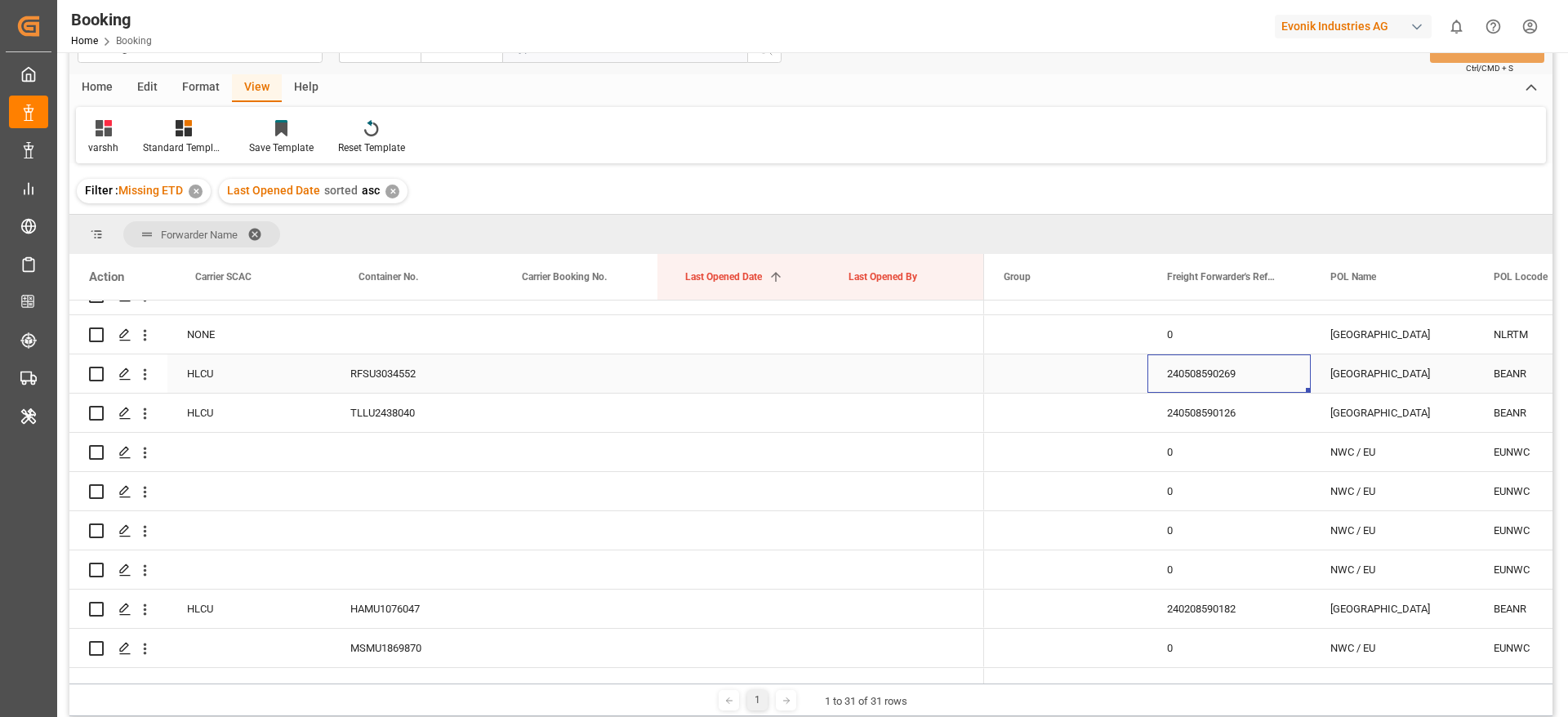
click at [1222, 369] on div "240508590269" at bounding box center [1229, 373] width 163 height 38
click at [1199, 417] on div "240508590126" at bounding box center [1229, 413] width 163 height 38
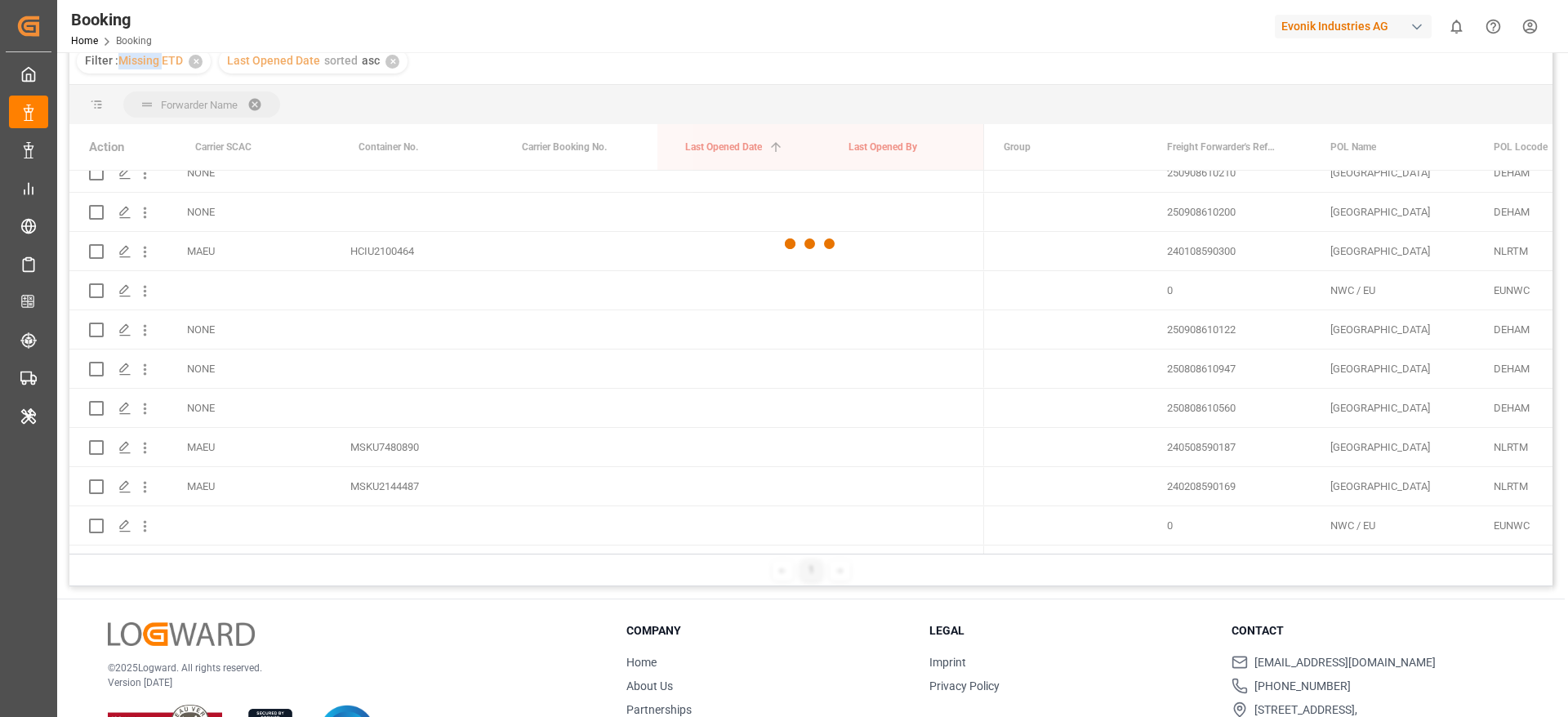
scroll to position [178, 0]
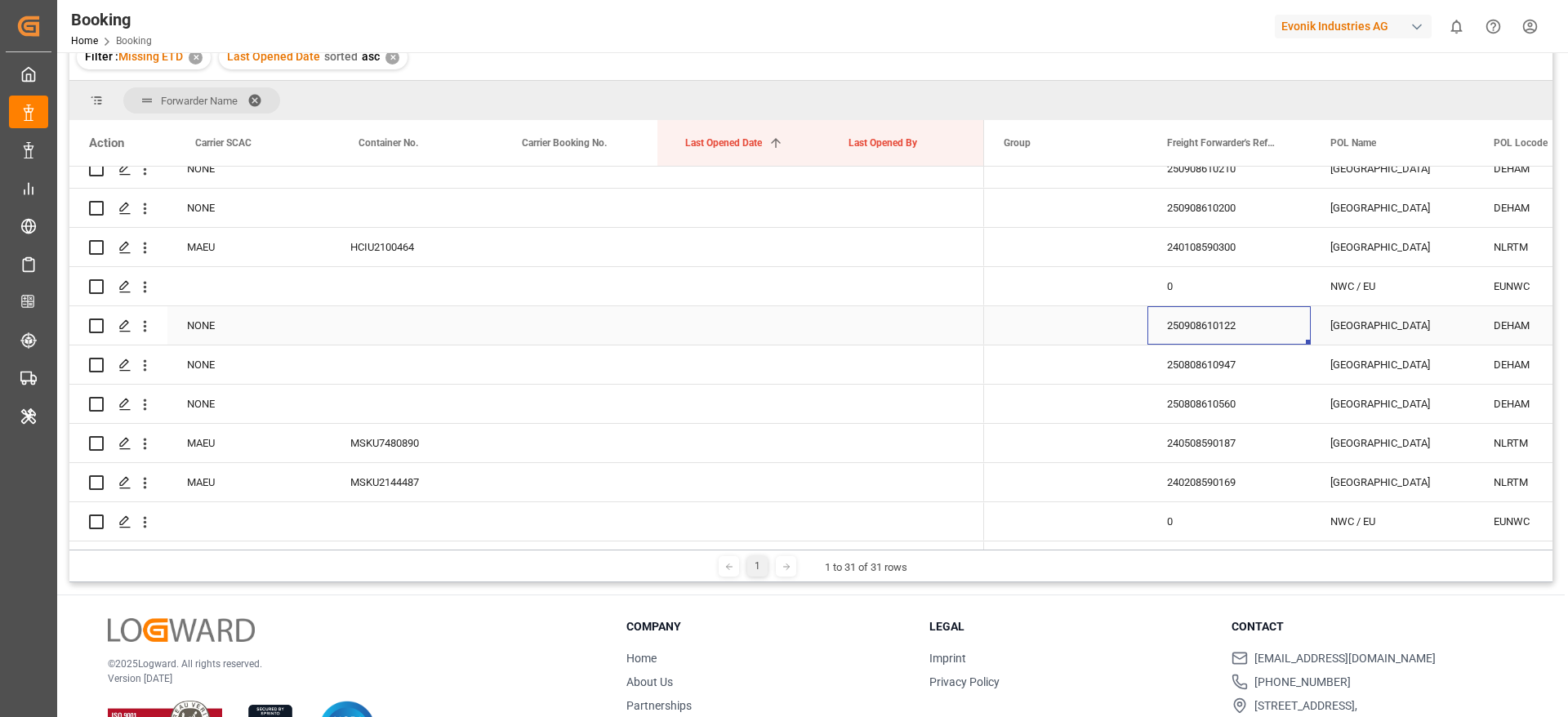
click at [1193, 318] on div "250908610122" at bounding box center [1229, 325] width 163 height 38
click at [148, 334] on icon "open menu" at bounding box center [145, 326] width 17 height 17
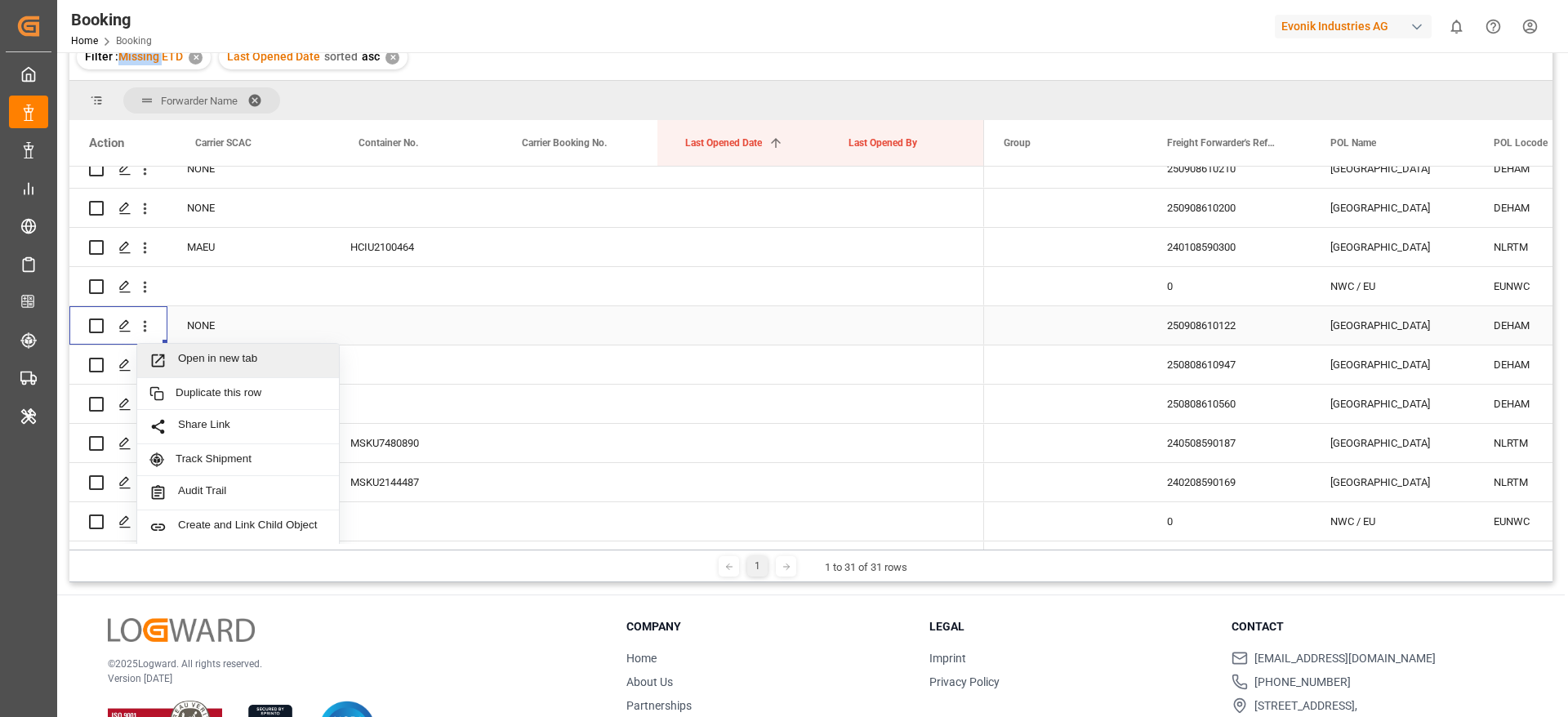
click at [220, 350] on div "Open in new tab" at bounding box center [238, 360] width 202 height 35
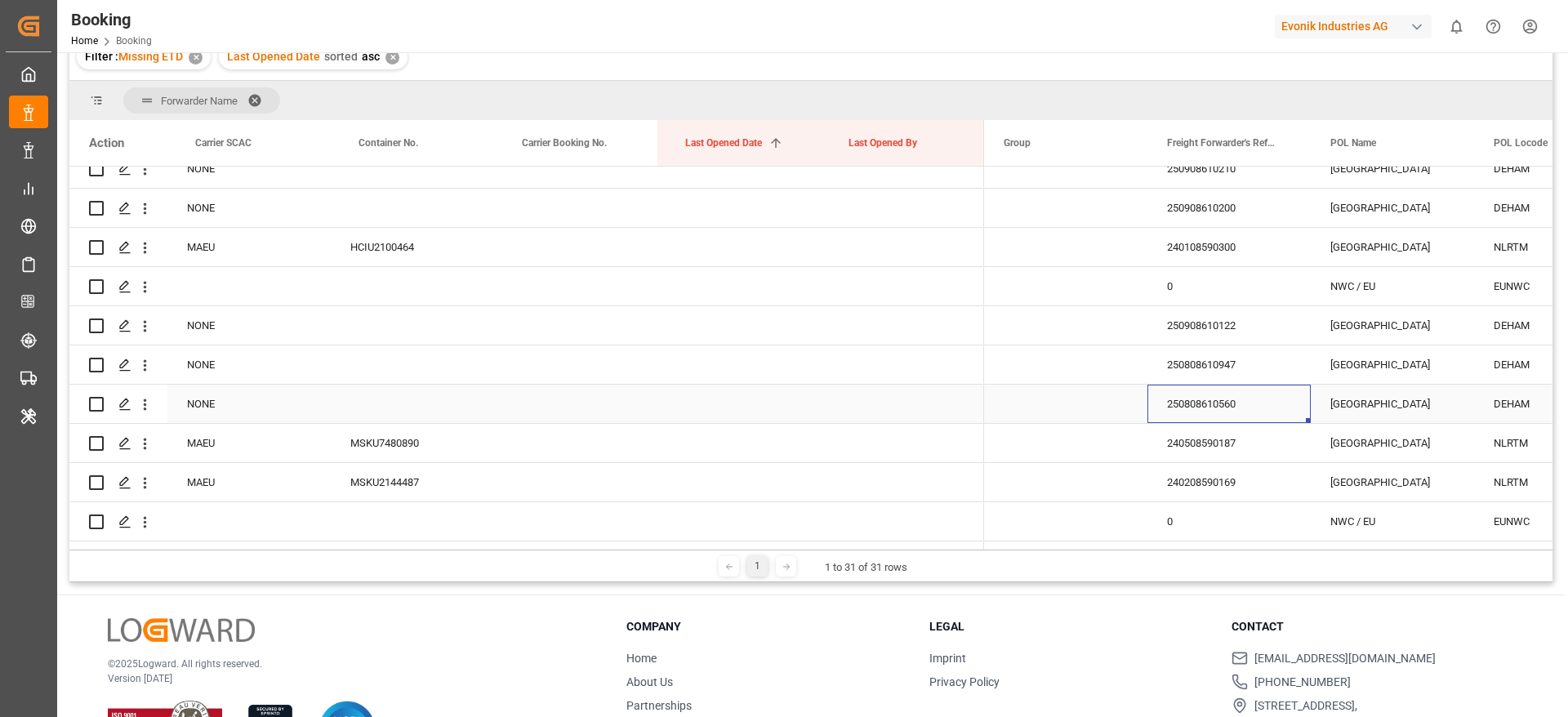
click at [1188, 407] on div "250808610560" at bounding box center [1229, 403] width 163 height 38
click at [139, 408] on icon "open menu" at bounding box center [145, 404] width 17 height 17
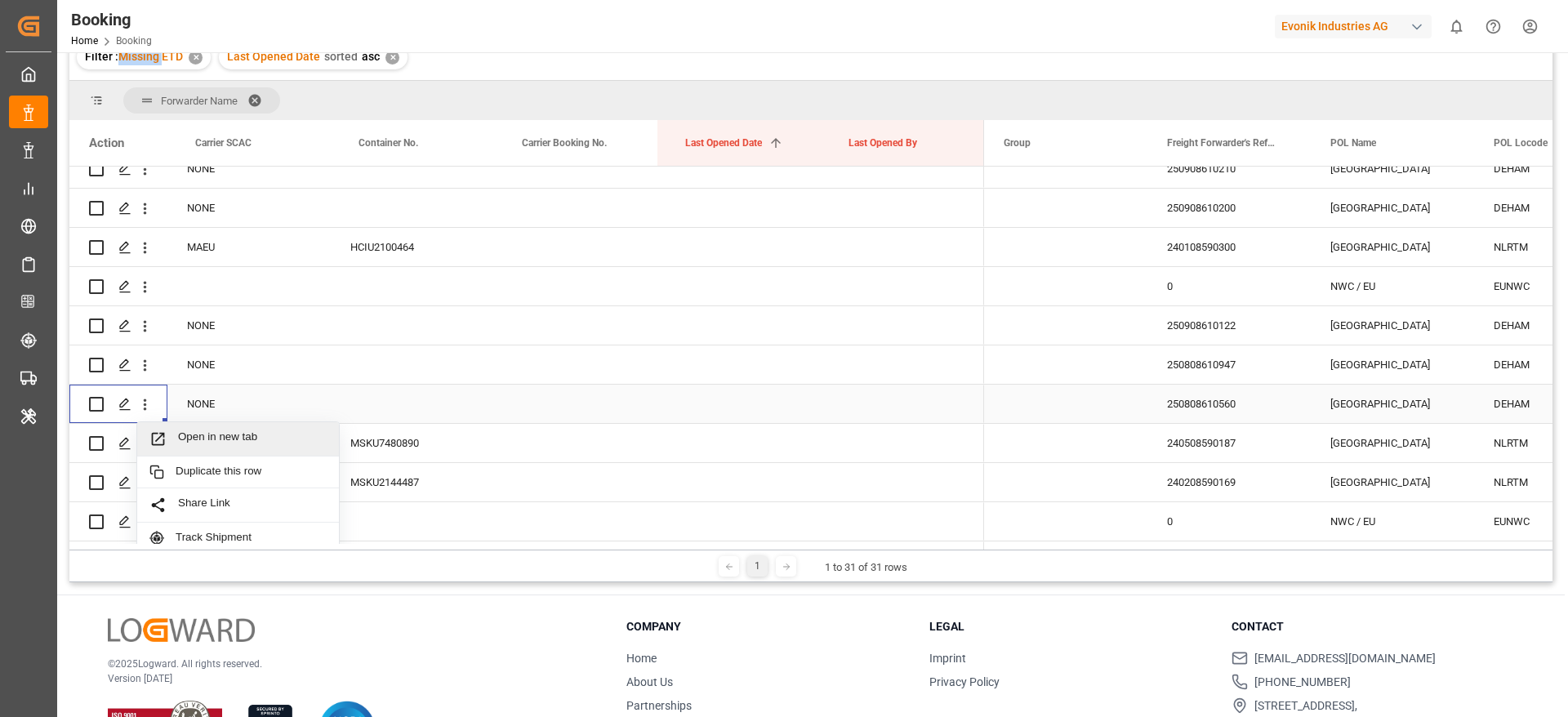
click at [208, 430] on span "Open in new tab" at bounding box center [252, 439] width 148 height 17
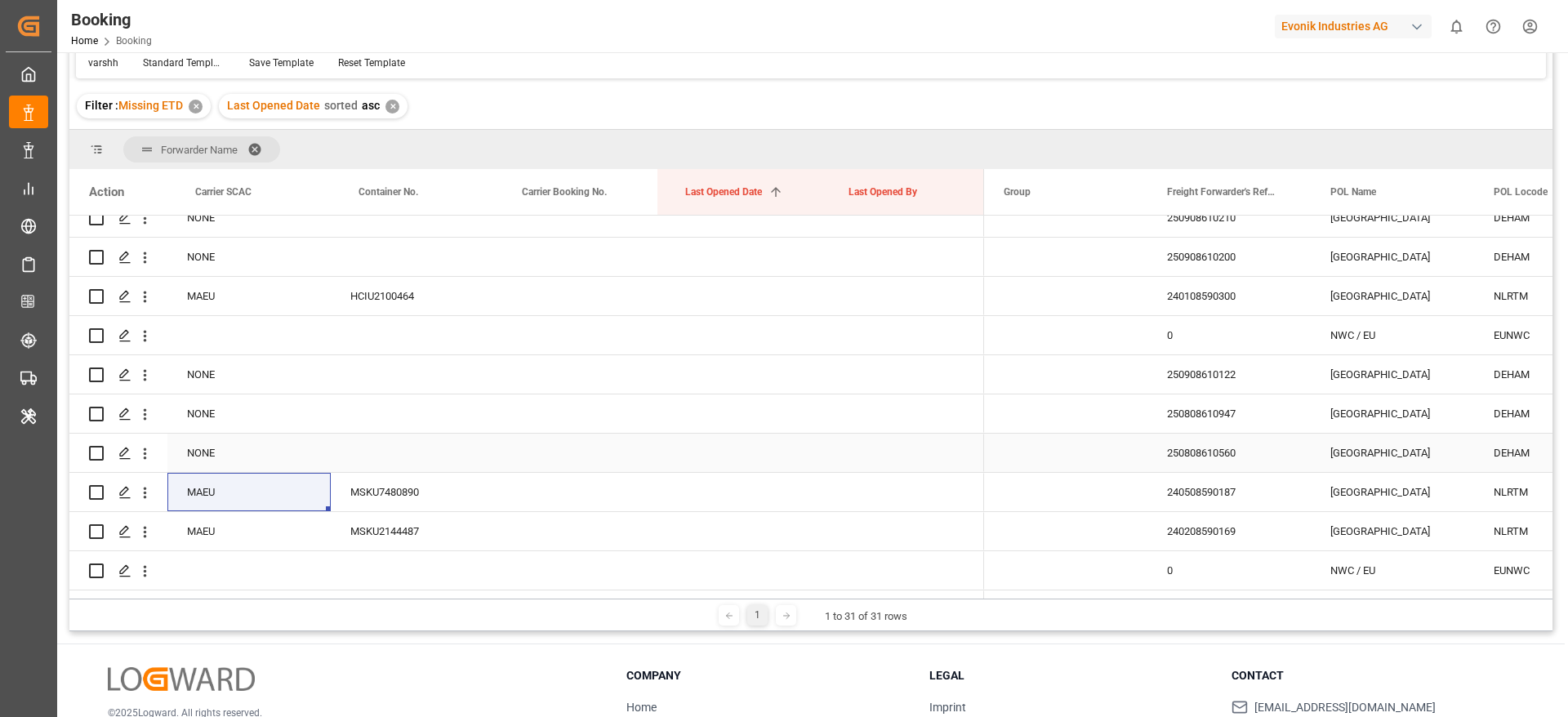
scroll to position [227, 0]
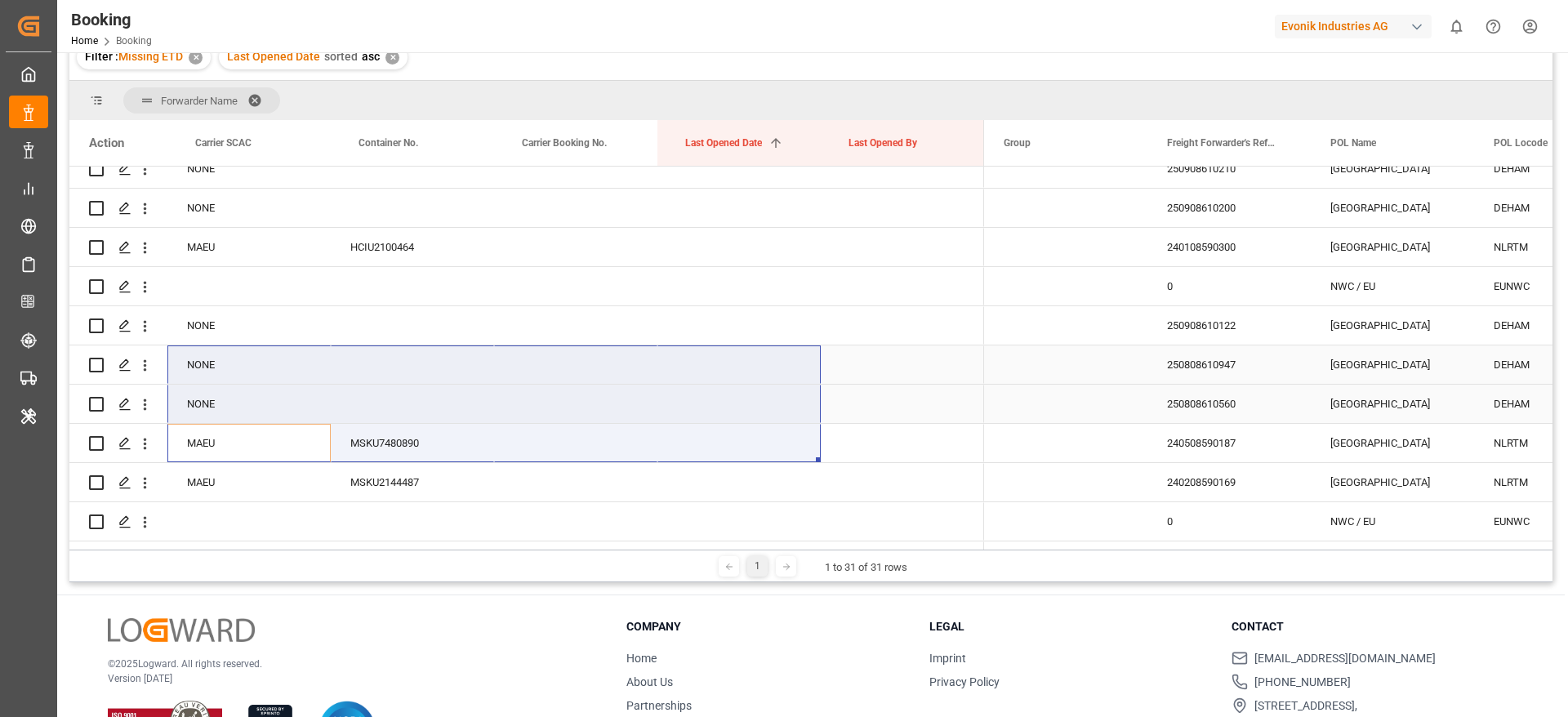
click at [714, 363] on div "Press SPACE to select this row." at bounding box center [739, 364] width 163 height 38
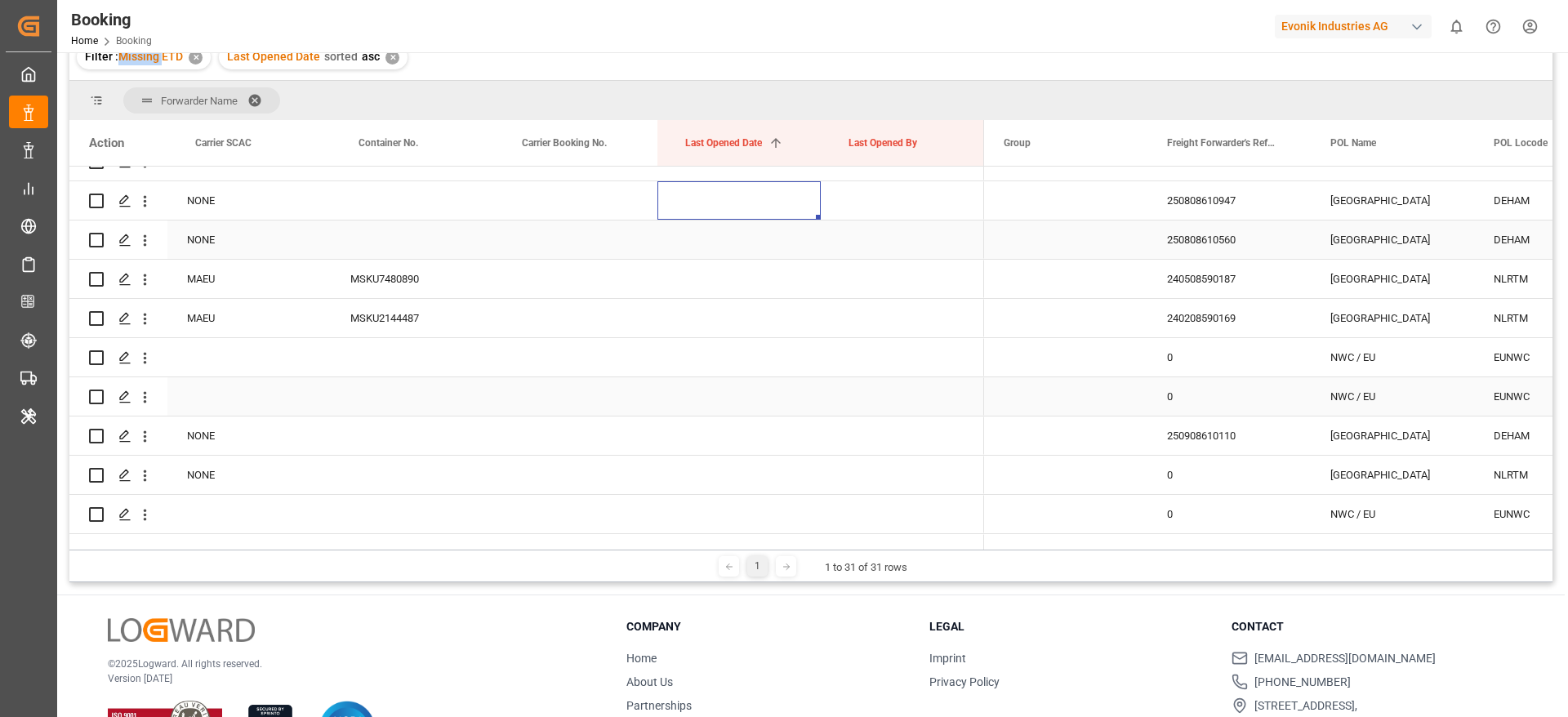
scroll to position [5652, 0]
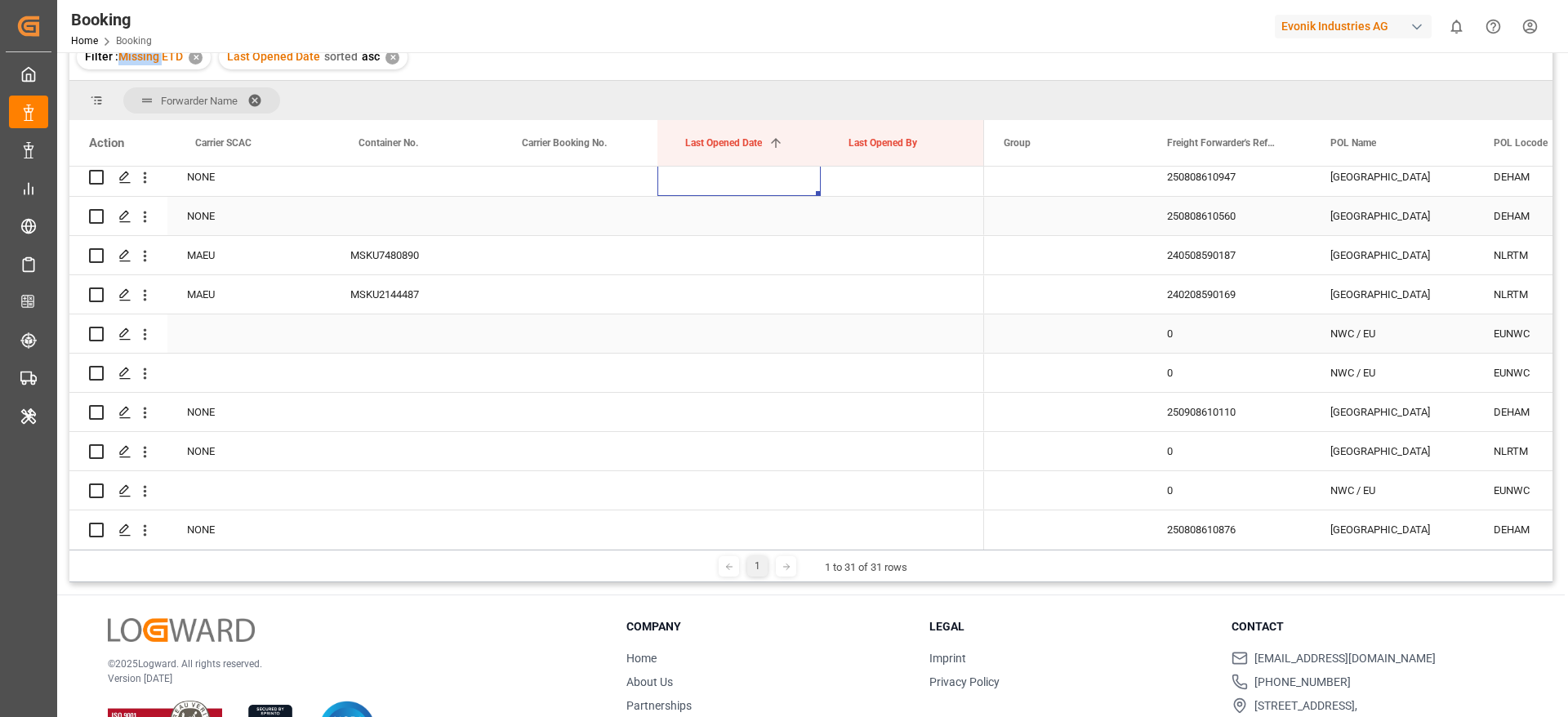
click at [671, 315] on div "Press SPACE to select this row." at bounding box center [739, 333] width 163 height 38
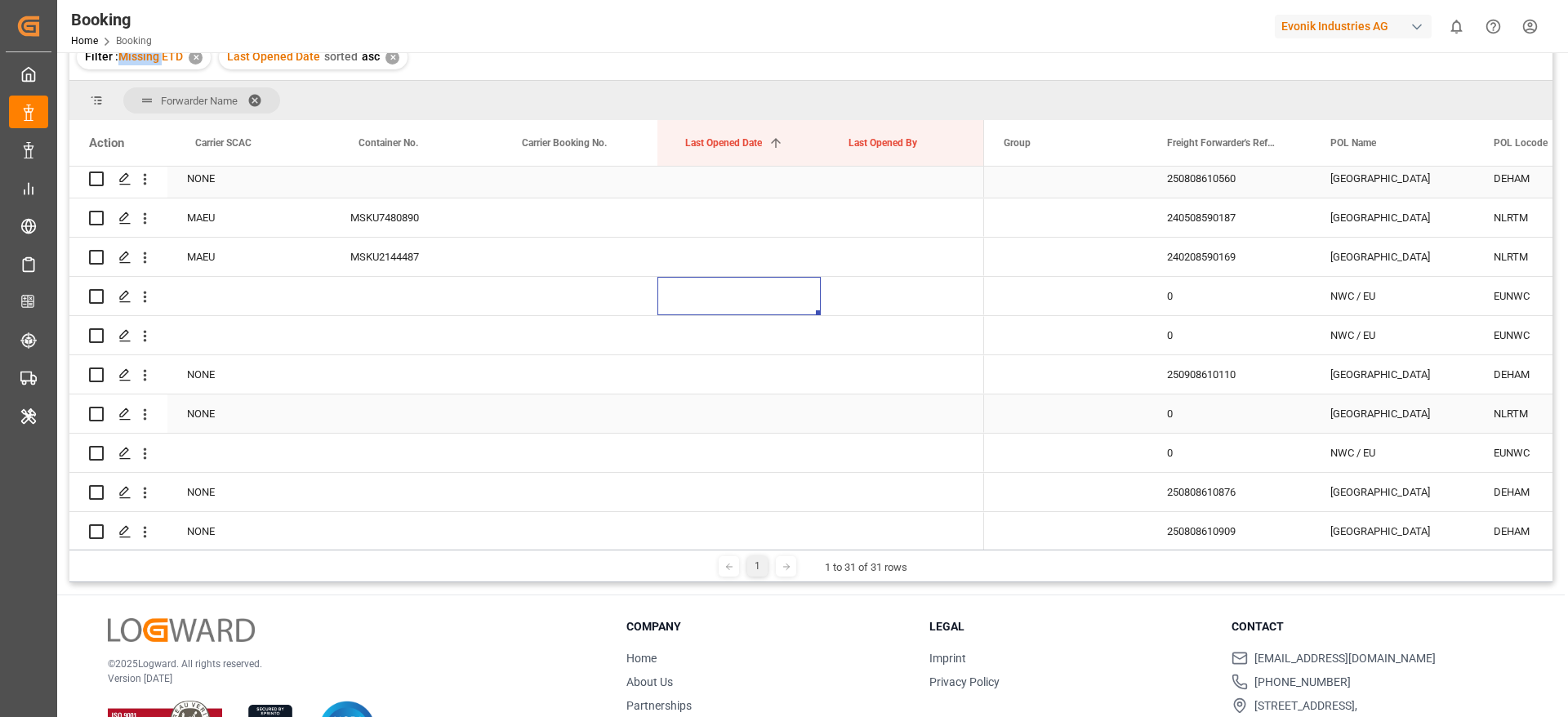
scroll to position [5701, 0]
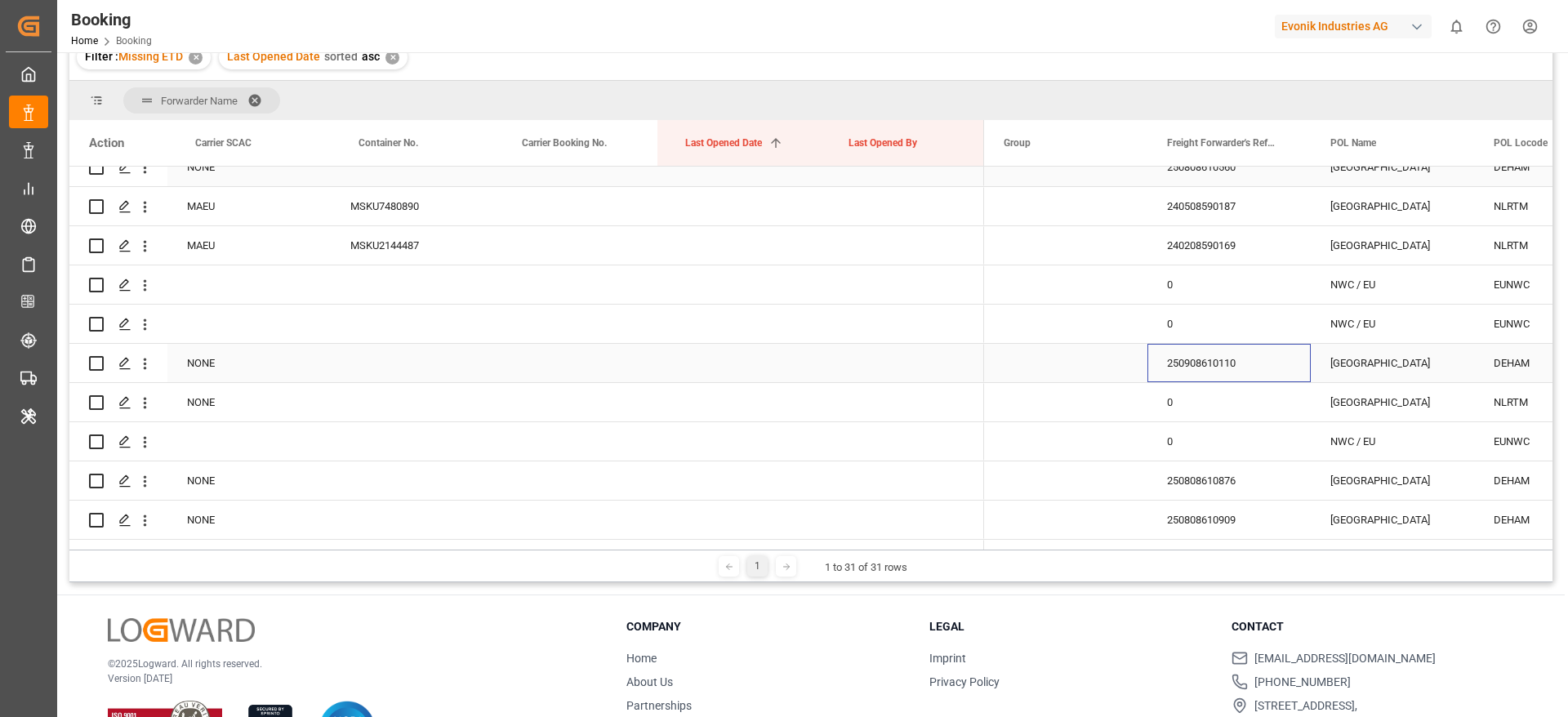
click at [1192, 359] on div "250908610110" at bounding box center [1229, 362] width 163 height 38
click at [147, 373] on button "open menu" at bounding box center [145, 363] width 17 height 31
click at [211, 392] on span "Open in new tab" at bounding box center [252, 398] width 148 height 17
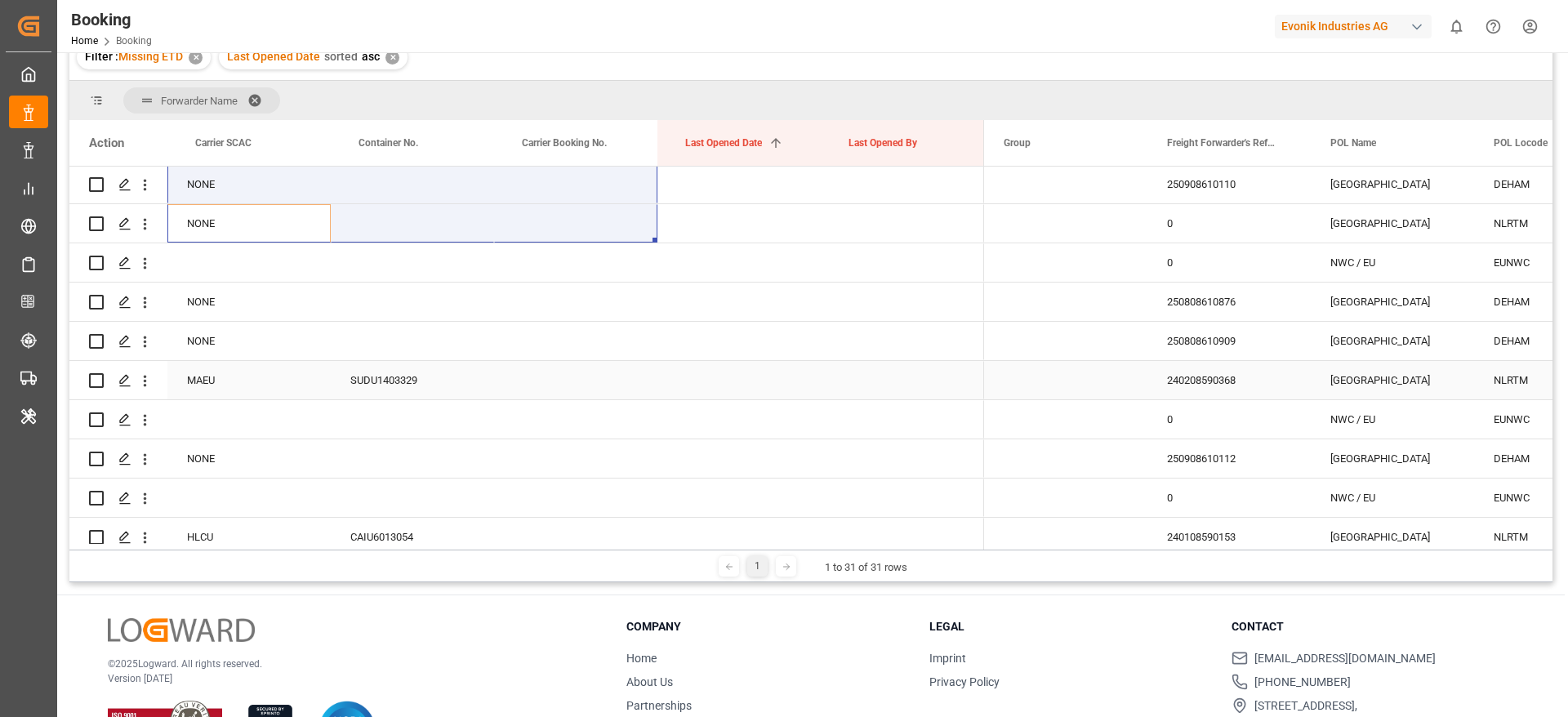
scroll to position [5883, 0]
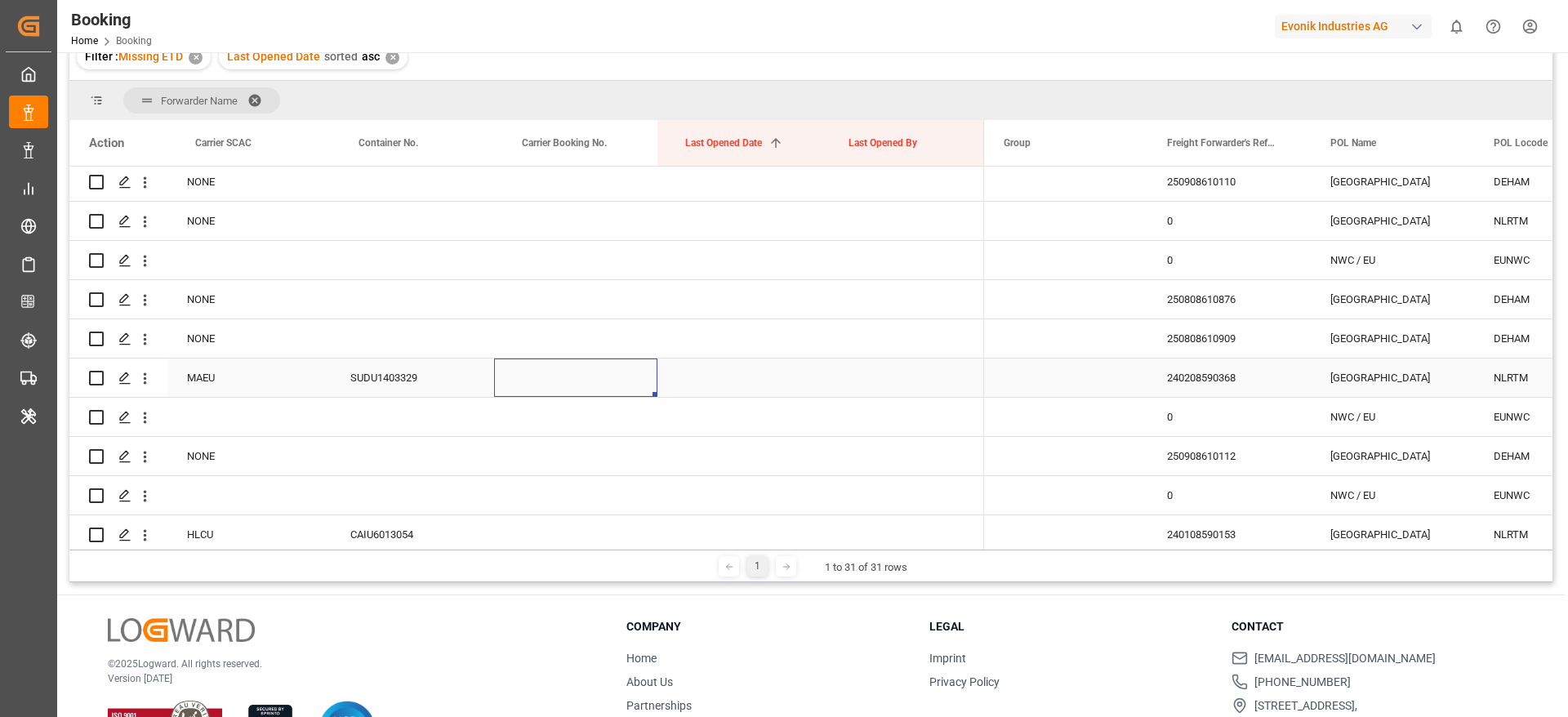
click at [643, 365] on div "Press SPACE to select this row." at bounding box center [575, 377] width 163 height 38
click at [1215, 302] on div "250808610876" at bounding box center [1229, 299] width 163 height 38
click at [137, 300] on icon "open menu" at bounding box center [145, 300] width 17 height 17
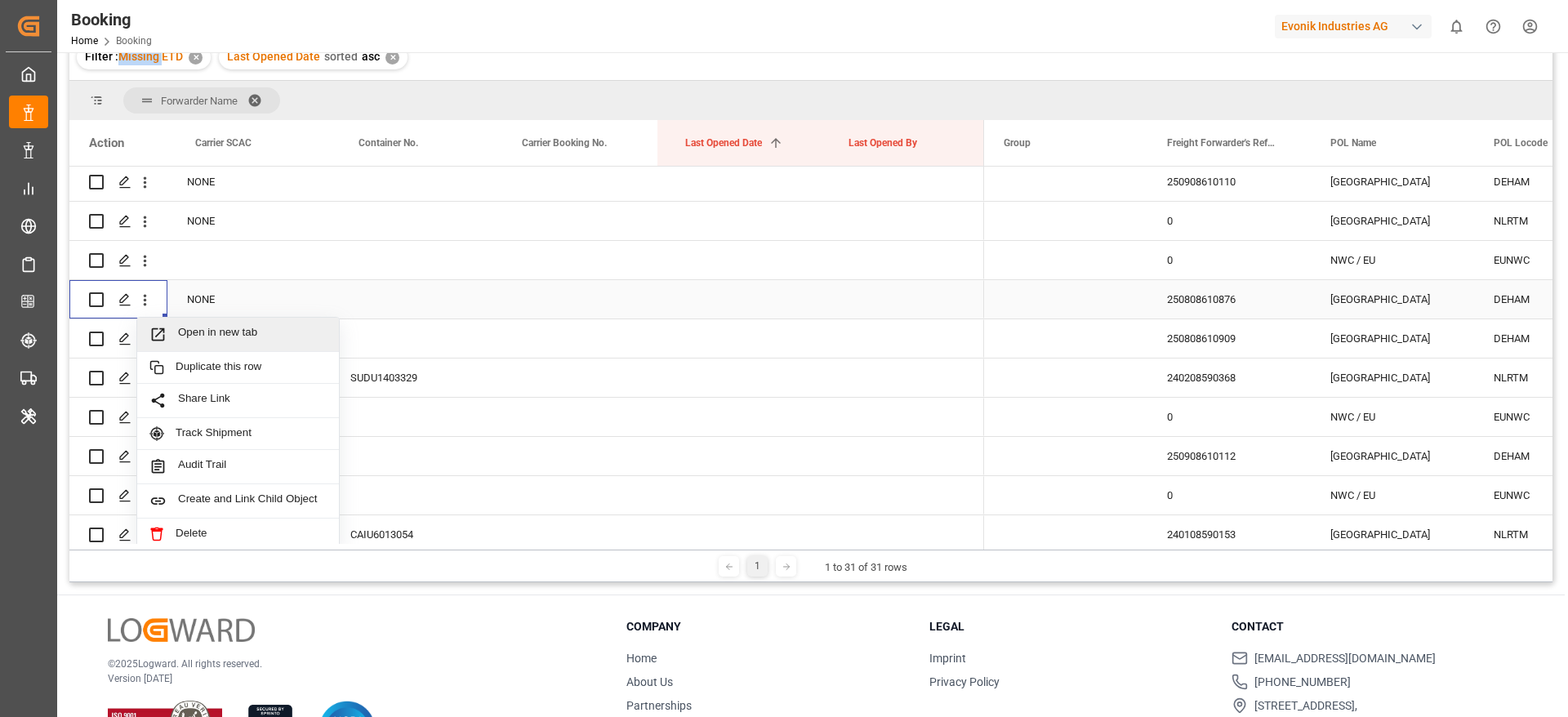
click at [195, 327] on span "Open in new tab" at bounding box center [252, 334] width 148 height 17
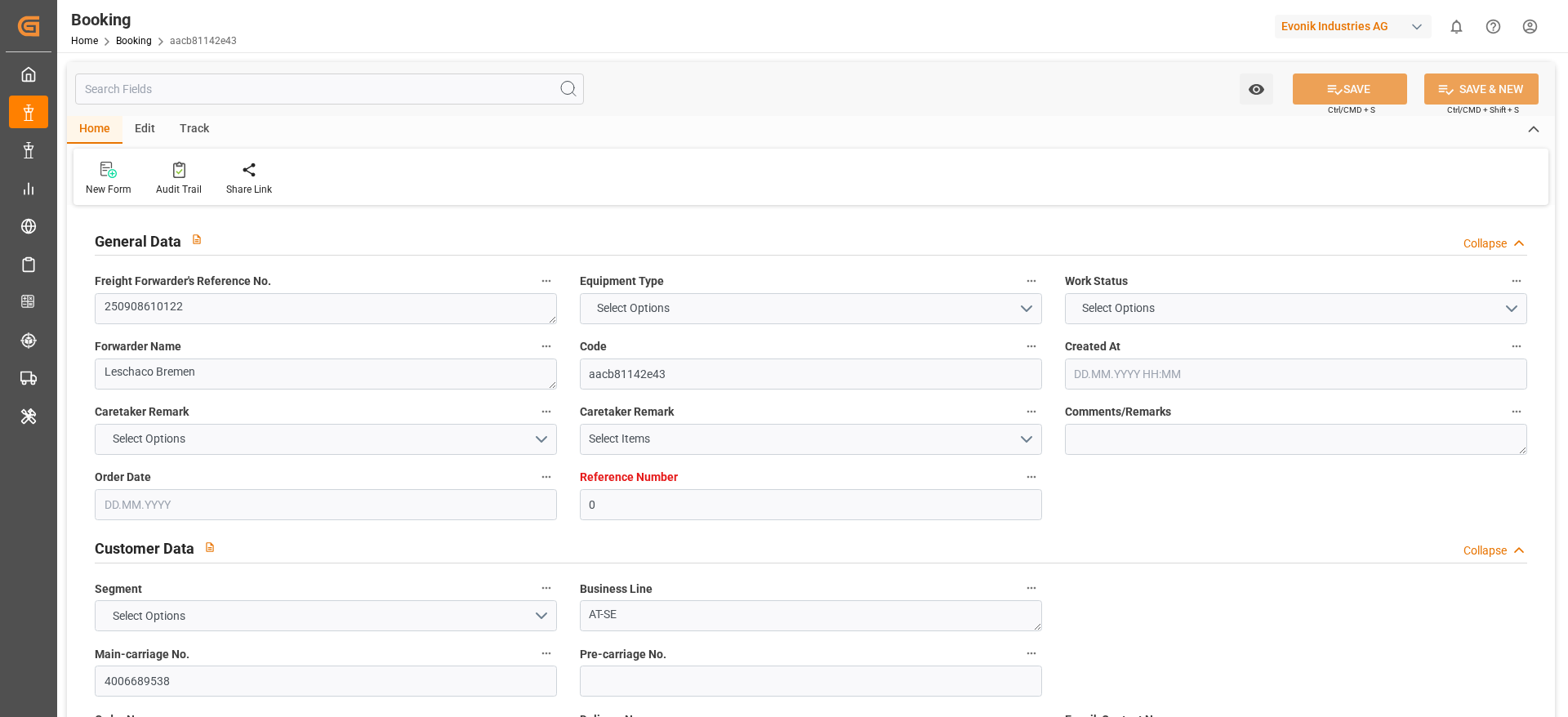
type input "0"
type input "Dummy"
type input "Dummy Carrier"
type input "DEHAM"
type input "[GEOGRAPHIC_DATA]"
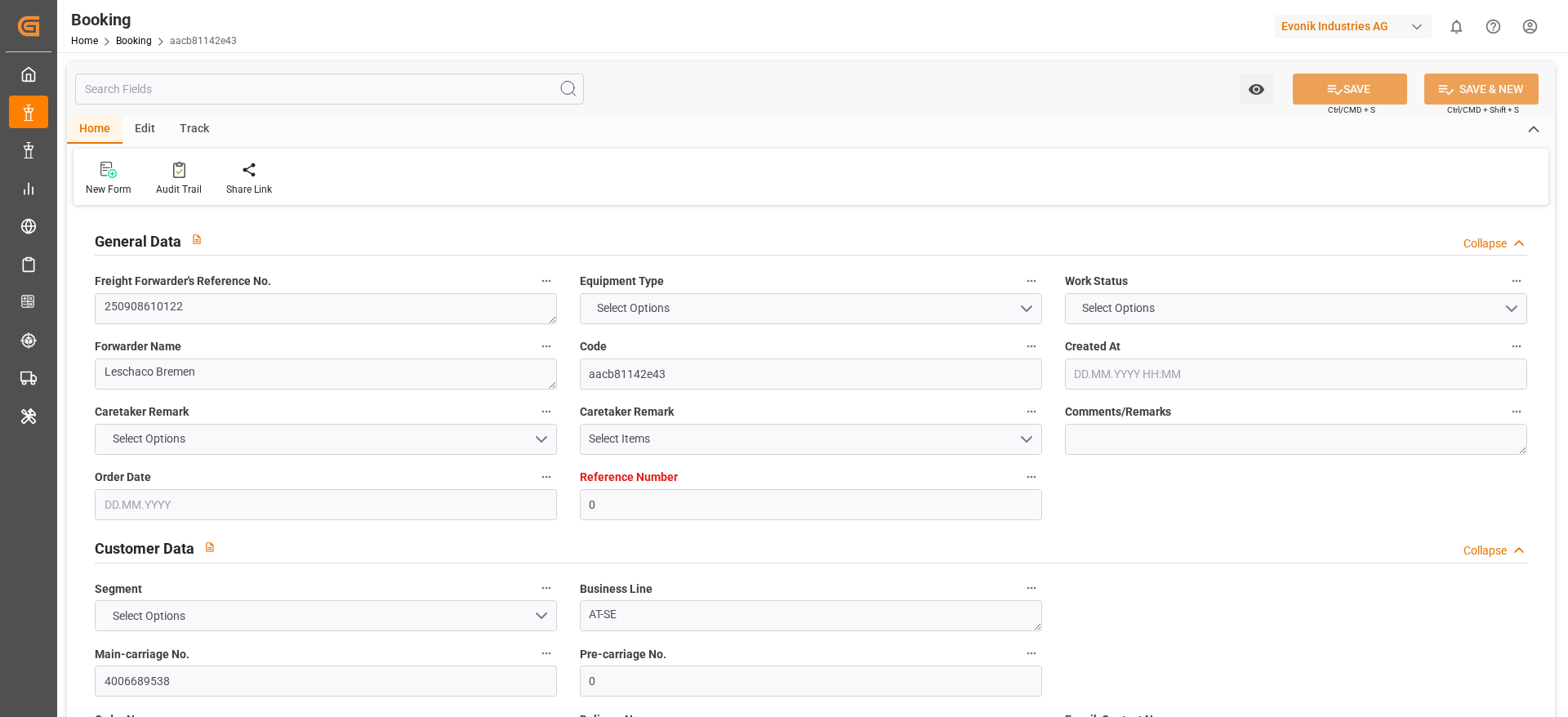
type input "[DATE] 13:42"
type input "[DATE]"
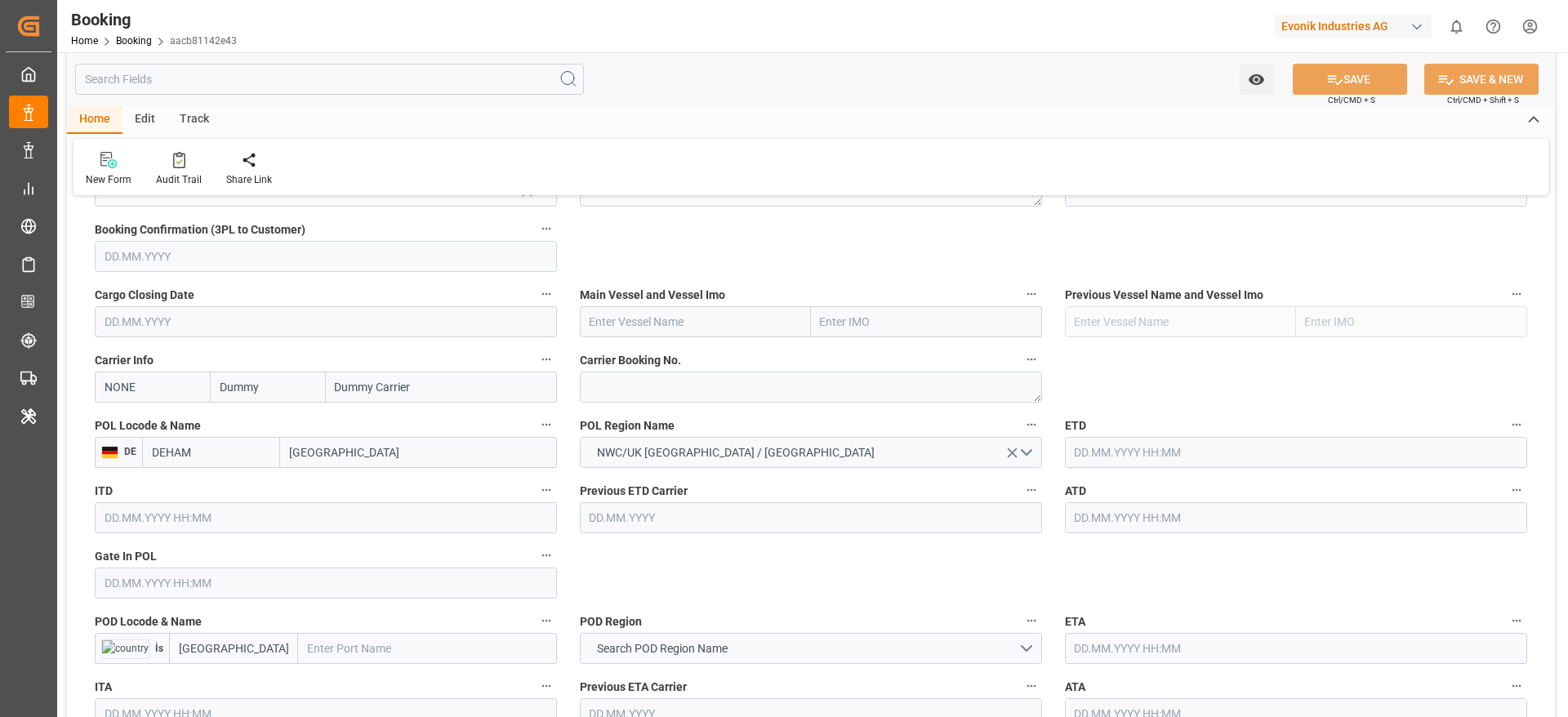
scroll to position [1102, 0]
click at [611, 401] on textarea at bounding box center [811, 389] width 462 height 31
paste textarea "HBG2027912"
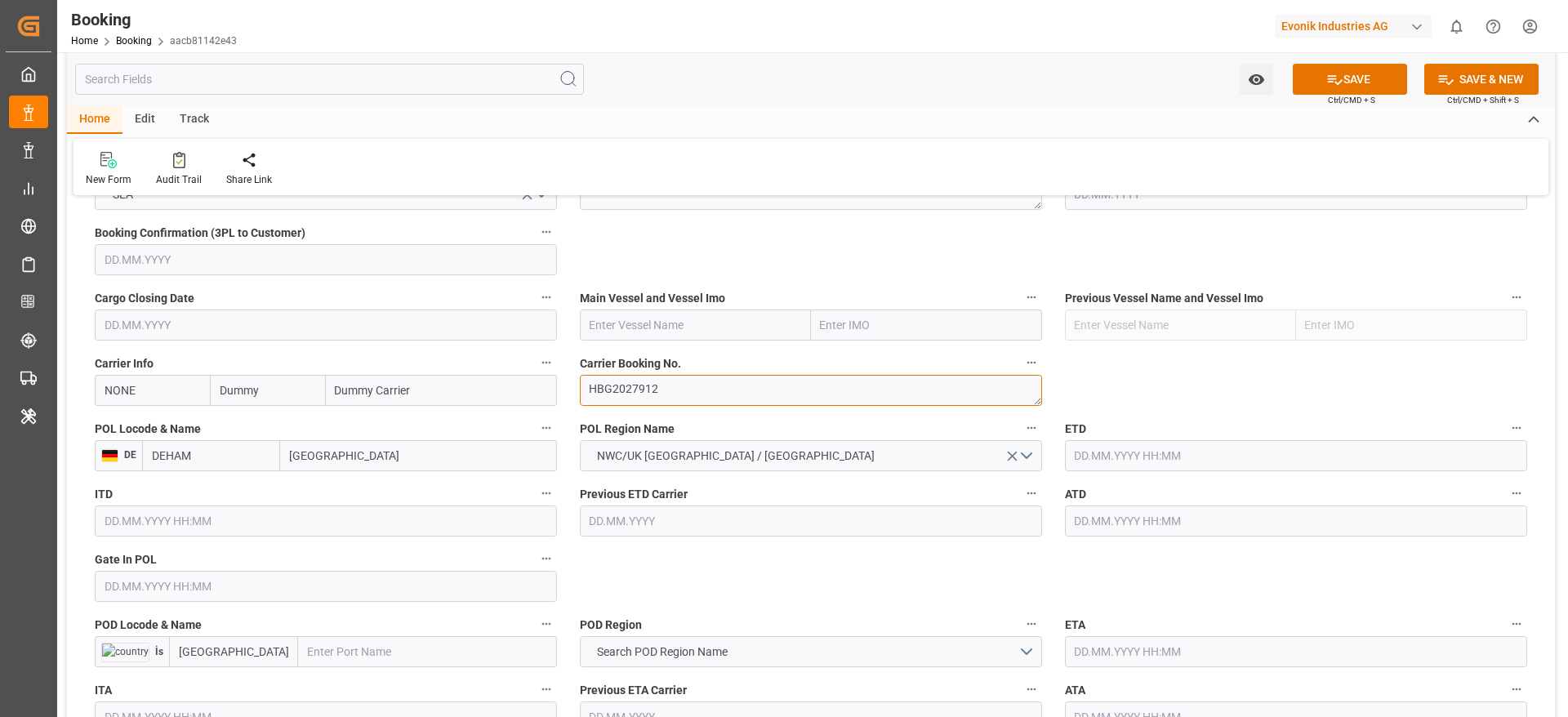
type textarea "HBG2027912"
click at [161, 398] on input "NONE" at bounding box center [151, 389] width 115 height 31
click at [129, 414] on div "CMDU" at bounding box center [120, 426] width 51 height 36
type input "CMDU"
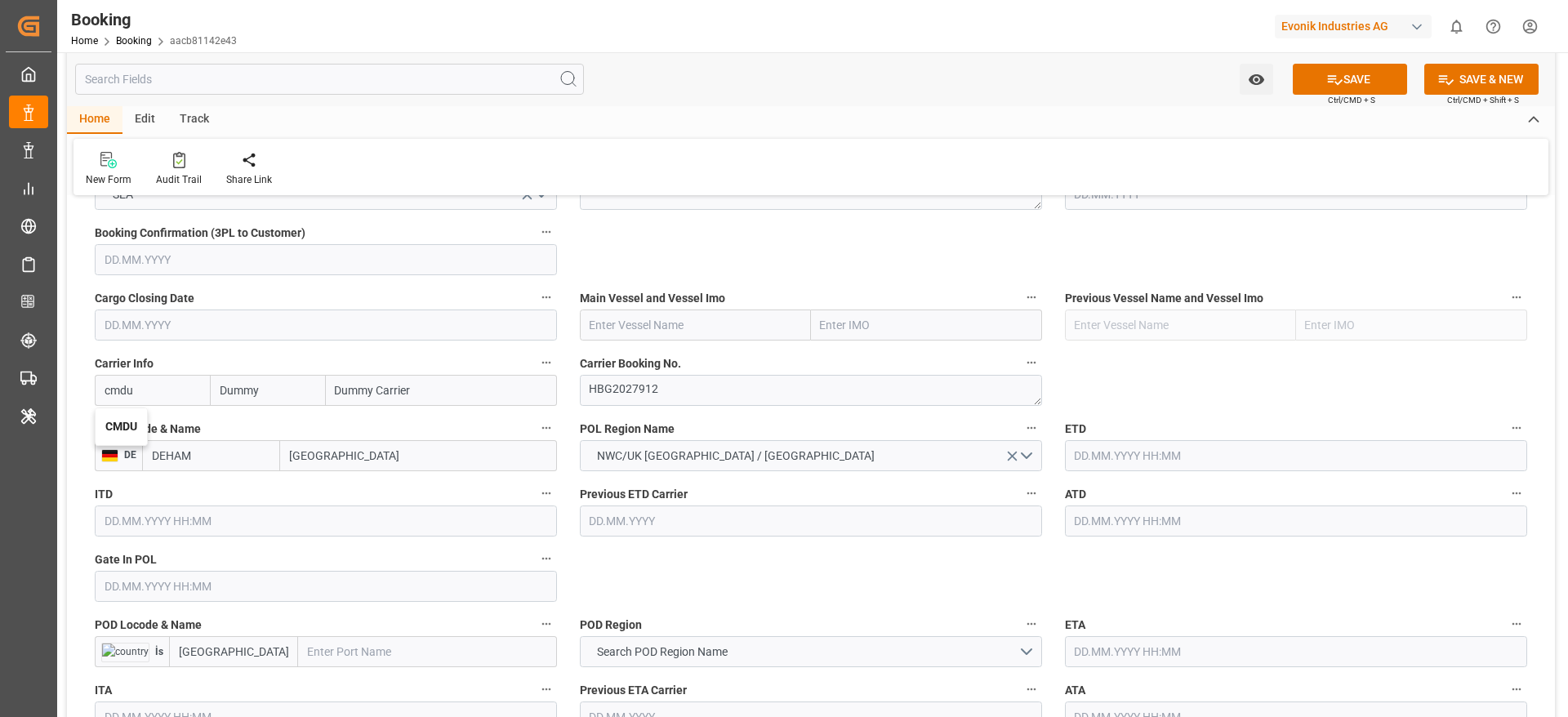
type input "CMACGM"
type input "CMA CGM Group"
type input "CMDU"
click at [588, 389] on textarea "HBG2027912" at bounding box center [811, 389] width 462 height 31
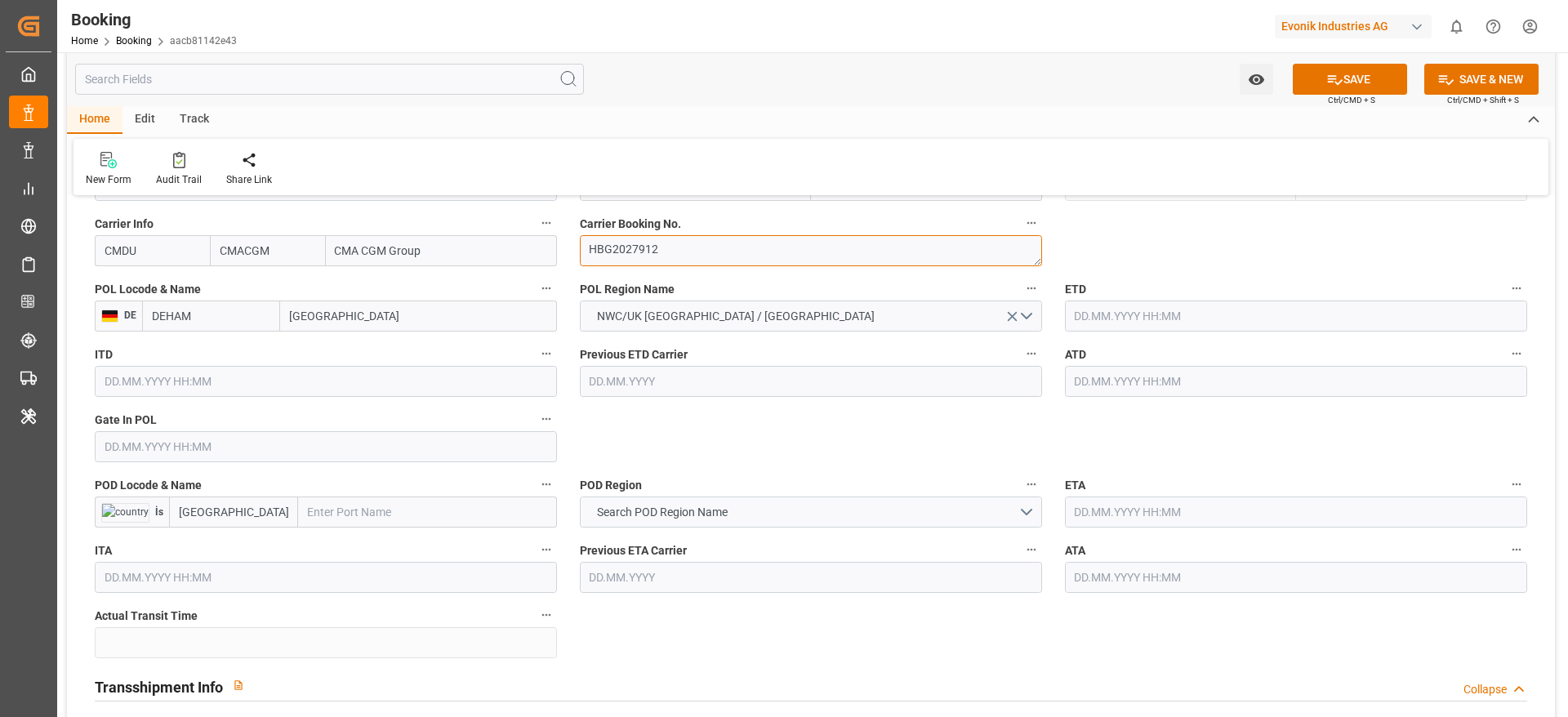
scroll to position [1242, 0]
drag, startPoint x: 403, startPoint y: 512, endPoint x: 248, endPoint y: 499, distance: 155.5
click at [248, 499] on div "İstanbul" at bounding box center [362, 511] width 388 height 31
click at [248, 499] on input "İstanbul" at bounding box center [233, 511] width 129 height 31
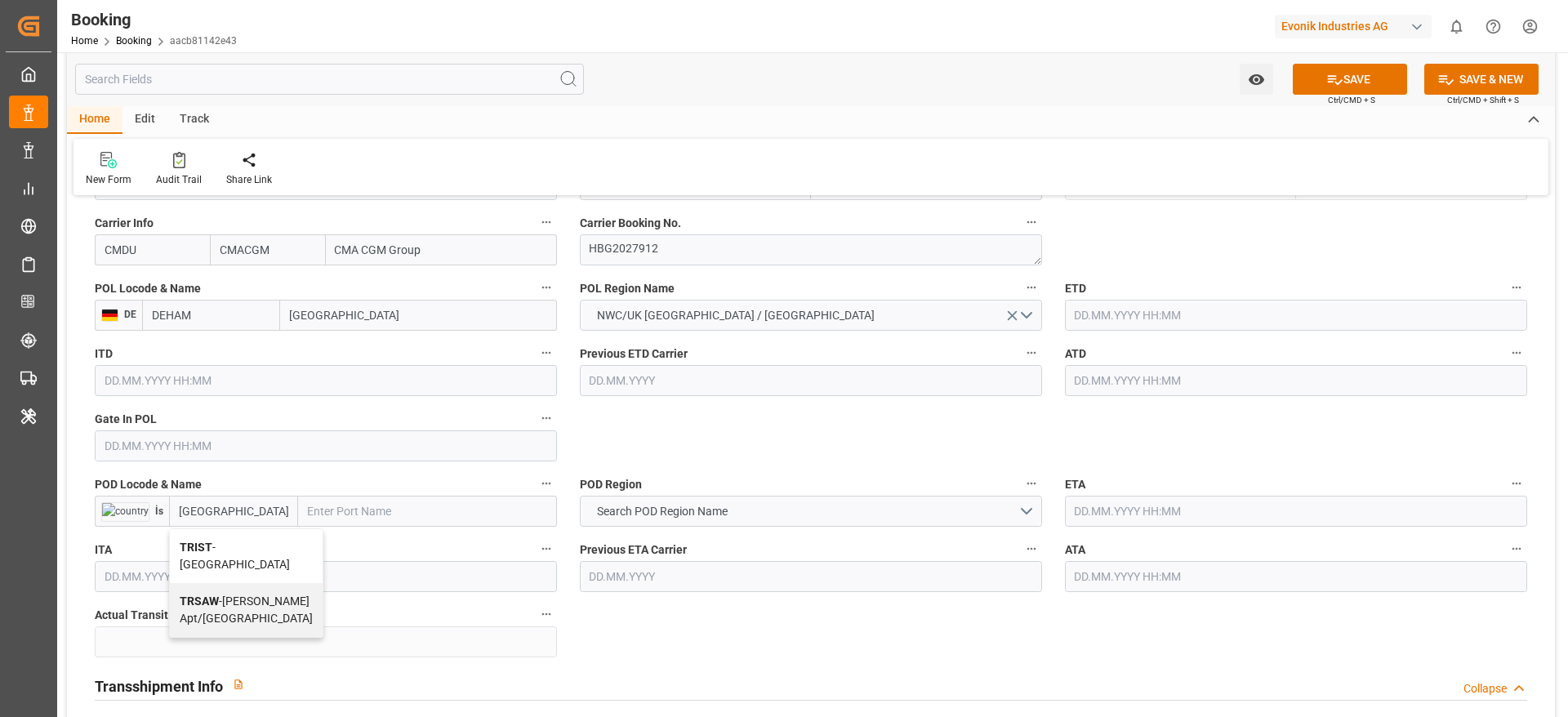
click at [210, 550] on b "TRIST" at bounding box center [195, 547] width 33 height 13
type input "TRIST"
type input "[GEOGRAPHIC_DATA]"
type input "TRIST"
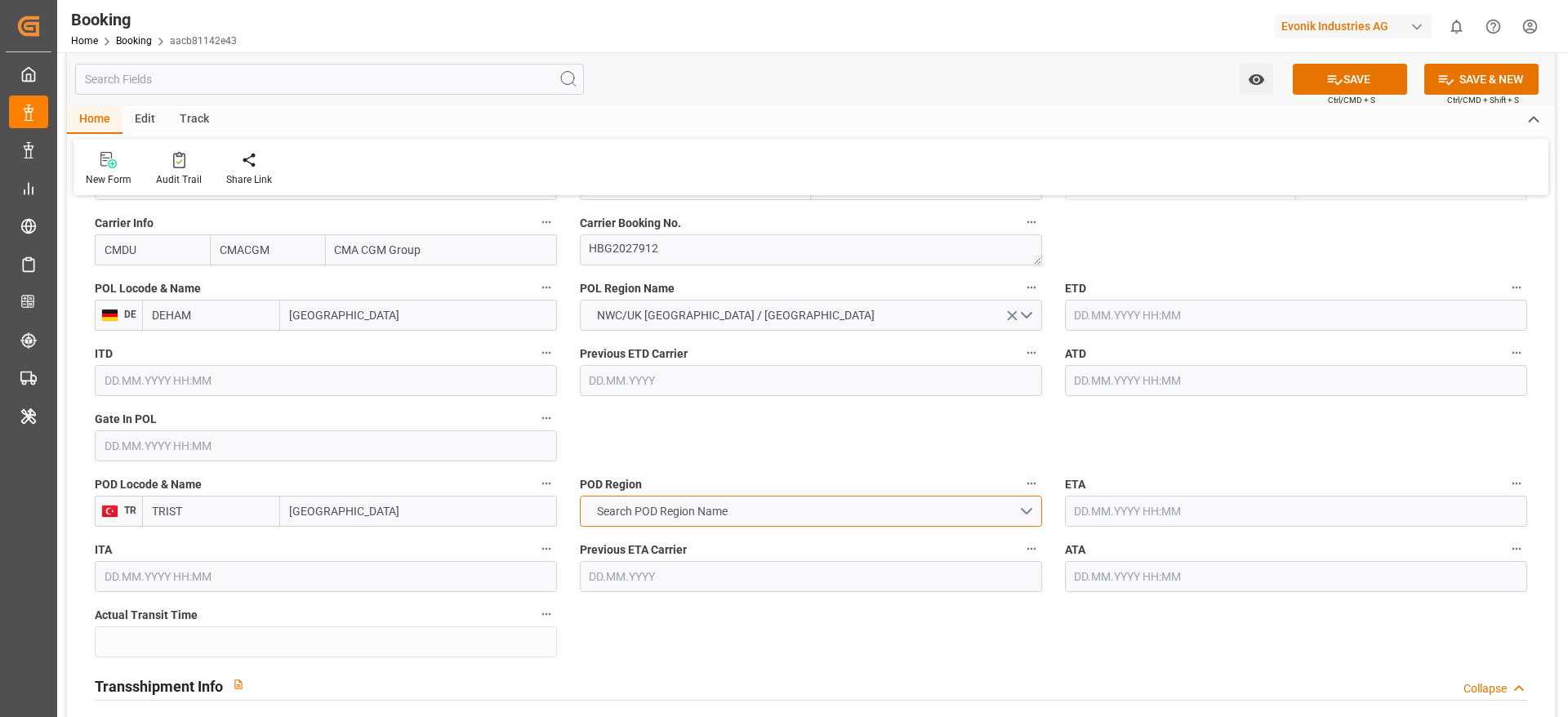
click at [599, 510] on span "Search POD Region Name" at bounding box center [662, 512] width 147 height 17
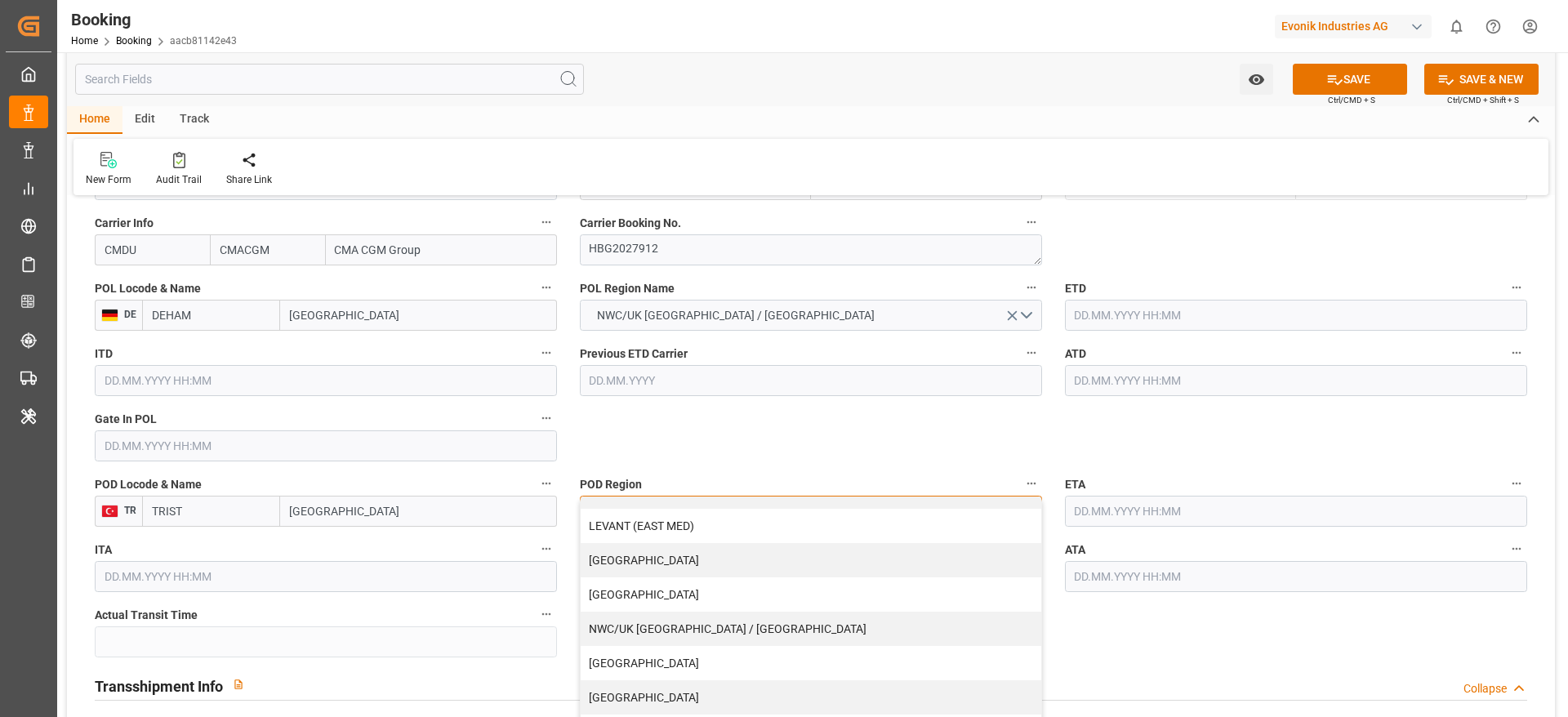
scroll to position [0, 0]
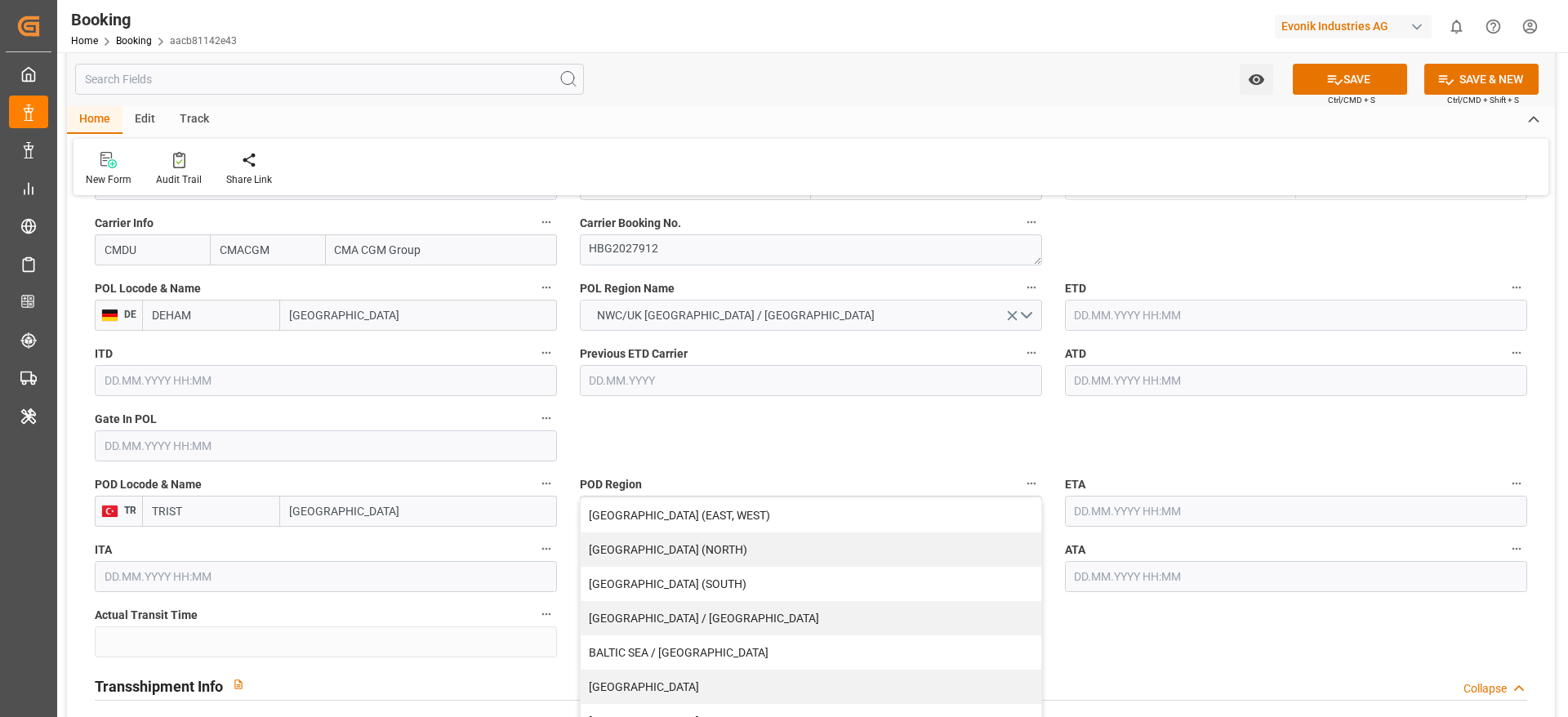
click at [331, 514] on input "[GEOGRAPHIC_DATA]" at bounding box center [418, 511] width 276 height 31
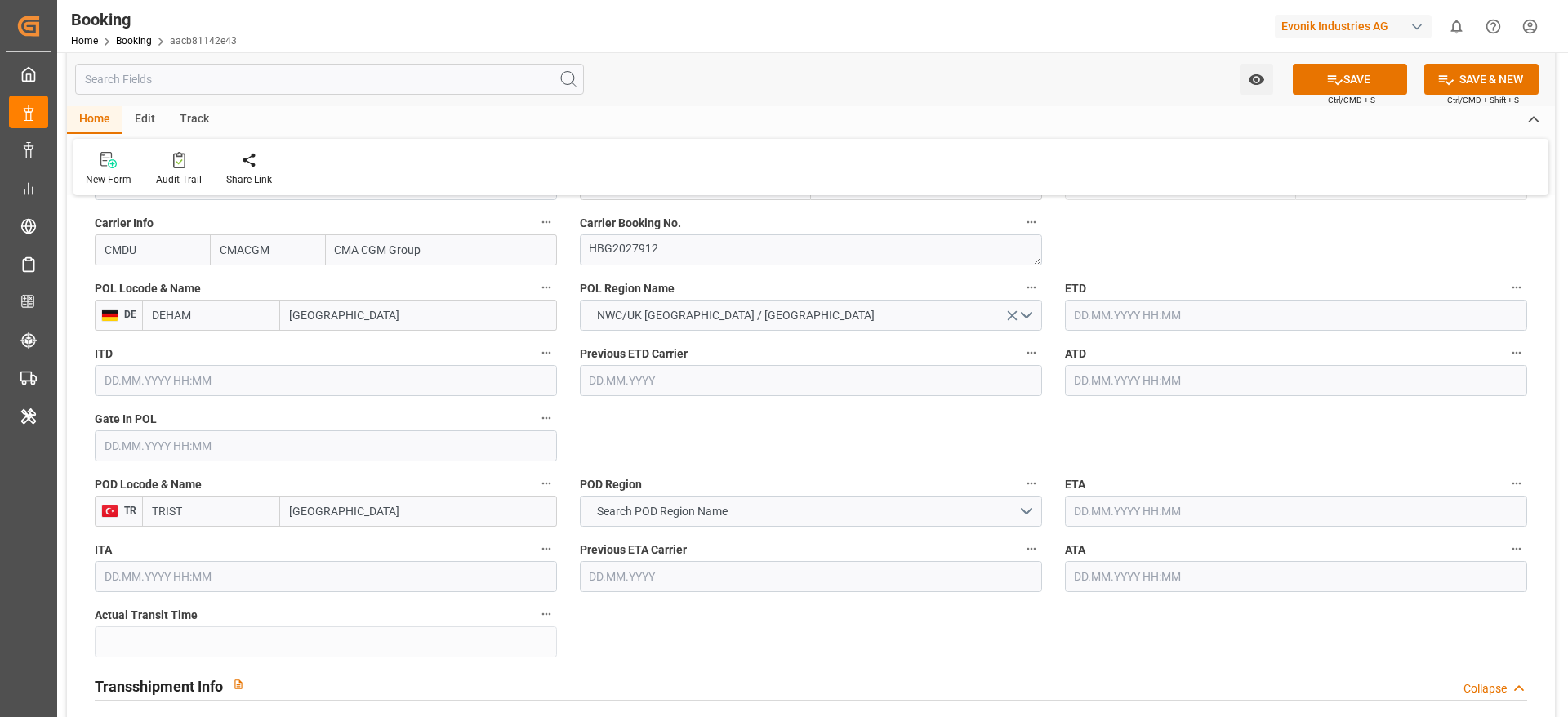
click at [331, 514] on input "[GEOGRAPHIC_DATA]" at bounding box center [418, 511] width 276 height 31
click at [640, 519] on span "Search POD Region Name" at bounding box center [662, 512] width 147 height 17
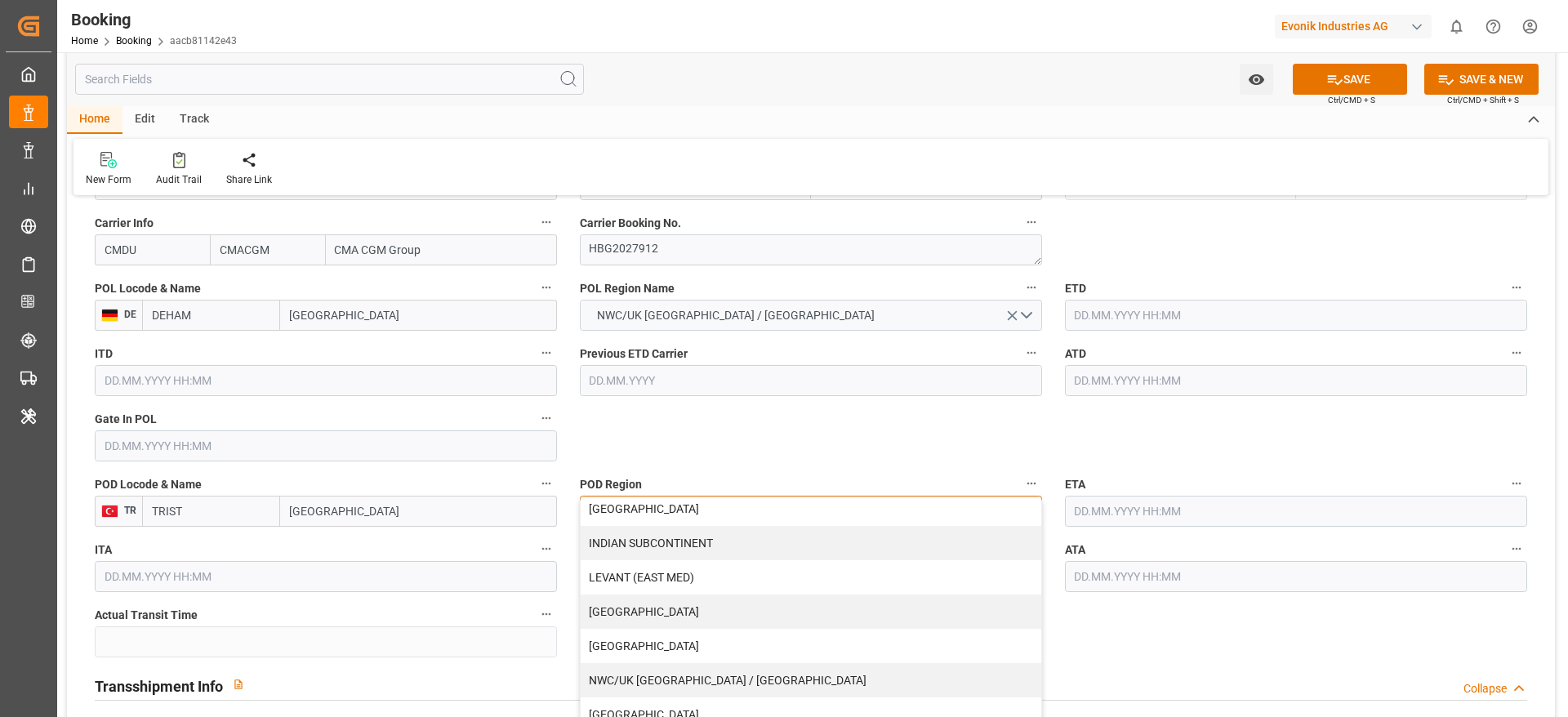
scroll to position [286, 0]
click at [648, 576] on div "LEVANT (EAST MED)" at bounding box center [811, 572] width 460 height 35
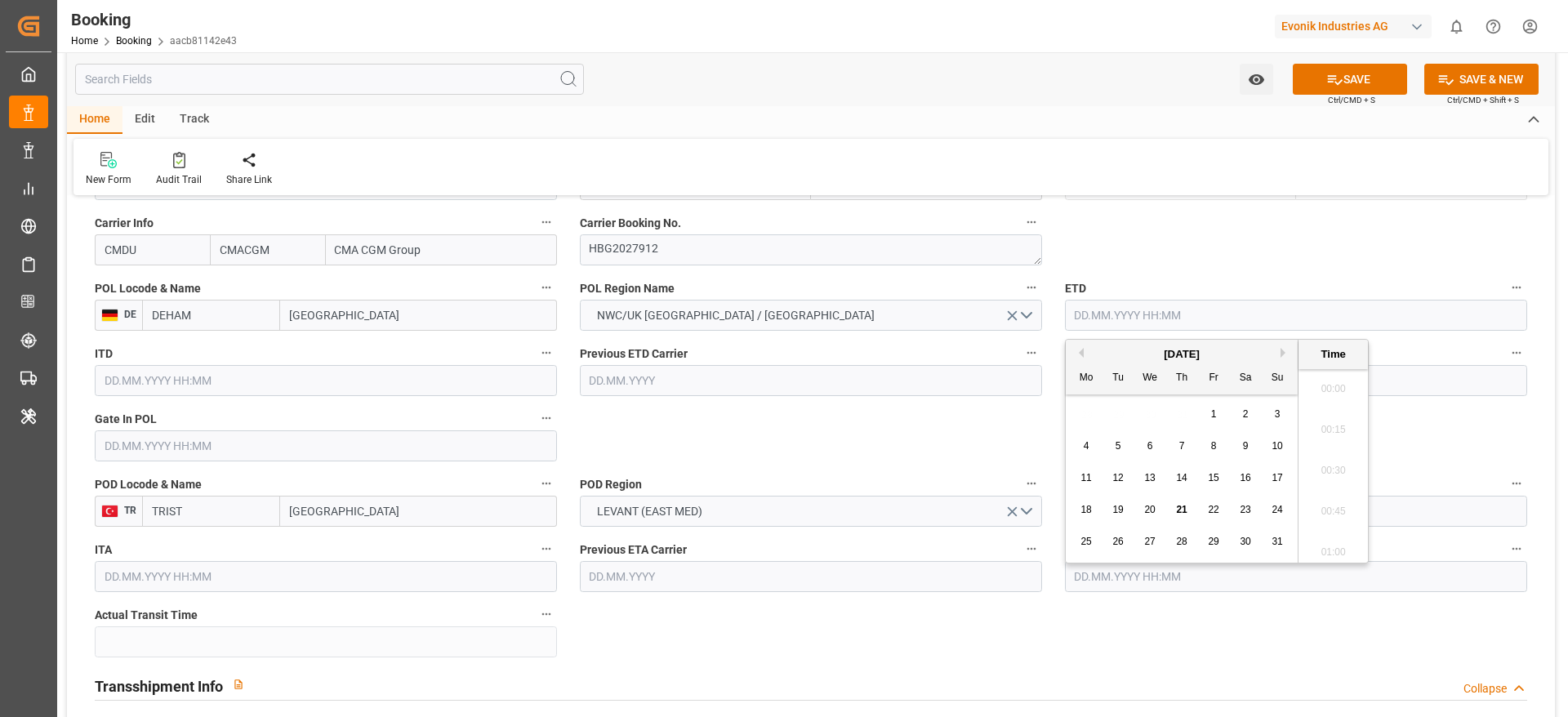
click at [1146, 329] on input "text" at bounding box center [1295, 315] width 462 height 31
click at [1282, 355] on button "Next Month" at bounding box center [1285, 353] width 9 height 9
click at [1079, 352] on button "Previous Month" at bounding box center [1079, 353] width 9 height 9
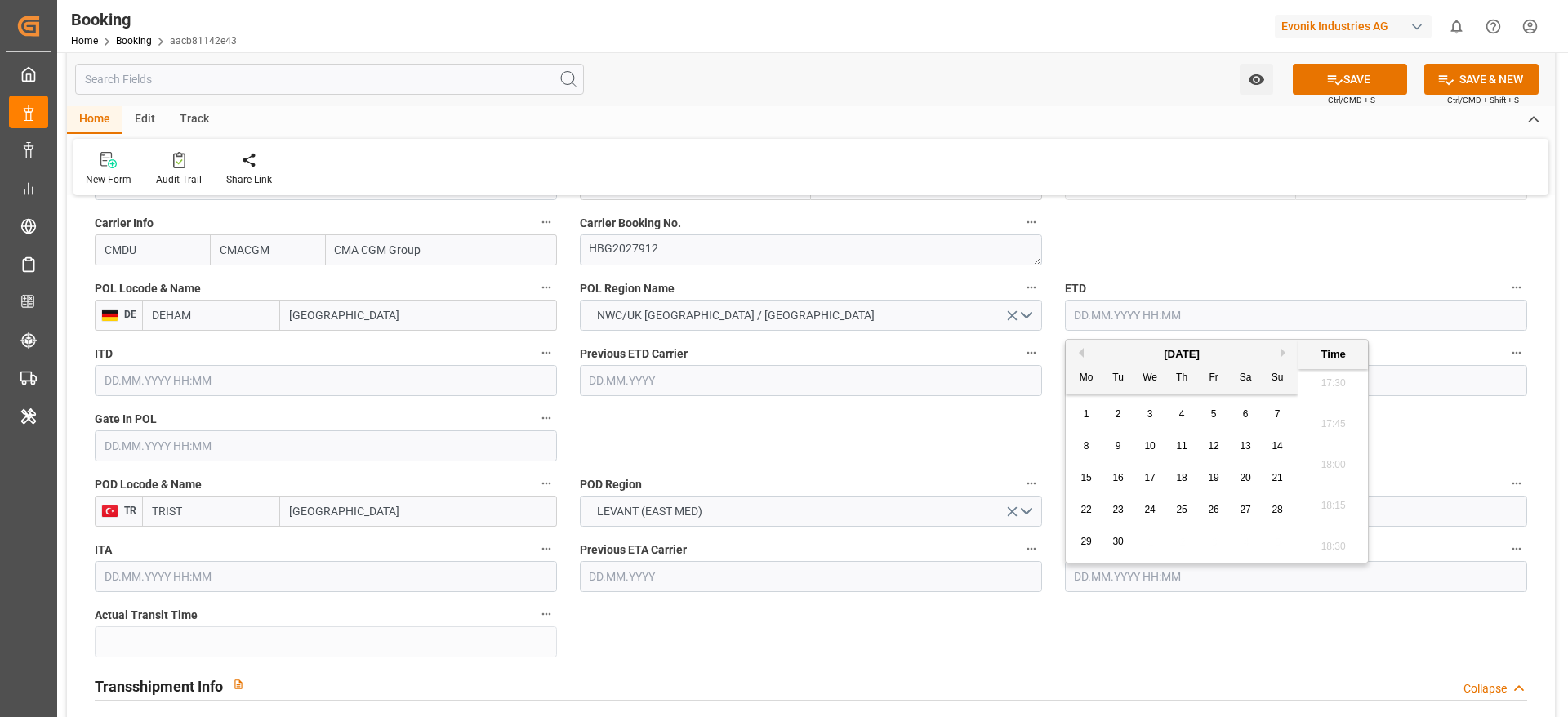
click at [1090, 451] on div "8" at bounding box center [1087, 446] width 21 height 20
type input "08.09.2025 00:00"
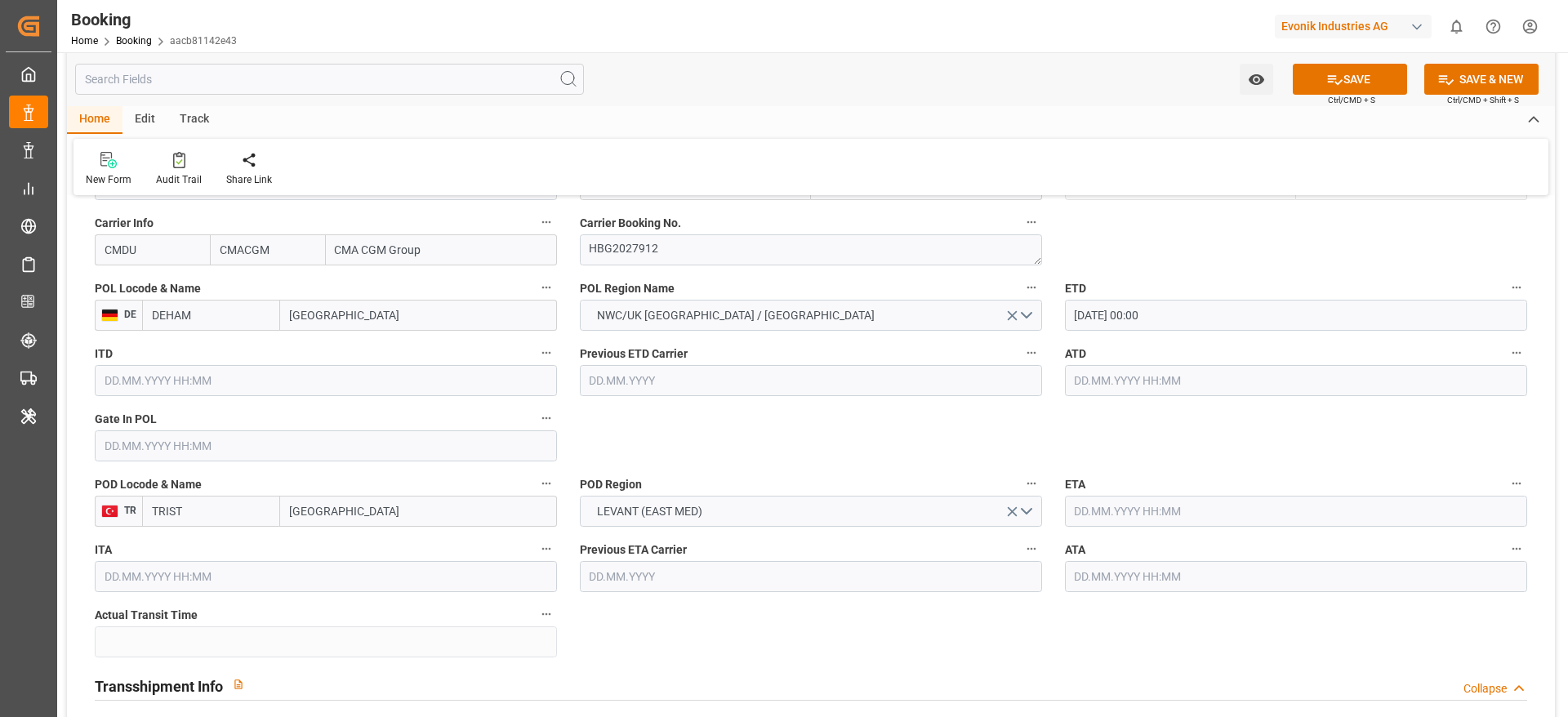
click at [1106, 533] on div "ATA" at bounding box center [1295, 565] width 485 height 65
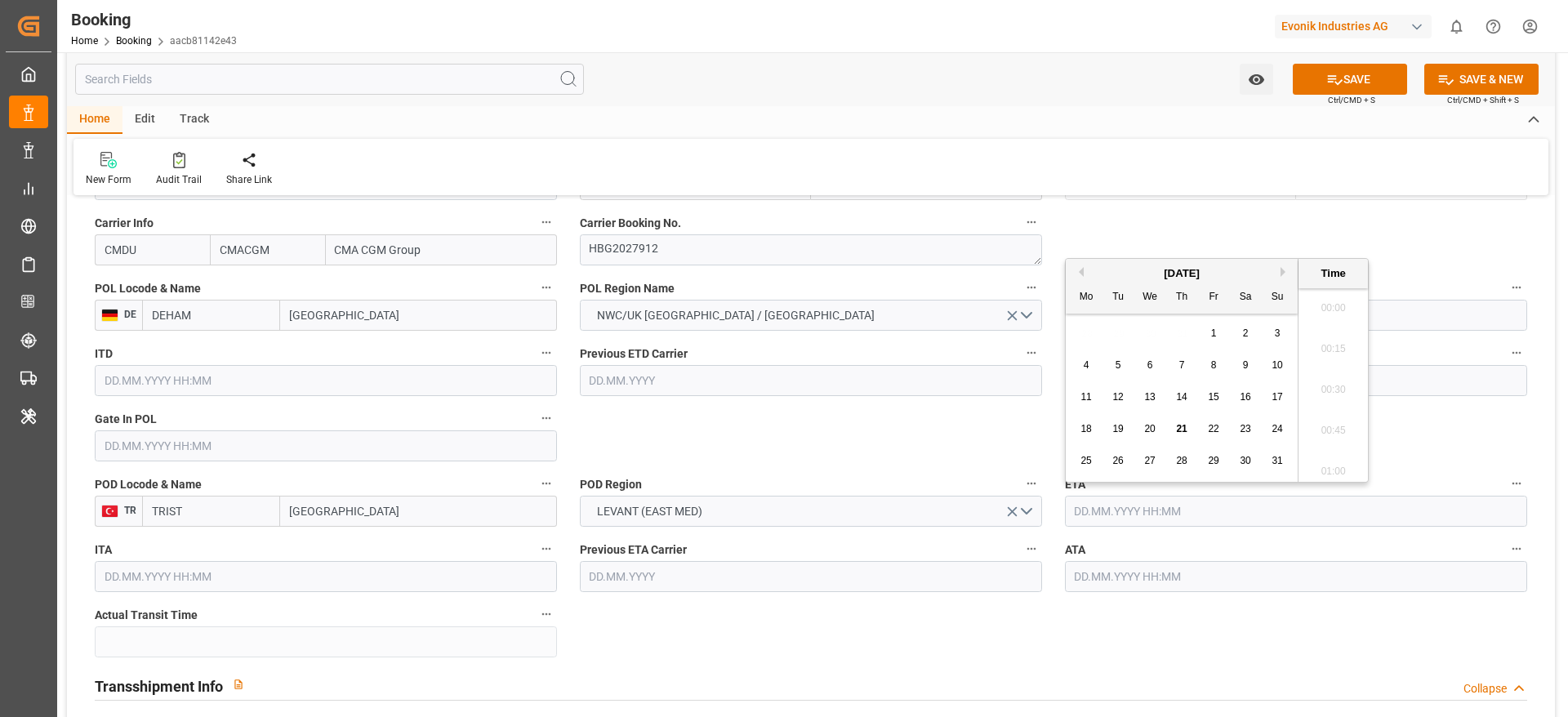
click at [1096, 517] on input "text" at bounding box center [1295, 511] width 462 height 31
click at [1081, 271] on button "Previous Month" at bounding box center [1079, 272] width 9 height 9
click at [1285, 272] on button "Next Month" at bounding box center [1285, 272] width 9 height 9
click at [1155, 428] on div "24" at bounding box center [1151, 429] width 21 height 20
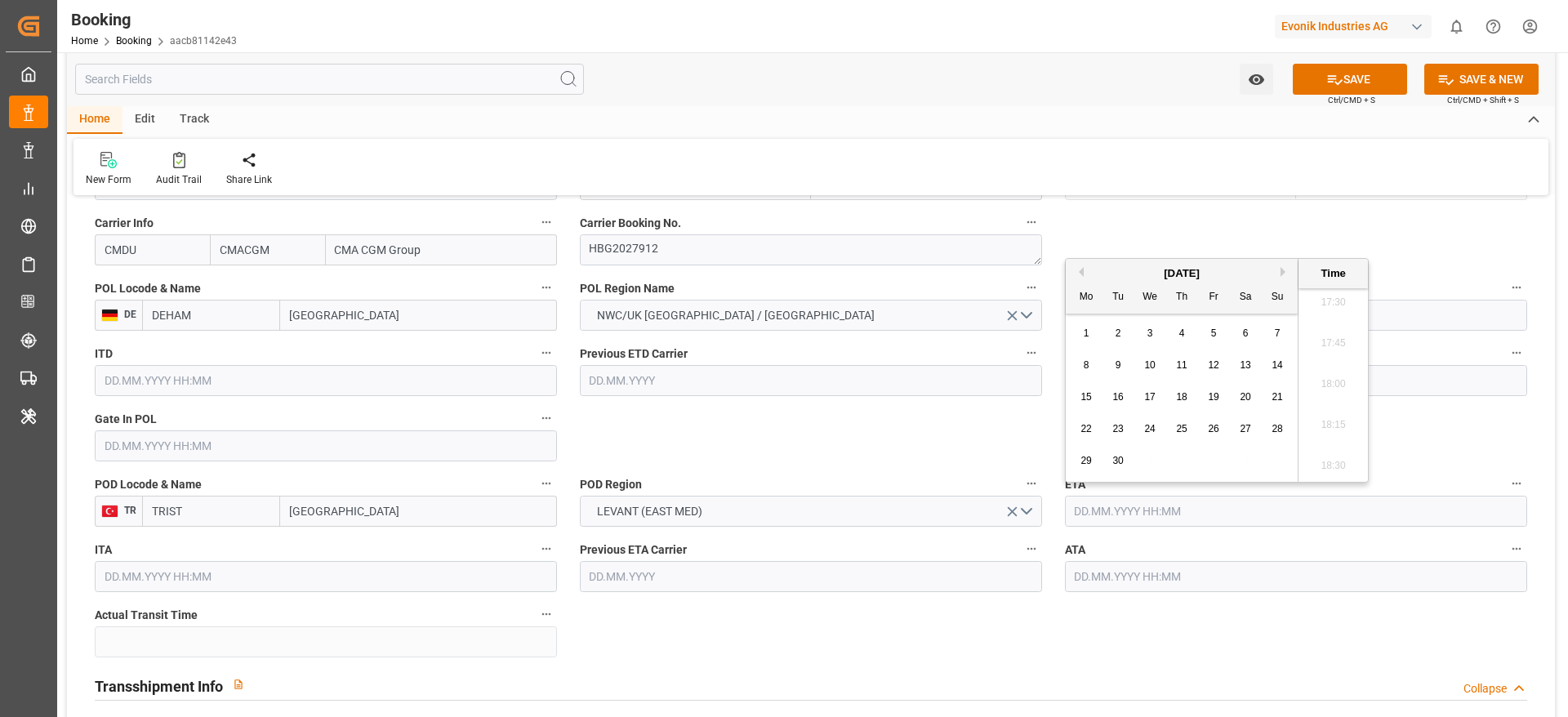
type input "24.09.2025 00:00"
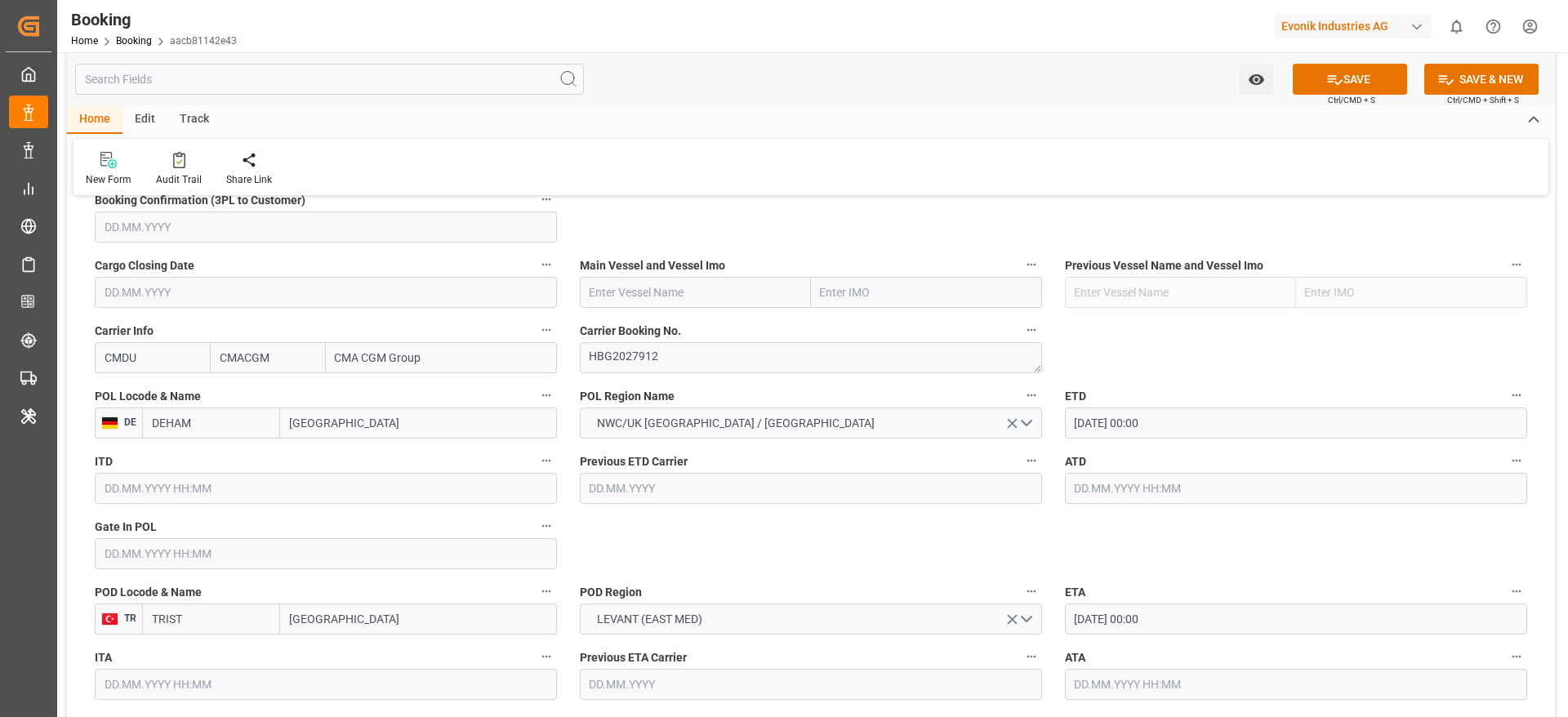
scroll to position [1135, 0]
paste input "CMA CGM MONTOIR"
click at [726, 305] on input "text" at bounding box center [695, 290] width 231 height 31
type input "CMA CGM MONTOIR"
click at [686, 330] on b "CMA CGM MONTOIR" at bounding box center [643, 327] width 107 height 13
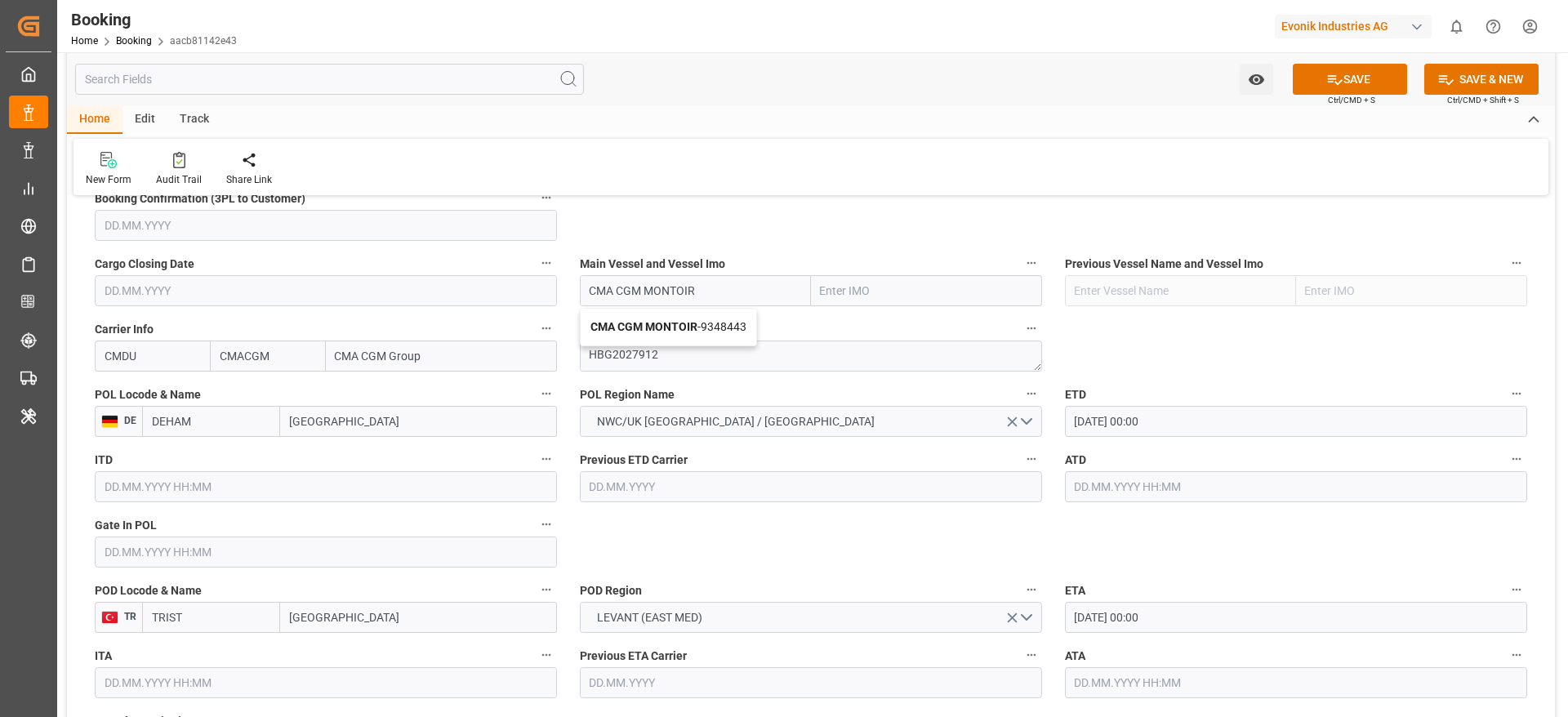
type input "9348443"
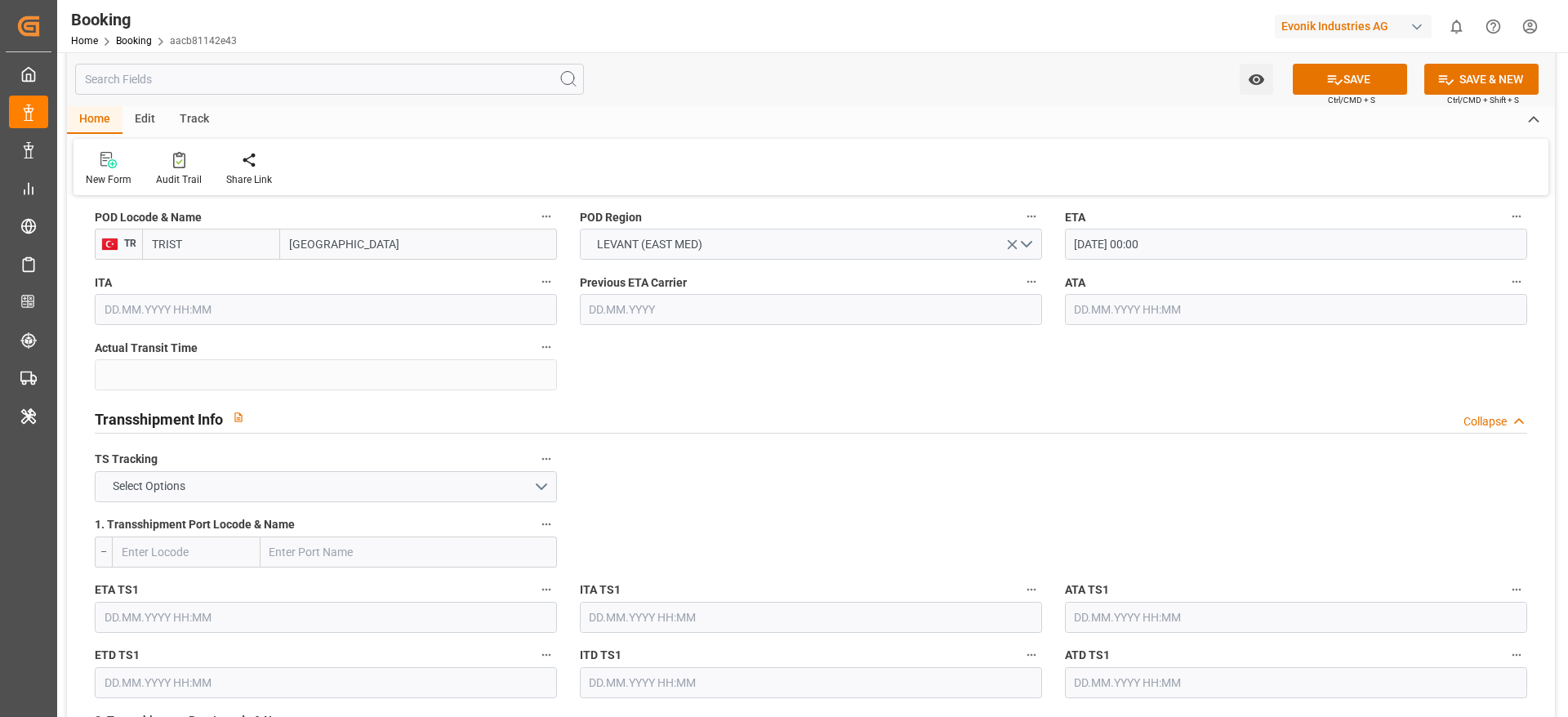
scroll to position [1515, 0]
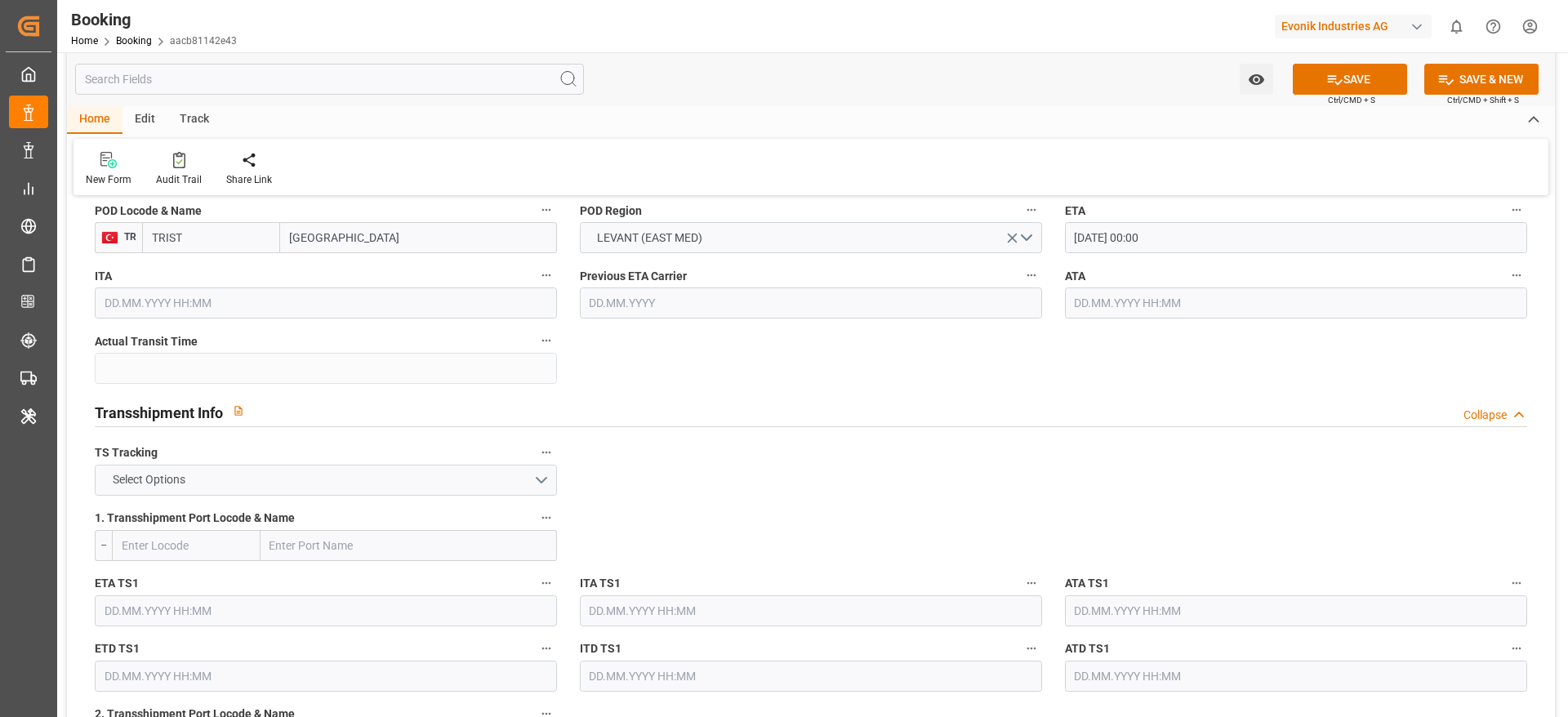
type input "CMA CGM MONTOIR"
click at [369, 486] on button "Select Options" at bounding box center [325, 480] width 462 height 31
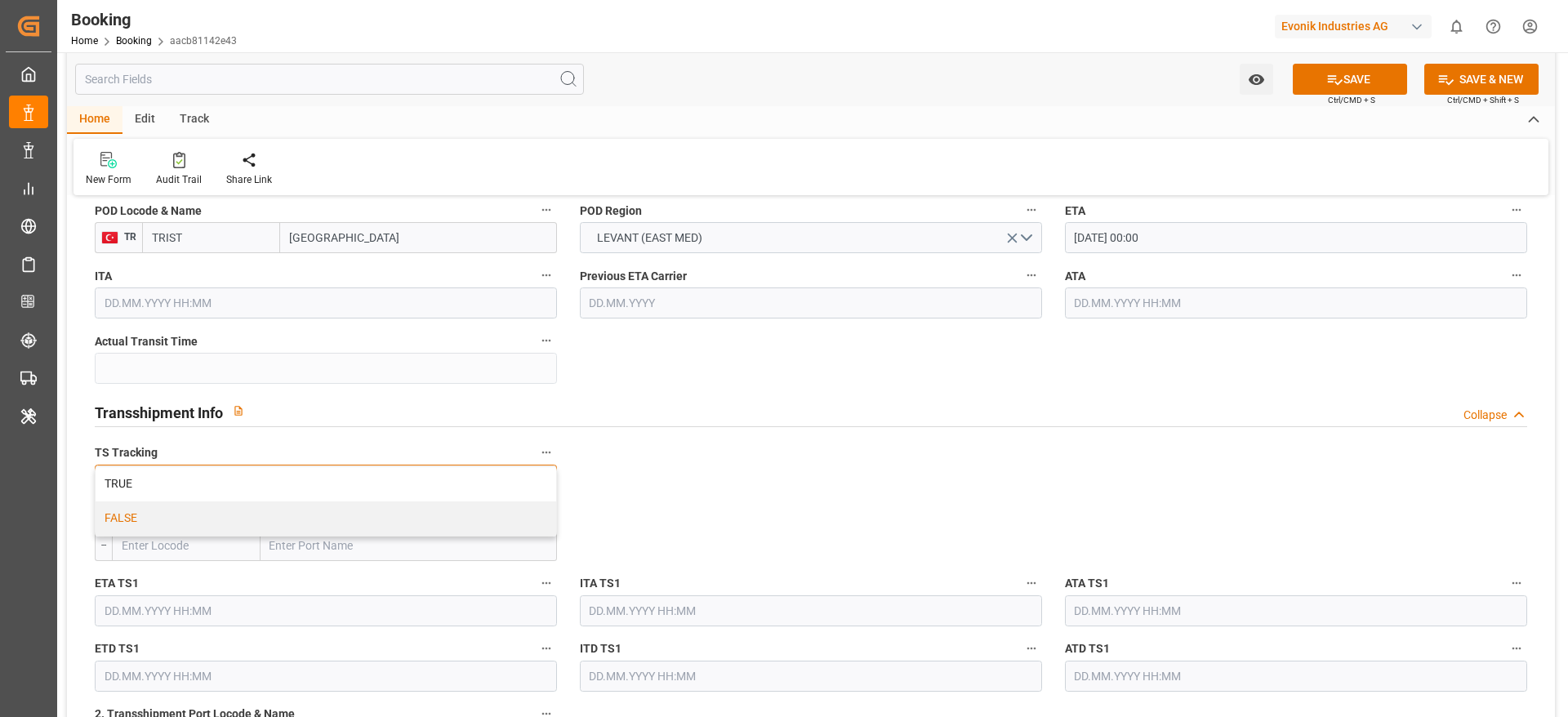
click at [335, 513] on div "FALSE" at bounding box center [325, 518] width 460 height 35
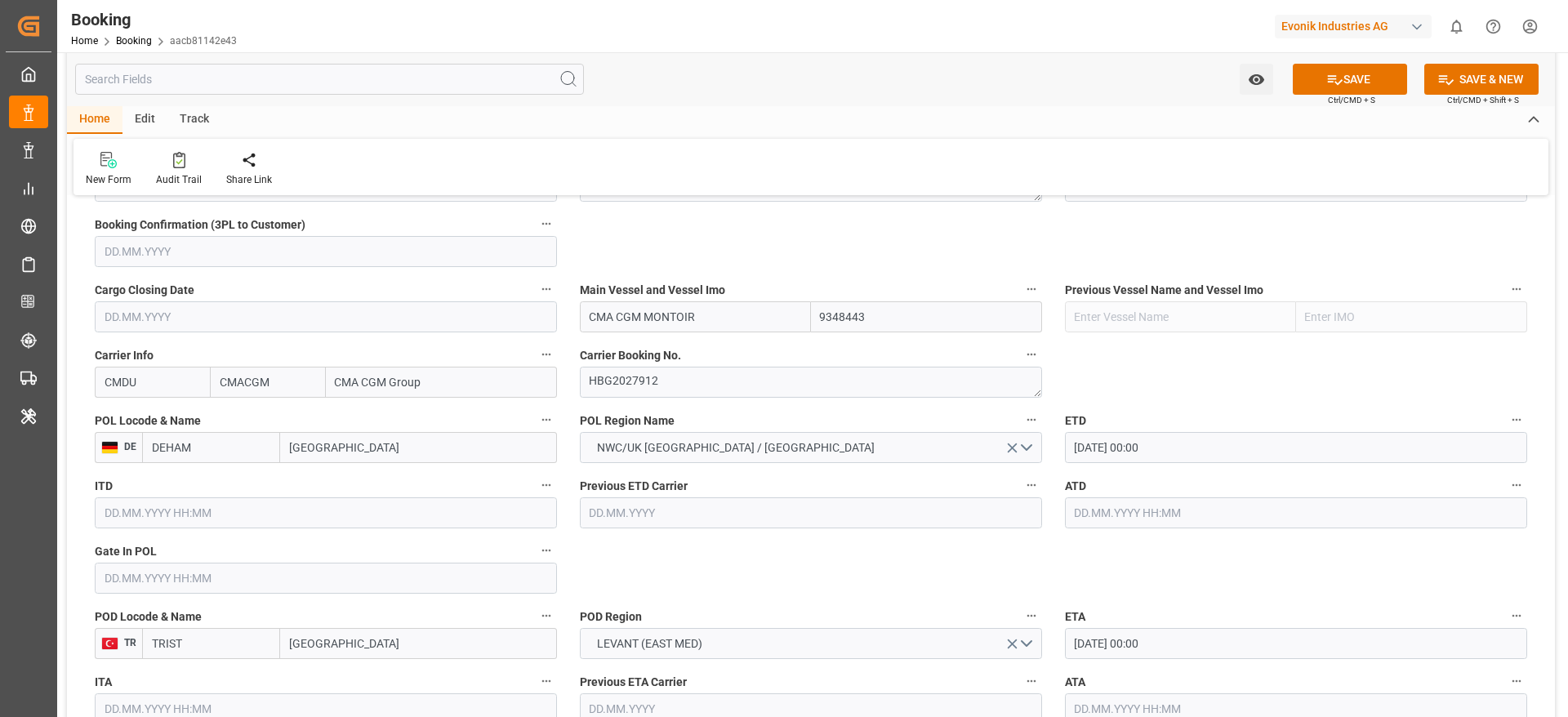
scroll to position [1109, 0]
click at [1332, 75] on icon at bounding box center [1335, 79] width 15 height 9
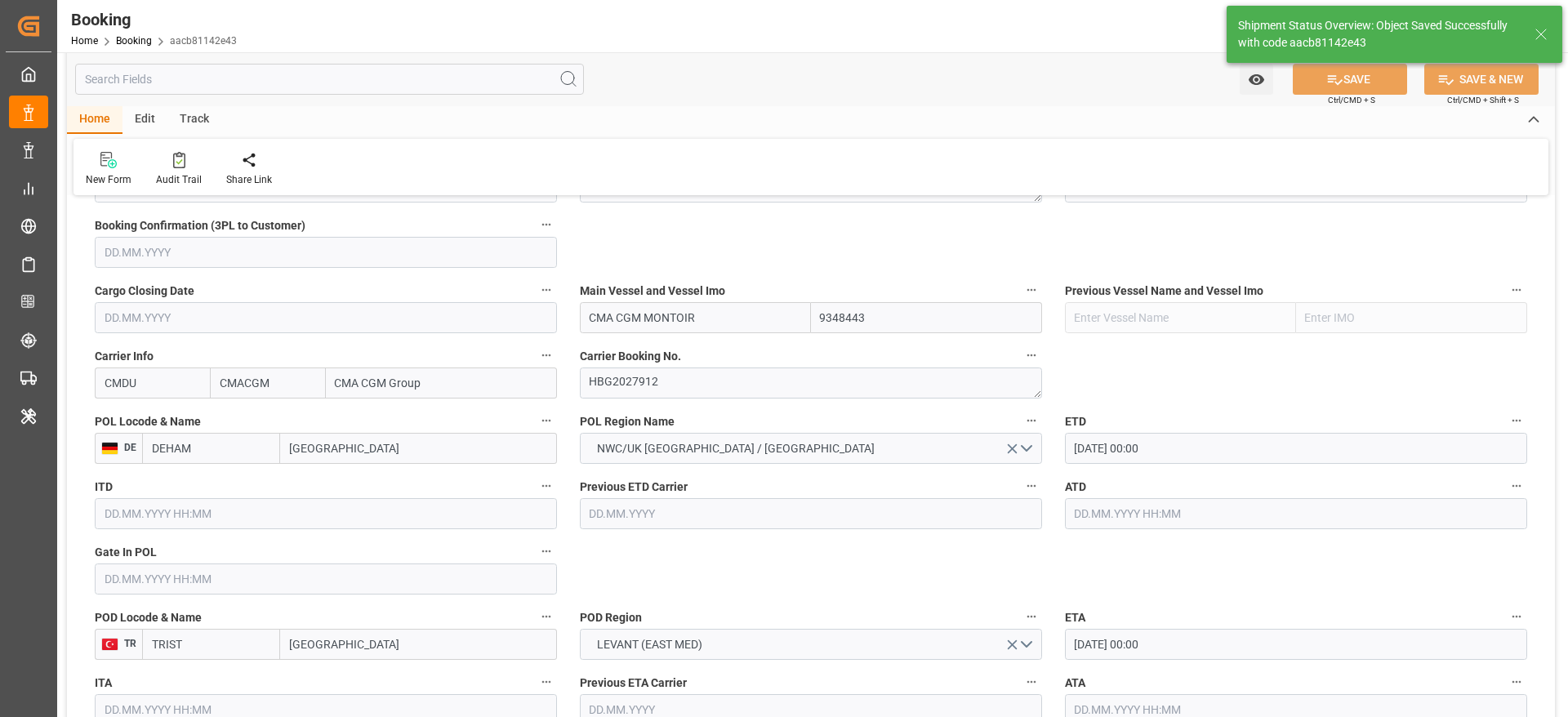
type input "08.09.2025 00:00"
type input "24.09.2025 00:00"
type input "21.08.2025 12:37"
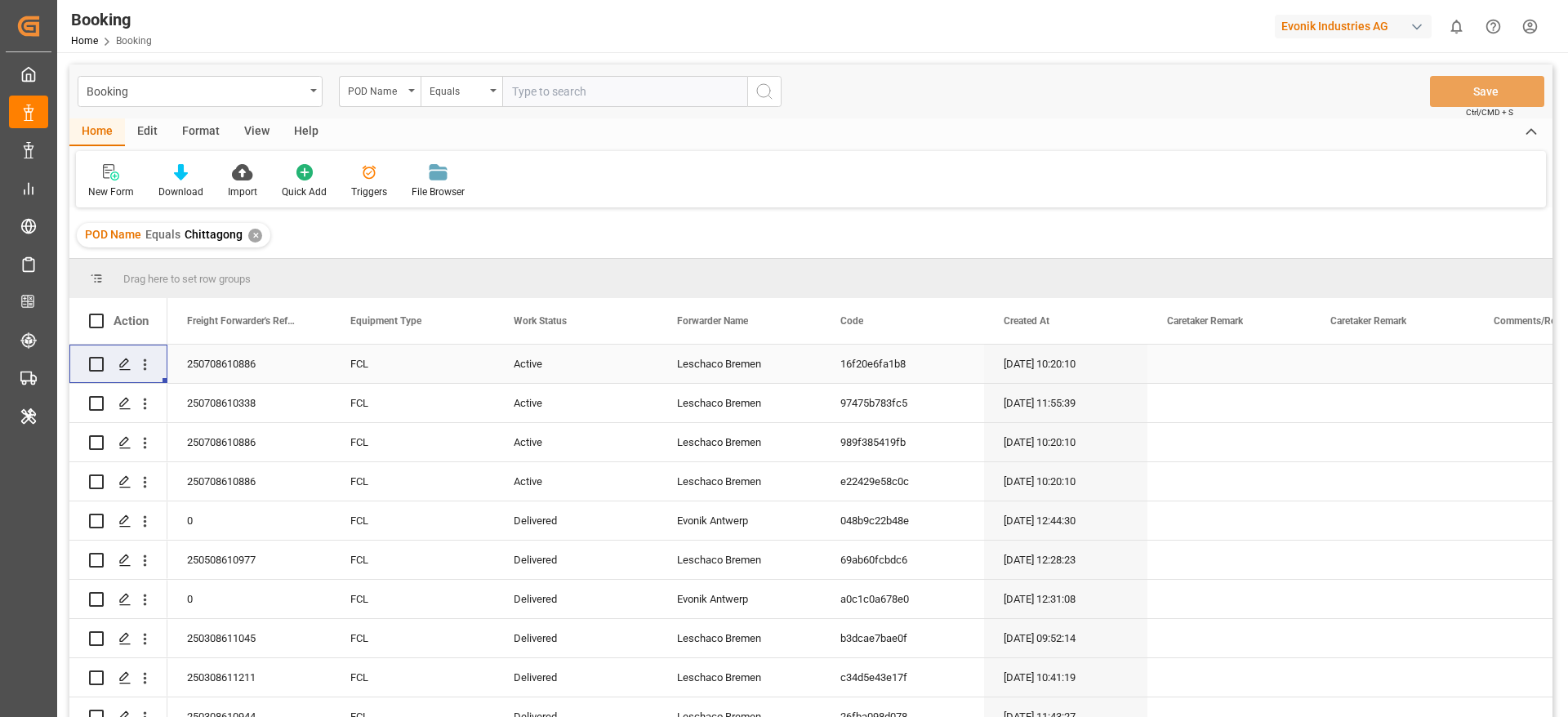
click at [530, 82] on input "text" at bounding box center [625, 91] width 245 height 31
paste input "[GEOGRAPHIC_DATA]"
type input "[GEOGRAPHIC_DATA]"
click at [243, 237] on div "POD Name Equals Chittagong ✕" at bounding box center [173, 235] width 193 height 24
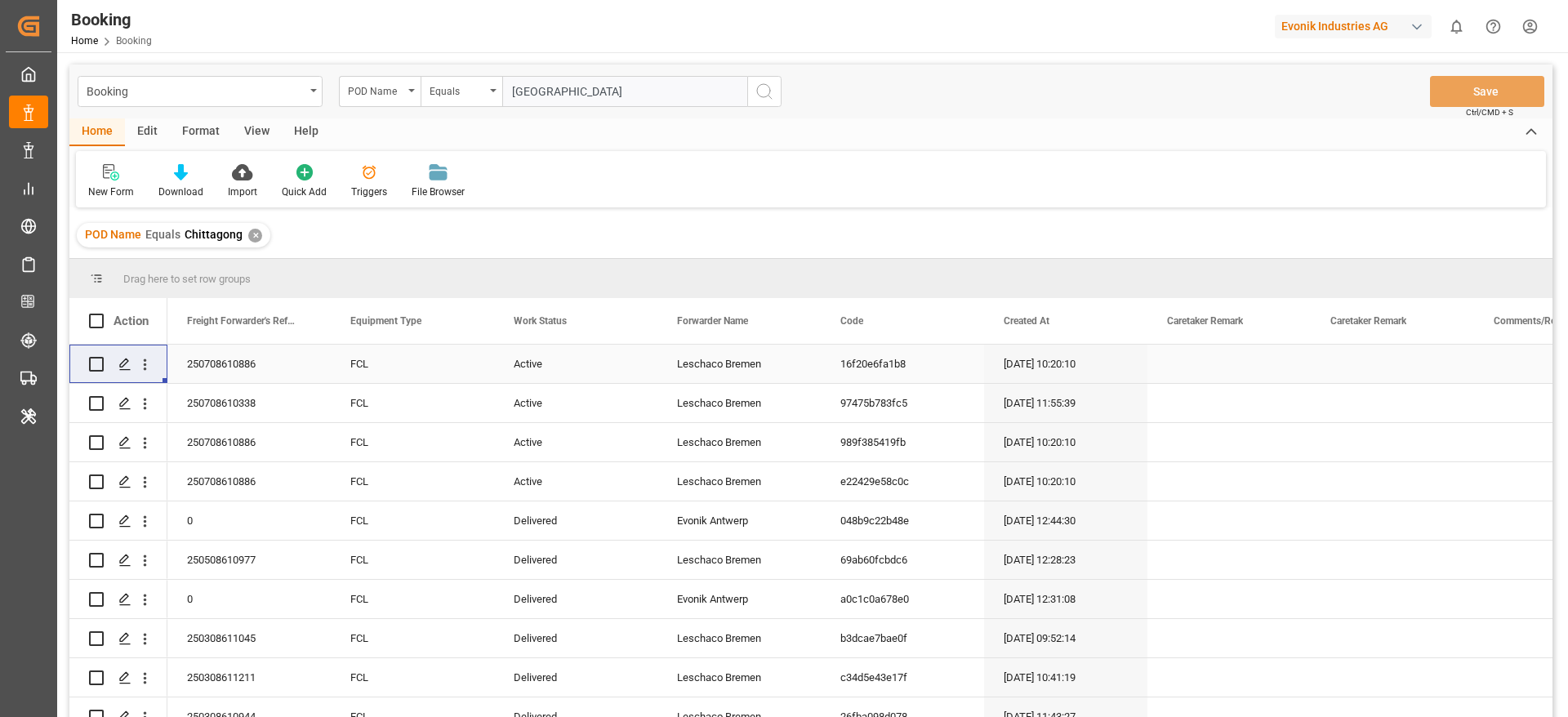
click at [252, 235] on div "✕" at bounding box center [255, 235] width 14 height 14
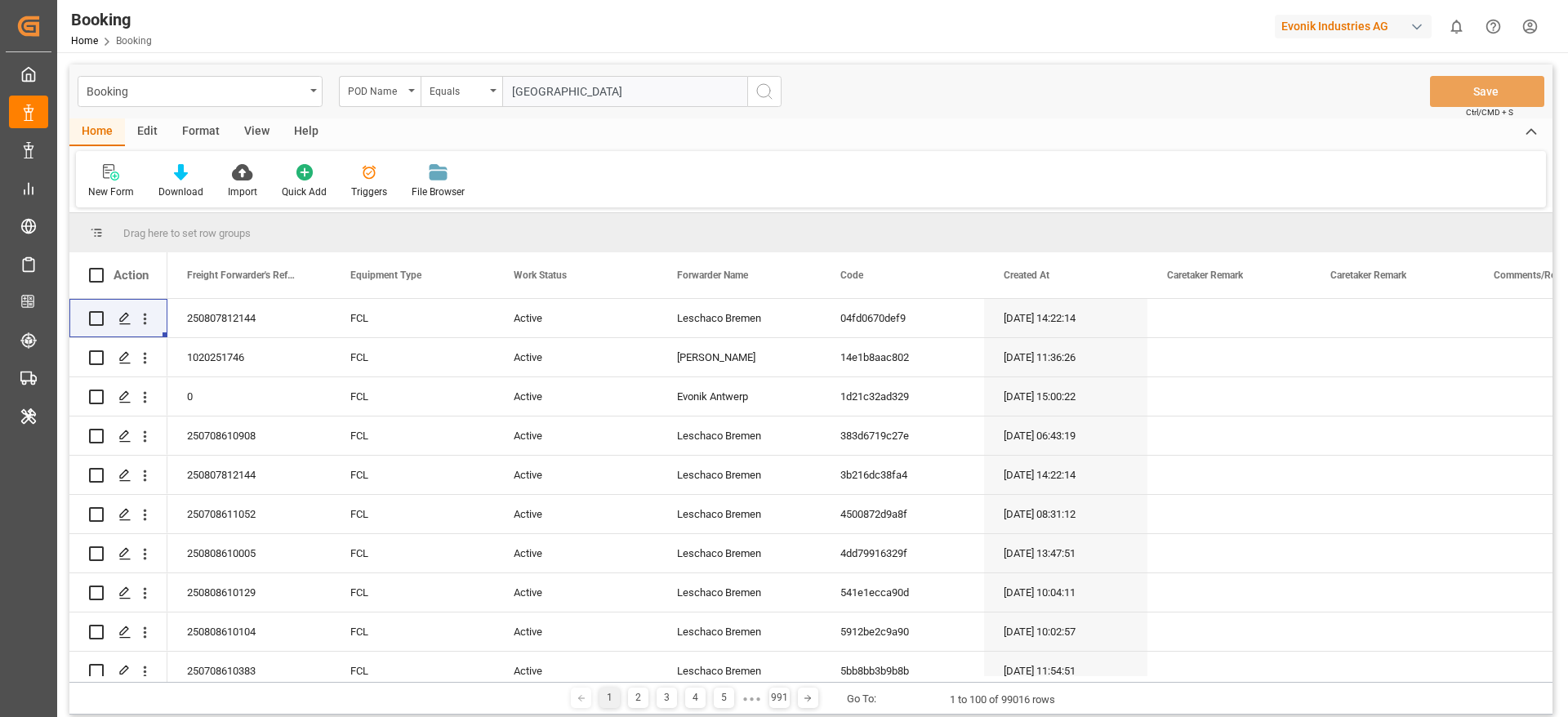
click at [764, 100] on icon "search button" at bounding box center [764, 91] width 20 height 20
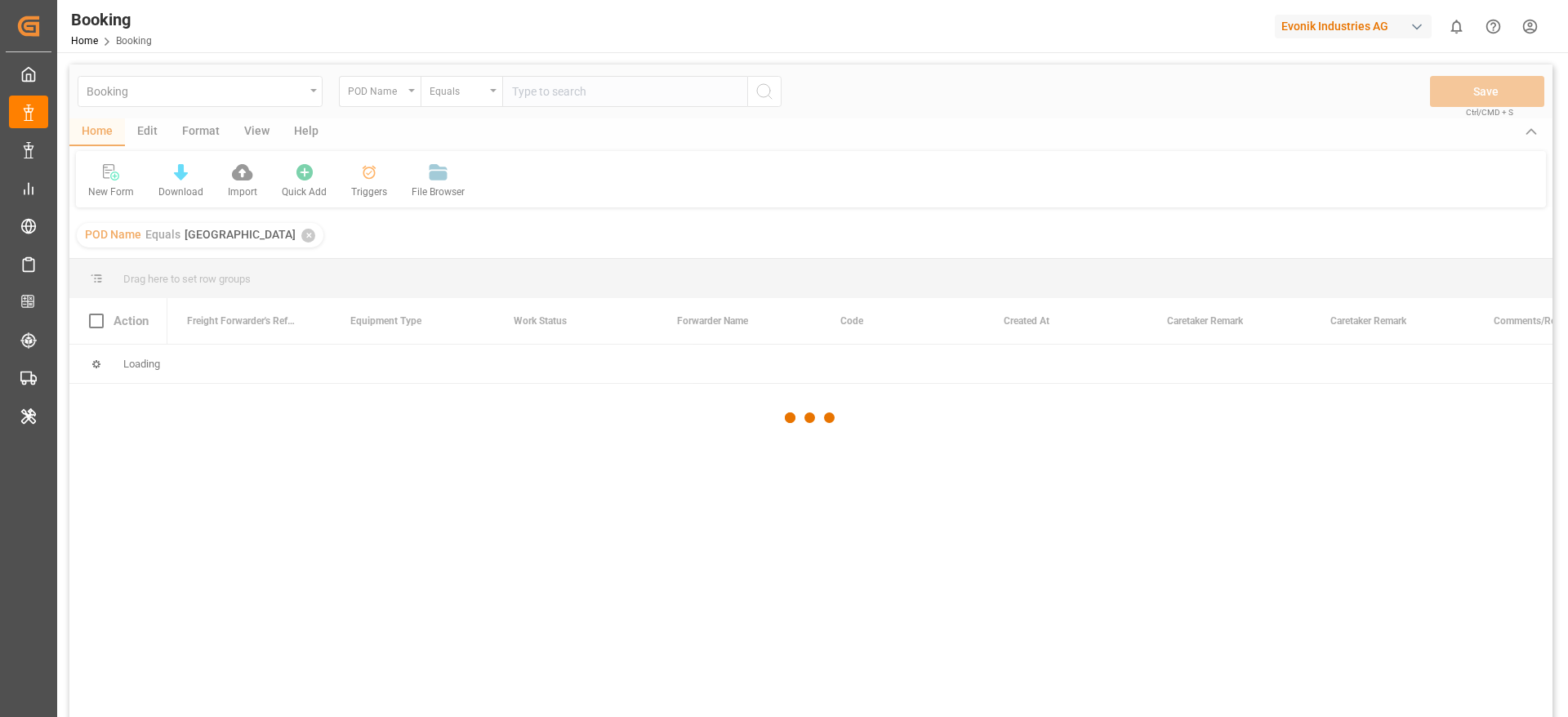
click at [764, 100] on div "Booking POD Name Equals Save Ctrl/CMD + S Home Edit Format View Help New Form D…" at bounding box center [811, 412] width 1483 height 696
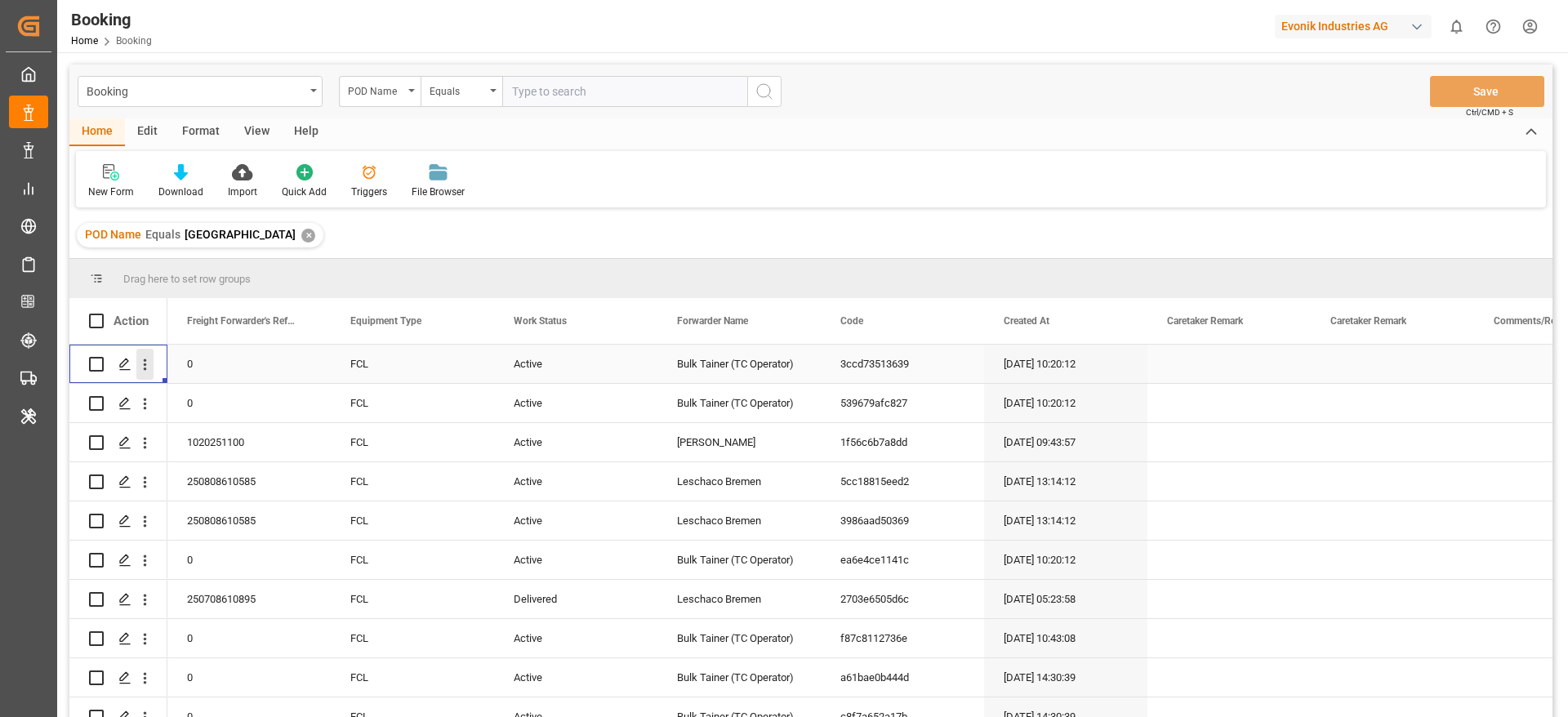
click at [143, 374] on button "open menu" at bounding box center [145, 363] width 17 height 31
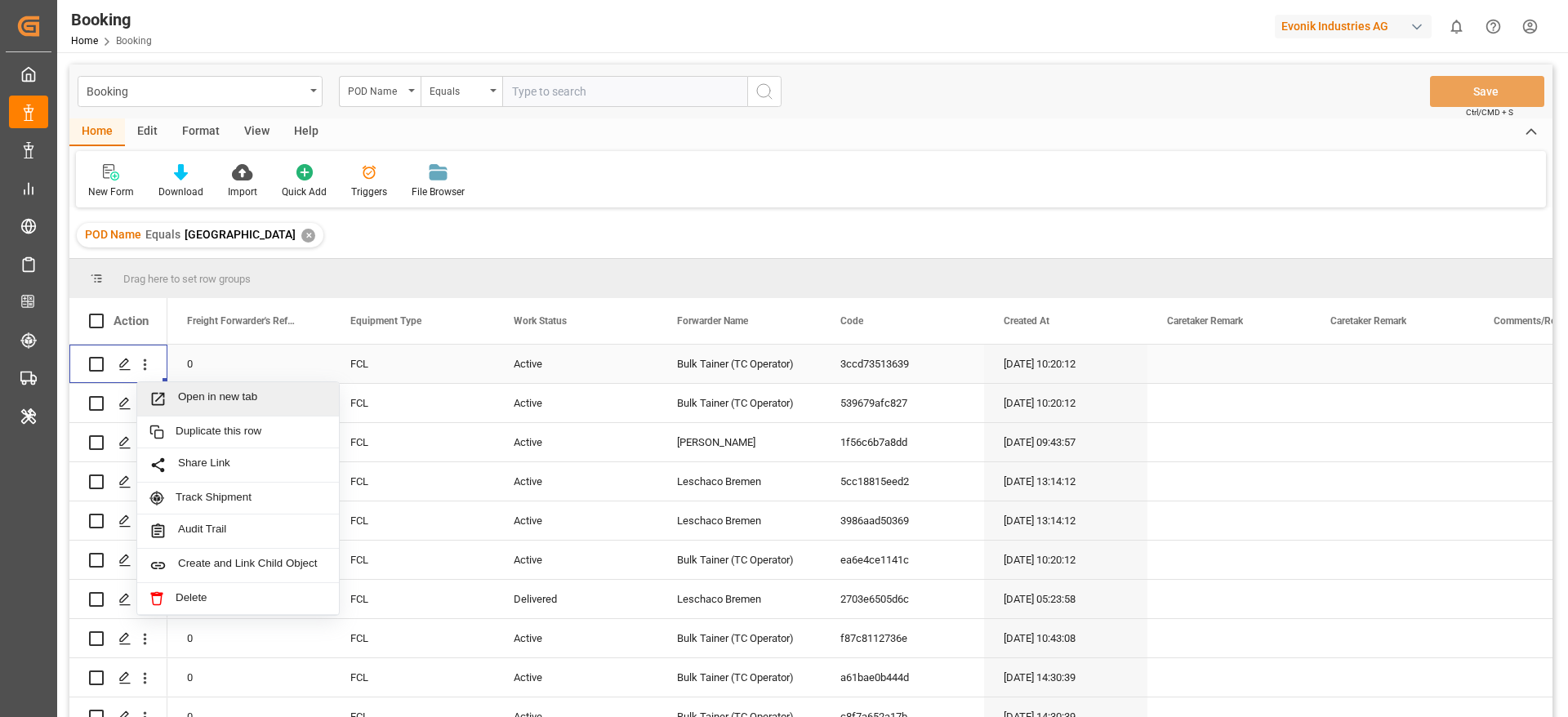
click at [202, 401] on span "Open in new tab" at bounding box center [252, 399] width 148 height 17
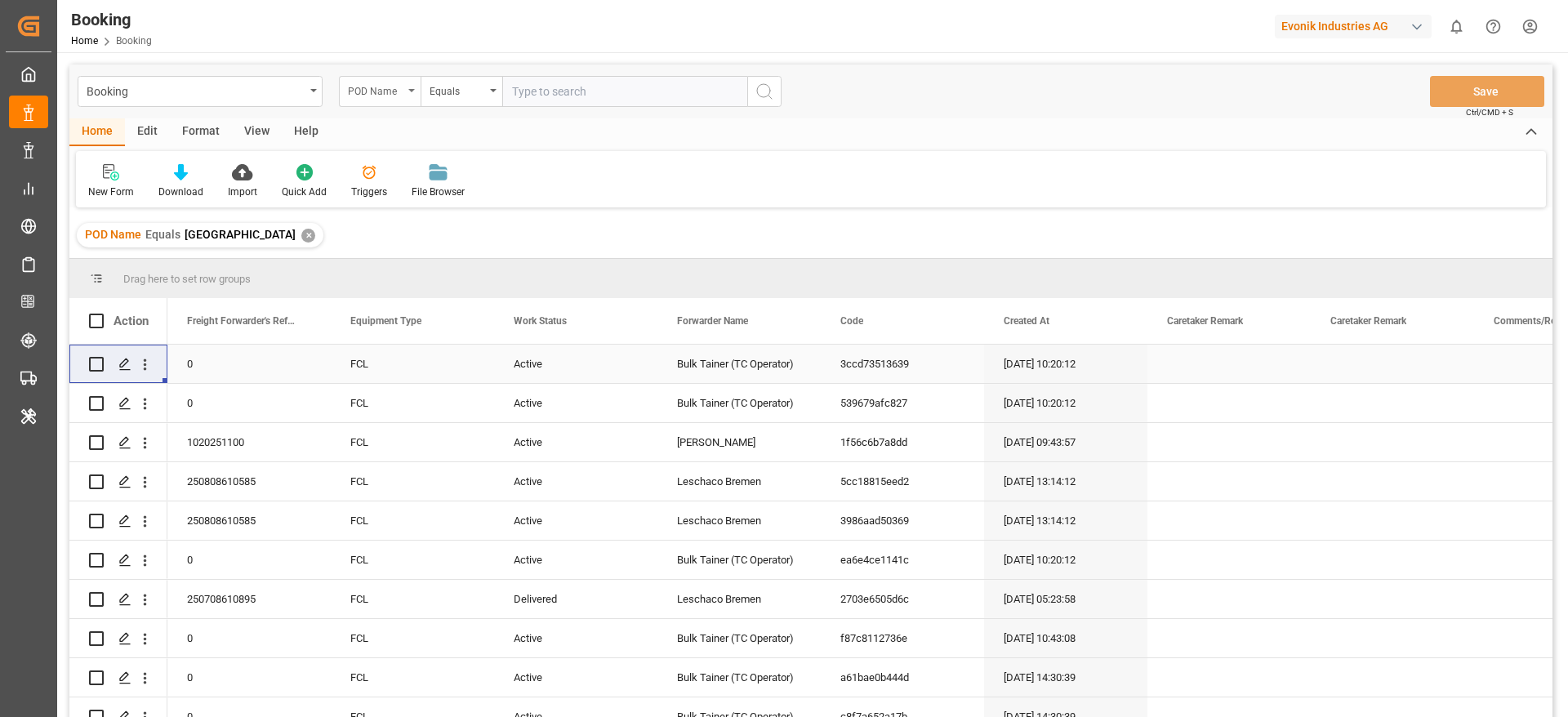
click at [403, 89] on div "POD Name" at bounding box center [375, 90] width 55 height 19
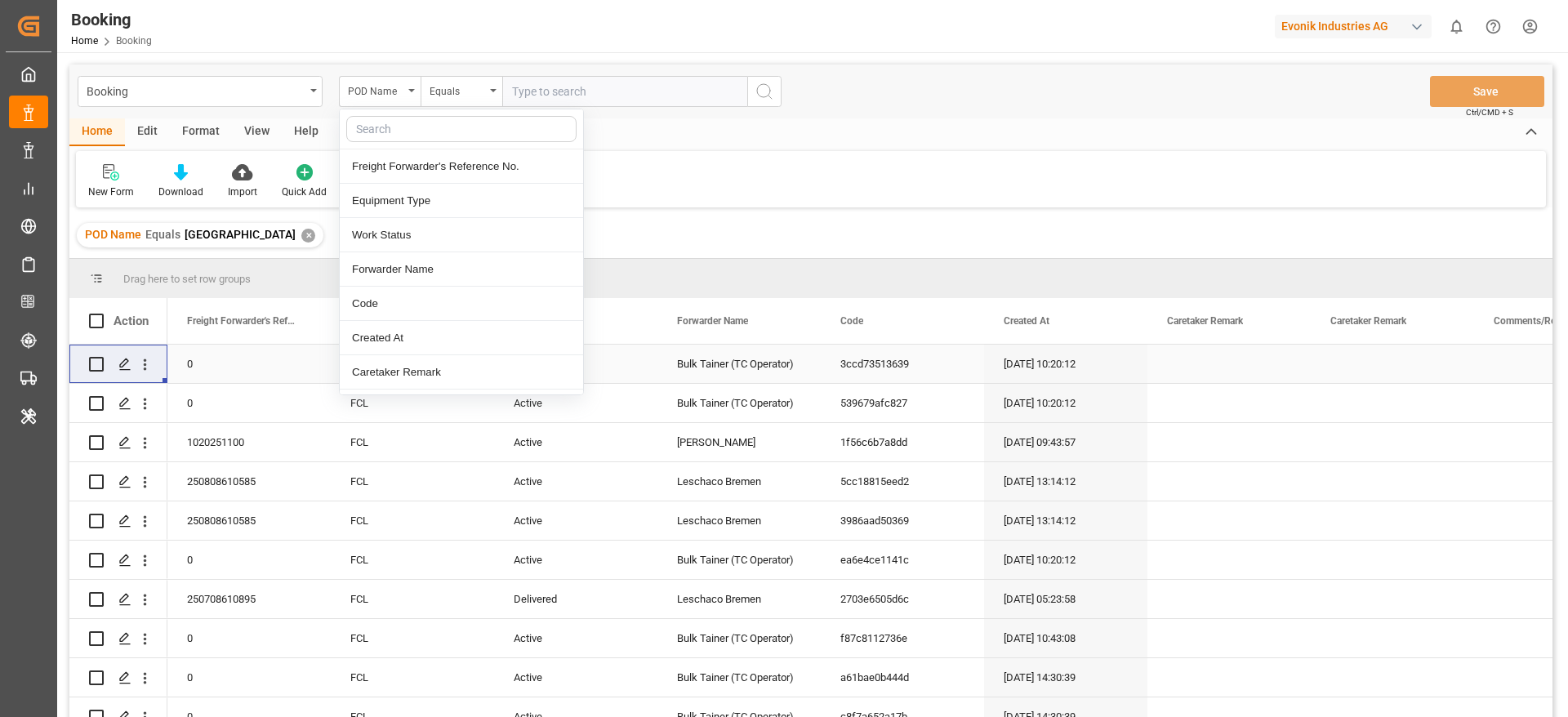
click at [586, 80] on input "text" at bounding box center [625, 91] width 245 height 31
paste input "Busan"
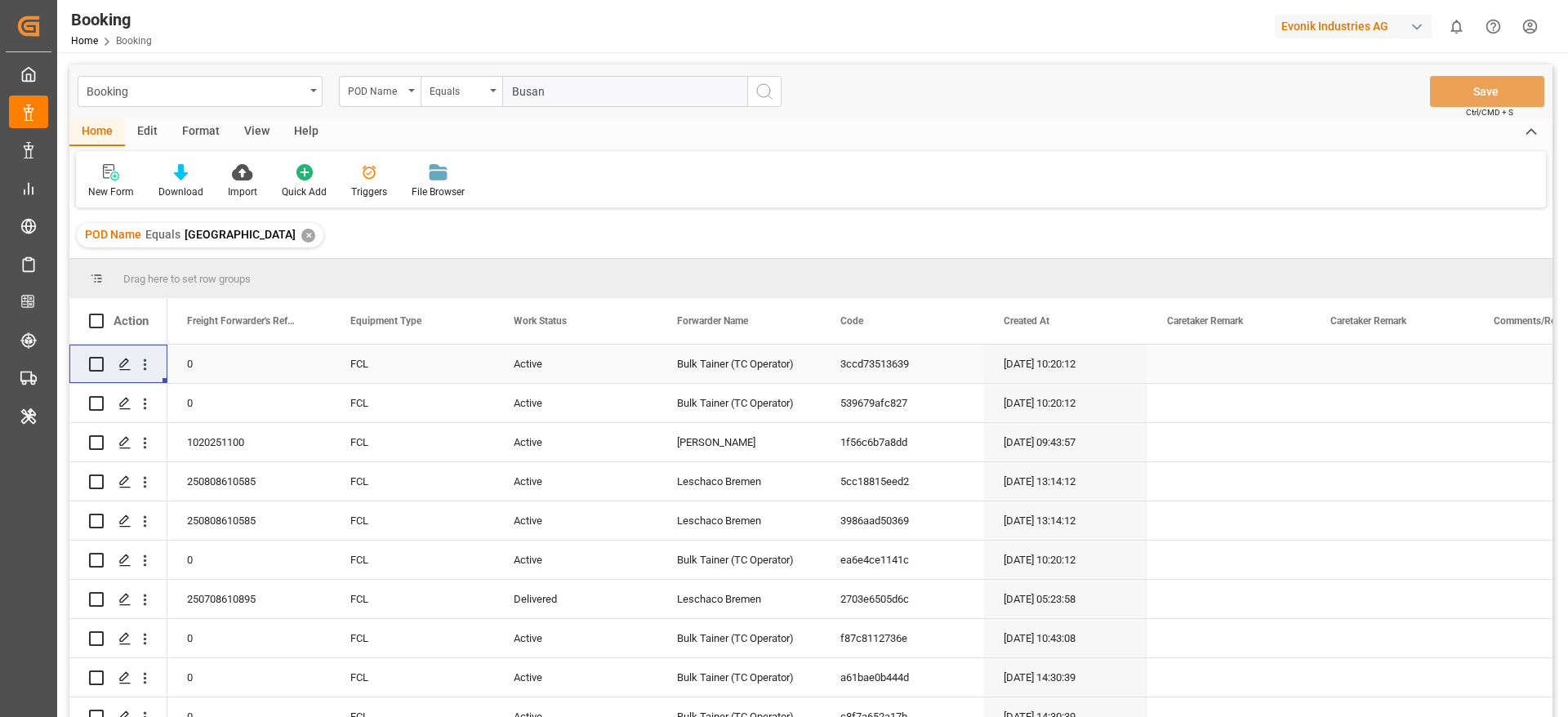
type input "Busan"
click at [759, 88] on icon "search button" at bounding box center [764, 91] width 20 height 20
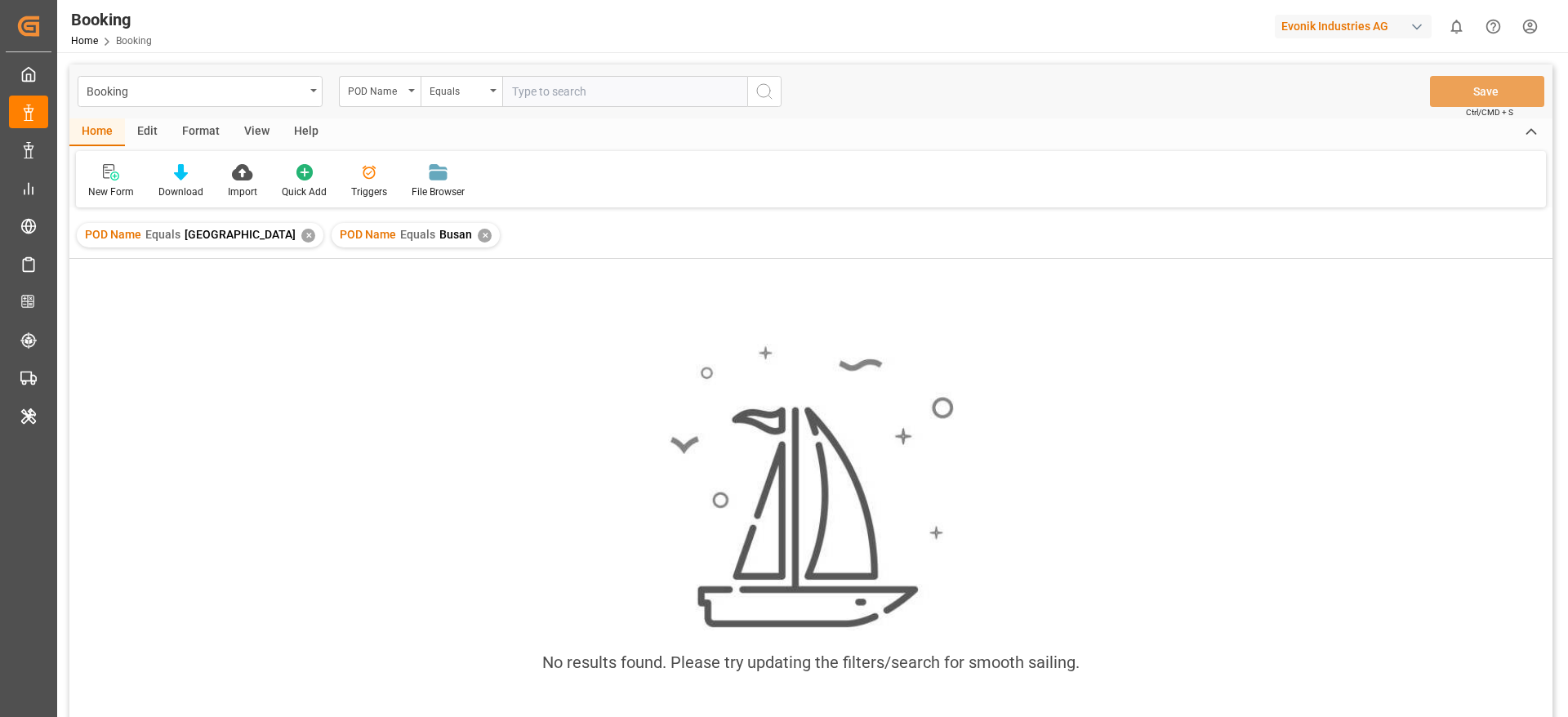
click at [302, 236] on div "✕" at bounding box center [308, 235] width 14 height 14
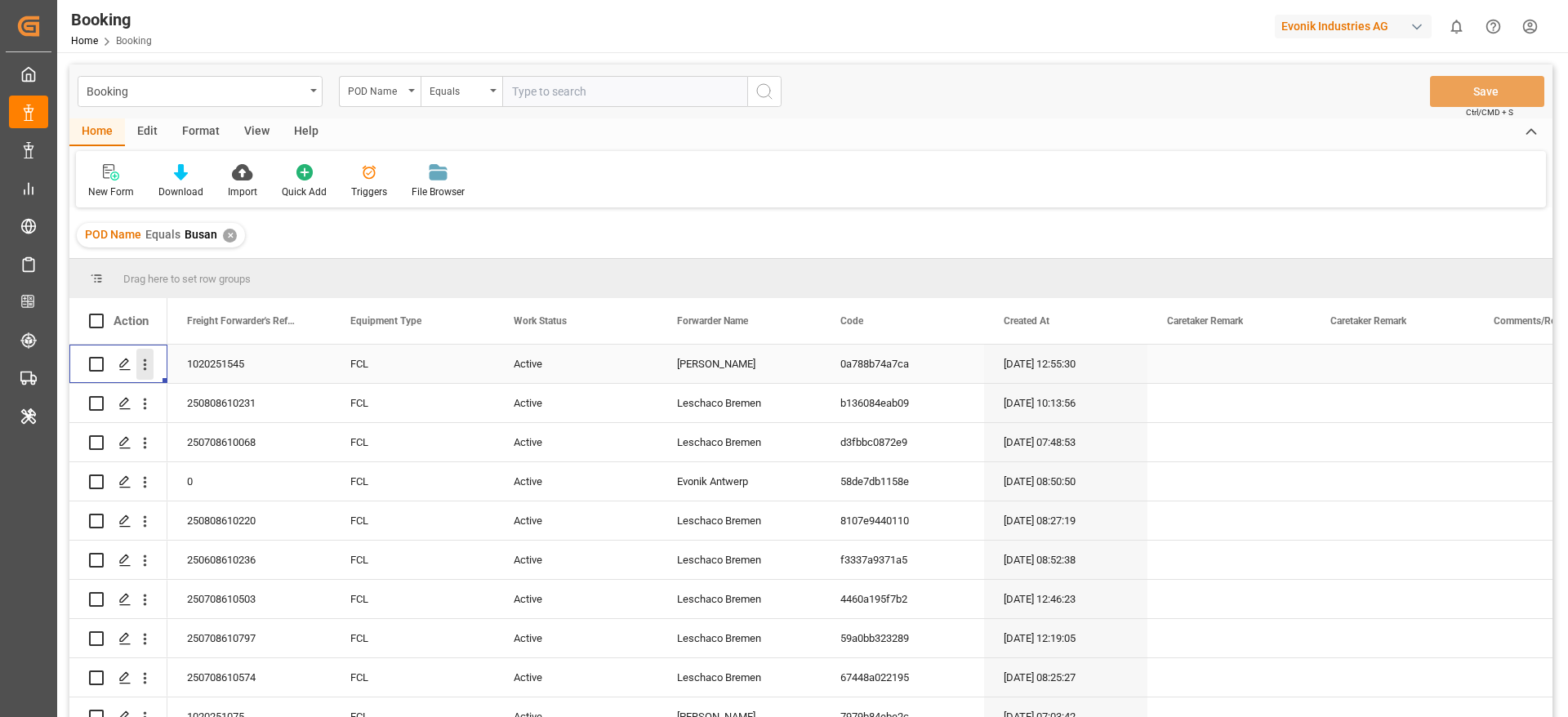
click at [146, 373] on icon "open menu" at bounding box center [145, 364] width 17 height 17
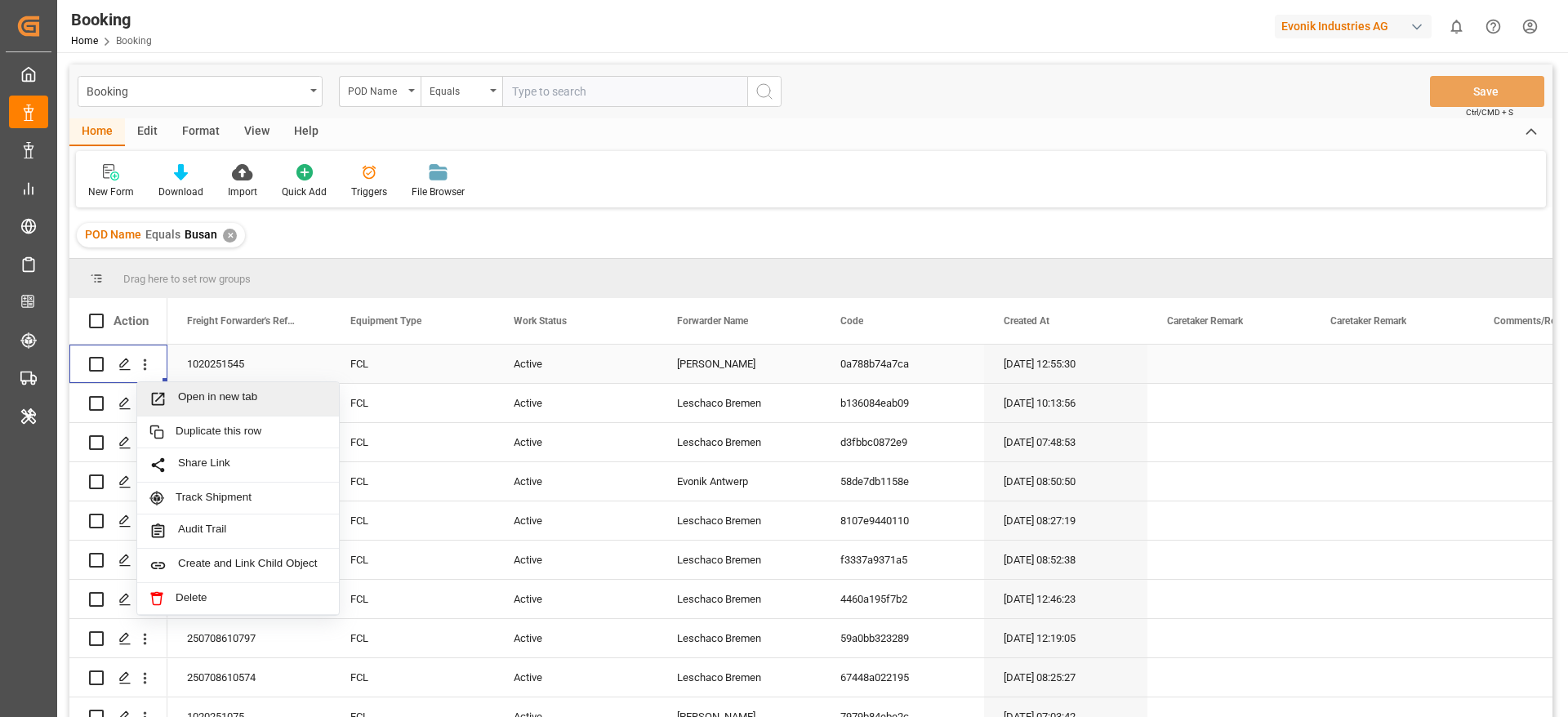
click at [216, 395] on span "Open in new tab" at bounding box center [252, 399] width 148 height 17
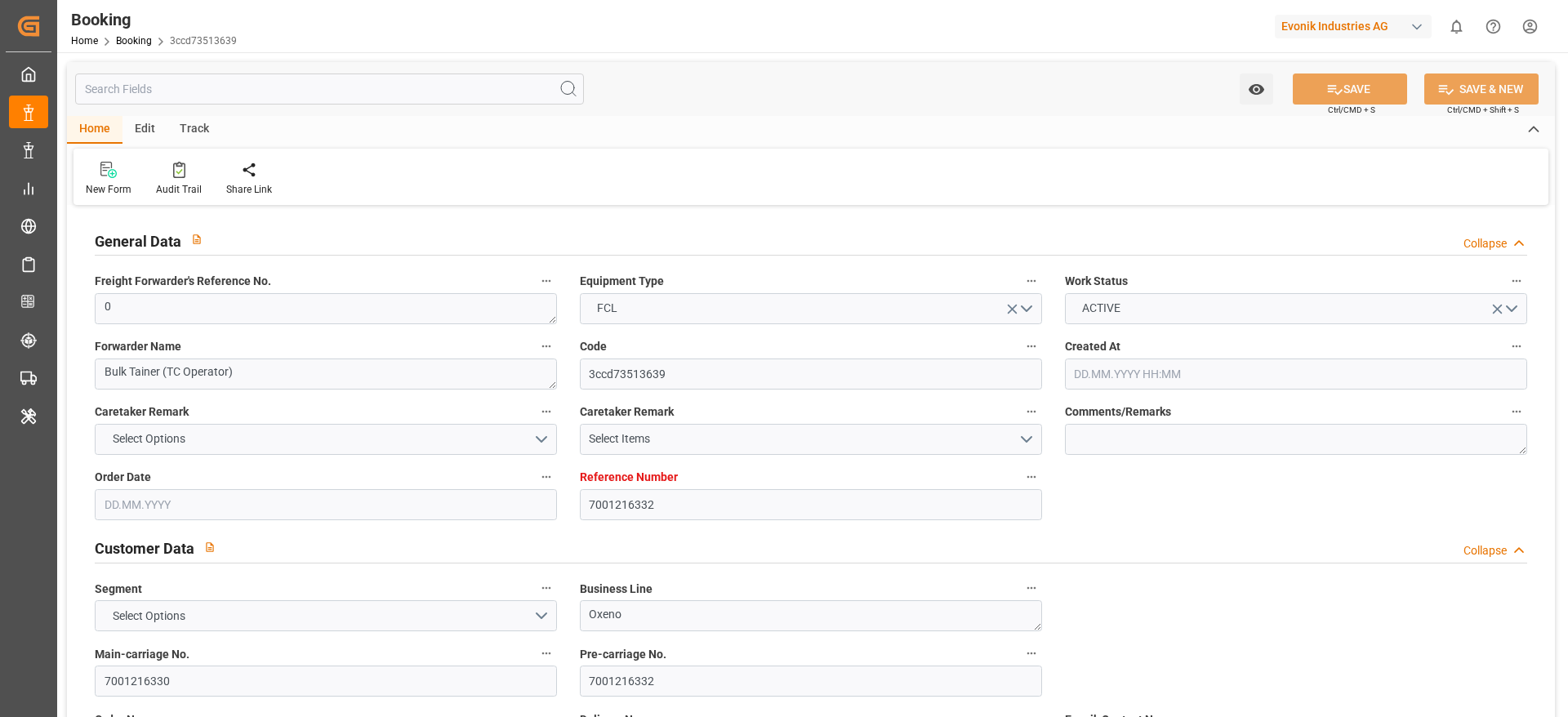
type input "7001216332"
type input "9349796"
type input "MSC"
type input "Mediterranean Shipping Company"
type input "BEANR"
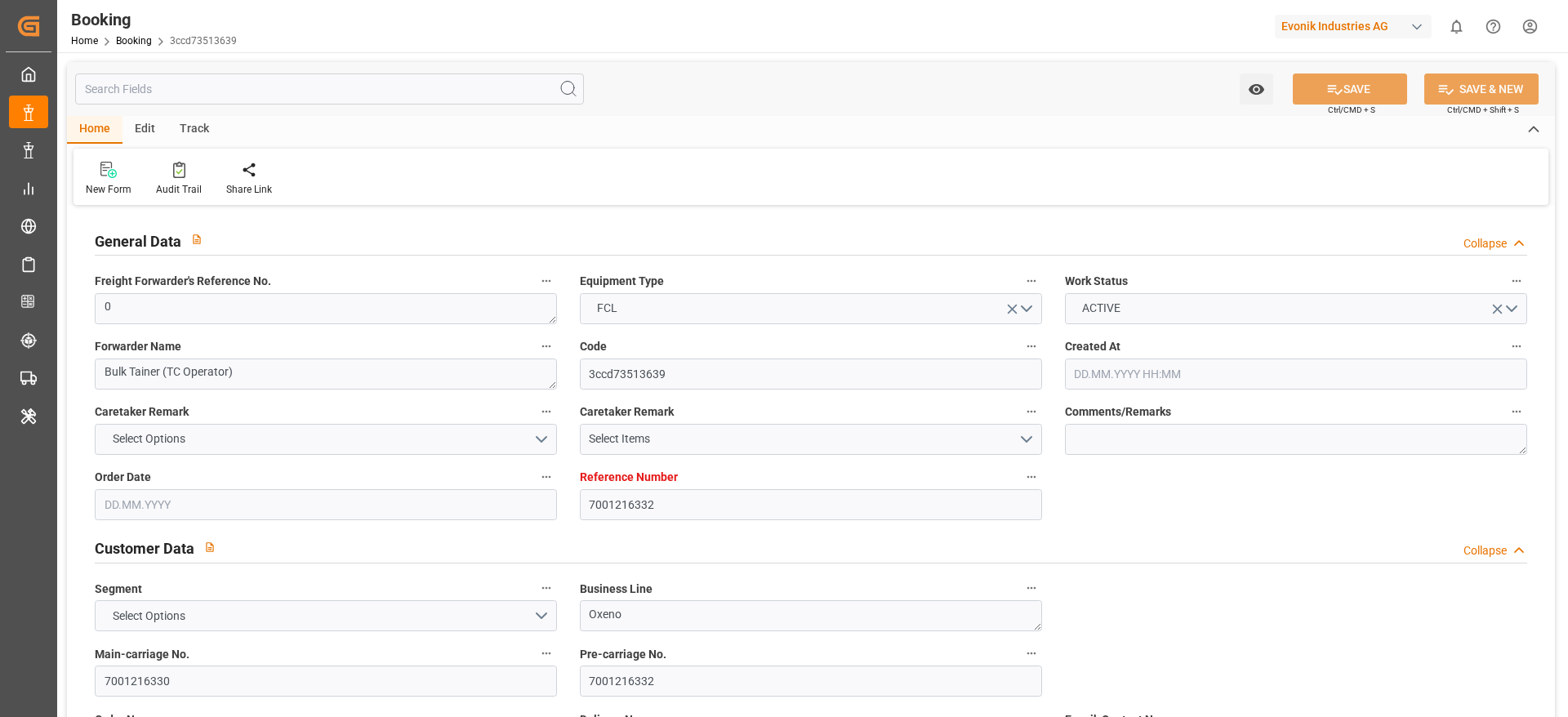
type input "TRIST"
type input "12"
type input "0"
type input "[DATE] 10:20"
type input "[DATE]"
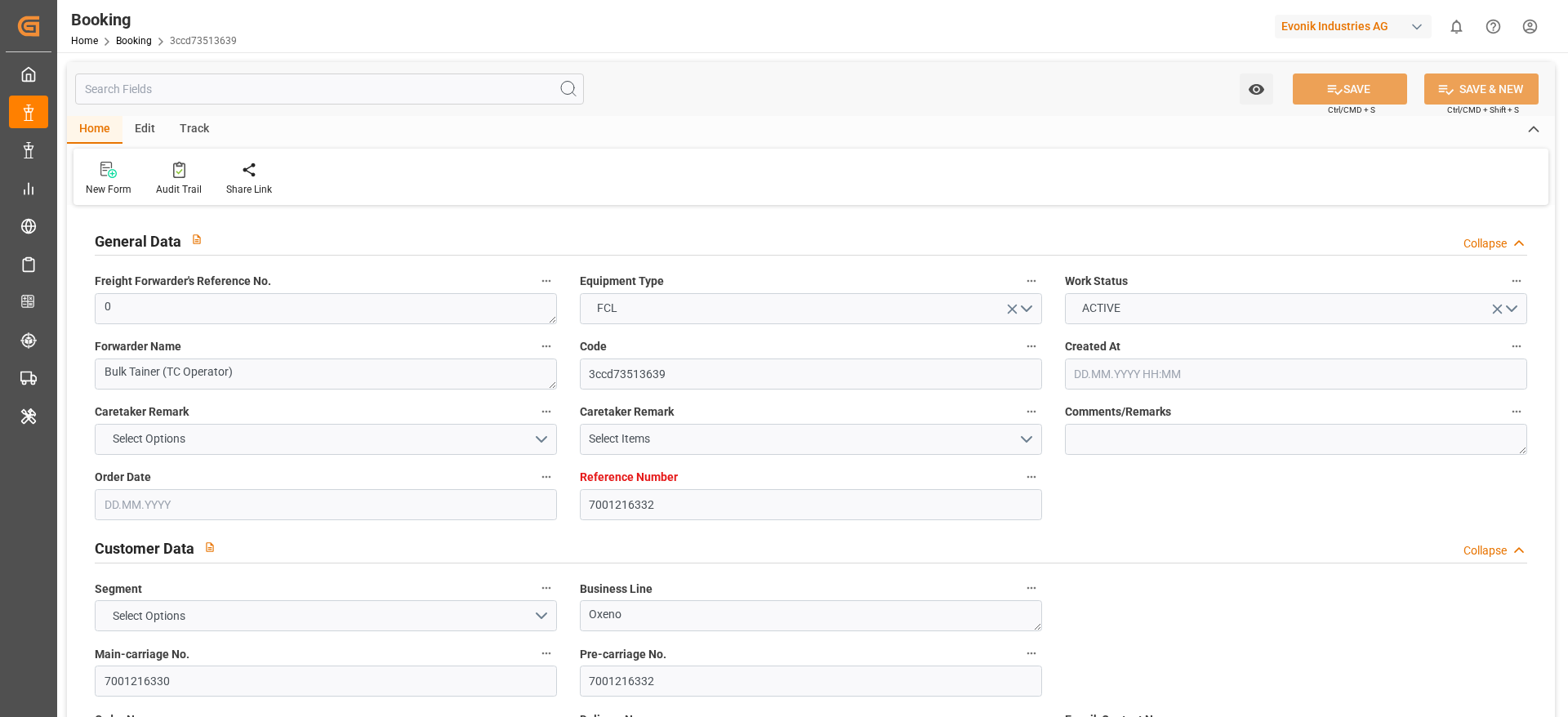
type input "[DATE]"
type input "[DATE] 00:00"
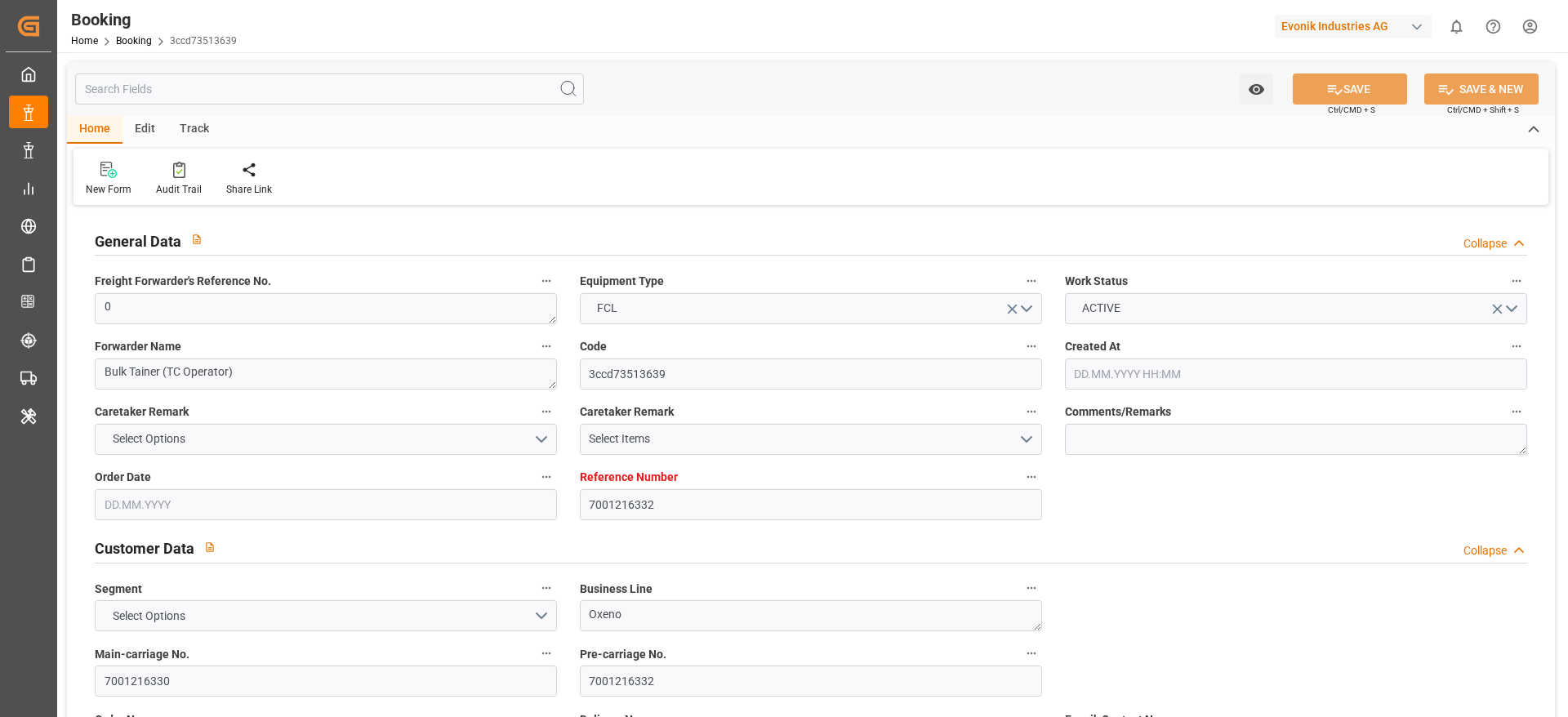
type input "[DATE] 00:00"
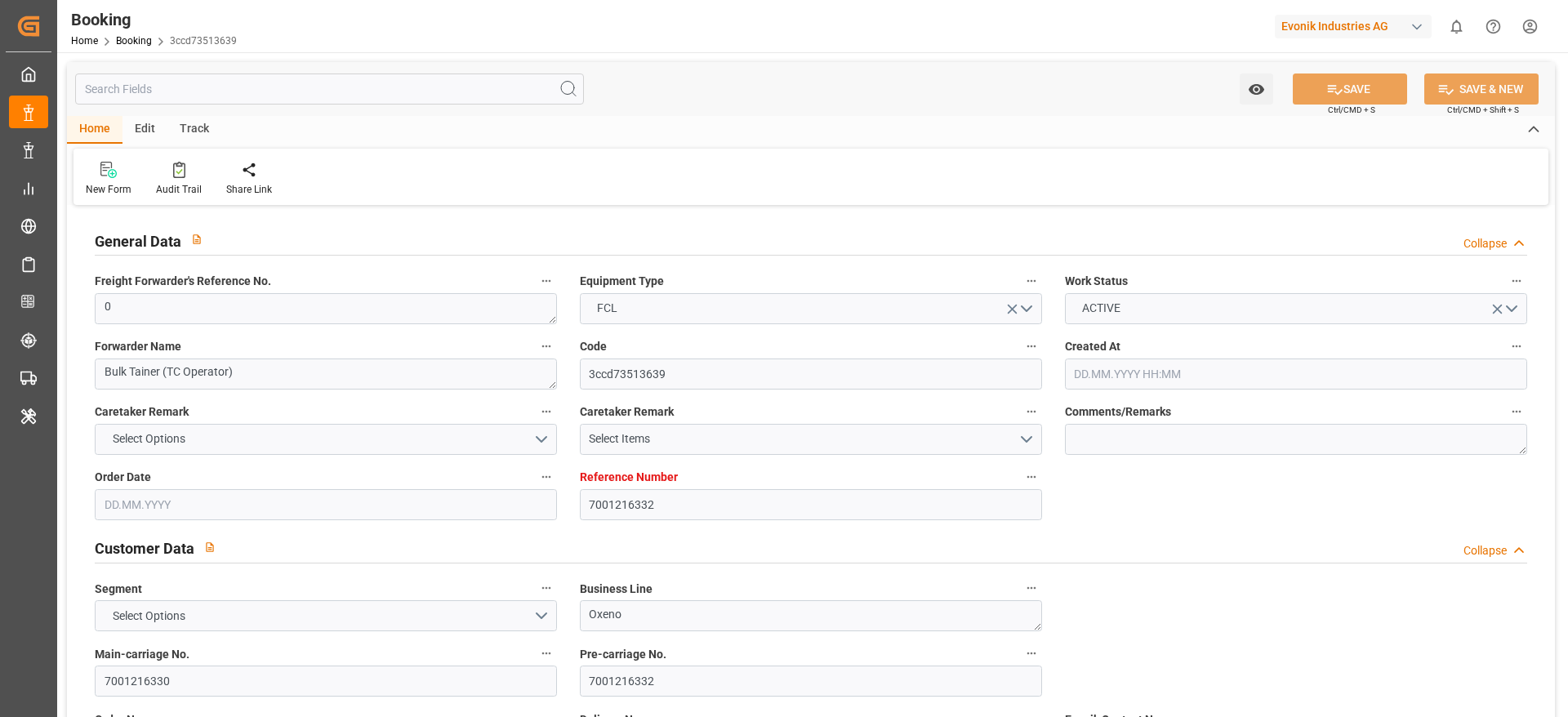
type input "[DATE]"
type input "[DATE] 12:26"
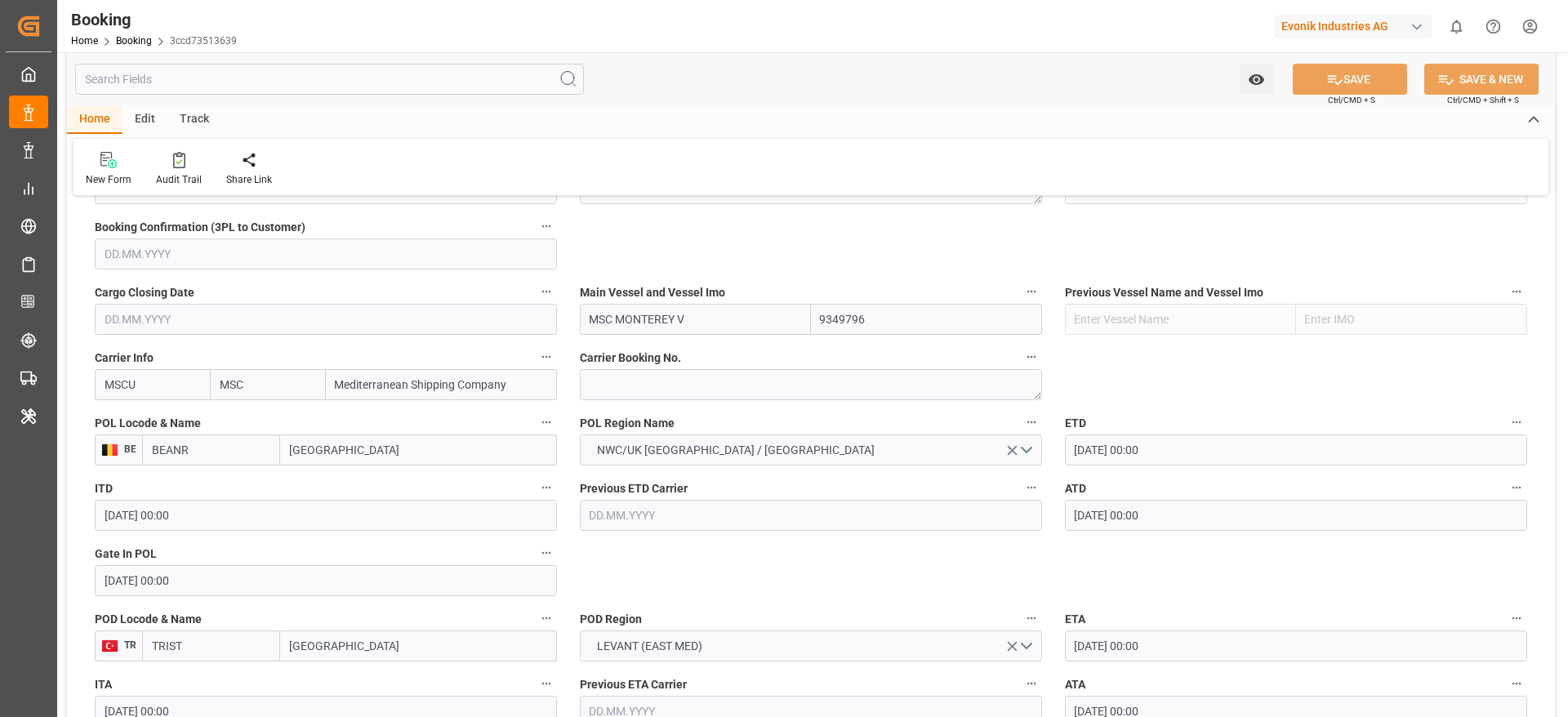
scroll to position [1097, 0]
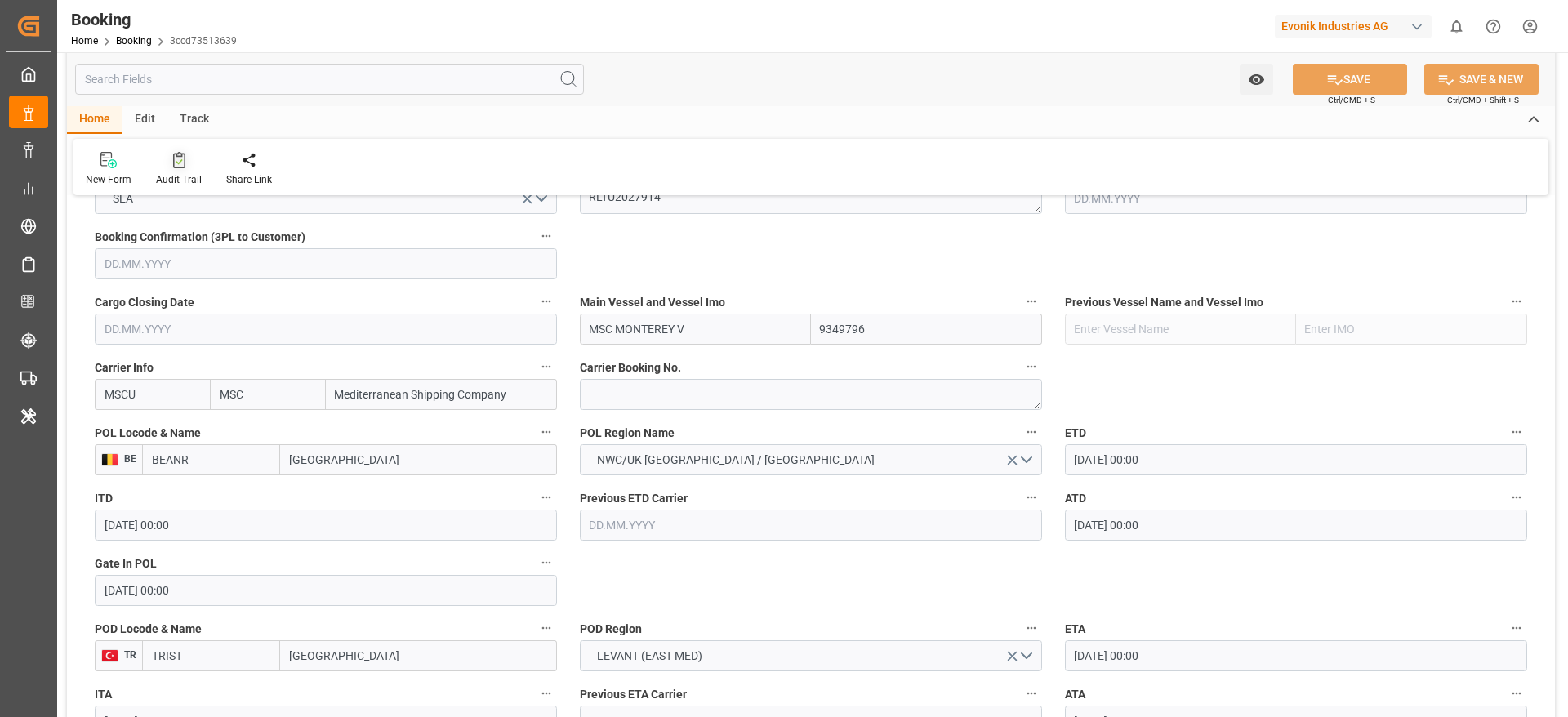
click at [182, 161] on icon at bounding box center [178, 160] width 12 height 16
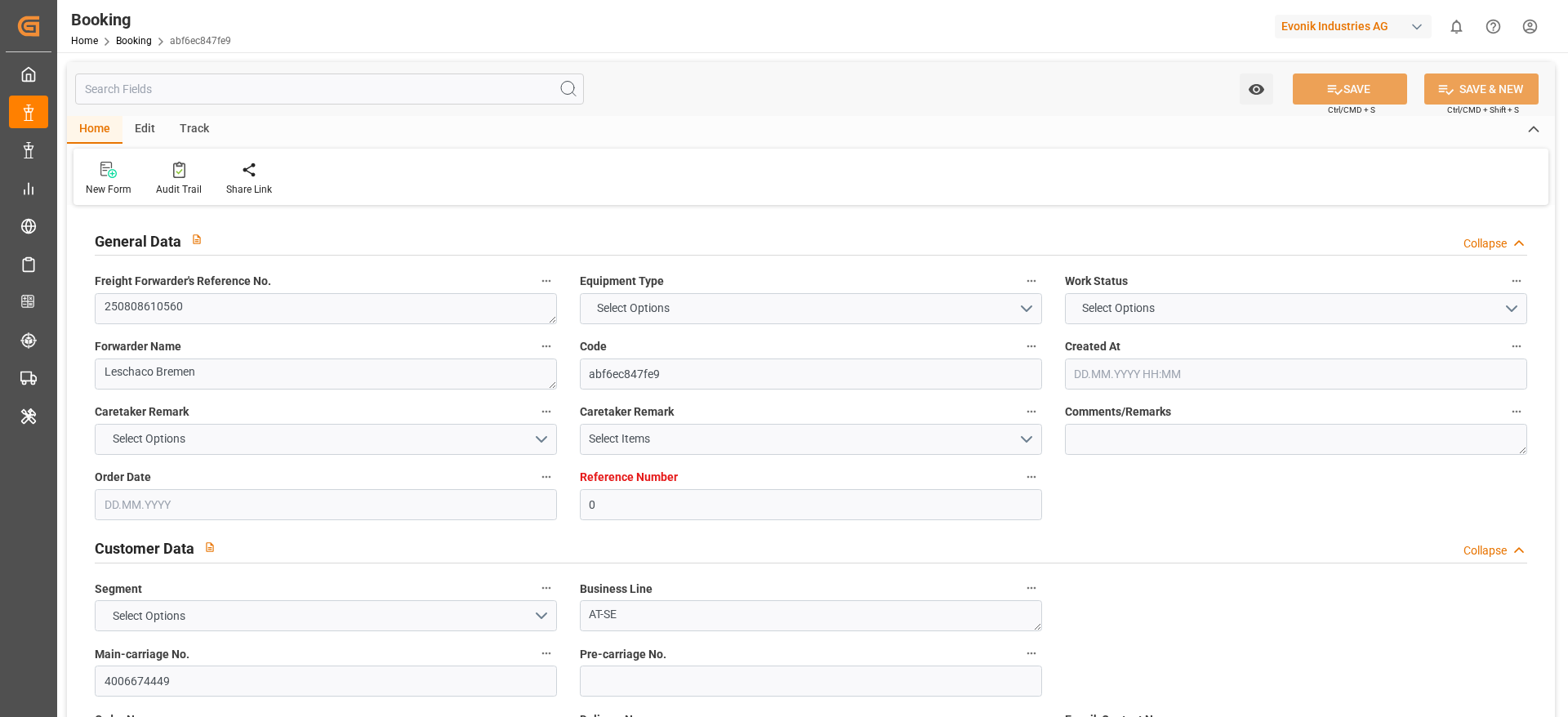
type input "0"
type input "Dummy"
type input "Dummy Carrier"
type input "DEHAM"
type input "CNSHA"
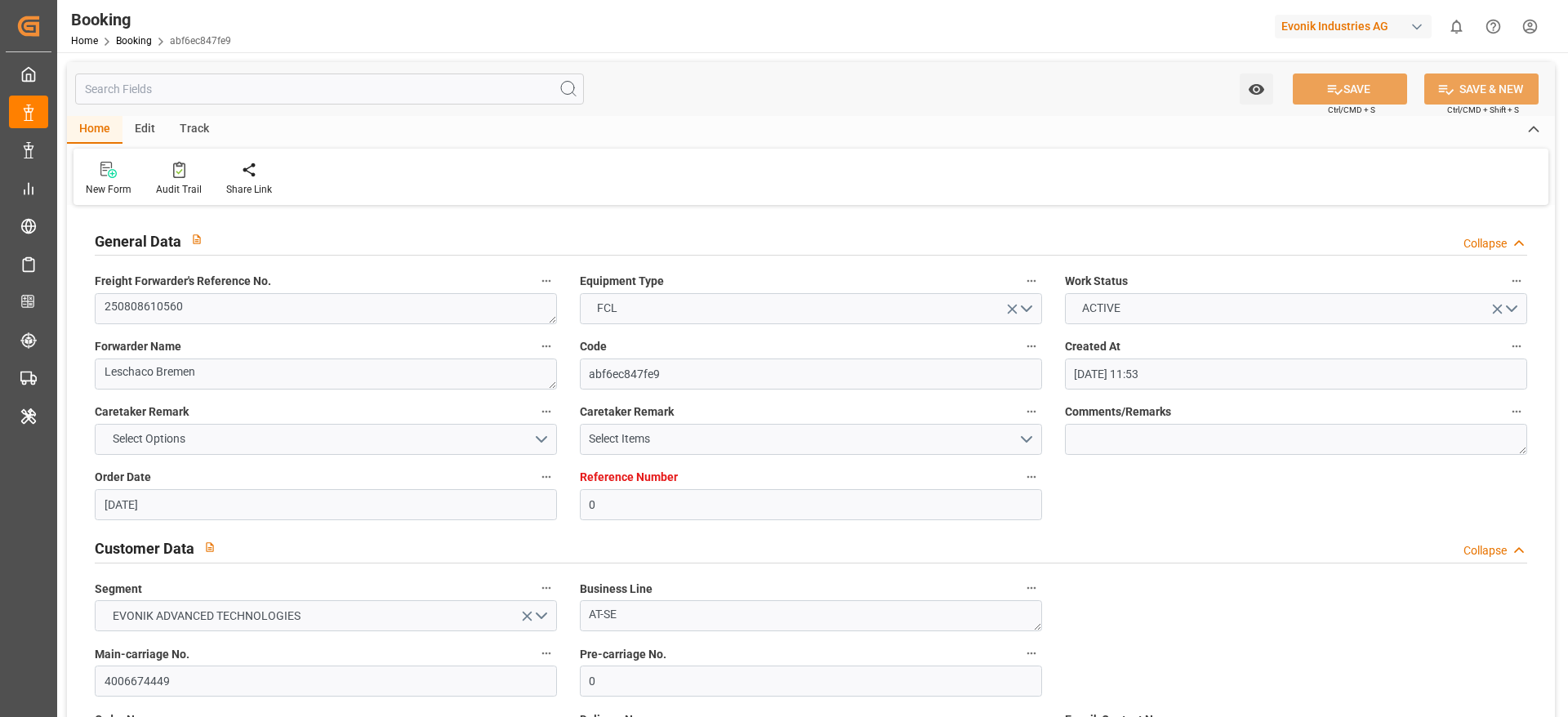
type input "[DATE] 11:53"
type input "[DATE]"
type input "22.10.2025"
type input "25.08.2025"
click at [170, 311] on textarea "250808610560" at bounding box center [325, 308] width 462 height 31
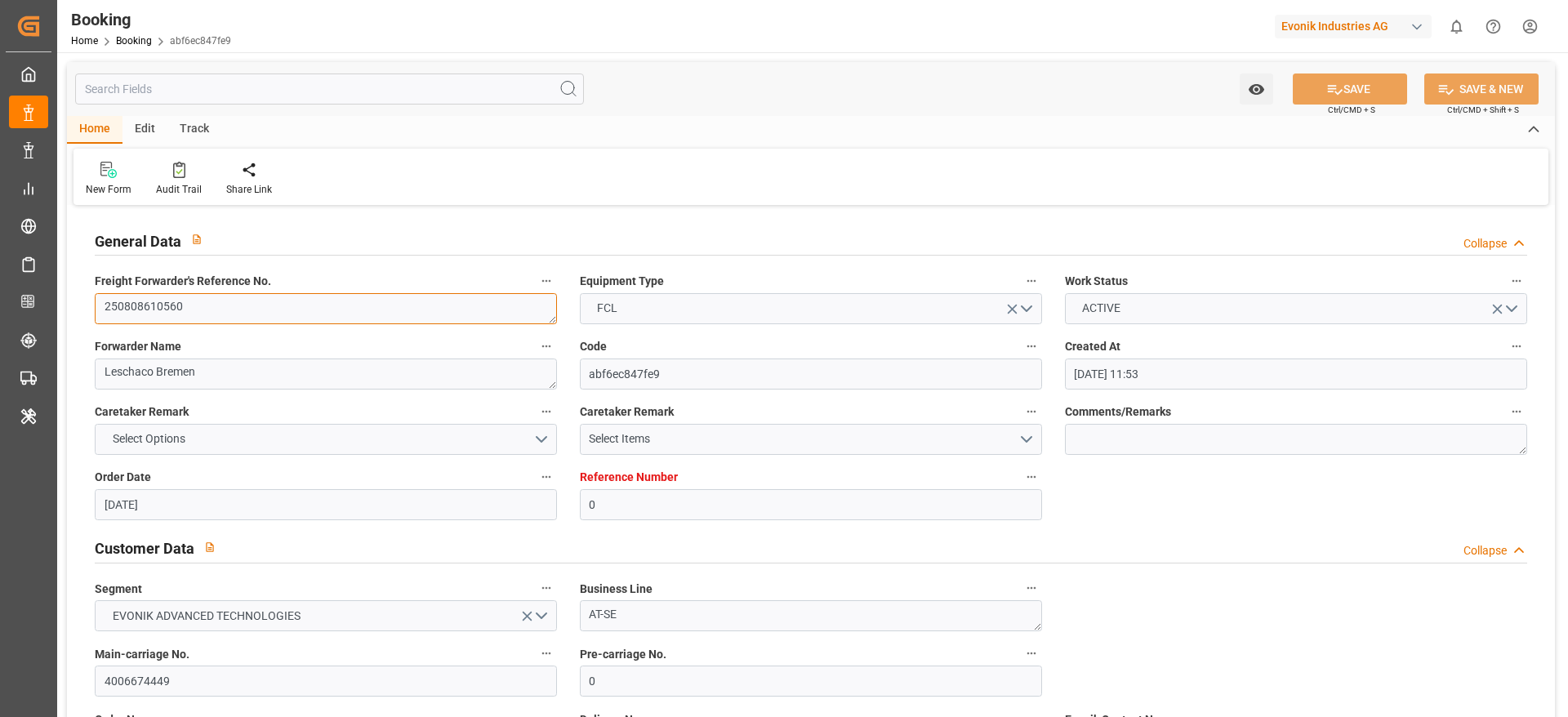
click at [170, 311] on textarea "250808610560" at bounding box center [325, 308] width 462 height 31
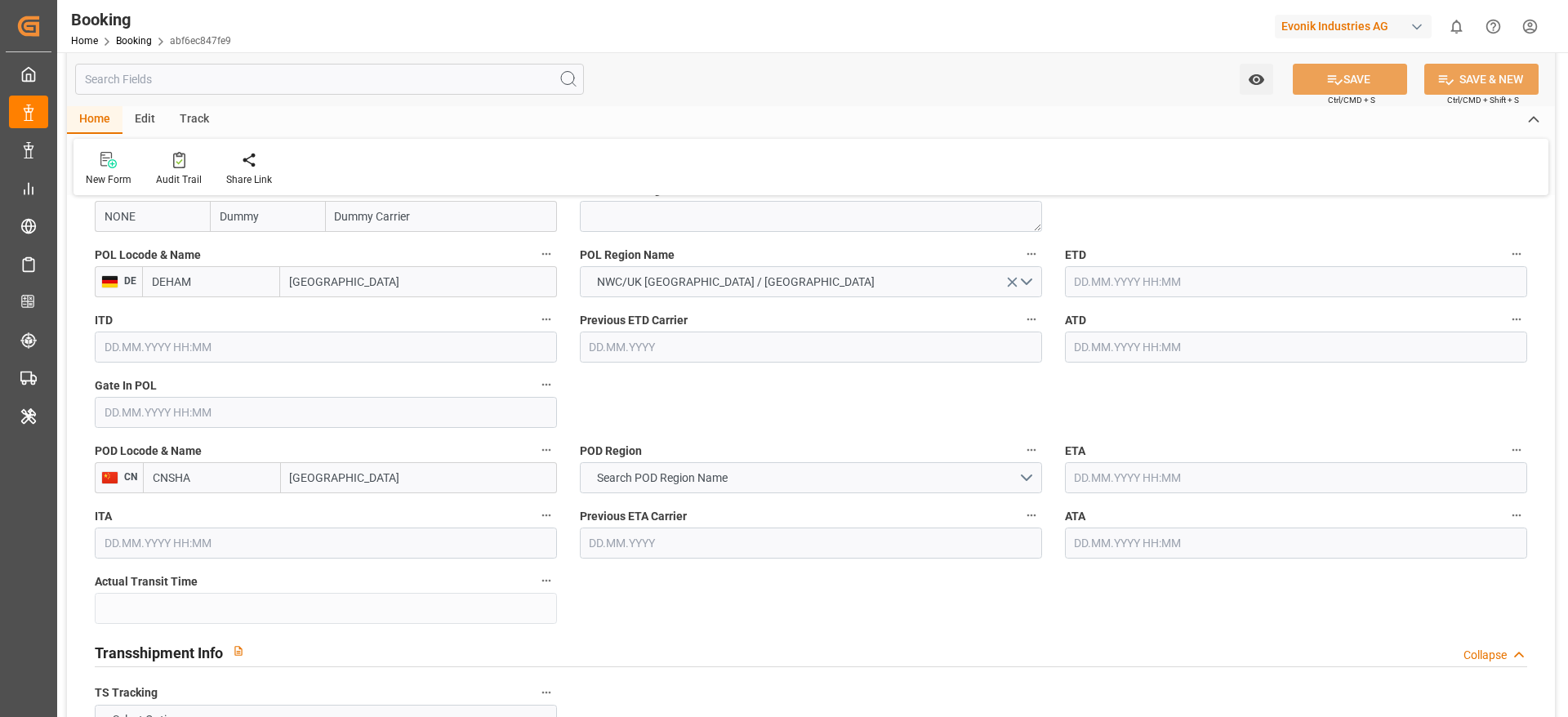
scroll to position [1276, 0]
click at [979, 177] on div "New Form Audit Trail Share Link" at bounding box center [811, 167] width 1475 height 56
click at [632, 228] on textarea at bounding box center [811, 215] width 462 height 31
paste textarea "6425438630"
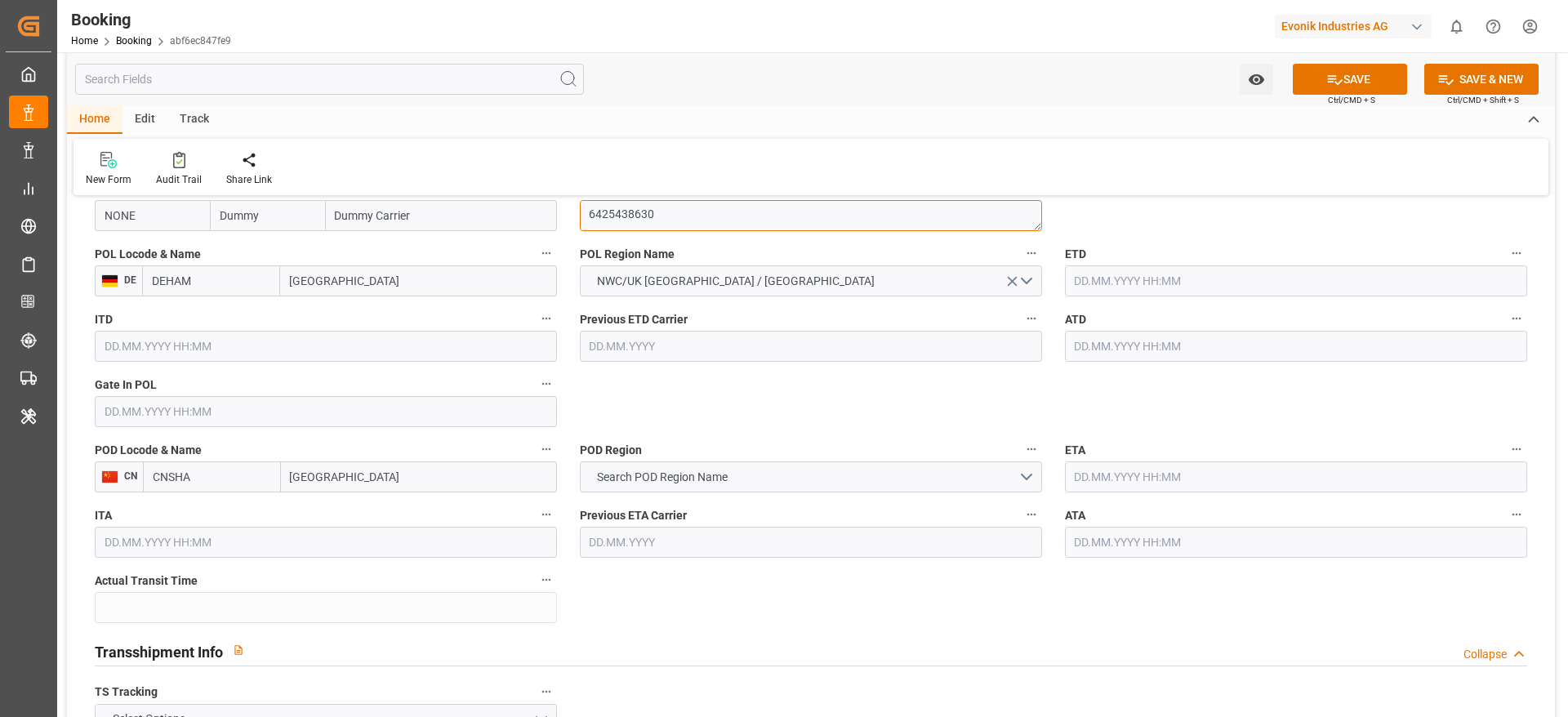
click at [632, 227] on textarea "6425438630" at bounding box center [811, 215] width 462 height 31
type textarea "6425438630"
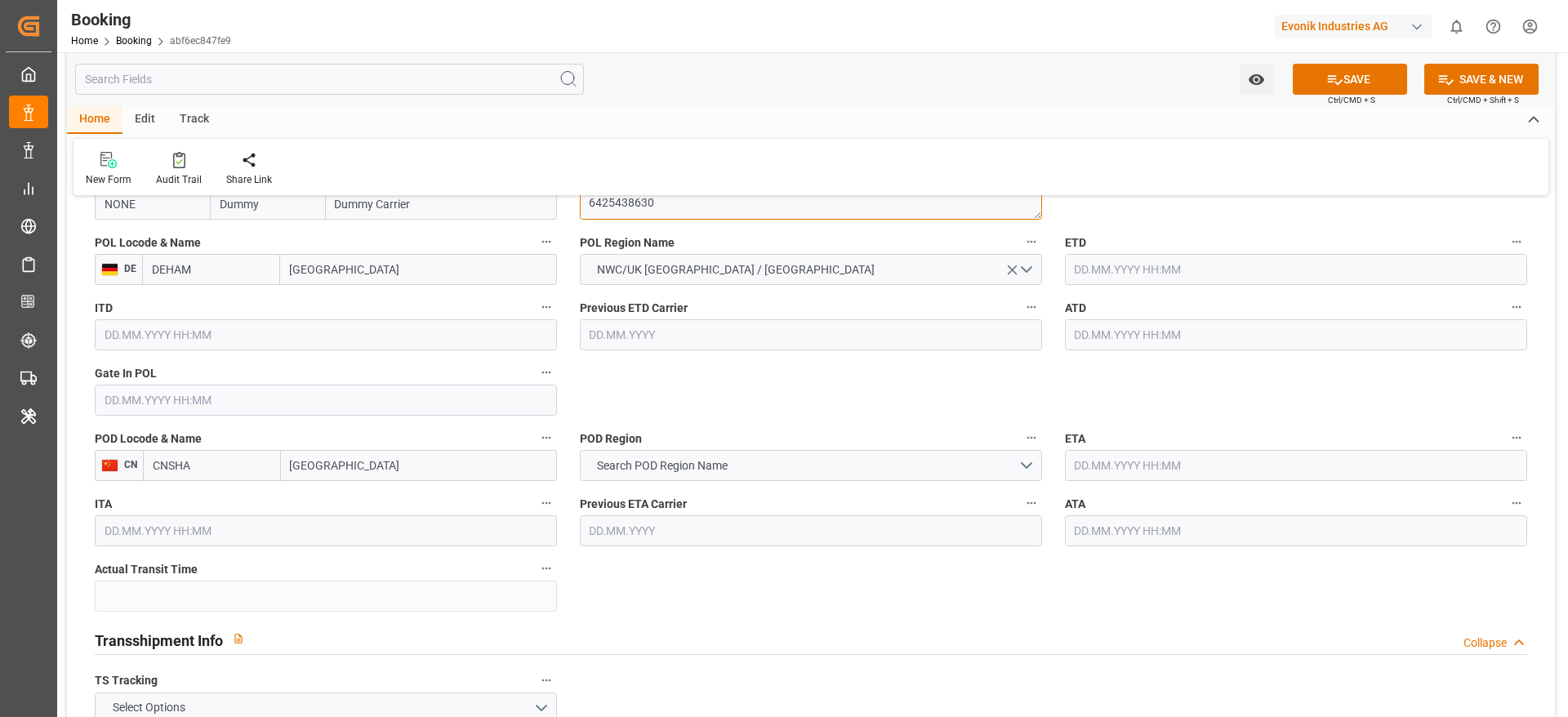
scroll to position [1291, 0]
click at [459, 460] on input "Shanghai" at bounding box center [419, 461] width 276 height 31
type input "Shanghai"
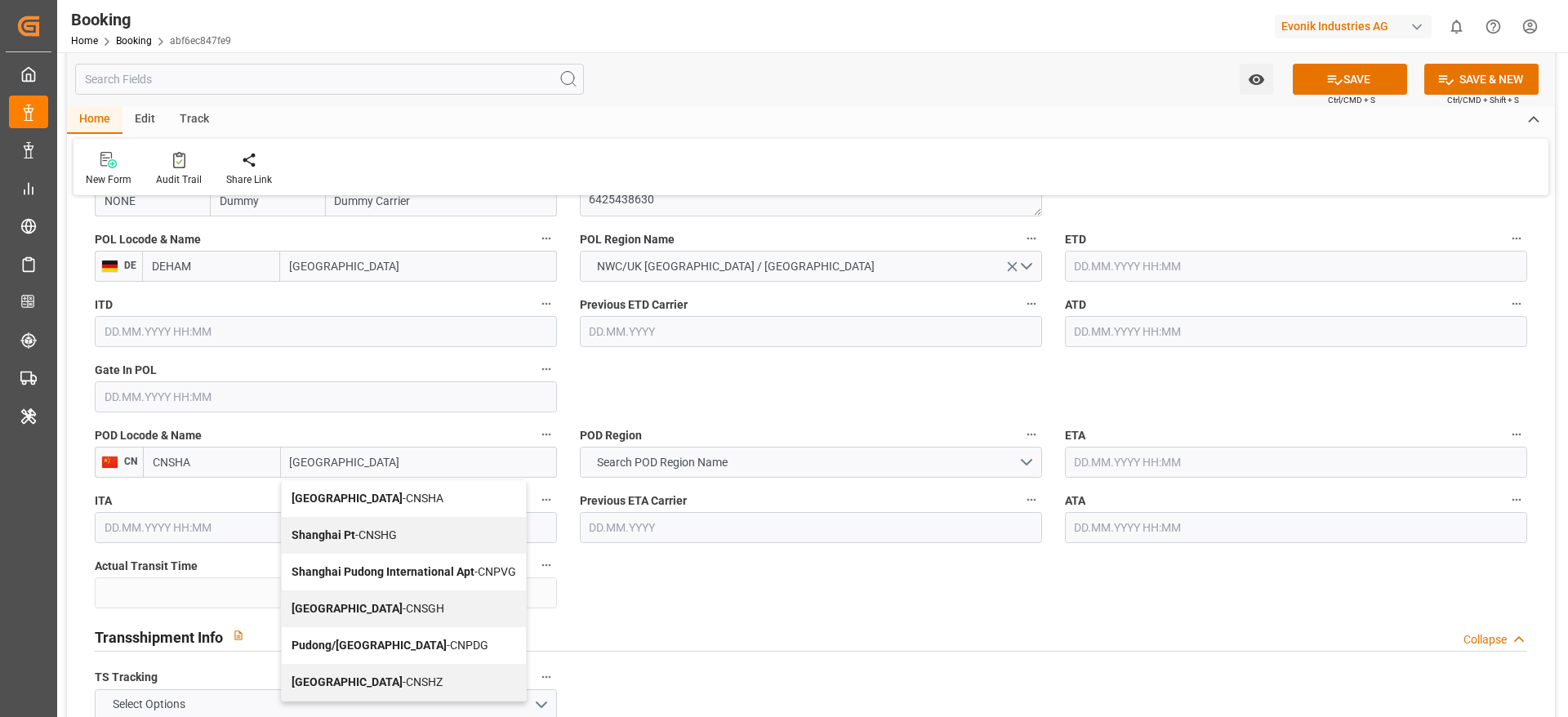
click at [378, 604] on span "Shanghai - CNSGH" at bounding box center [368, 609] width 153 height 13
type input "CNSGH"
type input "Shanghai"
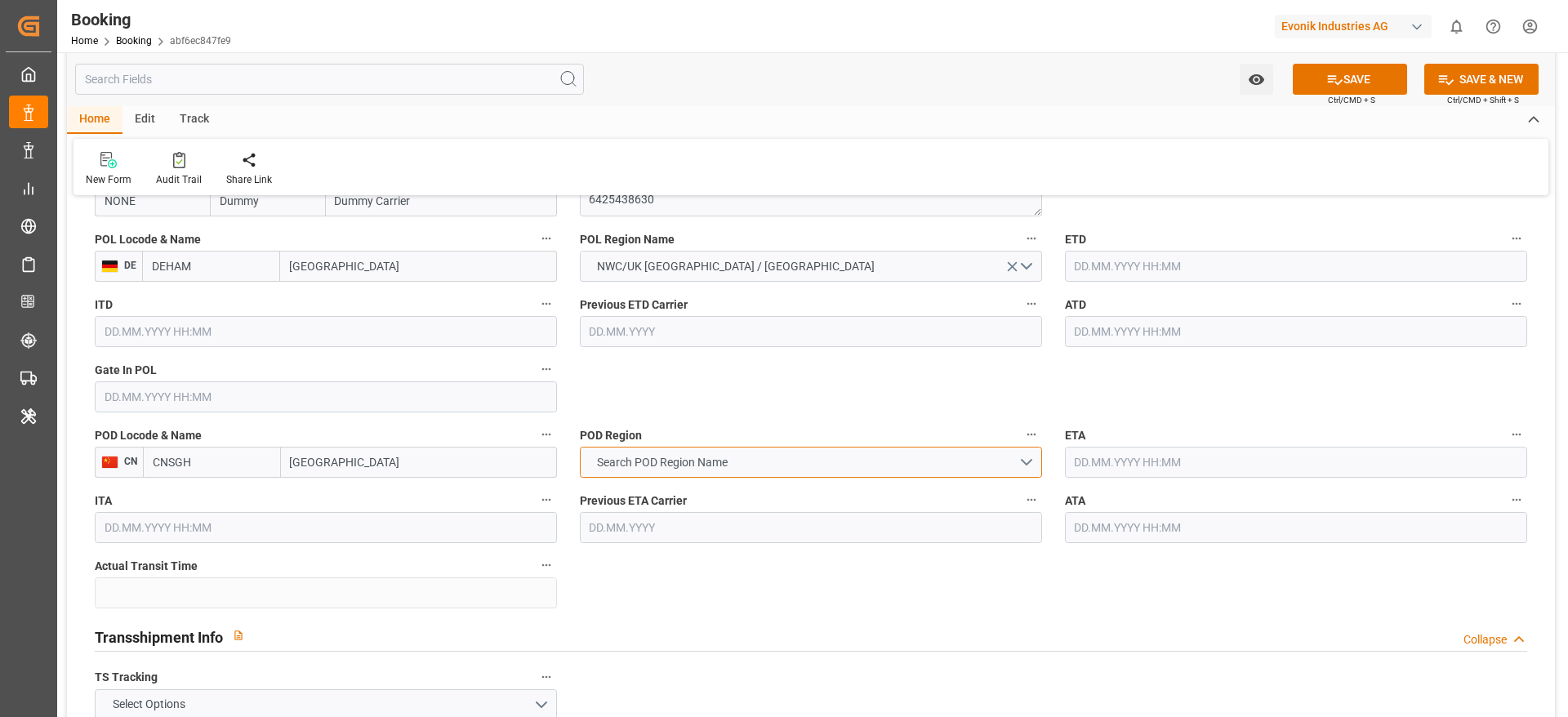
click at [766, 476] on button "Search POD Region Name" at bounding box center [811, 461] width 462 height 31
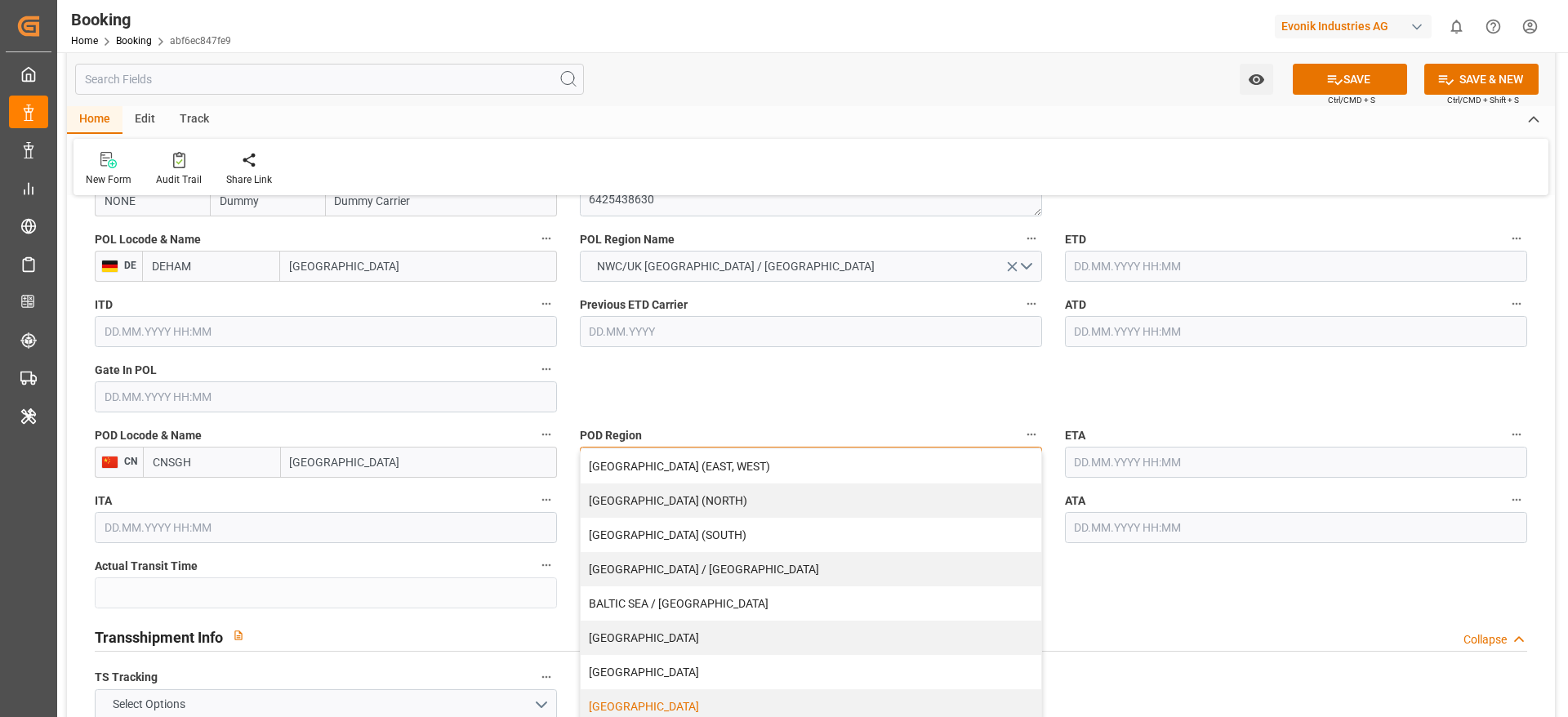
click at [624, 699] on div "CHINA" at bounding box center [811, 706] width 460 height 35
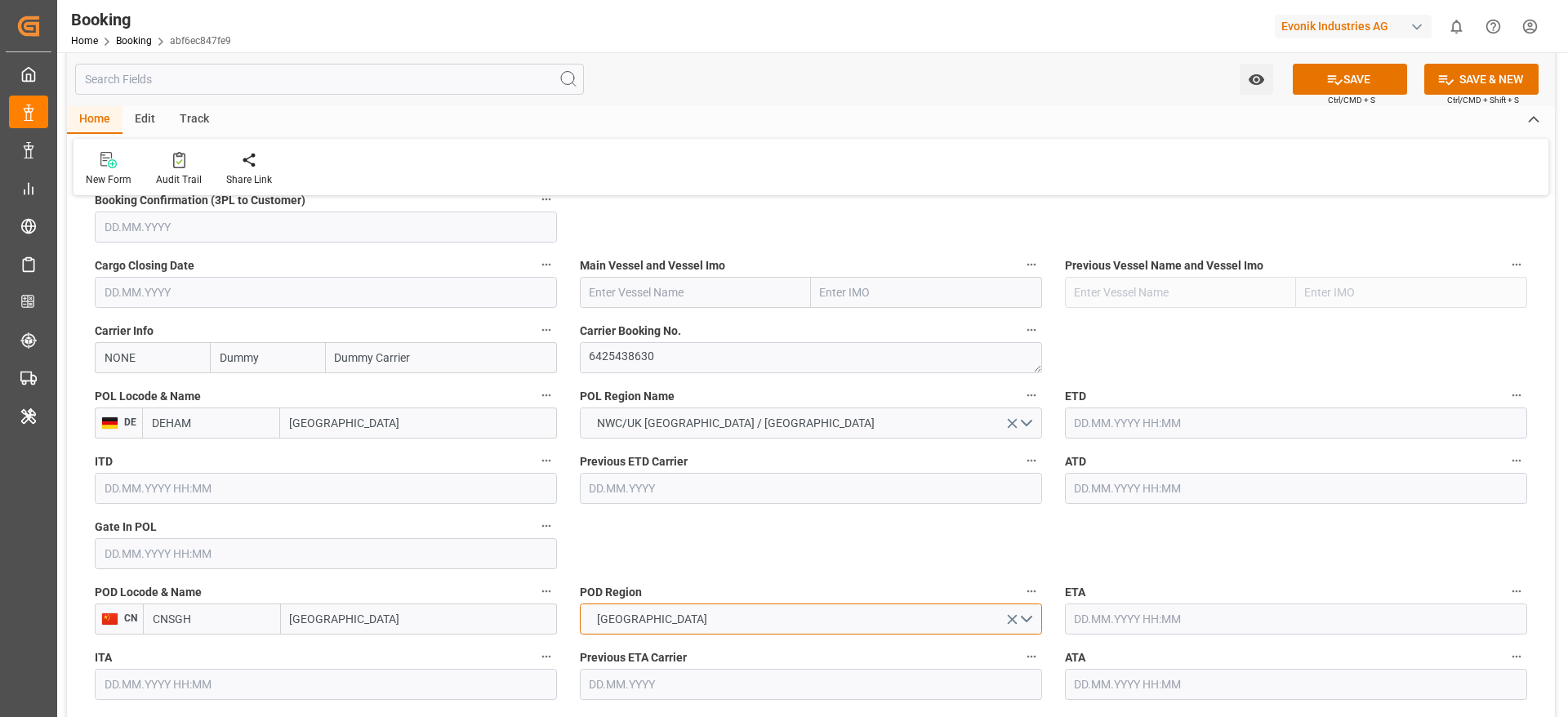
scroll to position [1127, 0]
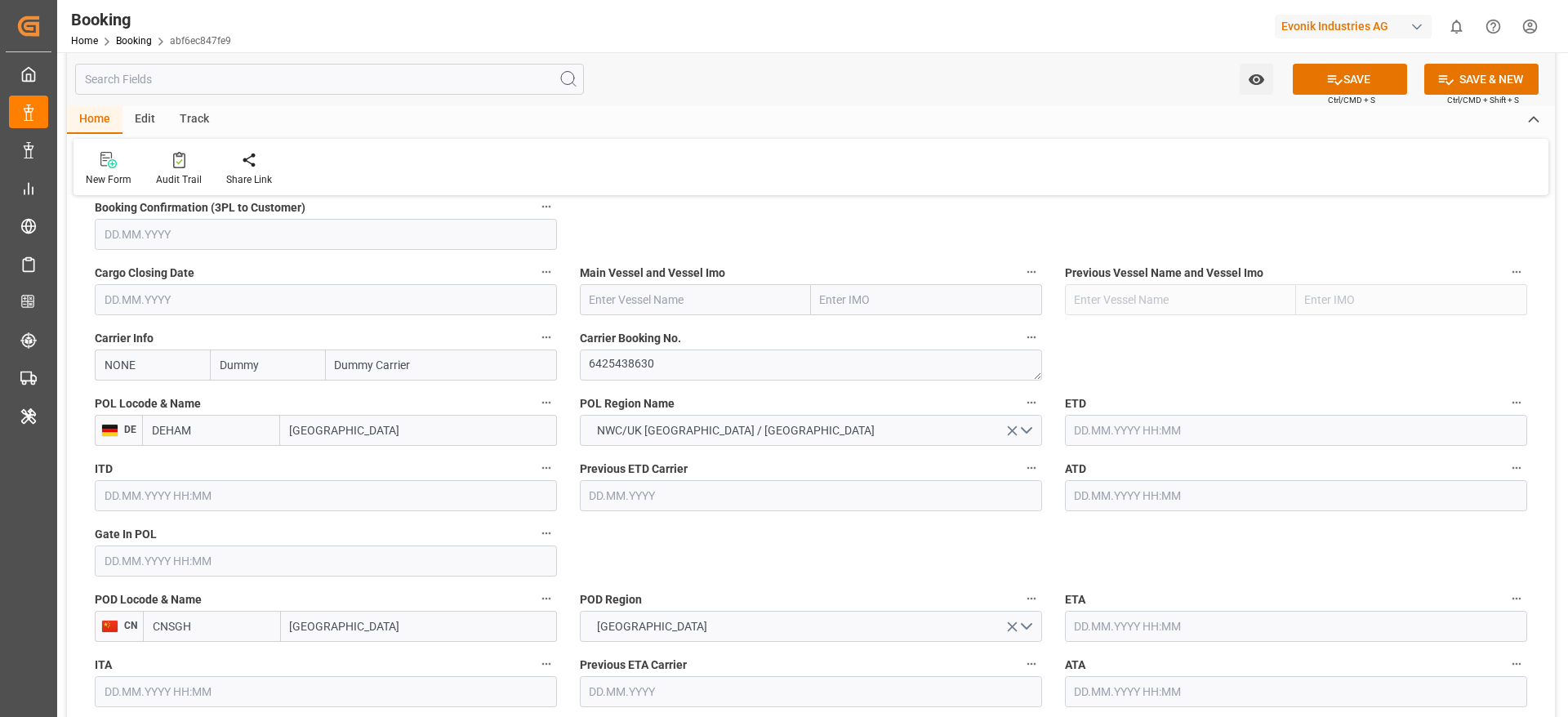
paste input "COSCO SHIPPING ARIES"
click at [636, 302] on input "COSCO SHIPPING ARIES" at bounding box center [695, 299] width 231 height 31
click at [677, 324] on div "COSCO Shipping Aries - 9783497" at bounding box center [673, 335] width 186 height 36
type input "COSCO Shipping Aries"
type input "9783497"
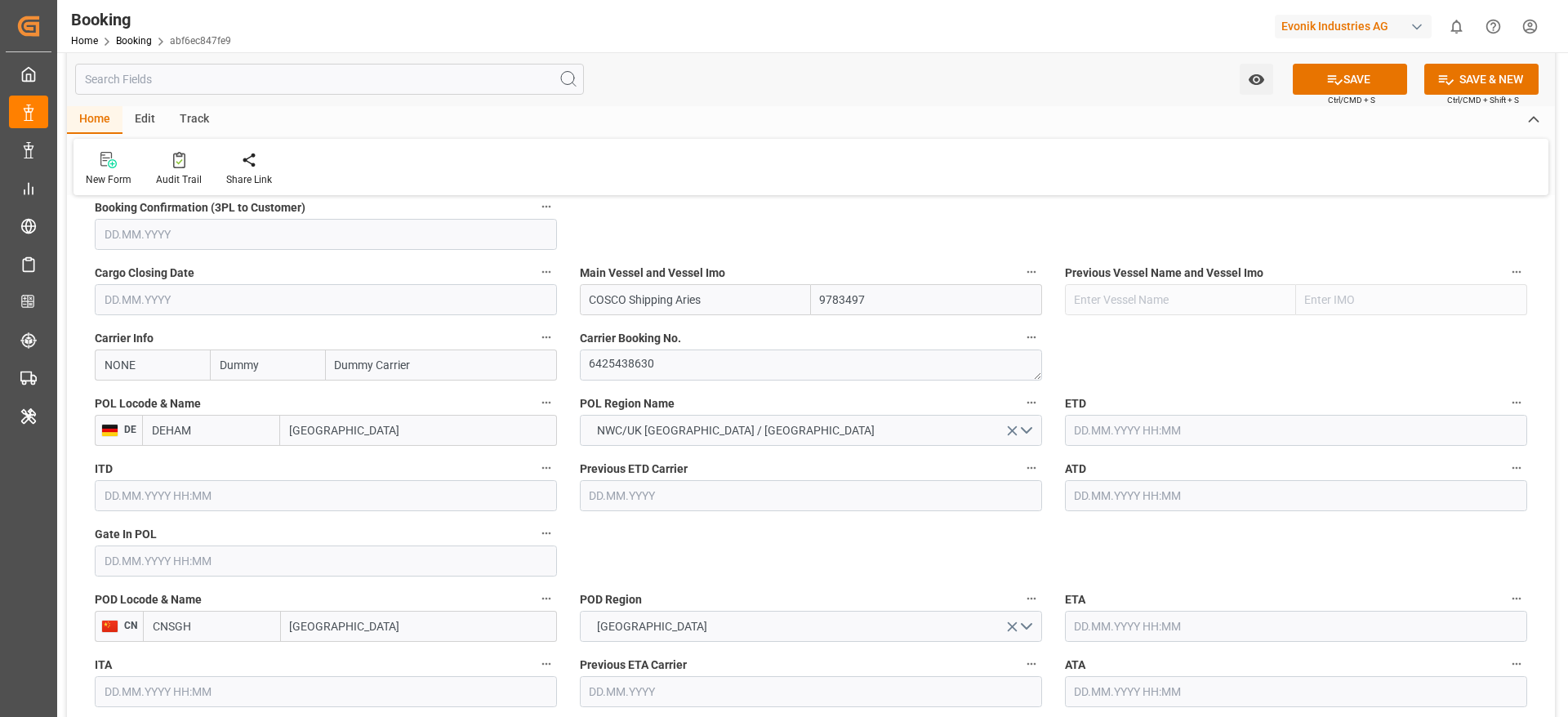
scroll to position [1227, 0]
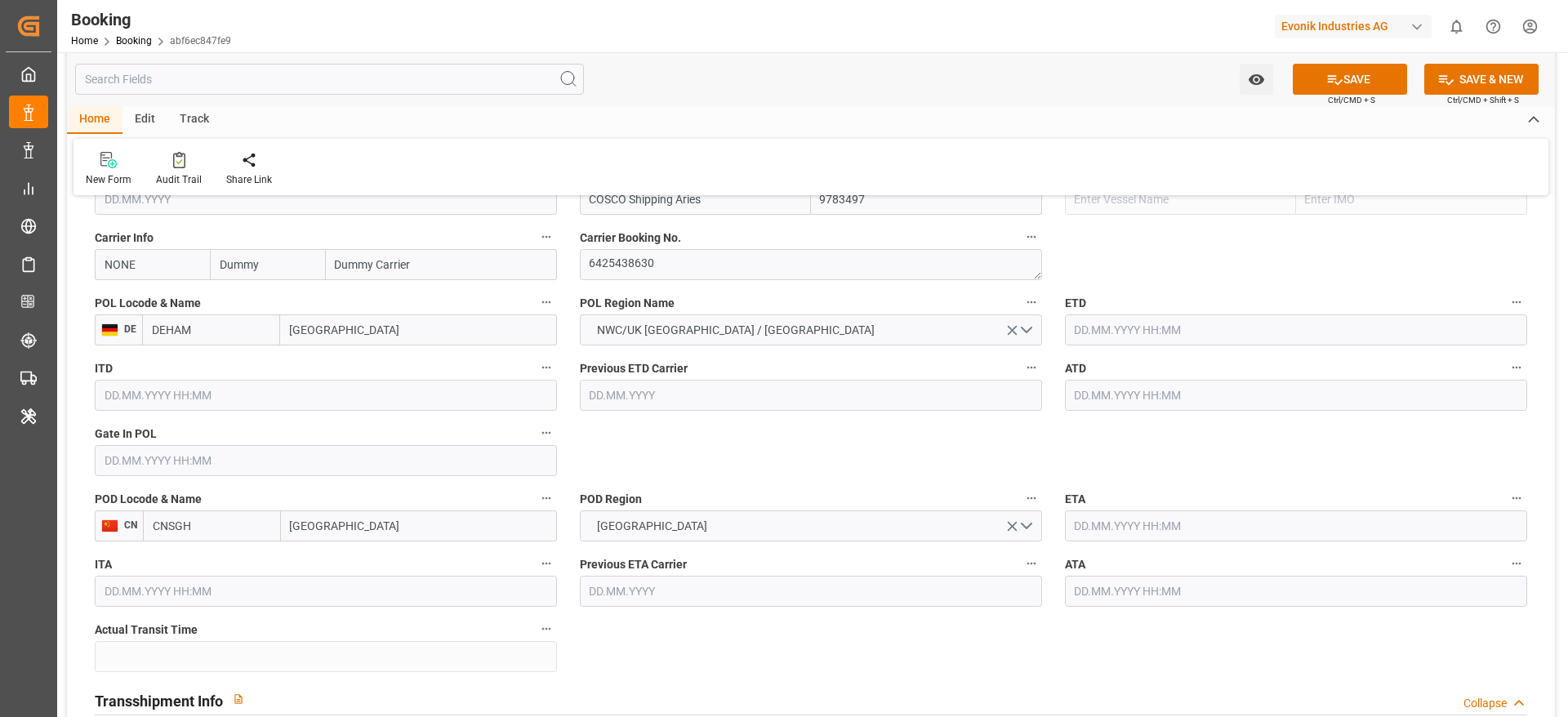
type input "COSCO Shipping Aries"
click at [1143, 342] on input "text" at bounding box center [1295, 330] width 462 height 31
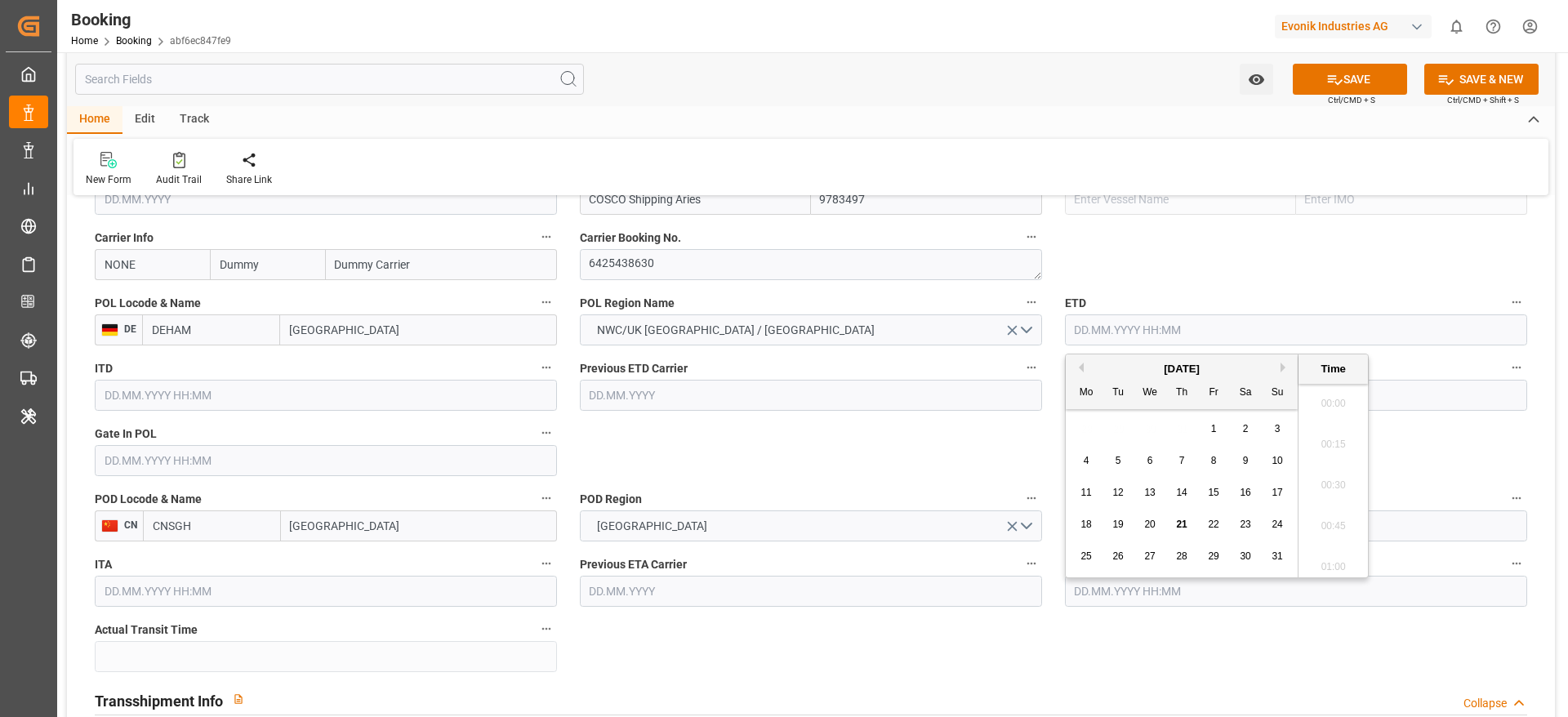
scroll to position [2863, 0]
click at [1282, 364] on button "Next Month" at bounding box center [1285, 367] width 9 height 9
click at [1188, 432] on div "4" at bounding box center [1182, 429] width 21 height 20
type input "04.09.2025 00:00"
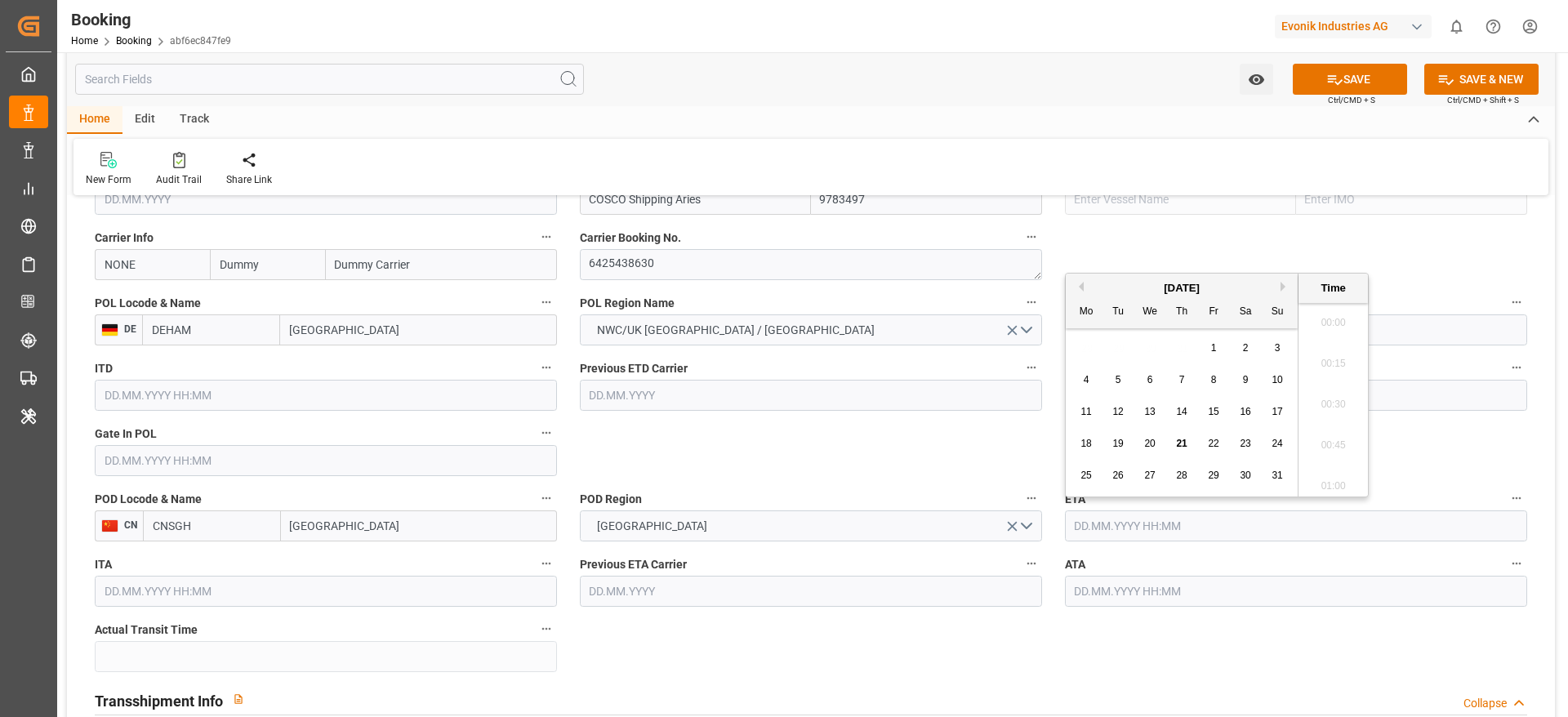
click at [1105, 525] on input "text" at bounding box center [1295, 526] width 462 height 31
click at [1282, 288] on button "Next Month" at bounding box center [1285, 287] width 9 height 9
click at [1120, 415] on span "14" at bounding box center [1117, 412] width 10 height 11
type input "14.10.2025 00:00"
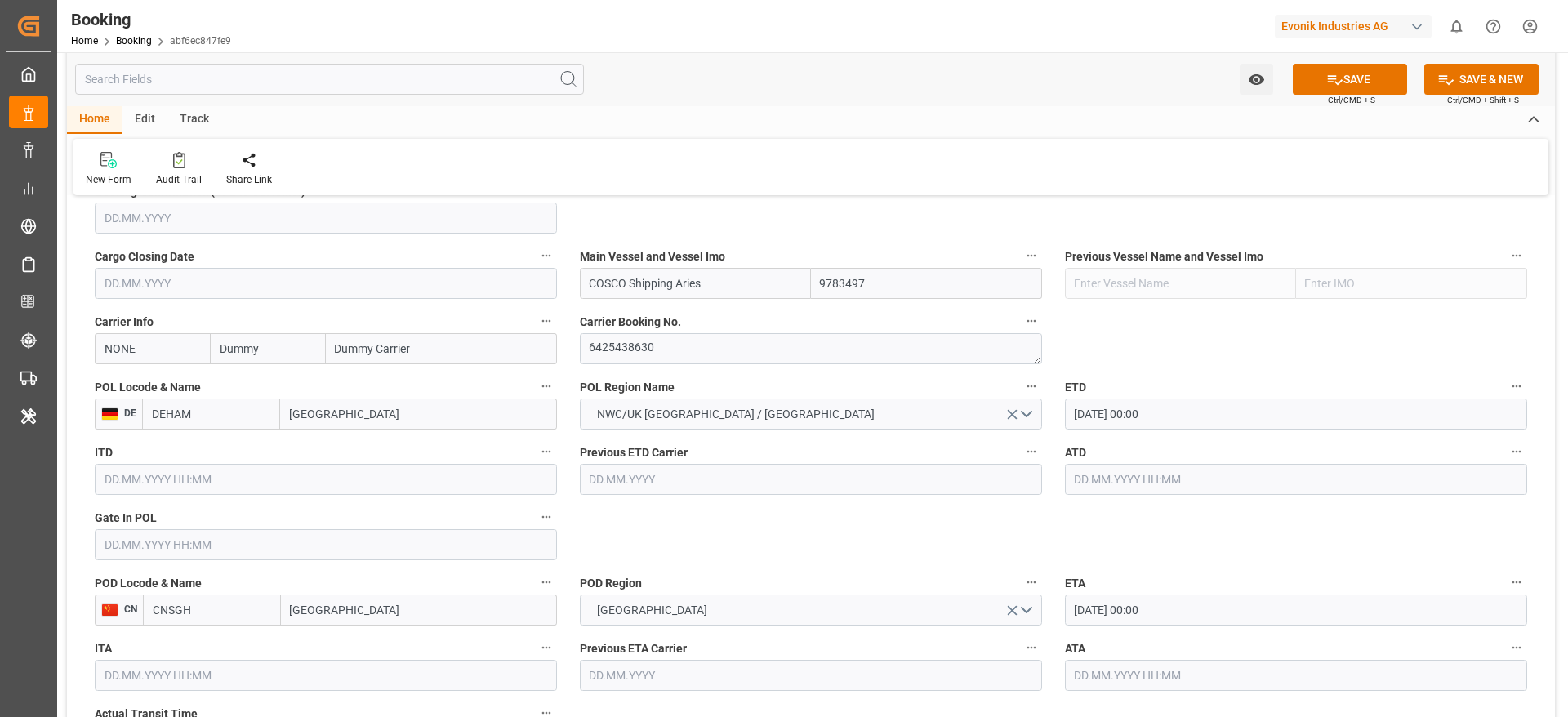
scroll to position [1148, 0]
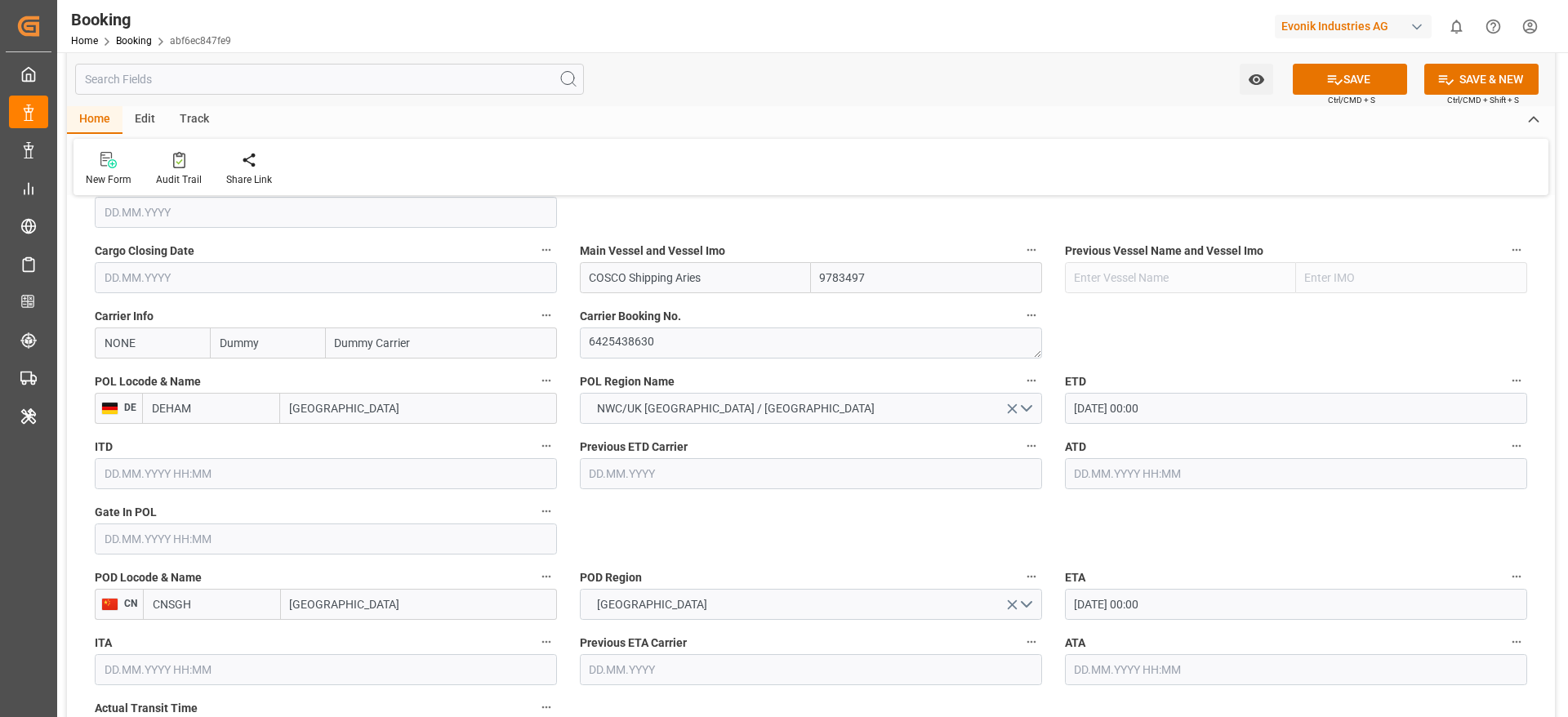
click at [166, 341] on input "NONE" at bounding box center [151, 343] width 115 height 31
click at [113, 381] on b "COSU" at bounding box center [120, 379] width 30 height 13
type input "COSU"
type input "Cosco"
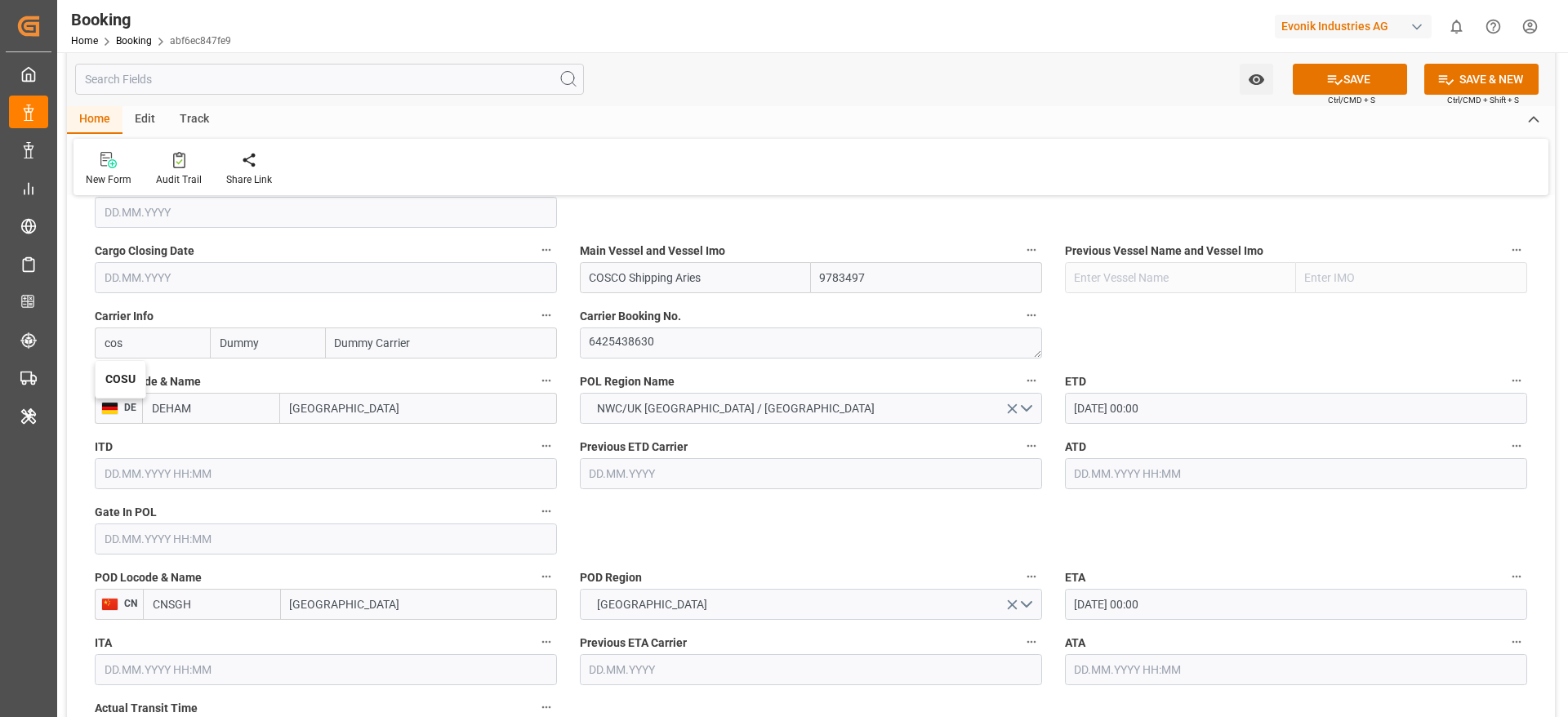
type input "COSCO Shipping Co. Ltd."
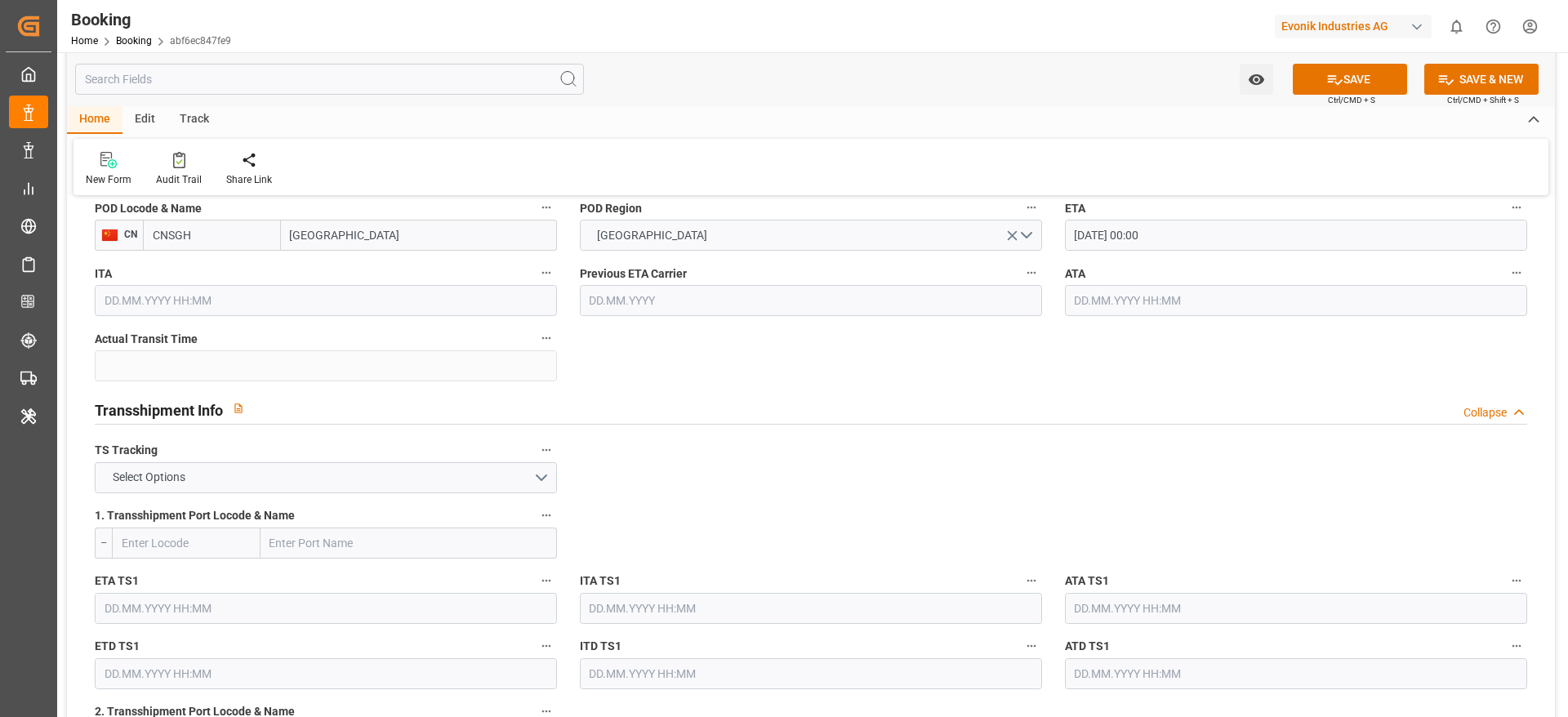
scroll to position [1547, 0]
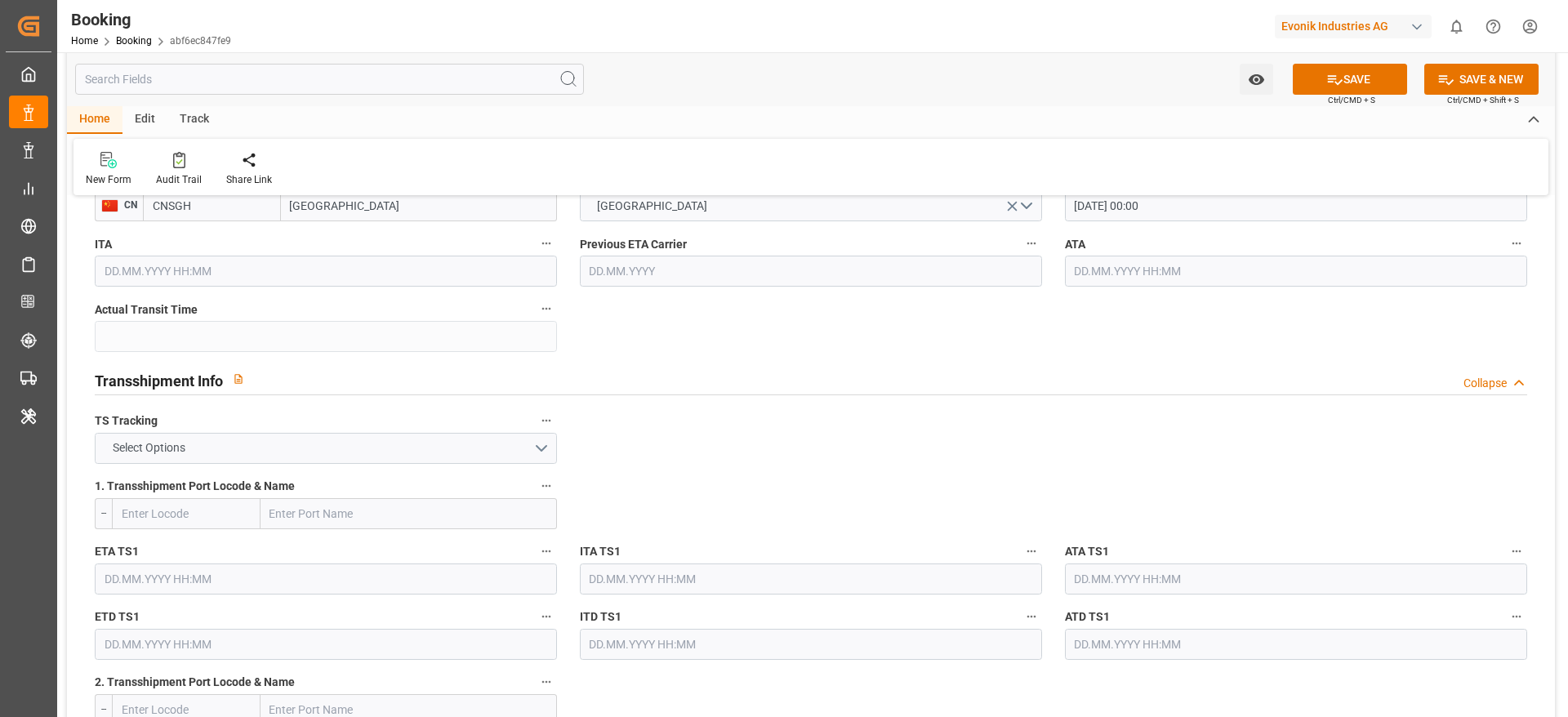
type input "COSU"
click at [431, 452] on button "Select Options" at bounding box center [325, 447] width 462 height 31
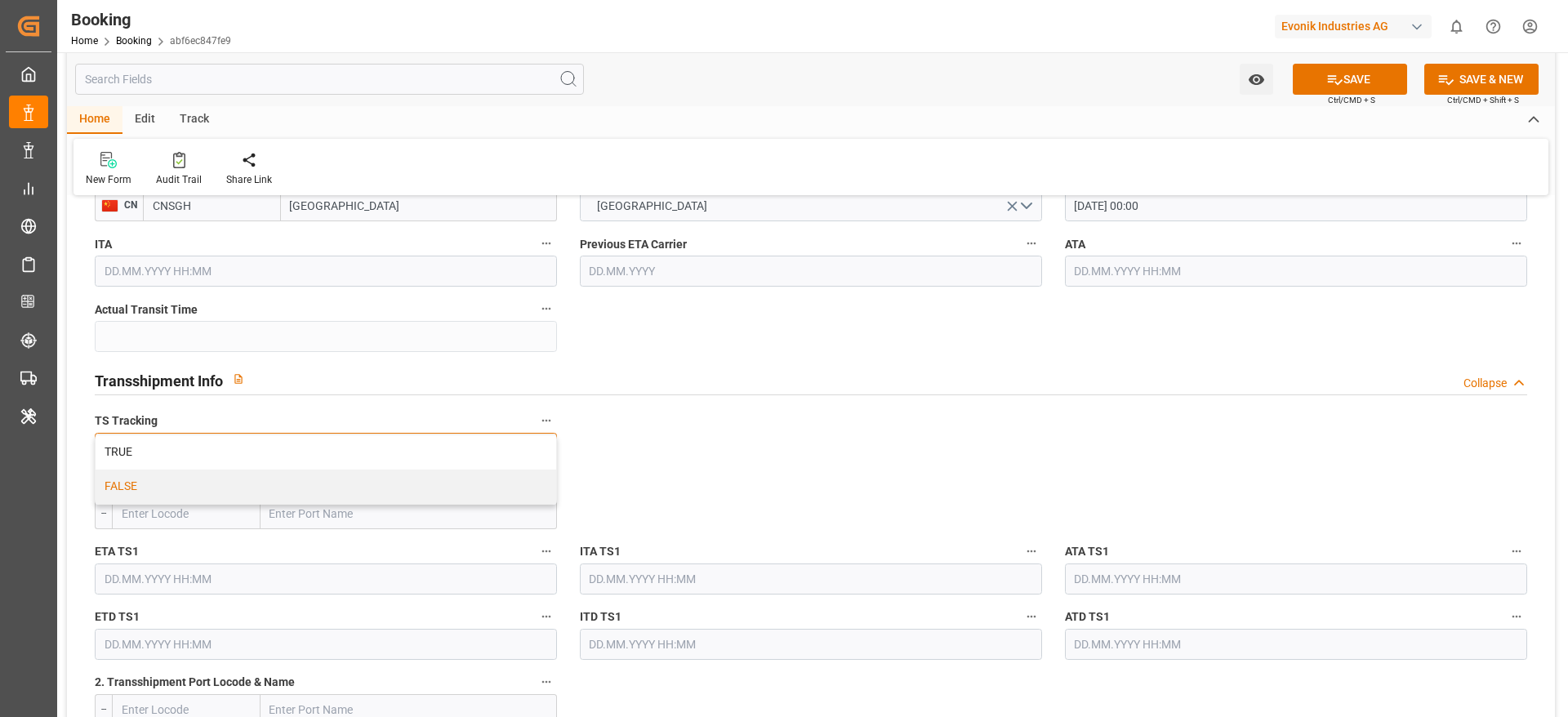
click at [381, 485] on div "FALSE" at bounding box center [325, 486] width 460 height 35
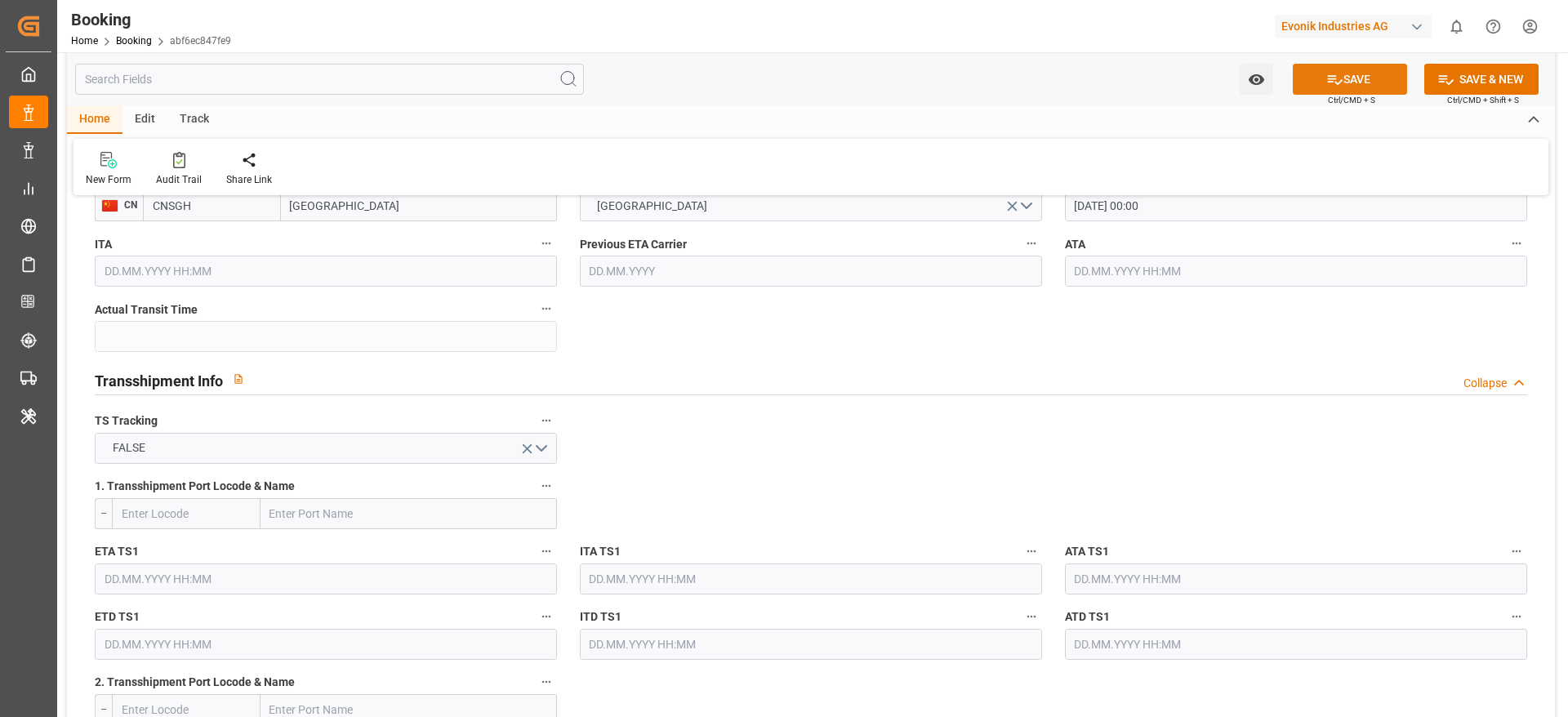
click at [1336, 85] on icon at bounding box center [1335, 79] width 17 height 17
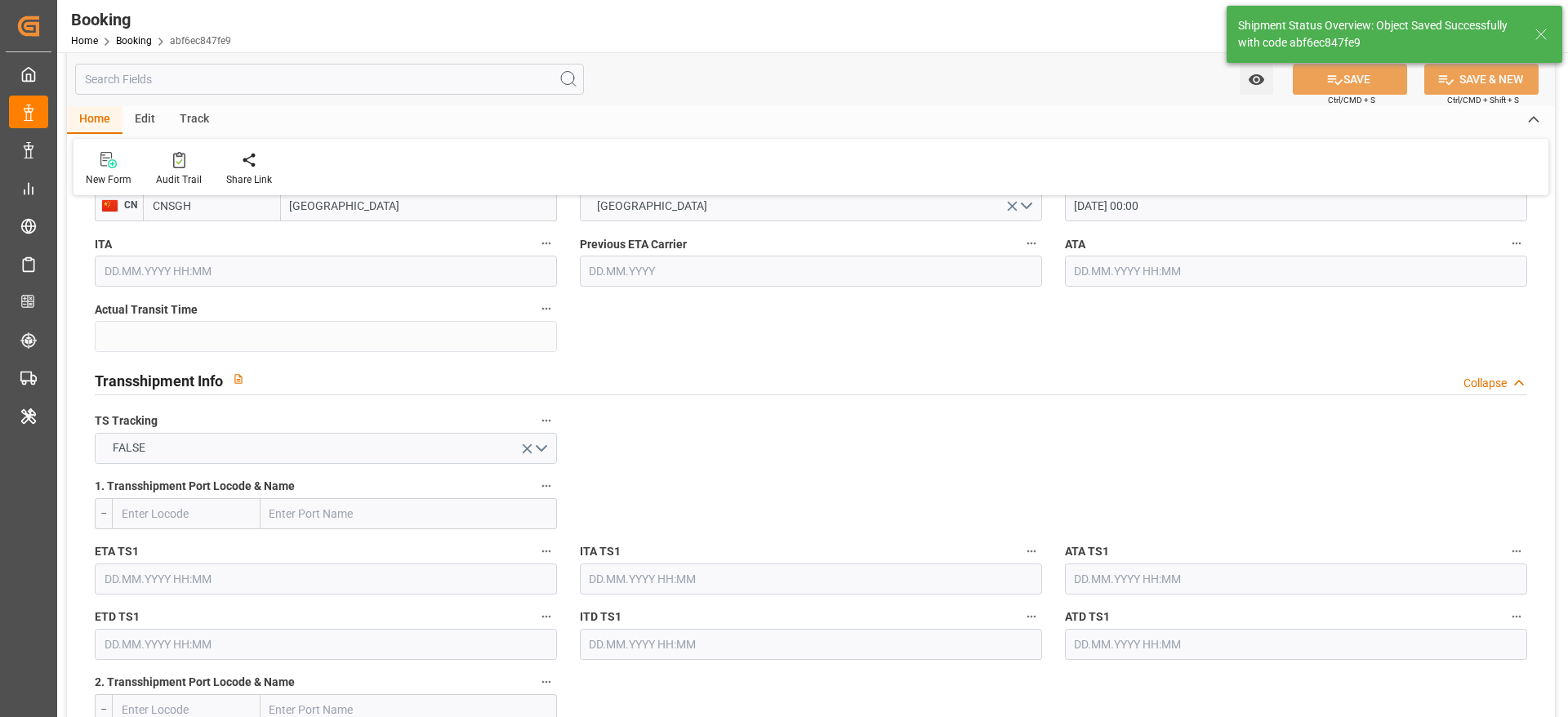
type textarea "NWC/UK North West Continent / UK_CNSGH_COSU_AT-SE"
type textarea "[PERSON_NAME]"
type textarea "Pod-PodRegionName-businessDivision-businessLine-"
type input "04.09.2025 00:00"
type input "14.10.2025 00:00"
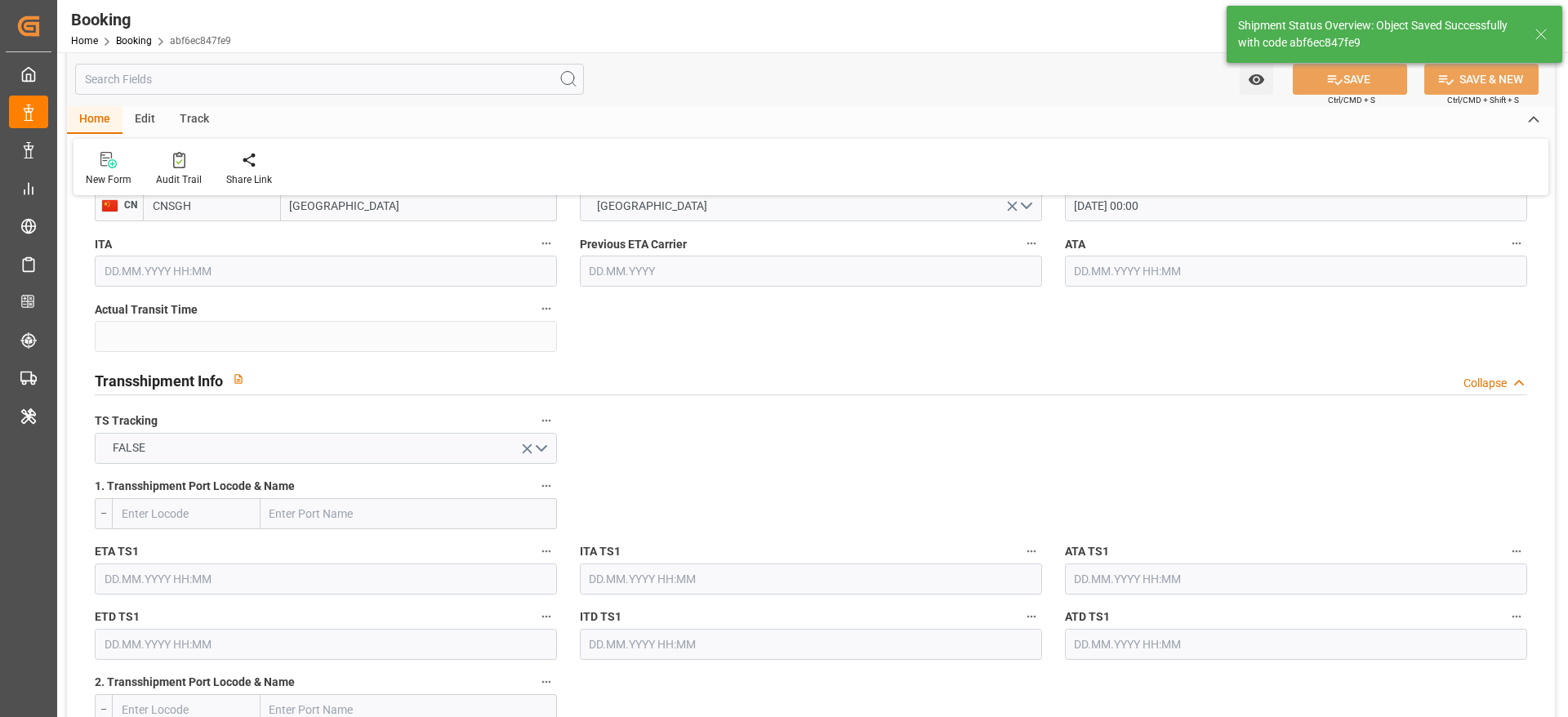
type input "21.08.2025 12:39"
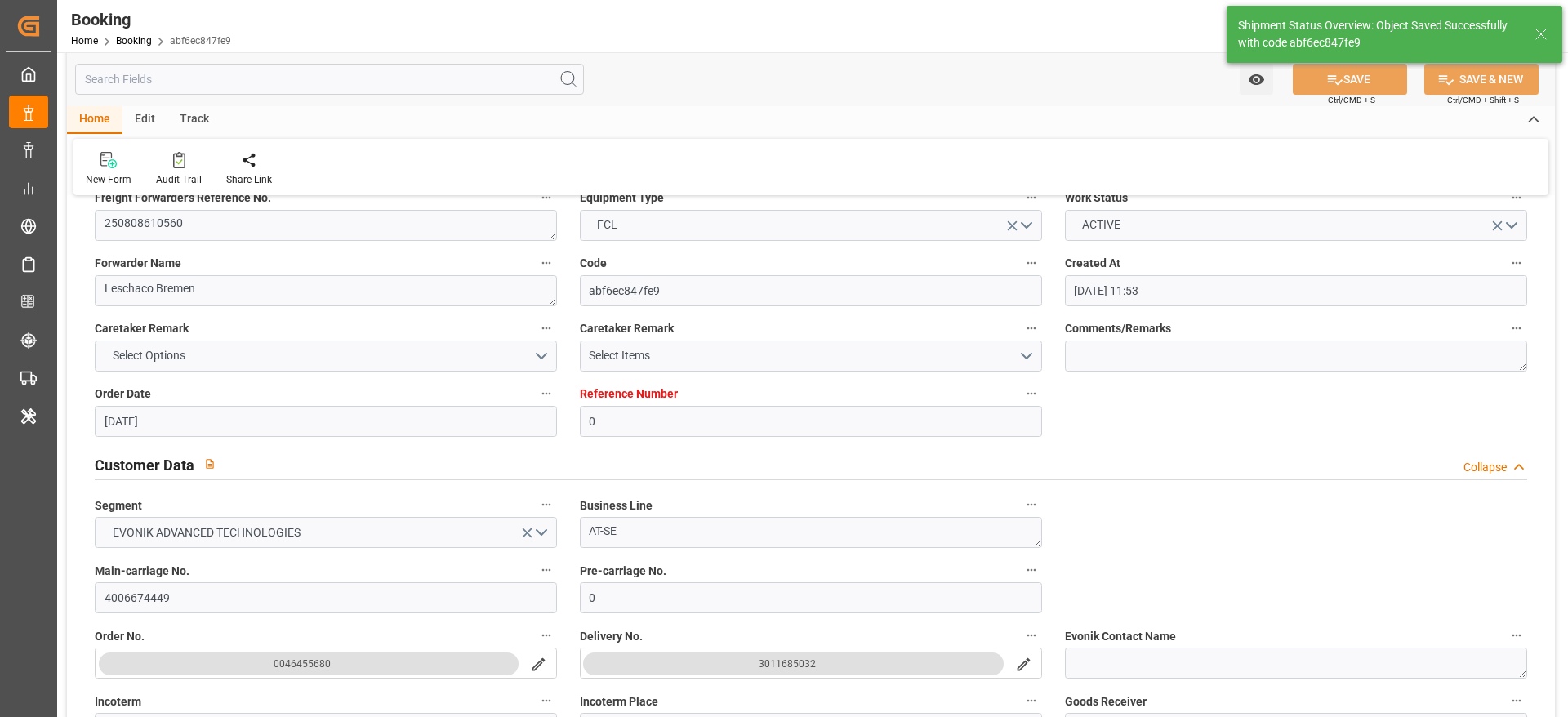
scroll to position [0, 0]
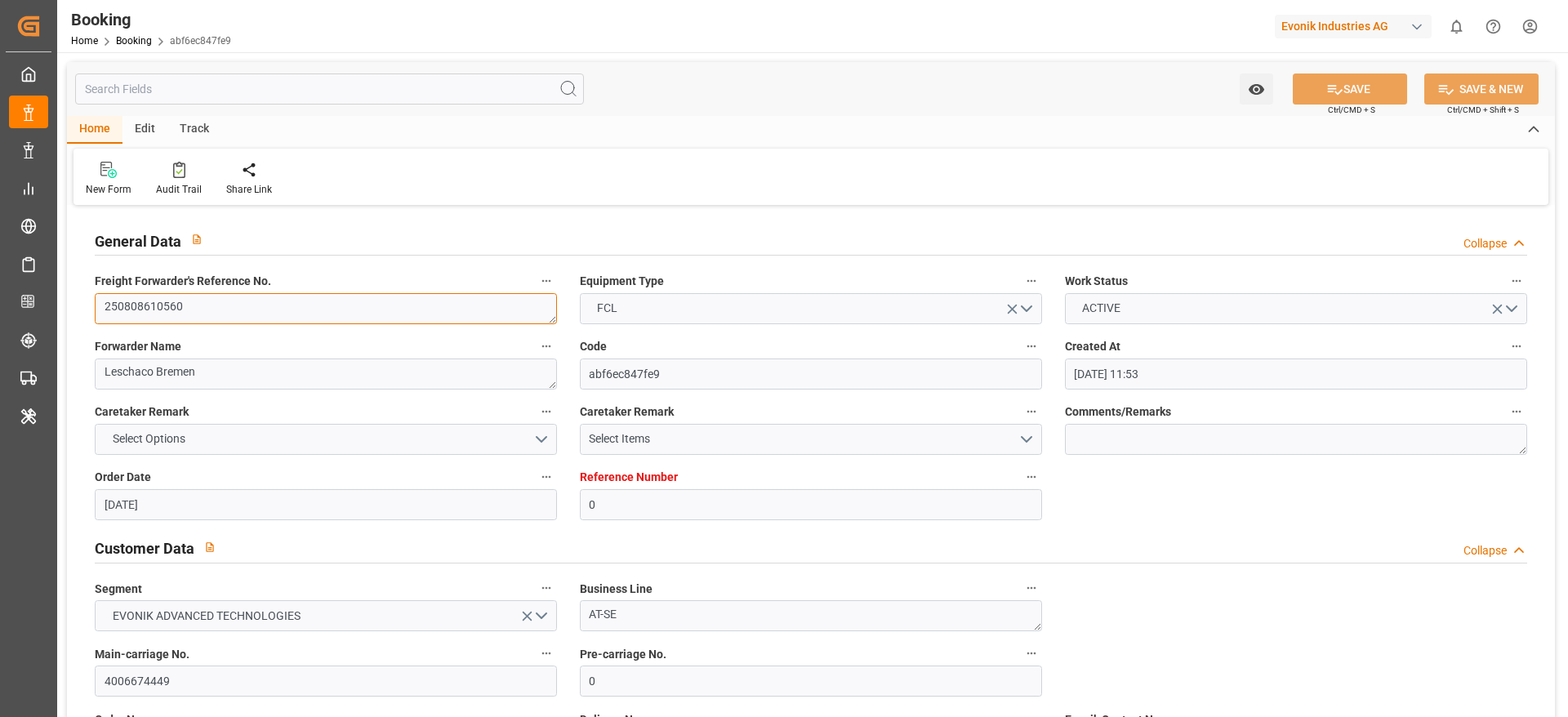
click at [201, 299] on textarea "250808610560" at bounding box center [325, 308] width 462 height 31
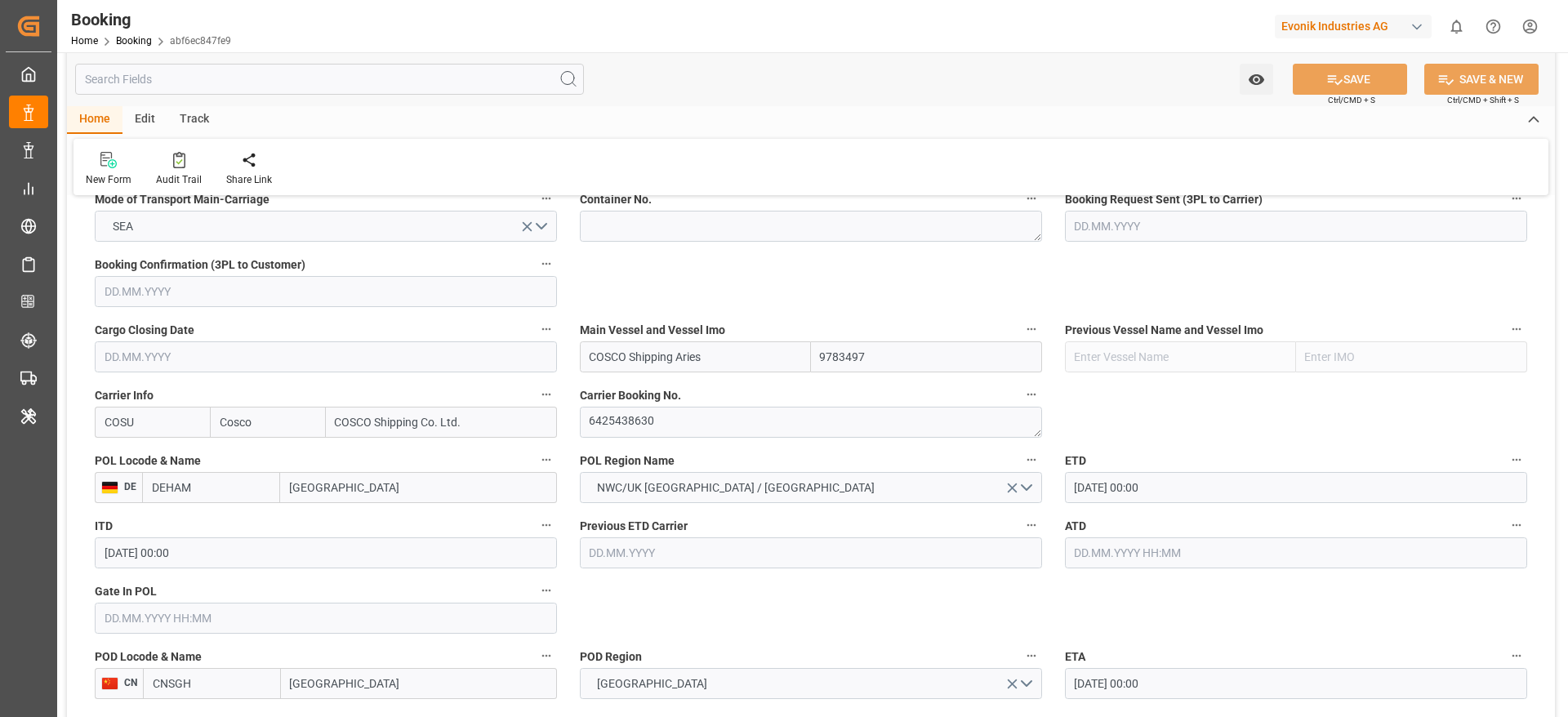
scroll to position [1077, 0]
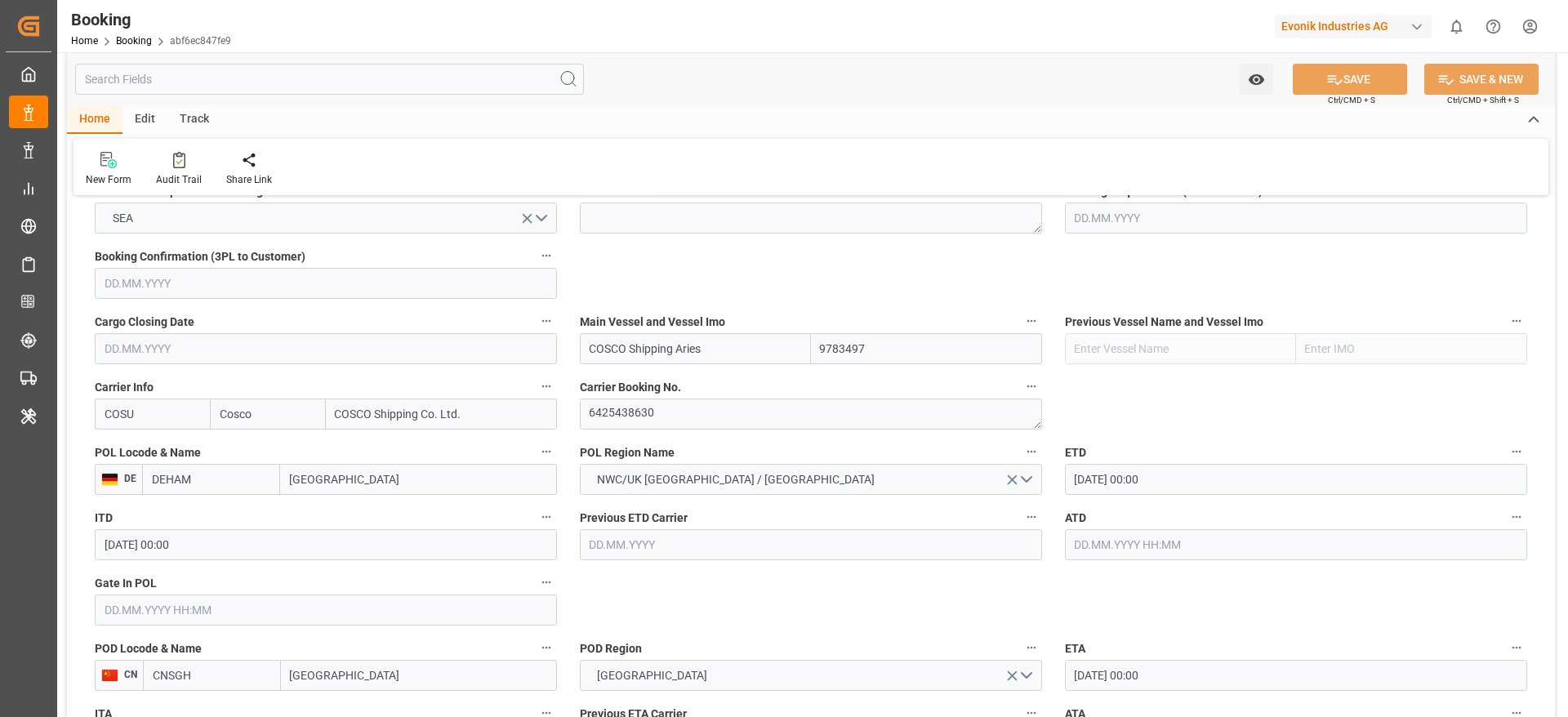
drag, startPoint x: 584, startPoint y: 348, endPoint x: 727, endPoint y: 352, distance: 143.1
click at [727, 352] on input "COSCO Shipping Aries" at bounding box center [695, 348] width 231 height 31
click at [607, 414] on textarea "6425438630" at bounding box center [811, 414] width 462 height 31
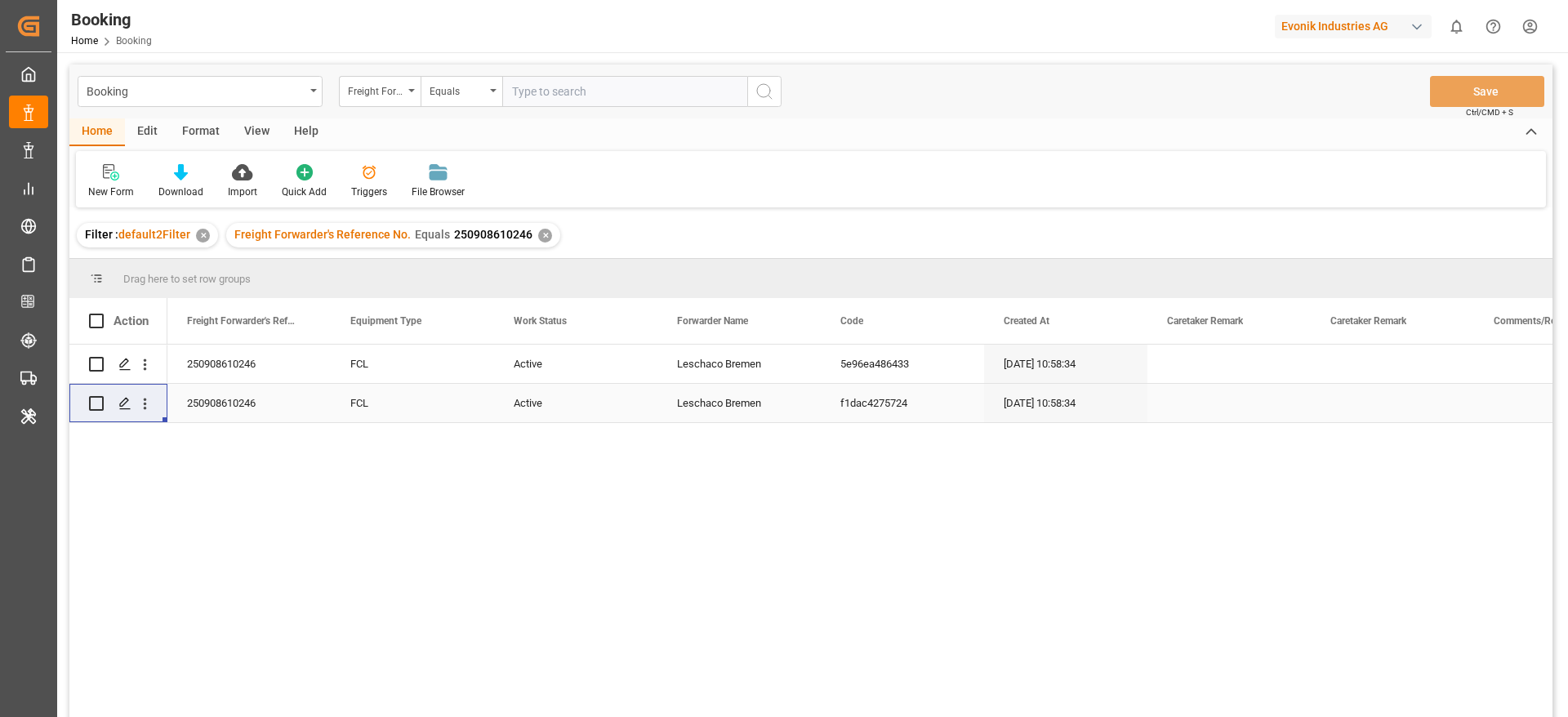
click at [540, 231] on div "✕" at bounding box center [544, 235] width 14 height 14
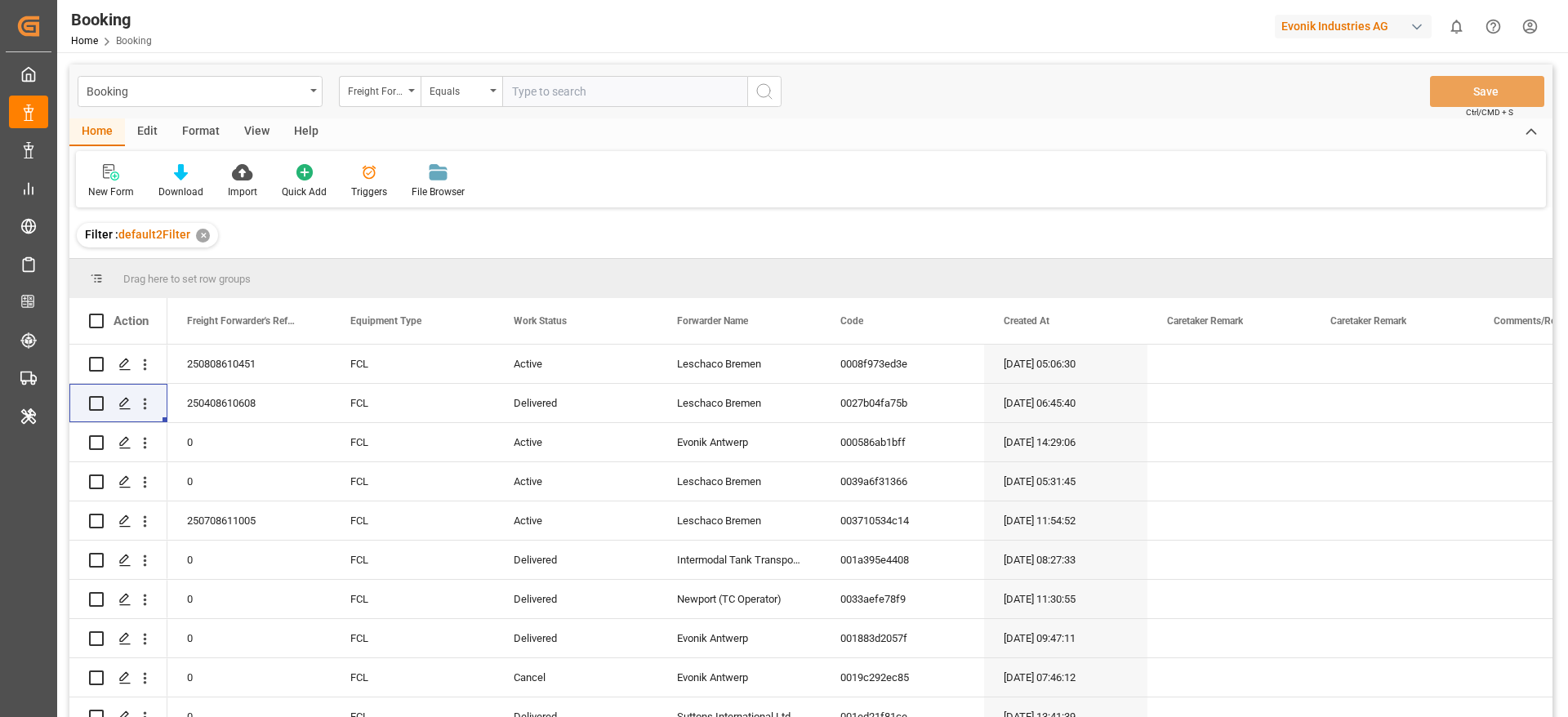
click at [577, 93] on input "text" at bounding box center [625, 91] width 245 height 31
paste input "250808610560"
type input "250808610560"
click at [756, 98] on icon "search button" at bounding box center [764, 91] width 20 height 20
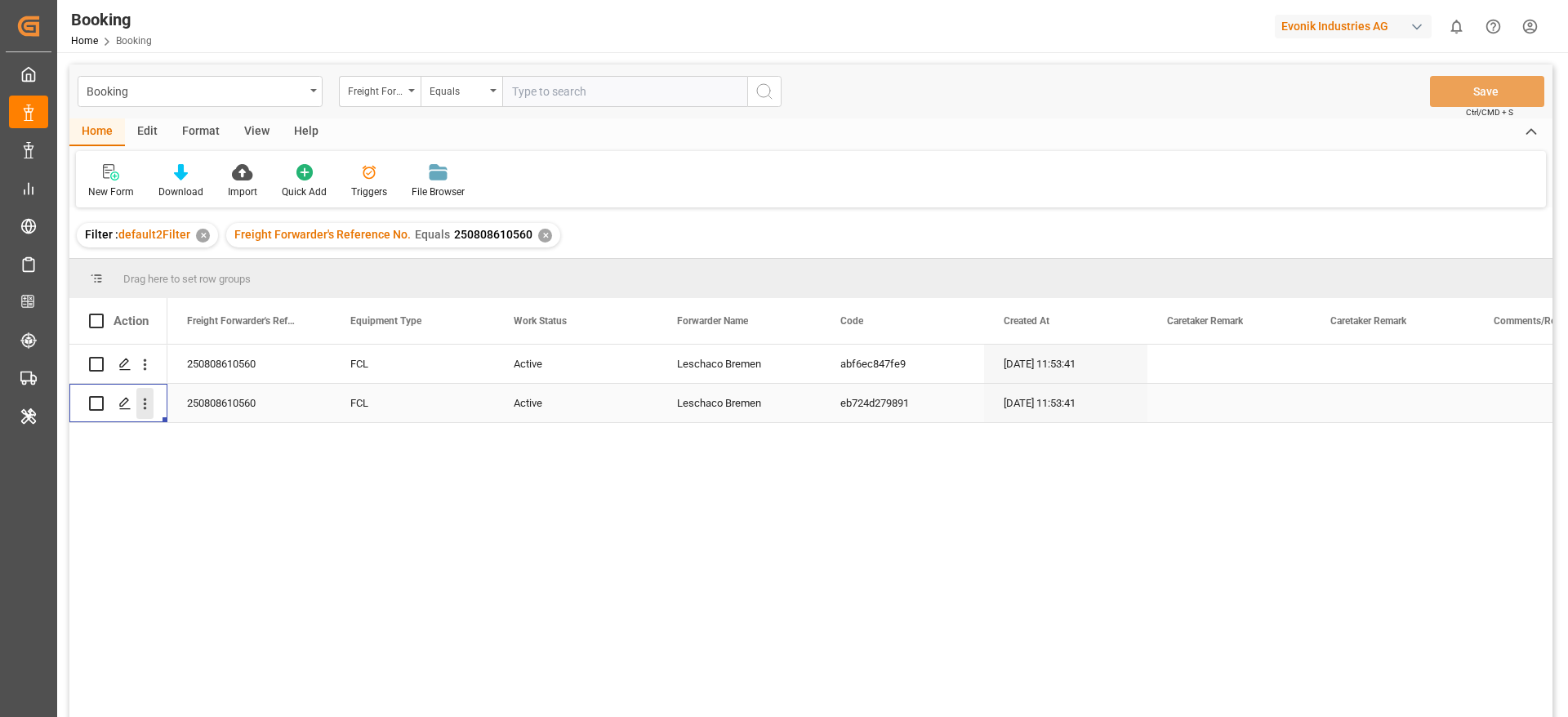
click at [145, 411] on icon "open menu" at bounding box center [145, 403] width 17 height 17
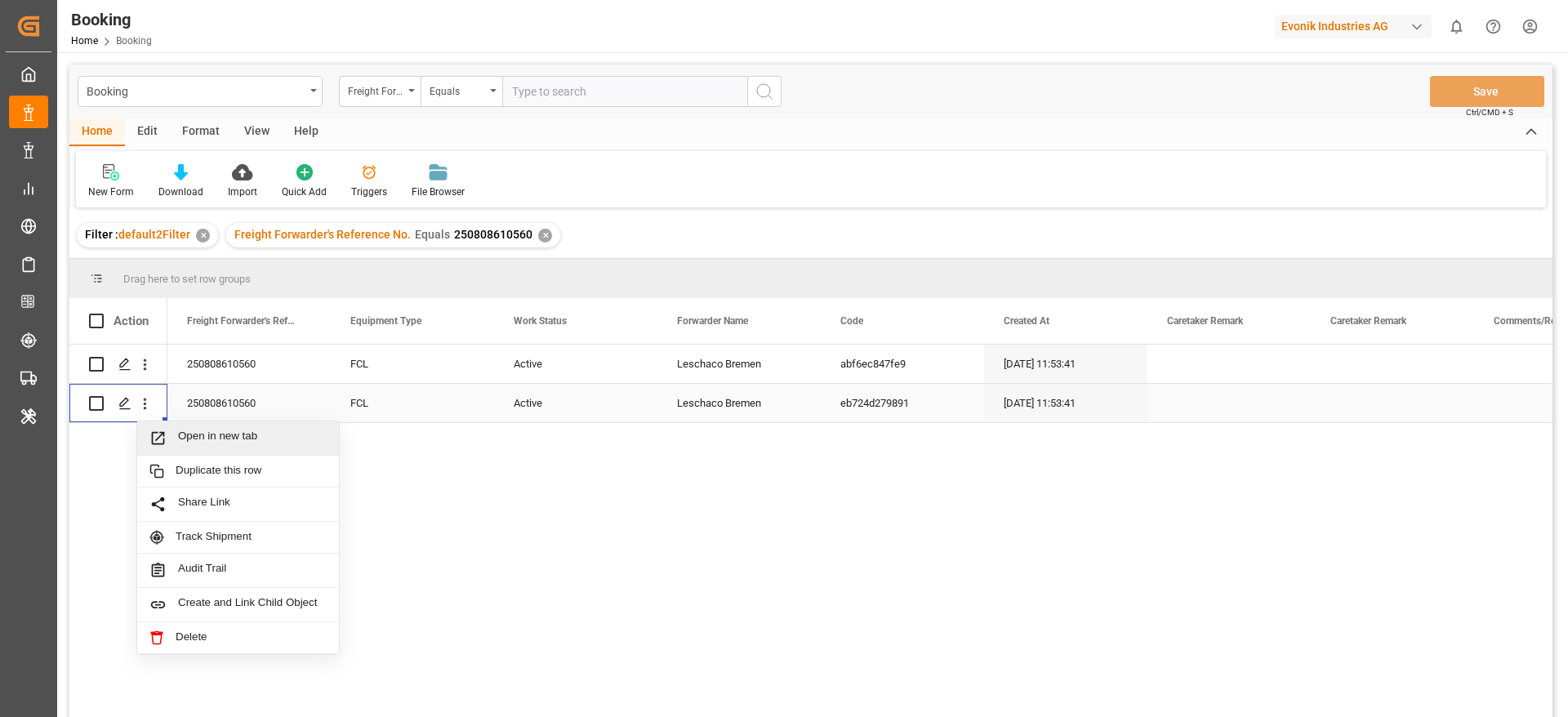
click at [203, 435] on span "Open in new tab" at bounding box center [252, 438] width 148 height 17
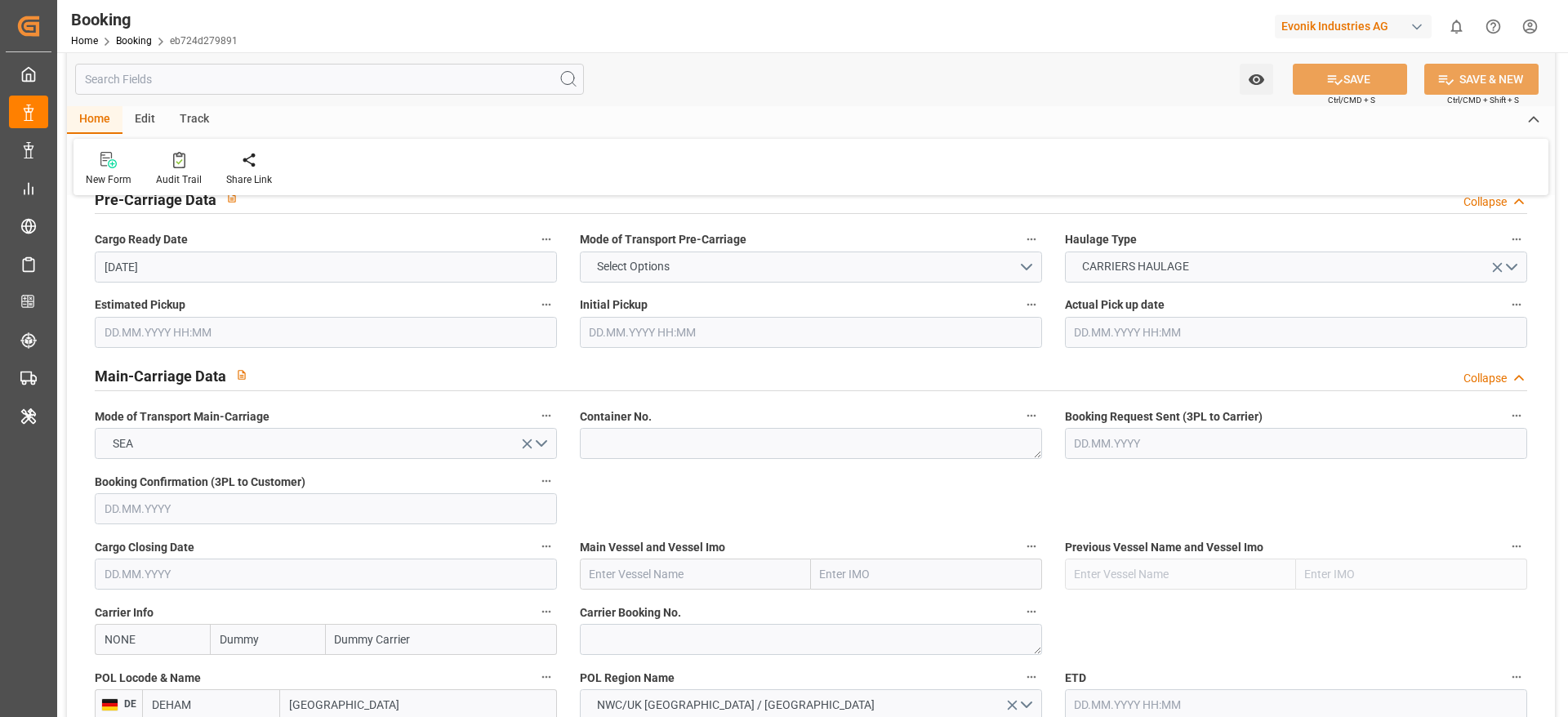
scroll to position [987, 0]
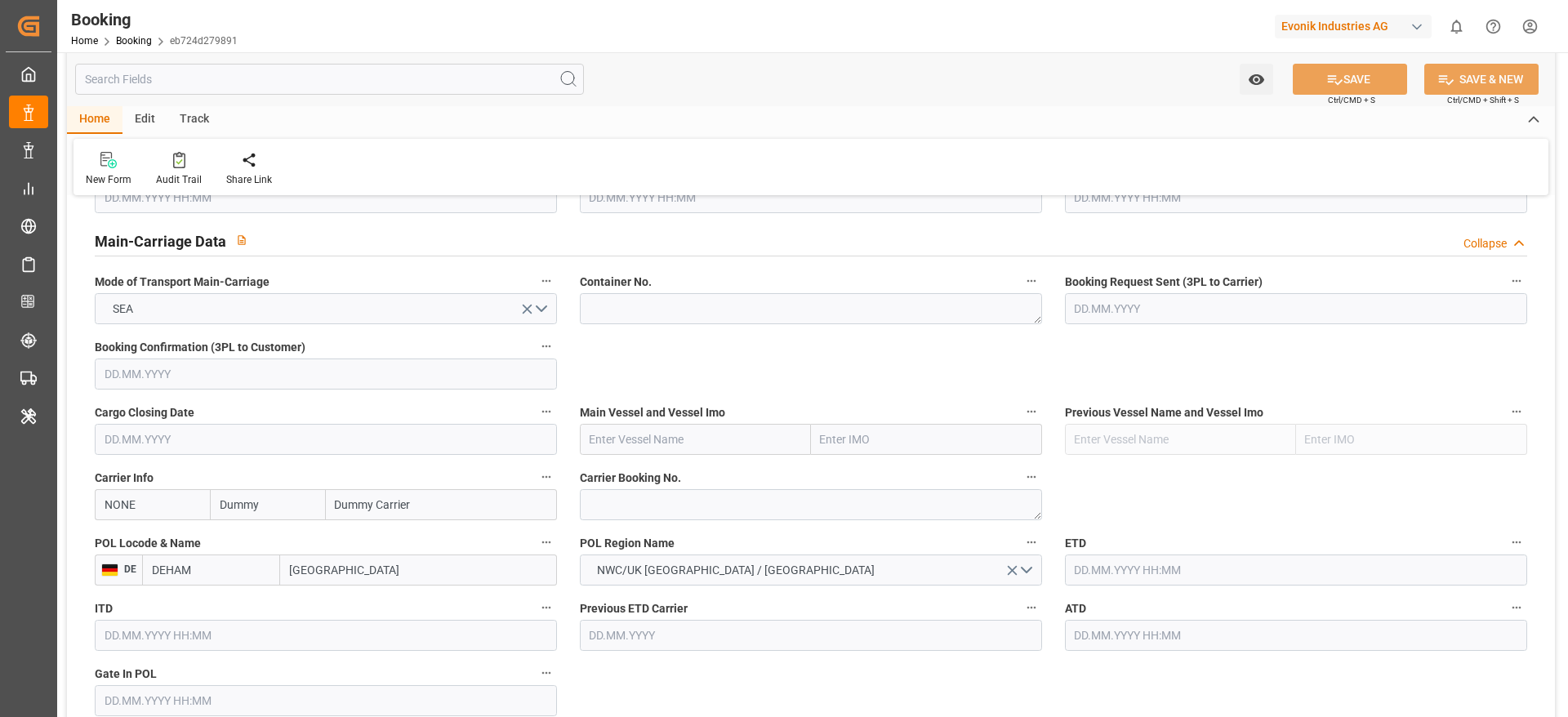
paste input "COSCO Shipping Aries"
click at [614, 428] on input "text" at bounding box center [695, 439] width 231 height 31
type input "COSCO Shipping Aries"
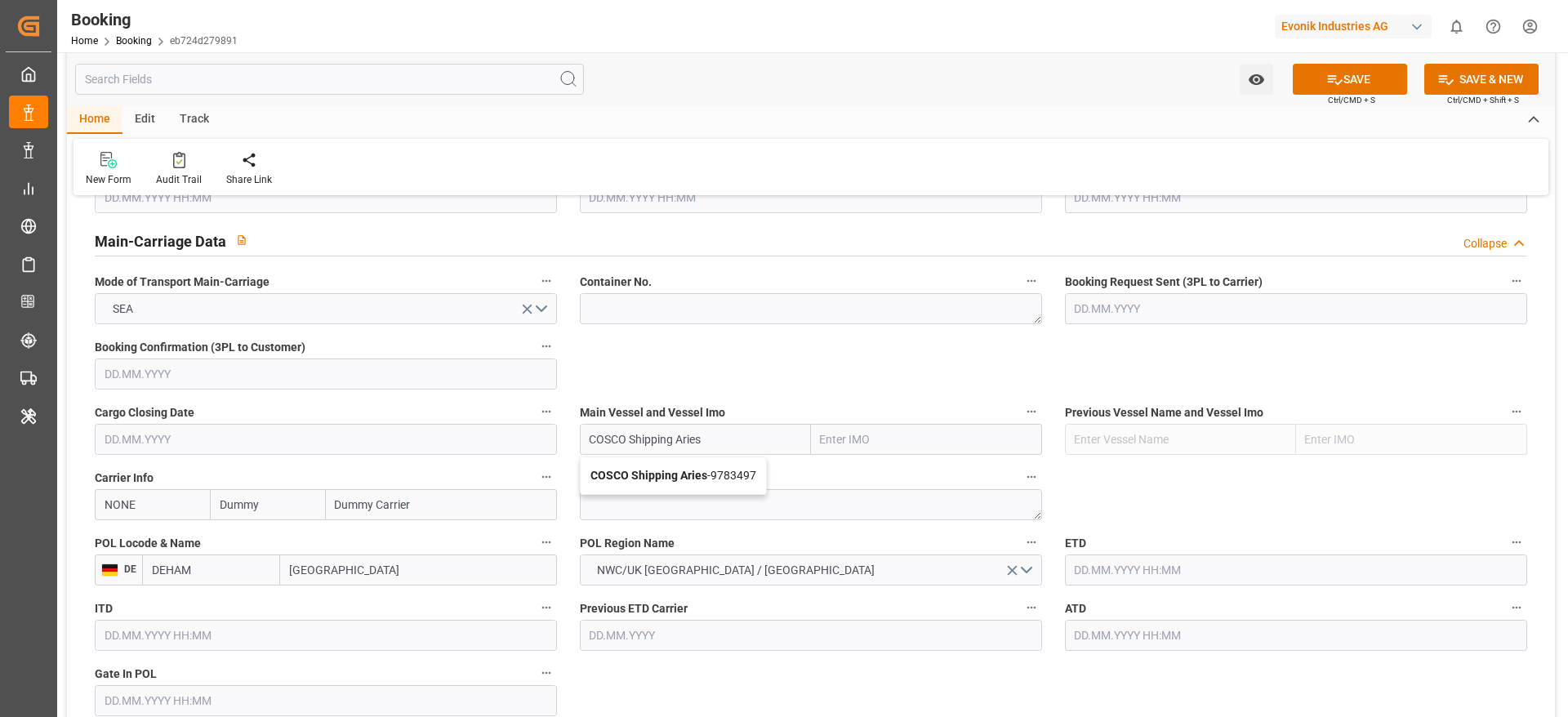
click at [678, 484] on div "COSCO Shipping Aries - 9783497" at bounding box center [673, 475] width 186 height 36
type input "9783497"
type input "COSCO Shipping Aries"
click at [137, 509] on input "NONE" at bounding box center [151, 504] width 115 height 31
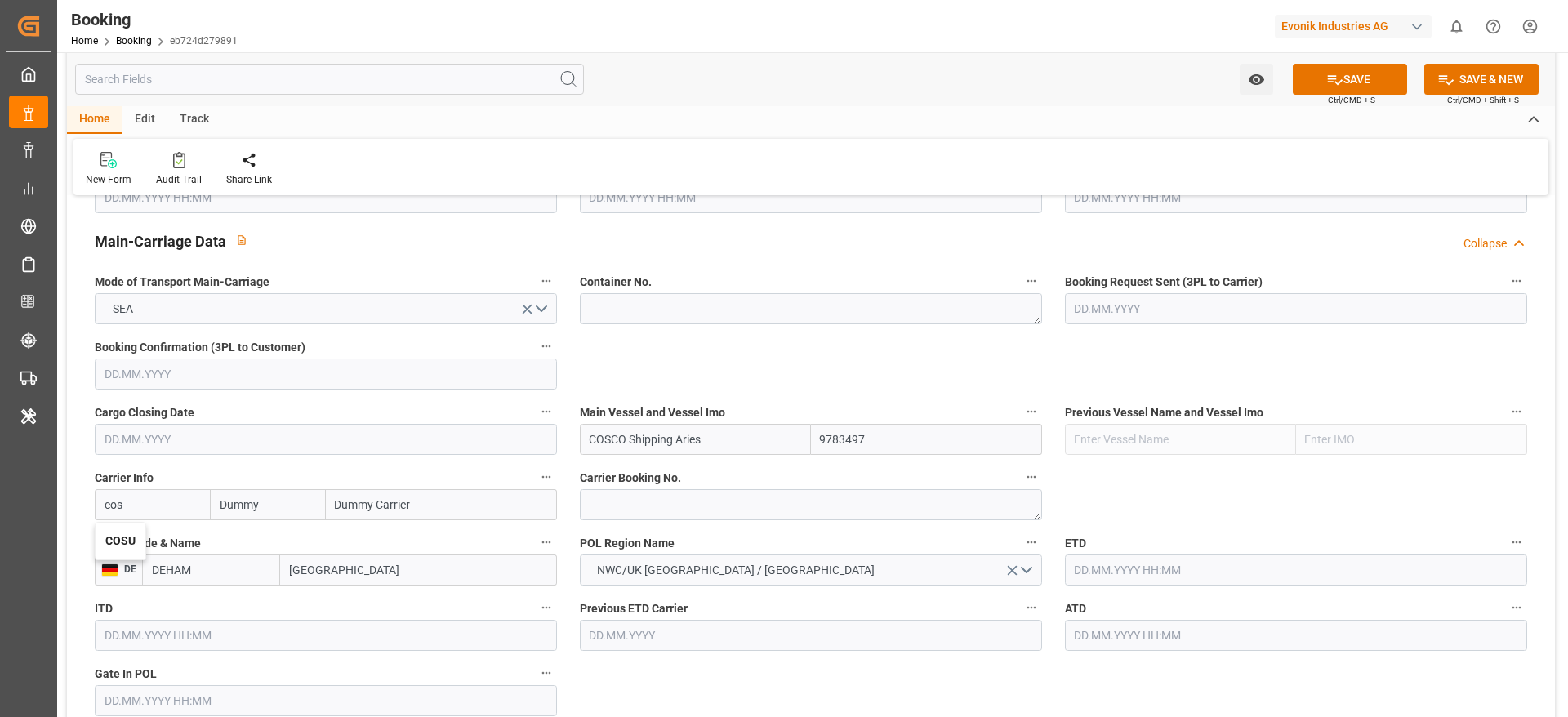
click at [130, 549] on div "COSU" at bounding box center [120, 541] width 49 height 36
type input "COSU"
type input "Cosco"
type input "COSCO Shipping Co. Ltd."
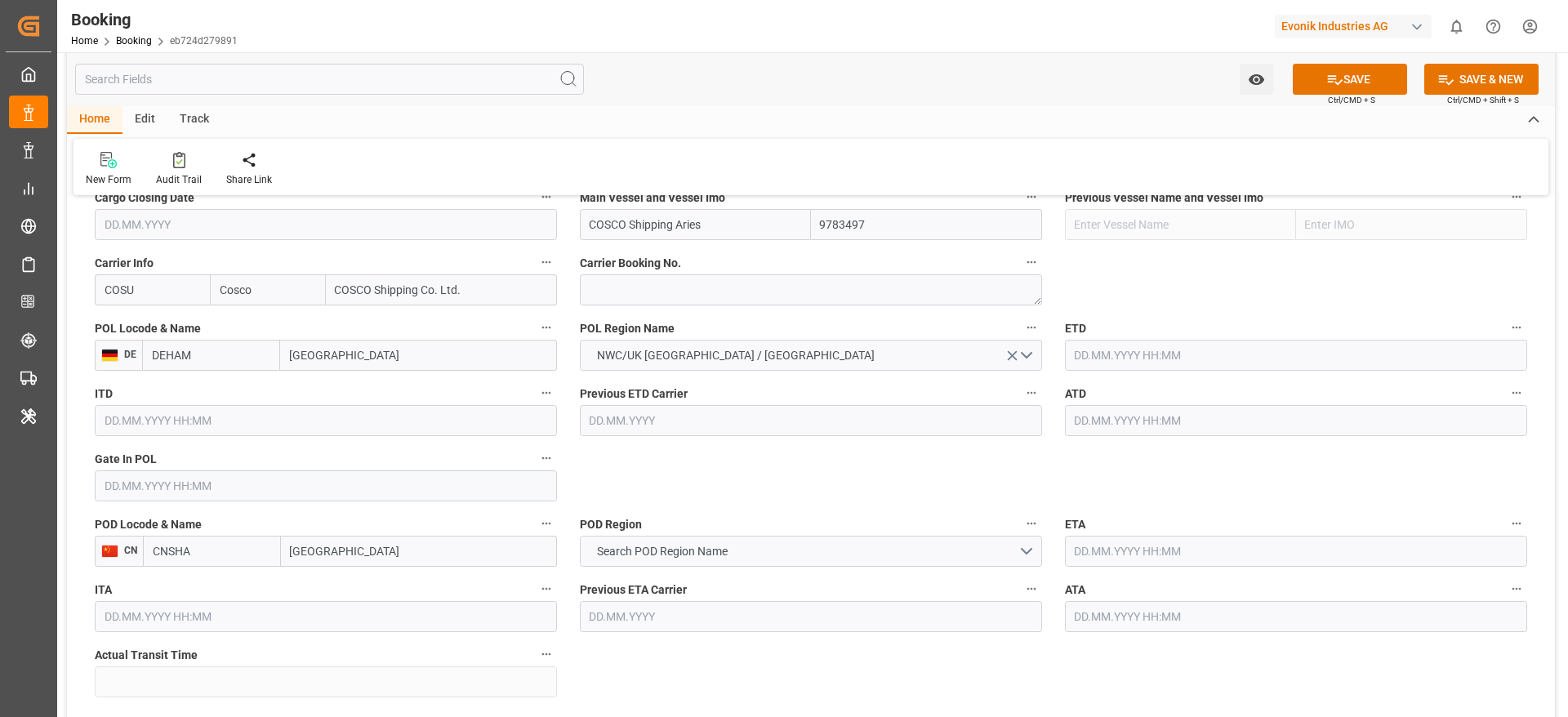
scroll to position [1202, 0]
type input "COSU"
click at [388, 552] on input "[GEOGRAPHIC_DATA]" at bounding box center [419, 550] width 276 height 31
type input "[GEOGRAPHIC_DATA]"
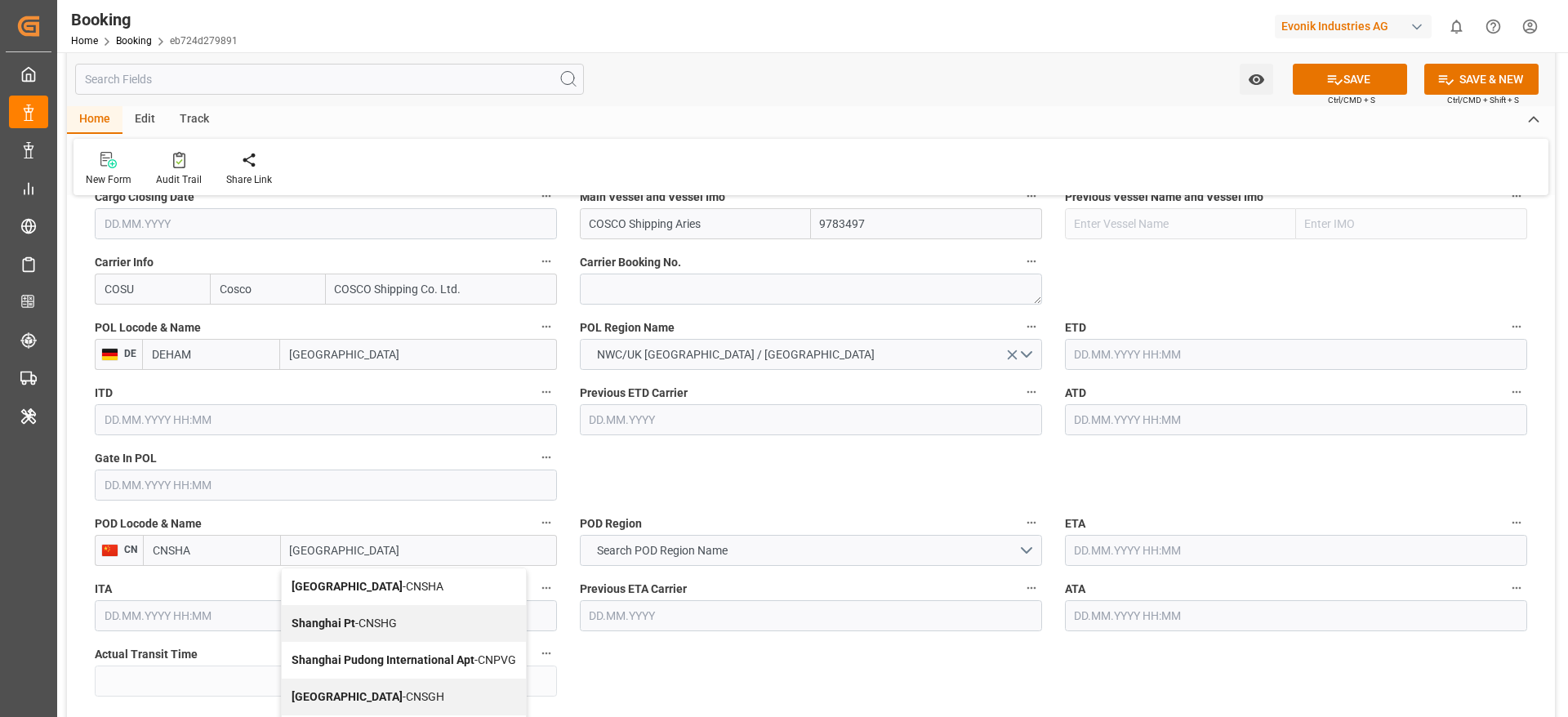
click at [378, 698] on span "Shanghai - CNSGH" at bounding box center [368, 696] width 153 height 13
type input "CNSGH"
type input "Shanghai"
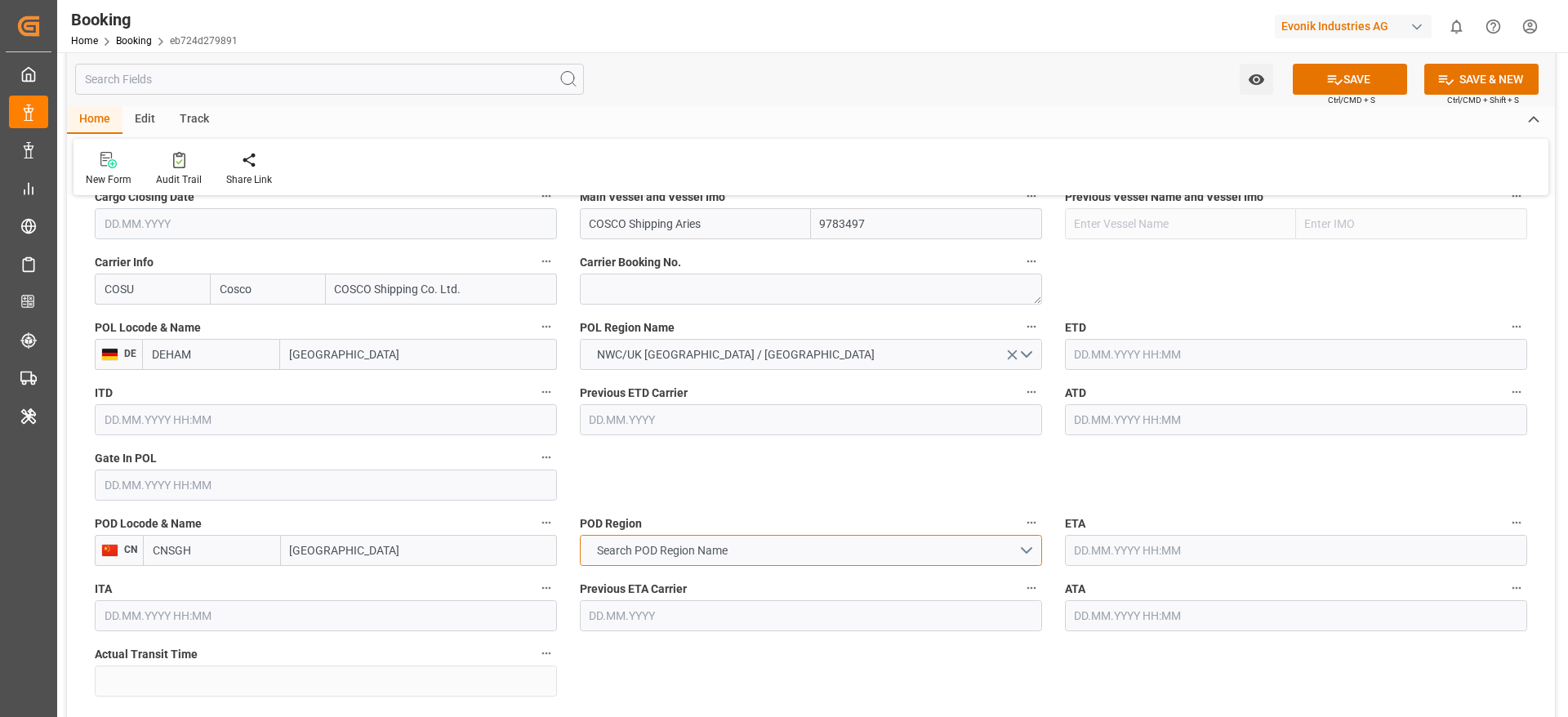
click at [657, 548] on span "Search POD Region Name" at bounding box center [662, 551] width 147 height 17
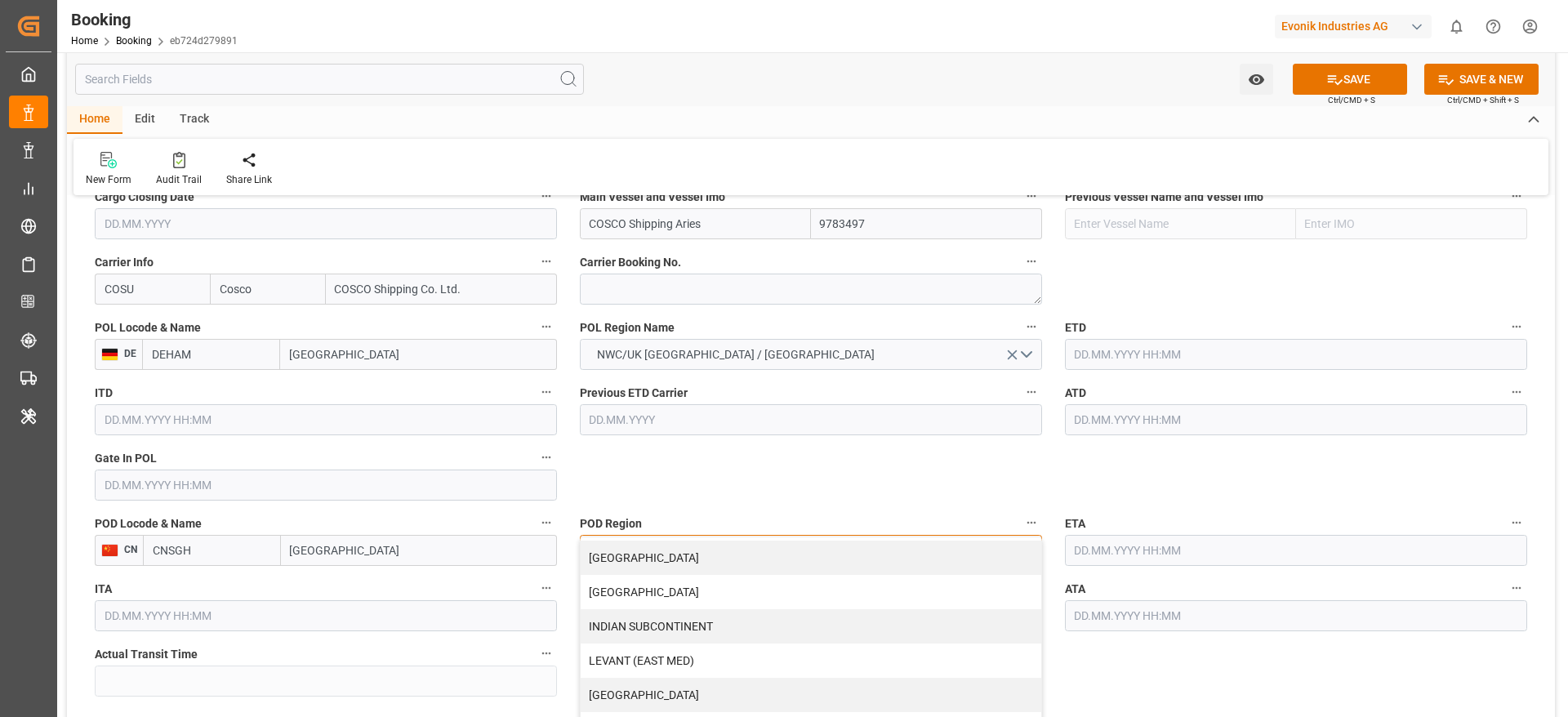
scroll to position [243, 0]
click at [635, 550] on div "[GEOGRAPHIC_DATA]" at bounding box center [811, 552] width 460 height 35
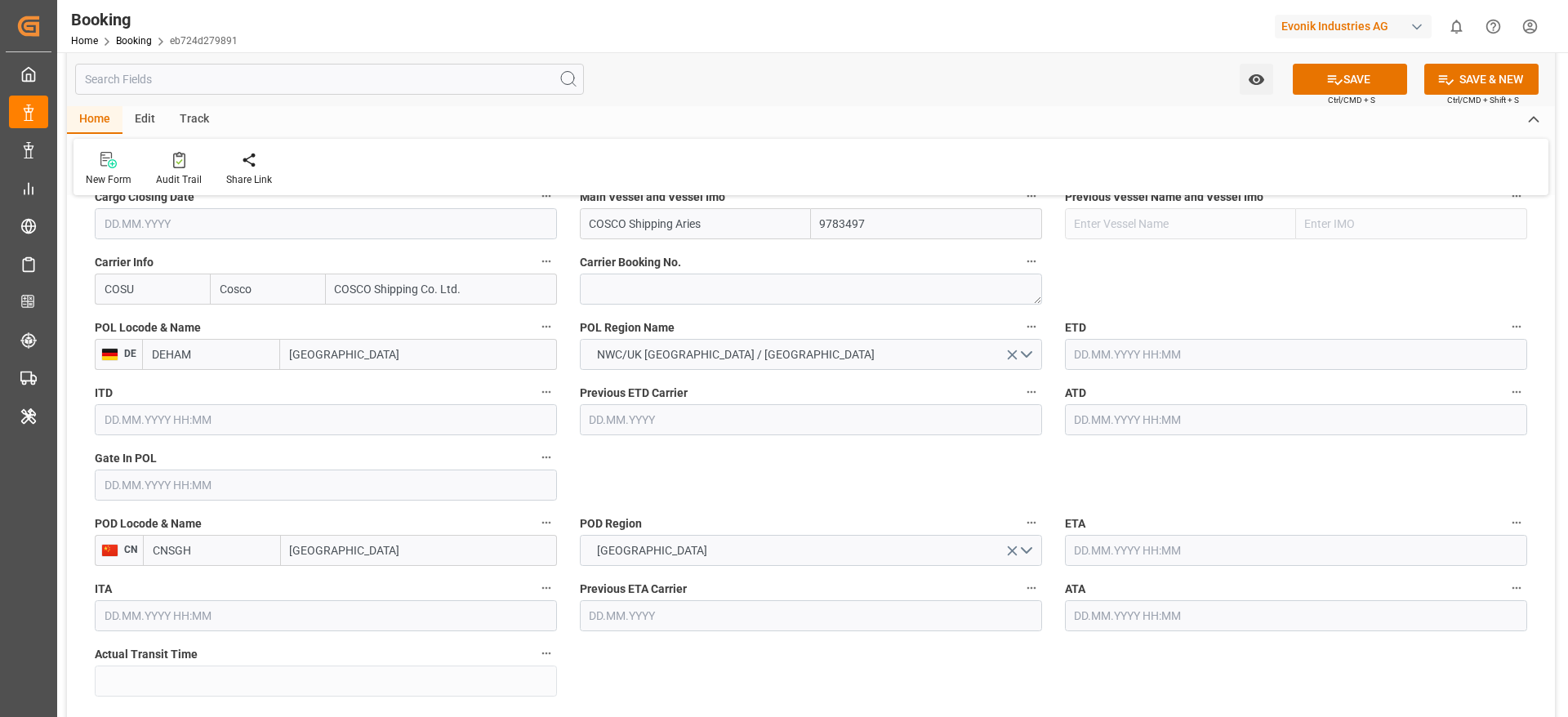
paste textarea "6425438630"
click at [630, 278] on textarea "6425438630" at bounding box center [811, 288] width 462 height 31
type textarea "6425438630"
click at [1094, 352] on input "text" at bounding box center [1295, 354] width 462 height 31
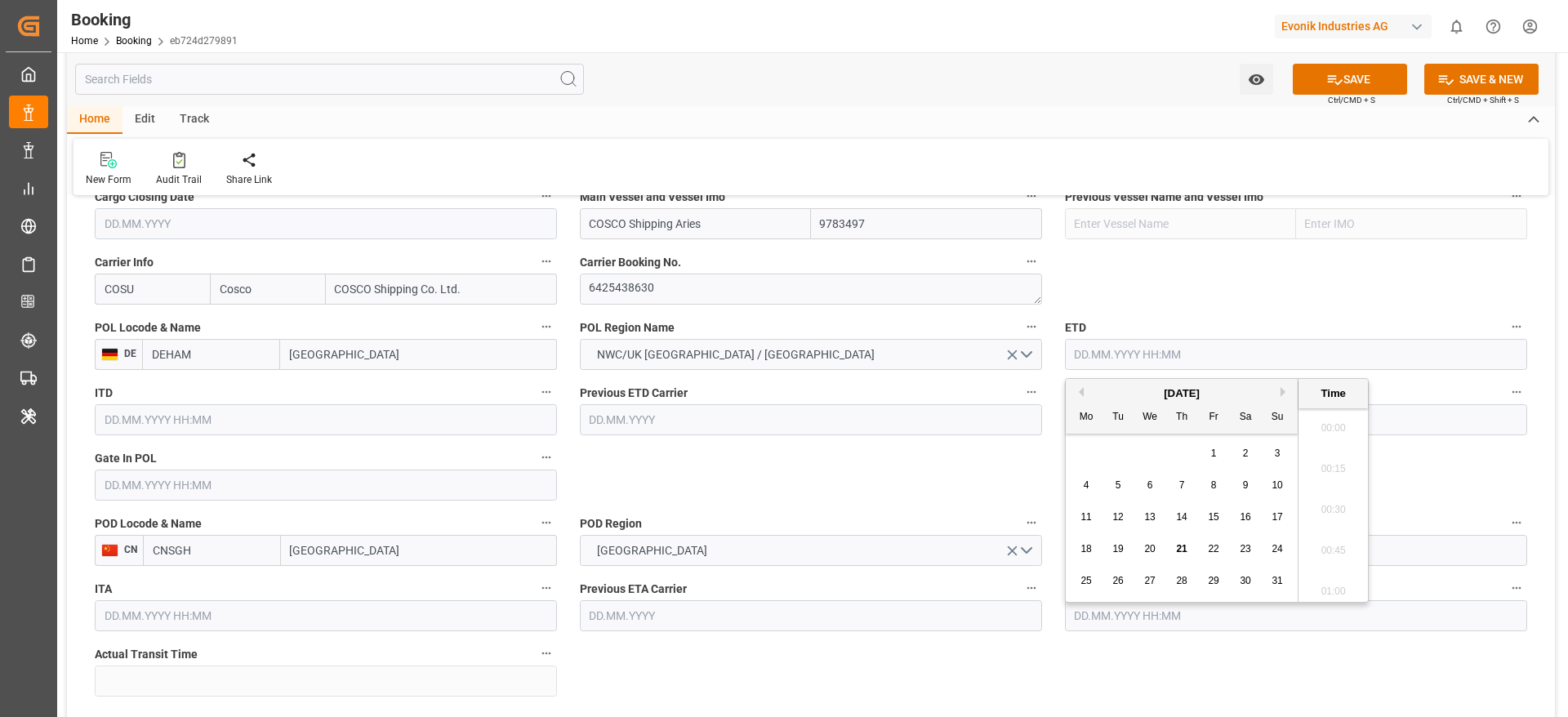
scroll to position [2863, 0]
click at [1285, 395] on button "Next Month" at bounding box center [1285, 392] width 9 height 9
click at [1180, 457] on span "4" at bounding box center [1182, 453] width 6 height 11
type input "[DATE] 00:00"
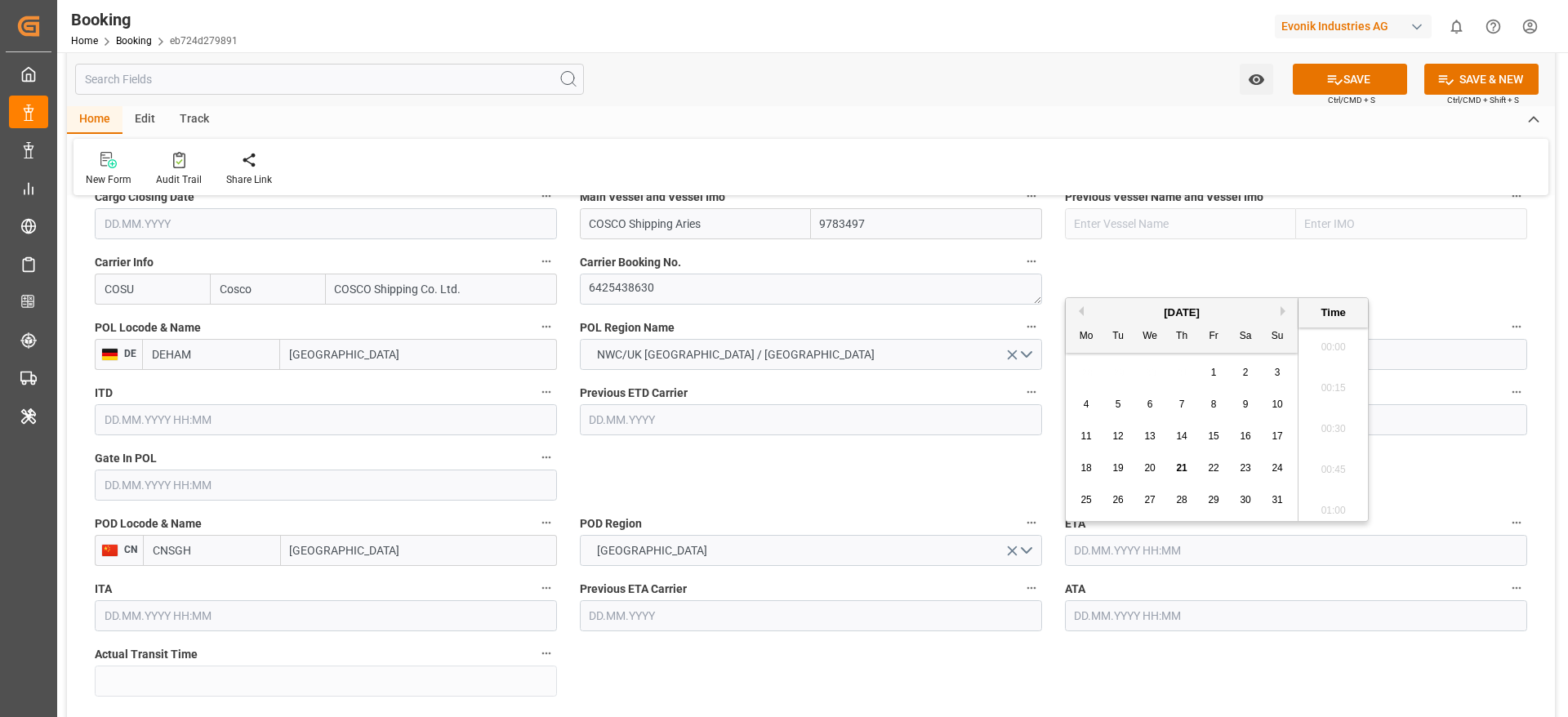
click at [1103, 543] on input "text" at bounding box center [1295, 550] width 462 height 31
click at [1290, 309] on button "Next Month" at bounding box center [1285, 311] width 9 height 9
click at [1115, 441] on span "14" at bounding box center [1117, 436] width 10 height 11
type input "[DATE] 00:00"
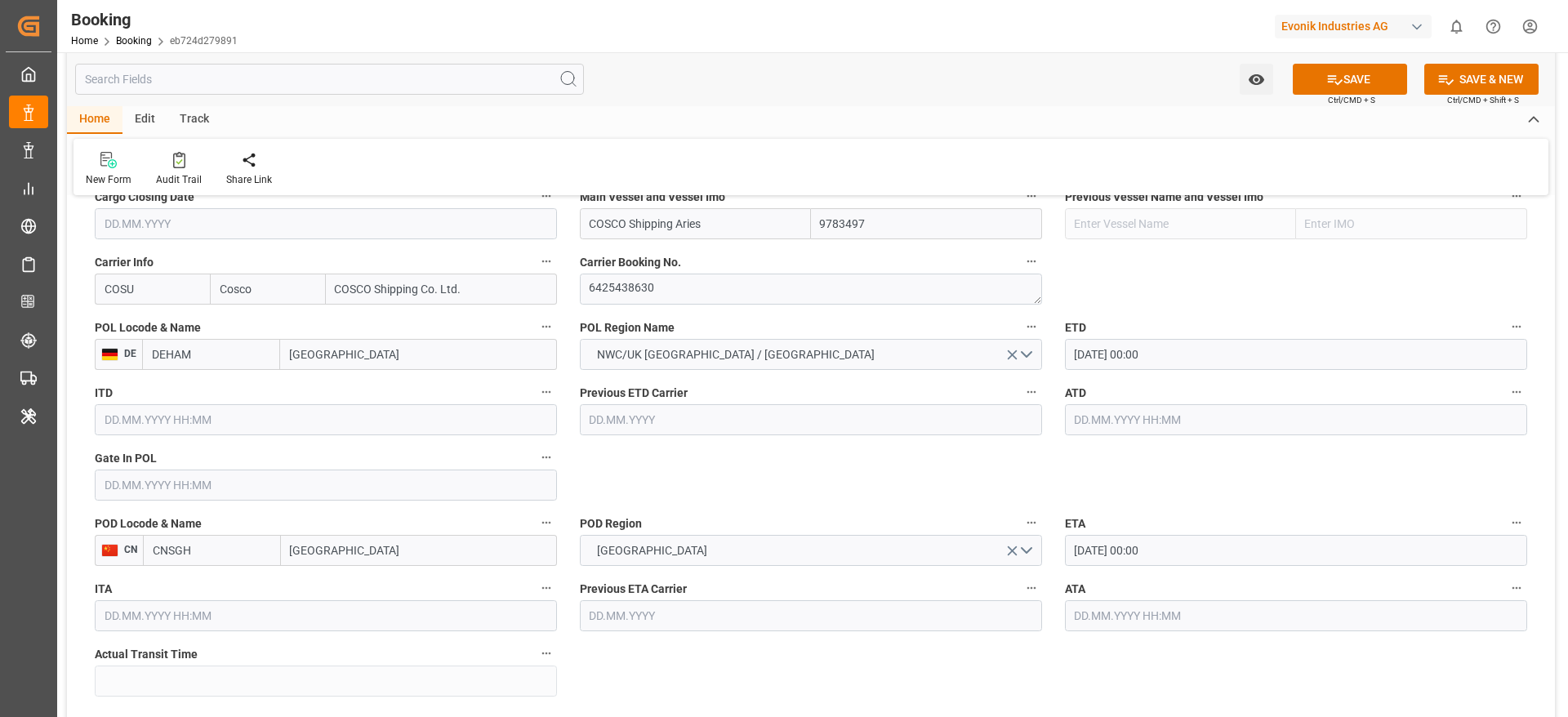
drag, startPoint x: 795, startPoint y: 461, endPoint x: 709, endPoint y: 477, distance: 87.5
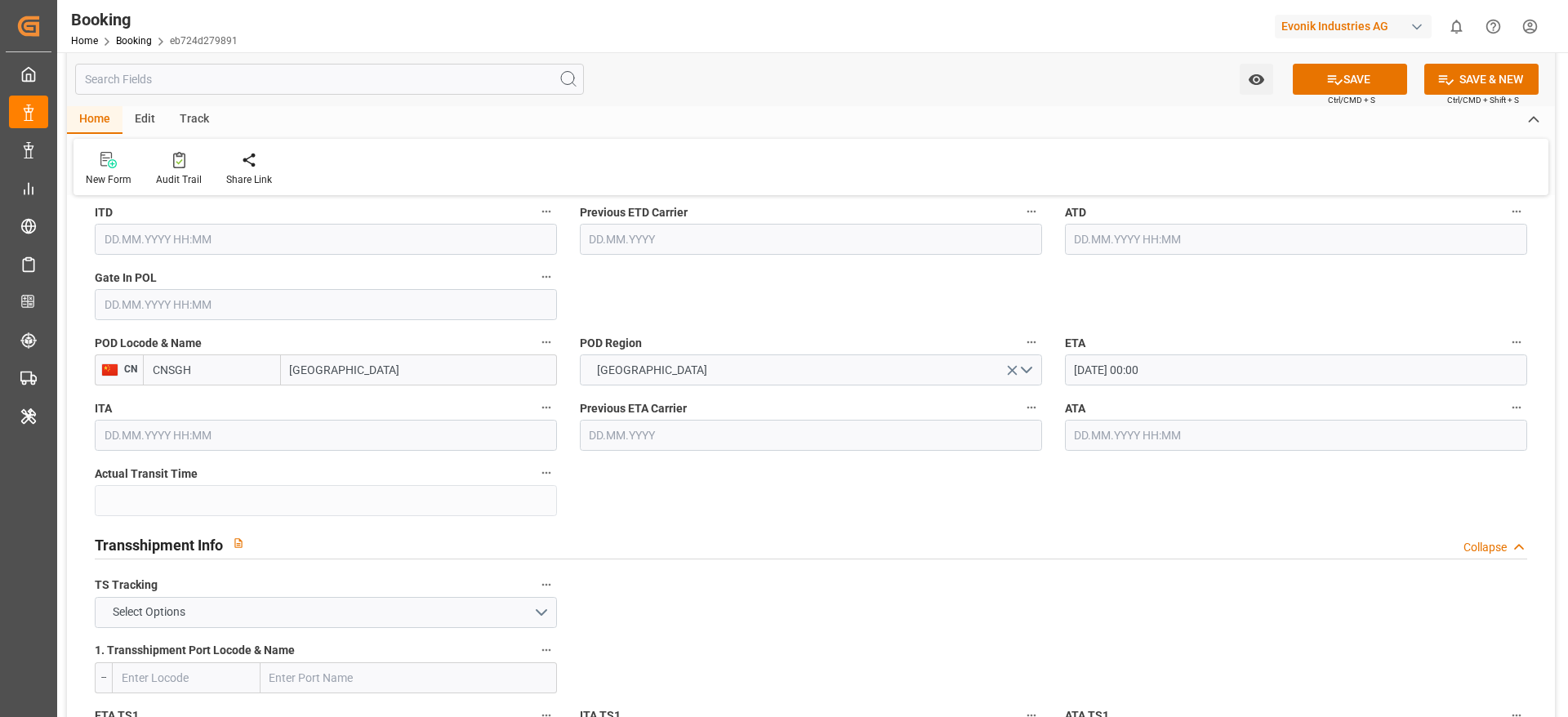
scroll to position [1384, 0]
click at [346, 598] on button "Select Options" at bounding box center [325, 611] width 462 height 31
click at [264, 657] on div "FALSE" at bounding box center [325, 650] width 460 height 35
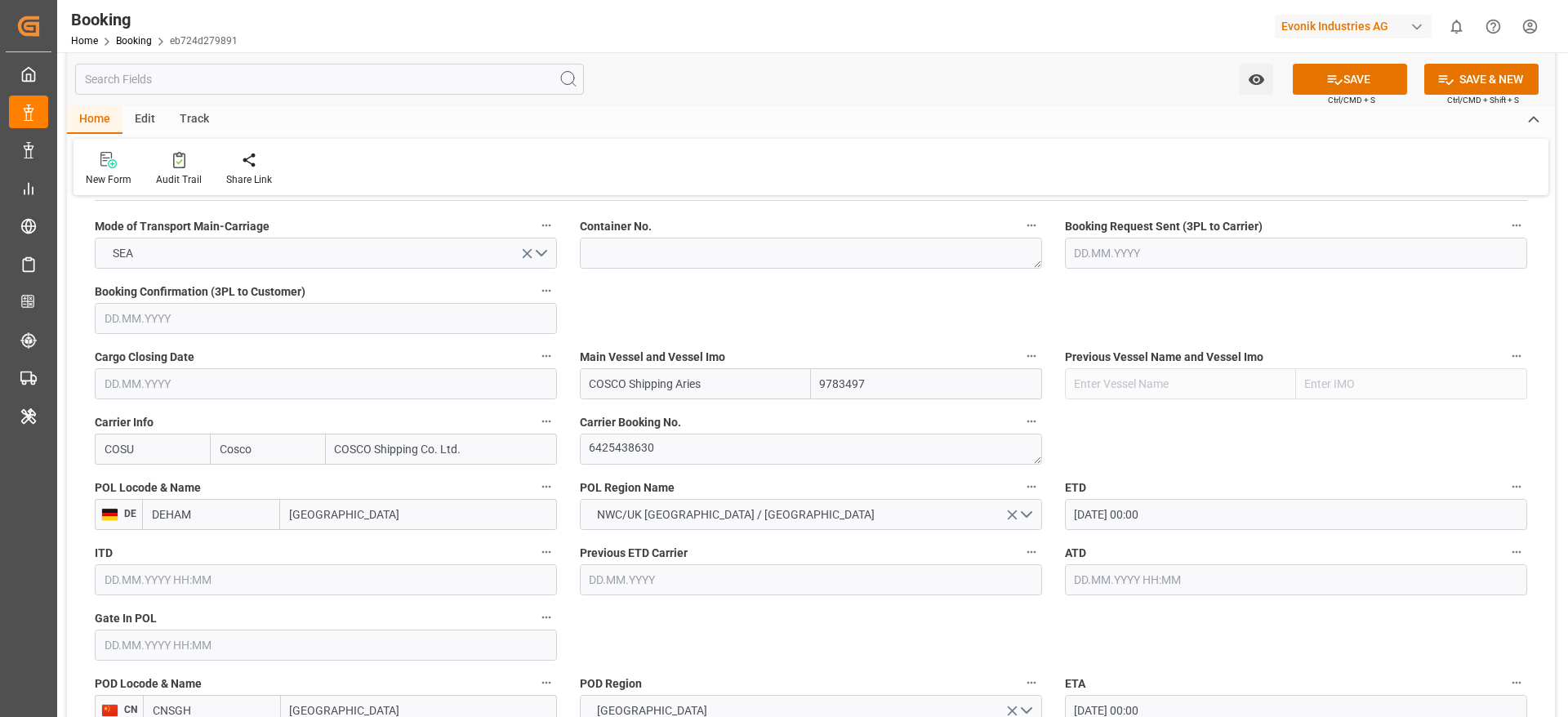
scroll to position [1041, 0]
click at [1313, 77] on button "SAVE" at bounding box center [1349, 78] width 114 height 31
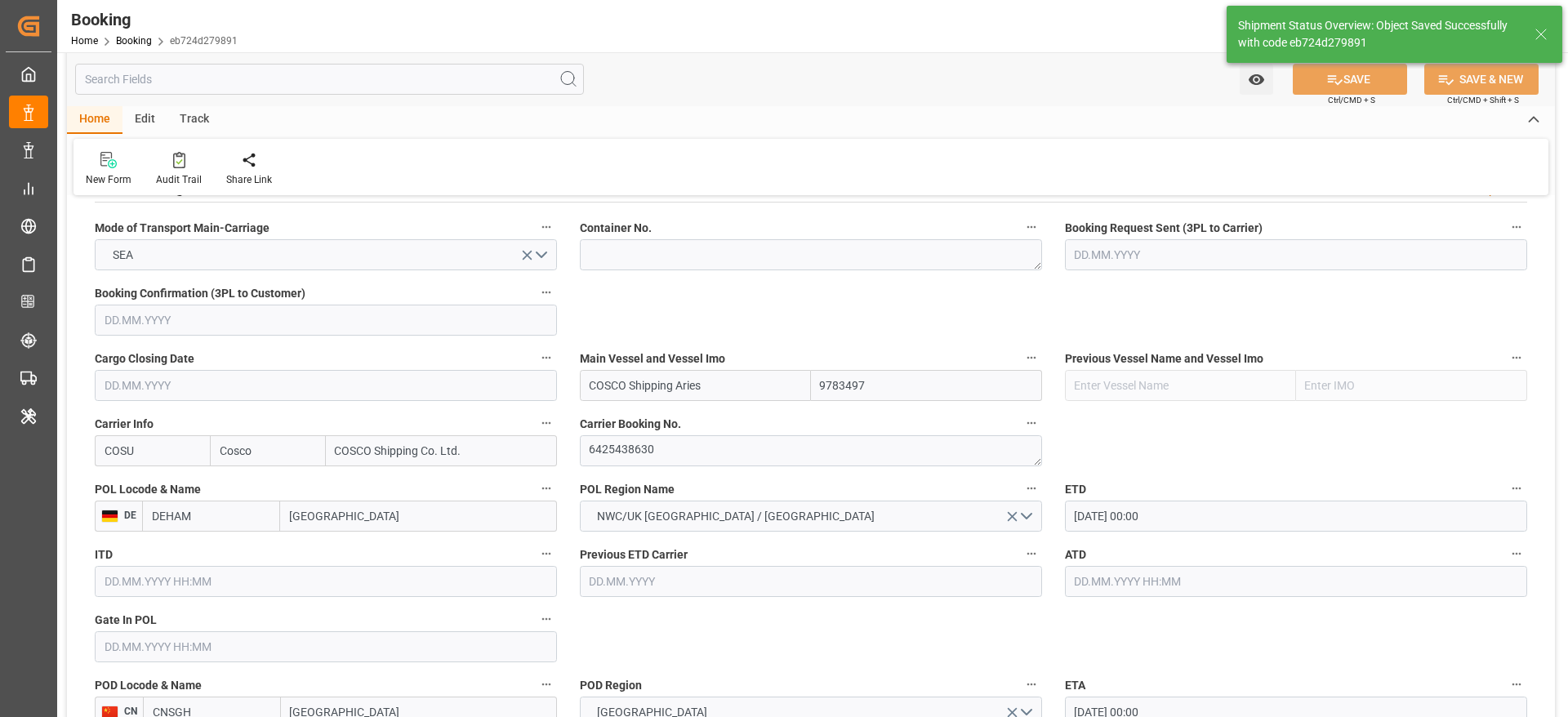
type textarea "NWC/UK North West Continent / UK_CNSGH_COSU_AT-SE"
type textarea "[PERSON_NAME]"
type textarea "Pod-PodRegionName-businessDivision-businessLine-"
type input "[DATE] 00:00"
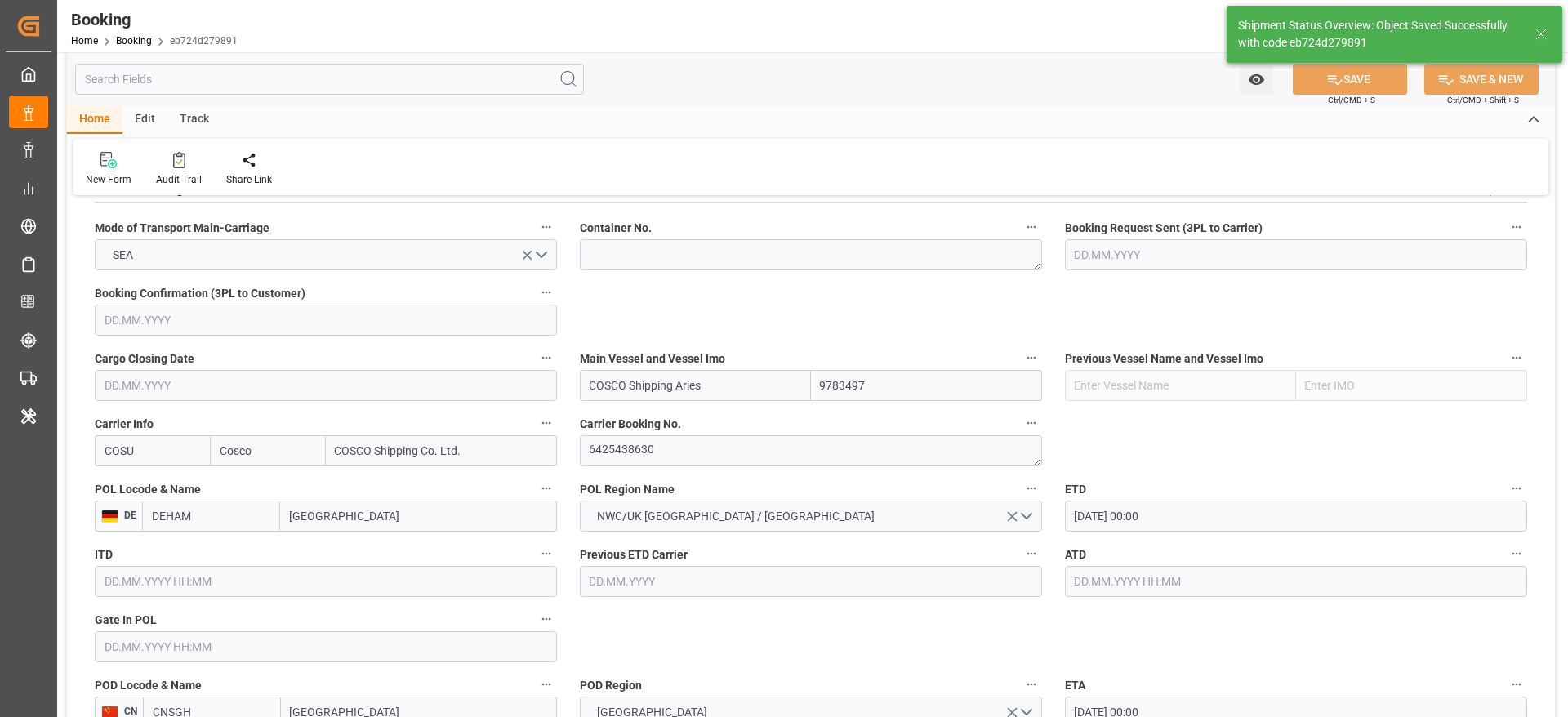
type input "21.08.2025 12:40"
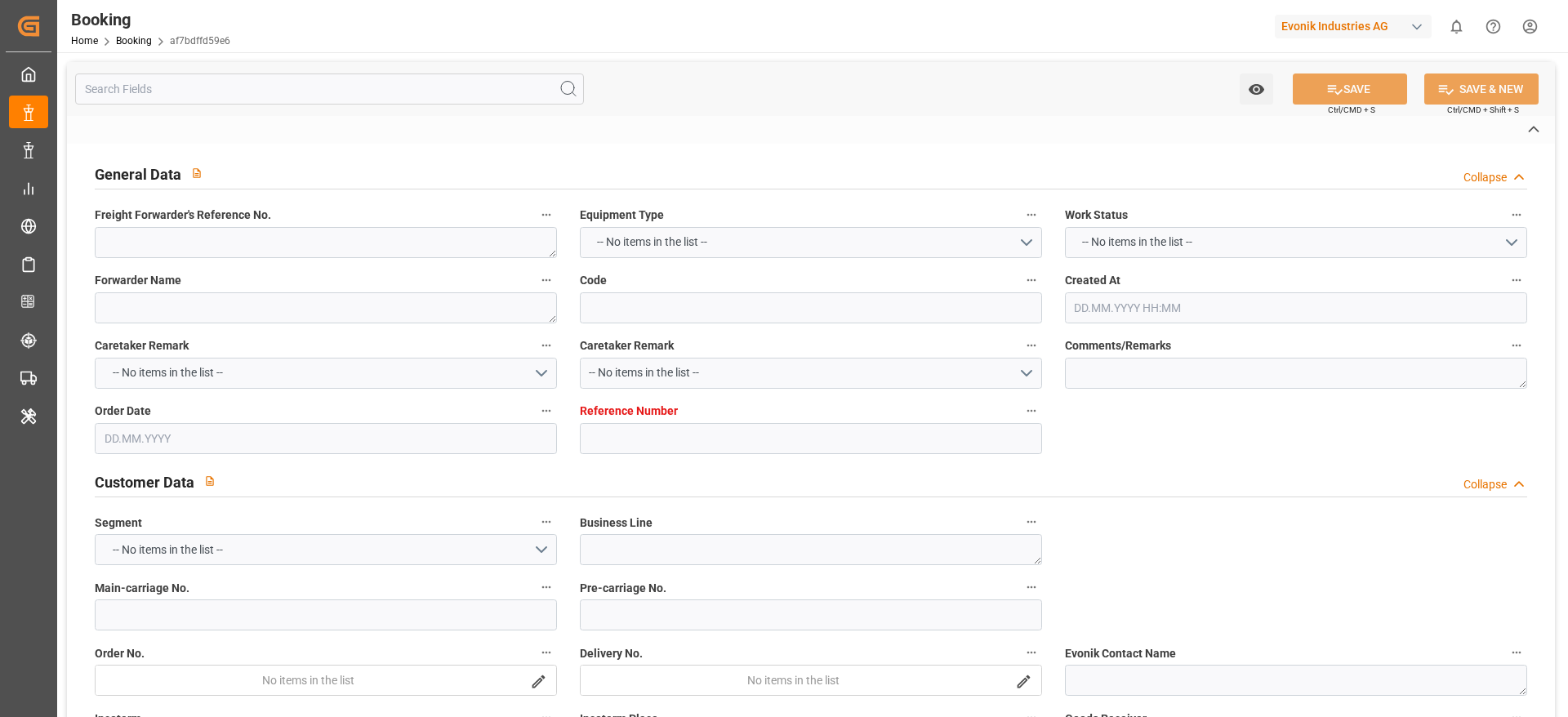
type textarea "250908610110"
type textarea "Leschaco Bremen"
type input "af7bdffd59e6"
type input "0"
type textarea "AT-SE"
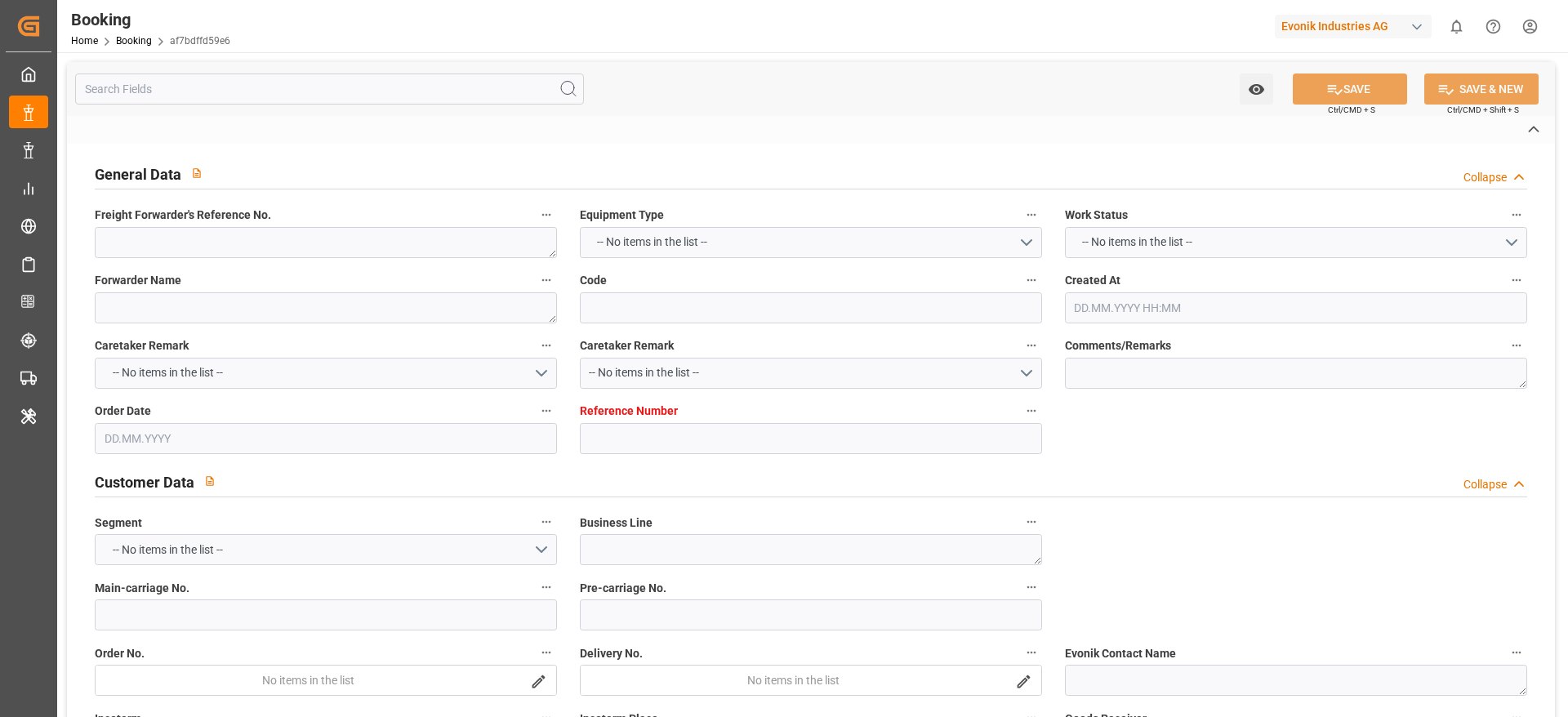
type input "4006688369"
type textarea "CIF"
type textarea "NHAVA SHEVA PORT"
type textarea "Evonik Plant 0000503898"
type textarea "Hombourg"
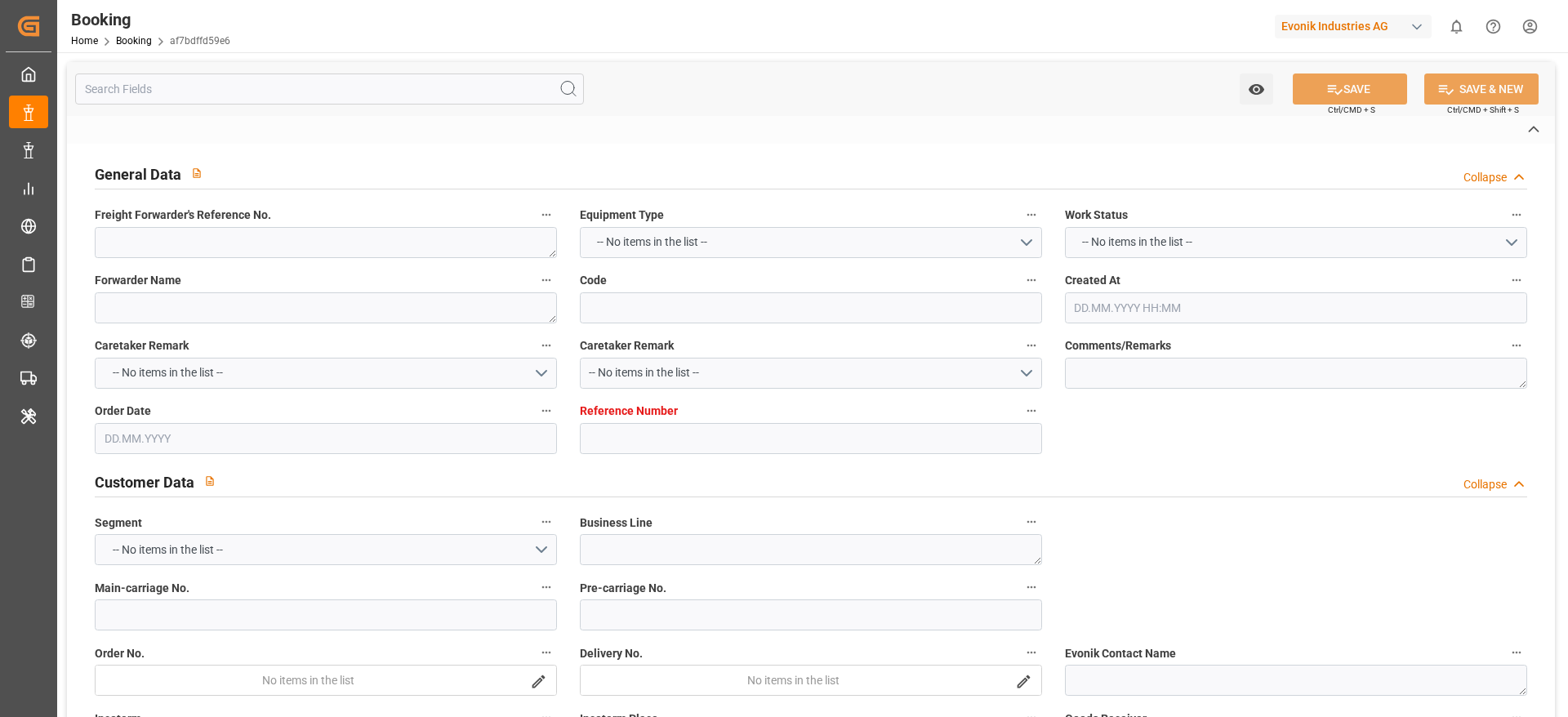
type input "NONE"
type input "[GEOGRAPHIC_DATA]"
type input "Jawaharlal Nehru (Nhava Sheva)"
type textarea "INPUT_Evonik_Seeburger_LoadTenderOcean_1003071252_20250820132508528.xml"
type textarea "NWC/UK North West Continent / UK_INNSA_NONE_AT-SE"
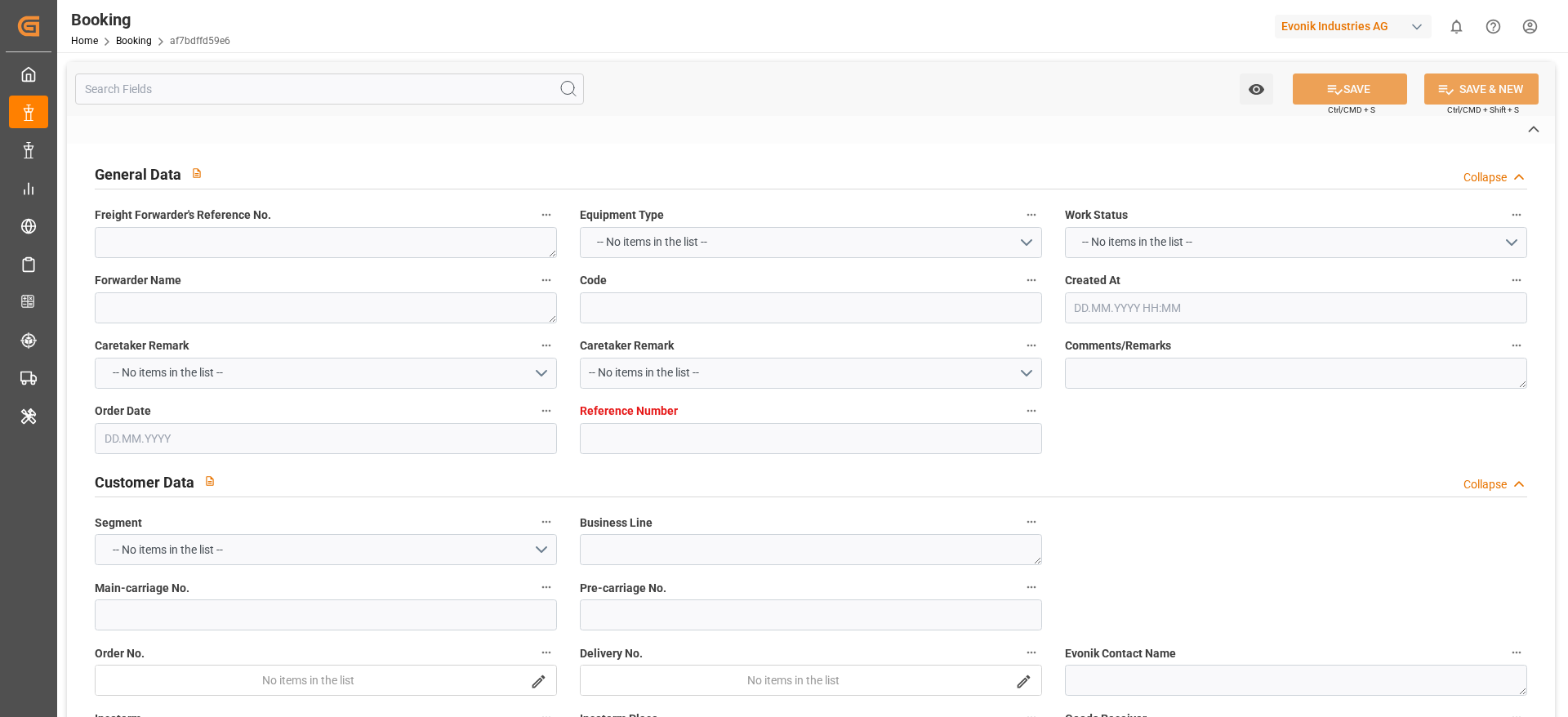
type textarea "INPUT_Evonik_Seeburger_LoadTenderOcean_1003071252_20250820132508528.xml"
type textarea "1003071252"
type textarea "businessDivision-businessLine-businessLineCode-"
type textarea "EVONIK Load Tender XML"
type textarea "a011t00000LcJC5AAN"
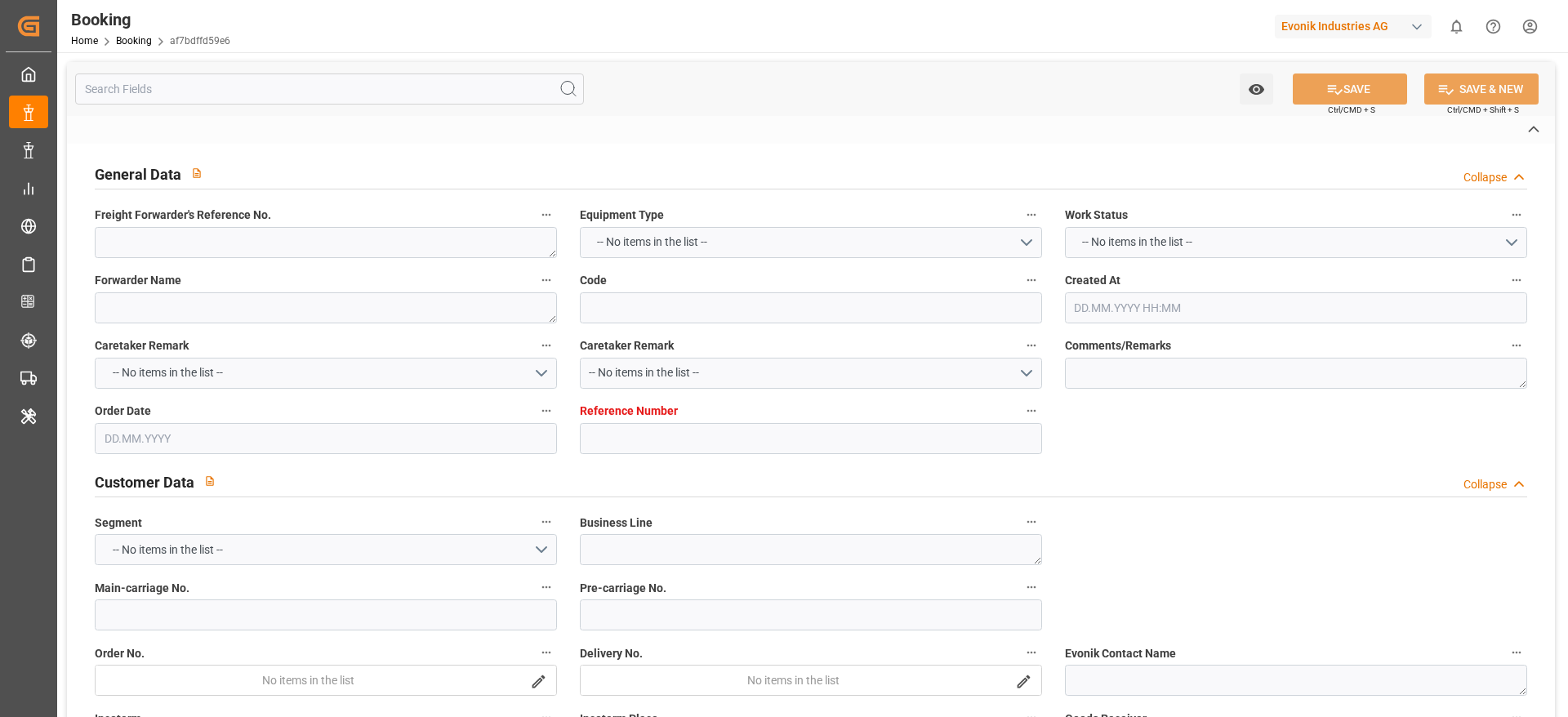
type textarea "No"
type input "0"
type input "Dummy"
type input "Dummy Carrier"
type input "DEHAM"
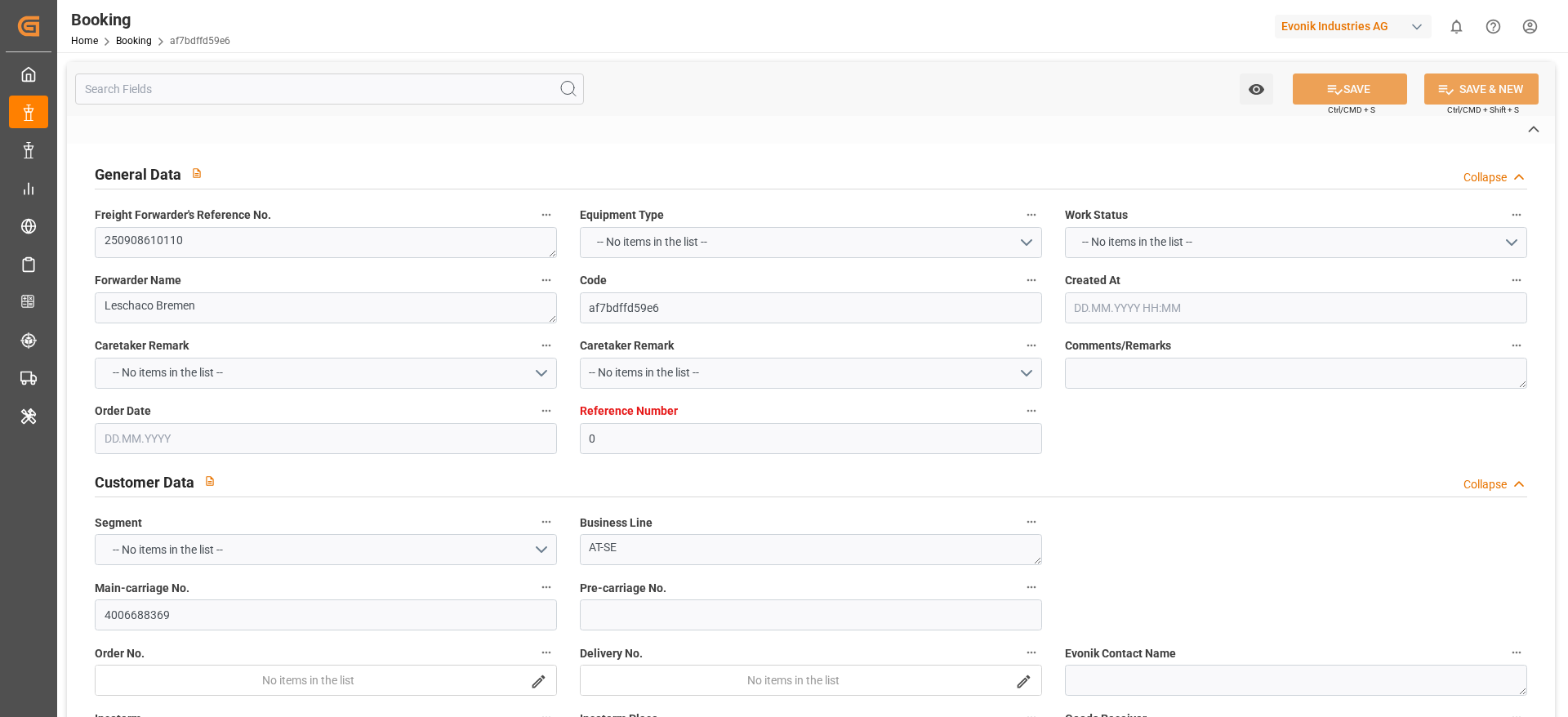
type input "INNSA"
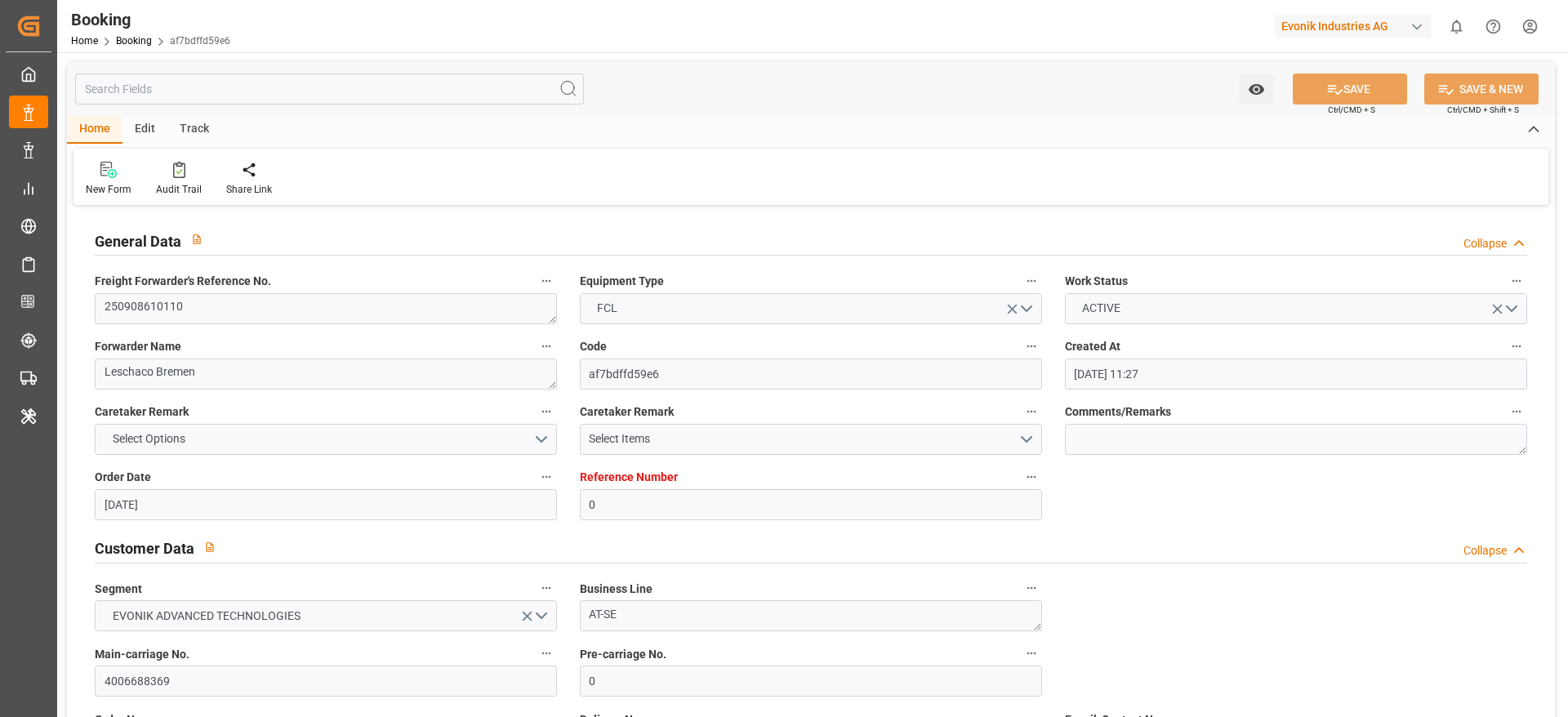
type input "20.08.2025 11:27"
type input "[DATE]"
type input "30.10.2025"
type input "03.09.2025"
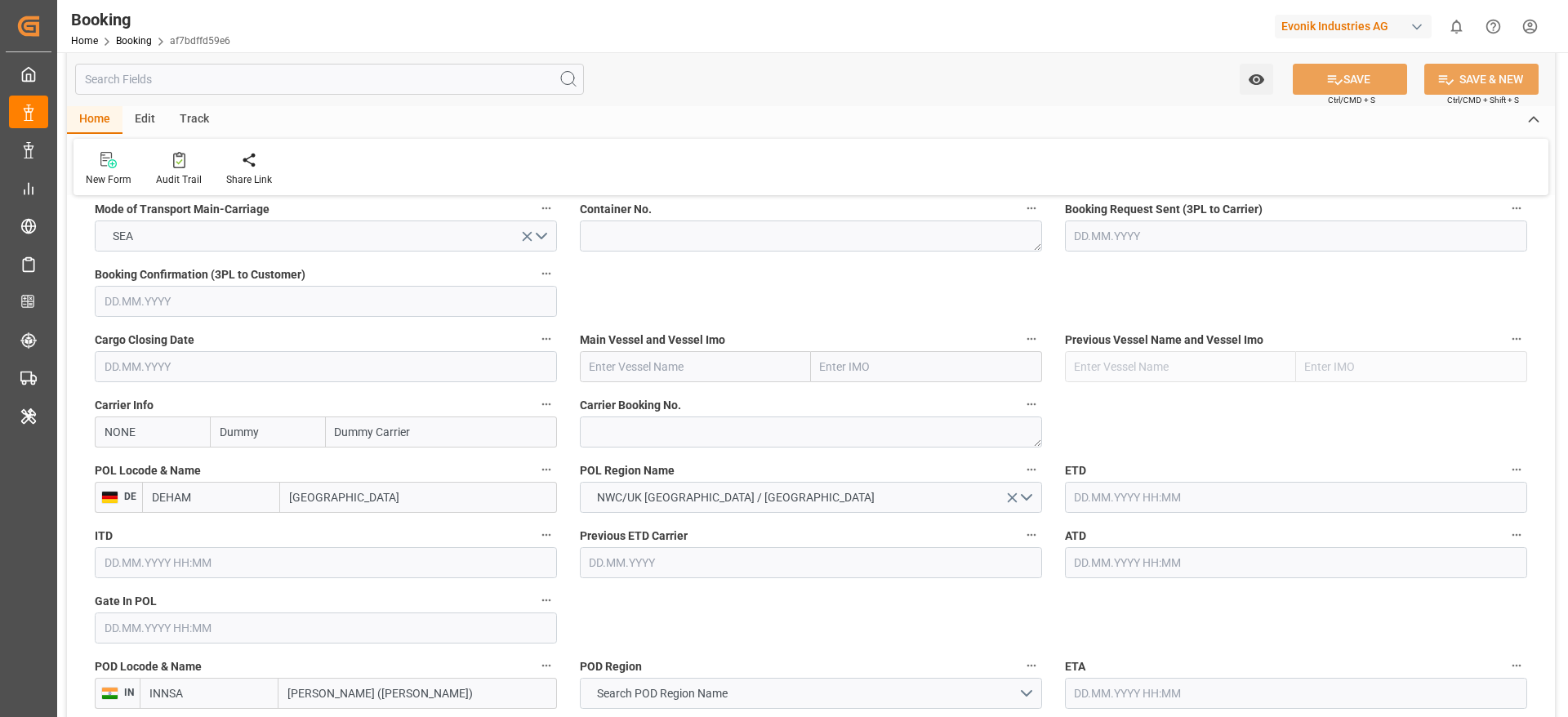
scroll to position [1064, 0]
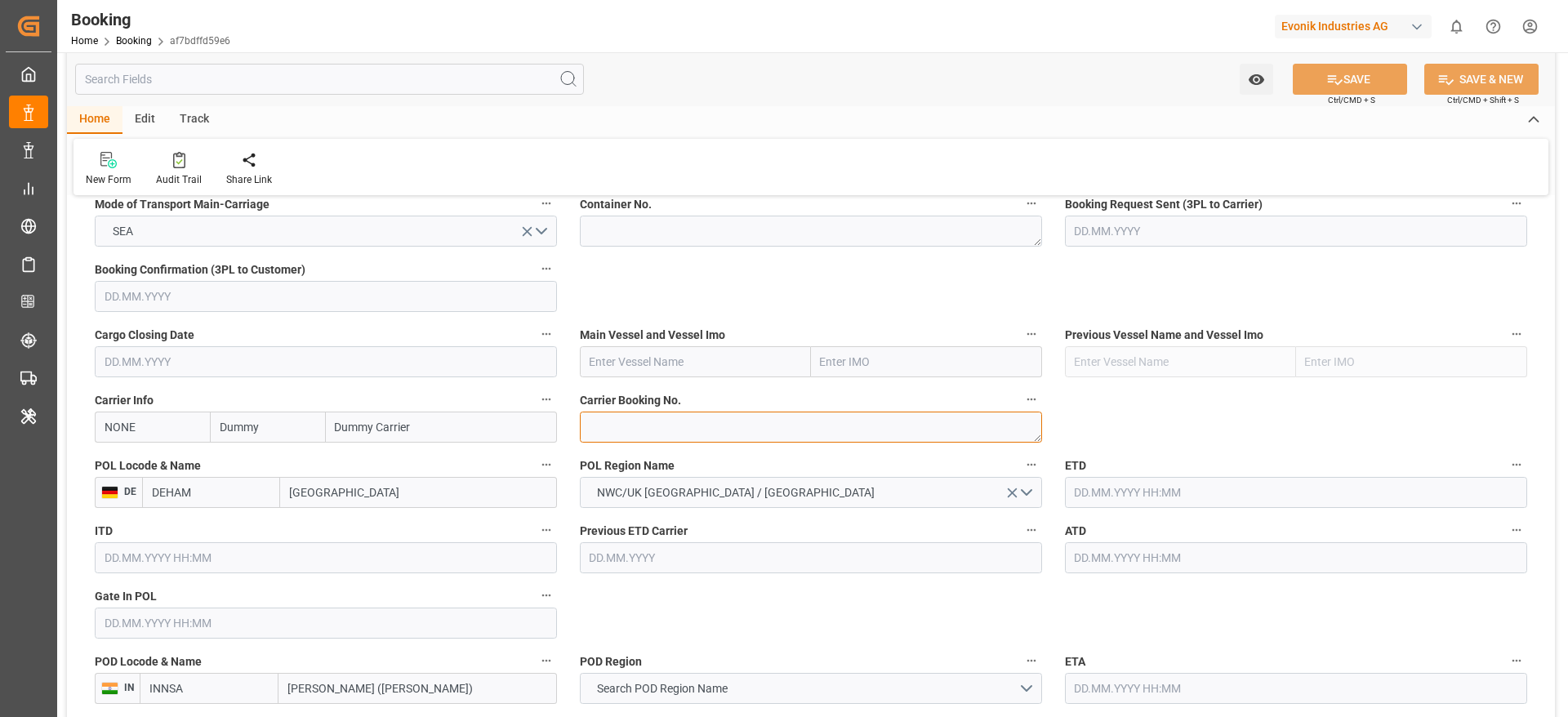
paste textarea "49853691"
click at [641, 435] on textarea at bounding box center [811, 427] width 462 height 31
type textarea "49853691"
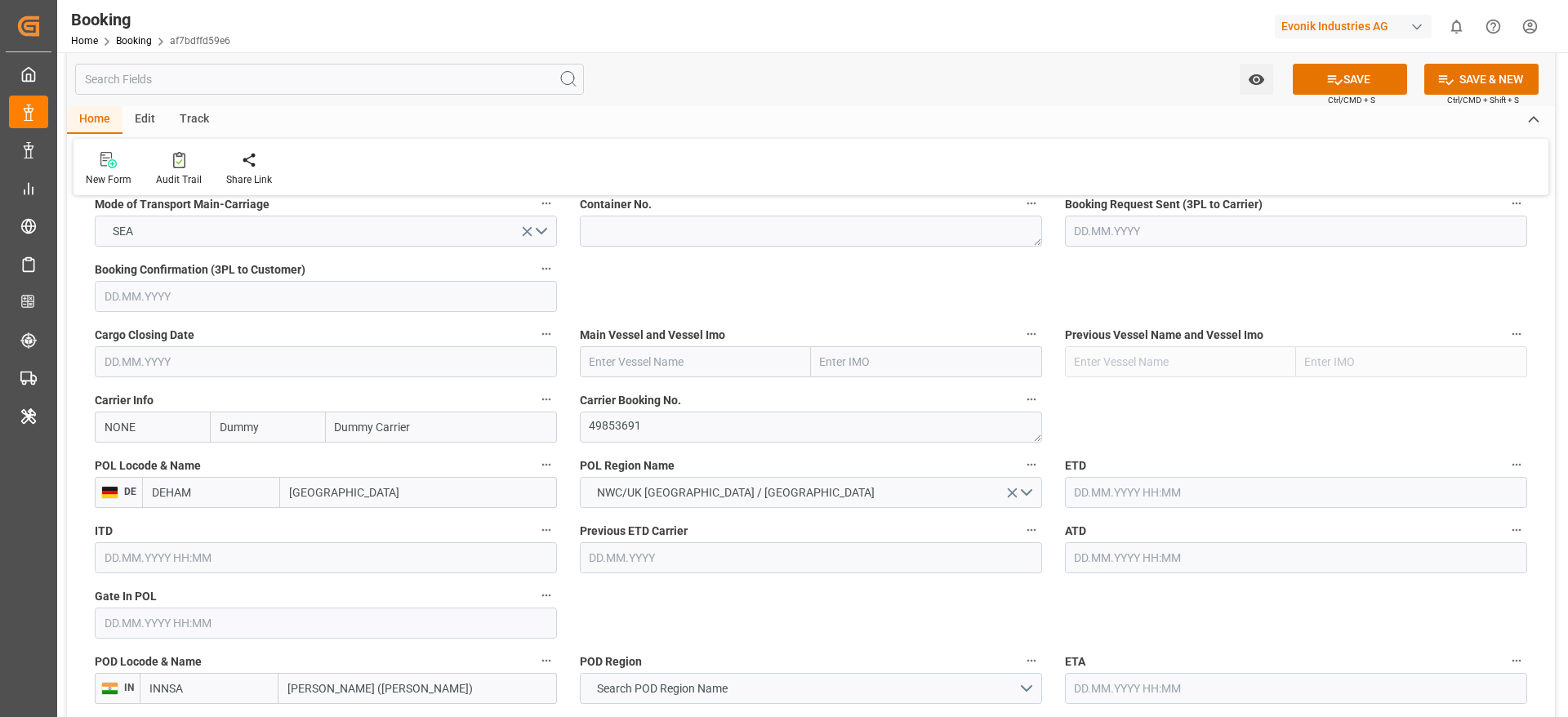
click at [160, 424] on input "NONE" at bounding box center [151, 427] width 115 height 31
click at [97, 472] on div "HLCU" at bounding box center [120, 463] width 49 height 36
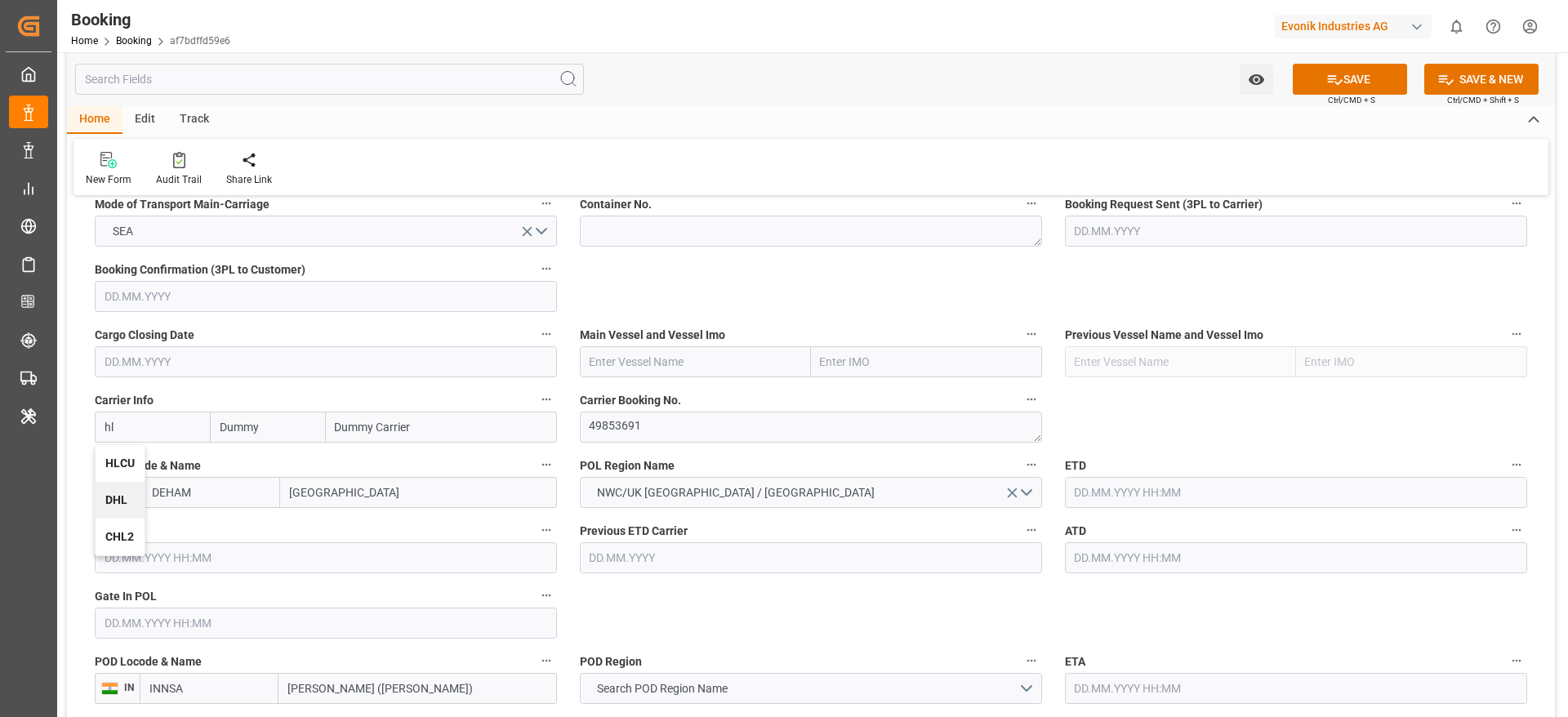
type input "HLCU"
type input "Hapag [PERSON_NAME]"
type input "Hapag [PERSON_NAME] Aktiengesellschaft"
type input "HLCU"
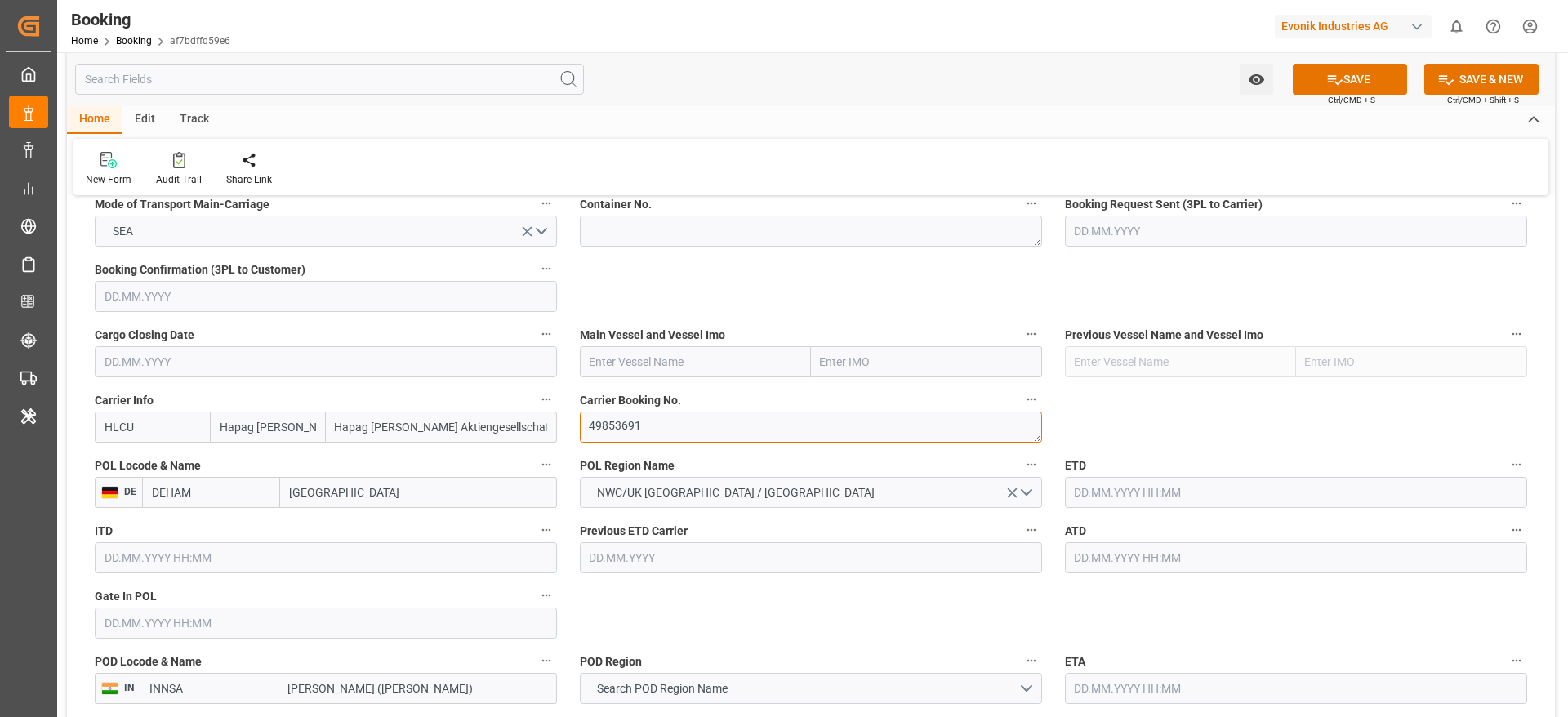
click at [617, 419] on textarea "49853691" at bounding box center [811, 427] width 462 height 31
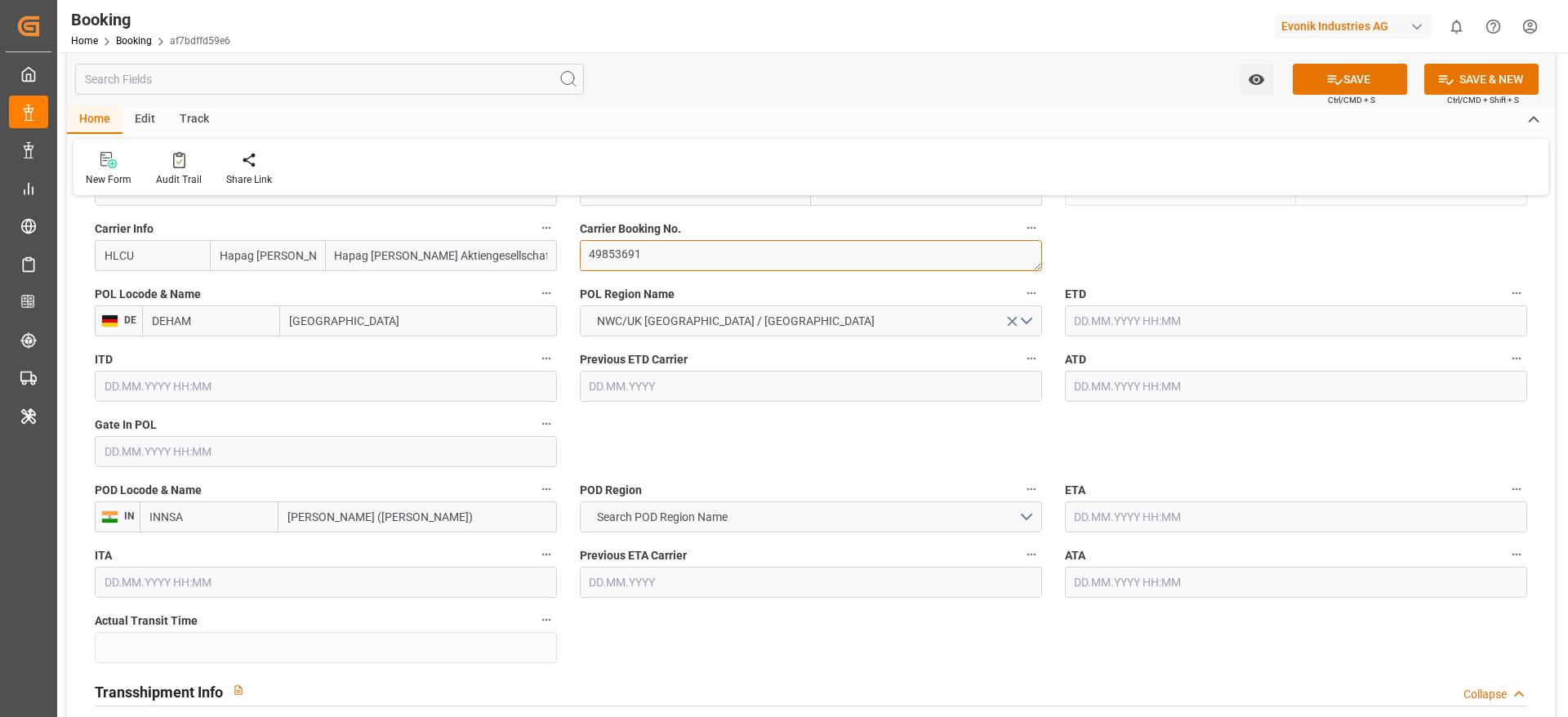
scroll to position [1237, 0]
click at [653, 514] on span "Search POD Region Name" at bounding box center [662, 516] width 147 height 17
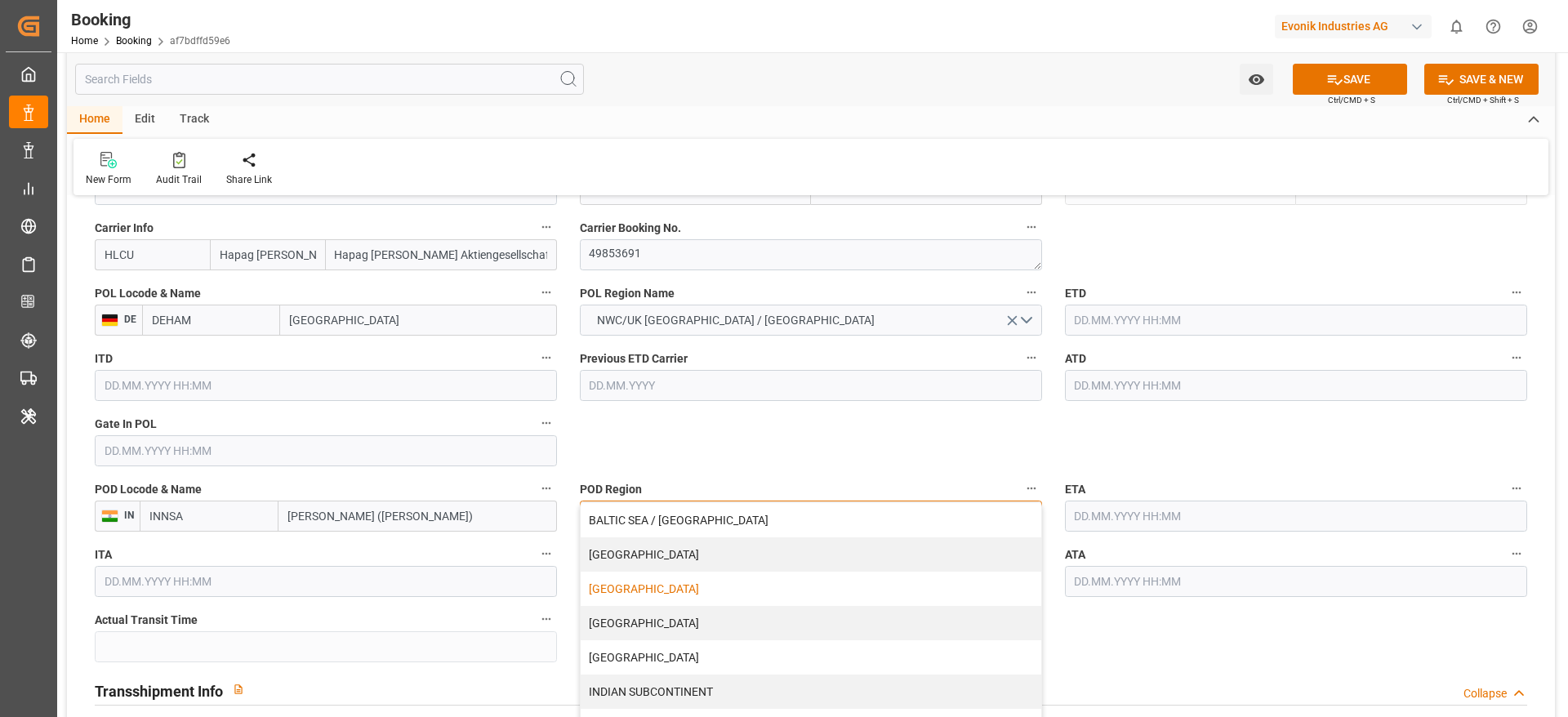
scroll to position [225, 0]
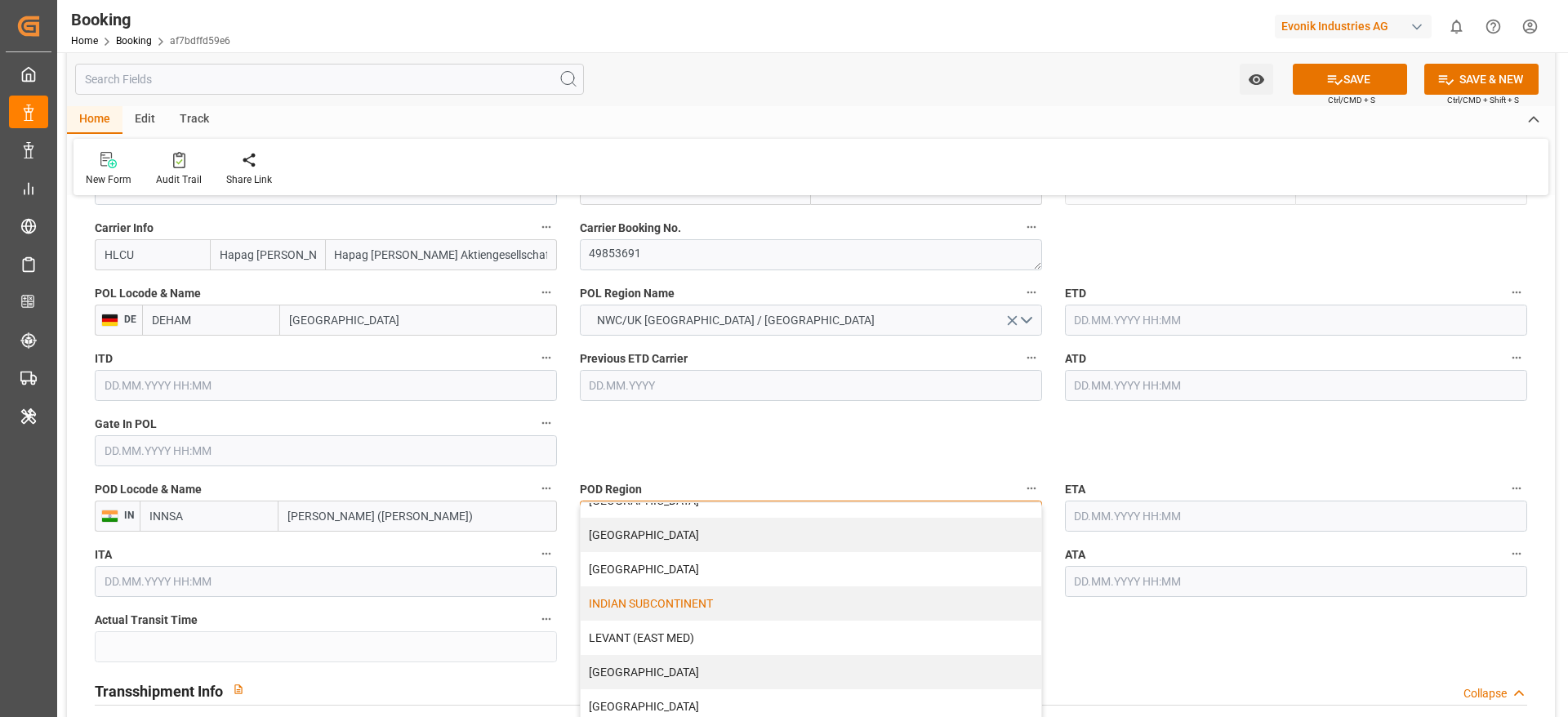
click at [652, 602] on div "INDIAN SUBCONTINENT" at bounding box center [811, 603] width 460 height 35
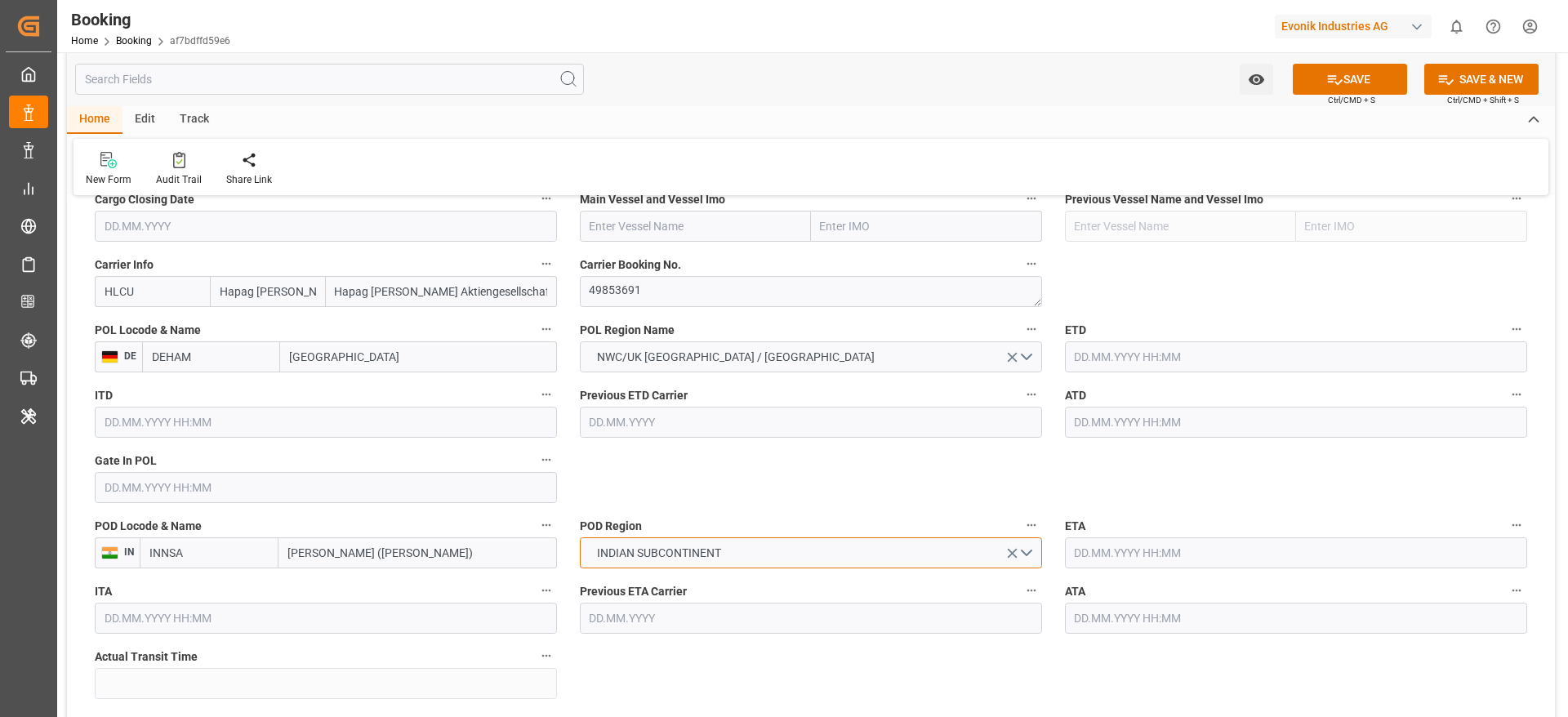
scroll to position [1181, 0]
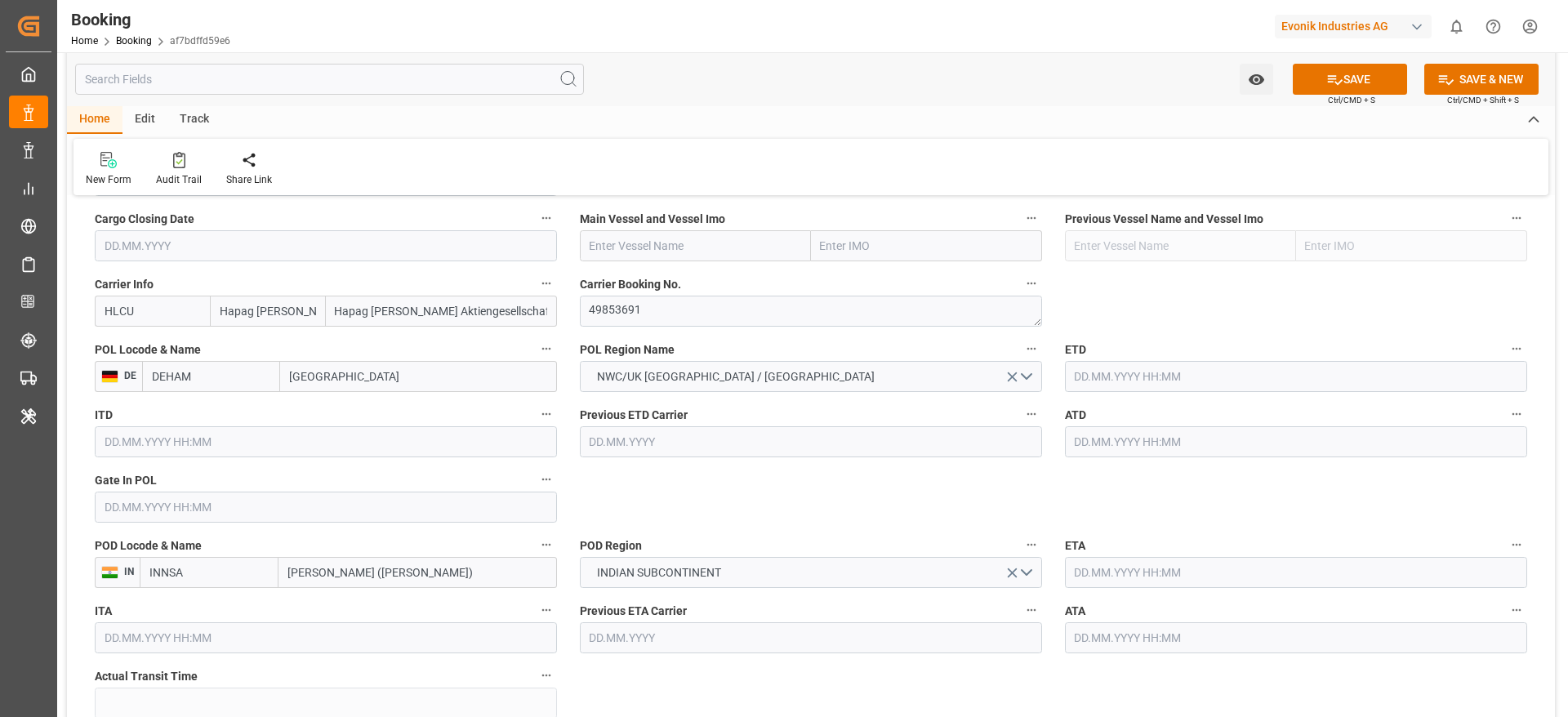
paste input "BALTIMORE EXPRESS"
click at [608, 241] on input "BALTIMORE EXPRESS" at bounding box center [695, 246] width 231 height 31
click at [674, 263] on div "BALTIMORE EXPRESS - 9665621" at bounding box center [672, 282] width 185 height 38
click at [671, 272] on div "BALTIMORE EXPRESS - 9665621" at bounding box center [672, 281] width 183 height 36
type input "BALTIMORE EXPRESS"
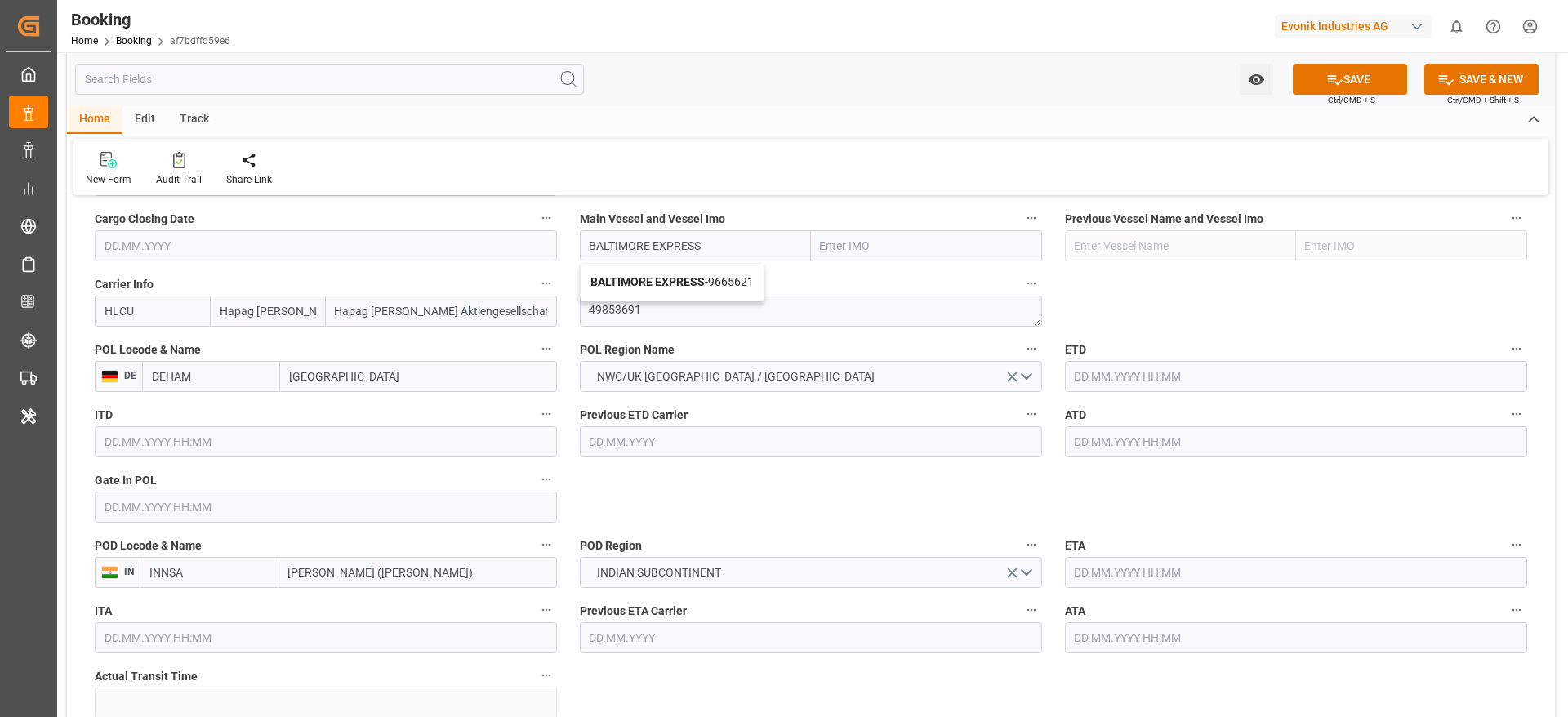
type input "9665621"
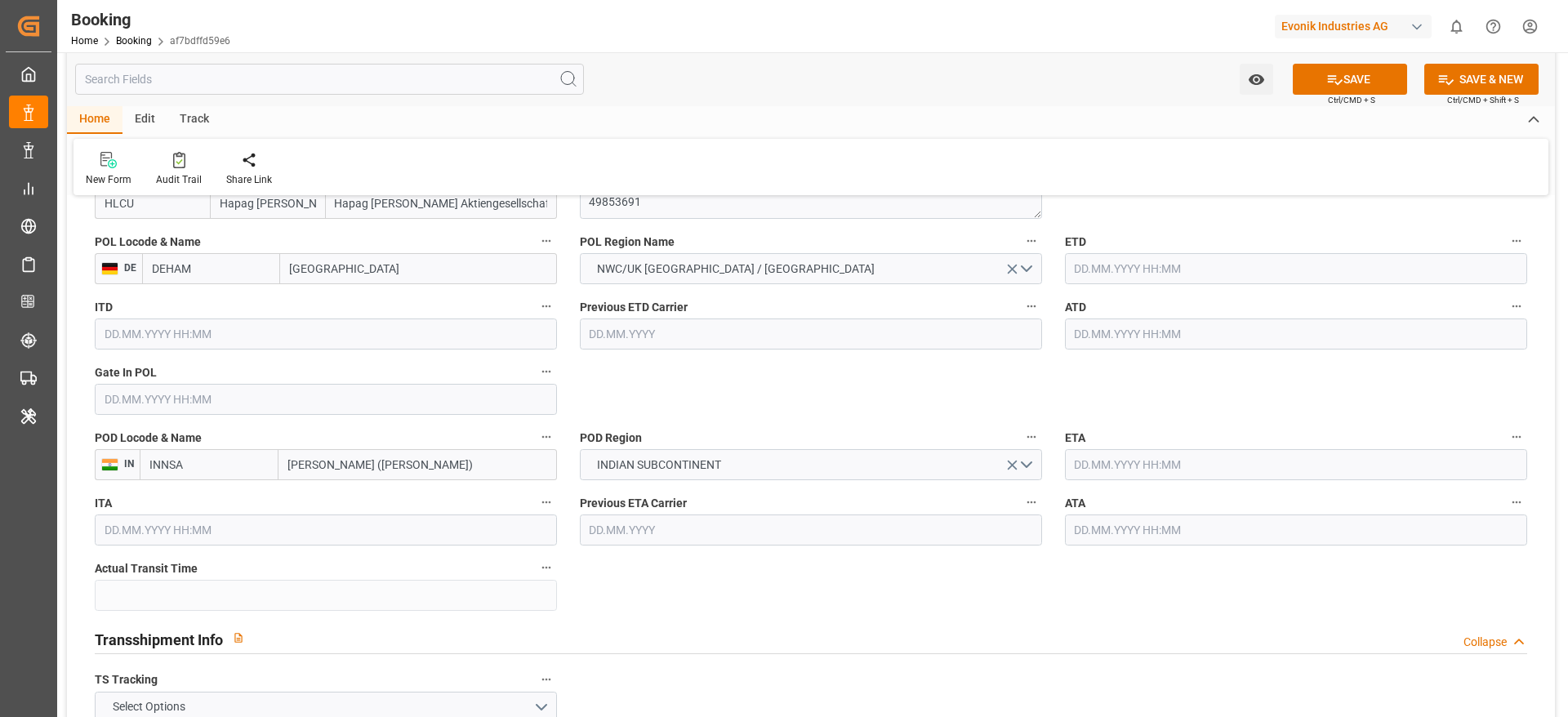
scroll to position [1288, 0]
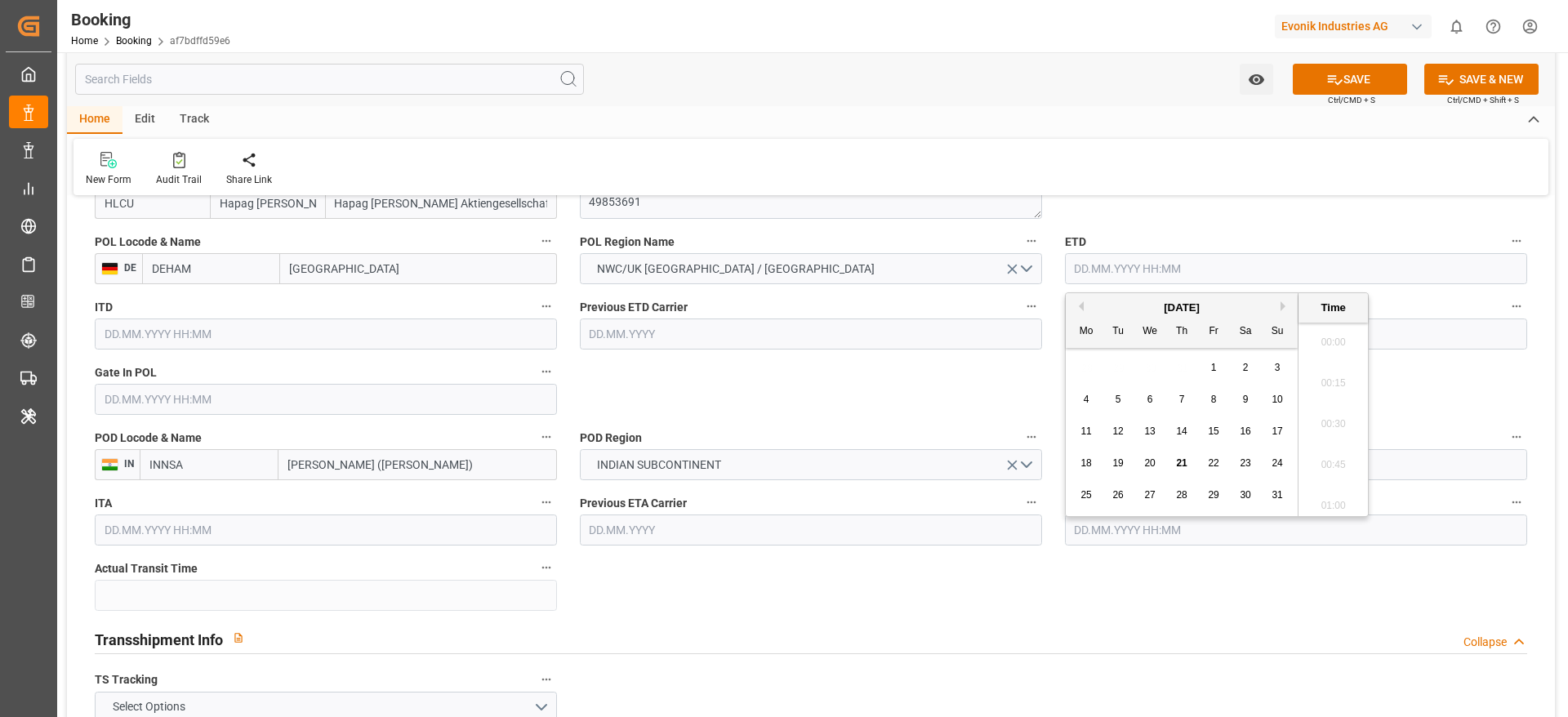
click at [1118, 253] on input "text" at bounding box center [1295, 268] width 462 height 31
click at [1284, 311] on div "August 2025" at bounding box center [1181, 307] width 232 height 16
click at [1284, 308] on button "Next Month" at bounding box center [1285, 306] width 9 height 9
click at [1081, 426] on span "15" at bounding box center [1085, 431] width 10 height 11
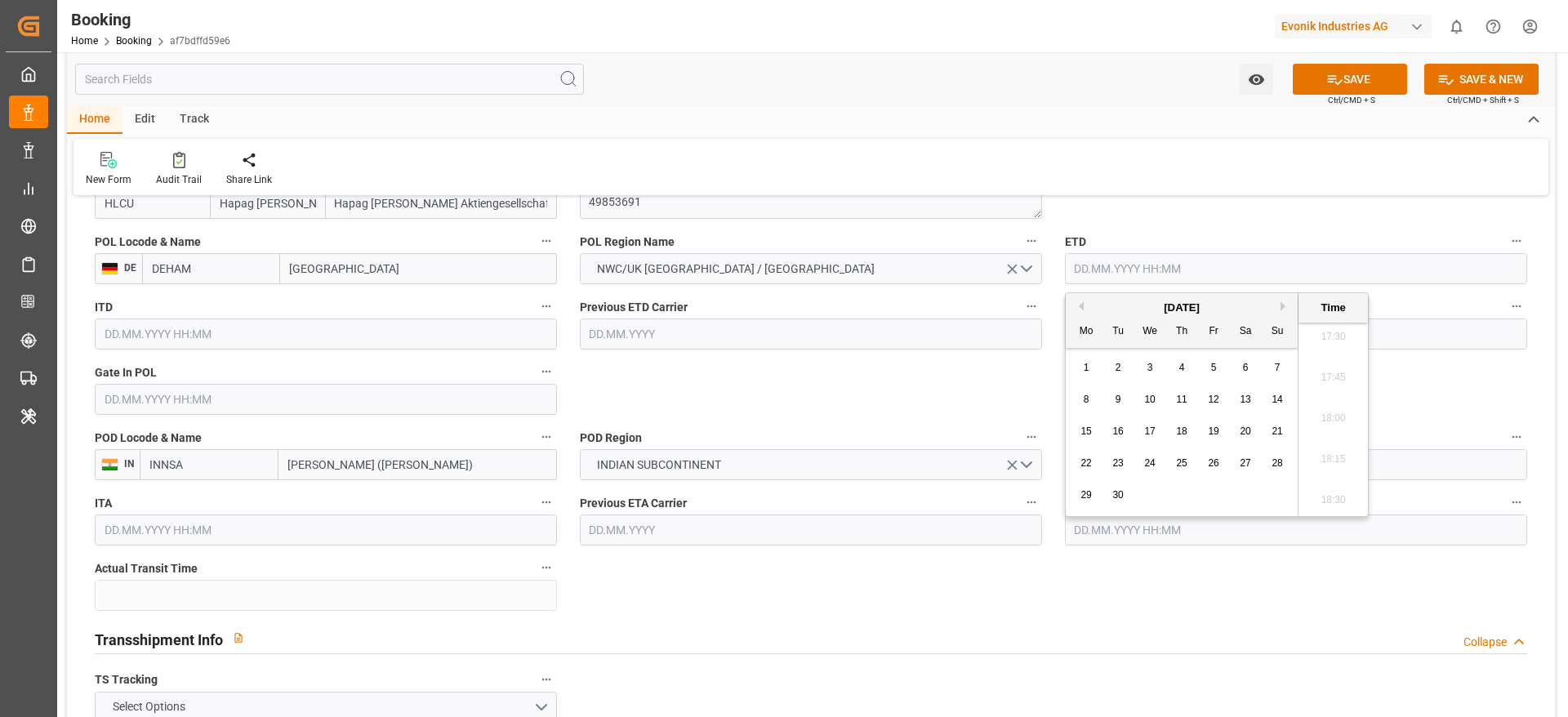
type input "15.09.2025 00:00"
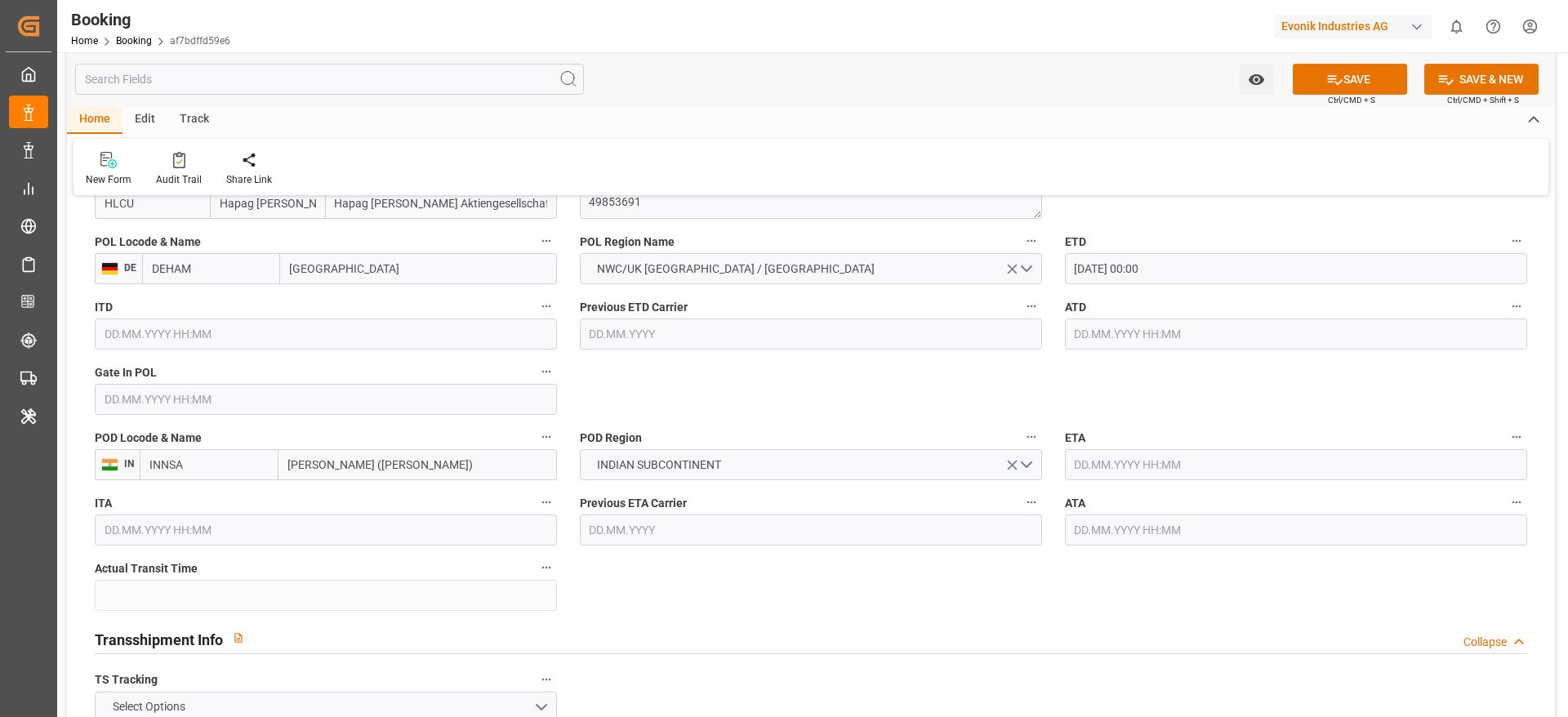
click at [1083, 467] on input "text" at bounding box center [1291, 464] width 460 height 31
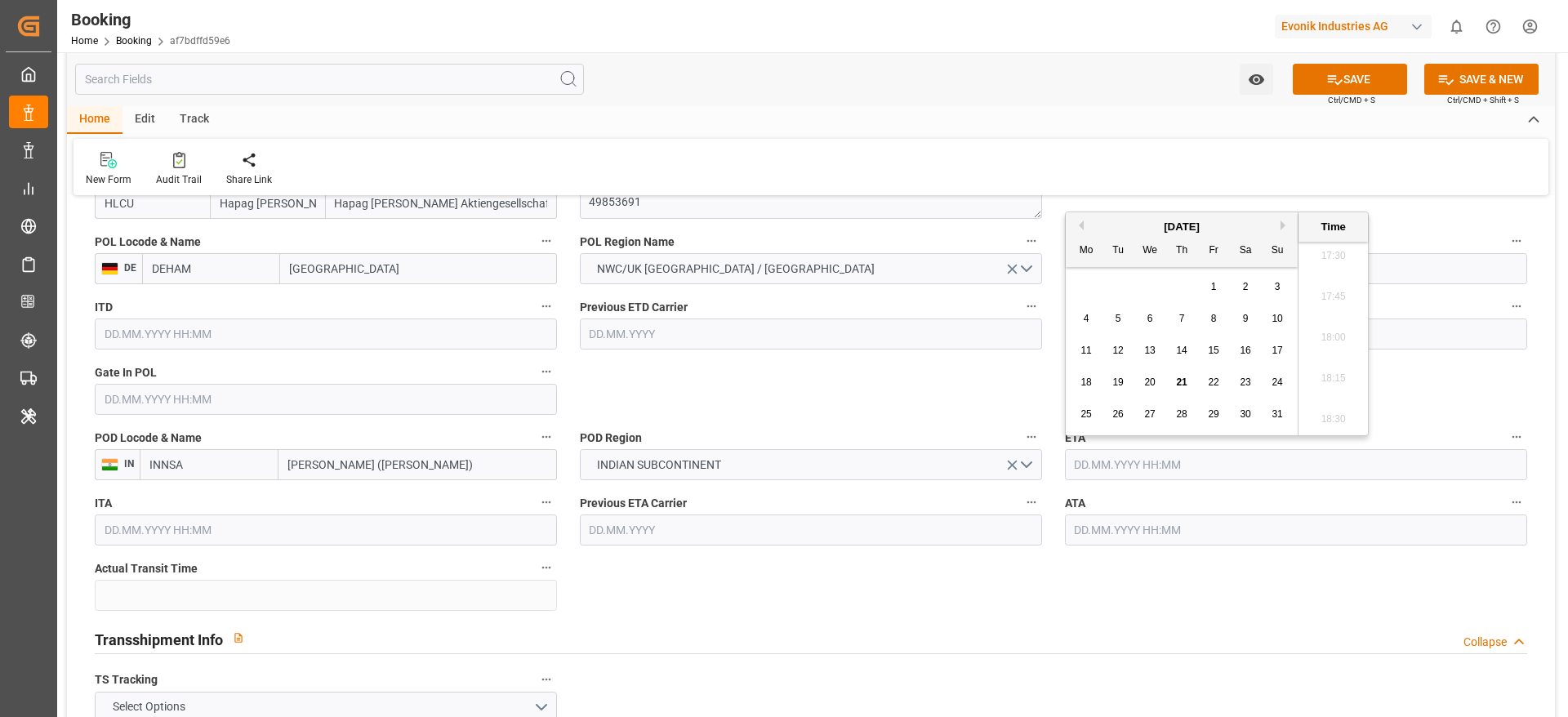
click at [1284, 225] on button "Next Month" at bounding box center [1285, 225] width 9 height 9
click at [1153, 416] on span "29" at bounding box center [1149, 414] width 10 height 11
type input "29.10.2025 00:00"
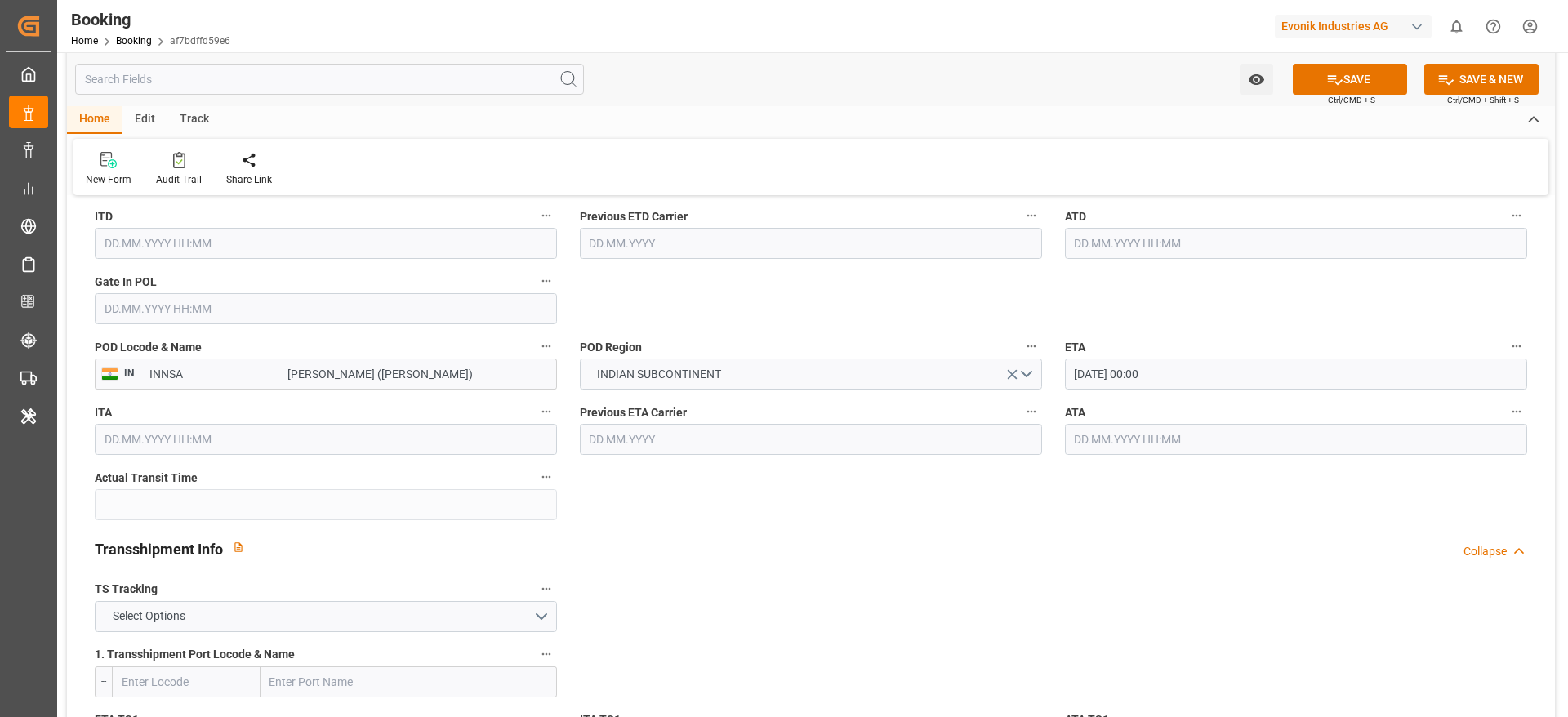
scroll to position [1381, 0]
click at [363, 603] on button "Select Options" at bounding box center [325, 614] width 462 height 31
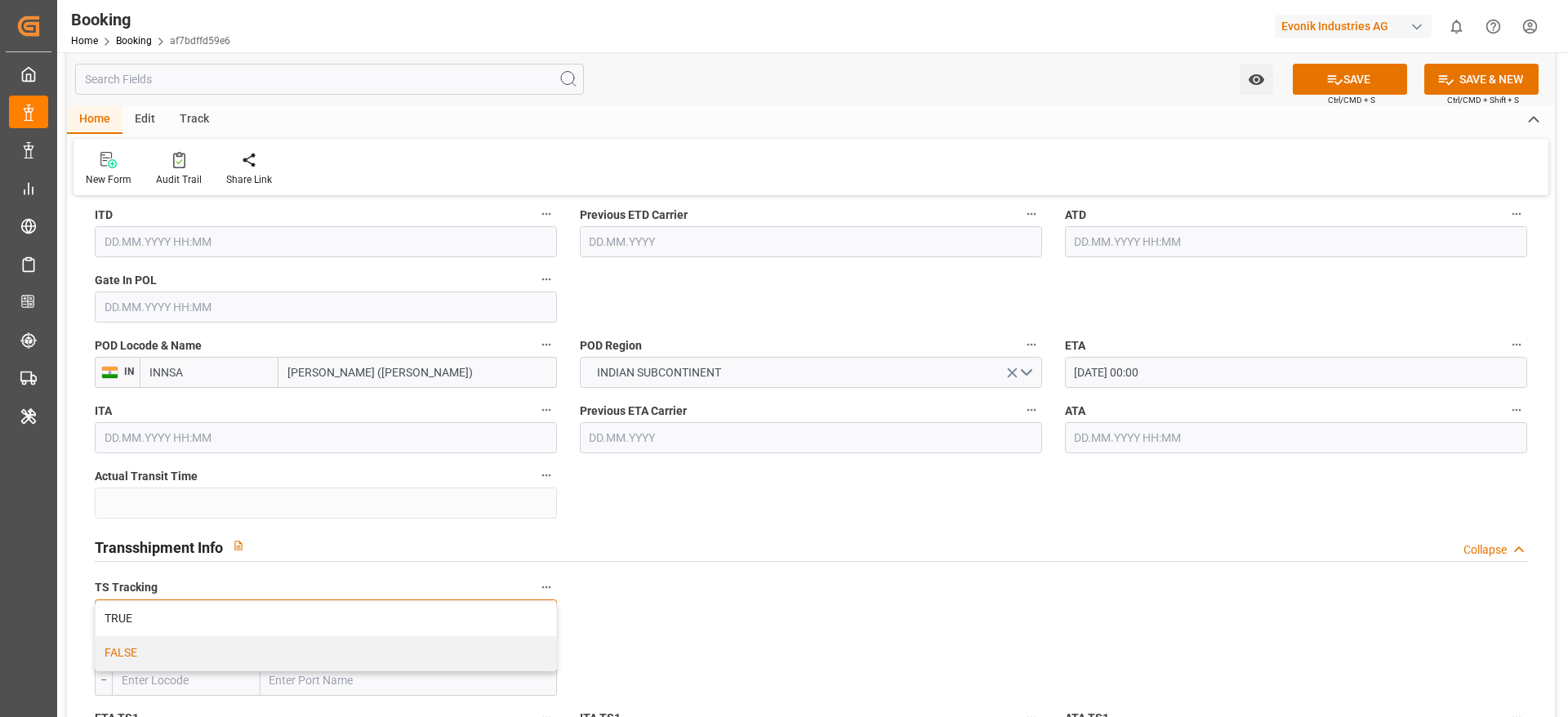
click at [284, 653] on div "FALSE" at bounding box center [325, 653] width 460 height 35
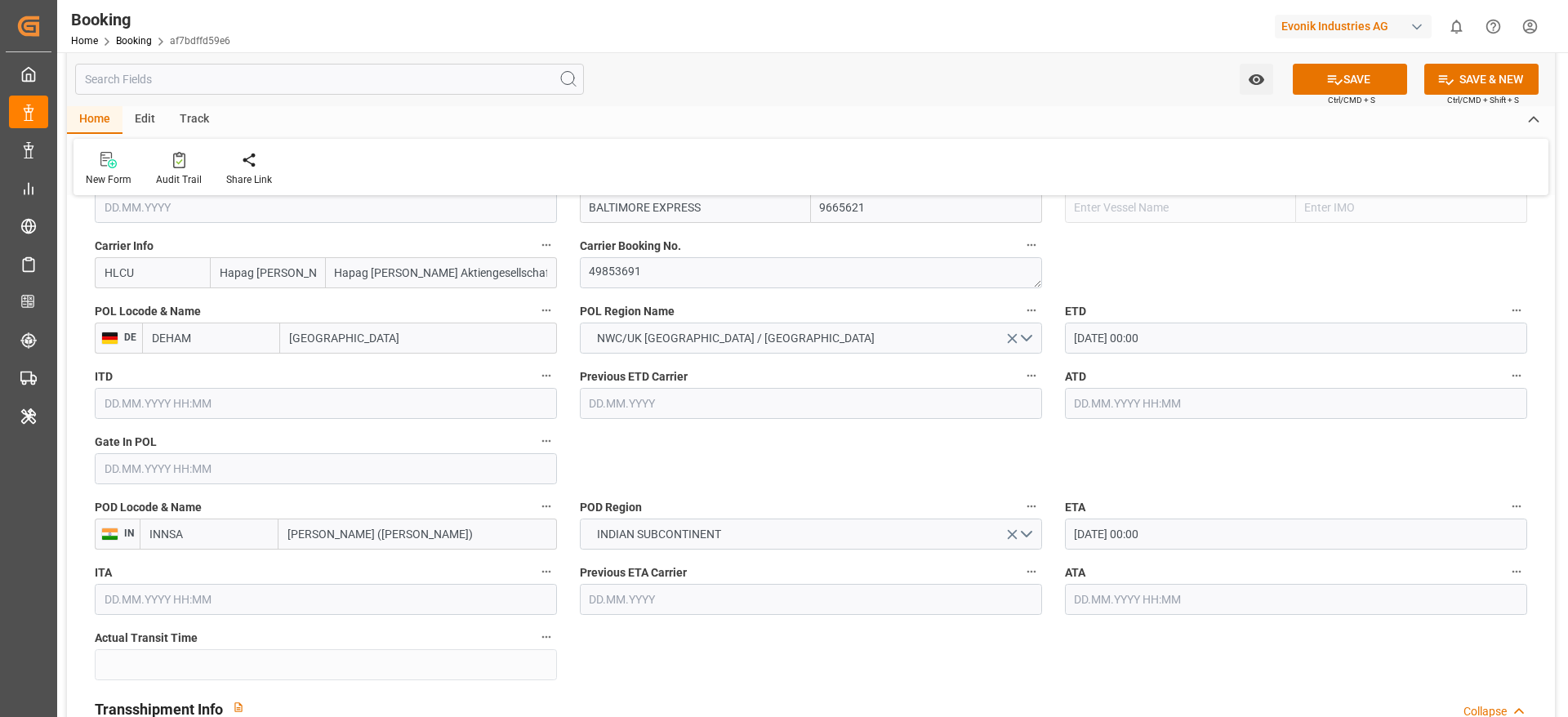
scroll to position [1217, 0]
click at [1372, 88] on button "SAVE" at bounding box center [1349, 78] width 114 height 31
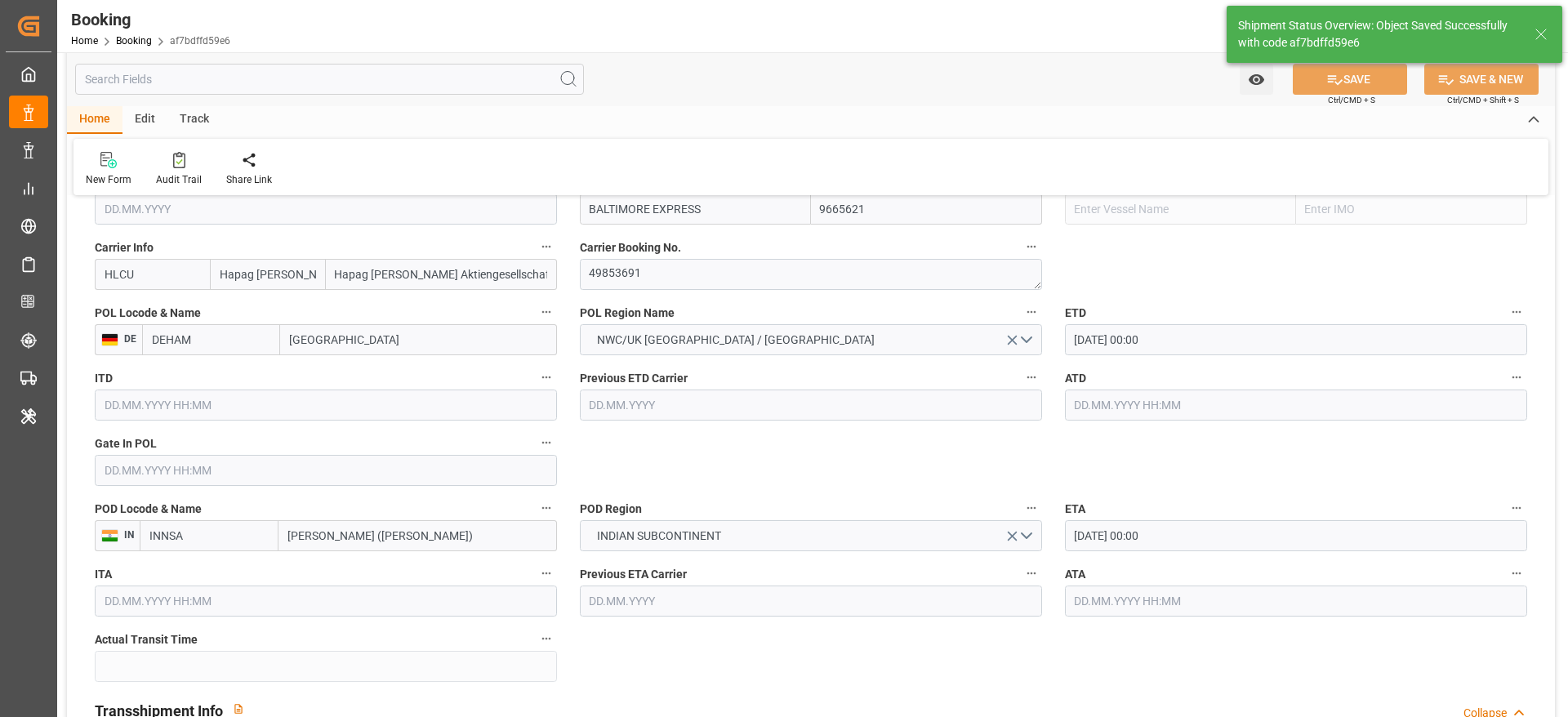
type textarea "NWC/UK North West Continent / UK_INNSA_HLCU_AT-SE"
type textarea "[PERSON_NAME]"
type textarea "businessDivision-businessLine-"
type input "BALTIMORE EXPRESS"
type input "15.09.2025 00:00"
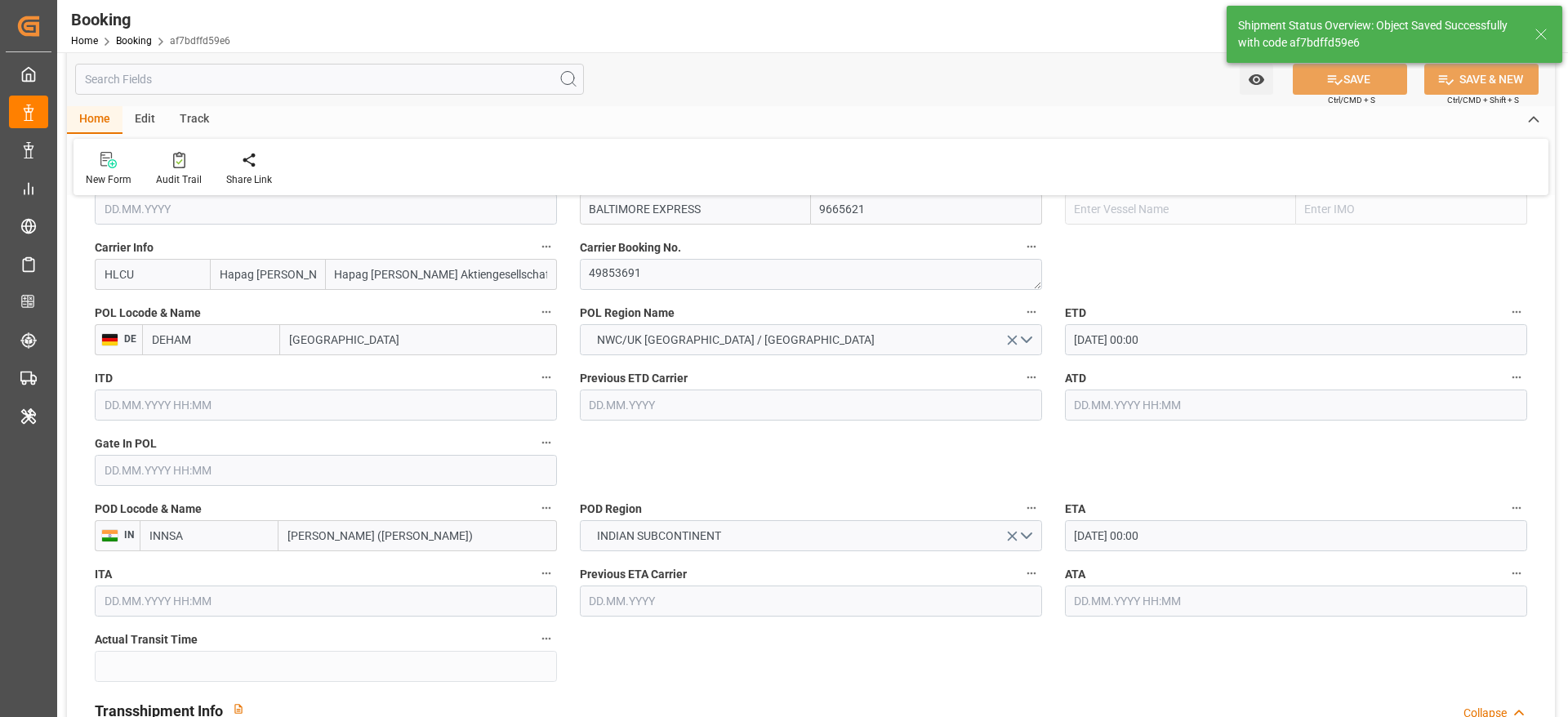
type input "29.10.2025 00:00"
type input "21.08.2025 12:42"
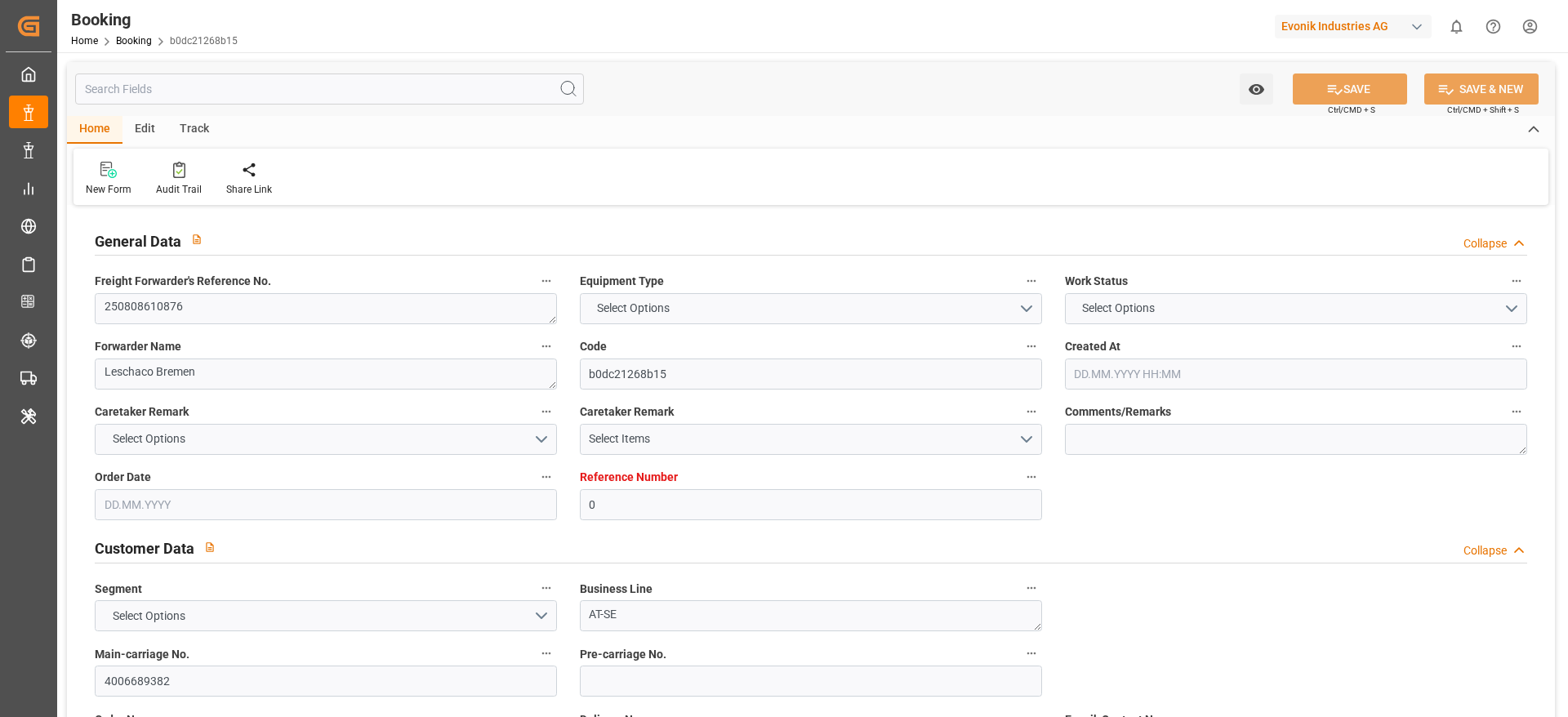
type input "0"
type input "Dummy"
type input "Dummy Carrier"
type input "DEHAM"
type input "KRPUS"
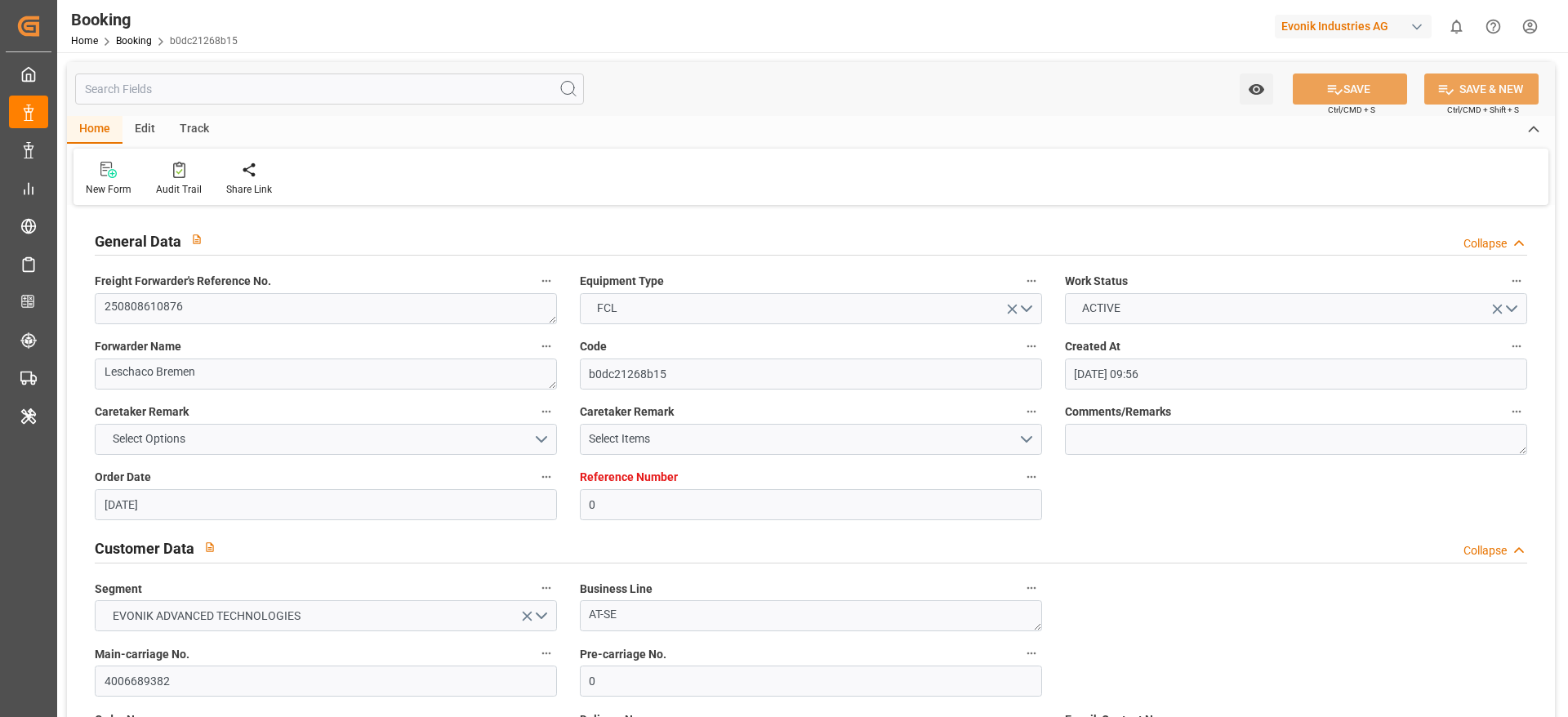
type input "[DATE] 09:56"
type input "[DATE]"
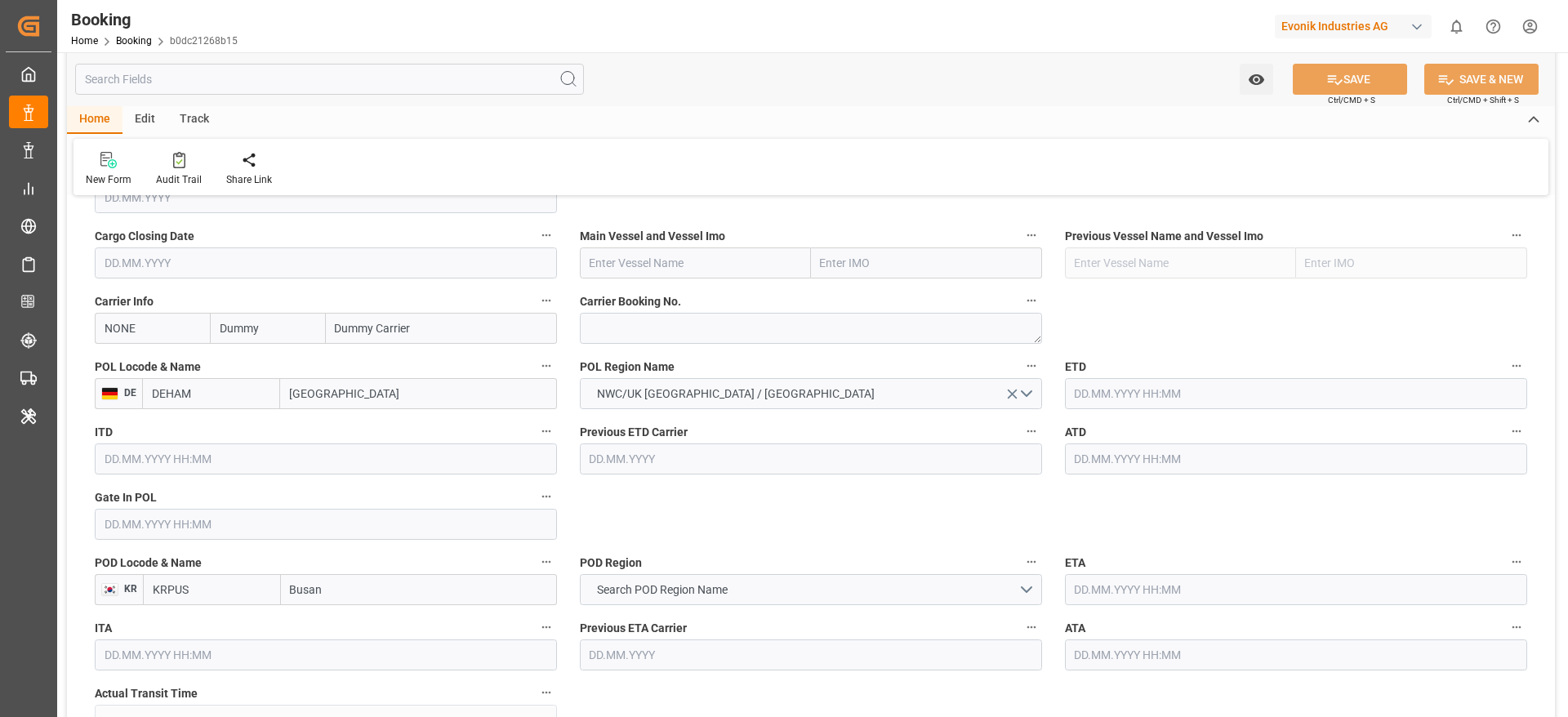
scroll to position [1165, 0]
click at [615, 326] on textarea at bounding box center [811, 326] width 462 height 31
paste textarea "2161672710"
type textarea "2161672710"
click at [147, 324] on input "NONE" at bounding box center [151, 326] width 115 height 31
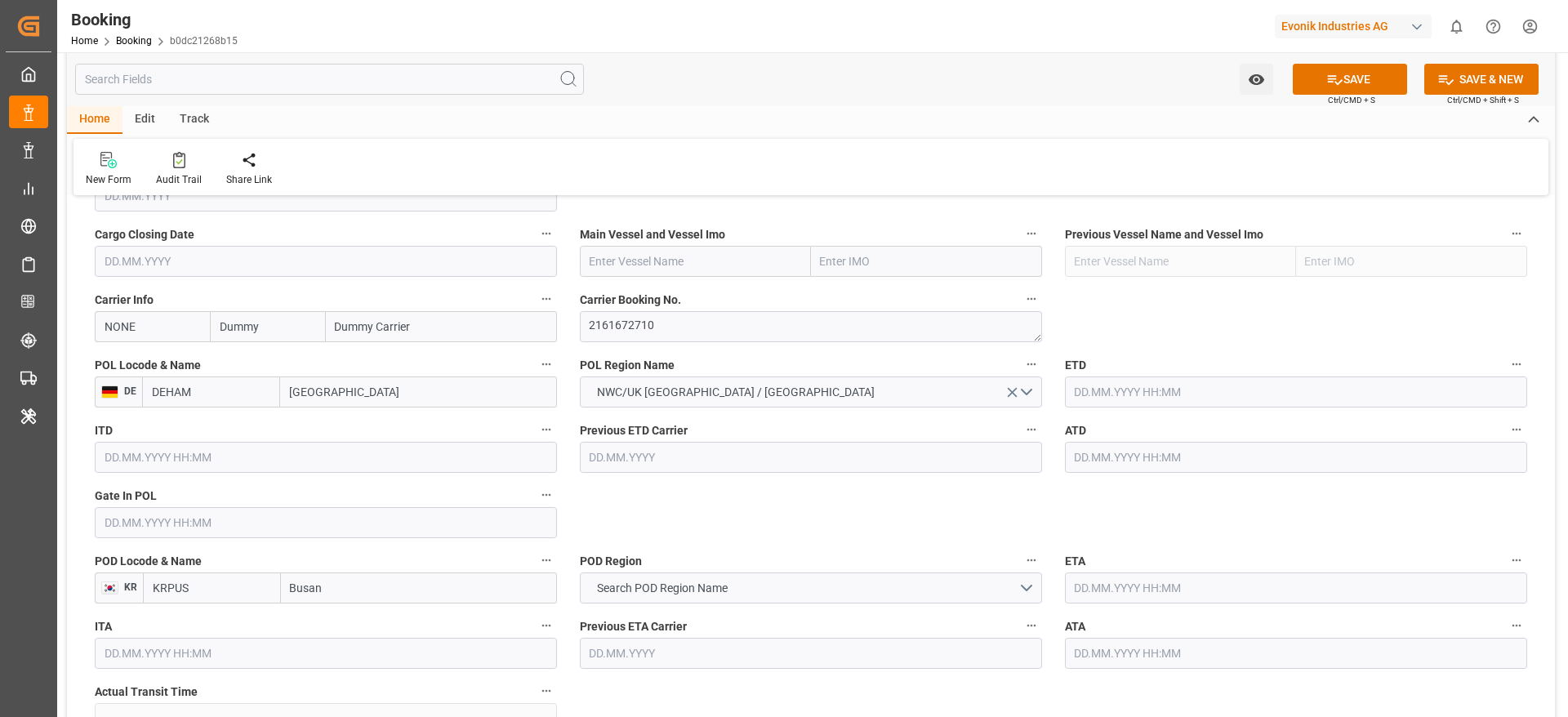
click at [147, 324] on input "NONE" at bounding box center [151, 326] width 115 height 31
click at [129, 358] on b "MAEU" at bounding box center [120, 362] width 31 height 13
type input "MAEU"
type input "Maersk"
type input "Maersk Line AS"
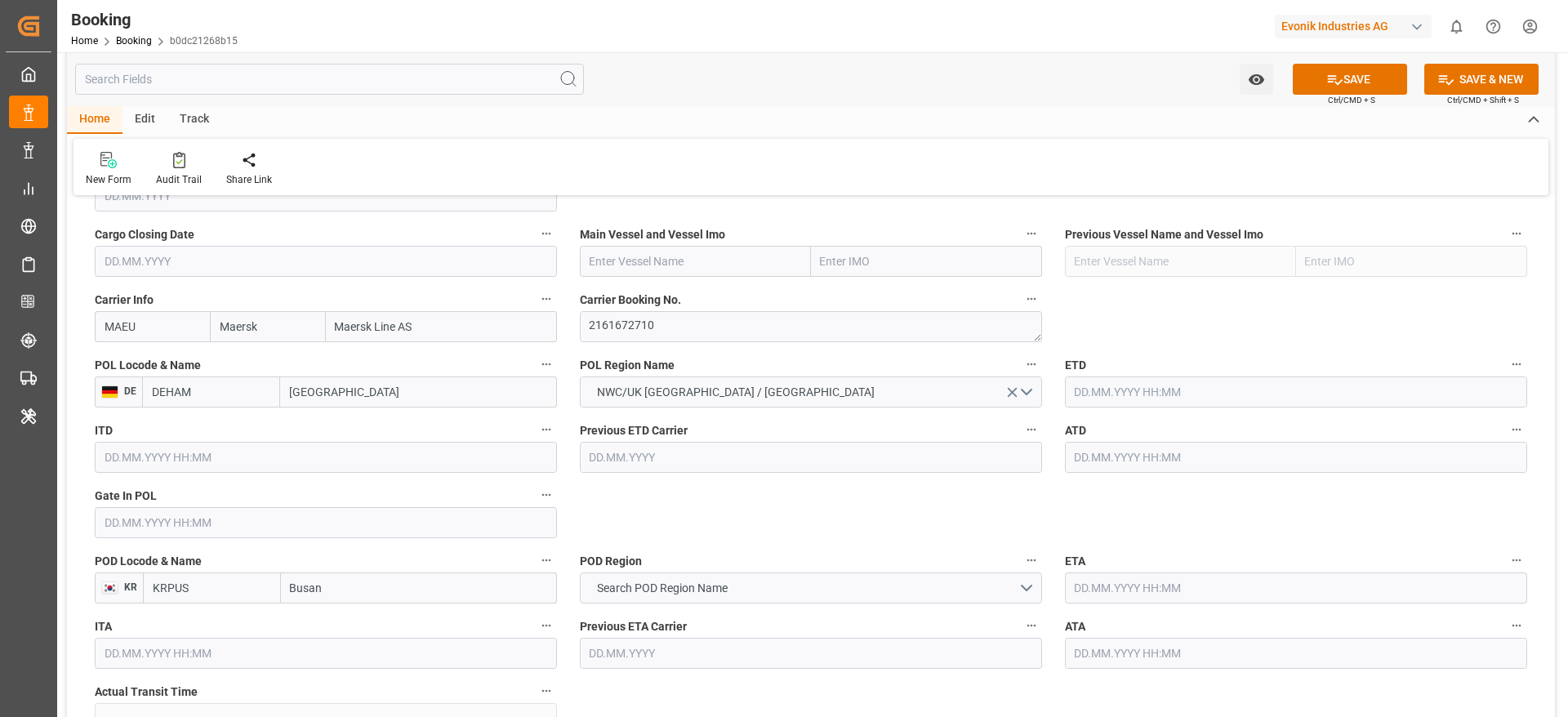
type input "MAEU"
click at [643, 329] on textarea "2161672710" at bounding box center [811, 326] width 462 height 31
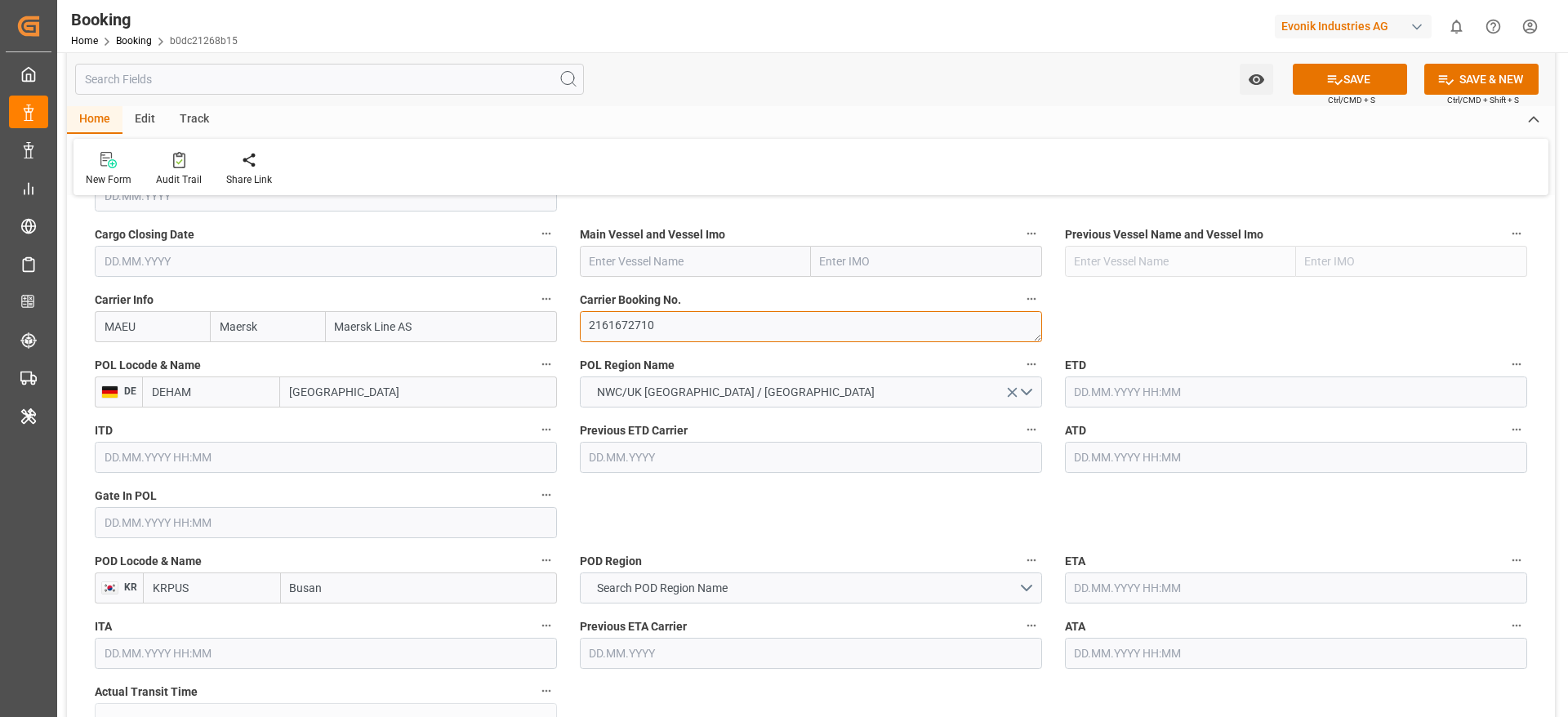
click at [619, 335] on textarea "2161672710" at bounding box center [811, 326] width 462 height 31
click at [652, 340] on textarea "2161672710" at bounding box center [811, 326] width 462 height 31
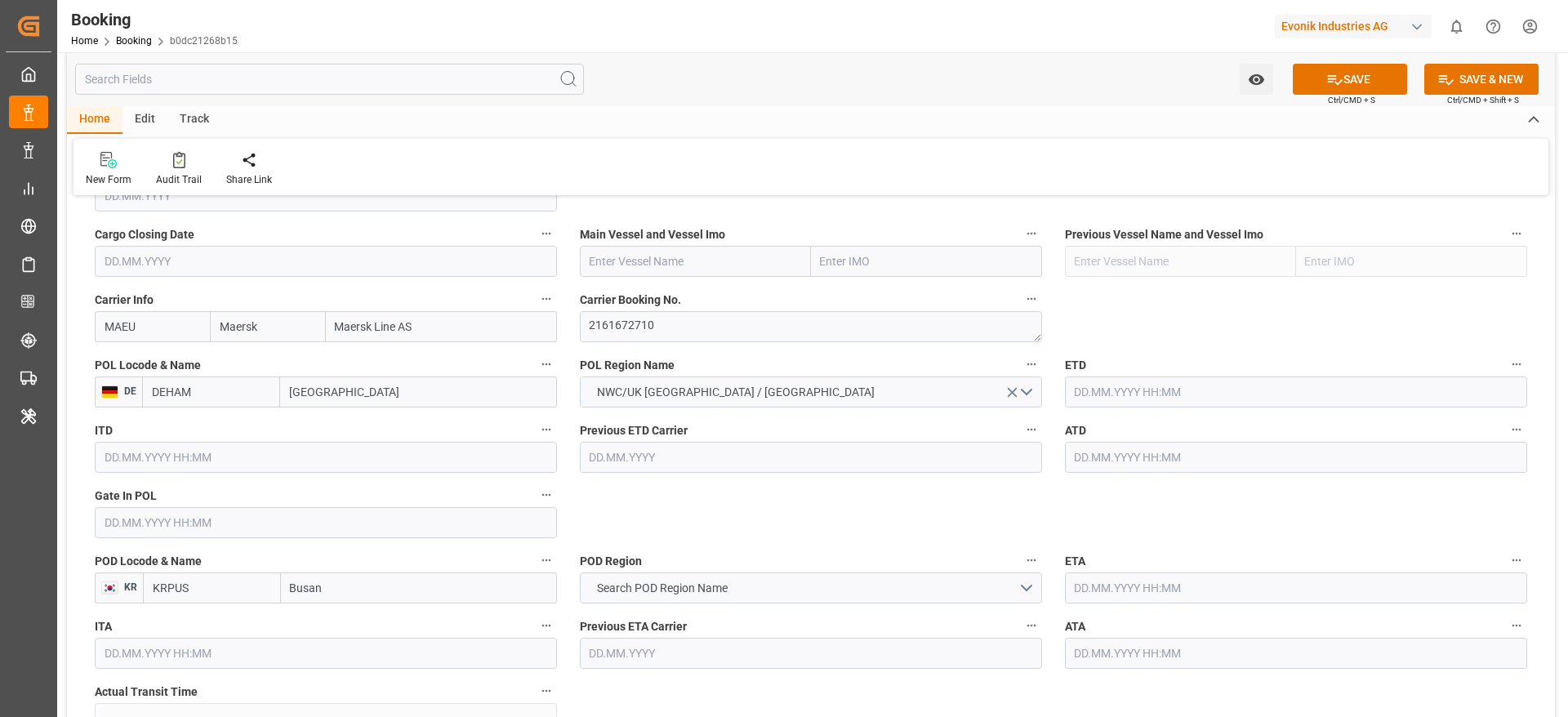
click at [1061, 219] on div "Previous Vessel Name and Vessel Imo" at bounding box center [1295, 250] width 485 height 65
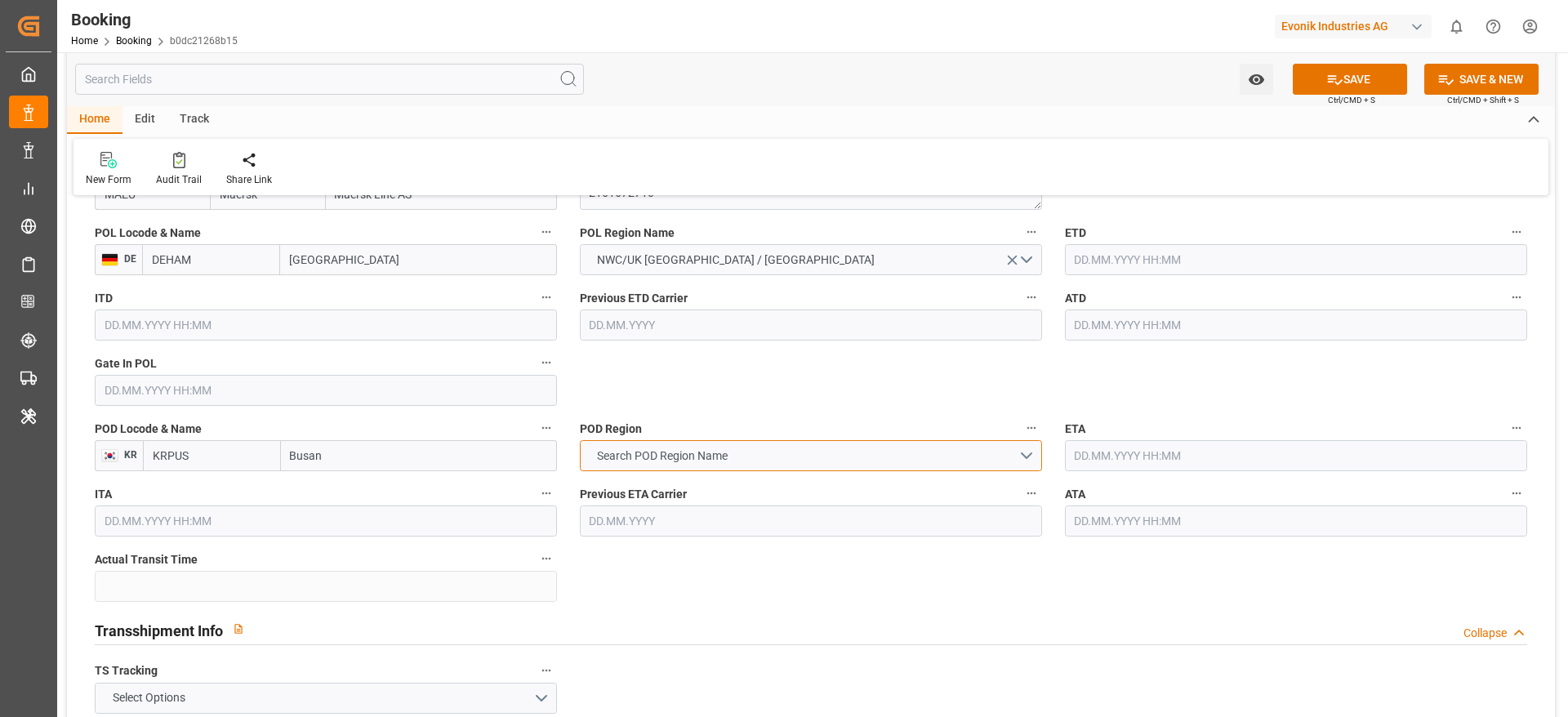
click at [672, 470] on button "Search POD Region Name" at bounding box center [811, 455] width 462 height 31
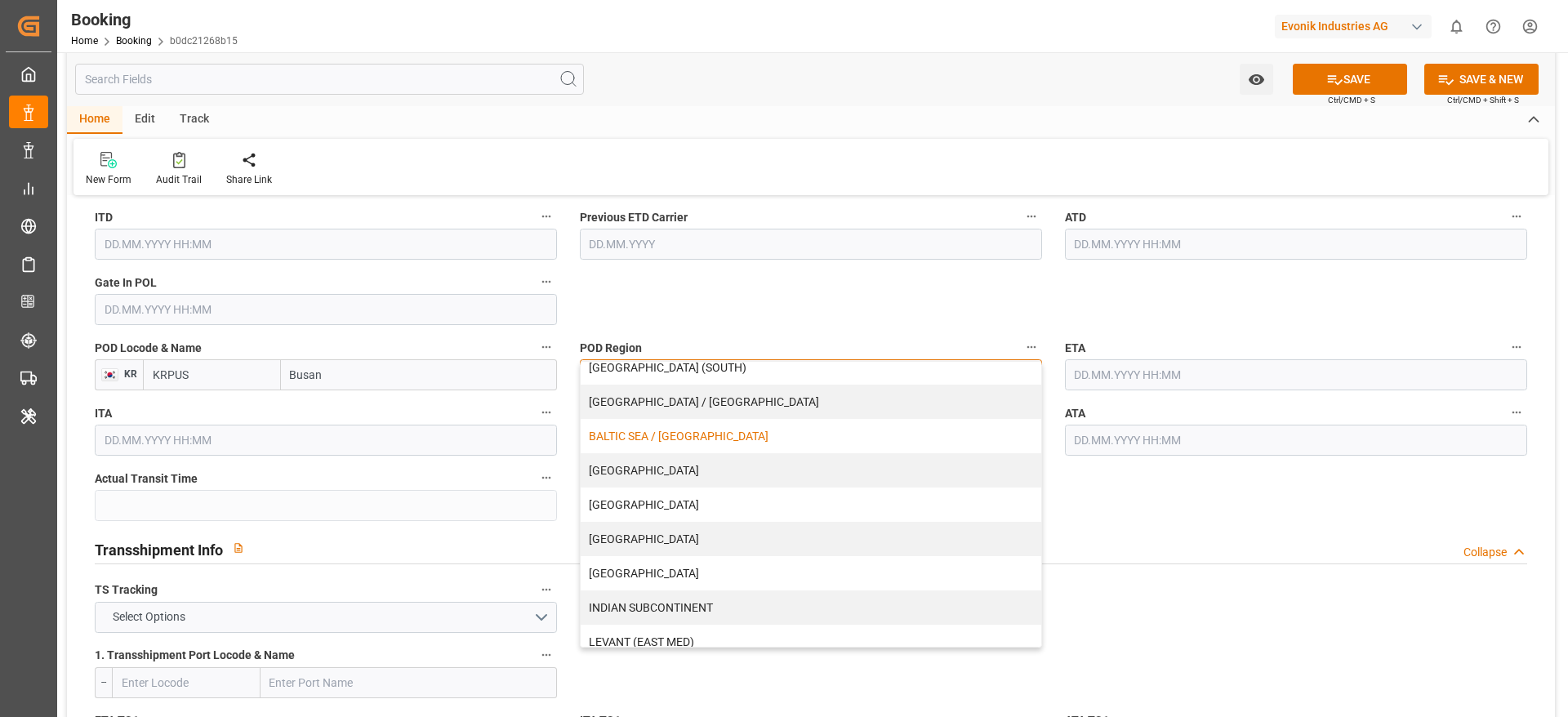
scroll to position [82, 0]
click at [654, 585] on div "FAR EAST" at bounding box center [811, 570] width 460 height 35
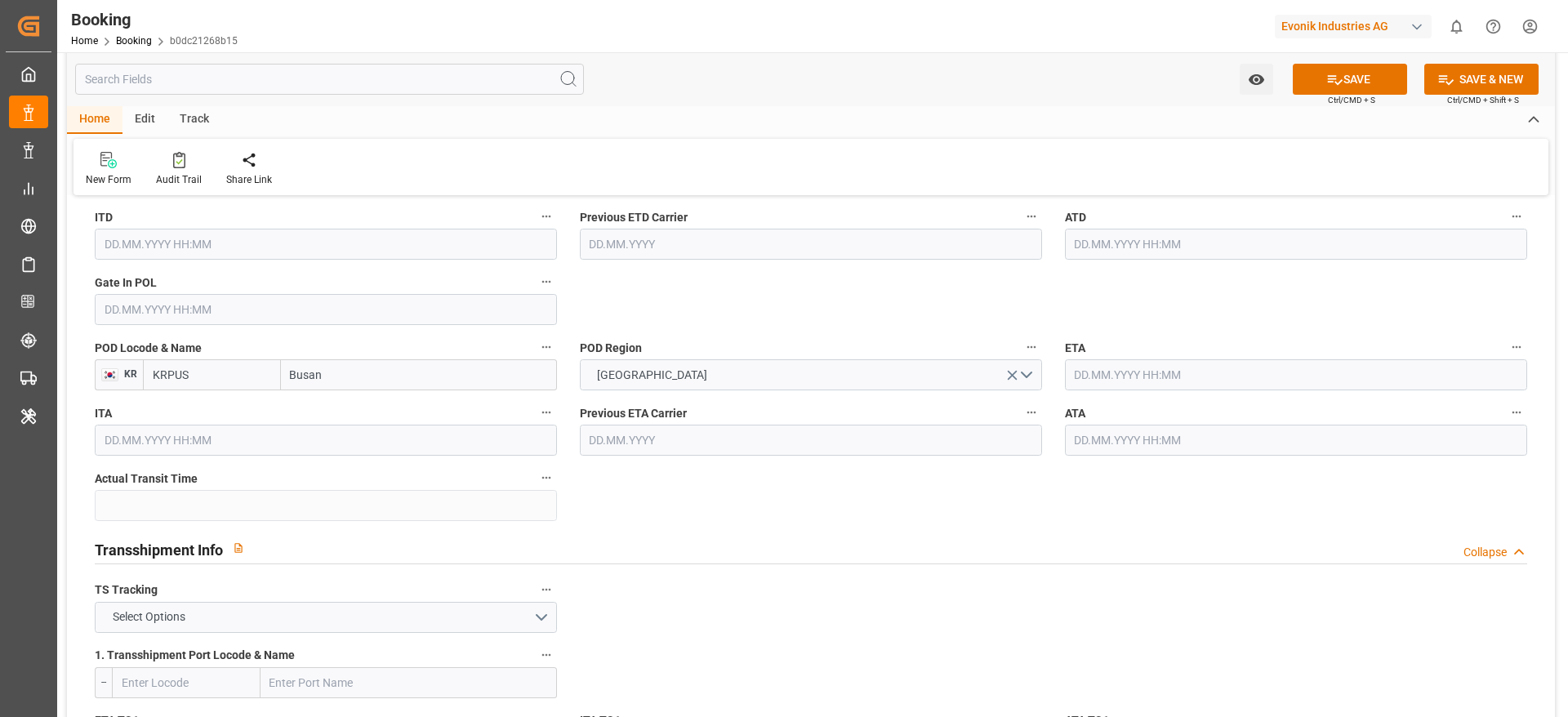
click at [324, 377] on input "Busan" at bounding box center [419, 374] width 276 height 31
click at [311, 375] on input "Busan" at bounding box center [419, 374] width 276 height 31
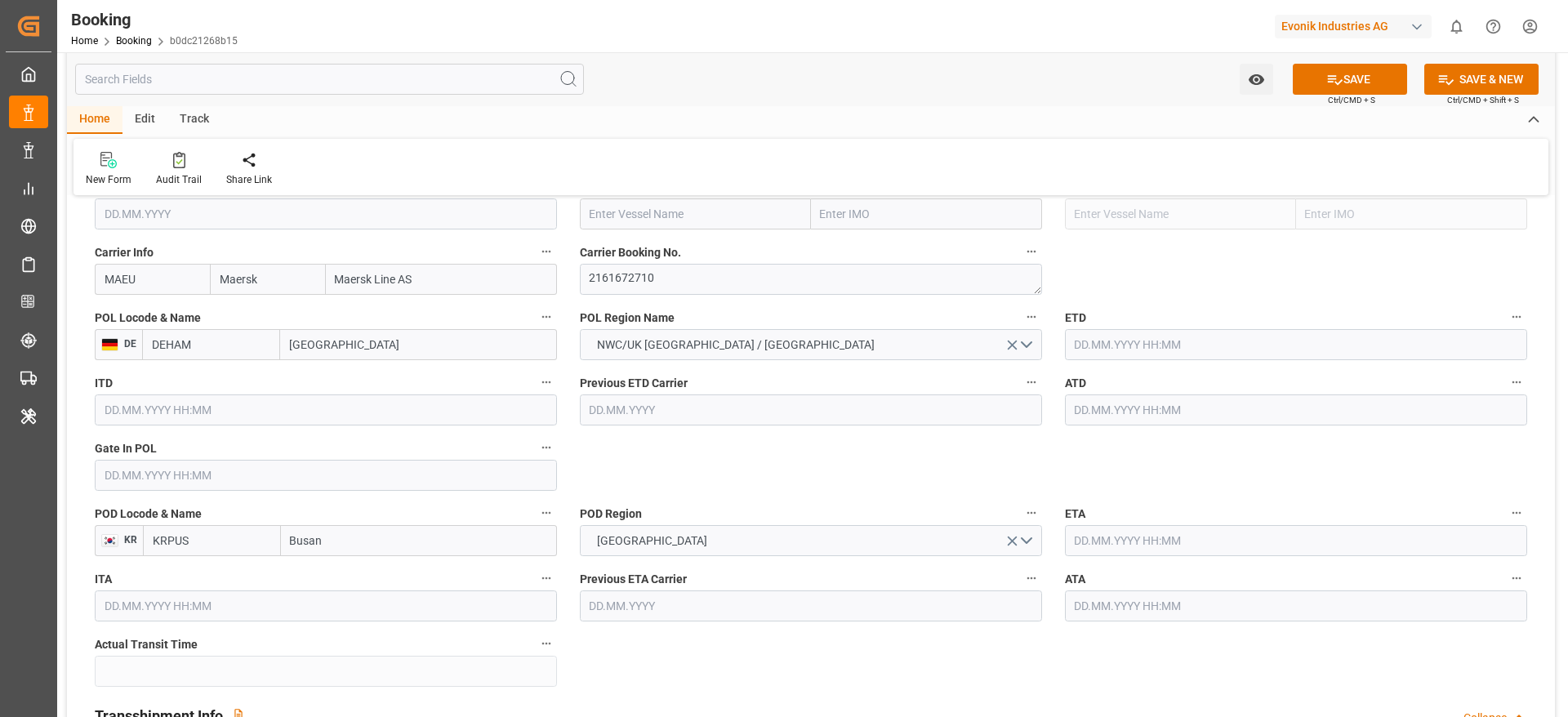
scroll to position [1182, 0]
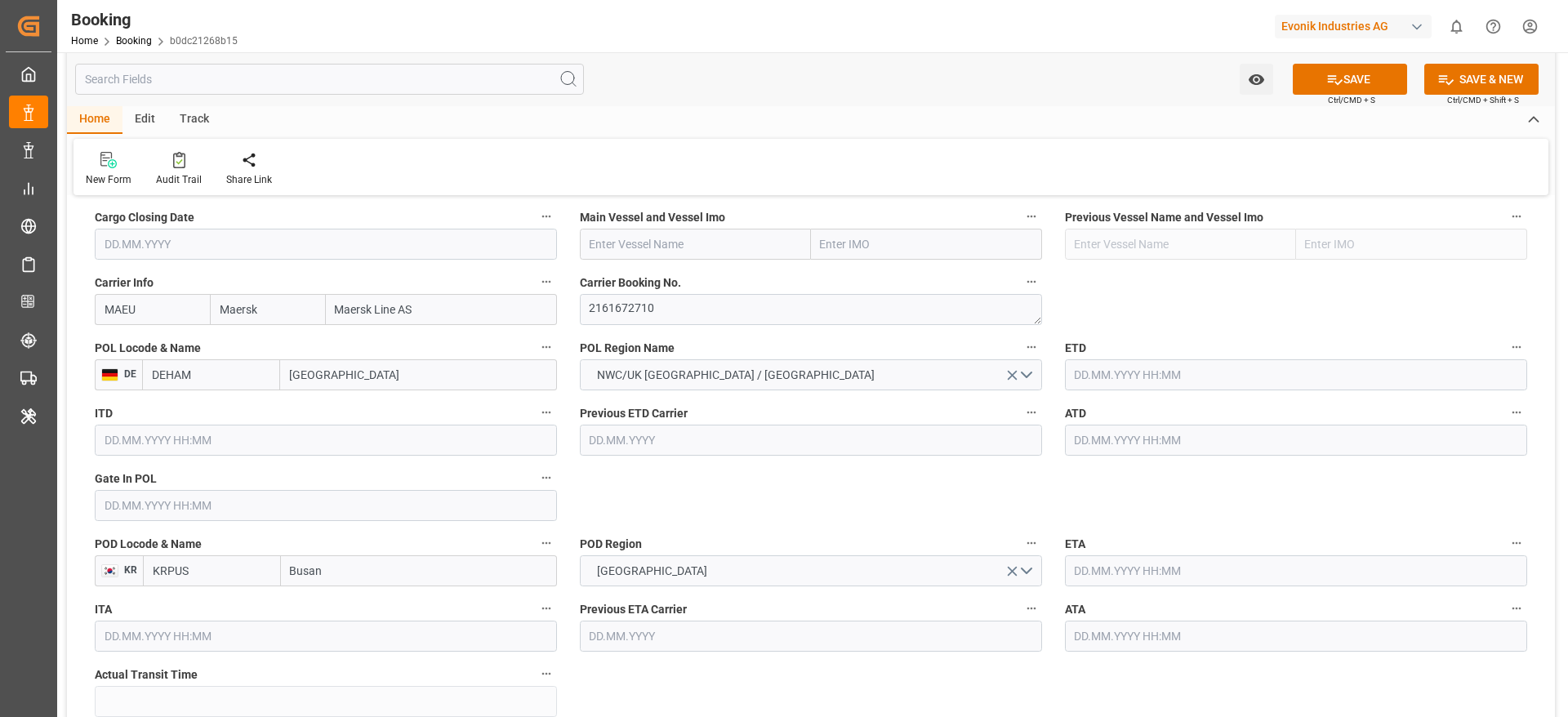
click at [127, 305] on input "MAEU" at bounding box center [151, 309] width 115 height 31
click at [120, 339] on b "OOLU" at bounding box center [120, 345] width 30 height 13
type input "OOLU"
type input "OOCL"
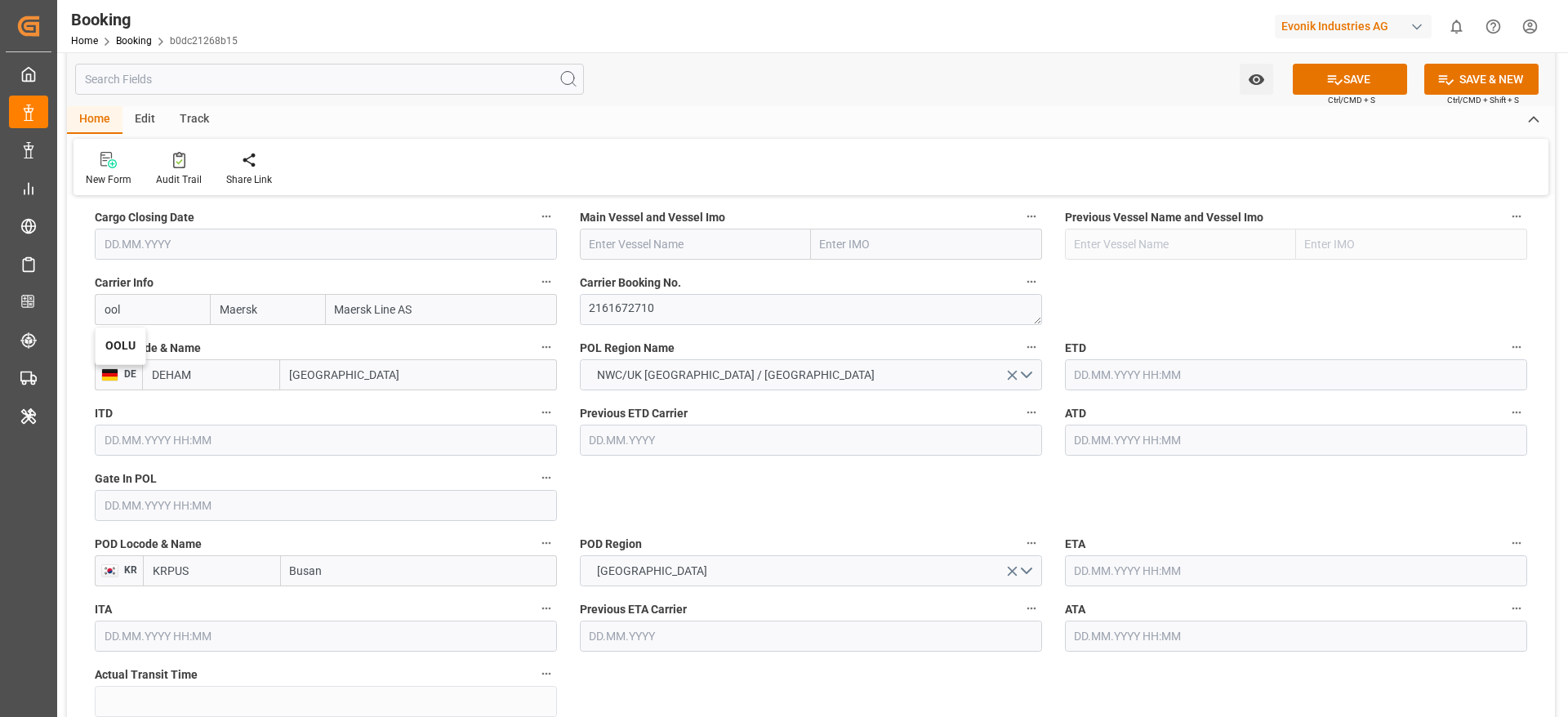
type input "Orient Overseas Container Line Ltd"
type input "OOLU"
click at [702, 251] on input "text" at bounding box center [695, 244] width 231 height 31
click at [1112, 368] on input "text" at bounding box center [1295, 374] width 462 height 31
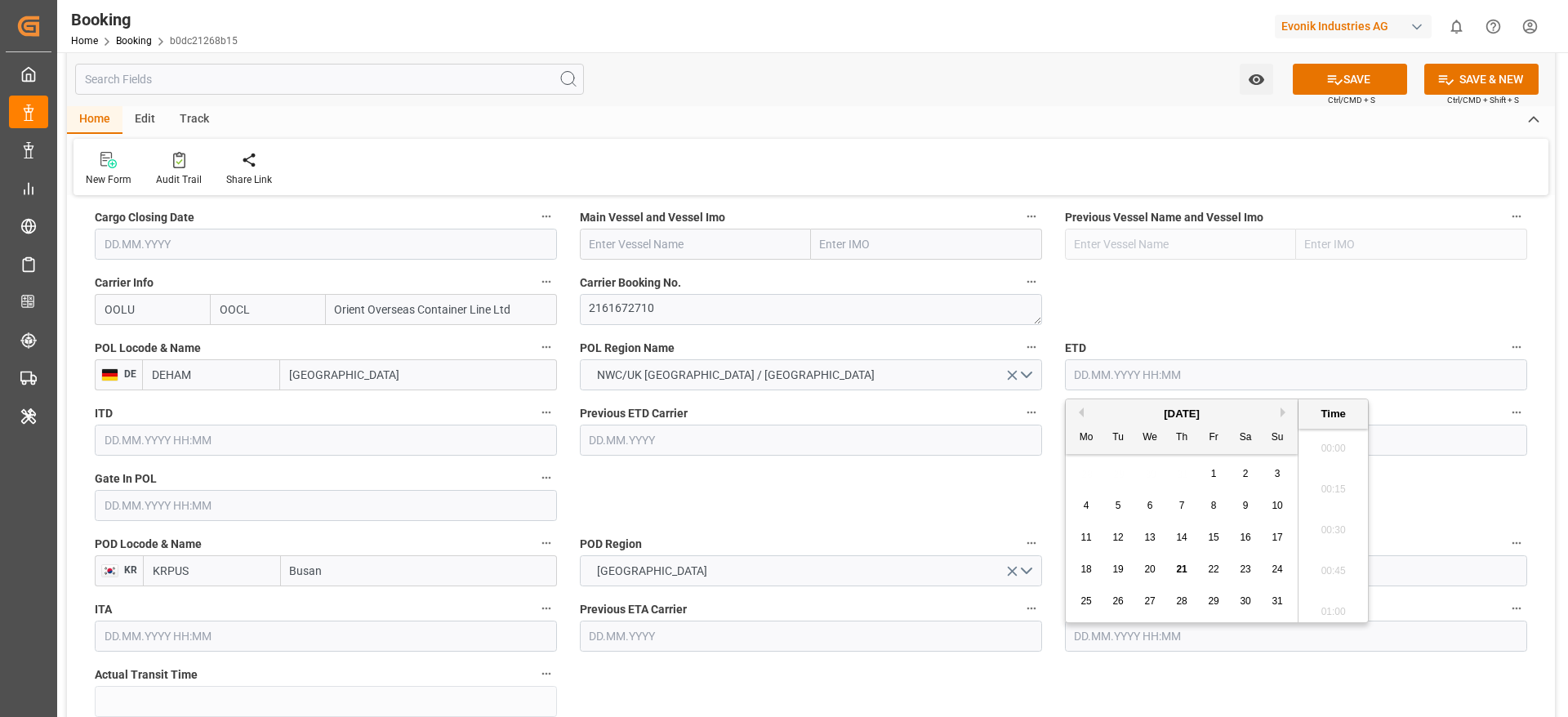
scroll to position [2904, 0]
click at [1284, 411] on button "Next Month" at bounding box center [1285, 412] width 9 height 9
click at [1185, 482] on div "4" at bounding box center [1182, 474] width 21 height 20
type input "04.09.2025 00:00"
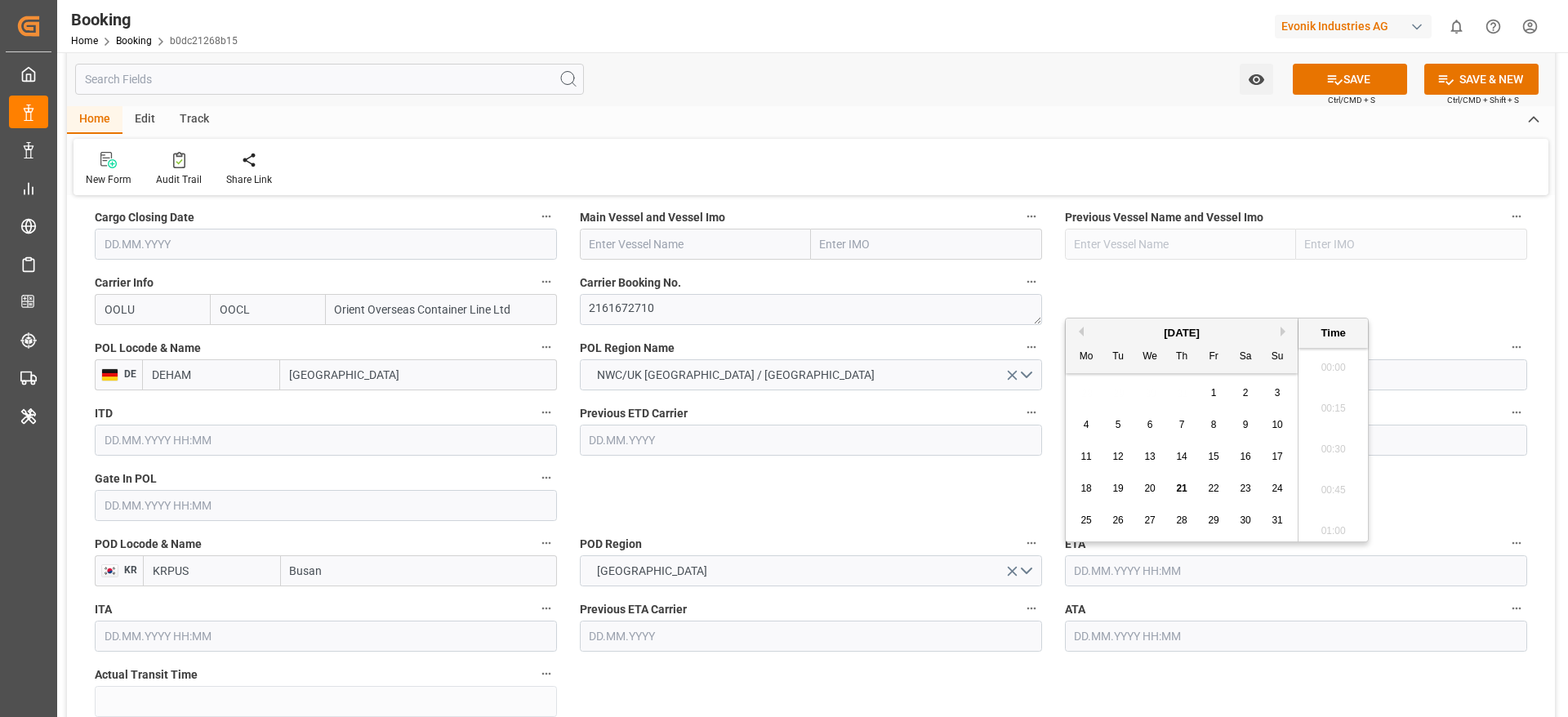
click at [1095, 568] on input "text" at bounding box center [1295, 570] width 462 height 31
click at [1285, 329] on button "Next Month" at bounding box center [1285, 331] width 9 height 9
click at [1153, 488] on span "22" at bounding box center [1149, 488] width 10 height 11
type input "22.10.2025 00:00"
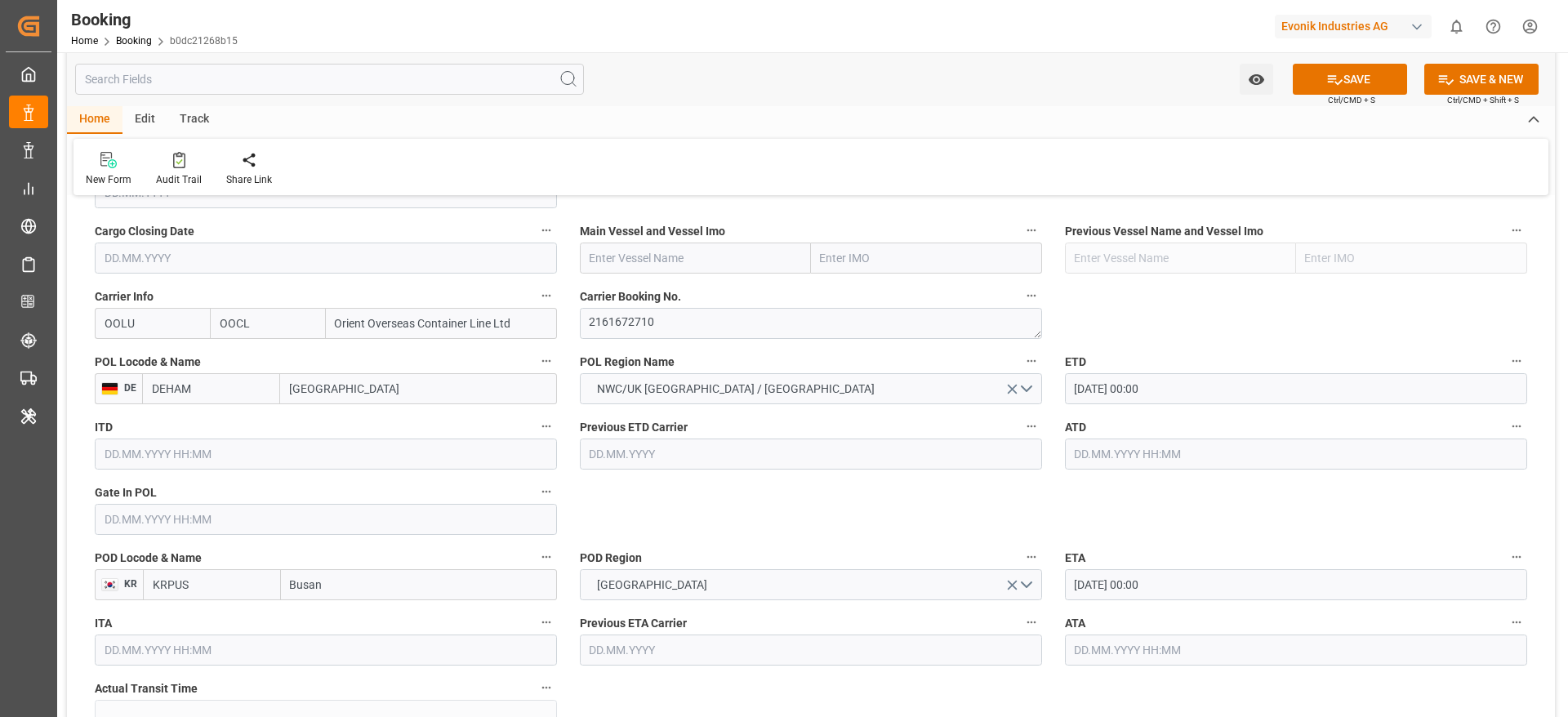
scroll to position [1168, 0]
paste input "COSCO SHIPPING ARIES"
click at [658, 273] on input "COSCO SHIPPING ARIES" at bounding box center [695, 259] width 231 height 31
click at [704, 299] on b "COSCO Shipping Aries" at bounding box center [648, 295] width 117 height 13
type input "COSCO Shipping Aries"
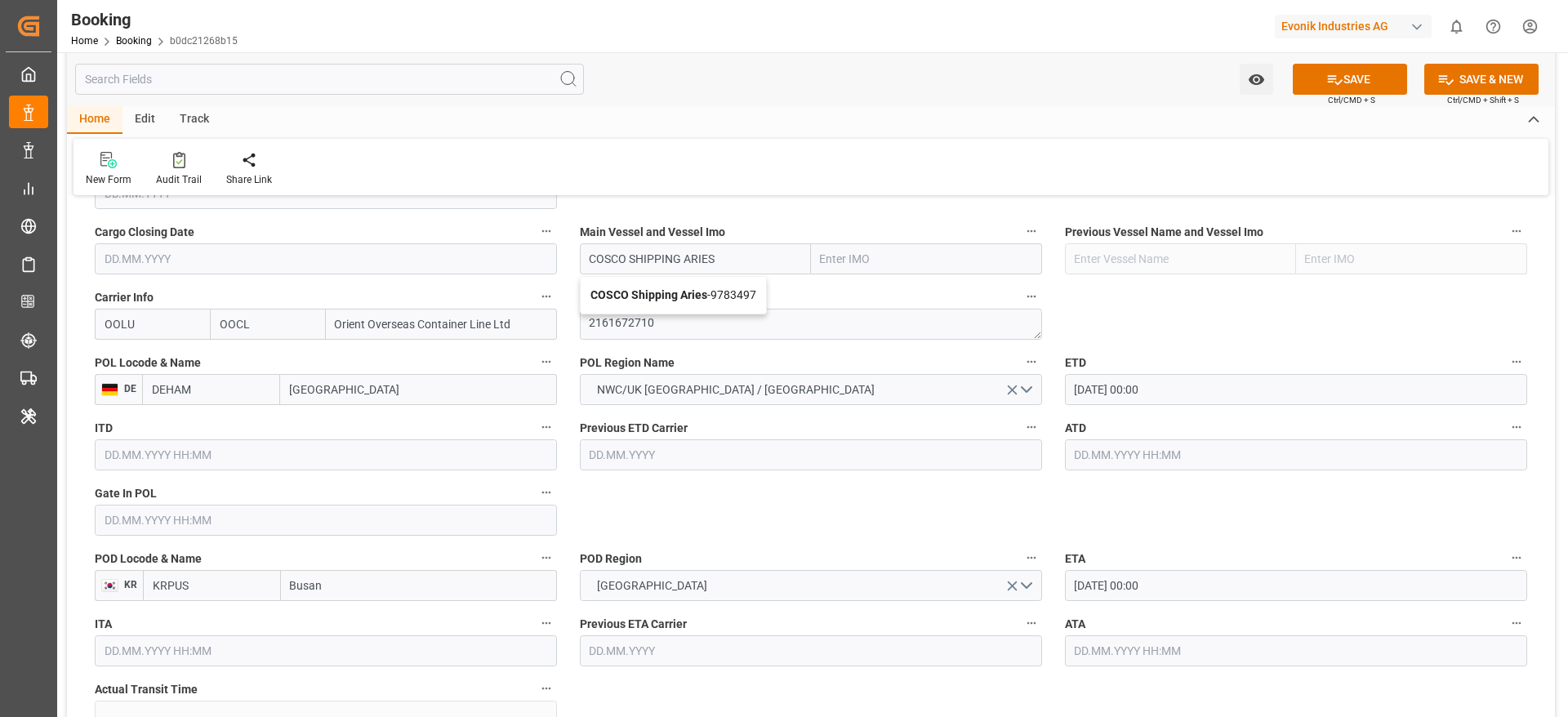
type input "9783497"
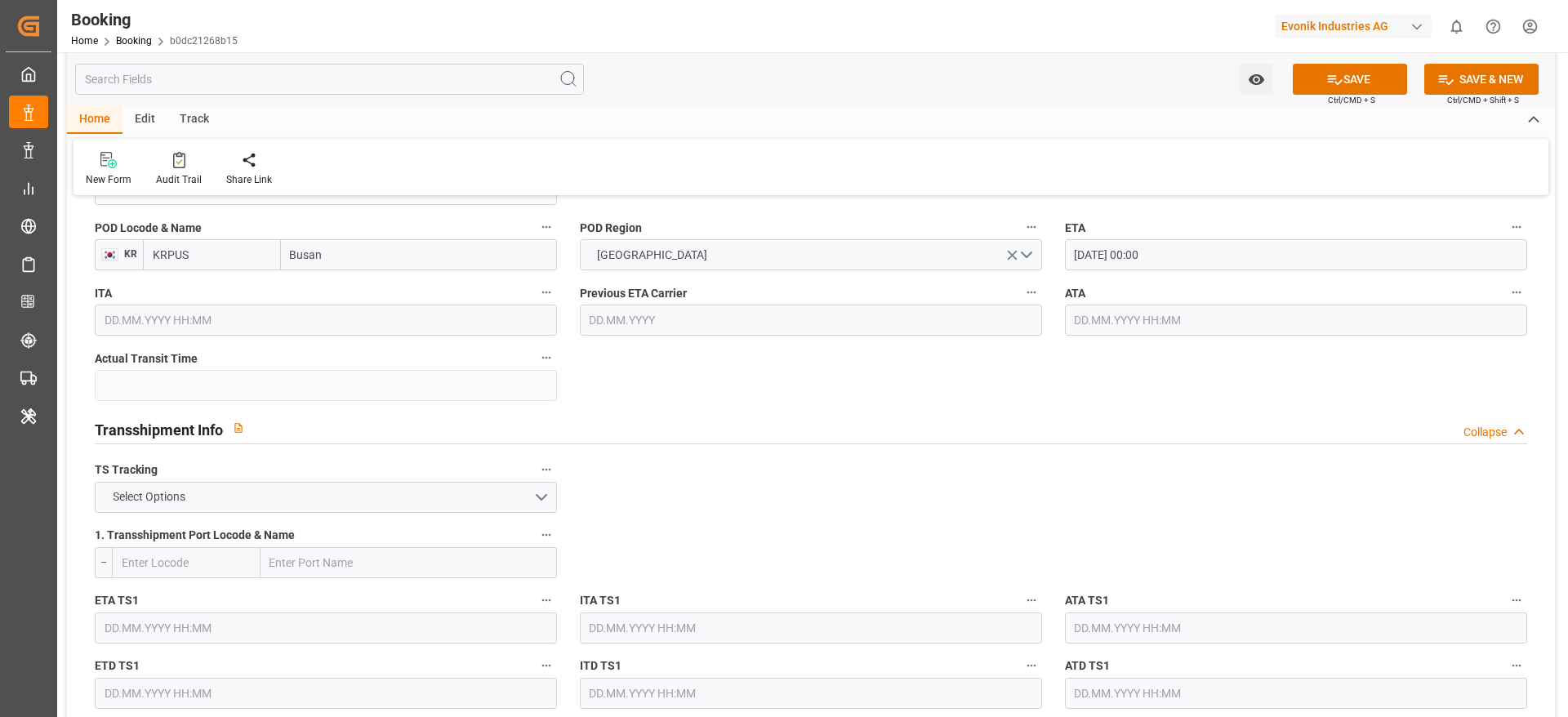
scroll to position [1532, 0]
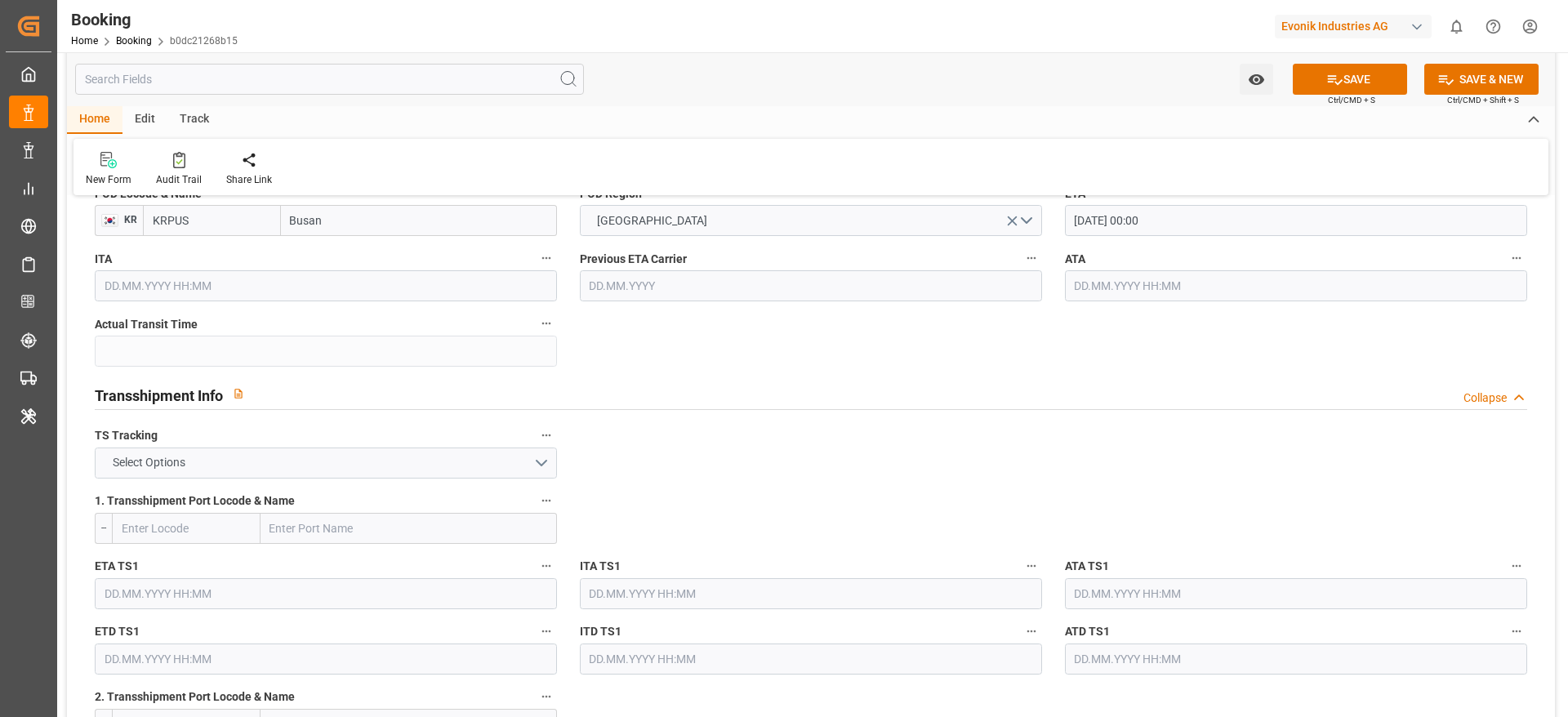
type input "COSCO Shipping Aries"
click at [449, 471] on button "Select Options" at bounding box center [325, 462] width 462 height 31
click at [424, 463] on div "TRUE" at bounding box center [325, 467] width 460 height 35
click at [290, 515] on input "text" at bounding box center [408, 527] width 296 height 31
paste input "Shanghai"
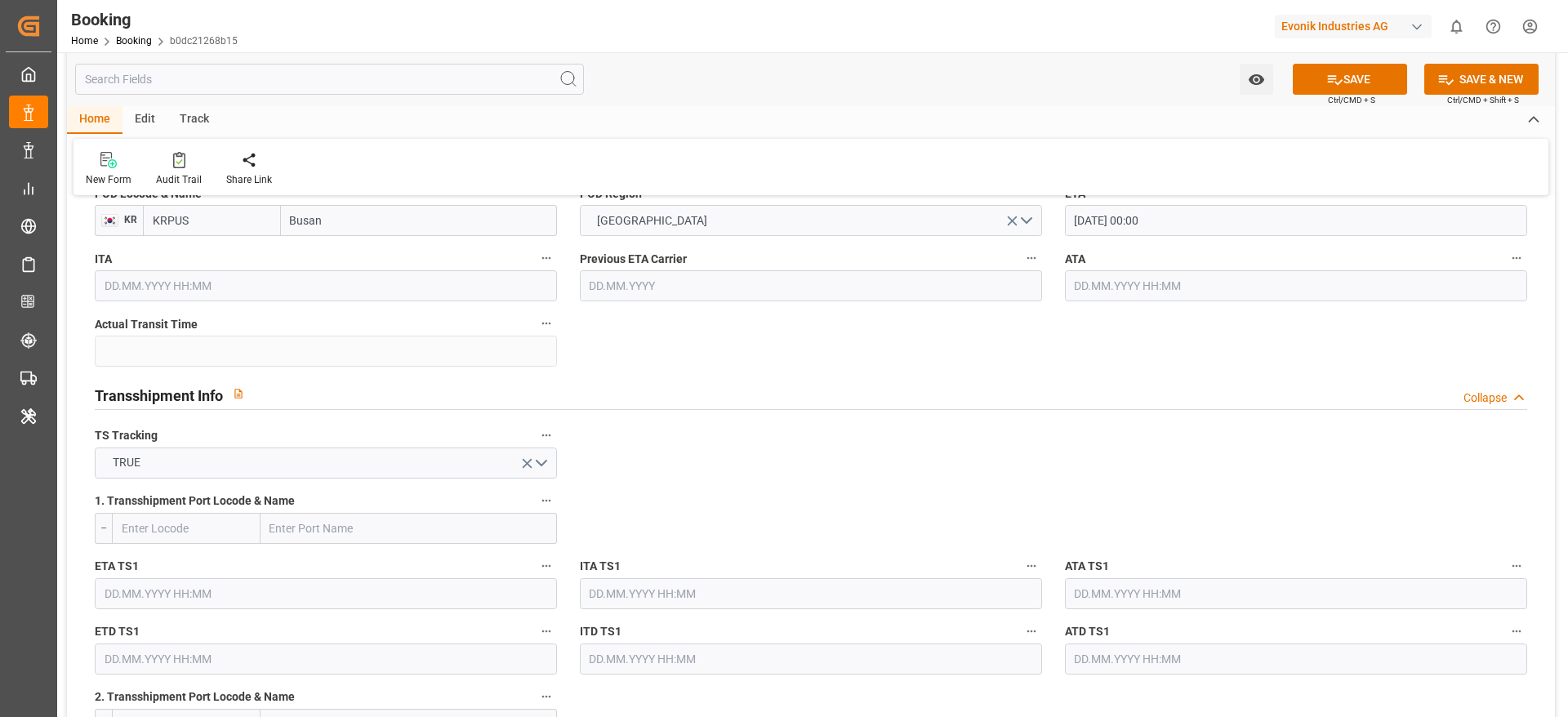
type input "Shanghai"
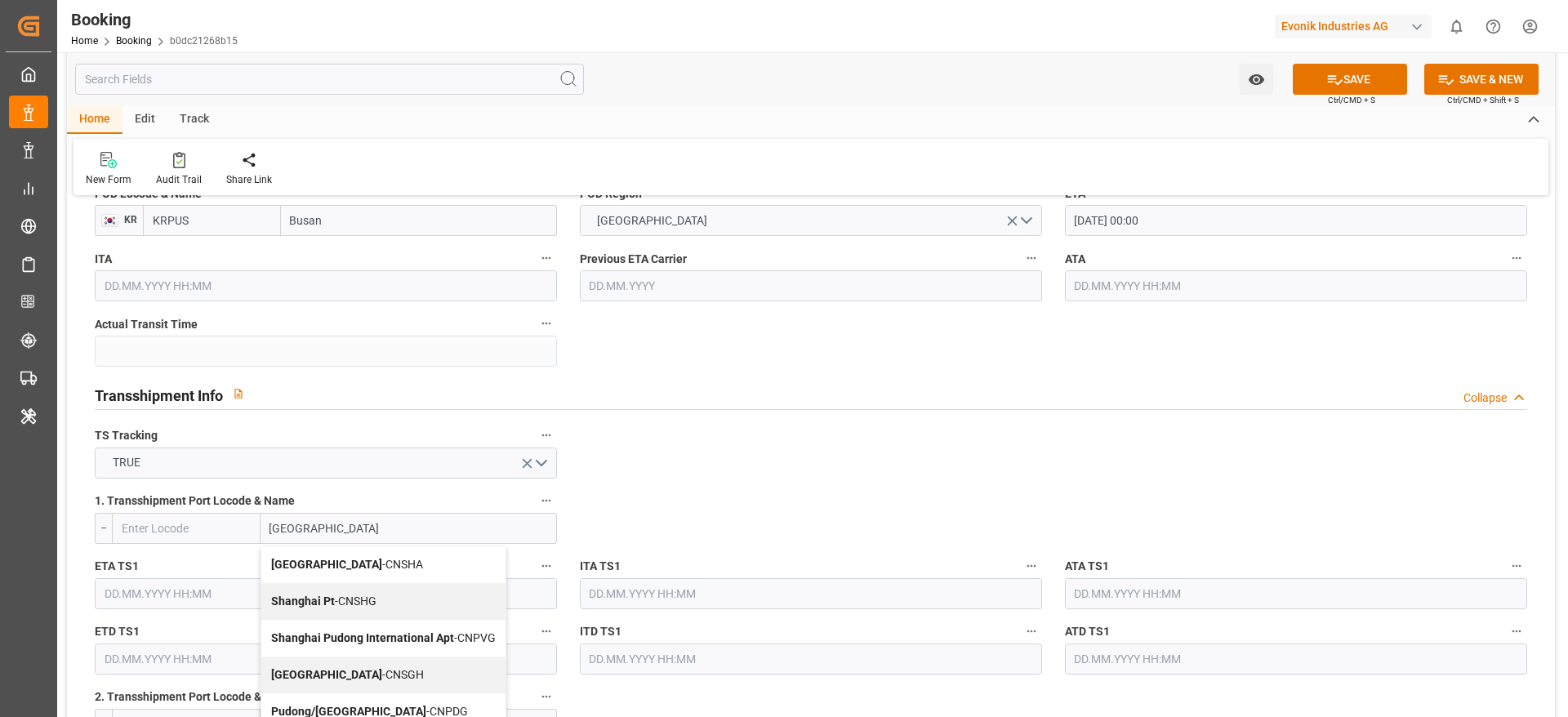
click at [361, 660] on div "Shanghai - CNSGH" at bounding box center [383, 674] width 244 height 36
type input "CNSGH"
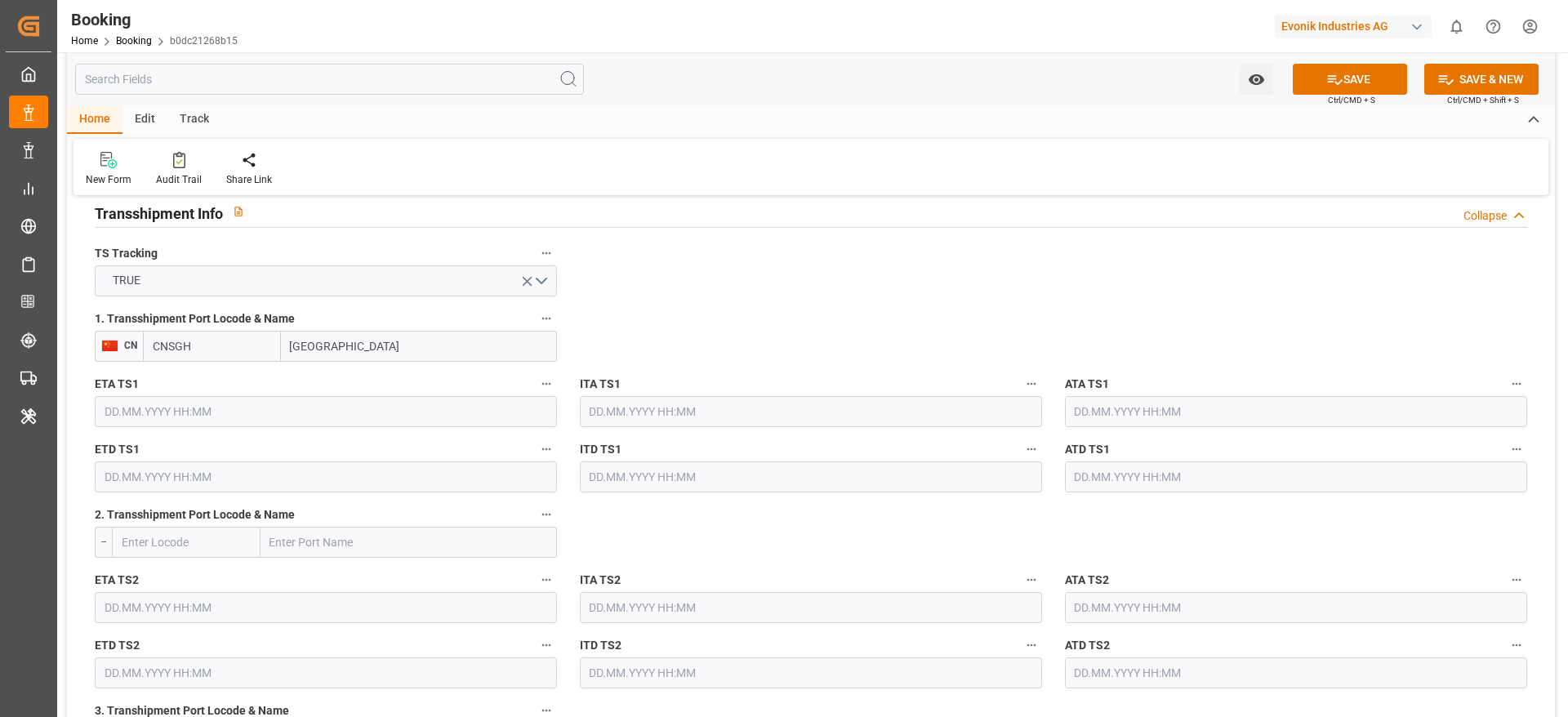
type input "Shanghai"
click at [128, 420] on input "text" at bounding box center [325, 412] width 462 height 31
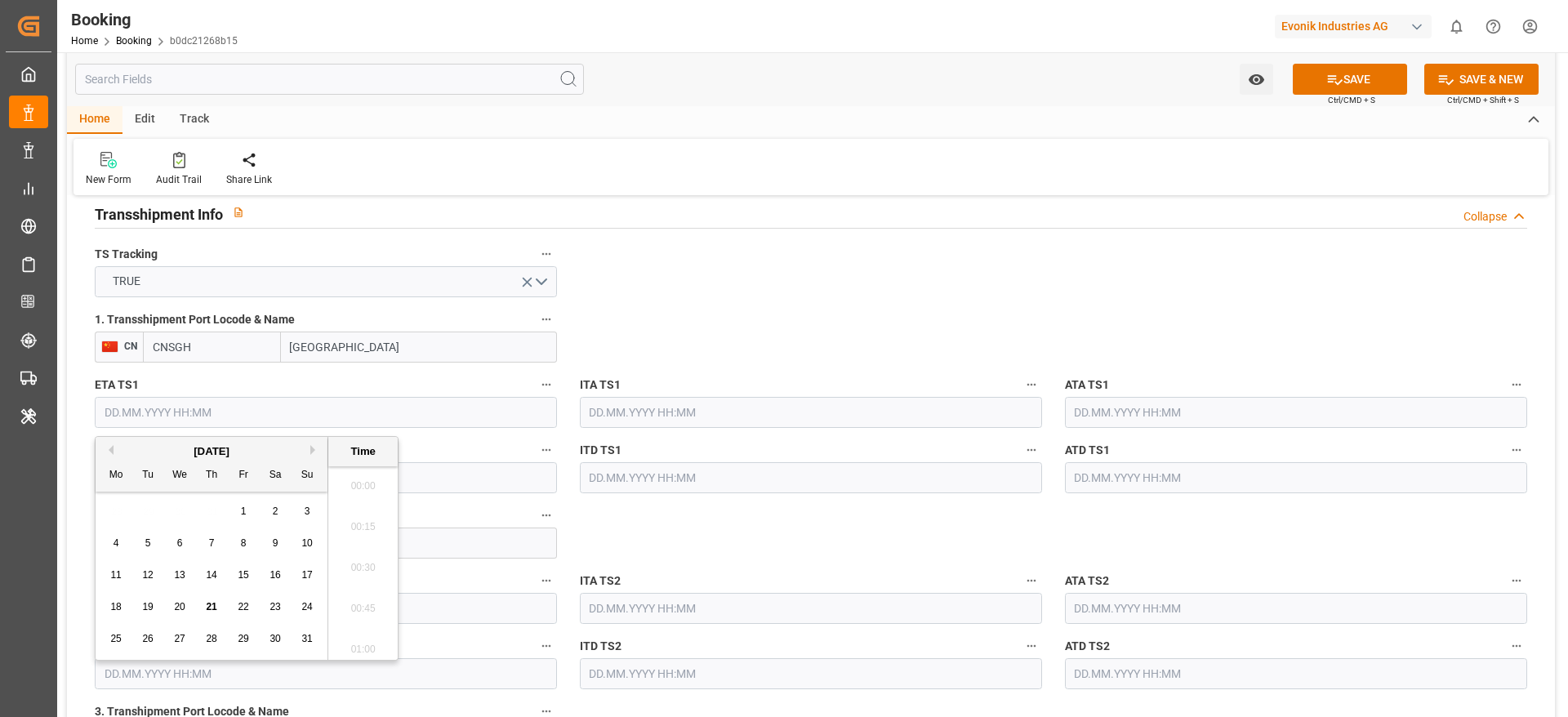
scroll to position [2904, 0]
click at [313, 454] on button "Next Month" at bounding box center [315, 450] width 9 height 9
click at [155, 573] on div "14" at bounding box center [148, 575] width 21 height 20
type input "14.10.2025 00:00"
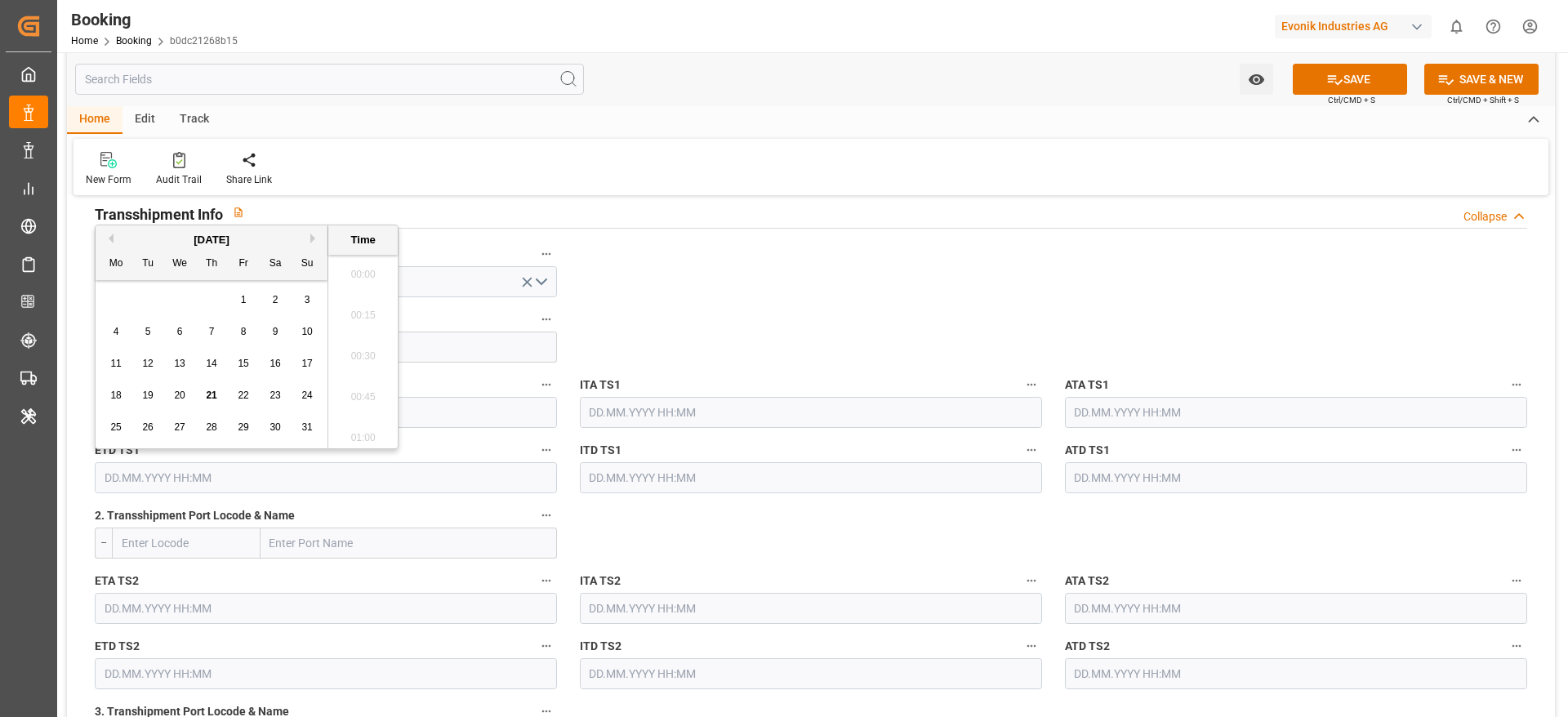
click at [439, 472] on input "text" at bounding box center [325, 477] width 462 height 31
click at [310, 241] on button "Next Month" at bounding box center [315, 238] width 9 height 9
click at [153, 399] on span "21" at bounding box center [147, 395] width 10 height 11
type input "21.10.2025 00:00"
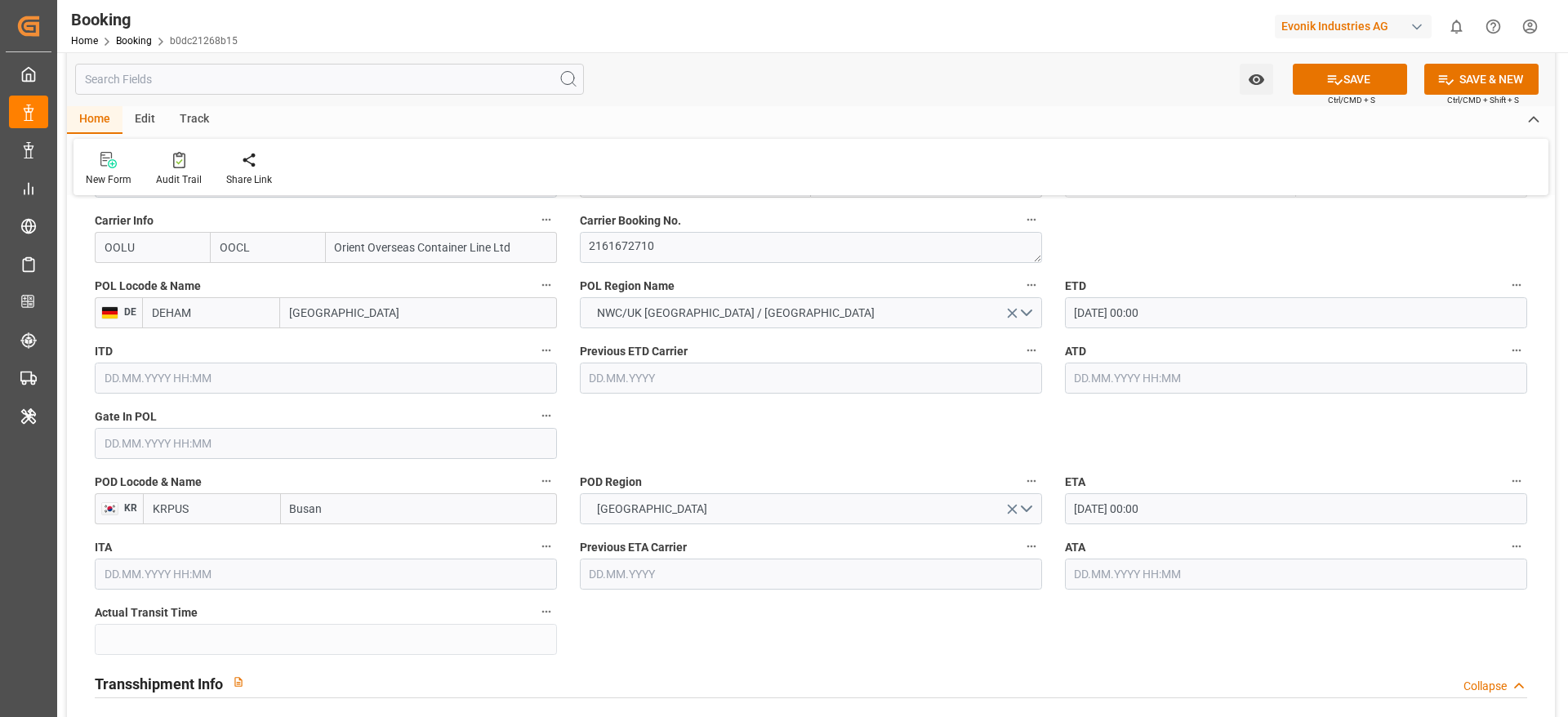
scroll to position [1227, 0]
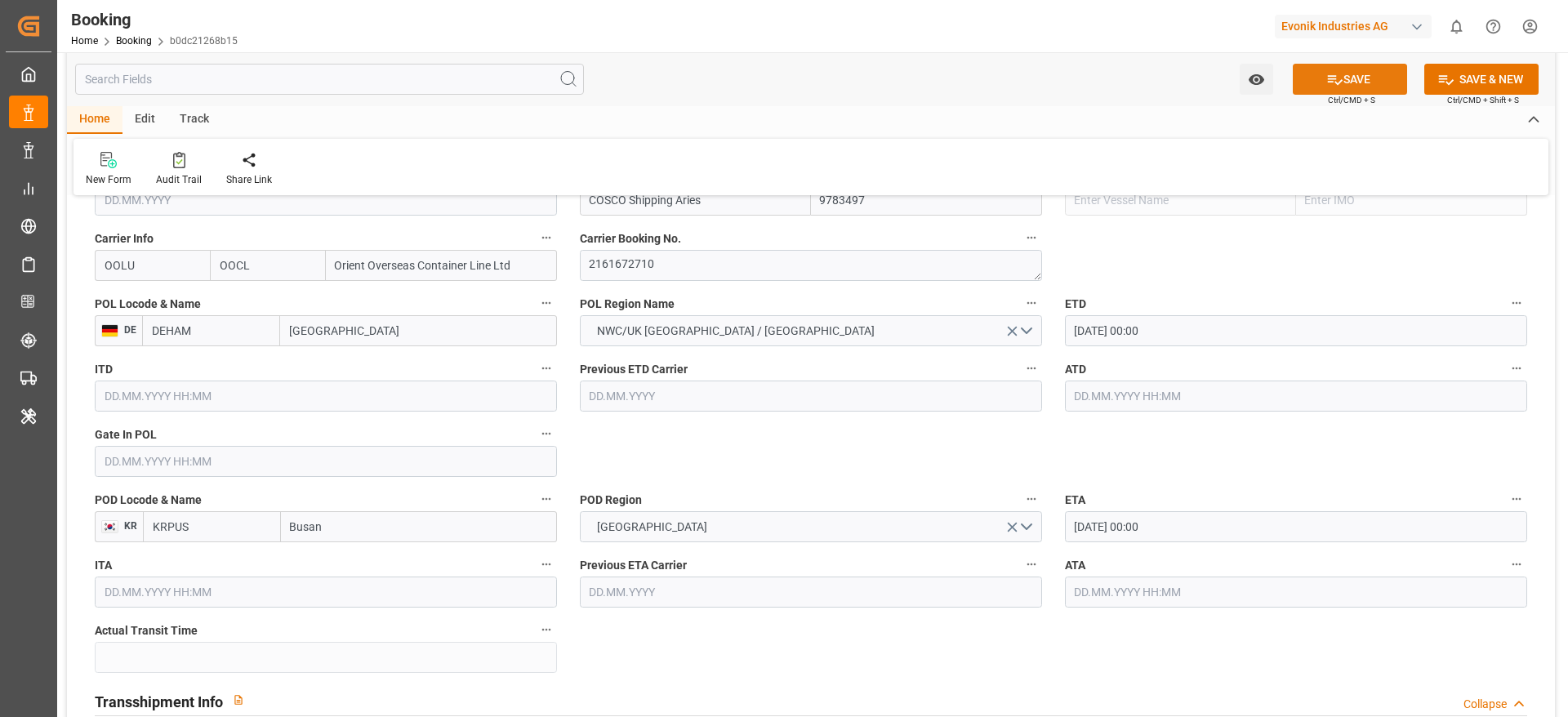
click at [1346, 88] on button "SAVE" at bounding box center [1349, 78] width 114 height 31
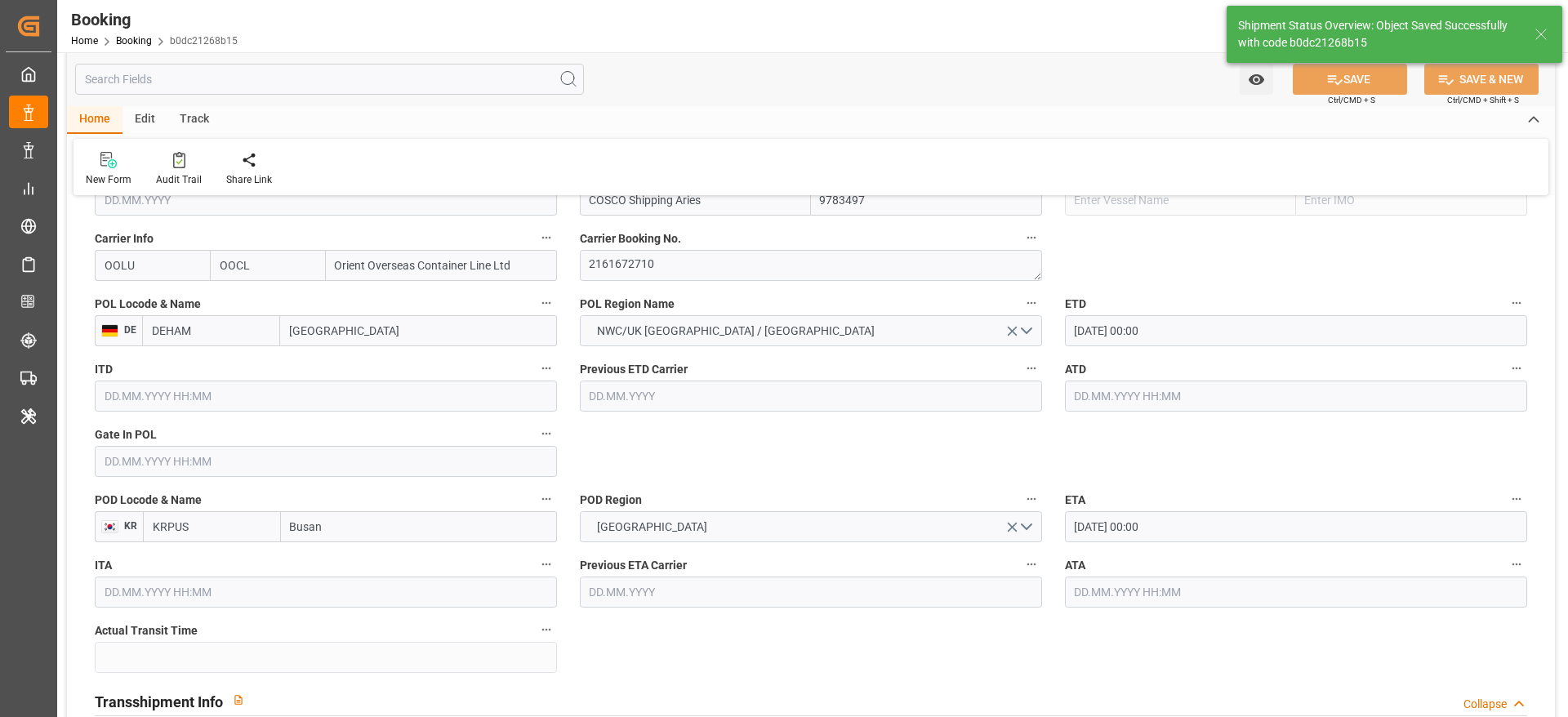
type textarea "NWC/UK North West Continent / UK_KRPUS_OOLU_AT-SE"
type textarea "[PERSON_NAME]"
type textarea "businessDivision-businessLine-"
type textarea "Yes"
type input "04.09.2025 00:00"
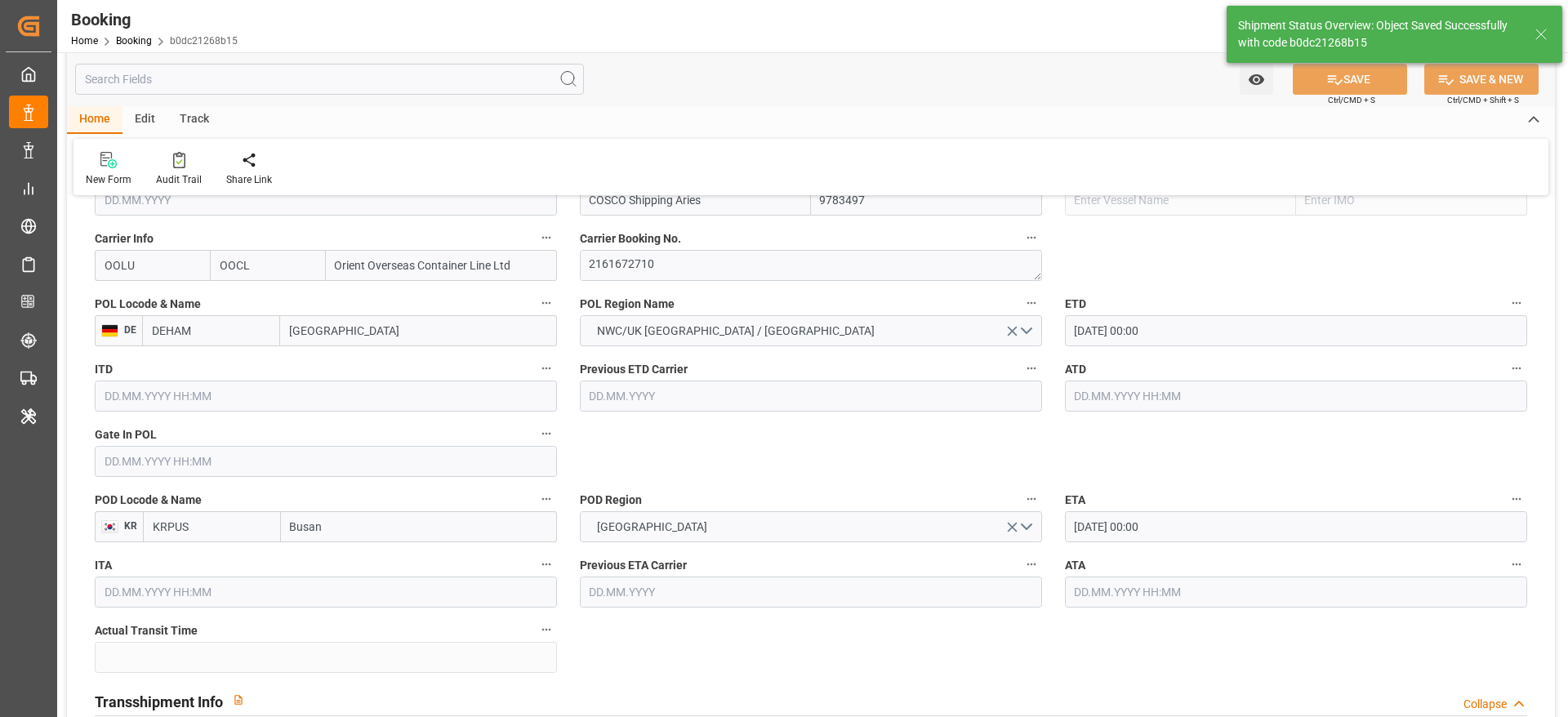
type input "22.10.2025 00:00"
type input "14.10.2025 00:00"
type input "21.10.2025 00:00"
type input "21.08.2025 12:48"
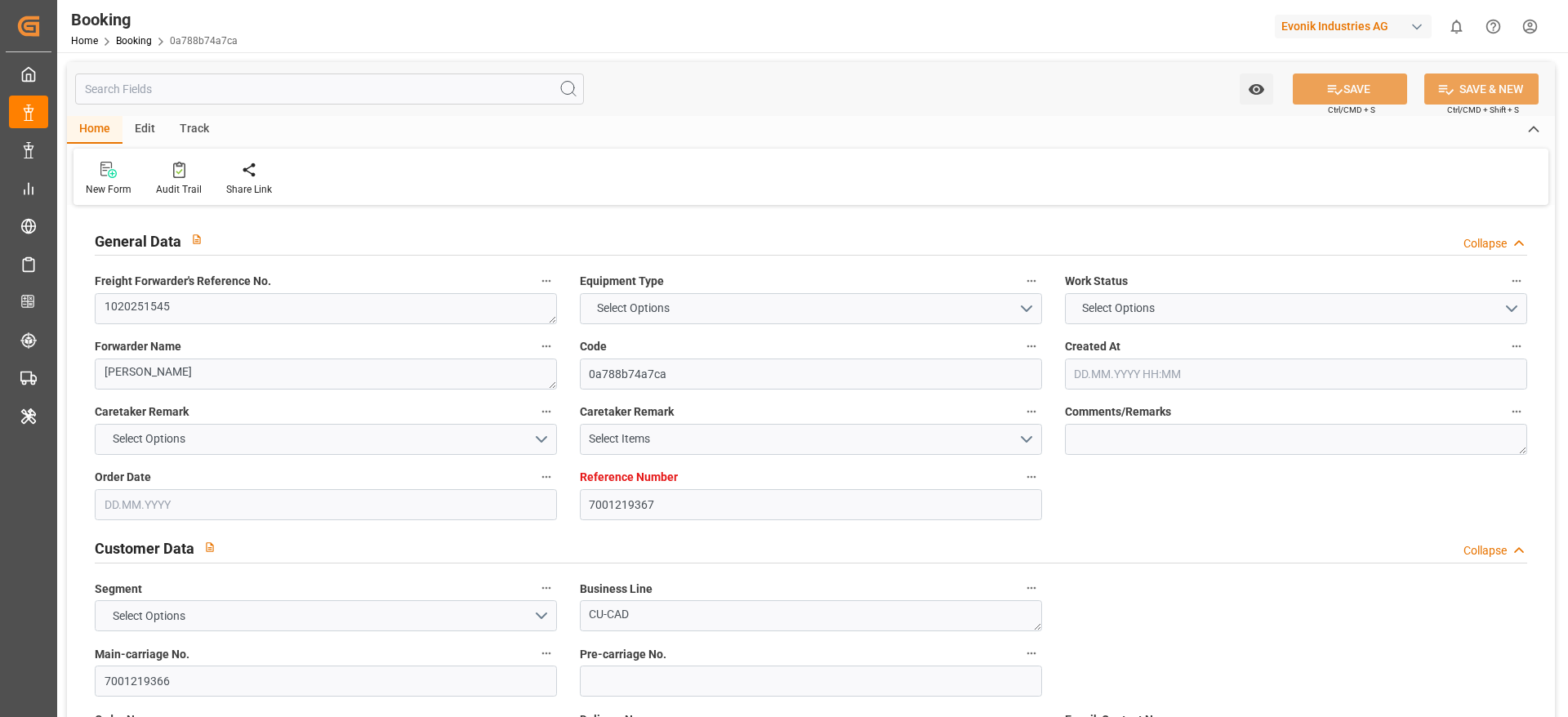
type input "7001219367"
type input "9321524"
type input "Hapag [PERSON_NAME]"
type input "Hapag [PERSON_NAME] Aktiengesellschaft"
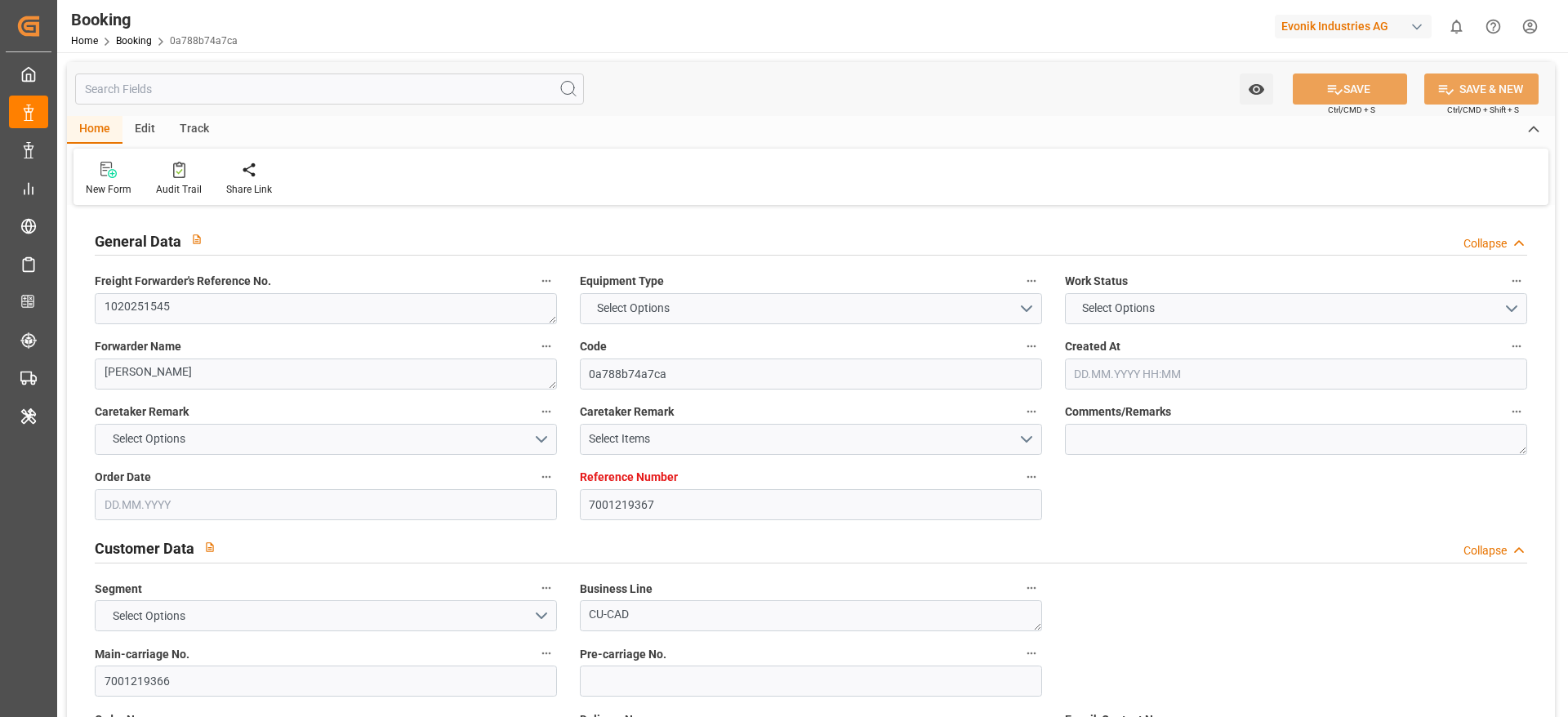
type input "NLRTM"
type input "KRPUS"
type input "CNSHG"
type input "0"
type input "NLRTM"
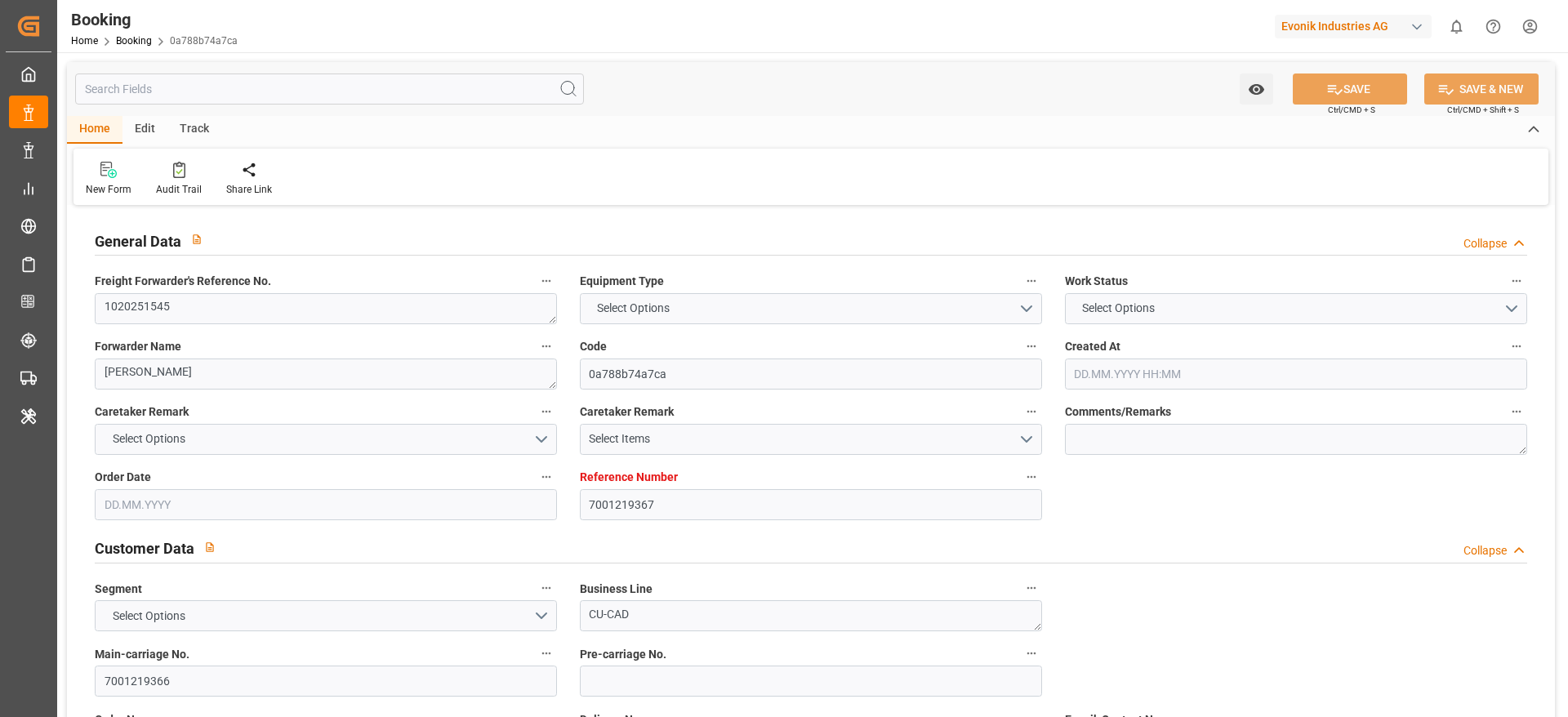
type input "KRPUS"
type input "9975624"
type input "[DATE] 12:55"
type input "[DATE]"
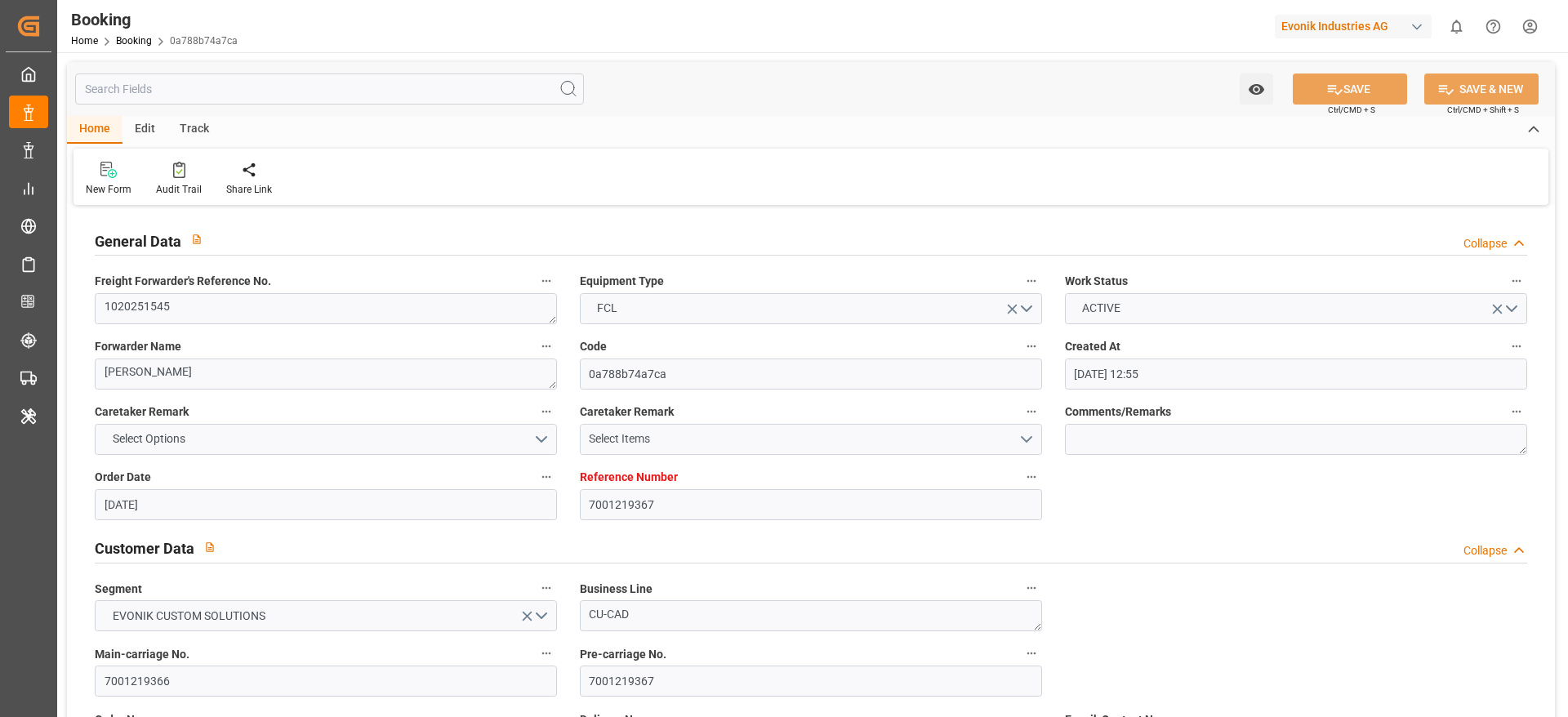
type input "[DATE]"
type input "[DATE] 00:00"
type input "[DATE] 05:42"
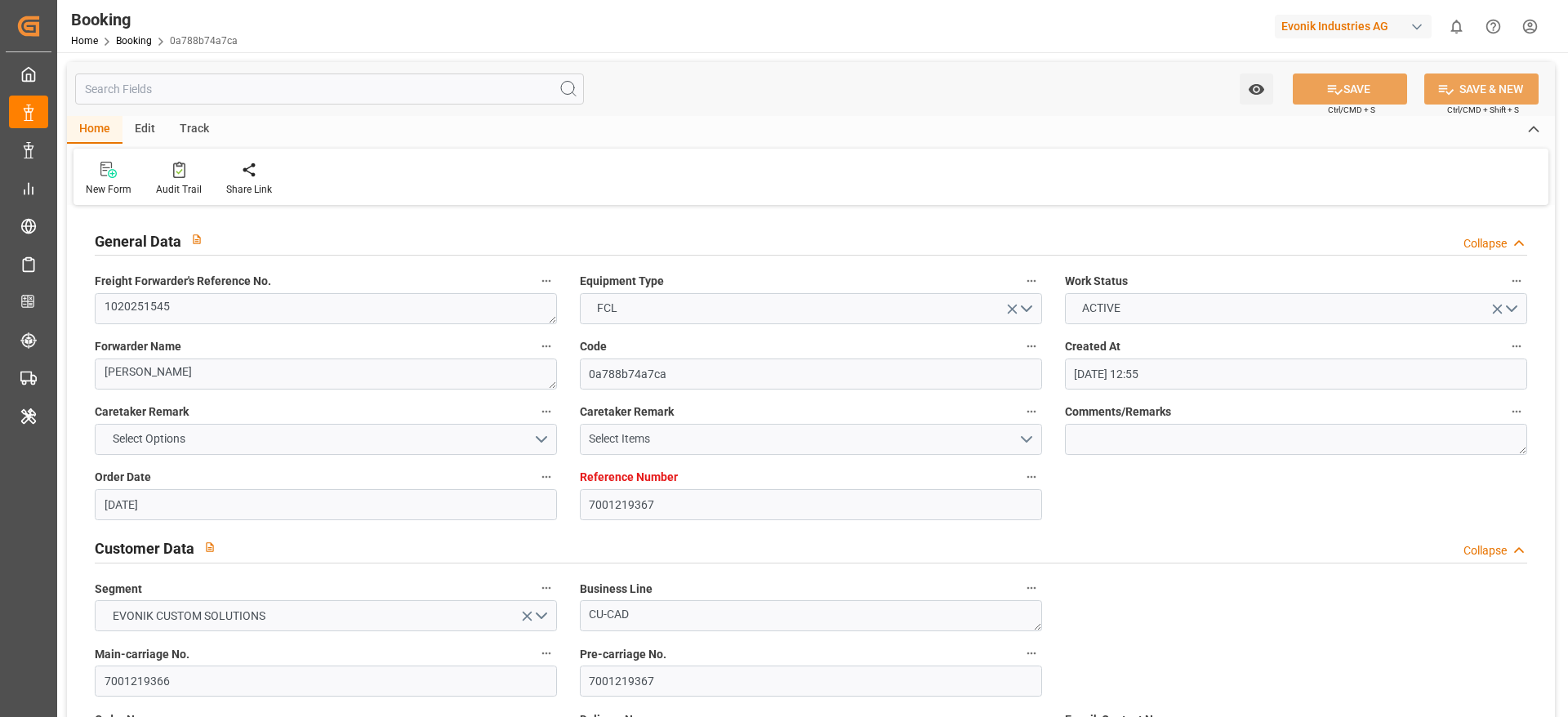
type input "[DATE] 16:31"
type input "[DATE] 16:00"
type input "[DATE] 00:00"
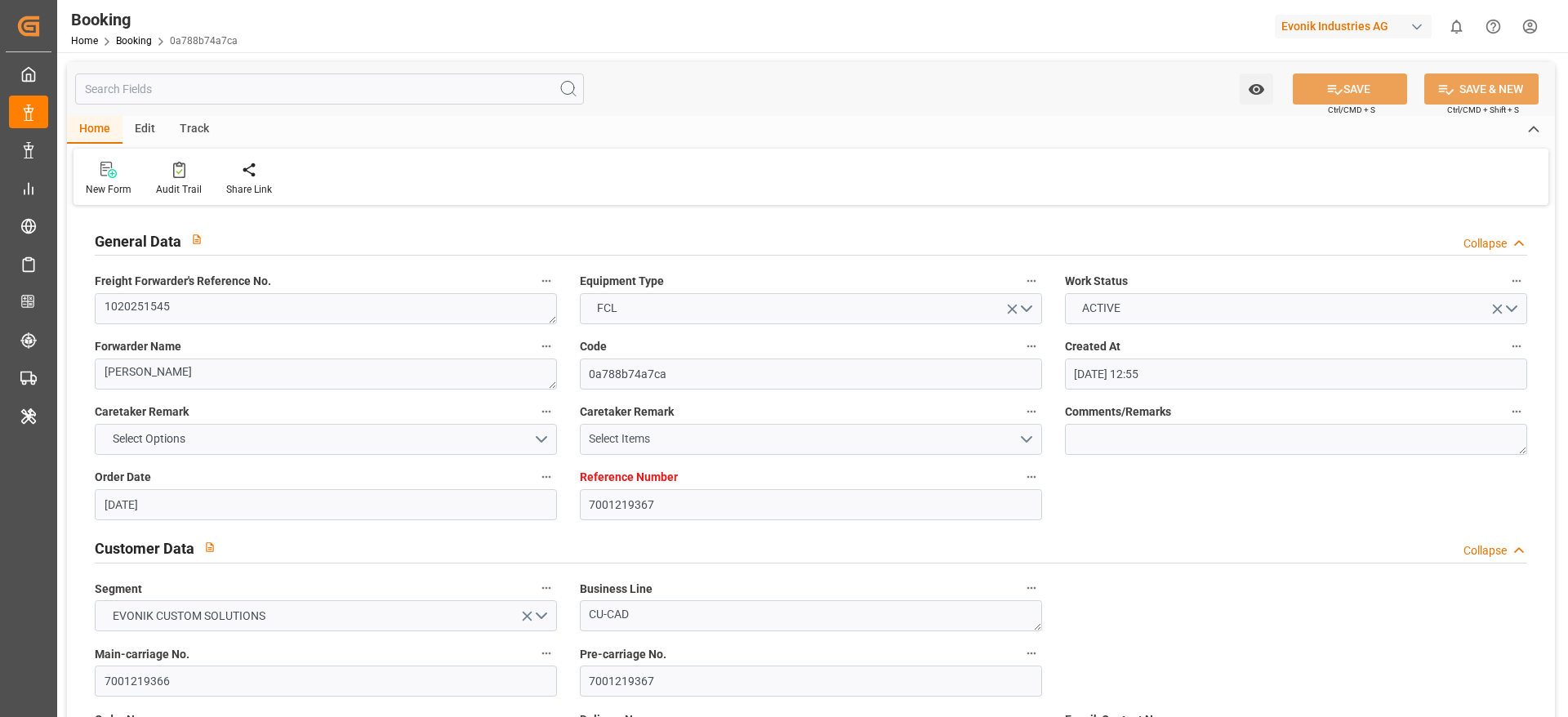
type input "[DATE] 05:00"
type input "[DATE] 00:00"
type input "[DATE]"
type input "[DATE] 12:45"
type input "[DATE]"
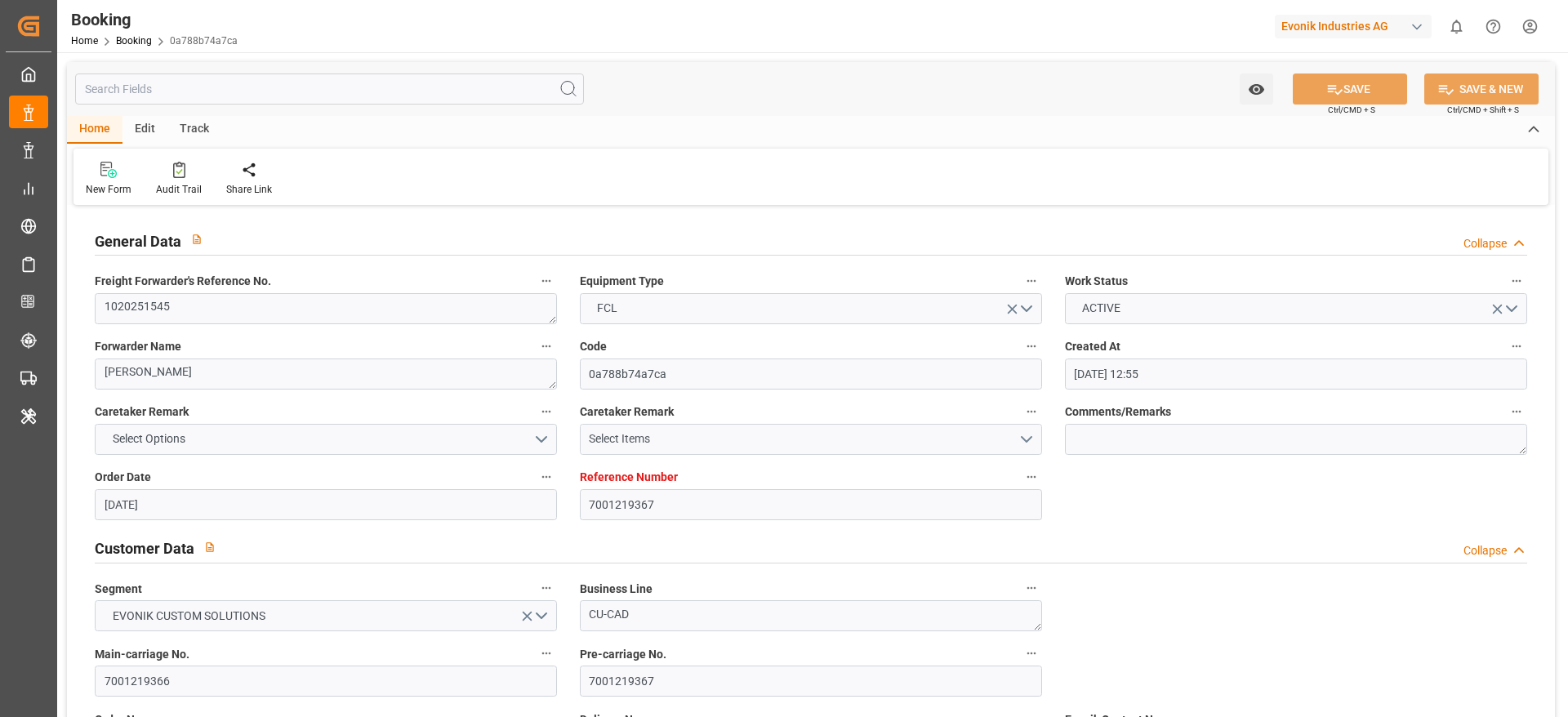
type input "[DATE] 14:52"
type input "[DATE] 23:33"
type input "[DATE] 12:51"
type input "[DATE] 06:57"
type input "[DATE] 19:08"
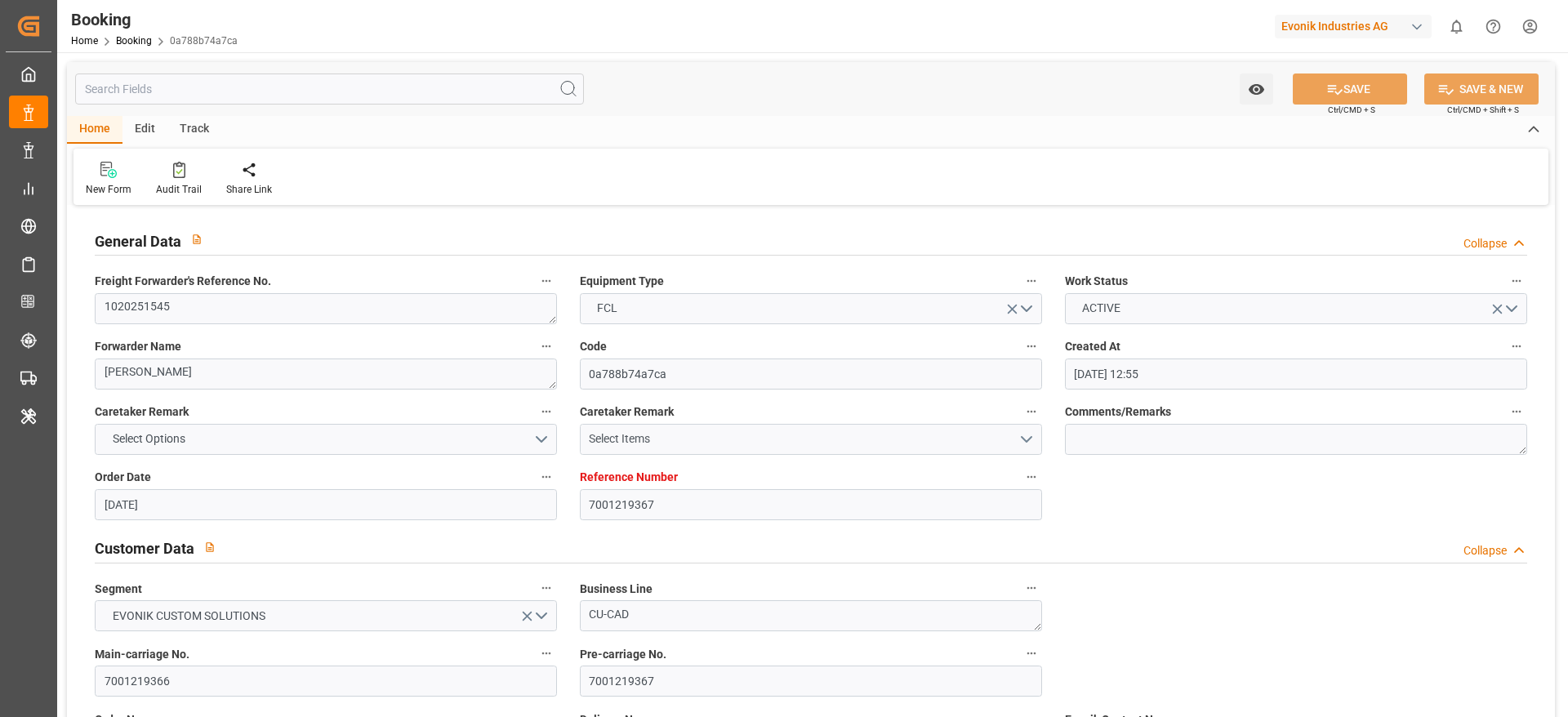
type input "[DATE] 01:30"
type input "[DATE] 04:05"
type input "[DATE] 05:00"
type input "[DATE] 16:00"
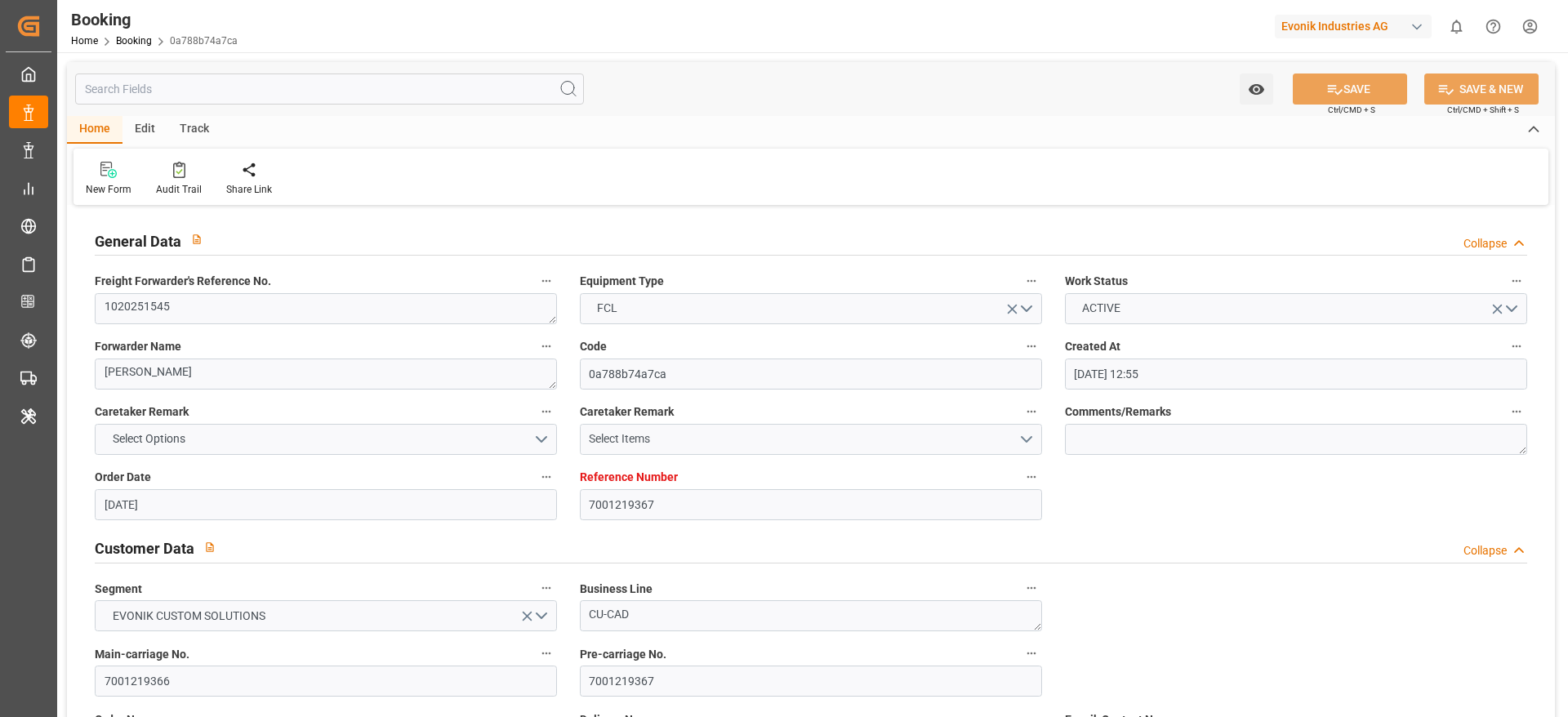
type input "[DATE] 05:33"
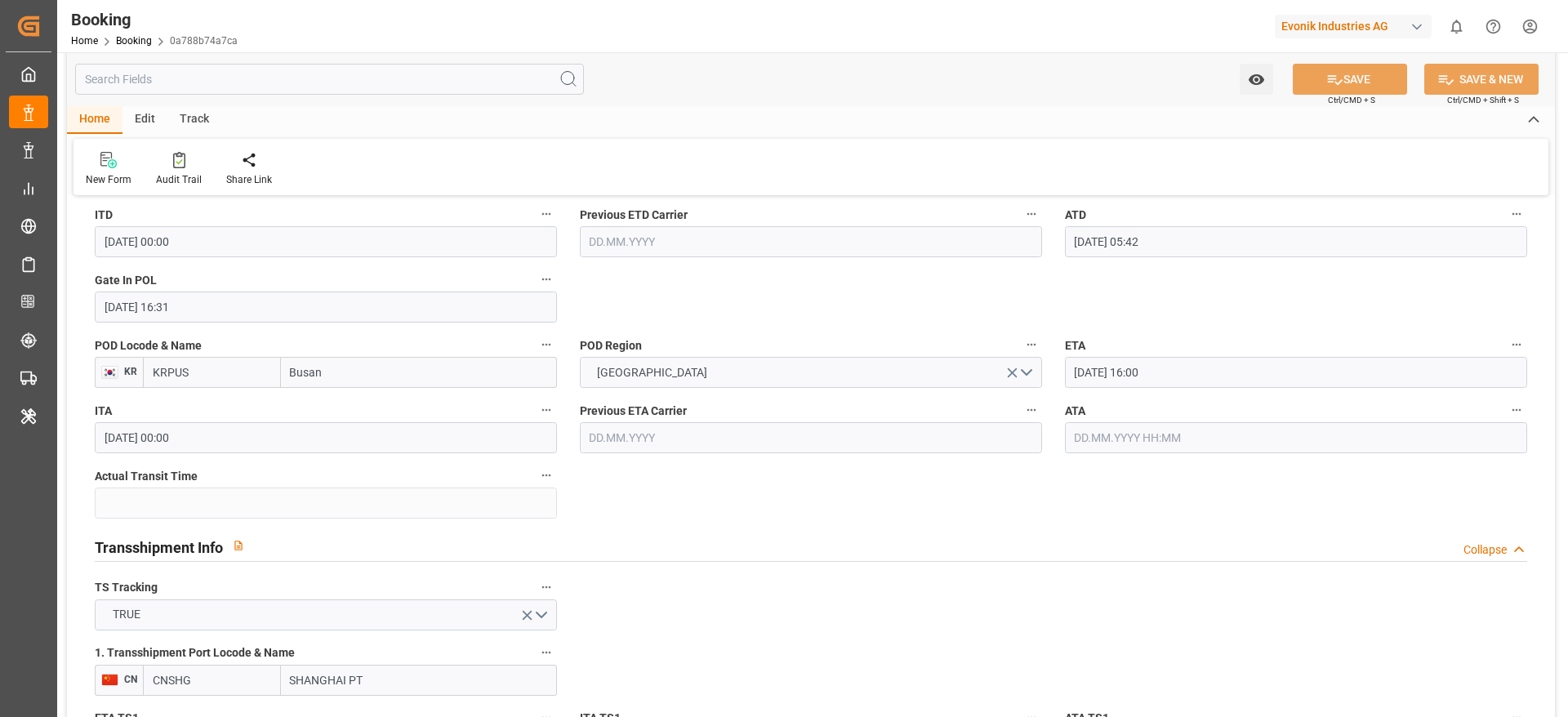
scroll to position [1432, 0]
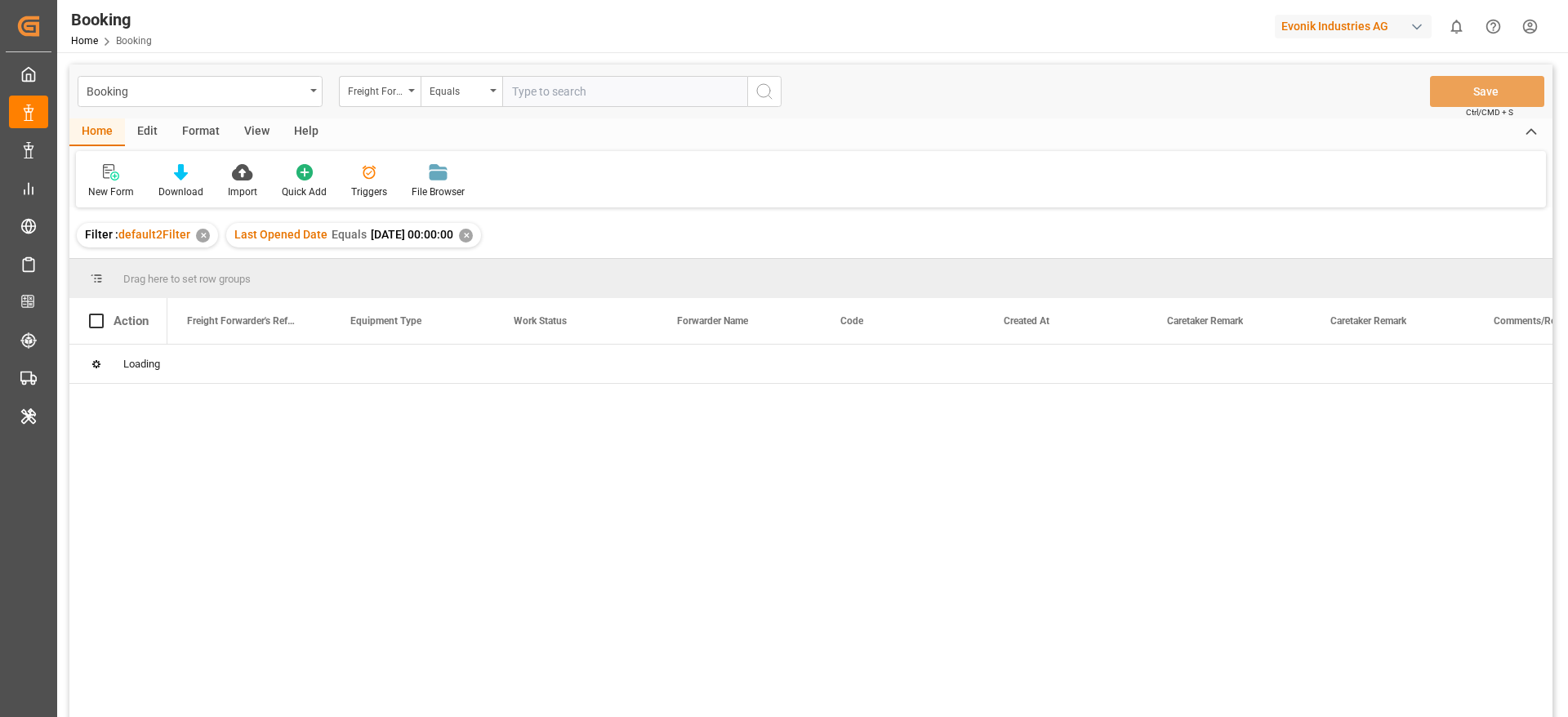
click at [254, 133] on div "View" at bounding box center [256, 133] width 49 height 28
click at [116, 186] on div "Default" at bounding box center [104, 192] width 32 height 15
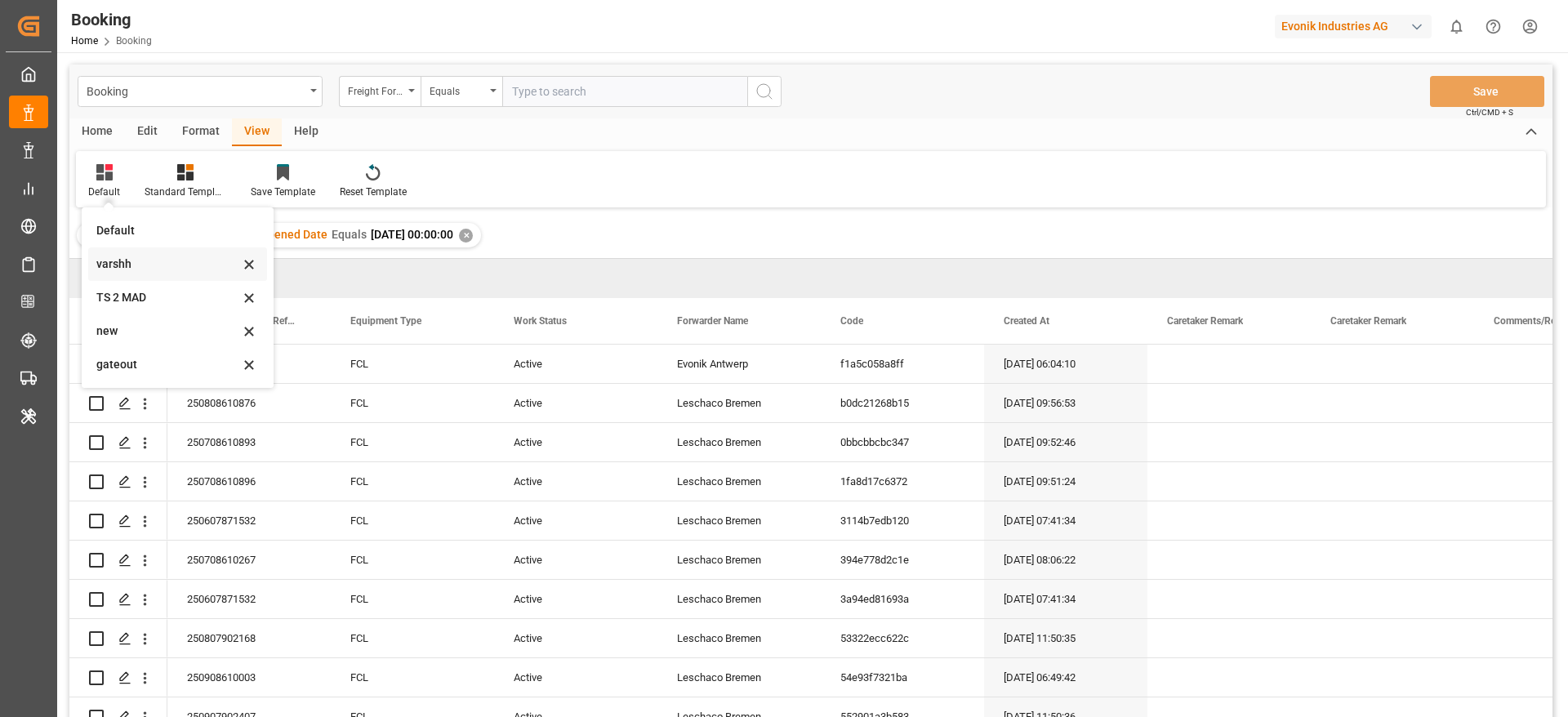
click at [123, 266] on div "varshh" at bounding box center [167, 264] width 143 height 17
click at [123, 266] on div "Drag here to set row groups" at bounding box center [811, 278] width 1483 height 39
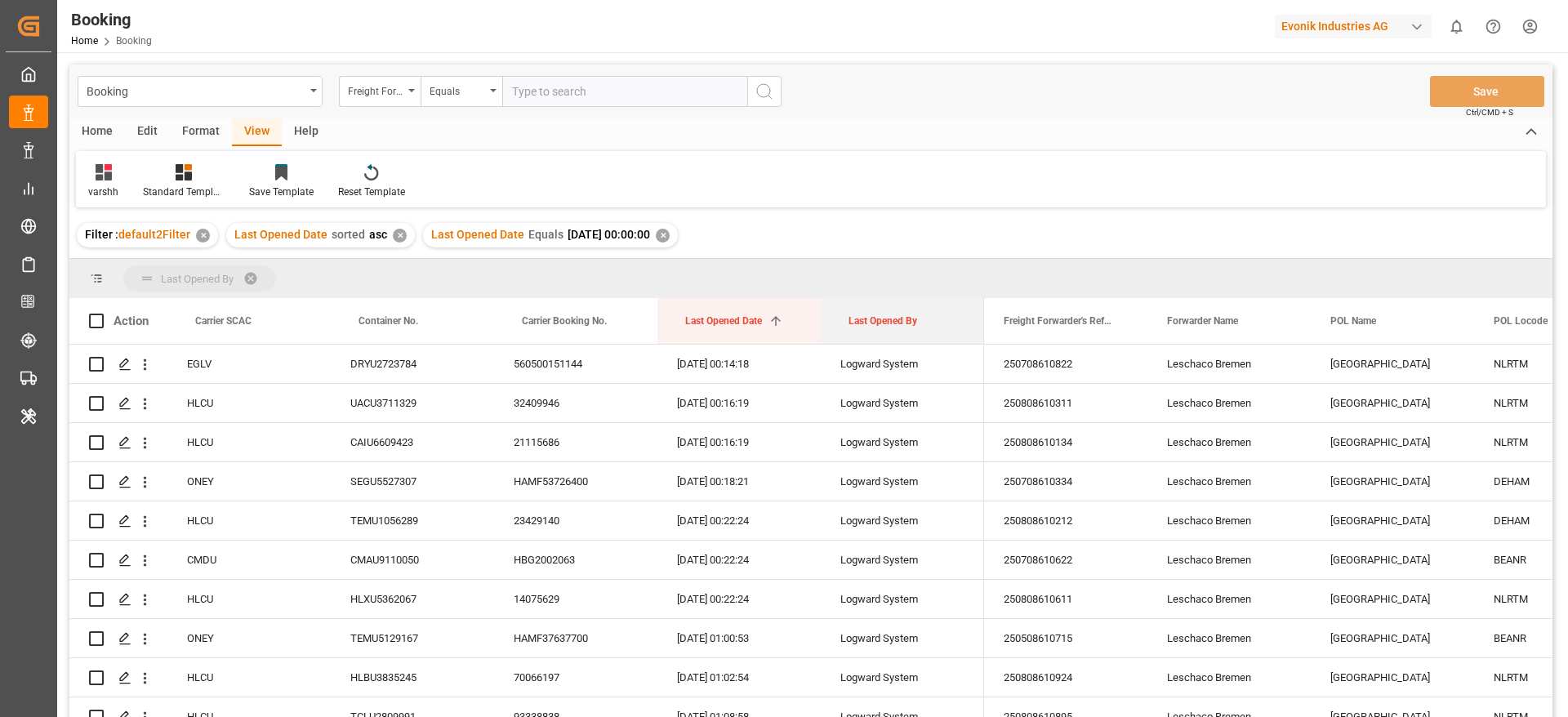
drag, startPoint x: 956, startPoint y: 243, endPoint x: 869, endPoint y: 278, distance: 93.8
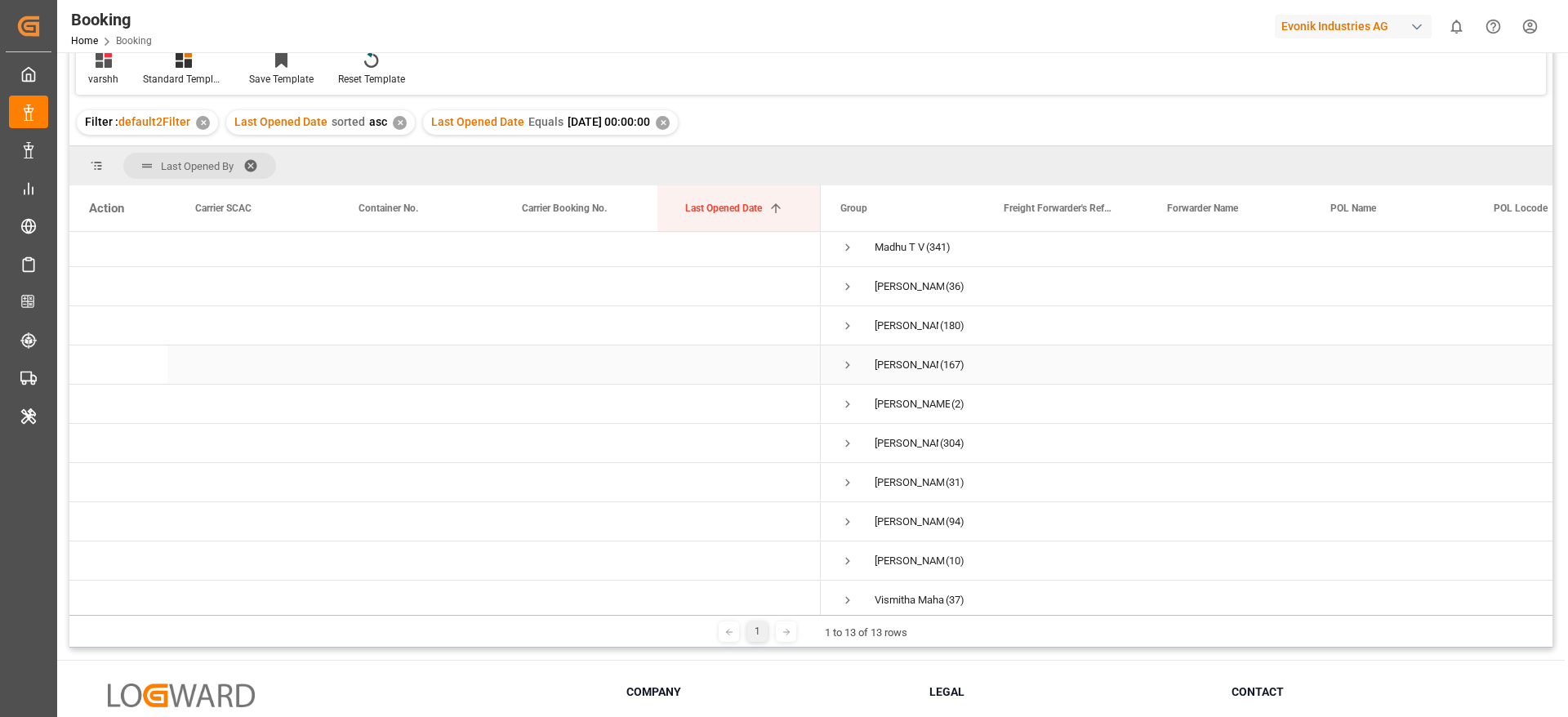
scroll to position [124, 0]
